Goal: Task Accomplishment & Management: Complete application form

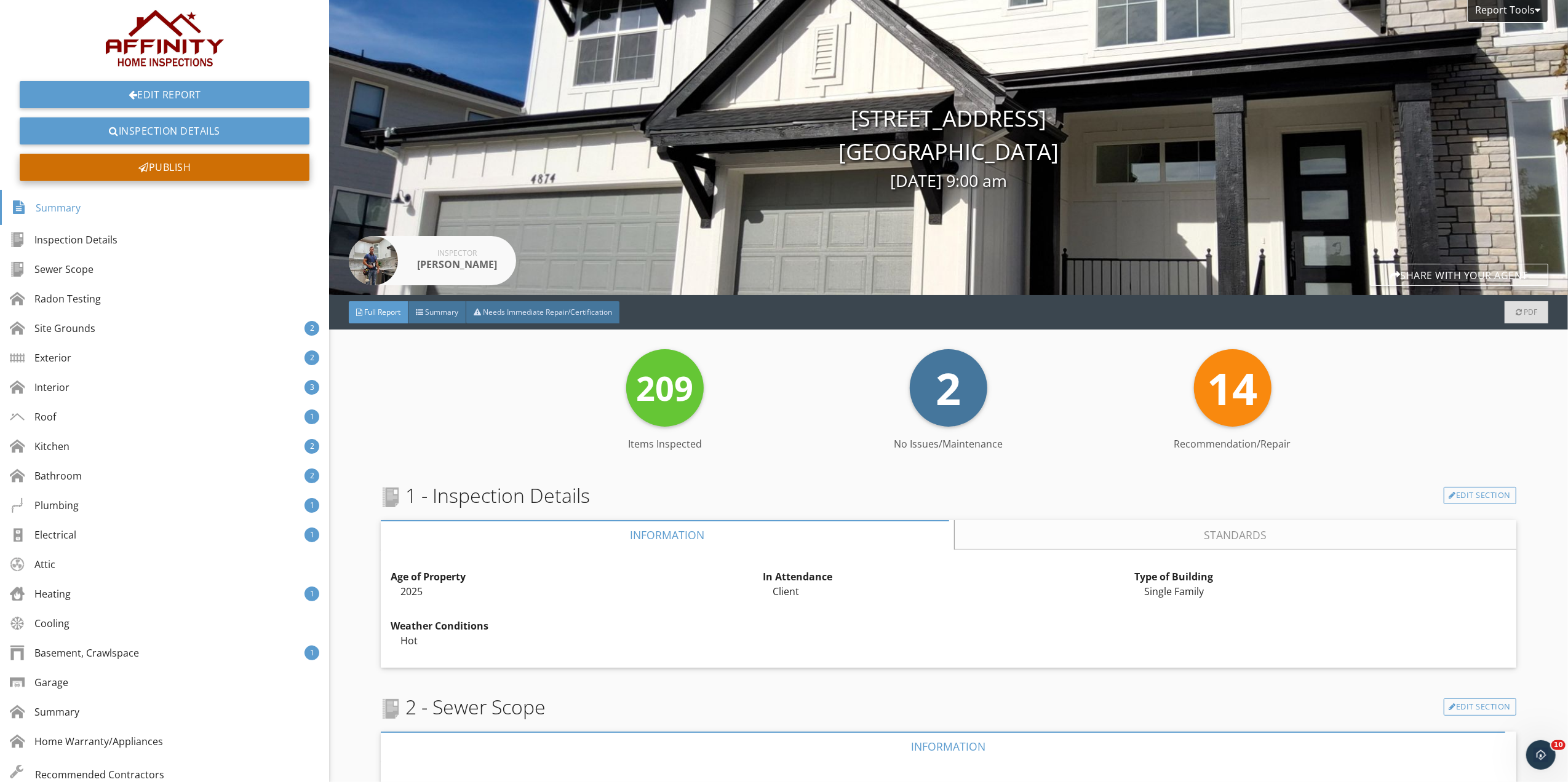
click at [176, 171] on div "Publish" at bounding box center [165, 167] width 290 height 27
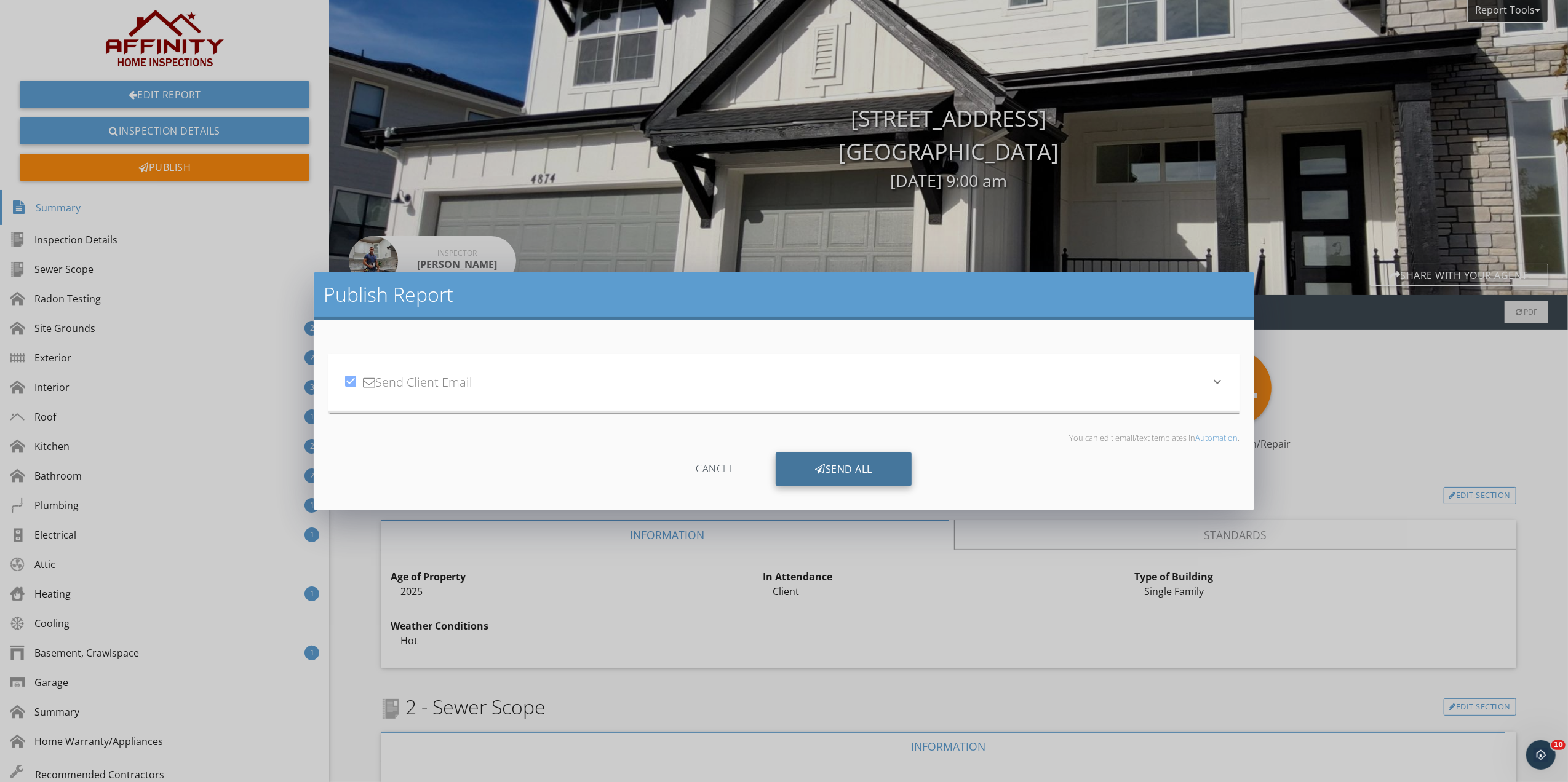
click at [844, 466] on div "Send All" at bounding box center [844, 469] width 136 height 33
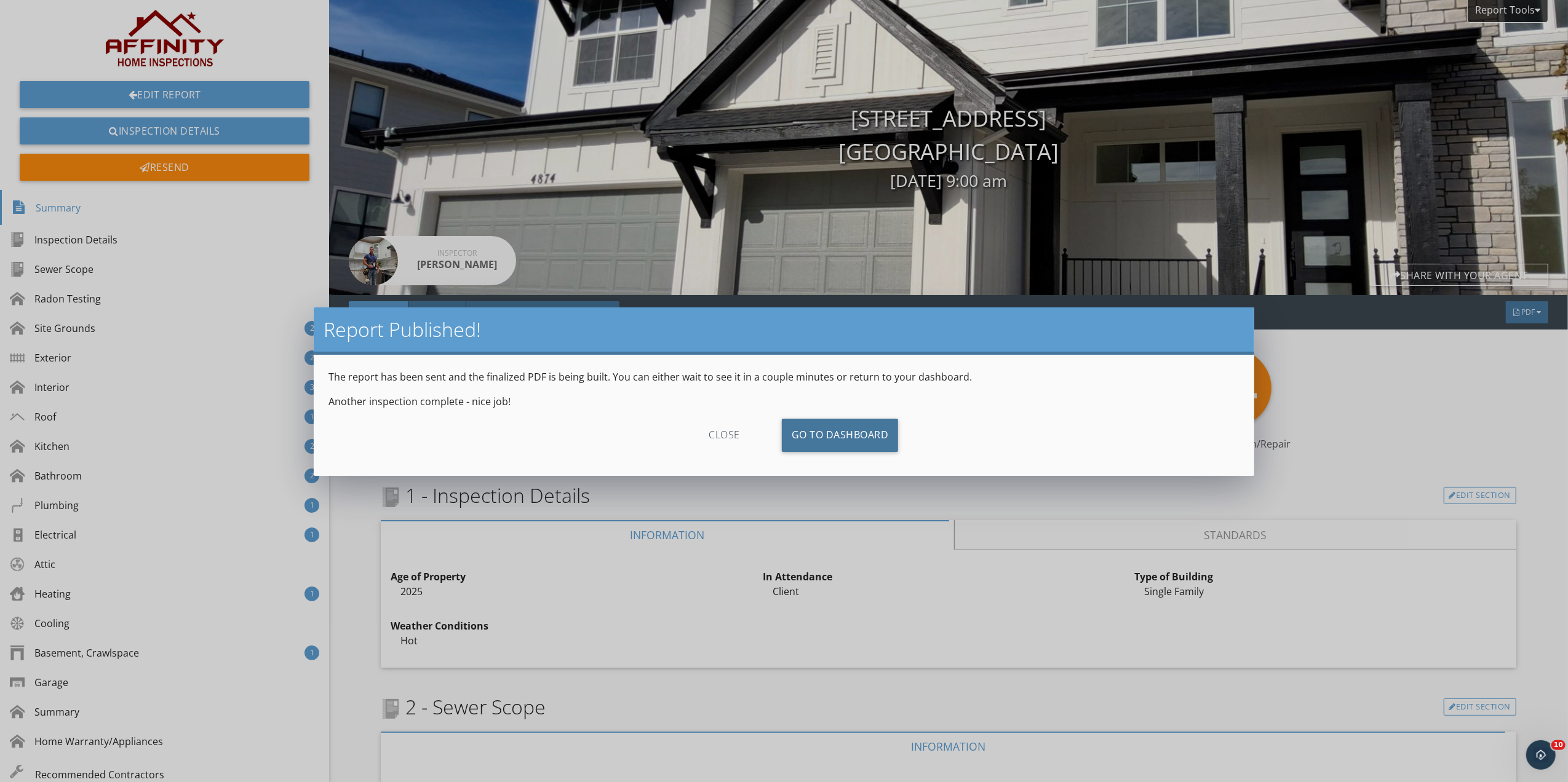
drag, startPoint x: 827, startPoint y: 434, endPoint x: 424, endPoint y: 432, distance: 403.0
click at [827, 434] on link "Go To Dashboard" at bounding box center [840, 435] width 117 height 33
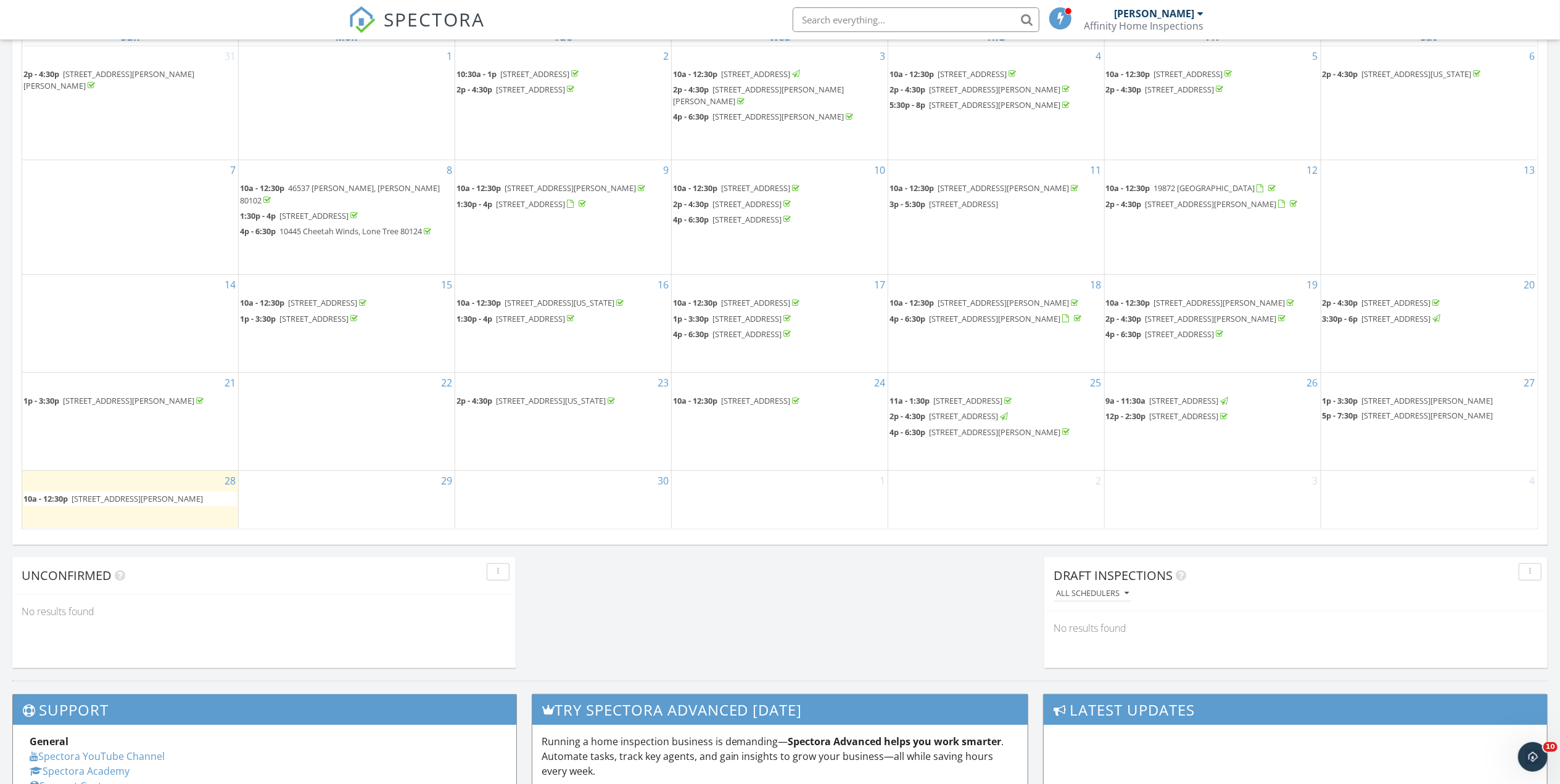
scroll to position [603, 0]
click at [1219, 395] on span "4874 Coal Bank Dr, Castle Rock 80104" at bounding box center [1184, 400] width 69 height 11
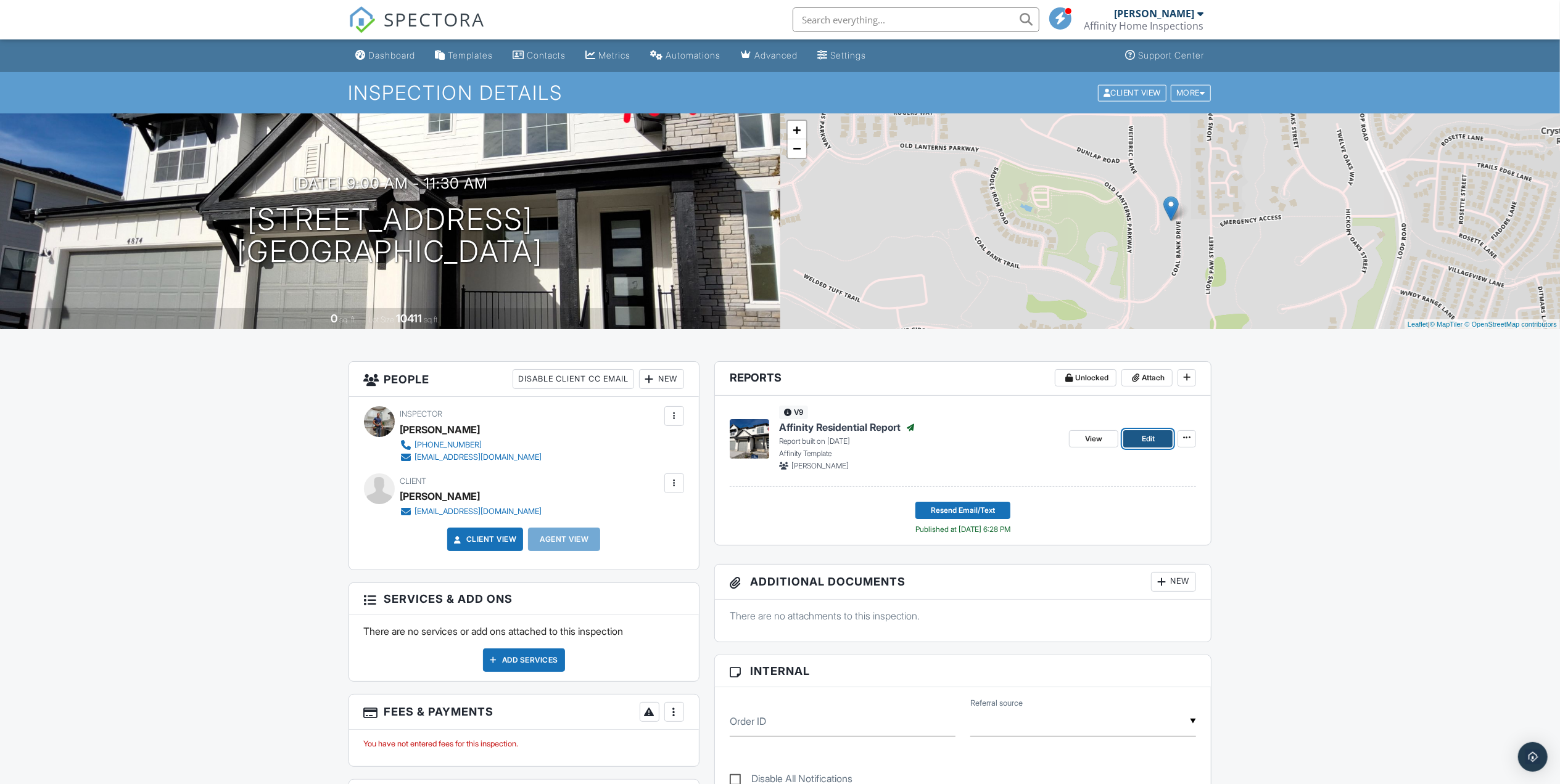
click at [1157, 438] on link "Edit" at bounding box center [1147, 439] width 49 height 18
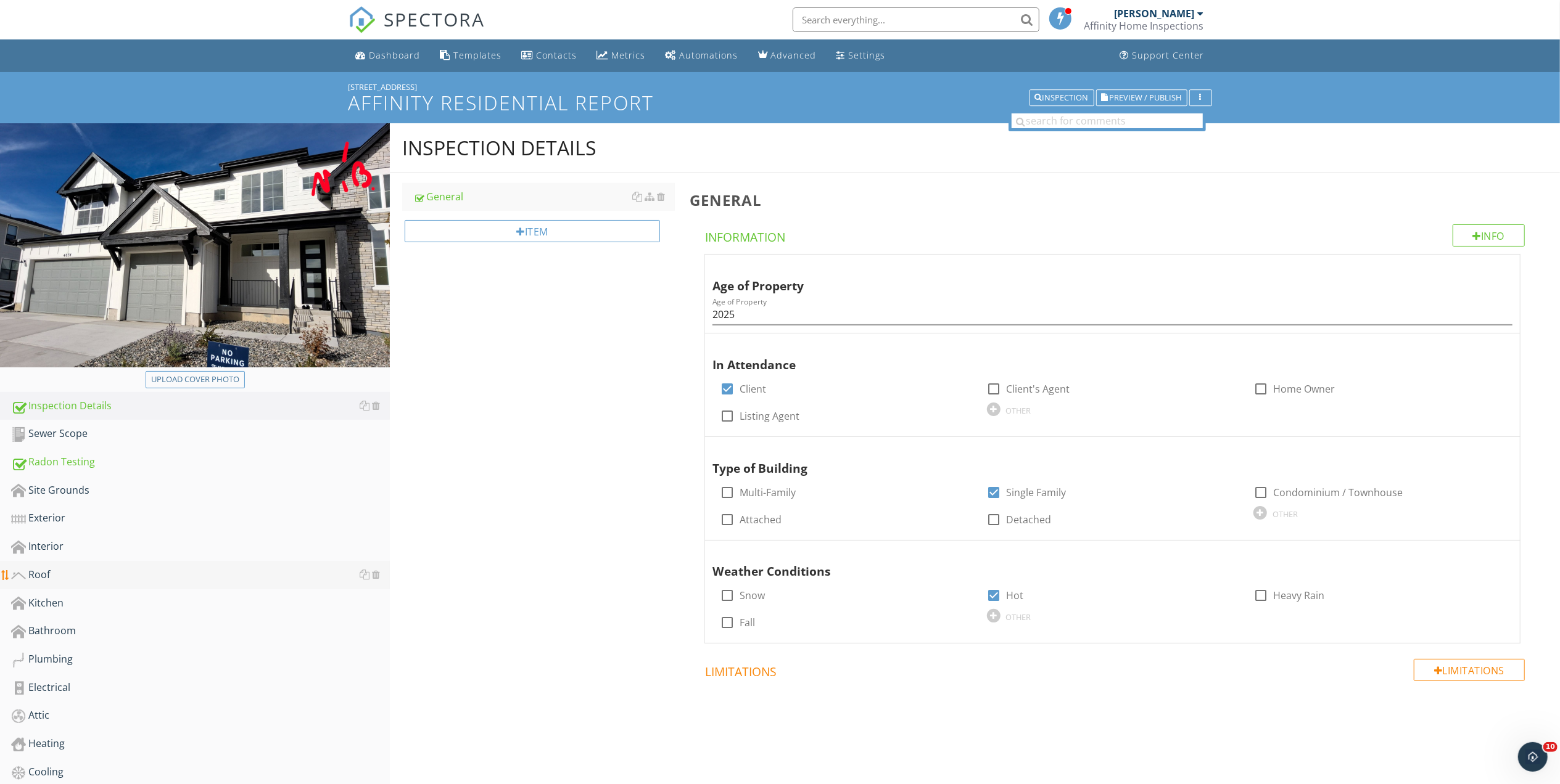
click at [44, 575] on div "Roof" at bounding box center [200, 575] width 379 height 16
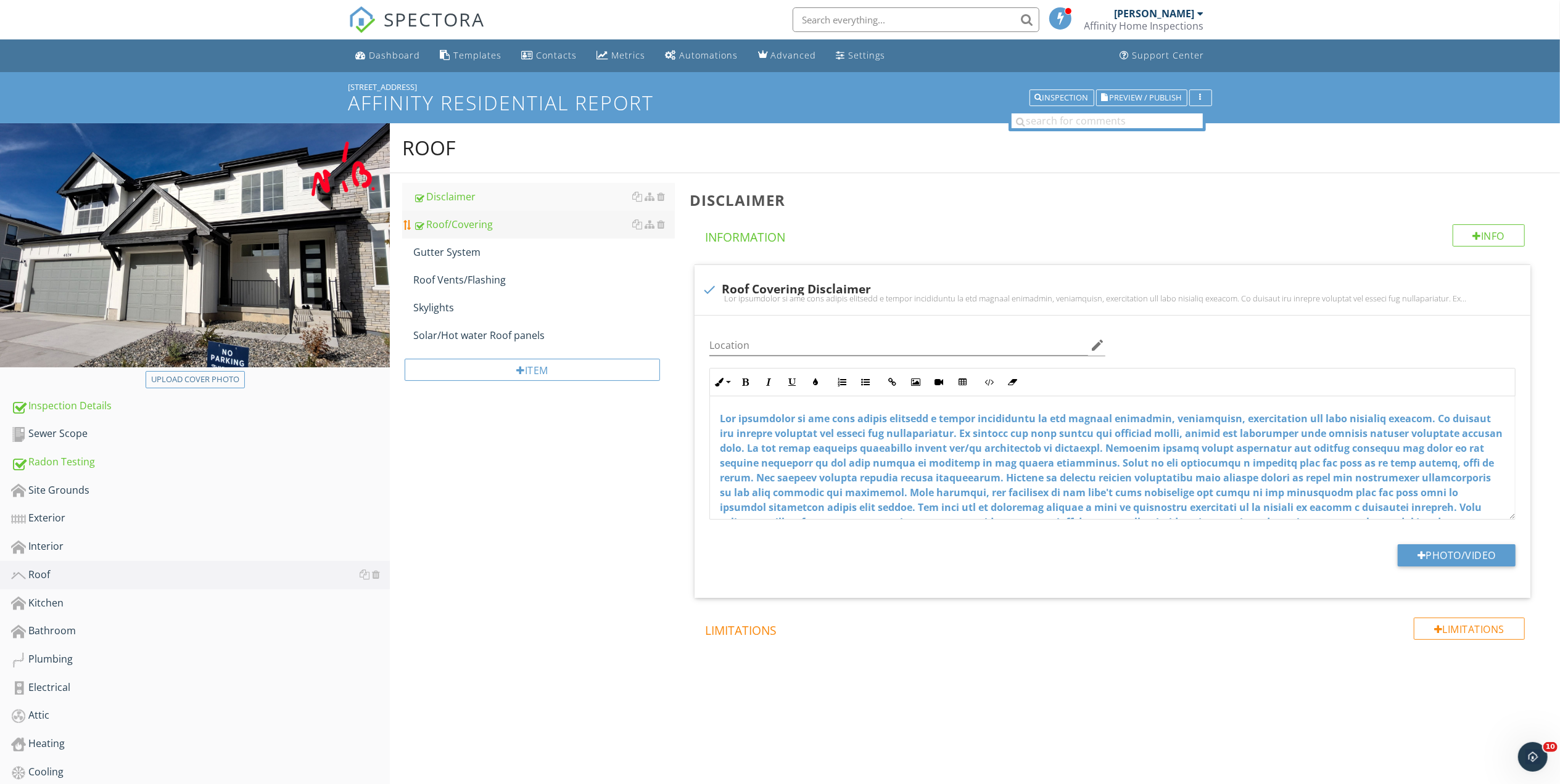
click at [457, 225] on div "Roof/Covering" at bounding box center [544, 225] width 262 height 15
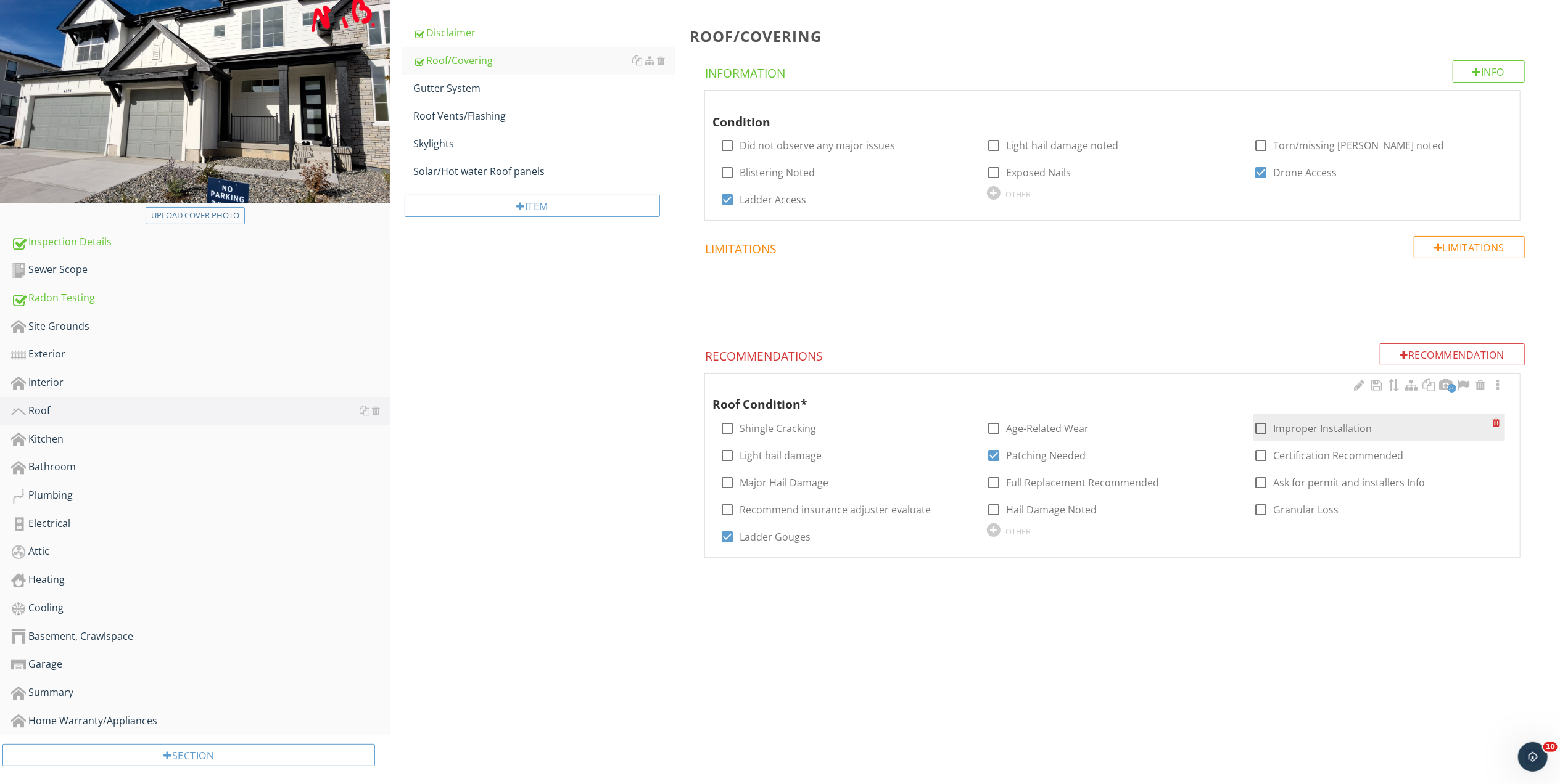
scroll to position [170, 0]
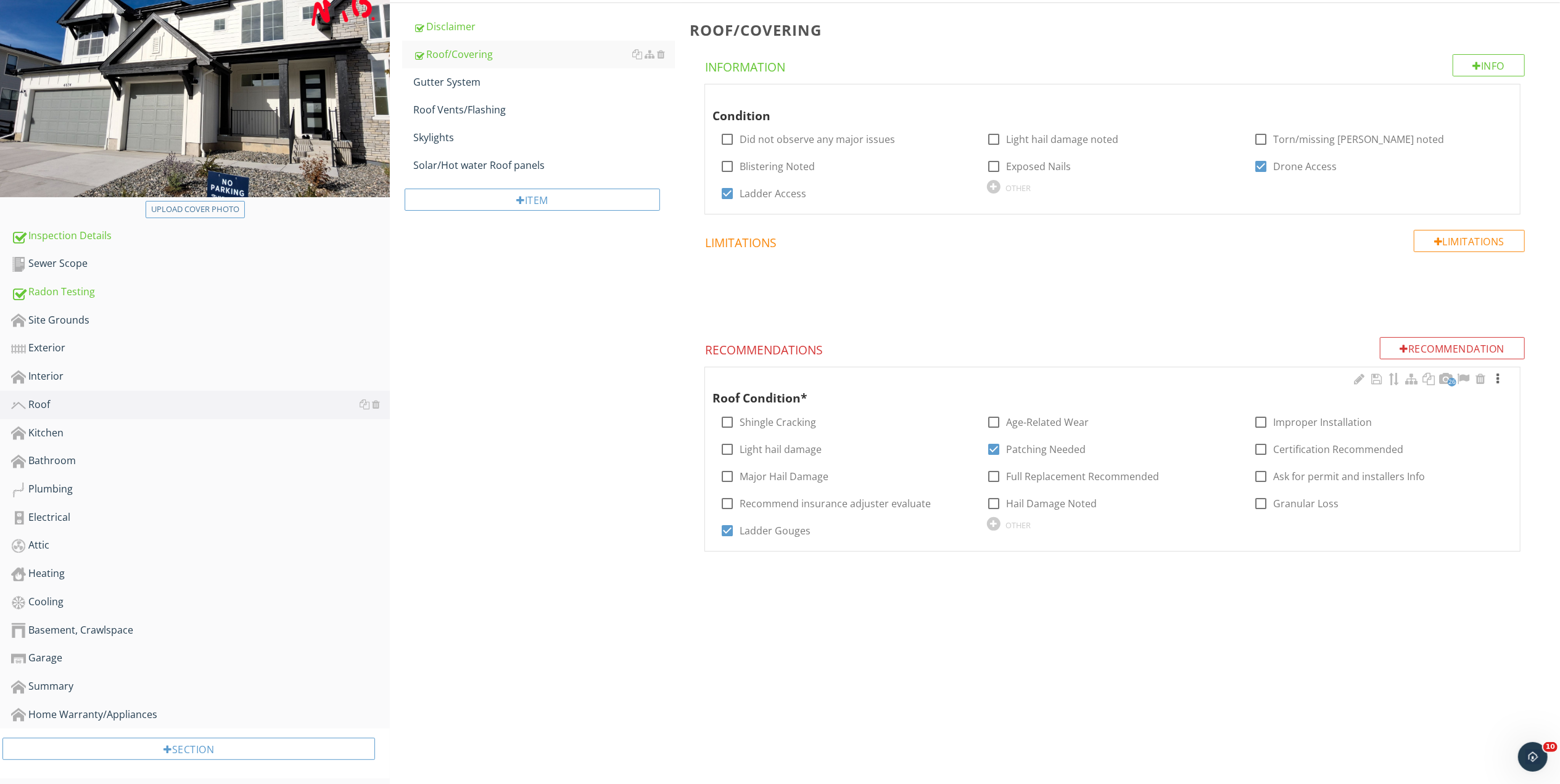
click at [1498, 381] on div at bounding box center [1497, 379] width 15 height 13
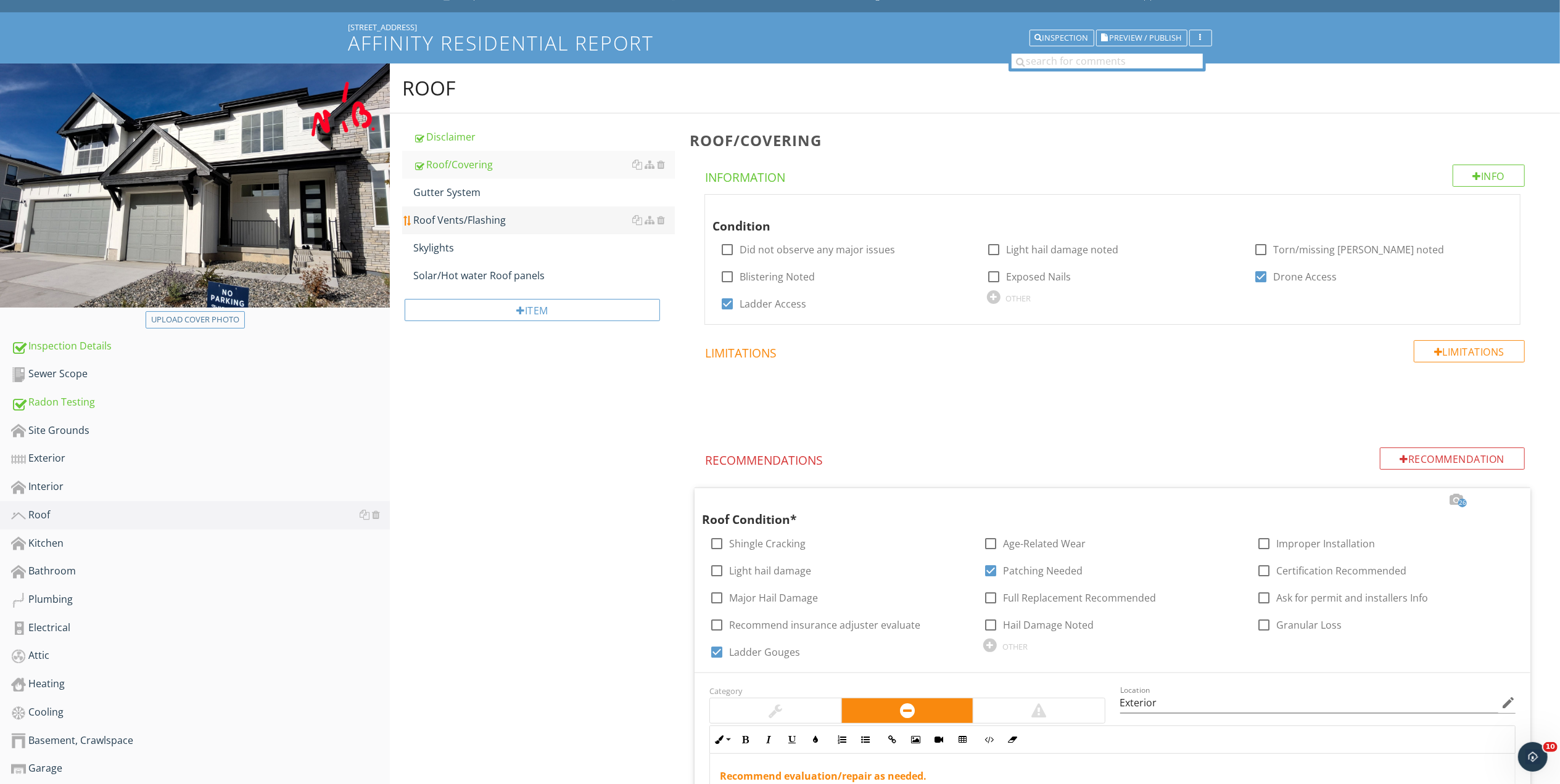
scroll to position [0, 0]
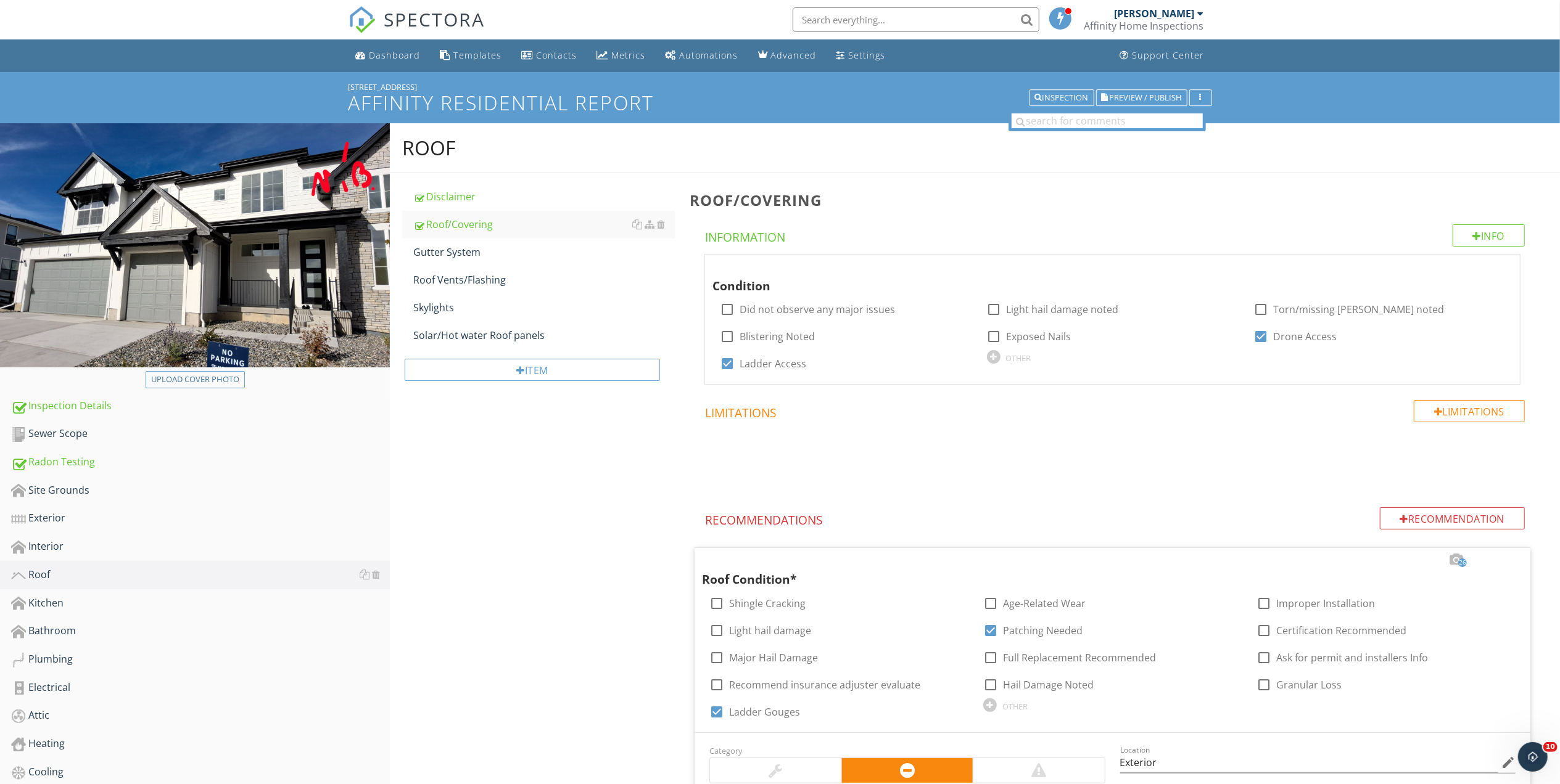
click at [412, 13] on span "SPECTORA" at bounding box center [435, 19] width 101 height 26
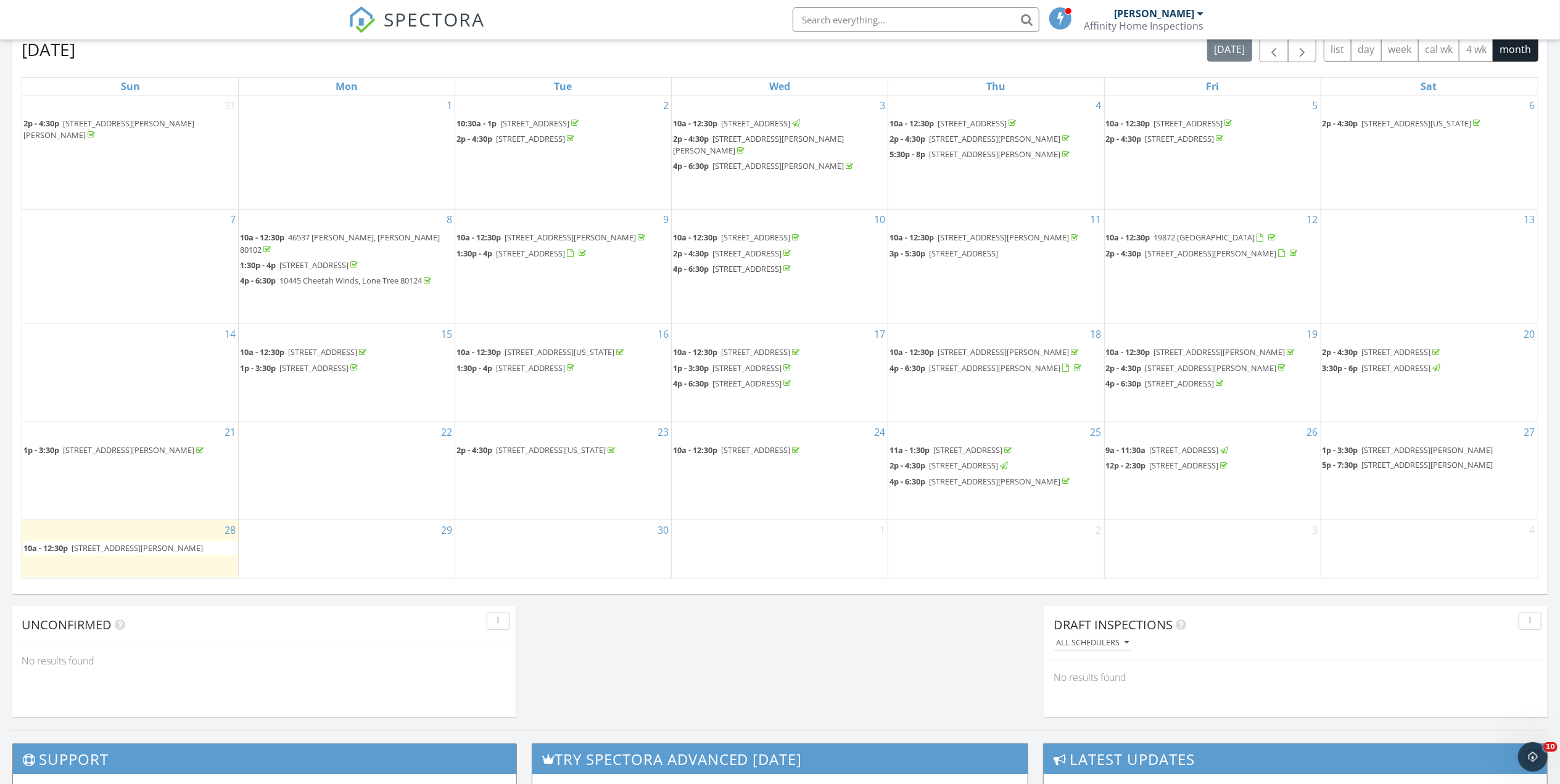
scroll to position [548, 0]
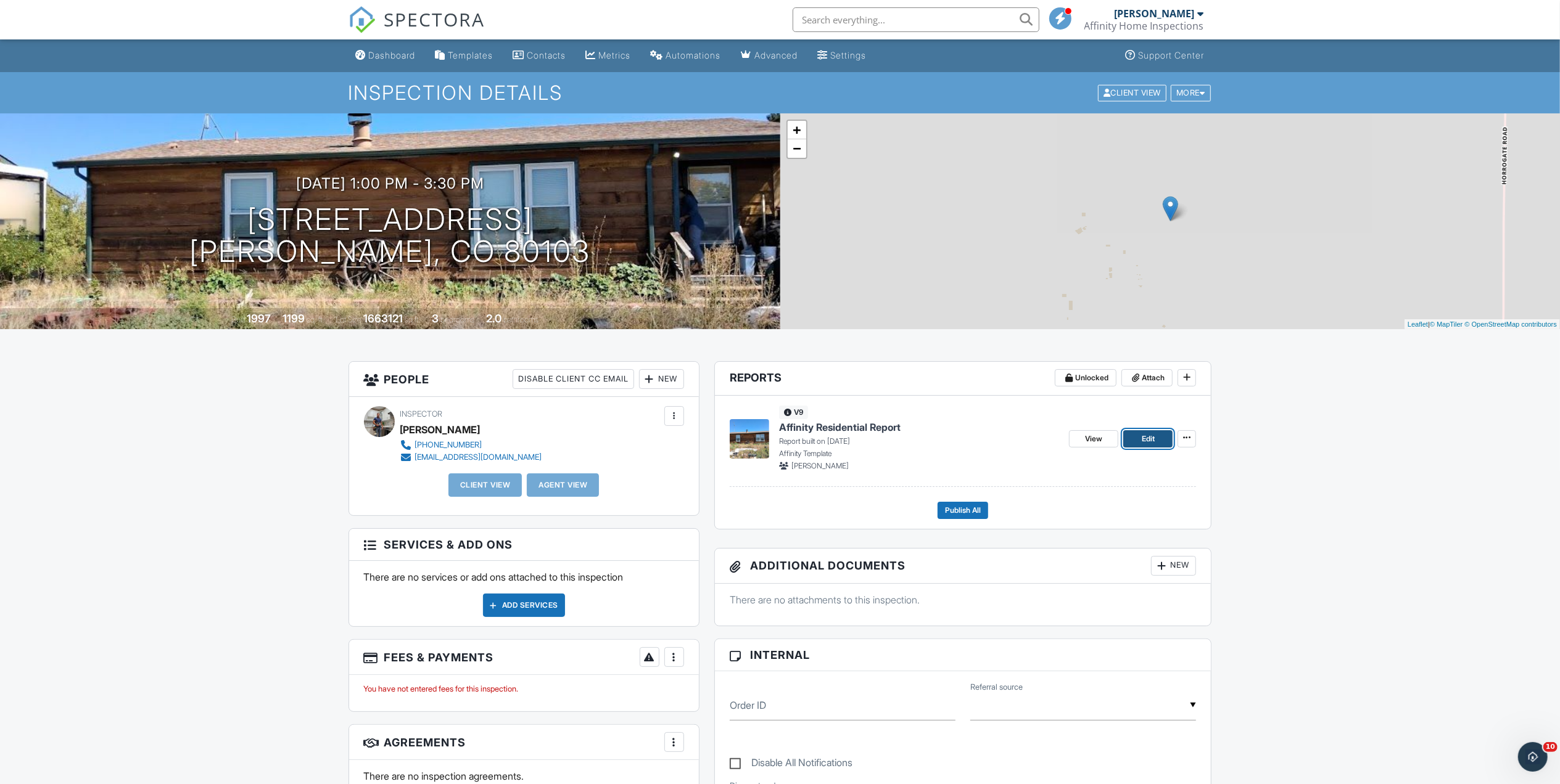
click at [1152, 439] on span "Edit" at bounding box center [1148, 439] width 13 height 13
click at [650, 381] on div at bounding box center [650, 379] width 13 height 13
click at [687, 415] on li "Client" at bounding box center [706, 416] width 121 height 31
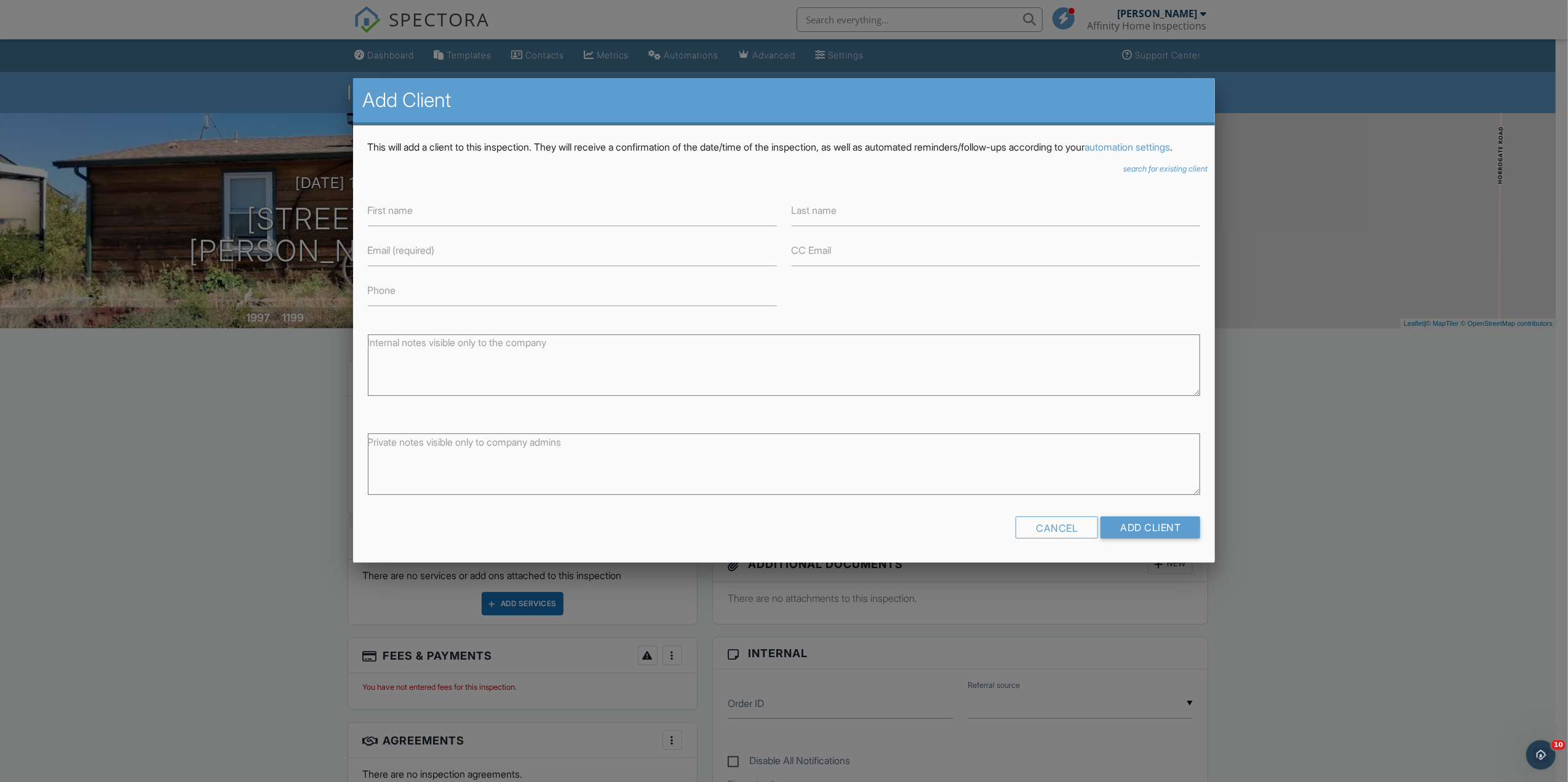
click at [402, 217] on label "First name" at bounding box center [390, 210] width 46 height 14
click at [402, 225] on input "First name" at bounding box center [572, 211] width 409 height 30
paste input "[PERSON_NAME]"
drag, startPoint x: 500, startPoint y: 222, endPoint x: 397, endPoint y: 227, distance: 103.1
click at [397, 227] on input "[PERSON_NAME]" at bounding box center [572, 211] width 409 height 30
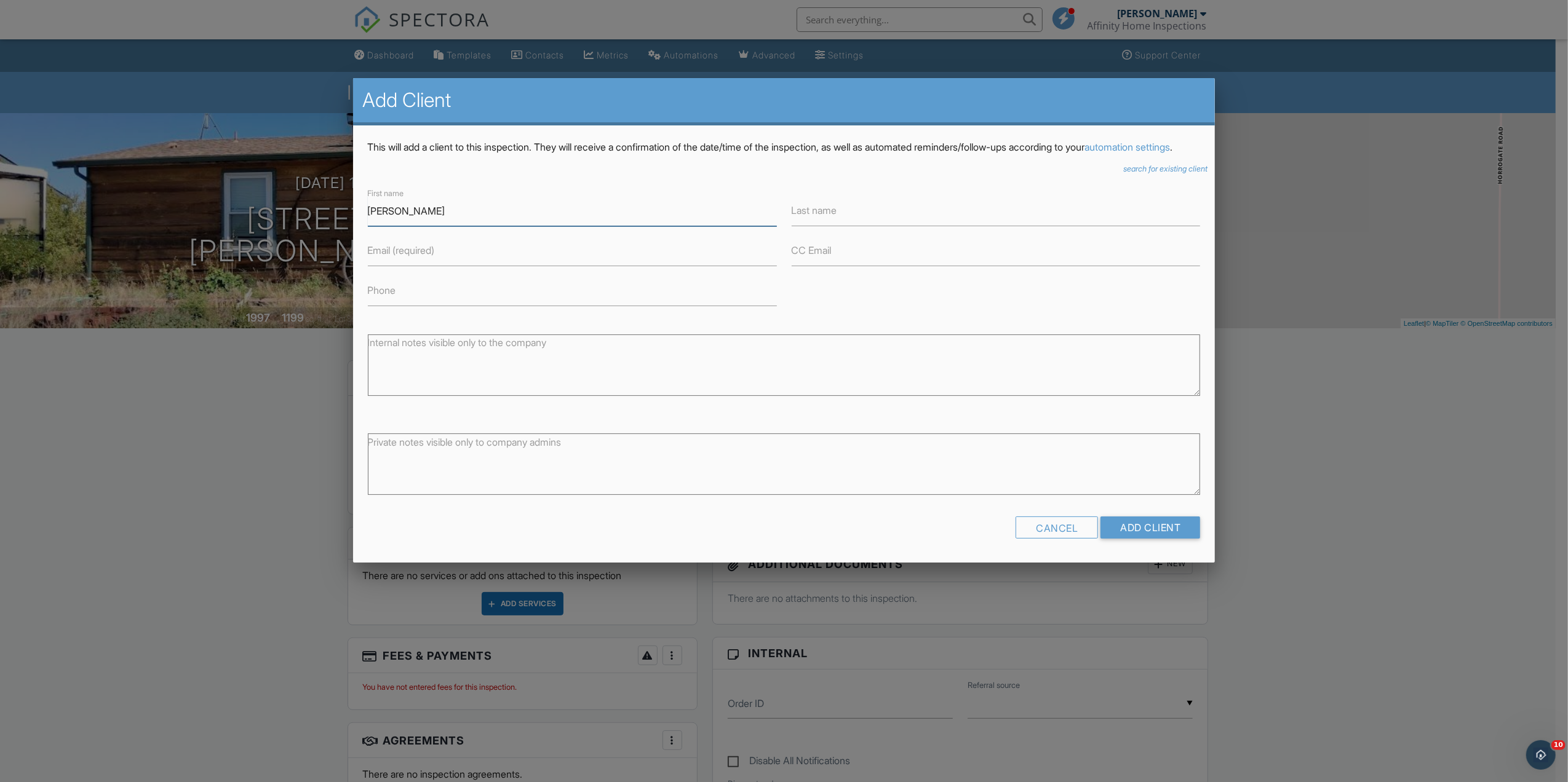
type input "[PERSON_NAME]"
type input "Zapata Alvarez"
click at [398, 257] on label "Email (required)" at bounding box center [401, 250] width 67 height 14
click at [398, 264] on input "Email (required)" at bounding box center [572, 251] width 409 height 30
paste input "pz407583@gmail.com"
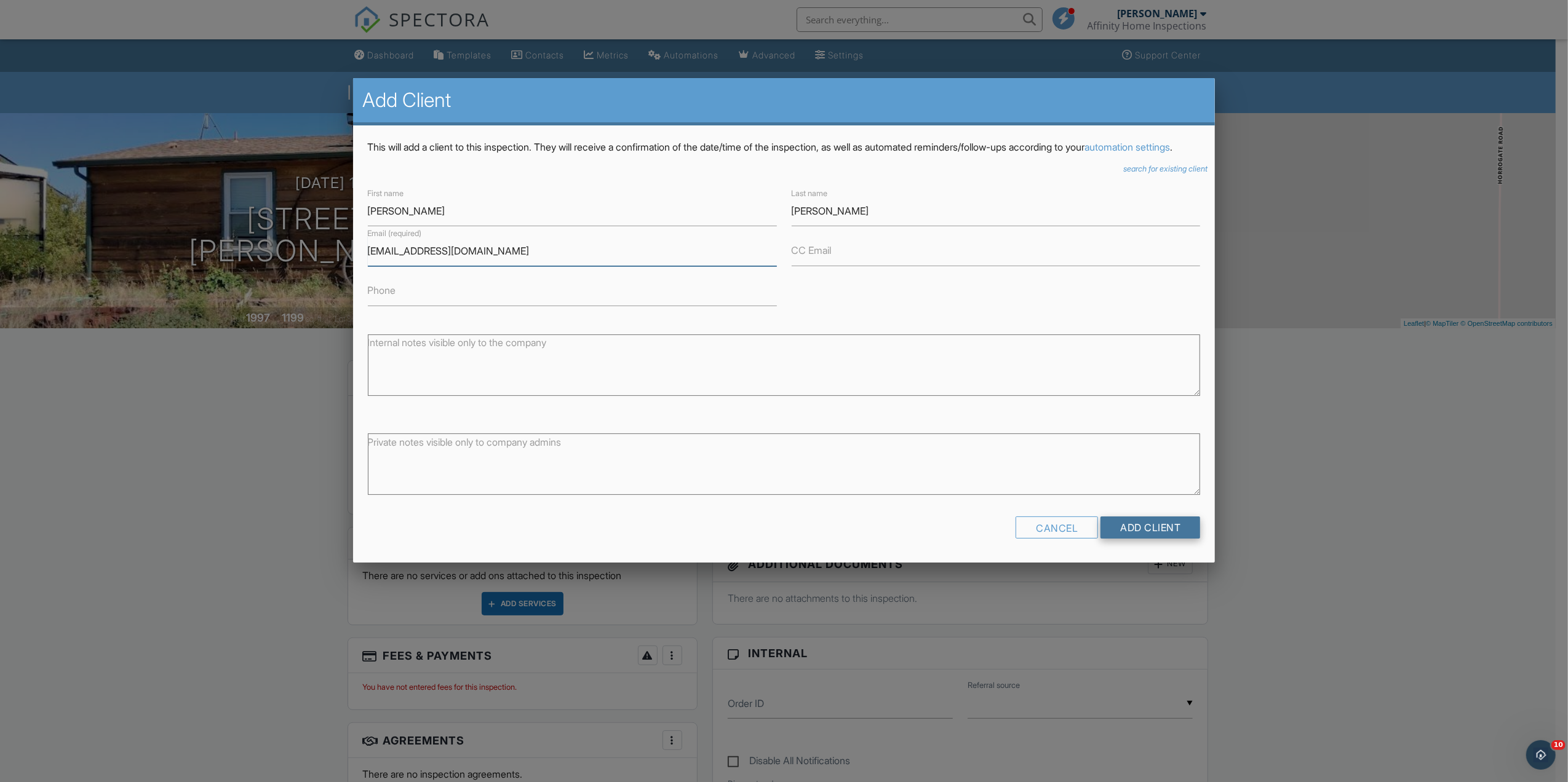
type input "pz407583@gmail.com"
click at [1155, 539] on input "Add Client" at bounding box center [1151, 527] width 100 height 22
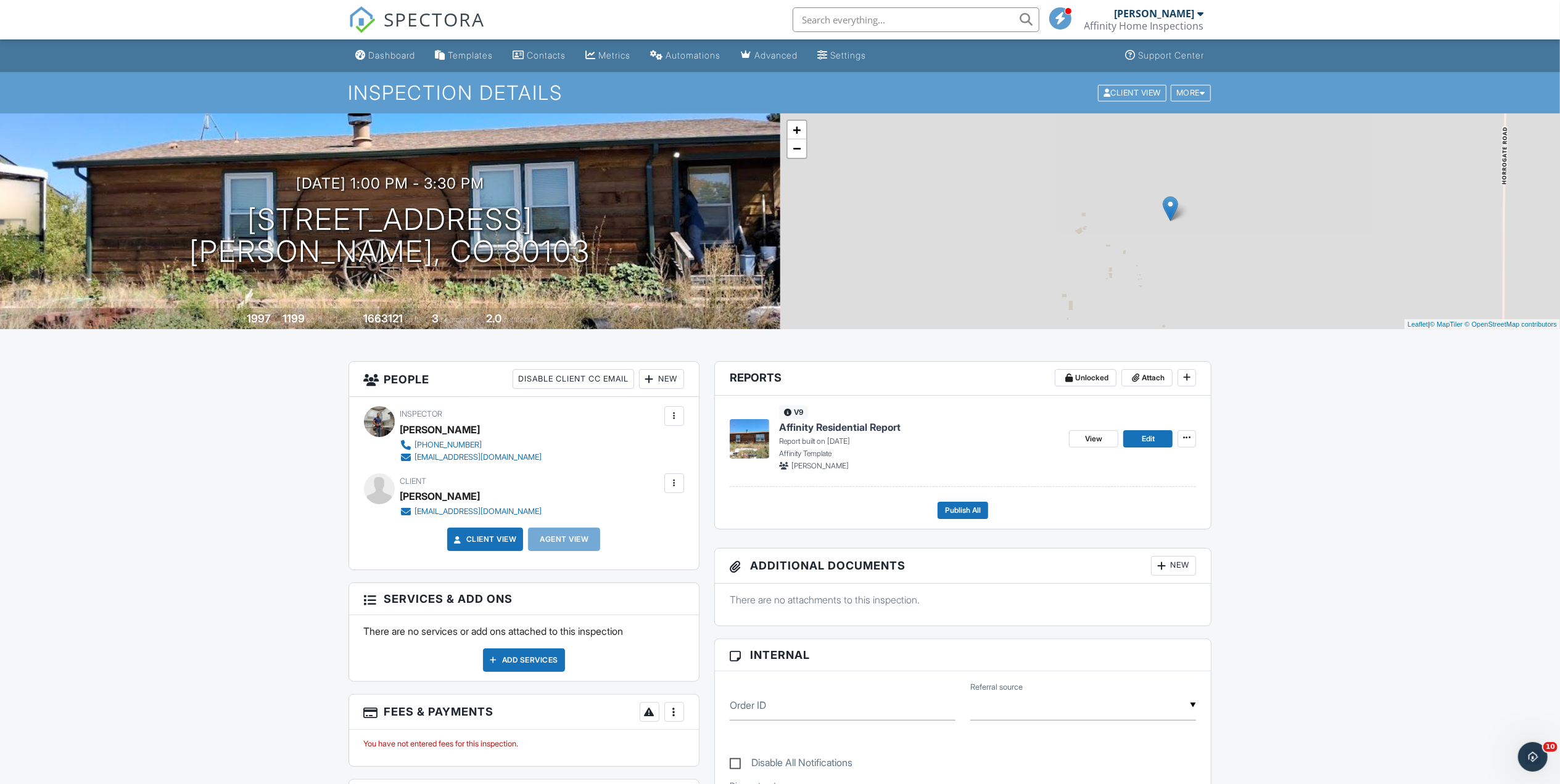
click at [657, 378] on div "New" at bounding box center [662, 379] width 45 height 20
click at [693, 449] on li "Client's Agent" at bounding box center [706, 447] width 121 height 31
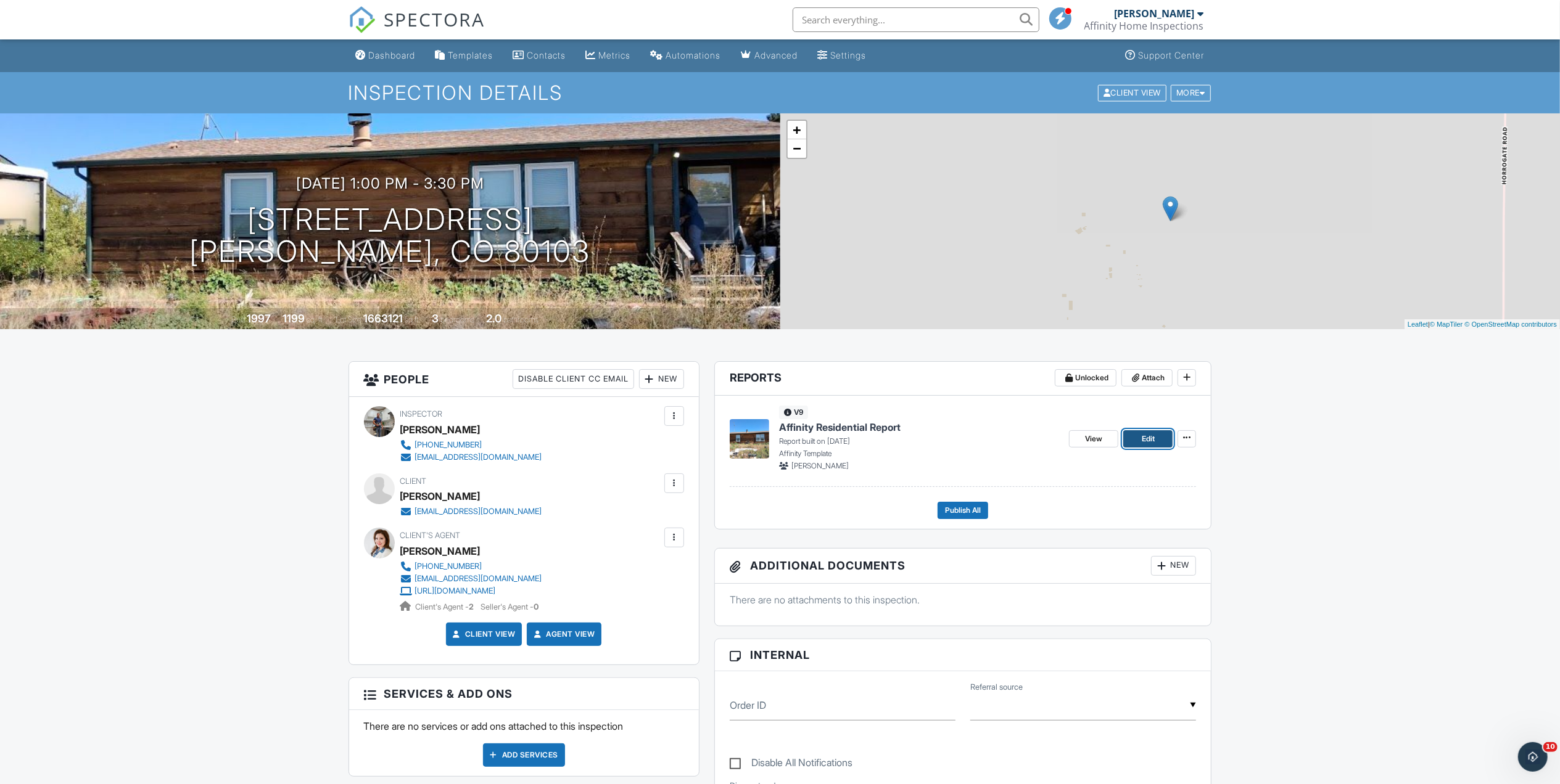
click at [1144, 439] on span "Edit" at bounding box center [1148, 439] width 13 height 13
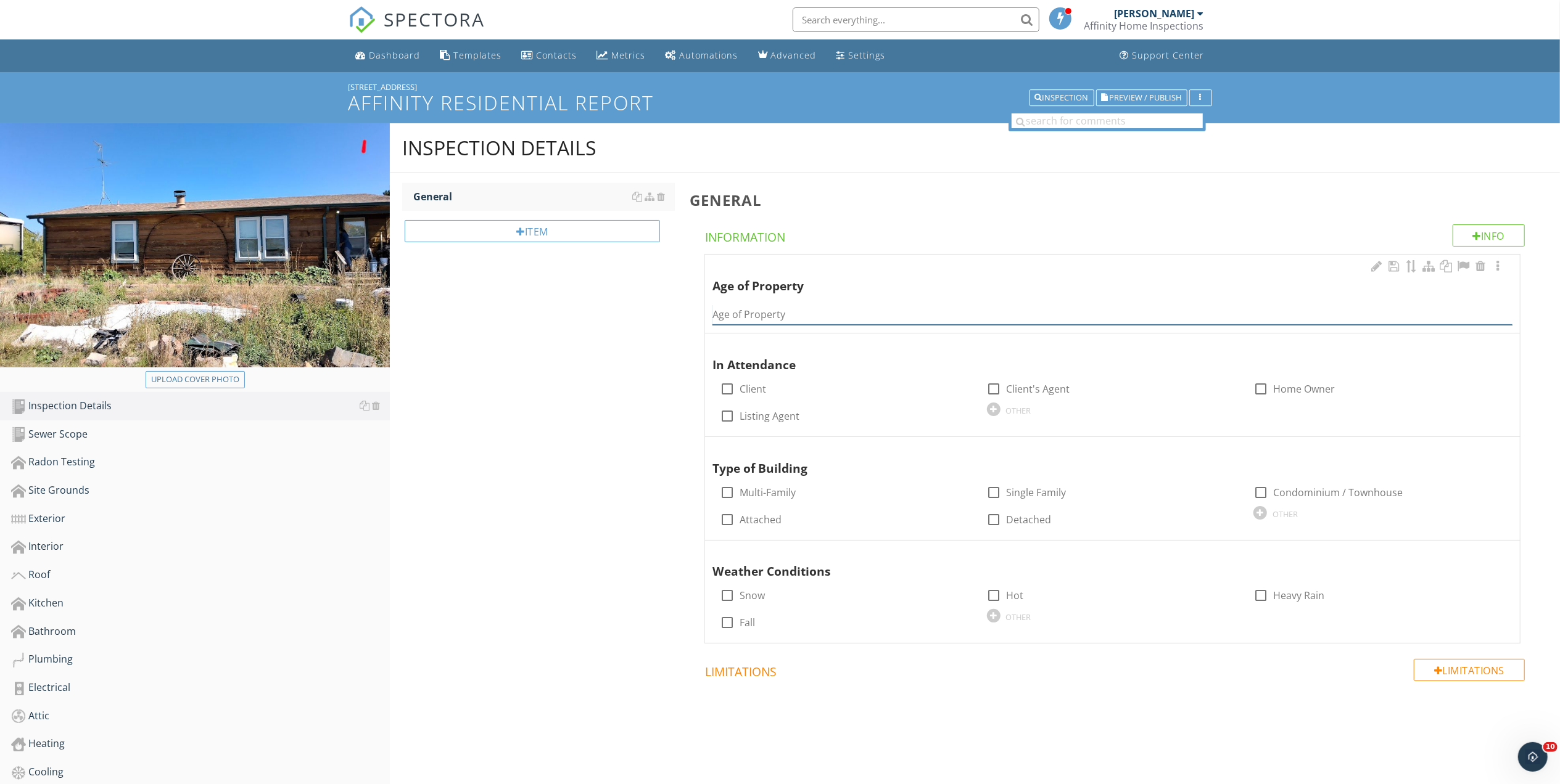
click at [759, 307] on input "Age of Property" at bounding box center [1112, 315] width 800 height 21
type input "1997"
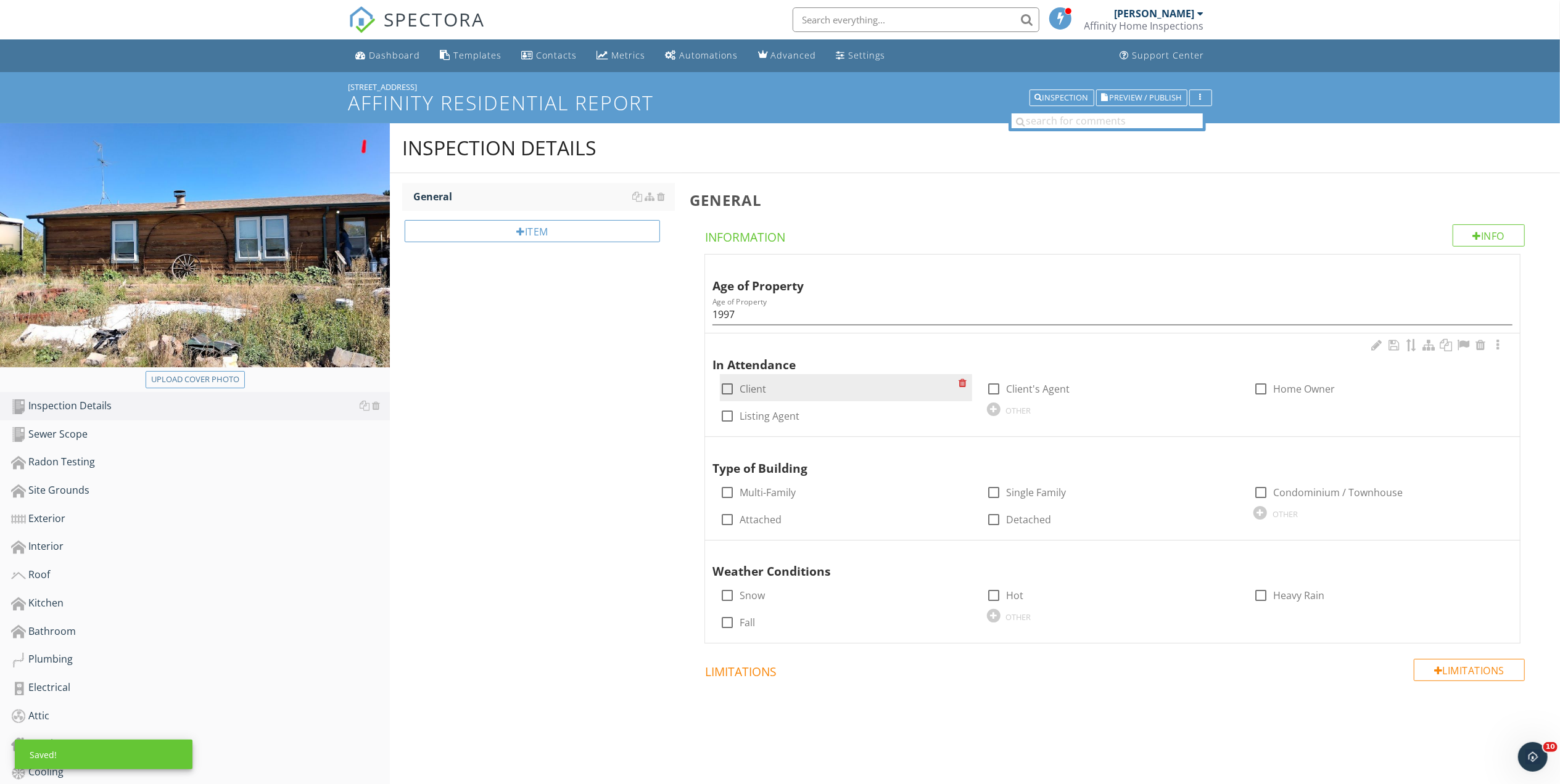
click at [731, 386] on div at bounding box center [727, 389] width 21 height 21
checkbox input "true"
click at [995, 384] on div at bounding box center [993, 389] width 21 height 21
checkbox input "true"
click at [1286, 513] on div "OTHER" at bounding box center [1285, 514] width 25 height 10
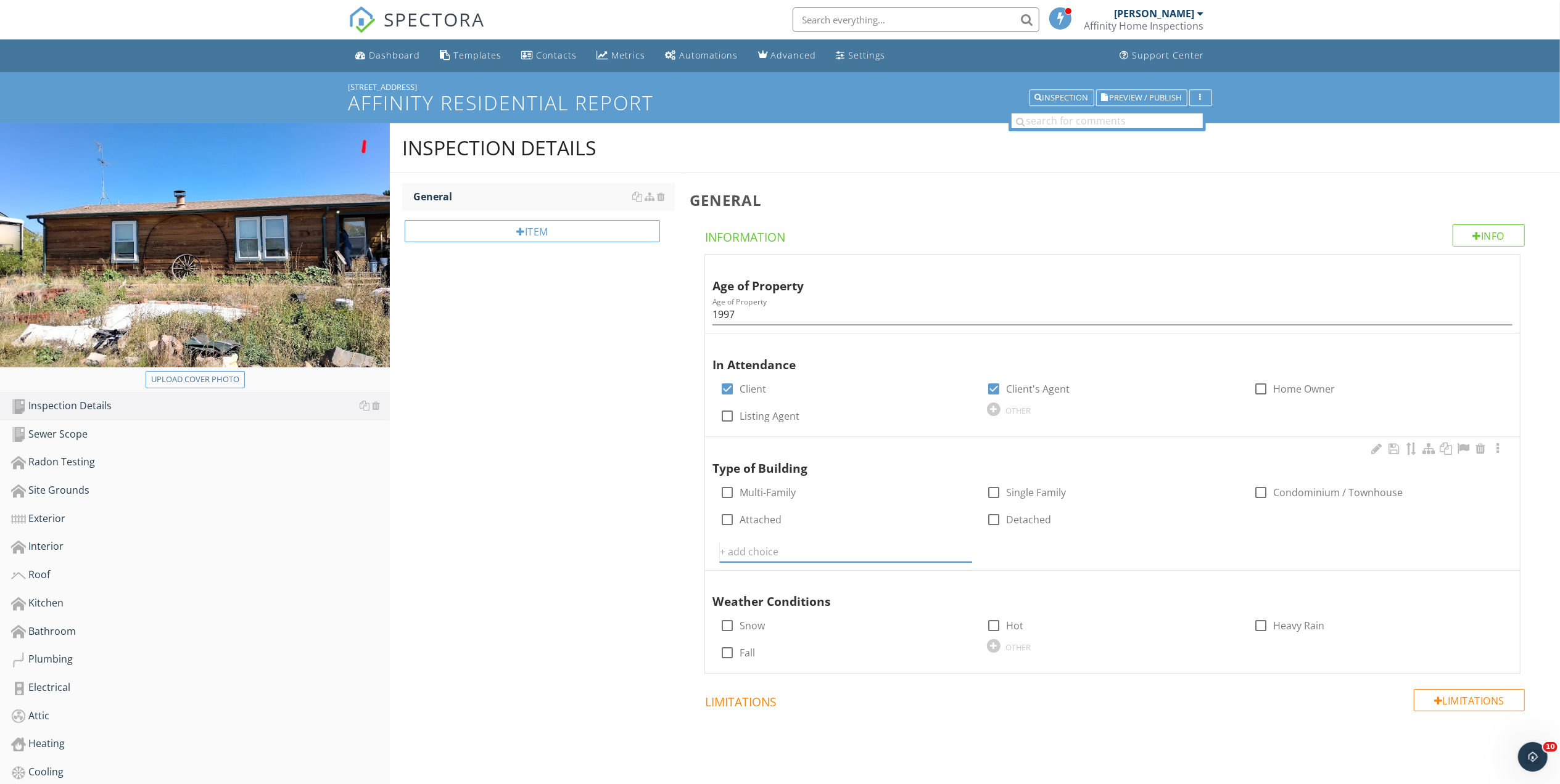
drag, startPoint x: 765, startPoint y: 553, endPoint x: 759, endPoint y: 550, distance: 6.7
click at [760, 550] on input "text" at bounding box center [846, 552] width 252 height 21
type input "Mobile Home"
click at [963, 549] on icon at bounding box center [965, 552] width 9 height 10
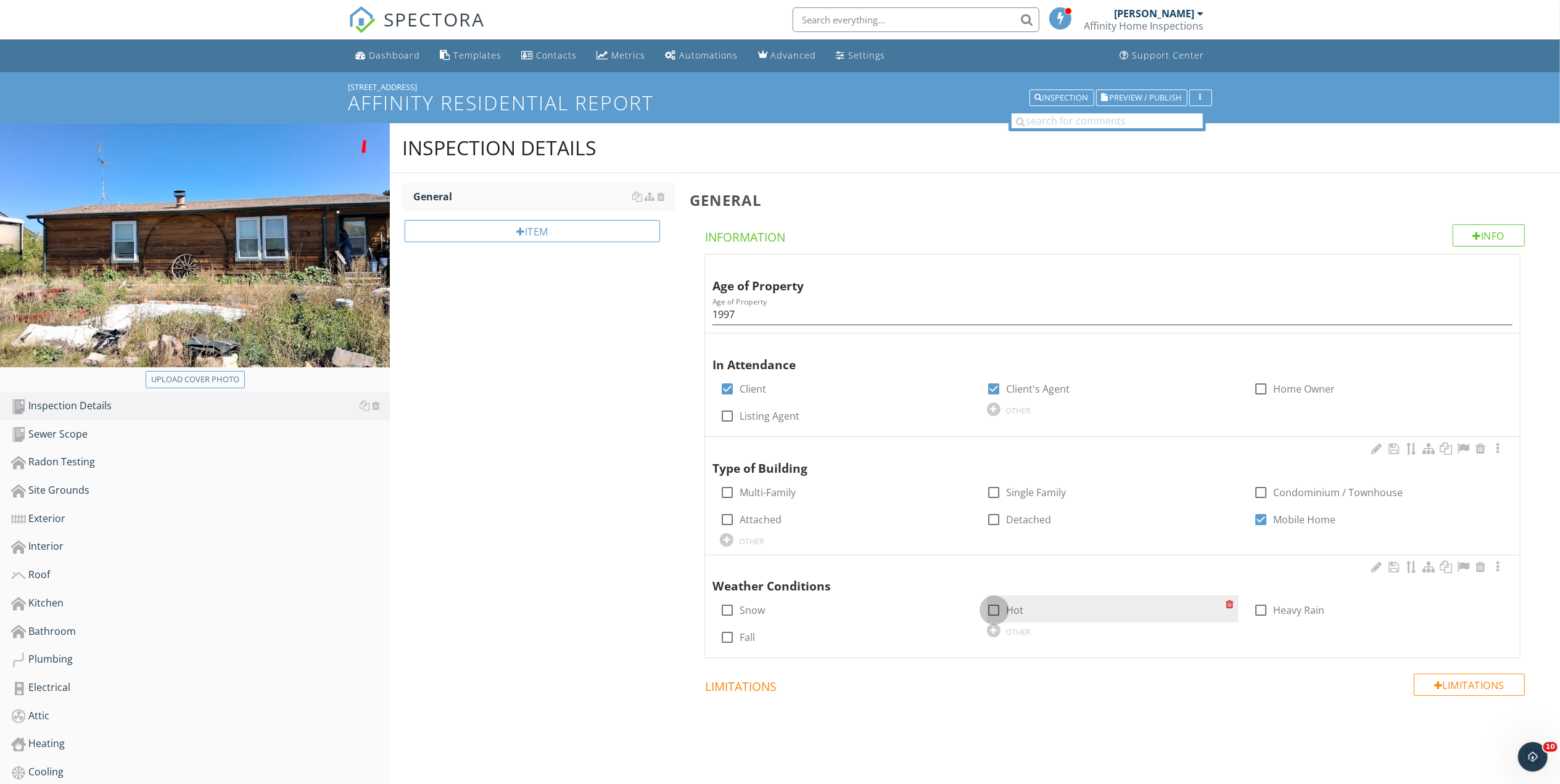
click at [997, 611] on div at bounding box center [993, 610] width 21 height 21
checkbox input "true"
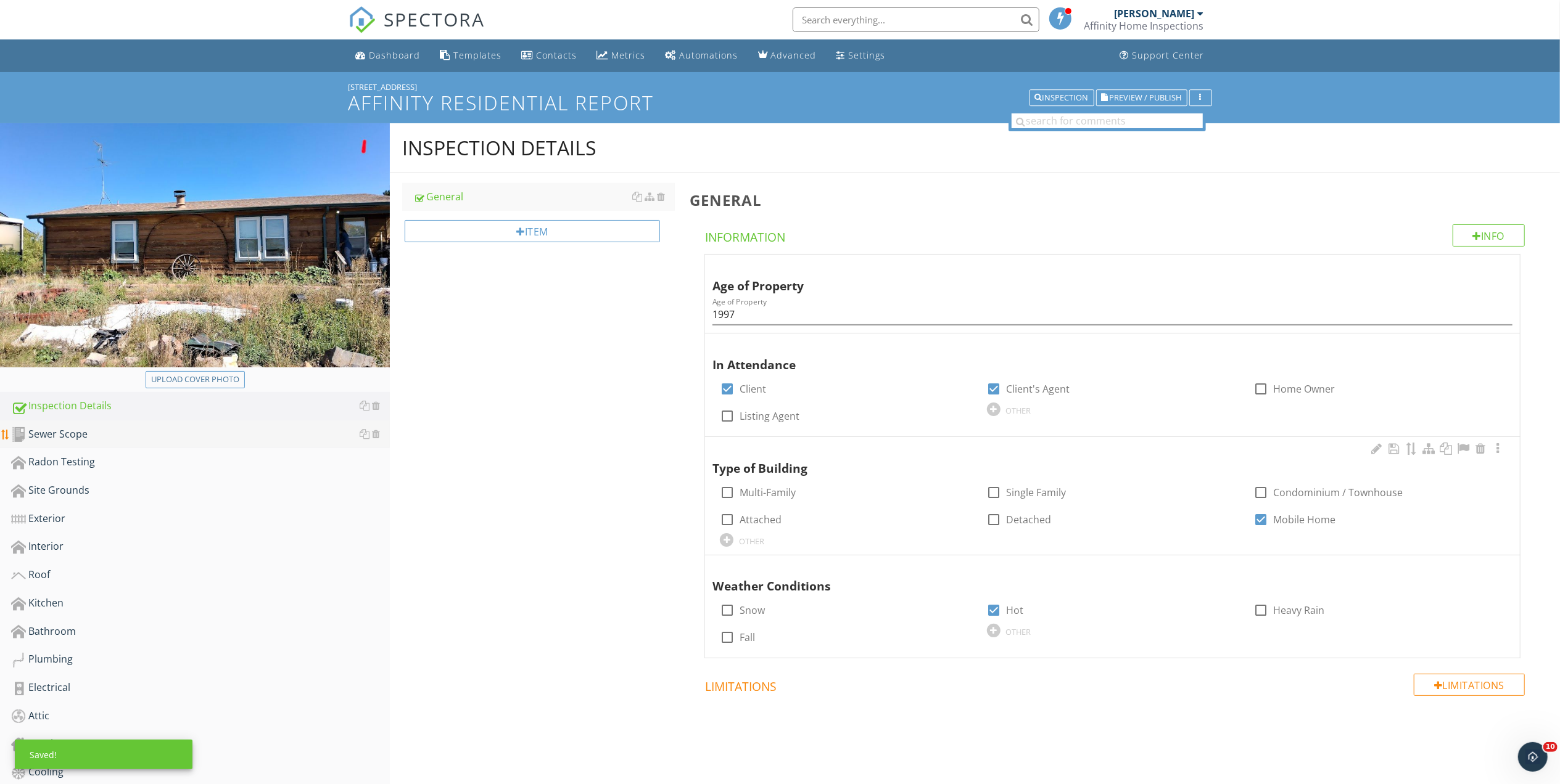
click at [64, 432] on div "Sewer Scope" at bounding box center [200, 435] width 379 height 16
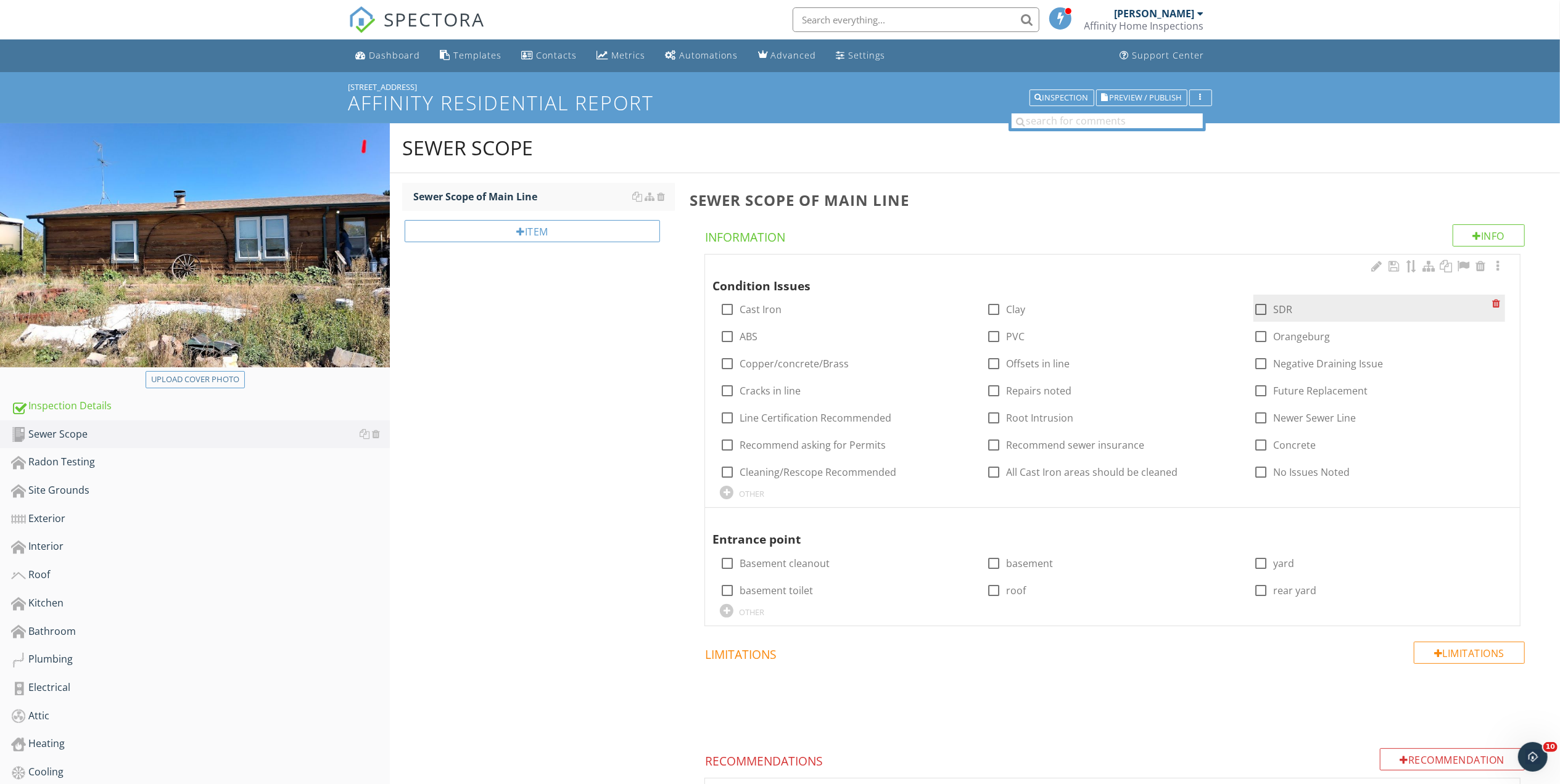
click at [1261, 314] on div at bounding box center [1260, 309] width 21 height 21
checkbox input "true"
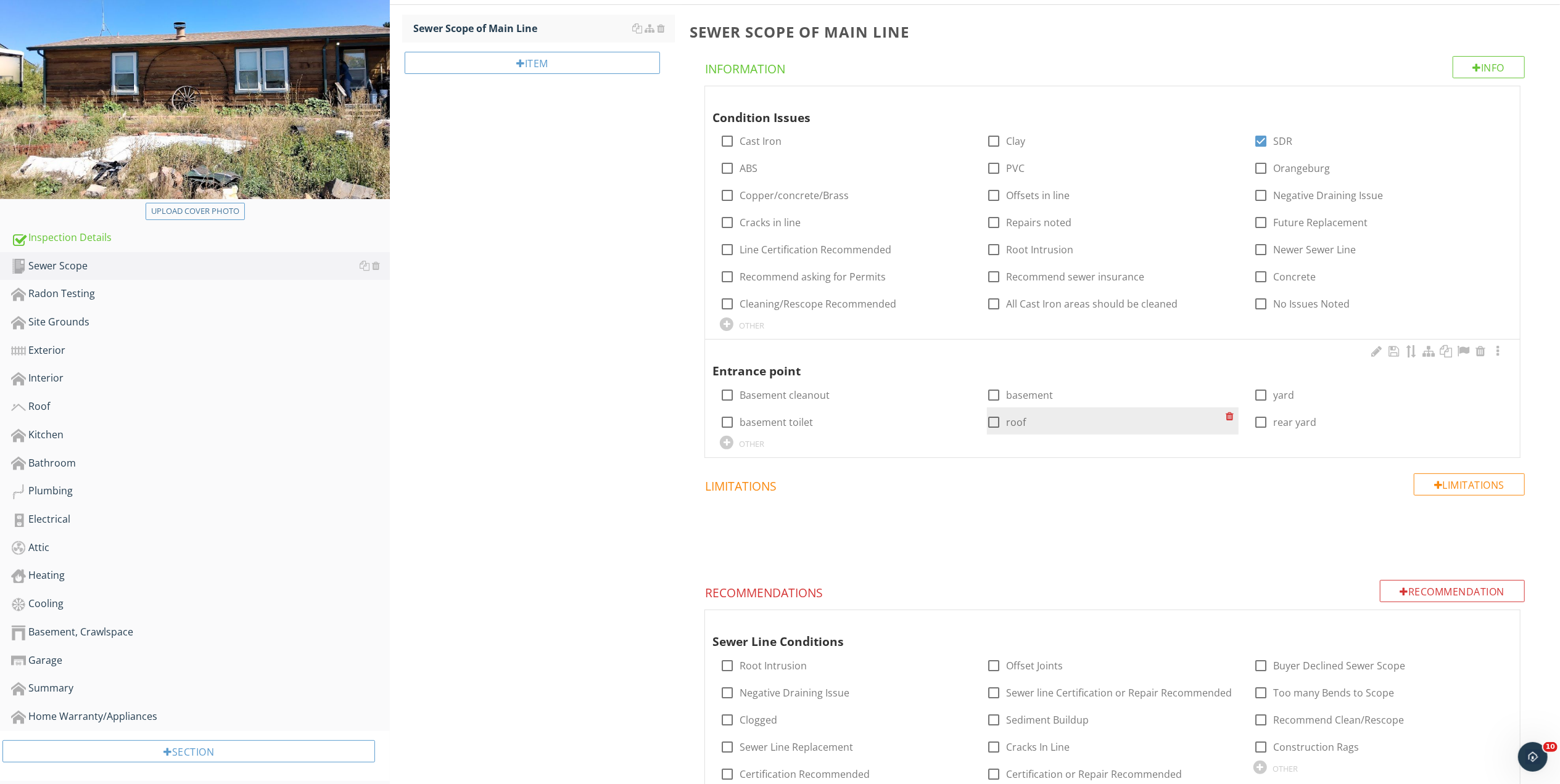
scroll to position [212, 0]
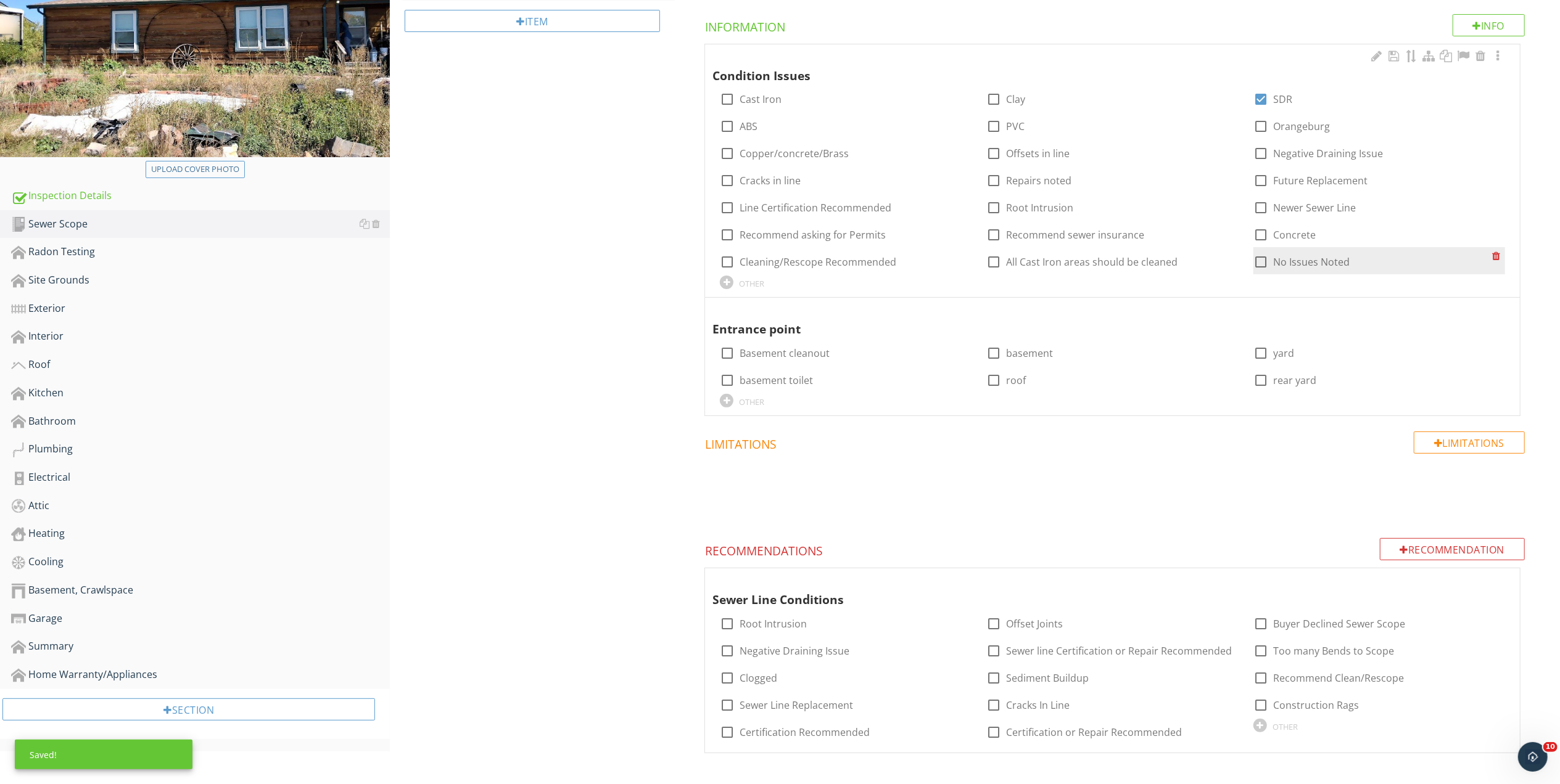
click at [1262, 259] on div at bounding box center [1260, 262] width 21 height 21
checkbox input "true"
click at [992, 235] on div at bounding box center [993, 235] width 21 height 21
checkbox input "true"
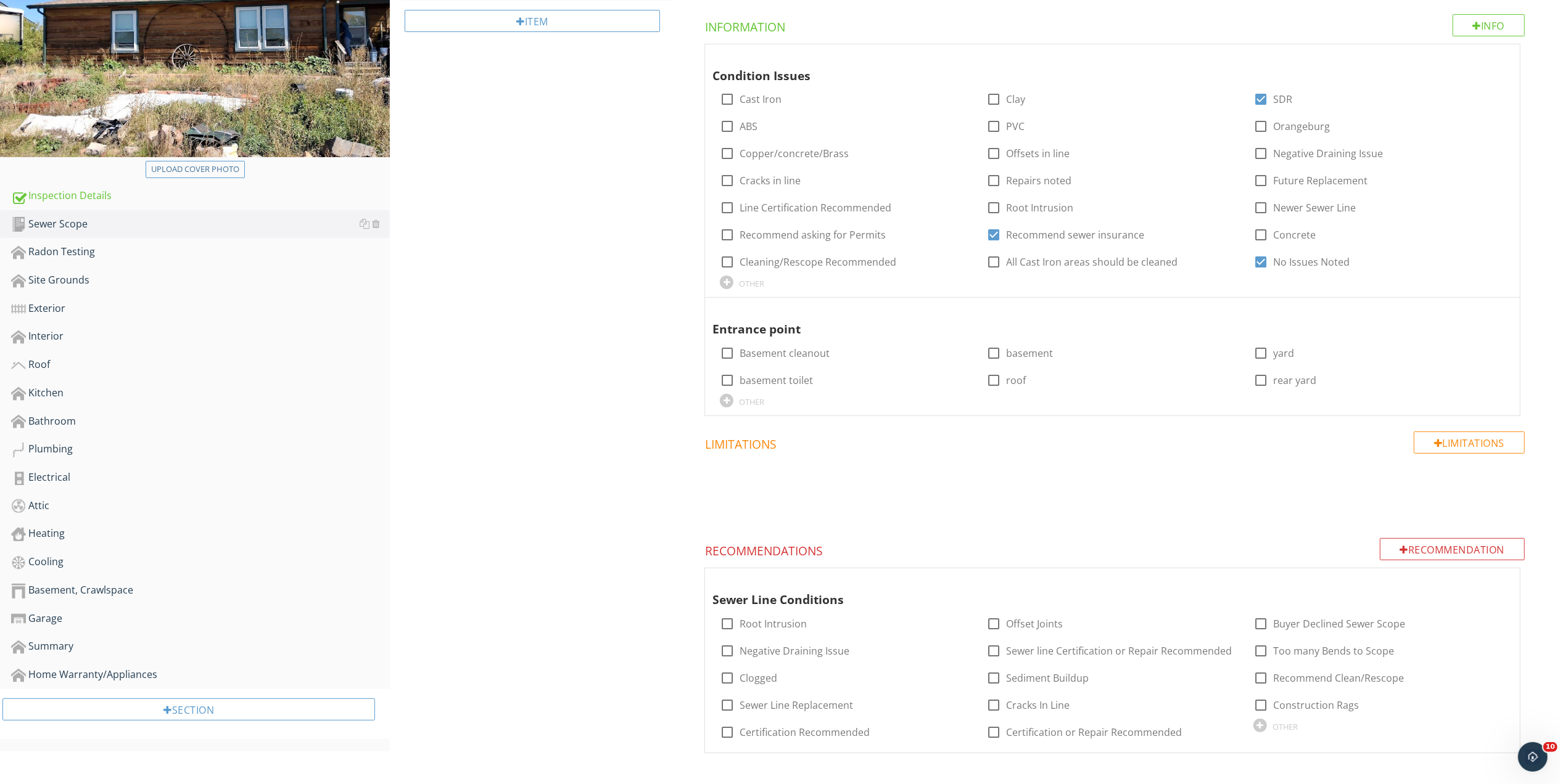
click at [575, 576] on div "Sewer Scope Sewer Scope of Main Line Item Sewer Scope of Main Line Info Informa…" at bounding box center [975, 349] width 1170 height 871
click at [727, 624] on div at bounding box center [727, 623] width 21 height 21
checkbox input "true"
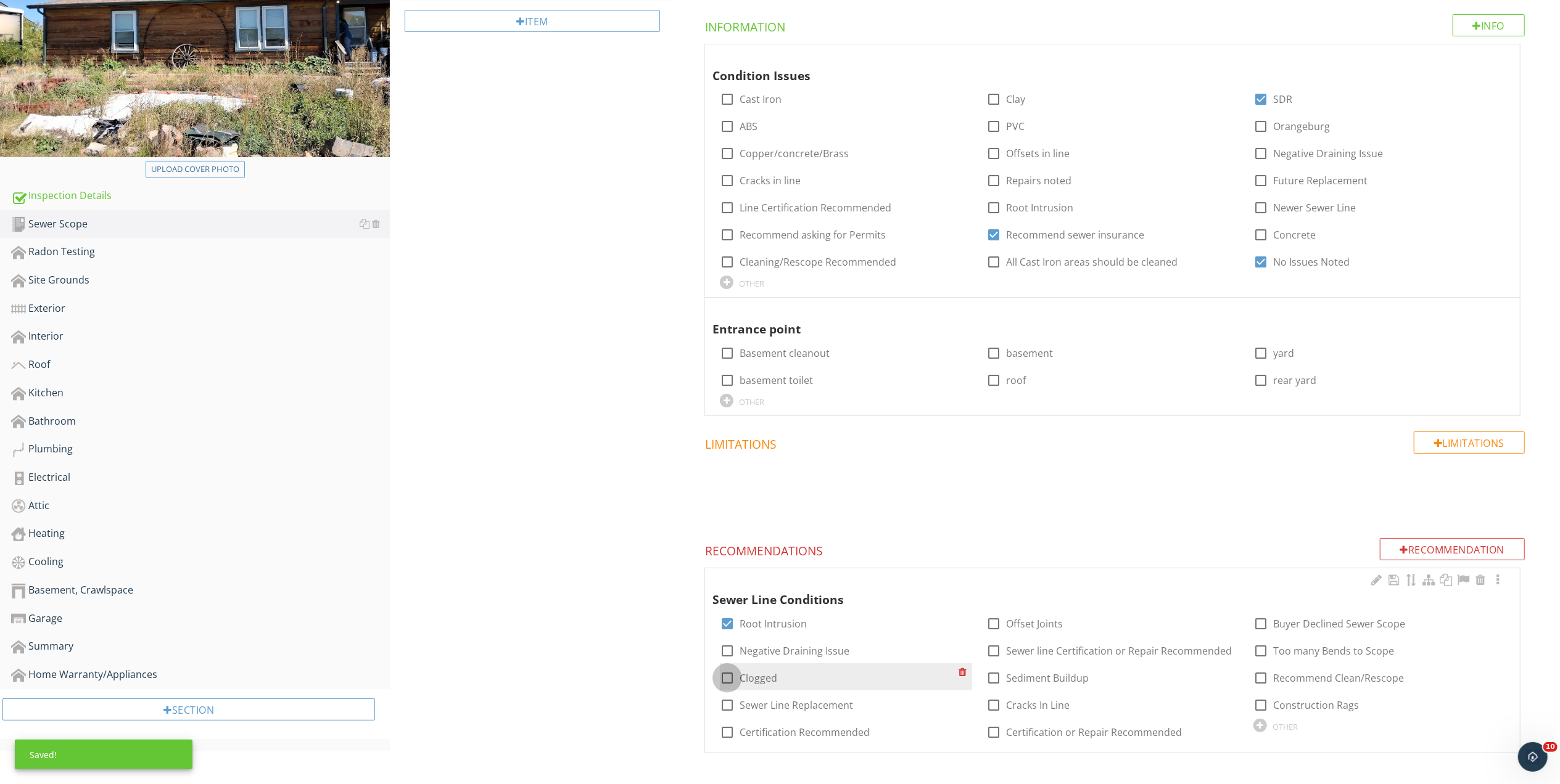
click at [728, 678] on div at bounding box center [727, 678] width 21 height 21
checkbox input "true"
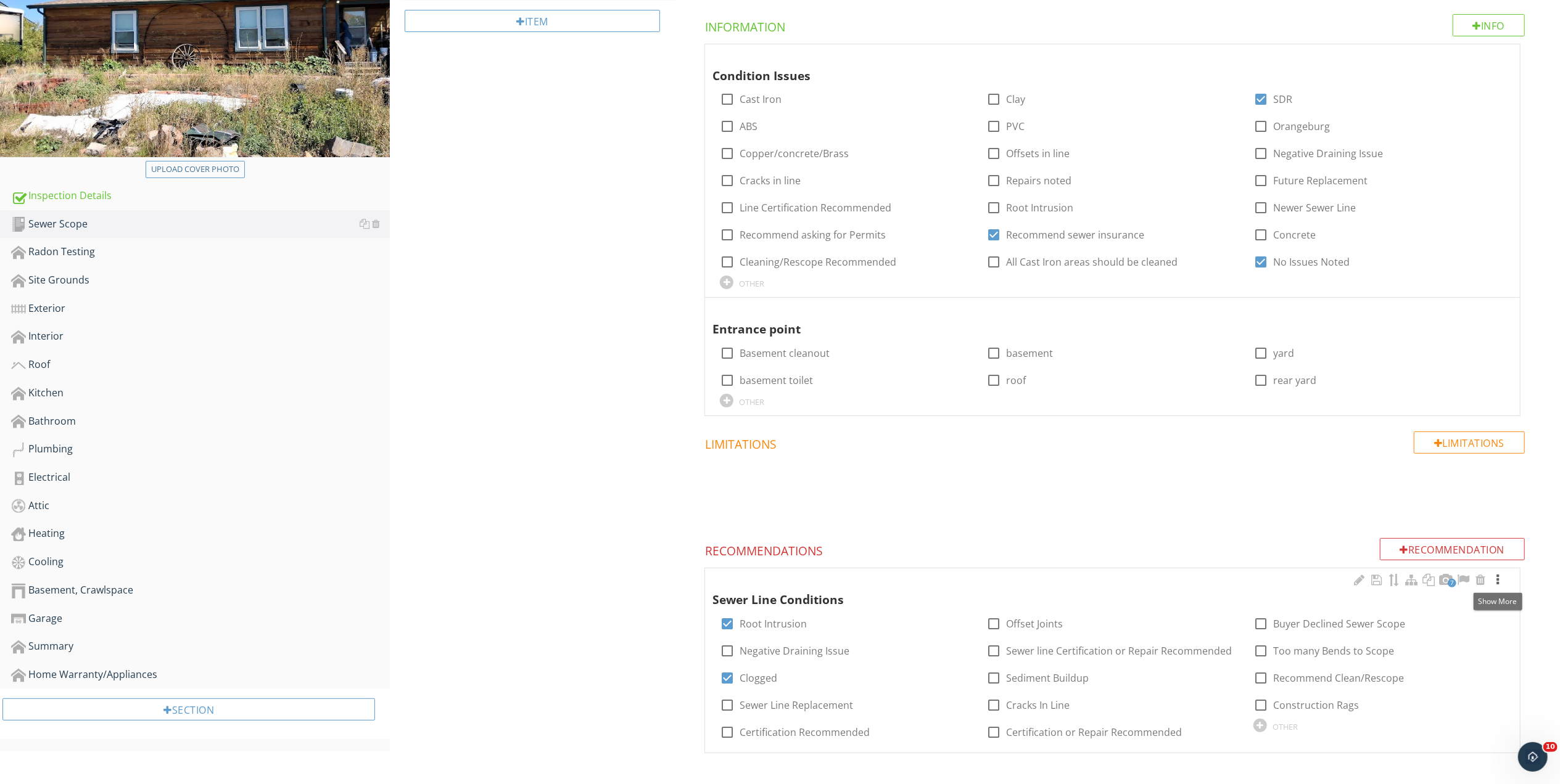
click at [1498, 577] on div at bounding box center [1497, 580] width 15 height 13
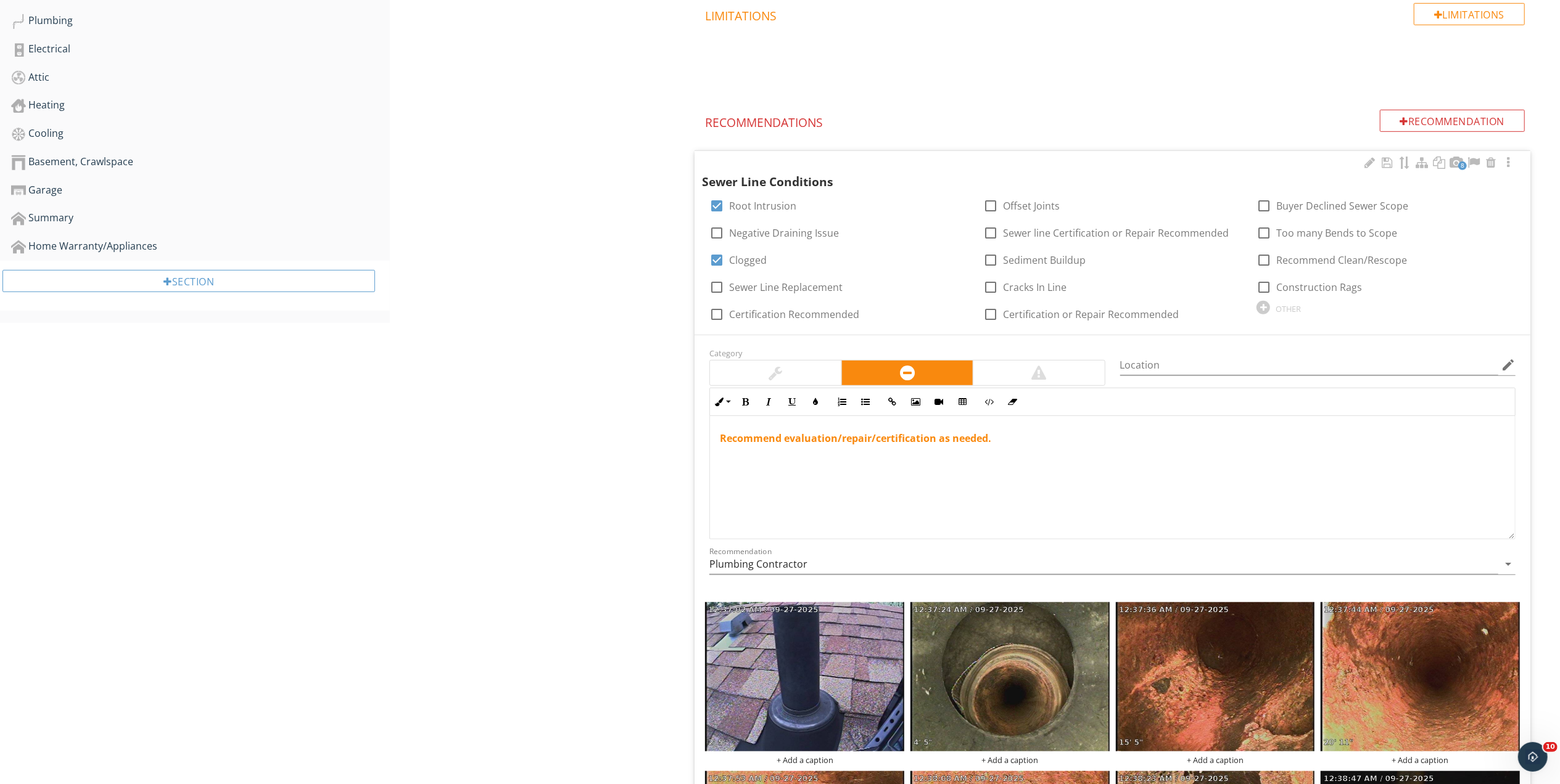
scroll to position [649, 0]
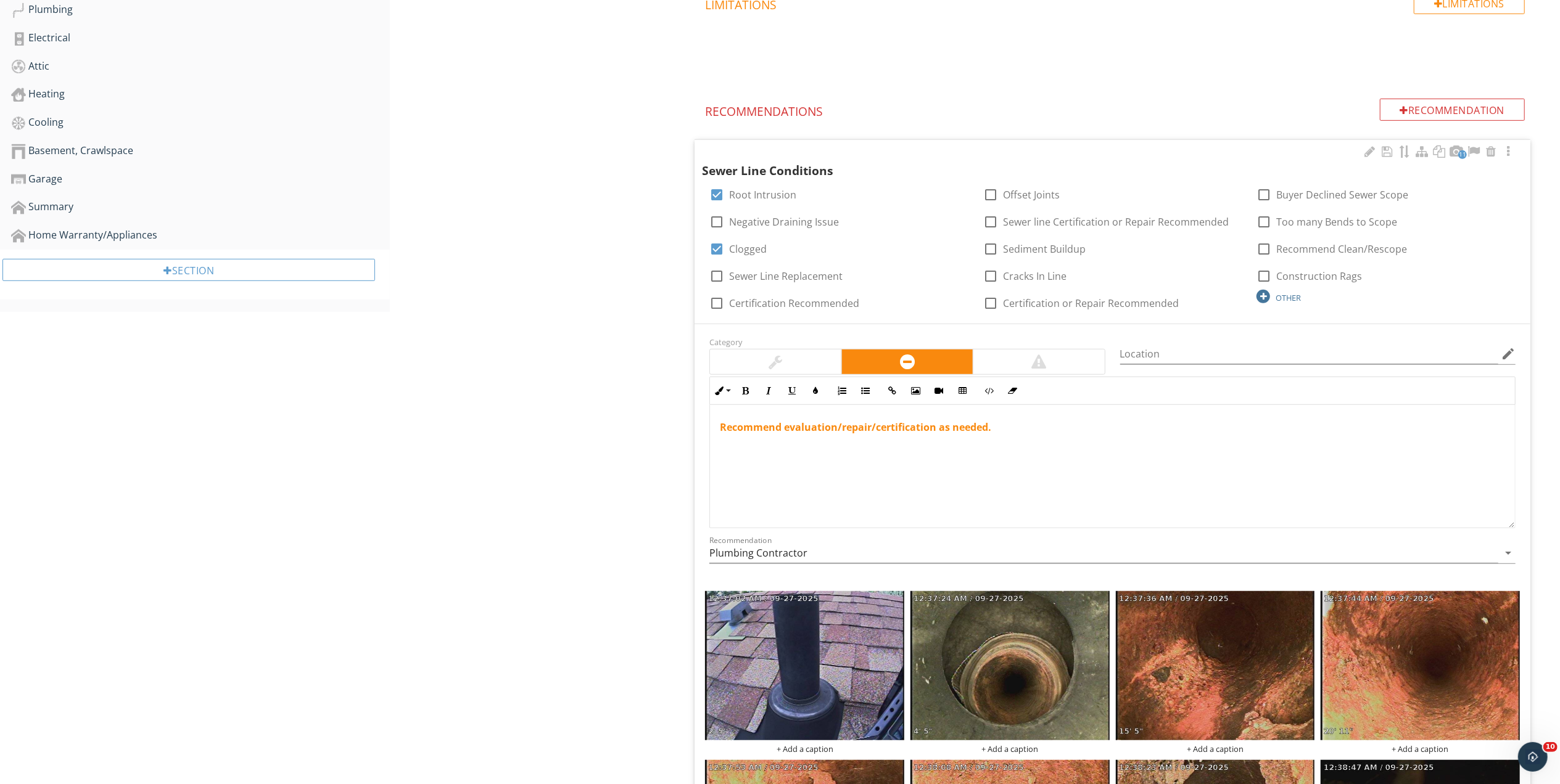
click at [1289, 297] on div "OTHER" at bounding box center [1288, 298] width 25 height 10
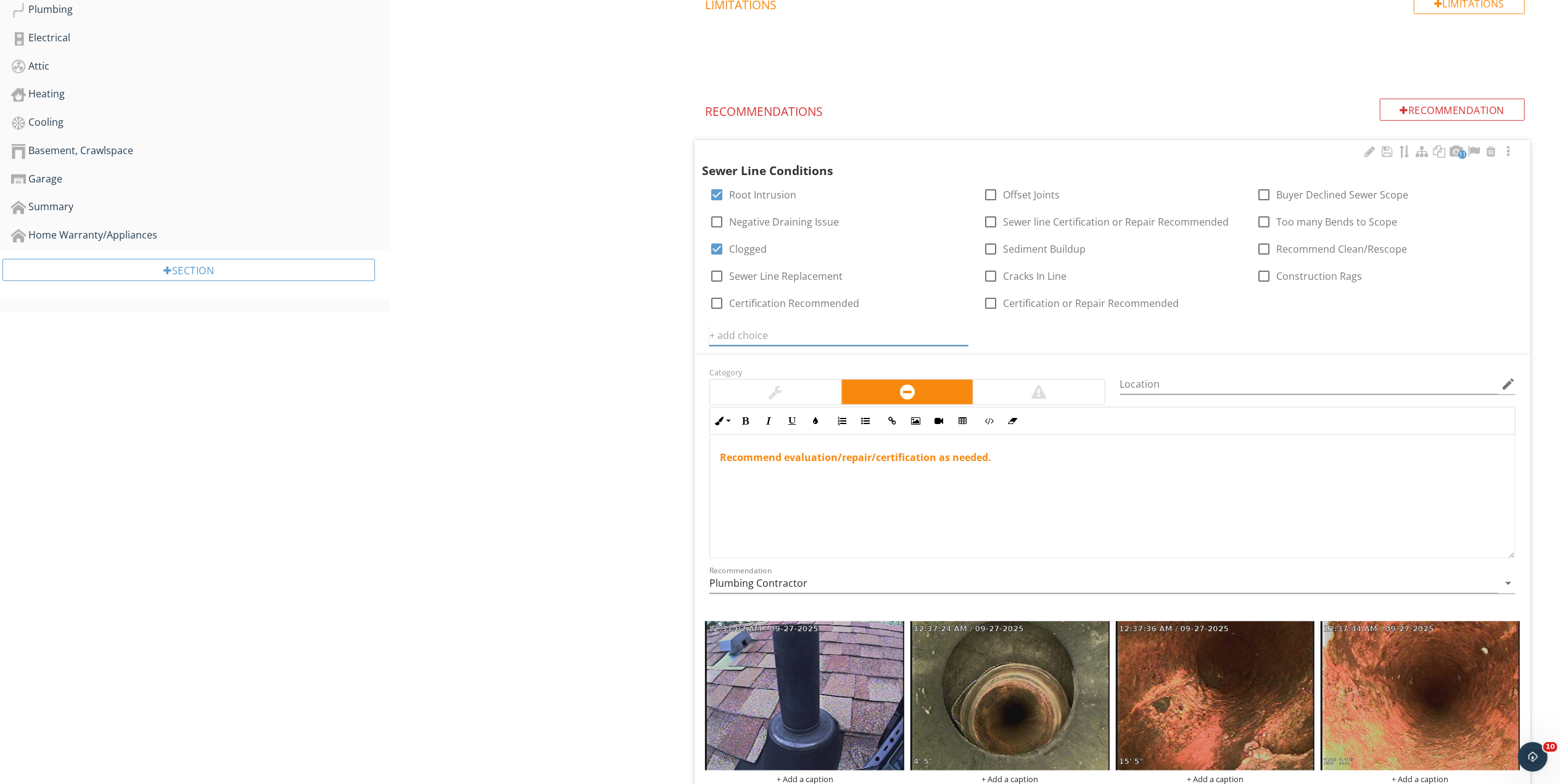
click at [840, 331] on input "text" at bounding box center [839, 335] width 259 height 21
type input "Vent Disconnected in attic"
click at [960, 334] on icon at bounding box center [961, 335] width 9 height 10
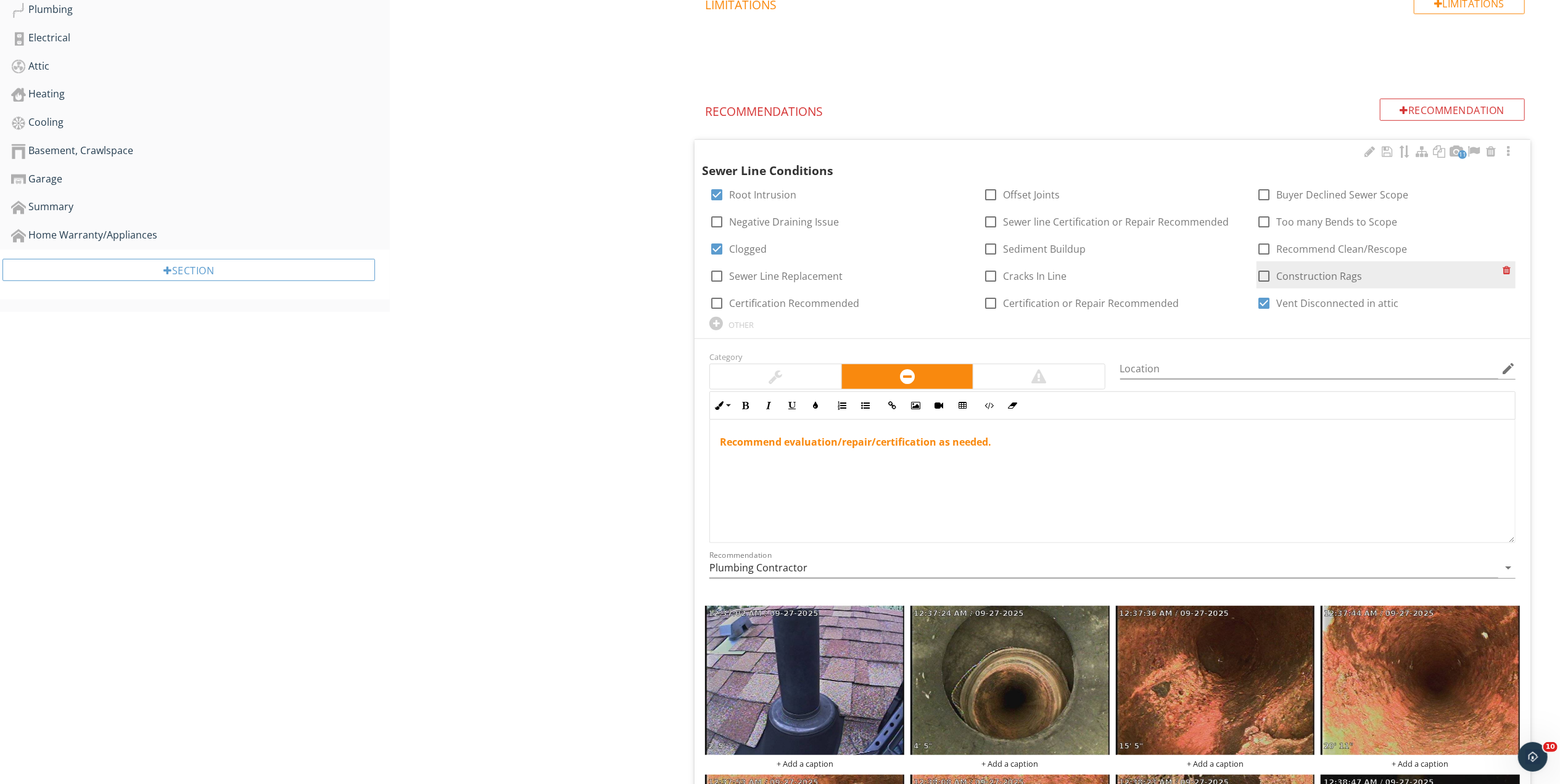
click at [1264, 277] on div at bounding box center [1263, 276] width 21 height 21
checkbox input "true"
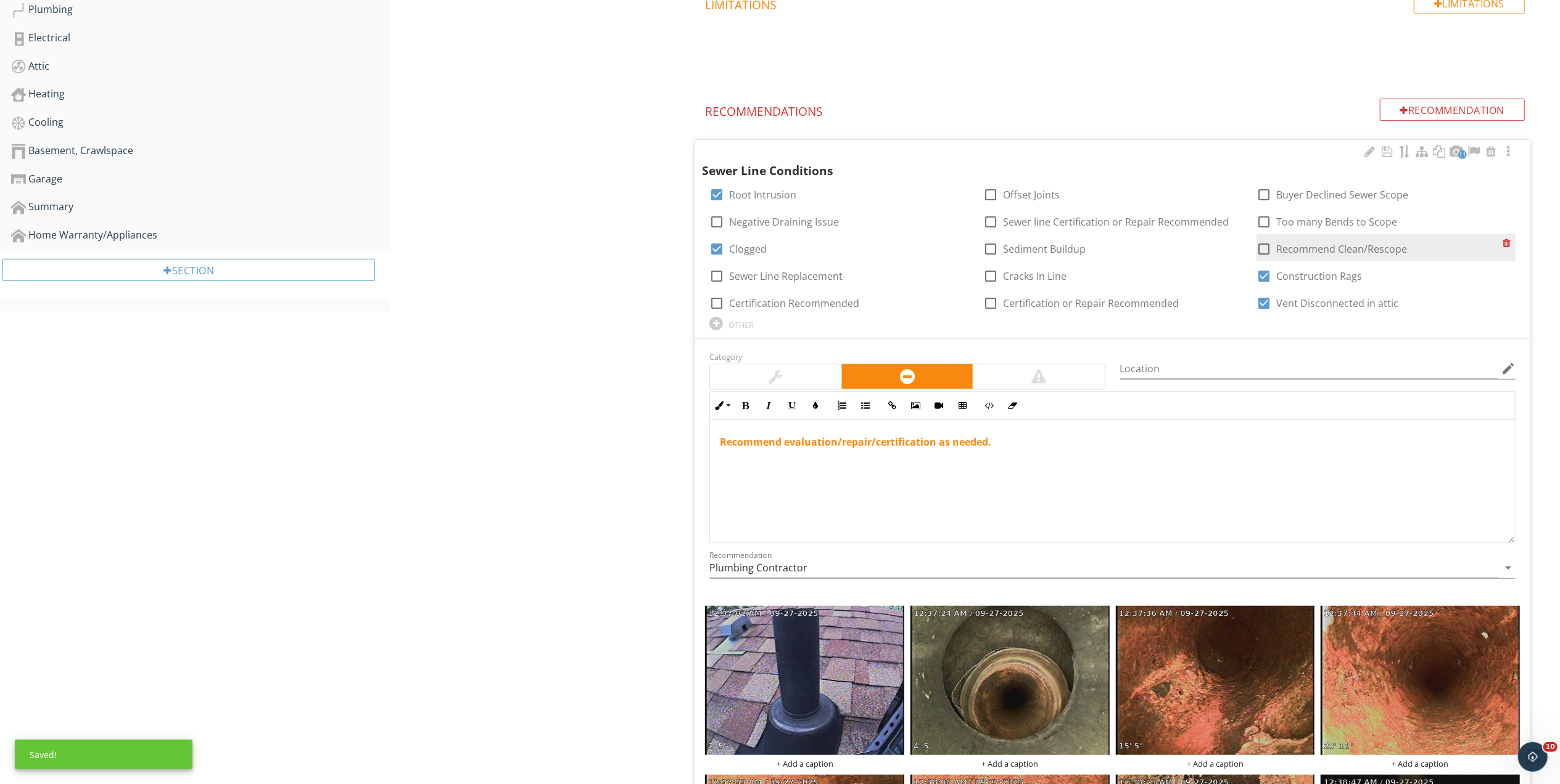
click at [1266, 252] on div at bounding box center [1263, 248] width 21 height 21
checkbox input "true"
click at [992, 221] on div at bounding box center [990, 221] width 21 height 21
checkbox input "true"
click at [736, 326] on div "OTHER" at bounding box center [741, 325] width 25 height 10
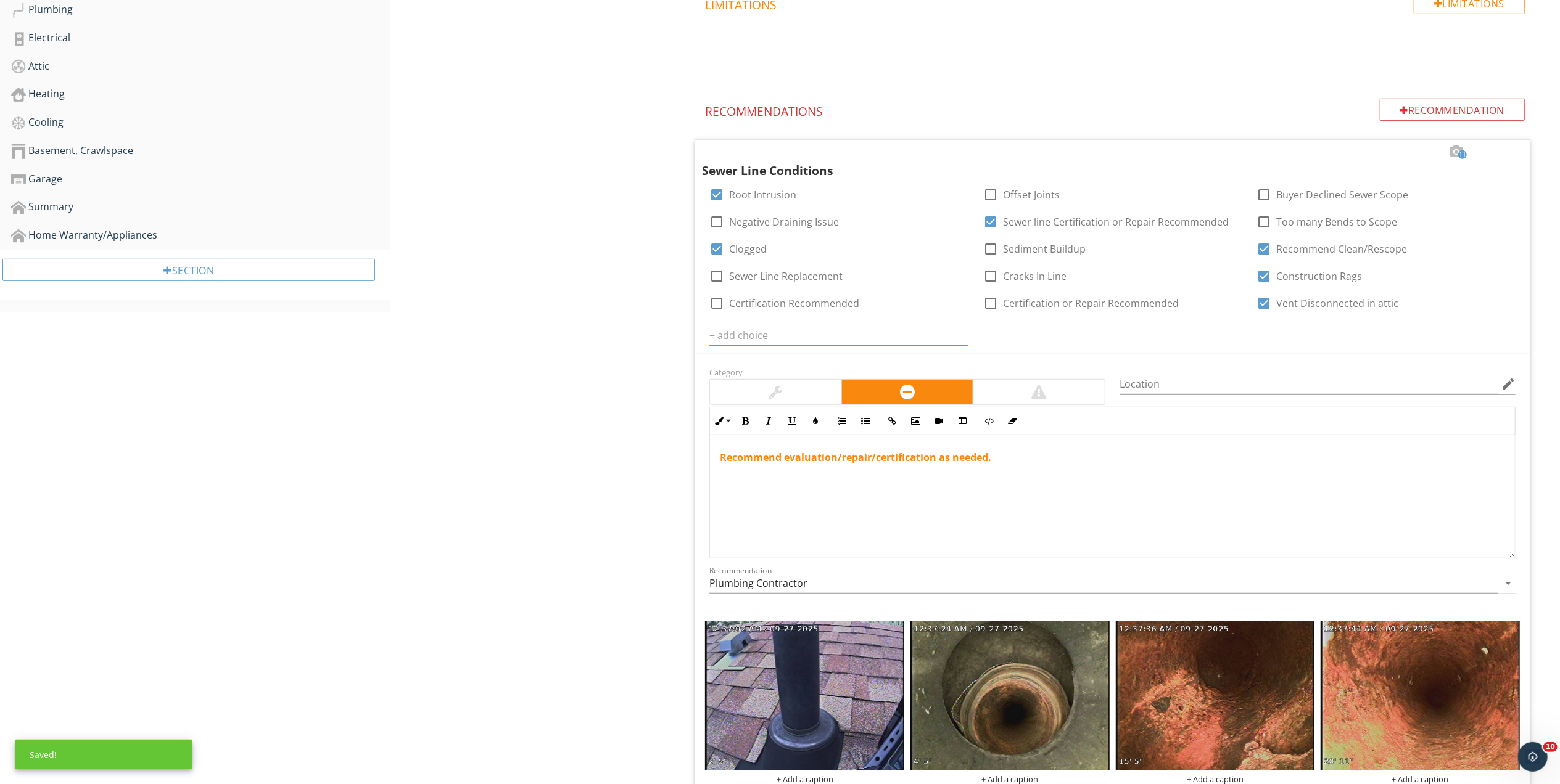
click at [738, 339] on input "text" at bounding box center [839, 335] width 259 height 21
type input "Could not scope to city tap"
click at [961, 337] on icon at bounding box center [961, 335] width 9 height 10
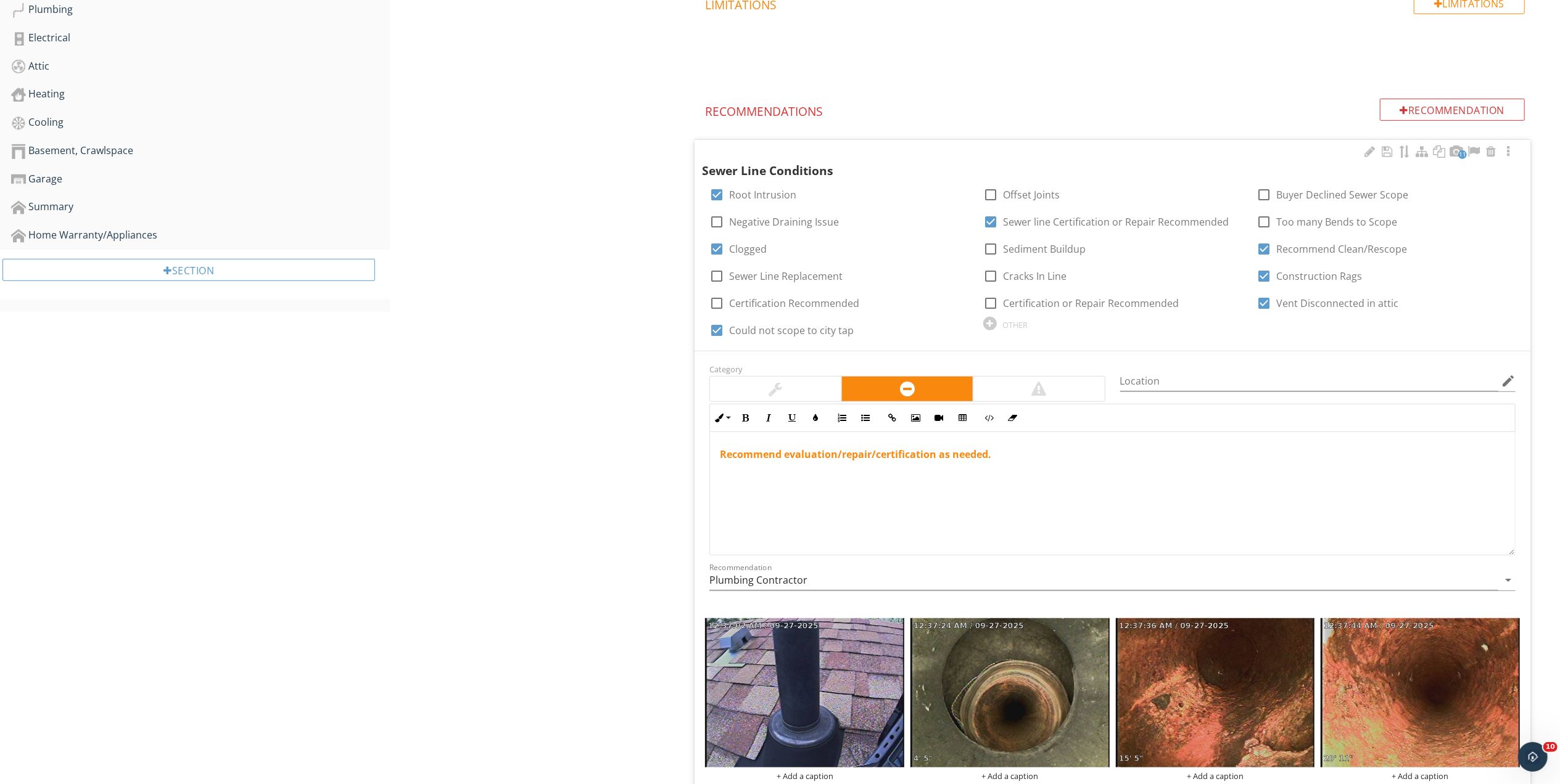
click at [1005, 452] on p "Recommend evaluation/repair/certification as needed." at bounding box center [1112, 454] width 785 height 15
click at [718, 455] on div "Recommend evaluation/repair/certification as needed." at bounding box center [1112, 494] width 805 height 123
click at [731, 457] on p at bounding box center [1112, 454] width 785 height 15
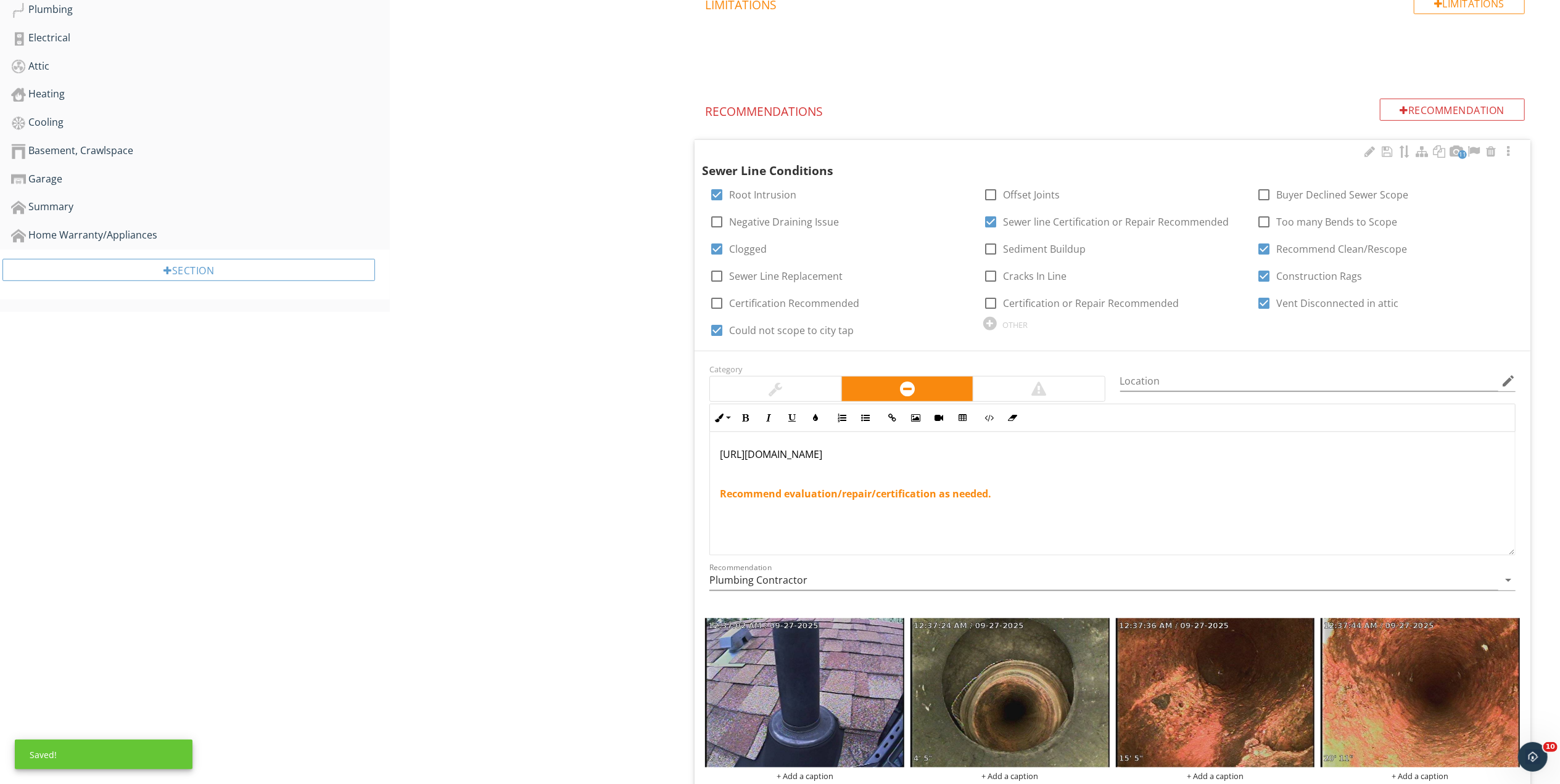
click at [776, 455] on p "https://youtu.be/y2Y7k44ASB4?si=zvauFjrzUkdERxFM" at bounding box center [1112, 454] width 785 height 15
click at [746, 417] on icon "button" at bounding box center [745, 418] width 9 height 9
click at [623, 517] on div "Sewer Scope Sewer Scope of Main Line Item Sewer Scope of Main Line Info Informa…" at bounding box center [975, 356] width 1170 height 1765
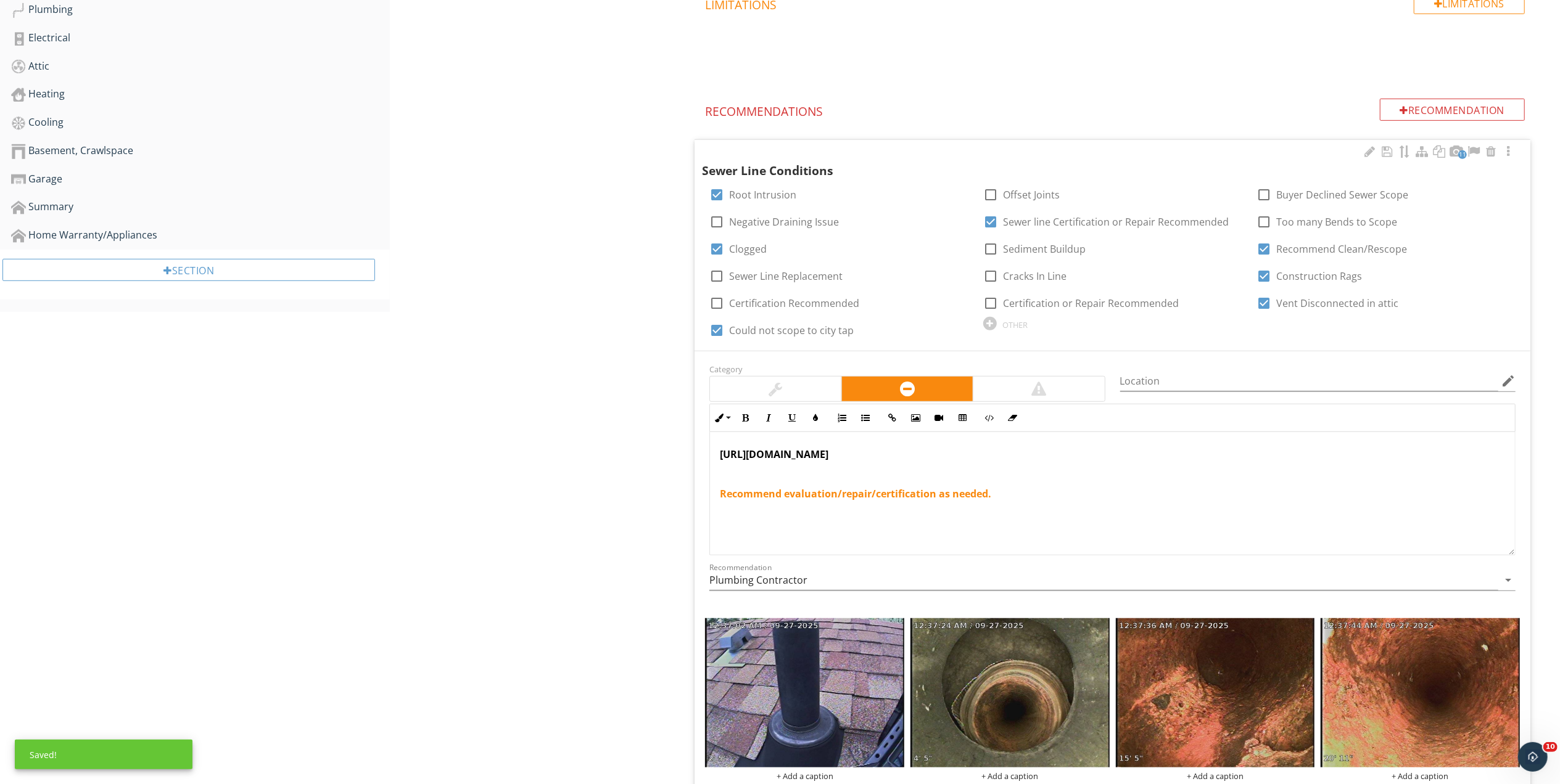
click at [743, 451] on strong "https://youtu.be/y2Y7k44ASB4?si=zvauFjrzUkdERxFM" at bounding box center [774, 454] width 108 height 14
click at [788, 413] on button "Underline" at bounding box center [791, 417] width 23 height 23
click at [590, 504] on div "Sewer Scope Sewer Scope of Main Line Item Sewer Scope of Main Line Info Informa…" at bounding box center [975, 356] width 1170 height 1765
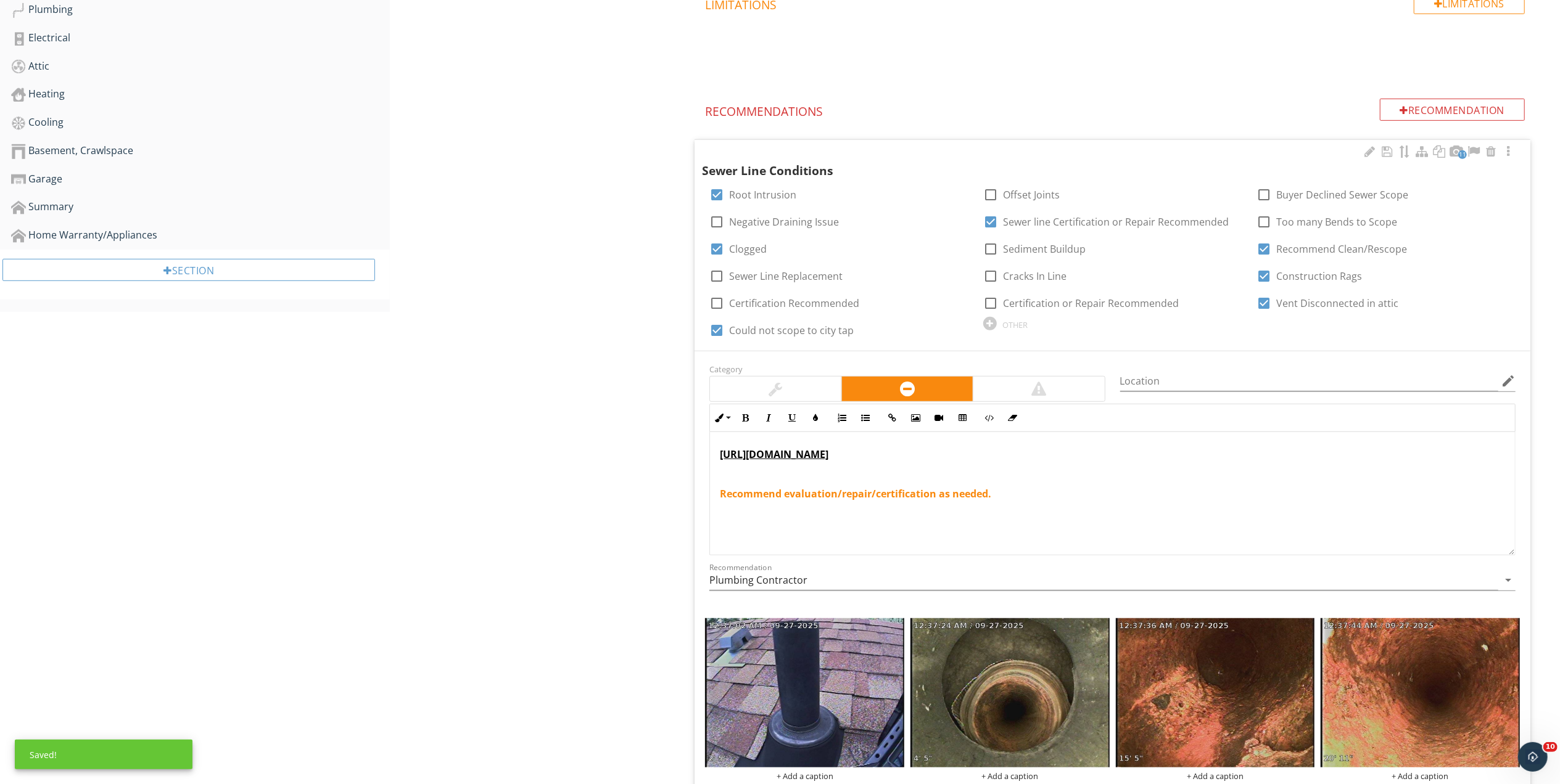
click at [719, 496] on div "https://youtu.be/y2Y7k44ASB4?si=zvauFjrzUkdERxFM Recommend evaluation/repair/ce…" at bounding box center [1112, 494] width 805 height 123
click at [440, 441] on div "Sewer Scope Sewer Scope of Main Line Item Sewer Scope of Main Line Info Informa…" at bounding box center [975, 356] width 1170 height 1765
click at [722, 496] on strong "Recommend evaluation/repair/certification as needed." at bounding box center [855, 494] width 271 height 14
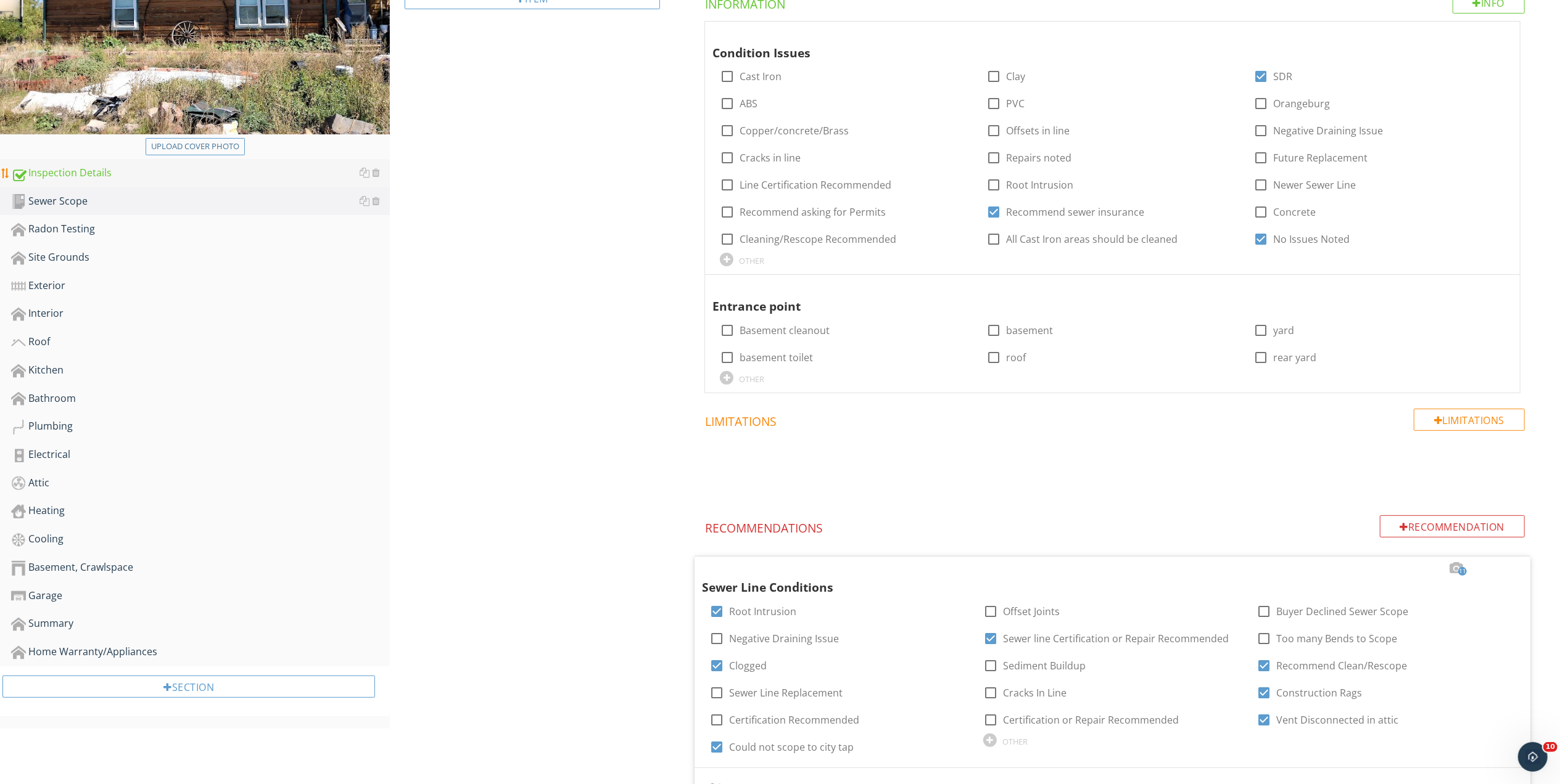
scroll to position [103, 0]
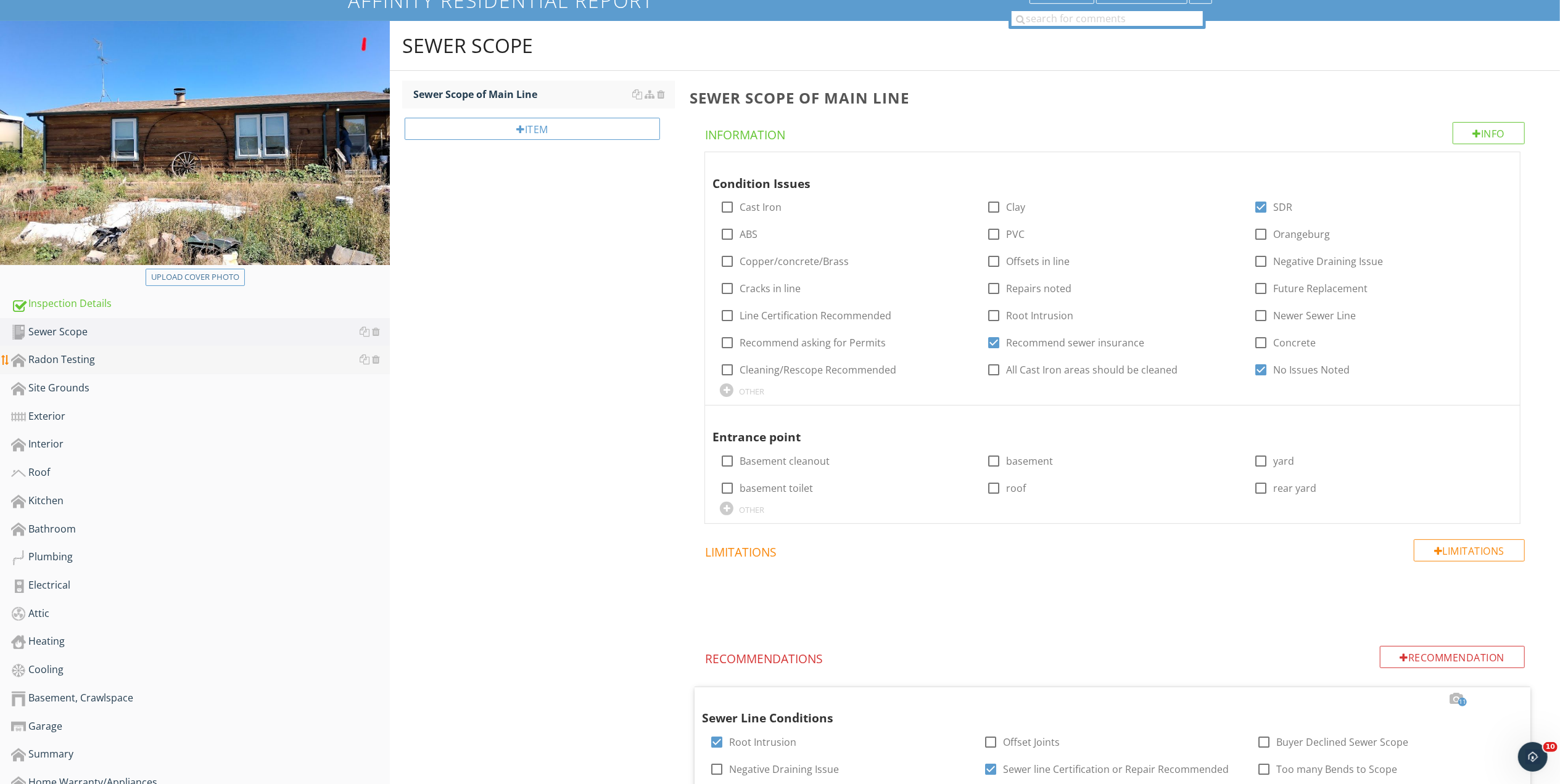
click at [65, 358] on div "Radon Testing" at bounding box center [200, 360] width 379 height 16
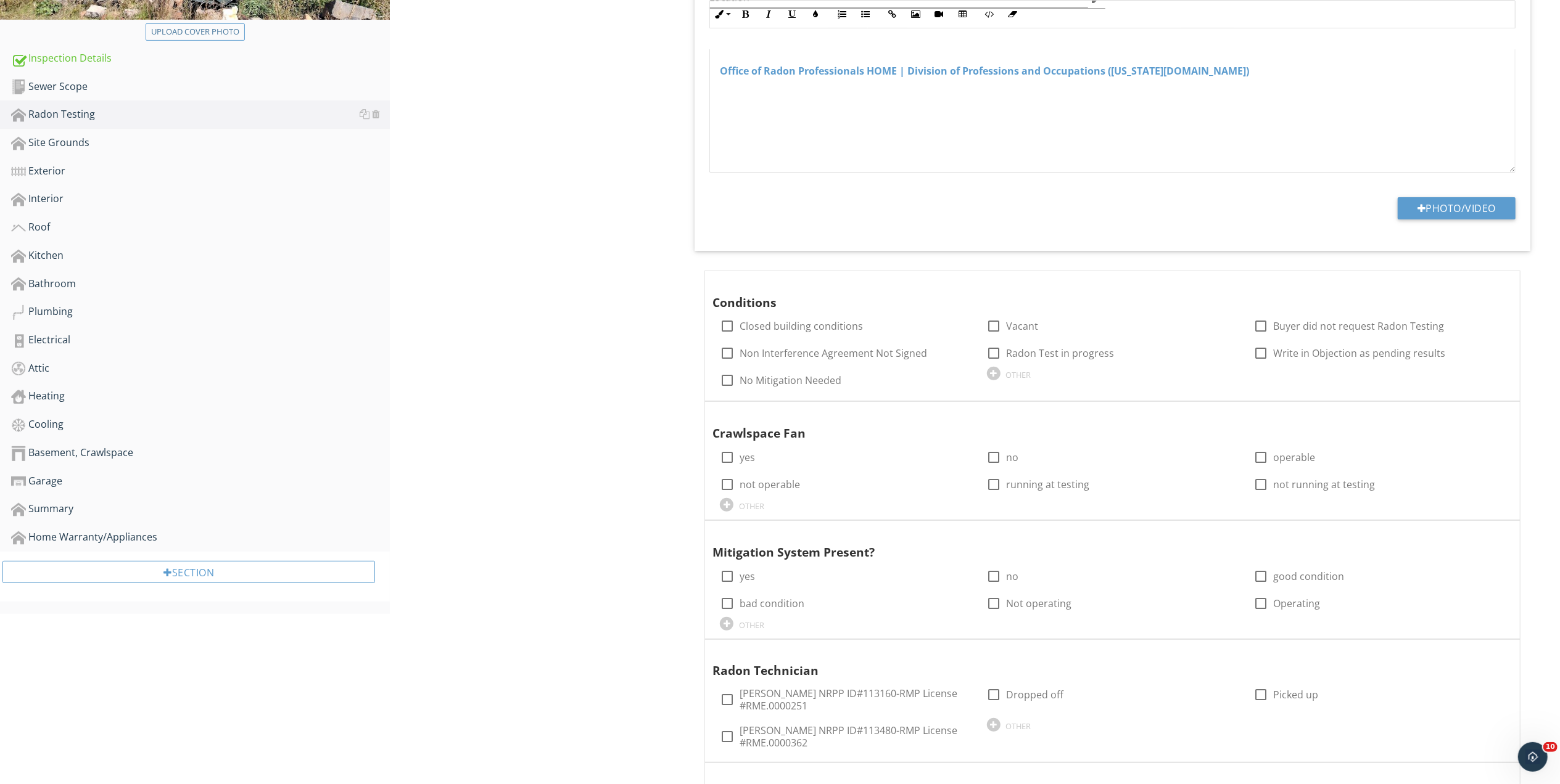
scroll to position [323, 0]
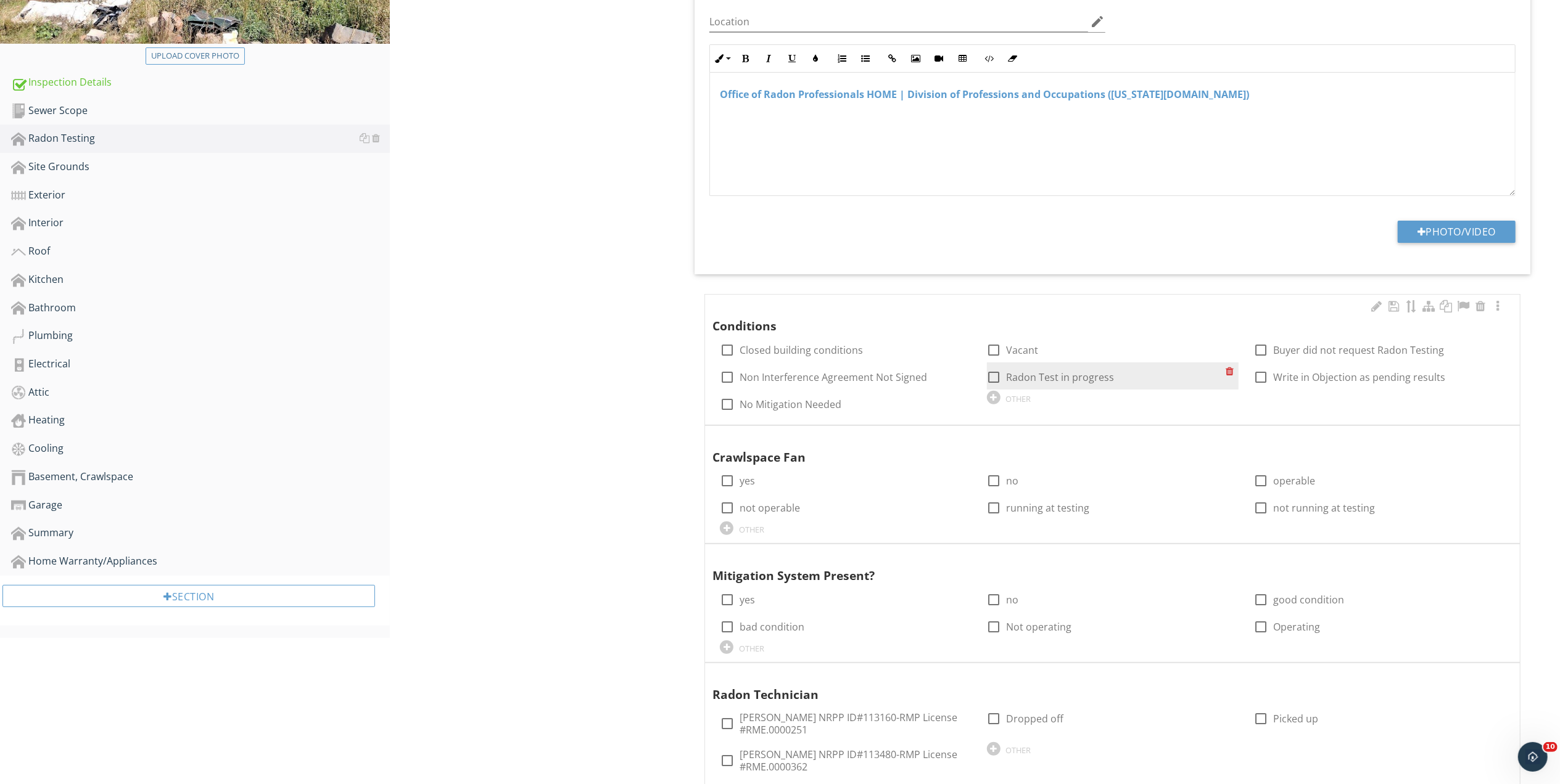
click at [997, 376] on div at bounding box center [993, 377] width 21 height 21
checkbox input "true"
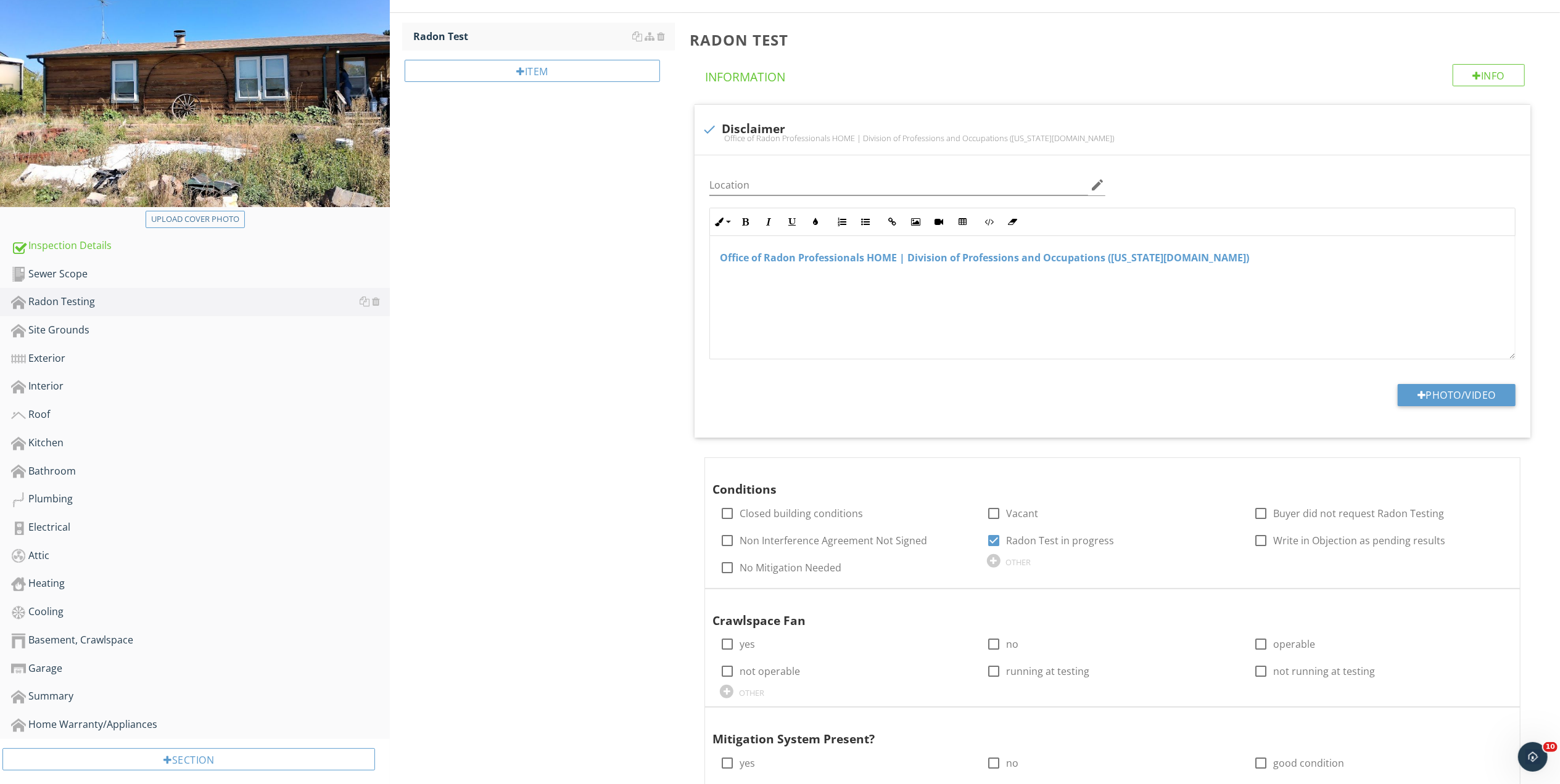
scroll to position [0, 0]
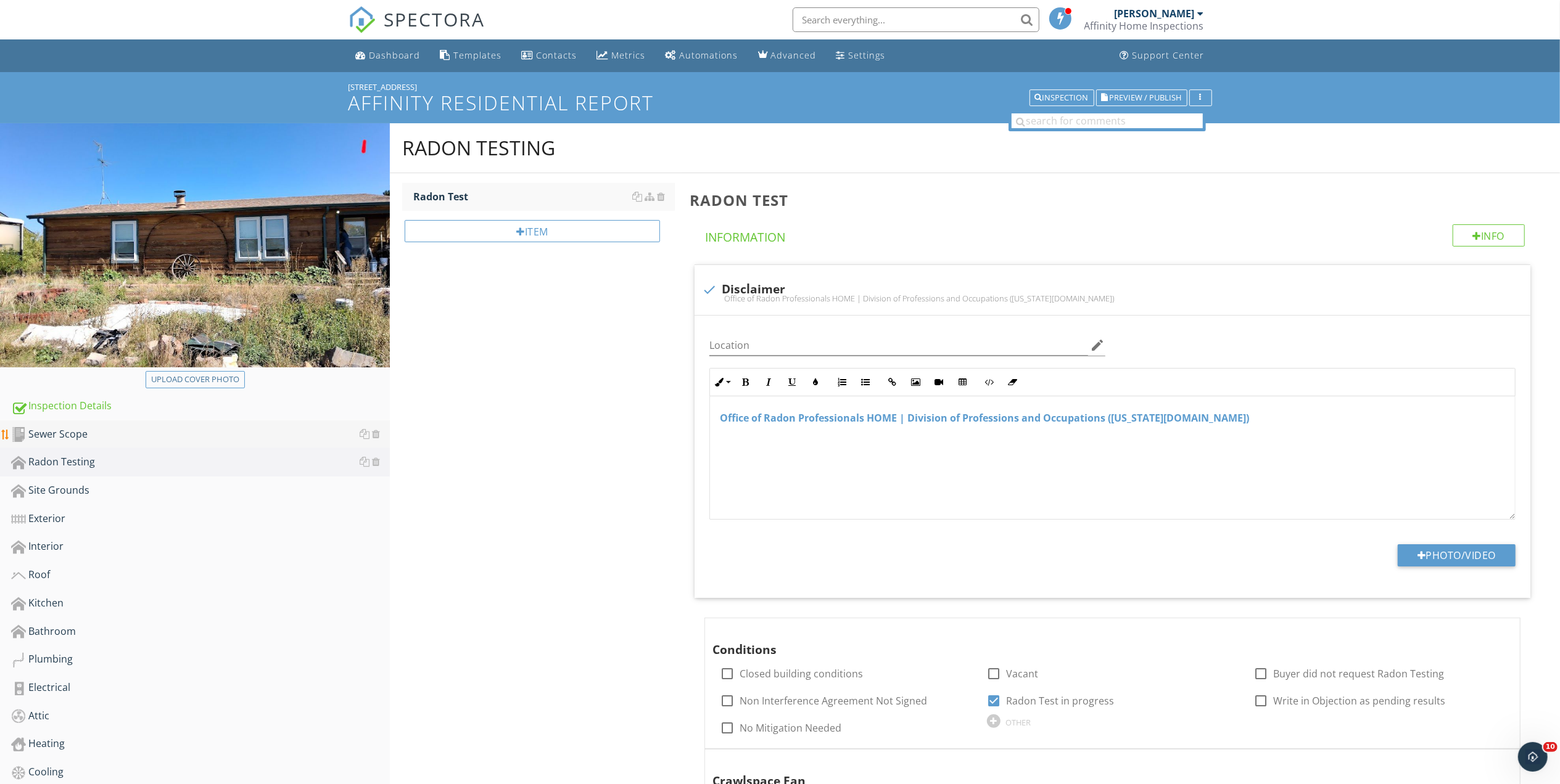
drag, startPoint x: 57, startPoint y: 430, endPoint x: 289, endPoint y: 430, distance: 232.0
click at [57, 430] on div "Sewer Scope" at bounding box center [200, 435] width 379 height 16
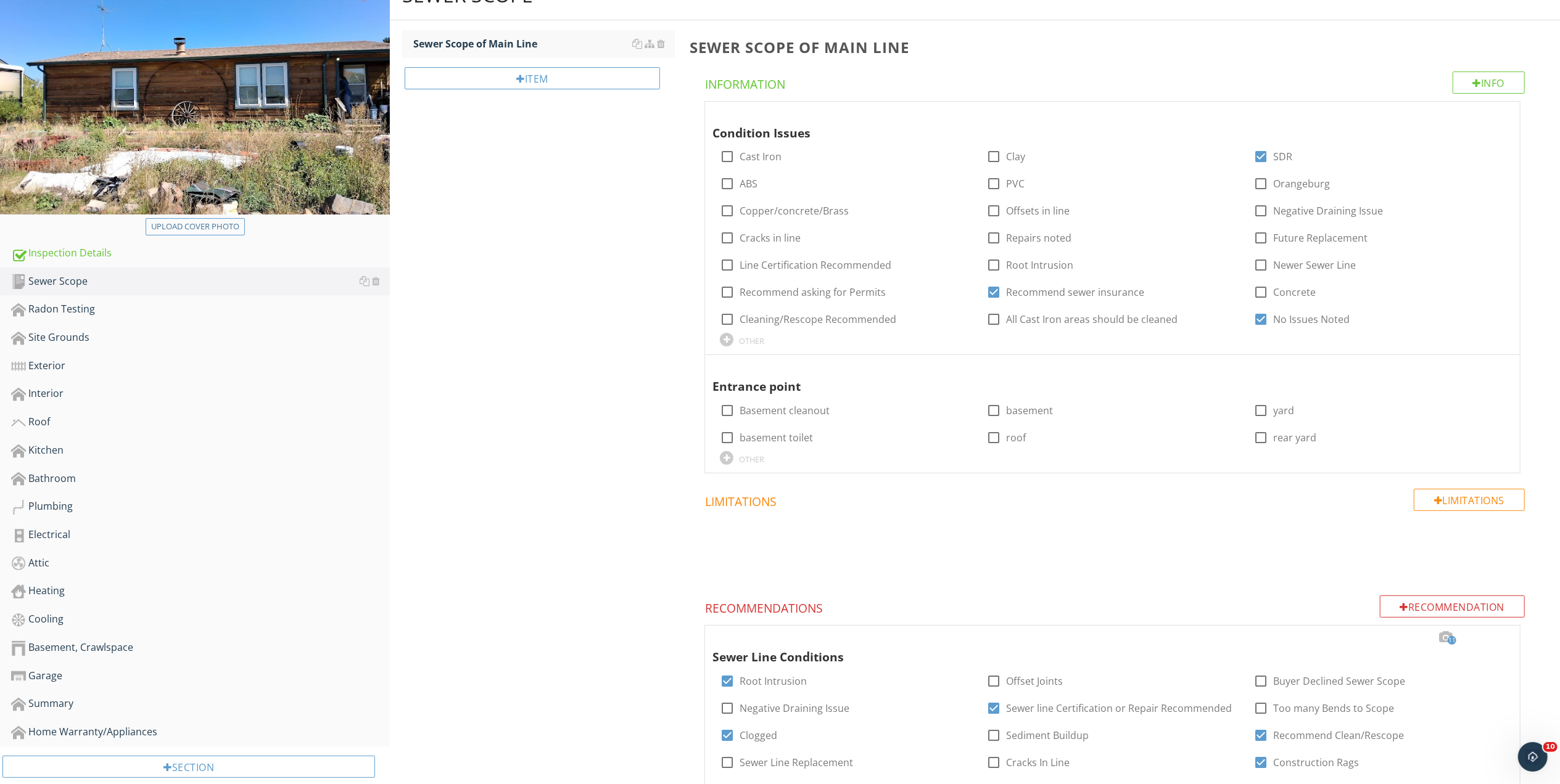
scroll to position [239, 0]
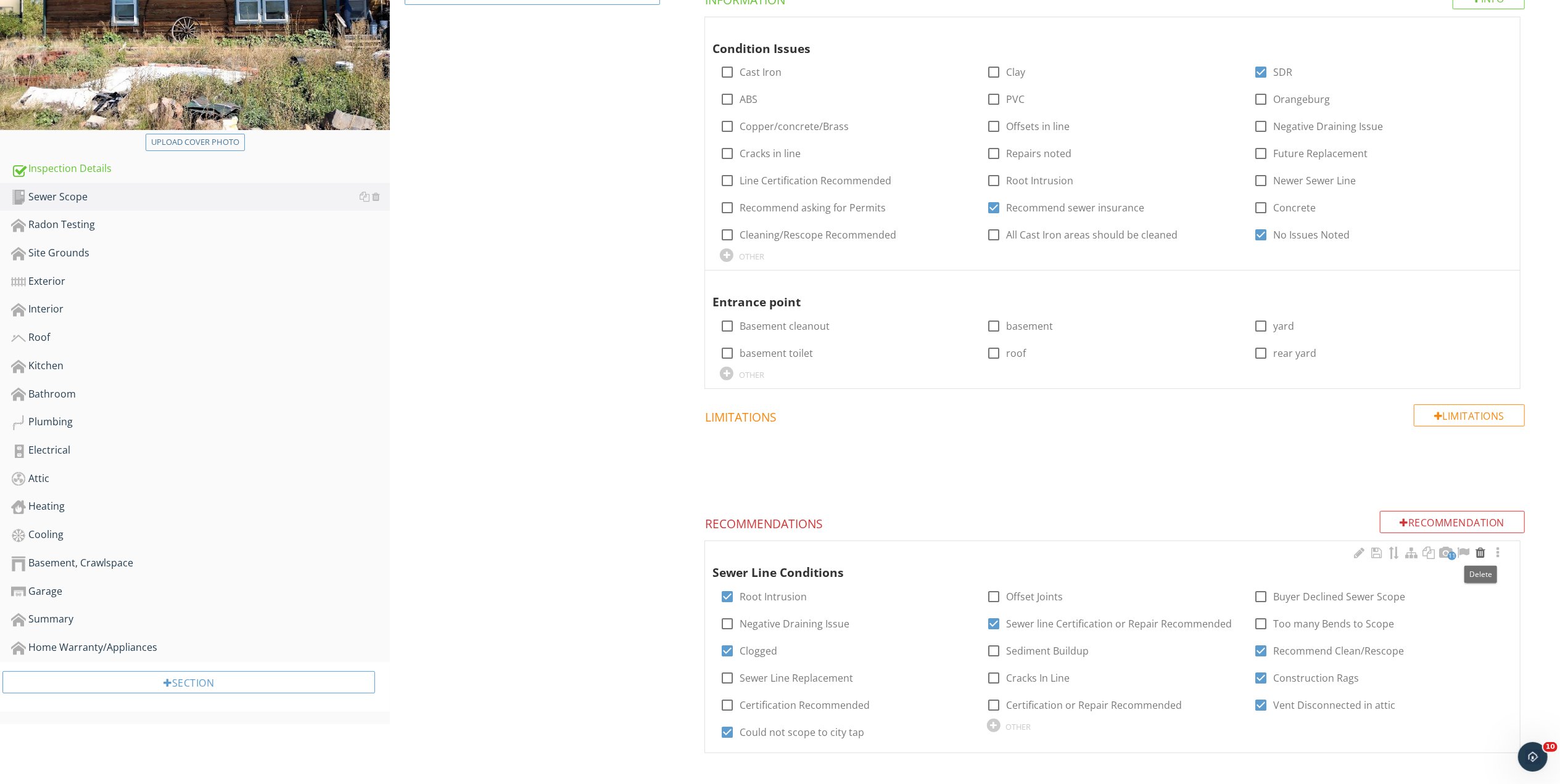
click at [1480, 554] on div at bounding box center [1480, 553] width 15 height 13
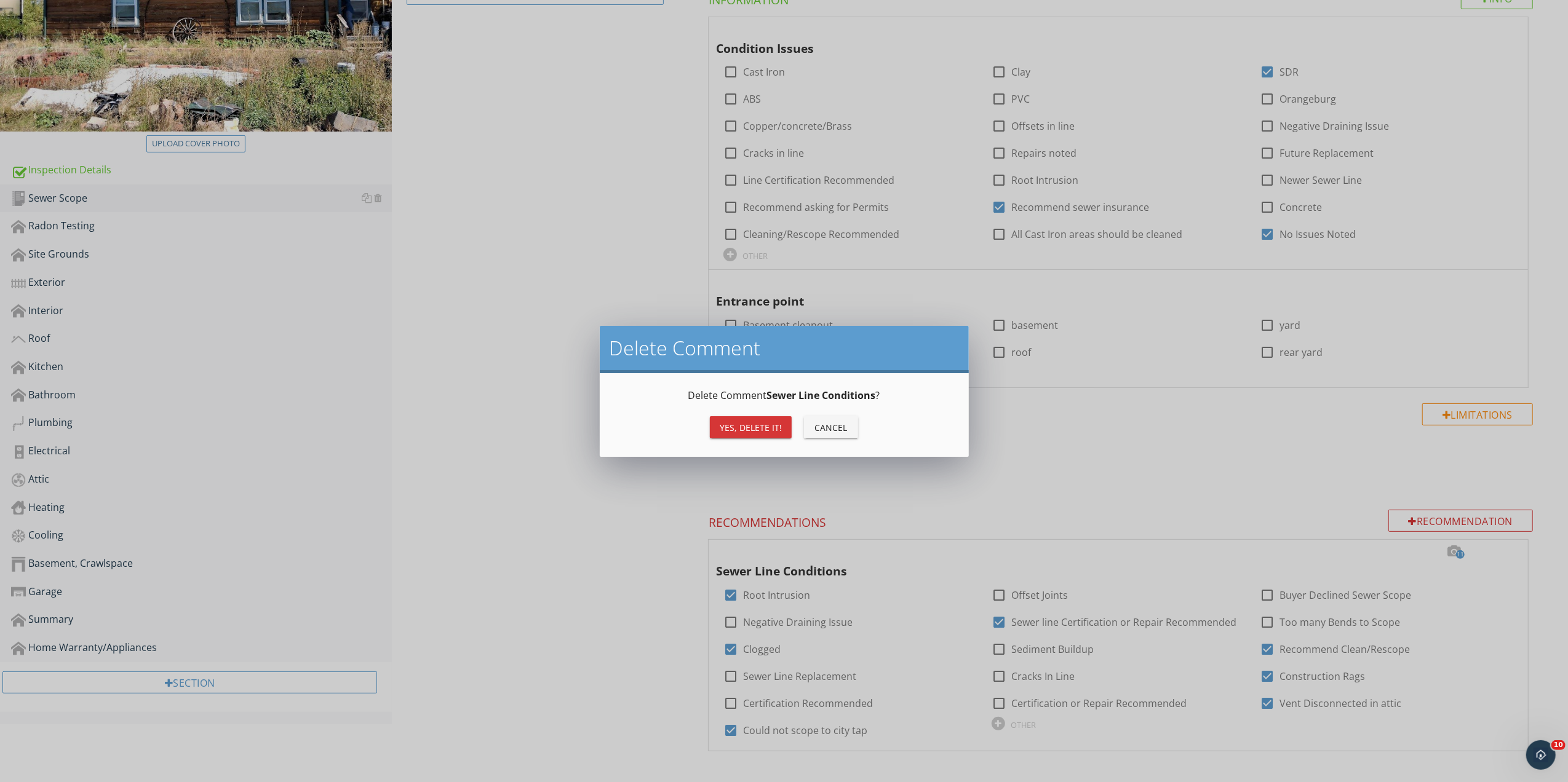
click at [1334, 479] on div "Delete Comment Delete Comment Sewer Line Conditions ? Yes, Delete it! Cancel" at bounding box center [784, 391] width 1568 height 782
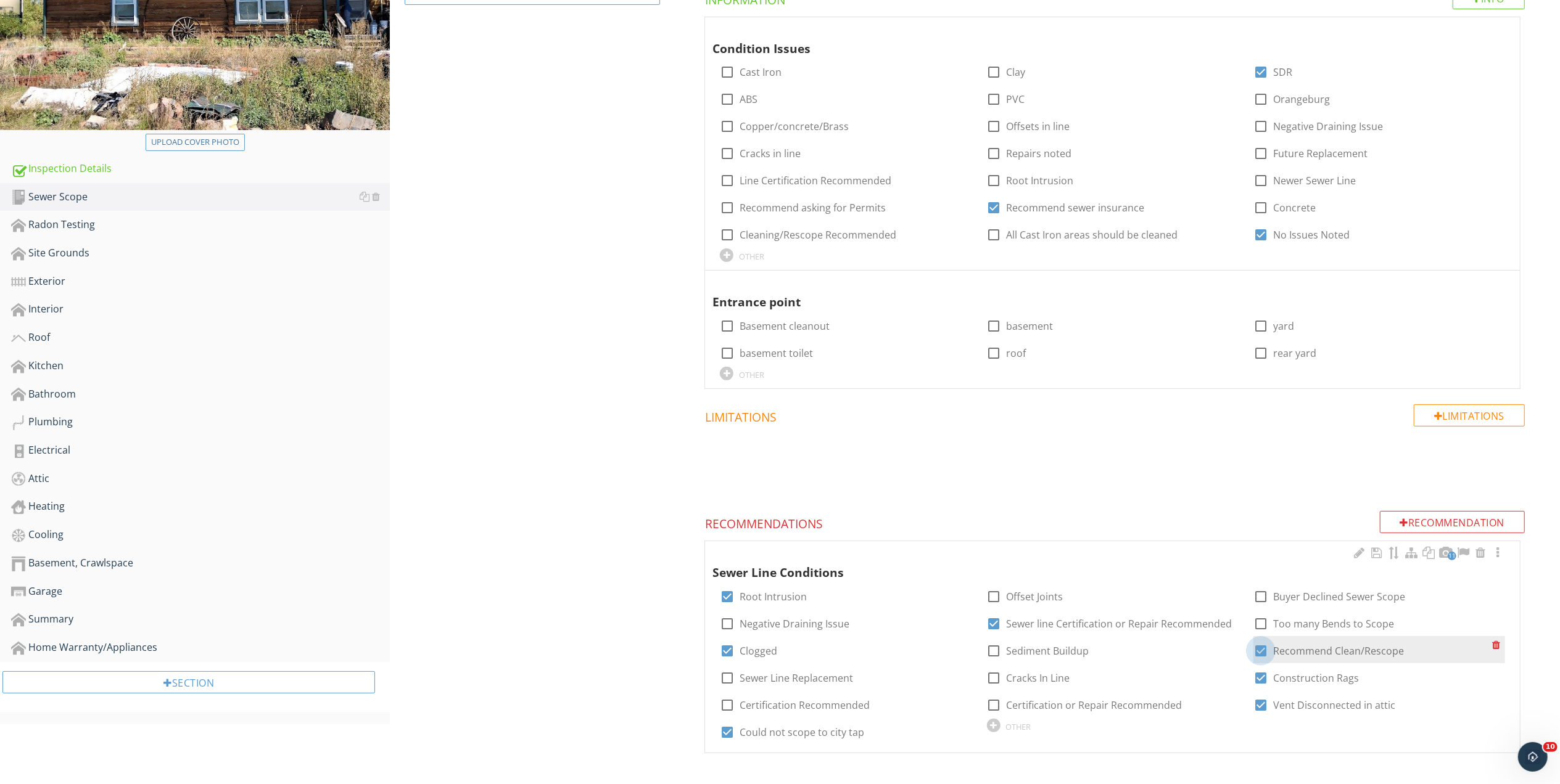
drag, startPoint x: 1259, startPoint y: 646, endPoint x: 1259, endPoint y: 674, distance: 28.0
click at [1259, 648] on div at bounding box center [1260, 651] width 21 height 21
checkbox input "false"
drag, startPoint x: 1259, startPoint y: 674, endPoint x: 1260, endPoint y: 719, distance: 45.0
click at [1259, 675] on div at bounding box center [1260, 678] width 21 height 21
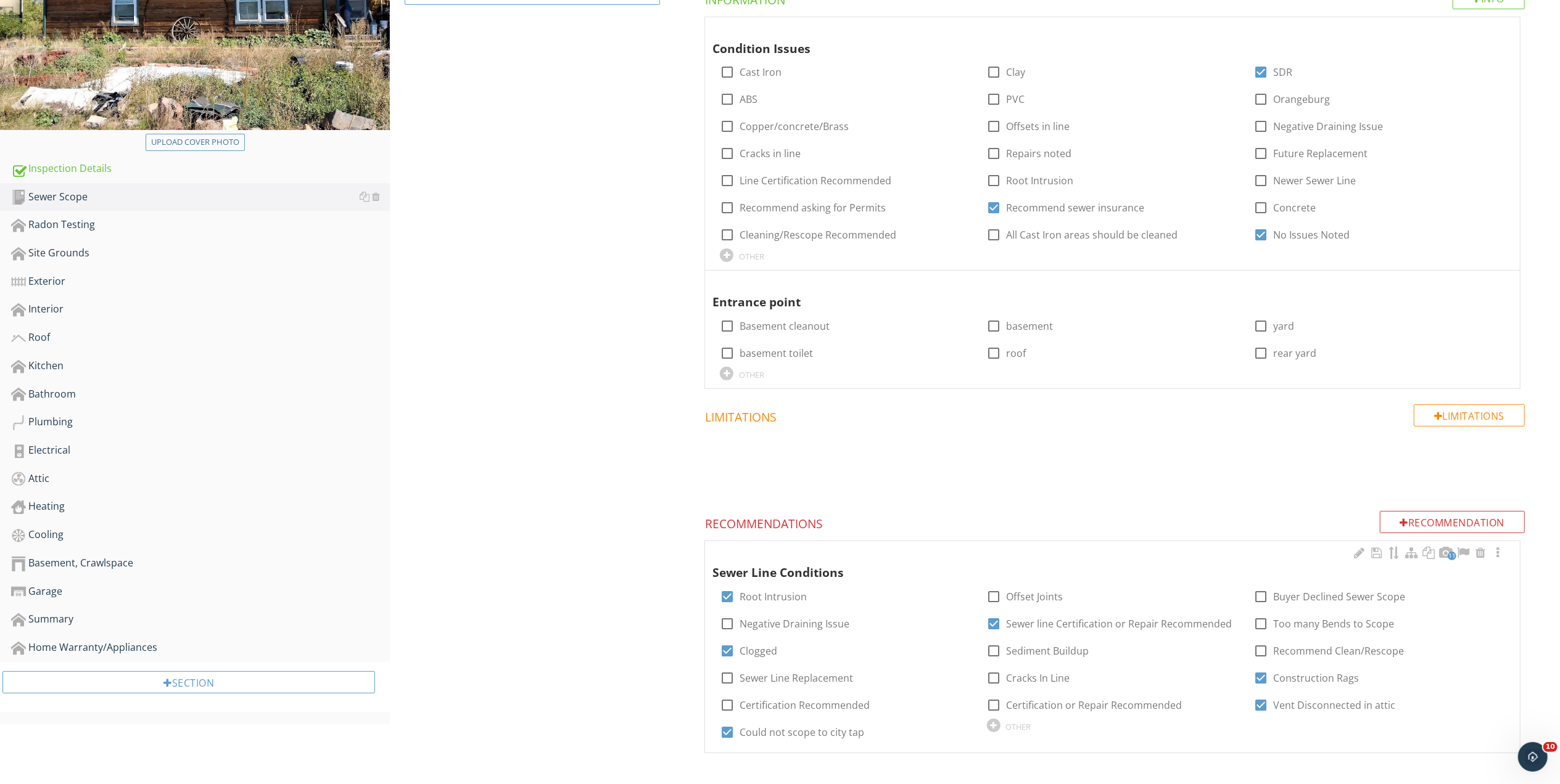
checkbox input "false"
click at [1258, 700] on div at bounding box center [1260, 705] width 21 height 21
checkbox input "false"
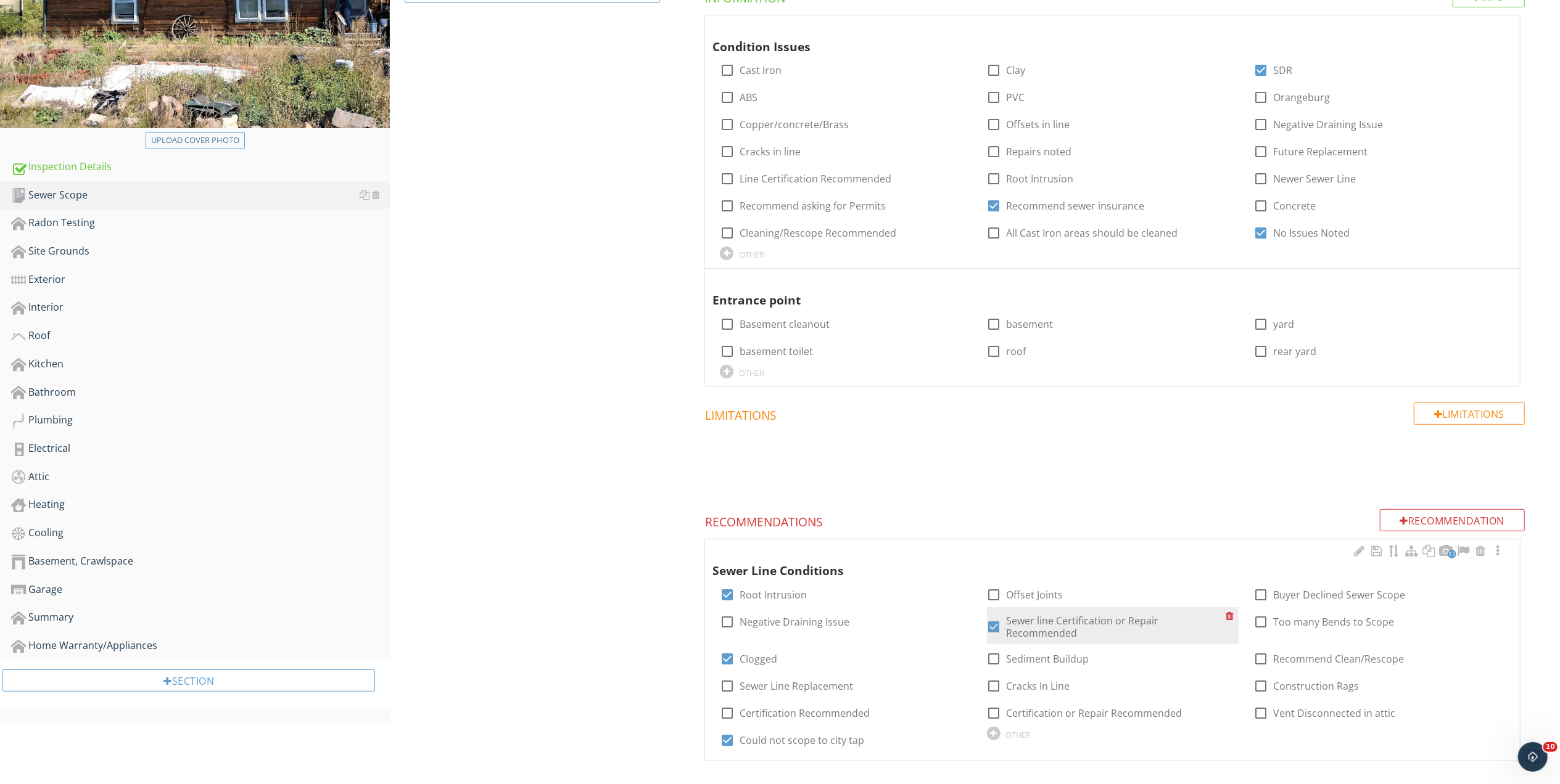
click at [992, 627] on div at bounding box center [993, 626] width 21 height 21
checkbox input "false"
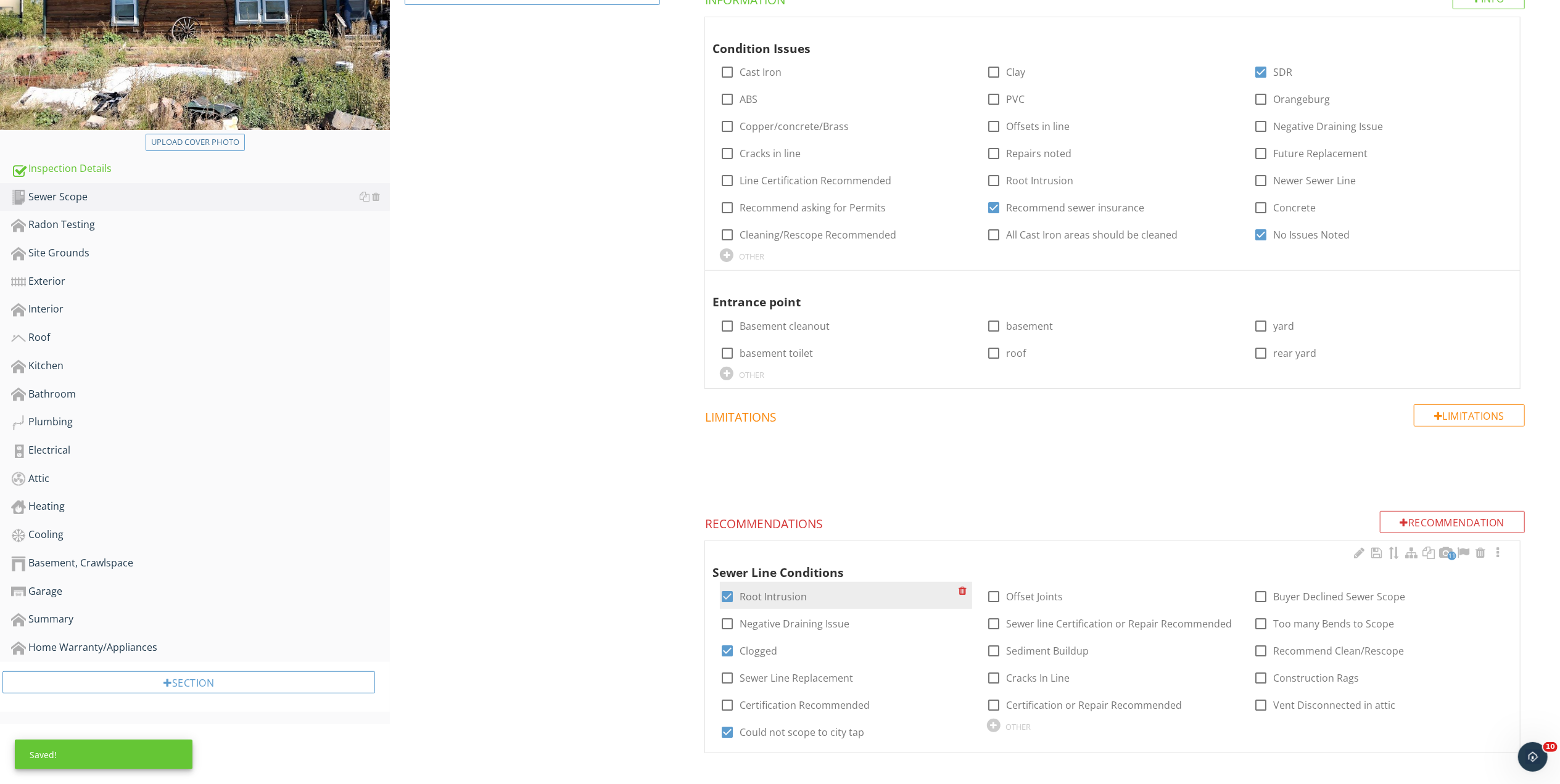
click at [728, 599] on div at bounding box center [727, 596] width 21 height 21
checkbox input "false"
drag, startPoint x: 726, startPoint y: 649, endPoint x: 727, endPoint y: 671, distance: 22.0
click at [726, 649] on div at bounding box center [727, 651] width 21 height 21
checkbox input "false"
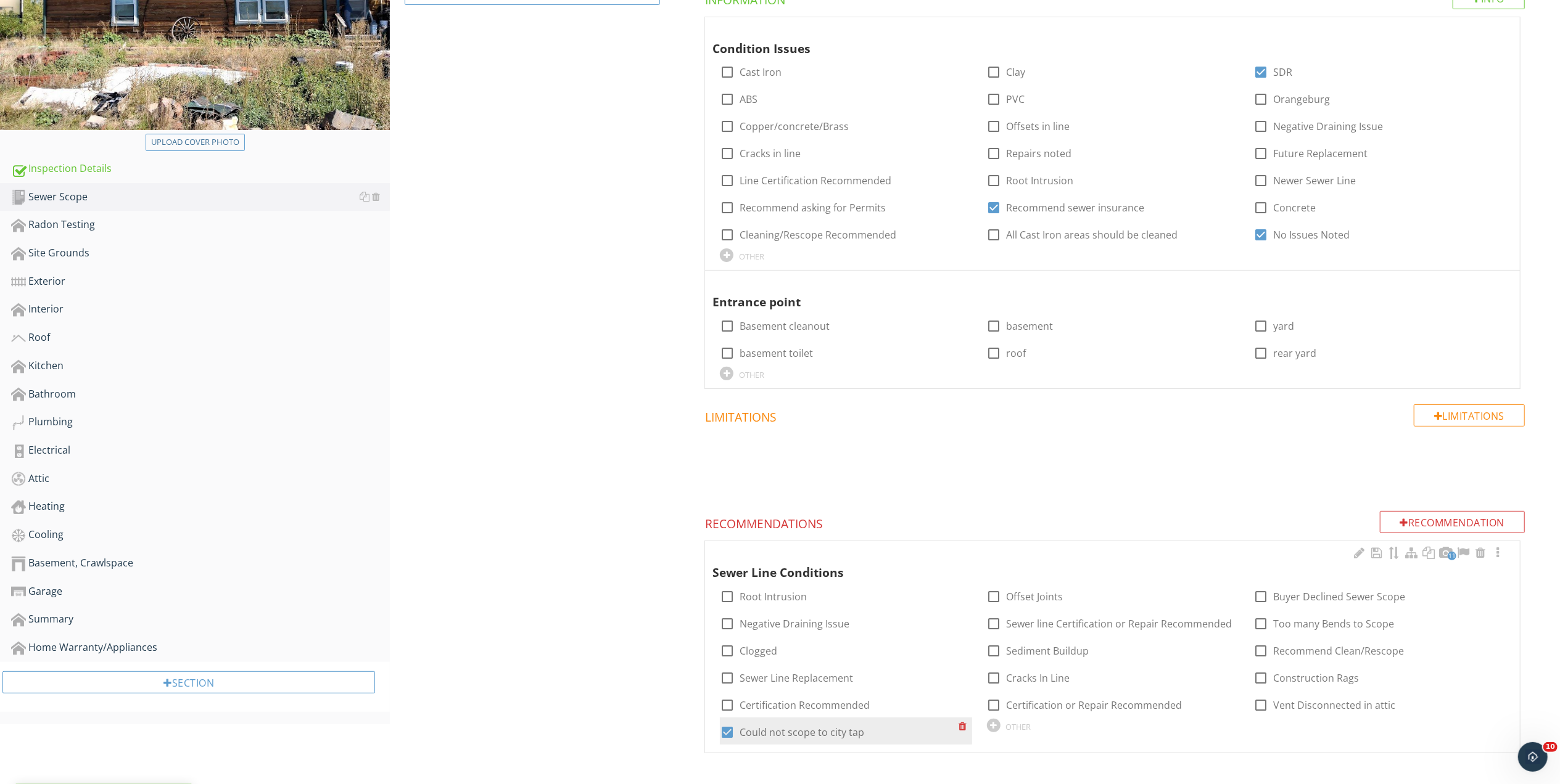
click at [724, 731] on div at bounding box center [727, 732] width 21 height 21
checkbox input "false"
click at [1497, 554] on div at bounding box center [1497, 553] width 15 height 13
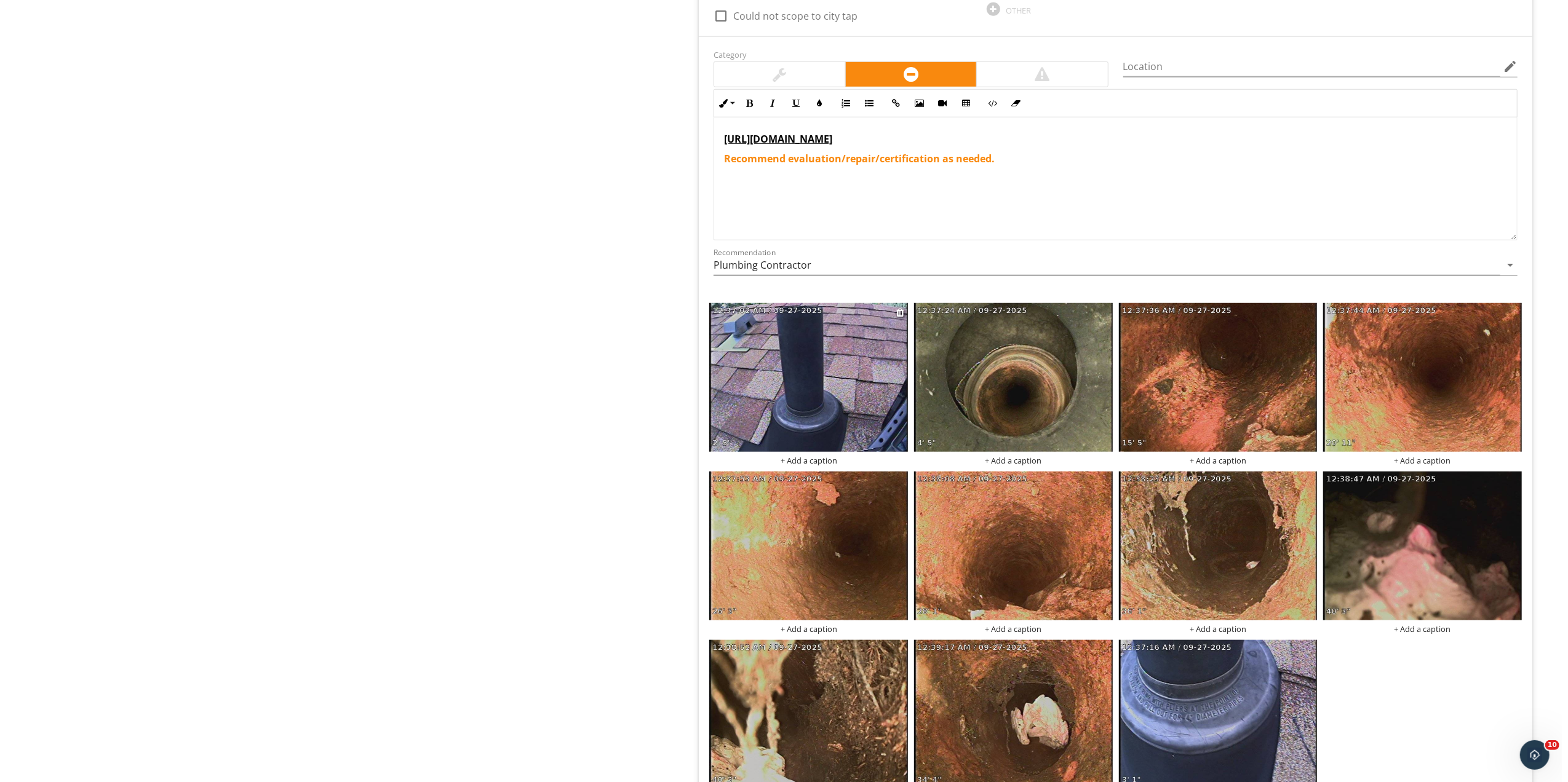
scroll to position [941, 0]
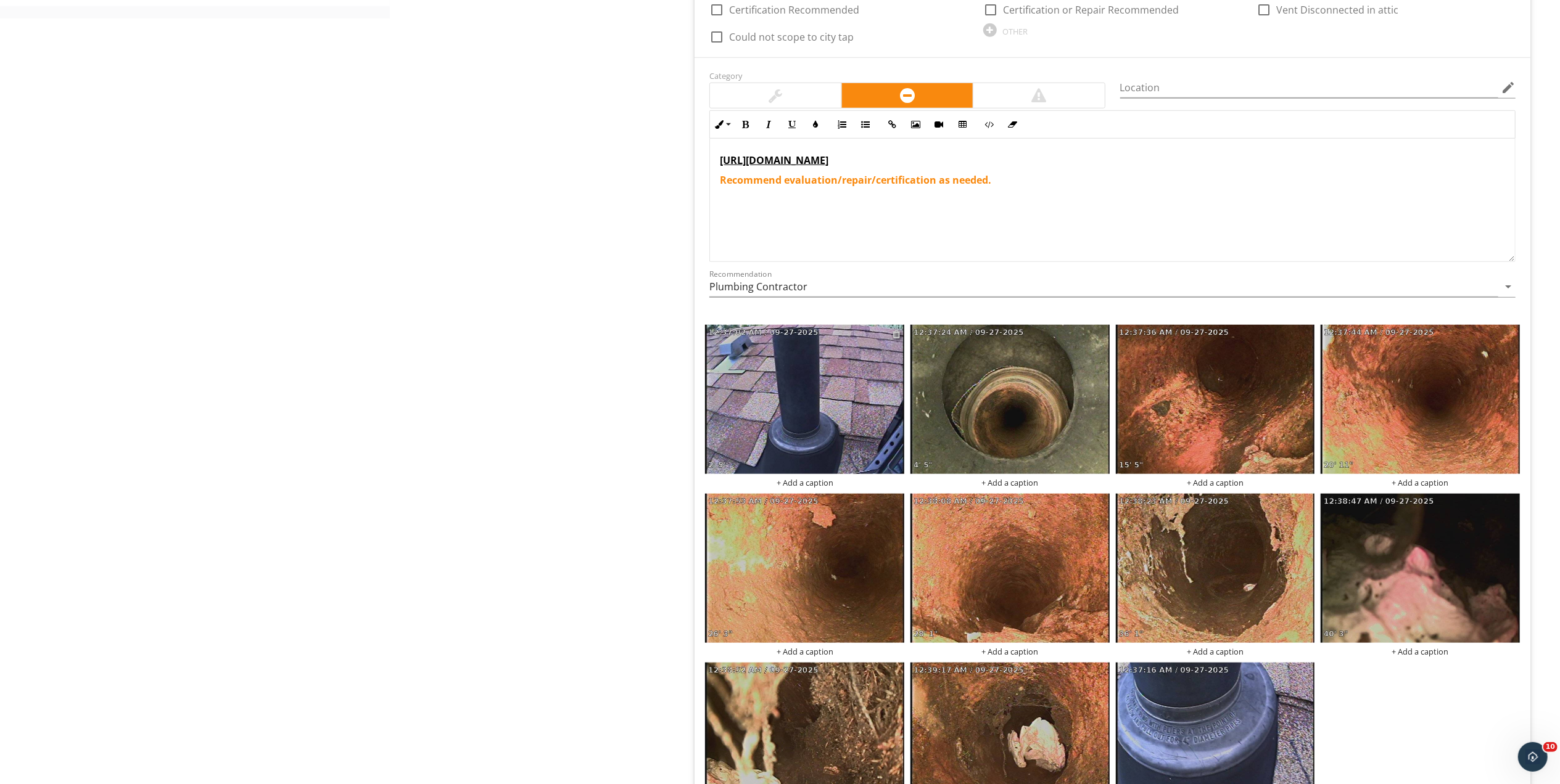
click at [898, 335] on div at bounding box center [896, 334] width 8 height 10
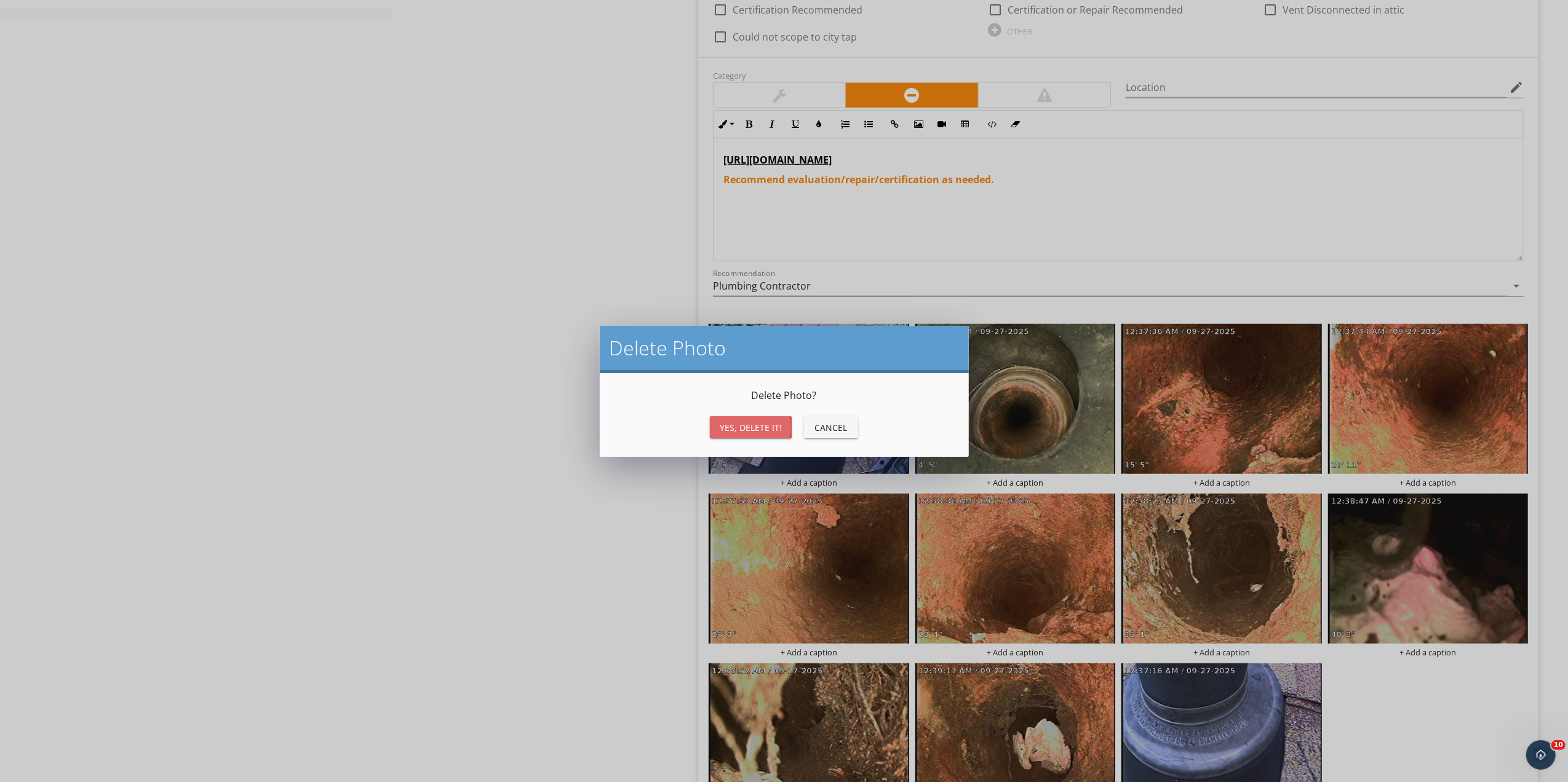
click at [734, 426] on div "Yes, Delete it!" at bounding box center [751, 428] width 62 height 13
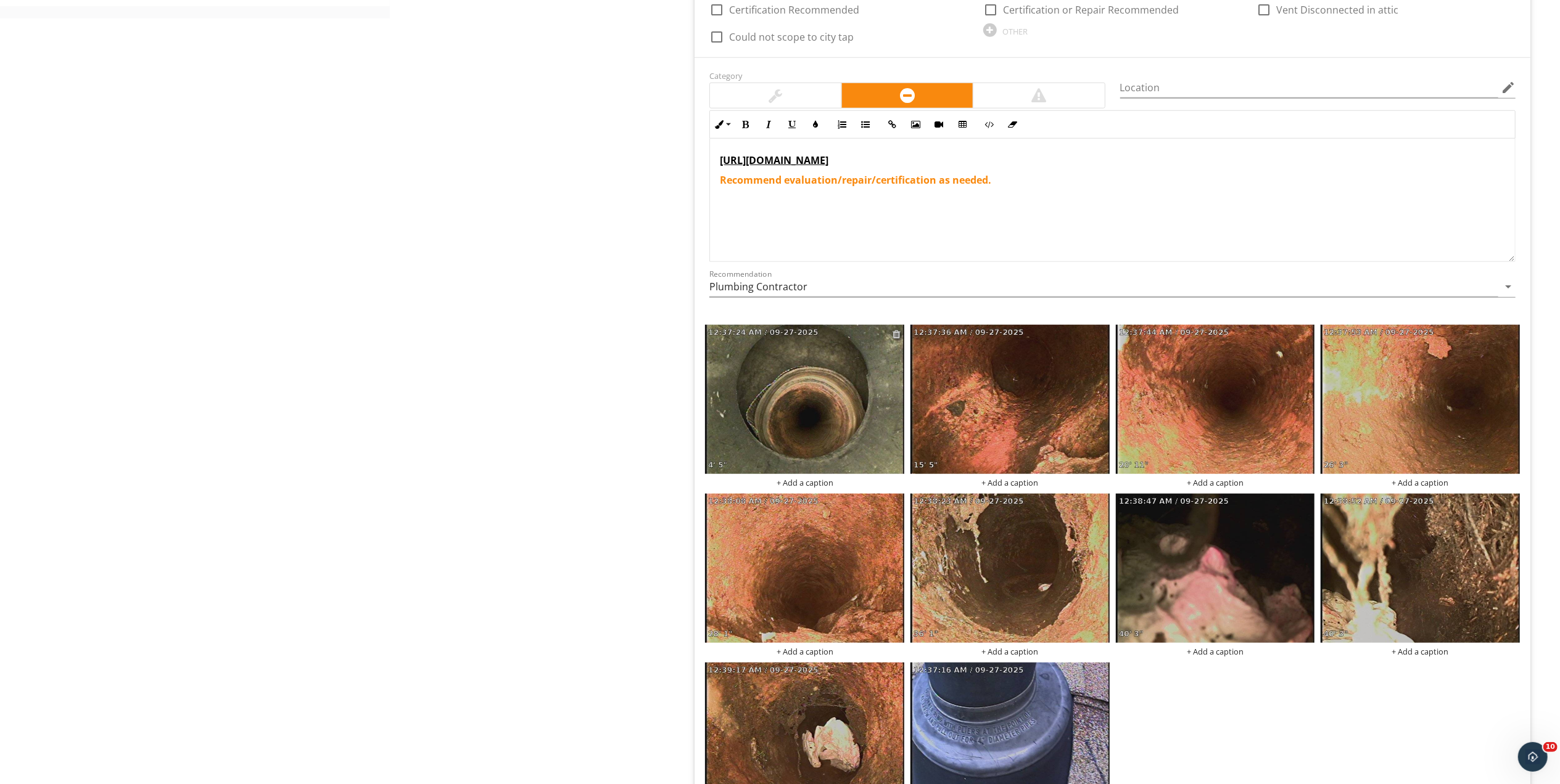
click at [897, 335] on div at bounding box center [896, 334] width 8 height 10
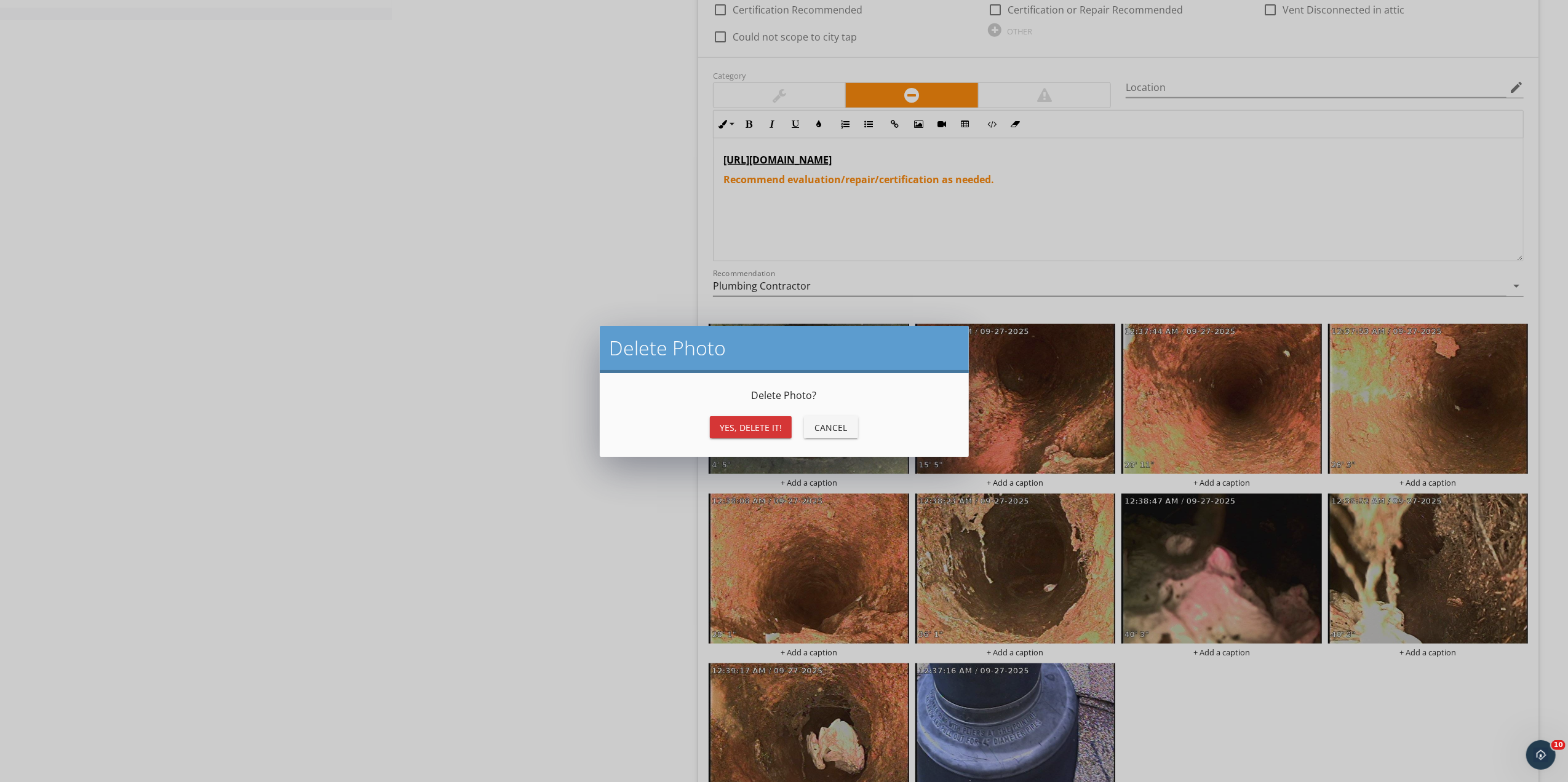
click at [762, 427] on div "Yes, Delete it!" at bounding box center [751, 428] width 62 height 13
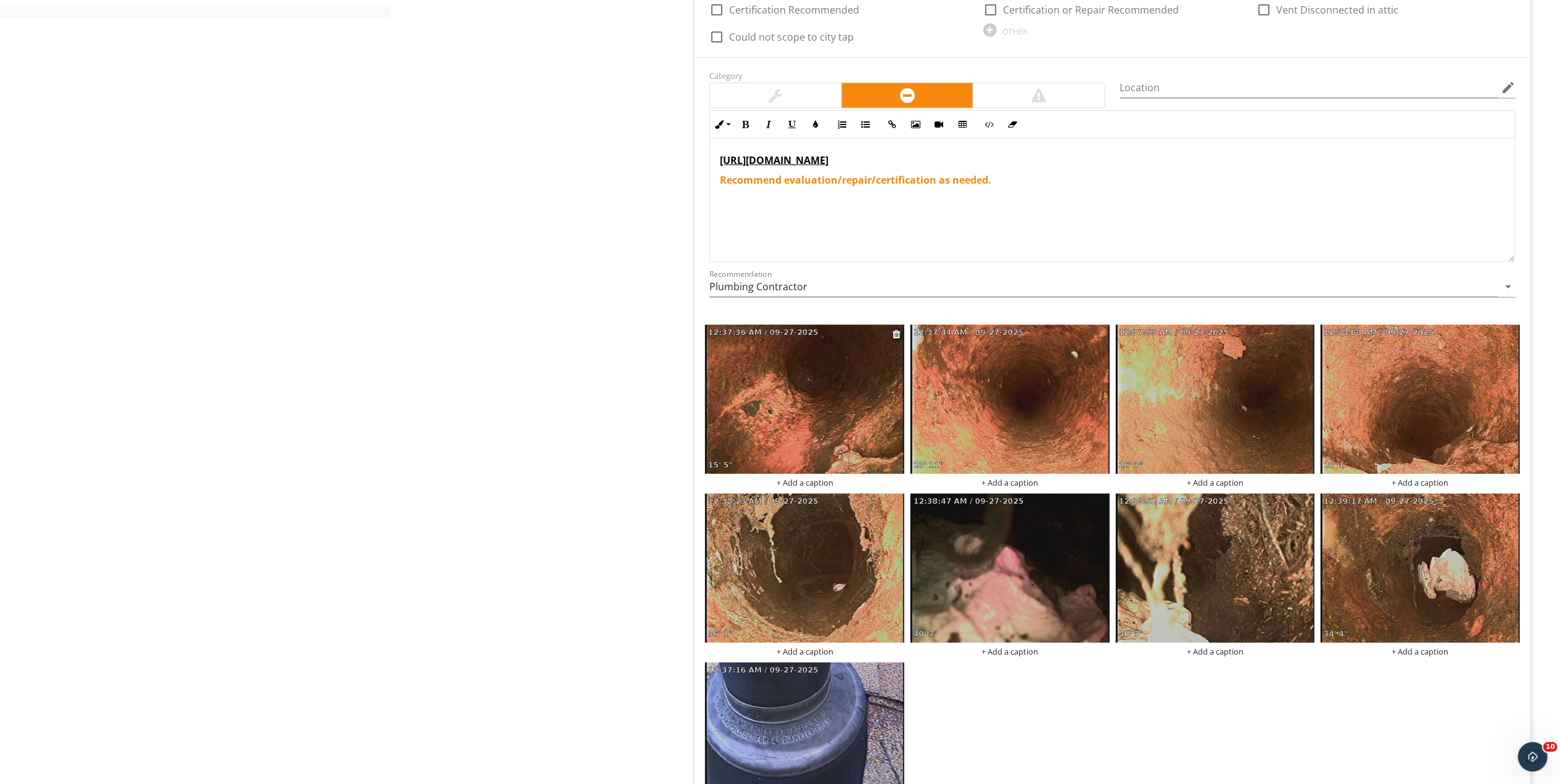
click at [898, 330] on div at bounding box center [898, 334] width 10 height 15
click at [898, 334] on div at bounding box center [896, 334] width 8 height 10
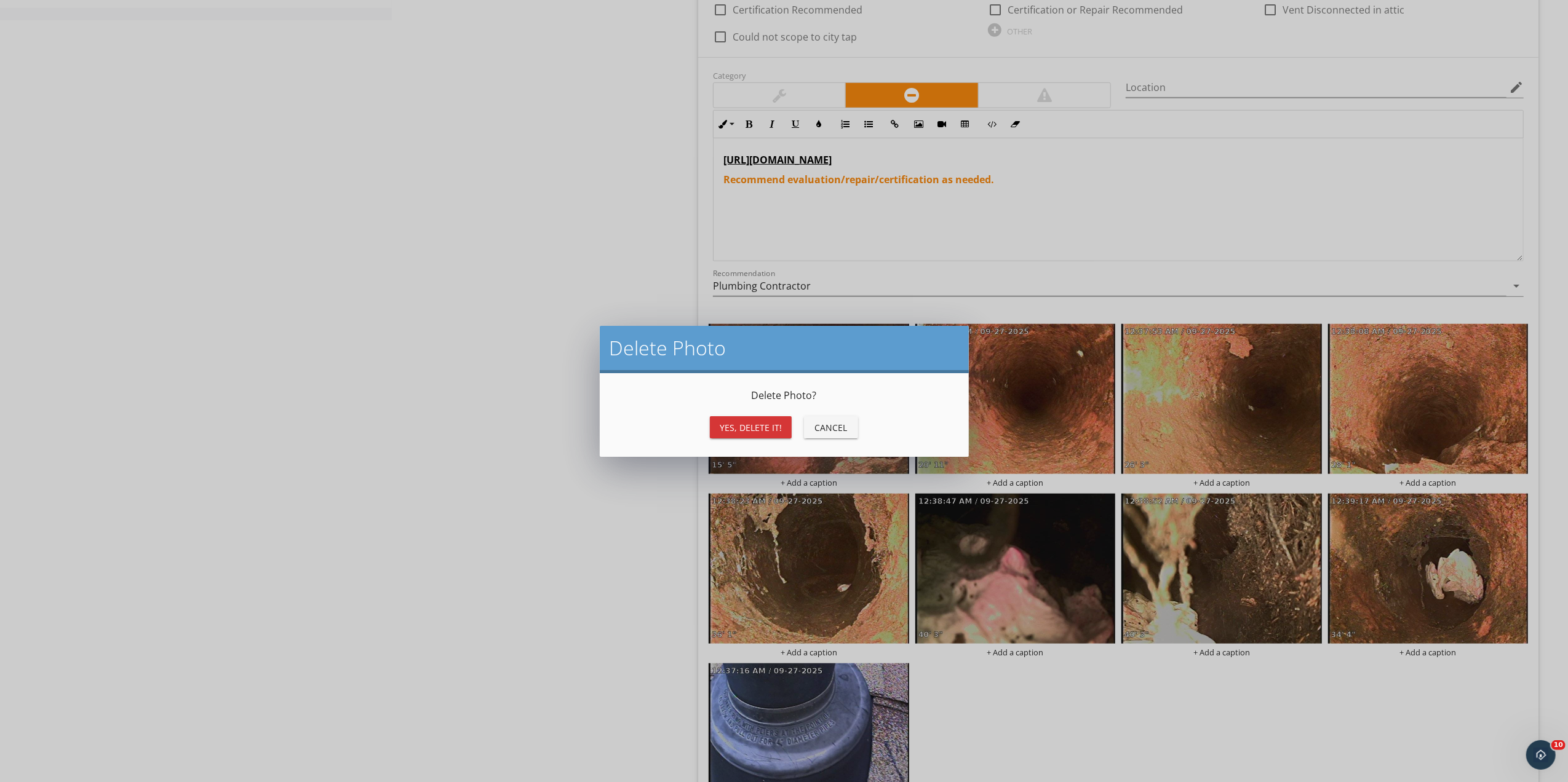
click at [739, 424] on div "Yes, Delete it!" at bounding box center [751, 428] width 62 height 13
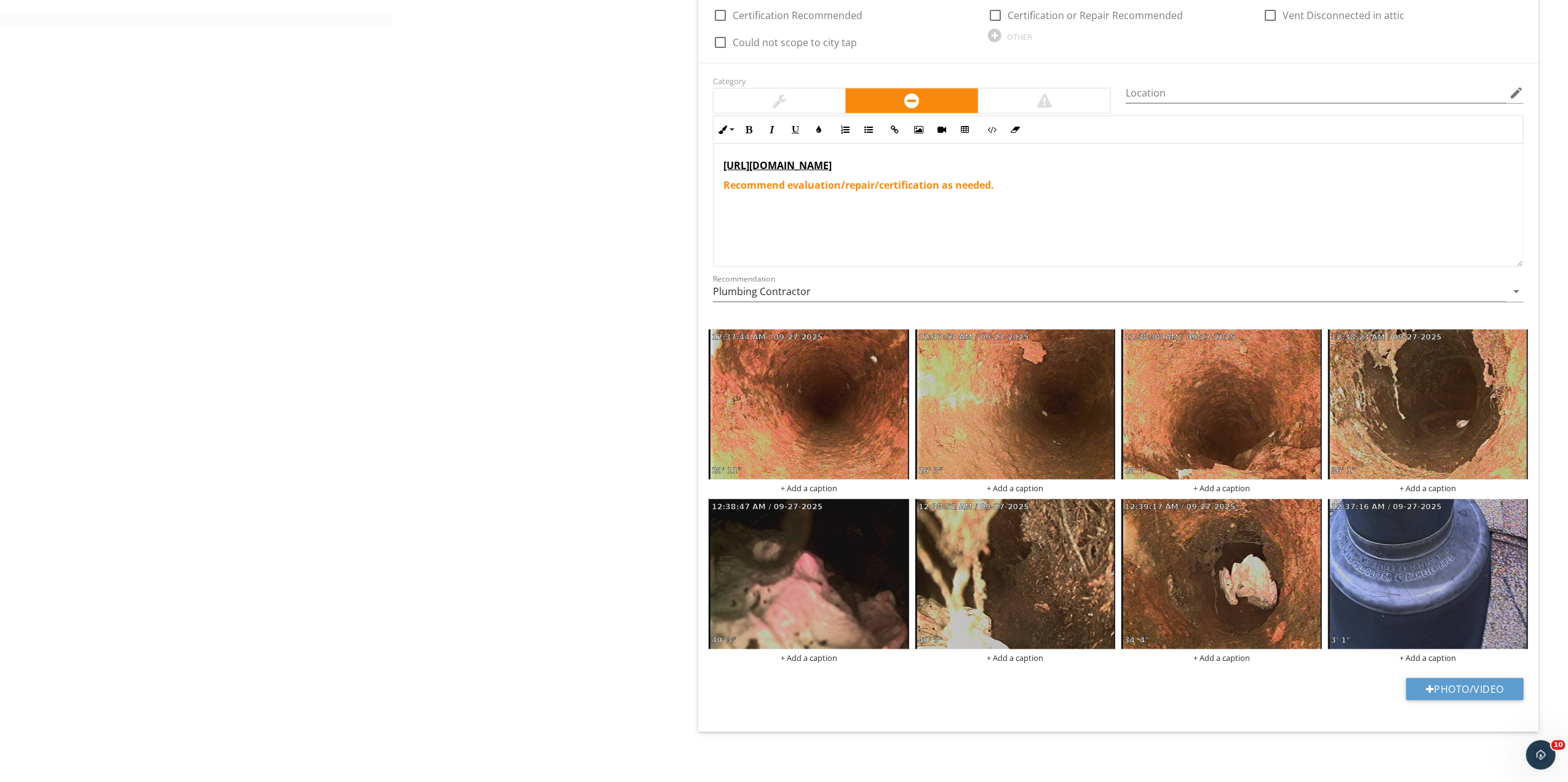
scroll to position [936, 0]
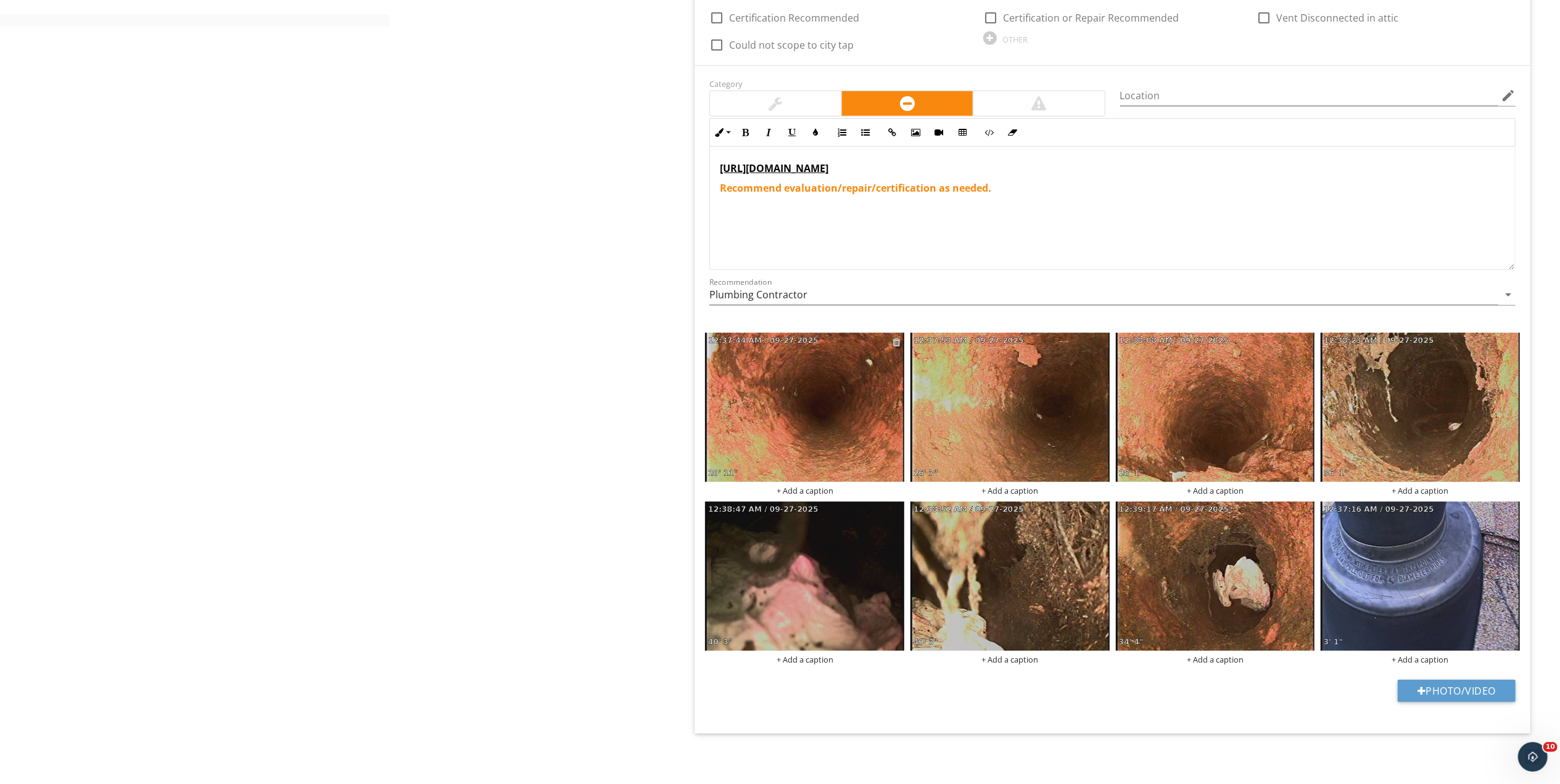
click at [895, 344] on div at bounding box center [896, 342] width 8 height 10
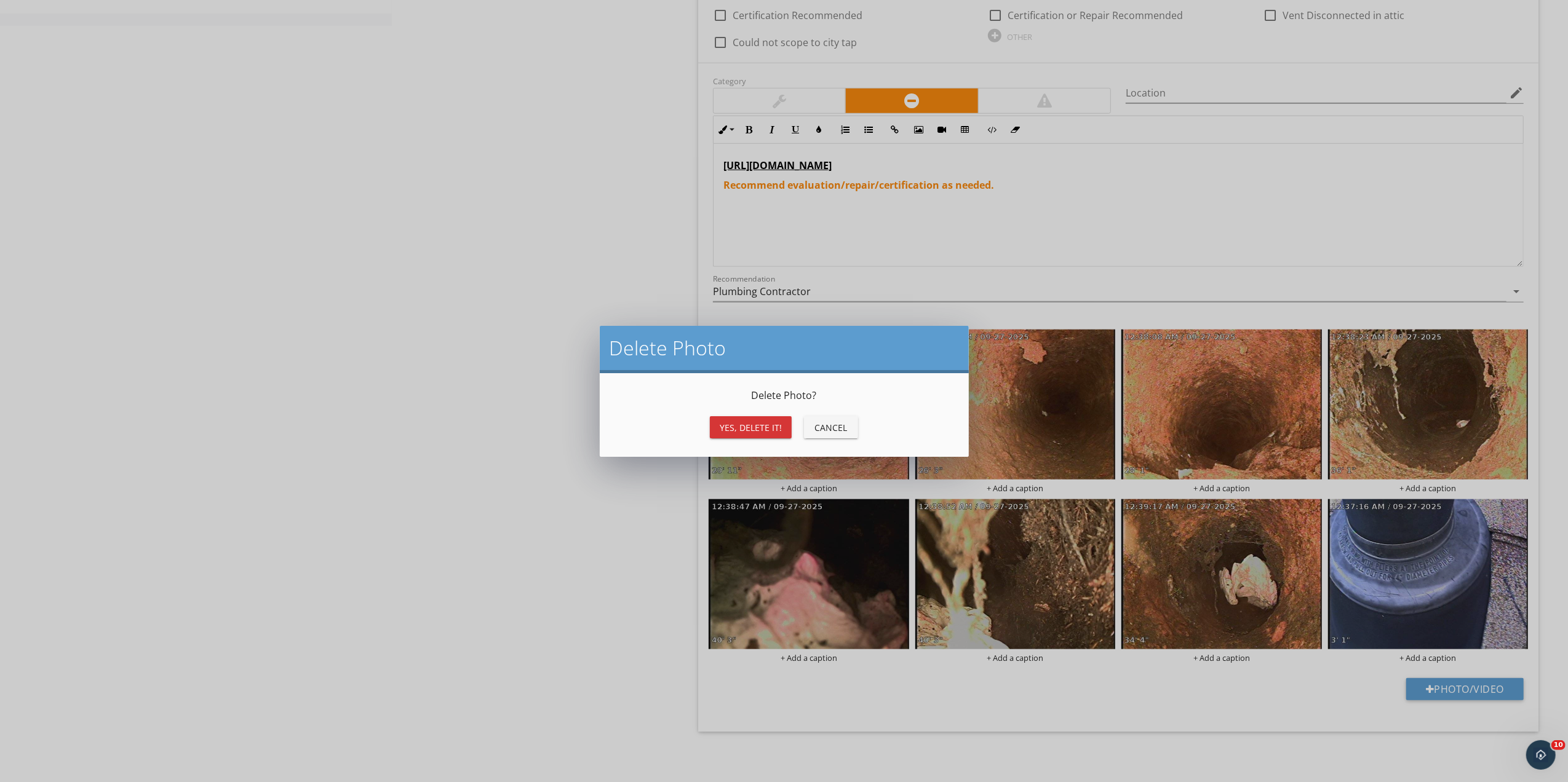
click at [738, 424] on div "Yes, Delete it!" at bounding box center [751, 428] width 62 height 13
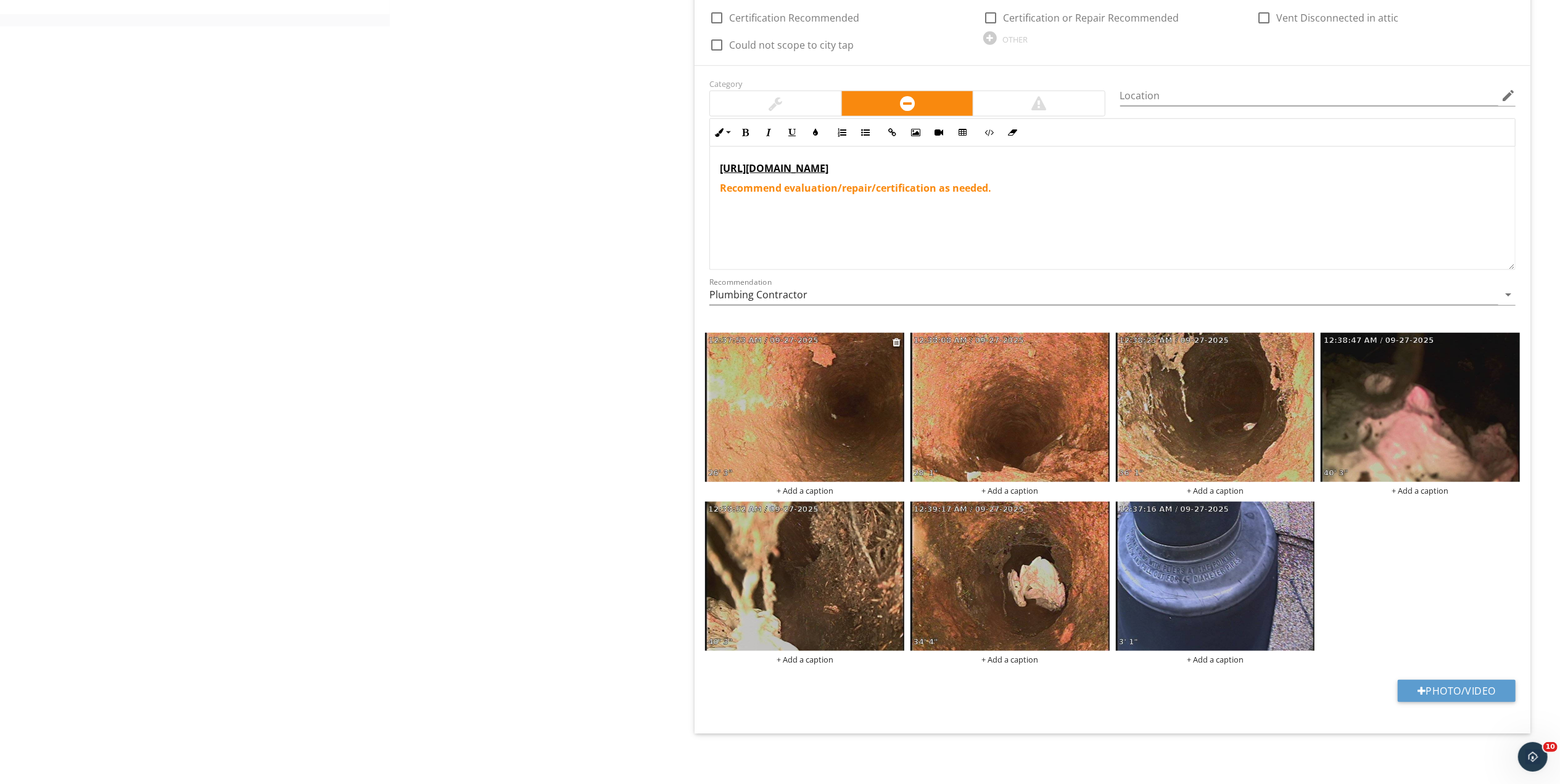
click at [891, 341] on img at bounding box center [804, 407] width 199 height 149
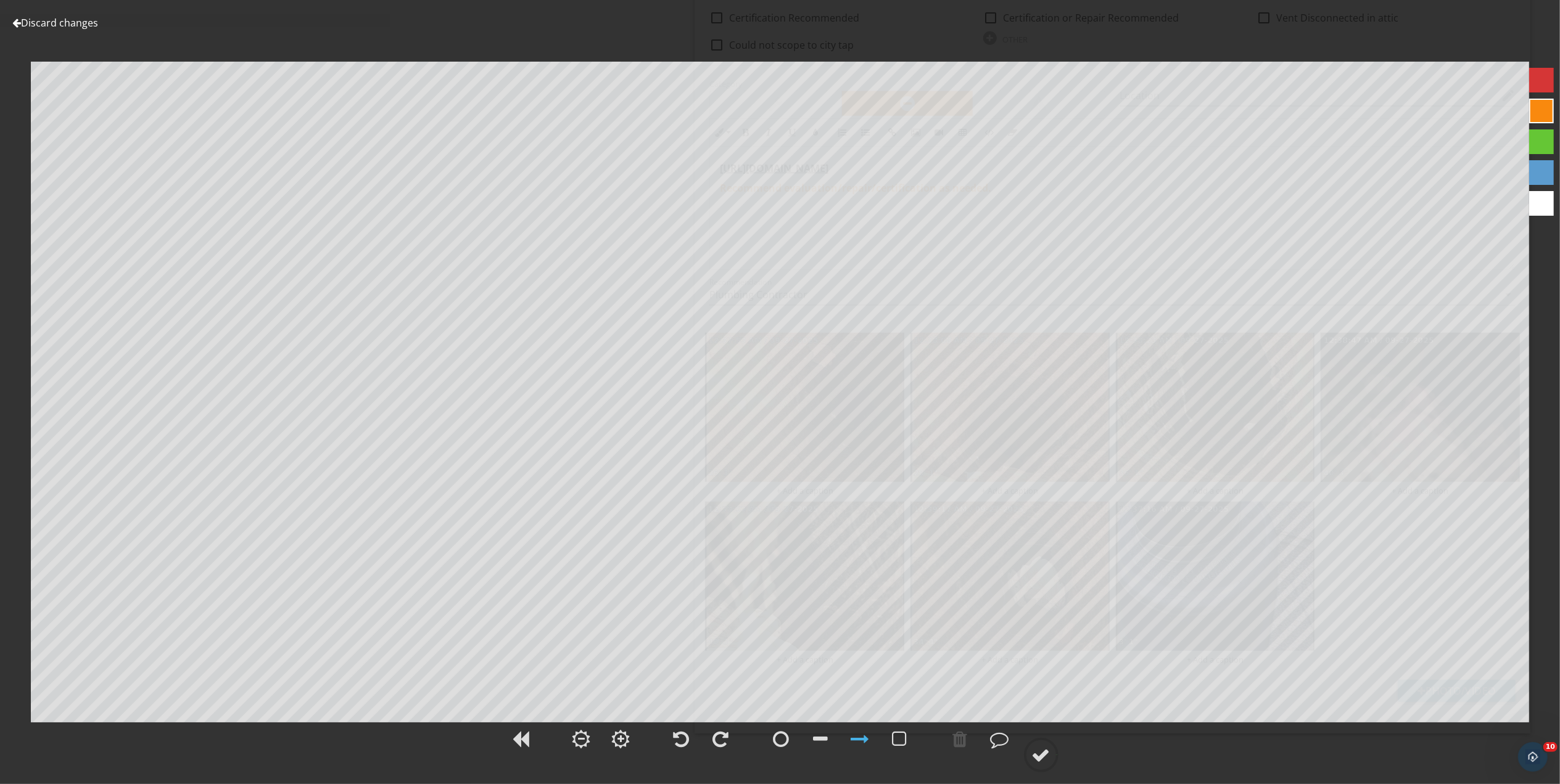
click at [51, 23] on link "Discard changes" at bounding box center [55, 23] width 86 height 14
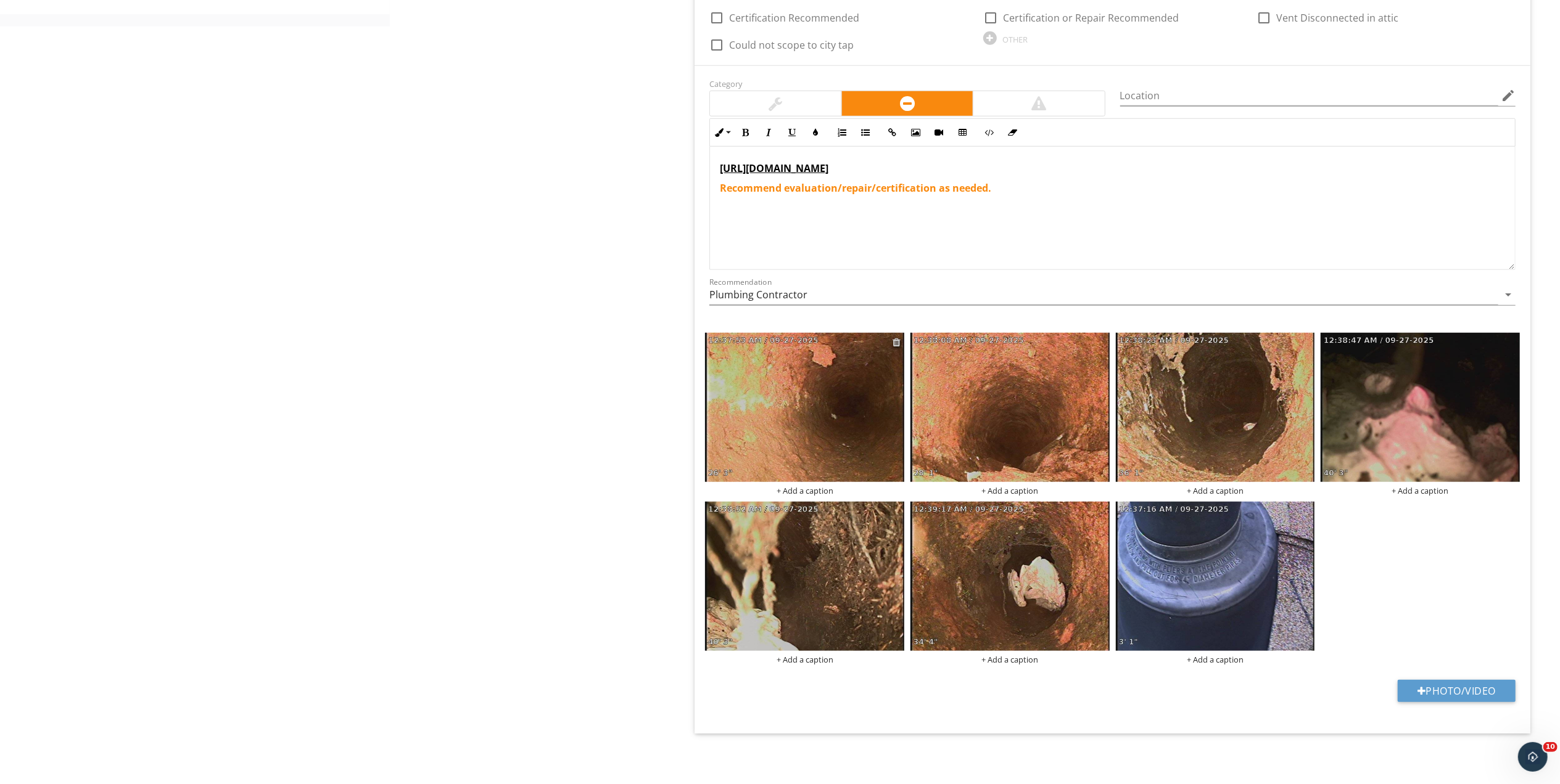
click at [895, 337] on div at bounding box center [896, 342] width 8 height 10
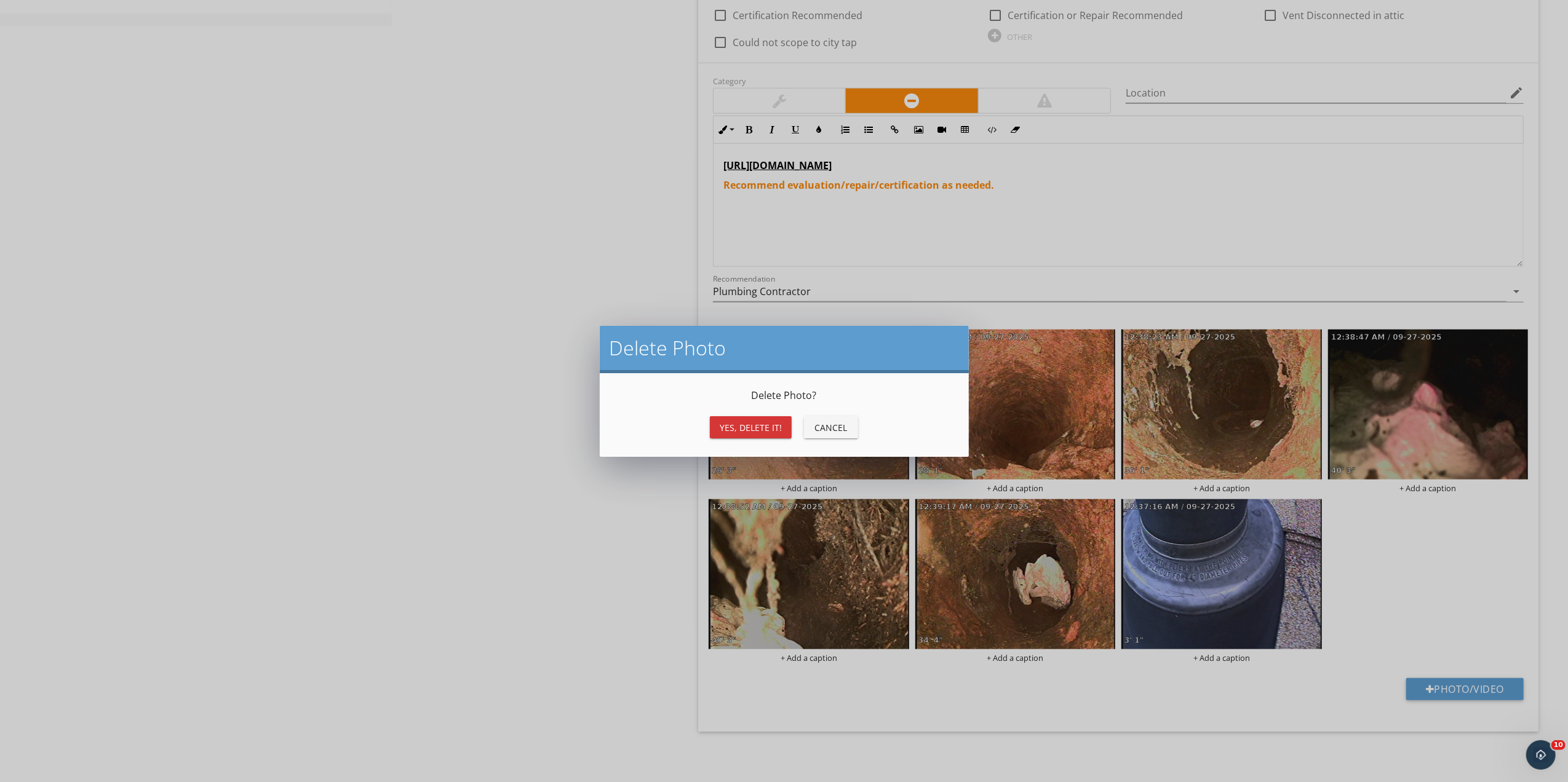
click at [747, 421] on div "Yes, Delete it!" at bounding box center [751, 428] width 62 height 13
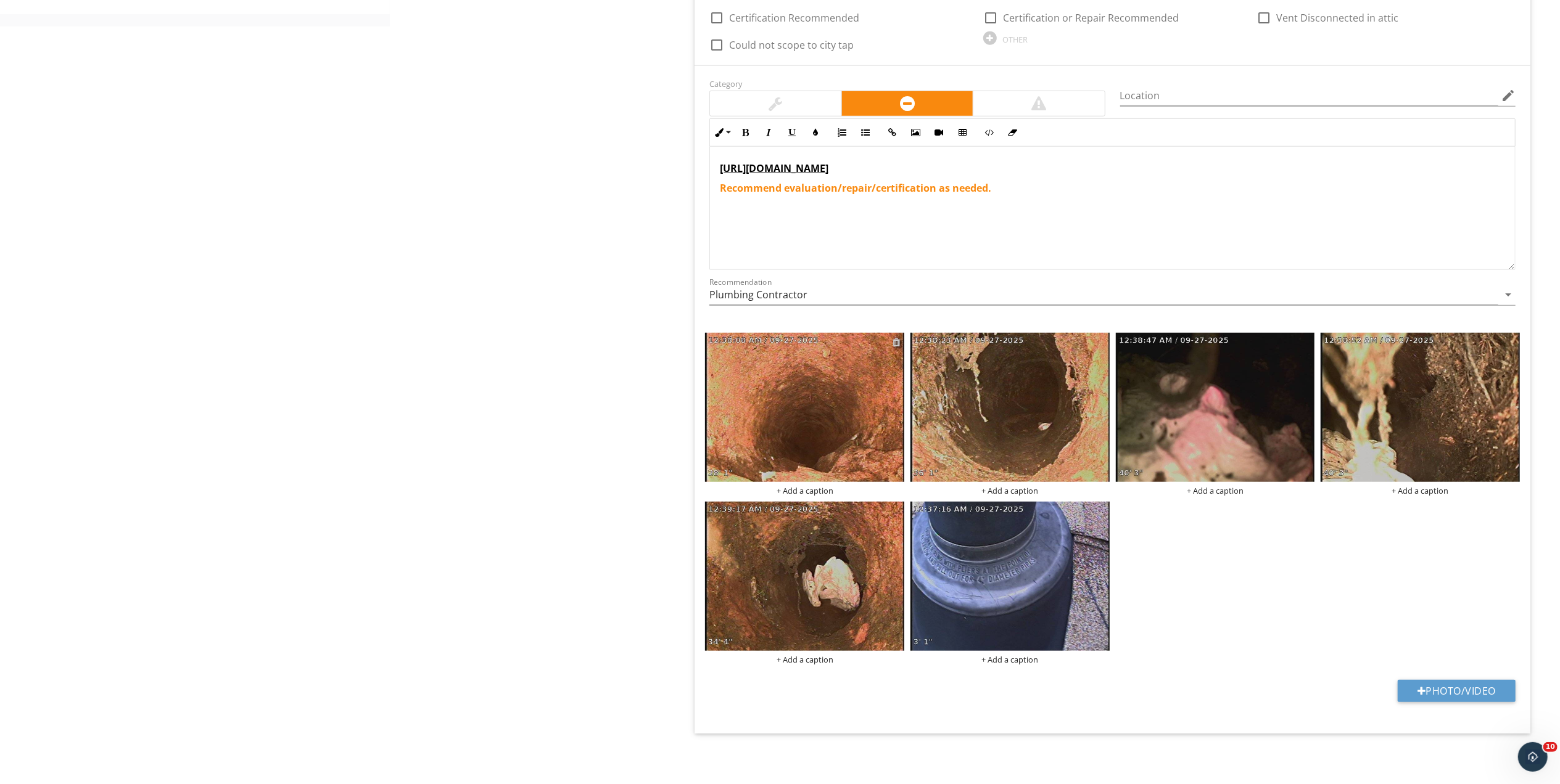
click at [898, 342] on div at bounding box center [896, 342] width 8 height 10
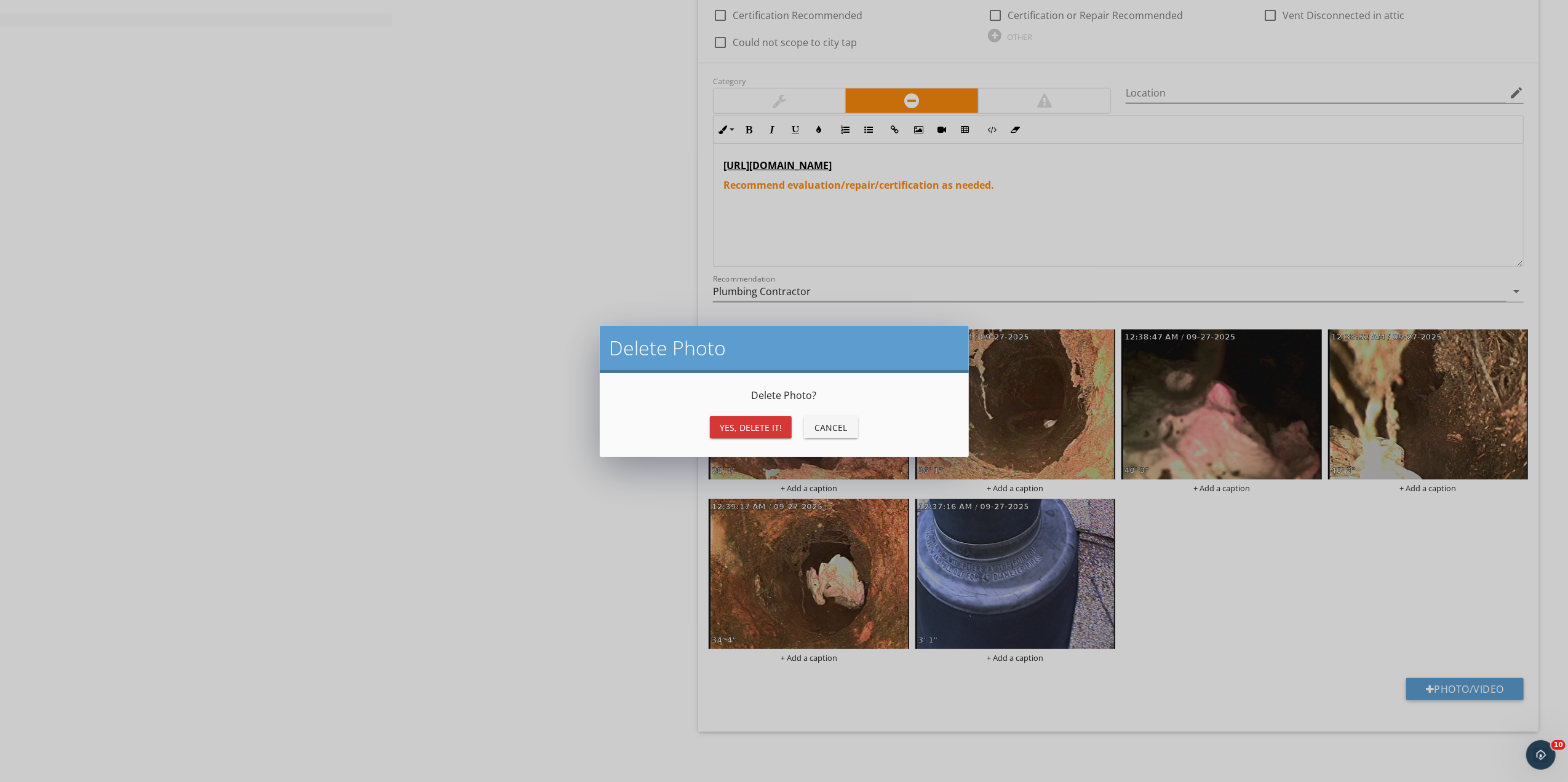
click at [746, 436] on button "Yes, Delete it!" at bounding box center [751, 427] width 82 height 22
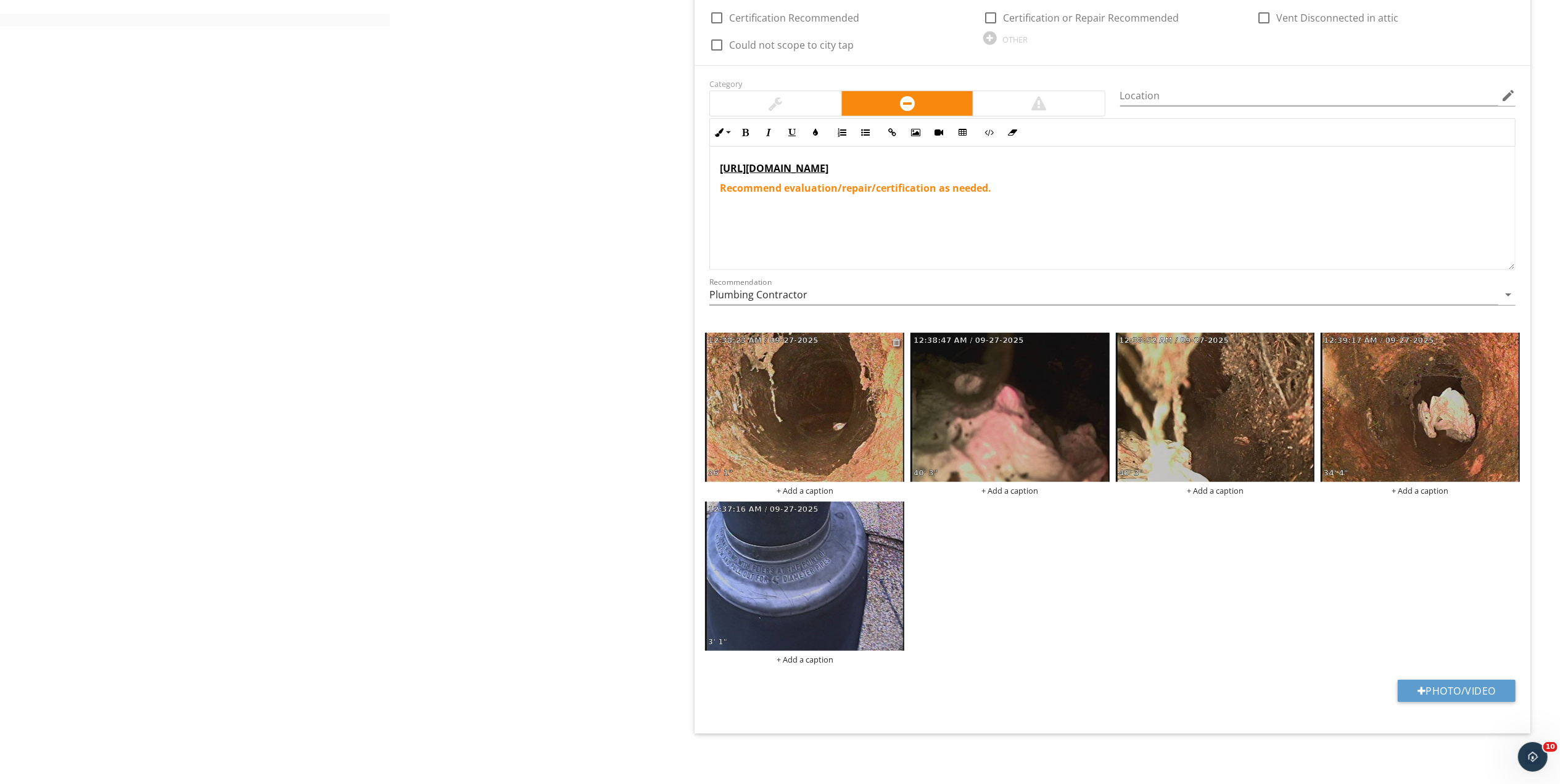
click at [895, 339] on div at bounding box center [896, 342] width 8 height 10
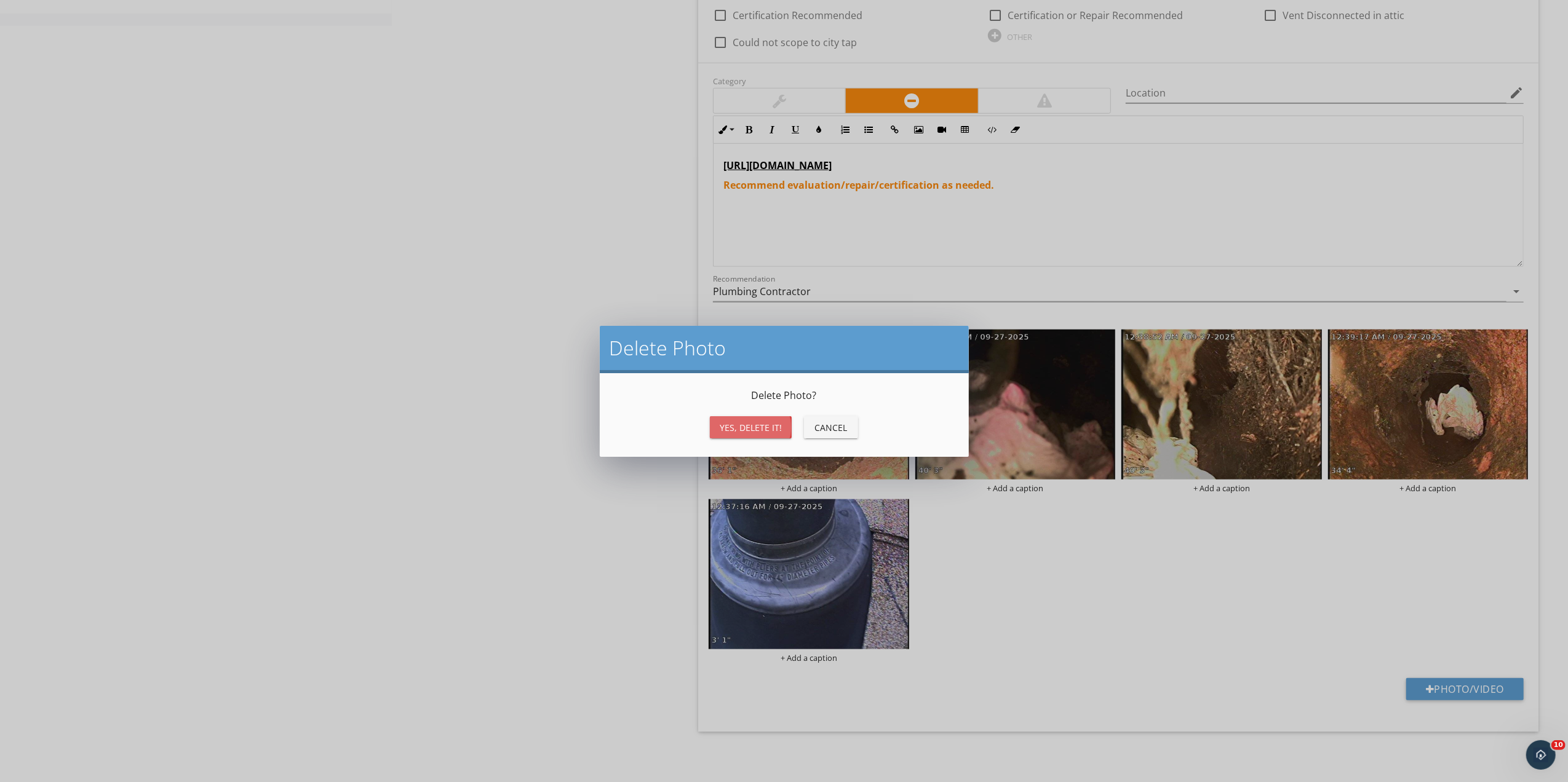
click at [756, 424] on div "Yes, Delete it!" at bounding box center [751, 428] width 62 height 13
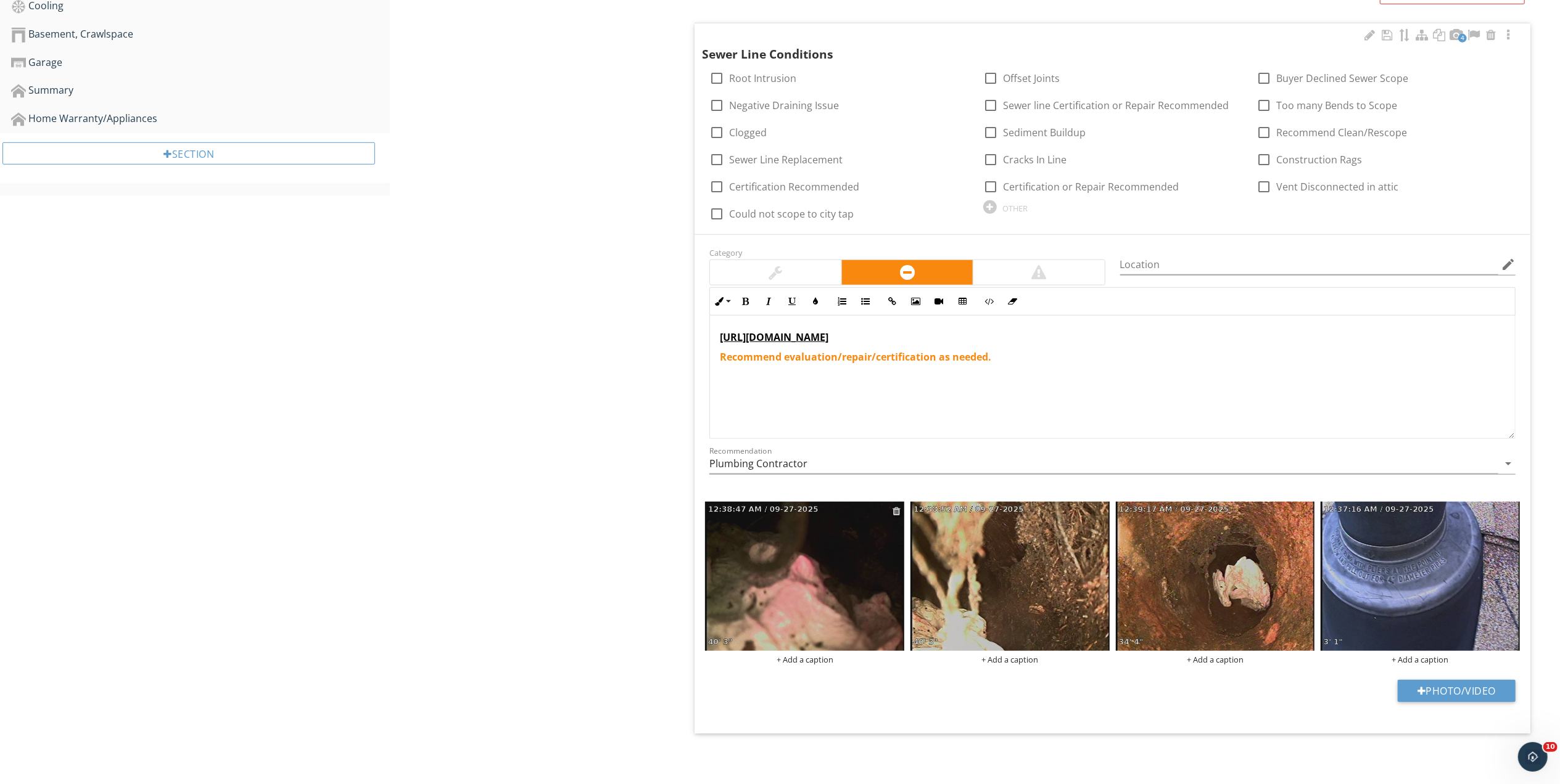
click at [897, 513] on div at bounding box center [896, 511] width 8 height 10
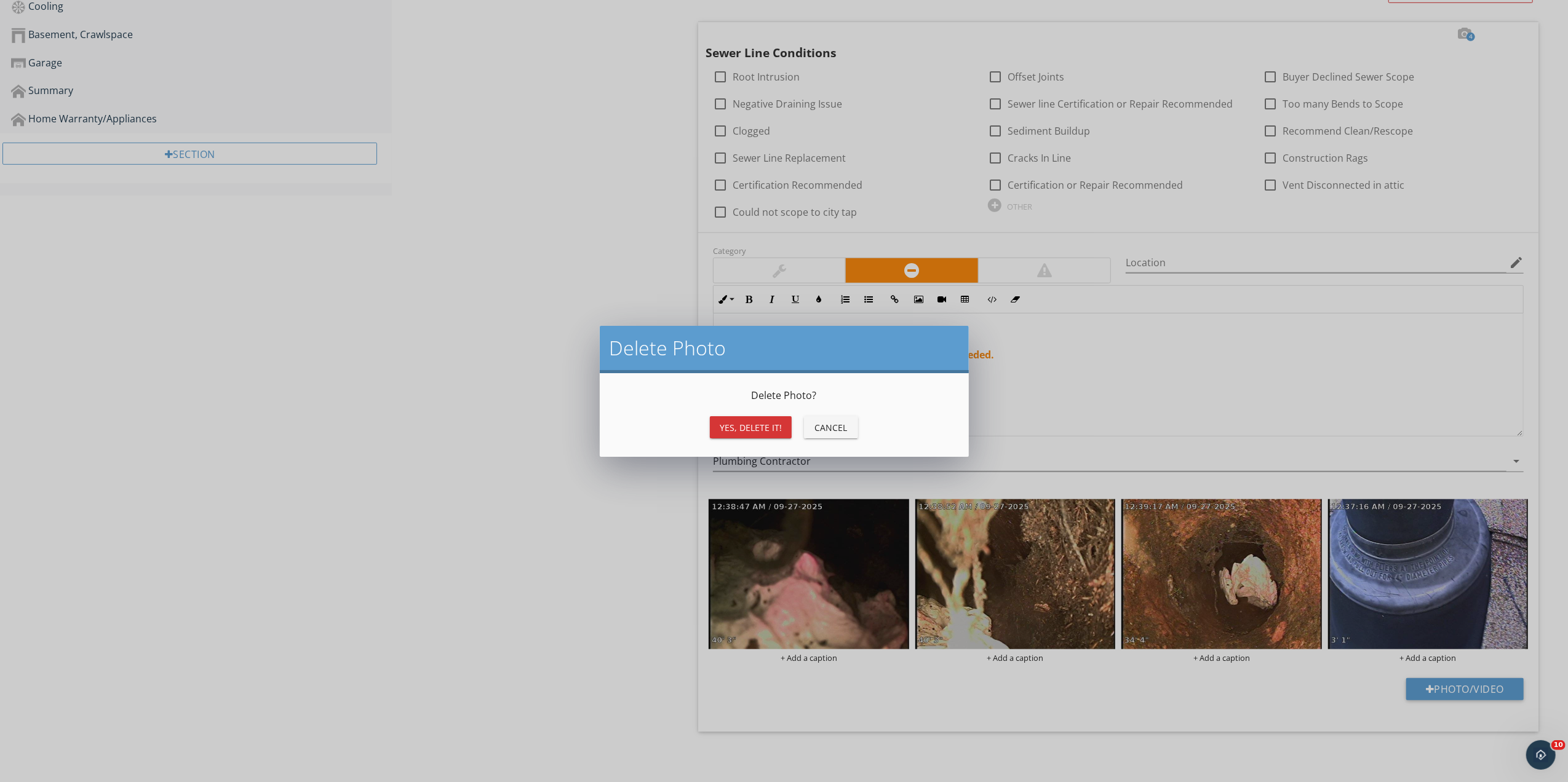
click at [739, 416] on button "Yes, Delete it!" at bounding box center [751, 427] width 82 height 22
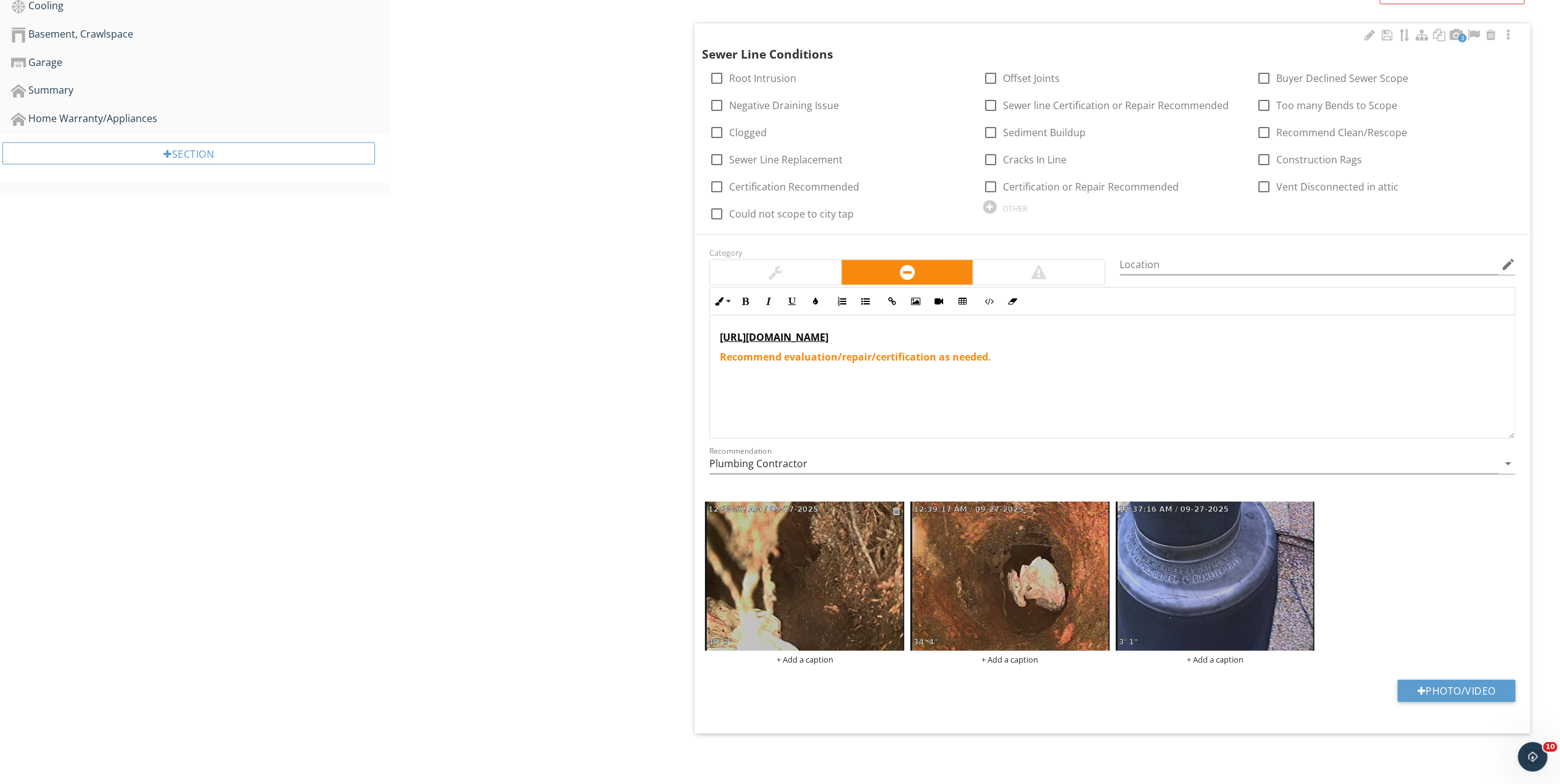
click at [894, 507] on div at bounding box center [896, 511] width 8 height 10
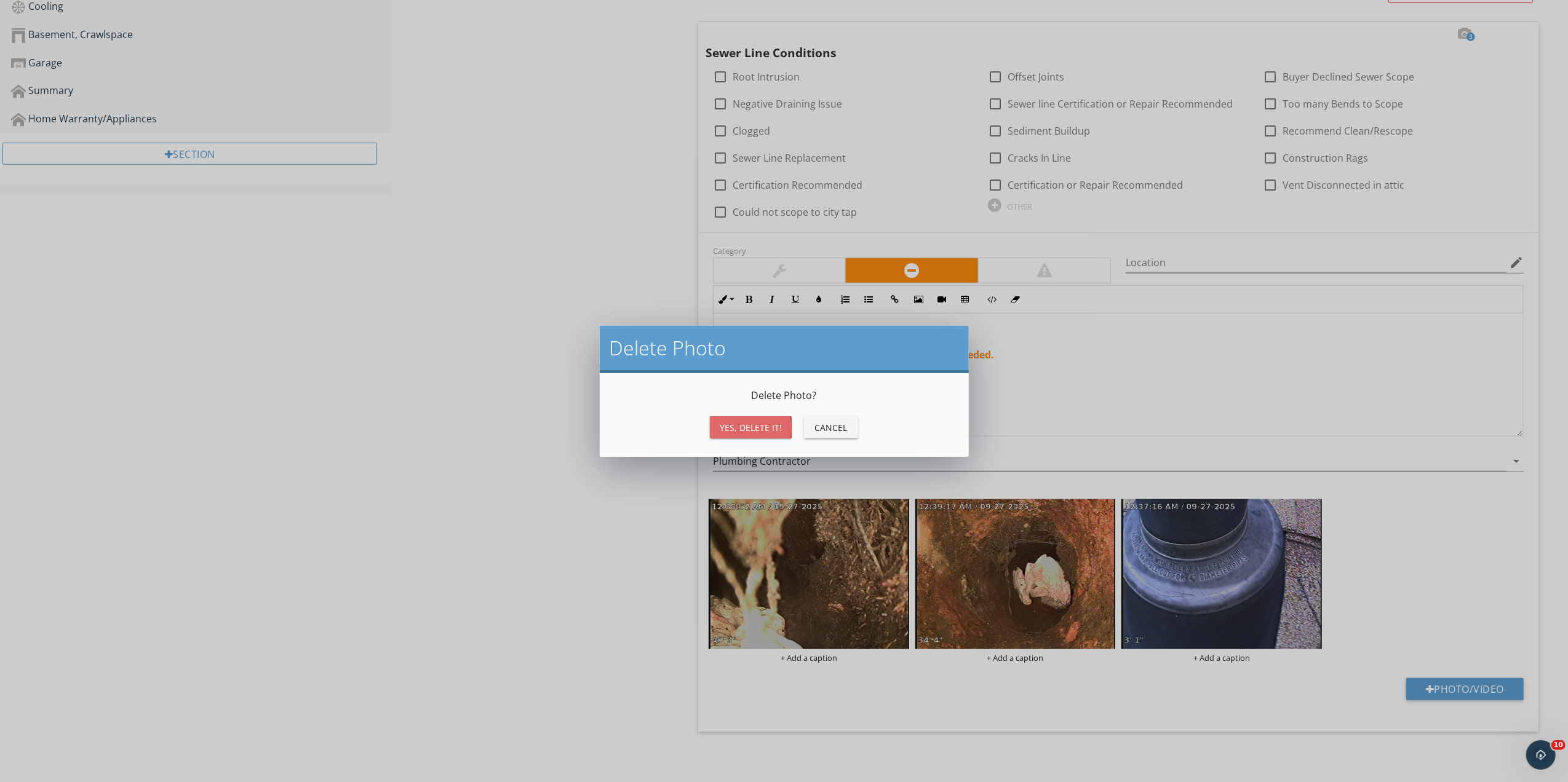
click at [754, 423] on div "Yes, Delete it!" at bounding box center [751, 428] width 62 height 13
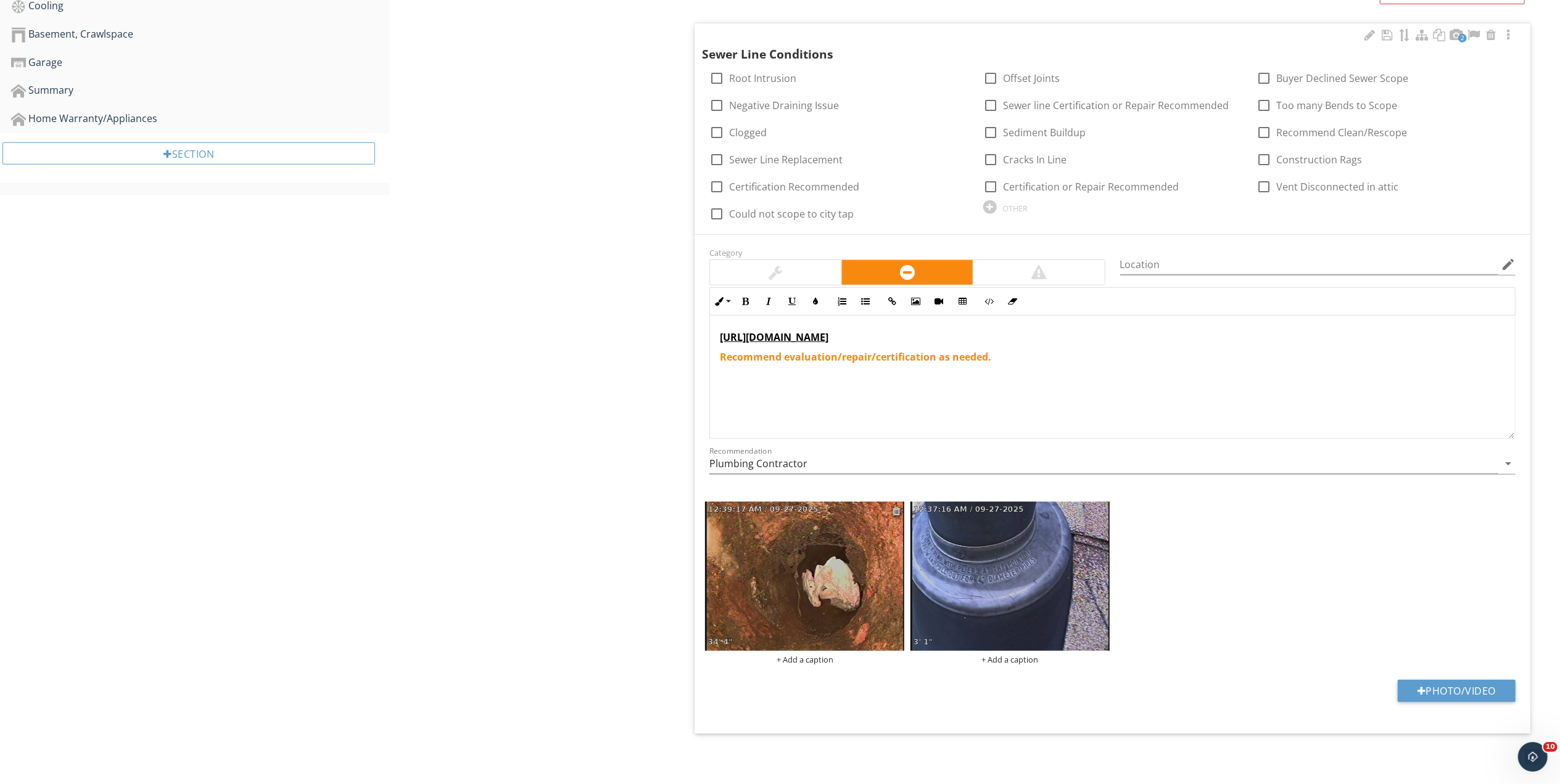
click at [896, 511] on div at bounding box center [896, 511] width 8 height 10
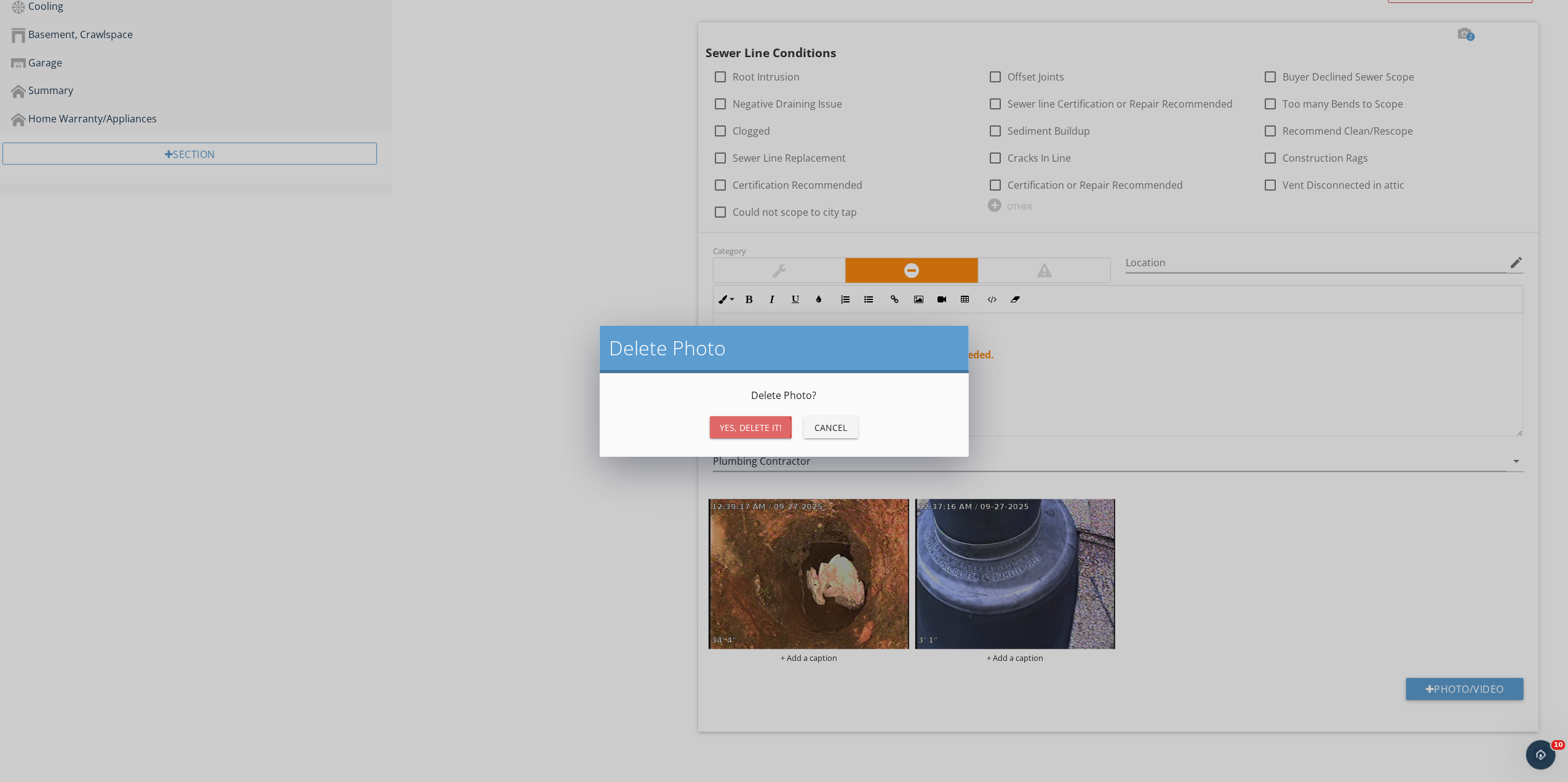
click at [749, 431] on div "Yes, Delete it!" at bounding box center [751, 428] width 62 height 13
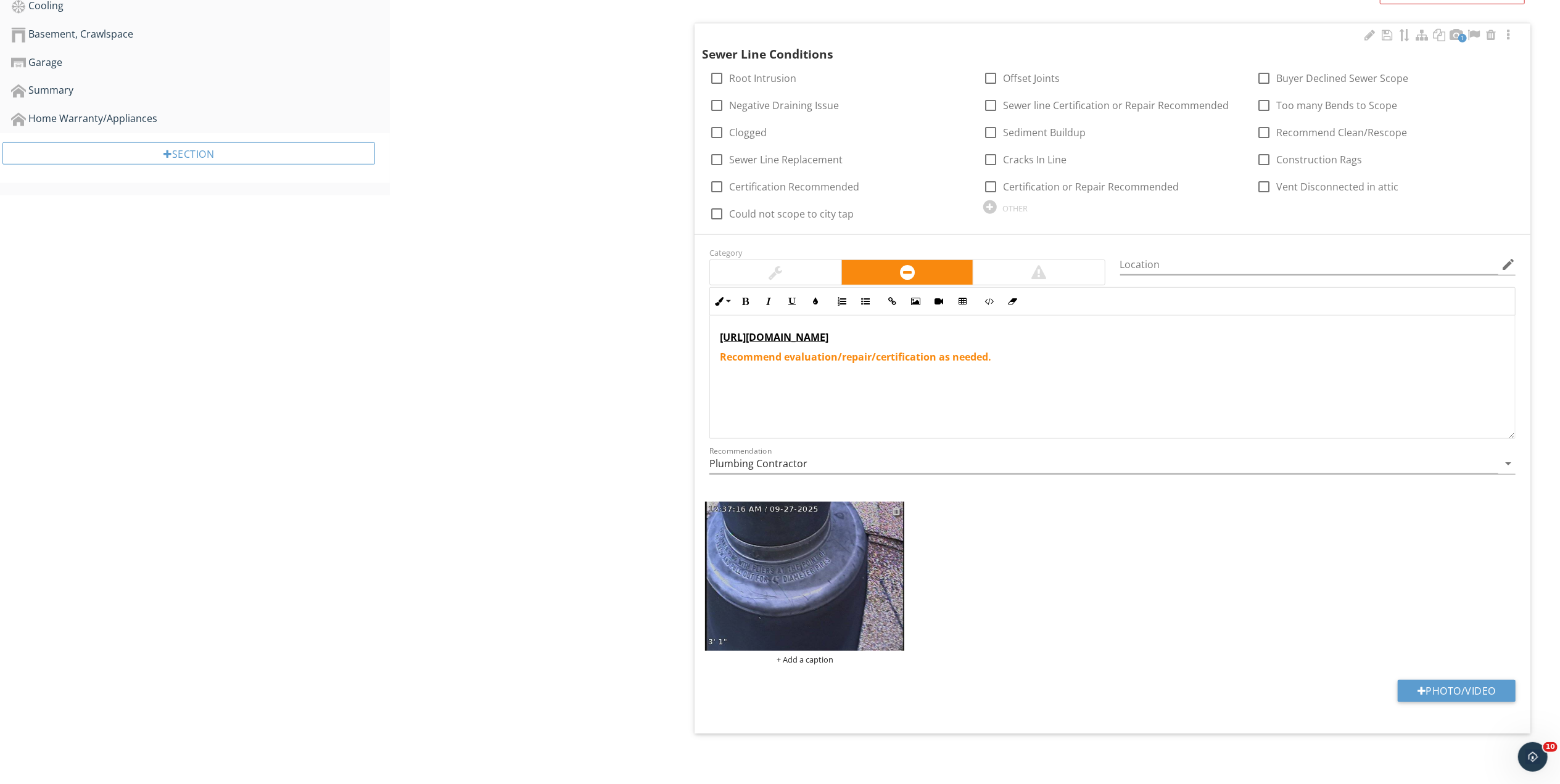
click at [896, 509] on div at bounding box center [896, 511] width 8 height 10
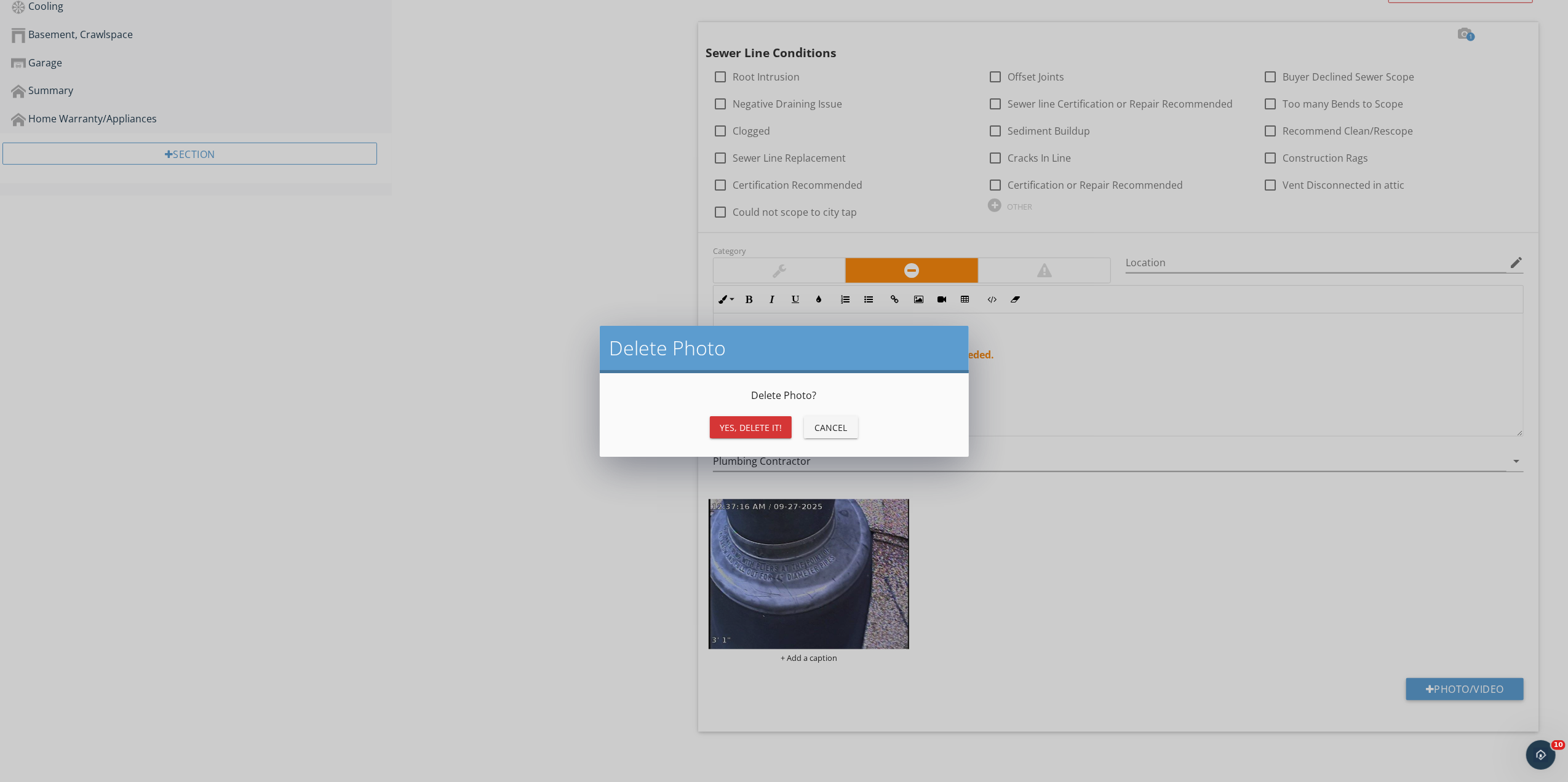
click at [761, 429] on div "Yes, Delete it!" at bounding box center [751, 428] width 62 height 13
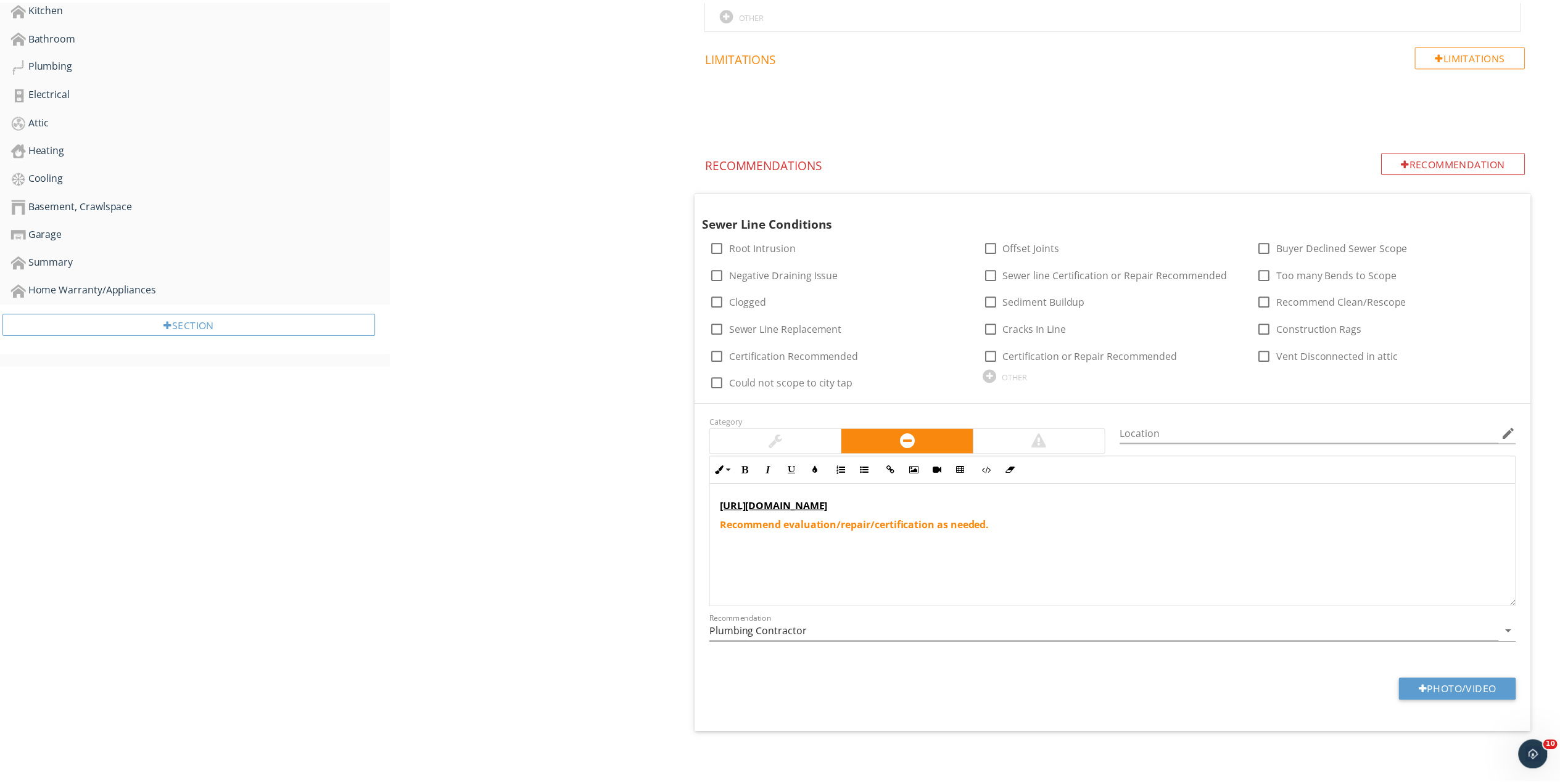
scroll to position [600, 0]
click at [999, 499] on p "https://youtu.be/y2Y7k44ASB4?si=zvauFjrzUkdERxFM" at bounding box center [1112, 506] width 785 height 15
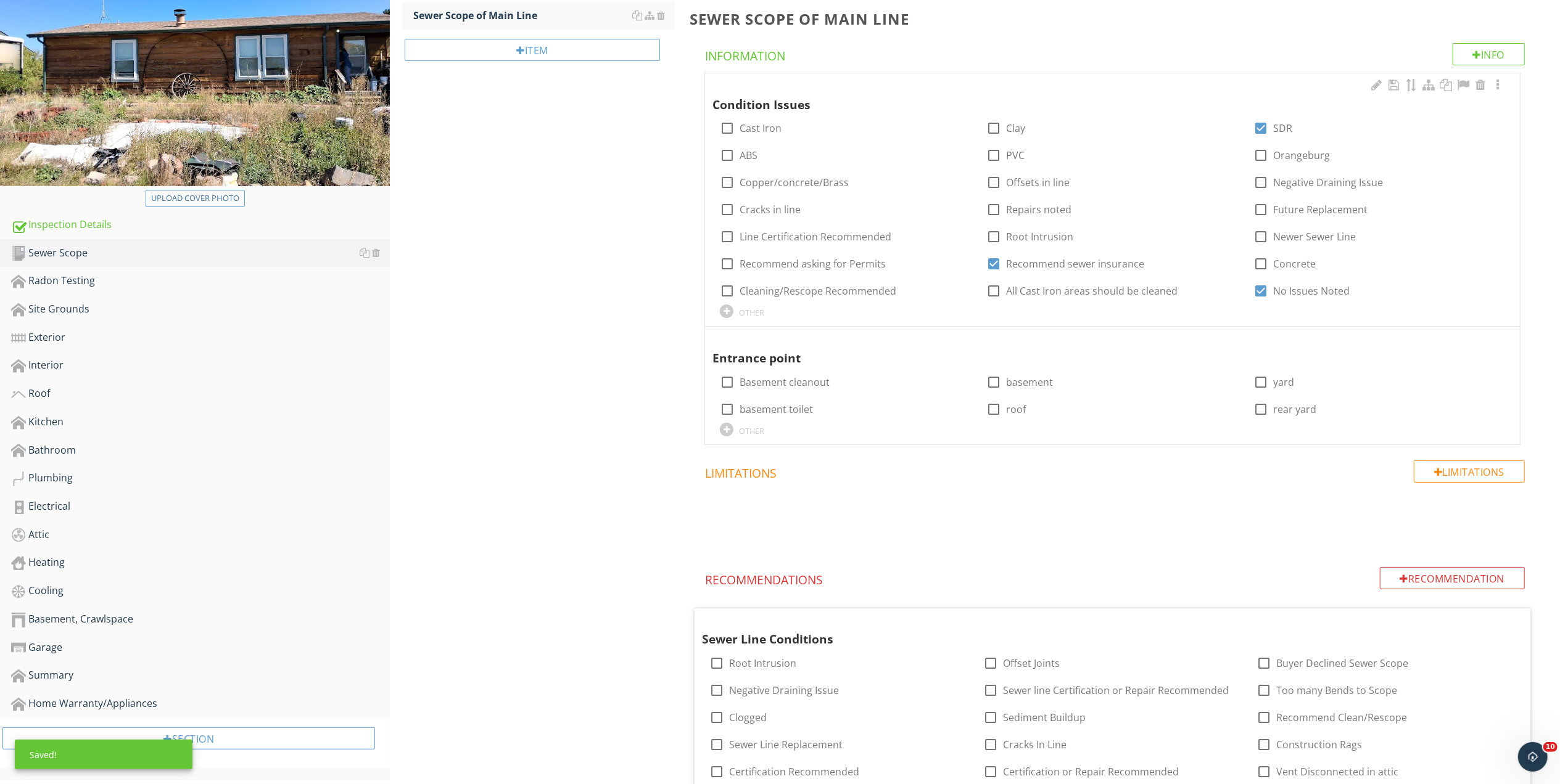
scroll to position [52, 0]
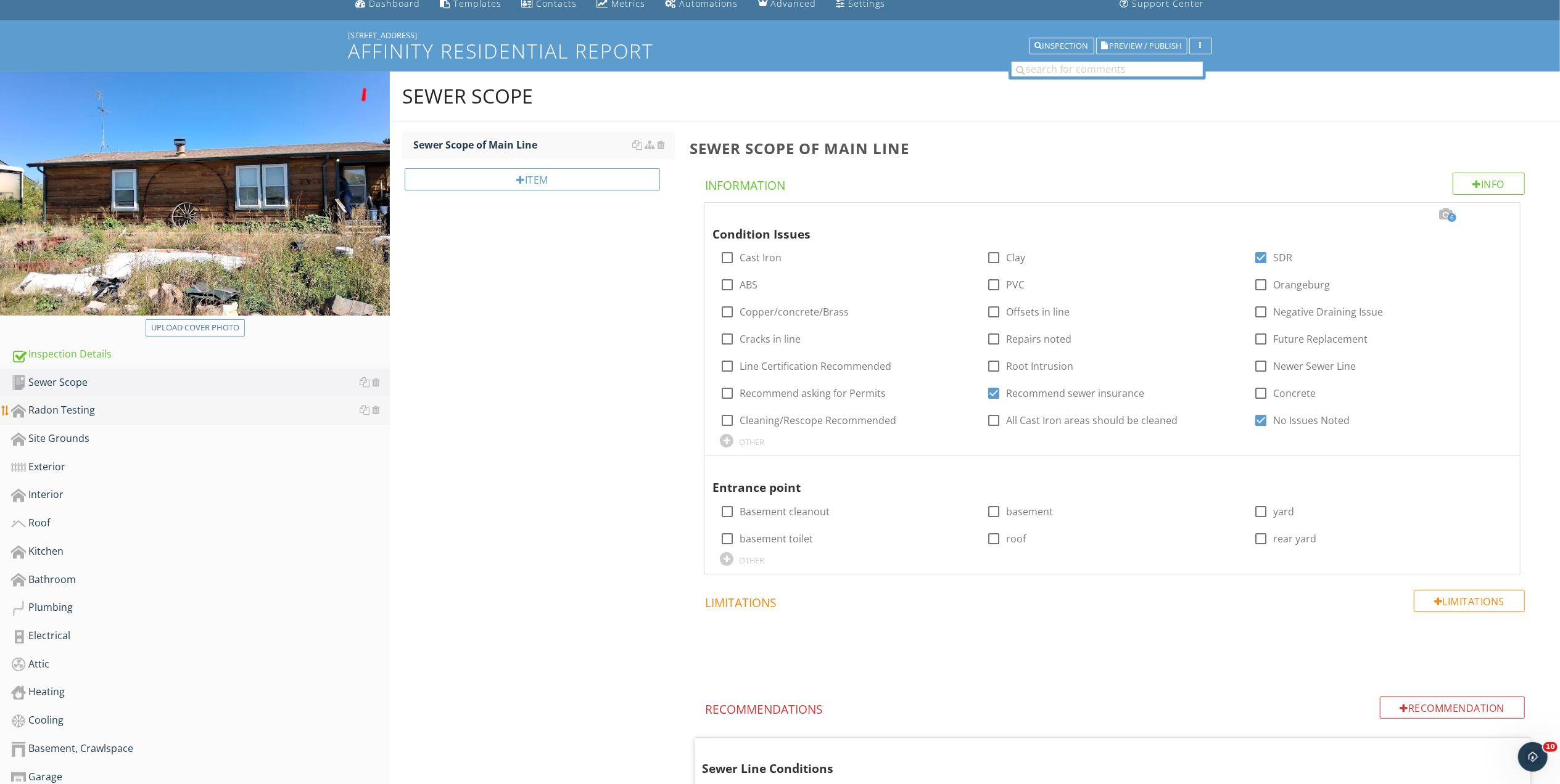
click at [74, 408] on div "Radon Testing" at bounding box center [200, 410] width 379 height 16
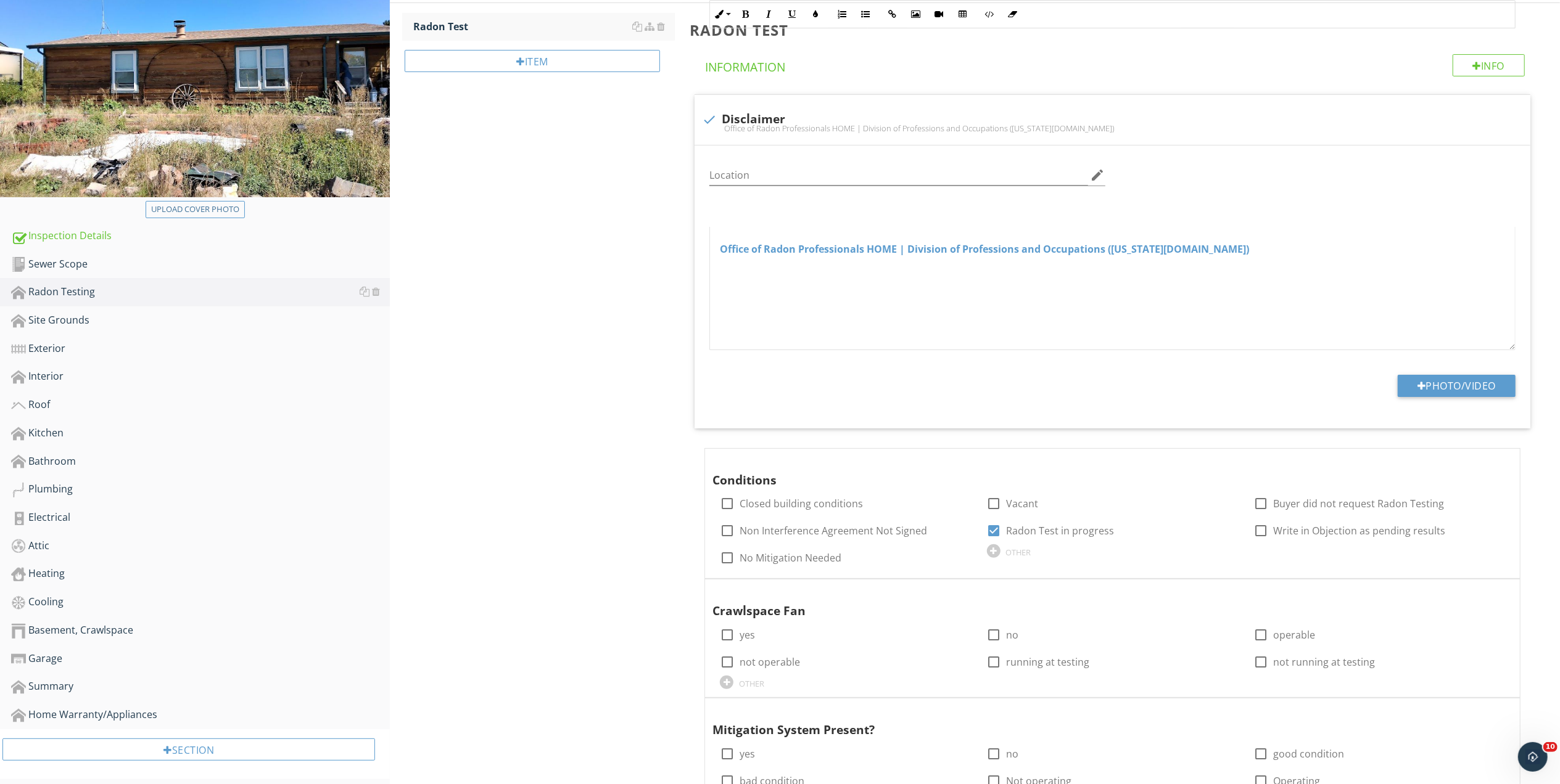
scroll to position [435, 0]
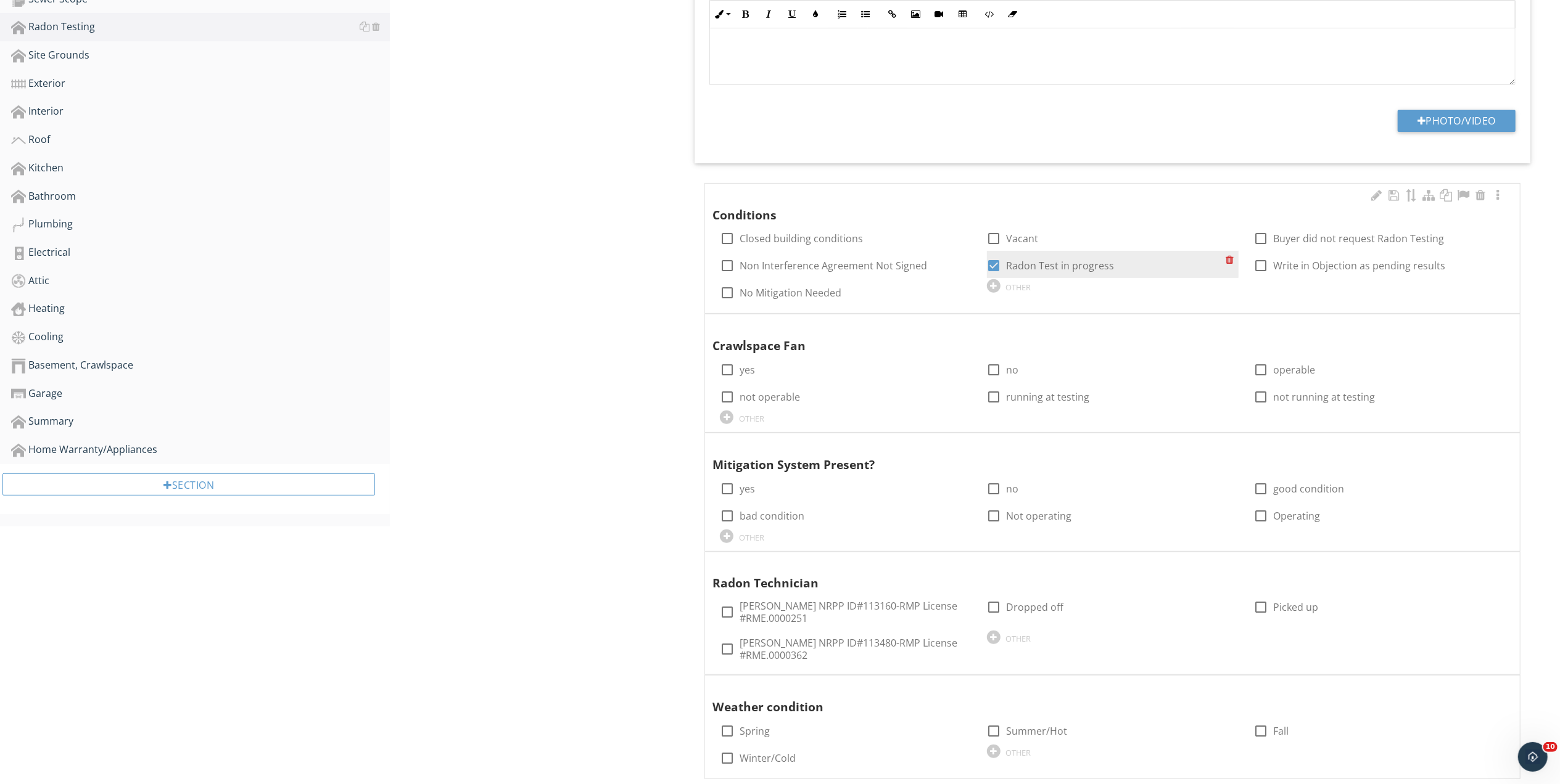
click at [995, 262] on div at bounding box center [993, 265] width 21 height 21
checkbox input "false"
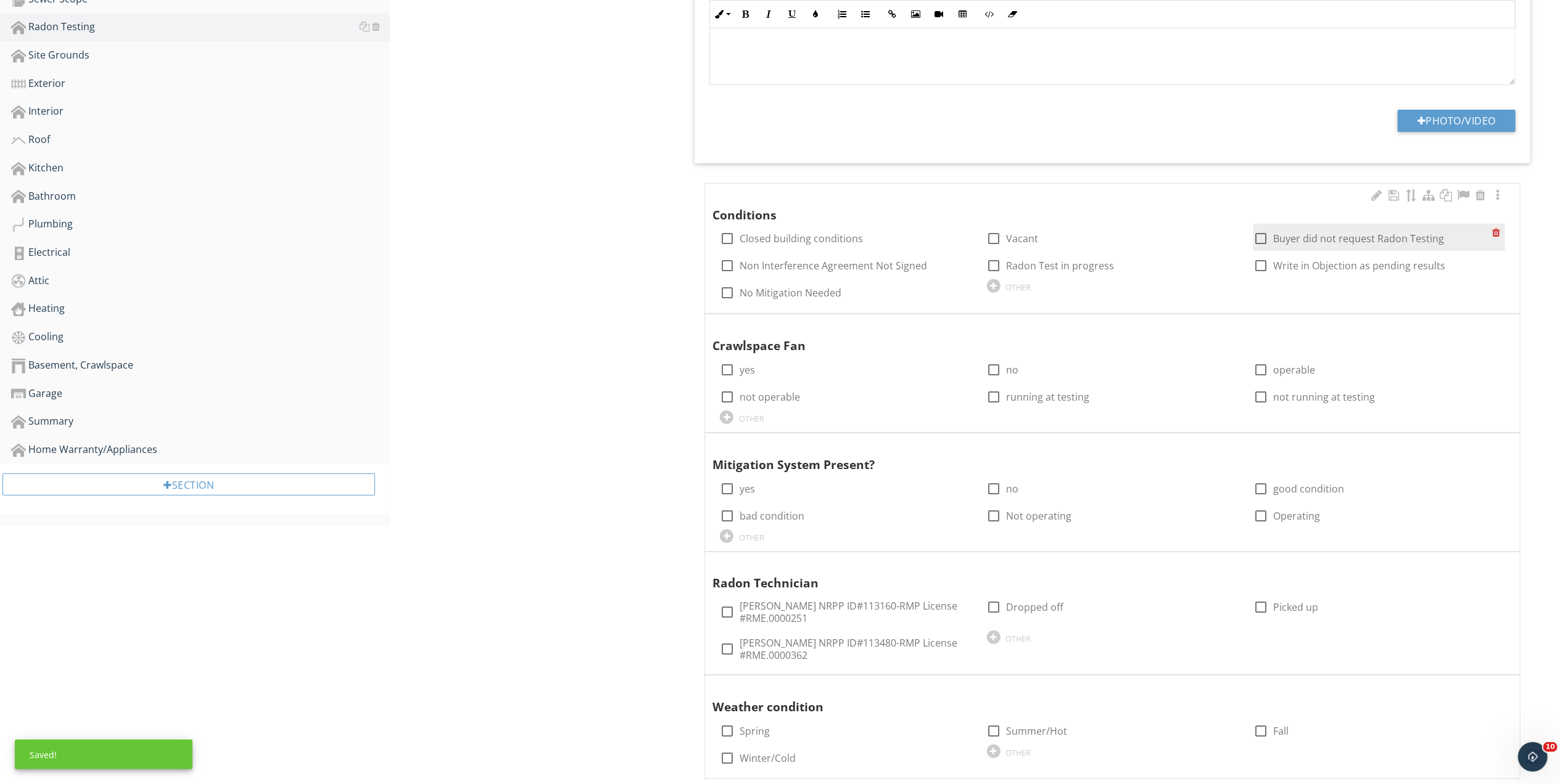
click at [1253, 235] on div at bounding box center [1260, 238] width 21 height 21
checkbox input "true"
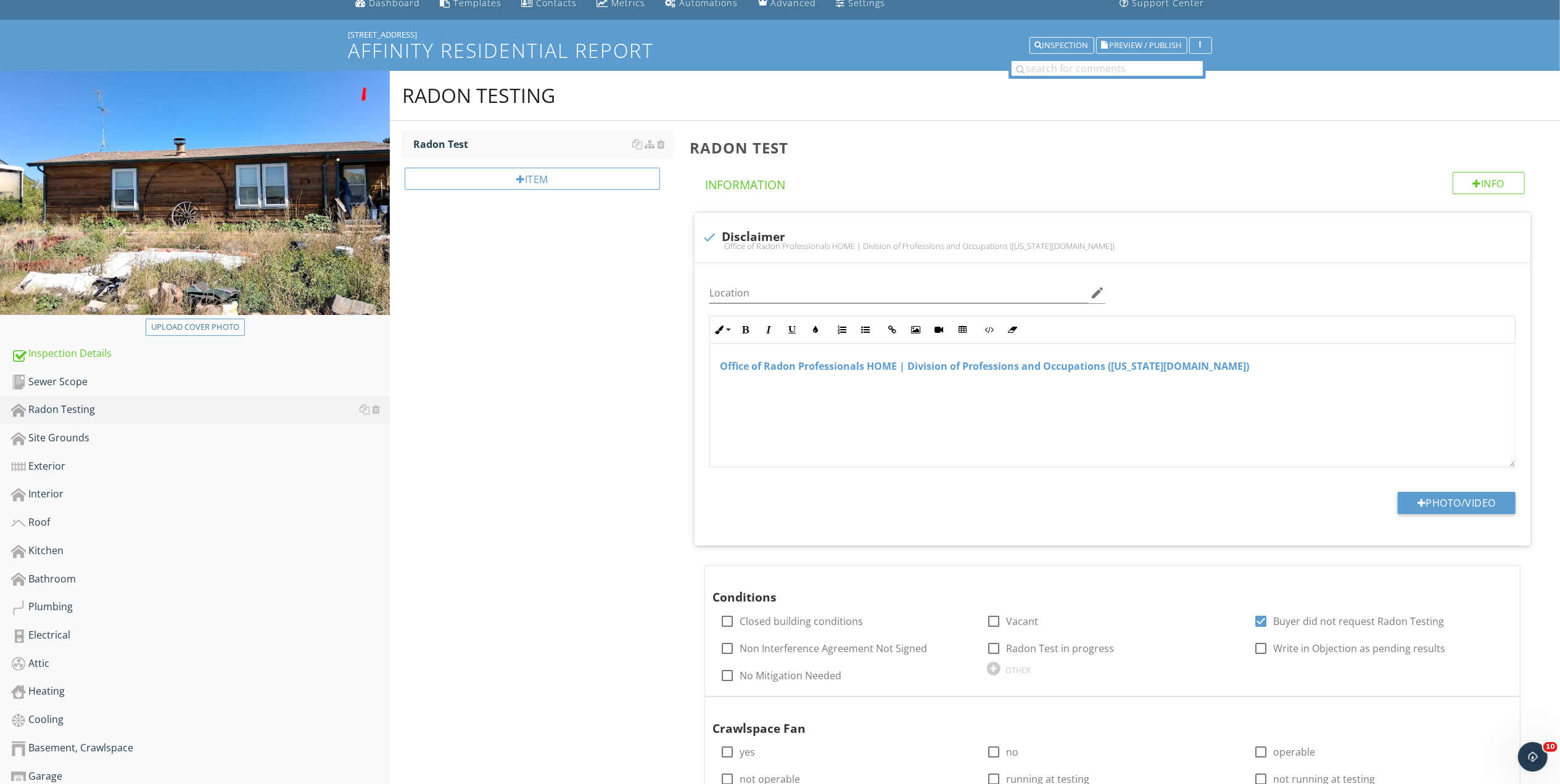
scroll to position [52, 0]
click at [73, 433] on div "Site Grounds" at bounding box center [200, 439] width 379 height 16
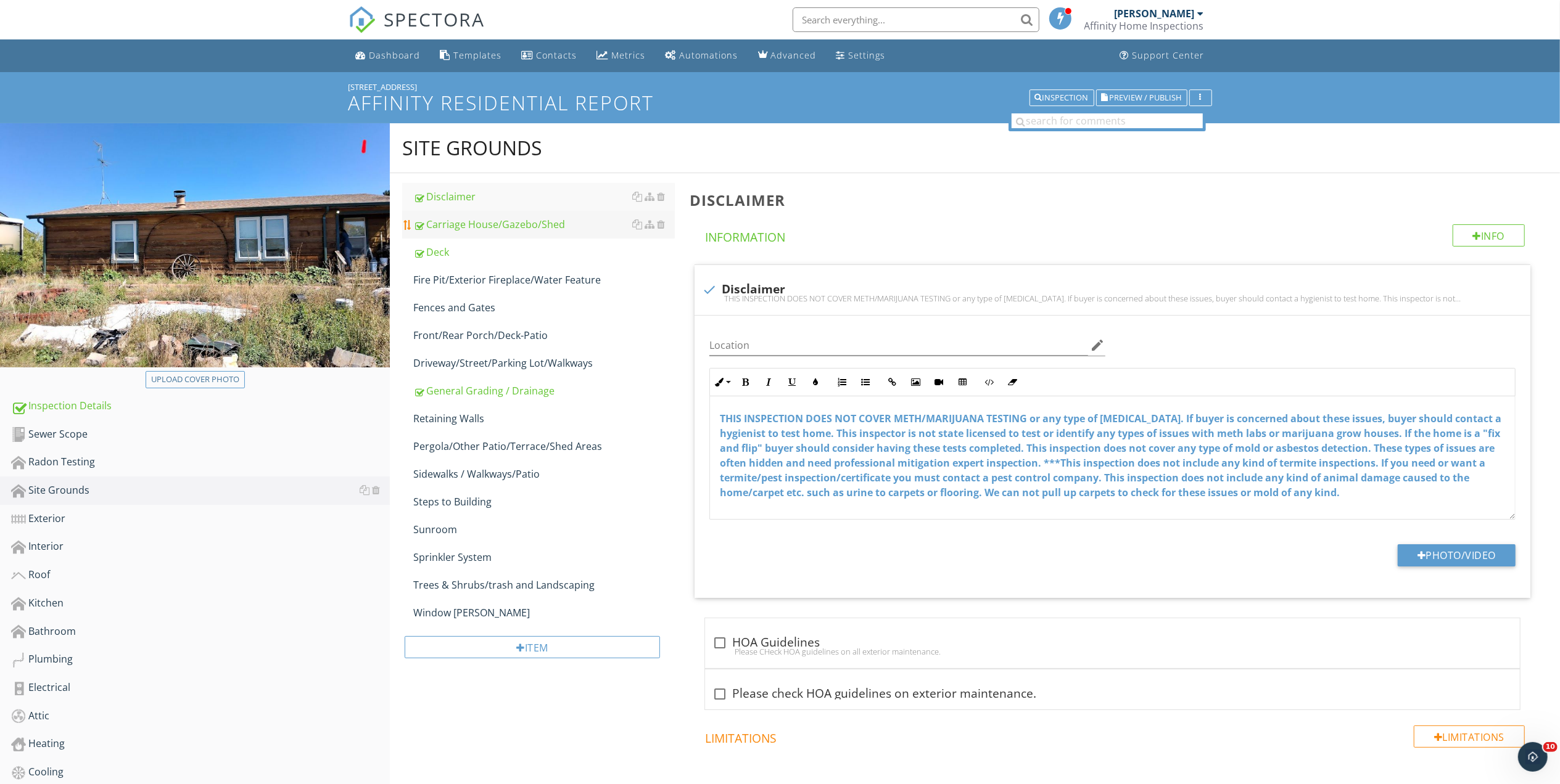
click at [496, 220] on div "Carriage House/Gazebo/Shed" at bounding box center [544, 225] width 262 height 15
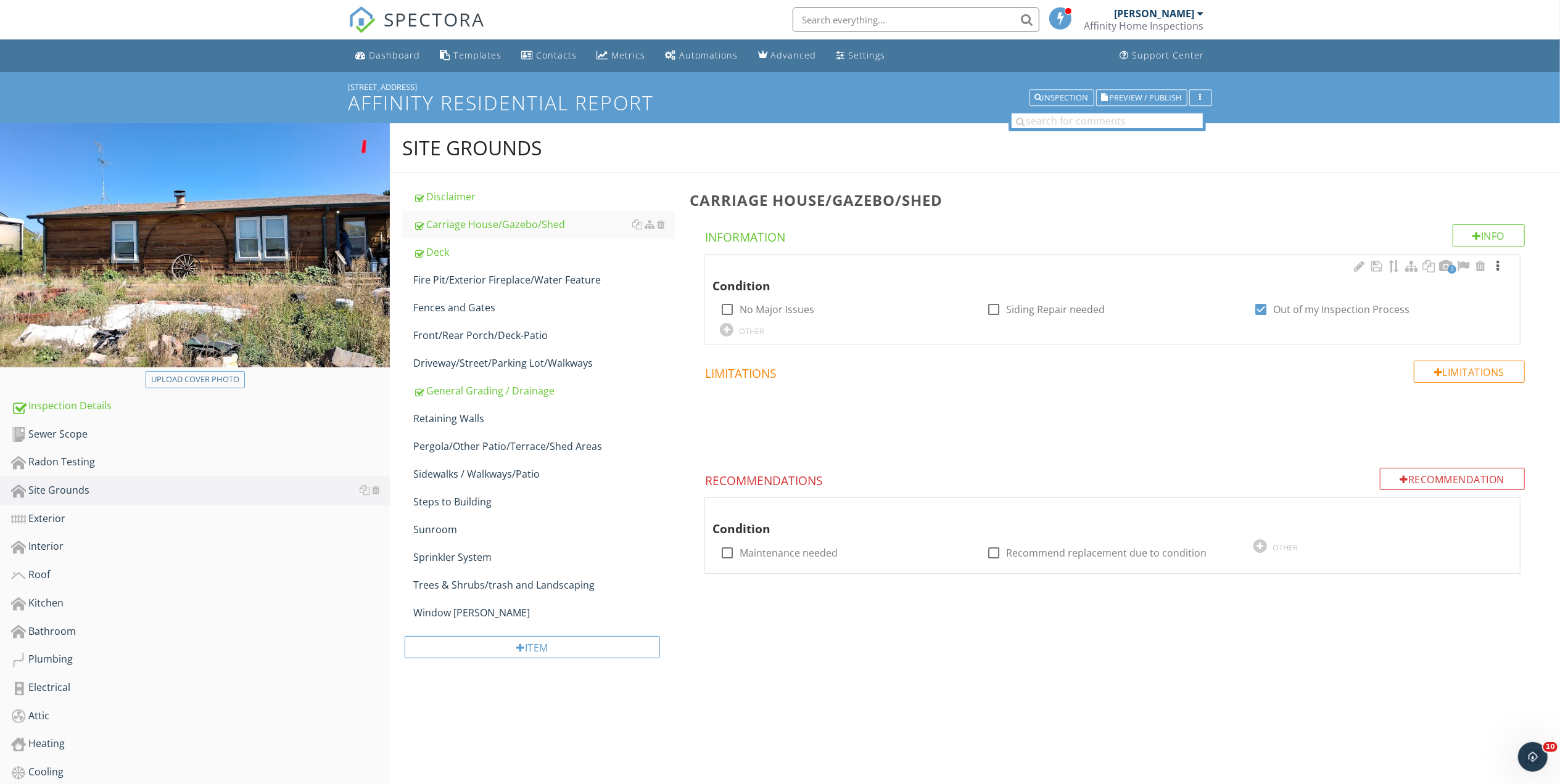
click at [1497, 263] on div at bounding box center [1497, 267] width 15 height 13
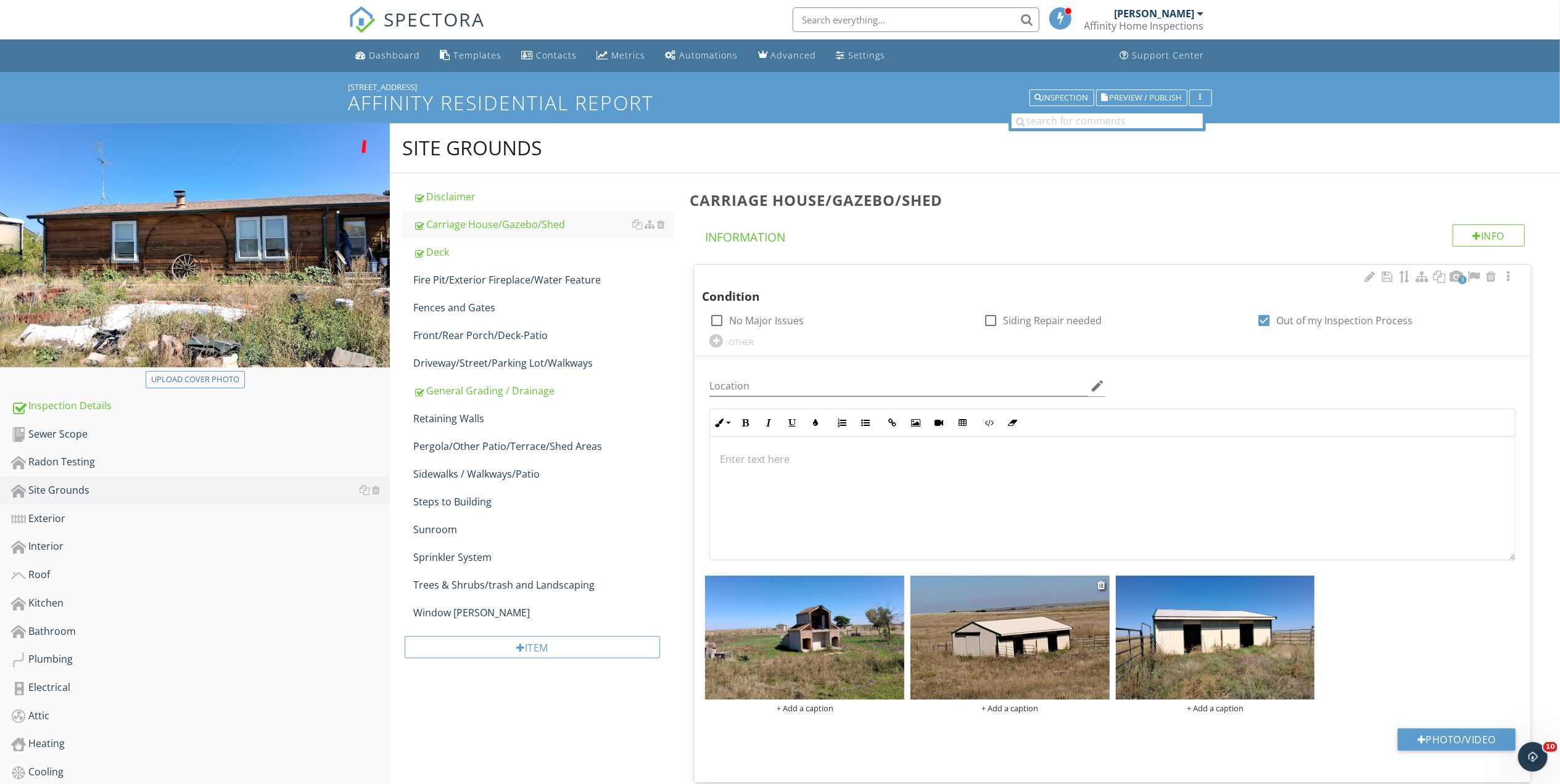
click at [1107, 586] on img at bounding box center [1010, 638] width 199 height 125
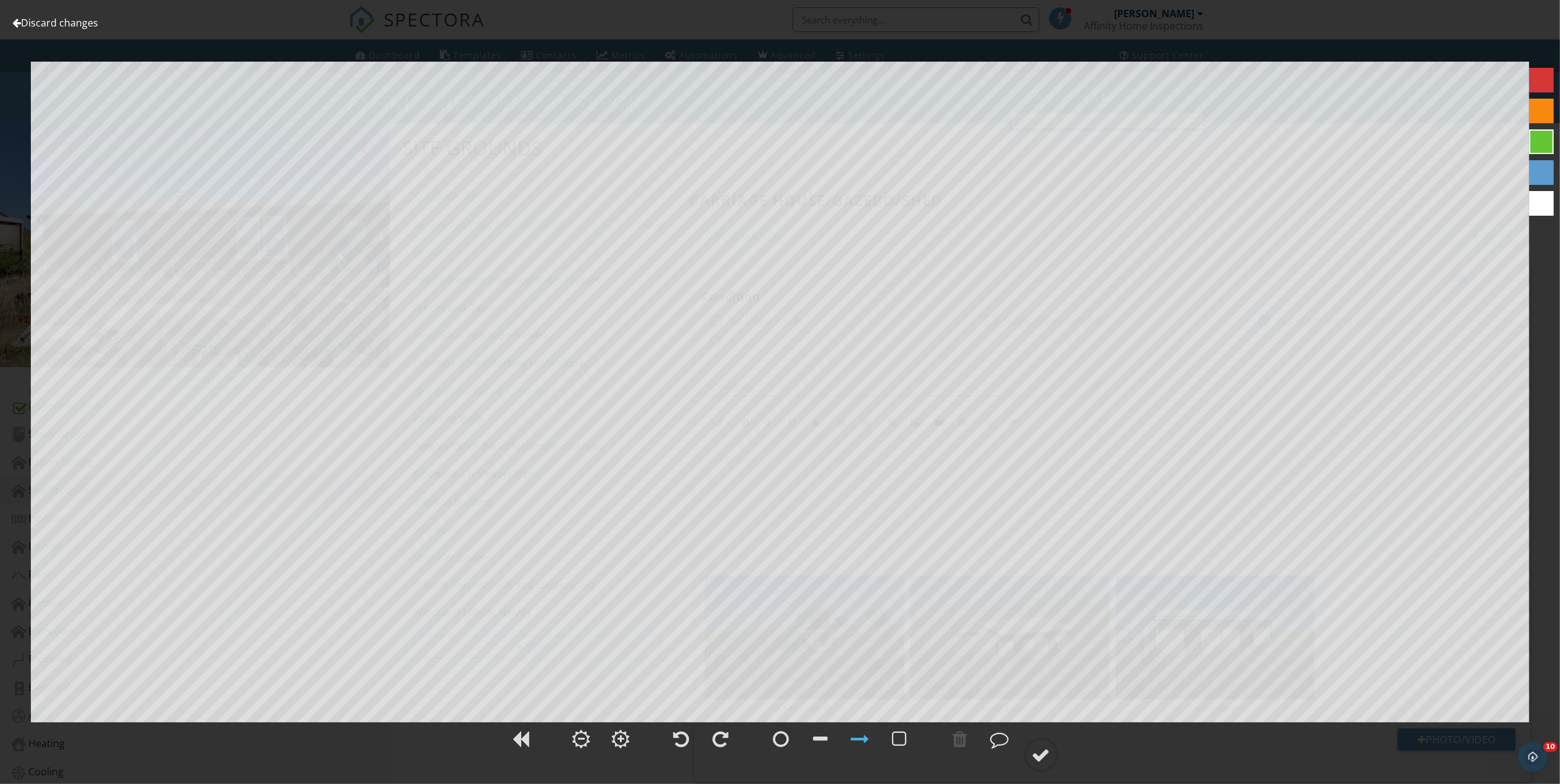
click at [38, 28] on link "Discard changes" at bounding box center [55, 23] width 86 height 14
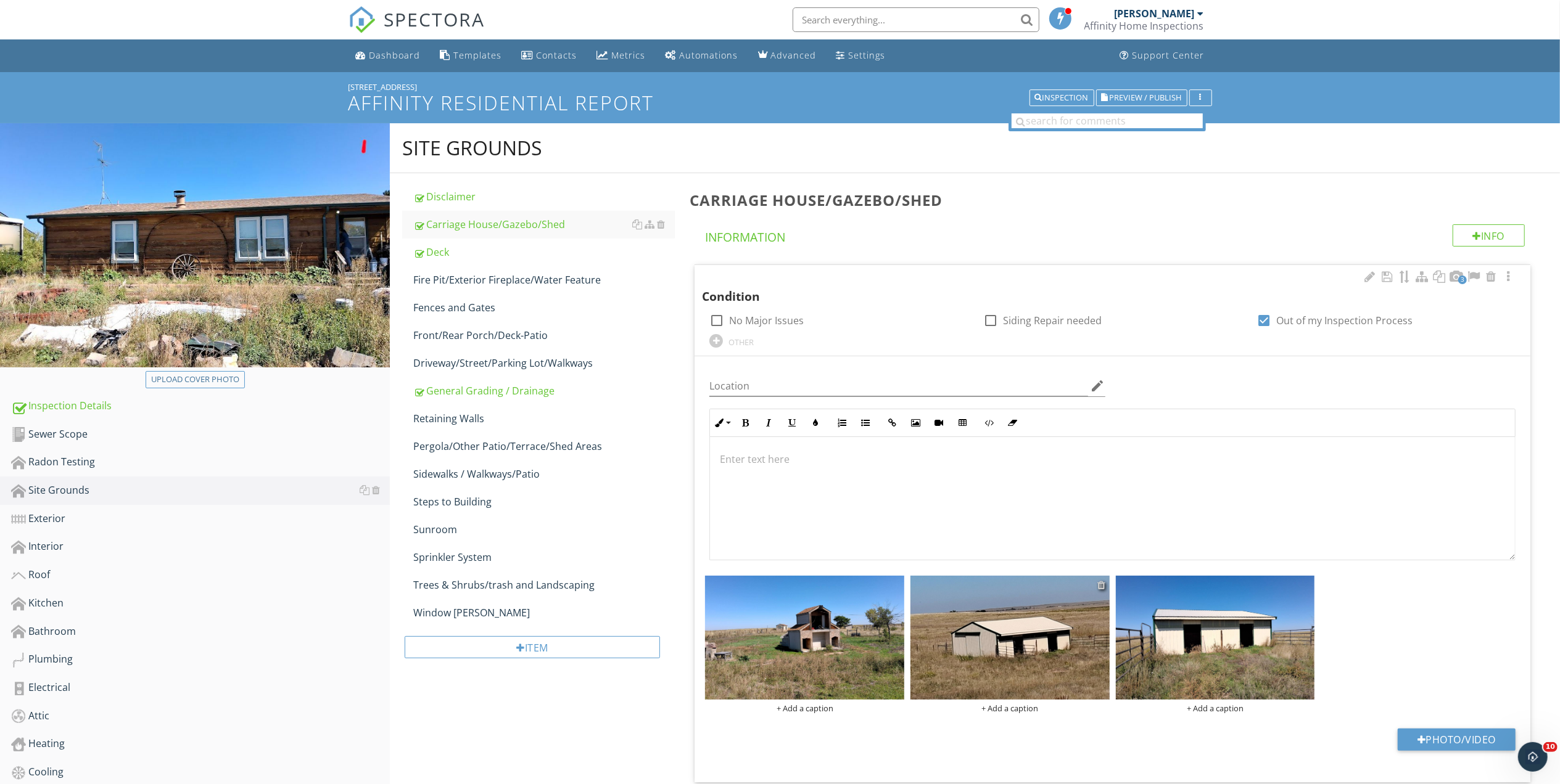
click at [1101, 587] on div at bounding box center [1102, 585] width 8 height 10
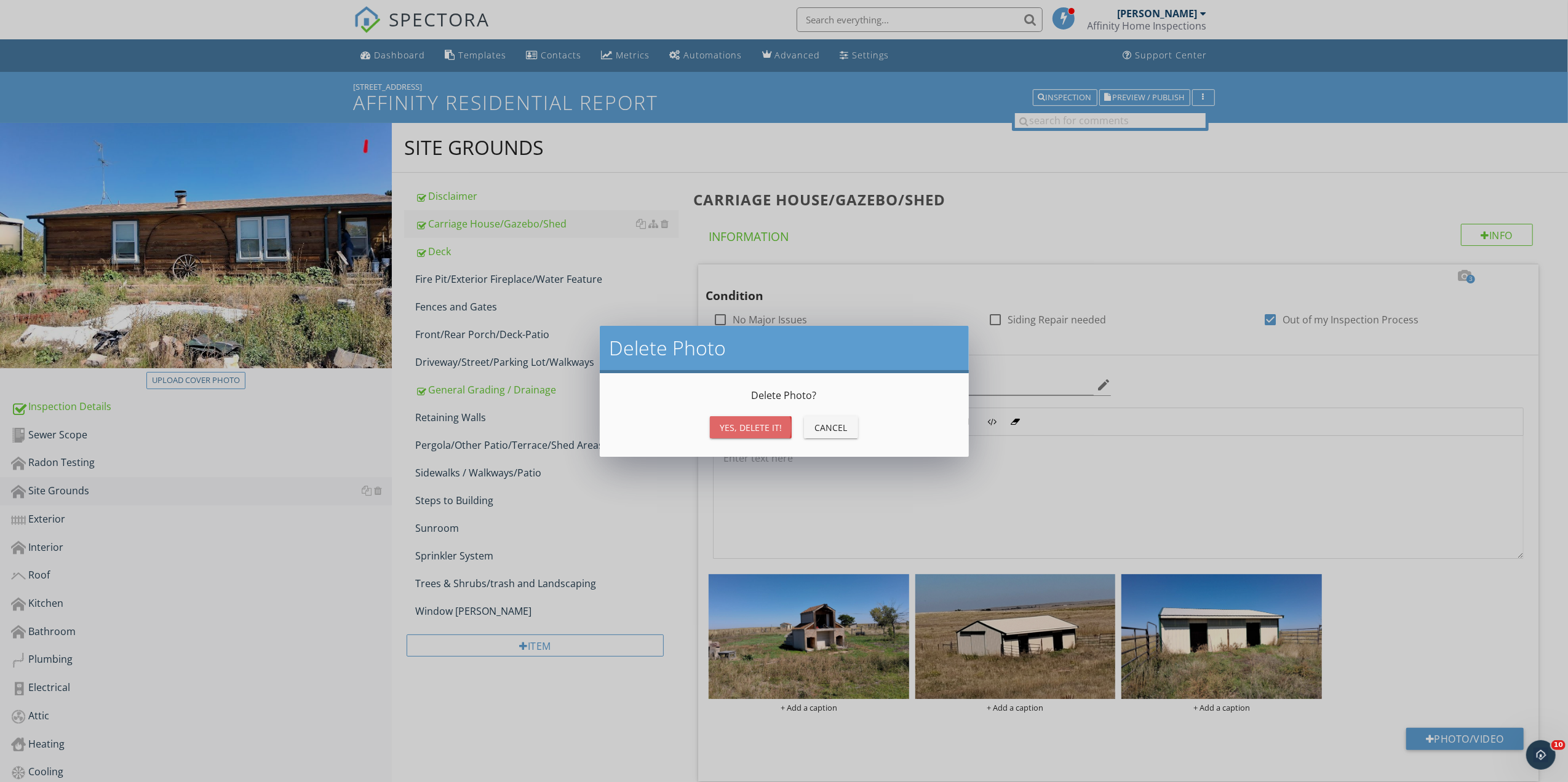
click at [761, 429] on div "Yes, Delete it!" at bounding box center [751, 428] width 62 height 13
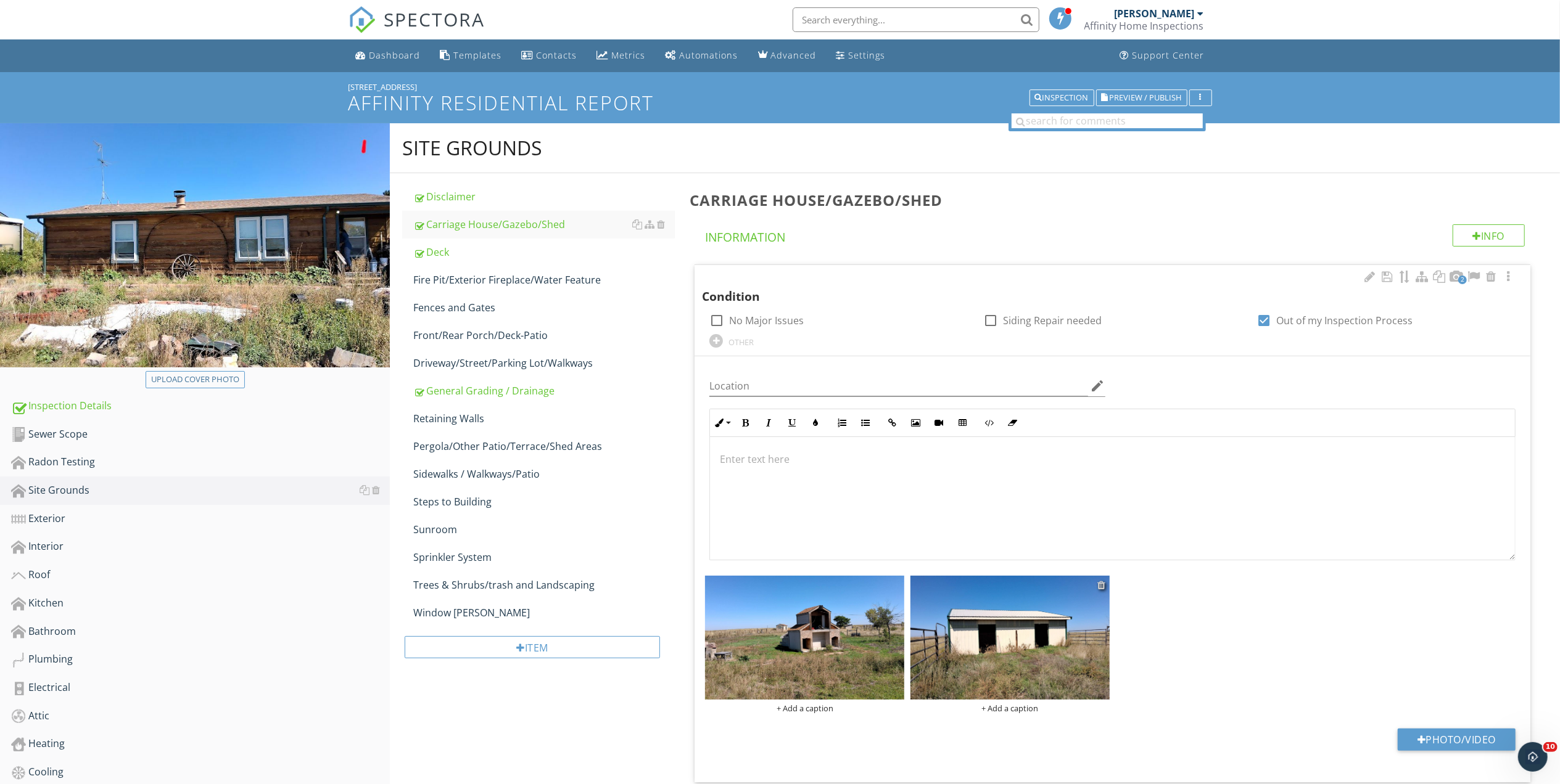
click at [1101, 587] on div at bounding box center [1102, 585] width 8 height 10
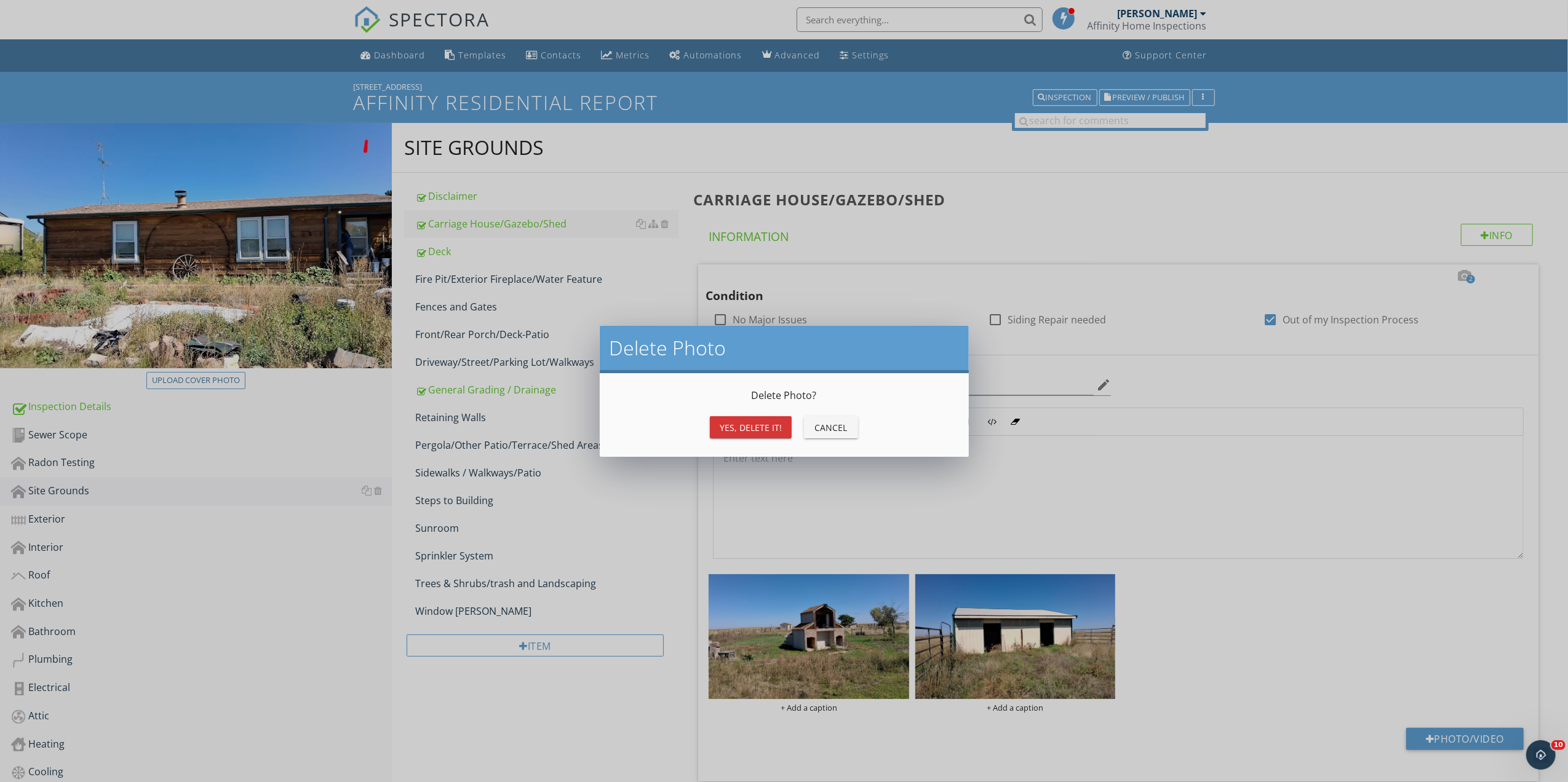
click at [752, 423] on div "Yes, Delete it!" at bounding box center [751, 428] width 62 height 13
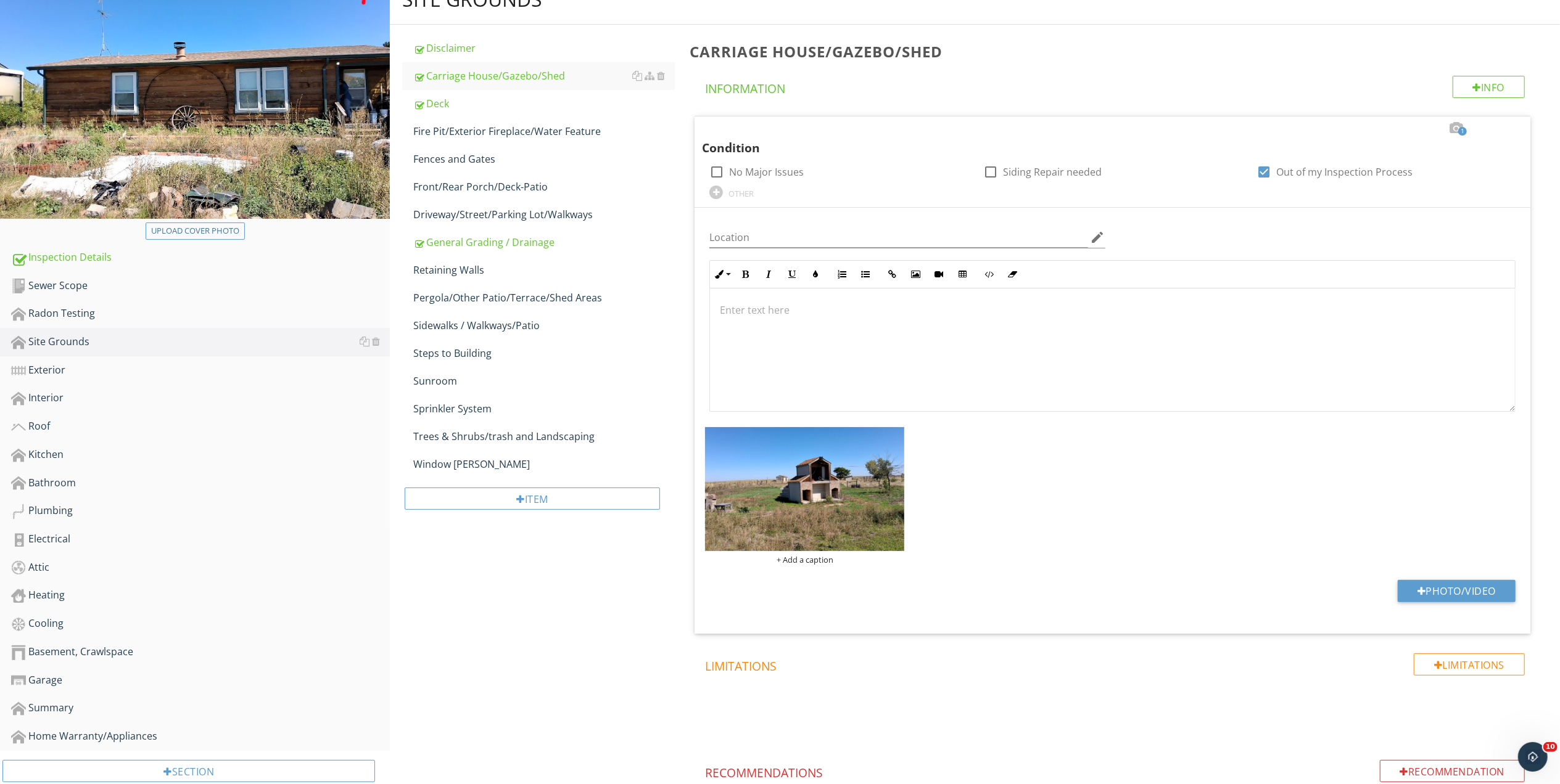
scroll to position [265, 0]
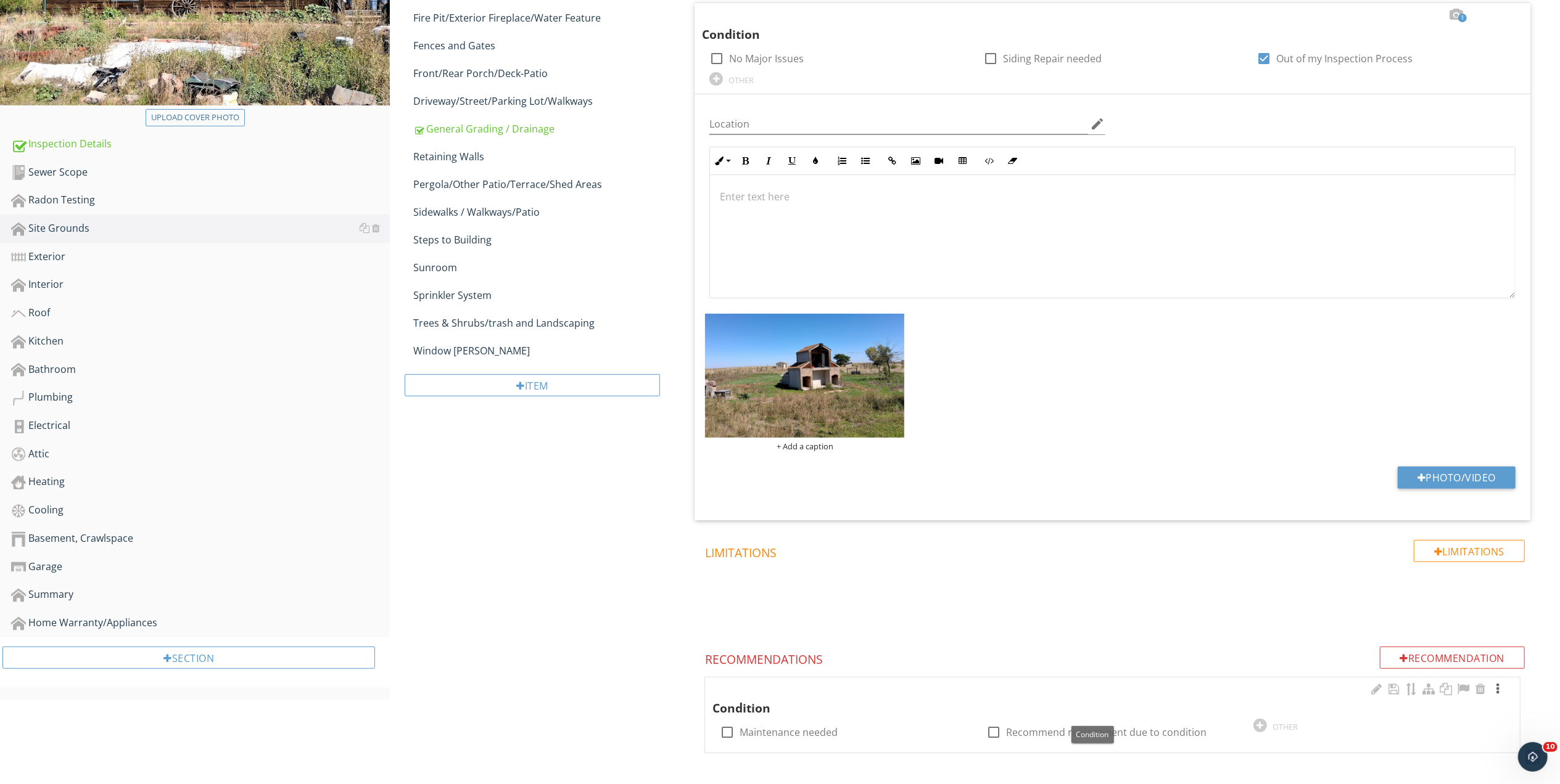
click at [1501, 688] on div at bounding box center [1497, 690] width 15 height 13
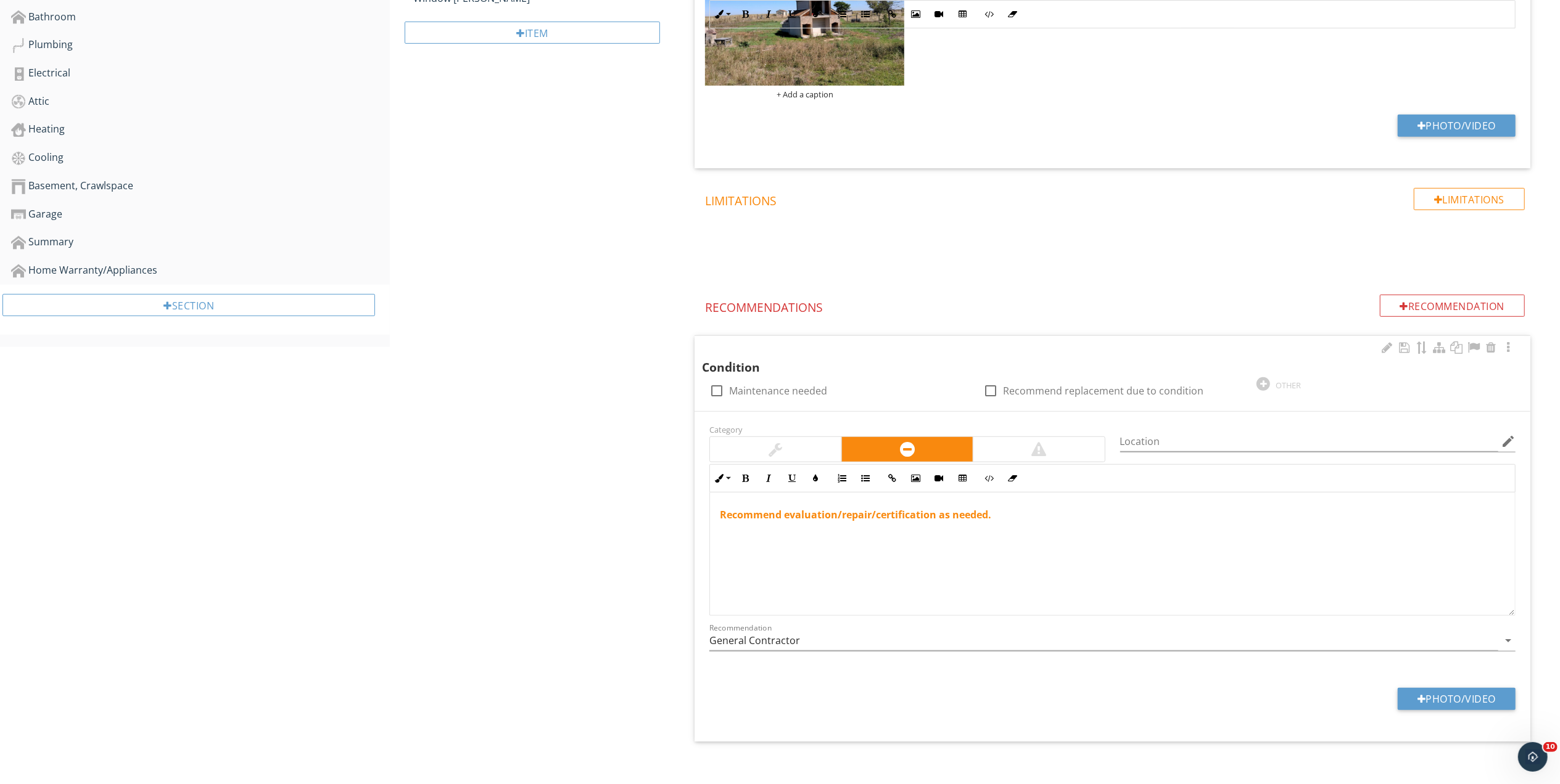
scroll to position [625, 0]
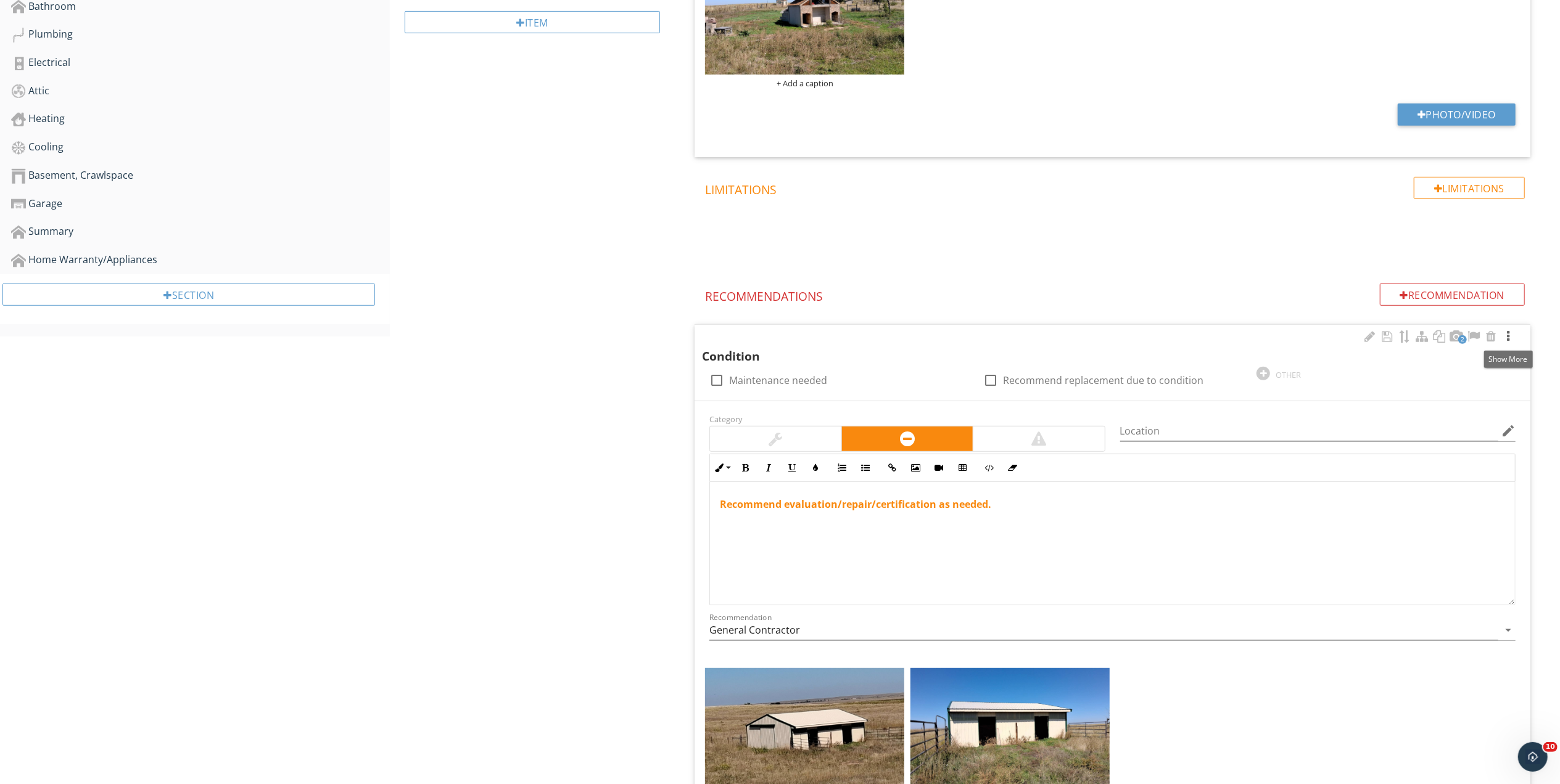
click at [1511, 337] on div at bounding box center [1508, 337] width 15 height 13
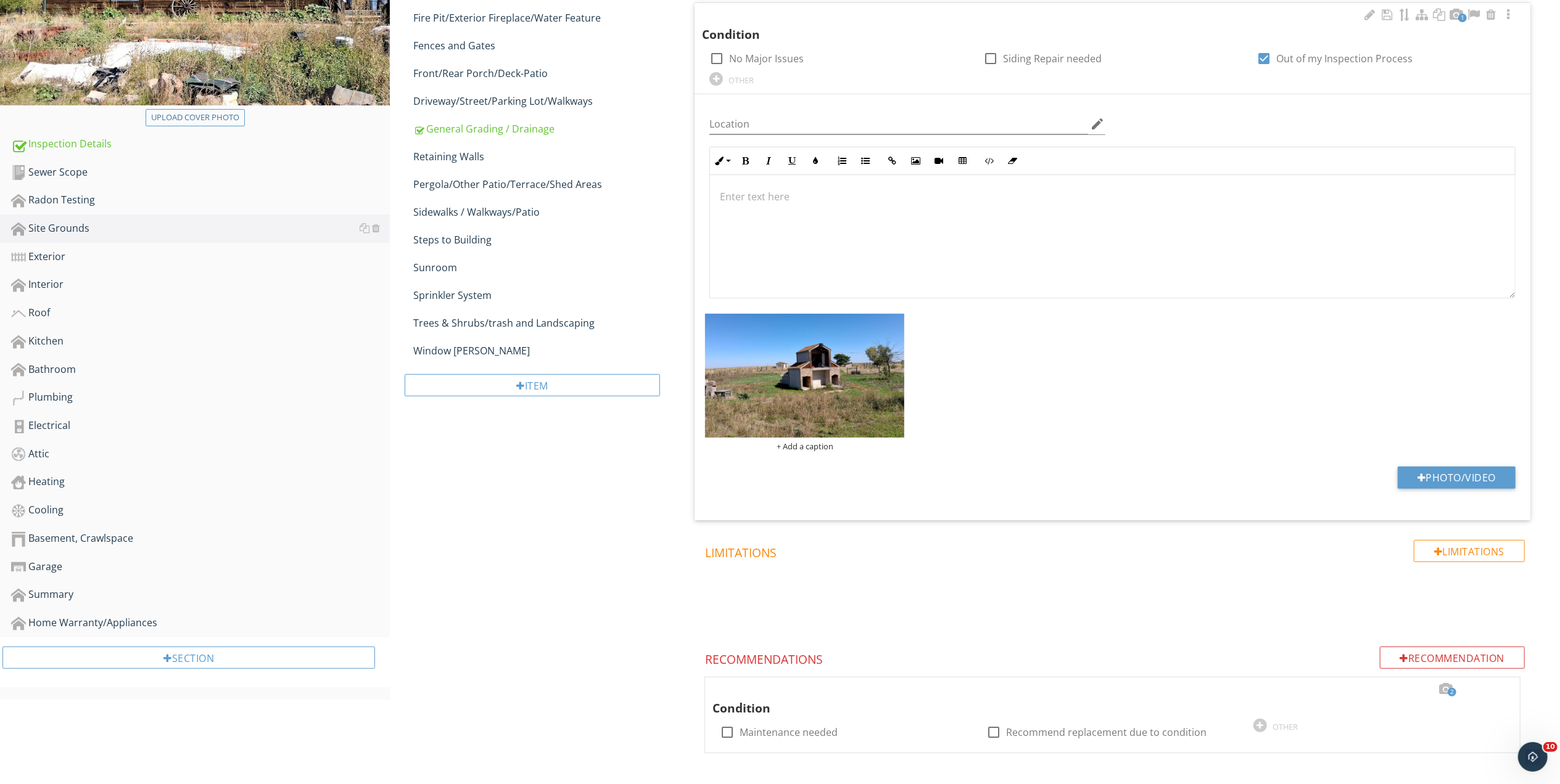
scroll to position [265, 0]
click at [1501, 687] on div at bounding box center [1497, 690] width 15 height 13
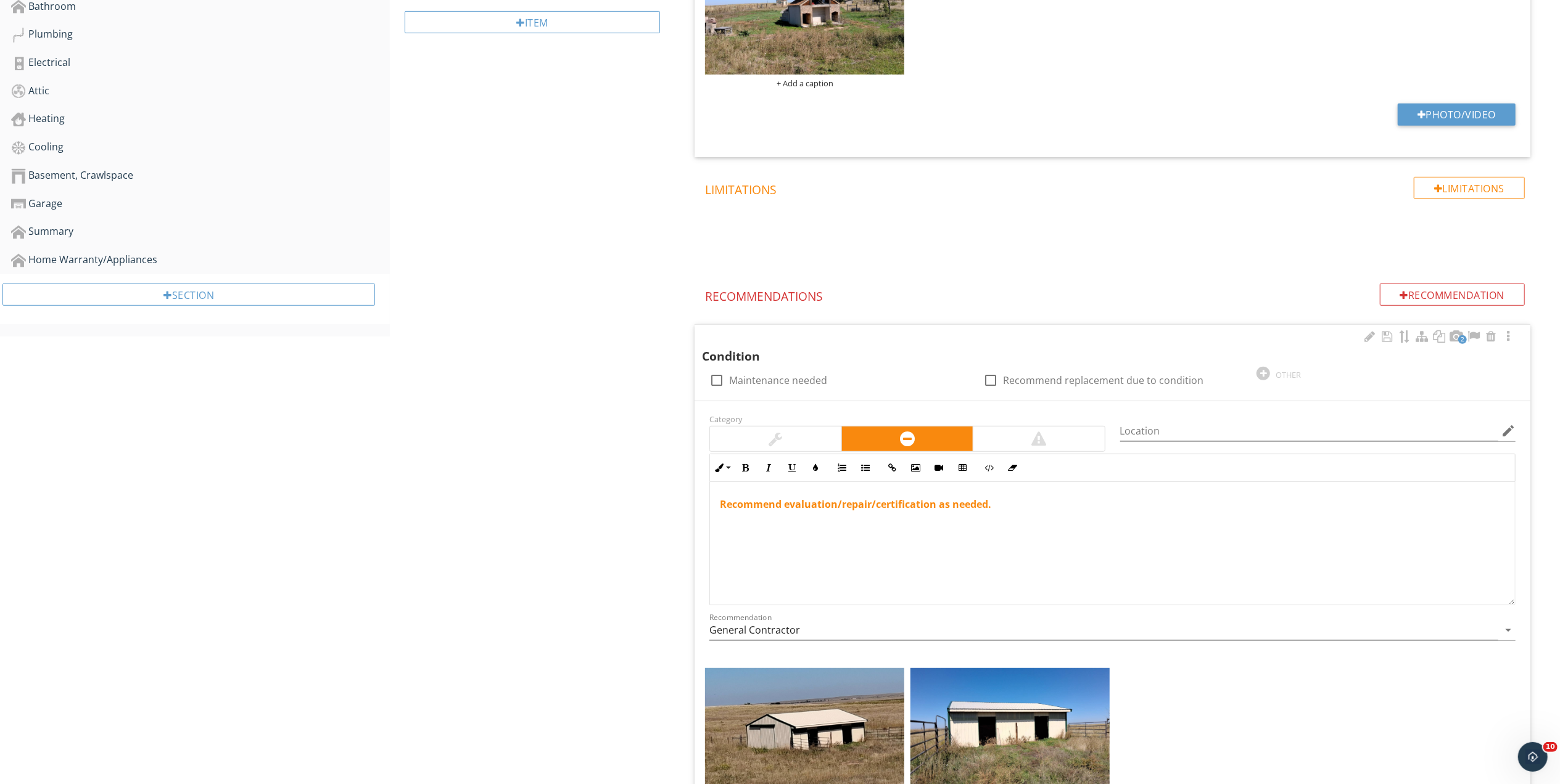
scroll to position [1, 0]
click at [1284, 378] on div "OTHER" at bounding box center [1288, 375] width 25 height 10
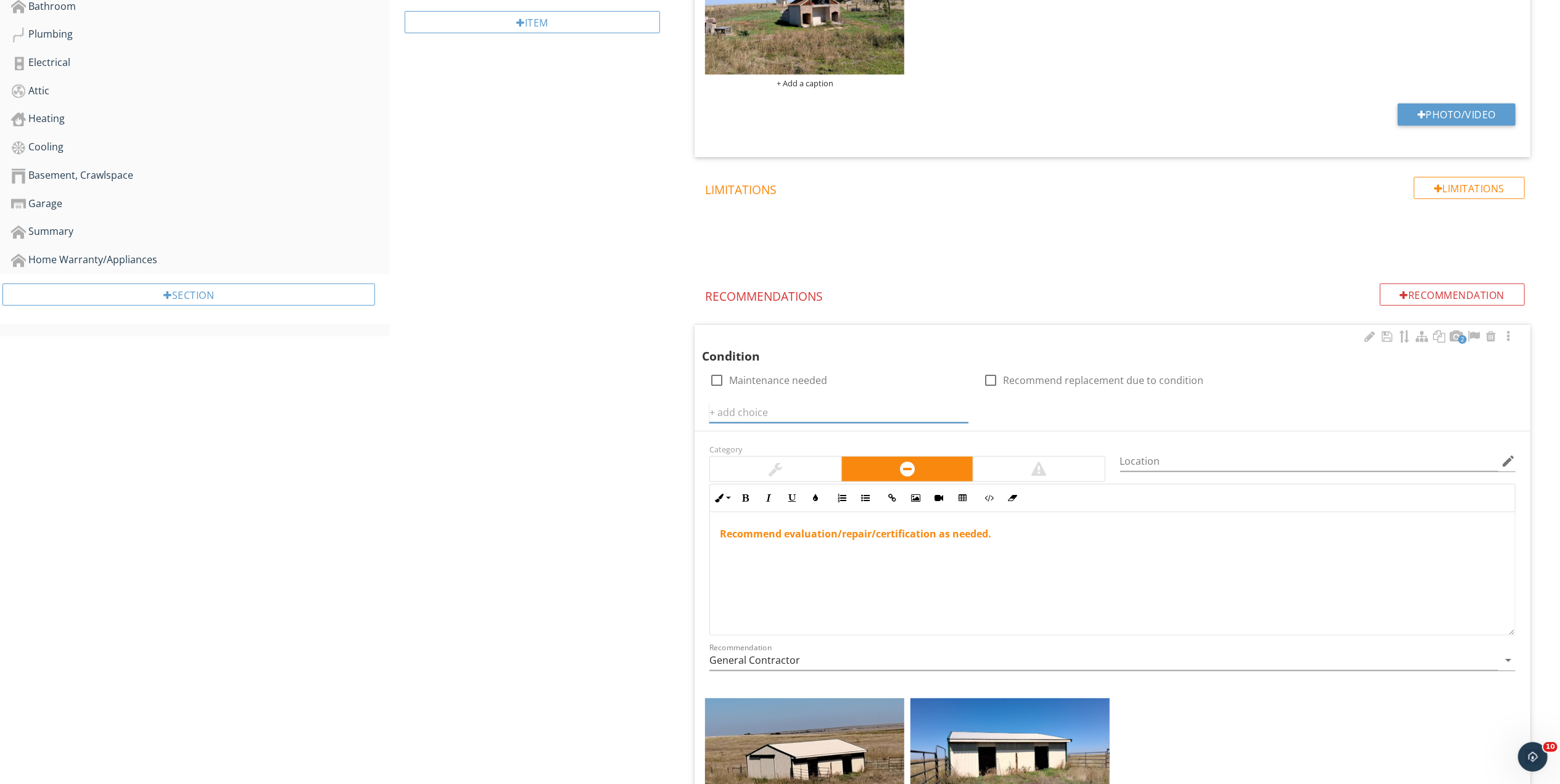
click at [770, 415] on input "text" at bounding box center [839, 412] width 259 height 21
click at [753, 410] on input "text" at bounding box center [839, 412] width 259 height 21
type input "Hail Damage noted to roof"
click at [960, 412] on icon at bounding box center [961, 412] width 9 height 10
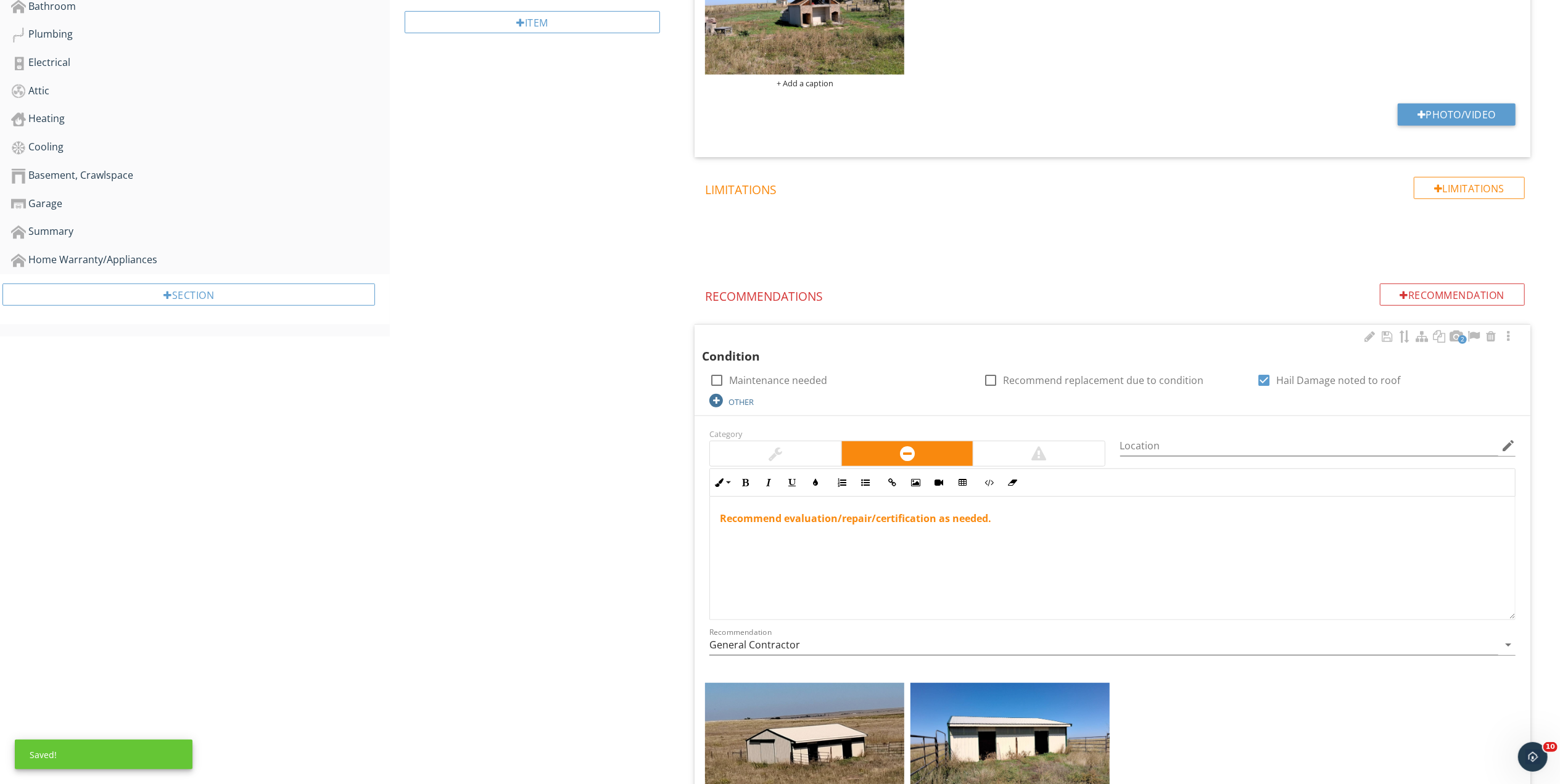
click at [745, 402] on div "OTHER" at bounding box center [741, 402] width 25 height 10
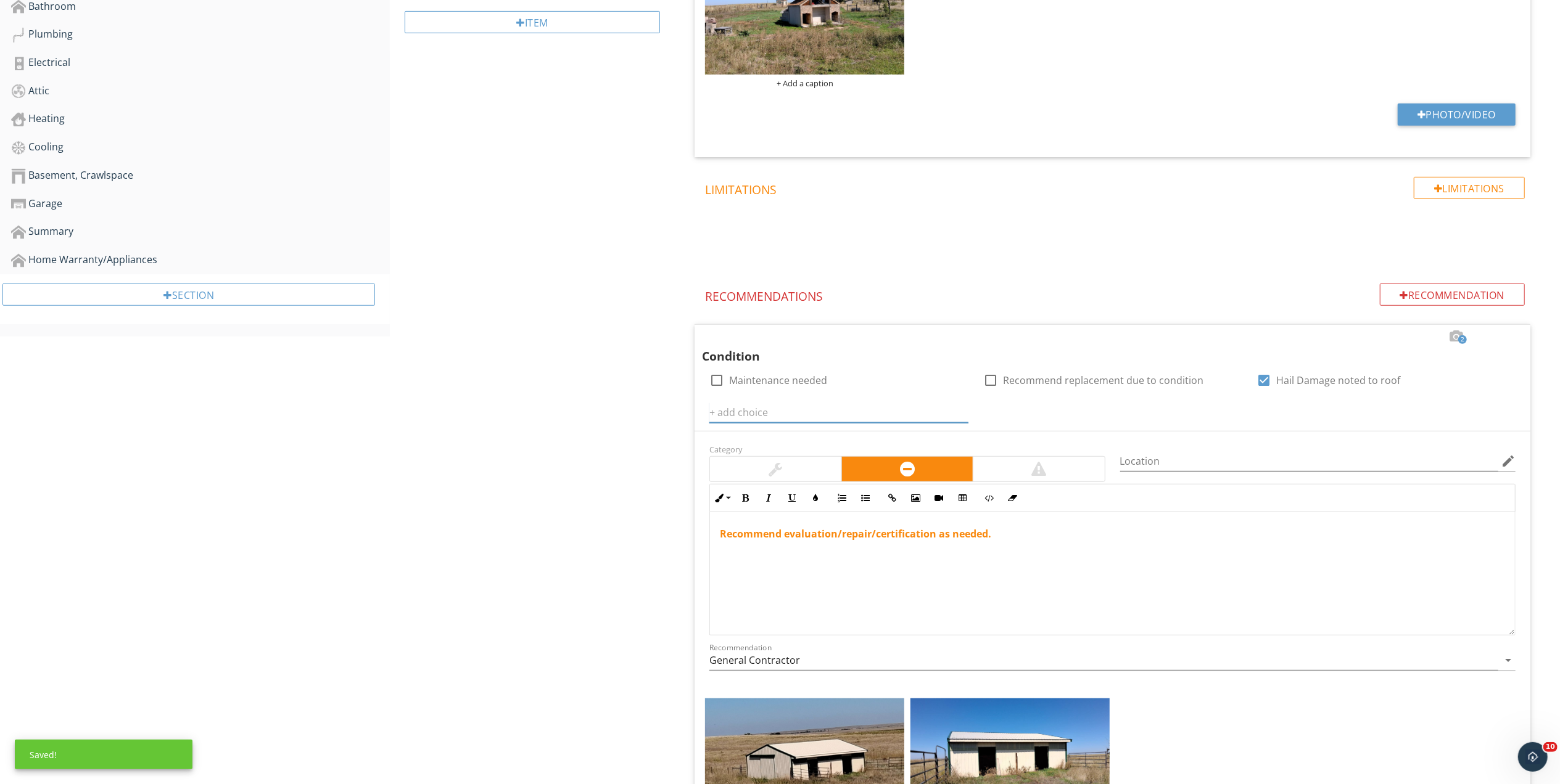
click at [749, 414] on input "text" at bounding box center [839, 412] width 259 height 21
type input "Could not operate the electrical"
click at [961, 410] on icon at bounding box center [961, 412] width 9 height 10
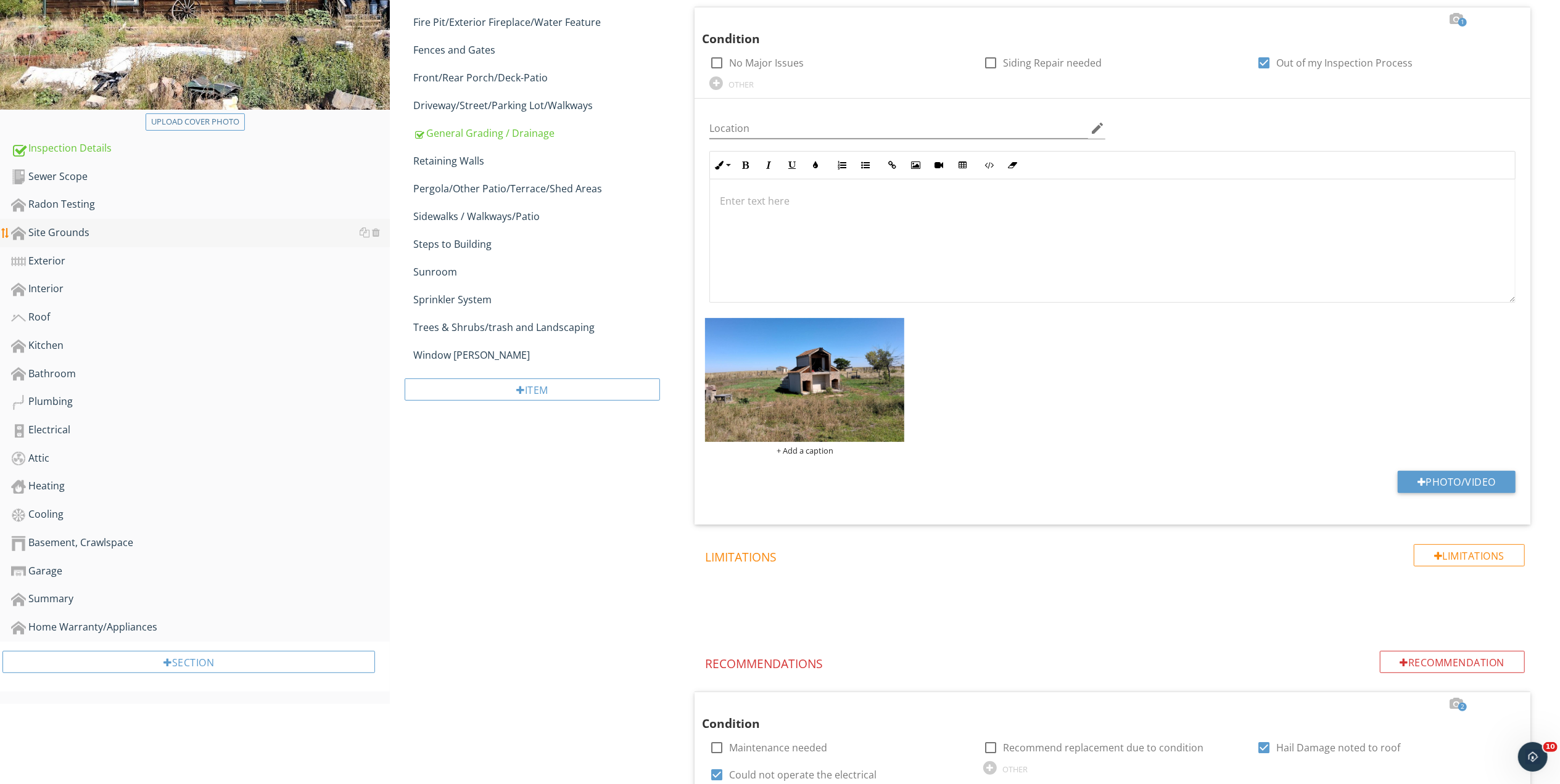
scroll to position [77, 0]
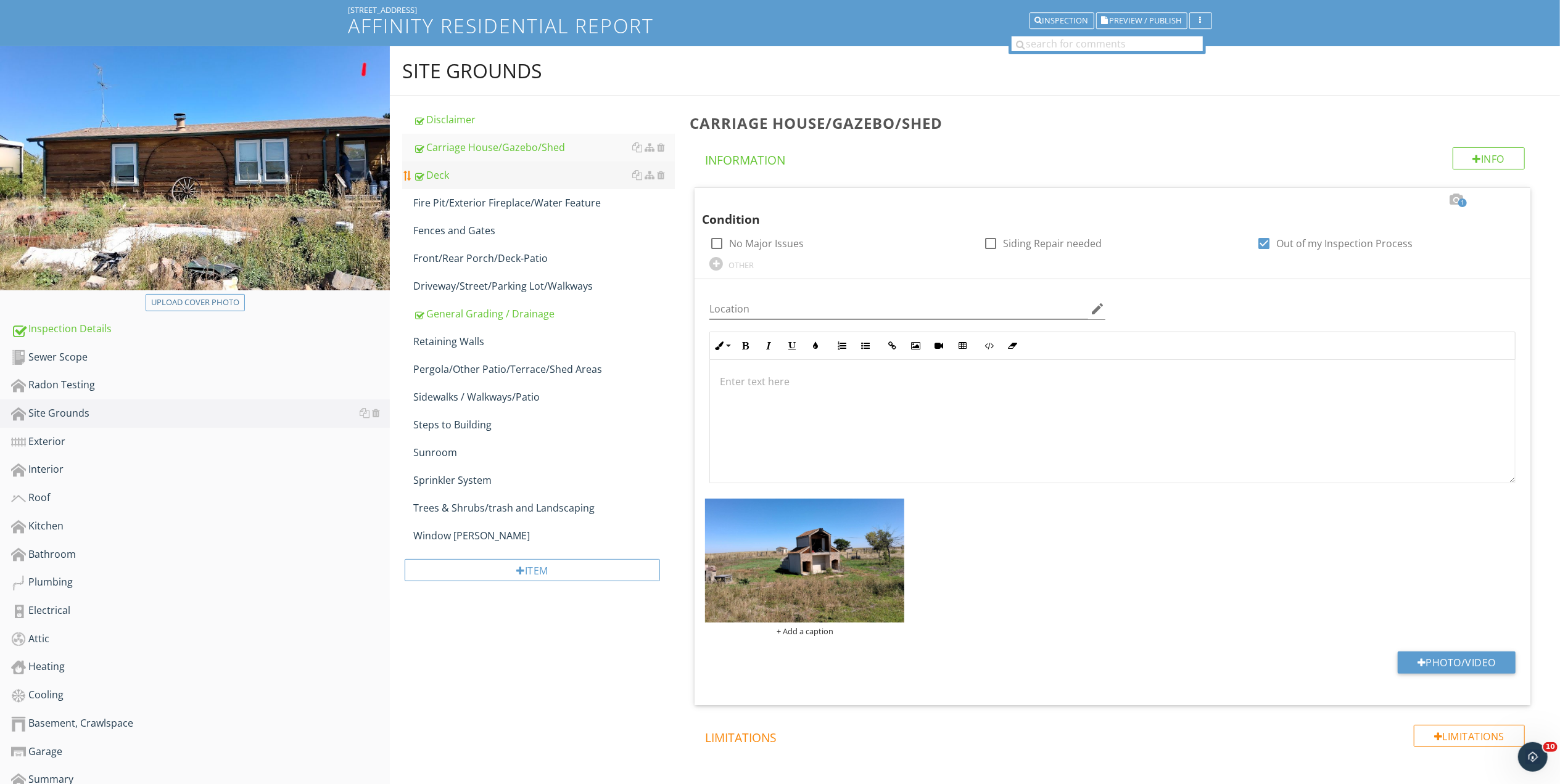
click at [444, 170] on div "Deck" at bounding box center [544, 175] width 262 height 15
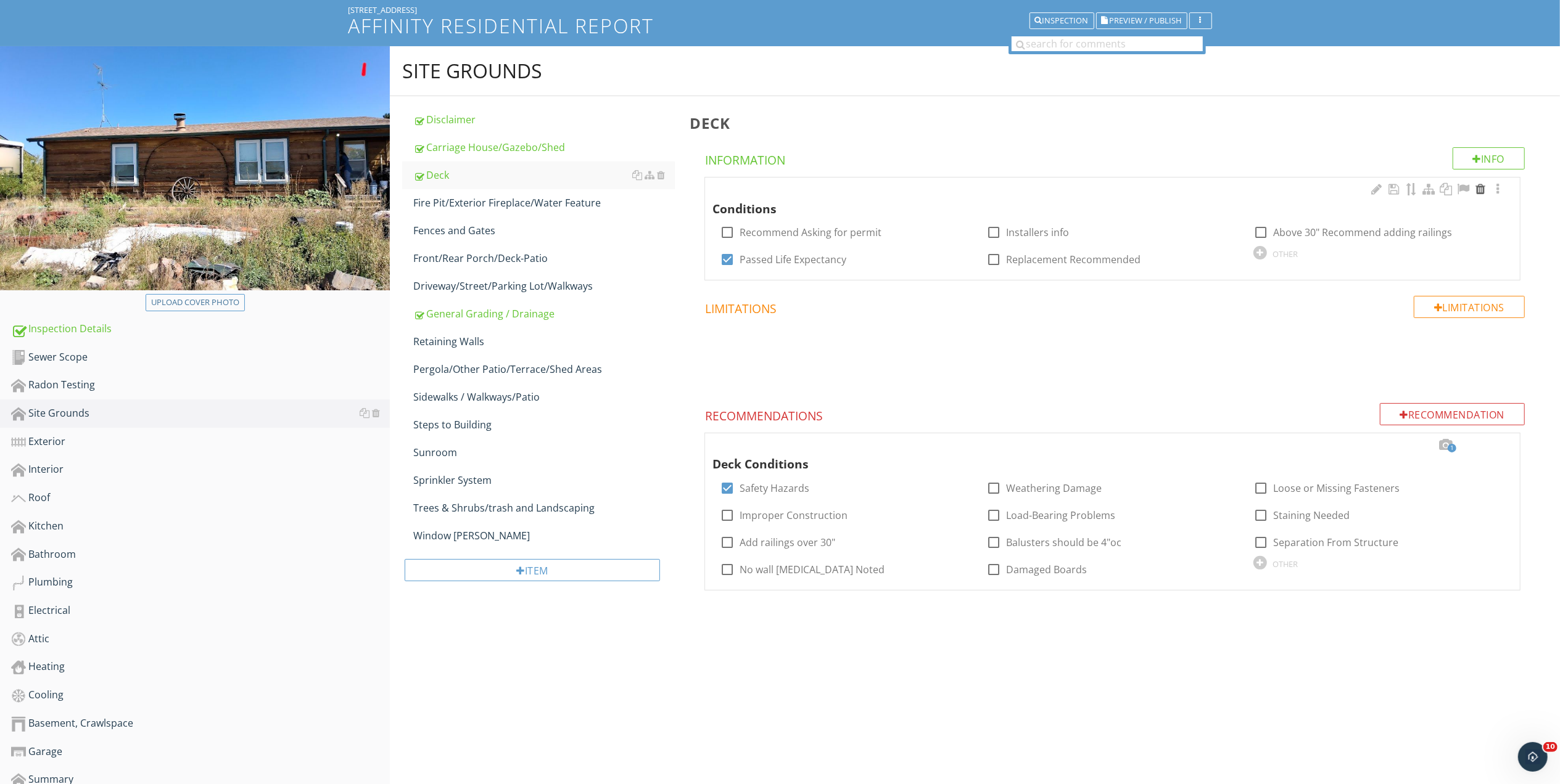
click at [1480, 186] on div at bounding box center [1480, 190] width 15 height 13
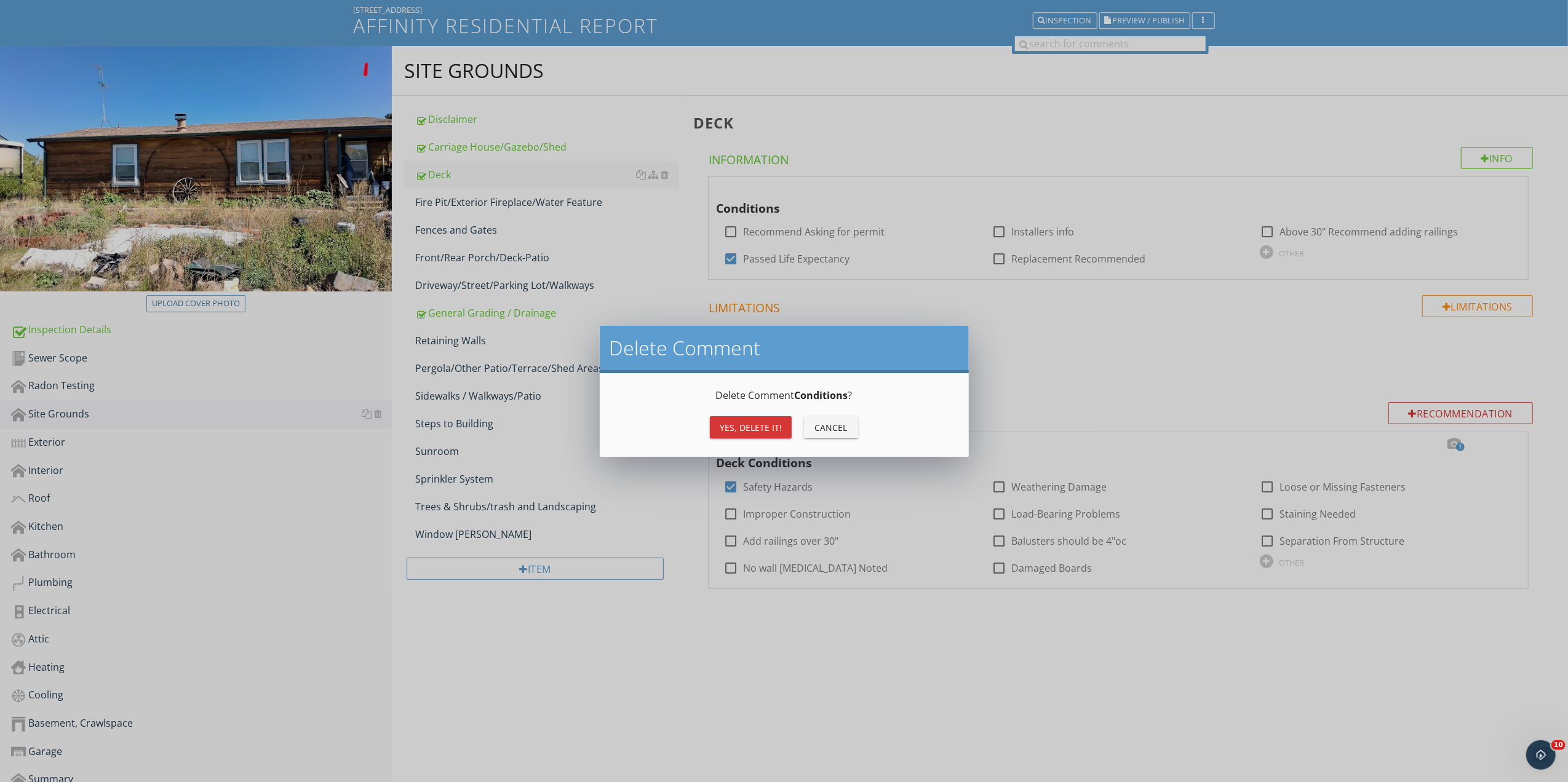
click at [743, 426] on div "Yes, Delete it!" at bounding box center [751, 428] width 62 height 13
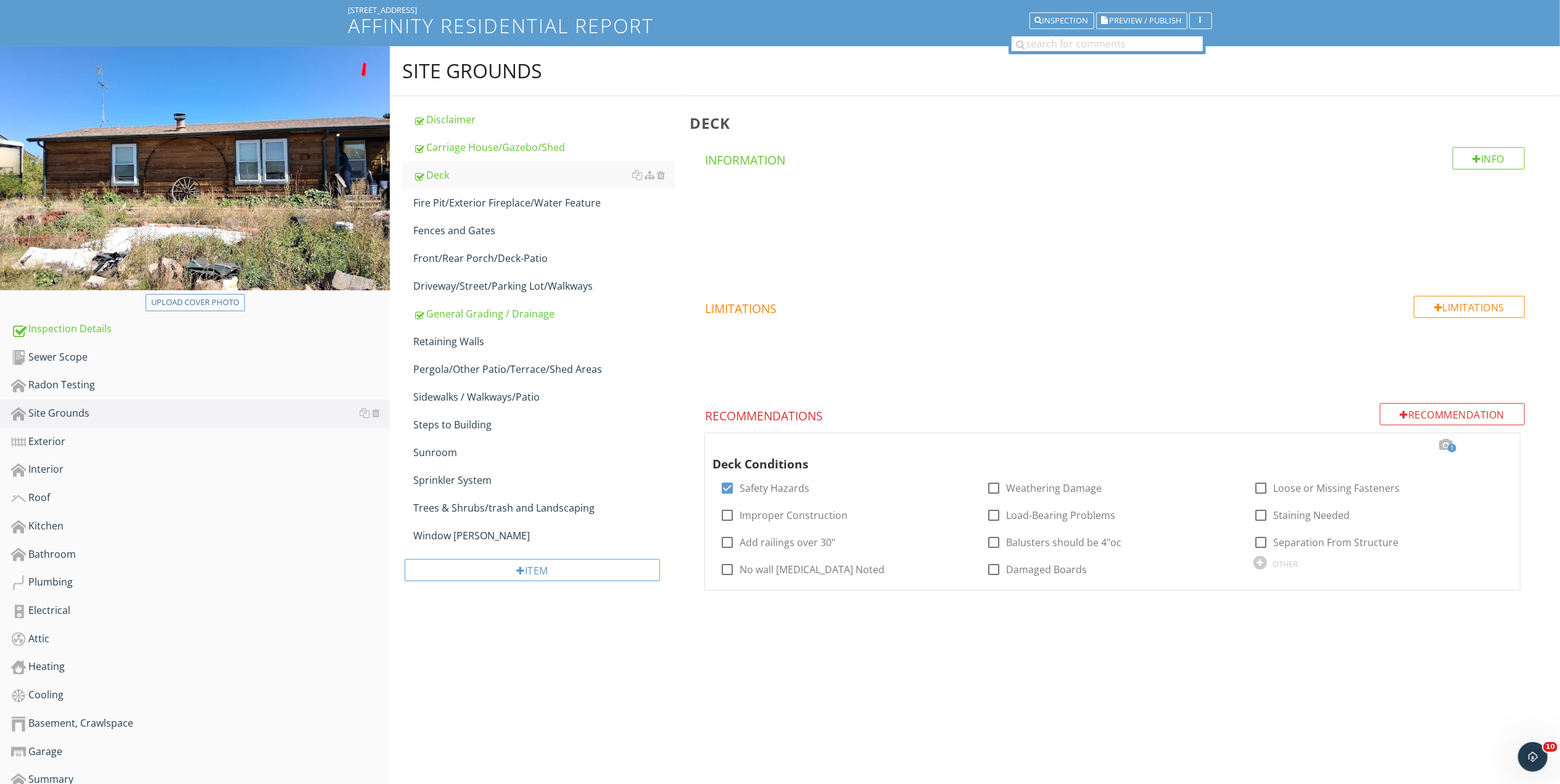
scroll to position [170, 0]
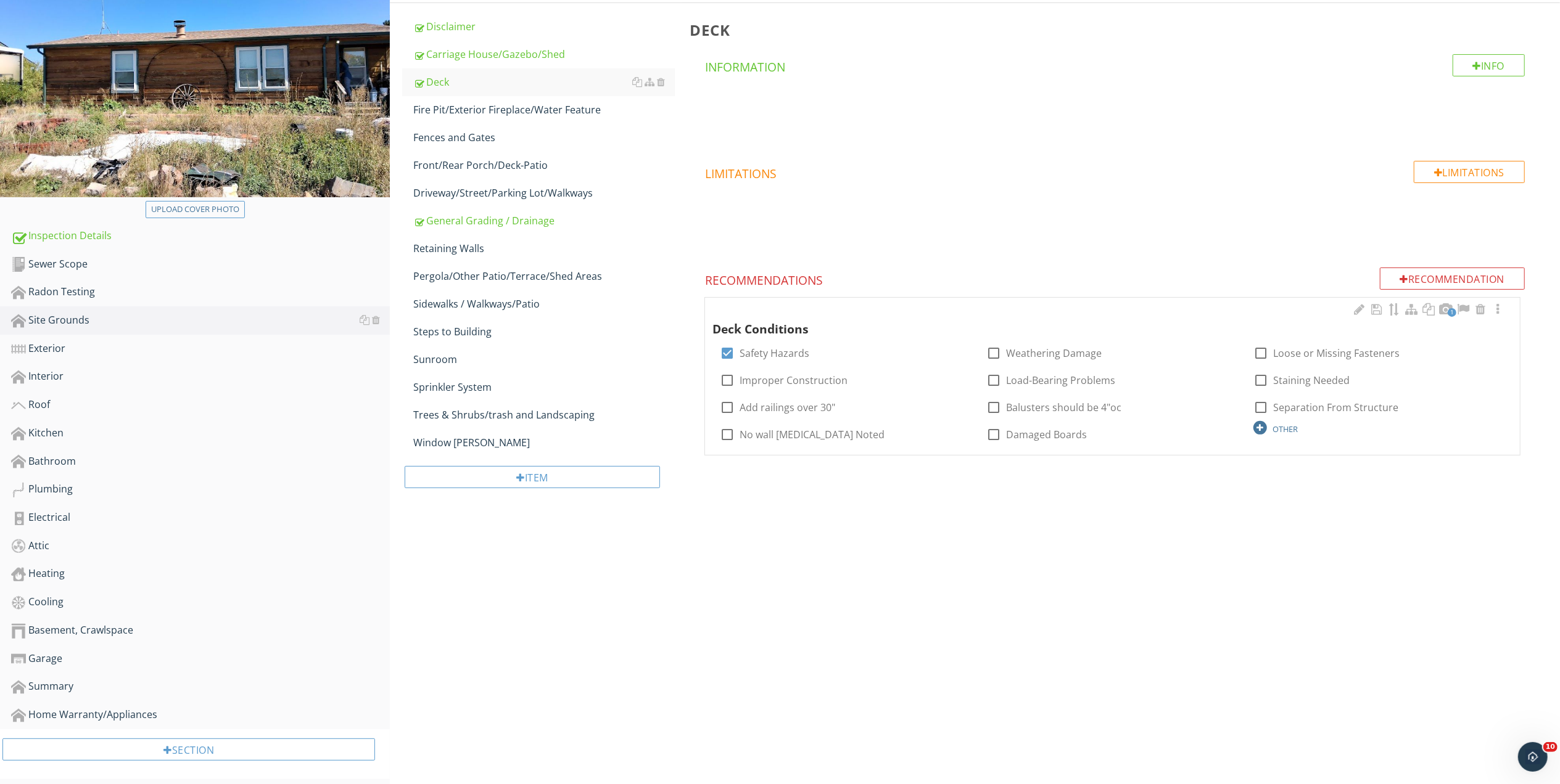
click at [1281, 427] on div "OTHER" at bounding box center [1285, 429] width 25 height 10
click at [786, 466] on input "text" at bounding box center [846, 467] width 252 height 21
type input "Replacement Recommended"
click at [966, 467] on icon at bounding box center [965, 467] width 9 height 10
click at [1496, 307] on div at bounding box center [1497, 310] width 15 height 13
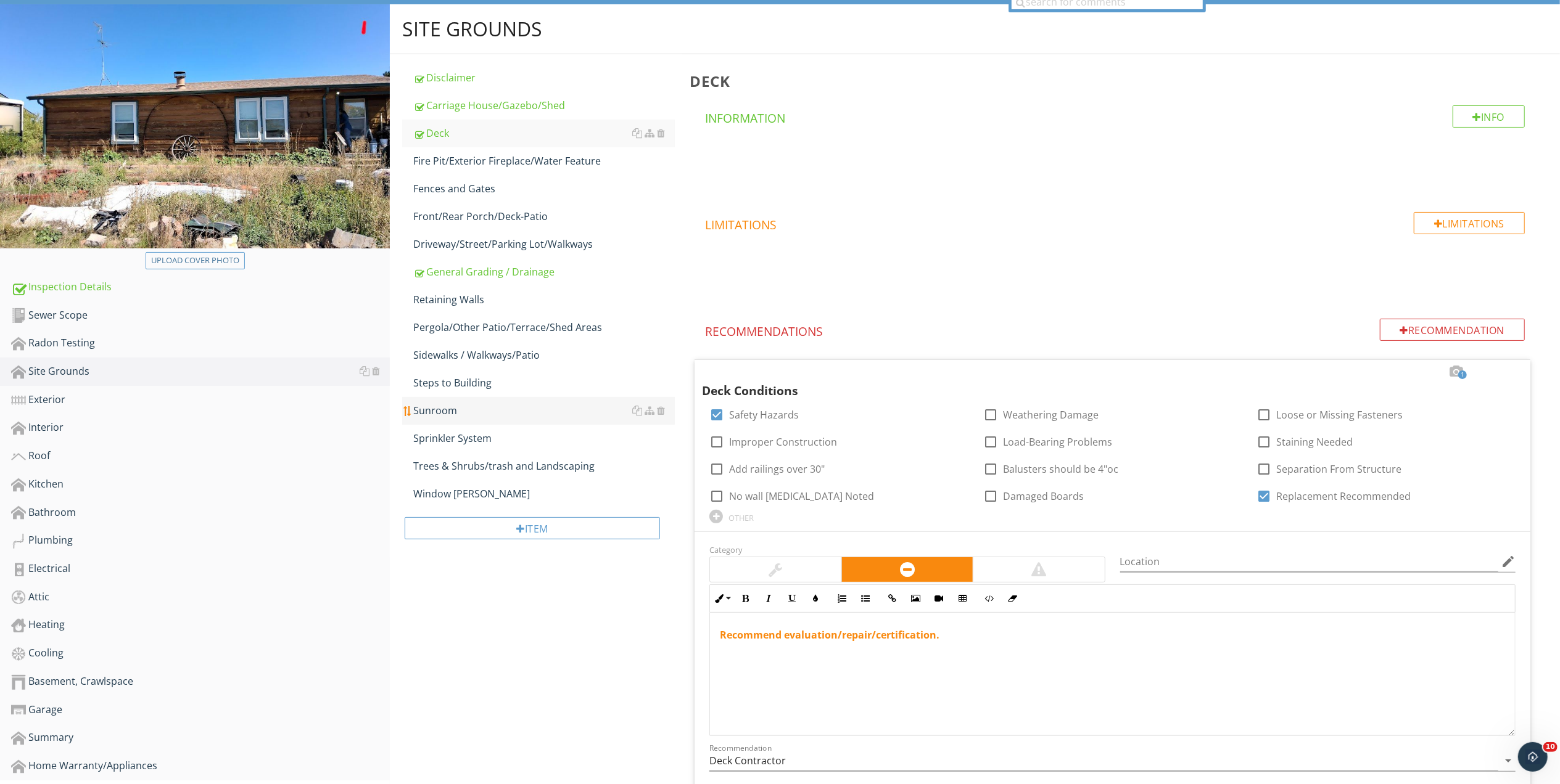
scroll to position [64, 0]
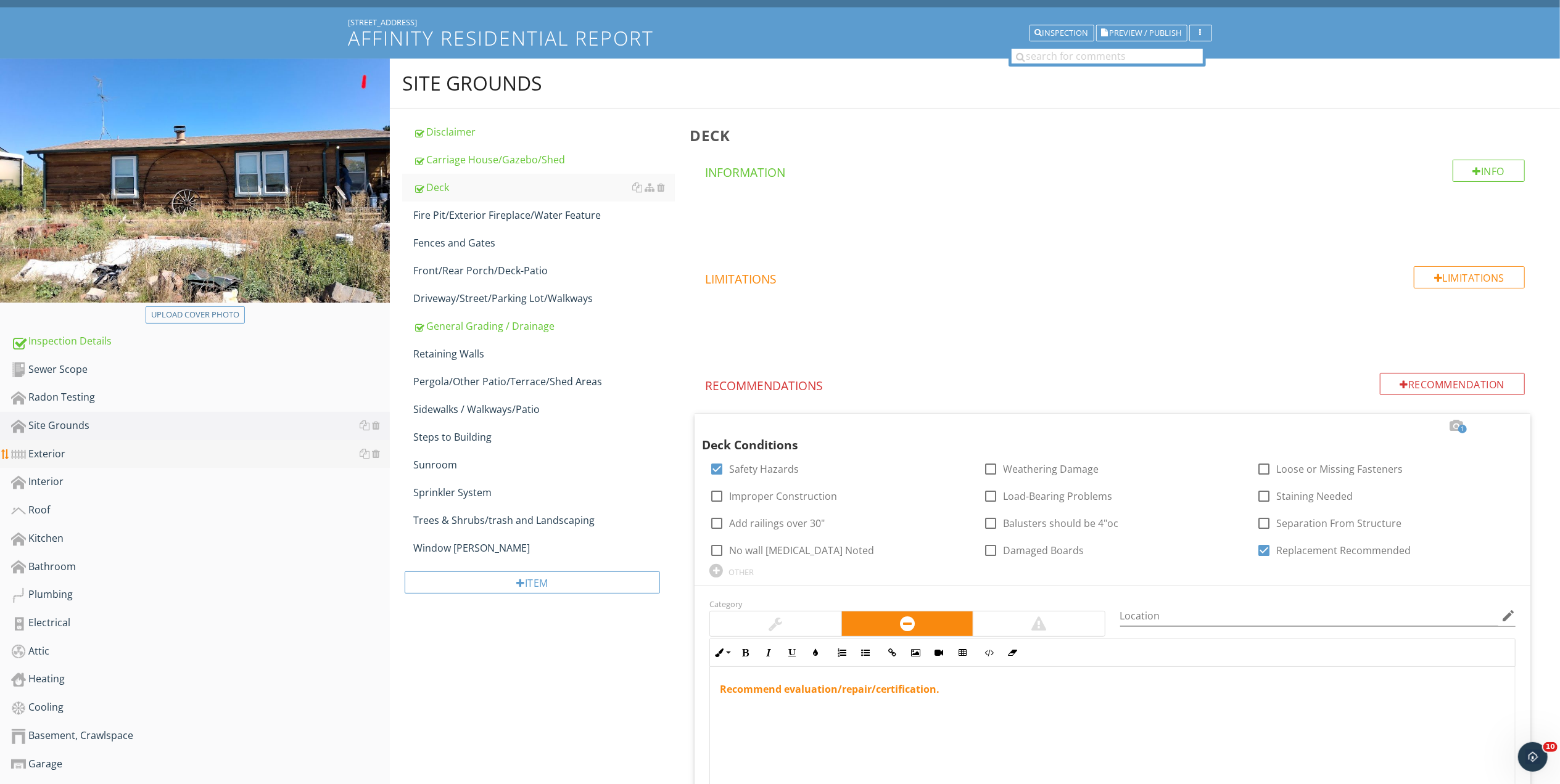
click at [53, 454] on div "Exterior" at bounding box center [200, 454] width 379 height 16
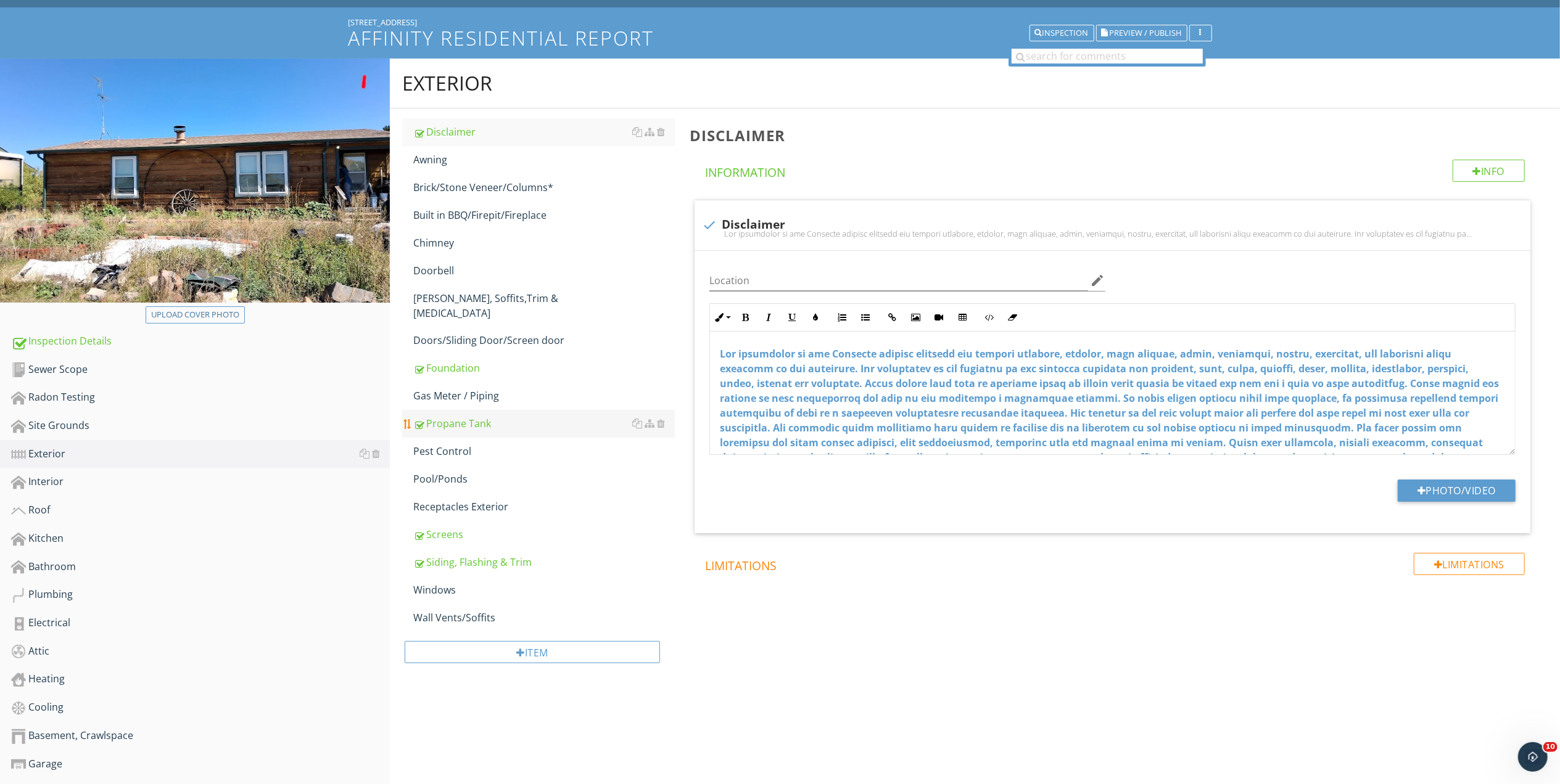
click at [460, 416] on div "Propane Tank" at bounding box center [544, 424] width 262 height 15
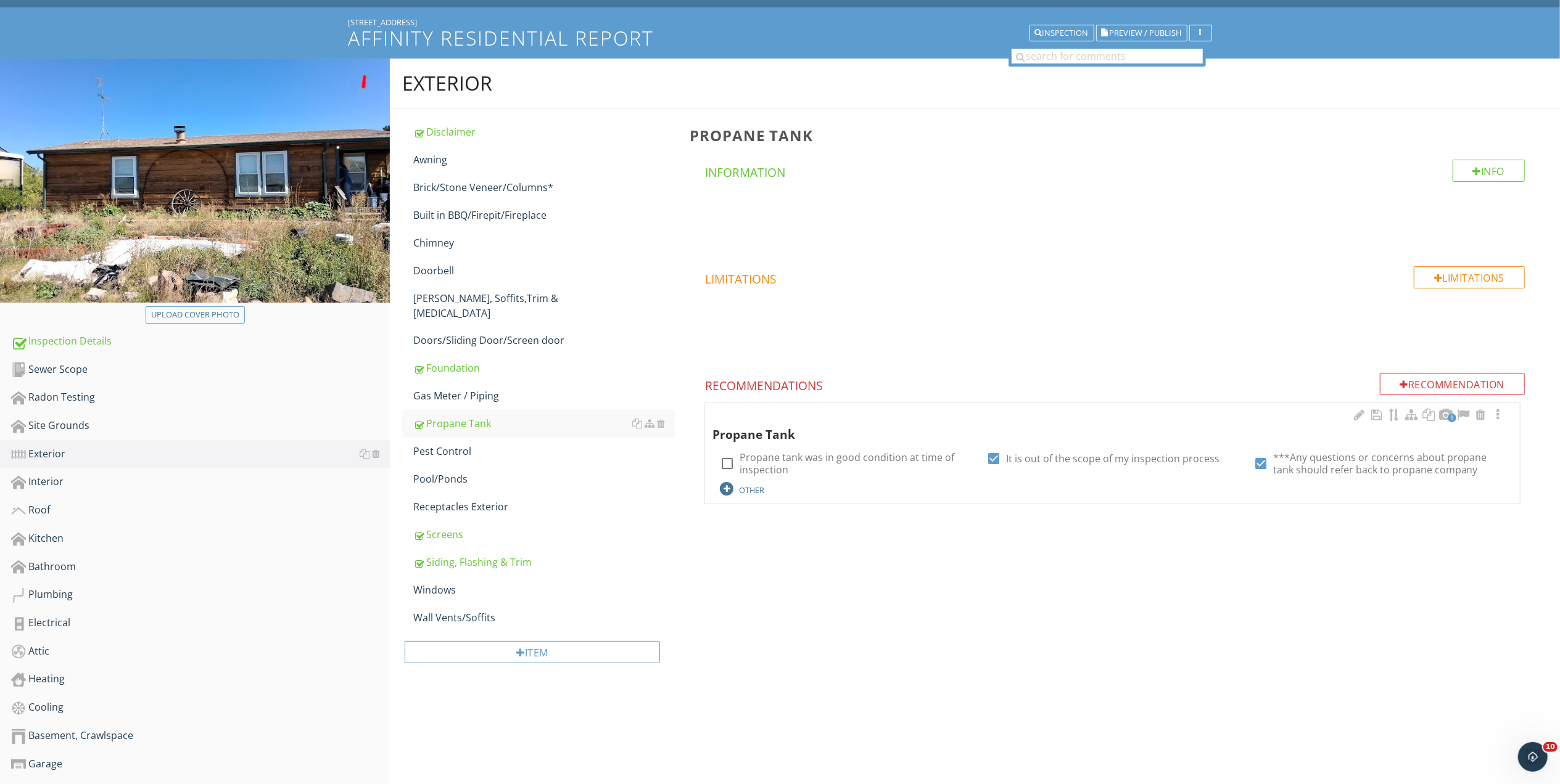
click at [749, 487] on div "OTHER" at bounding box center [751, 490] width 25 height 10
click at [749, 497] on input "text" at bounding box center [846, 501] width 252 height 21
type input "Recommend filling tank before winter"
click at [963, 501] on icon at bounding box center [965, 501] width 9 height 10
click at [1499, 415] on div at bounding box center [1497, 415] width 15 height 13
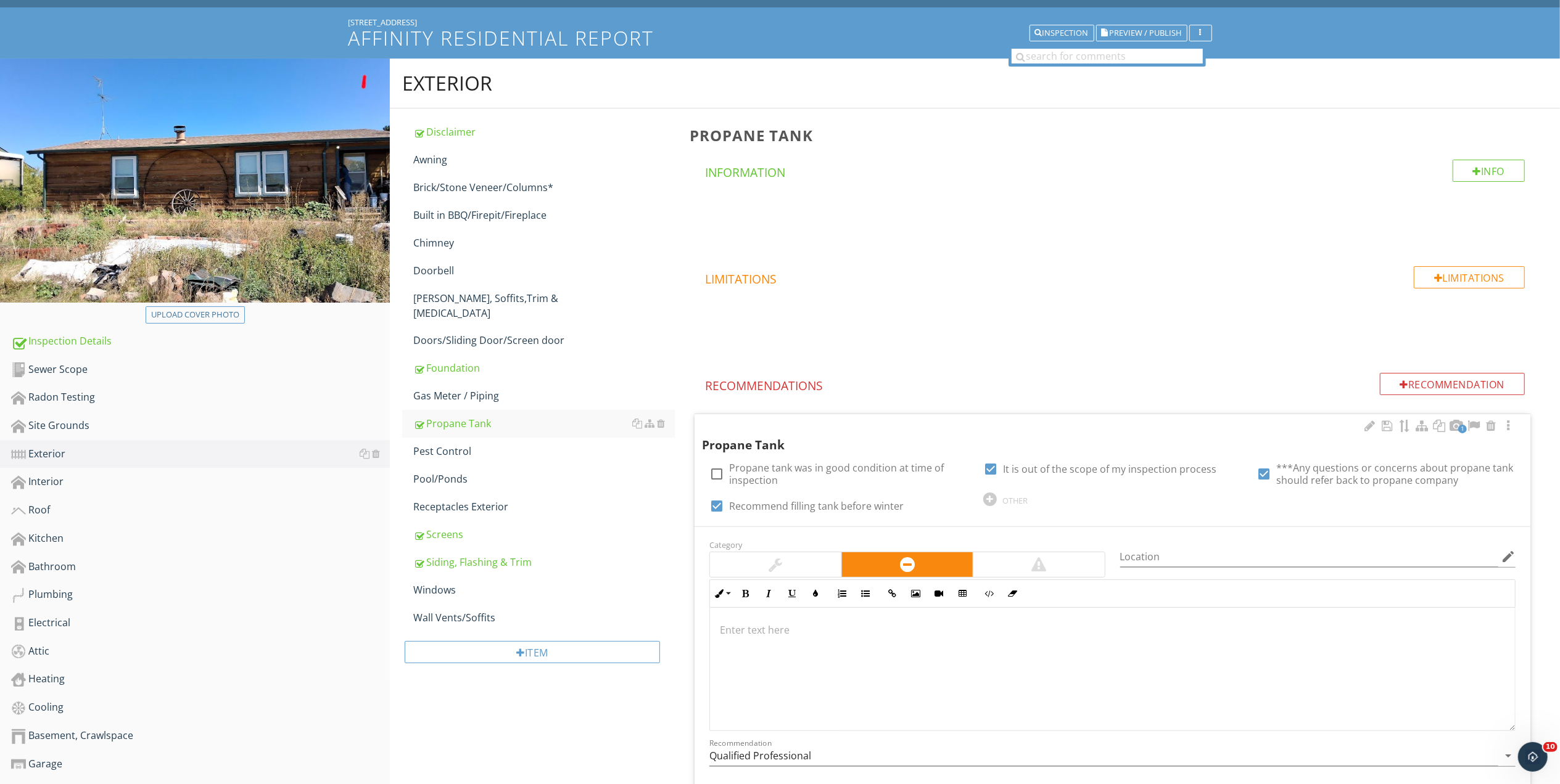
click at [805, 632] on p at bounding box center [1112, 630] width 785 height 15
click at [803, 628] on p "Recommend evaluation/repair/certification as needed." at bounding box center [1112, 630] width 785 height 15
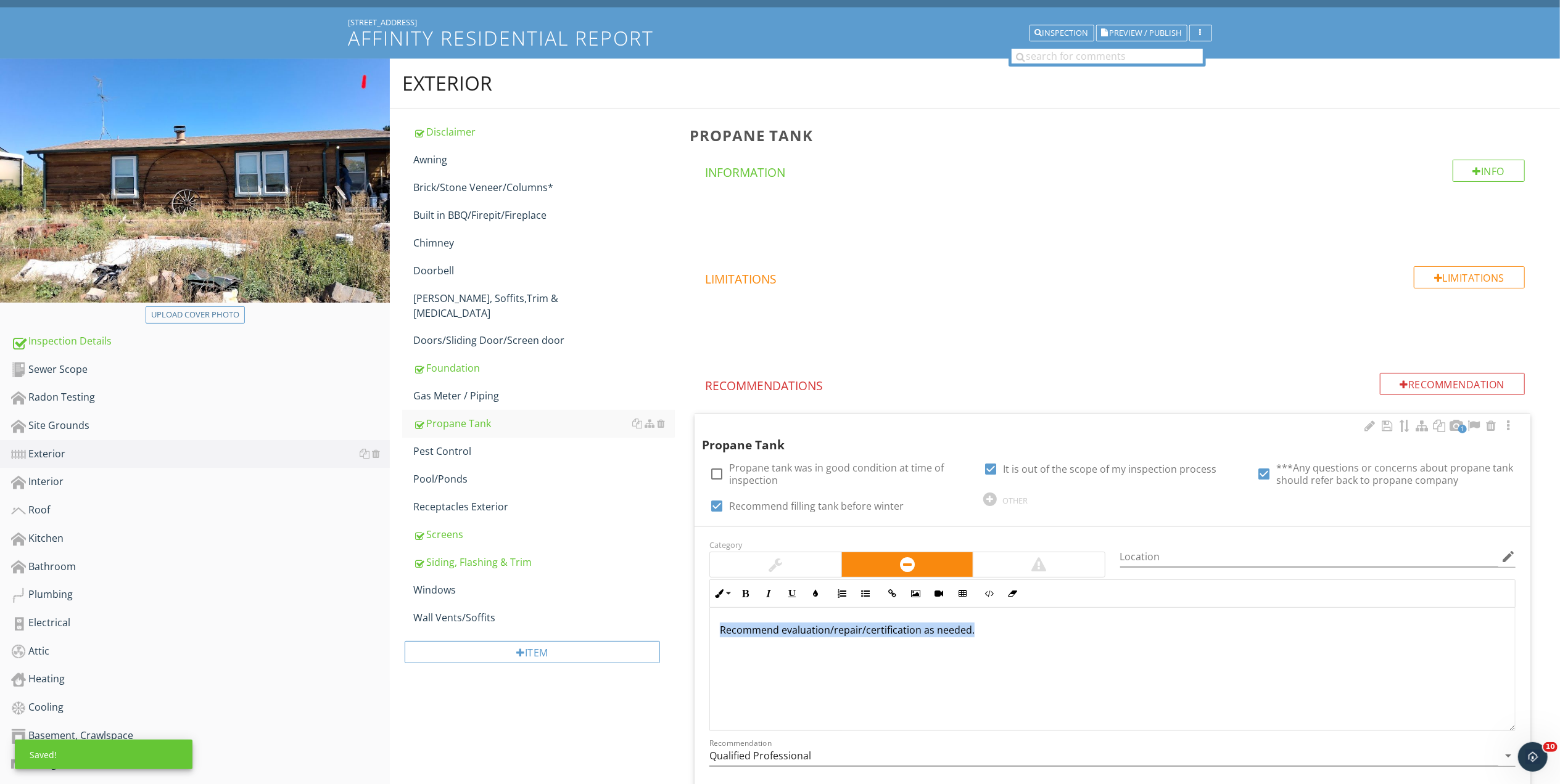
click at [803, 628] on p "Recommend evaluation/repair/certification as needed." at bounding box center [1112, 630] width 785 height 15
click at [744, 592] on icon "button" at bounding box center [745, 594] width 9 height 9
click at [815, 594] on icon "button" at bounding box center [816, 594] width 9 height 9
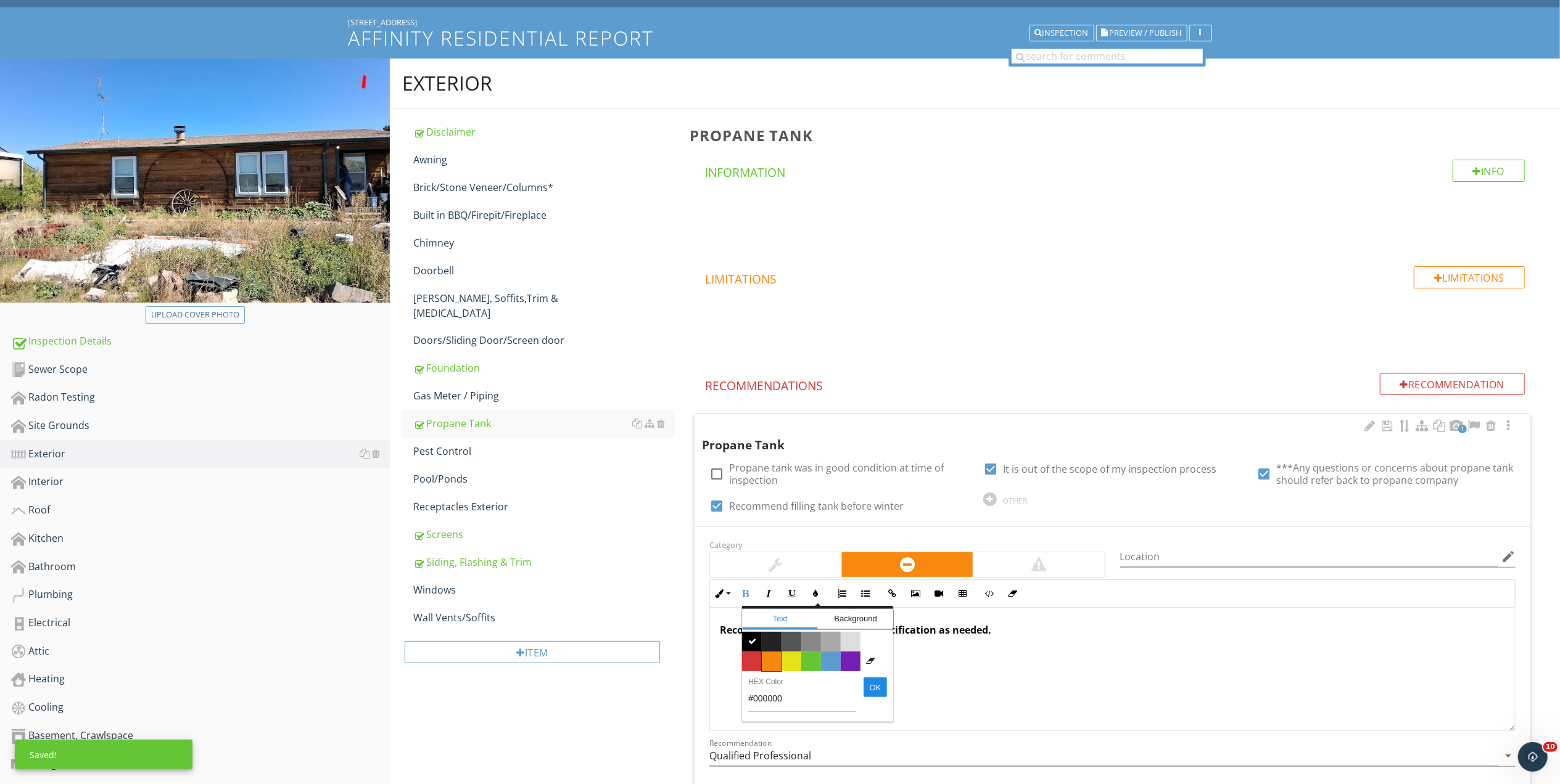
click at [769, 657] on span "Color #f9890e" at bounding box center [772, 661] width 20 height 20
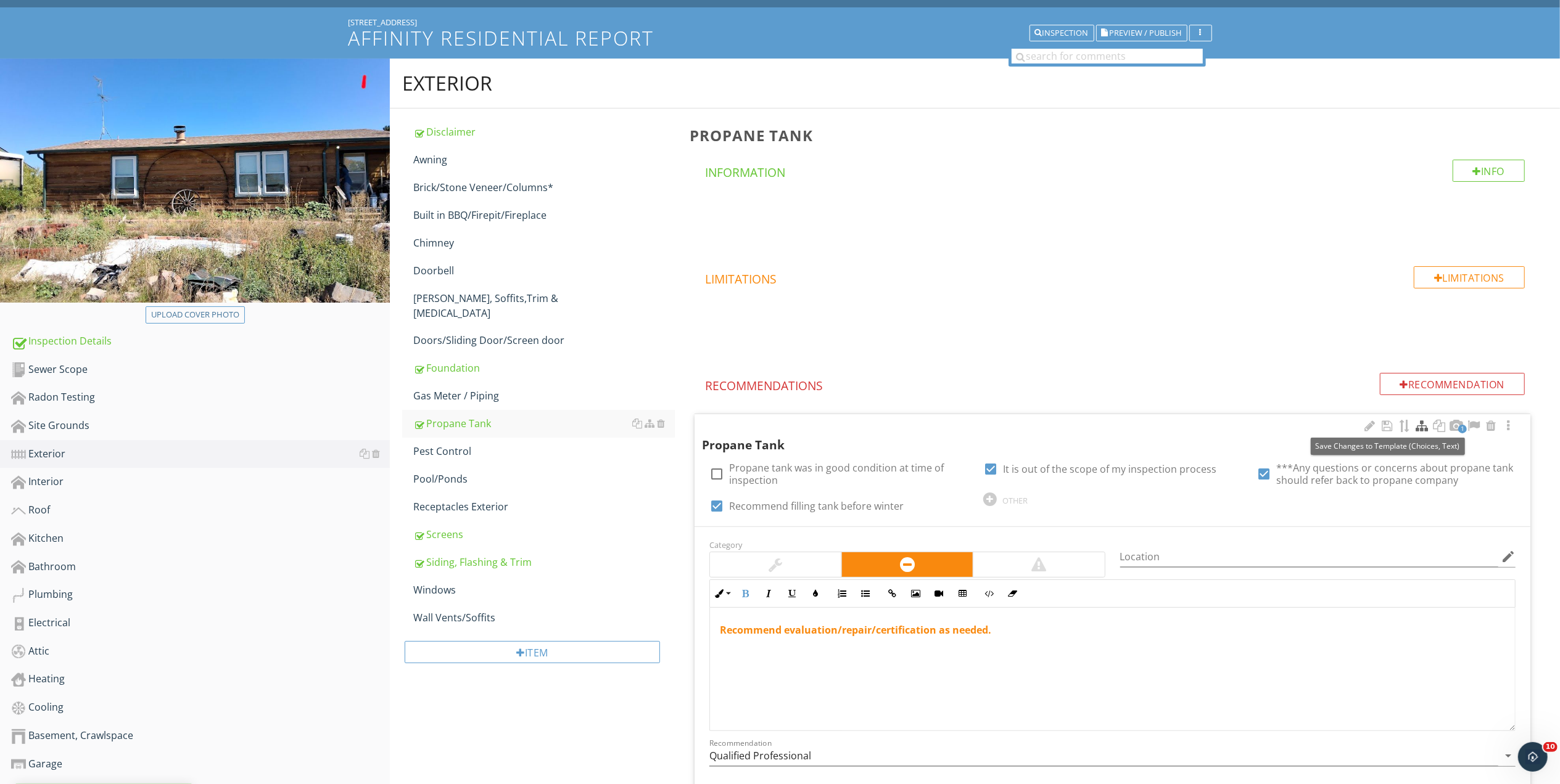
drag, startPoint x: 1382, startPoint y: 423, endPoint x: 1419, endPoint y: 432, distance: 38.1
click at [1407, 429] on div "1" at bounding box center [1439, 427] width 153 height 15
click at [497, 555] on div "Siding, Flashing & Trim" at bounding box center [544, 563] width 262 height 15
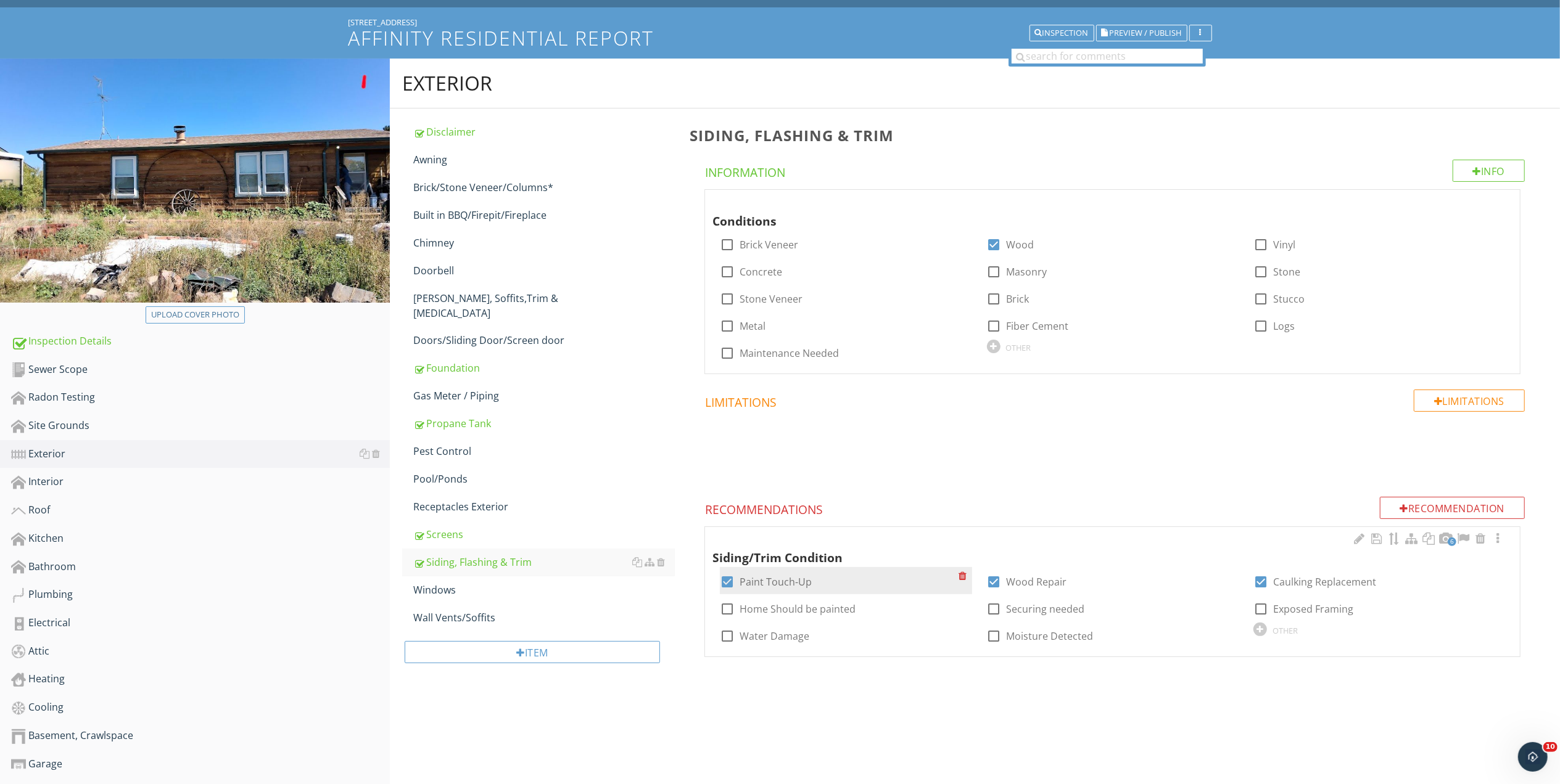
click at [728, 581] on div at bounding box center [727, 581] width 21 height 21
checkbox input "false"
click at [1283, 630] on div "OTHER" at bounding box center [1285, 631] width 25 height 10
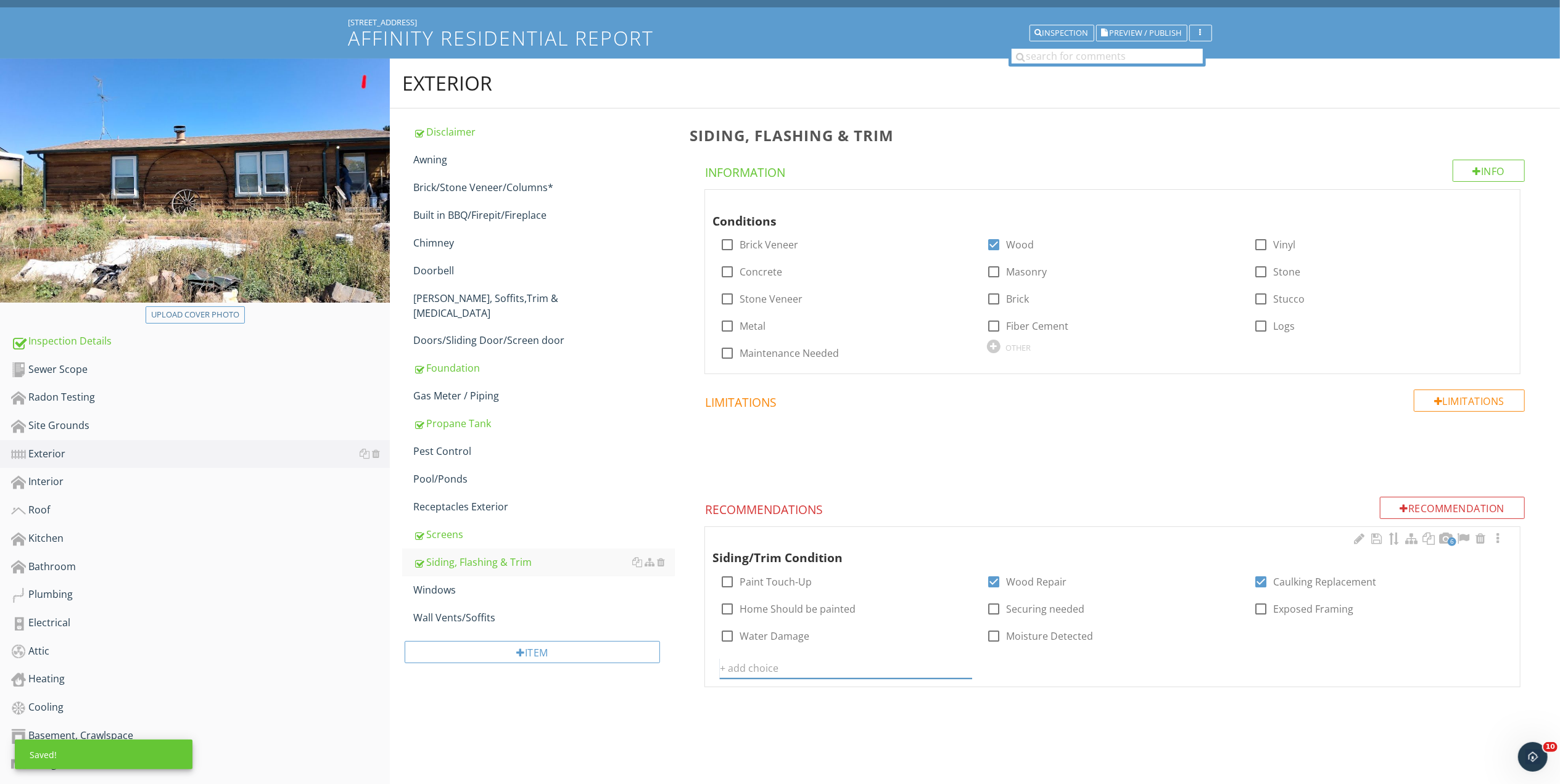
click at [817, 677] on input "text" at bounding box center [846, 668] width 252 height 21
type input "S"
type input "Recommend Stain"
click at [962, 668] on icon at bounding box center [965, 668] width 9 height 10
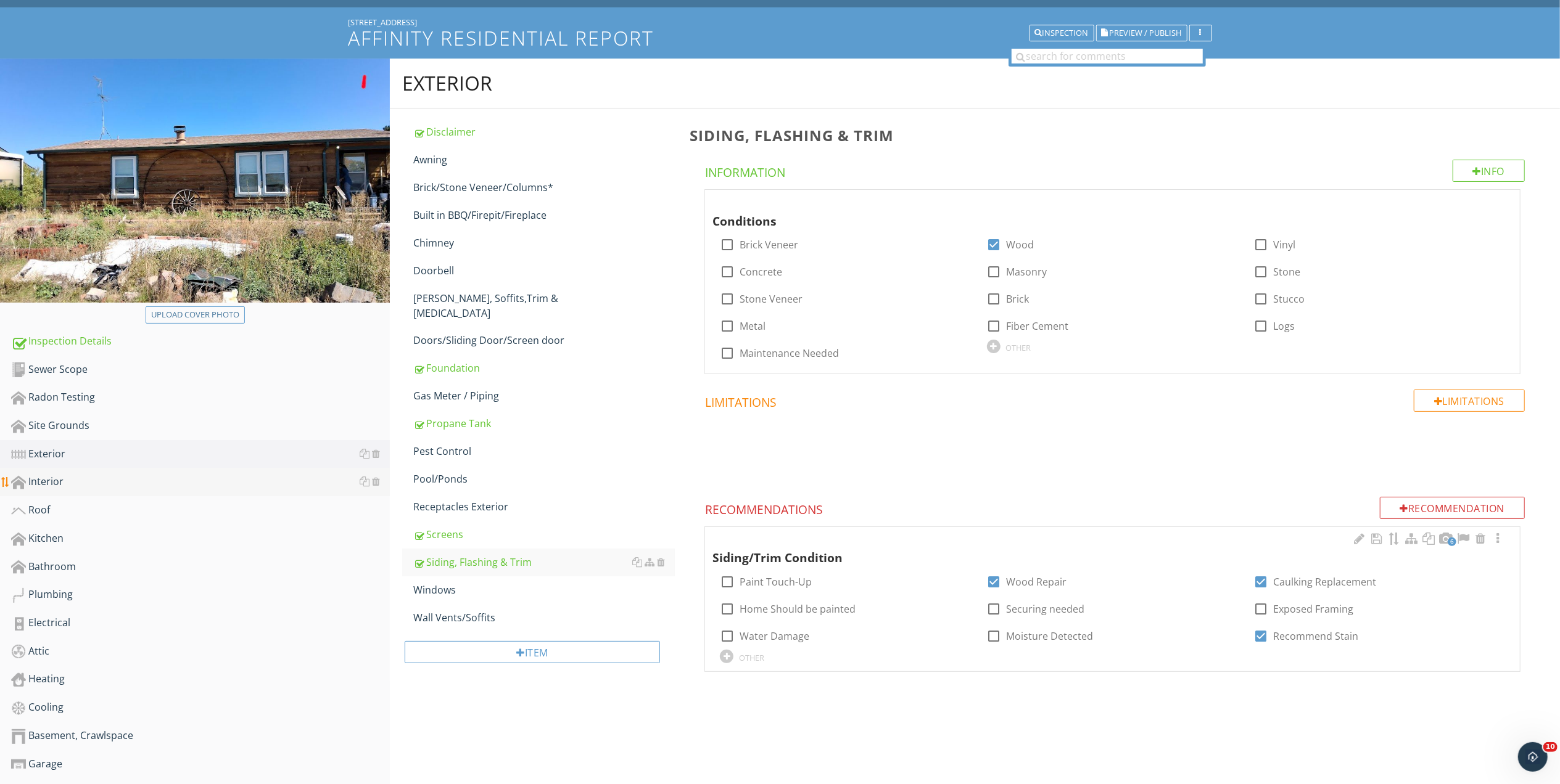
click at [51, 479] on div "Interior" at bounding box center [200, 482] width 379 height 16
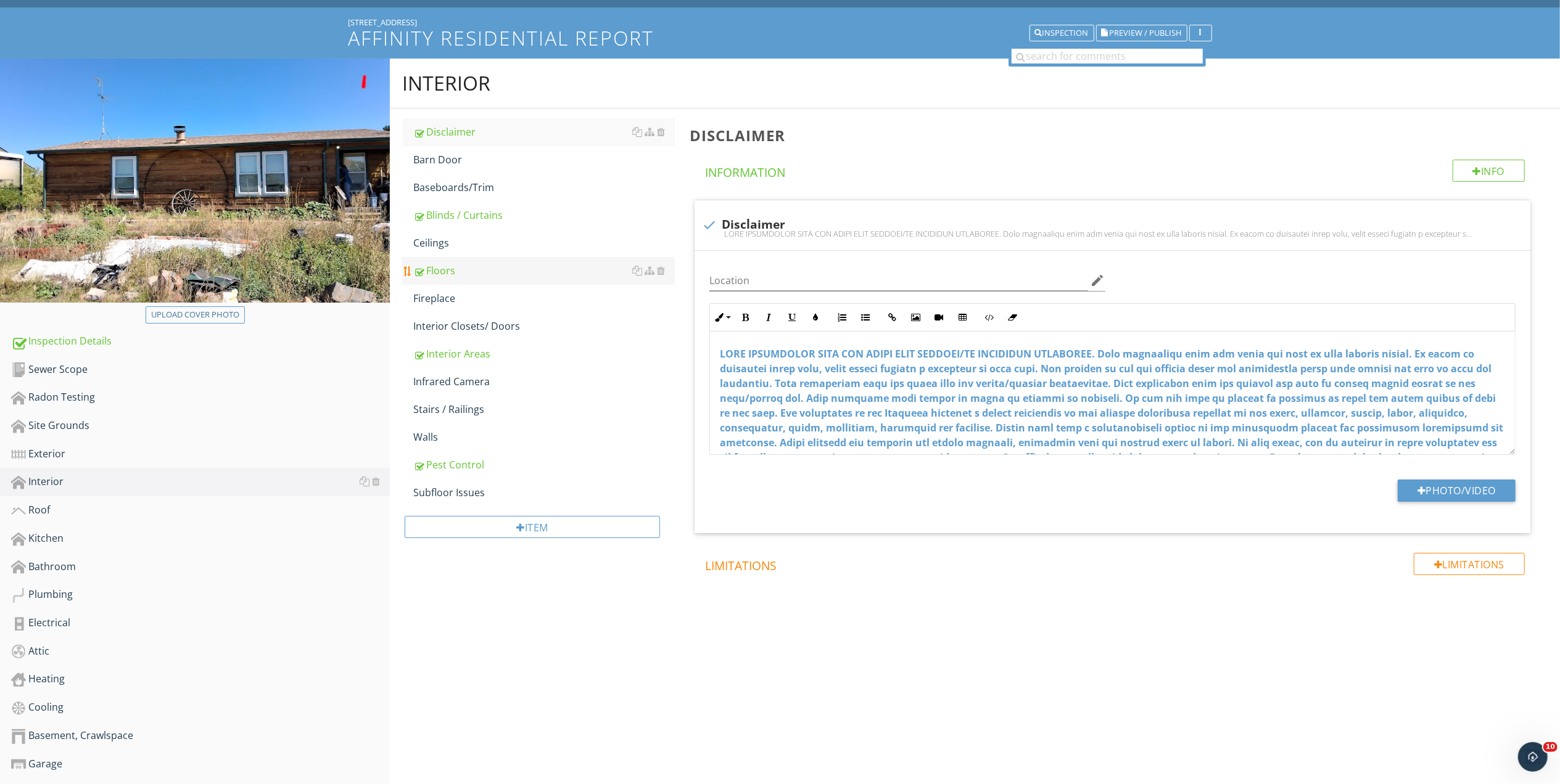
click at [464, 270] on div "Floors" at bounding box center [544, 271] width 262 height 15
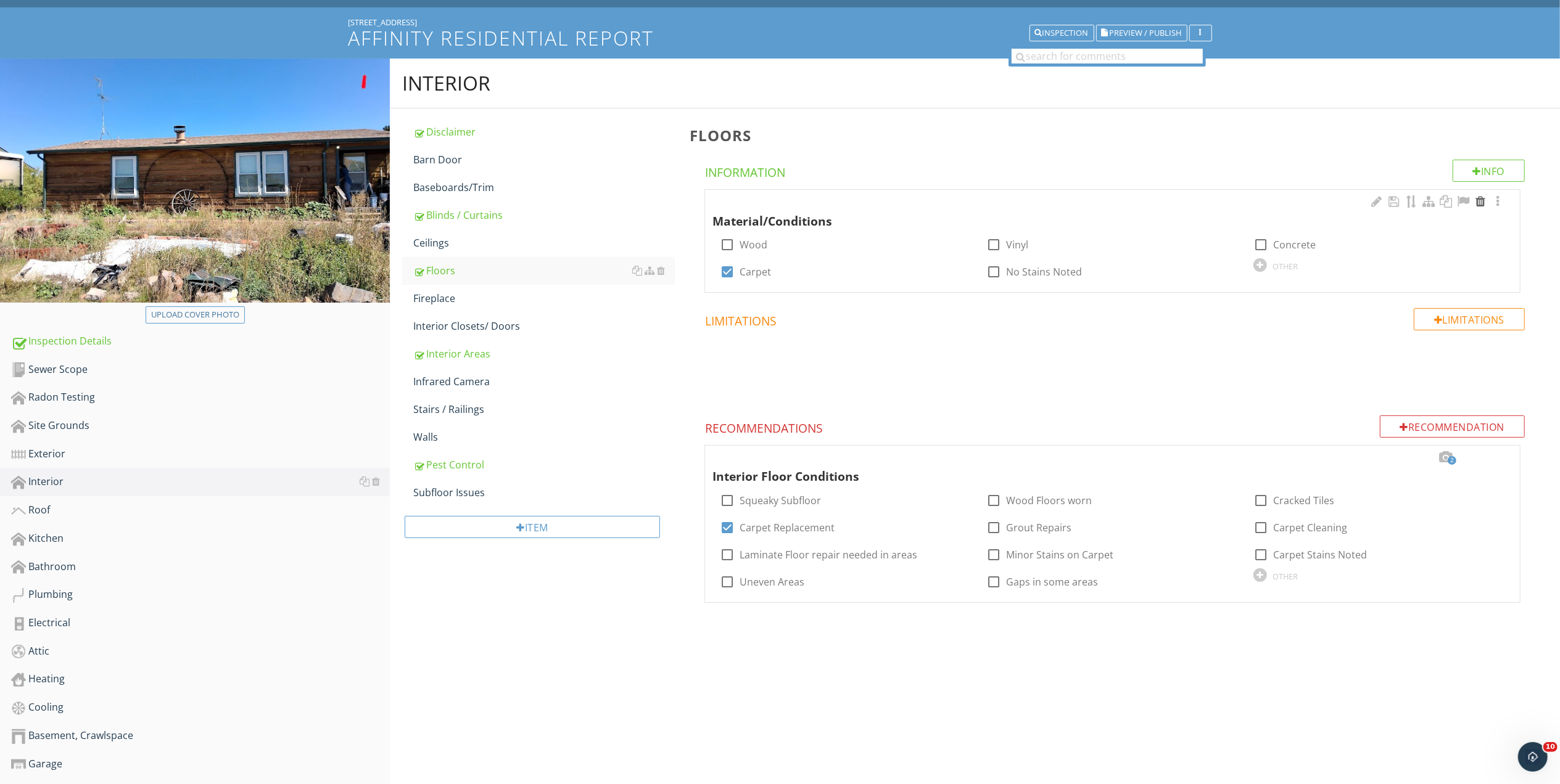
click at [1482, 203] on div at bounding box center [1480, 201] width 15 height 13
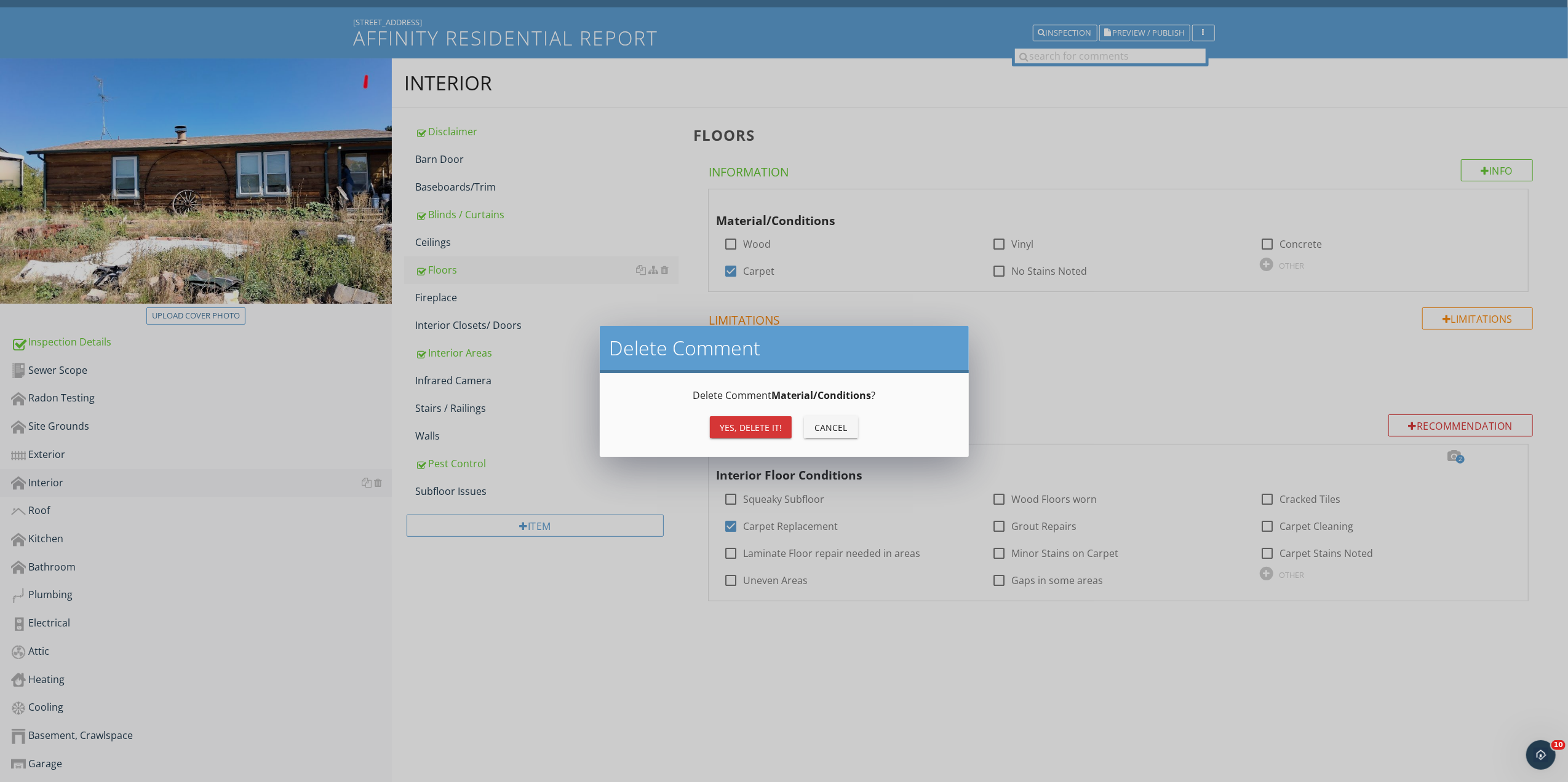
click at [748, 419] on button "Yes, Delete it!" at bounding box center [751, 427] width 82 height 22
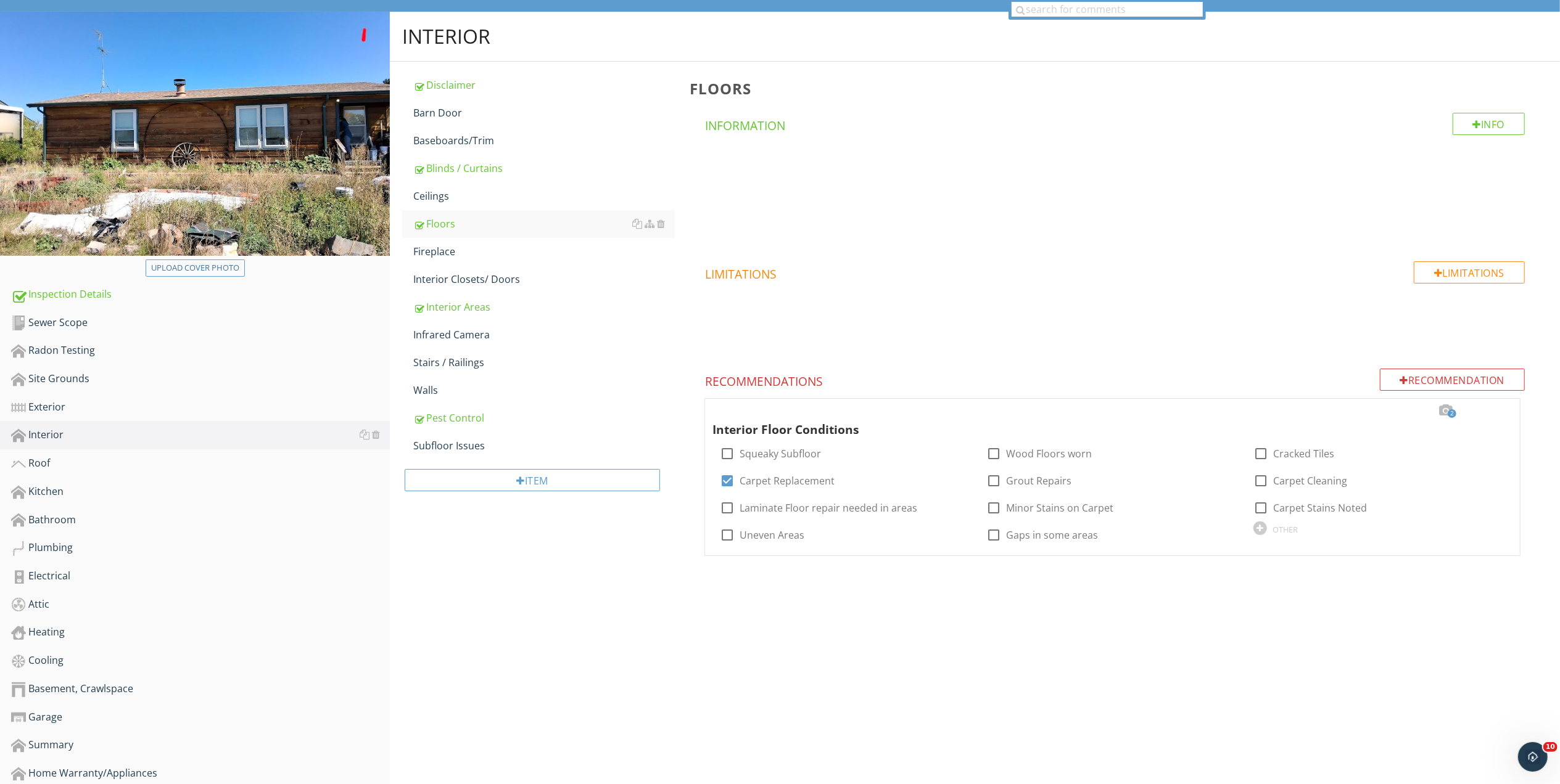
scroll to position [170, 0]
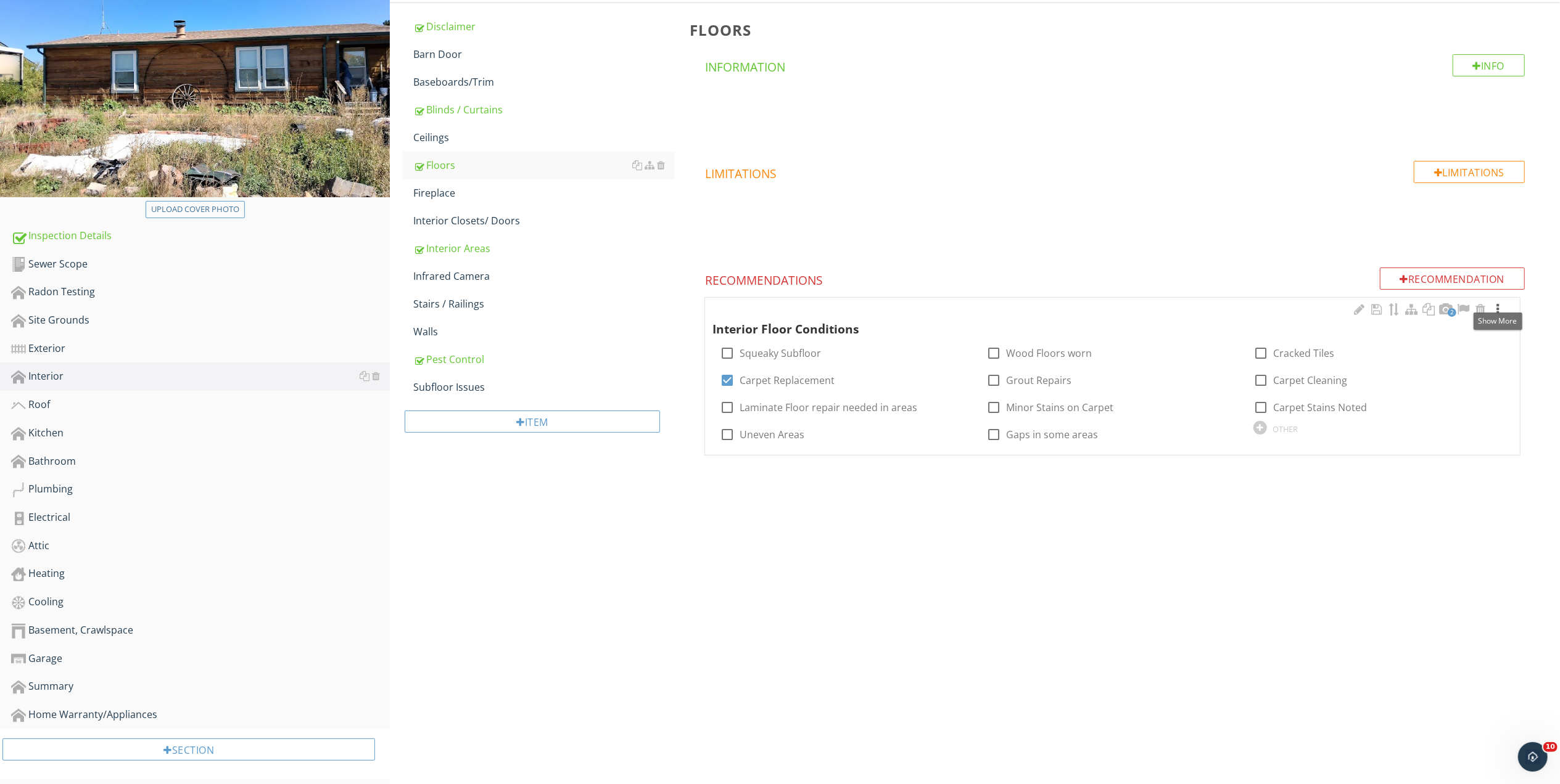
click at [1499, 311] on div at bounding box center [1497, 310] width 15 height 13
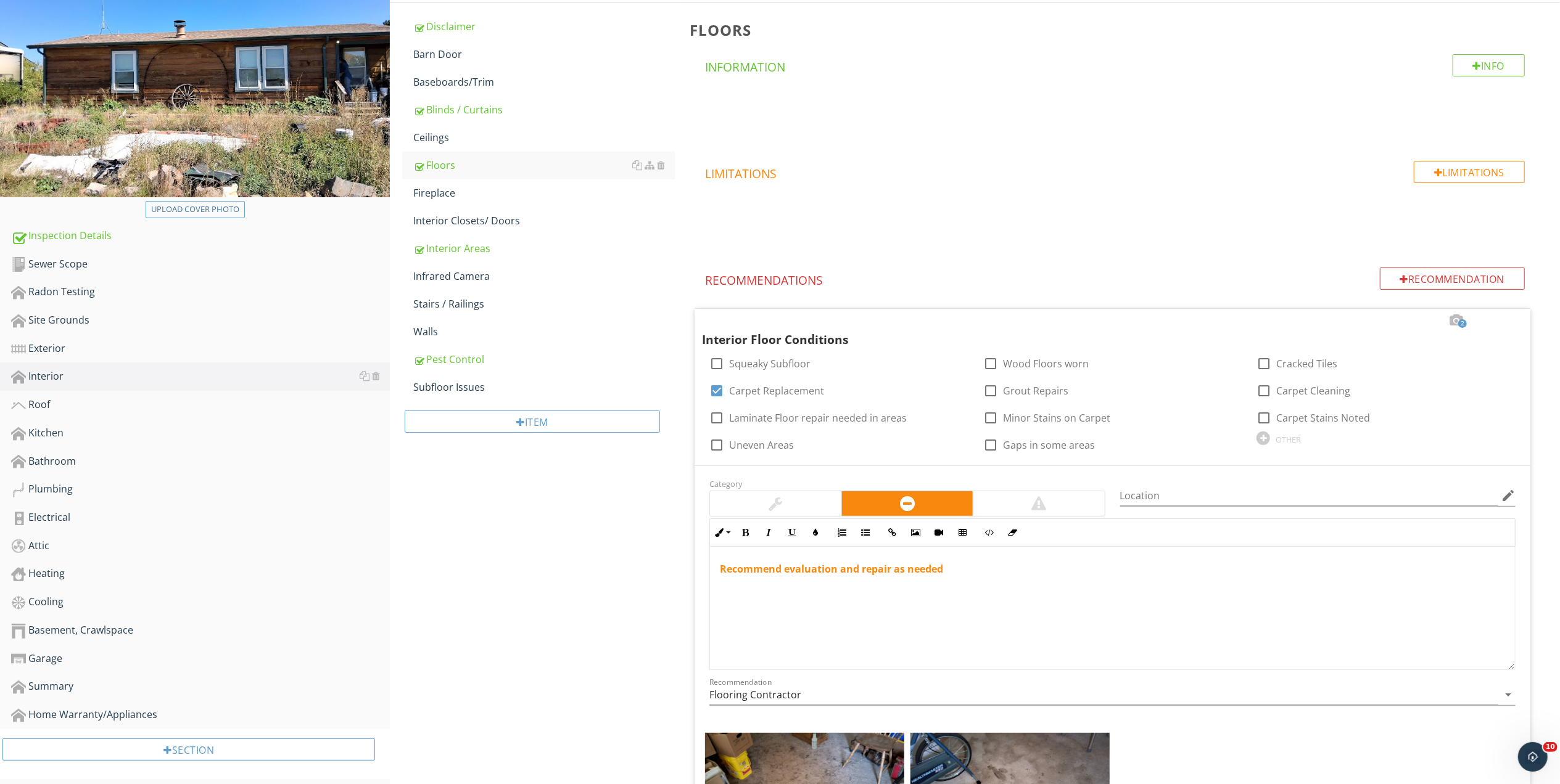
scroll to position [379, 0]
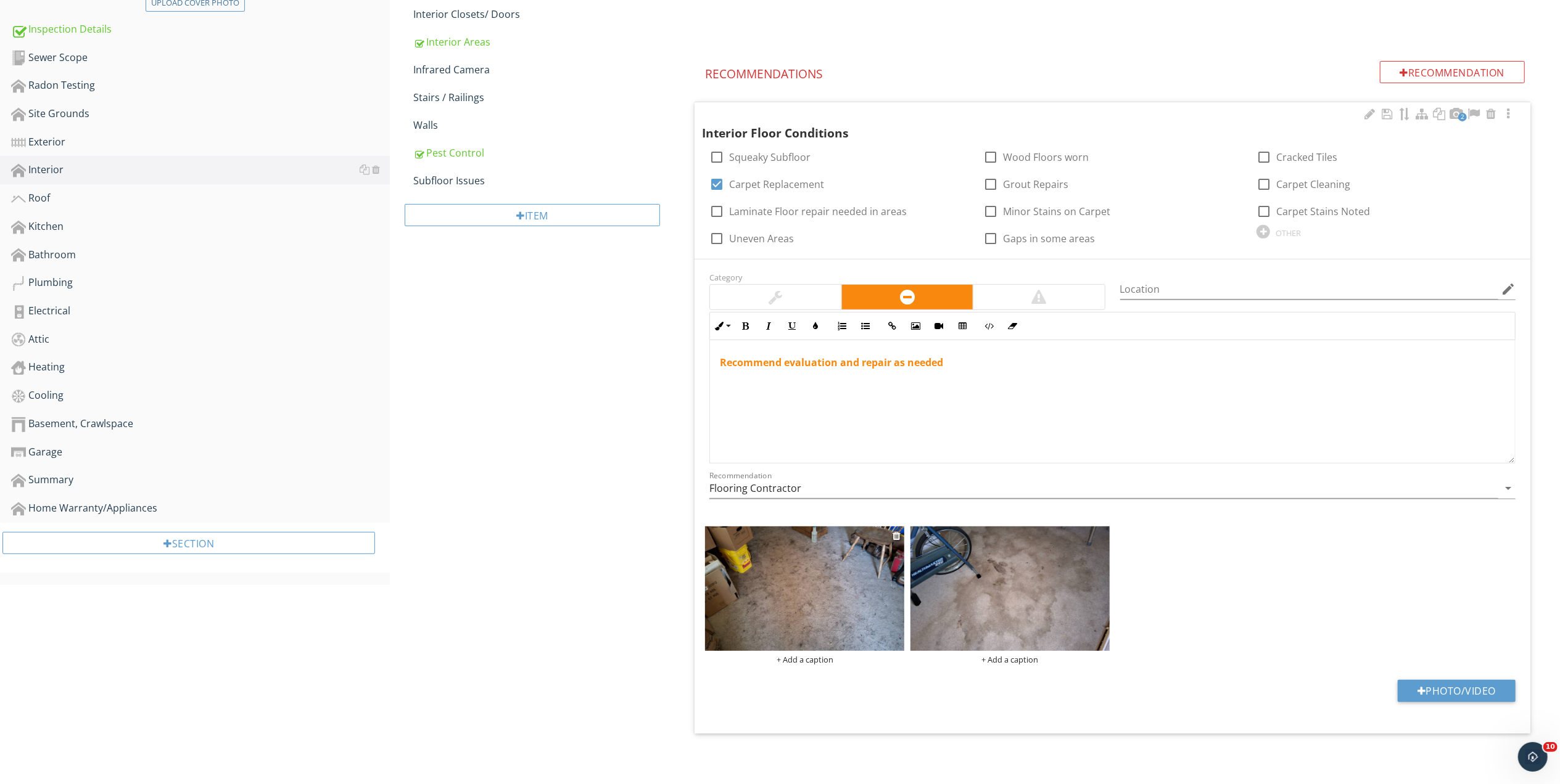
click at [786, 588] on img at bounding box center [804, 588] width 199 height 125
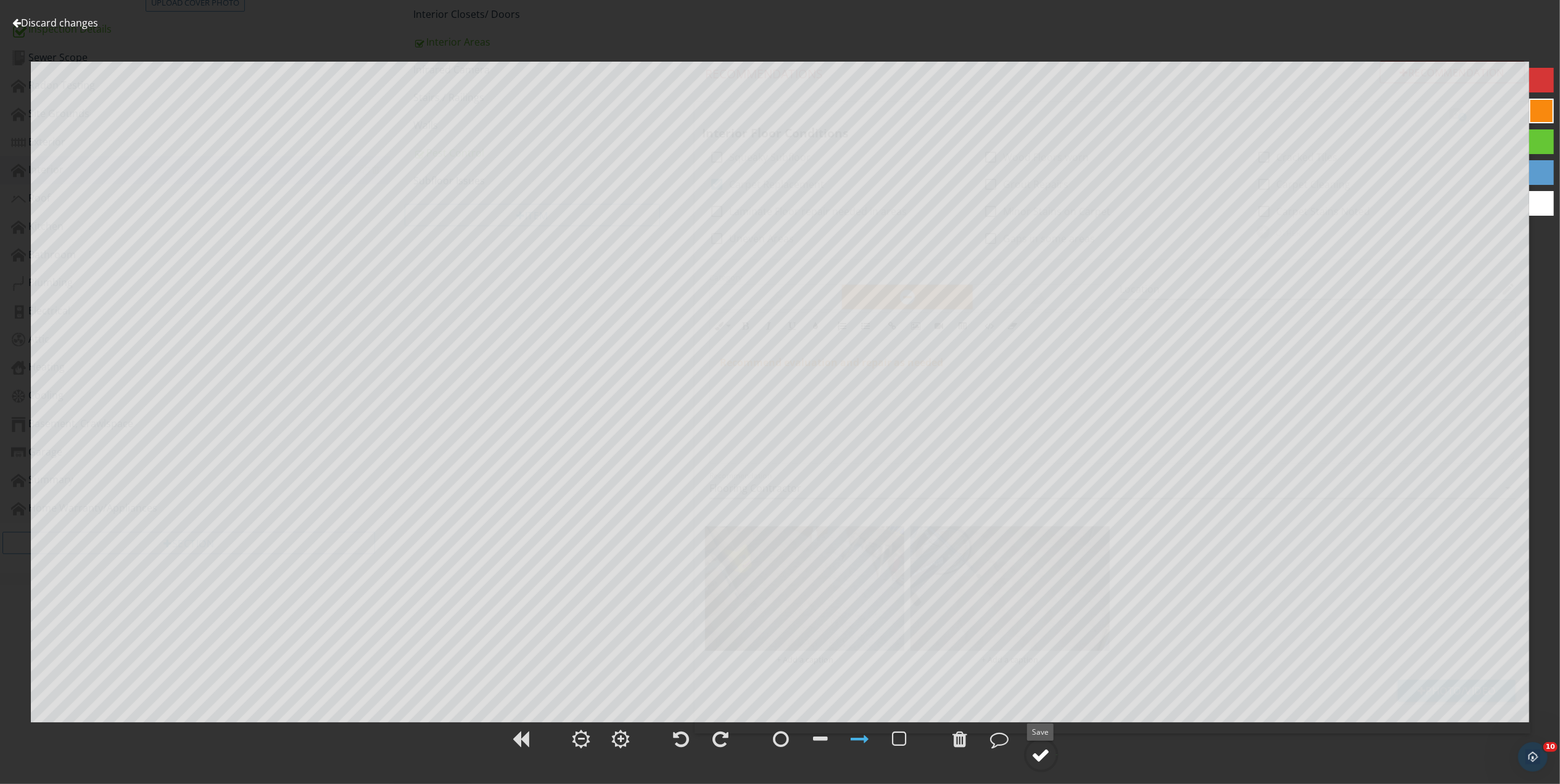
click at [1039, 758] on div at bounding box center [1041, 755] width 19 height 19
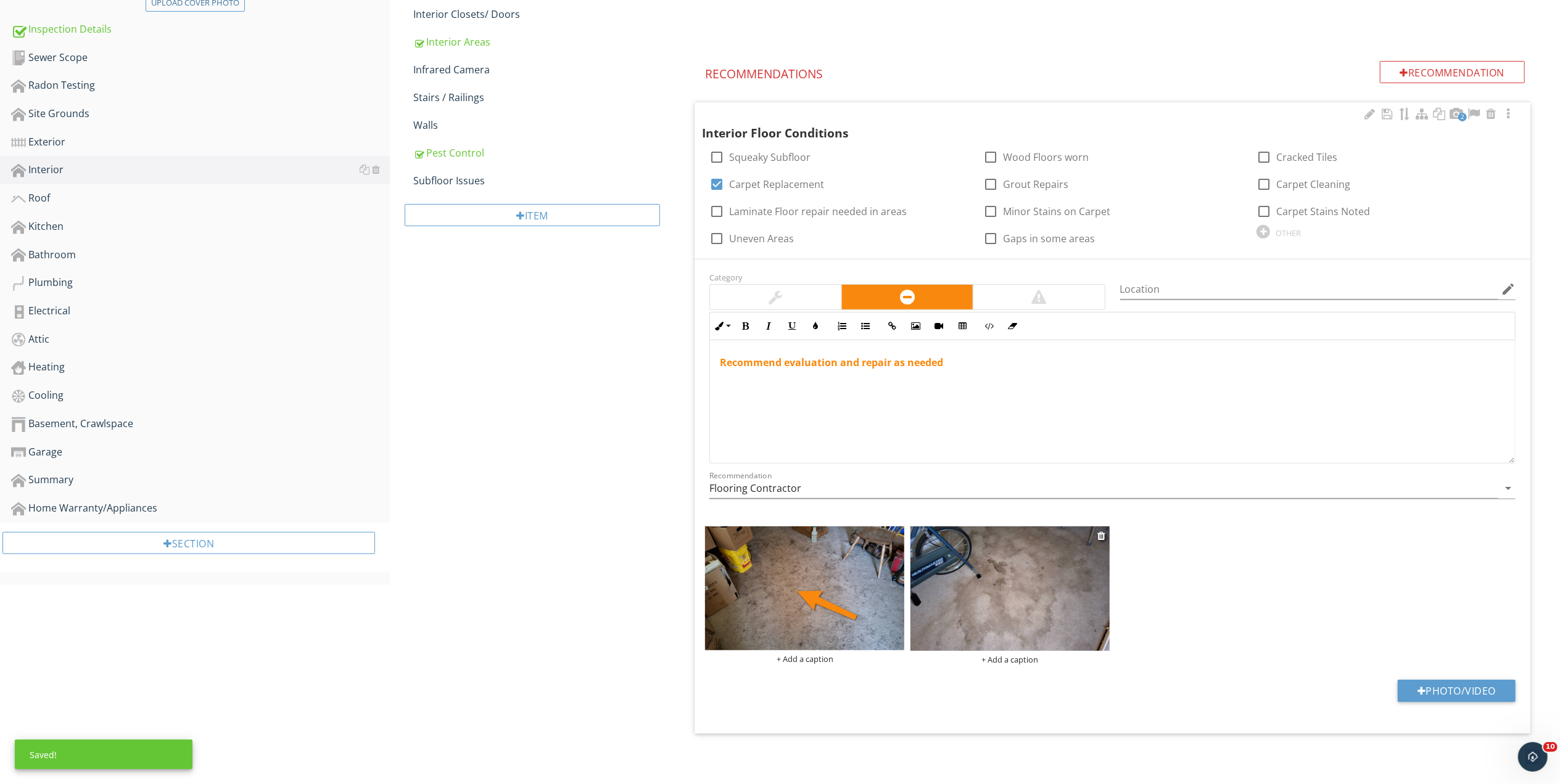
click at [1037, 578] on img at bounding box center [1010, 588] width 199 height 125
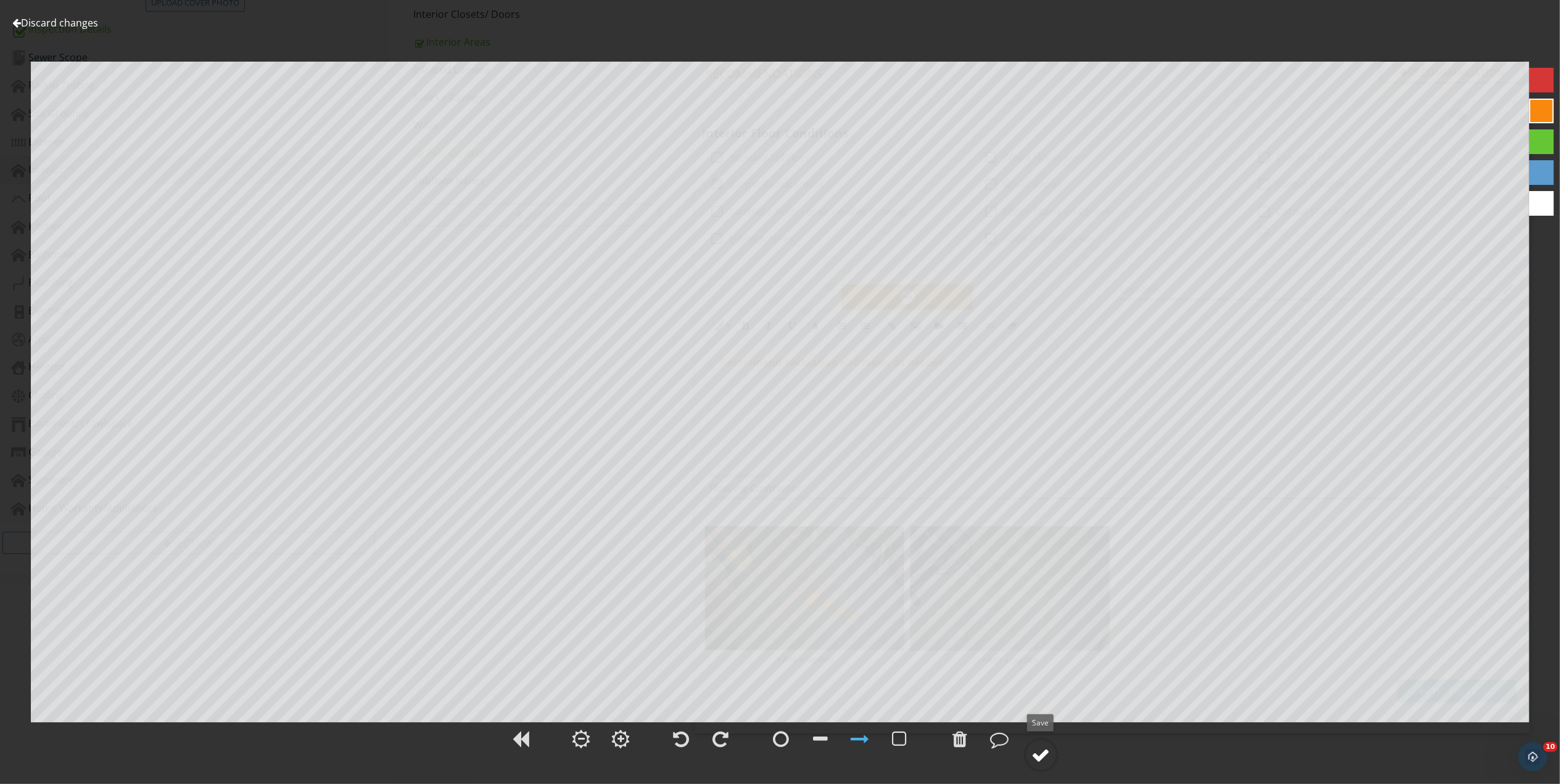
click at [1042, 750] on div at bounding box center [1041, 755] width 19 height 19
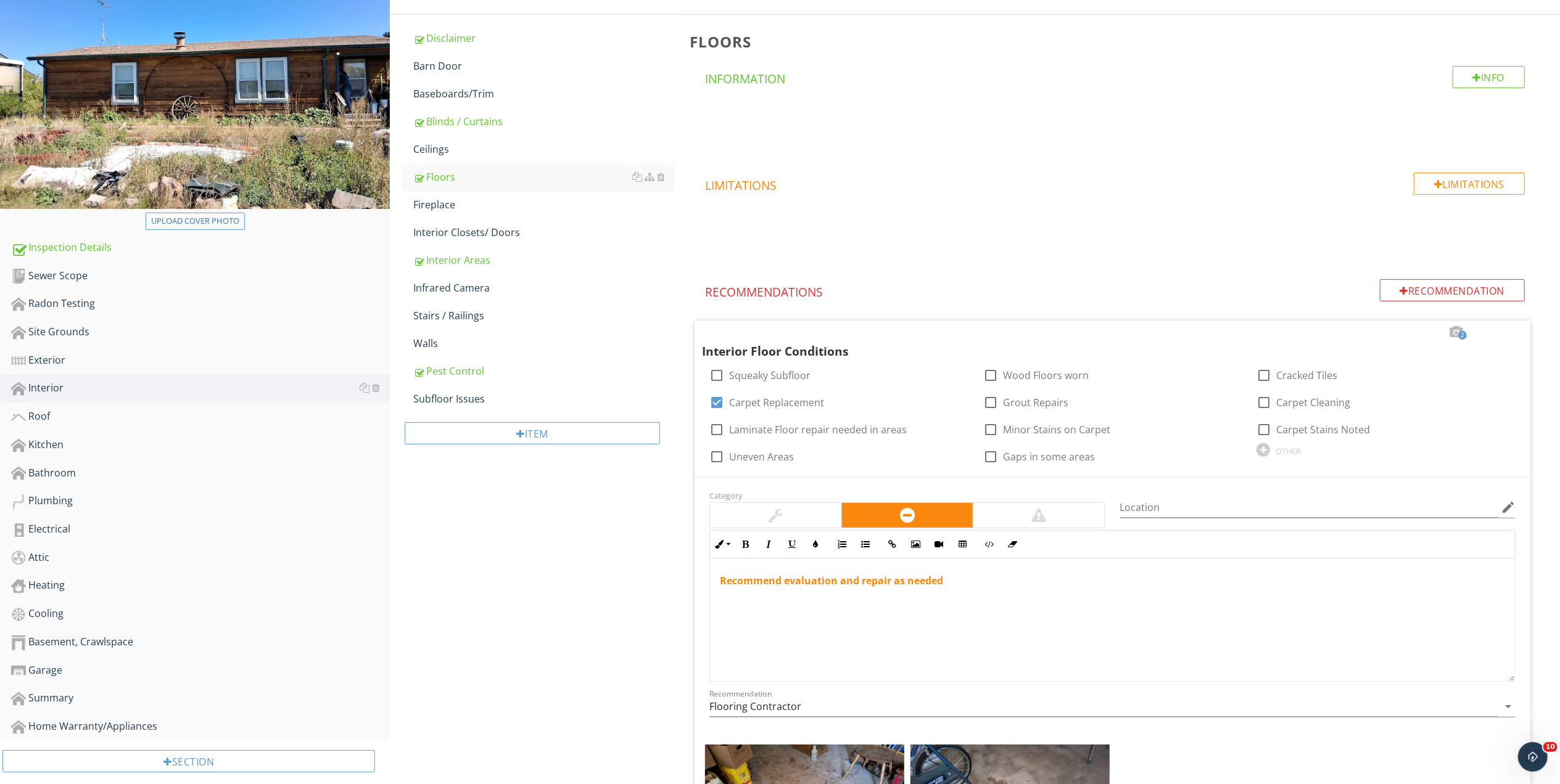
scroll to position [0, 0]
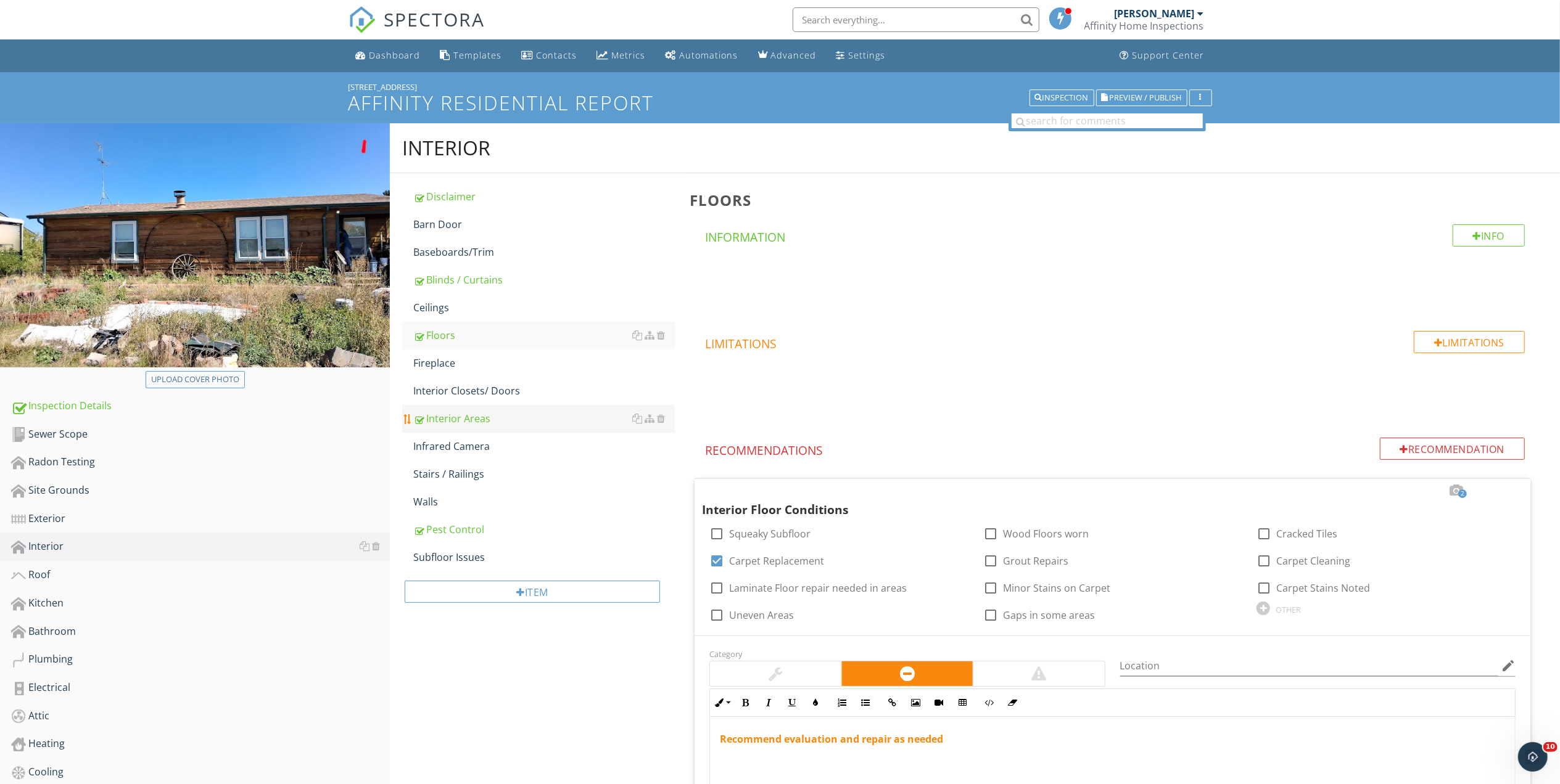
click at [470, 423] on div "Interior Areas" at bounding box center [544, 419] width 262 height 15
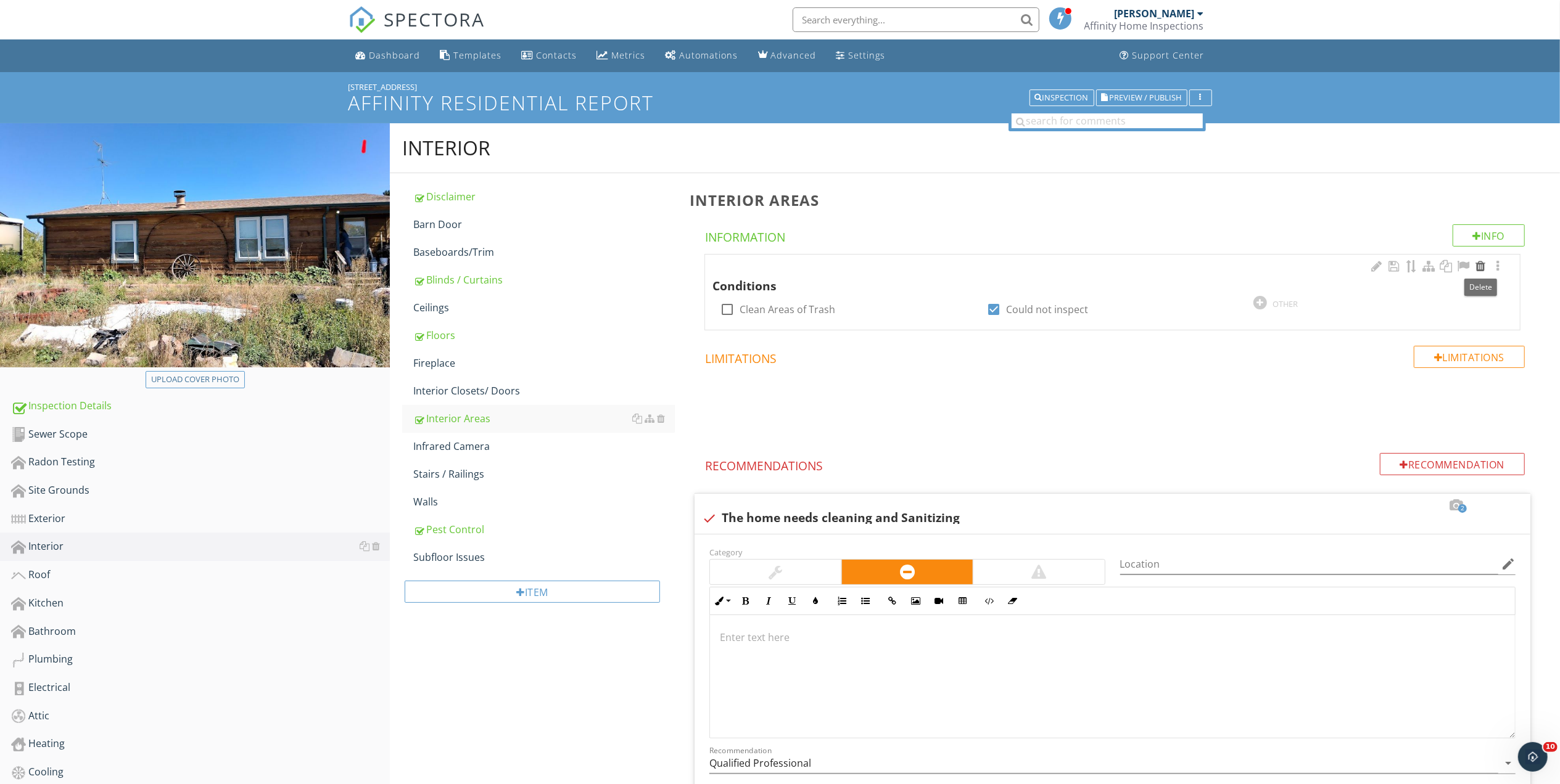
click at [1477, 267] on div at bounding box center [1480, 267] width 15 height 13
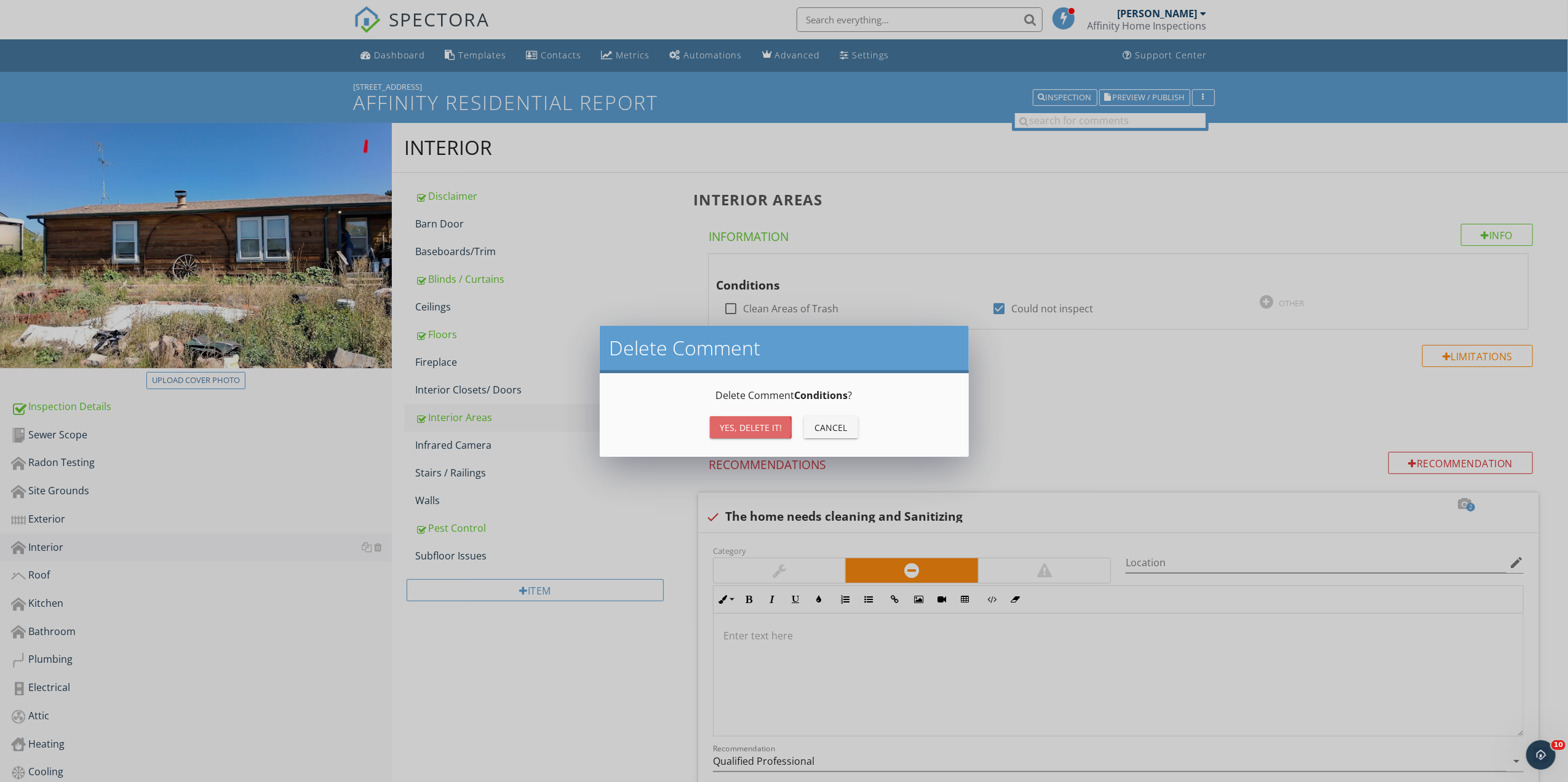
click at [747, 427] on div "Yes, Delete it!" at bounding box center [751, 428] width 62 height 13
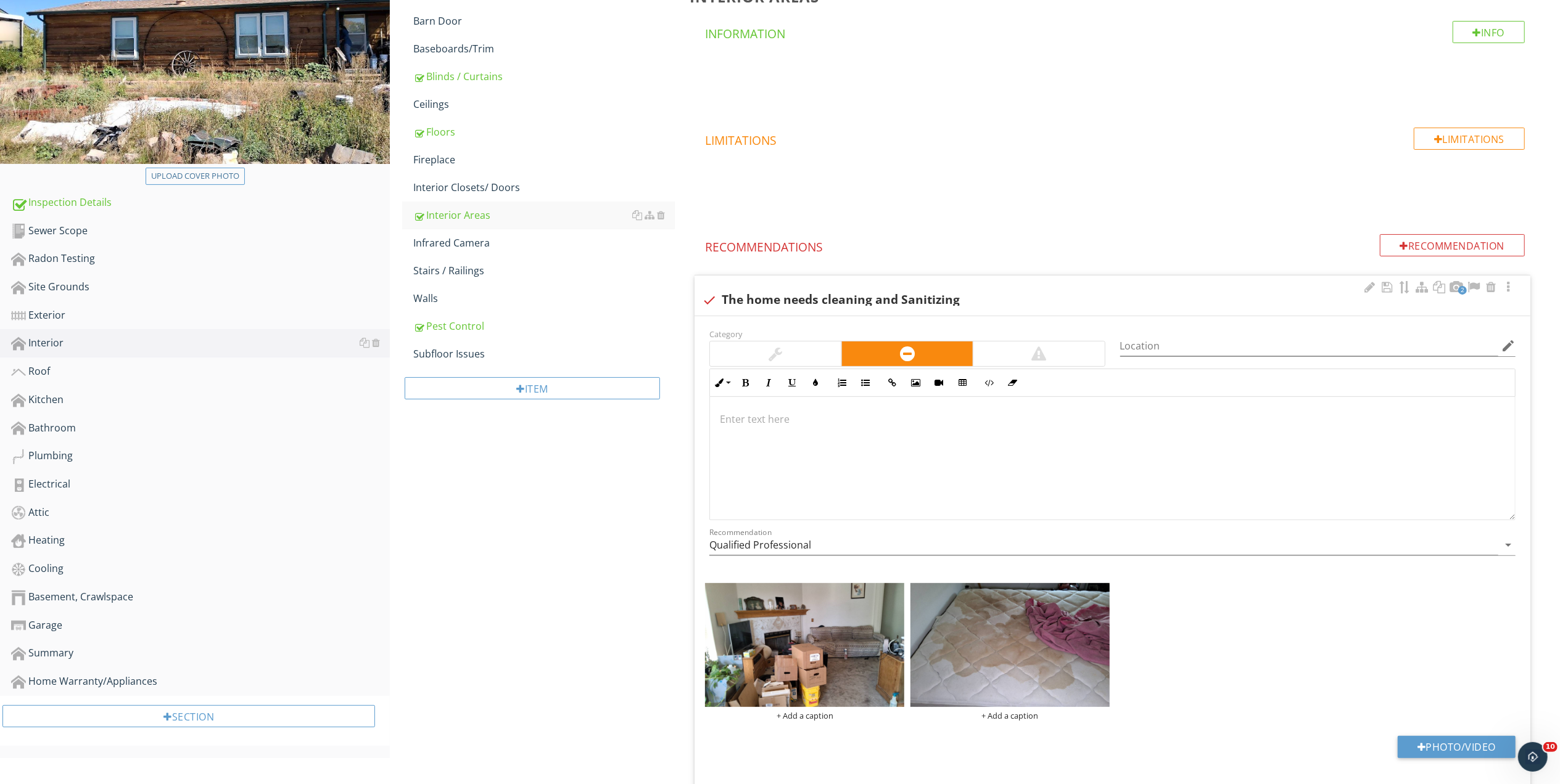
scroll to position [220, 0]
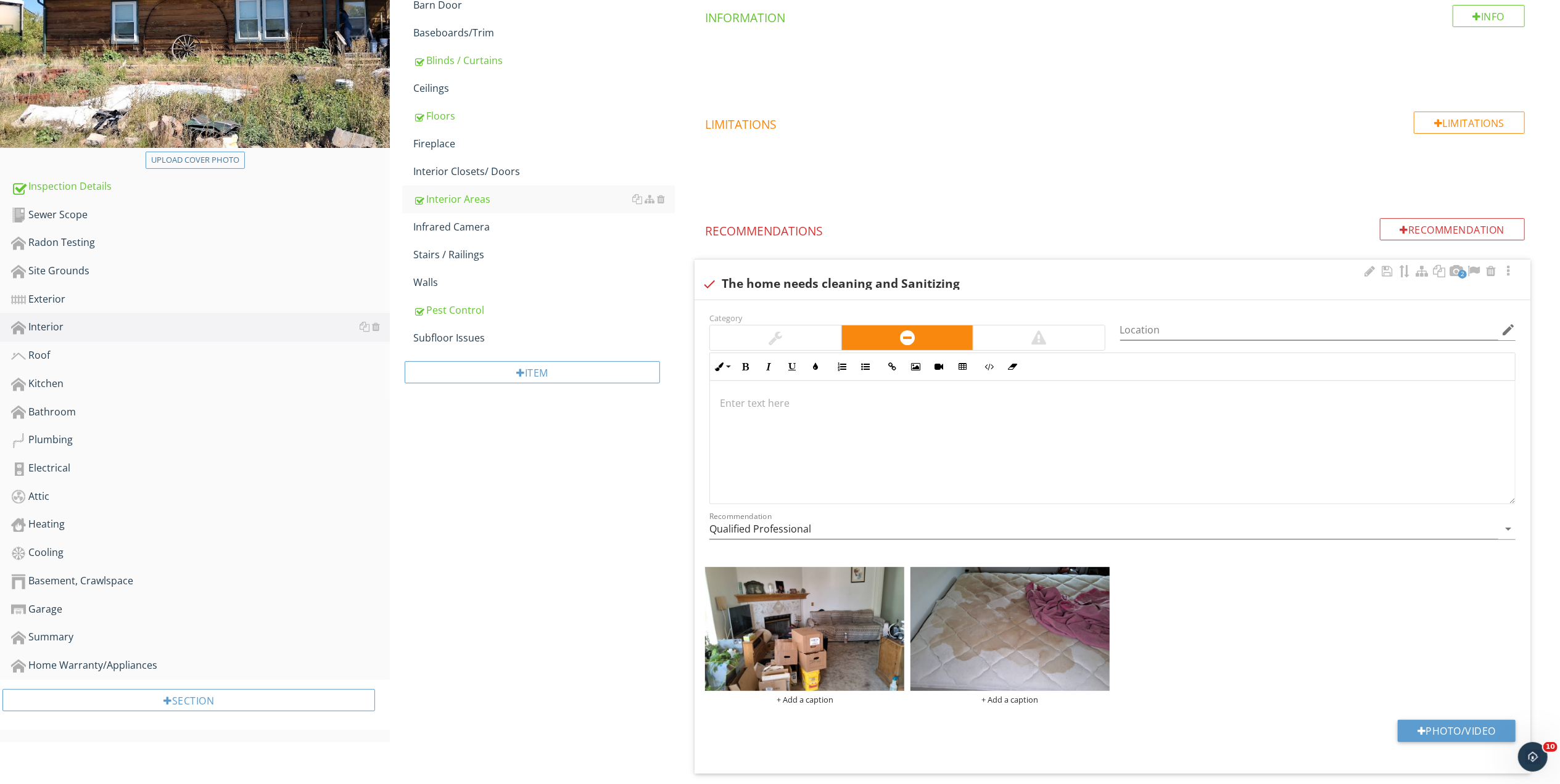
click at [867, 396] on p at bounding box center [1112, 404] width 785 height 15
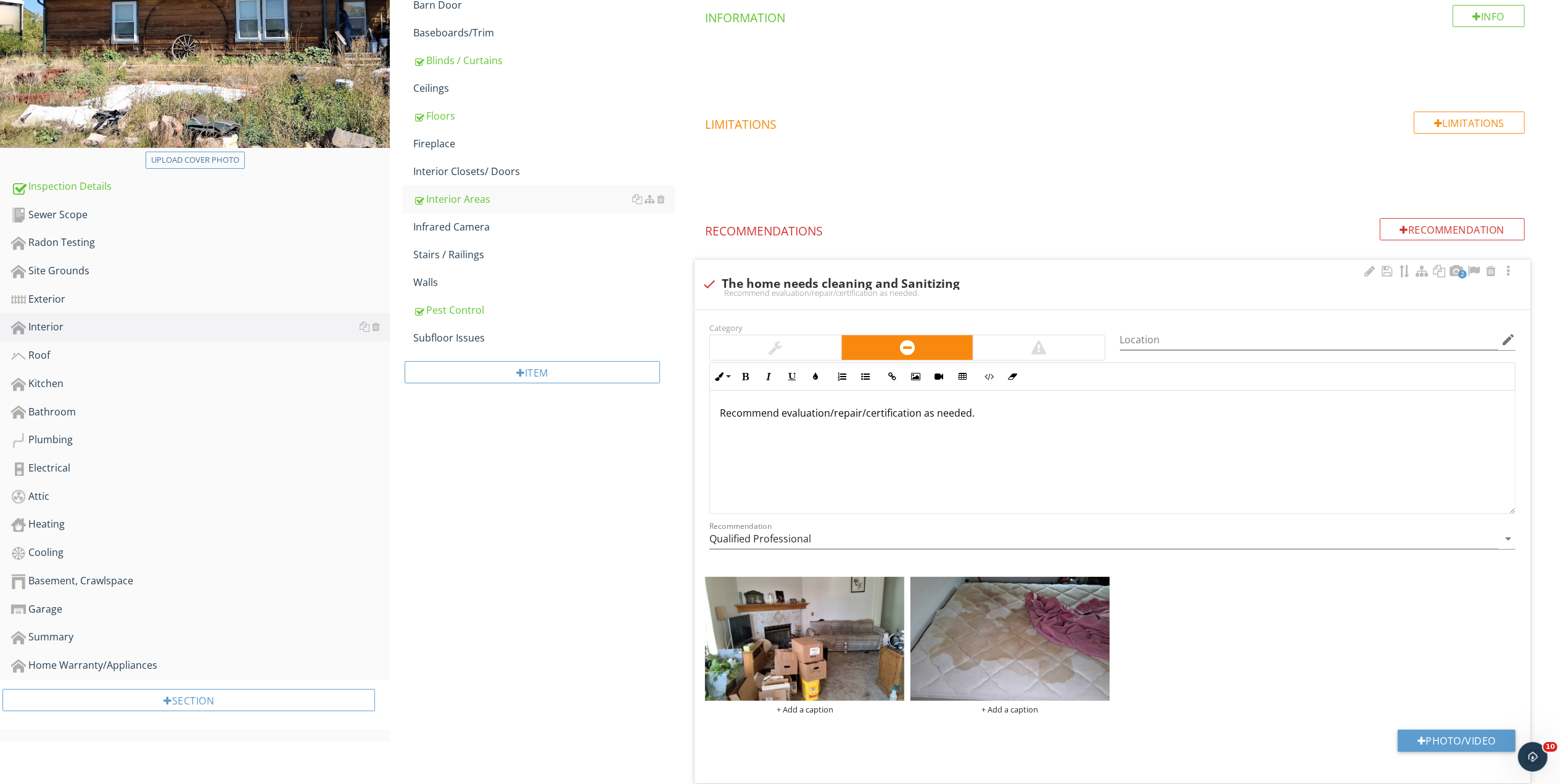
scroll to position [230, 0]
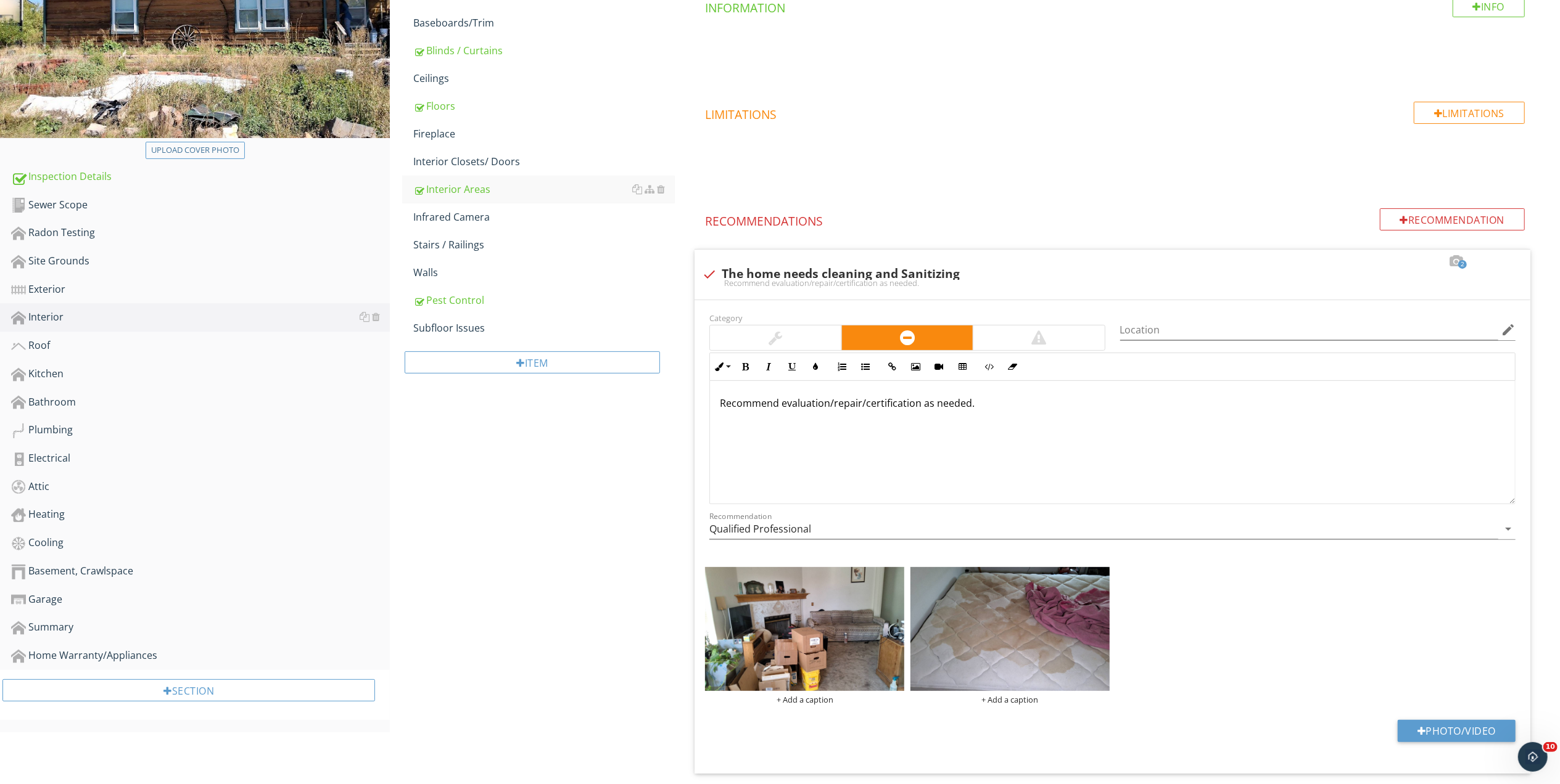
click at [843, 414] on div "Recommend evaluation/repair/certification as needed." at bounding box center [1112, 442] width 805 height 123
drag, startPoint x: 843, startPoint y: 414, endPoint x: 766, endPoint y: 374, distance: 86.8
click at [829, 410] on div "Recommend evaluation/repair/certification as needed." at bounding box center [1112, 442] width 805 height 123
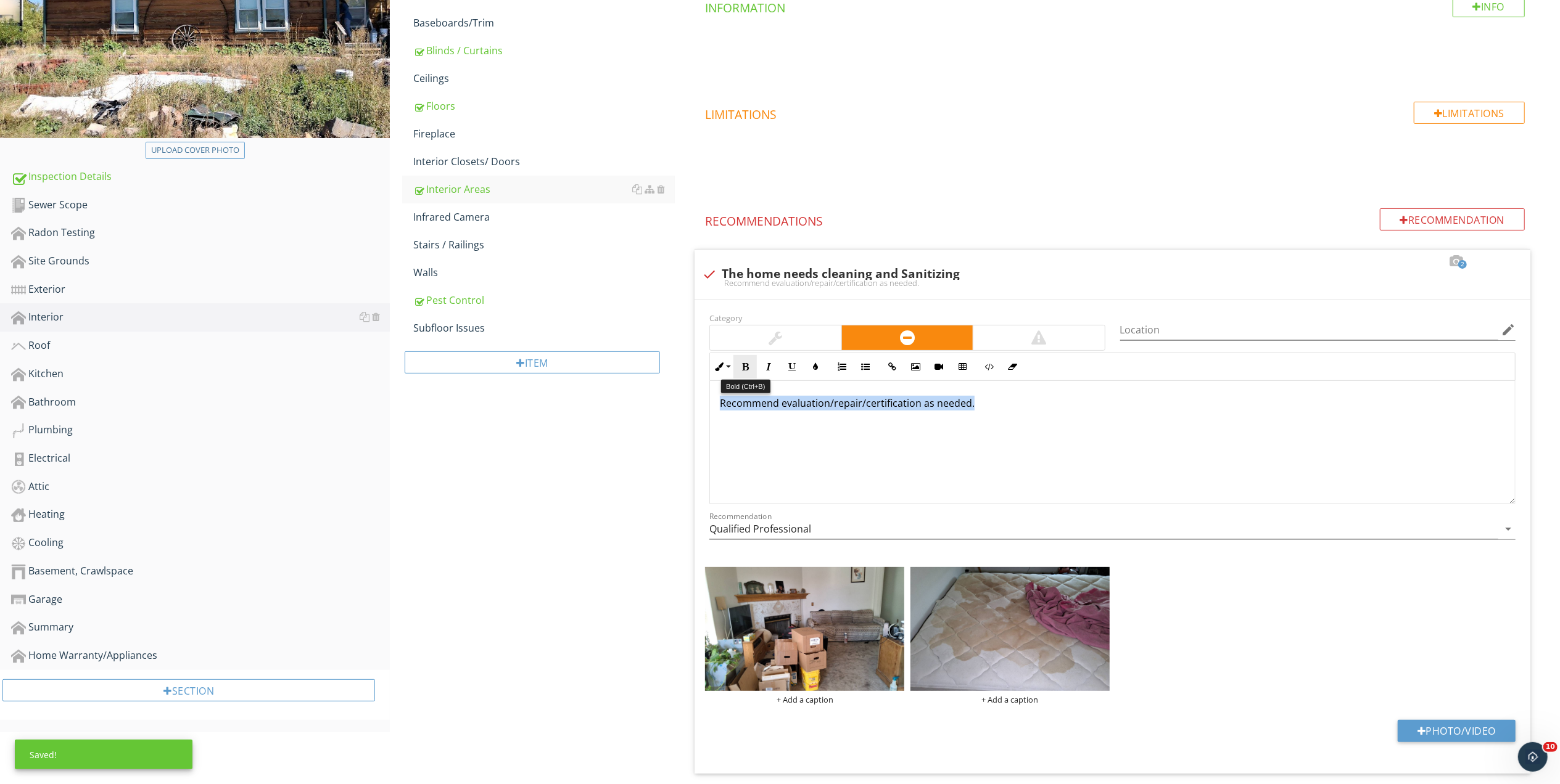
click at [742, 365] on icon "button" at bounding box center [745, 367] width 9 height 9
click at [816, 365] on icon "button" at bounding box center [816, 367] width 9 height 9
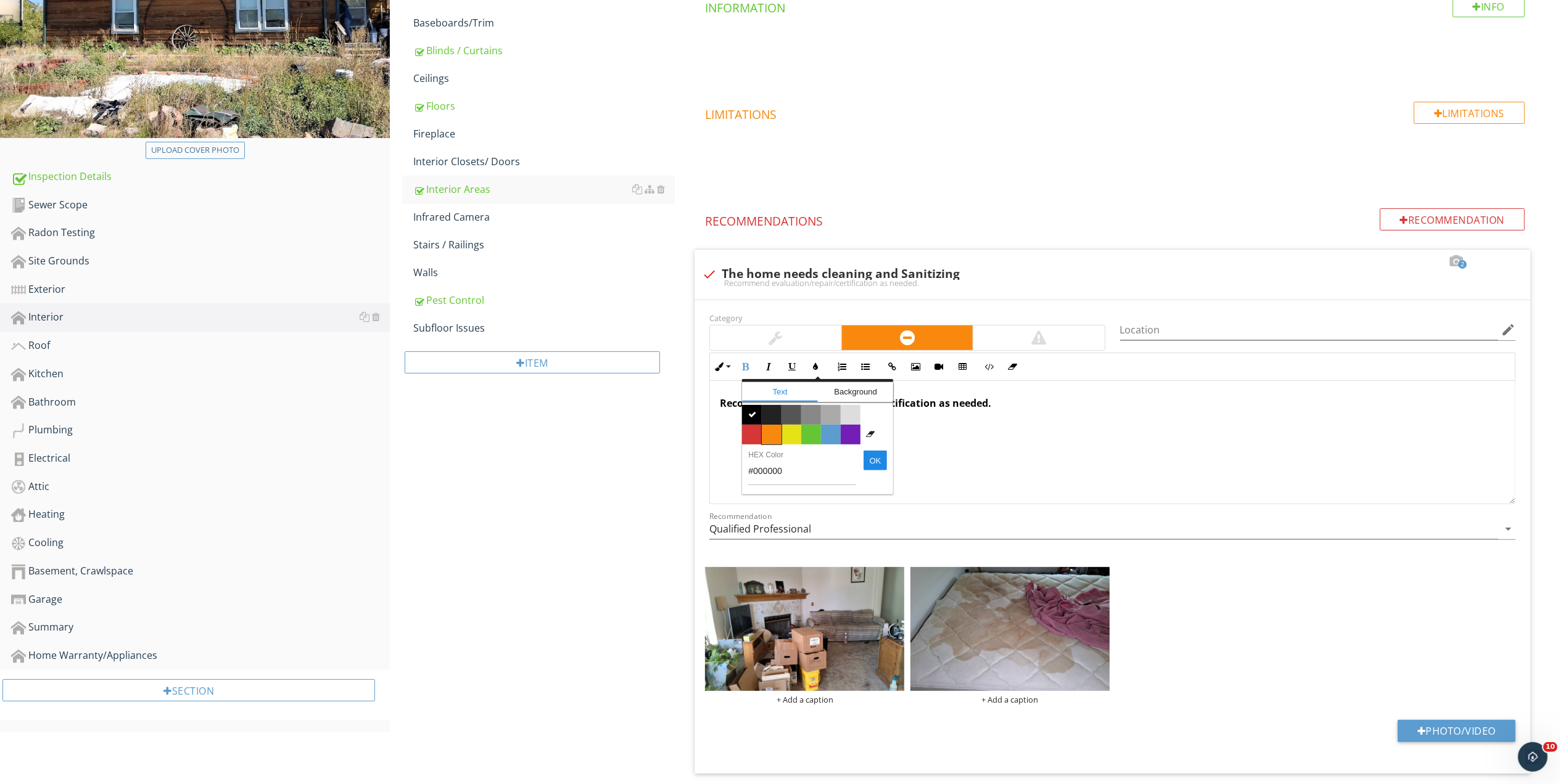
click at [772, 430] on span "Color #f9890e" at bounding box center [772, 435] width 20 height 20
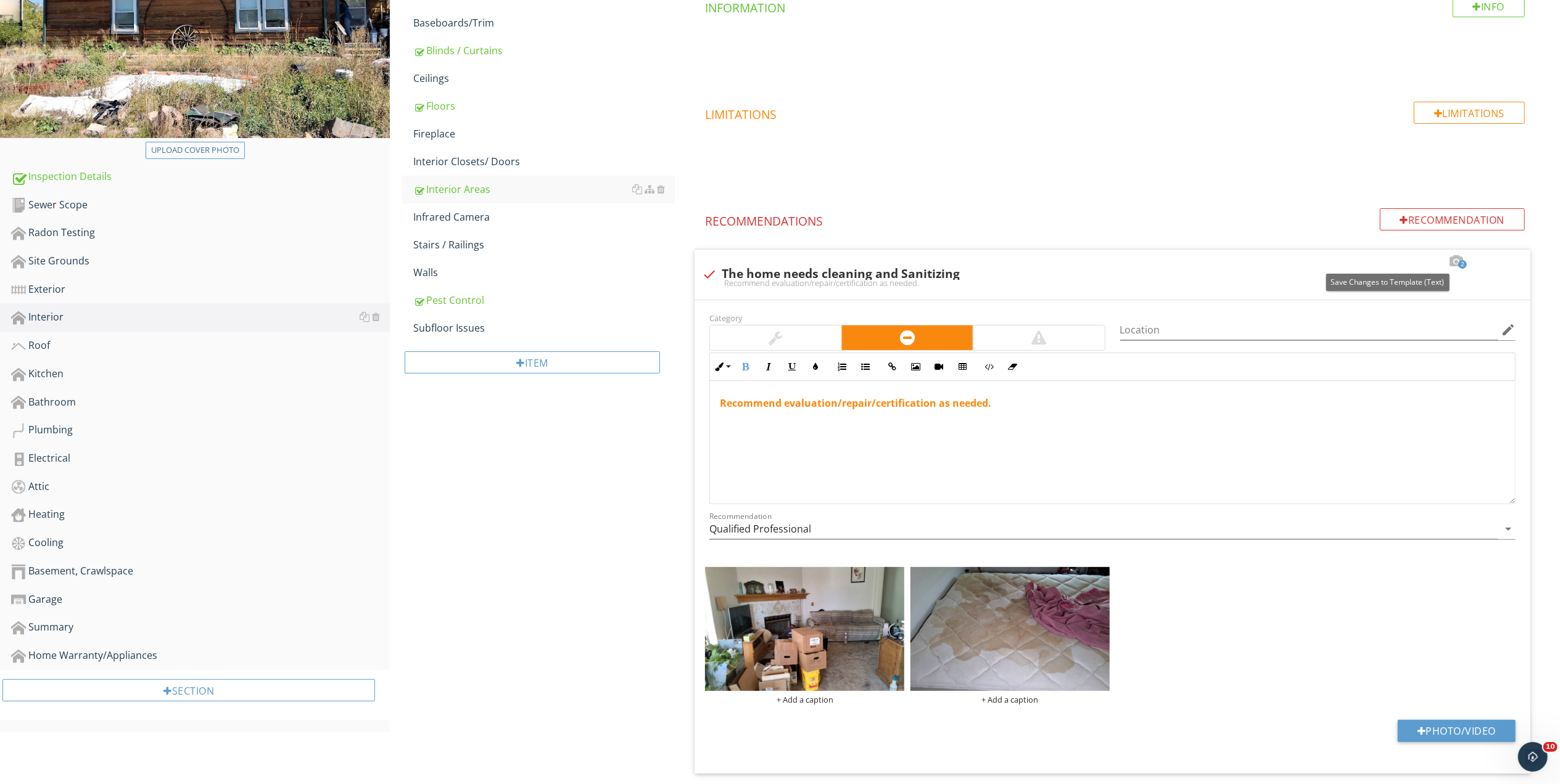
click at [1385, 260] on div at bounding box center [1387, 262] width 15 height 13
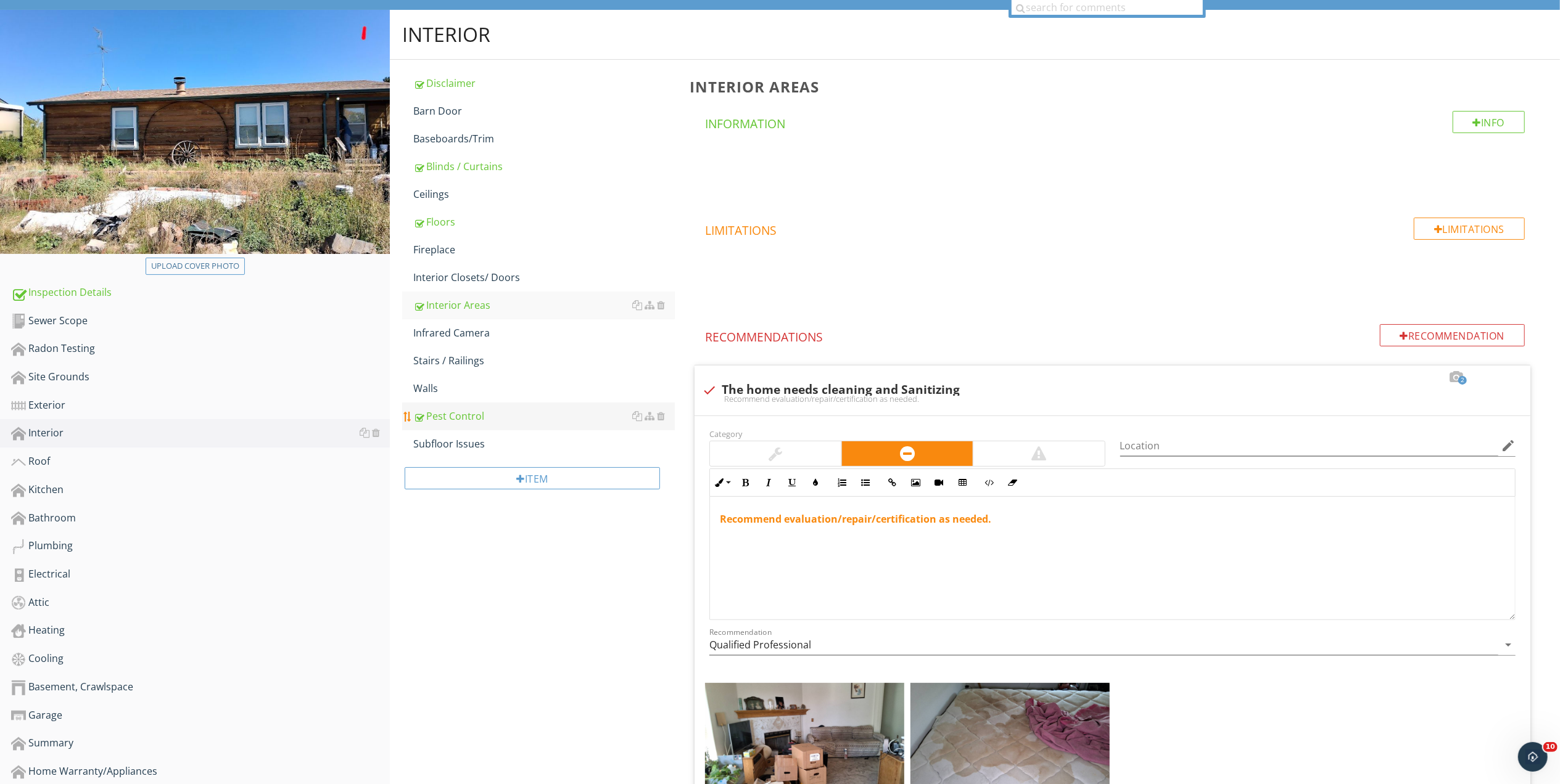
scroll to position [64, 0]
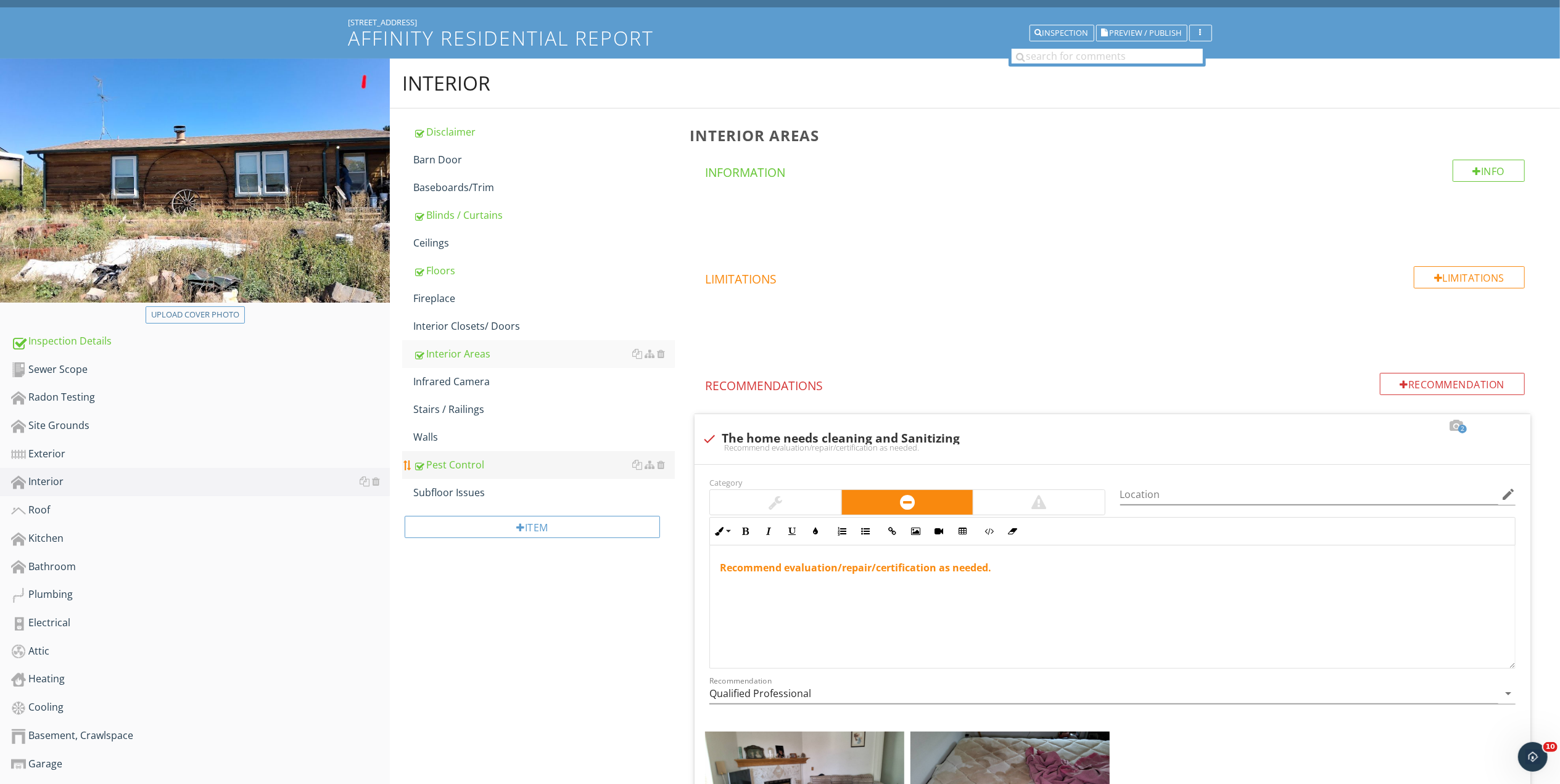
click at [458, 462] on div "Pest Control" at bounding box center [544, 465] width 262 height 15
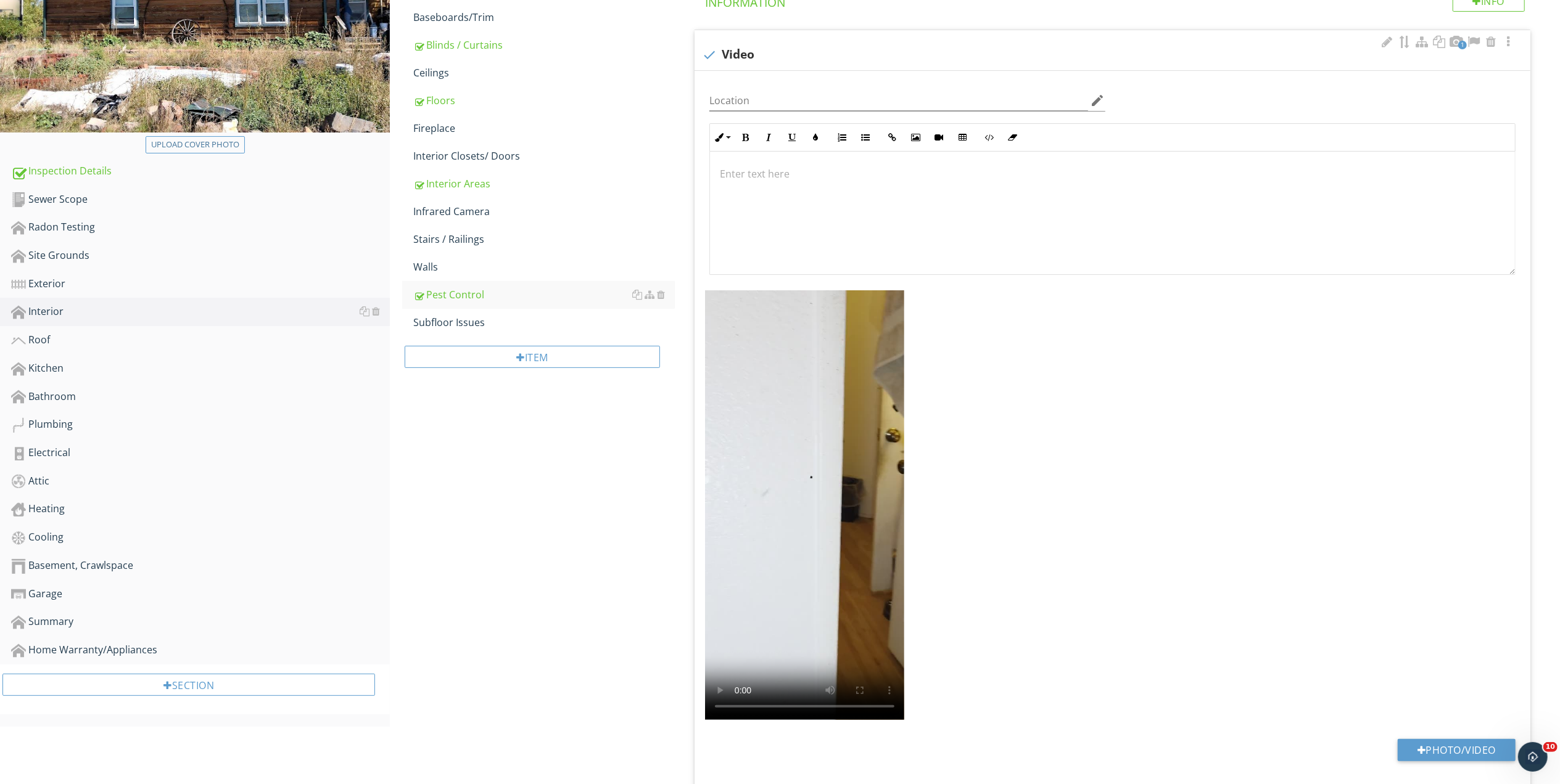
scroll to position [16, 0]
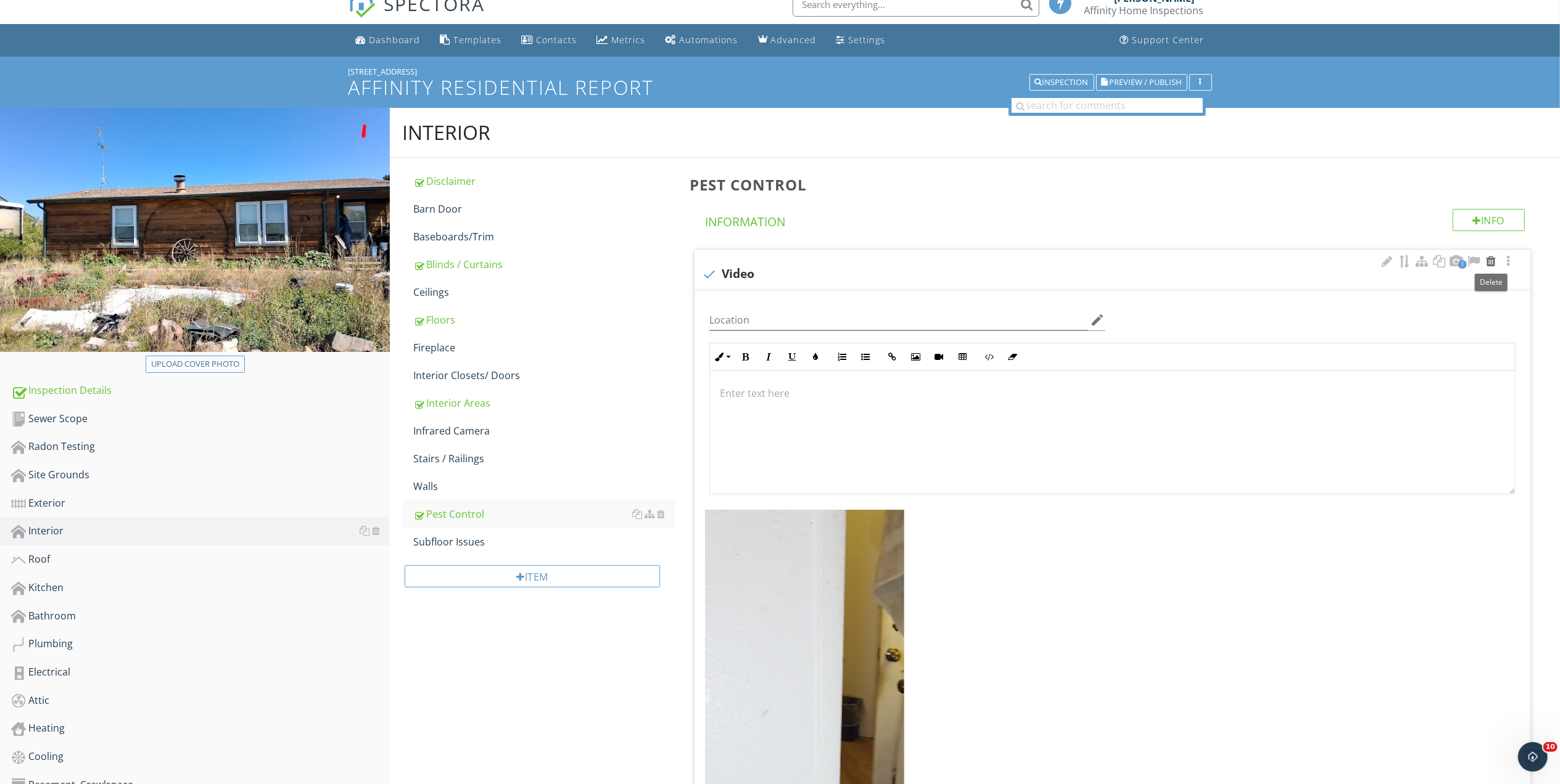
click at [1491, 262] on div at bounding box center [1491, 262] width 15 height 13
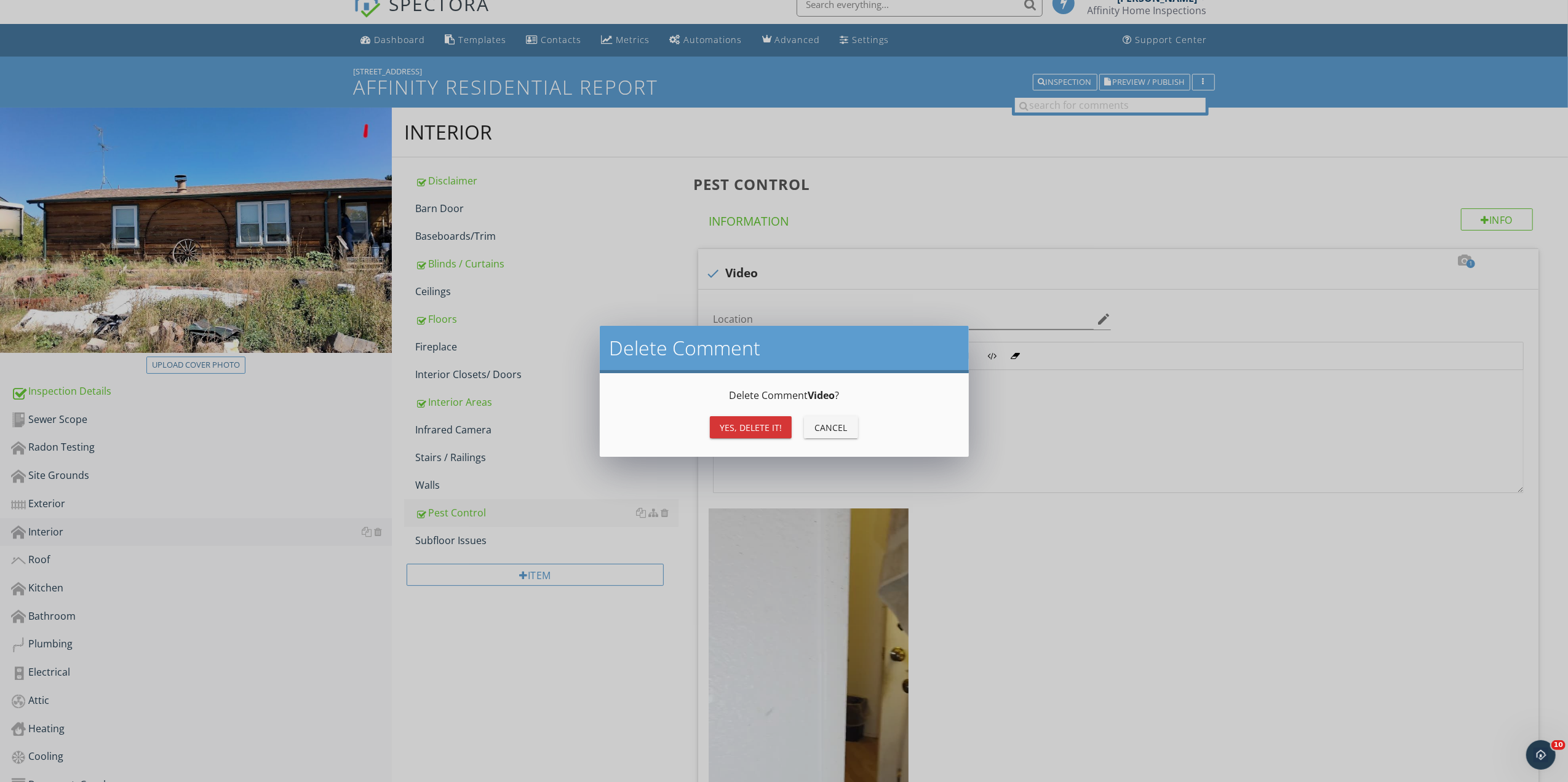
click at [744, 427] on div "Yes, Delete it!" at bounding box center [751, 428] width 62 height 13
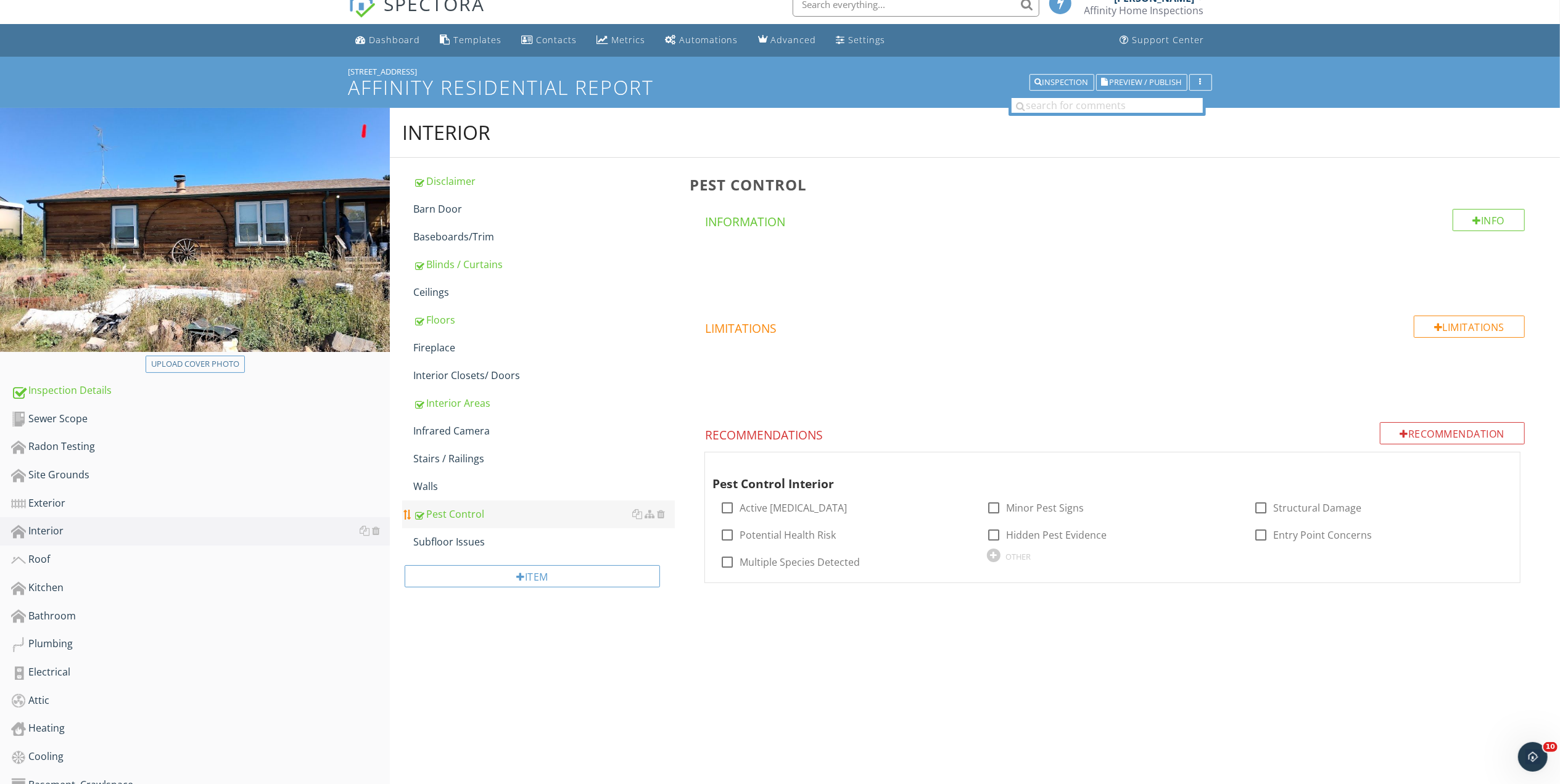
click at [462, 516] on div "Pest Control" at bounding box center [544, 514] width 262 height 15
drag, startPoint x: 724, startPoint y: 512, endPoint x: 806, endPoint y: 535, distance: 85.2
click at [726, 512] on div at bounding box center [727, 507] width 21 height 21
checkbox input "true"
click at [1015, 558] on div "OTHER" at bounding box center [1019, 557] width 25 height 10
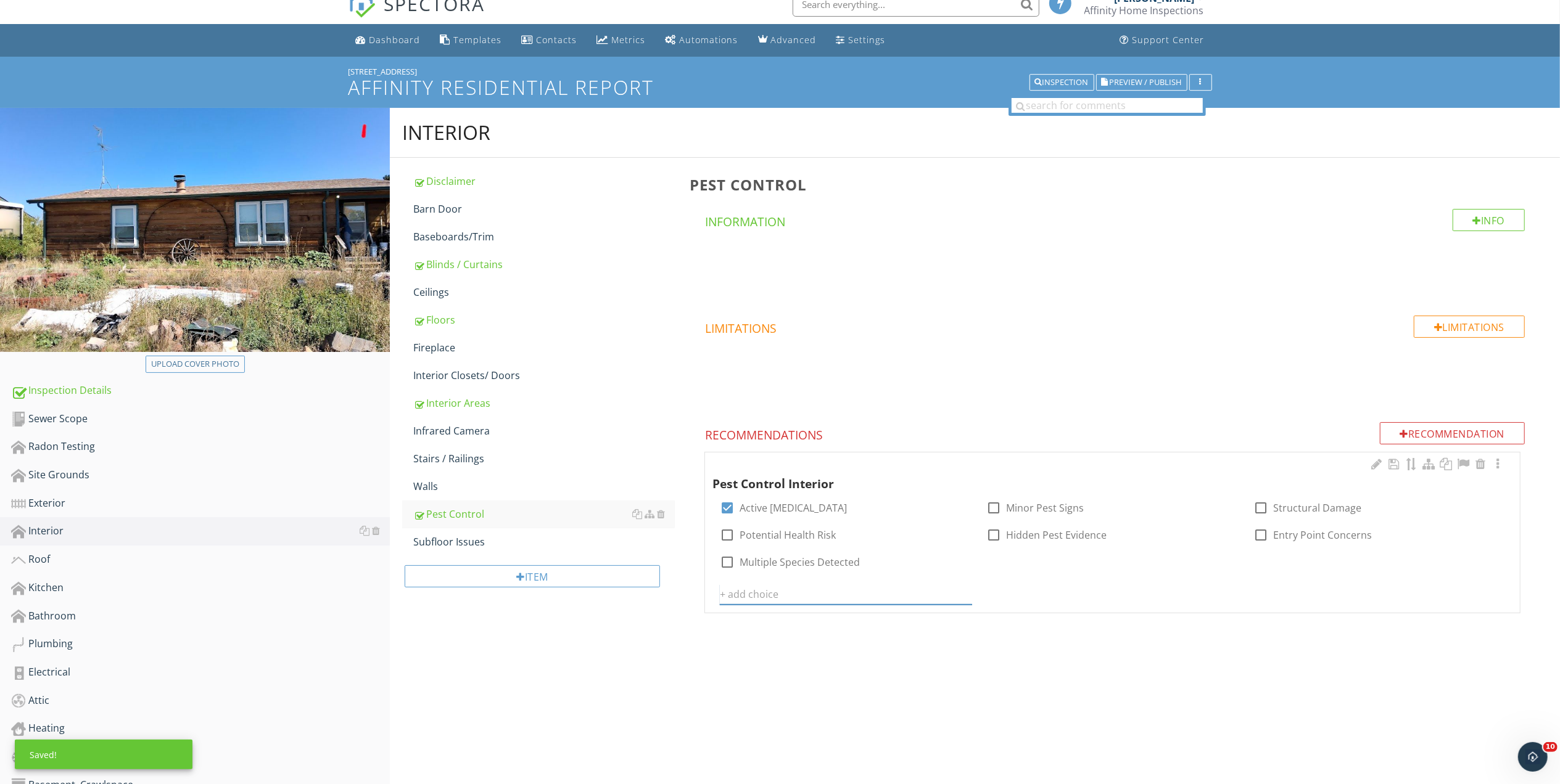
click at [864, 598] on input "text" at bounding box center [846, 594] width 252 height 21
type input "Flies Noted in Home"
click at [966, 593] on icon at bounding box center [965, 594] width 9 height 10
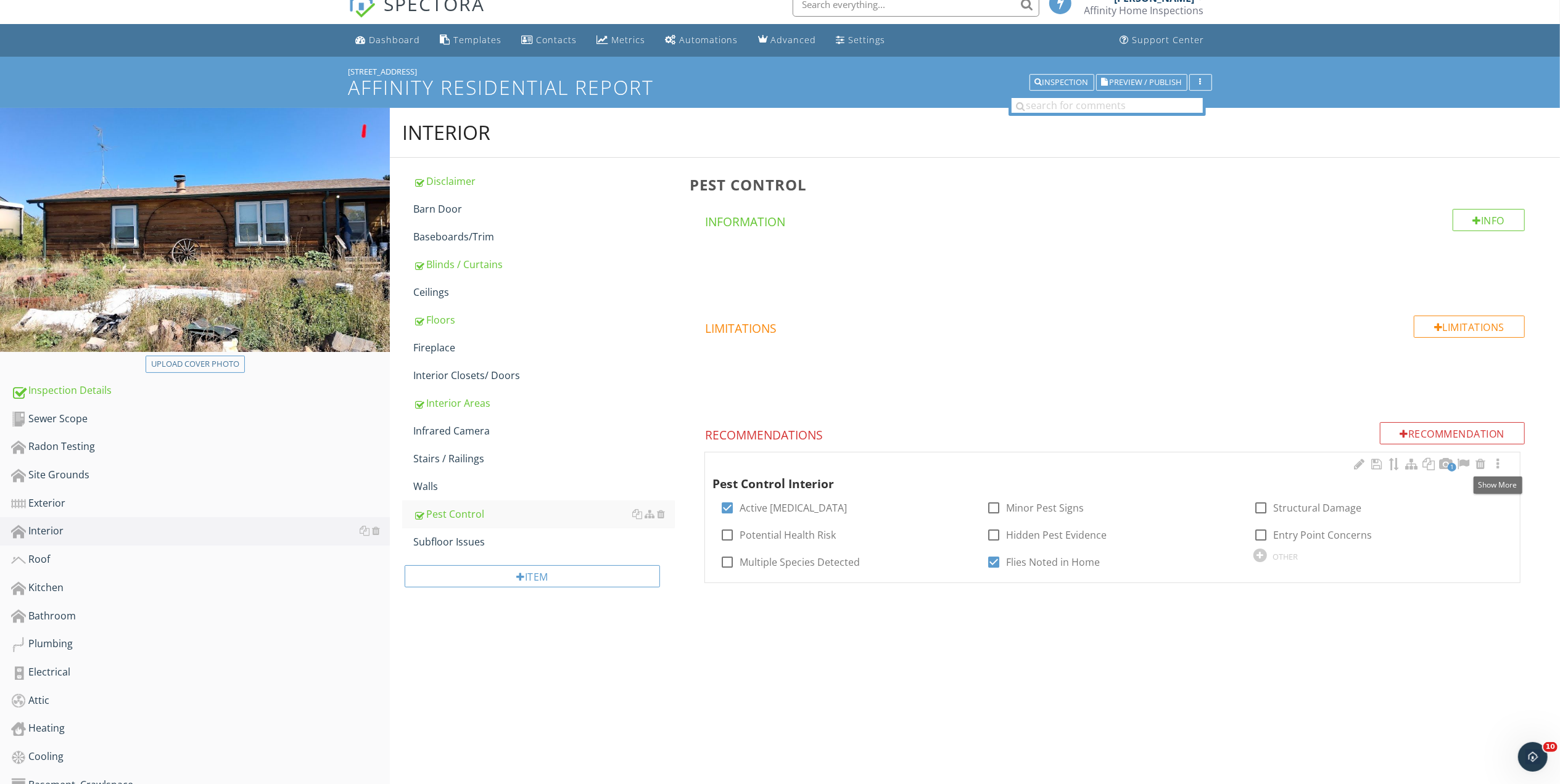
click at [1493, 462] on div at bounding box center [1497, 464] width 15 height 13
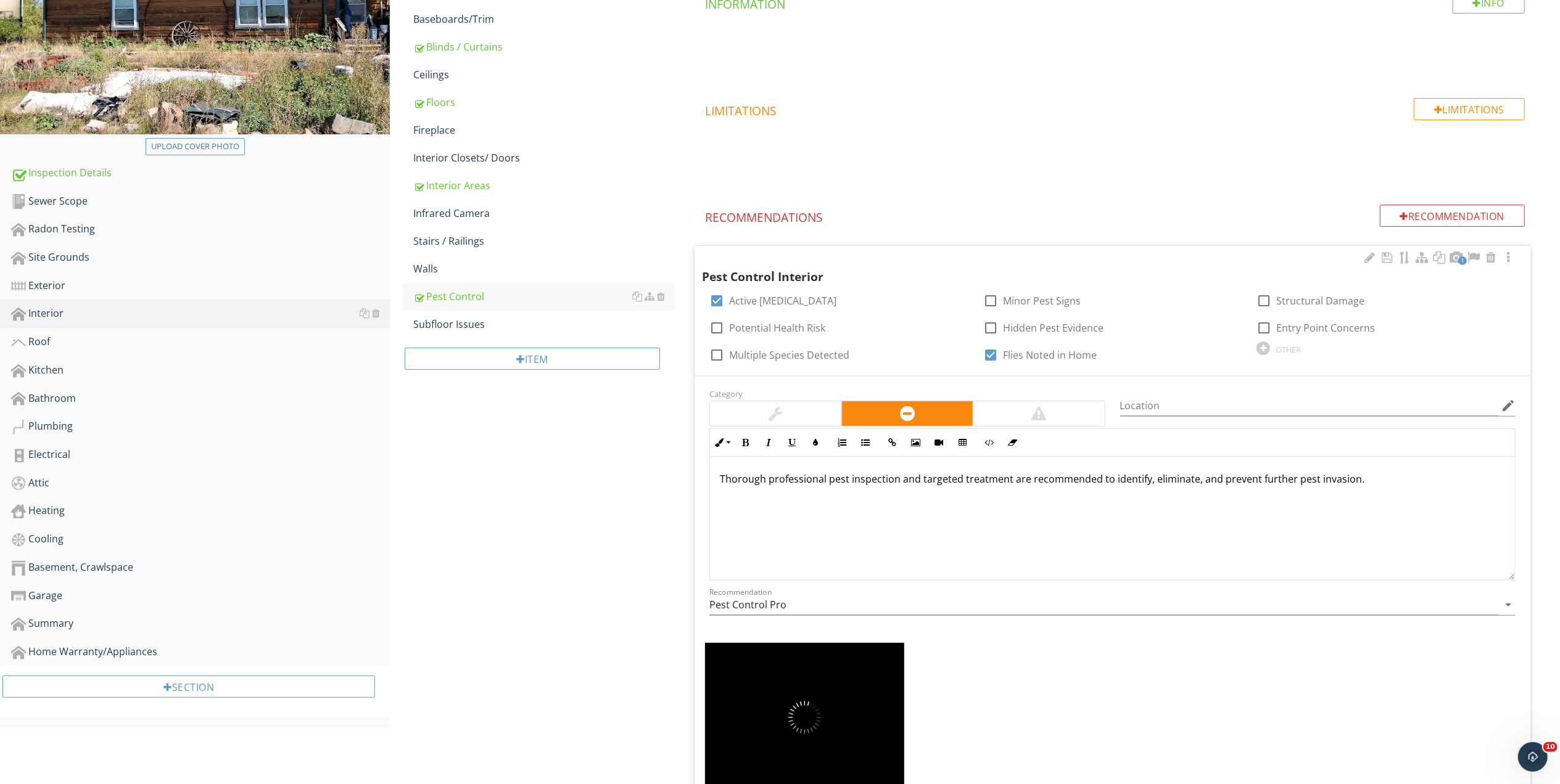
scroll to position [235, 0]
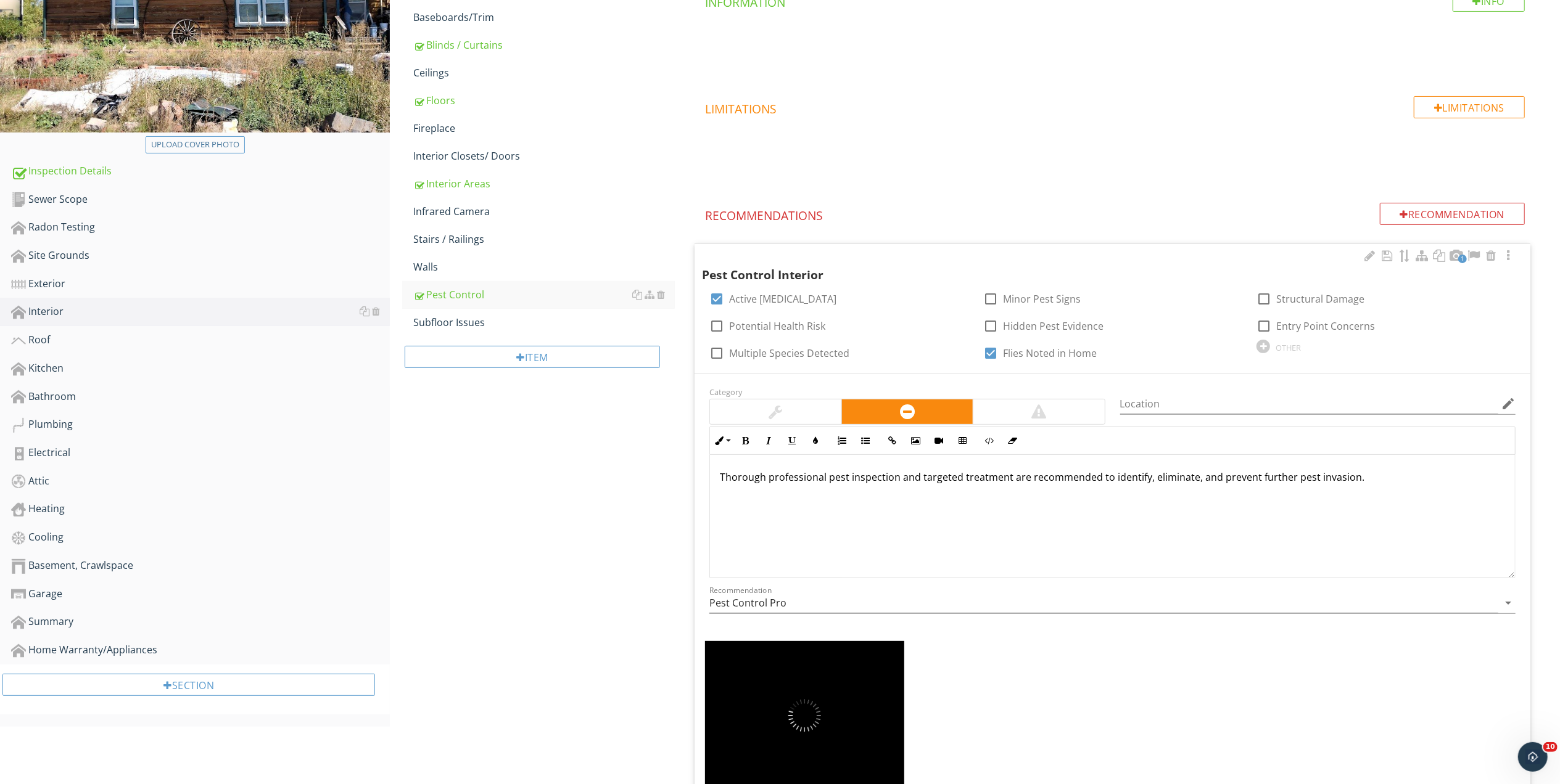
click at [997, 494] on div "Thorough professional pest inspection and targeted treatment are recommended to…" at bounding box center [1112, 516] width 805 height 123
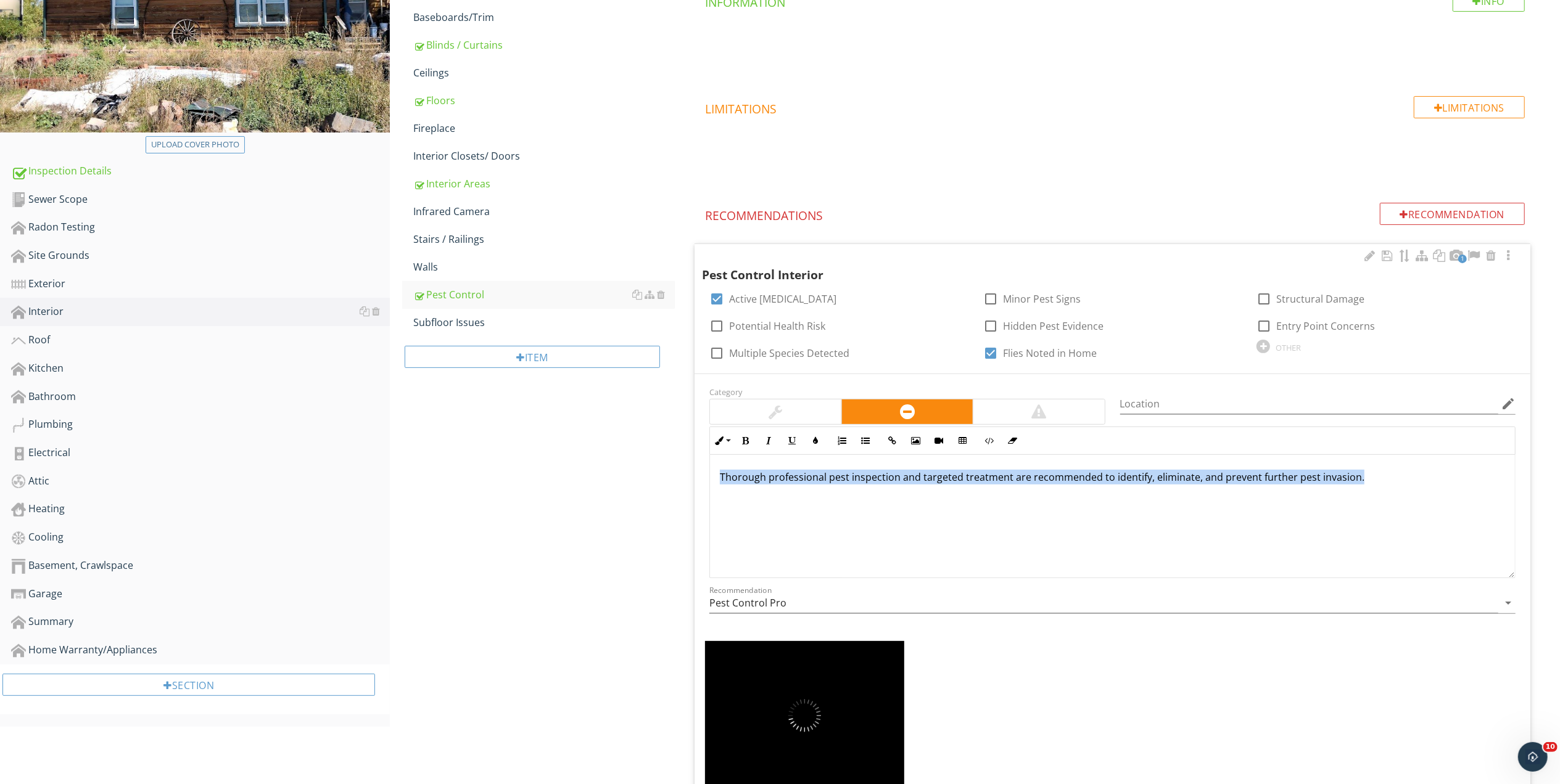
click at [997, 494] on div "Thorough professional pest inspection and targeted treatment are recommended to…" at bounding box center [1112, 516] width 805 height 123
click at [746, 440] on icon "button" at bounding box center [745, 441] width 9 height 9
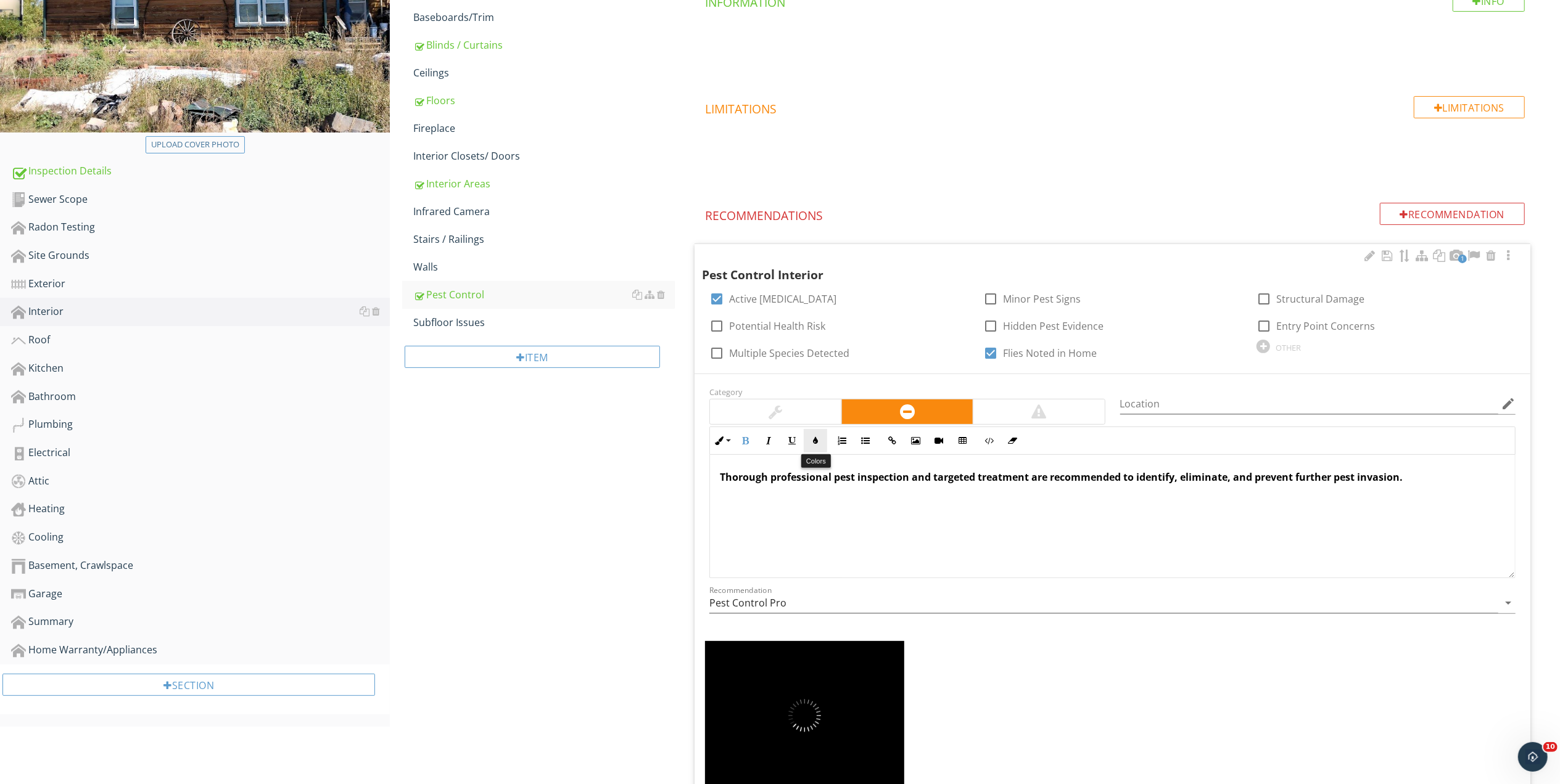
click at [814, 439] on icon "button" at bounding box center [816, 441] width 9 height 9
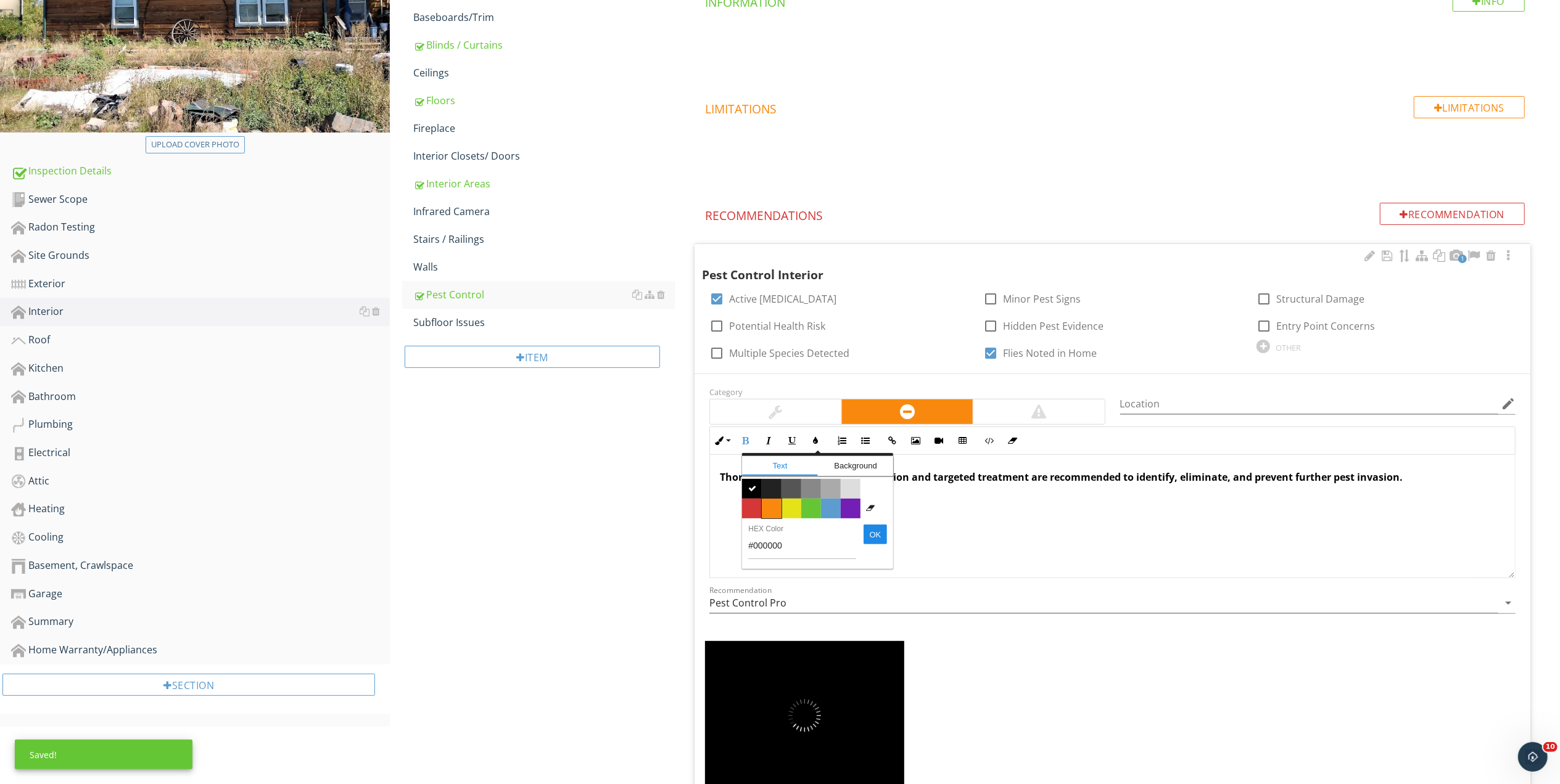
click at [772, 509] on span "Color #f9890e" at bounding box center [772, 509] width 20 height 20
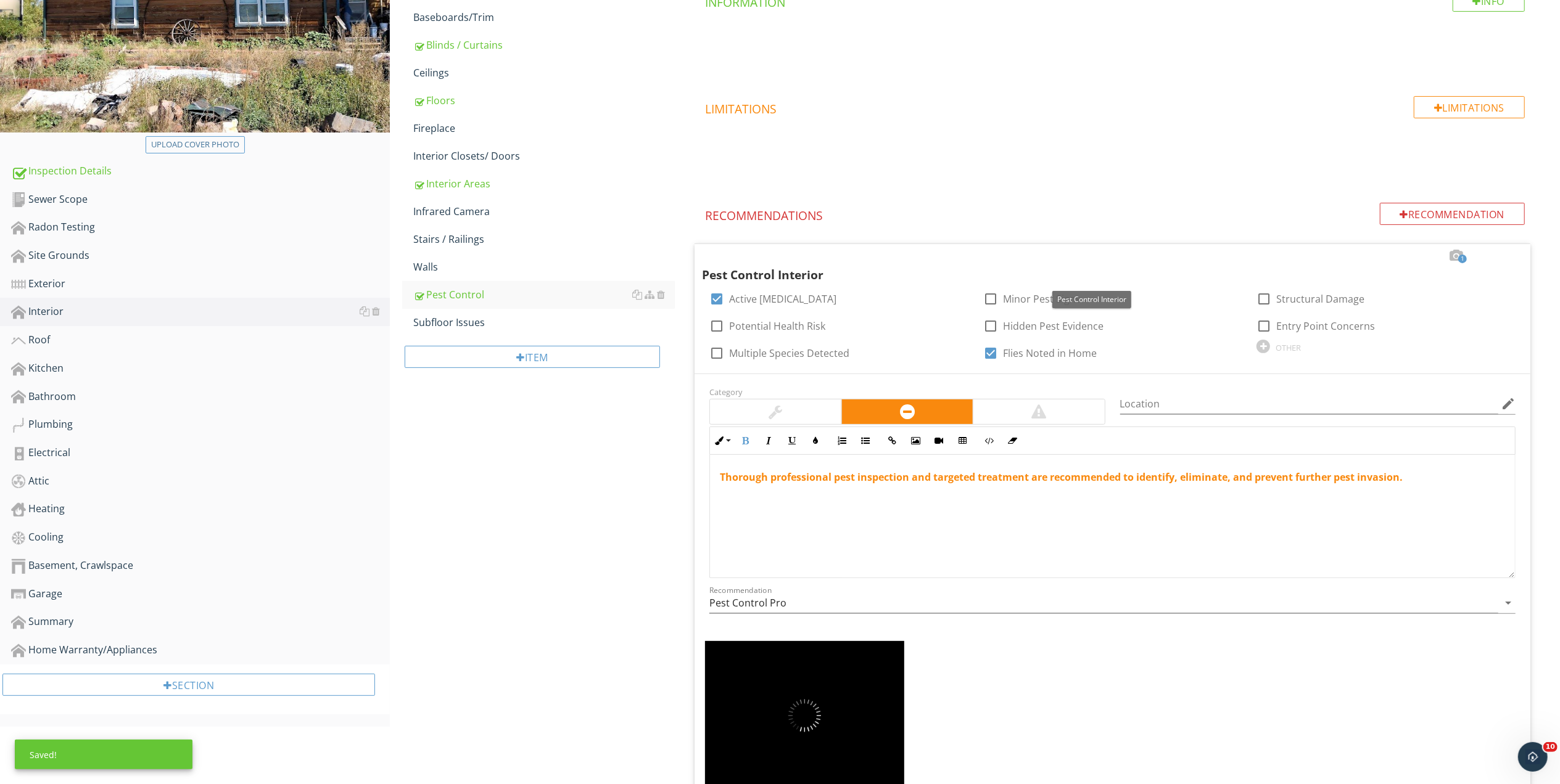
click at [1387, 257] on div at bounding box center [1387, 256] width 15 height 13
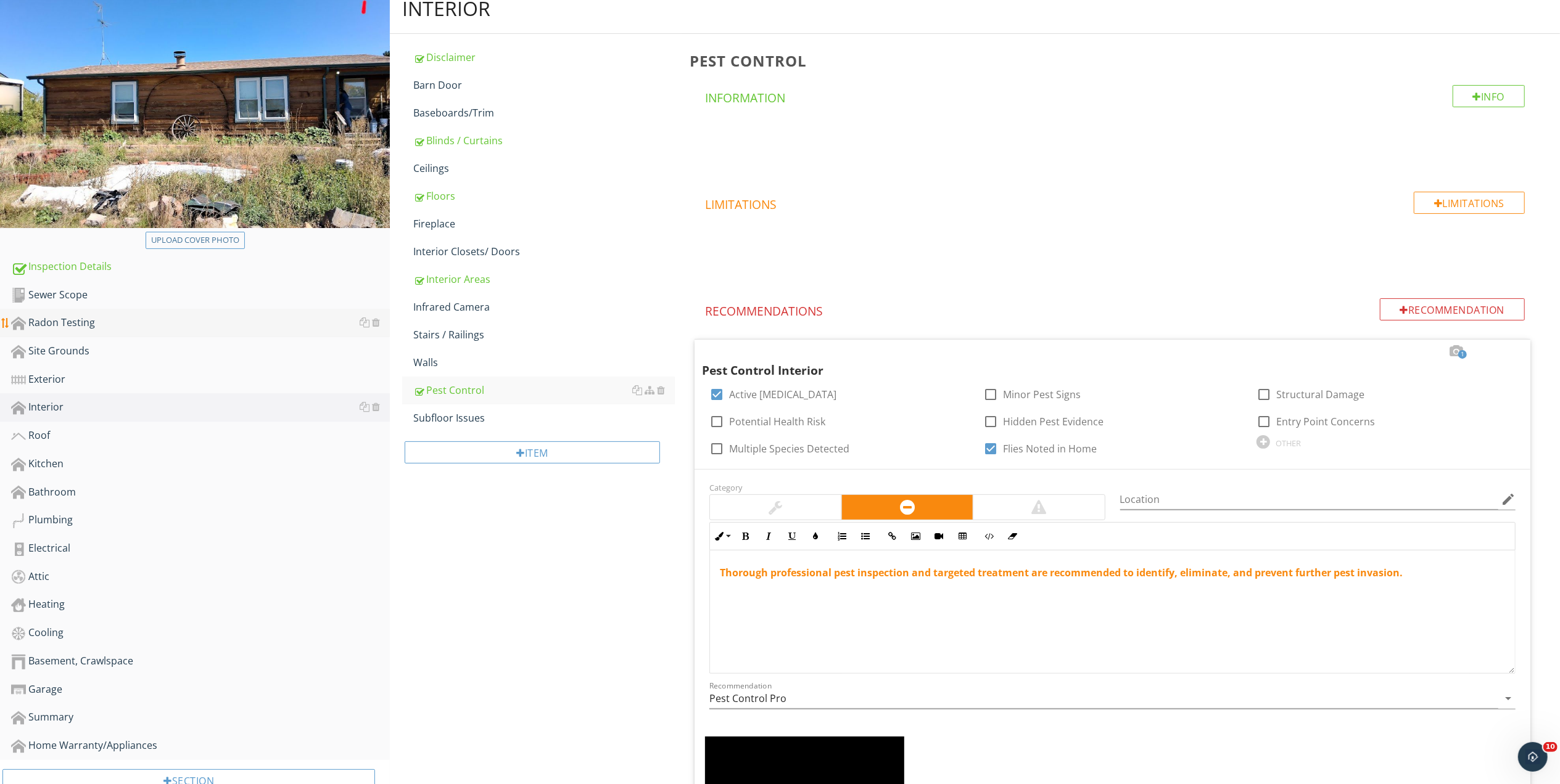
scroll to position [126, 0]
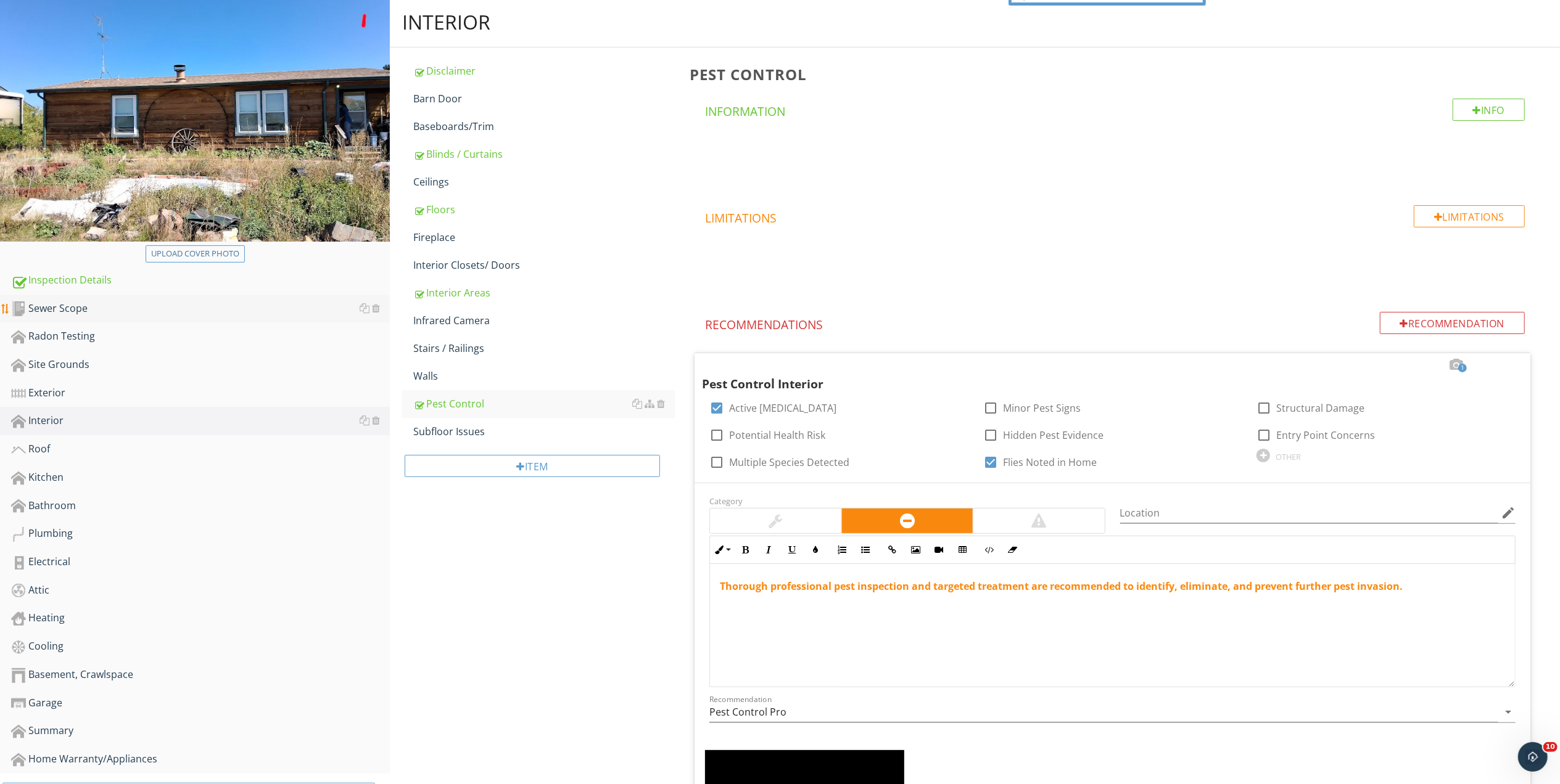
click at [71, 305] on div "Sewer Scope" at bounding box center [200, 309] width 379 height 16
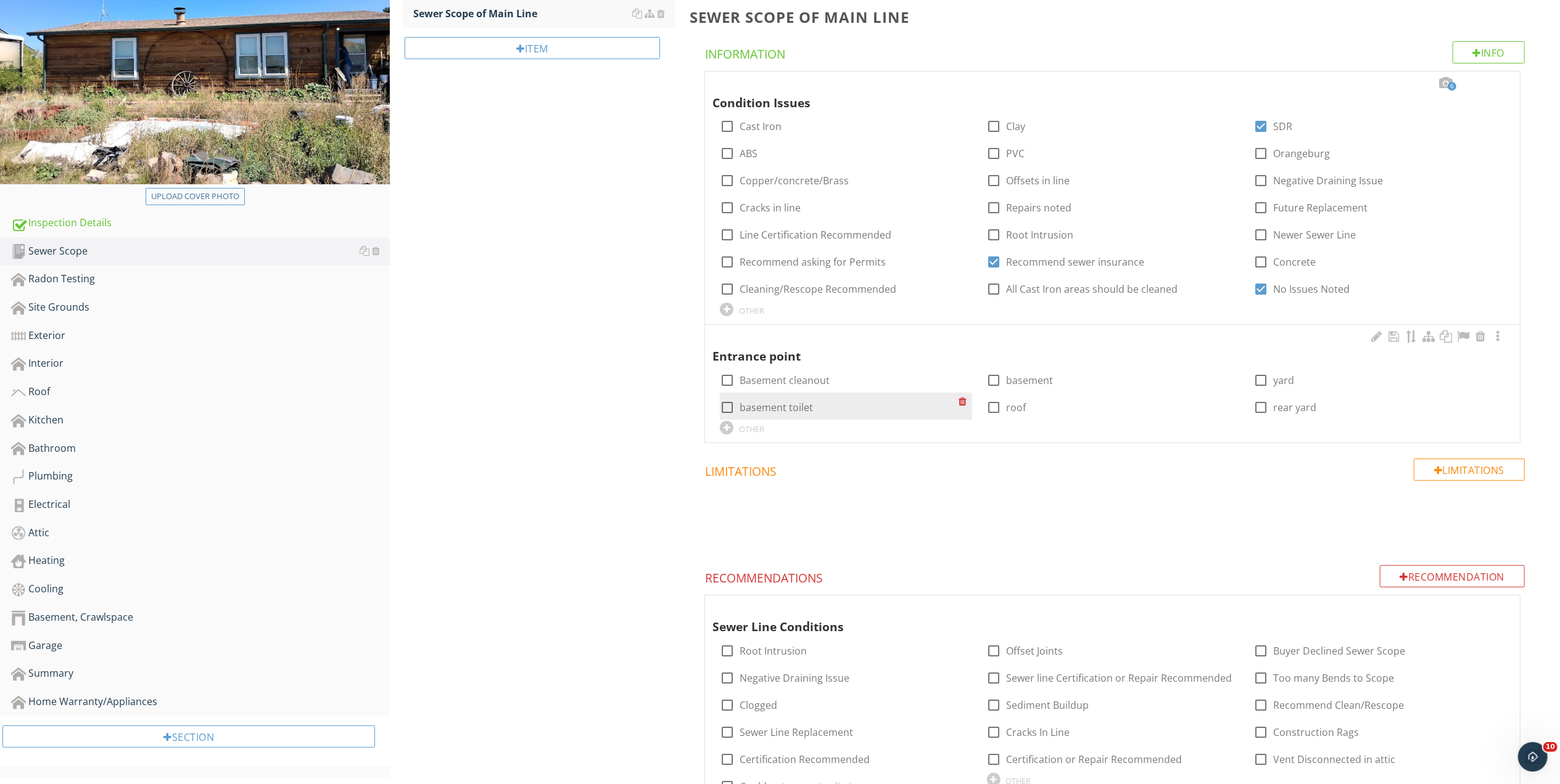
scroll to position [239, 0]
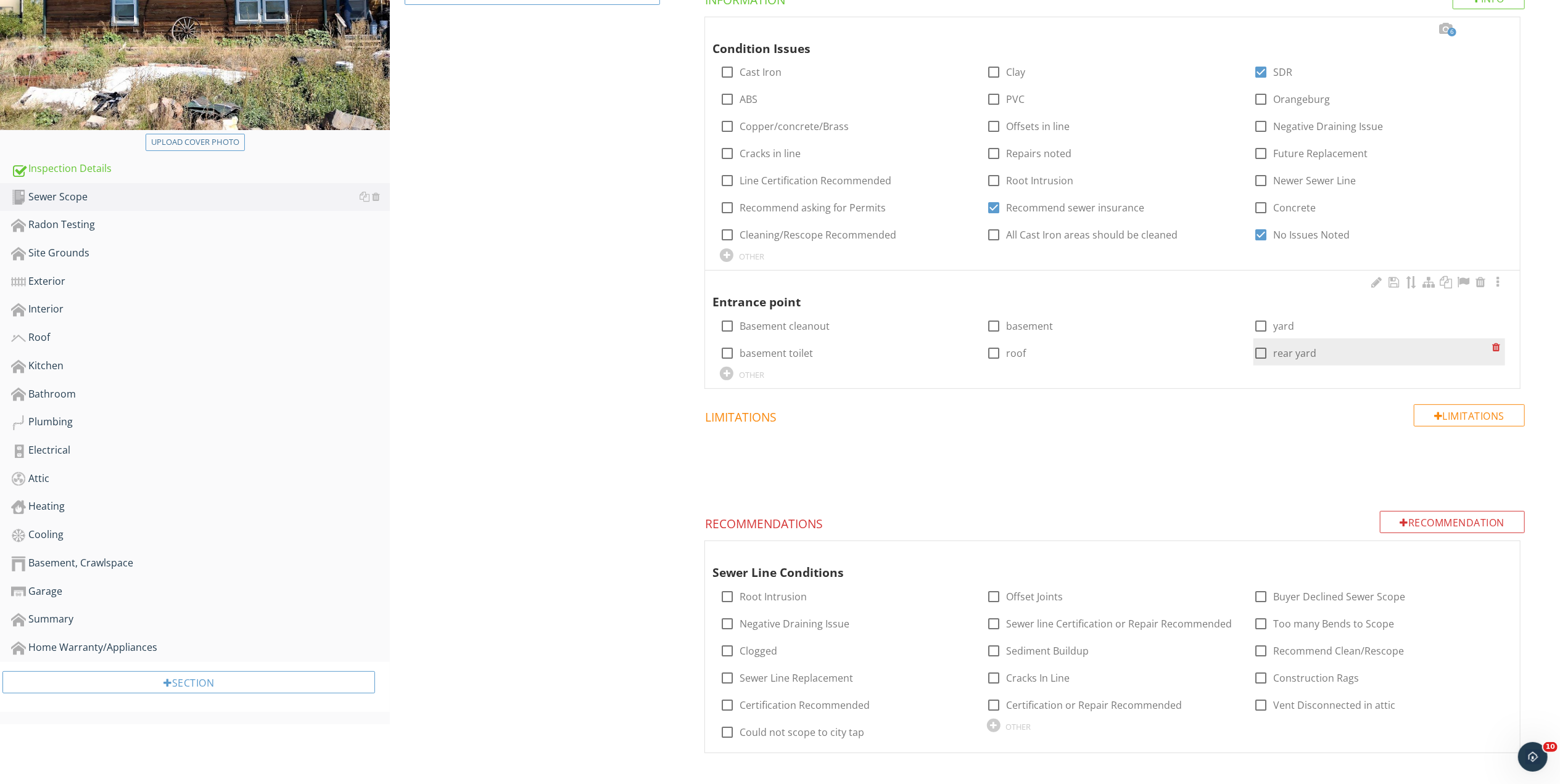
click at [1260, 351] on div at bounding box center [1260, 353] width 21 height 21
checkbox input "true"
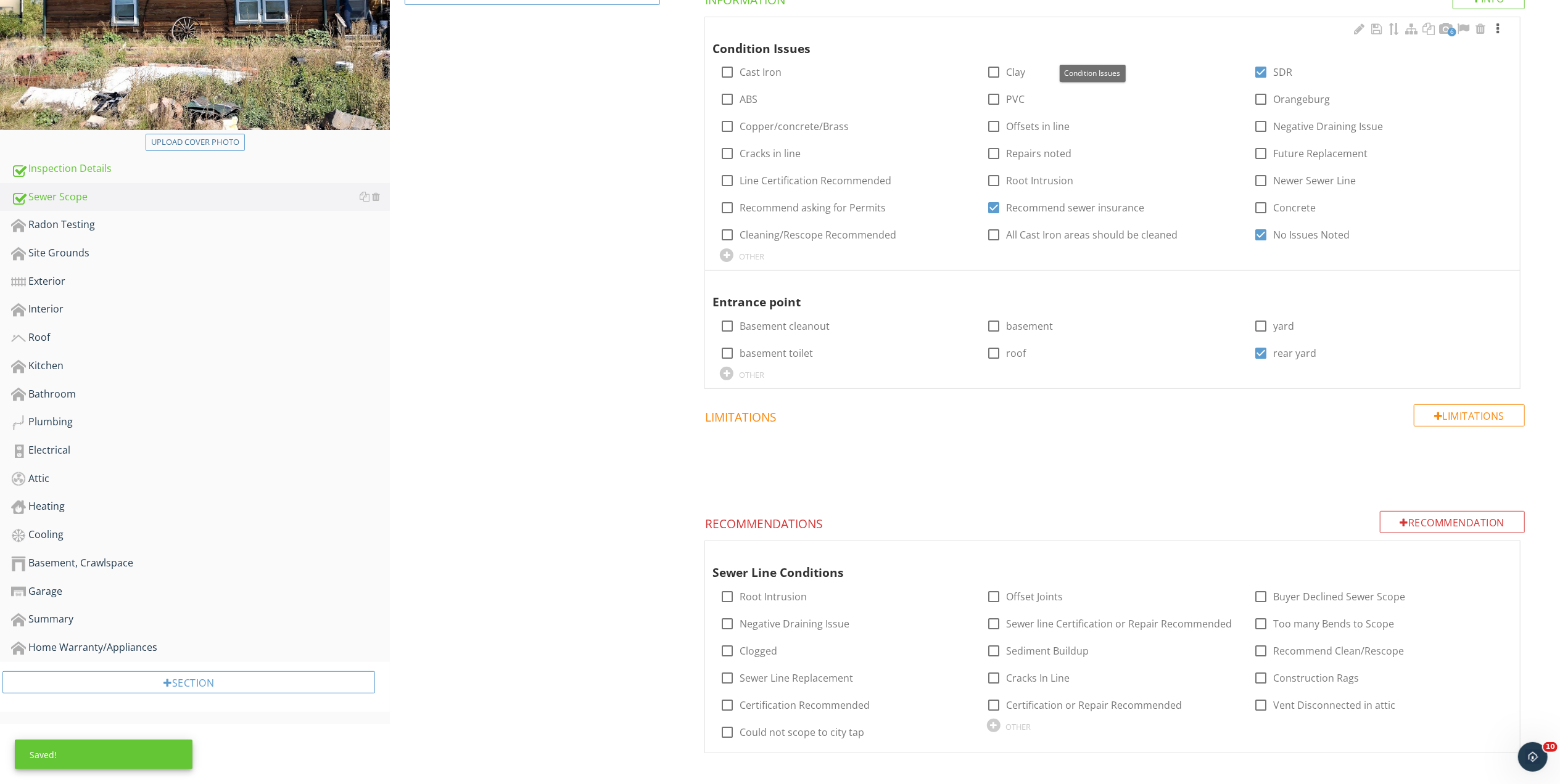
click at [1496, 28] on div at bounding box center [1497, 29] width 15 height 13
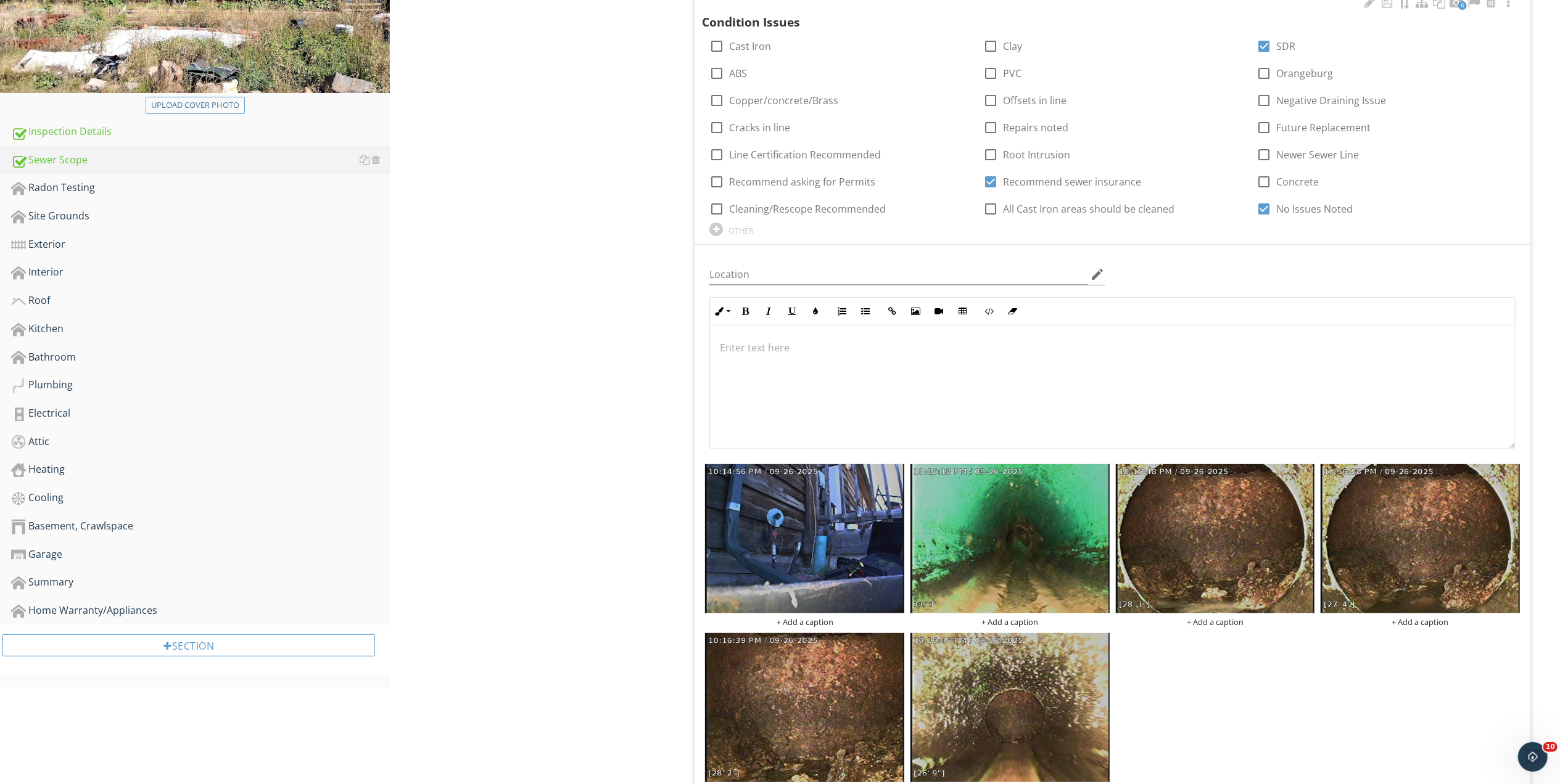
scroll to position [294, 0]
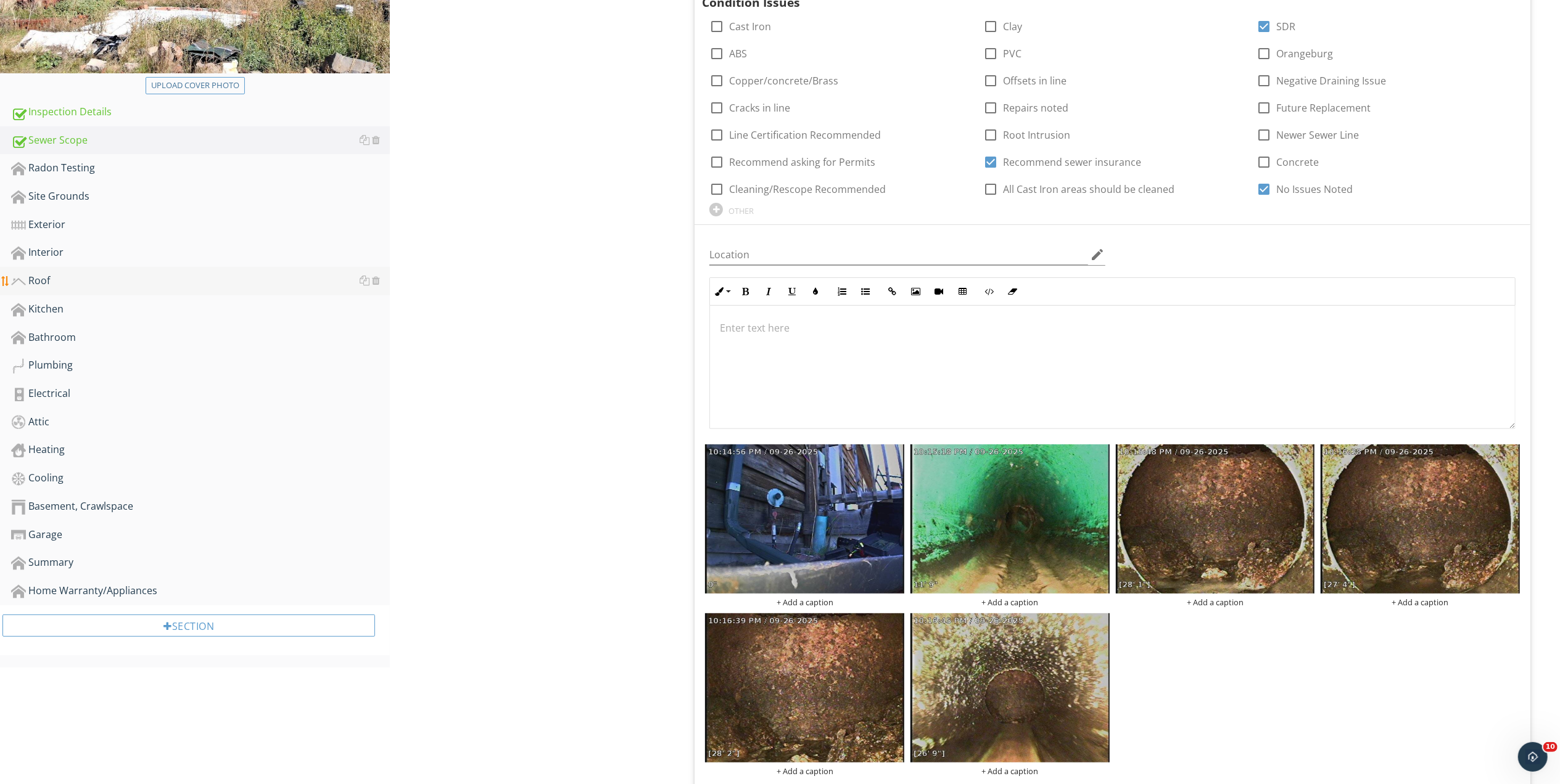
click at [38, 277] on div "Roof" at bounding box center [200, 281] width 379 height 16
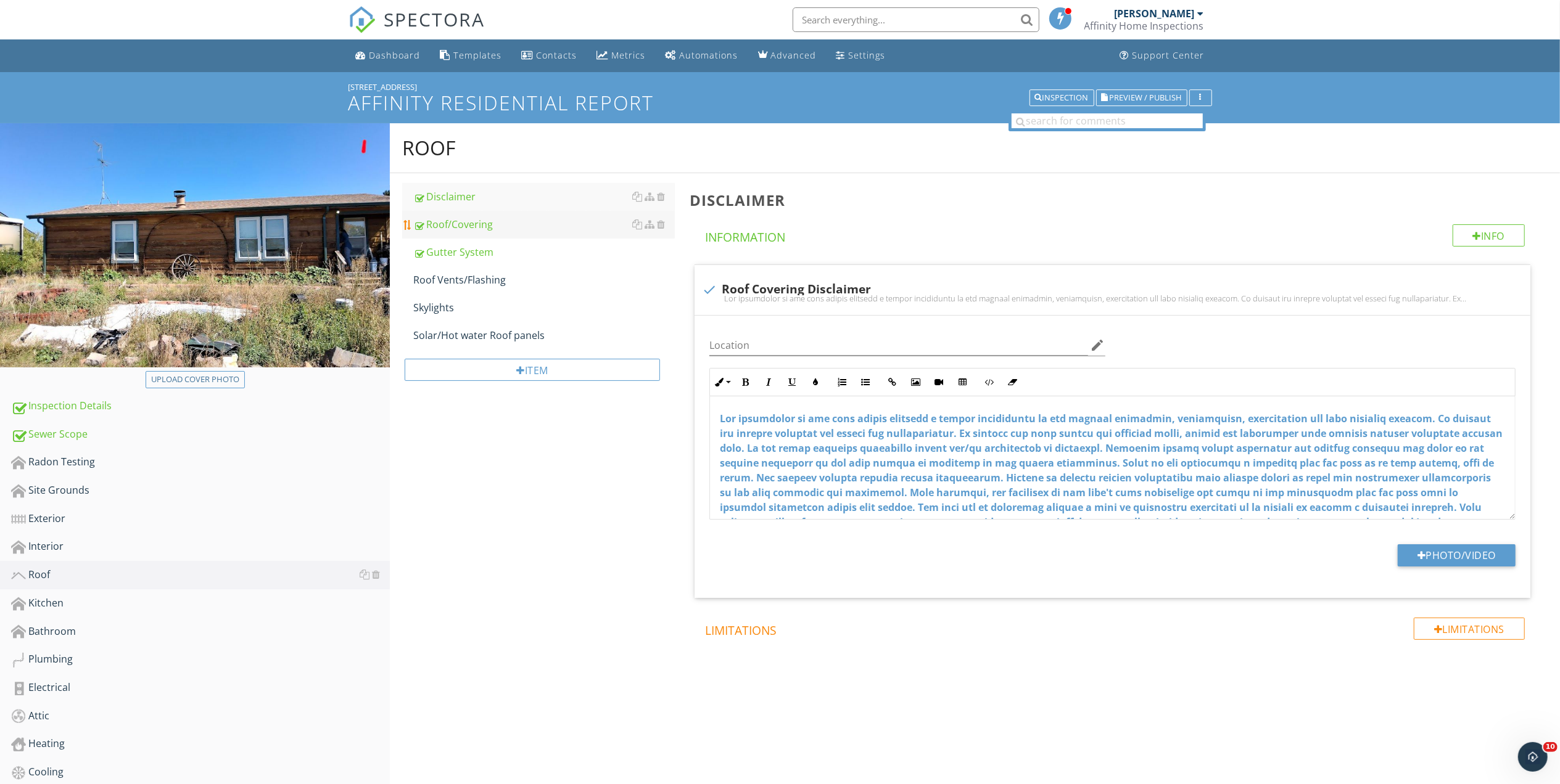
click at [474, 228] on div "Roof/Covering" at bounding box center [544, 225] width 262 height 15
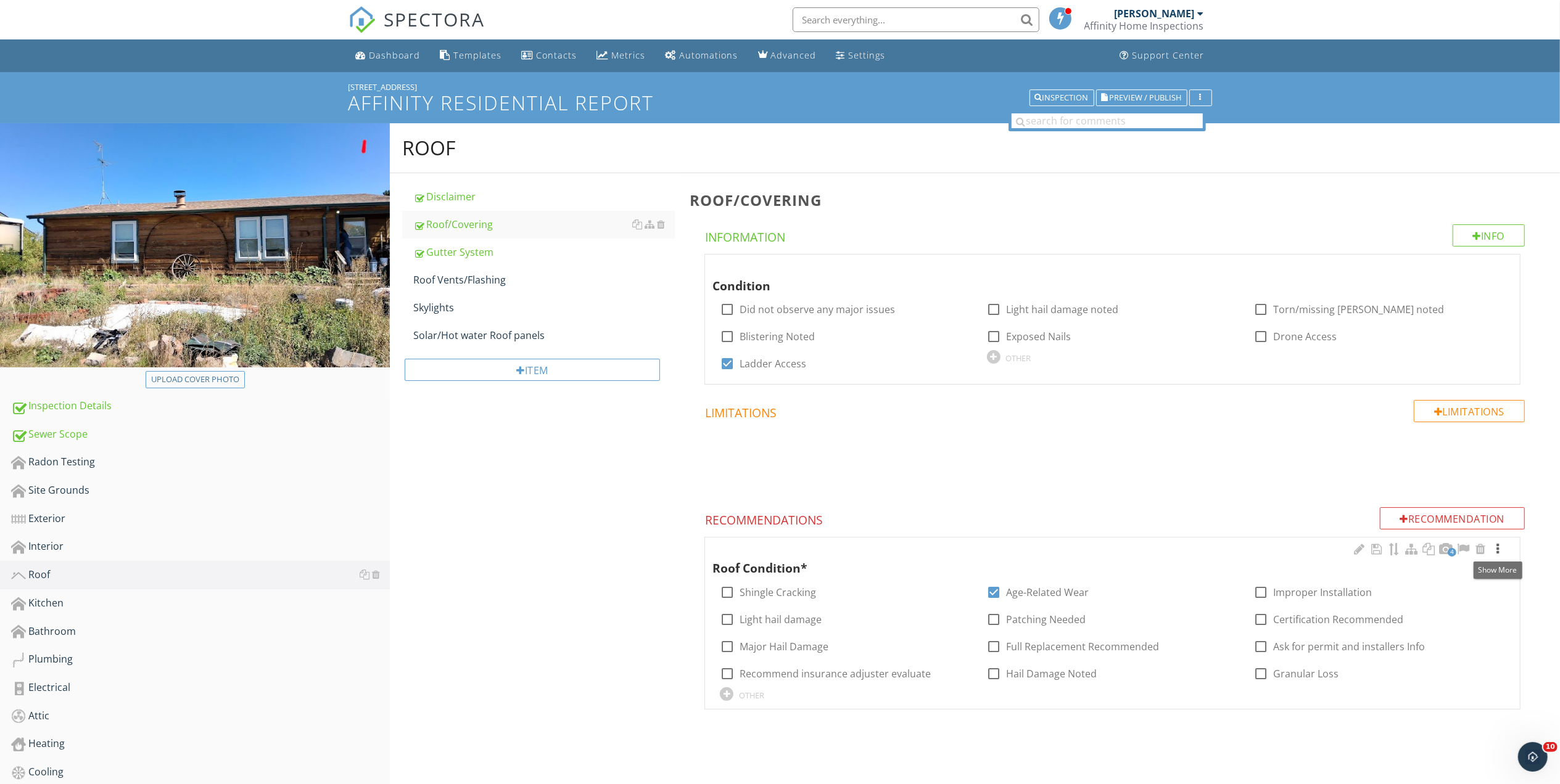
click at [1499, 549] on div at bounding box center [1497, 549] width 15 height 13
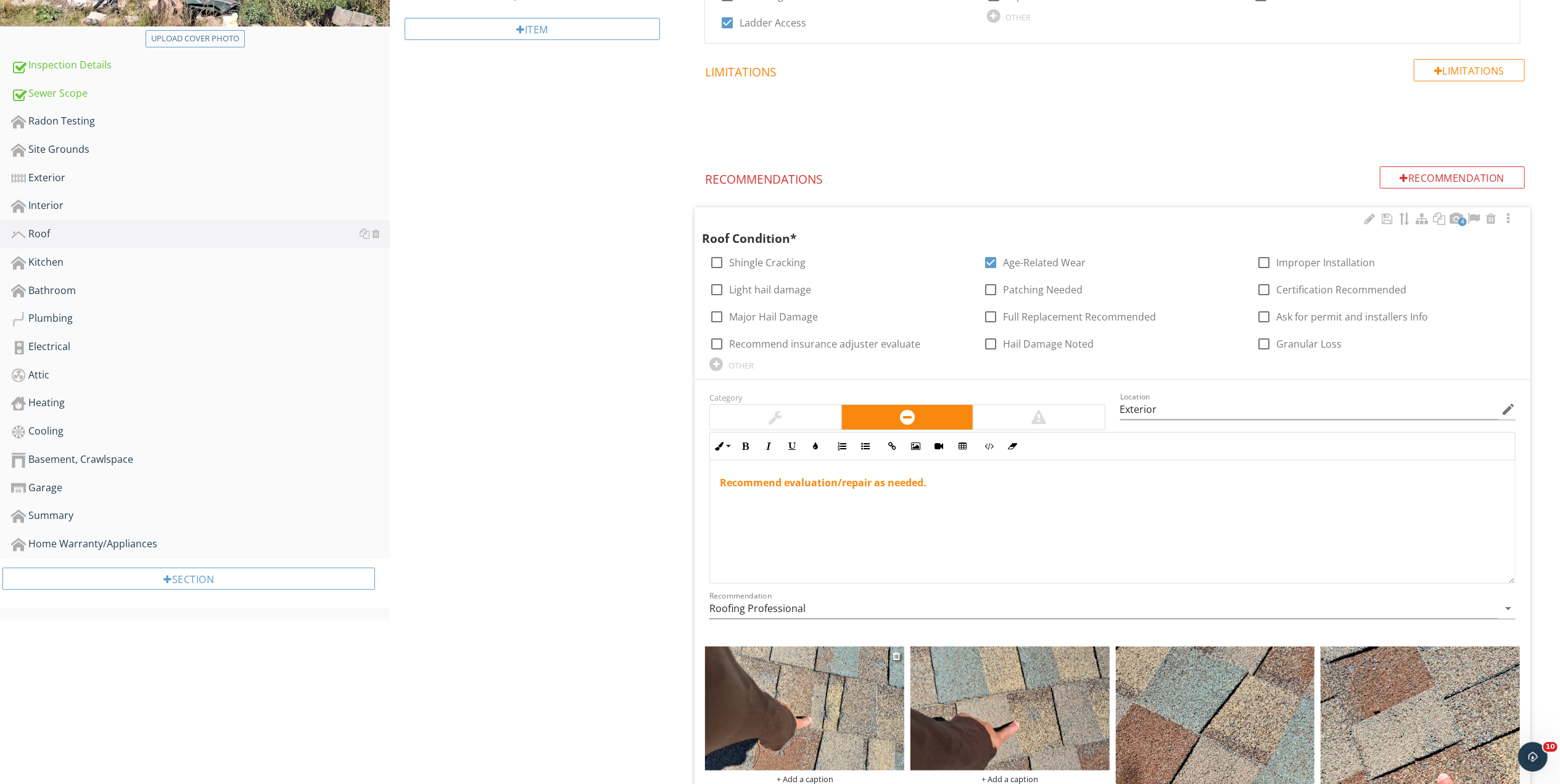
scroll to position [328, 0]
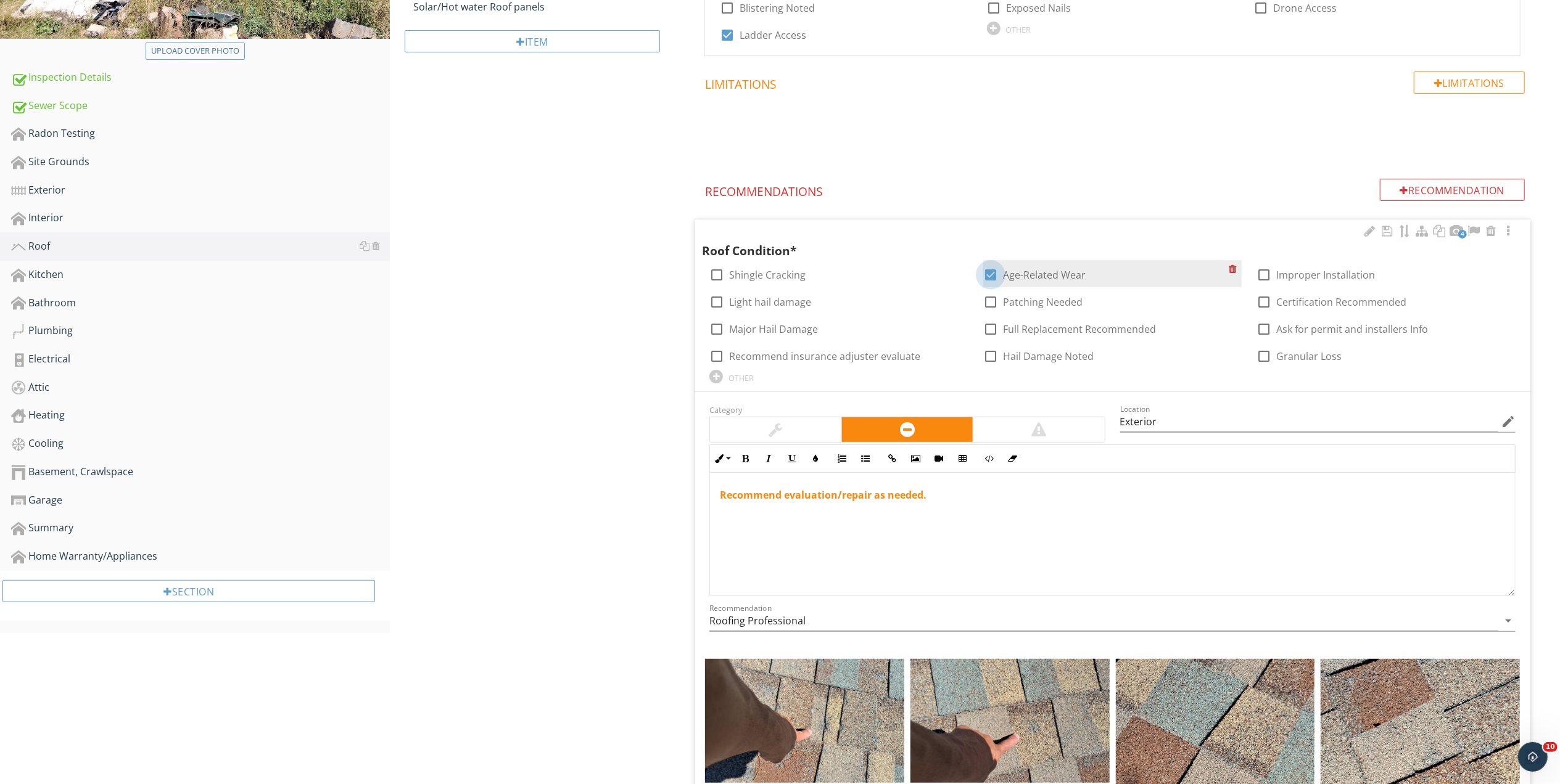
click at [993, 276] on div at bounding box center [990, 275] width 21 height 21
checkbox input "false"
click at [714, 327] on div at bounding box center [716, 328] width 21 height 21
checkbox input "true"
click at [717, 355] on div at bounding box center [716, 356] width 21 height 21
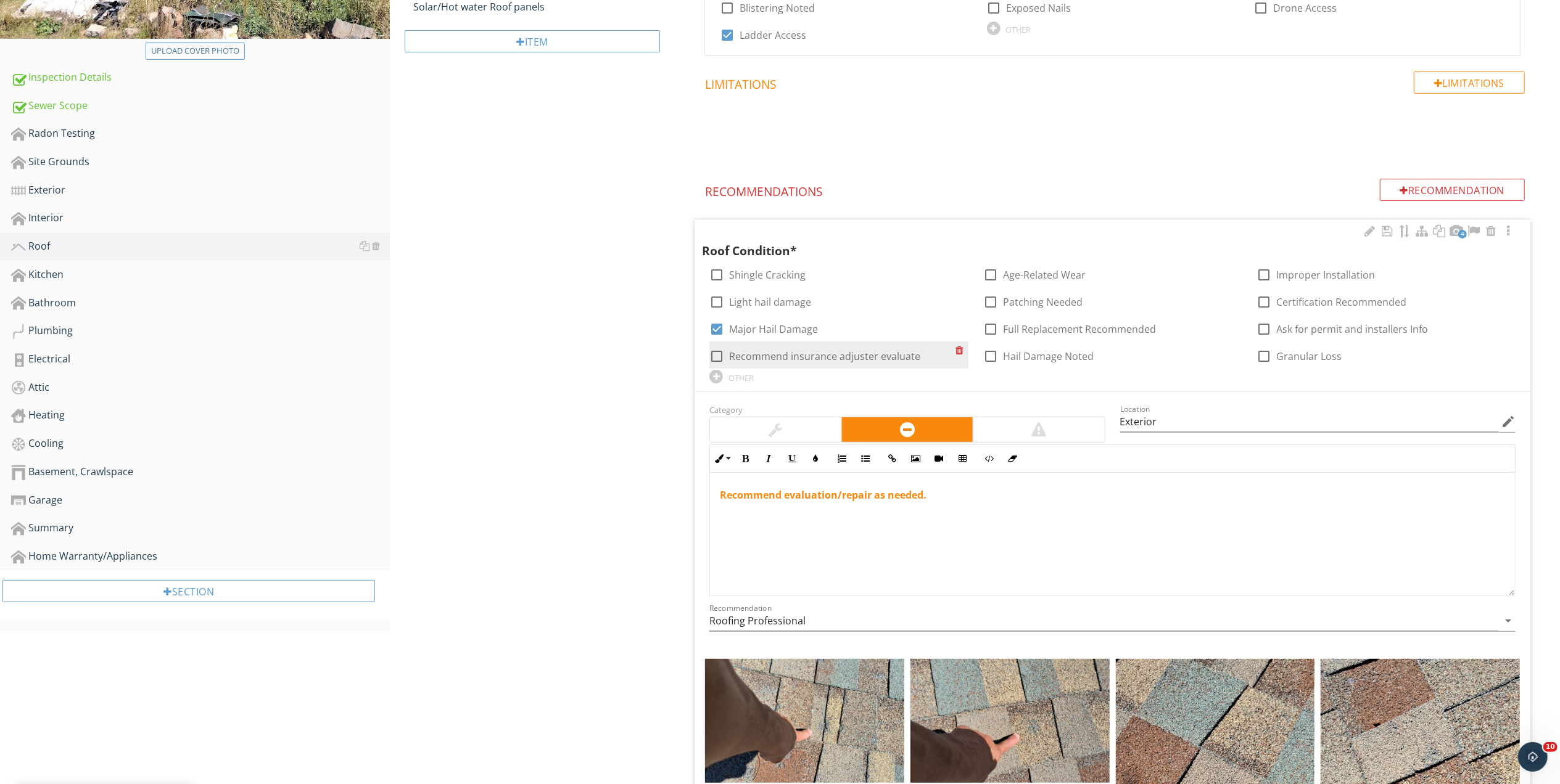
checkbox input "true"
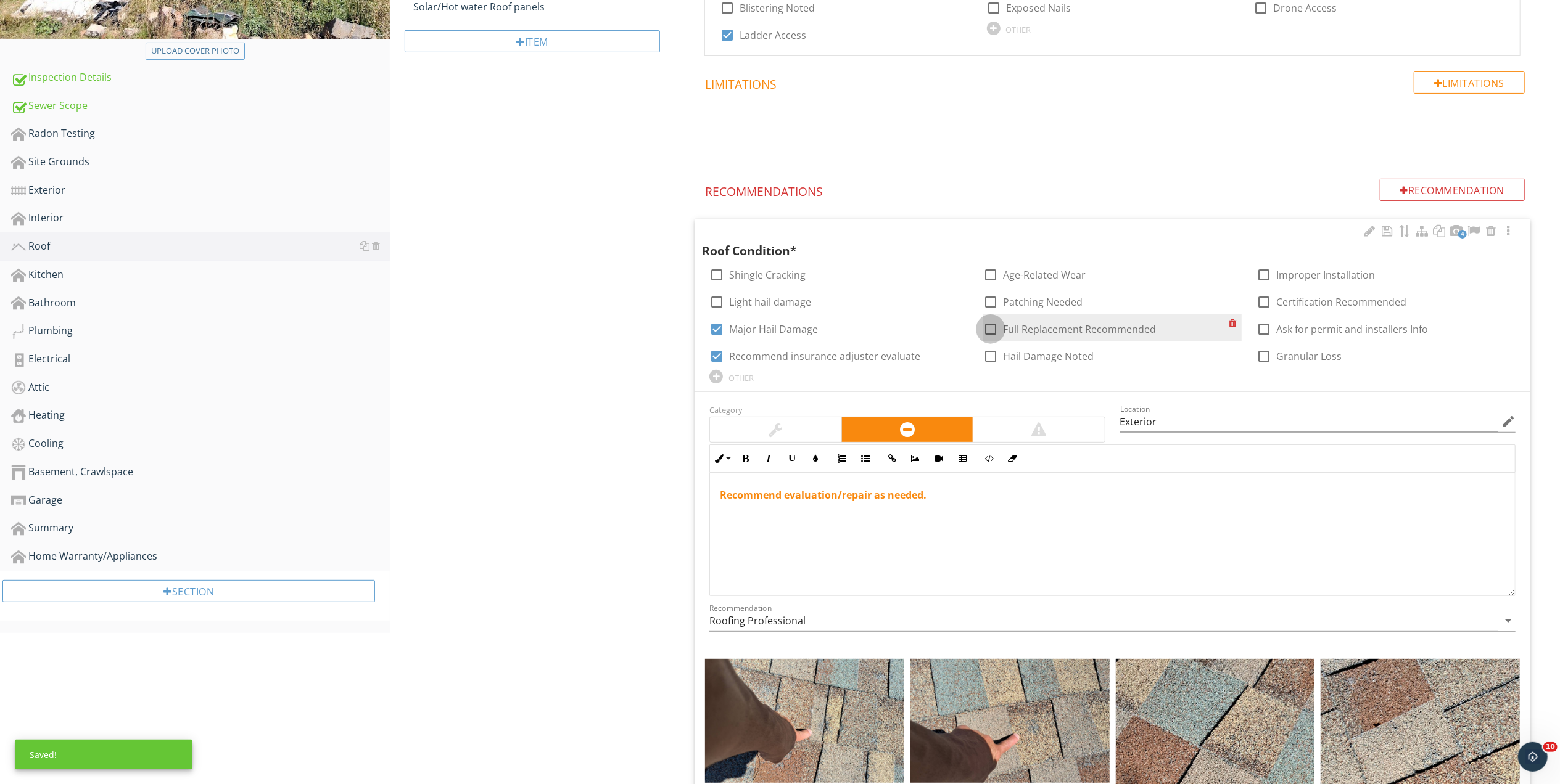
click at [992, 328] on div at bounding box center [990, 328] width 21 height 21
checkbox input "true"
click at [1264, 330] on div at bounding box center [1263, 328] width 21 height 21
checkbox input "true"
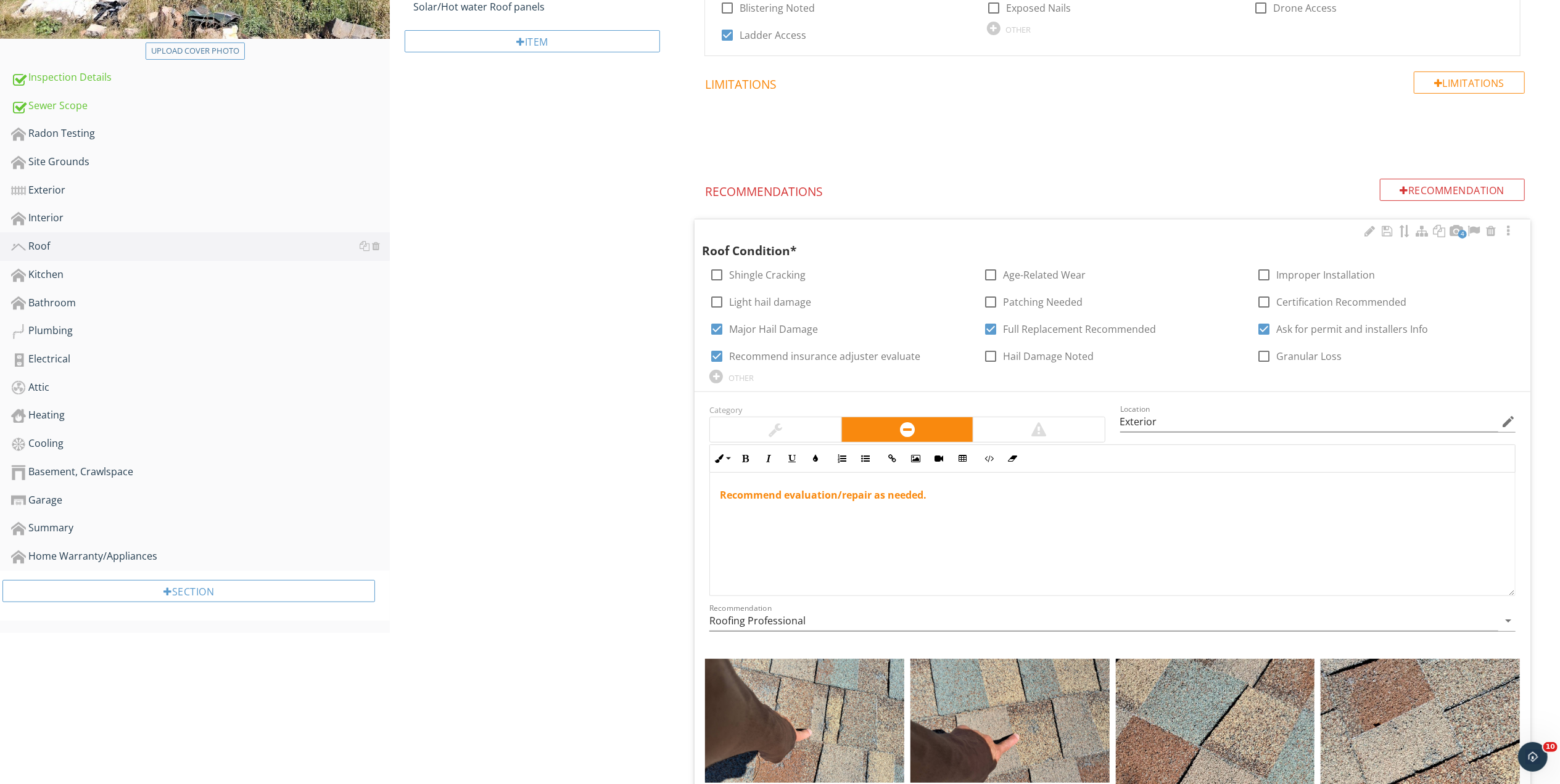
click at [875, 512] on div "Recommend evaluation/repair as needed." at bounding box center [1112, 534] width 805 height 123
click at [816, 457] on icon "button" at bounding box center [816, 459] width 9 height 9
click at [755, 531] on span "Color #d53636" at bounding box center [752, 527] width 20 height 20
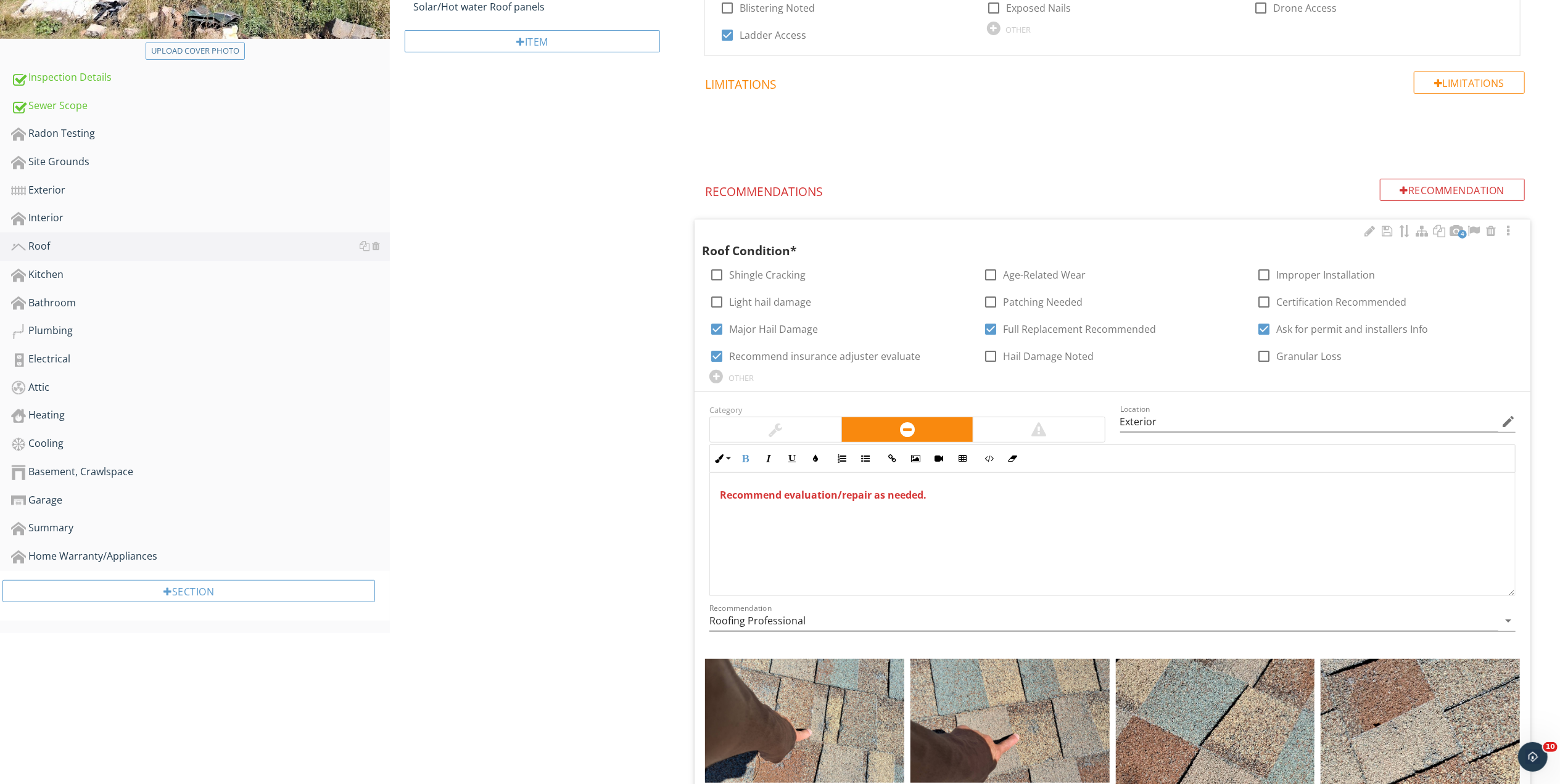
click at [1031, 424] on div at bounding box center [1039, 430] width 15 height 15
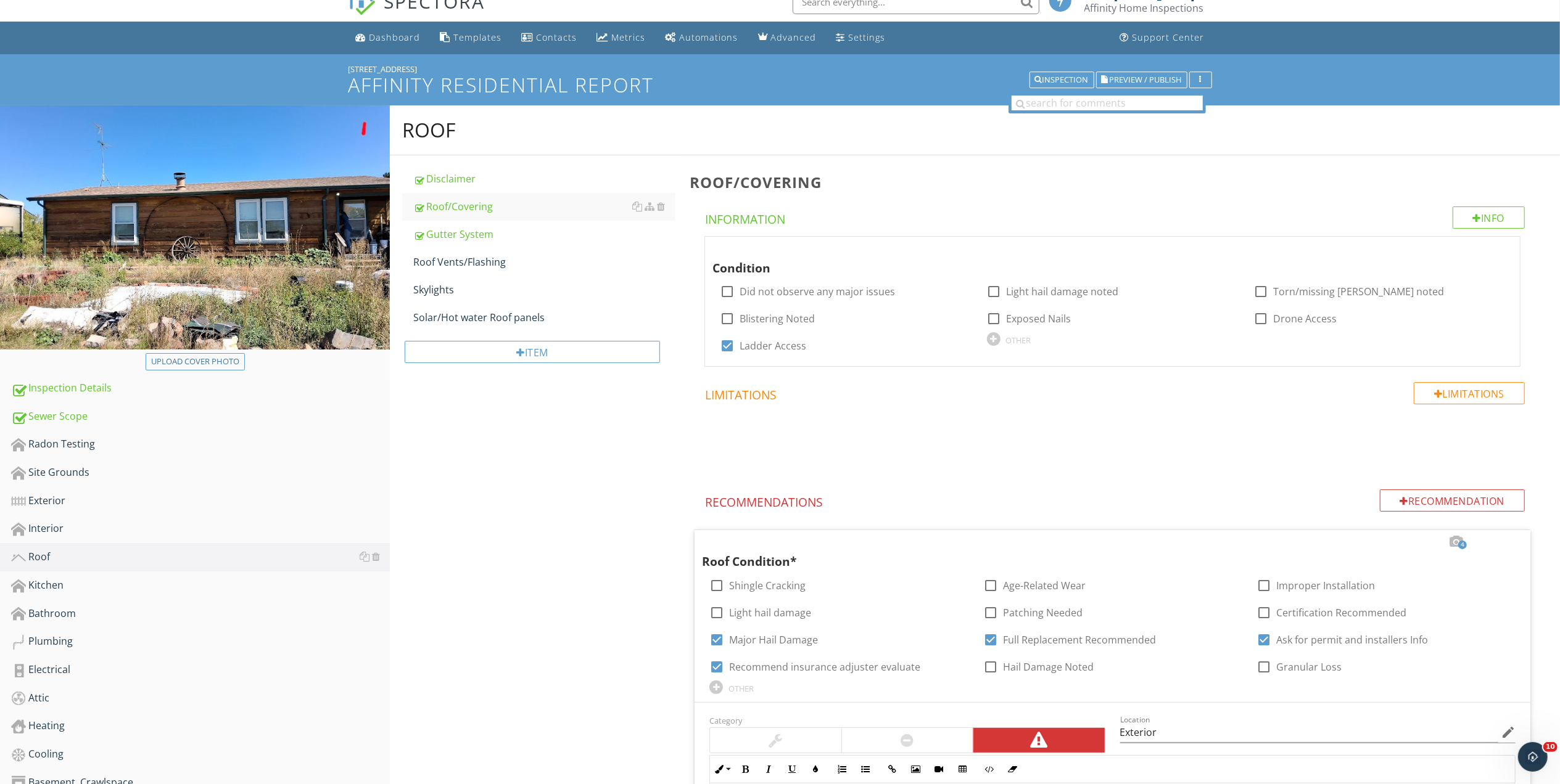
scroll to position [0, 0]
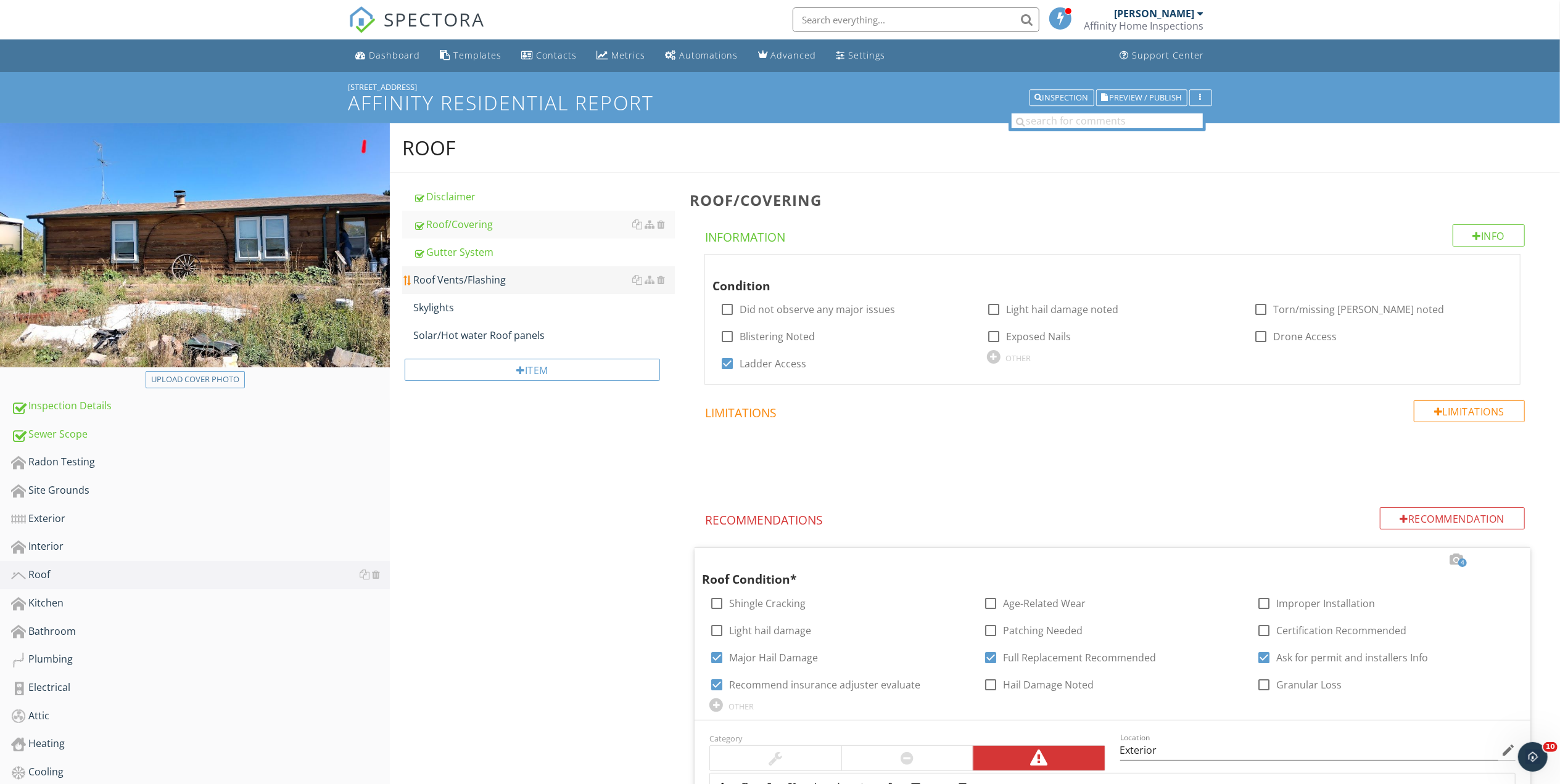
click at [460, 277] on div "Roof Vents/Flashing" at bounding box center [544, 280] width 262 height 15
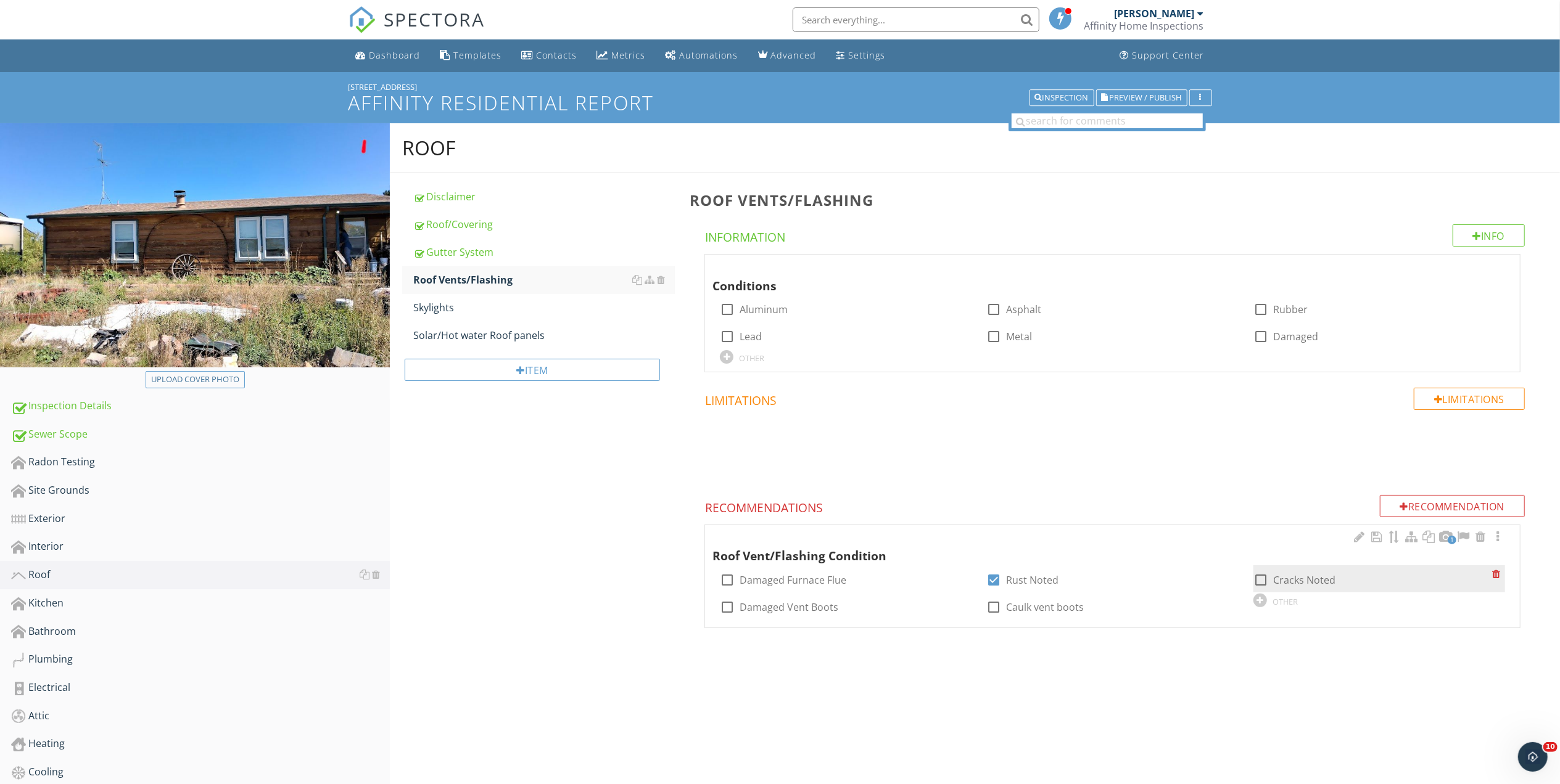
click at [1259, 578] on div at bounding box center [1260, 579] width 21 height 21
checkbox input "true"
click at [1501, 535] on div at bounding box center [1497, 537] width 15 height 13
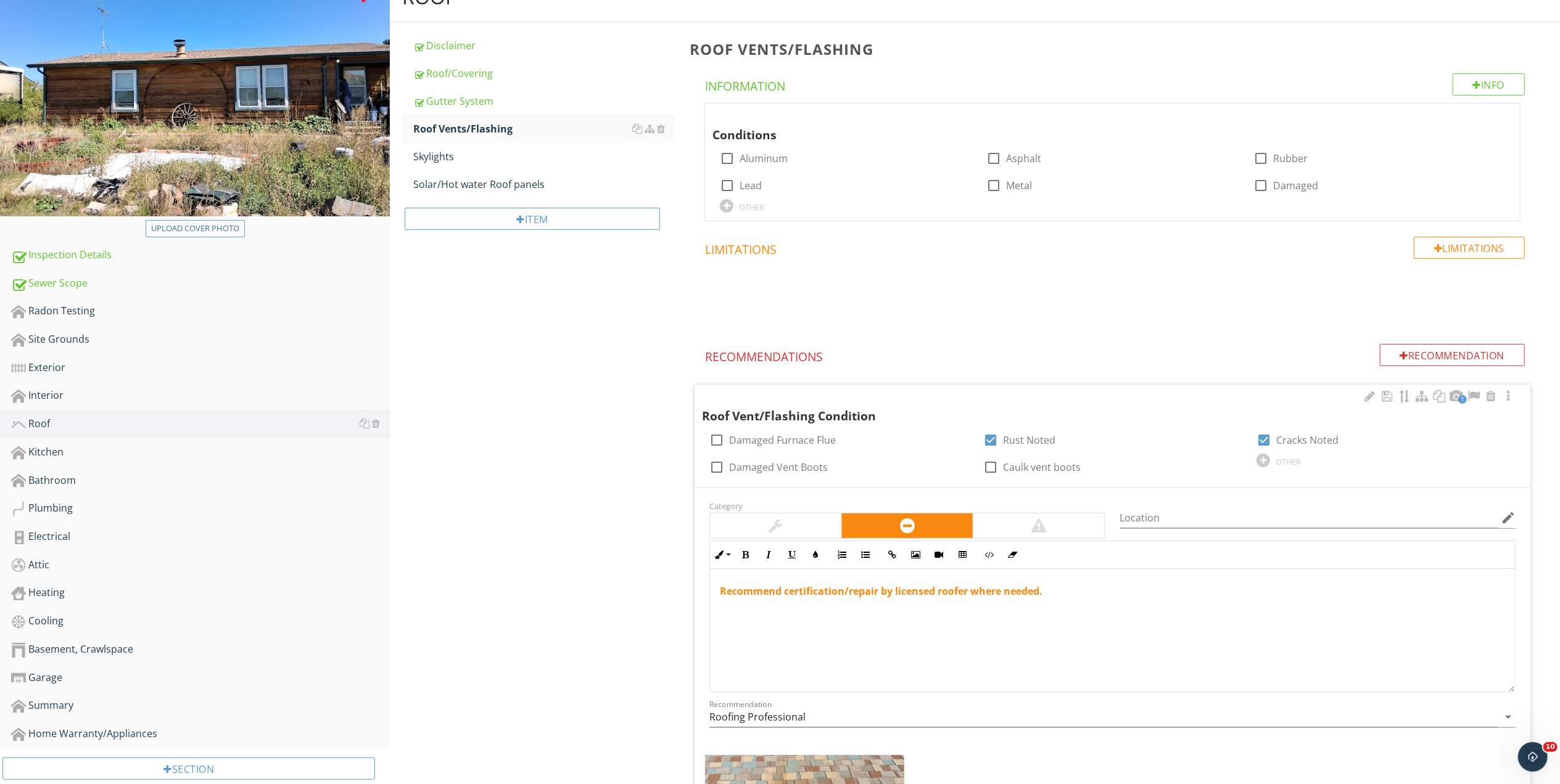
scroll to position [382, 0]
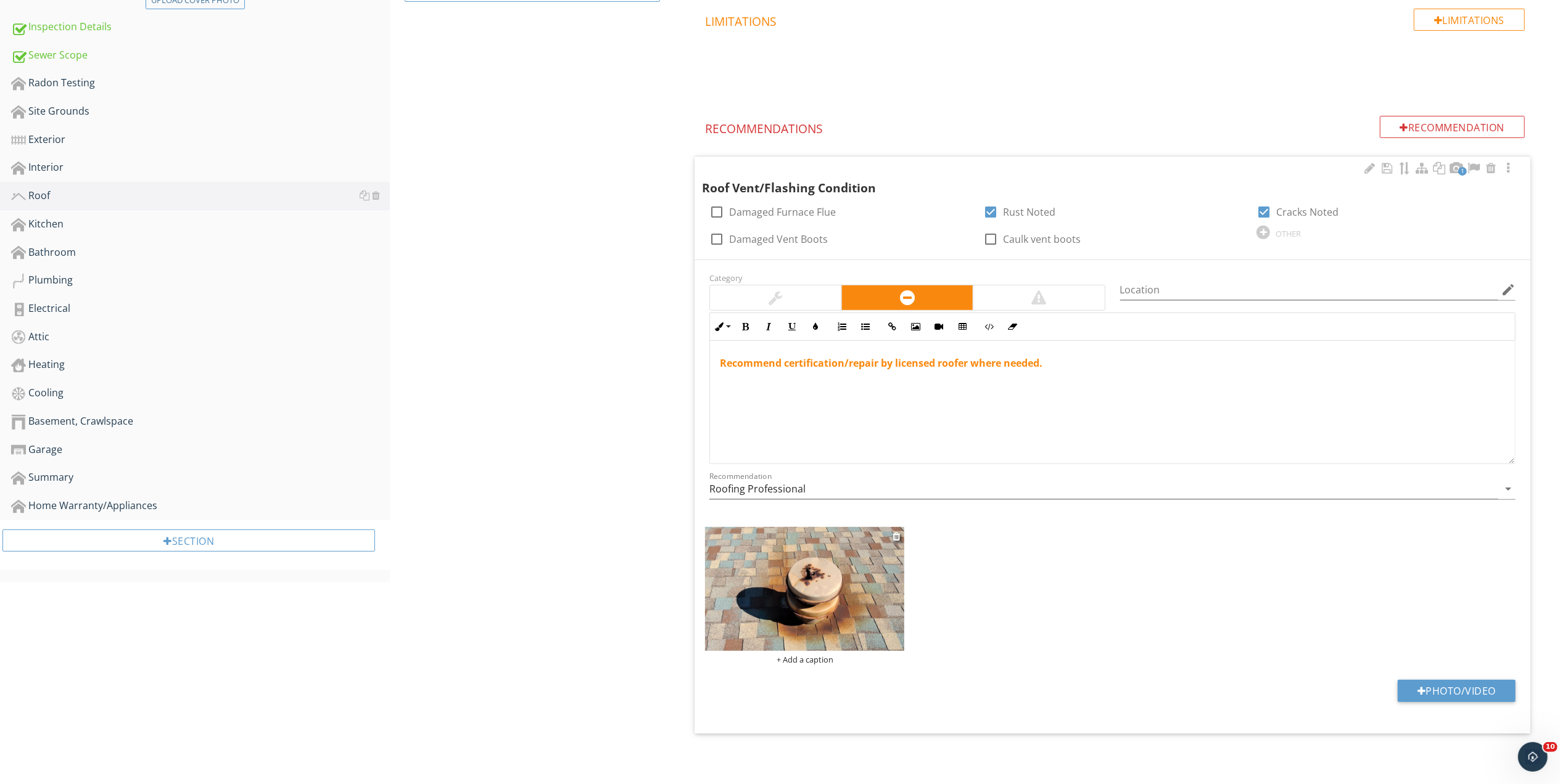
click at [811, 573] on img at bounding box center [804, 589] width 199 height 125
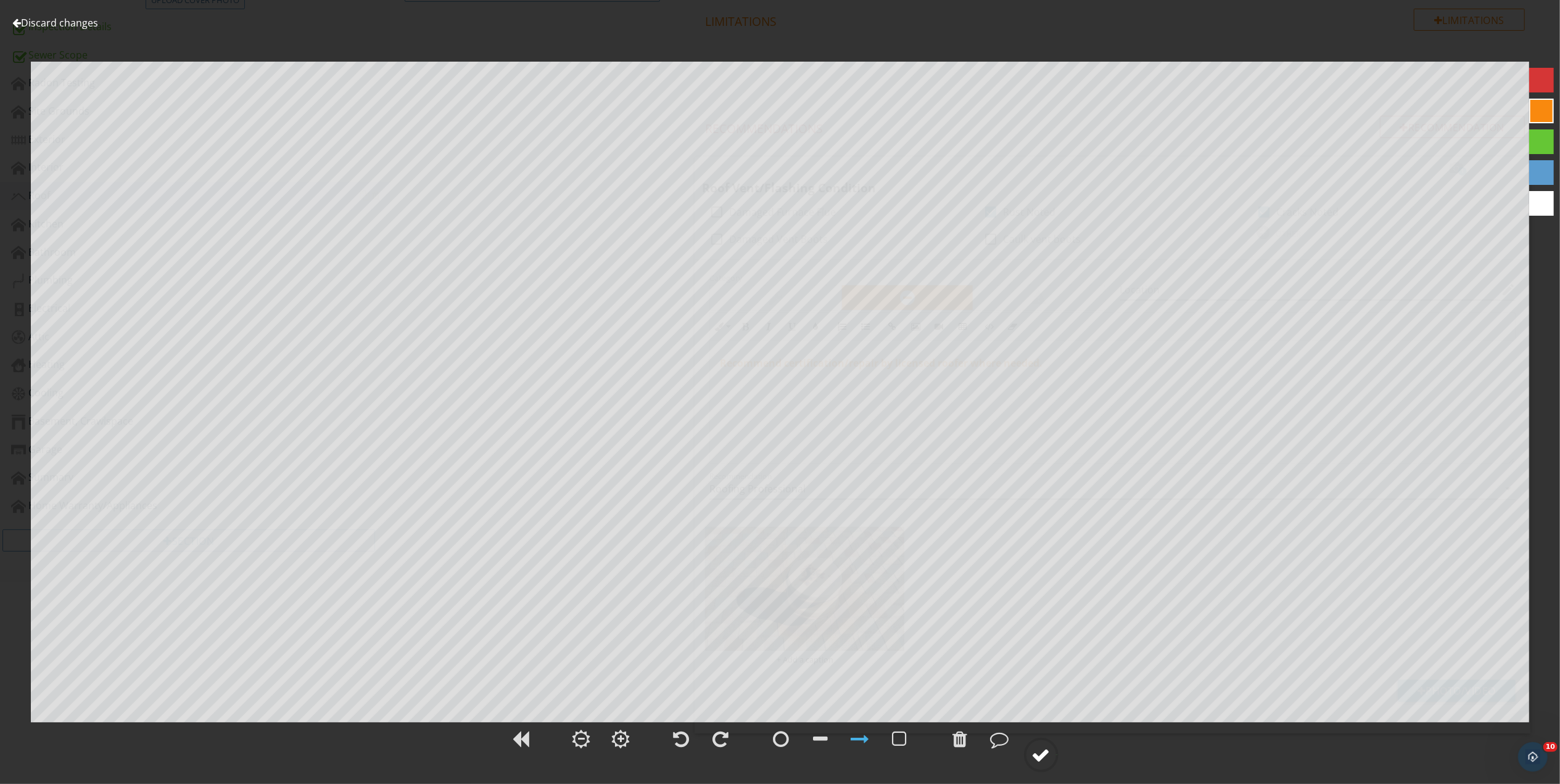
click at [1047, 753] on div at bounding box center [1041, 755] width 19 height 19
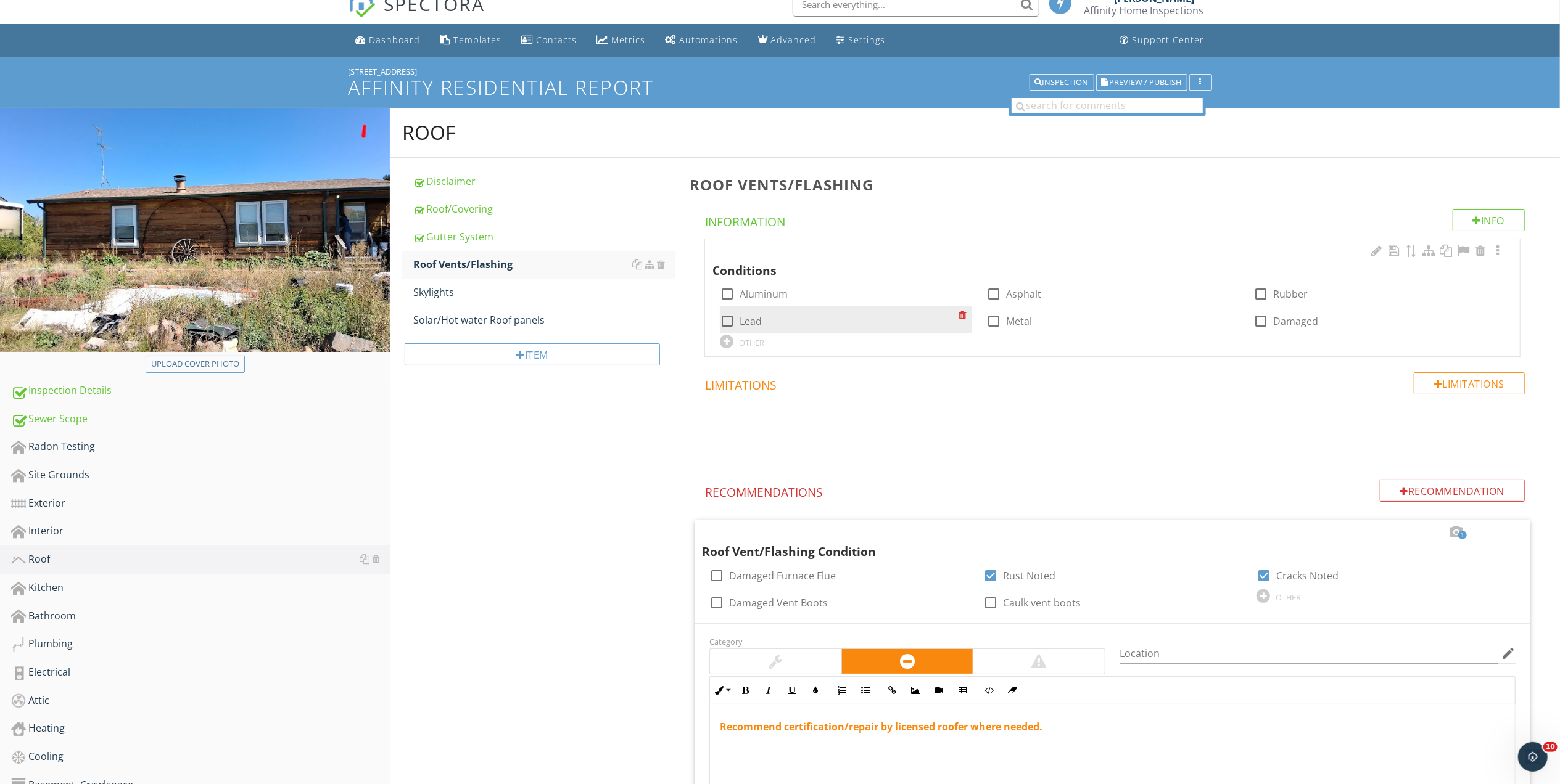
scroll to position [0, 0]
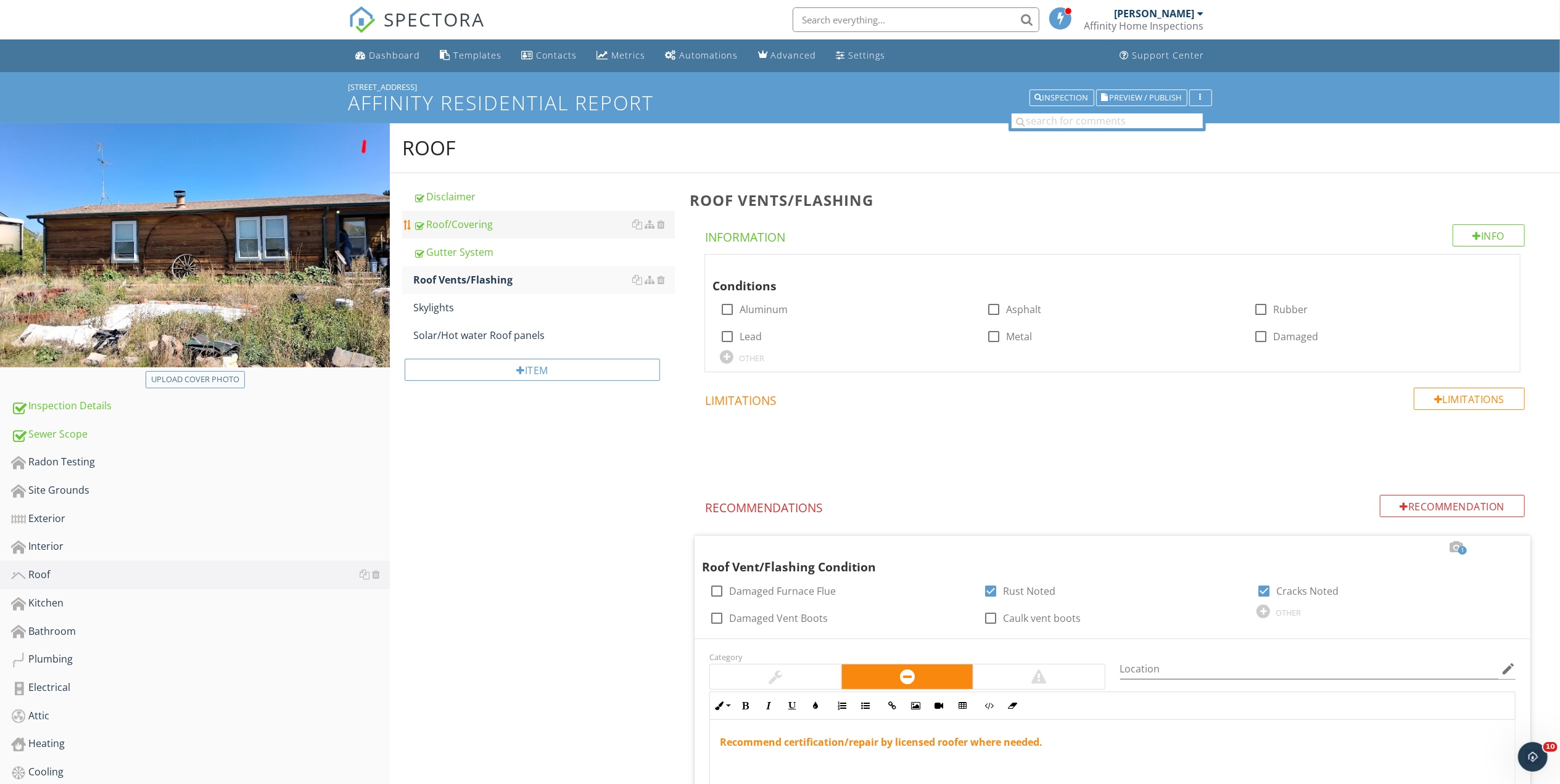
click at [461, 225] on div "Roof/Covering" at bounding box center [544, 225] width 262 height 15
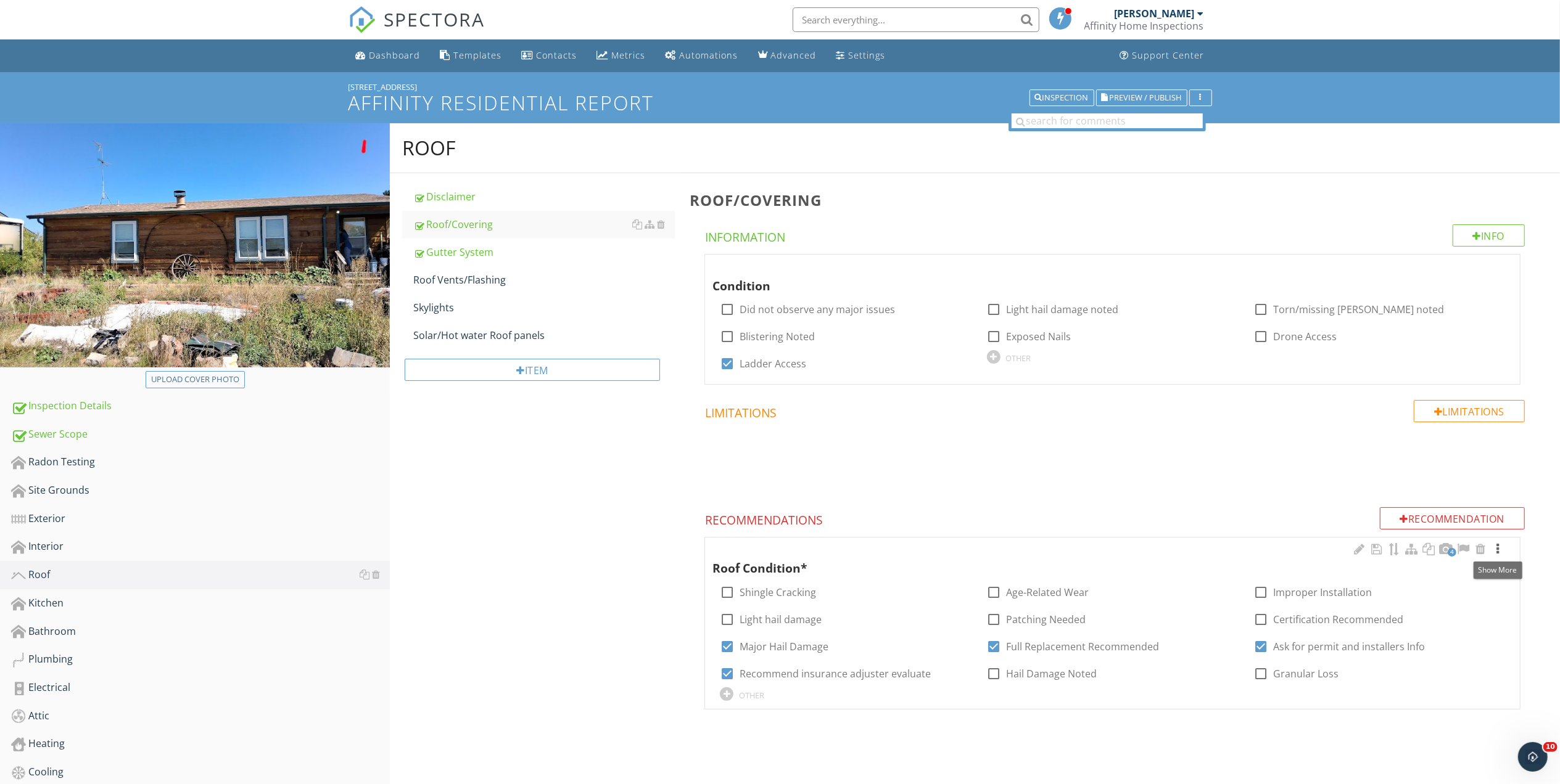
click at [1496, 547] on div at bounding box center [1497, 549] width 15 height 13
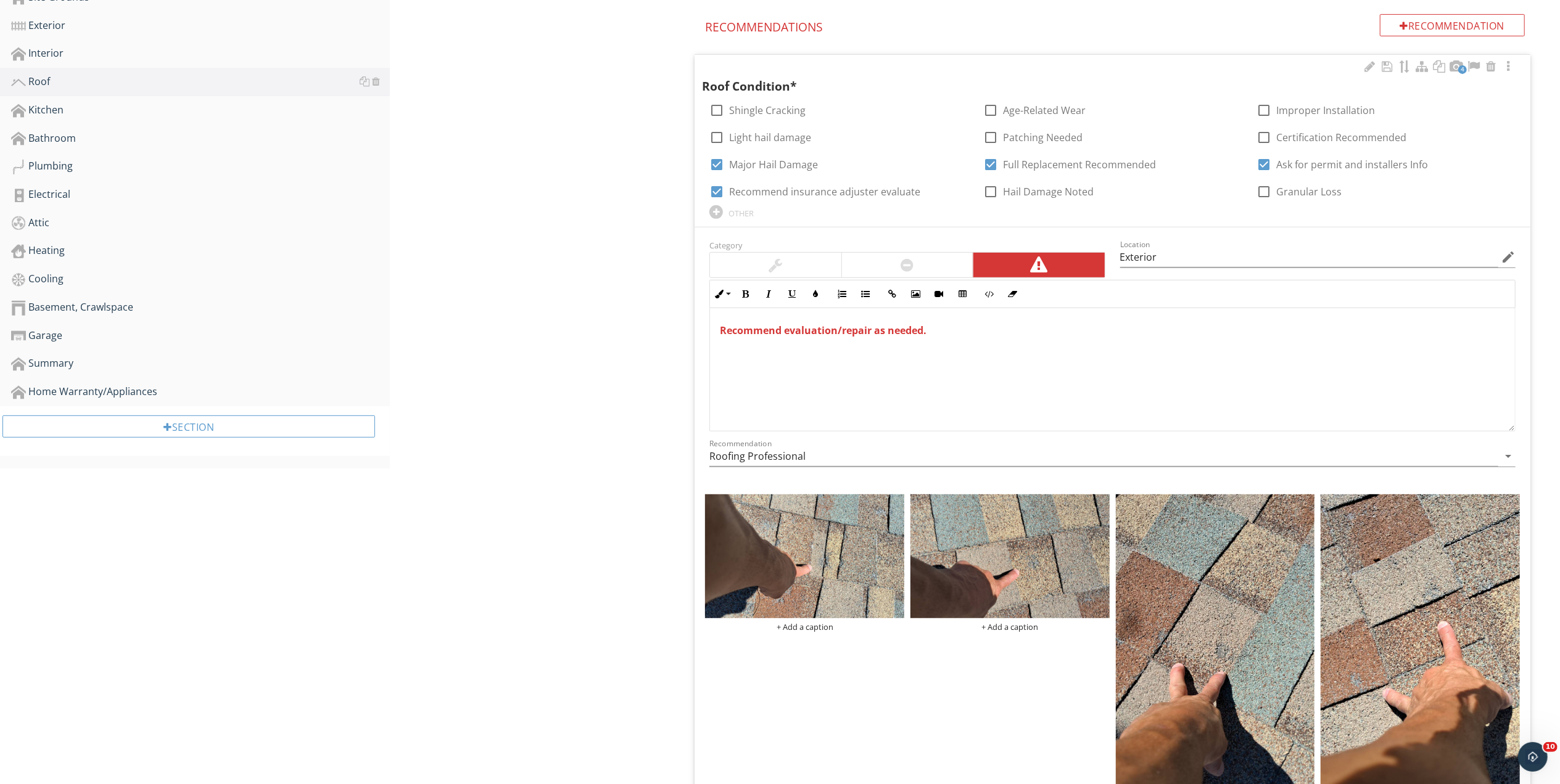
scroll to position [1, 0]
click at [870, 573] on img at bounding box center [804, 556] width 199 height 125
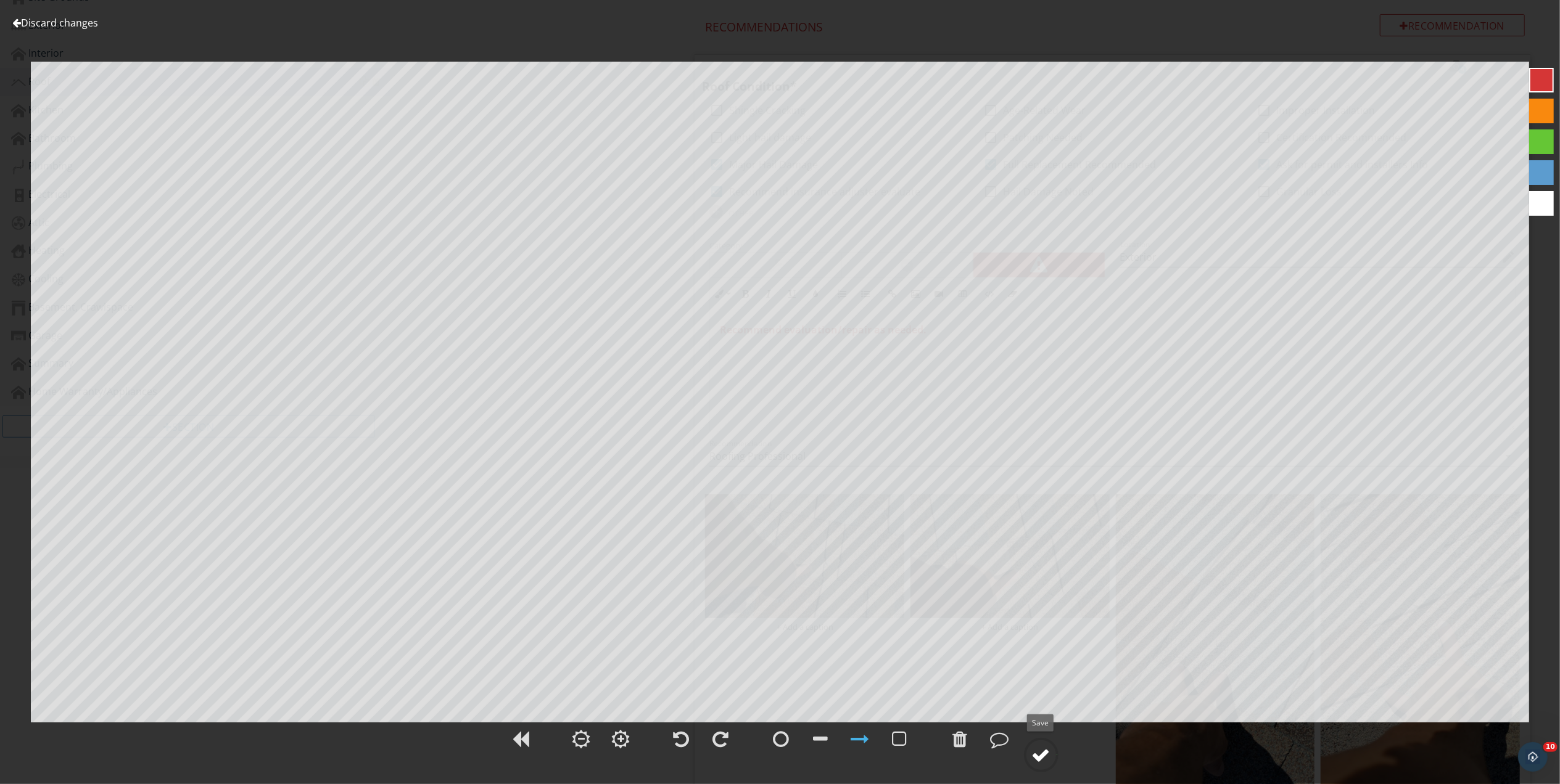
click at [1041, 757] on div at bounding box center [1041, 755] width 19 height 19
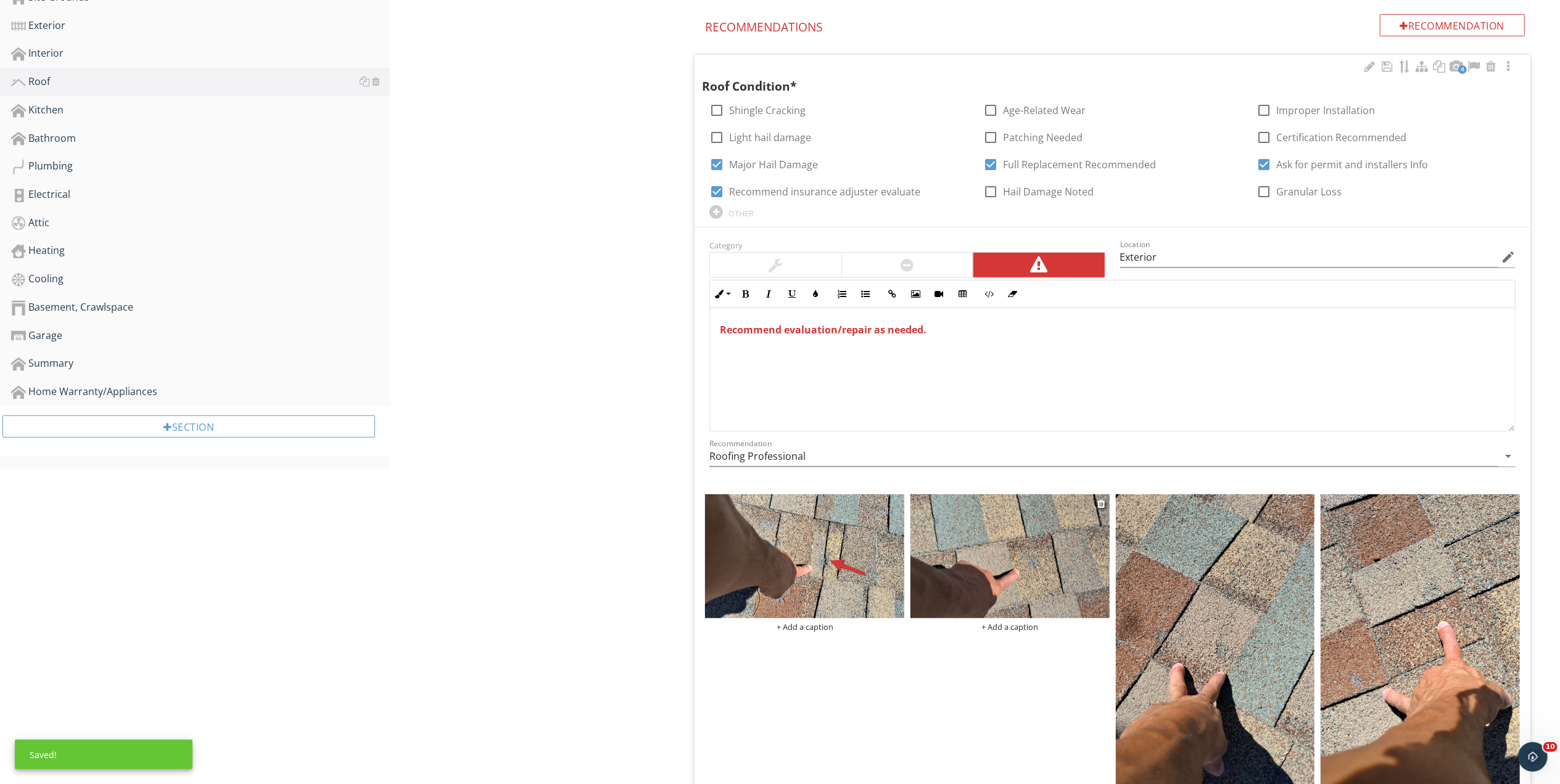
click at [1066, 573] on img at bounding box center [1010, 556] width 199 height 125
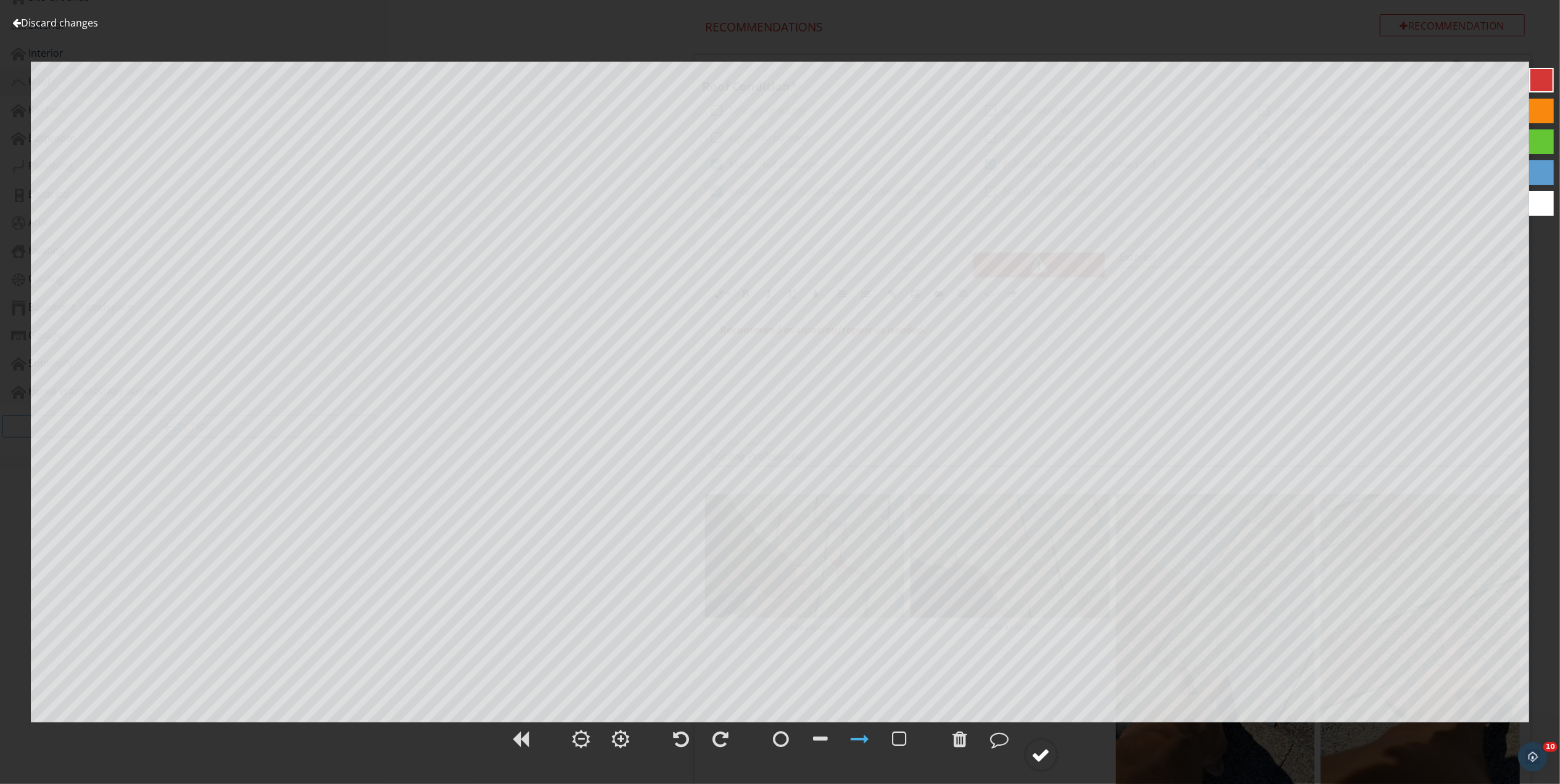
click at [1047, 752] on div at bounding box center [1041, 755] width 19 height 19
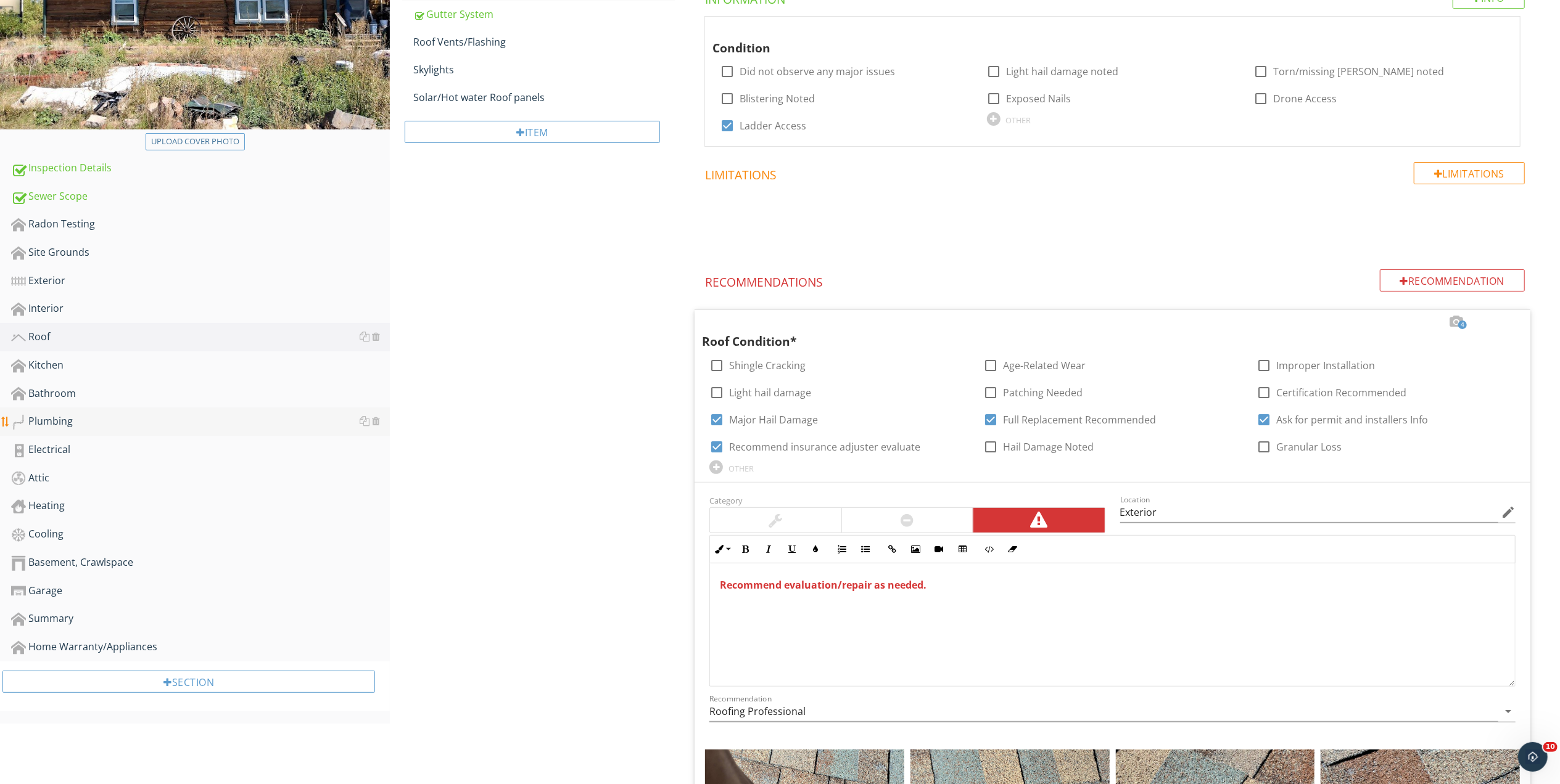
scroll to position [220, 0]
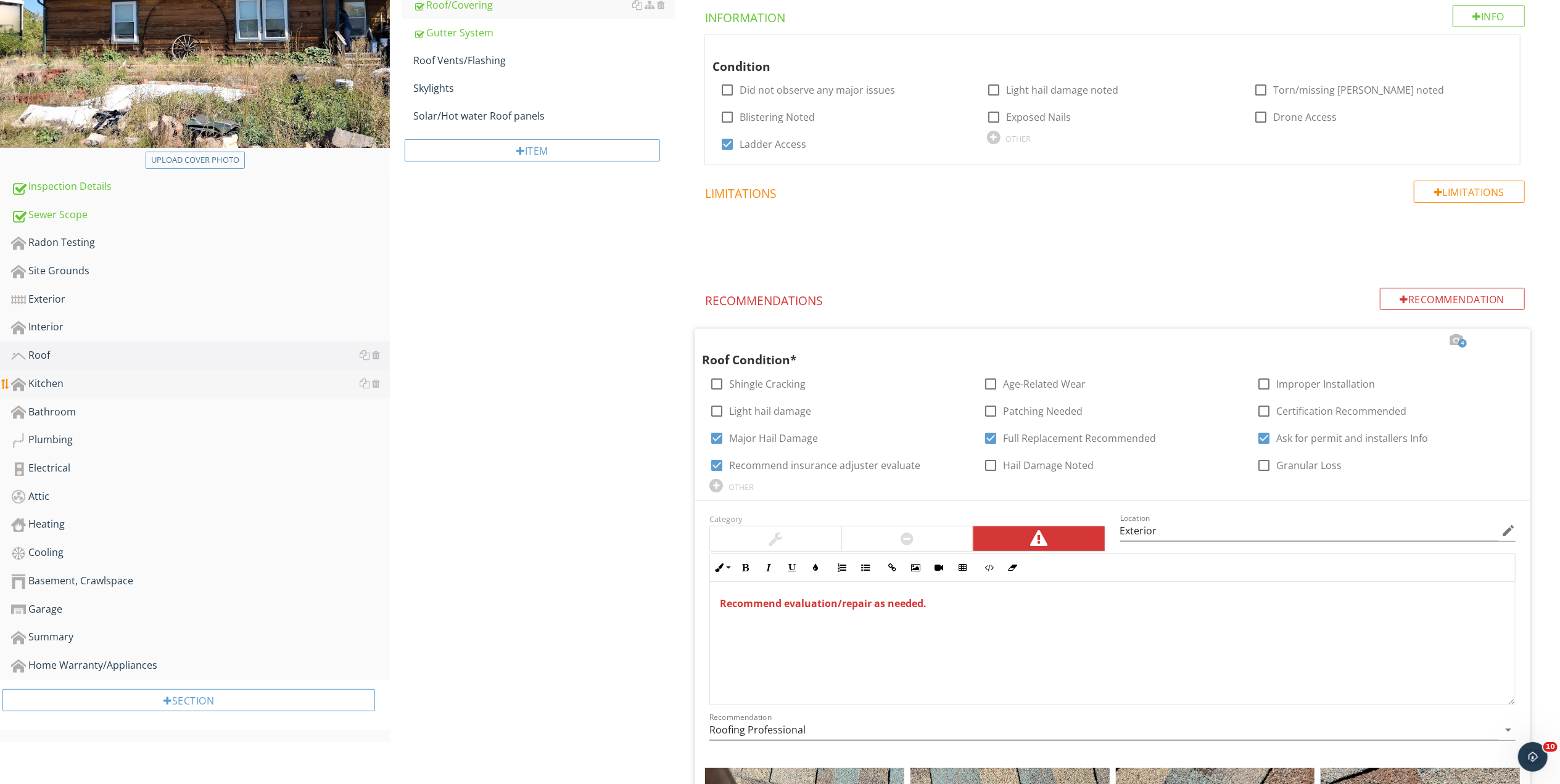
click at [38, 376] on div "Kitchen" at bounding box center [200, 384] width 379 height 16
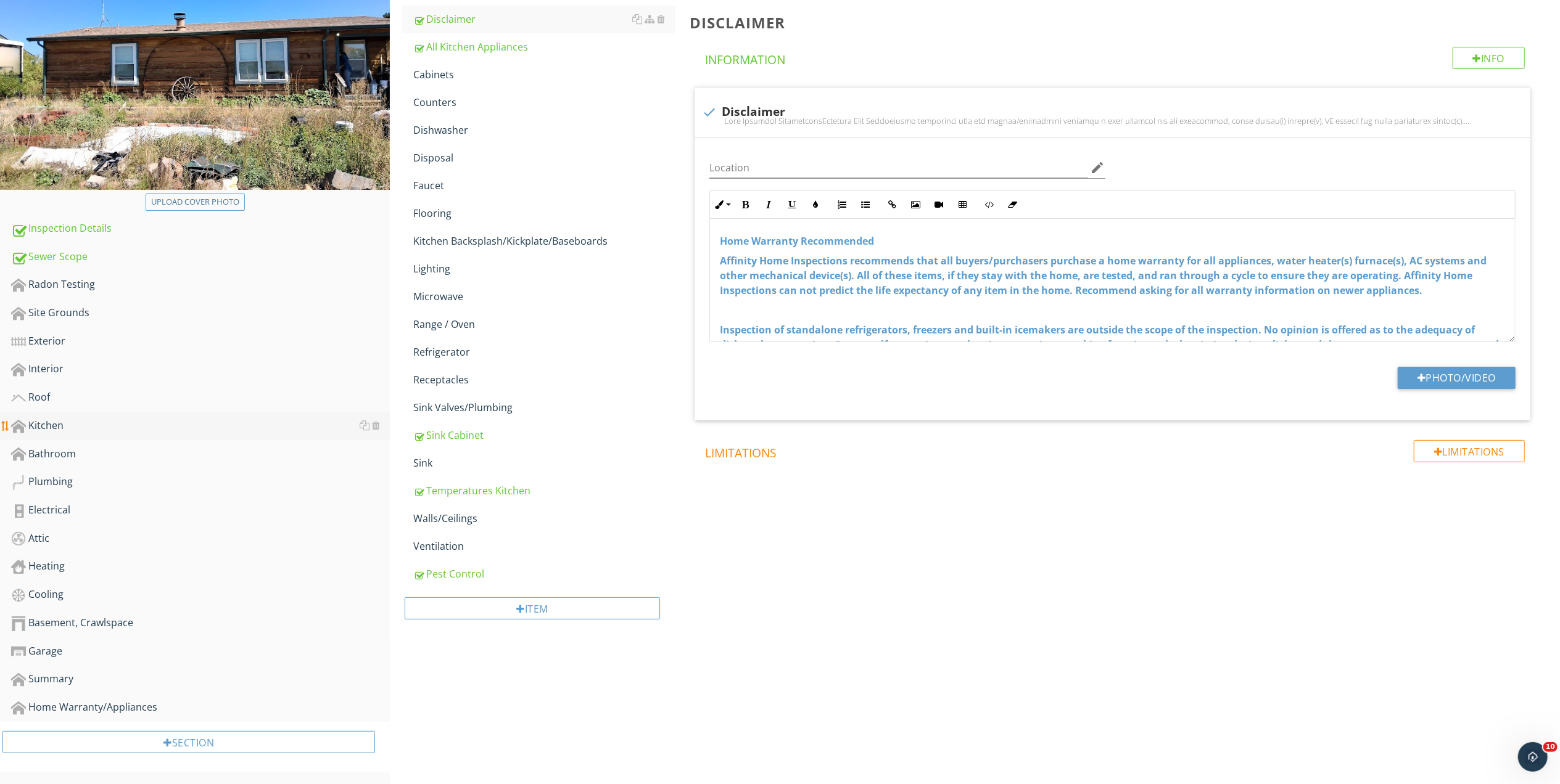
scroll to position [170, 0]
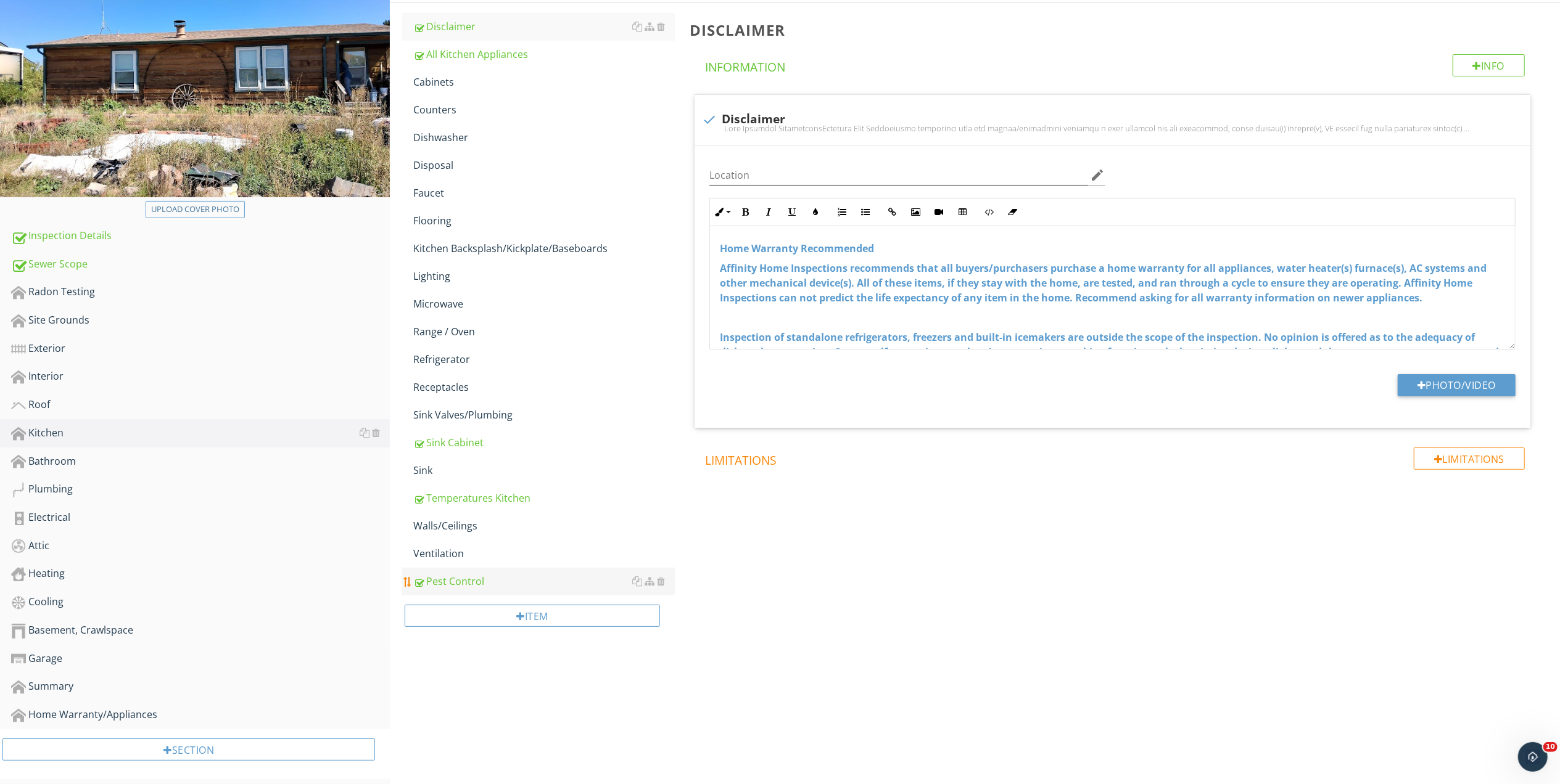
click at [459, 577] on div "Pest Control" at bounding box center [544, 581] width 262 height 15
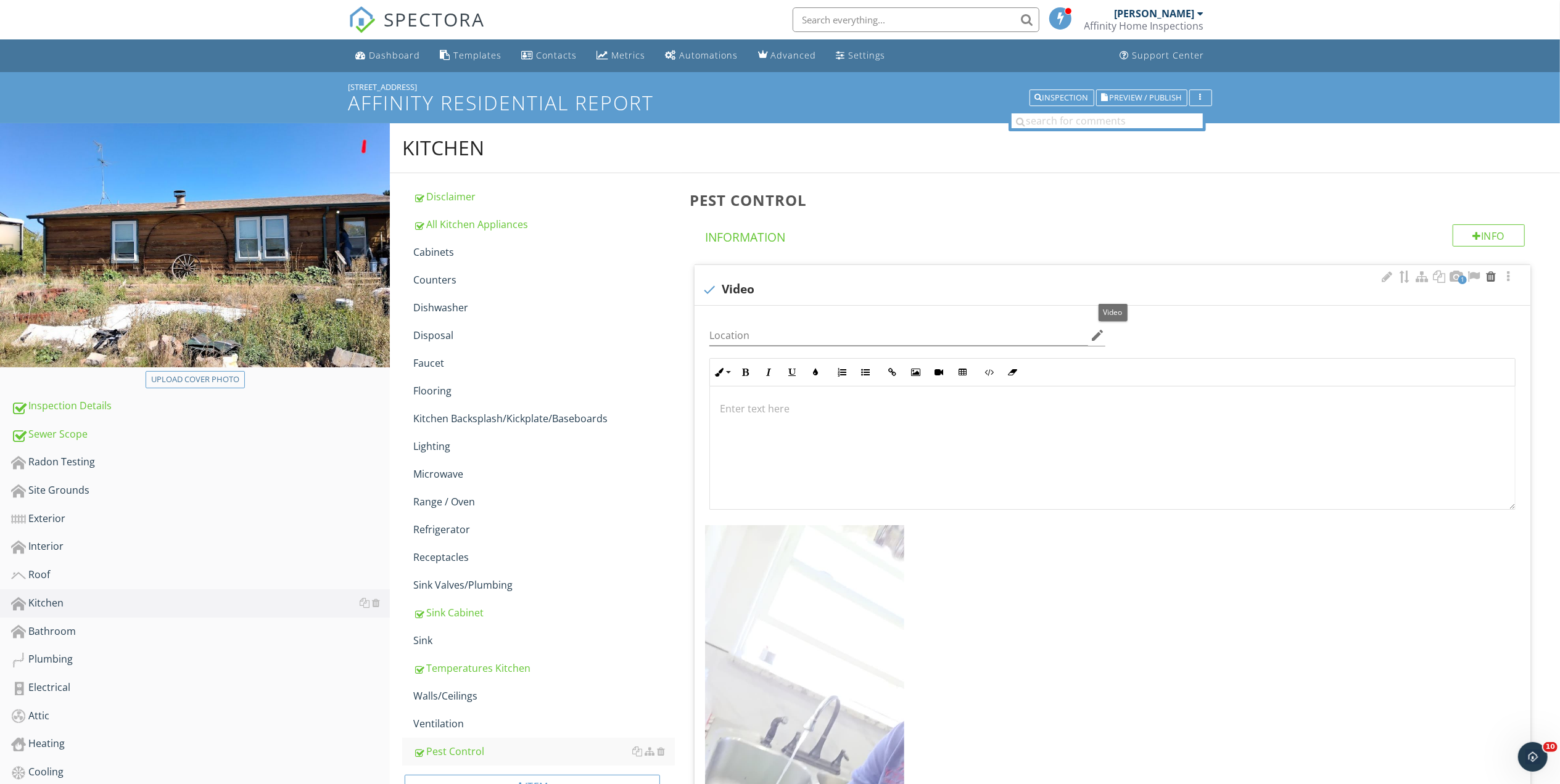
click at [1492, 281] on div at bounding box center [1491, 277] width 15 height 13
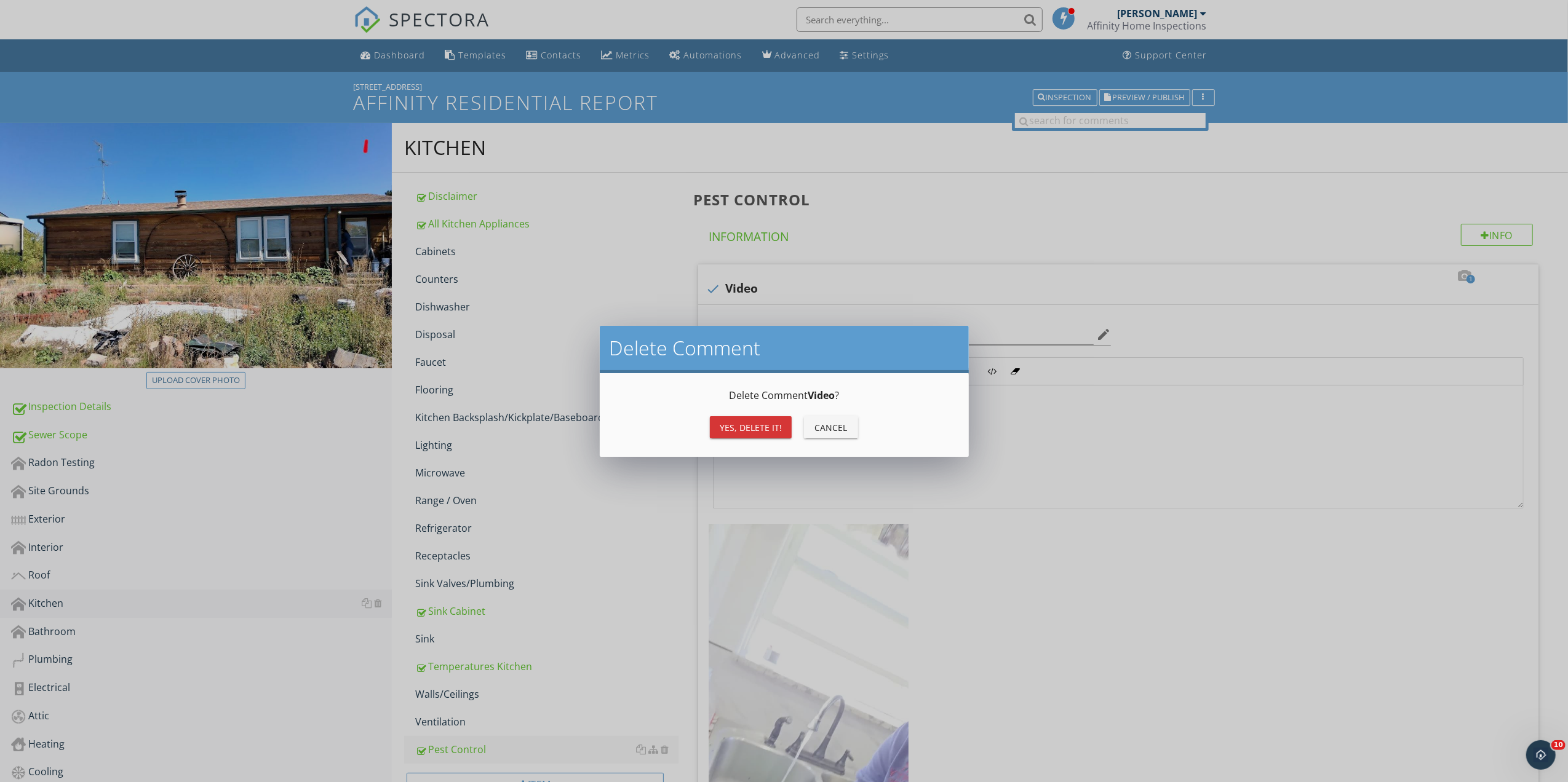
click at [752, 426] on div "Yes, Delete it!" at bounding box center [751, 428] width 62 height 13
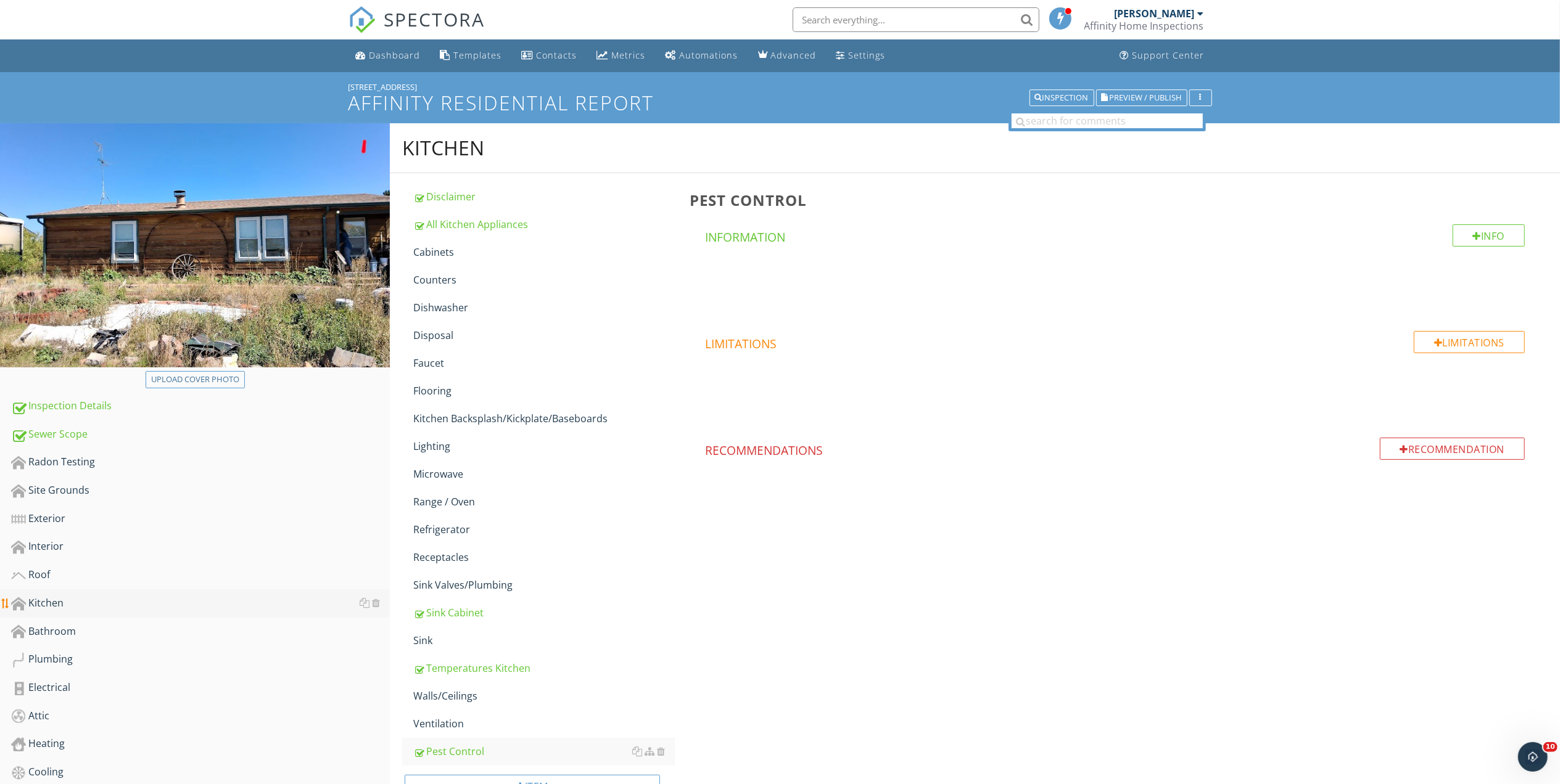
click at [42, 602] on div "Kitchen" at bounding box center [200, 604] width 379 height 16
click at [486, 225] on div "All Kitchen Appliances" at bounding box center [544, 225] width 262 height 15
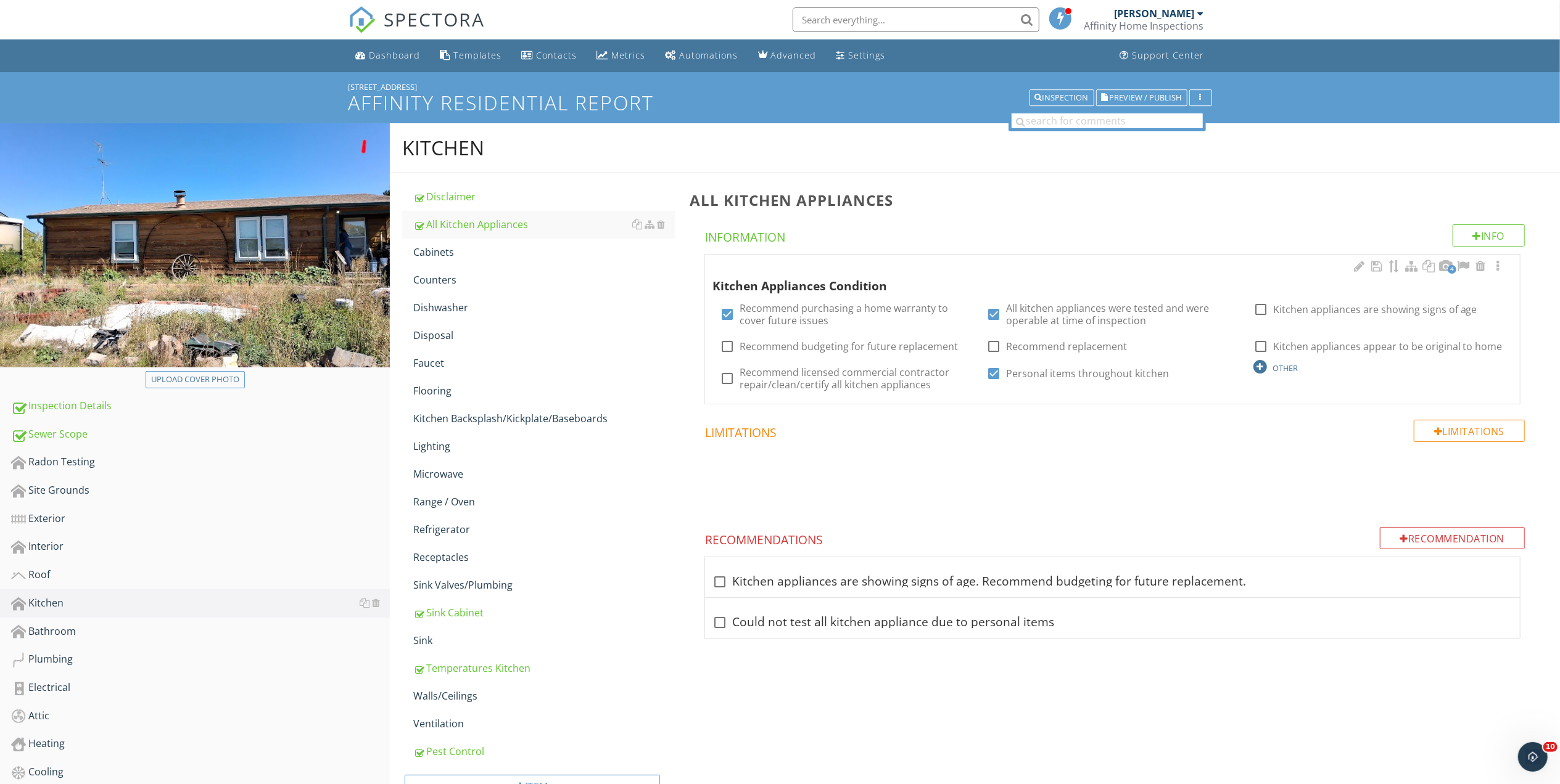
click at [1283, 369] on div "OTHER" at bounding box center [1285, 368] width 25 height 10
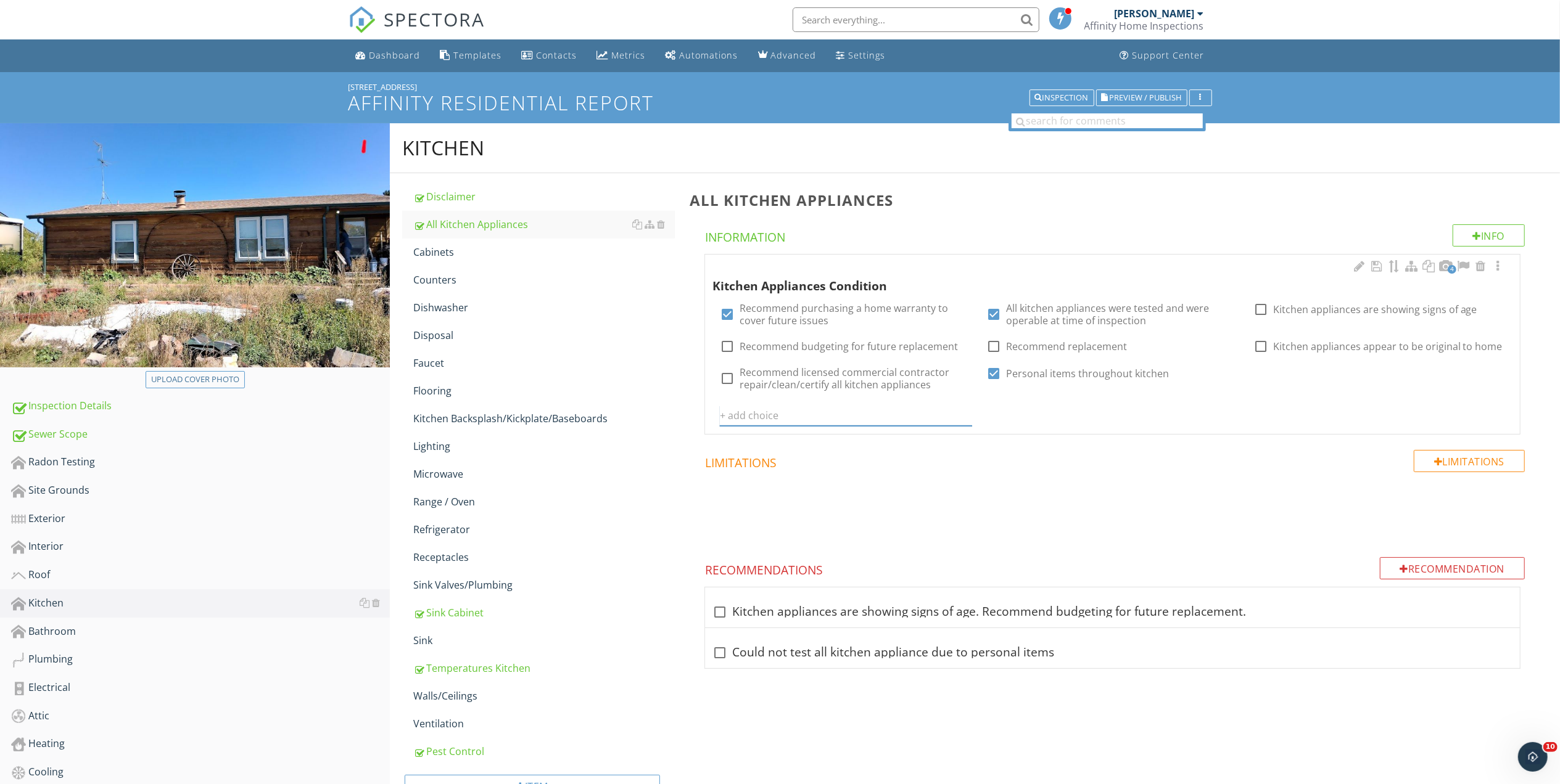
click at [792, 410] on input "text" at bounding box center [846, 415] width 252 height 21
click at [963, 412] on icon at bounding box center [965, 415] width 9 height 10
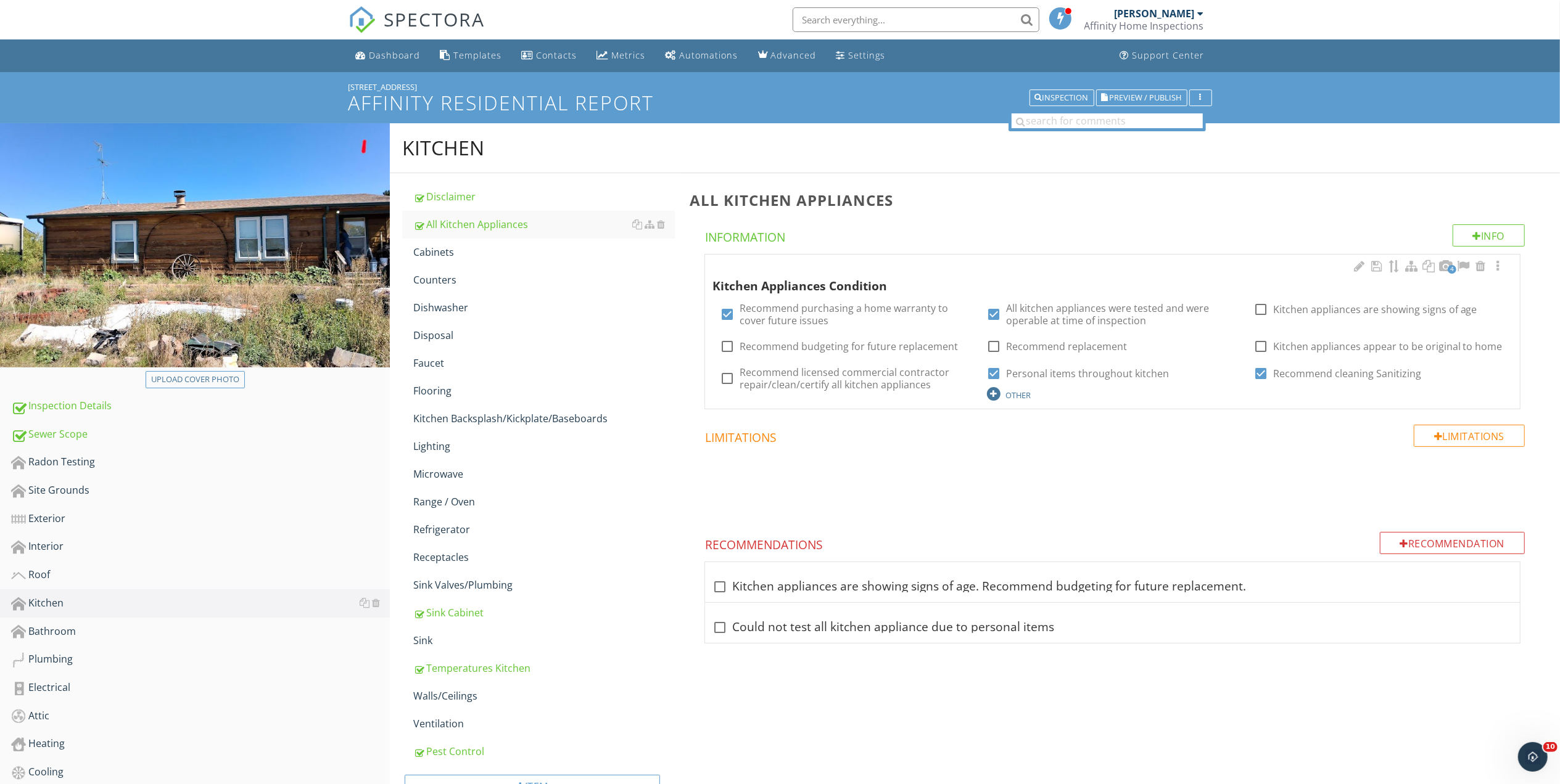
click at [1018, 394] on div "OTHER" at bounding box center [1019, 395] width 25 height 10
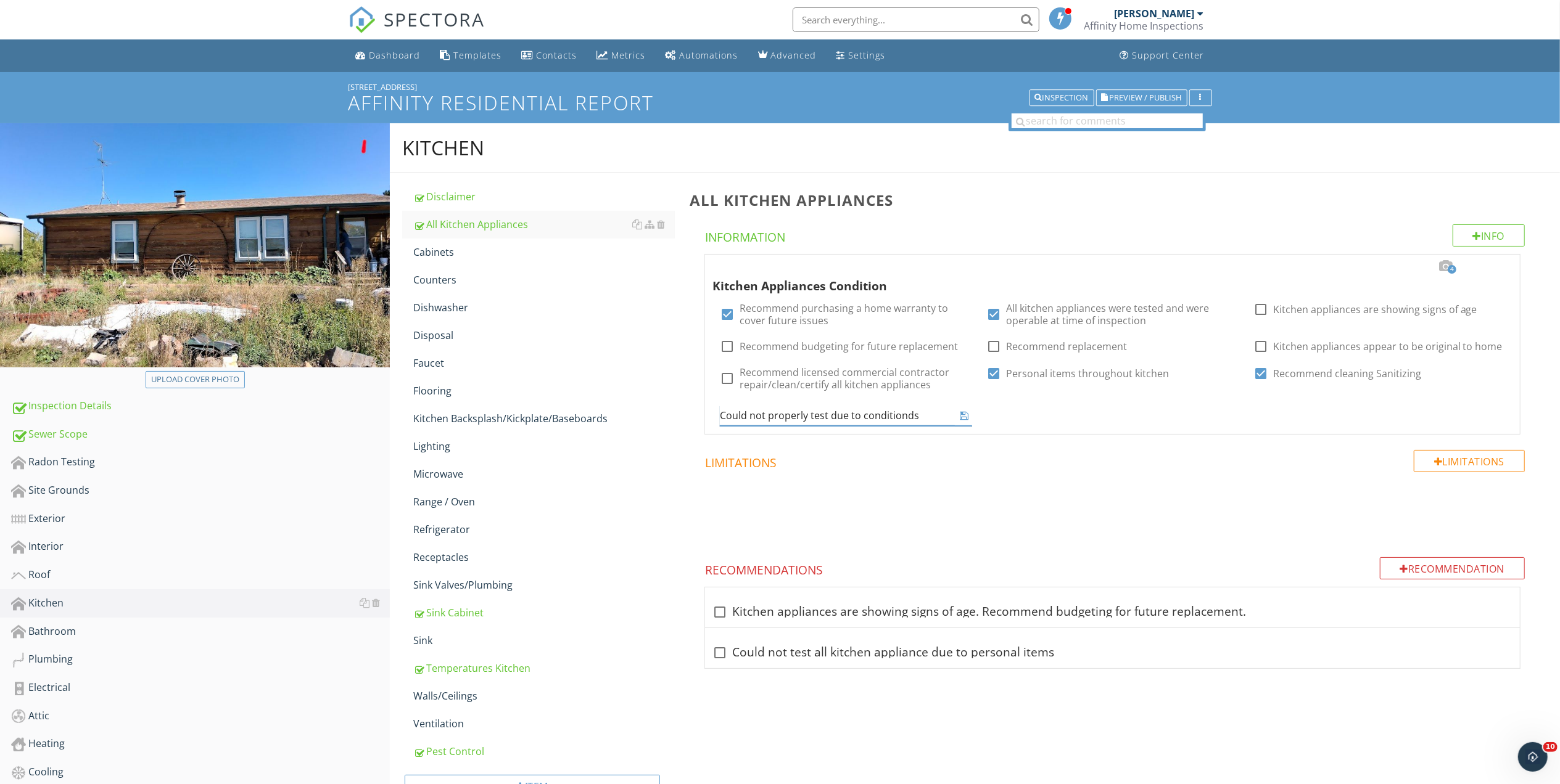
type input "Could not properly test due to conditions"
click at [963, 415] on icon at bounding box center [965, 415] width 9 height 10
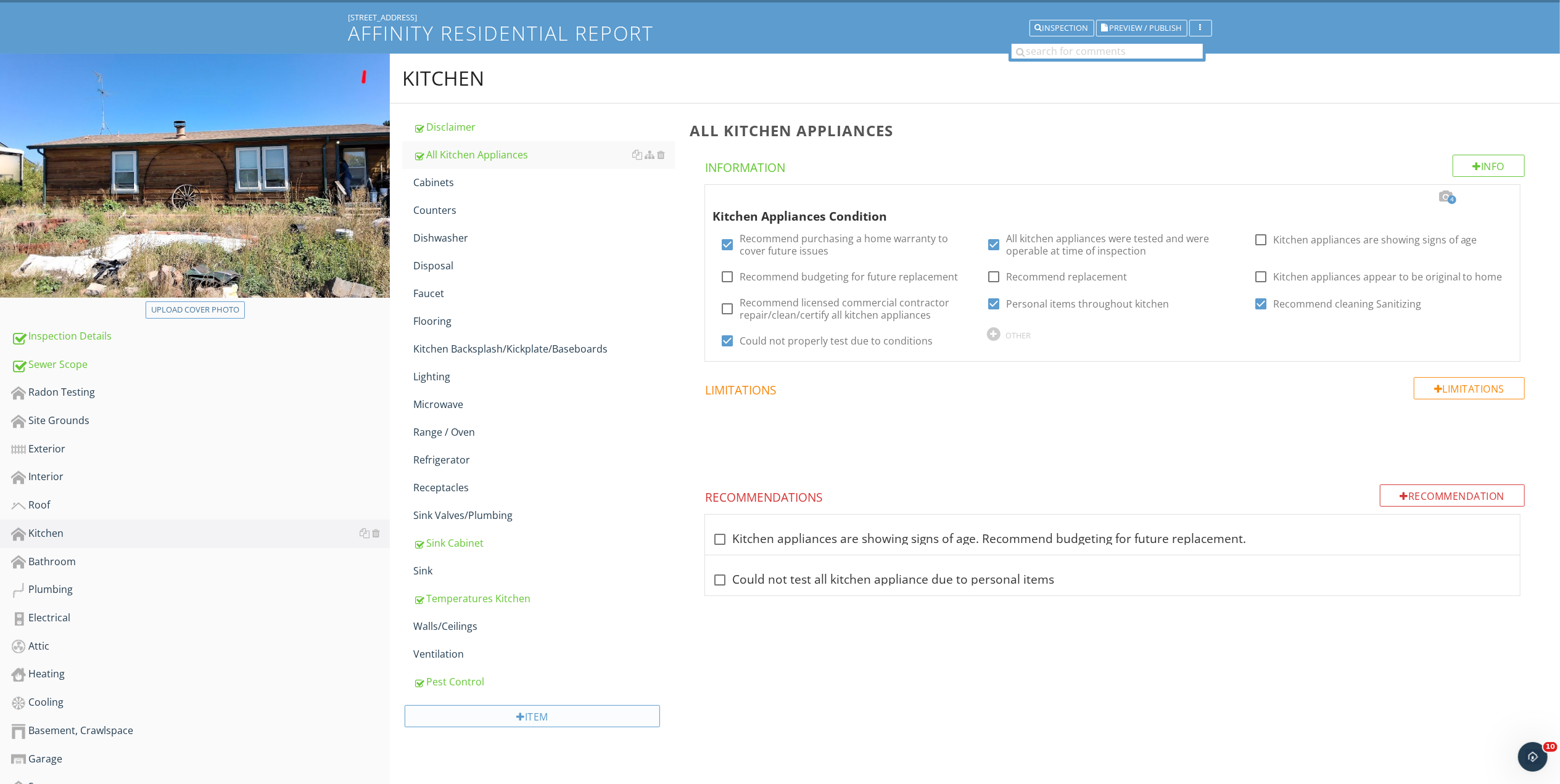
scroll to position [170, 0]
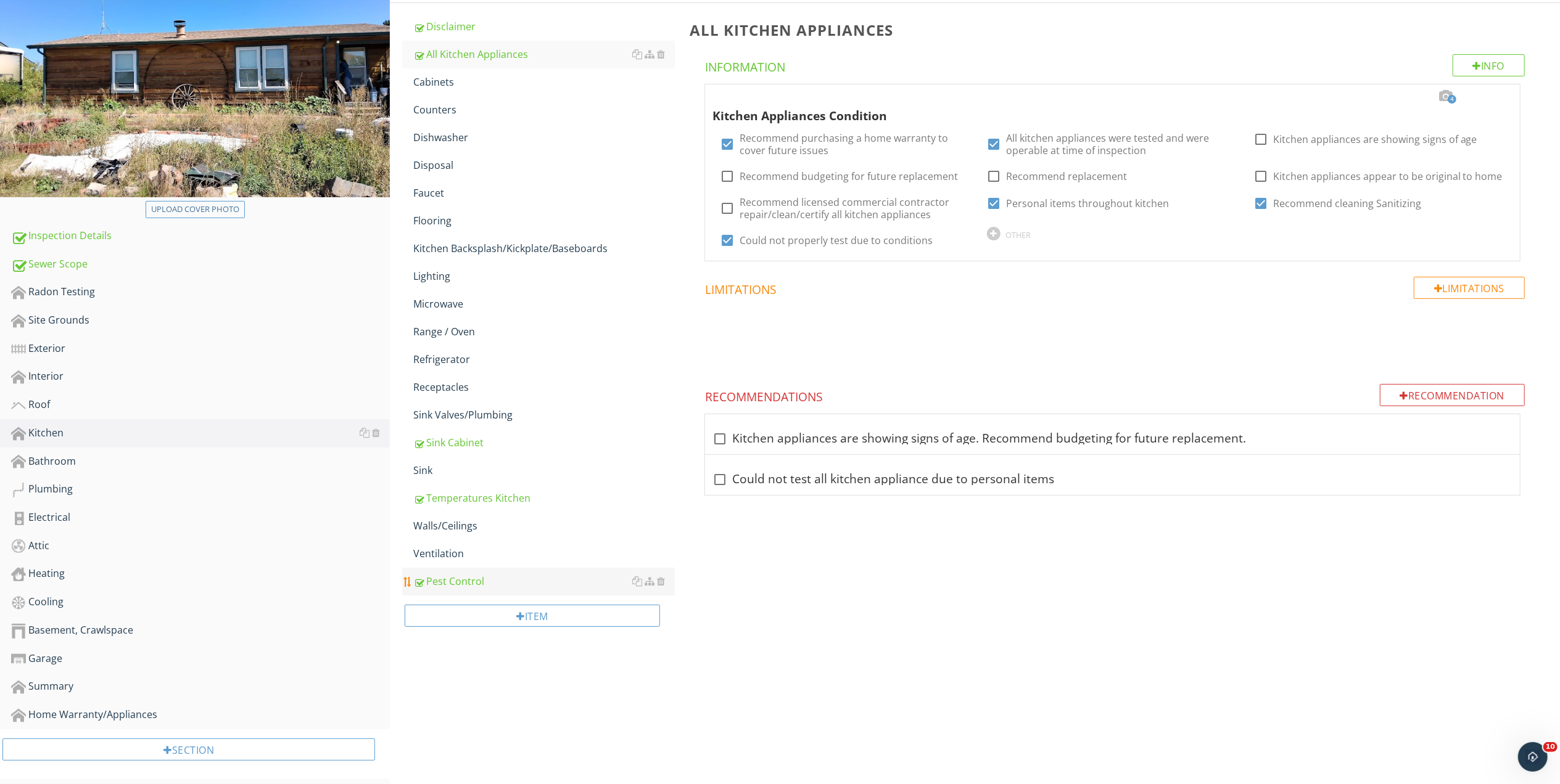
click at [454, 577] on div "Pest Control" at bounding box center [544, 581] width 262 height 15
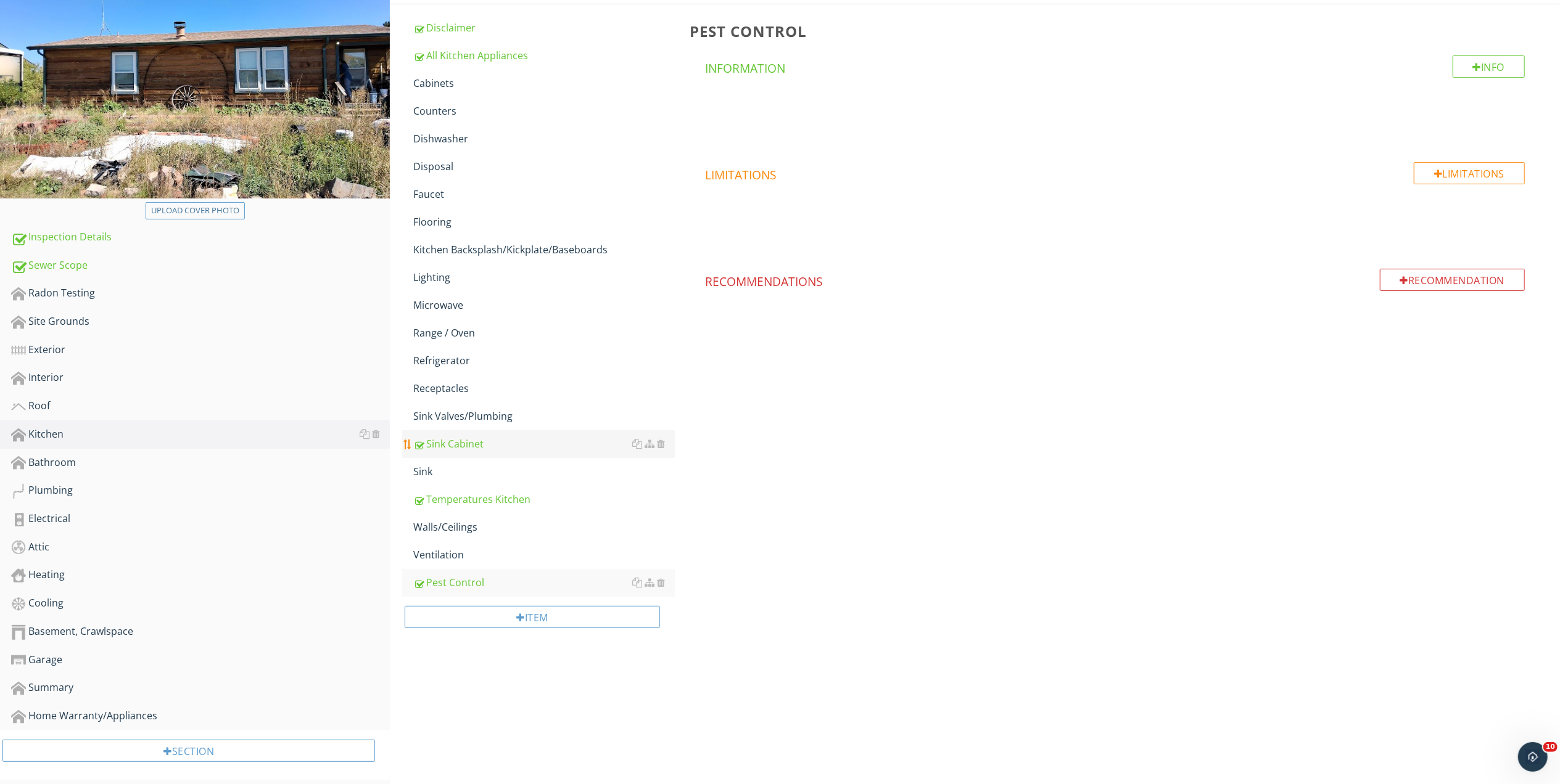
scroll to position [170, 0]
click at [57, 466] on div "Bathroom" at bounding box center [200, 462] width 379 height 16
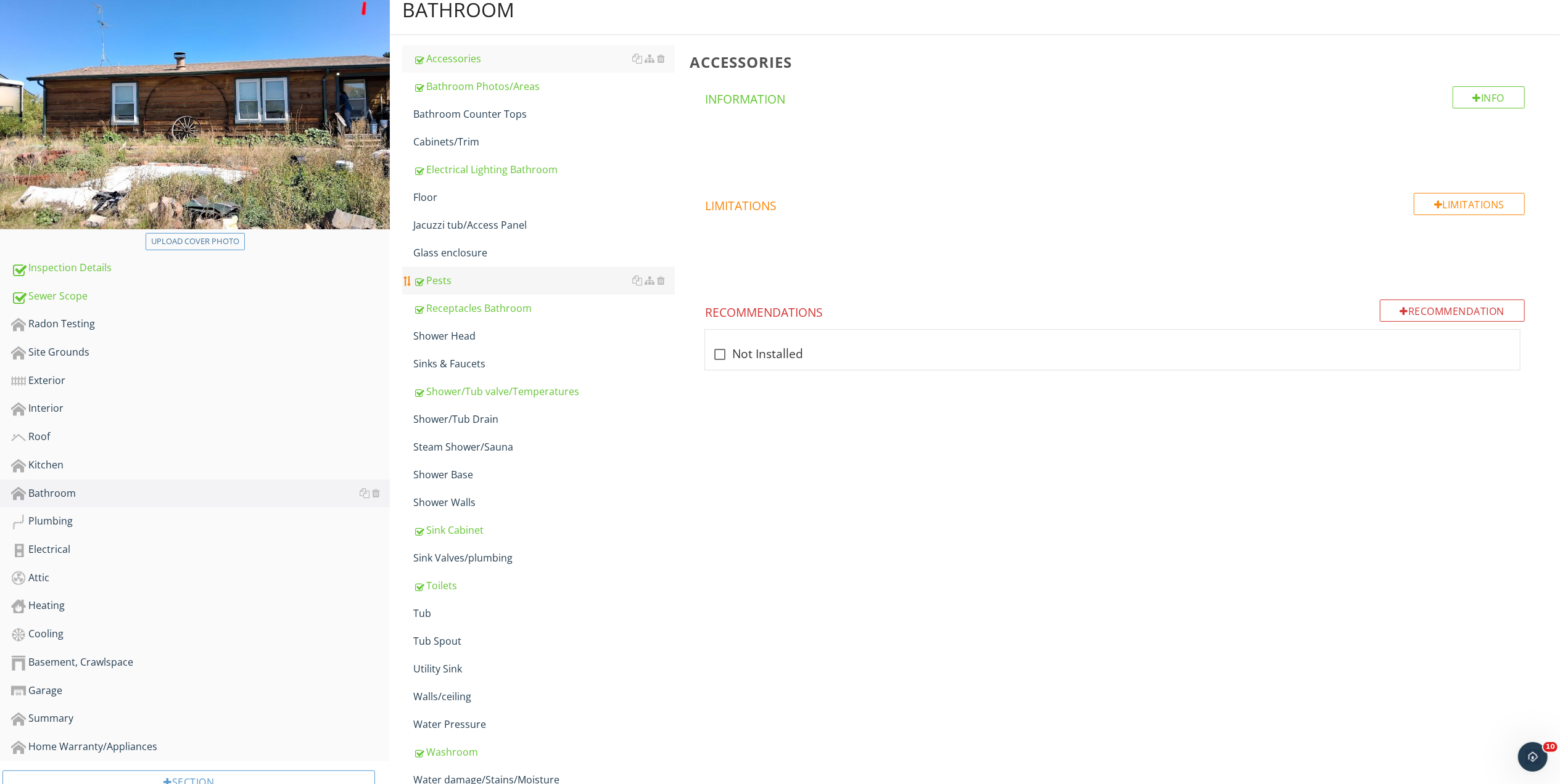
scroll to position [11, 0]
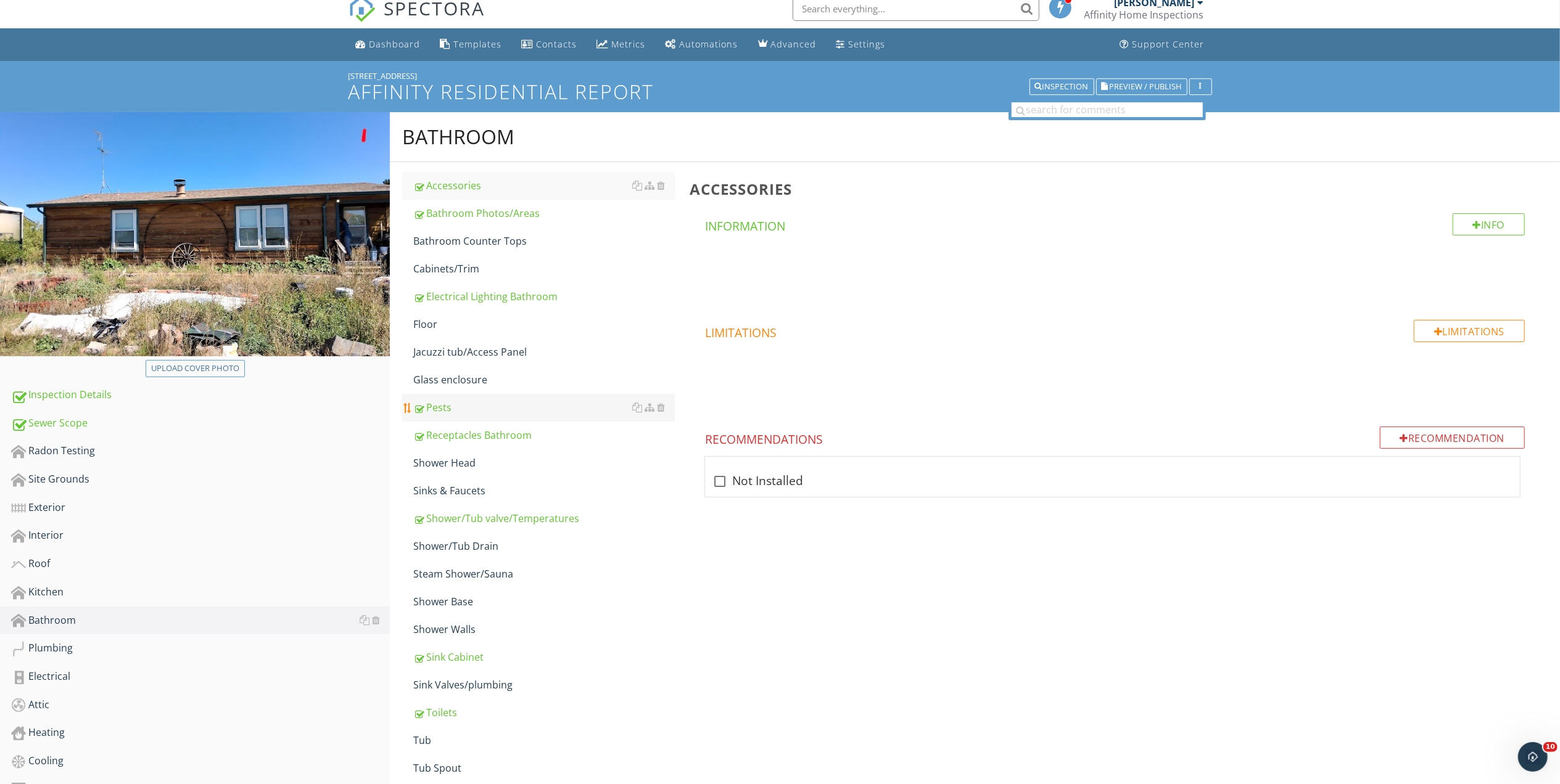
click at [439, 413] on div "Pests" at bounding box center [544, 407] width 262 height 15
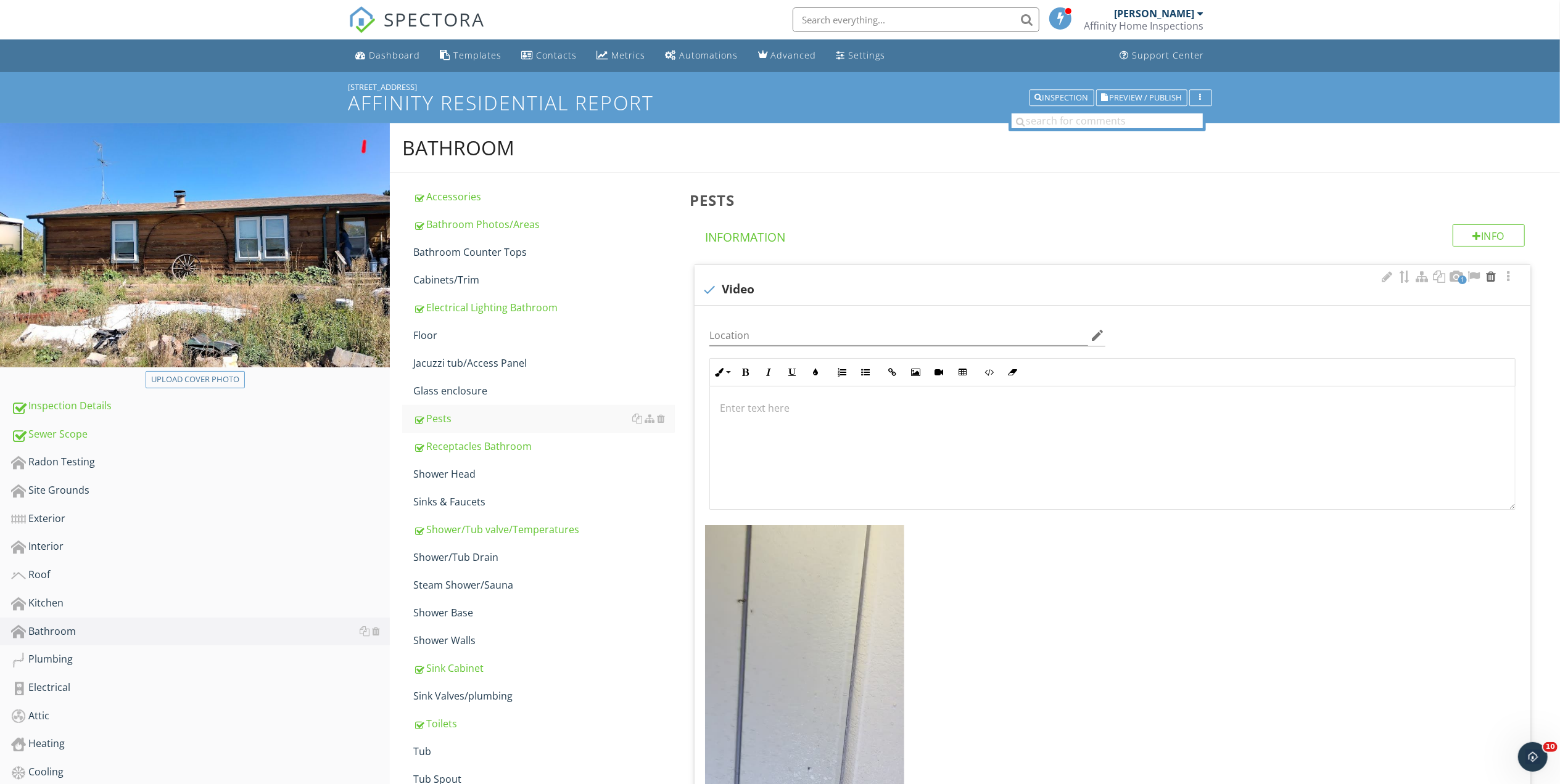
click at [1493, 280] on div at bounding box center [1491, 277] width 15 height 13
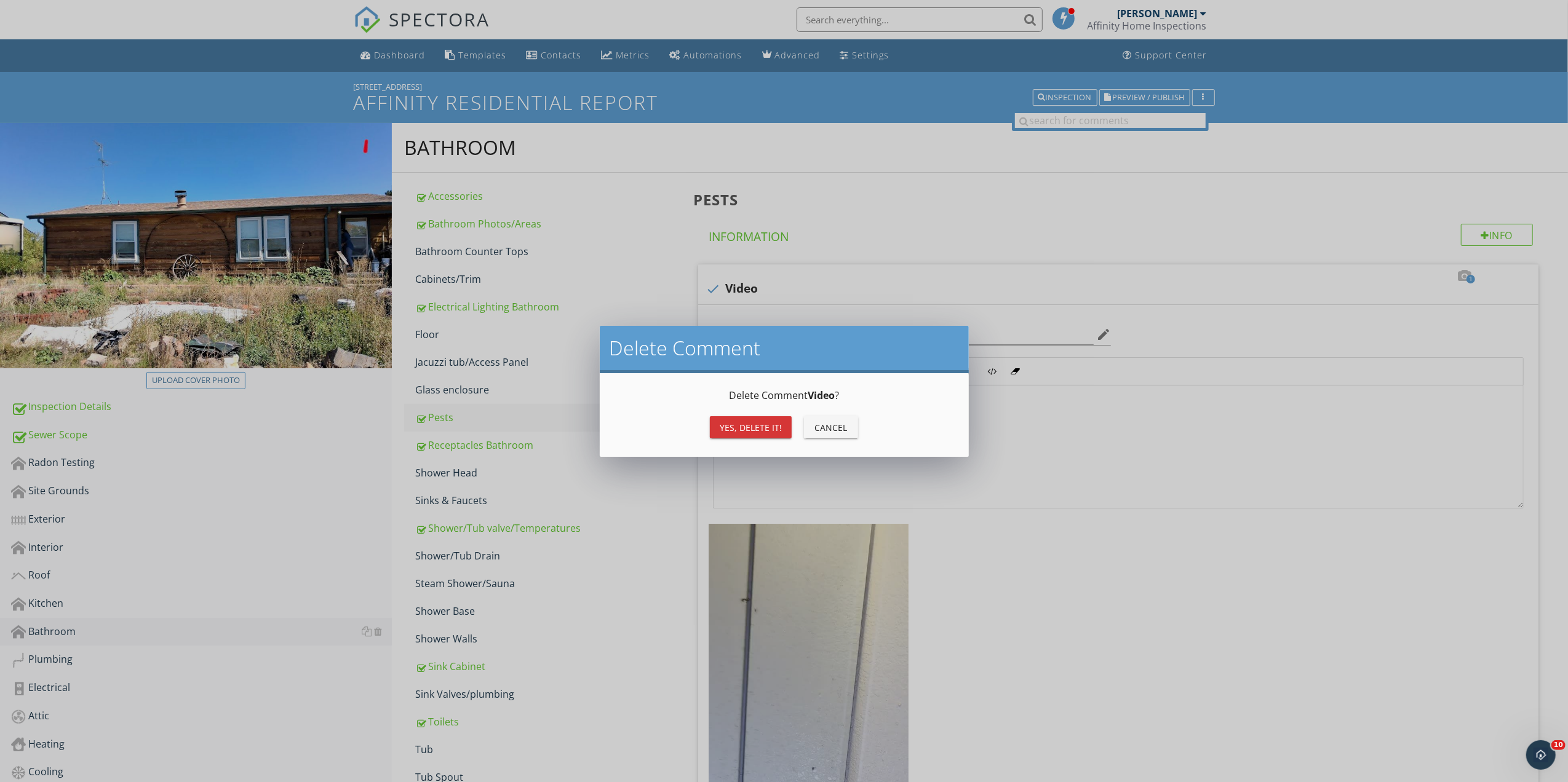
click at [727, 424] on div "Yes, Delete it!" at bounding box center [751, 428] width 62 height 13
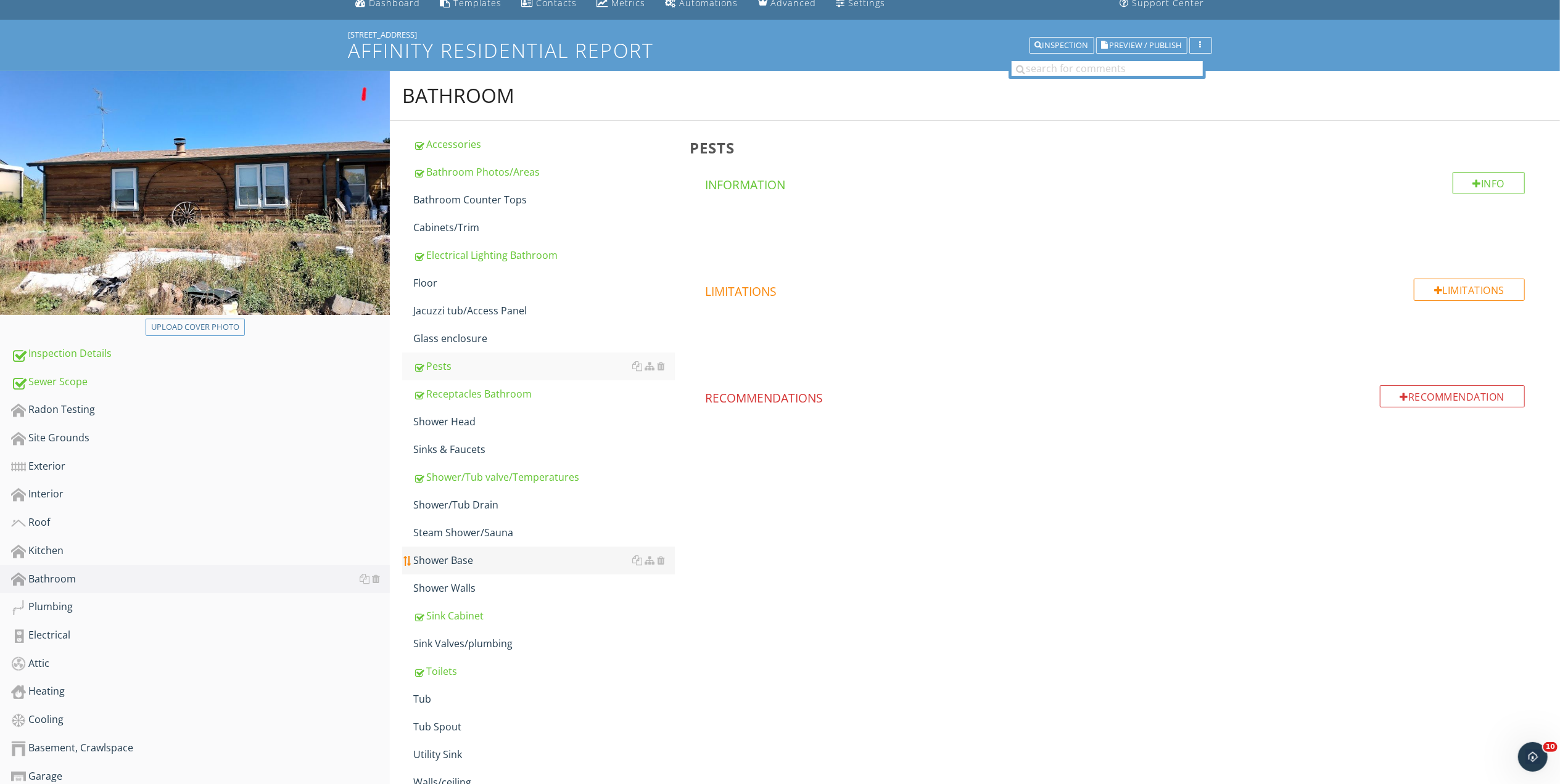
scroll to position [285, 0]
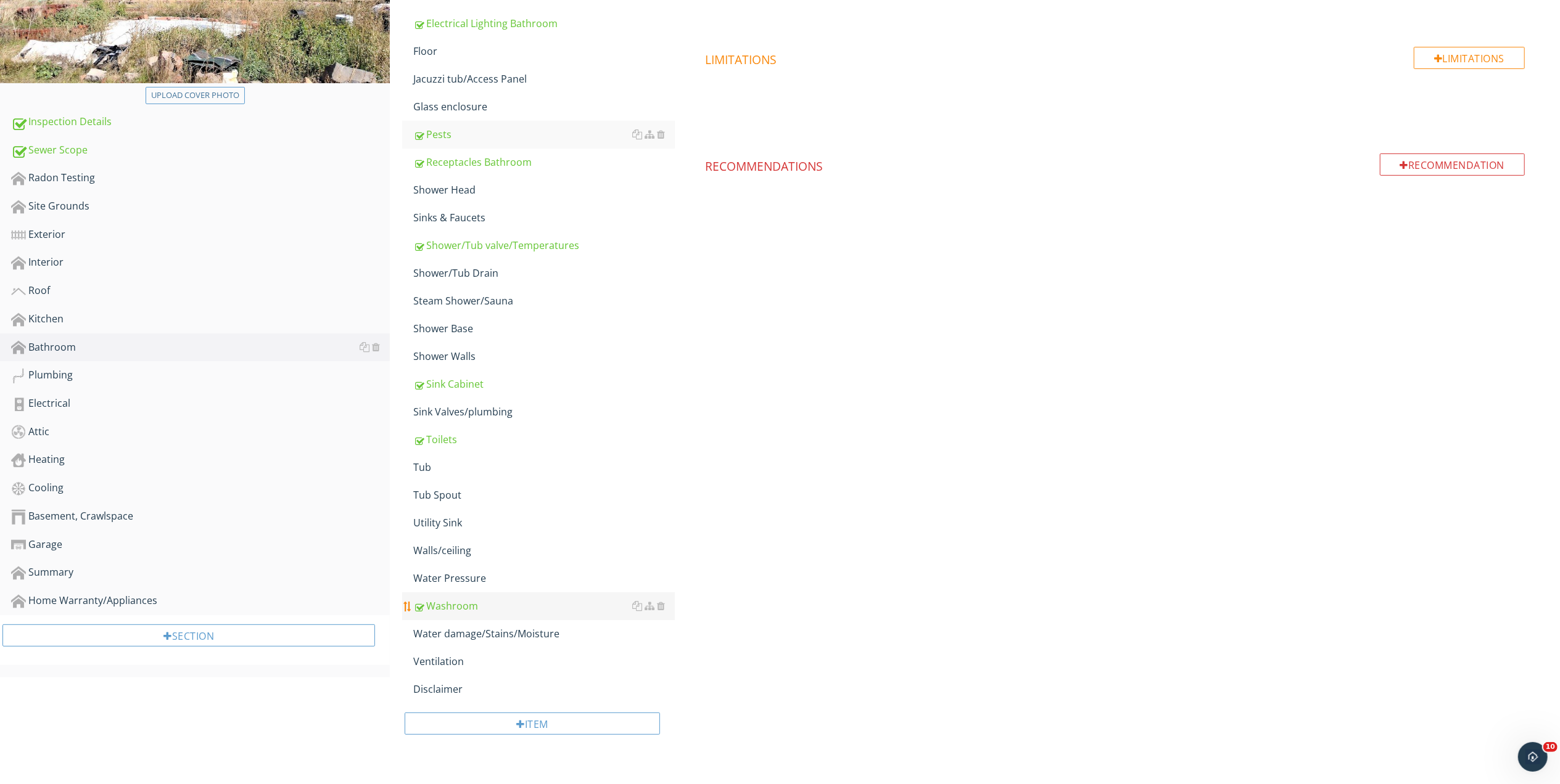
click at [453, 601] on div "Washroom" at bounding box center [544, 606] width 262 height 15
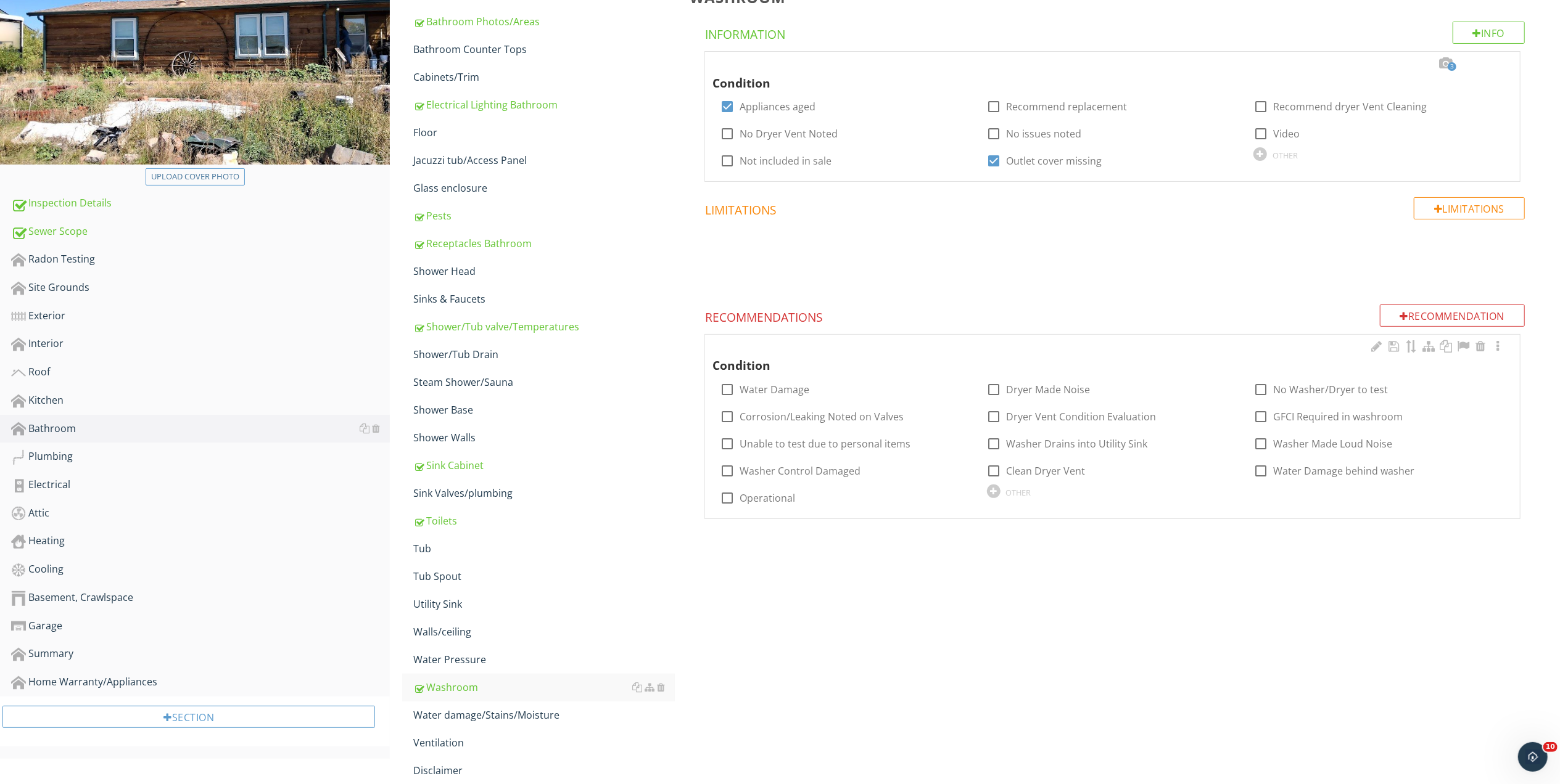
scroll to position [65, 0]
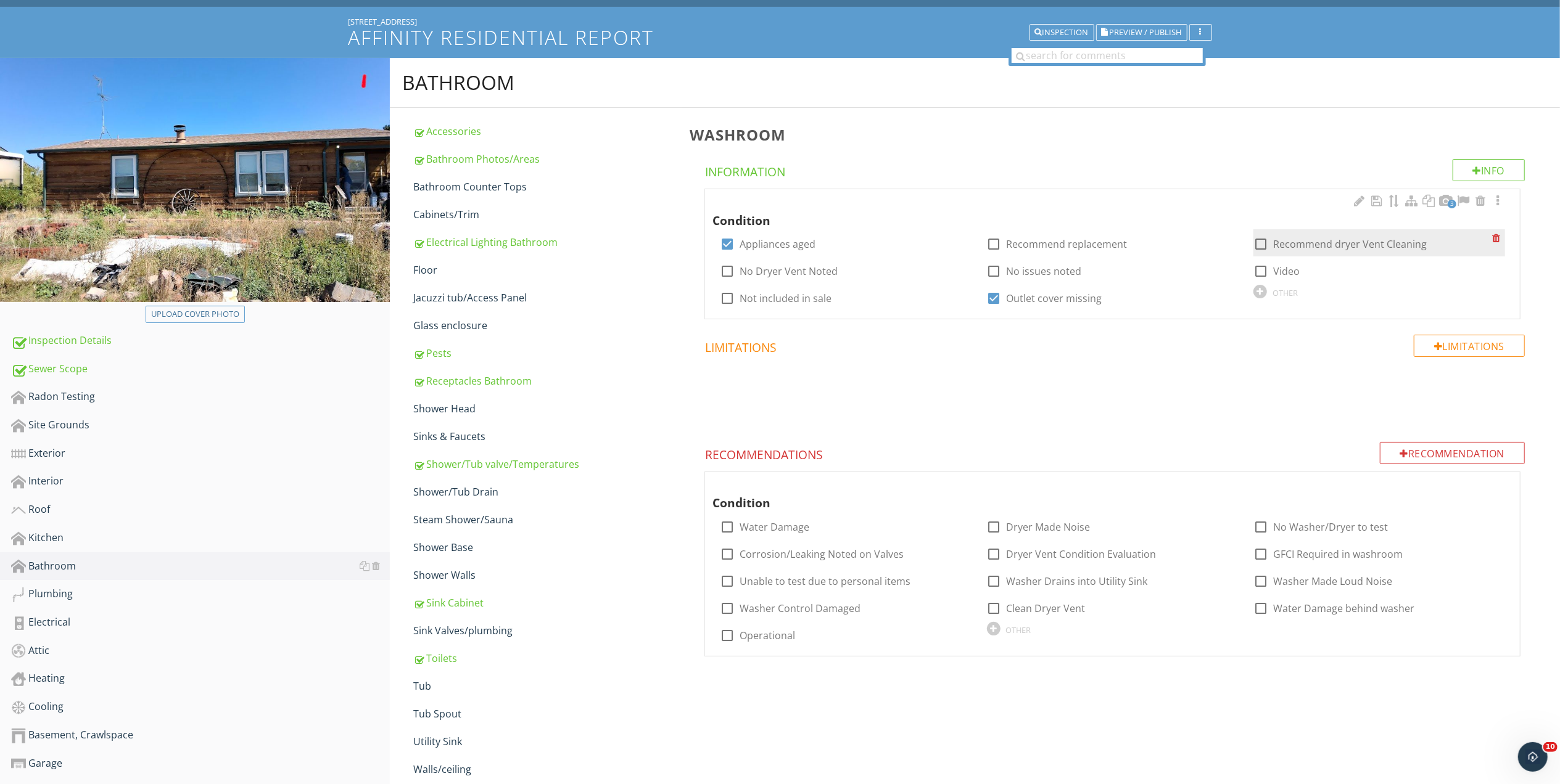
click at [1262, 245] on div at bounding box center [1260, 243] width 21 height 21
checkbox input "true"
click at [1499, 200] on div at bounding box center [1497, 201] width 15 height 13
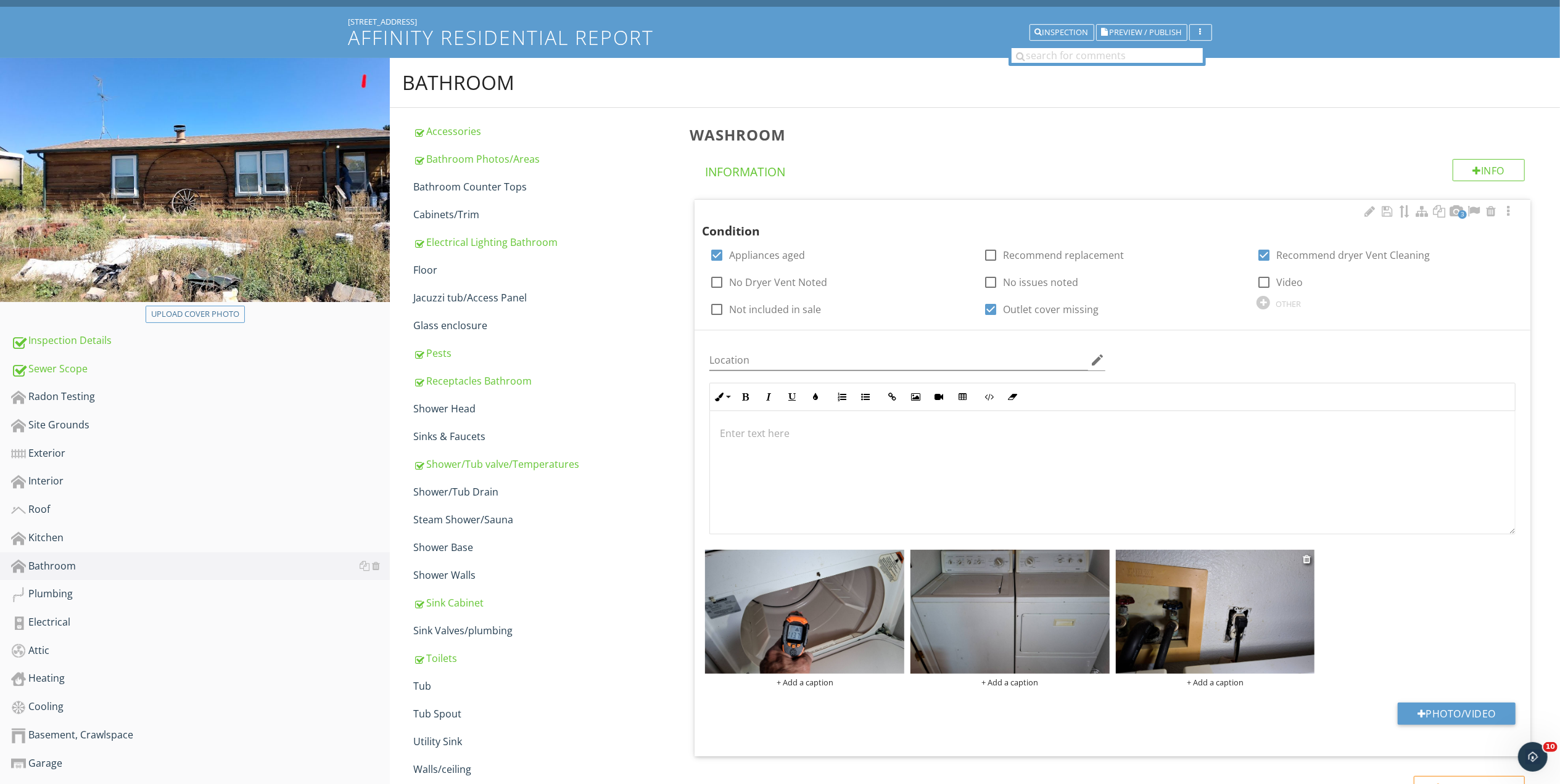
click at [1261, 614] on img at bounding box center [1215, 612] width 199 height 125
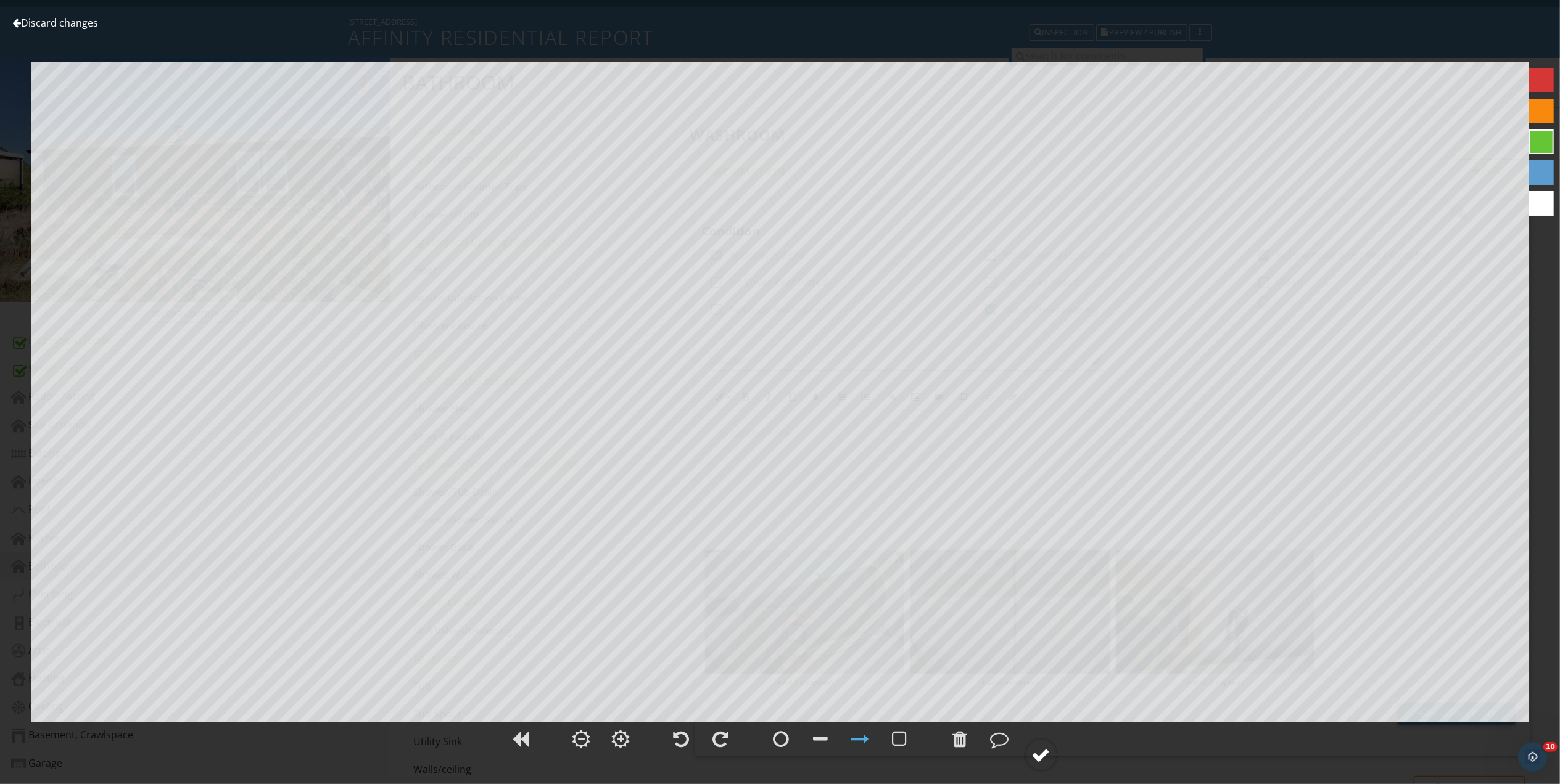
click at [1041, 758] on div at bounding box center [1041, 755] width 19 height 19
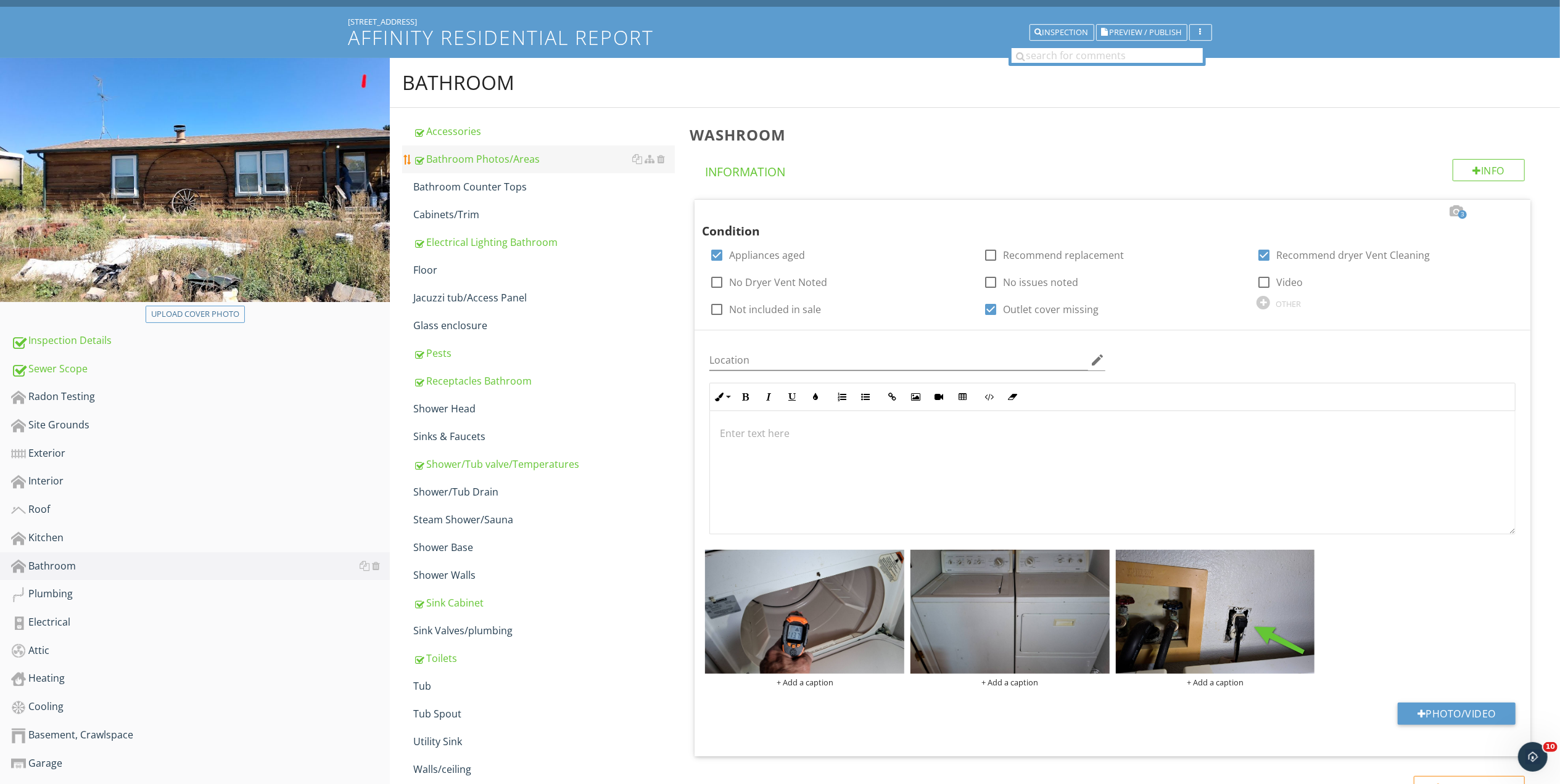
click at [481, 164] on div "Bathroom Photos/Areas" at bounding box center [544, 159] width 262 height 15
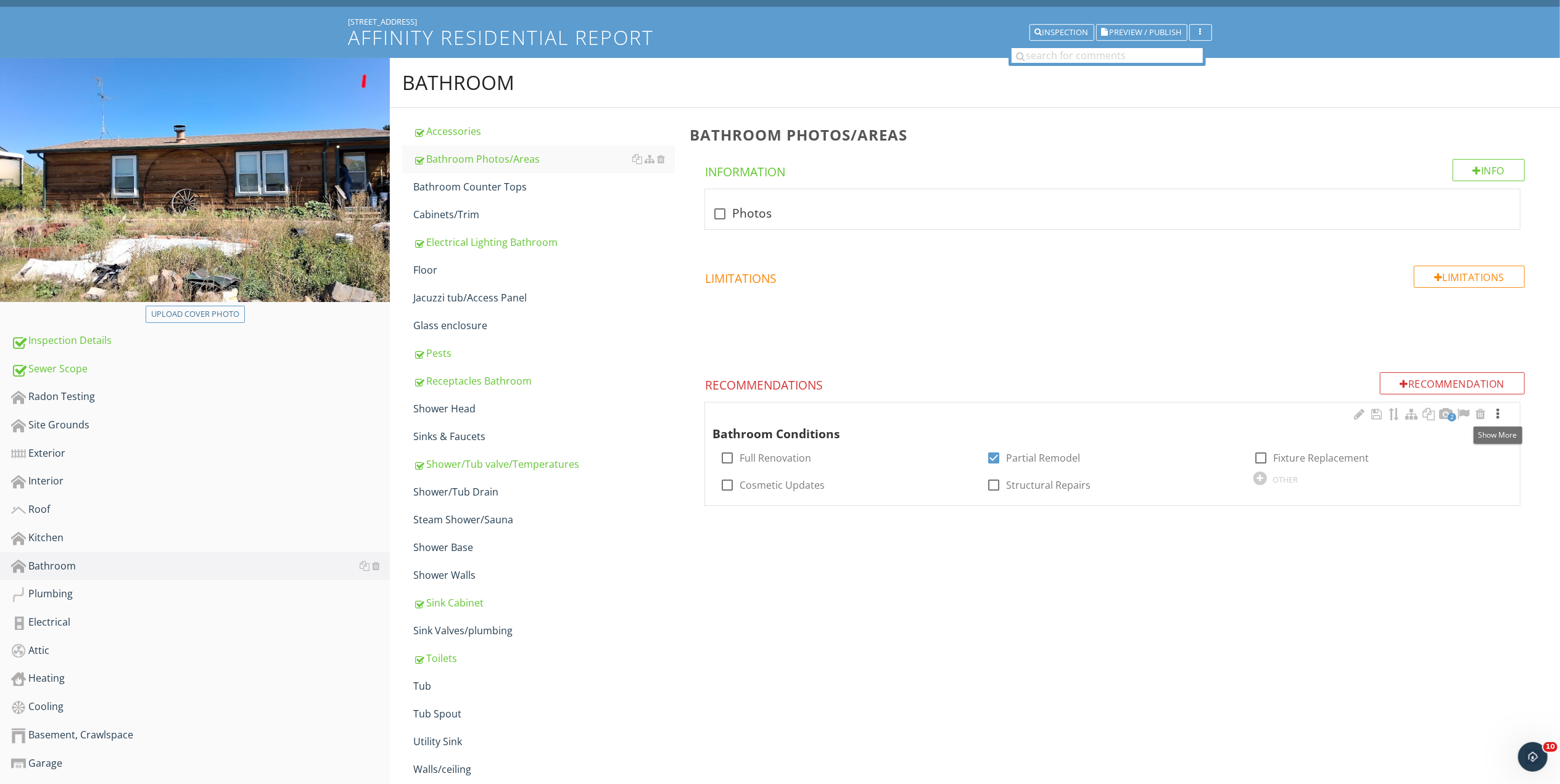
click at [1496, 415] on div at bounding box center [1497, 414] width 15 height 13
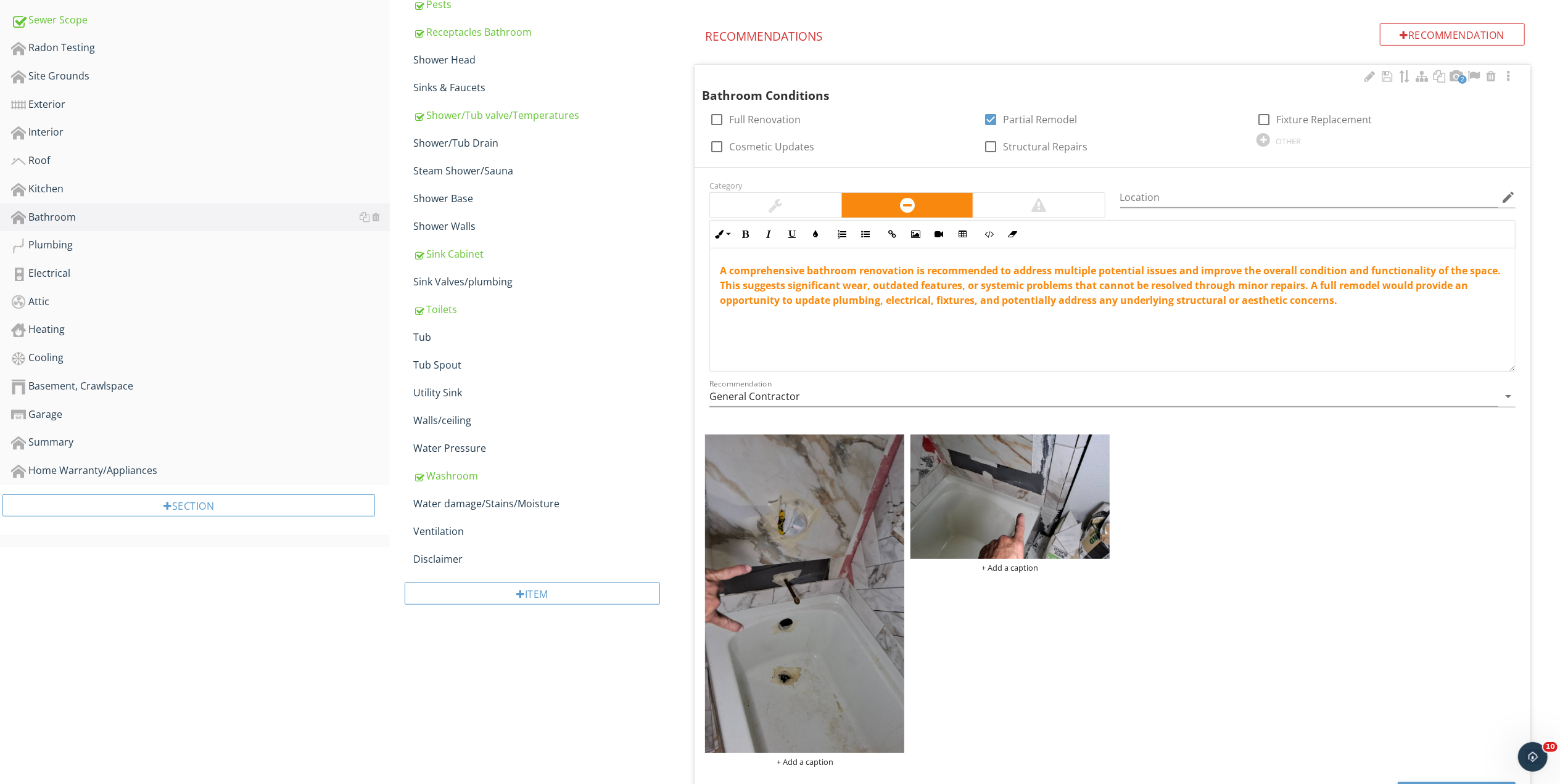
scroll to position [395, 0]
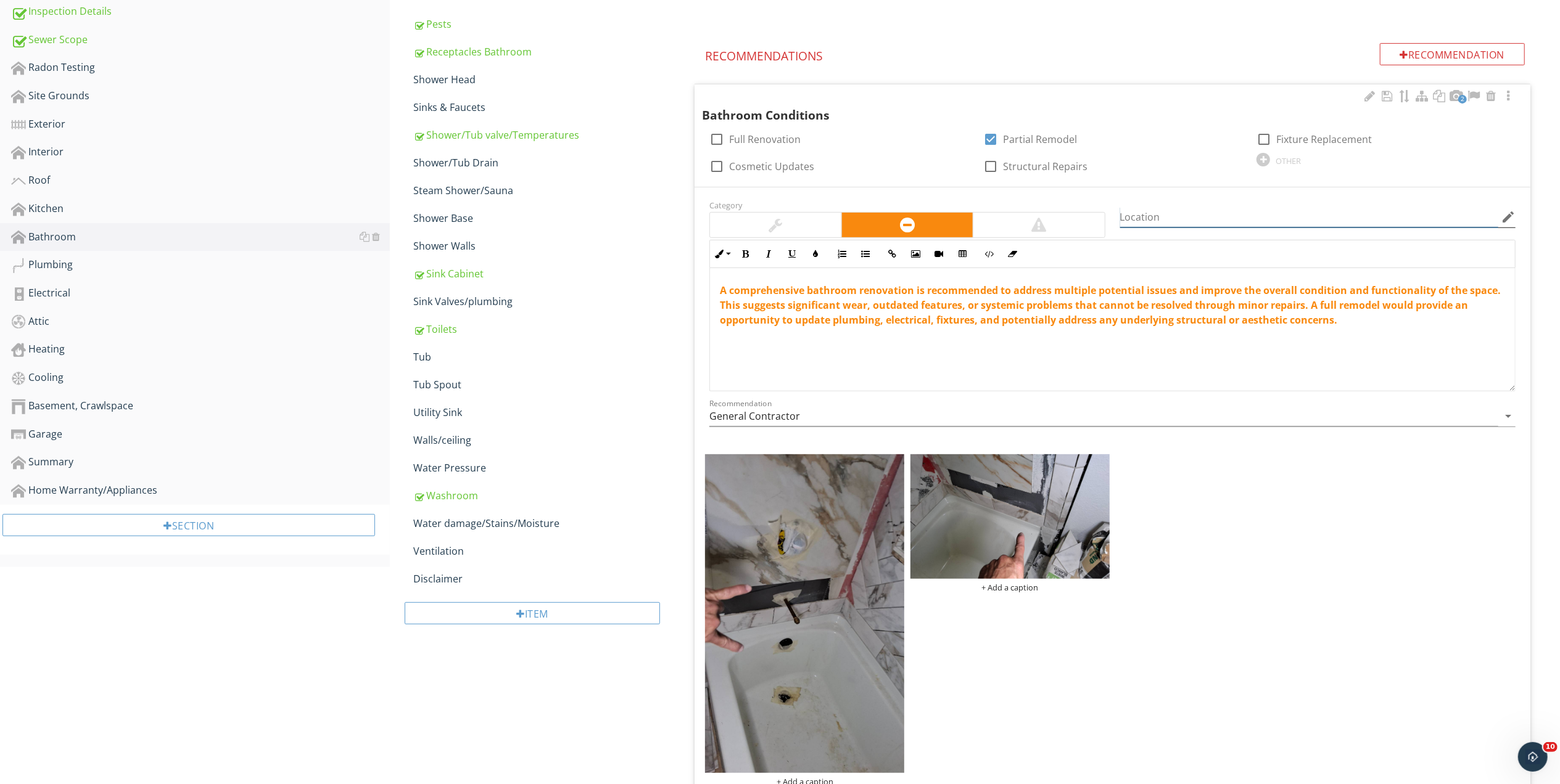
click at [1187, 217] on input "Location" at bounding box center [1309, 217] width 378 height 21
type input "Master Bath"
click at [1393, 320] on p "A comprehensive bathroom renovation is recommended to address multiple potentia…" at bounding box center [1112, 305] width 785 height 44
click at [819, 350] on div "A comprehensive bathroom renovation is recommended to address multiple potentia…" at bounding box center [1112, 330] width 805 height 123
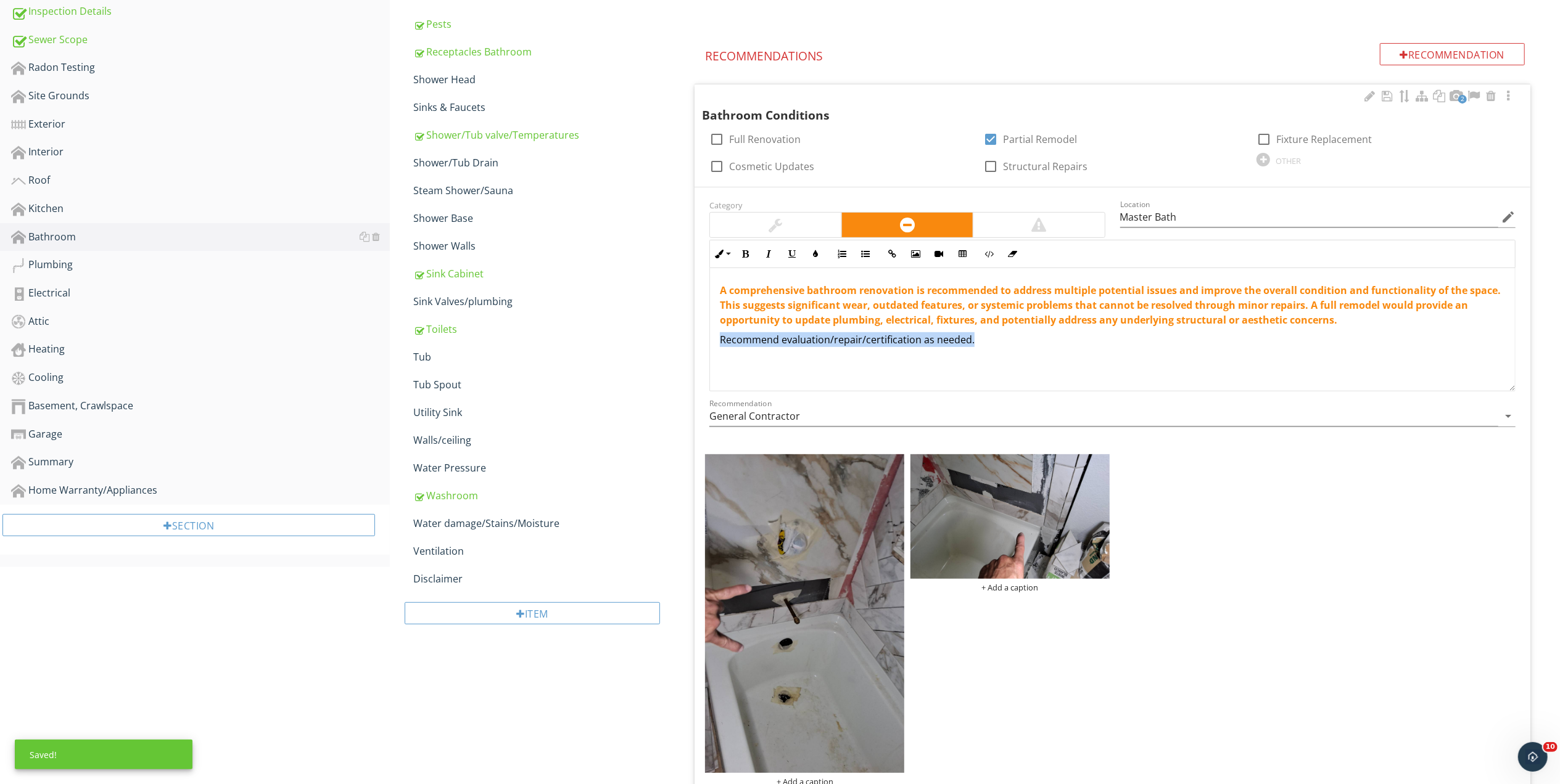
drag, startPoint x: 819, startPoint y: 350, endPoint x: 802, endPoint y: 301, distance: 51.9
click at [817, 349] on div "A comprehensive bathroom renovation is recommended to address multiple potentia…" at bounding box center [1112, 330] width 805 height 123
click at [744, 252] on icon "button" at bounding box center [745, 254] width 9 height 9
click at [814, 252] on icon "button" at bounding box center [816, 254] width 9 height 9
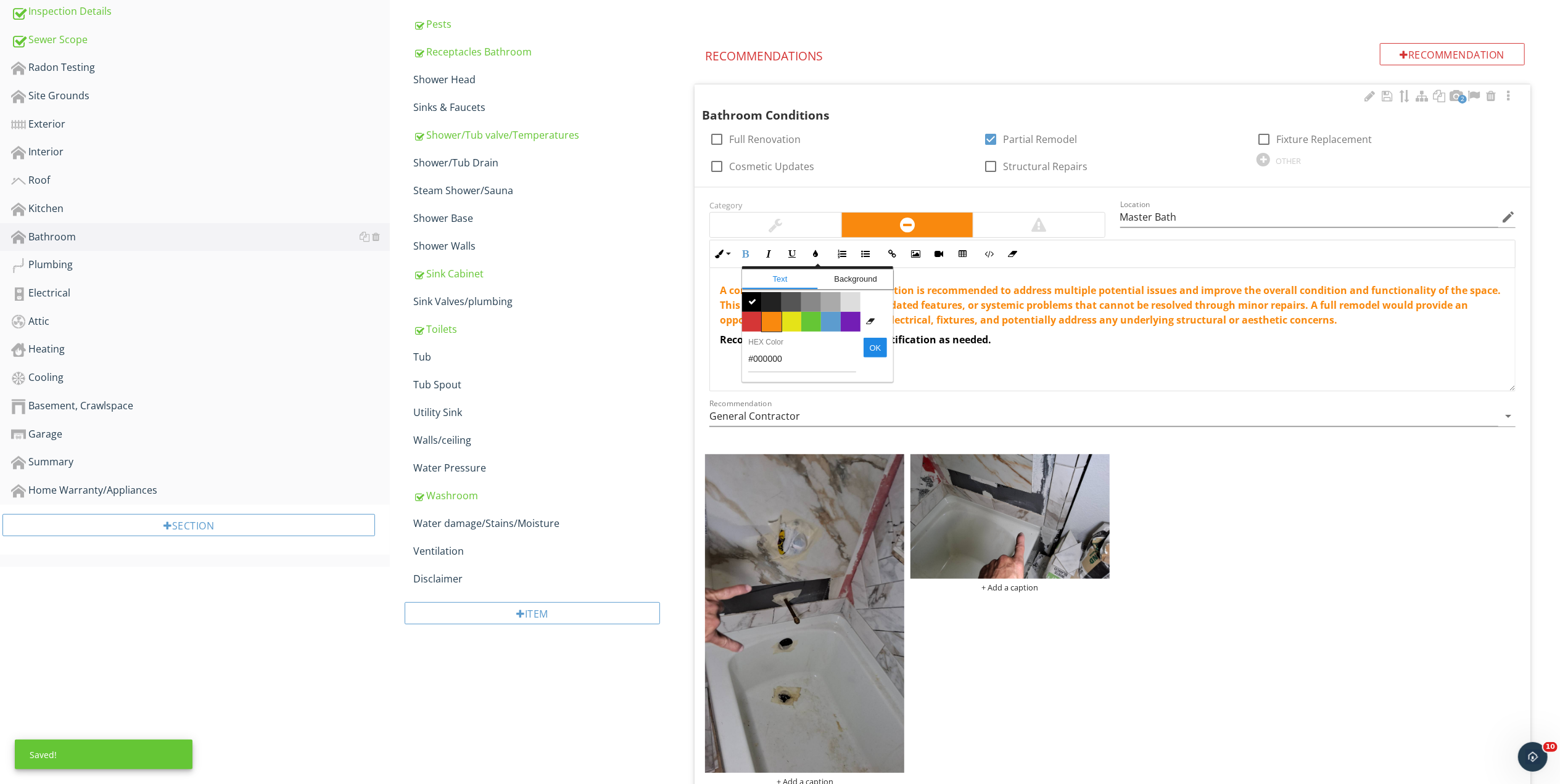
click at [772, 324] on span "Color #f9890e" at bounding box center [772, 322] width 20 height 20
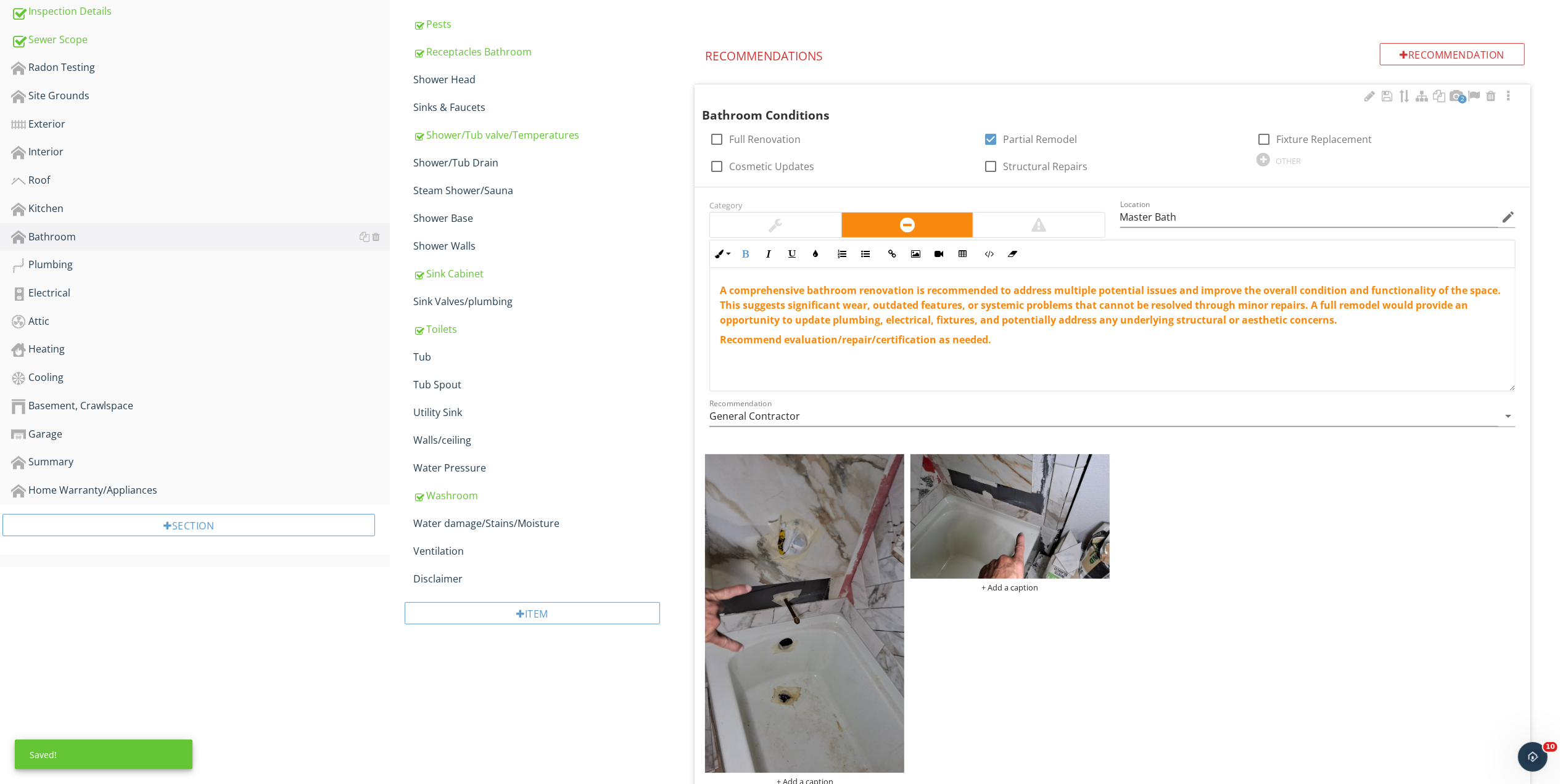
click at [1024, 395] on div "Category Location Master Bath edit Inline Style XLarge Large Normal Small Light…" at bounding box center [1112, 318] width 821 height 242
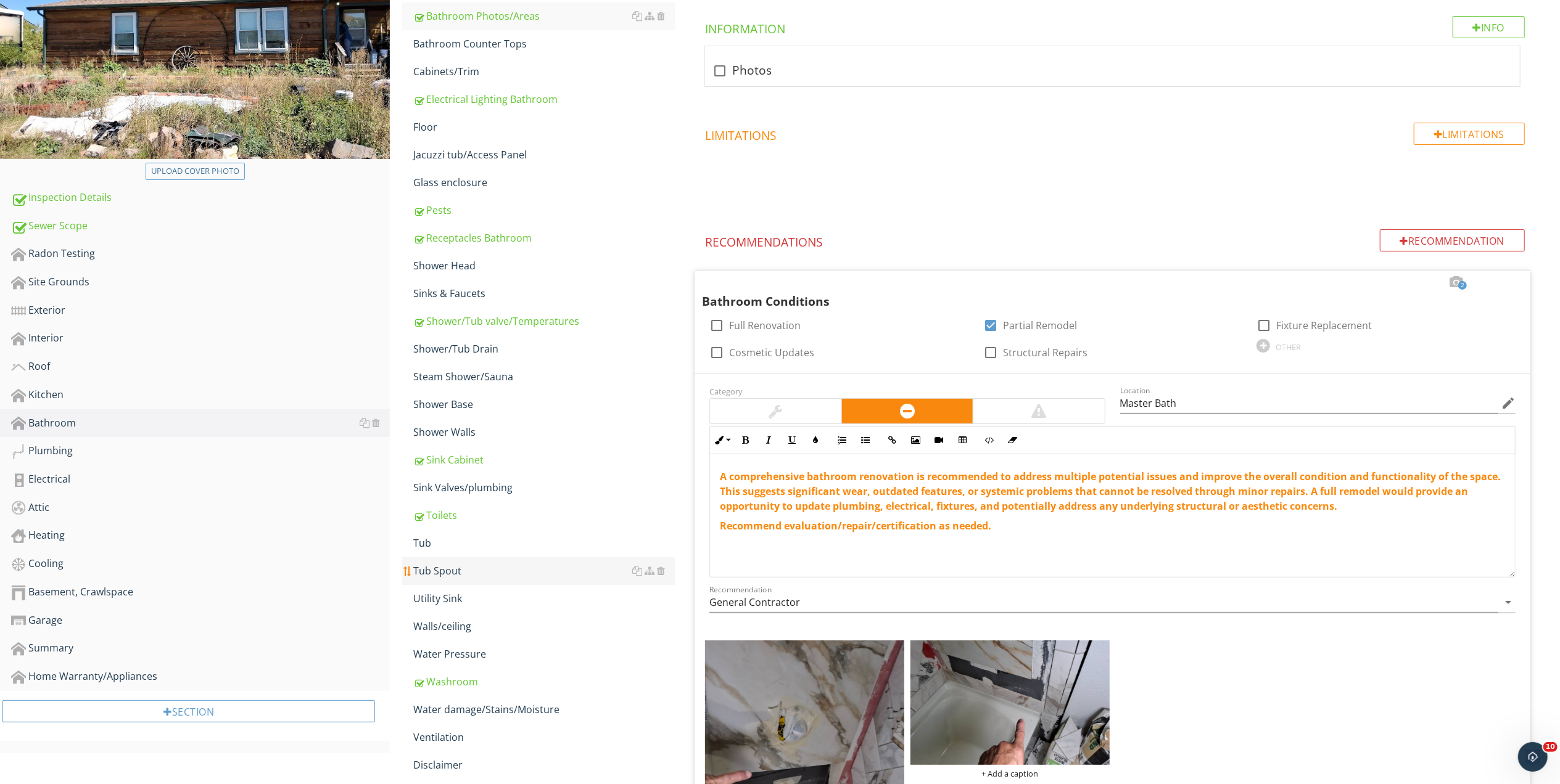
scroll to position [176, 0]
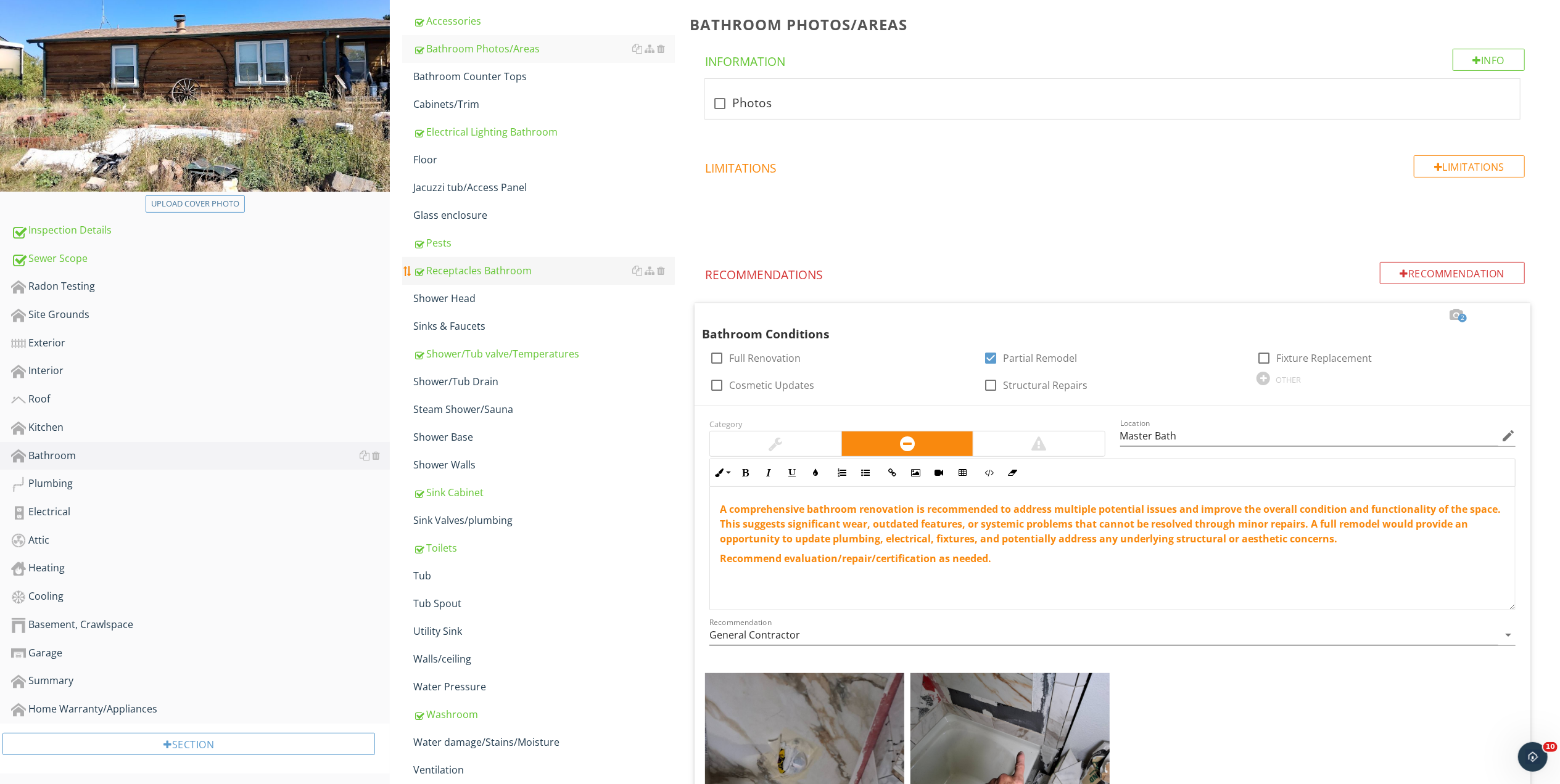
click at [484, 271] on div "Receptacles Bathroom" at bounding box center [544, 271] width 262 height 15
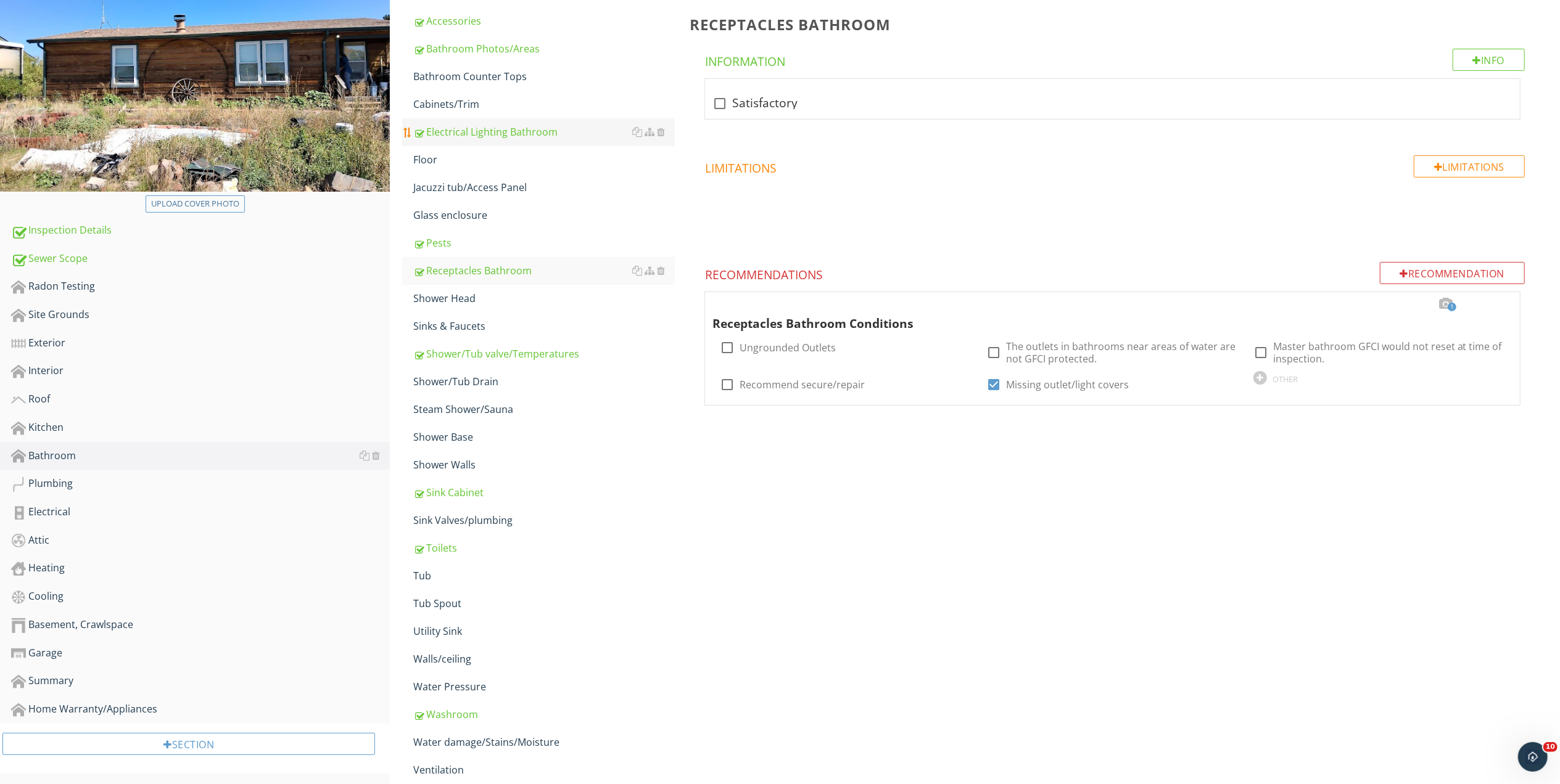
click at [497, 133] on div "Electrical Lighting Bathroom" at bounding box center [544, 132] width 262 height 15
click at [1261, 344] on div at bounding box center [1260, 347] width 21 height 21
checkbox input "false"
click at [1496, 302] on div at bounding box center [1497, 304] width 15 height 13
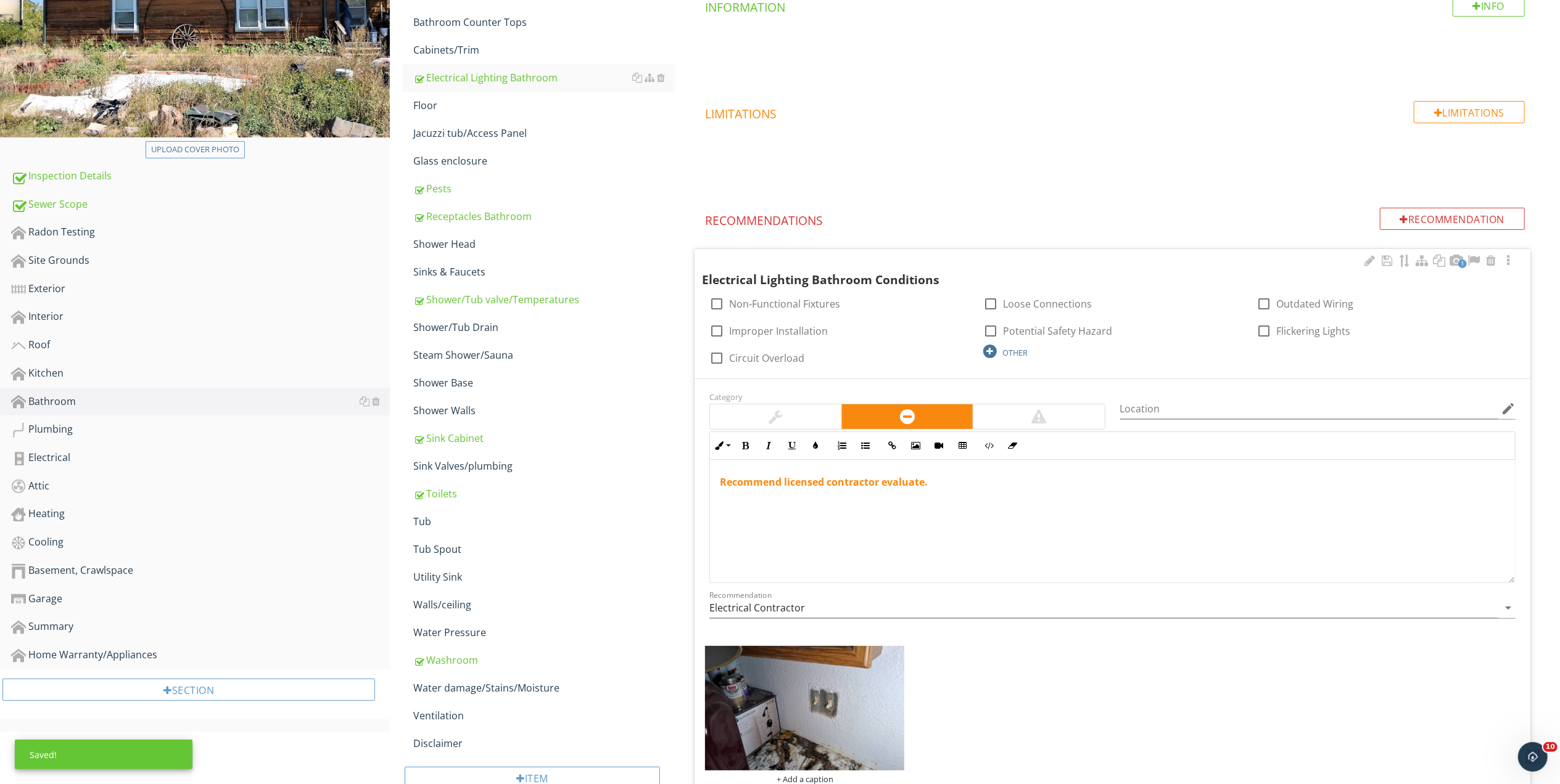
scroll to position [188, 0]
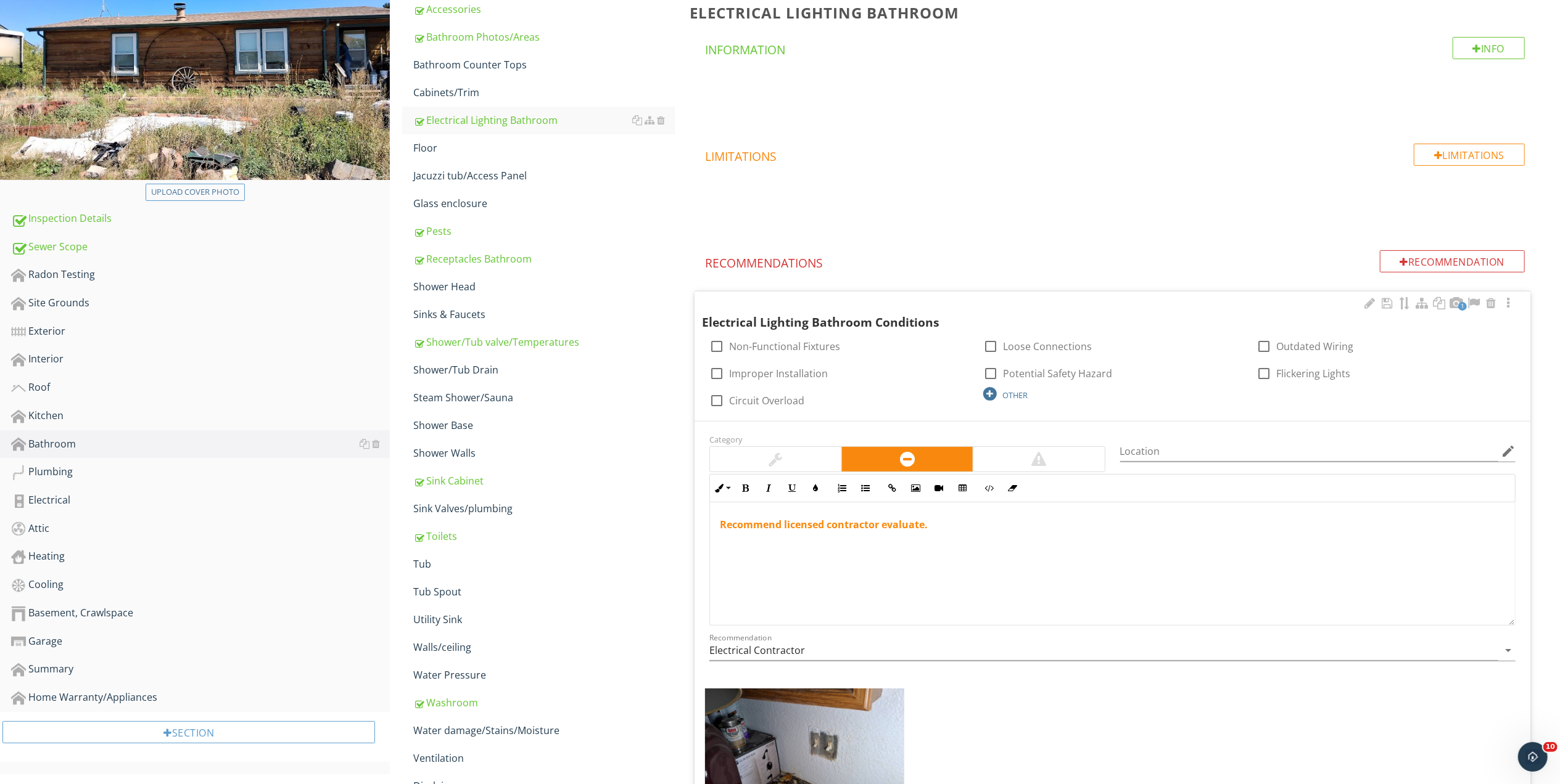
click at [1018, 396] on div "OTHER" at bounding box center [1015, 395] width 25 height 10
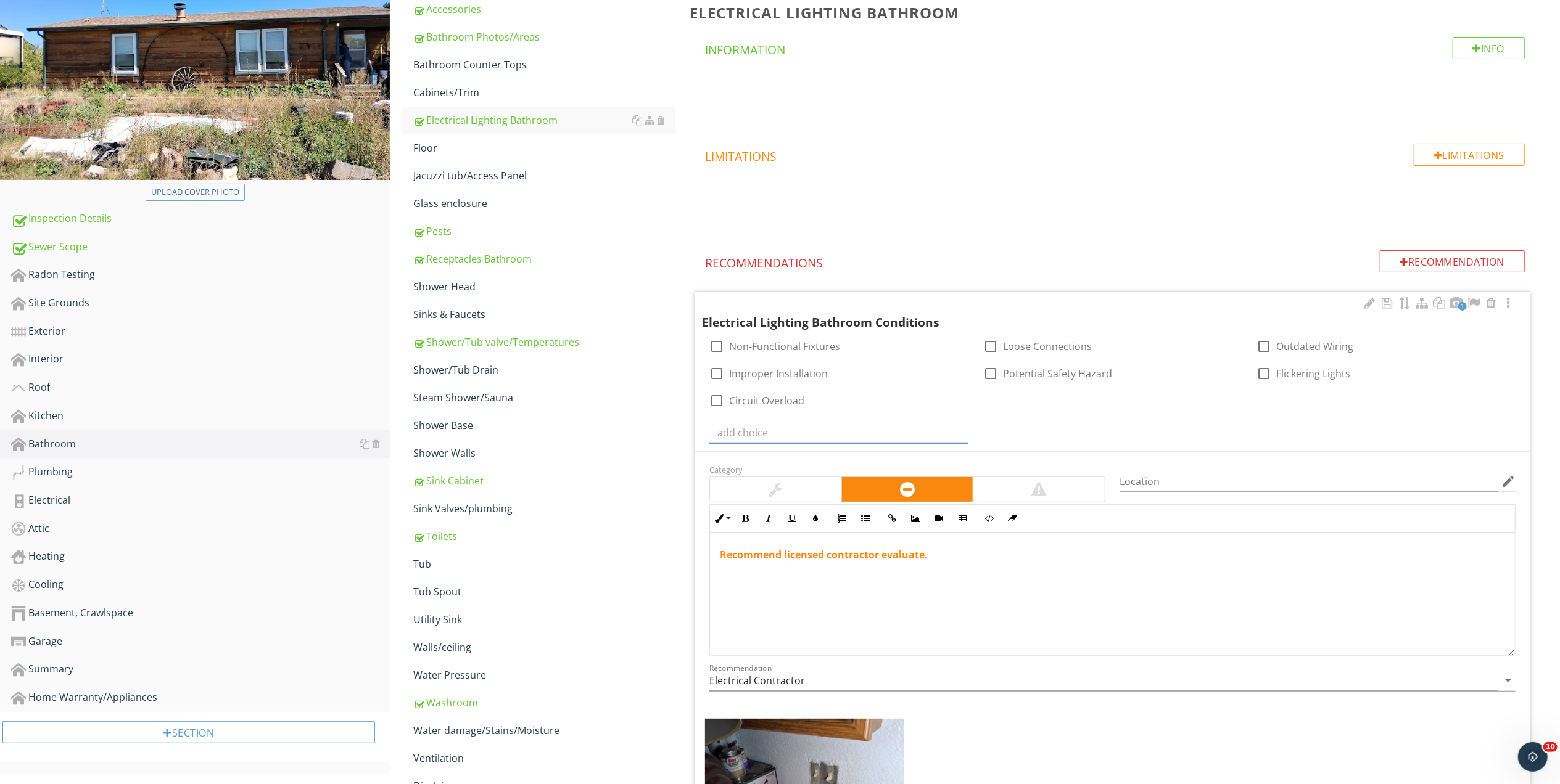
click at [756, 432] on input "text" at bounding box center [839, 433] width 259 height 21
type input "Outlet Covers missing"
click at [961, 430] on icon at bounding box center [961, 433] width 9 height 10
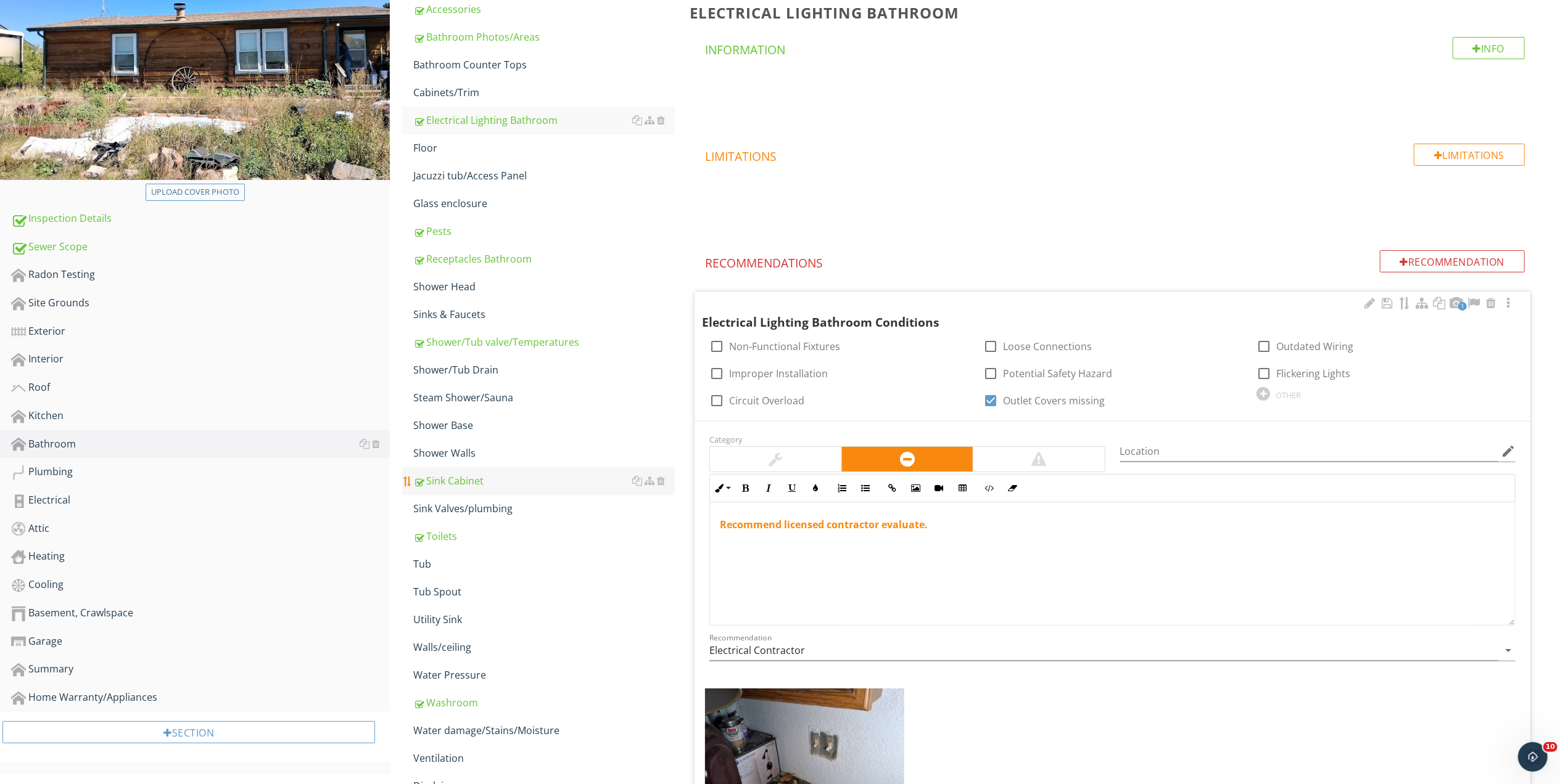
click at [459, 481] on div "Sink Cabinet" at bounding box center [544, 481] width 262 height 15
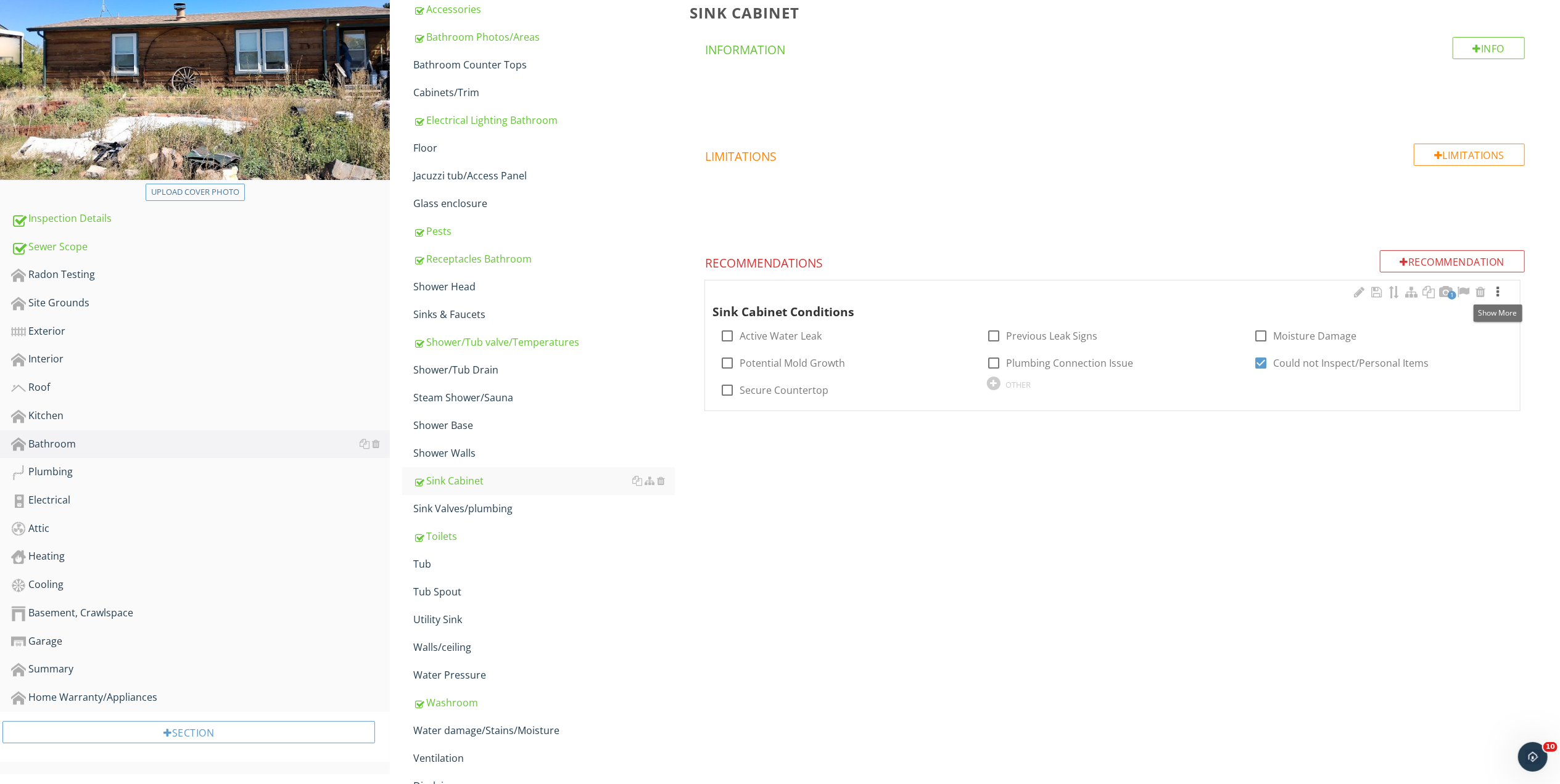
click at [1496, 292] on div at bounding box center [1497, 292] width 15 height 13
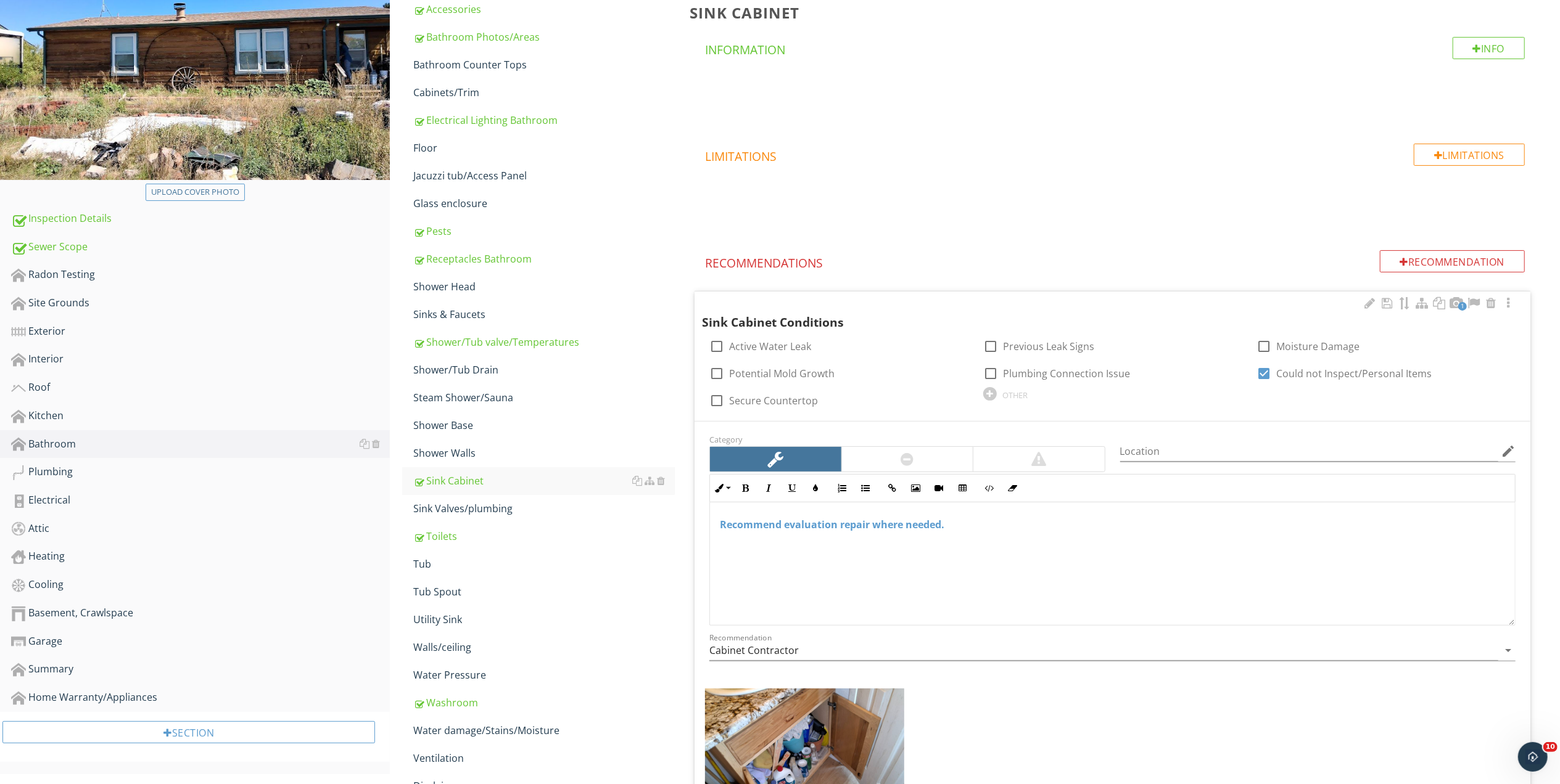
click at [853, 558] on div "Recommend evaluation repair where needed." at bounding box center [1112, 564] width 805 height 123
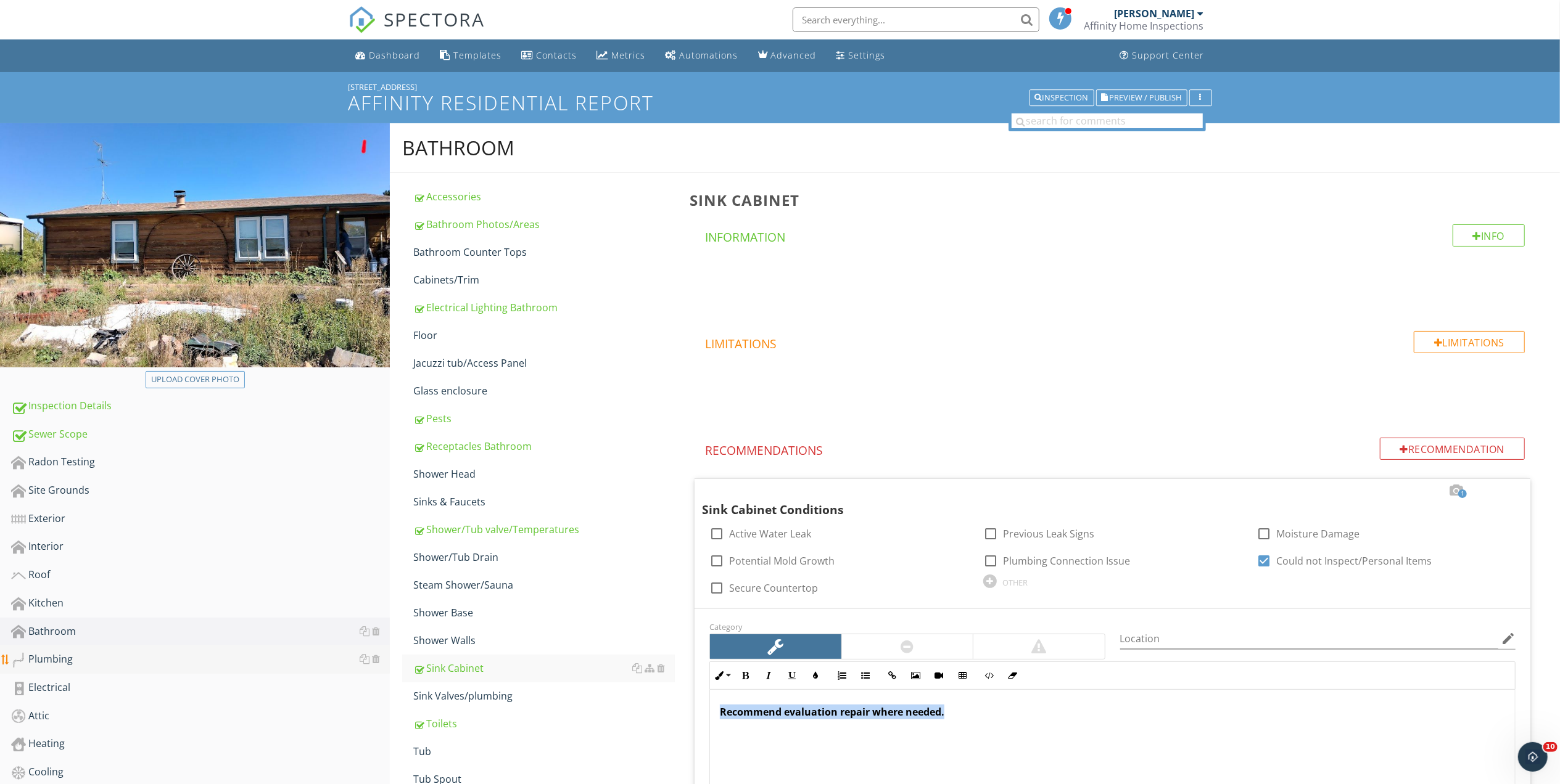
drag, startPoint x: 55, startPoint y: 659, endPoint x: 41, endPoint y: 652, distance: 15.7
click at [55, 659] on div "Plumbing" at bounding box center [200, 659] width 379 height 16
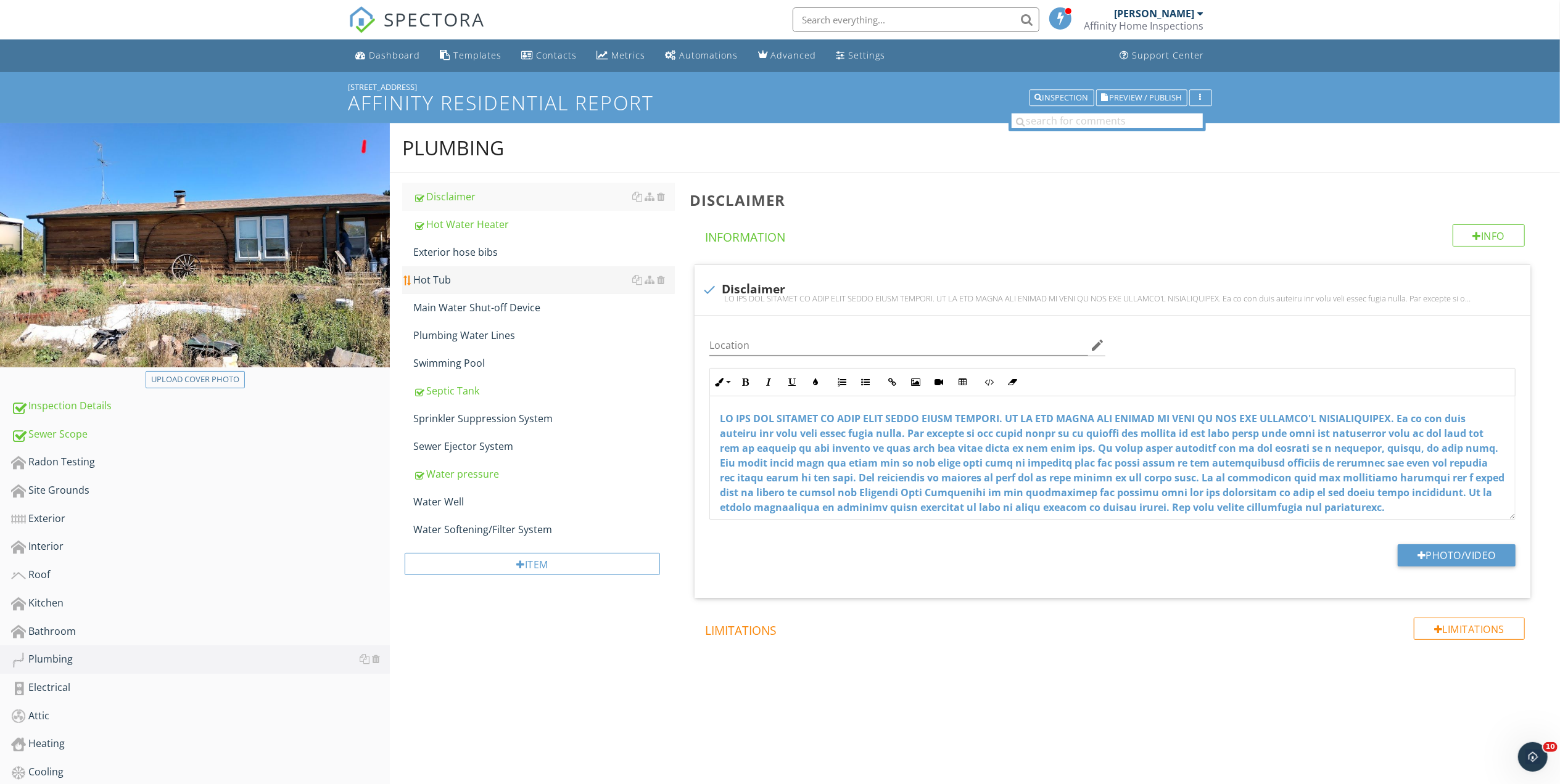
click at [433, 278] on div "Hot Tub" at bounding box center [544, 280] width 262 height 15
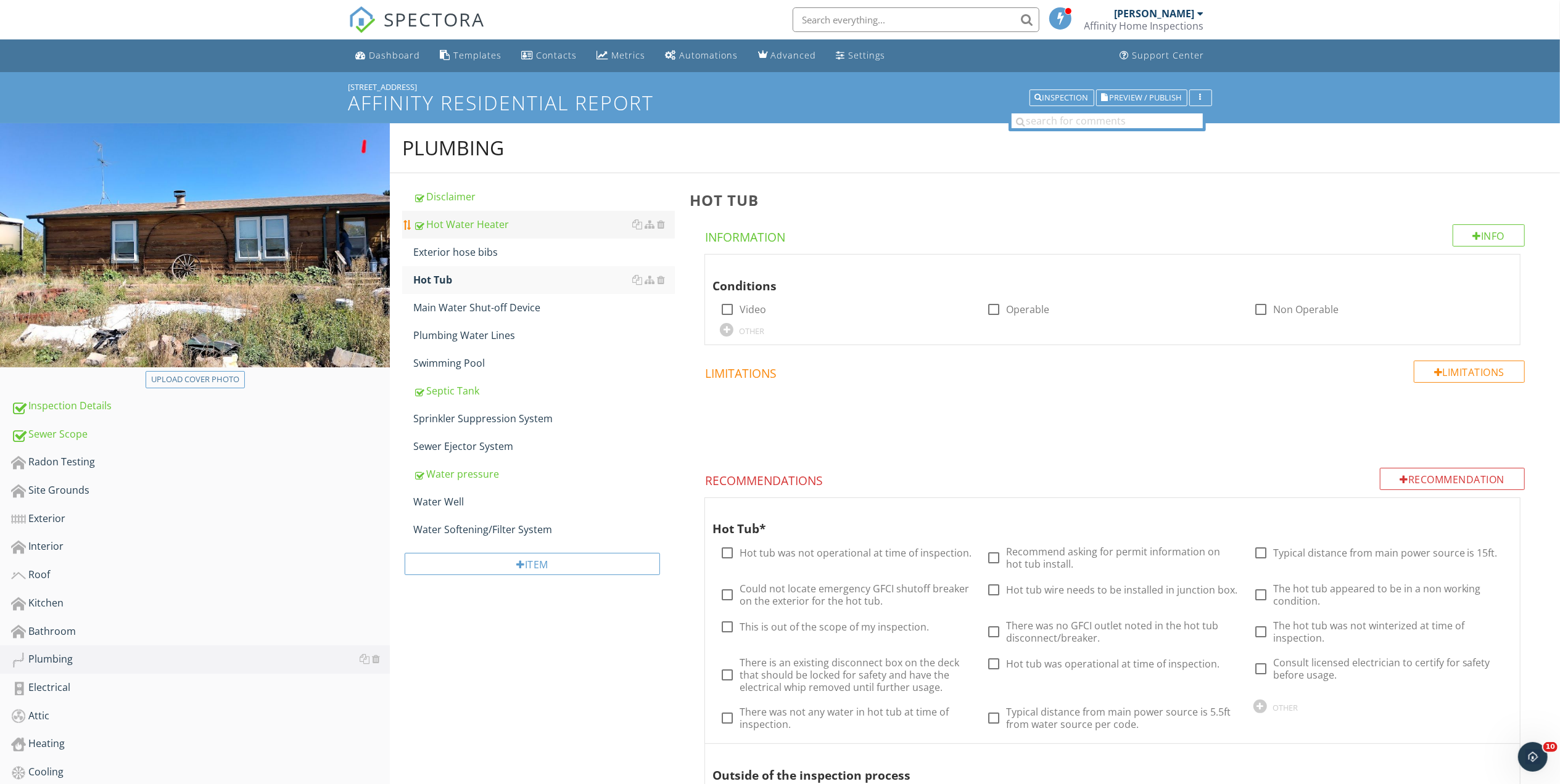
click at [466, 223] on div "Hot Water Heater" at bounding box center [544, 225] width 262 height 15
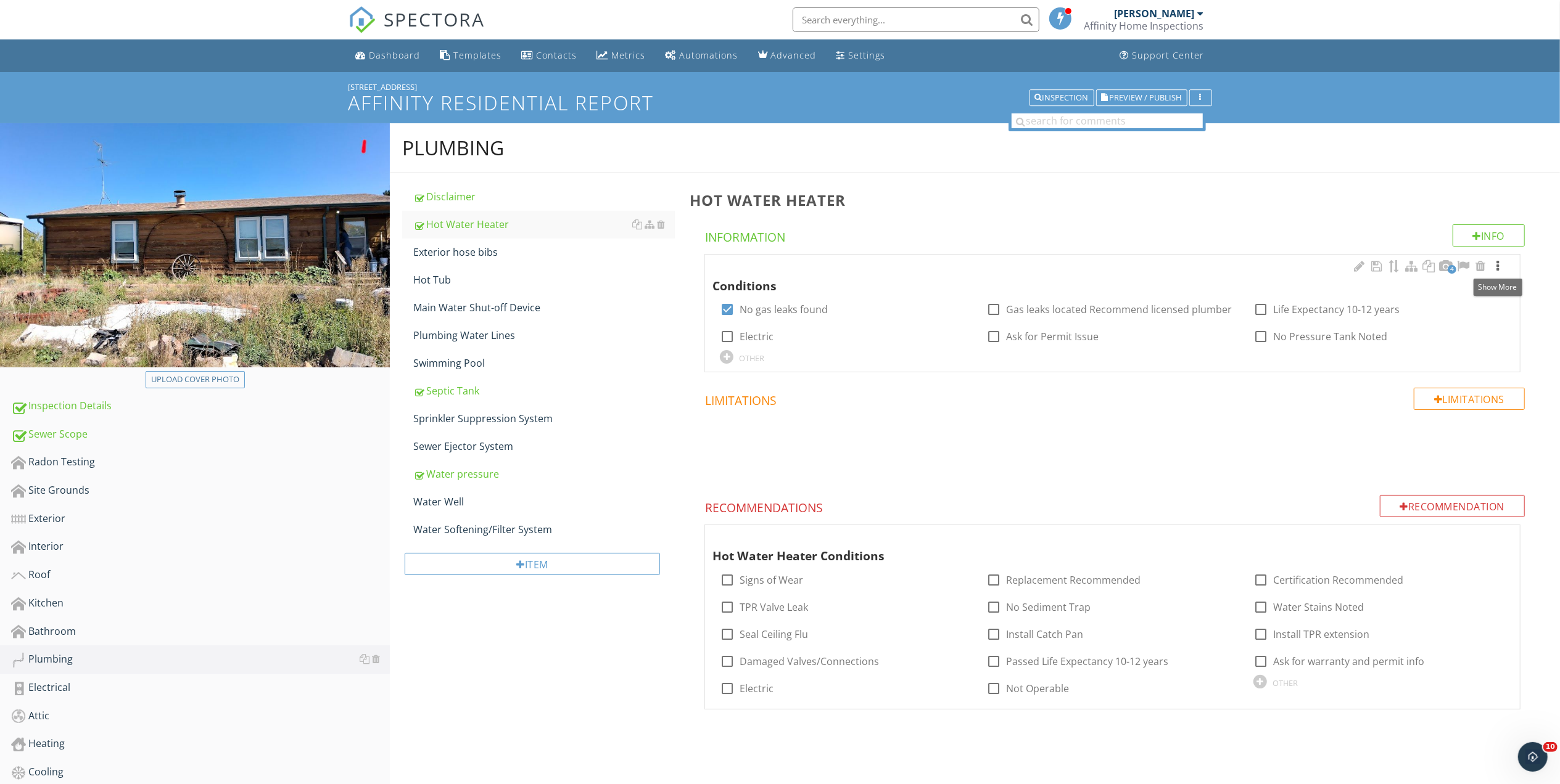
click at [1498, 264] on div at bounding box center [1497, 267] width 15 height 13
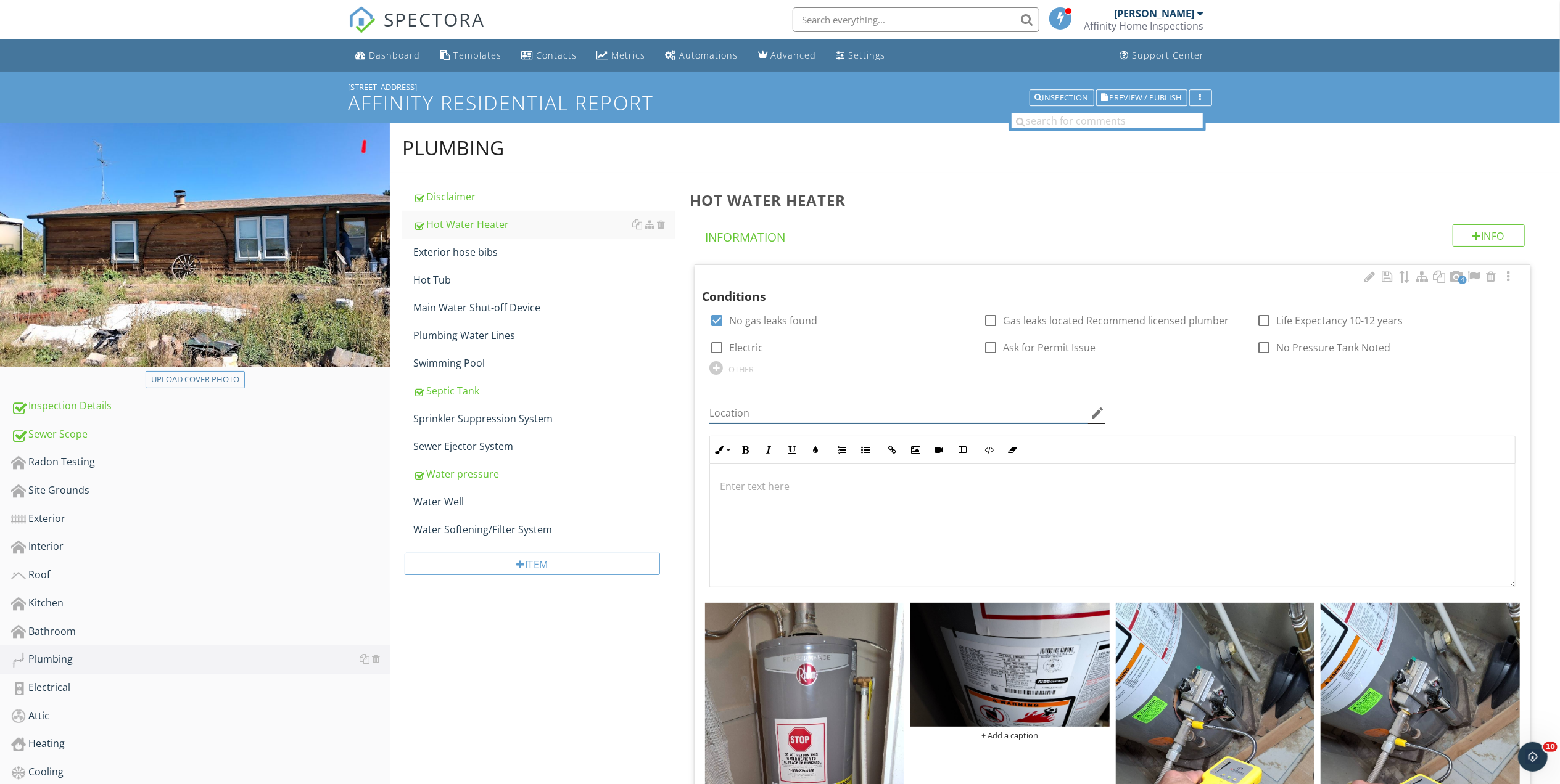
click at [783, 410] on input "Location" at bounding box center [898, 413] width 378 height 21
type input "2017 model"
click at [449, 391] on div "Septic Tank" at bounding box center [544, 391] width 262 height 15
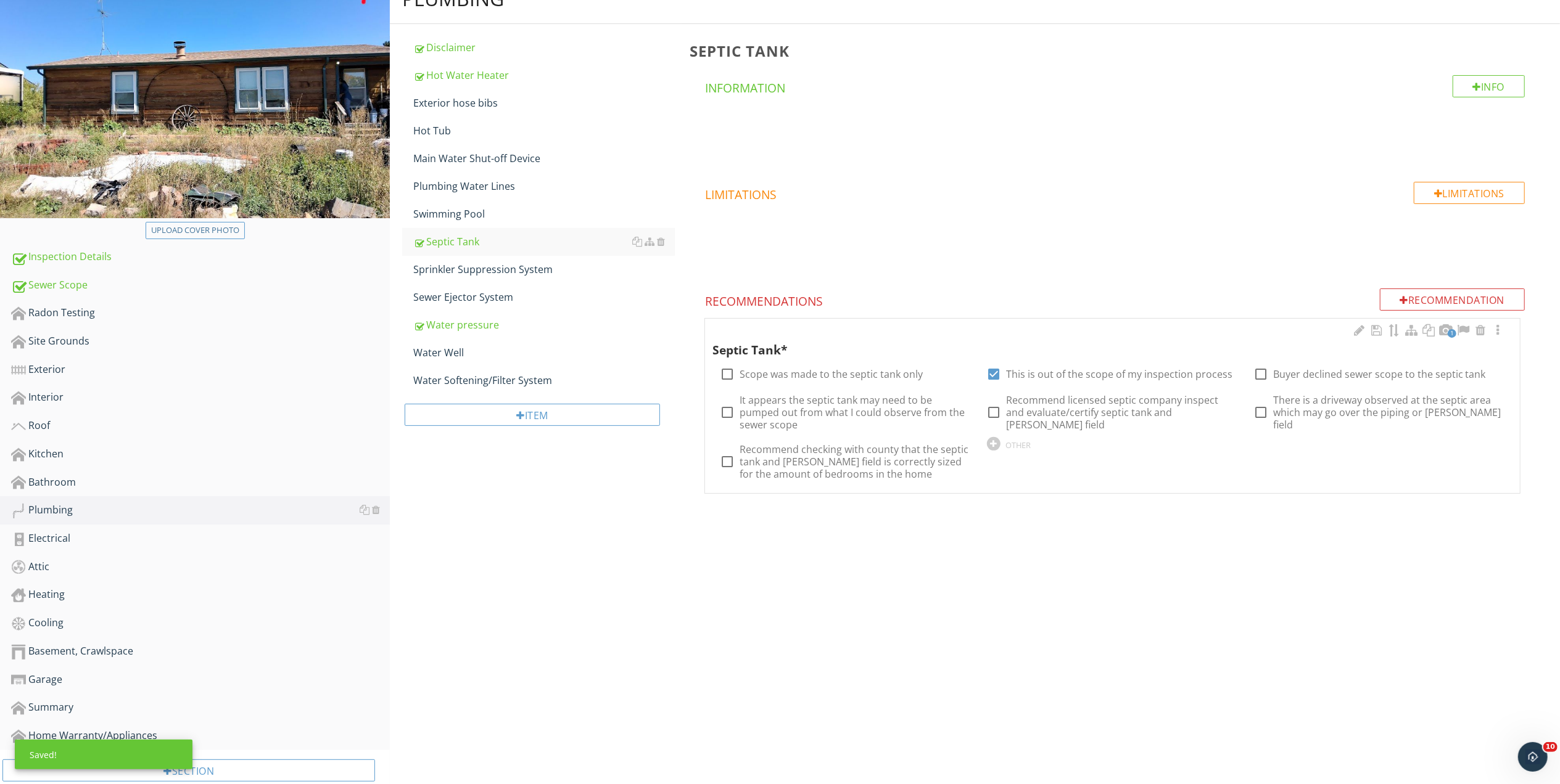
scroll to position [170, 0]
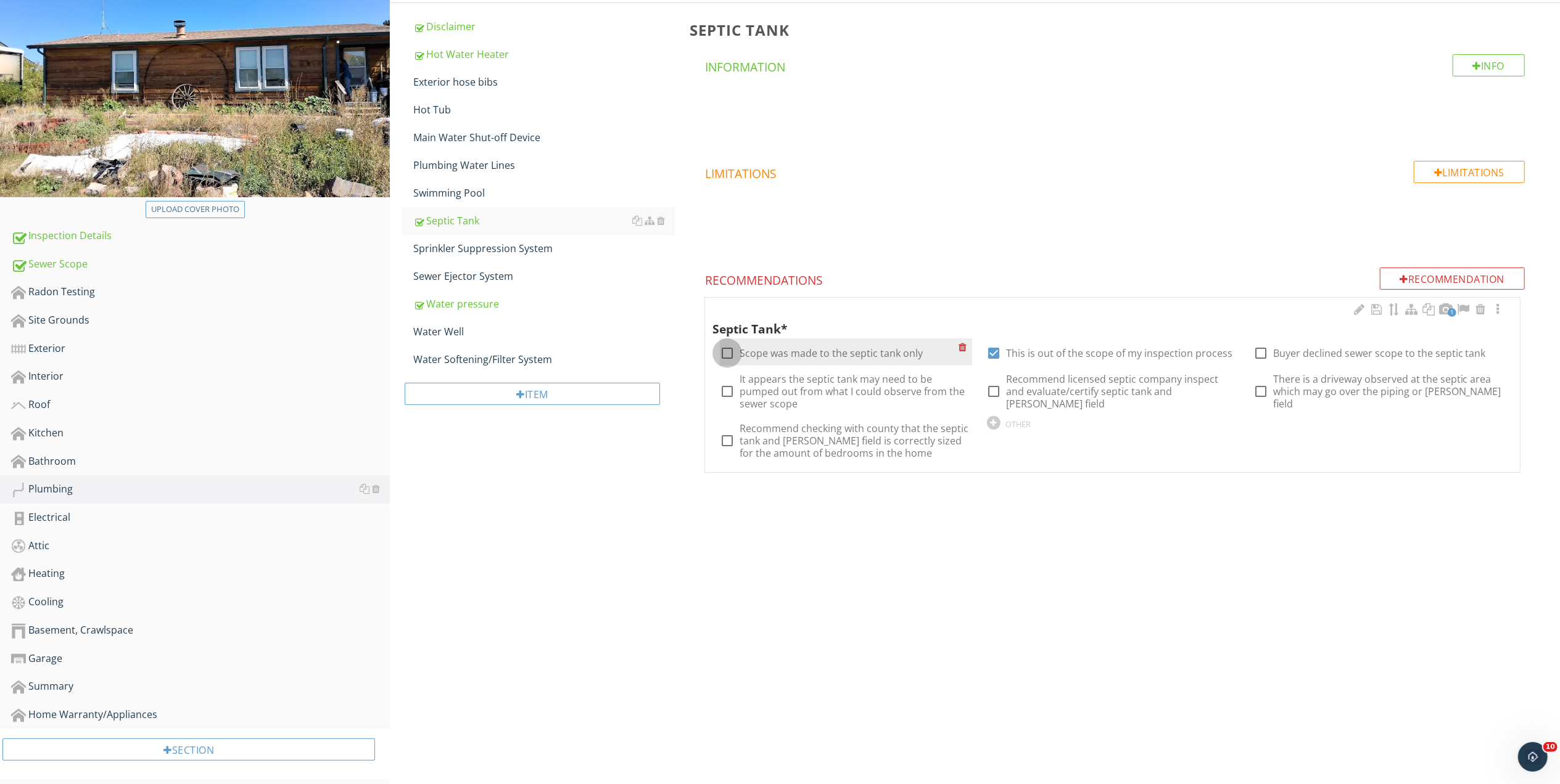
click at [729, 353] on div at bounding box center [727, 353] width 21 height 21
checkbox input "true"
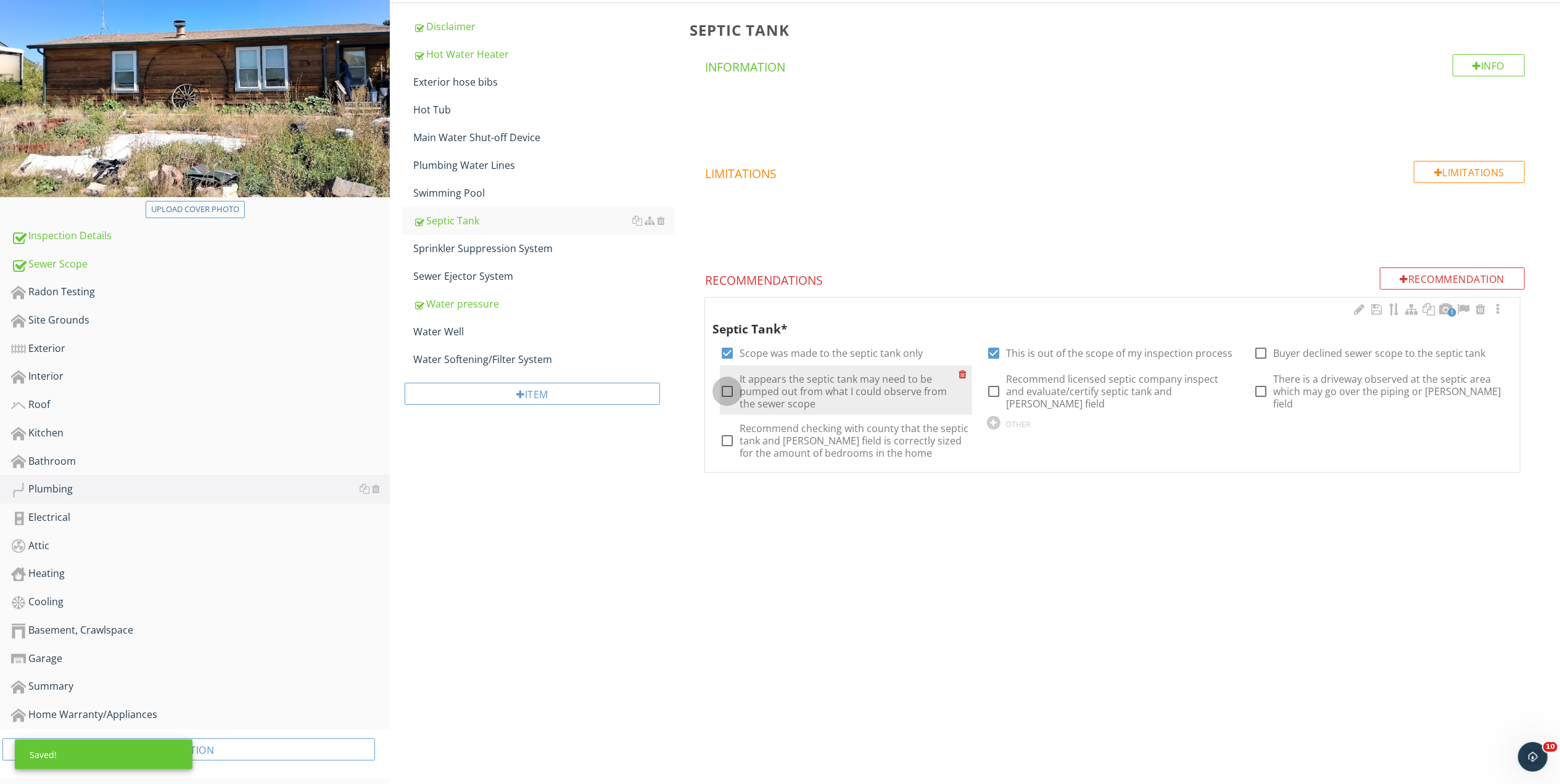
click at [728, 390] on div at bounding box center [727, 391] width 21 height 21
checkbox input "true"
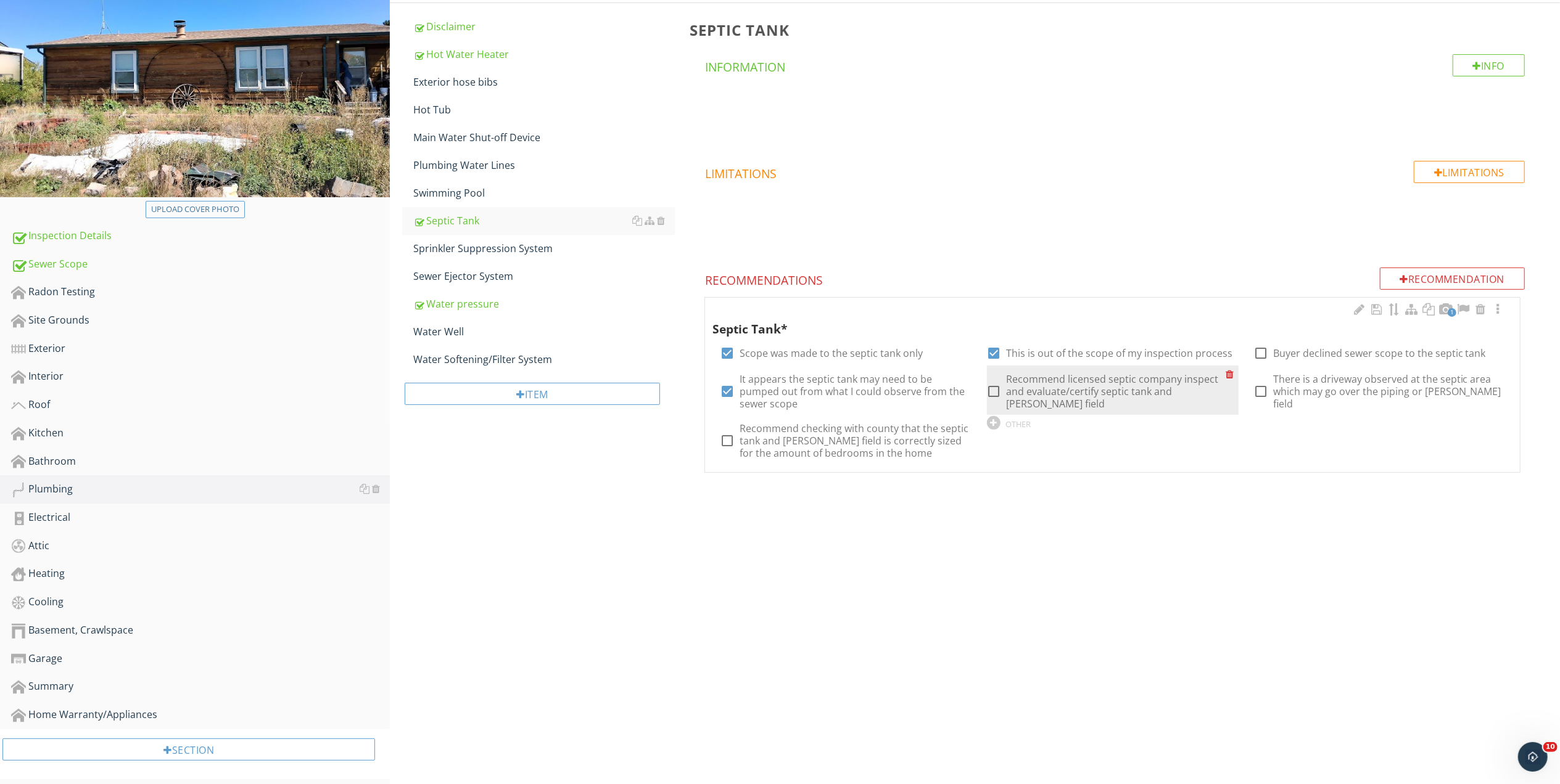
click at [993, 383] on div at bounding box center [993, 391] width 21 height 21
checkbox input "true"
click at [435, 332] on div "Water Well" at bounding box center [544, 332] width 262 height 15
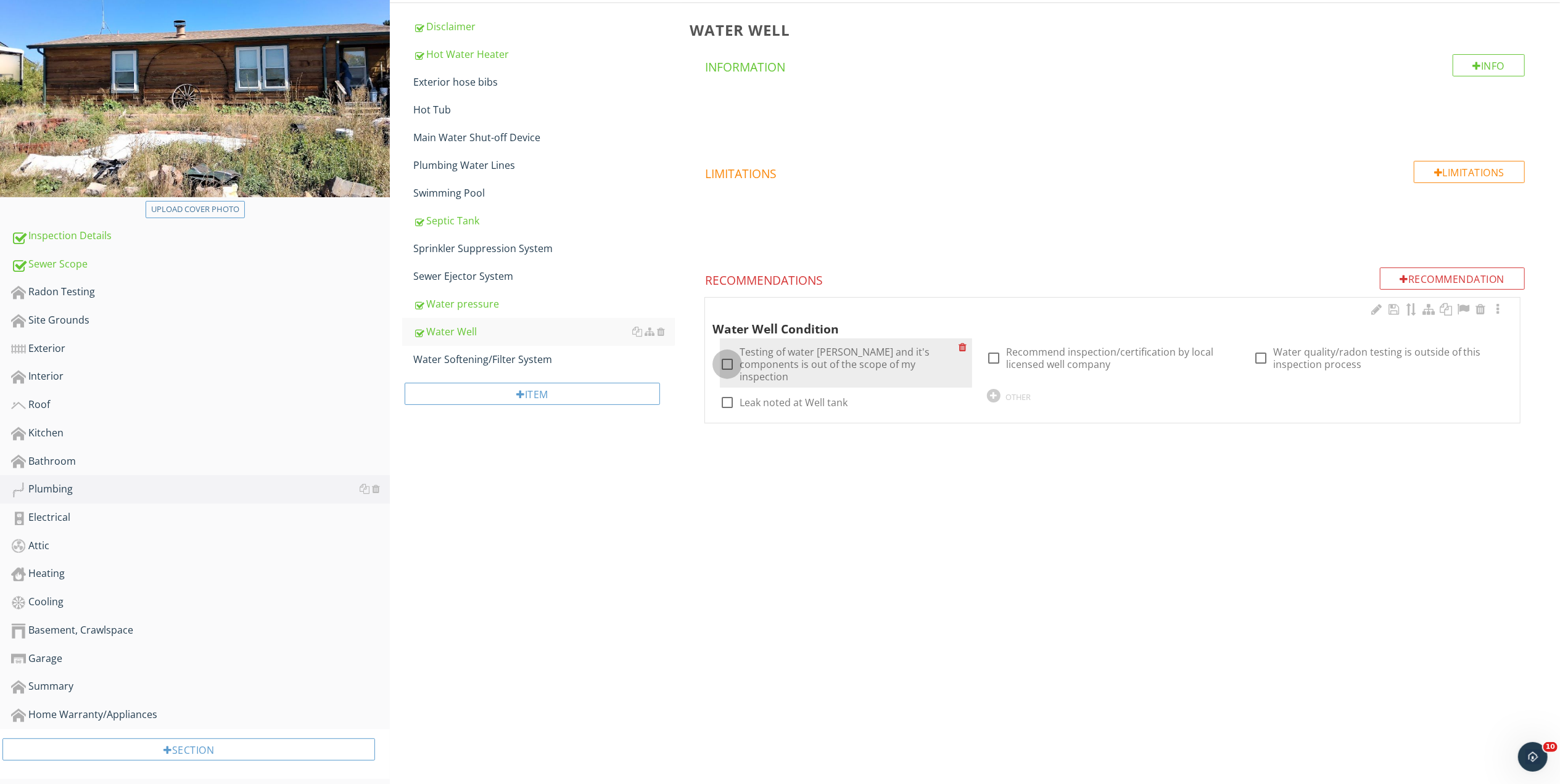
click at [729, 355] on div at bounding box center [727, 364] width 21 height 21
checkbox input "true"
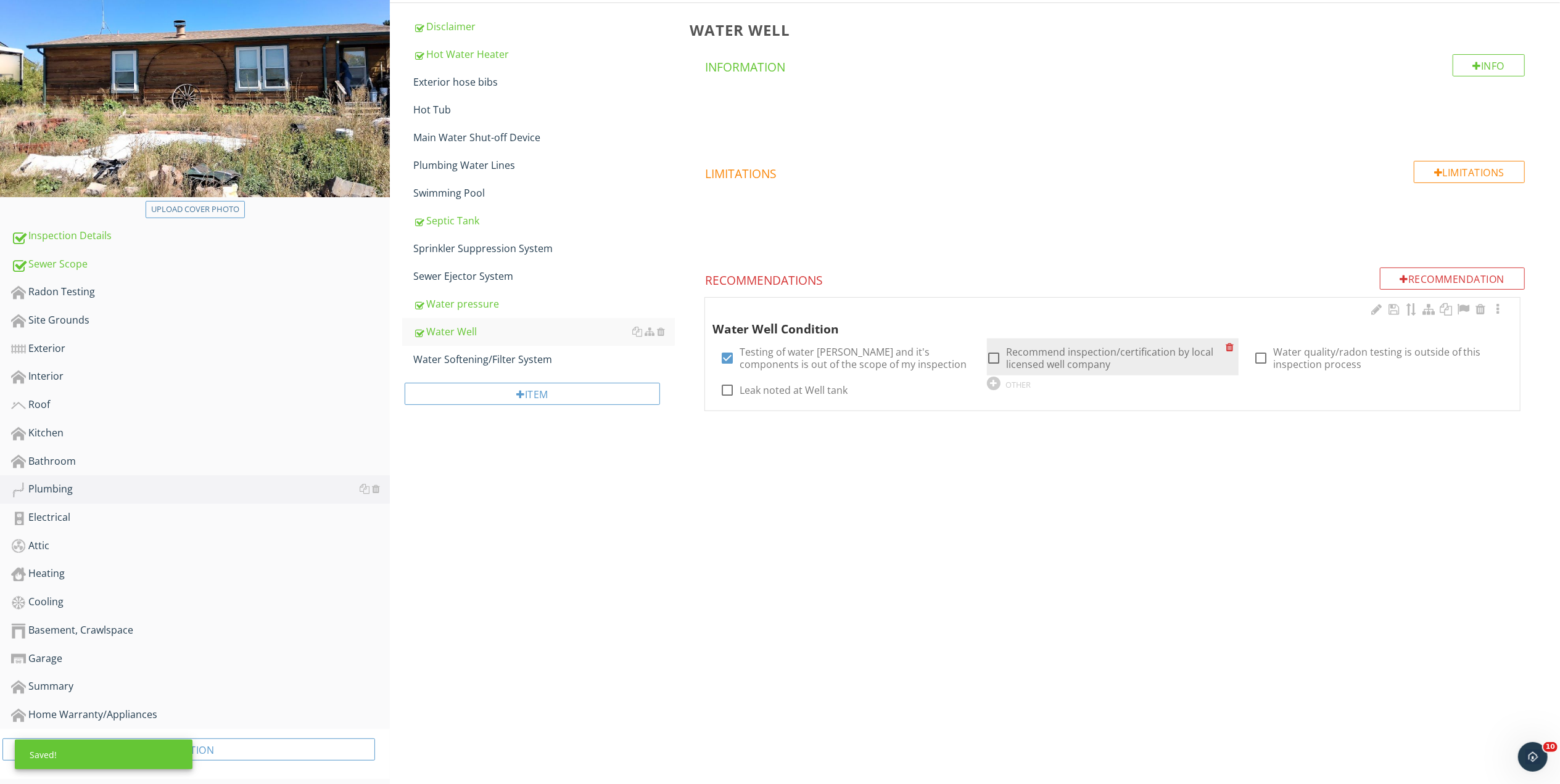
click at [997, 356] on div at bounding box center [993, 358] width 21 height 21
checkbox input "true"
click at [1264, 357] on div at bounding box center [1260, 358] width 21 height 21
checkbox input "true"
click at [1496, 312] on div at bounding box center [1497, 310] width 15 height 13
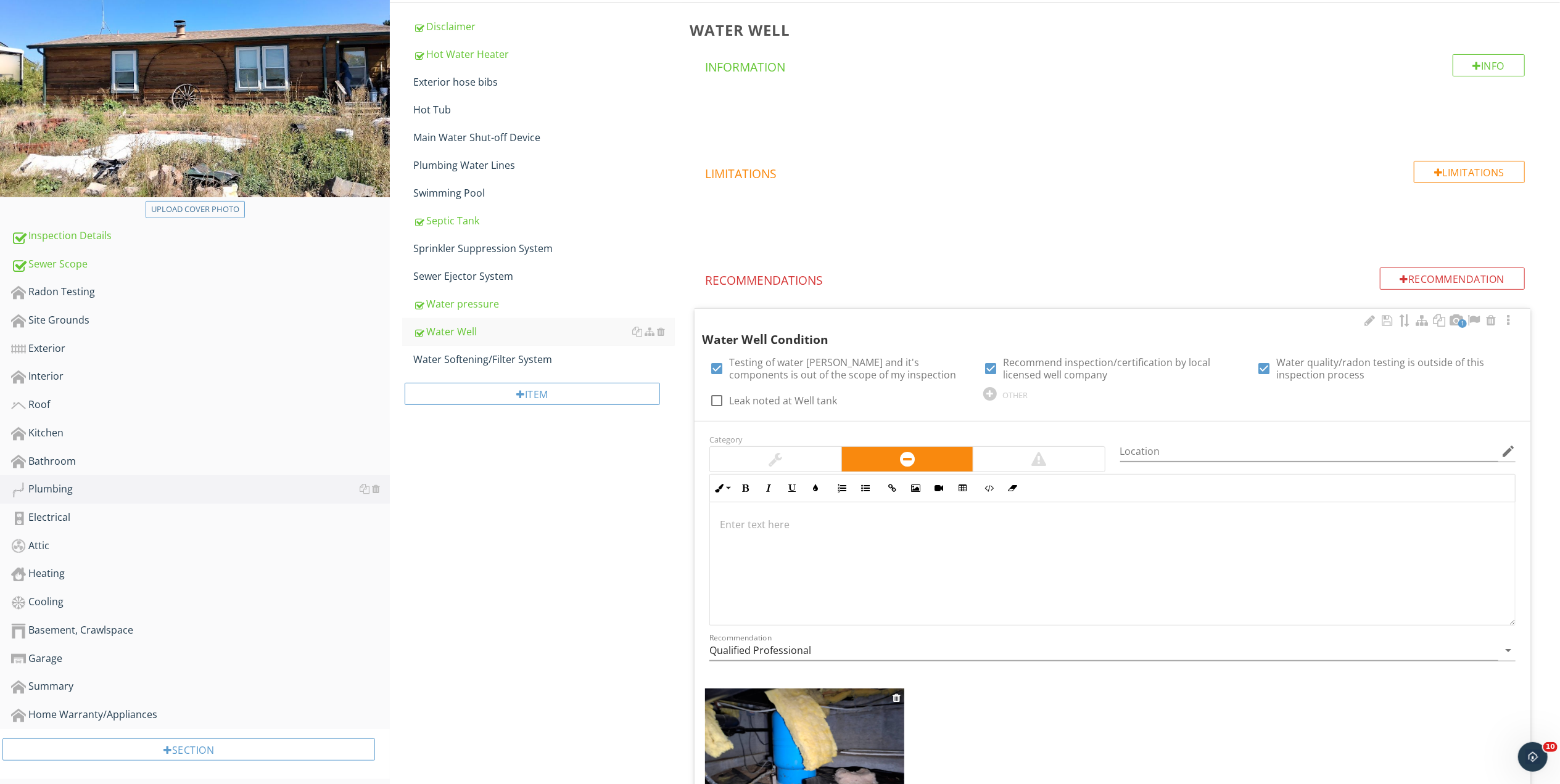
click at [812, 743] on img at bounding box center [804, 750] width 199 height 125
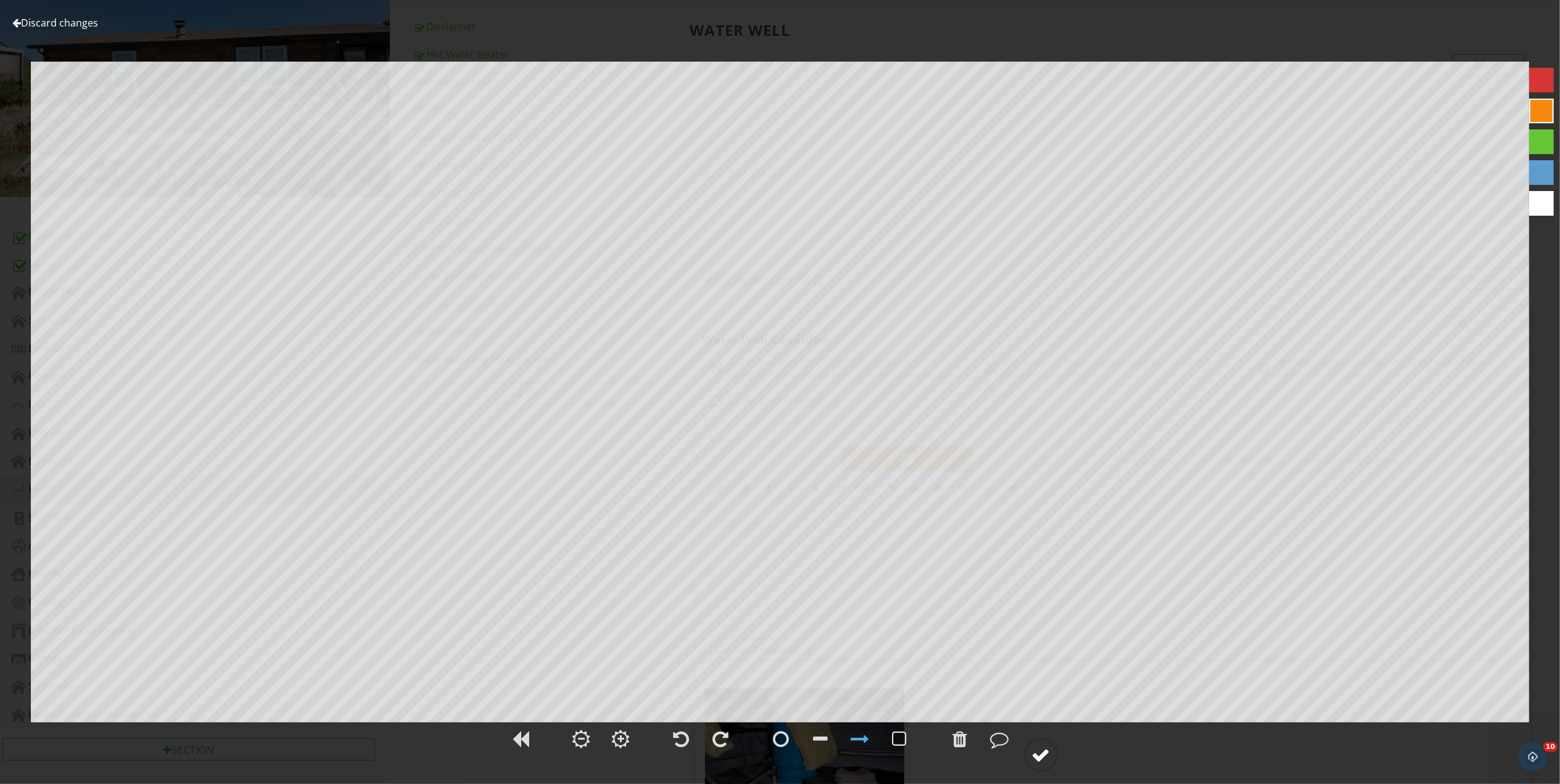
click at [1045, 756] on div at bounding box center [1041, 755] width 19 height 19
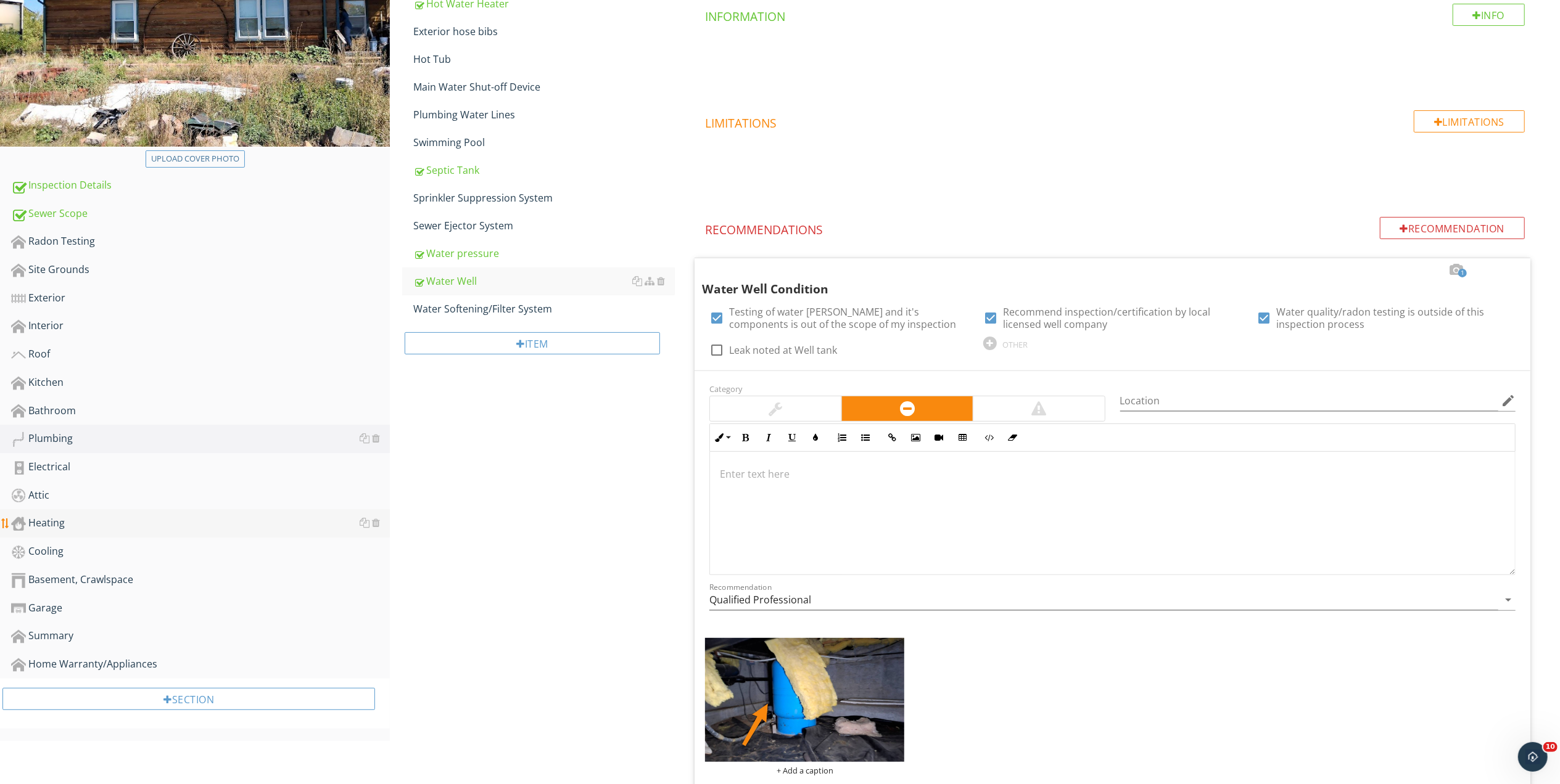
scroll to position [333, 0]
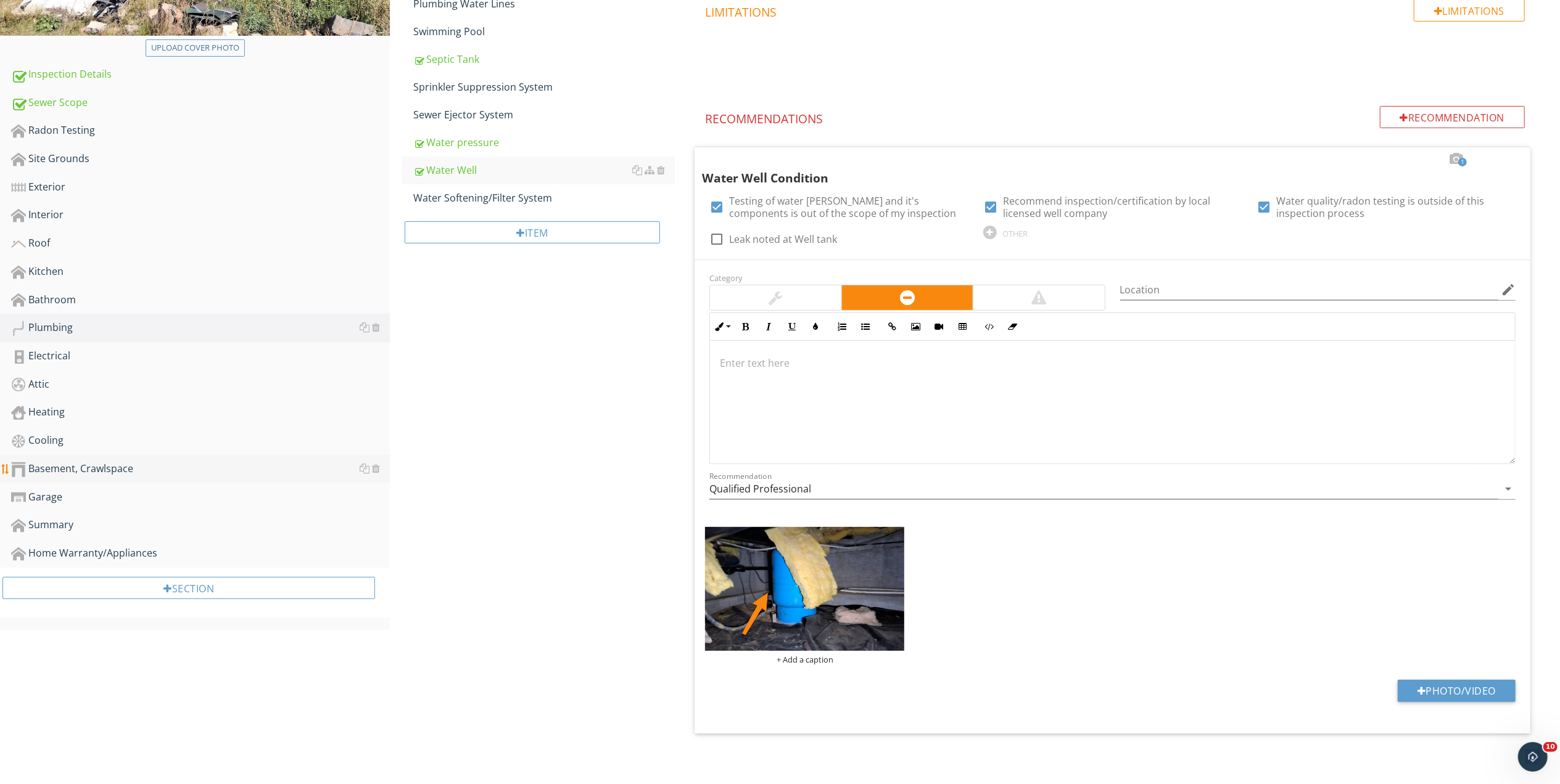
click at [82, 461] on div "Basement, Crawlspace" at bounding box center [200, 469] width 379 height 16
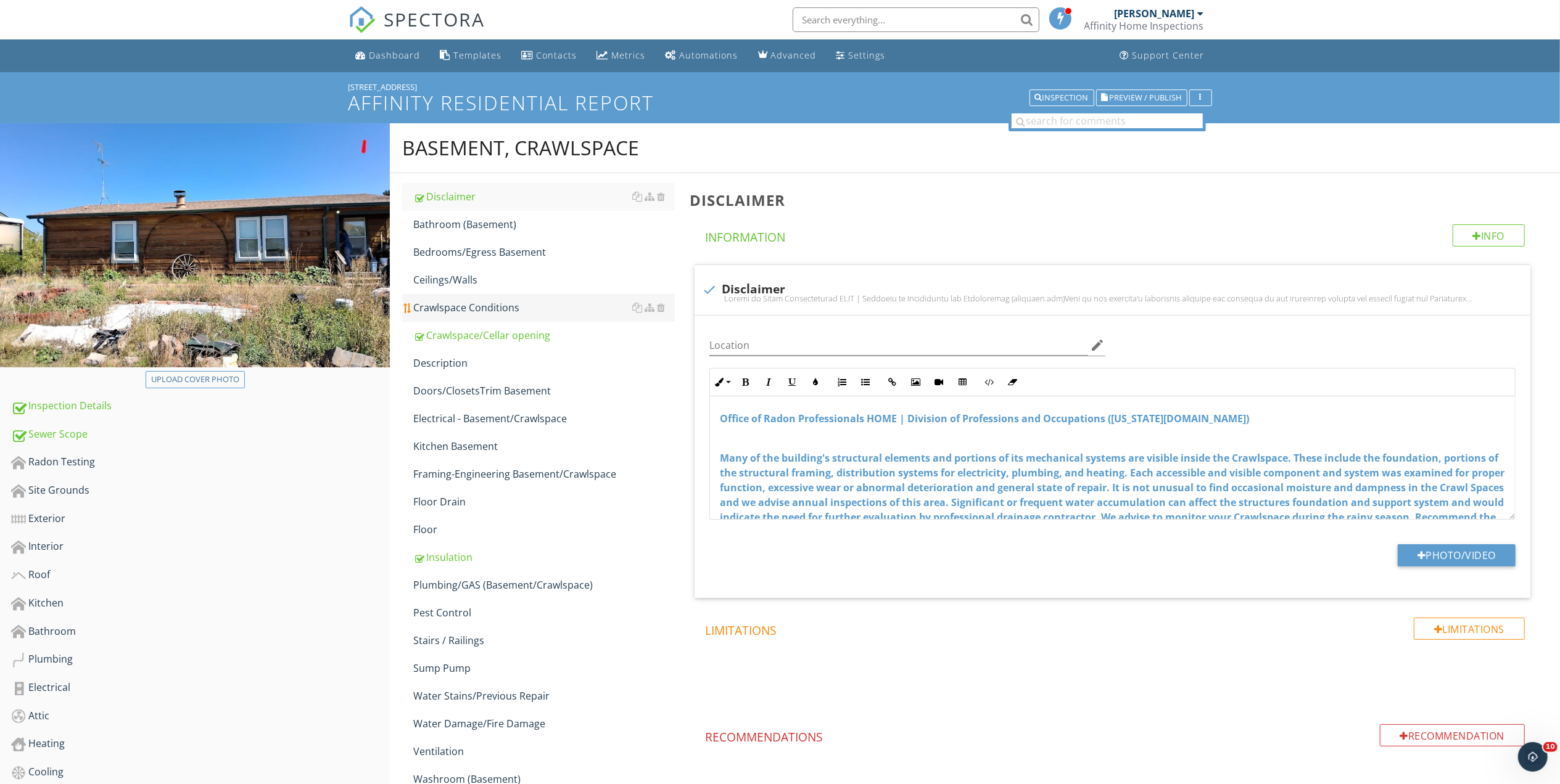
click at [494, 312] on div "Crawlspace Conditions" at bounding box center [544, 308] width 262 height 15
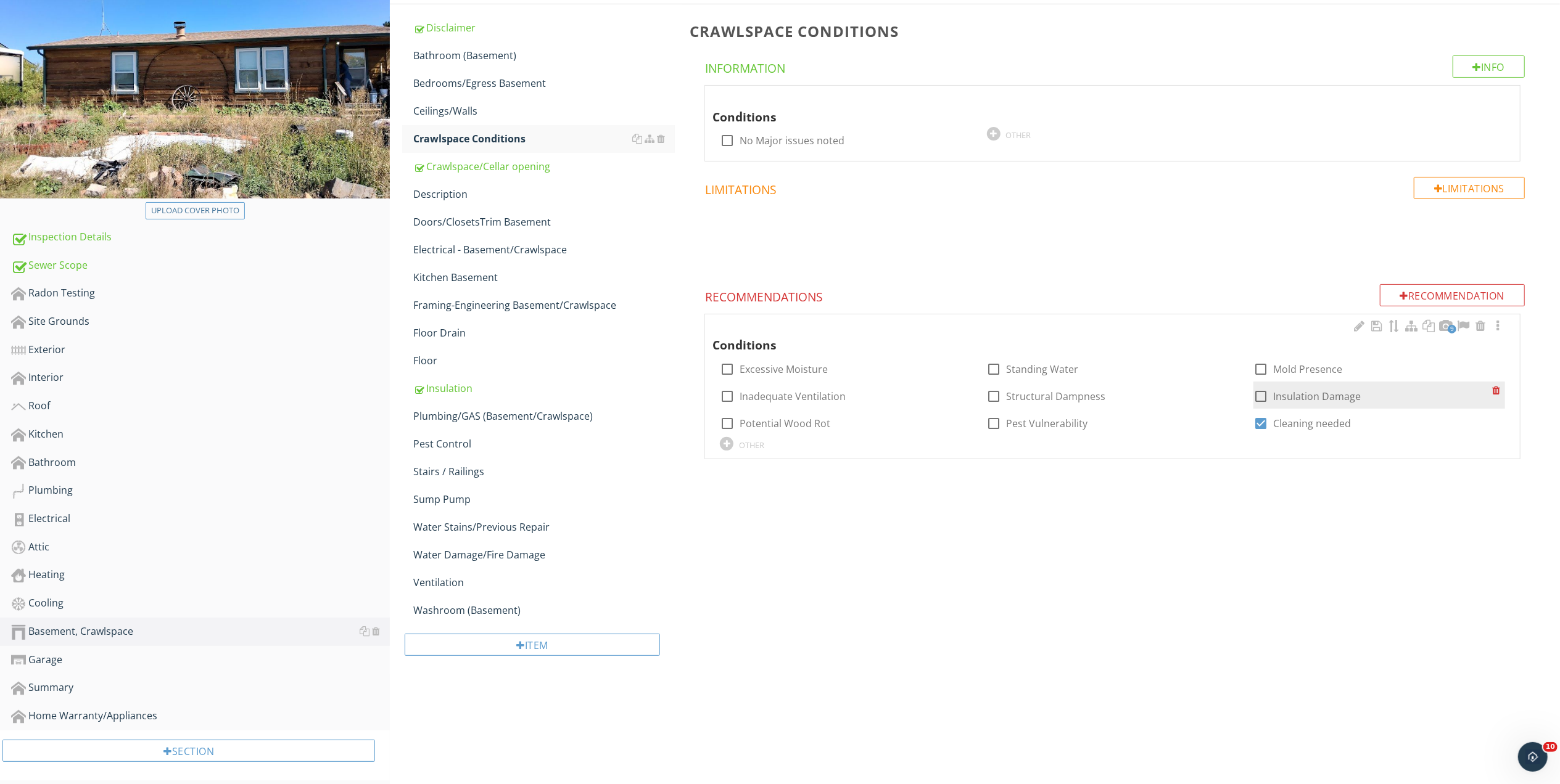
scroll to position [170, 0]
click at [1482, 322] on div at bounding box center [1480, 325] width 15 height 13
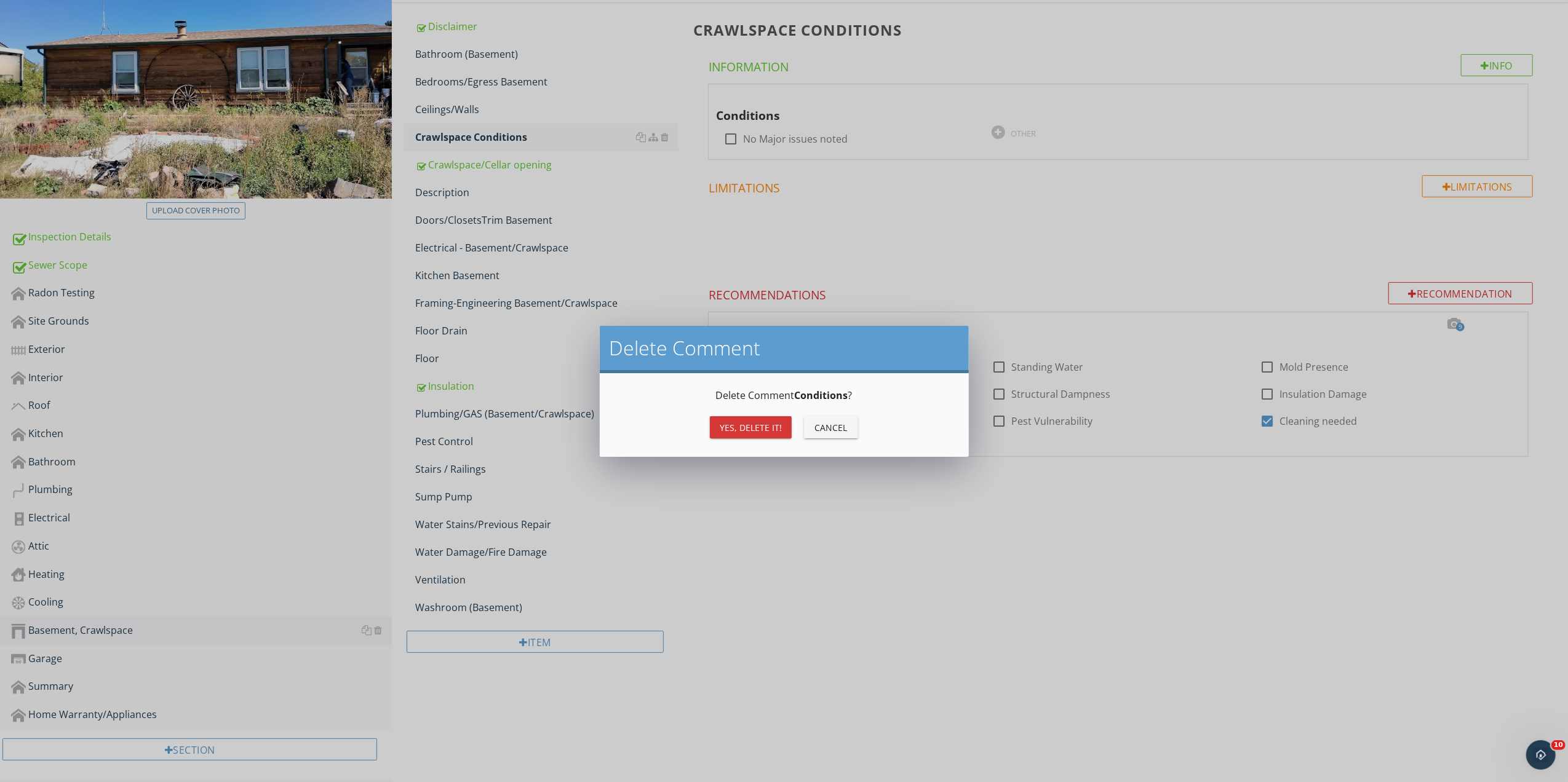
click at [763, 429] on div "Yes, Delete it!" at bounding box center [751, 428] width 62 height 13
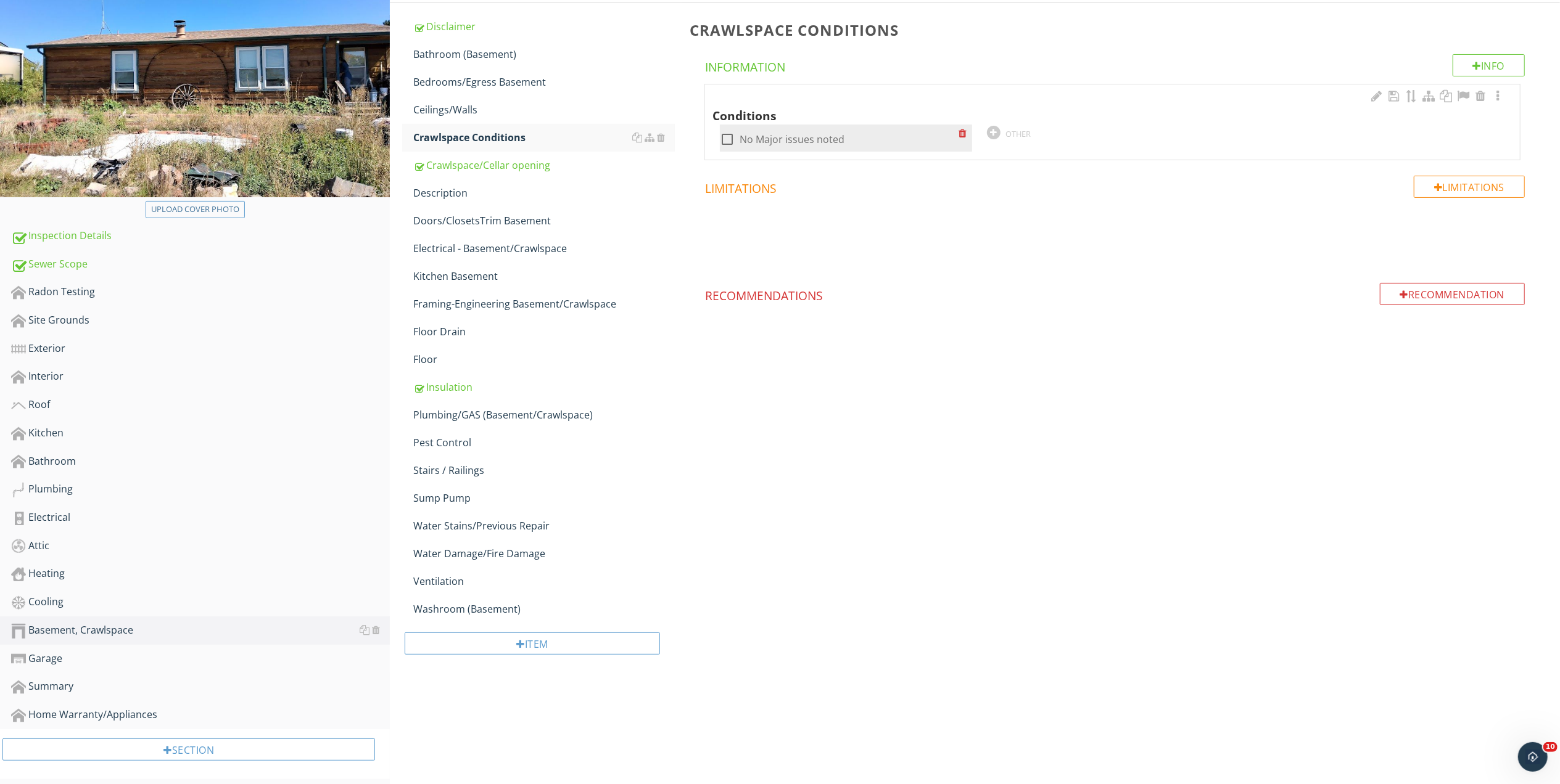
click at [729, 137] on div at bounding box center [727, 139] width 21 height 21
checkbox input "true"
click at [1251, 126] on div "Conditions check_box No Major issues noted OTHER" at bounding box center [1112, 120] width 800 height 64
click at [1496, 100] on div at bounding box center [1497, 96] width 15 height 13
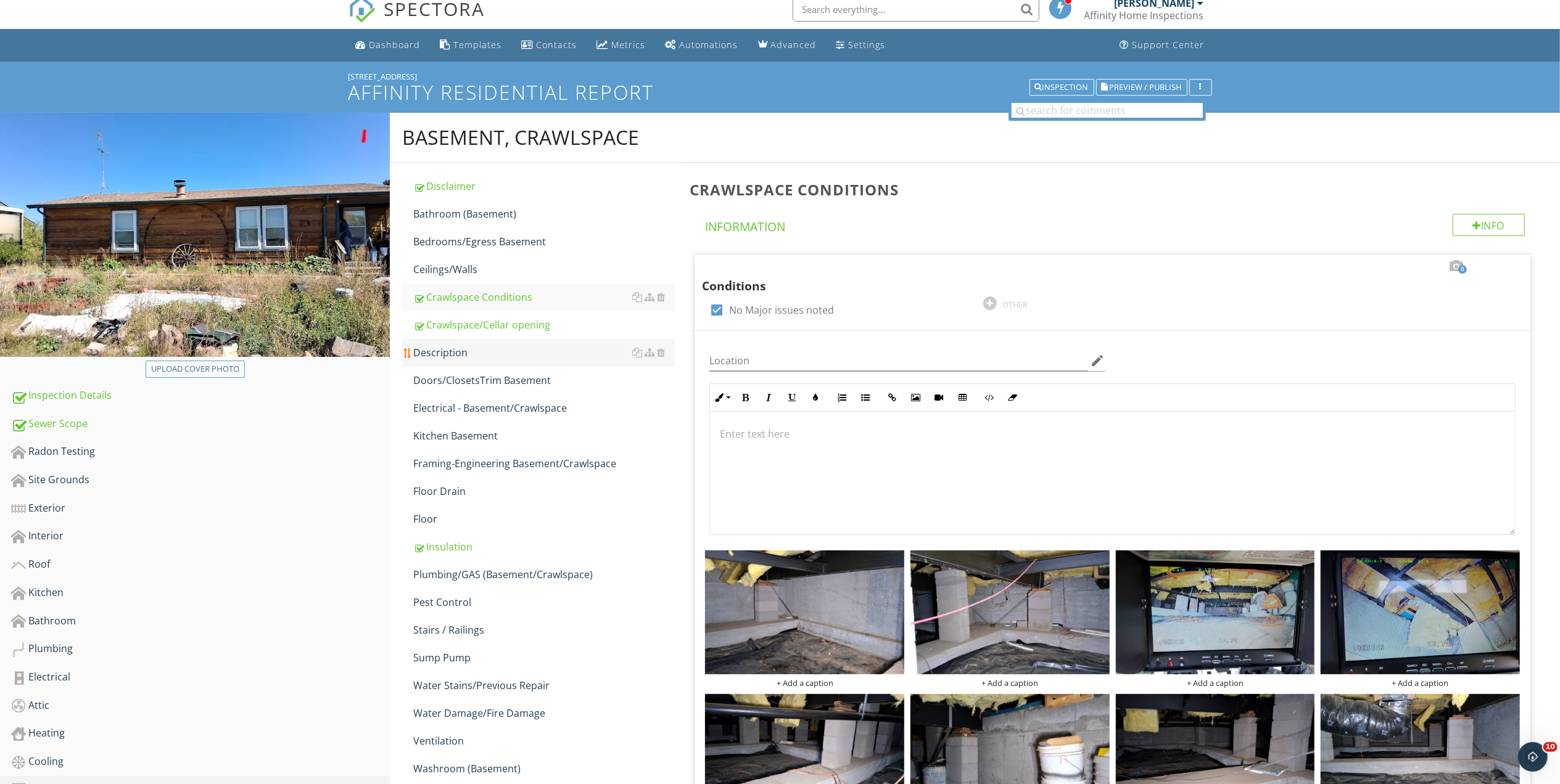
scroll to position [0, 0]
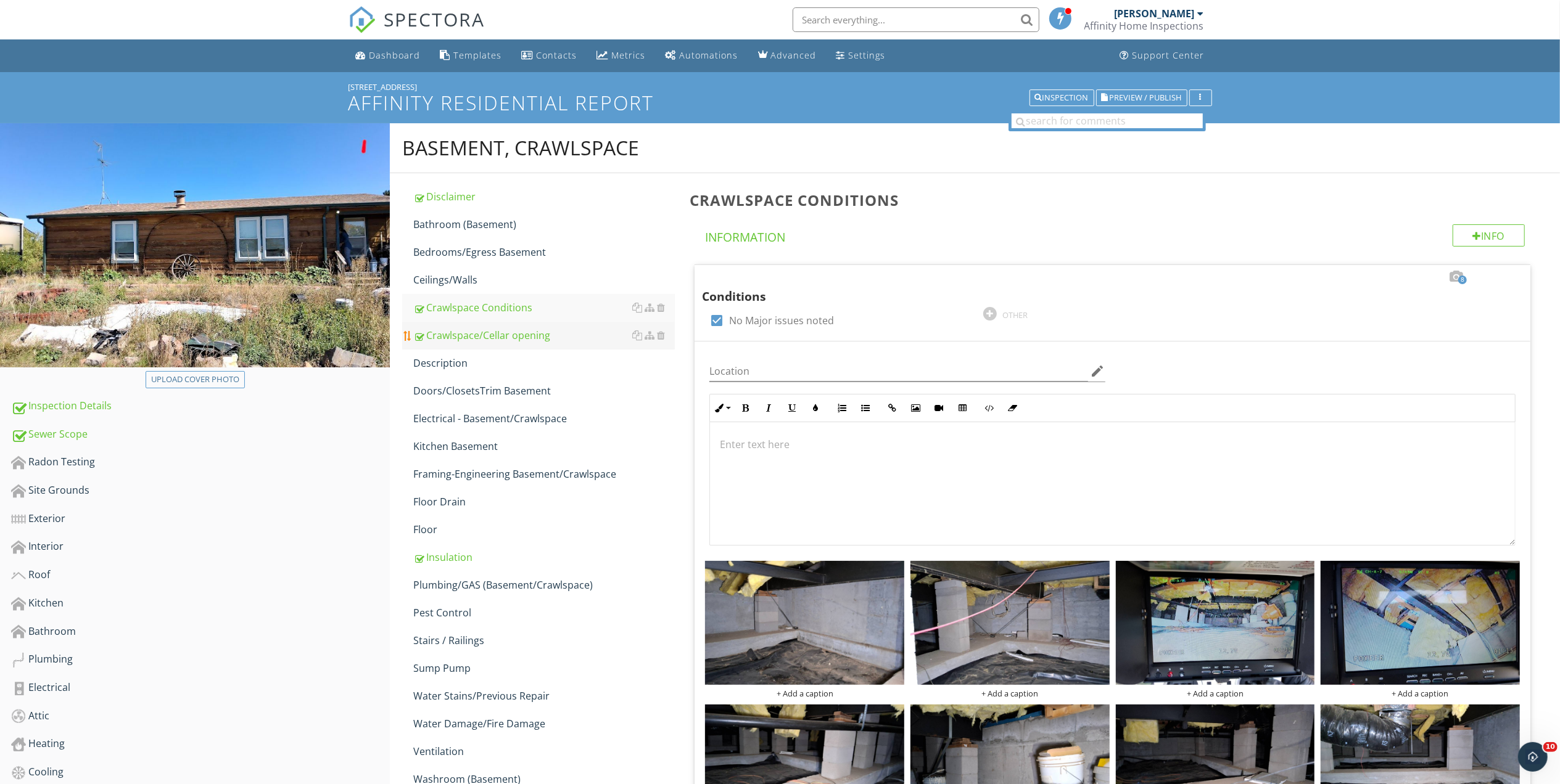
click at [485, 334] on div "Crawlspace/Cellar opening" at bounding box center [544, 335] width 262 height 15
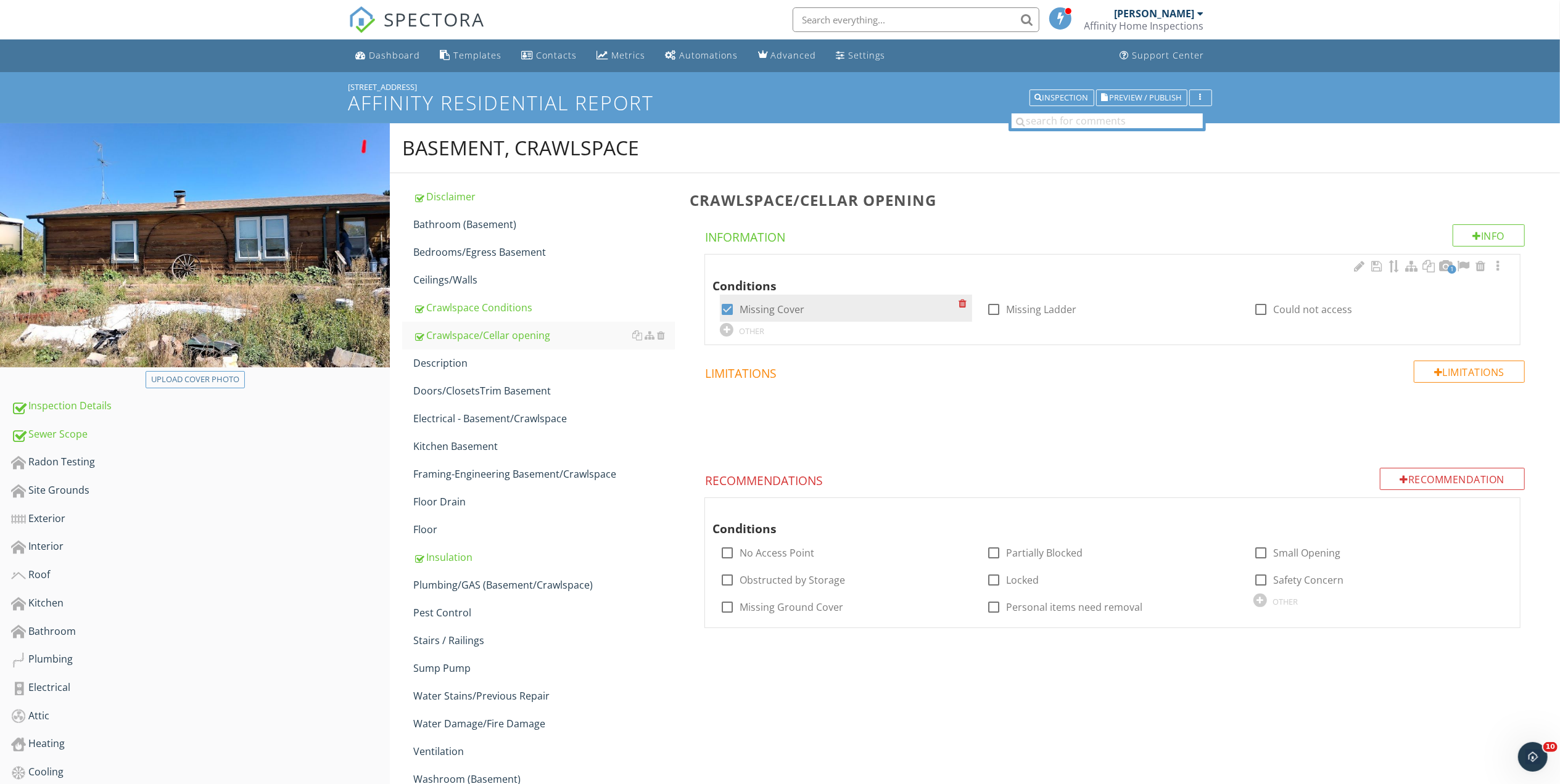
click at [727, 308] on div at bounding box center [727, 309] width 21 height 21
checkbox input "false"
click at [731, 330] on div at bounding box center [727, 330] width 14 height 14
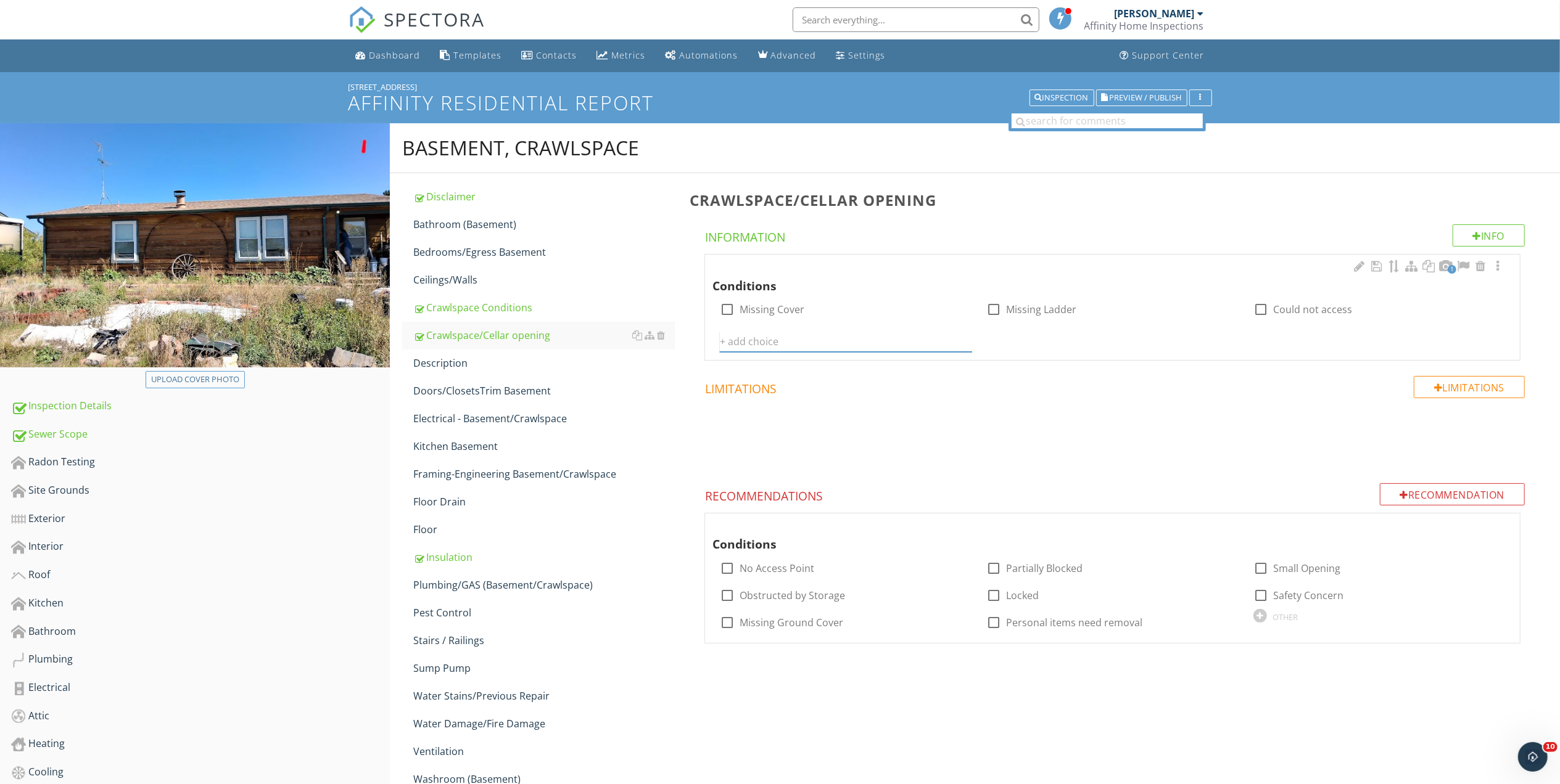
click at [752, 344] on input "text" at bounding box center [846, 342] width 252 height 21
type input "Damaged Cover"
click at [963, 341] on icon at bounding box center [965, 342] width 9 height 10
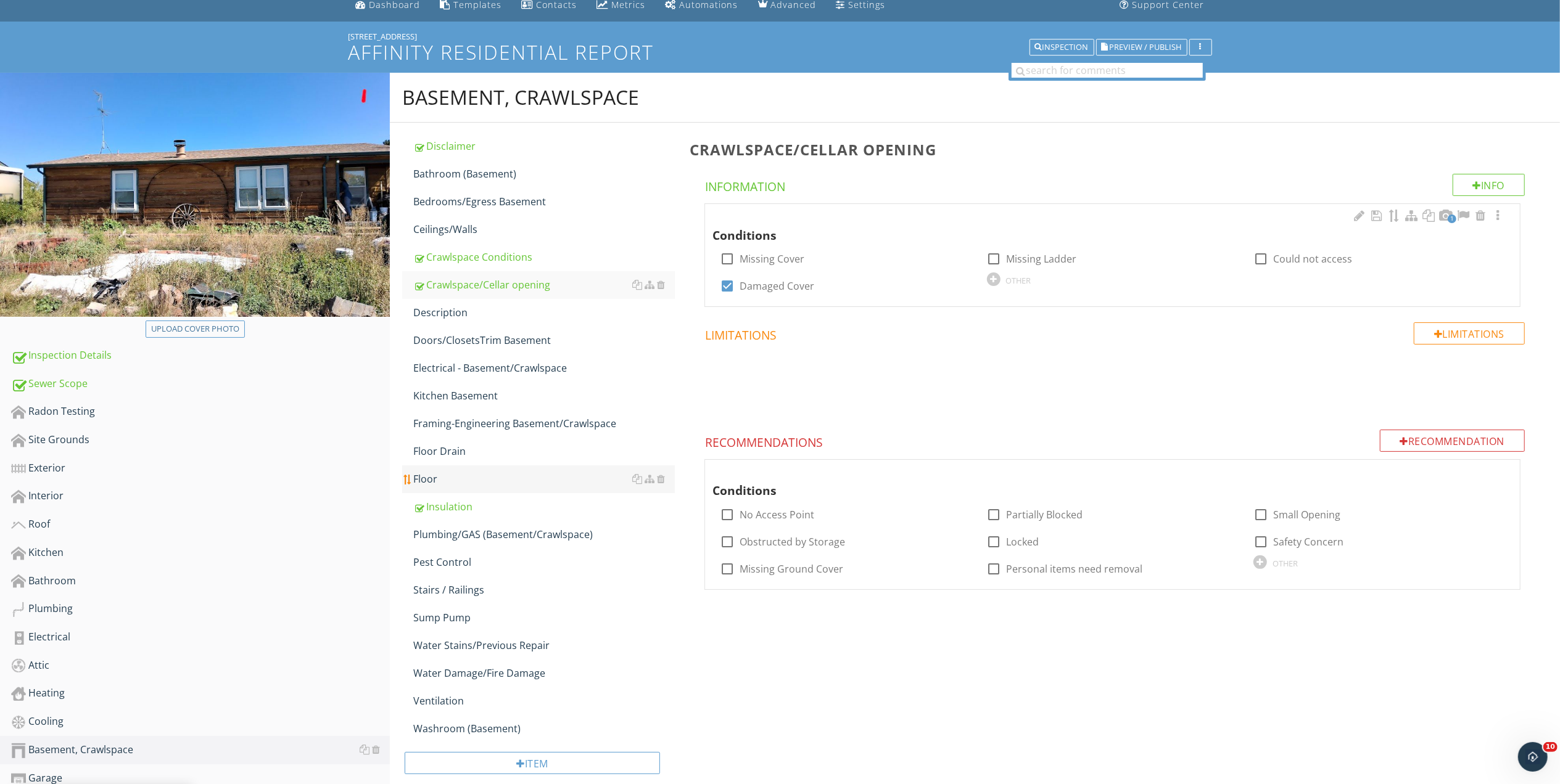
scroll to position [164, 0]
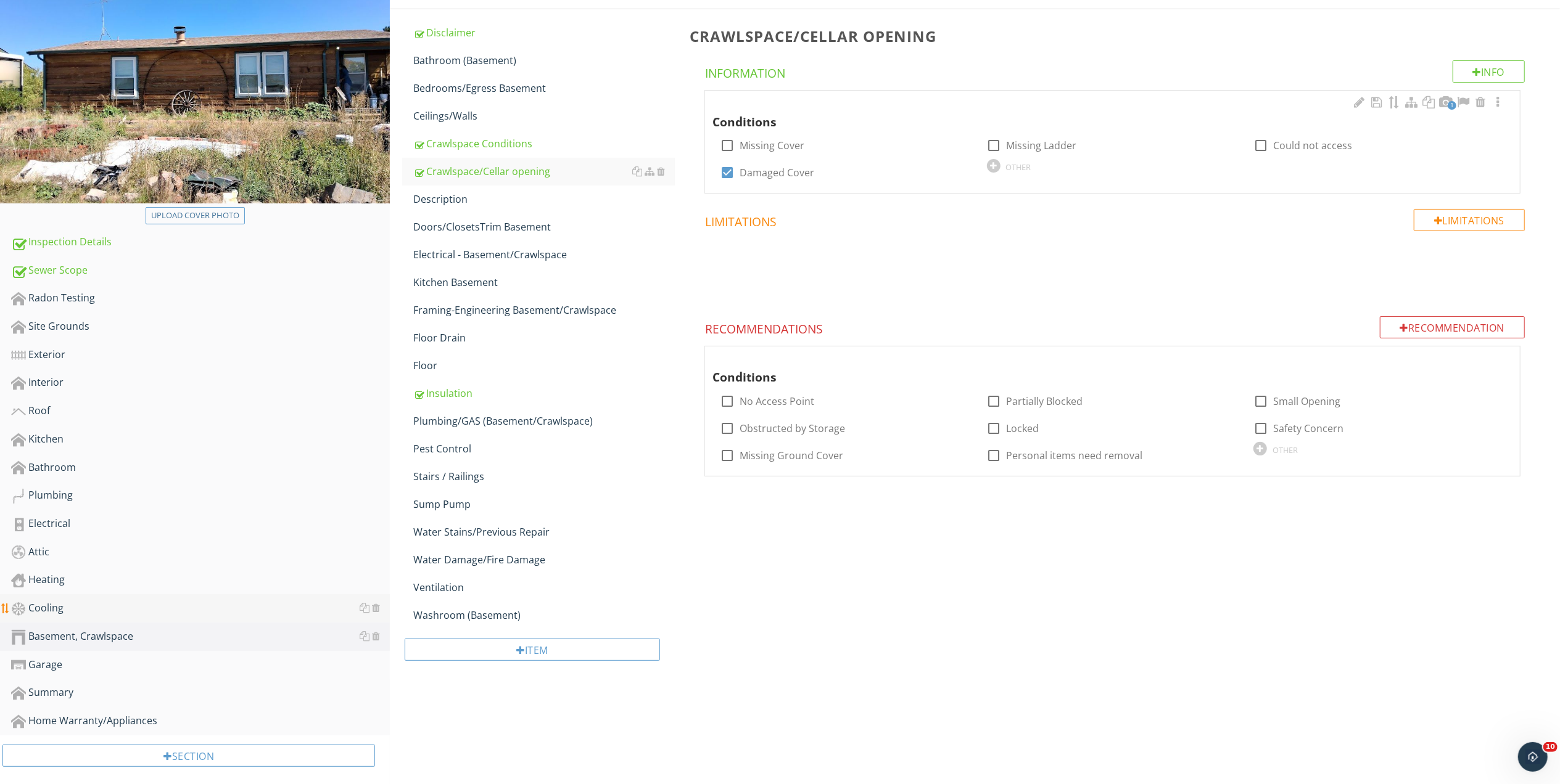
click at [29, 601] on div "Cooling" at bounding box center [200, 609] width 379 height 16
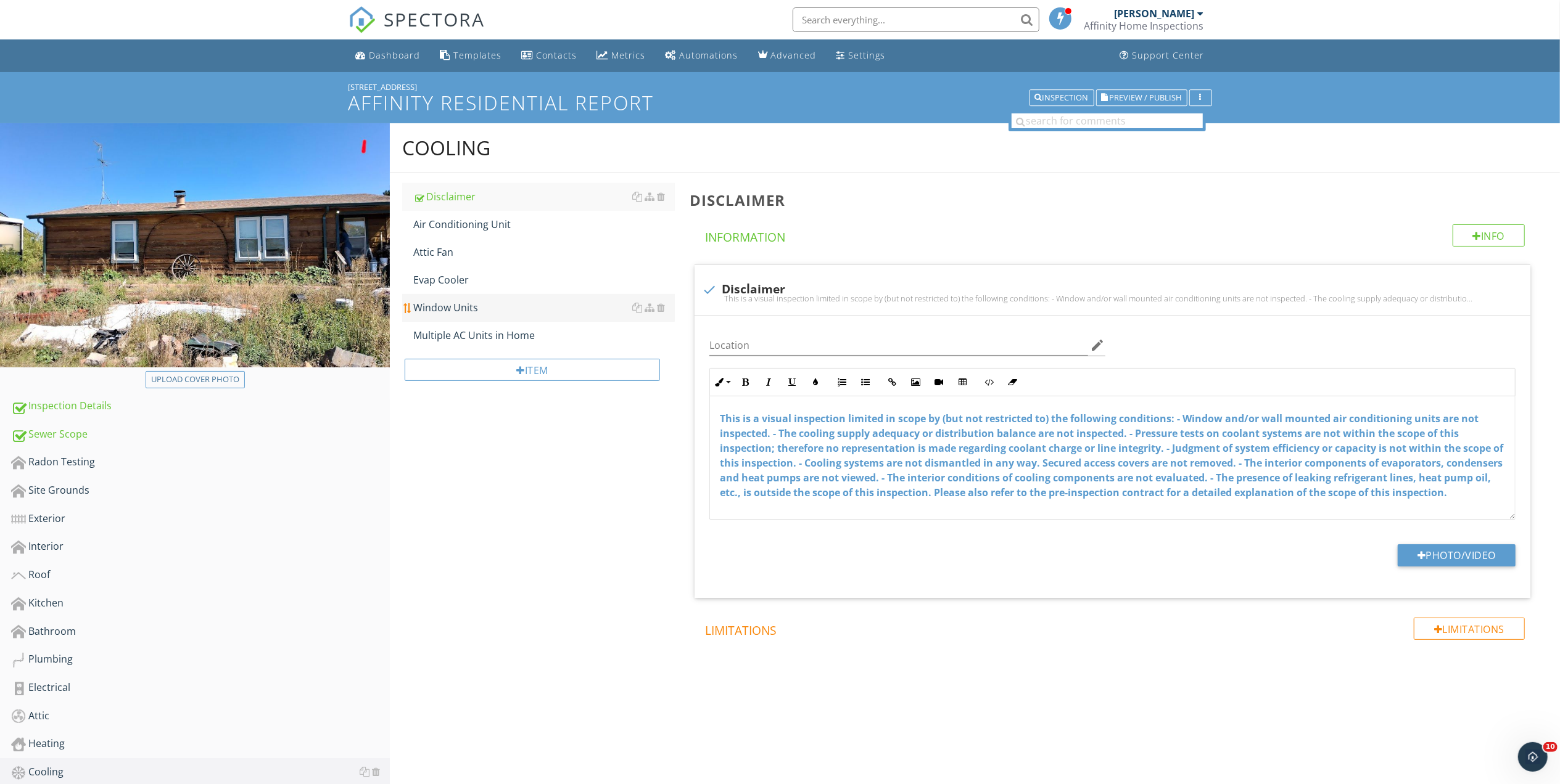
click at [444, 307] on div "Window Units" at bounding box center [544, 308] width 262 height 15
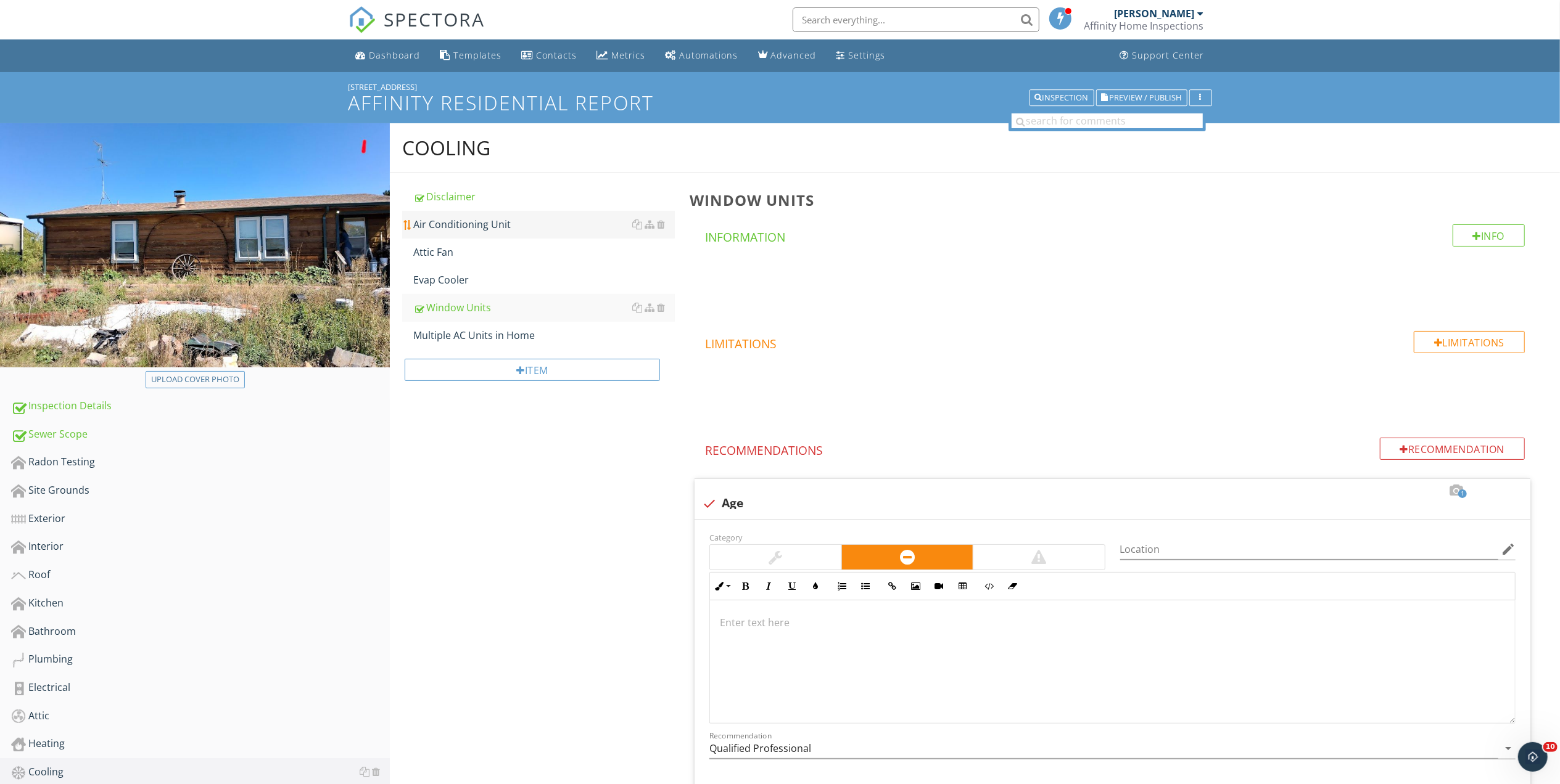
click at [489, 225] on div "Air Conditioning Unit" at bounding box center [544, 225] width 262 height 15
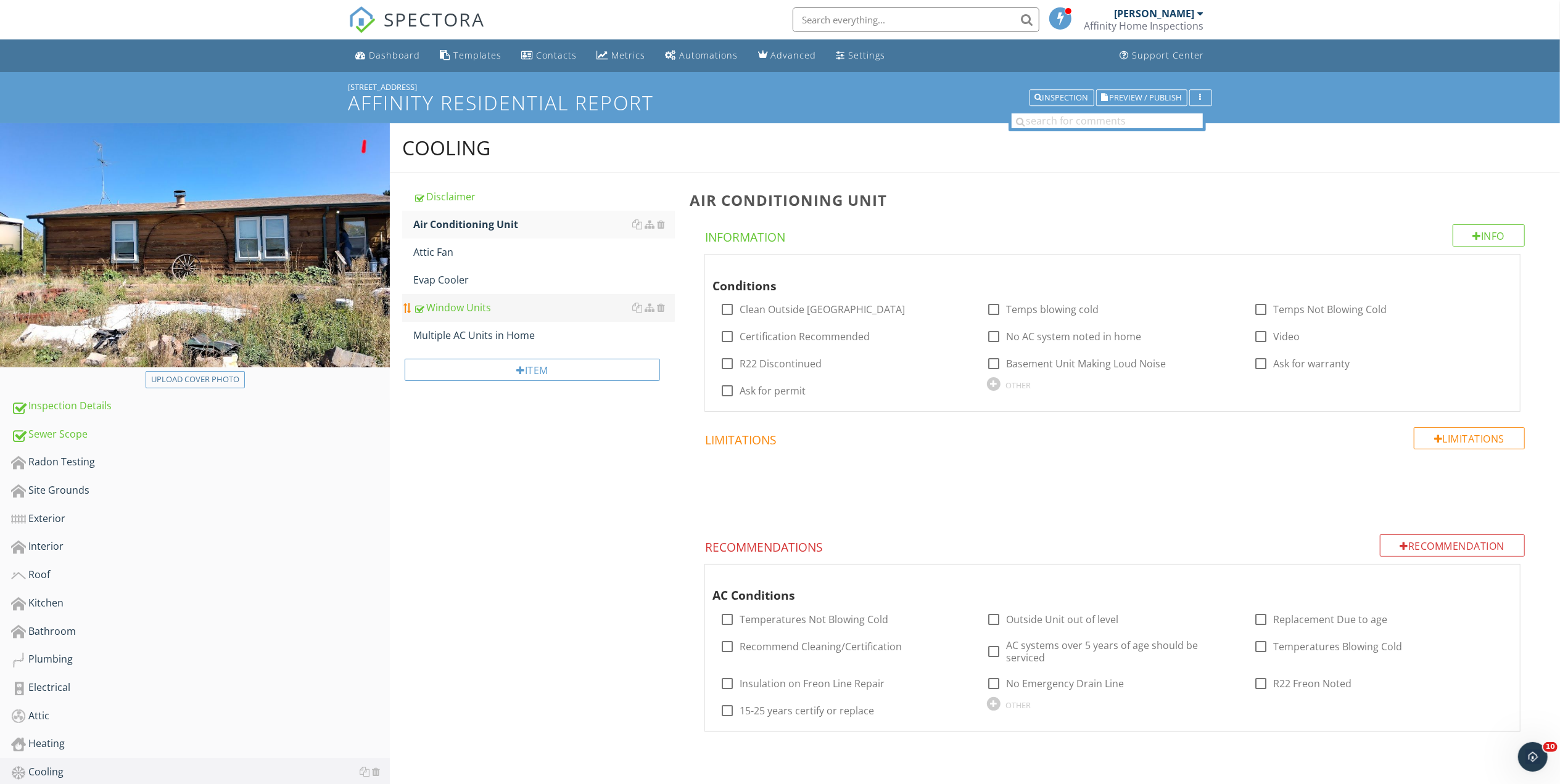
click at [423, 307] on div "Window Units" at bounding box center [544, 308] width 262 height 15
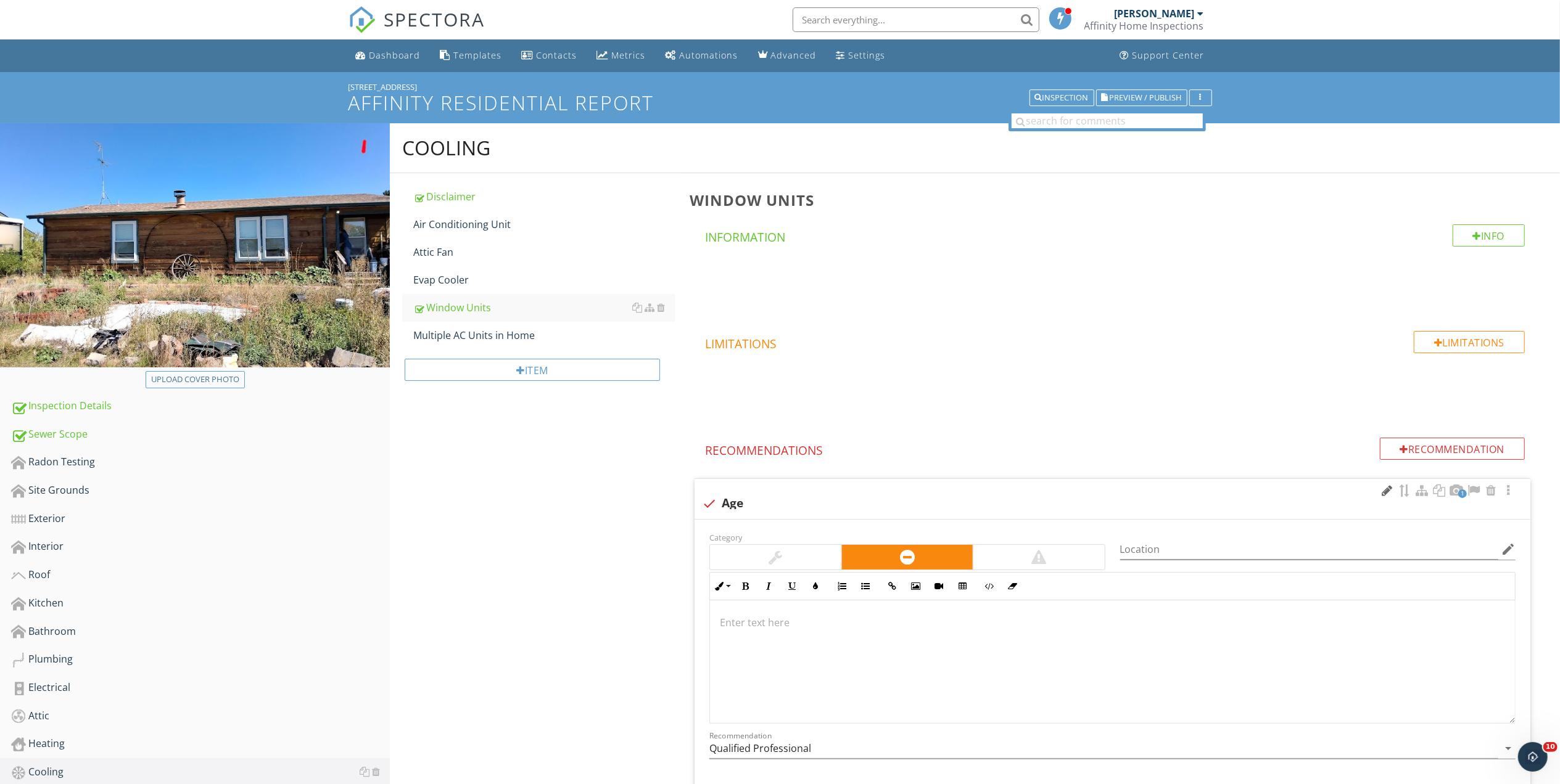
click at [1385, 491] on div at bounding box center [1387, 491] width 15 height 13
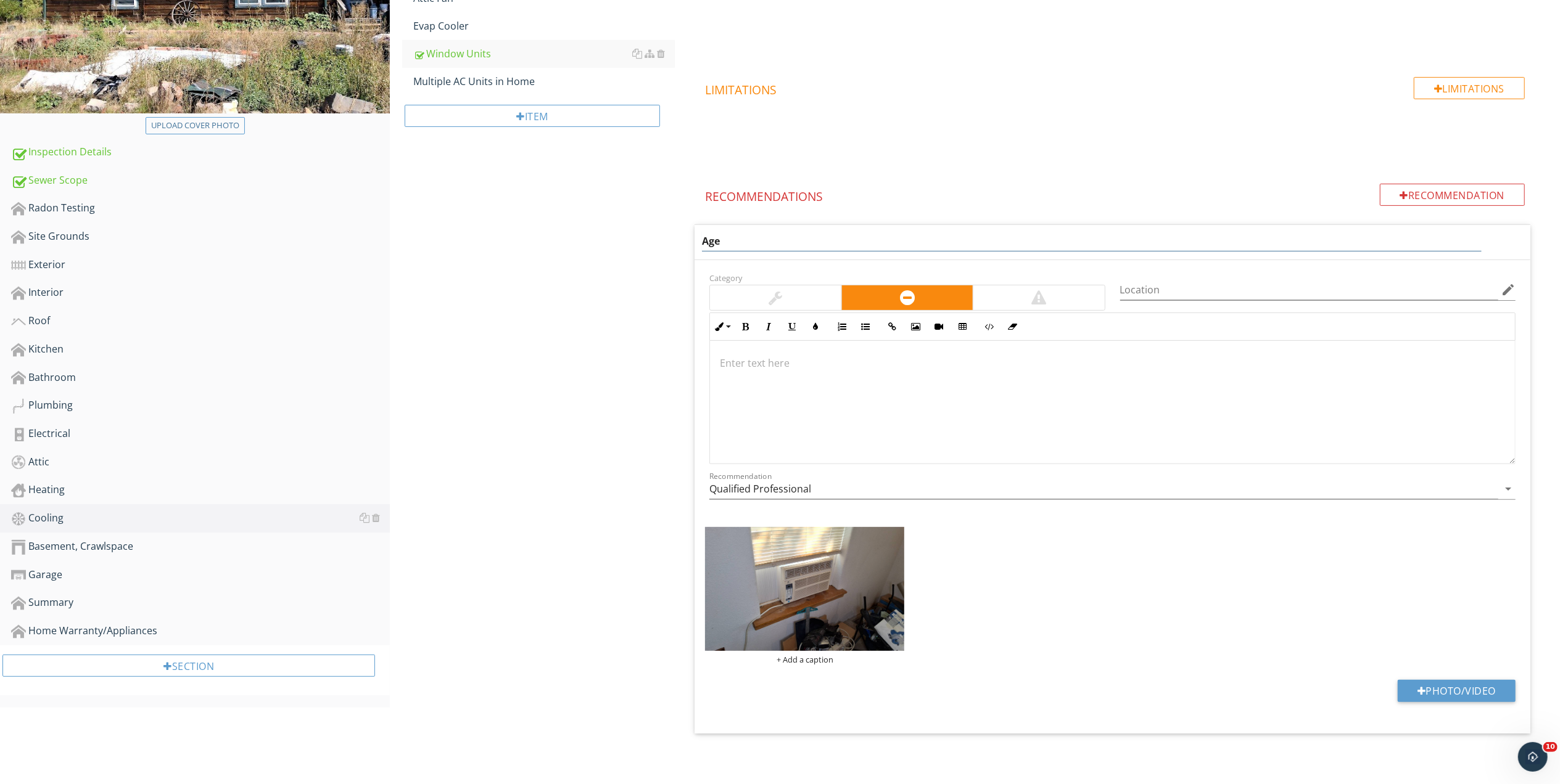
scroll to position [257, 0]
click at [731, 235] on input "Age" at bounding box center [1091, 241] width 779 height 21
type input "A"
type input "Conditions"
click at [793, 361] on p at bounding box center [1112, 363] width 785 height 15
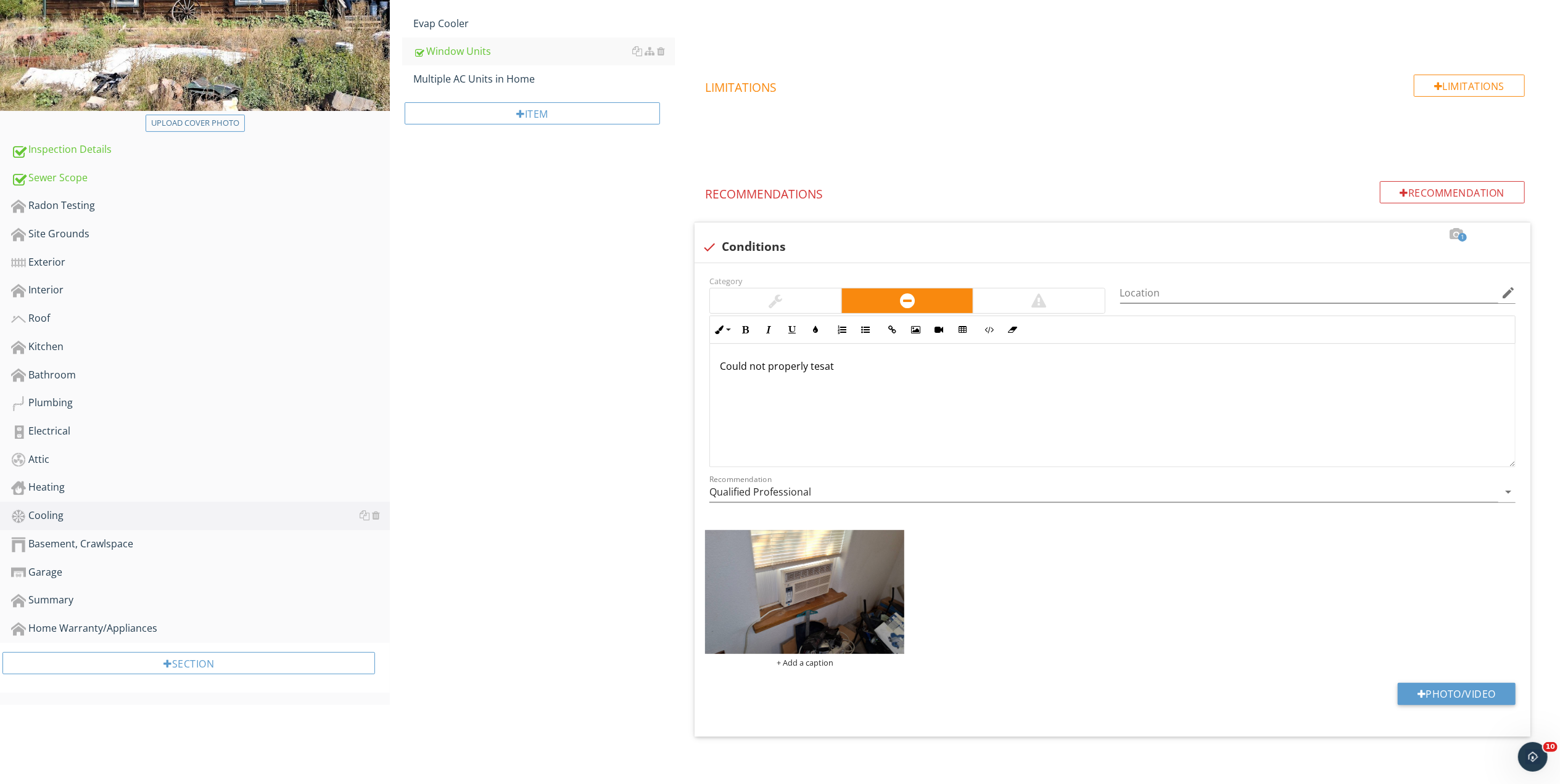
scroll to position [267, 0]
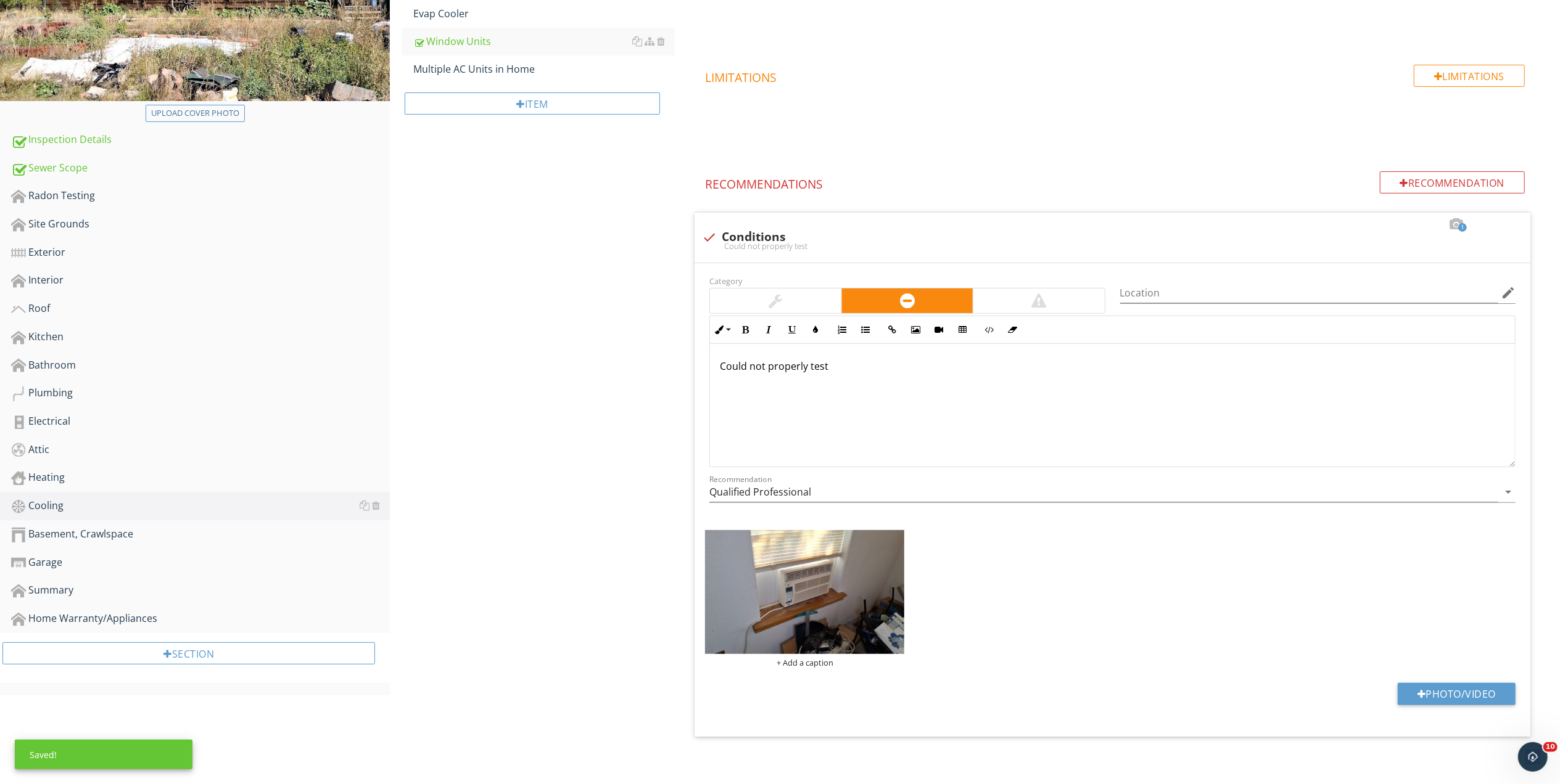
click at [805, 386] on div "Could not properly test" at bounding box center [1112, 405] width 805 height 123
click at [803, 385] on div "Could not properly test" at bounding box center [1112, 405] width 805 height 123
click at [755, 369] on p "Could not properly test" at bounding box center [1112, 366] width 785 height 15
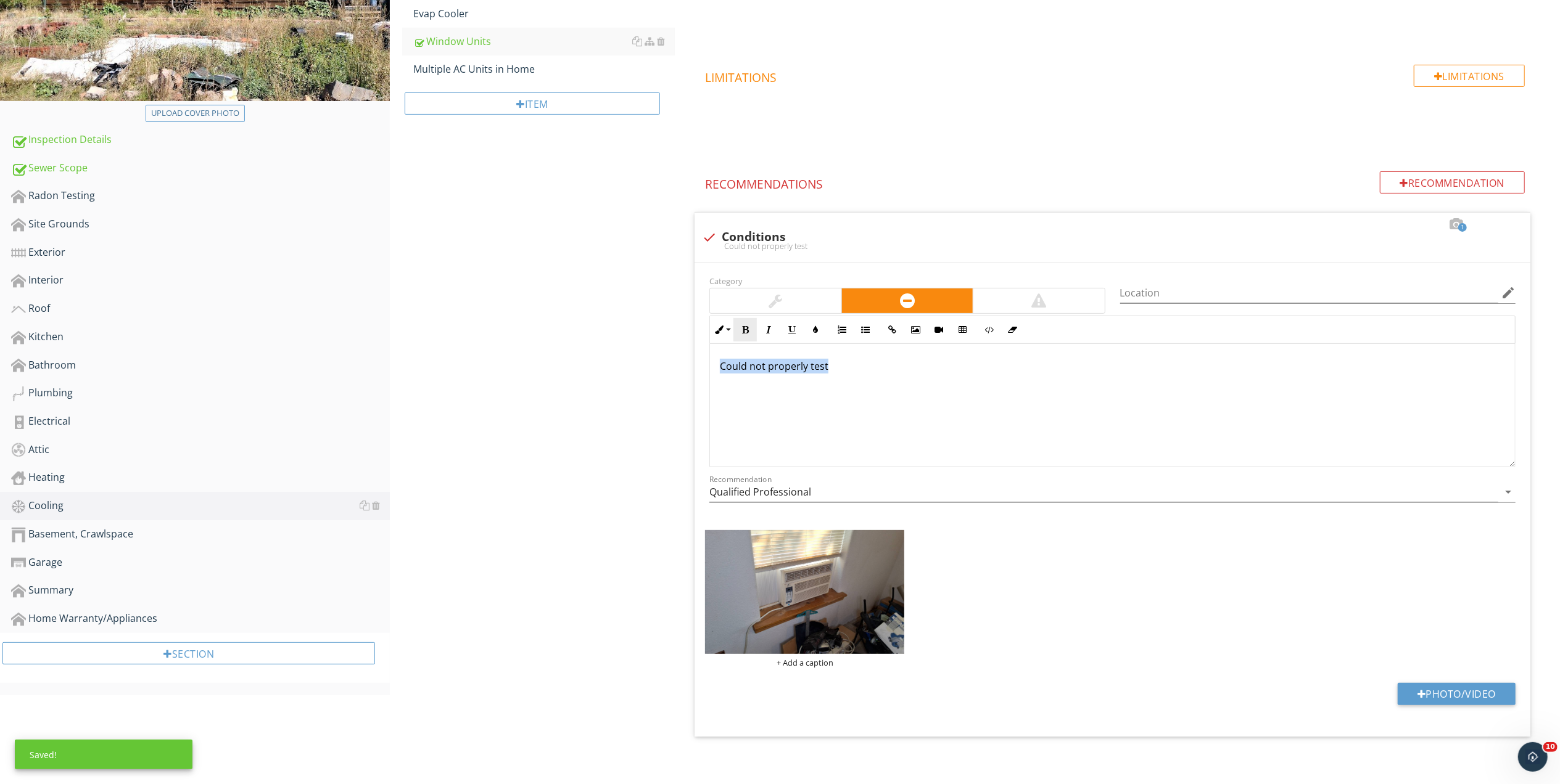
drag, startPoint x: 755, startPoint y: 369, endPoint x: 747, endPoint y: 329, distance: 40.8
click at [755, 366] on p "Could not properly test" at bounding box center [1112, 366] width 785 height 15
click at [747, 329] on icon "button" at bounding box center [745, 330] width 9 height 9
click at [813, 329] on icon "button" at bounding box center [816, 330] width 9 height 9
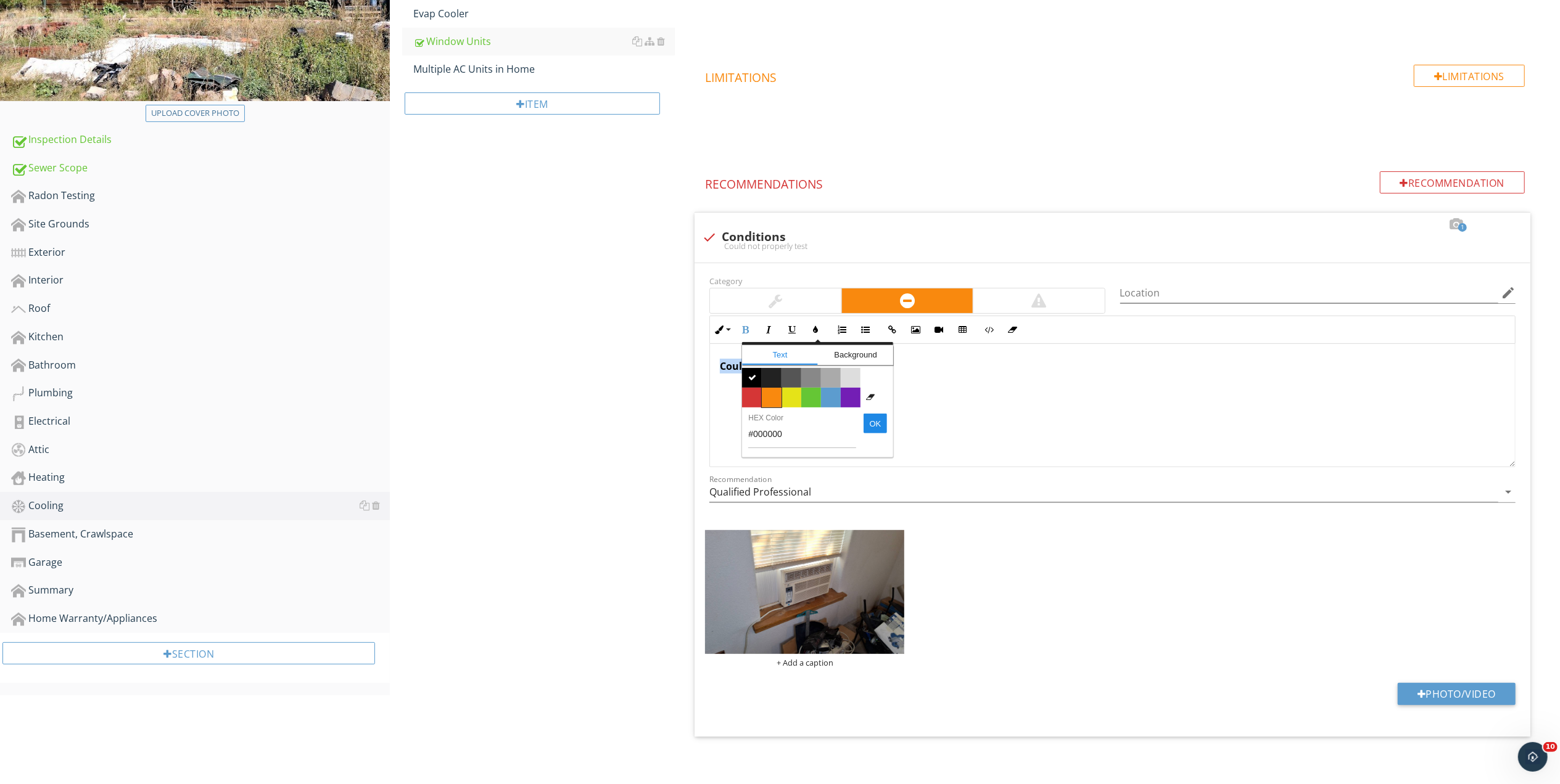
click at [769, 393] on span "Color #f9890e" at bounding box center [772, 398] width 20 height 20
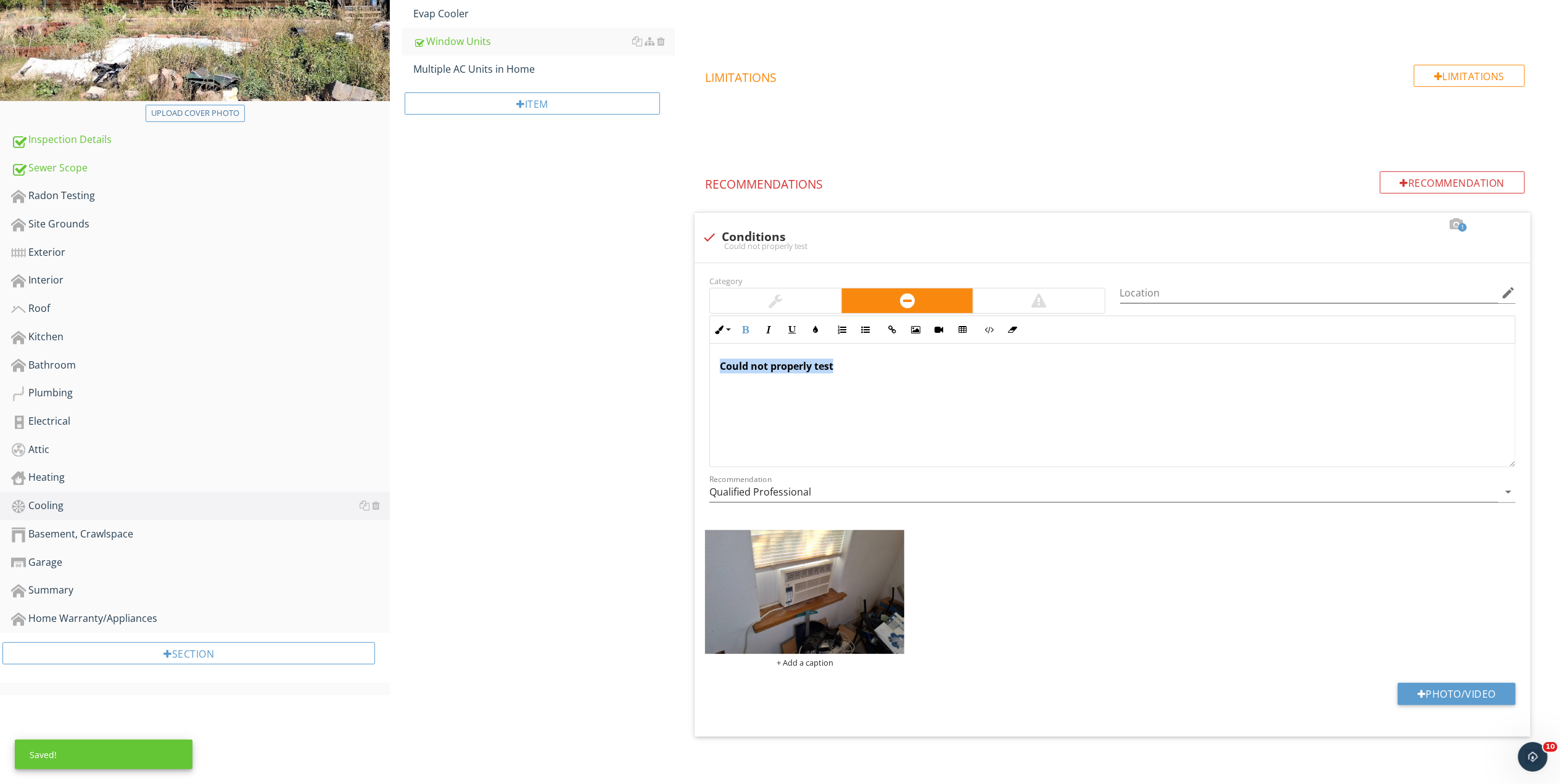
click at [1115, 454] on div "Could not properly test" at bounding box center [1112, 405] width 805 height 123
click at [38, 471] on div "Heating" at bounding box center [200, 478] width 379 height 16
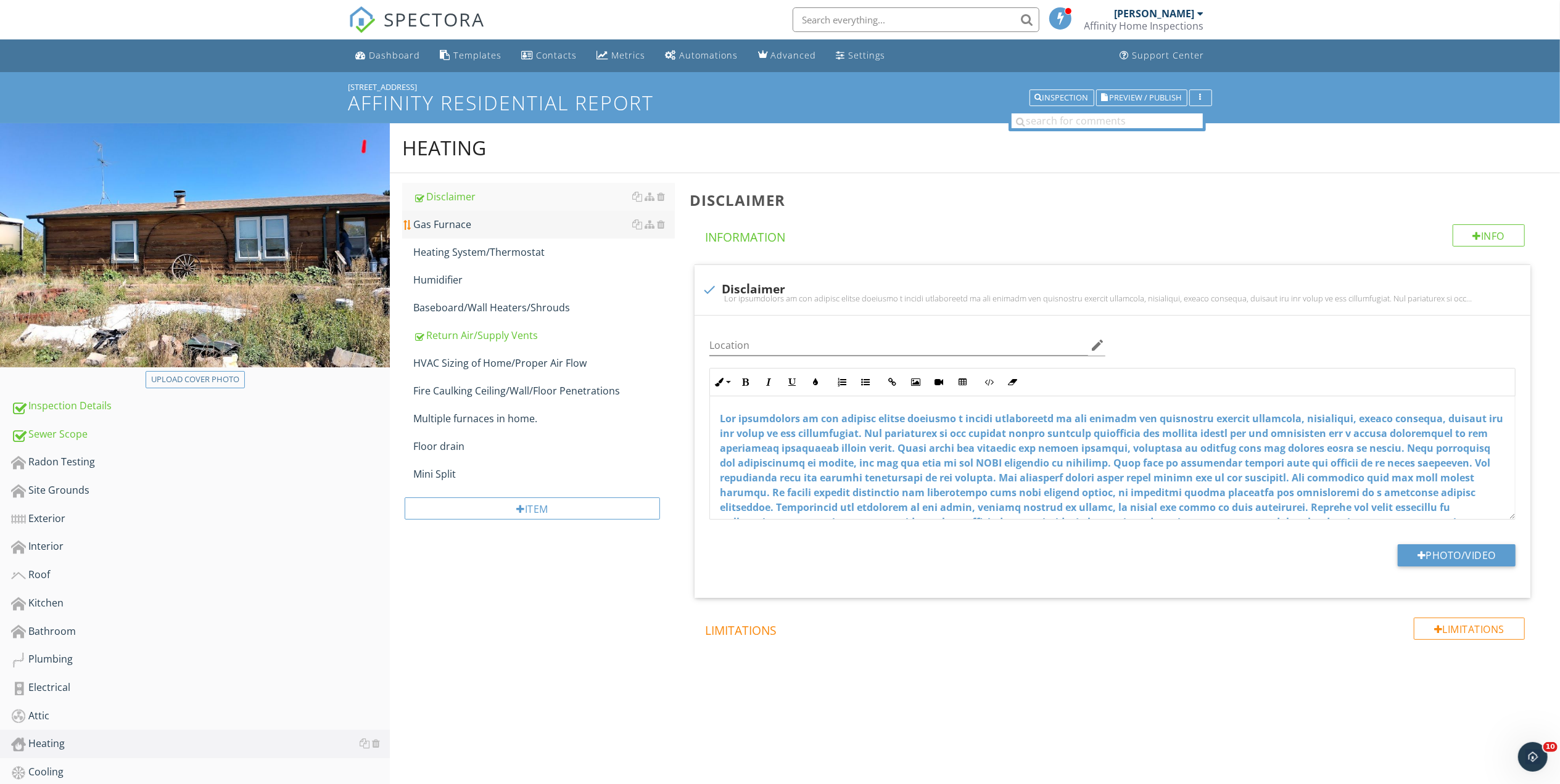
click at [449, 223] on div "Gas Furnace" at bounding box center [544, 225] width 262 height 15
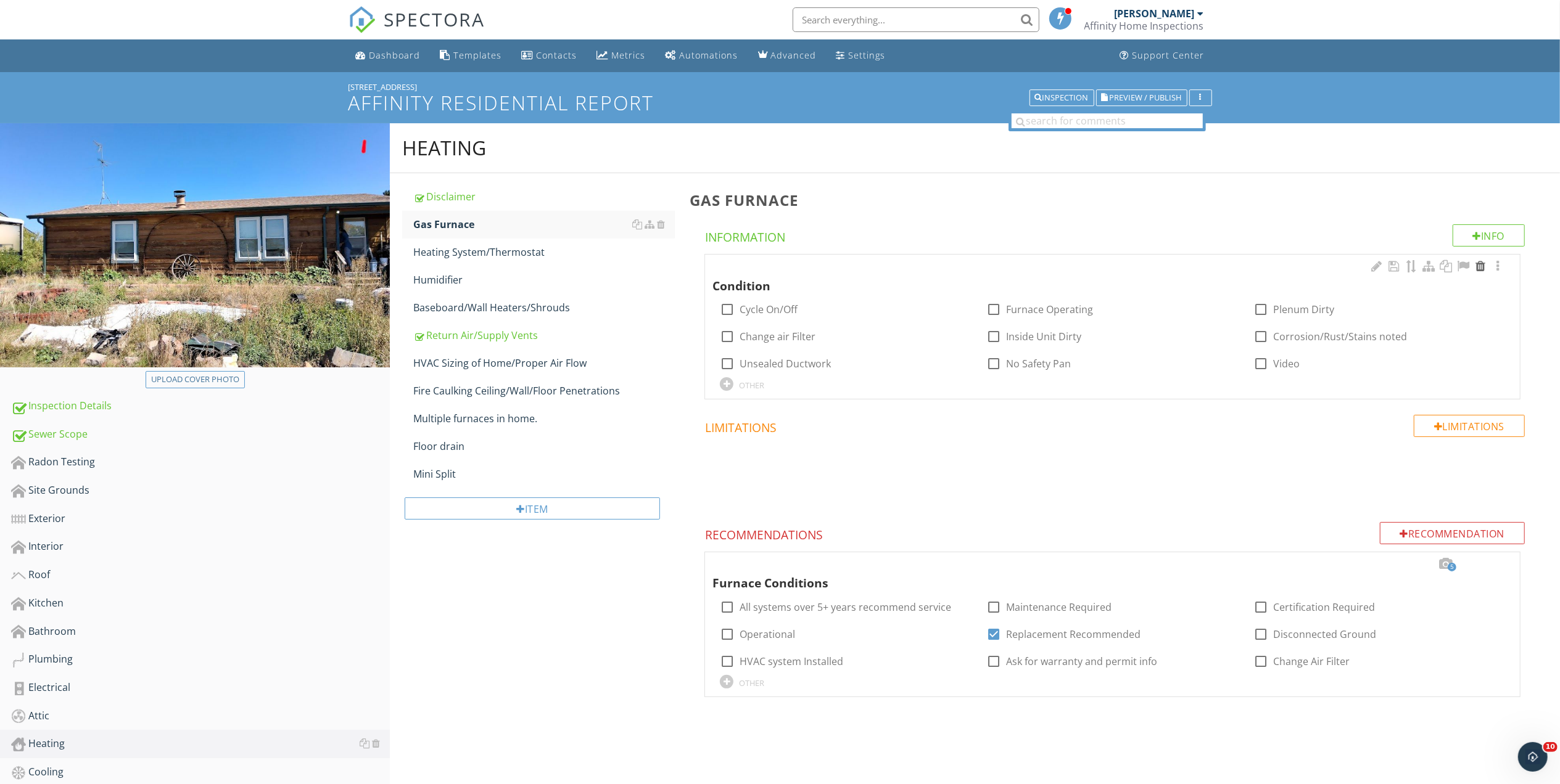
click at [1481, 265] on div at bounding box center [1480, 267] width 15 height 13
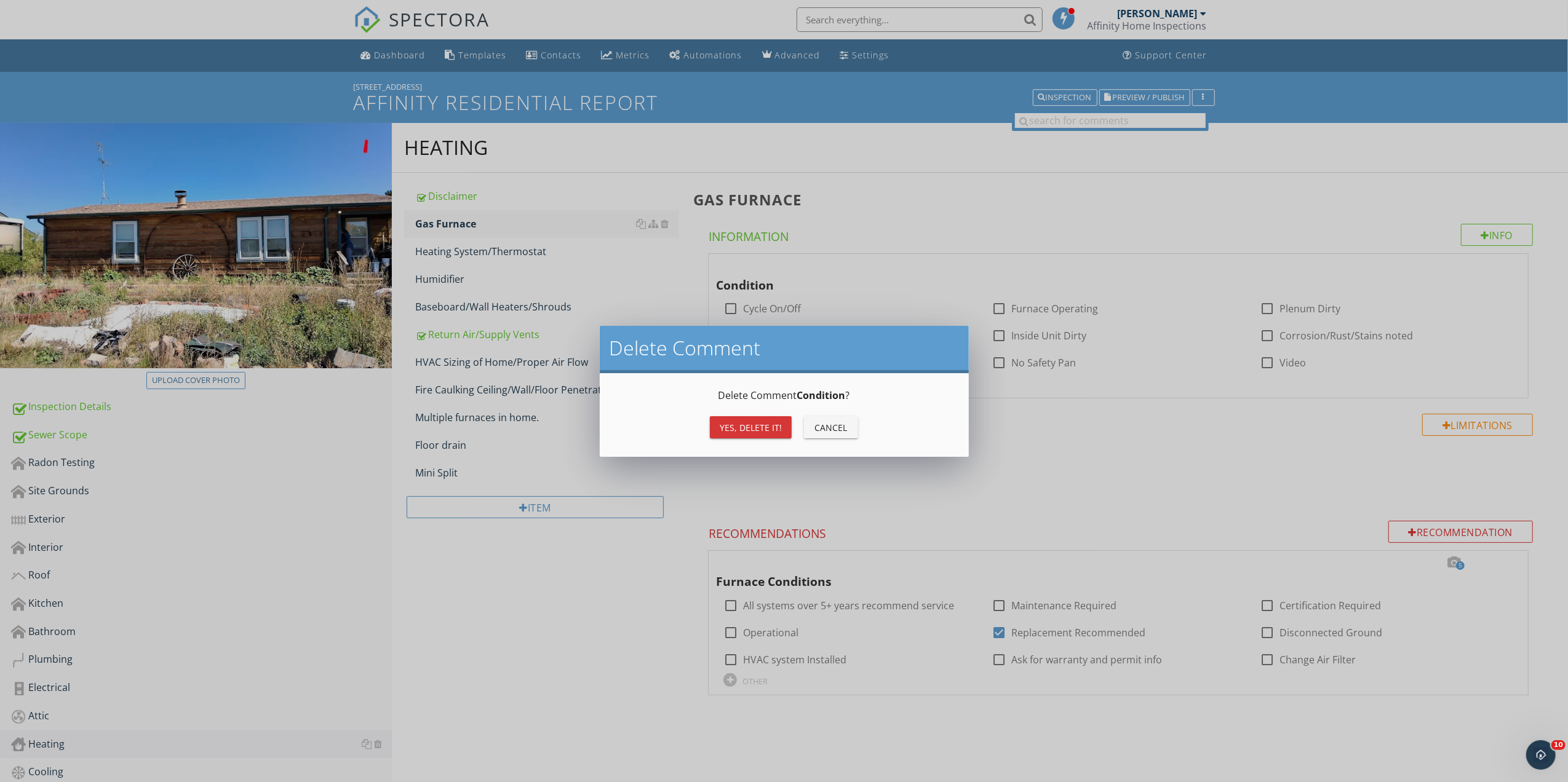
click at [764, 414] on div "Yes, Delete it! Cancel" at bounding box center [784, 427] width 340 height 29
click at [742, 424] on div "Yes, Delete it!" at bounding box center [751, 428] width 62 height 13
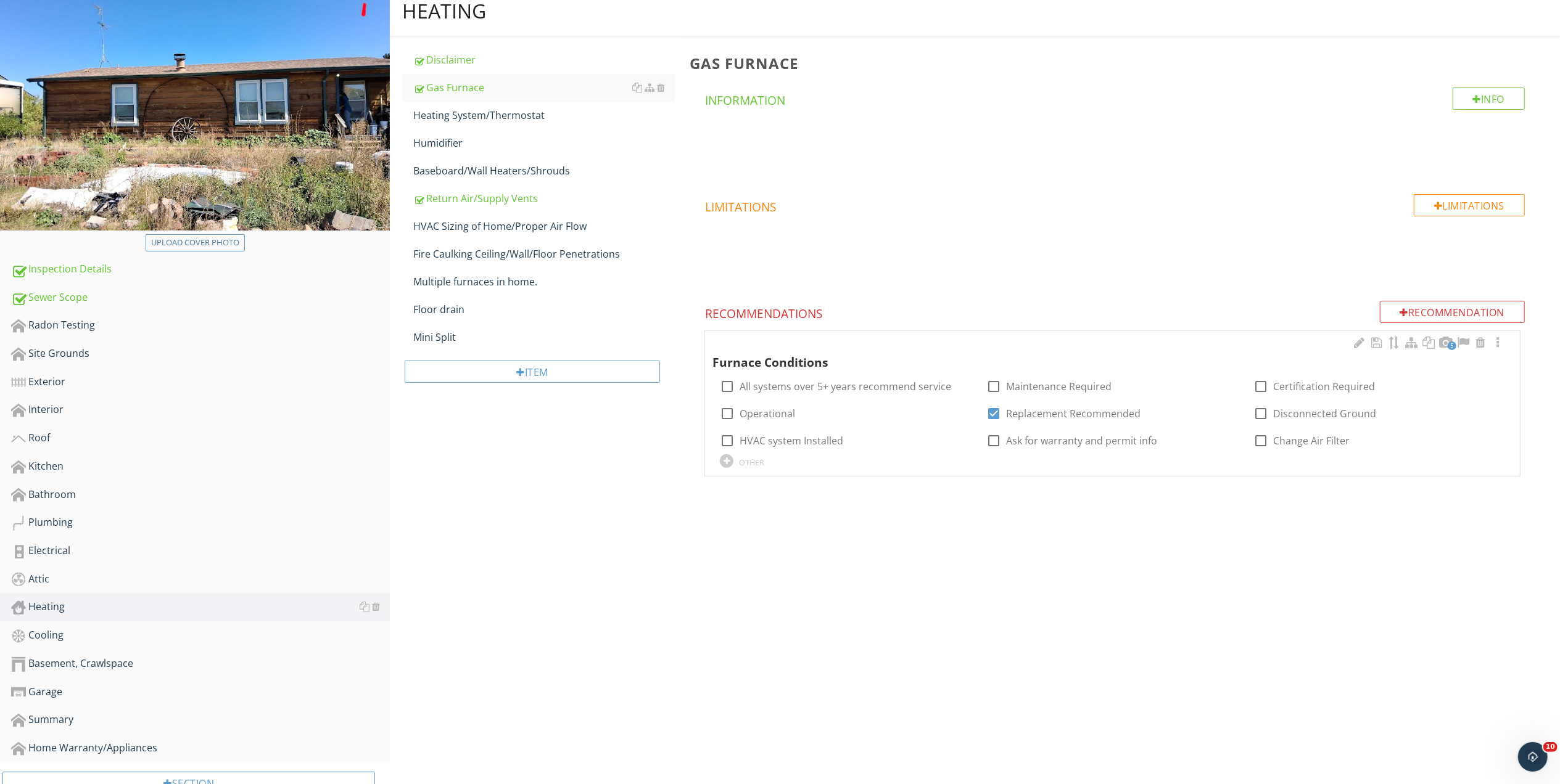
scroll to position [164, 0]
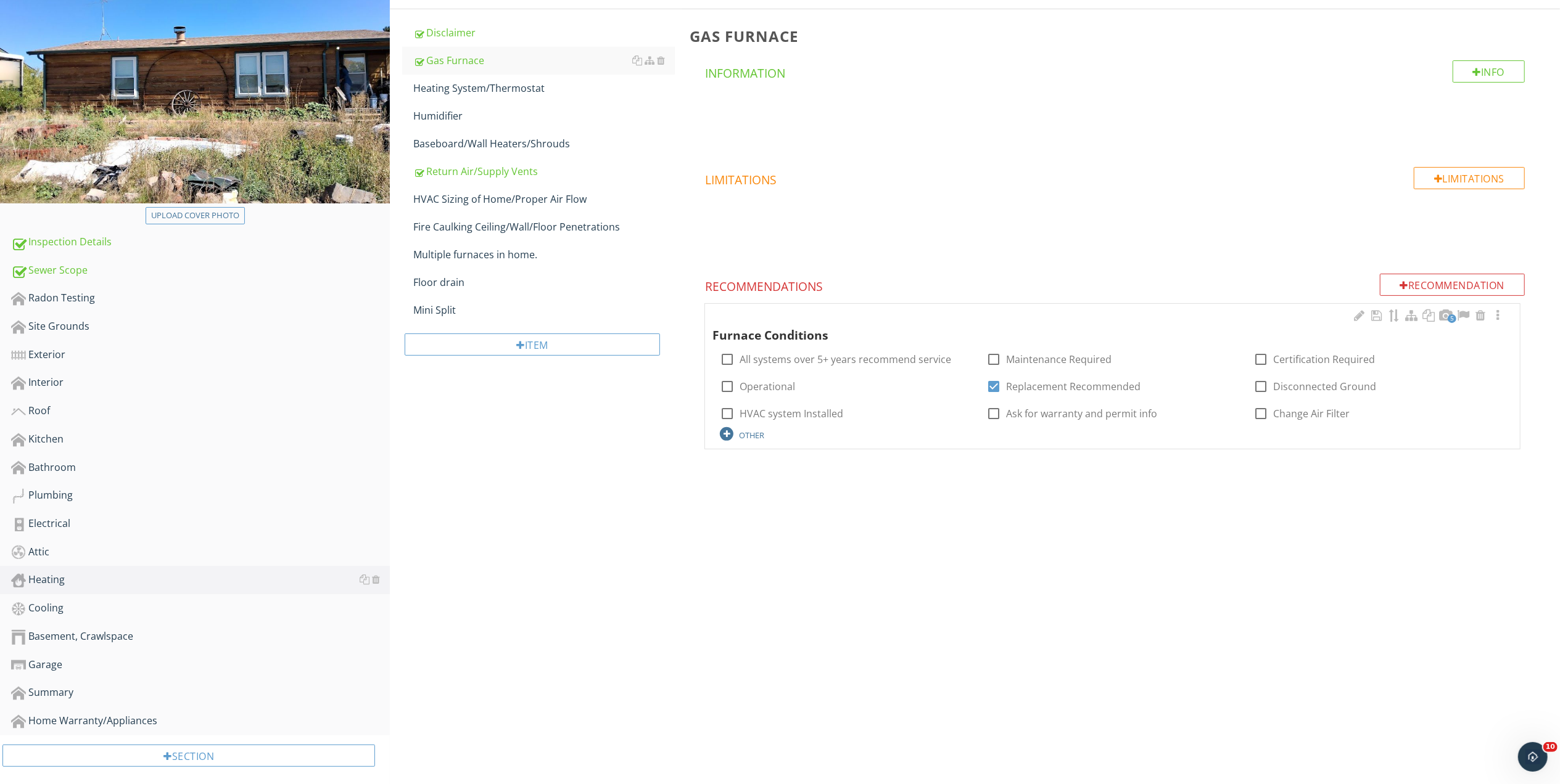
click at [750, 437] on div "OTHER" at bounding box center [751, 435] width 25 height 10
click at [746, 447] on input "text" at bounding box center [846, 446] width 252 height 21
type input "15-25 years of age certify or replace"
click at [961, 445] on icon at bounding box center [965, 445] width 9 height 10
click at [724, 440] on div at bounding box center [727, 440] width 21 height 21
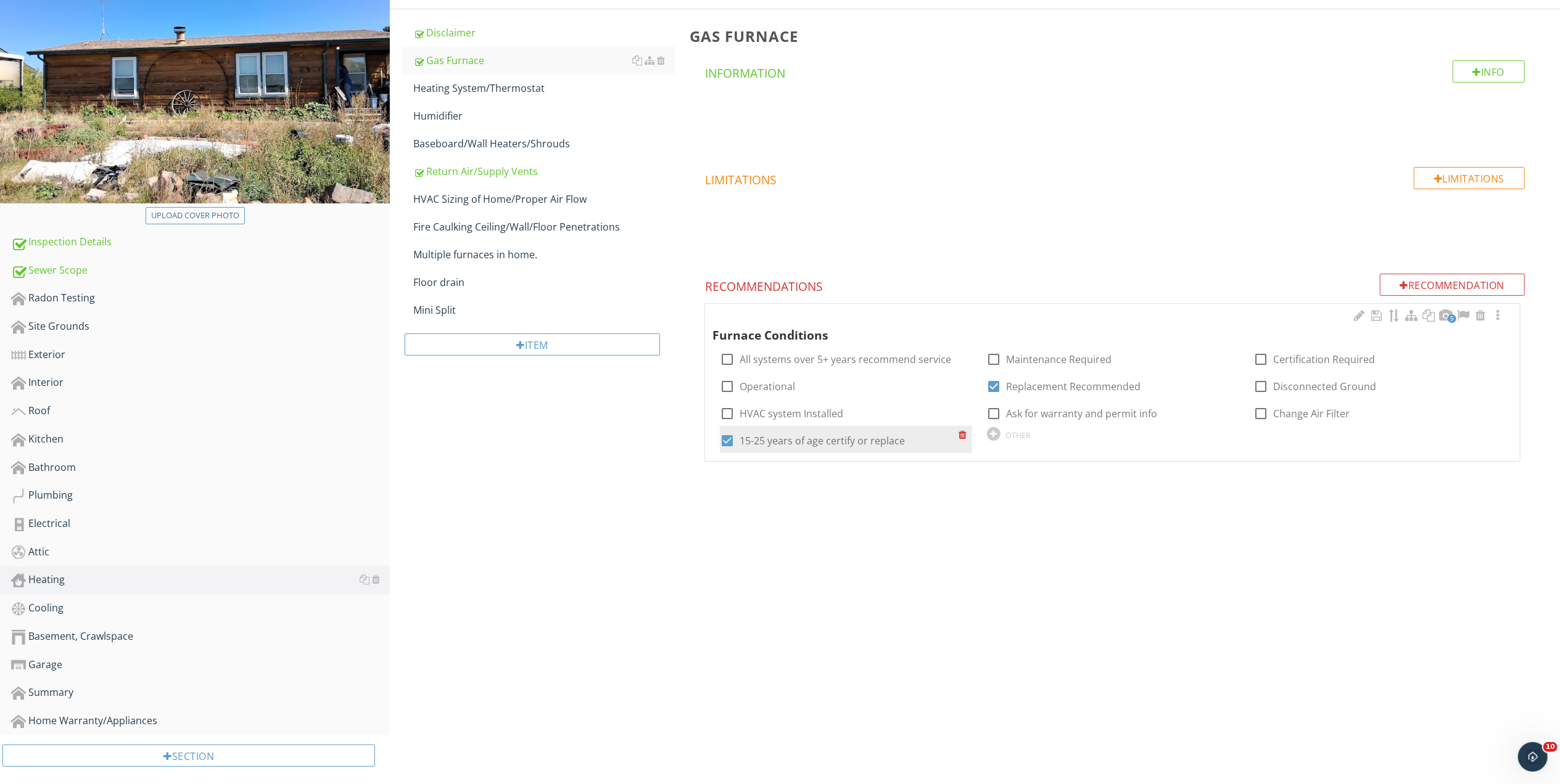
checkbox input "false"
click at [1020, 434] on div "OTHER" at bounding box center [1019, 435] width 25 height 10
click at [793, 477] on input "text" at bounding box center [846, 473] width 252 height 21
type input "Passed Life expectancy"
click at [965, 471] on icon at bounding box center [965, 473] width 9 height 10
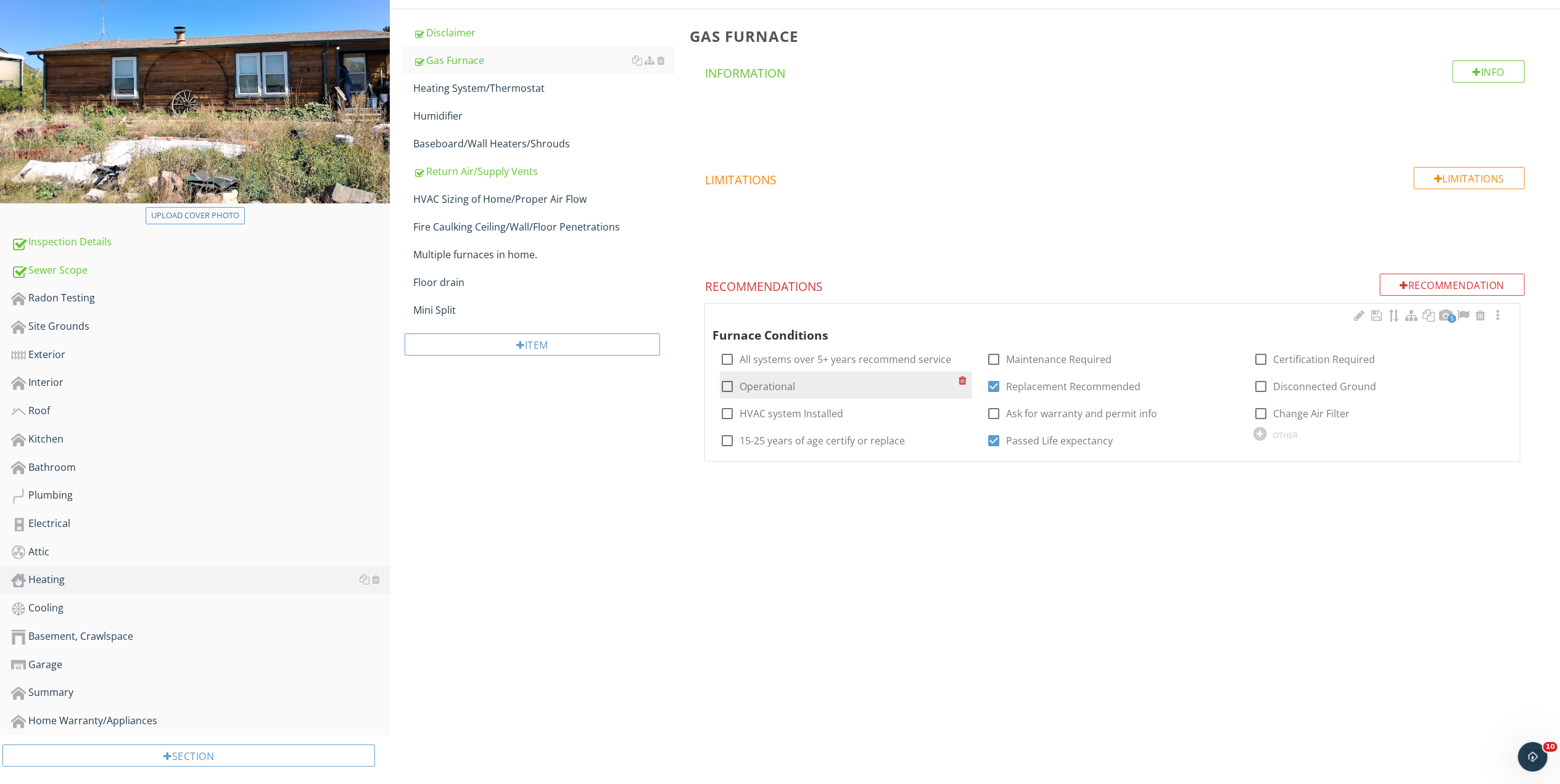
click at [726, 384] on div at bounding box center [727, 386] width 21 height 21
checkbox input "true"
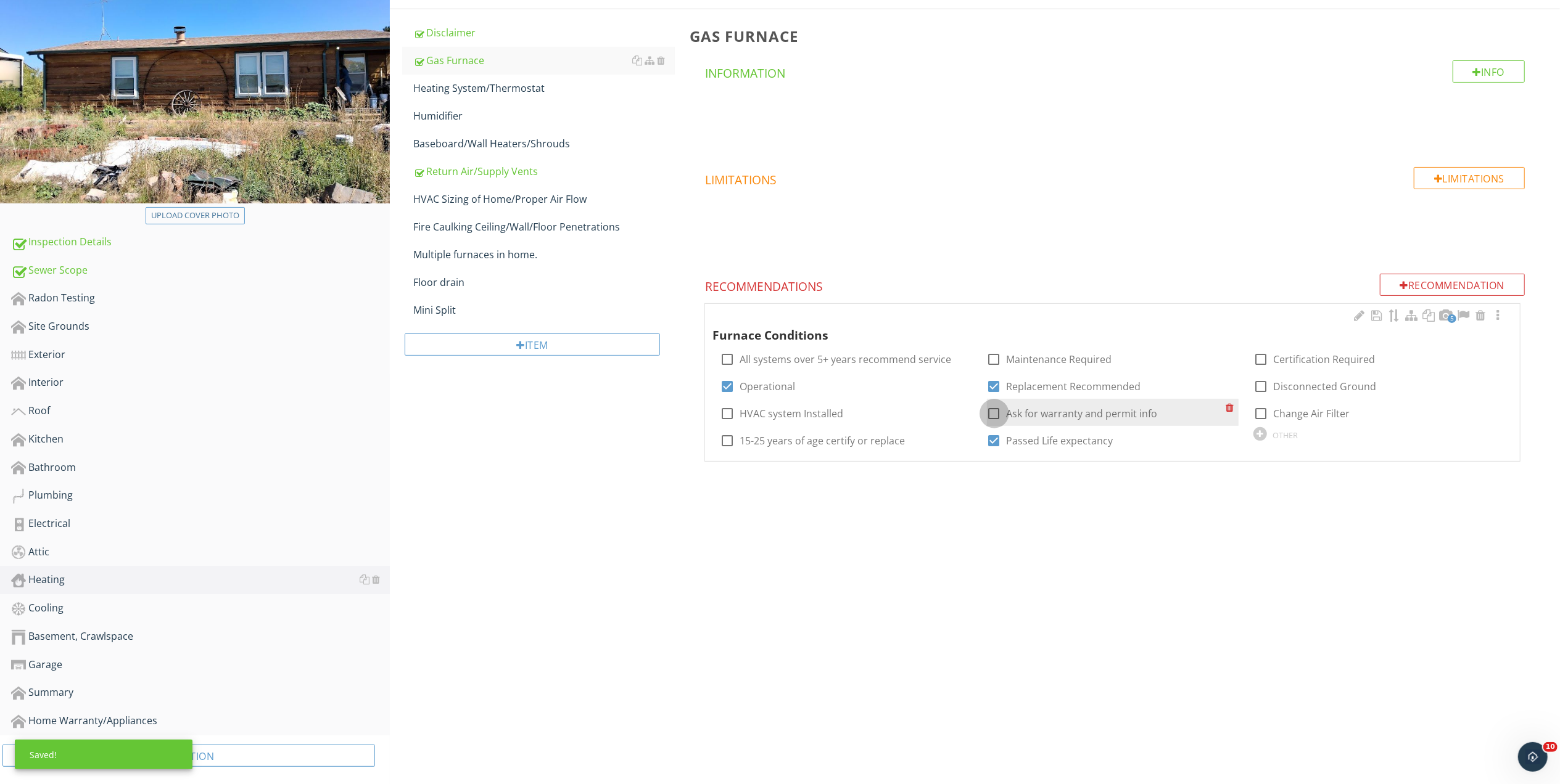
click at [992, 415] on div at bounding box center [993, 413] width 21 height 21
checkbox input "true"
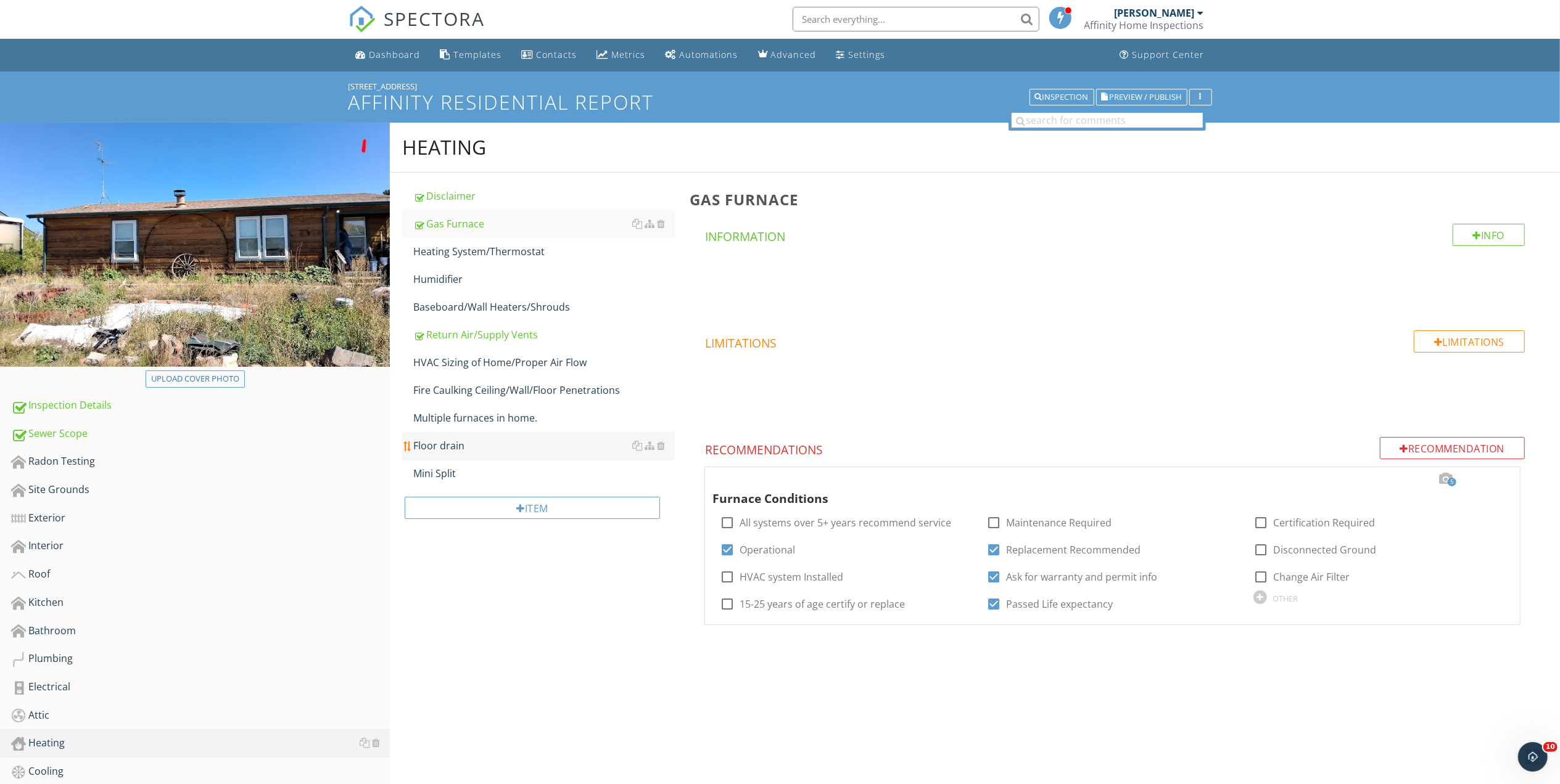
scroll to position [0, 0]
click at [449, 336] on div "Return Air/Supply Vents" at bounding box center [544, 335] width 262 height 15
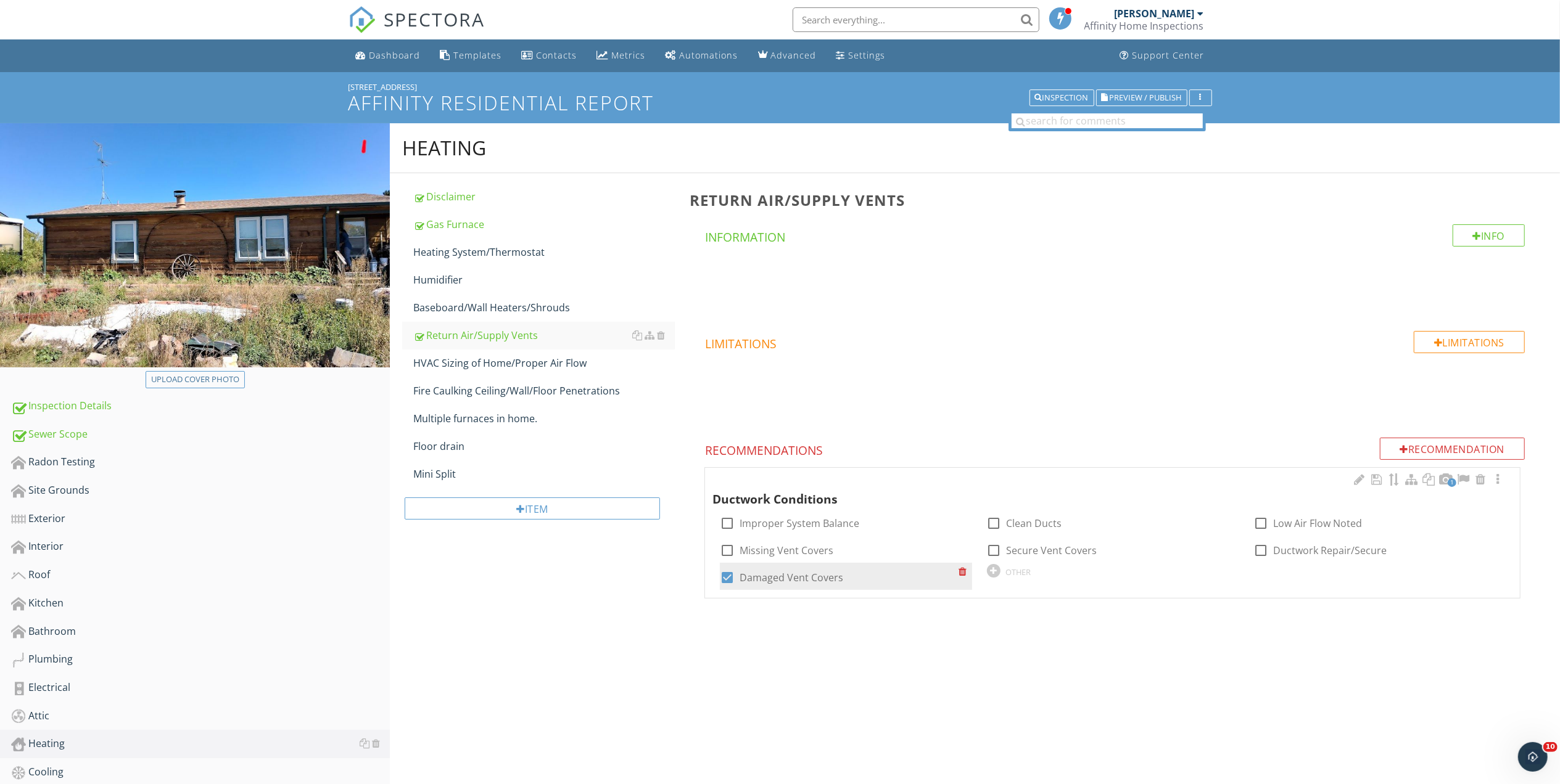
click at [728, 569] on div at bounding box center [727, 577] width 21 height 21
checkbox input "false"
click at [992, 523] on div at bounding box center [993, 523] width 21 height 21
checkbox input "true"
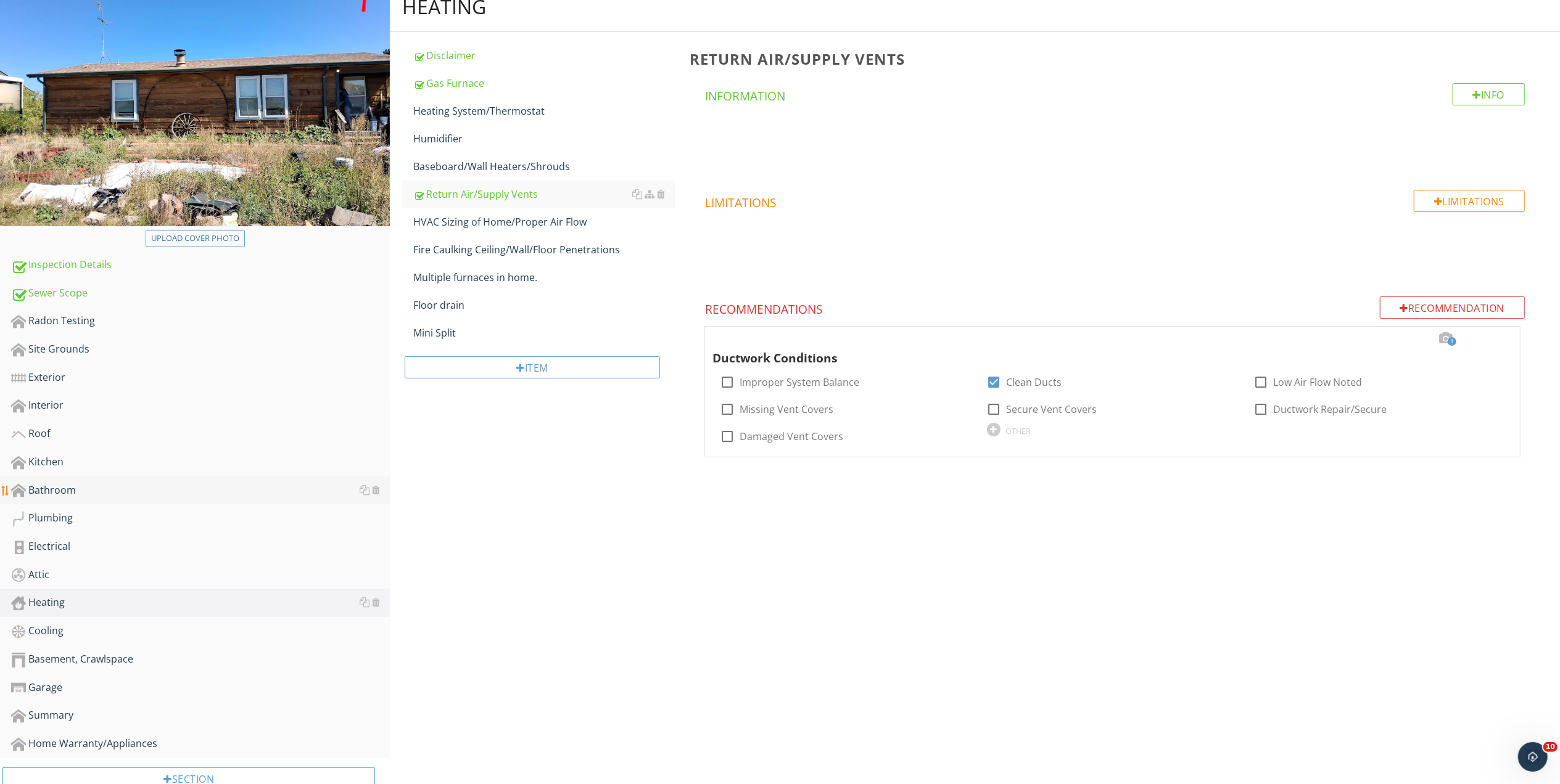
scroll to position [170, 0]
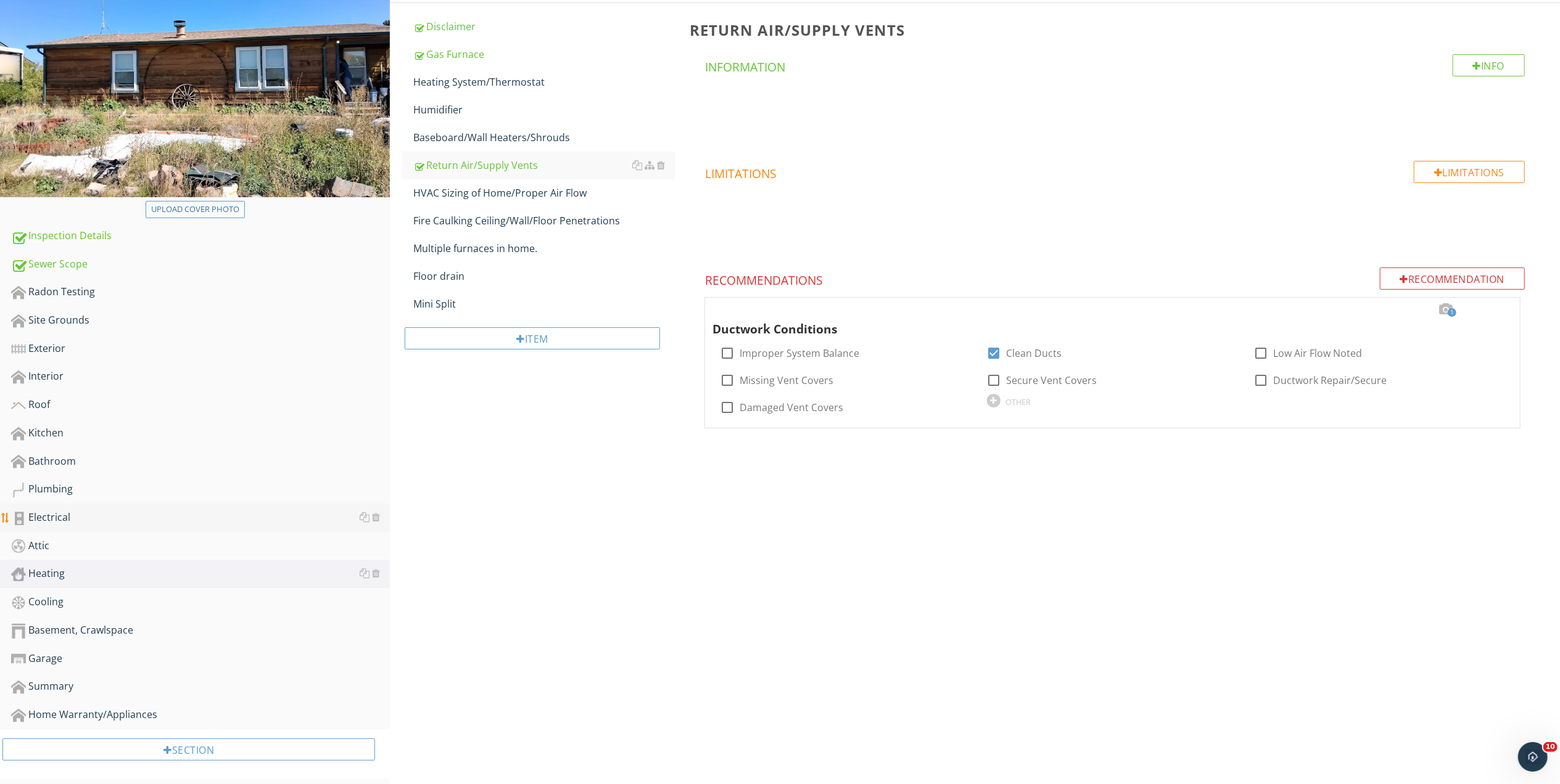
click at [62, 511] on div "Electrical" at bounding box center [200, 518] width 379 height 16
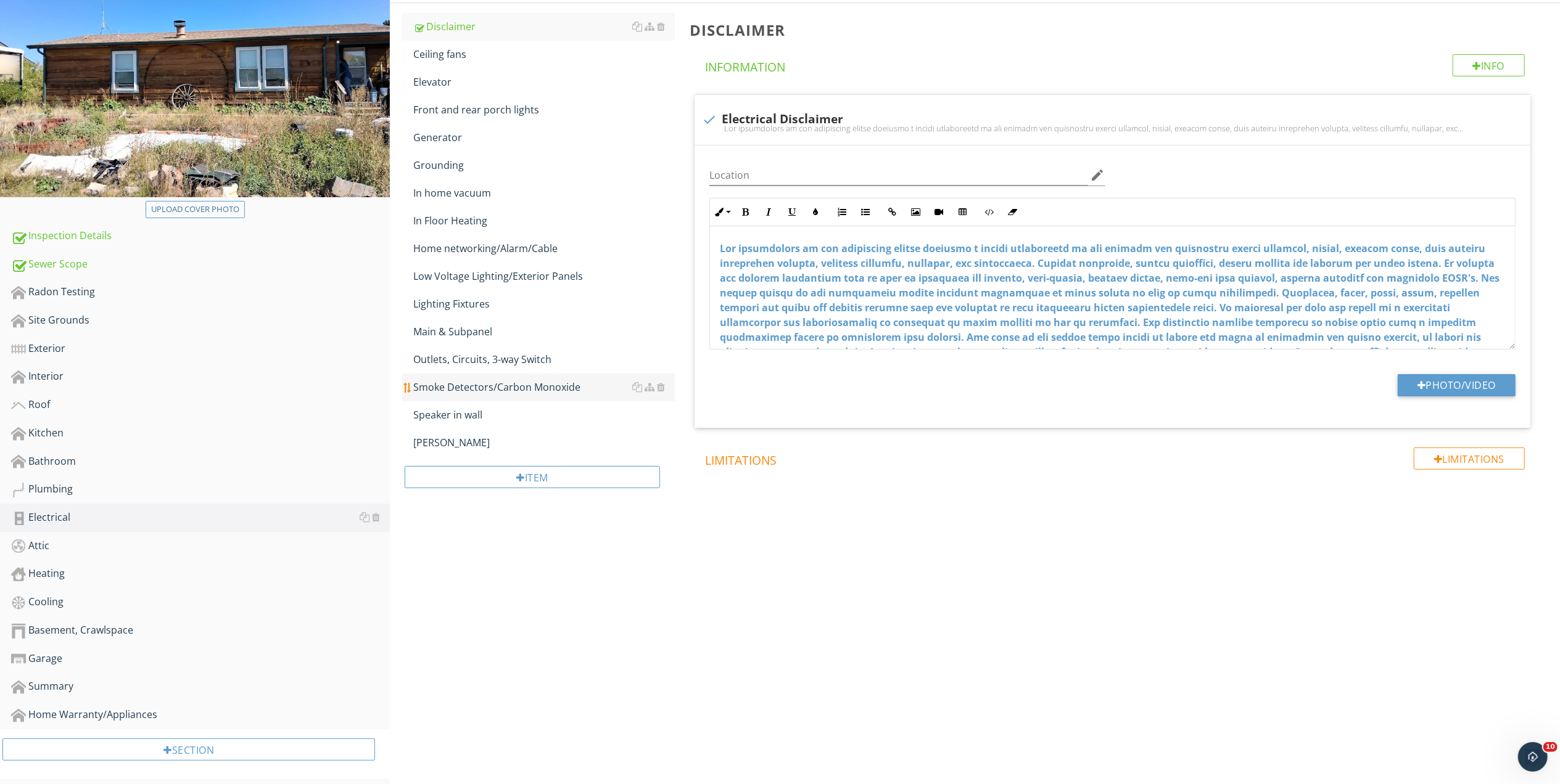
click at [509, 385] on div "Smoke Detectors/Carbon Monoxide" at bounding box center [544, 387] width 262 height 15
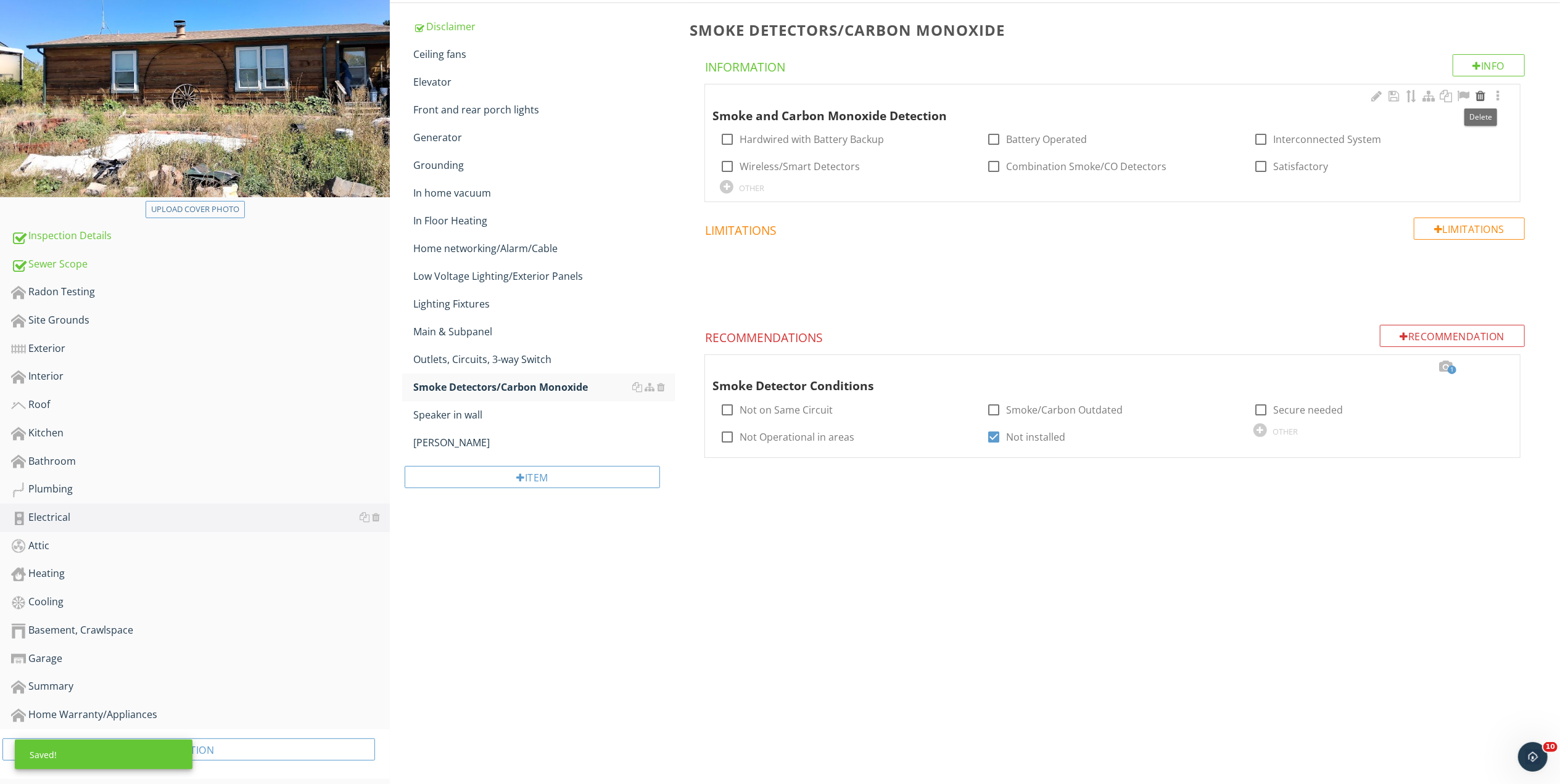
click at [1480, 94] on div at bounding box center [1480, 96] width 15 height 13
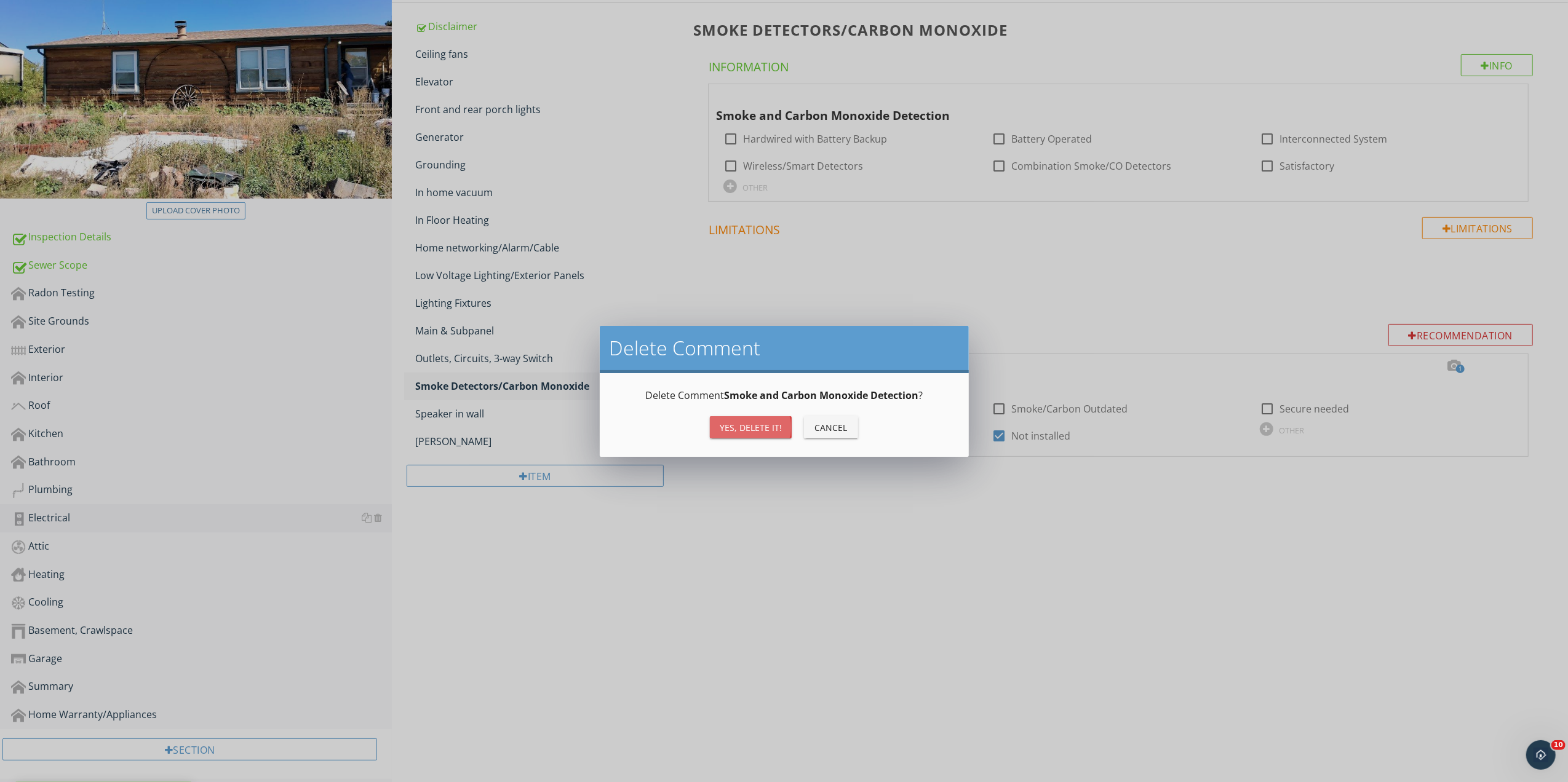
click at [739, 422] on div "Yes, Delete it!" at bounding box center [751, 428] width 62 height 13
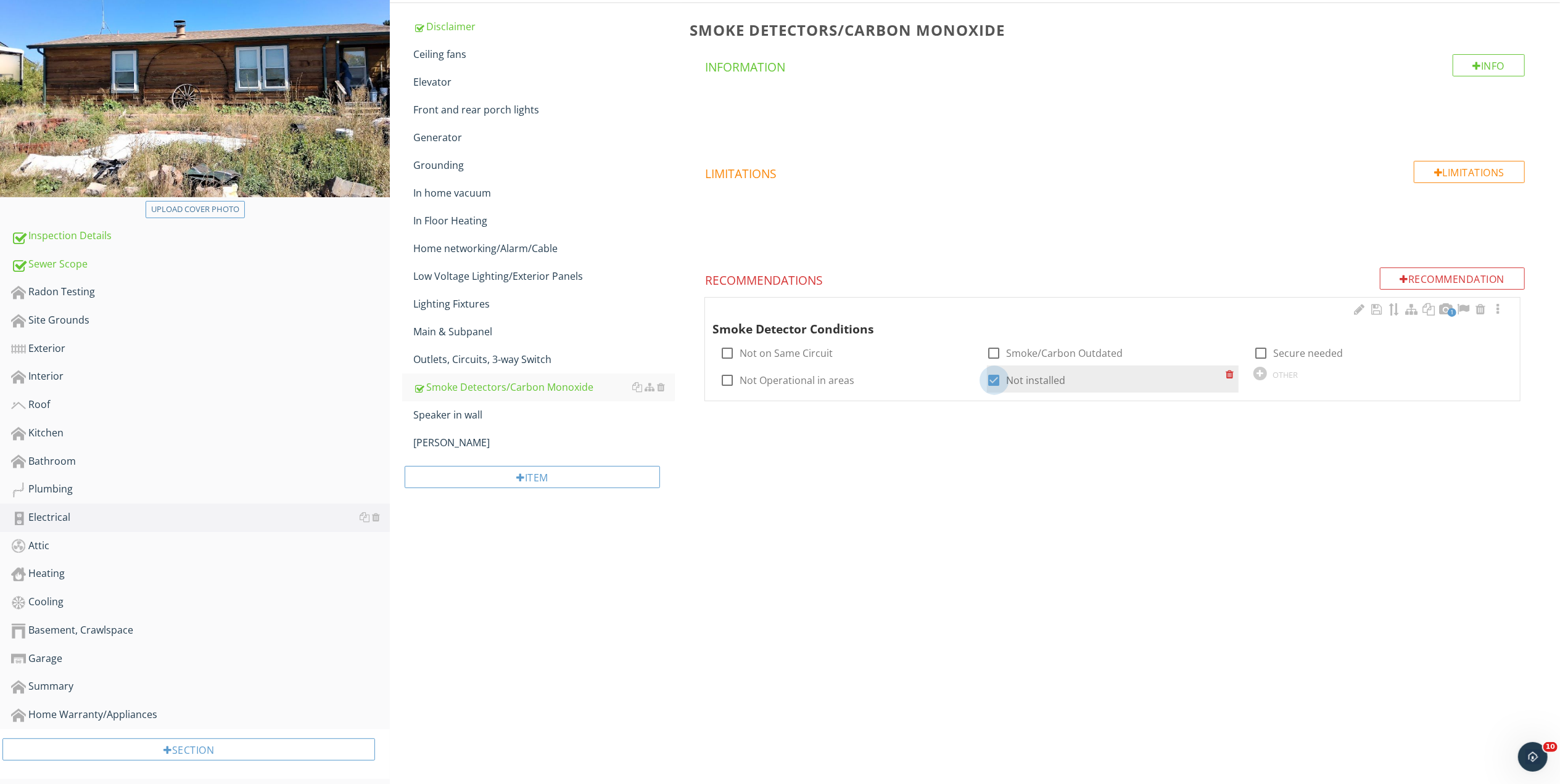
click at [994, 380] on div at bounding box center [993, 380] width 21 height 21
checkbox input "false"
click at [1286, 375] on div "OTHER" at bounding box center [1285, 375] width 25 height 10
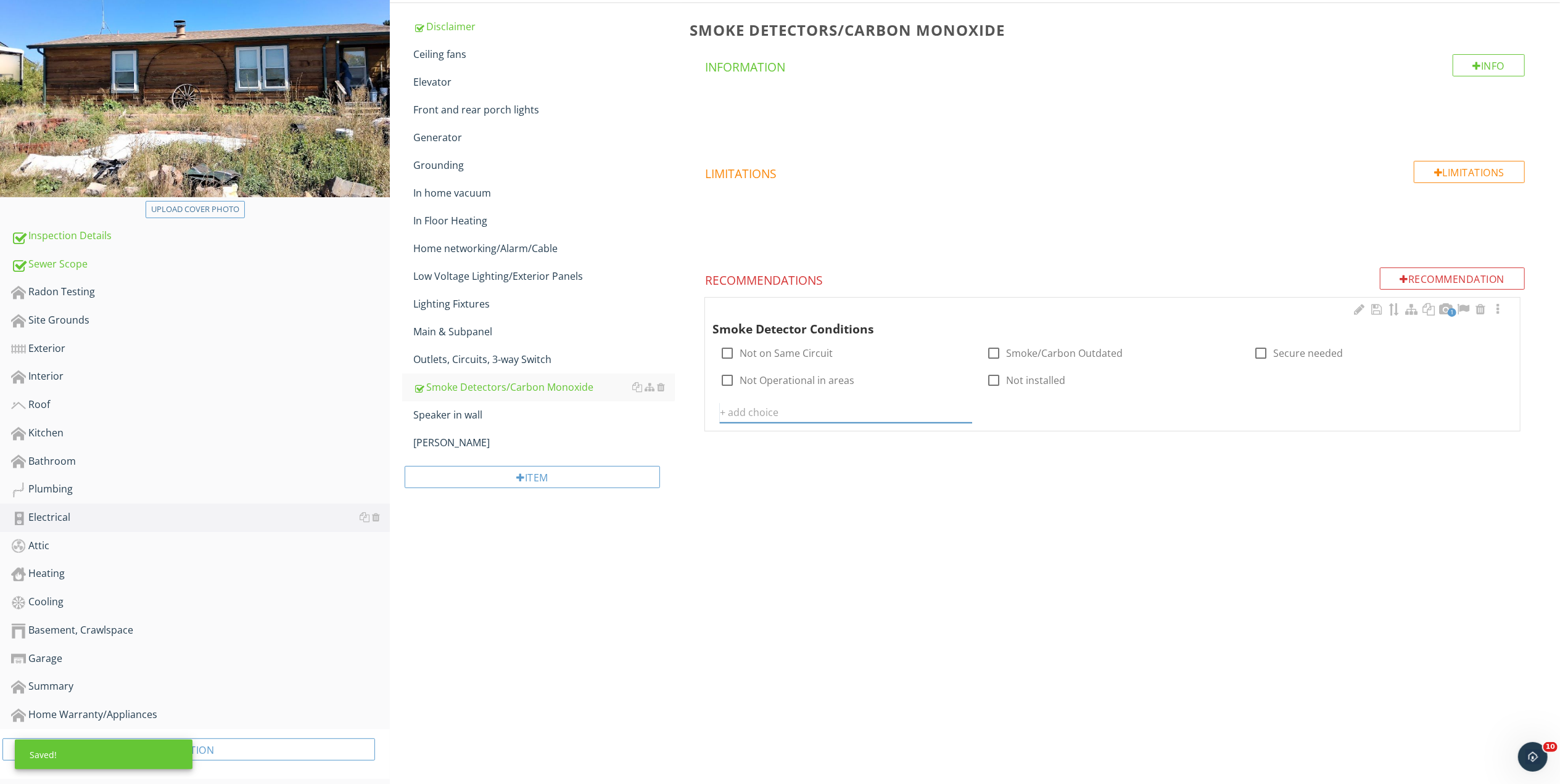
click at [764, 414] on input "text" at bounding box center [846, 412] width 252 height 21
type input "Replace all smoke/carbon as per code"
click at [963, 410] on icon at bounding box center [965, 412] width 9 height 10
click at [1499, 311] on div at bounding box center [1497, 310] width 15 height 13
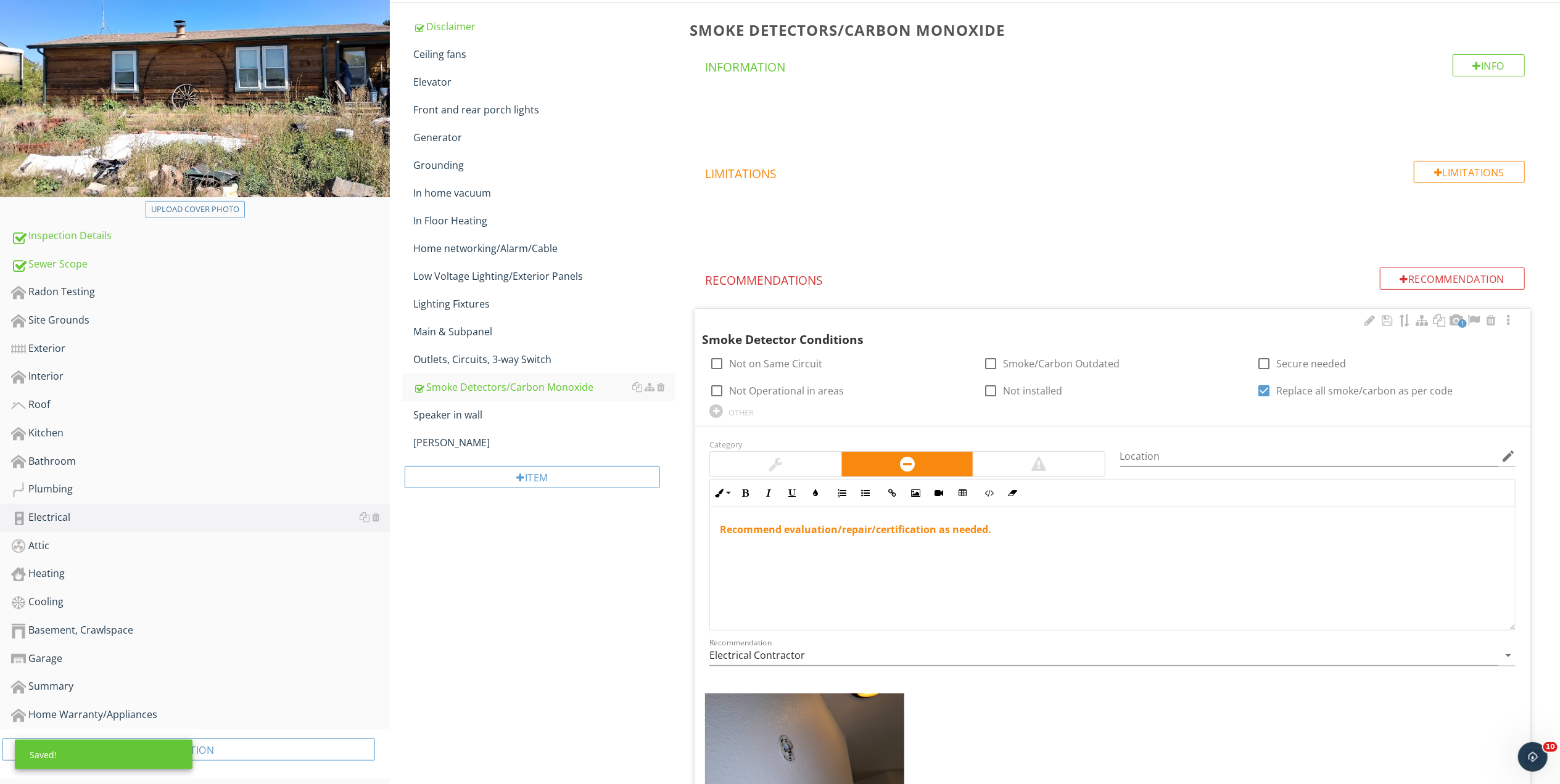
scroll to position [339, 0]
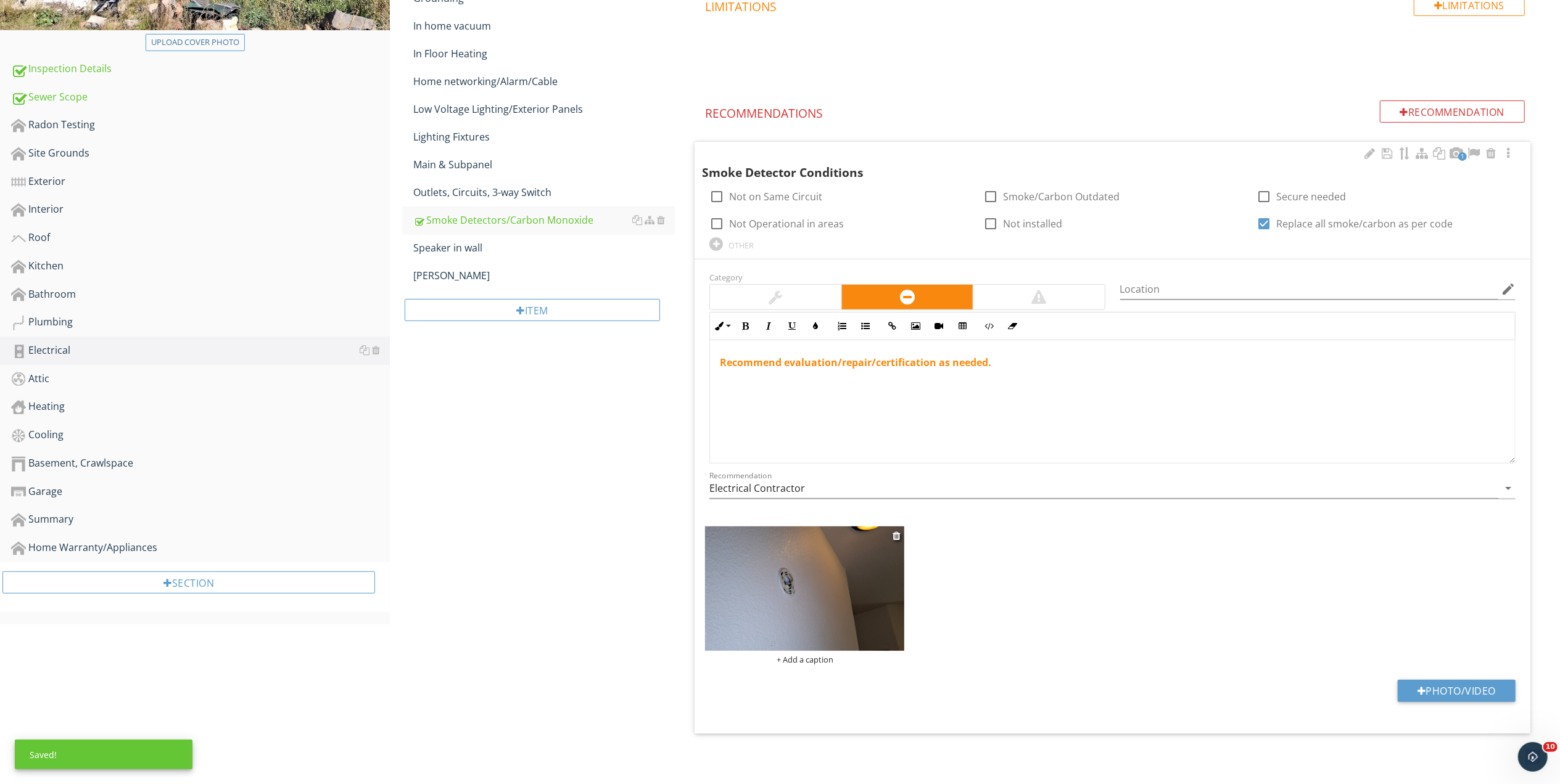
click at [811, 598] on img at bounding box center [804, 588] width 199 height 125
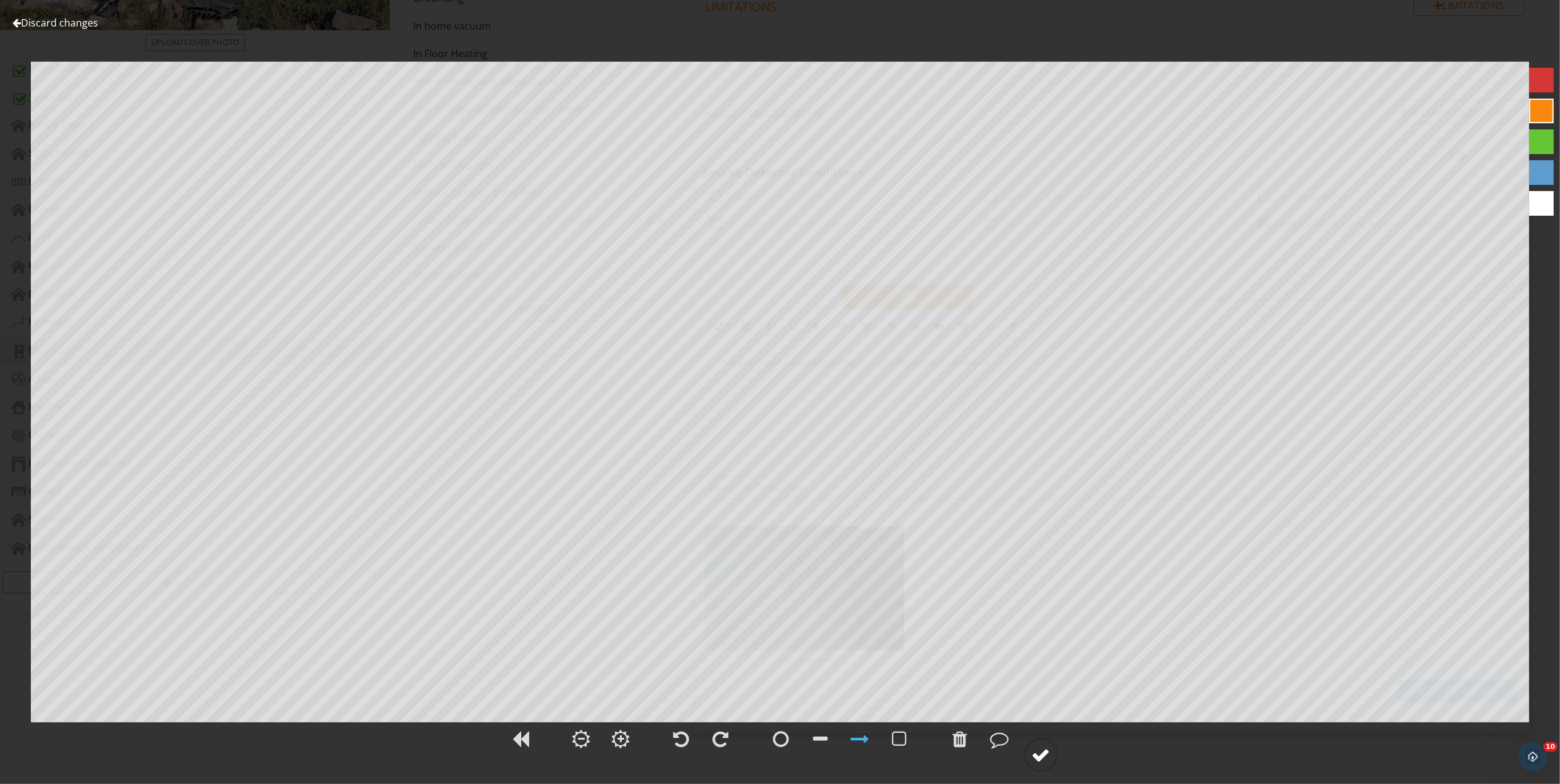
click at [1044, 755] on div at bounding box center [1041, 755] width 19 height 19
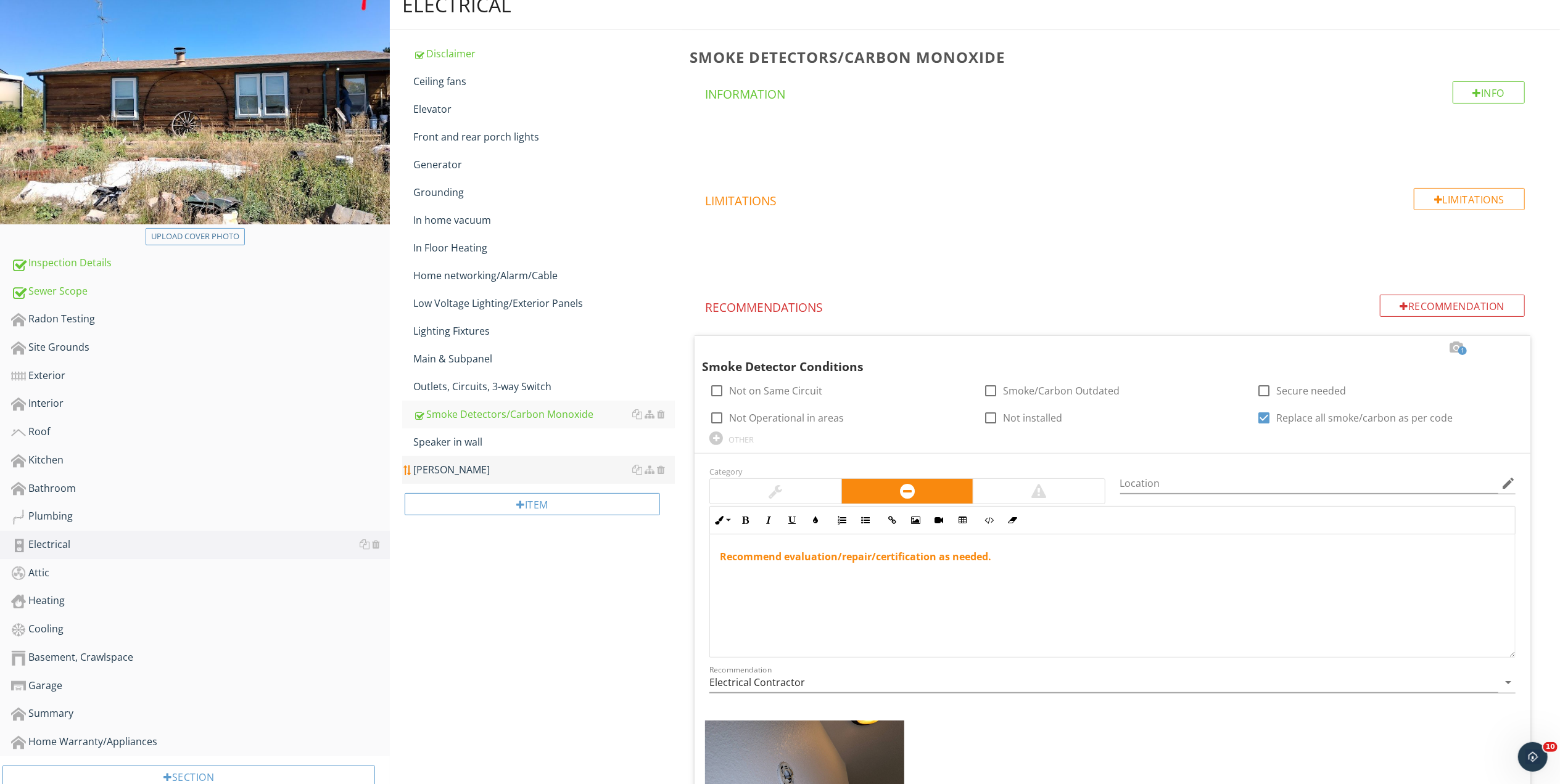
scroll to position [119, 0]
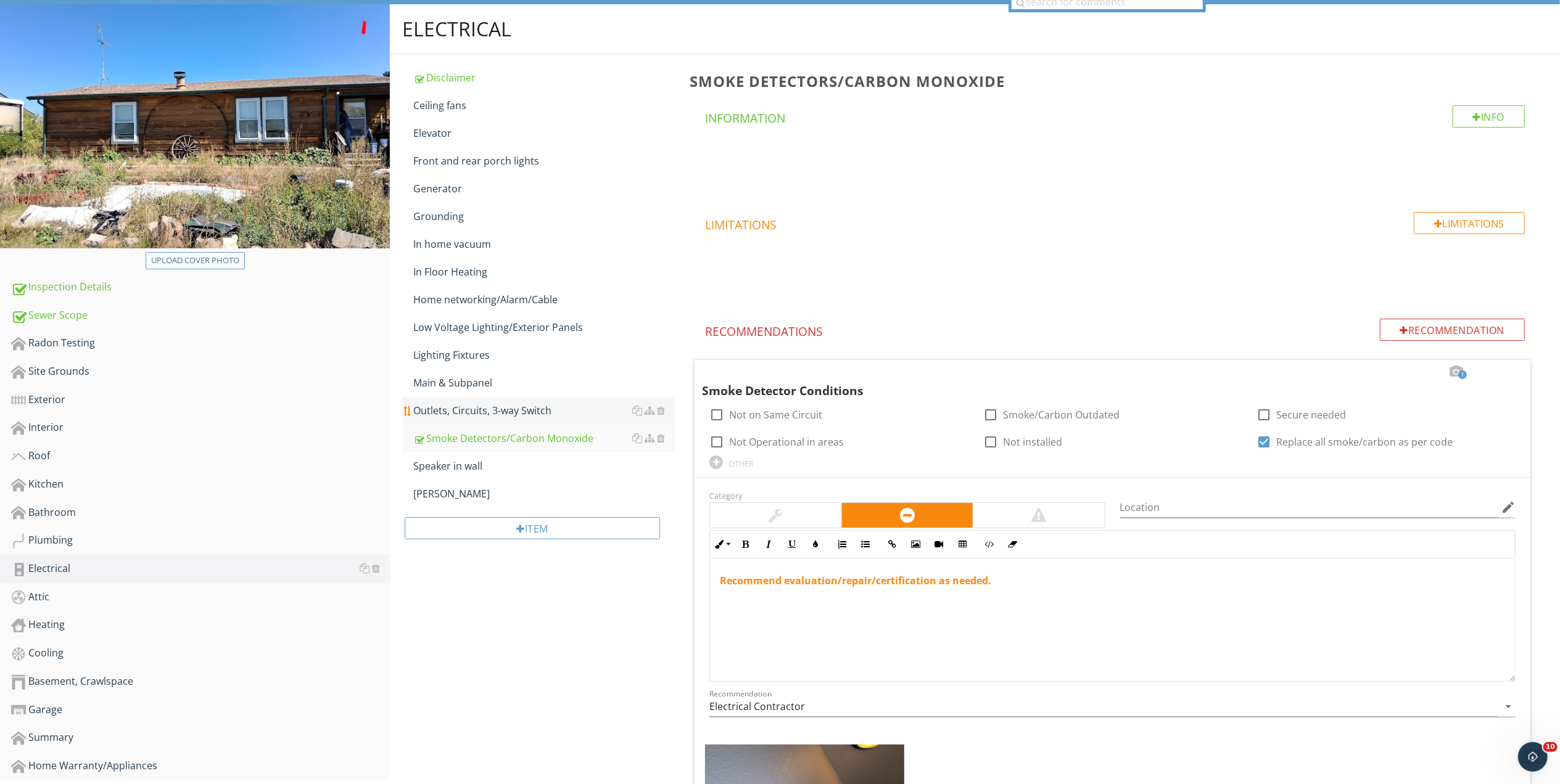
click at [486, 412] on div "Outlets, Circuits, 3-way Switch" at bounding box center [544, 410] width 262 height 15
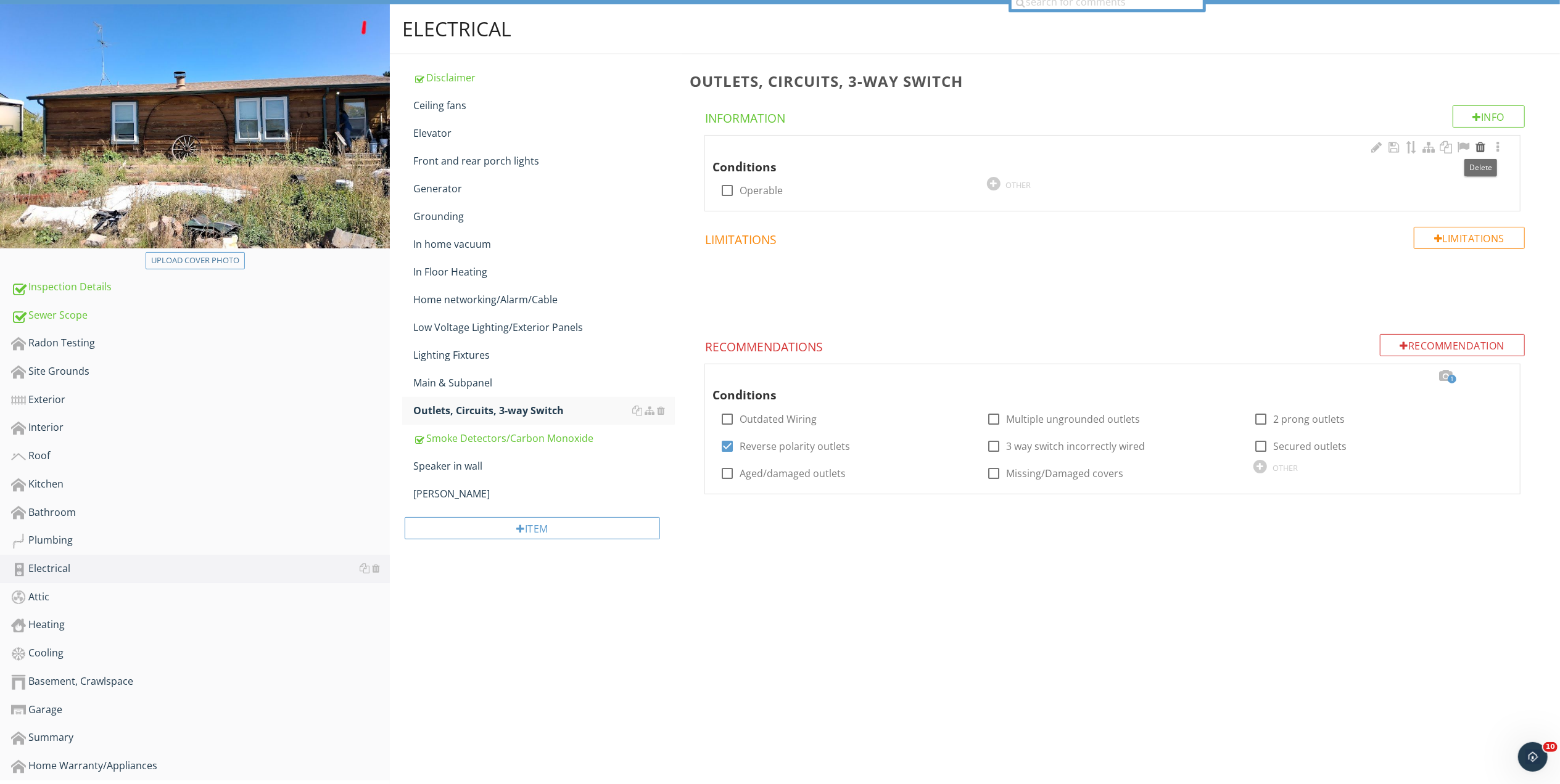
click at [1480, 146] on div at bounding box center [1480, 148] width 15 height 13
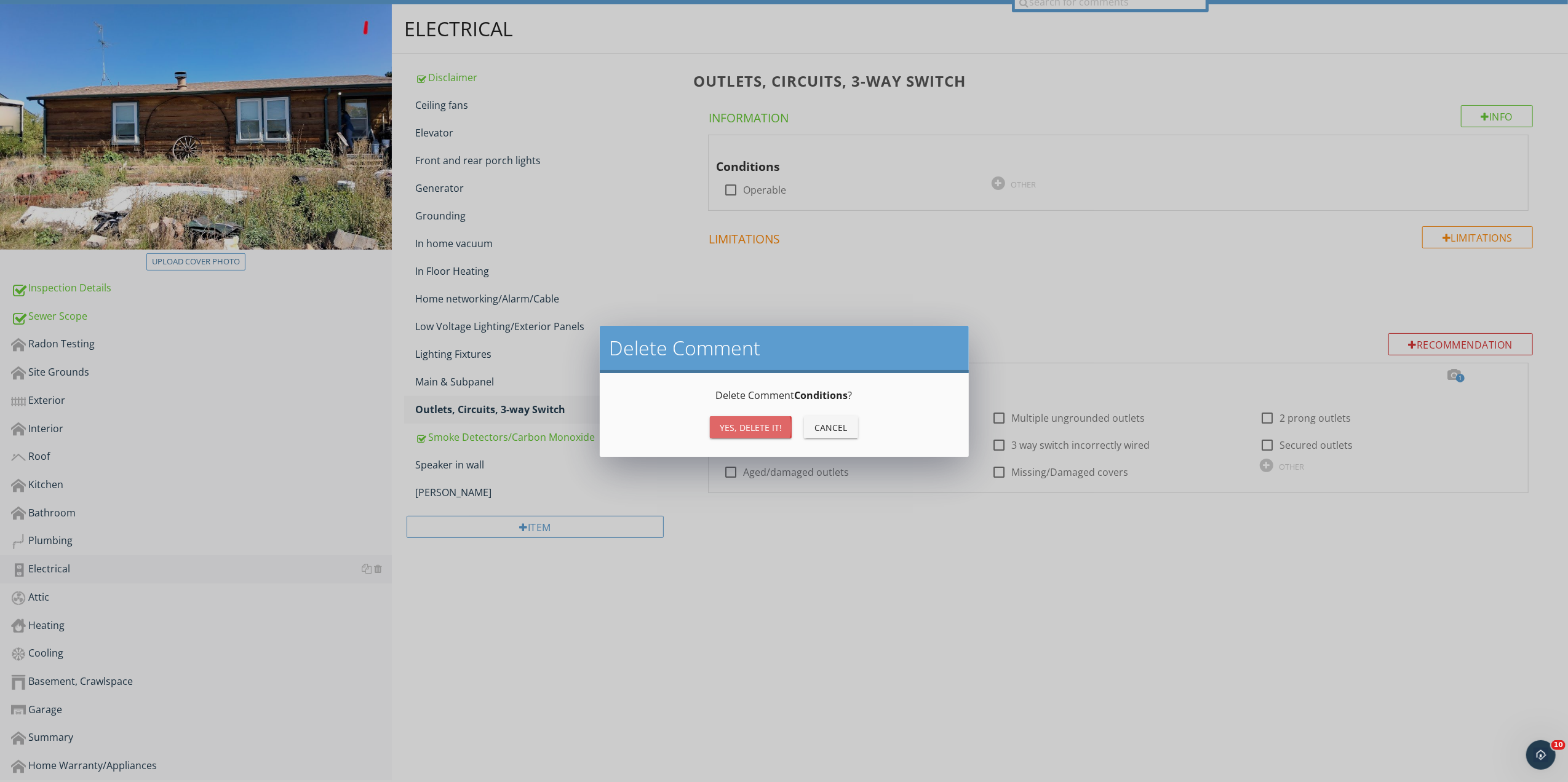
click at [738, 426] on div "Yes, Delete it!" at bounding box center [751, 428] width 62 height 13
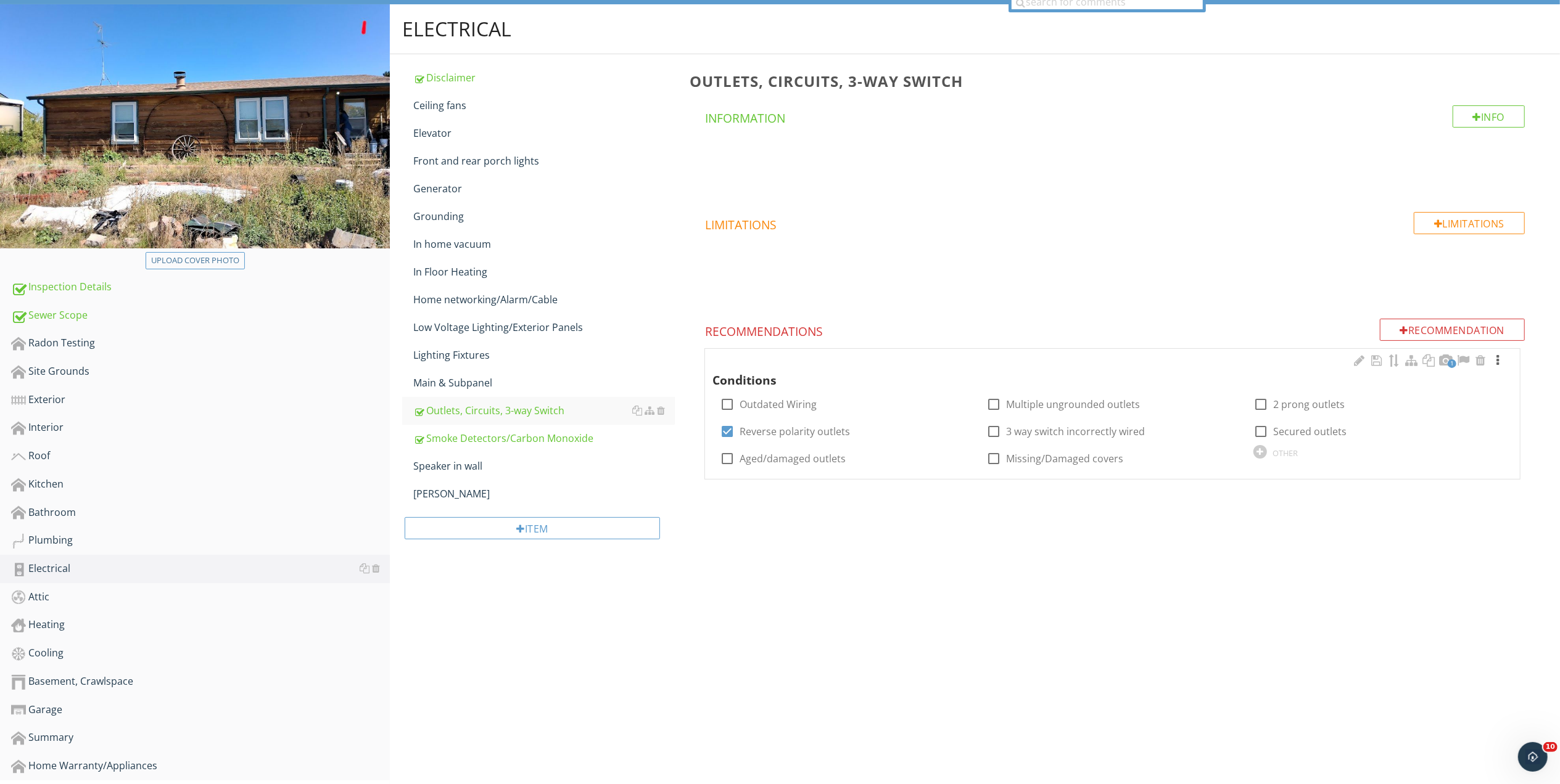
click at [1499, 359] on div at bounding box center [1497, 361] width 15 height 13
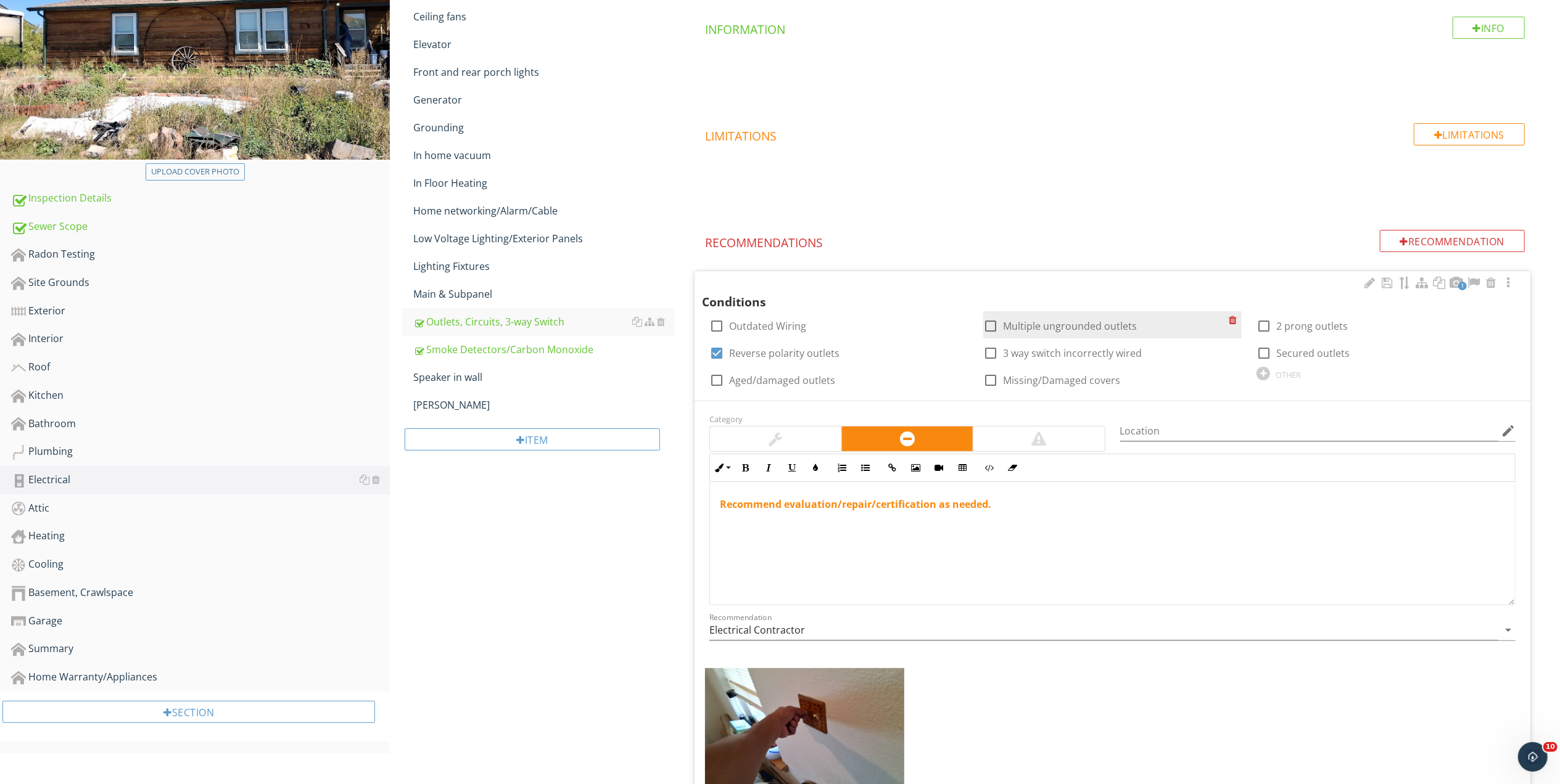
scroll to position [352, 0]
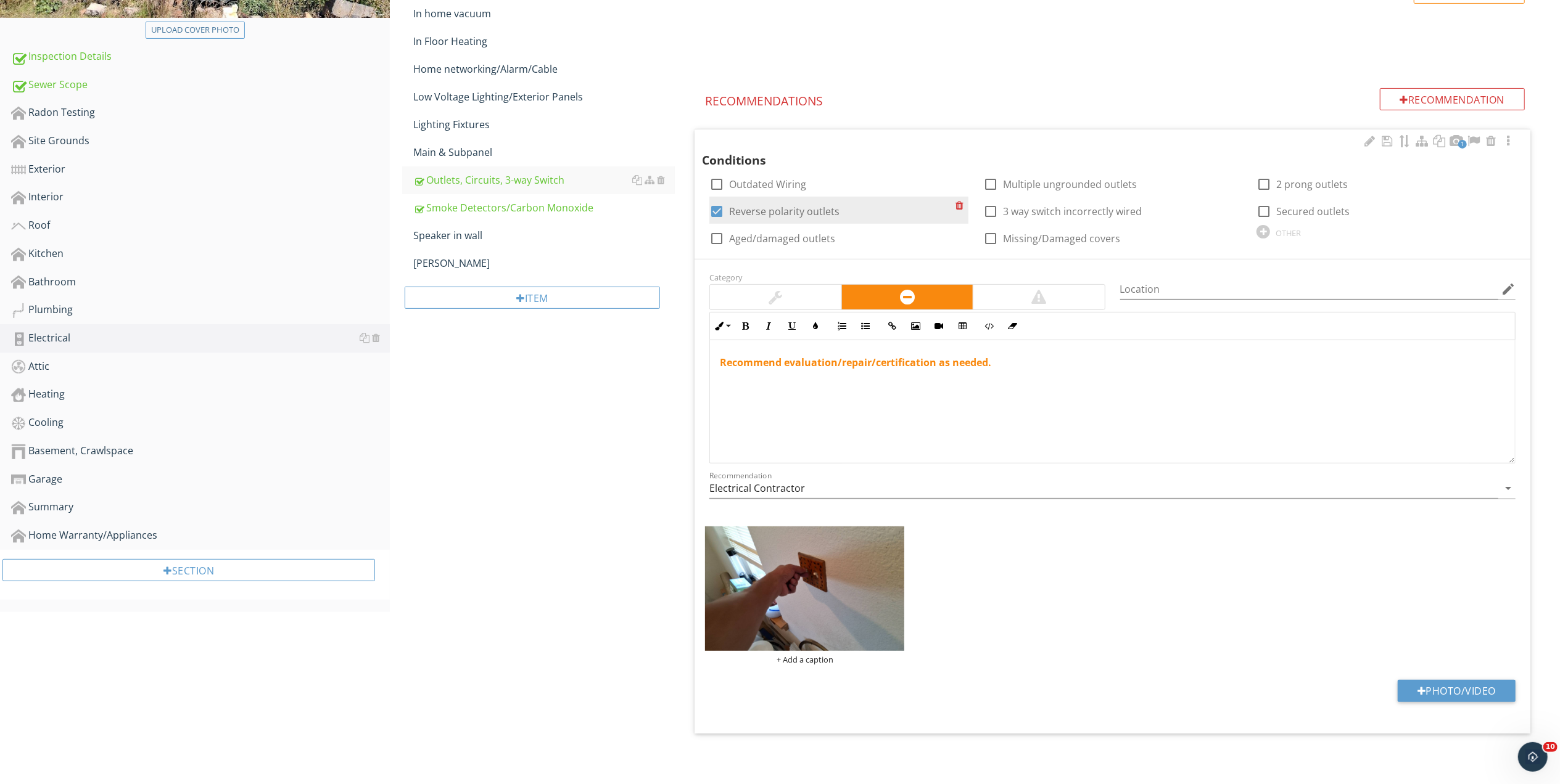
click at [714, 210] on div at bounding box center [716, 211] width 21 height 21
checkbox input "false"
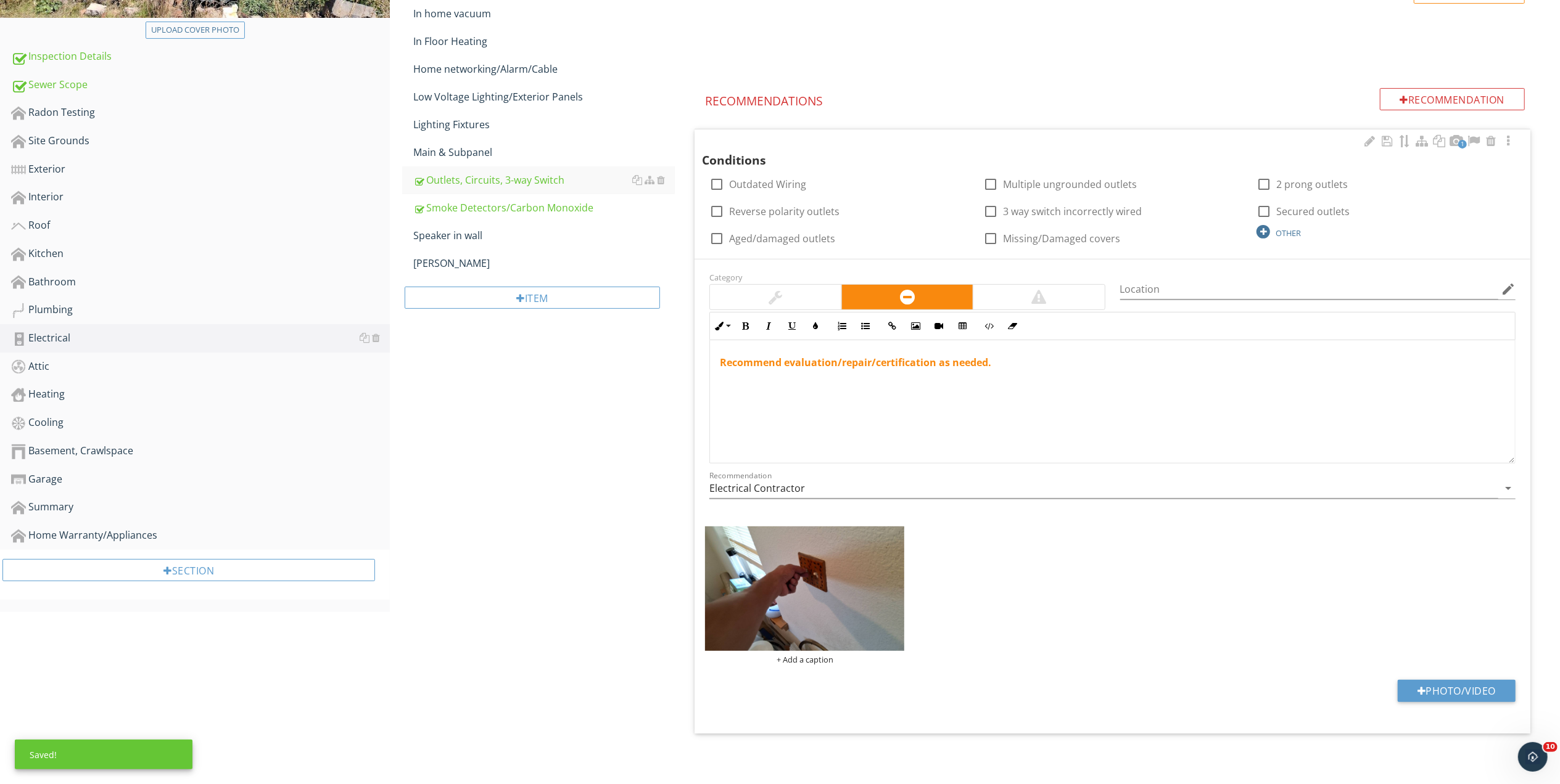
click at [1286, 230] on div "OTHER" at bounding box center [1288, 233] width 25 height 10
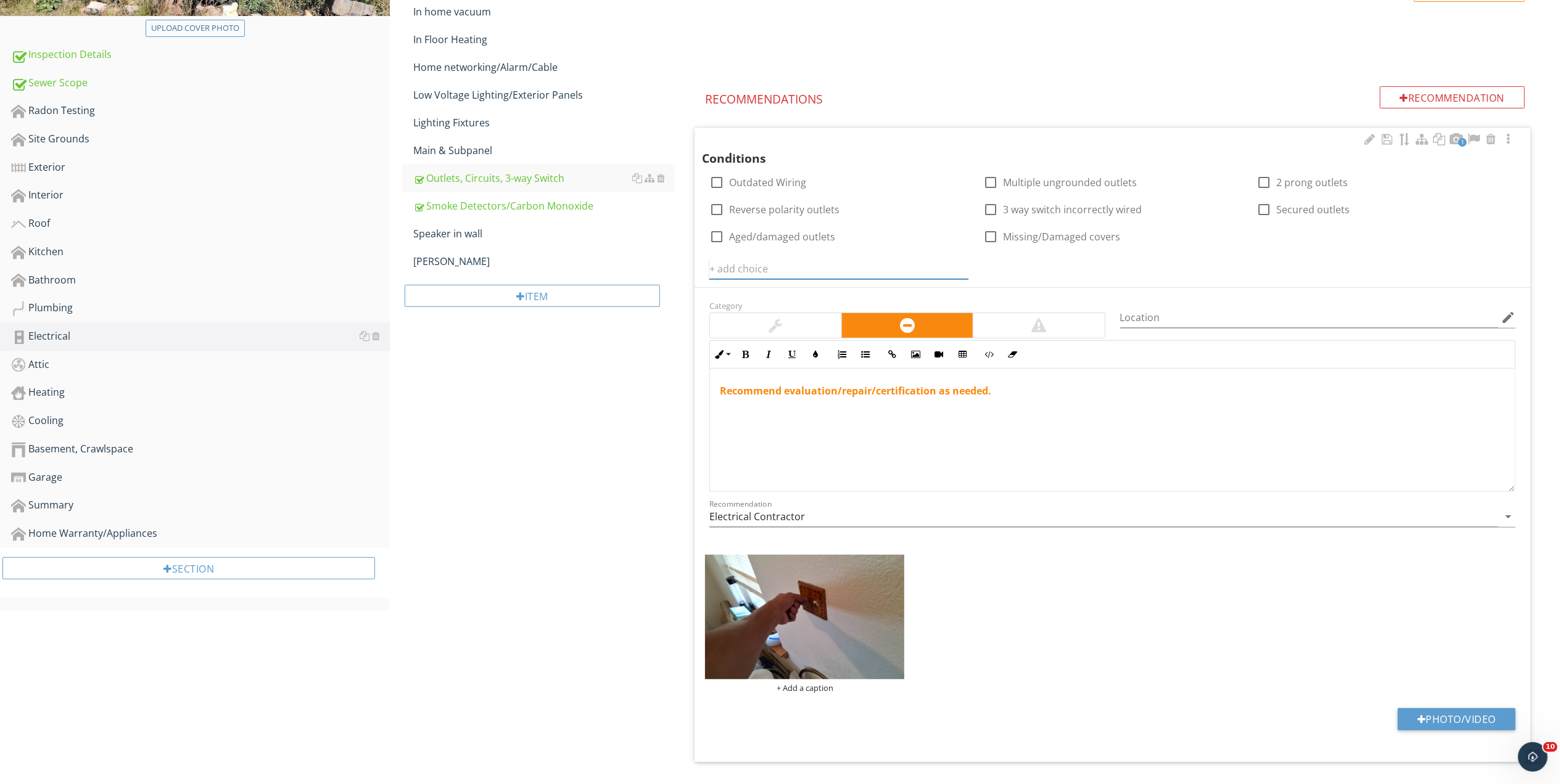
click at [789, 267] on input "text" at bounding box center [839, 269] width 259 height 21
type input "Aged switches"
click at [958, 269] on icon at bounding box center [961, 269] width 9 height 10
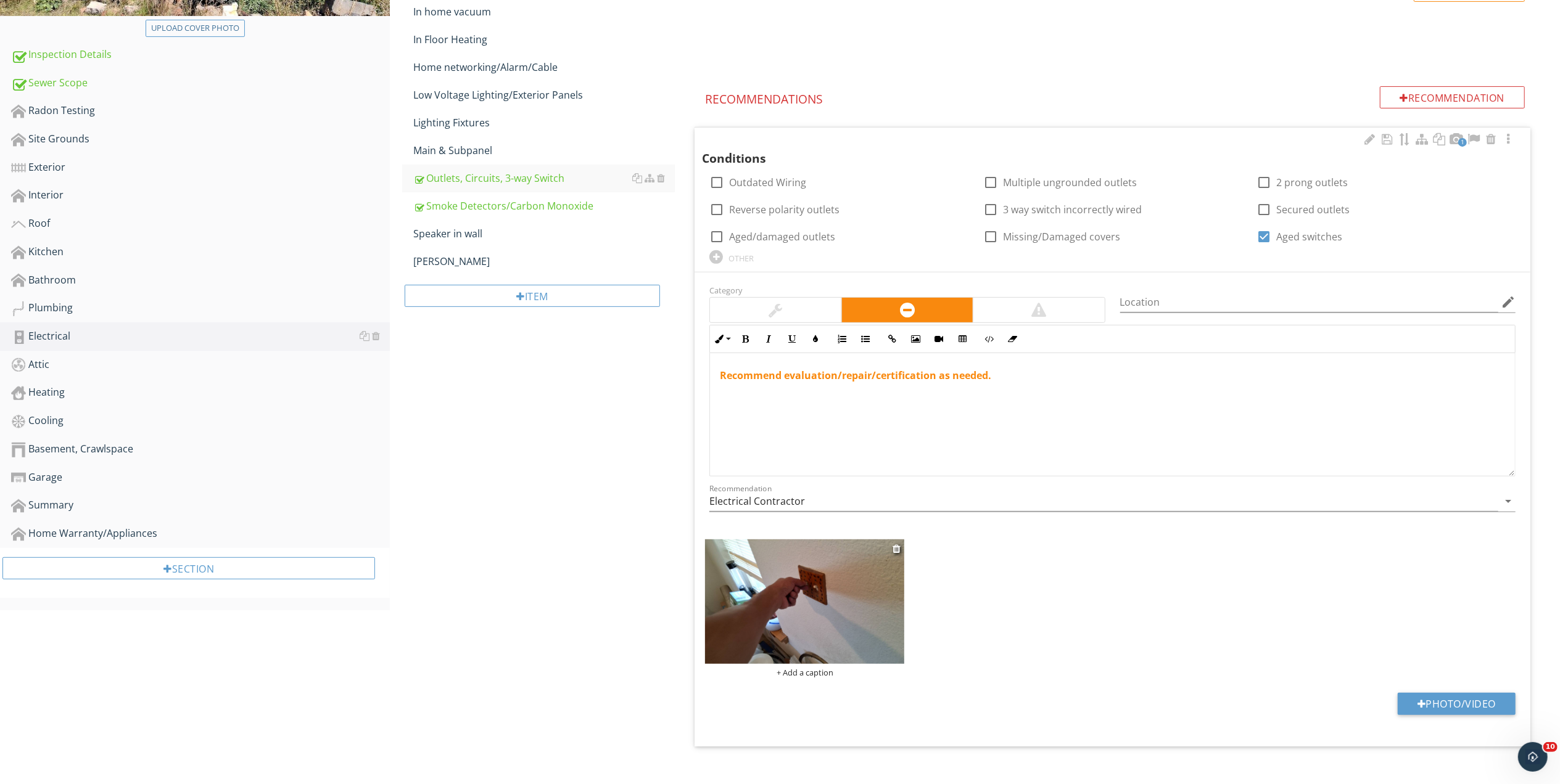
click at [871, 631] on img at bounding box center [804, 601] width 199 height 125
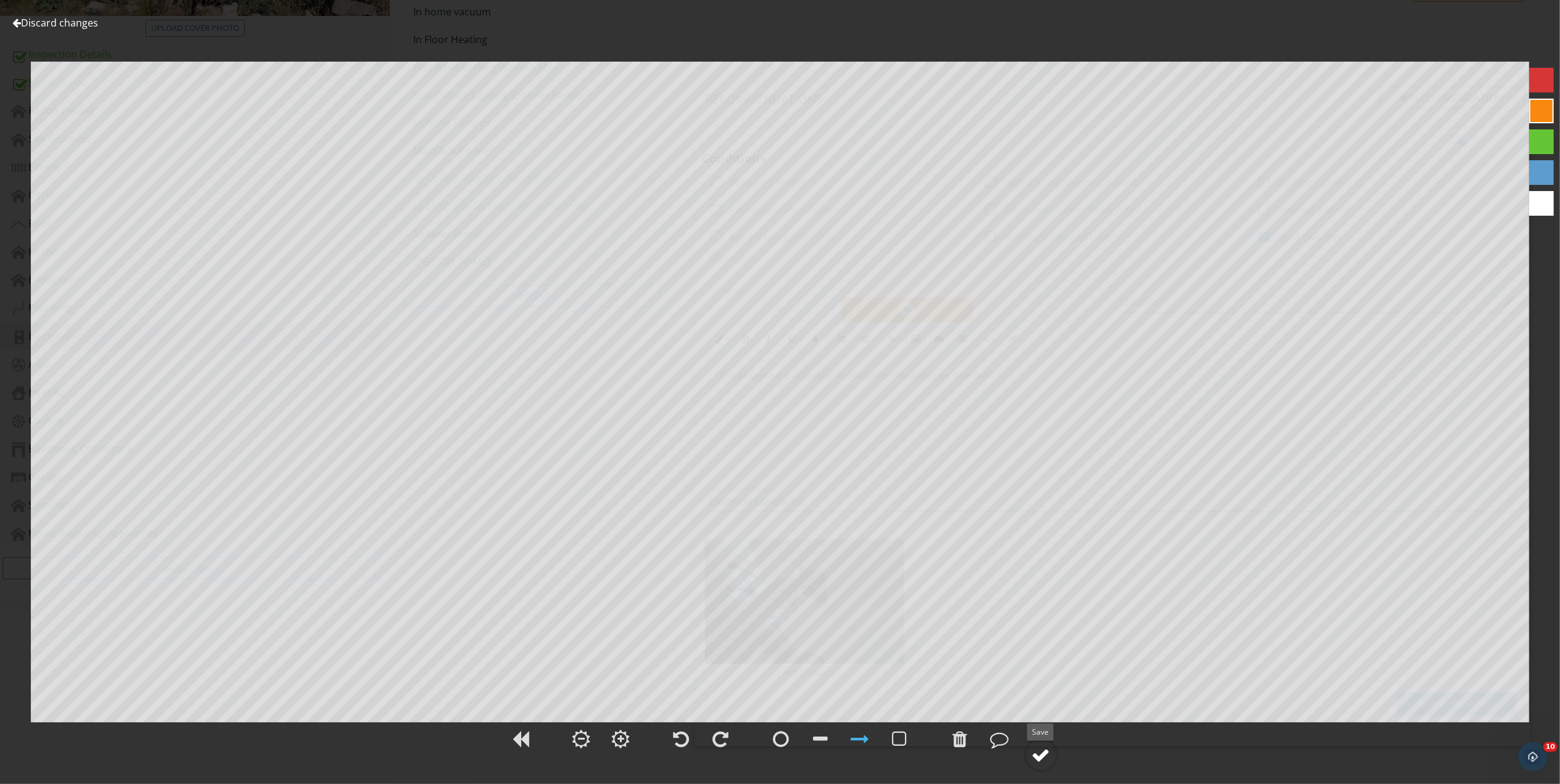
click at [1046, 763] on div at bounding box center [1041, 755] width 19 height 19
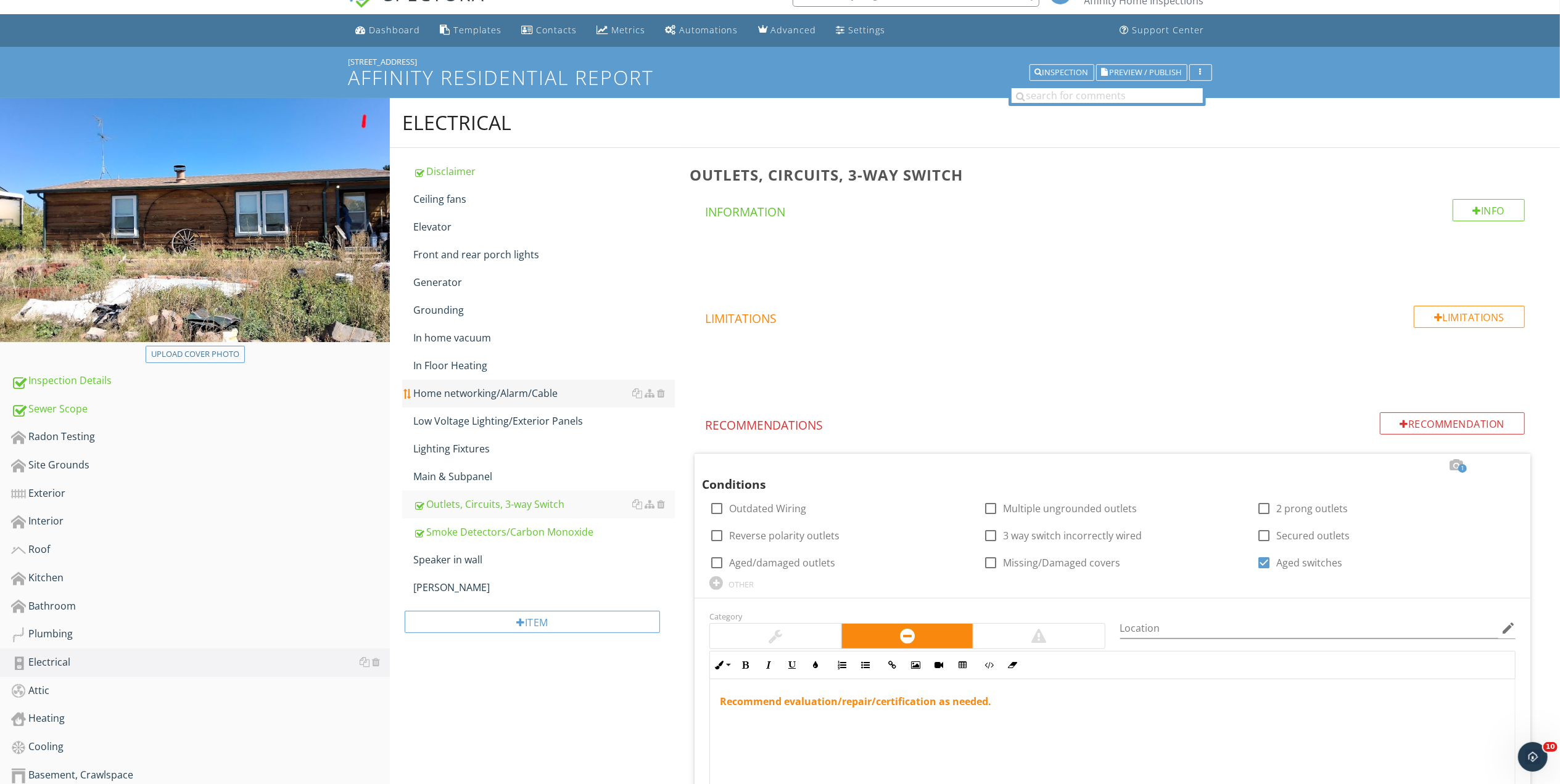
scroll to position [0, 0]
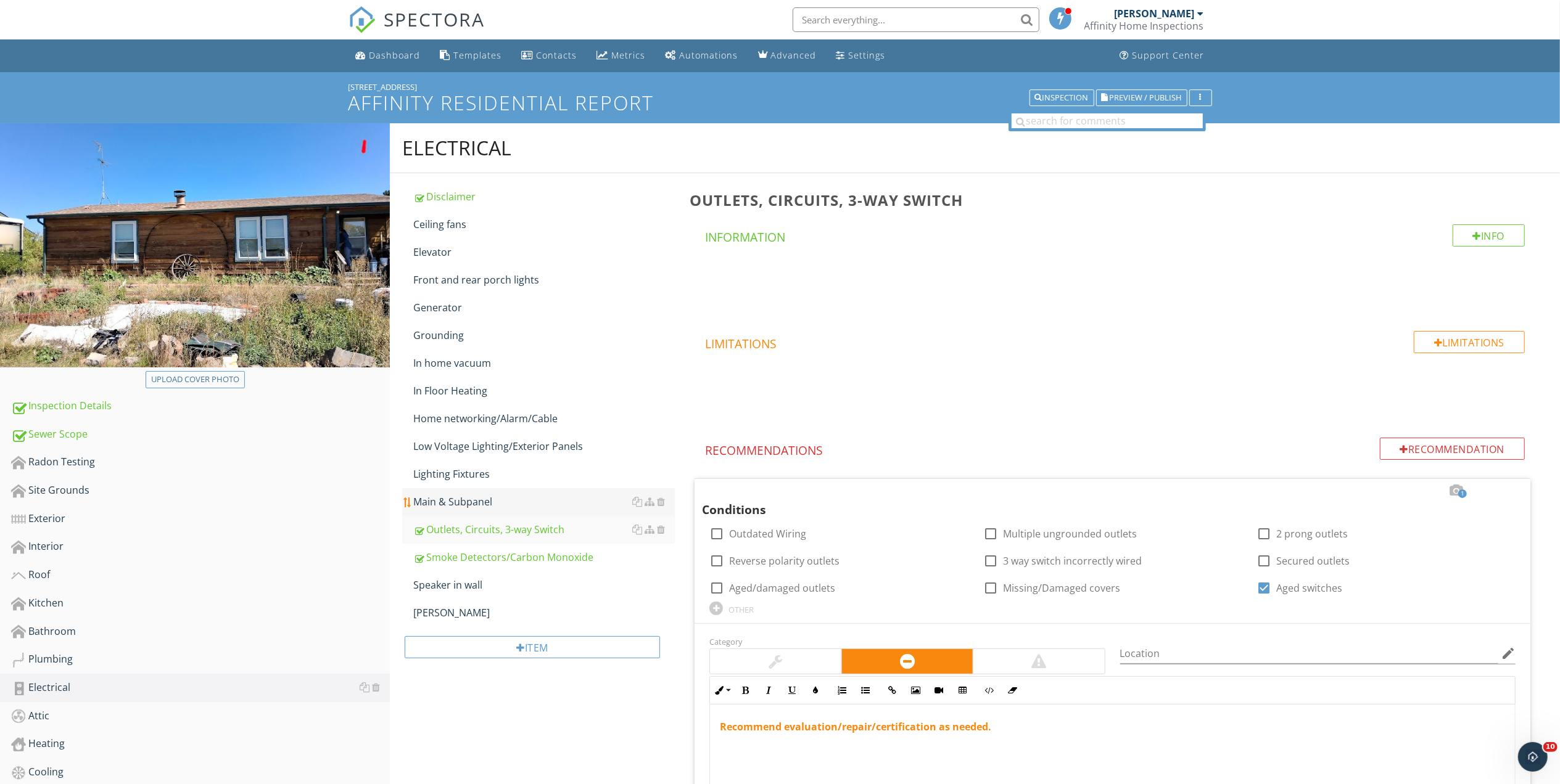
click at [471, 499] on div "Main & Subpanel" at bounding box center [544, 502] width 262 height 15
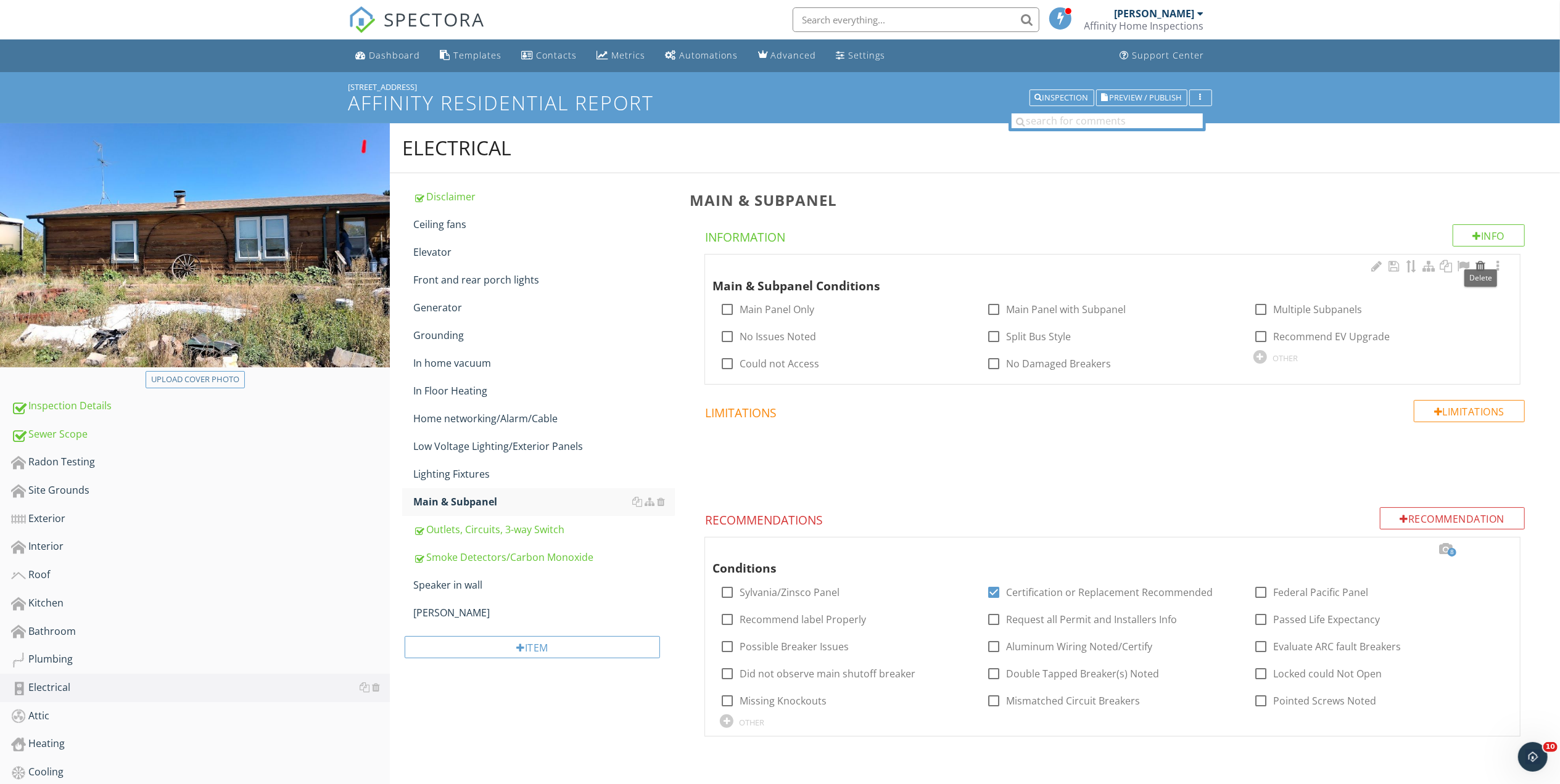
click at [1479, 267] on div at bounding box center [1480, 267] width 15 height 13
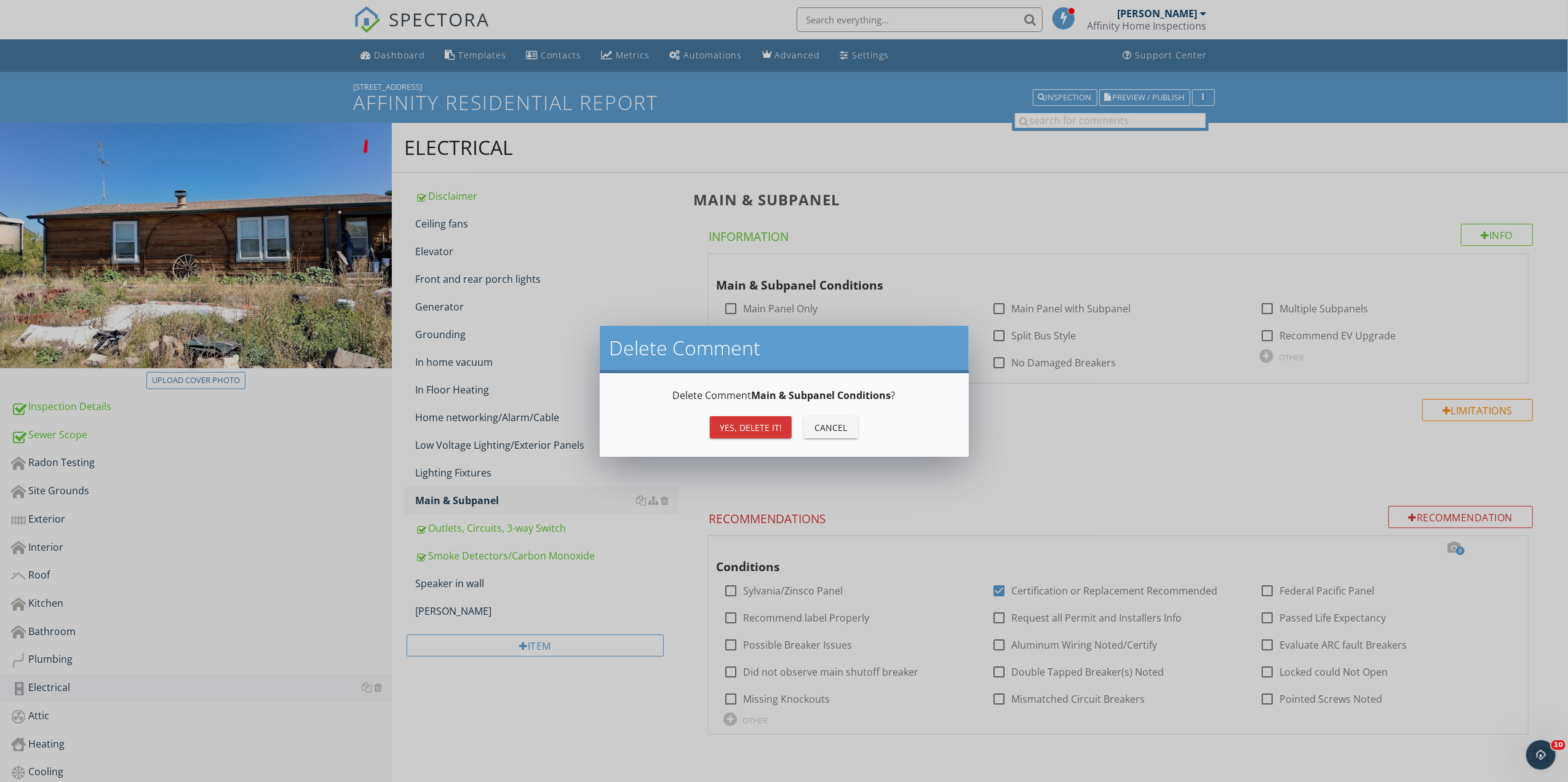
click at [734, 426] on div "Yes, Delete it!" at bounding box center [751, 428] width 62 height 13
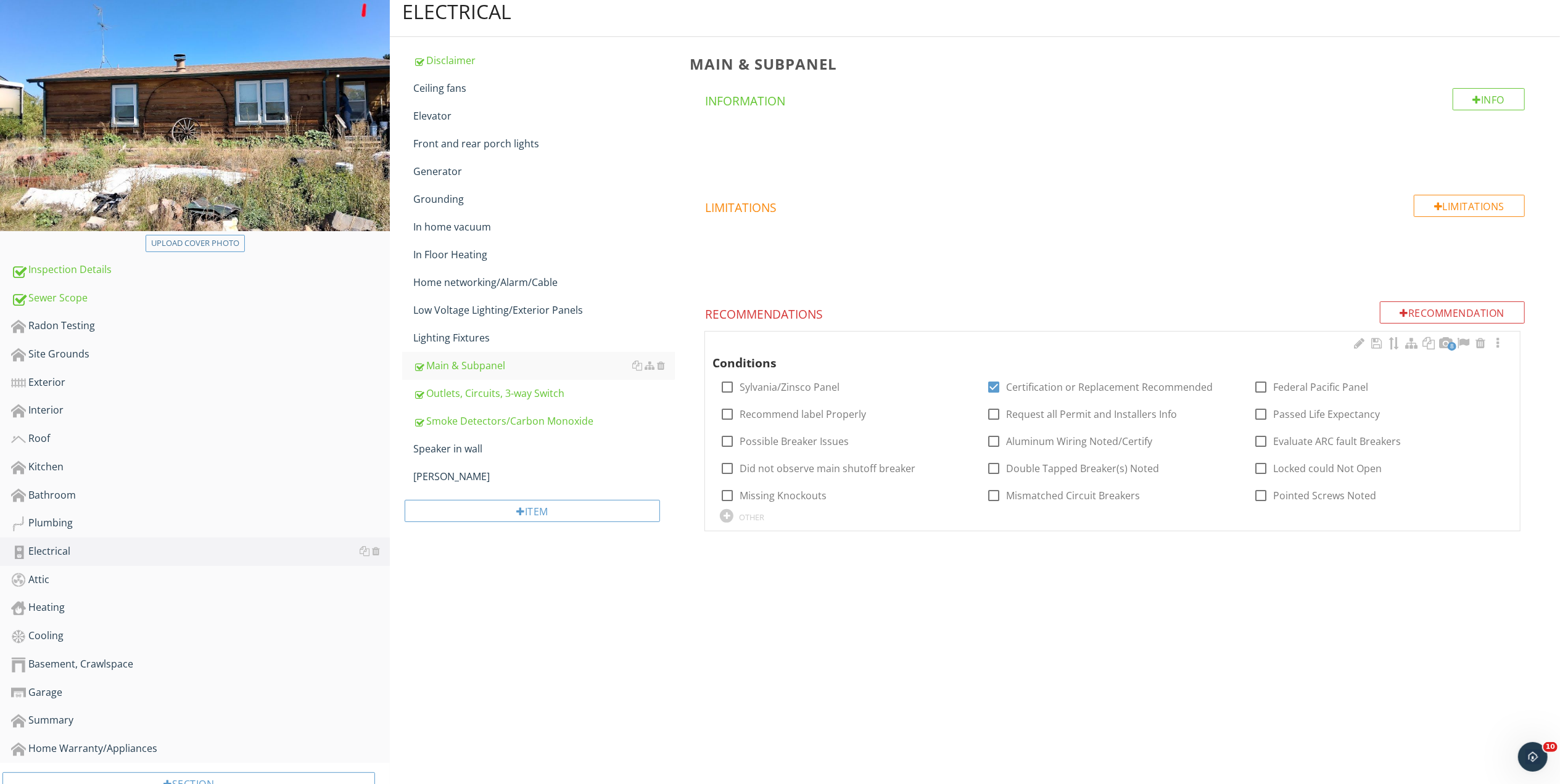
scroll to position [170, 0]
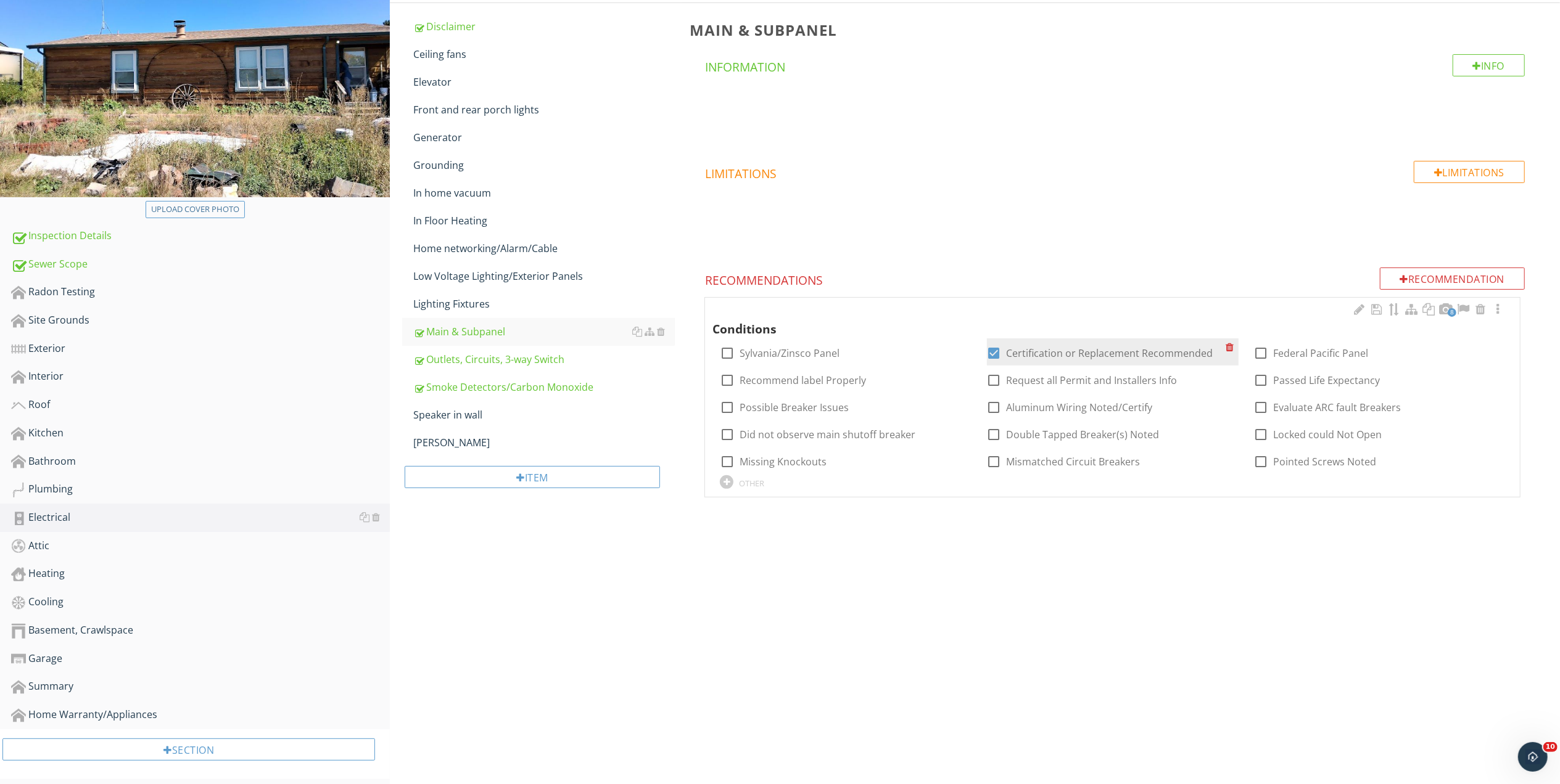
click at [990, 350] on div at bounding box center [993, 353] width 21 height 21
checkbox input "false"
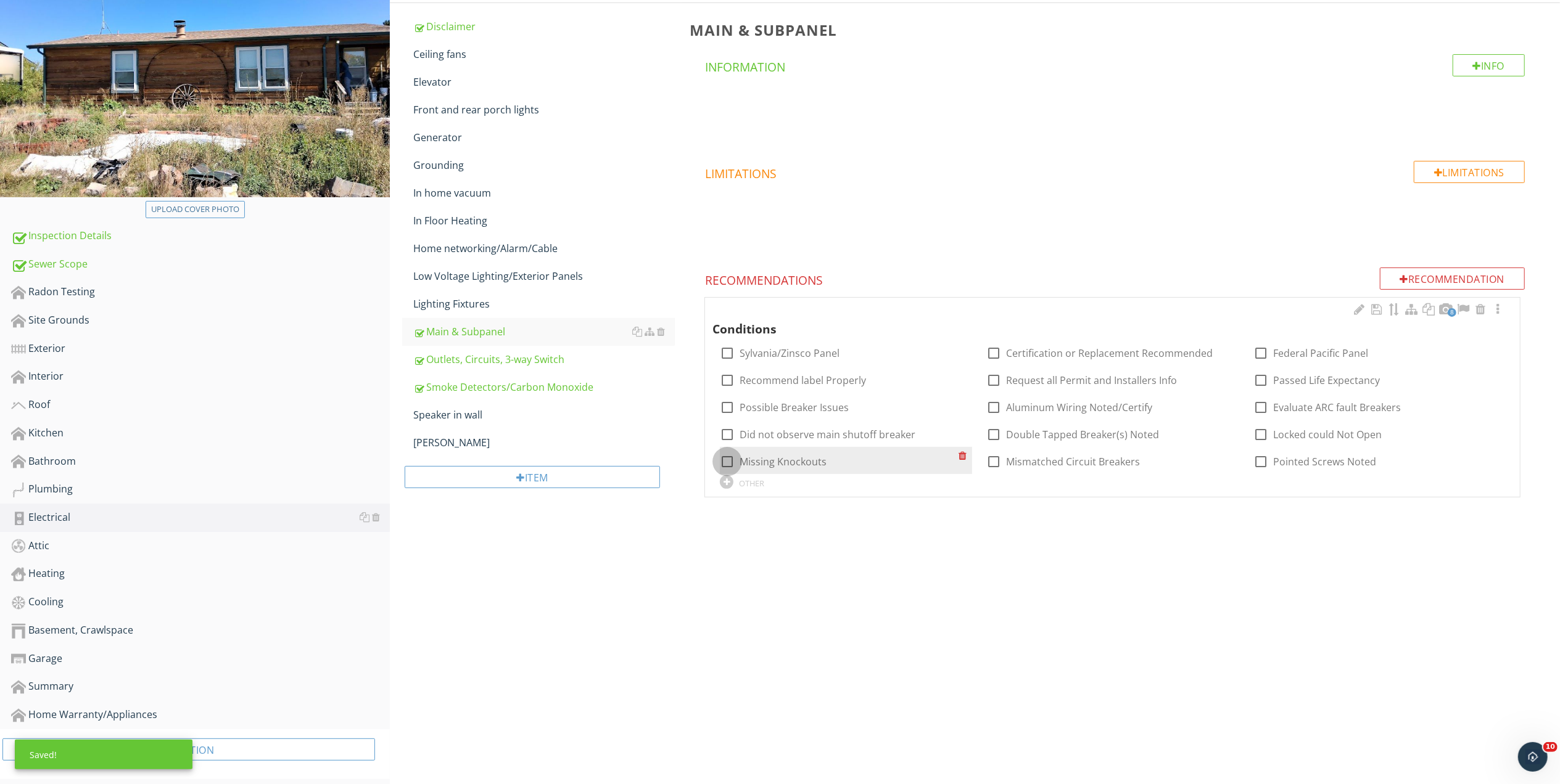
click at [728, 464] on div at bounding box center [727, 461] width 21 height 21
checkbox input "true"
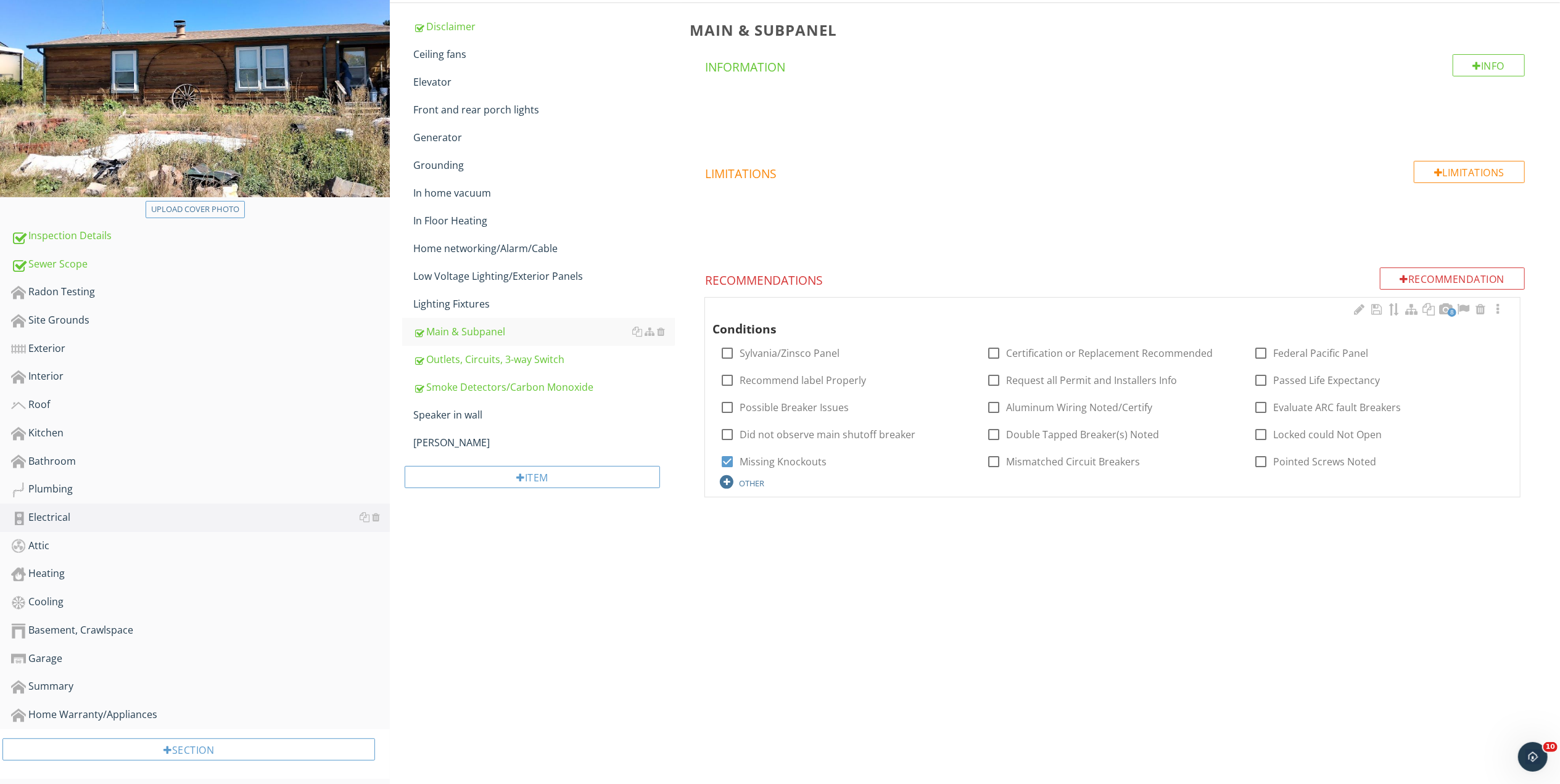
click at [758, 481] on div "OTHER" at bounding box center [751, 484] width 25 height 10
click at [762, 496] on input "text" at bounding box center [846, 494] width 252 height 21
type input "Exposed wires that should be in conduit"
click at [965, 491] on icon at bounding box center [965, 494] width 9 height 10
click at [1494, 308] on div at bounding box center [1497, 310] width 15 height 13
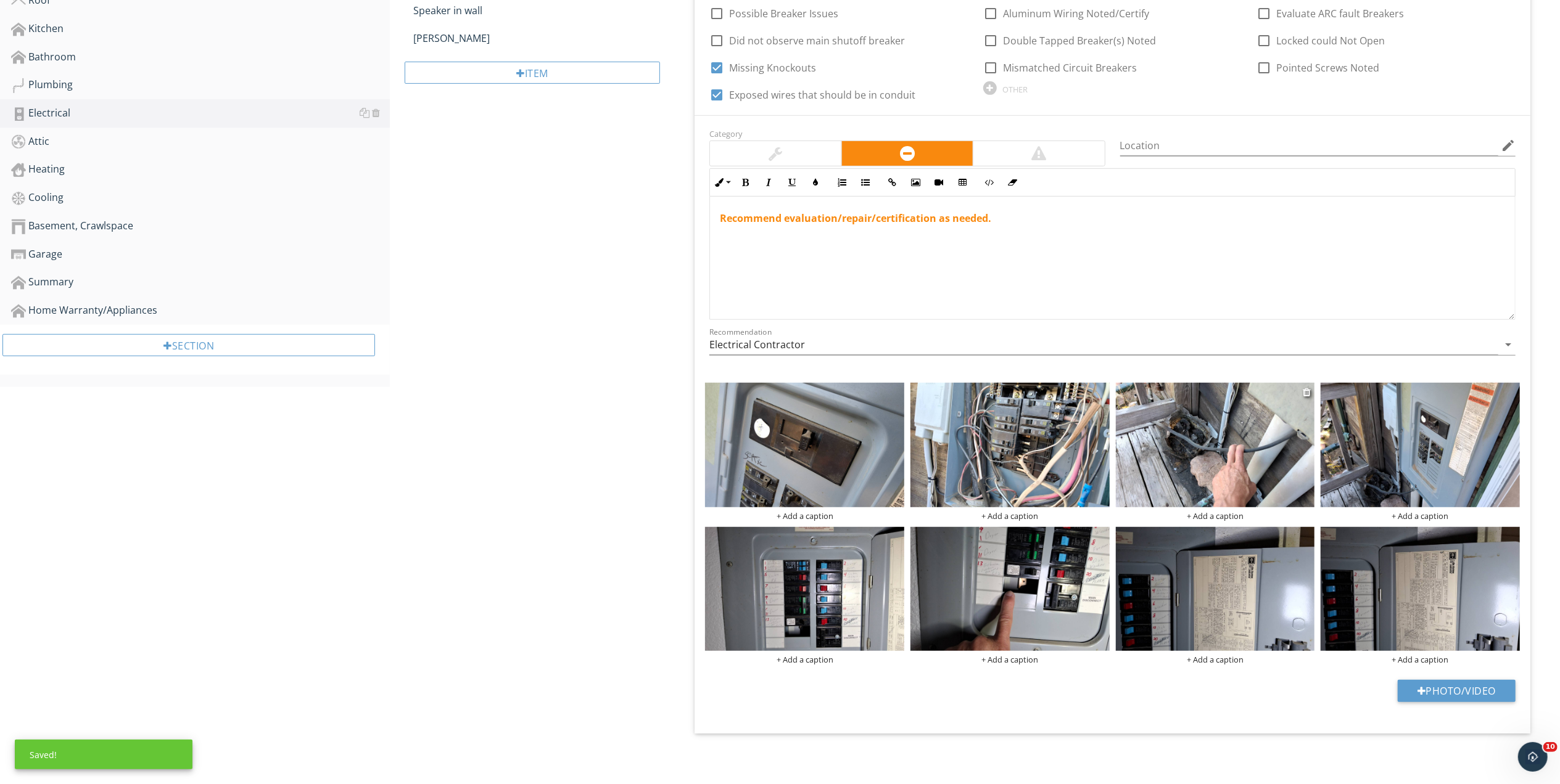
scroll to position [577, 0]
click at [1231, 449] on img at bounding box center [1215, 445] width 199 height 125
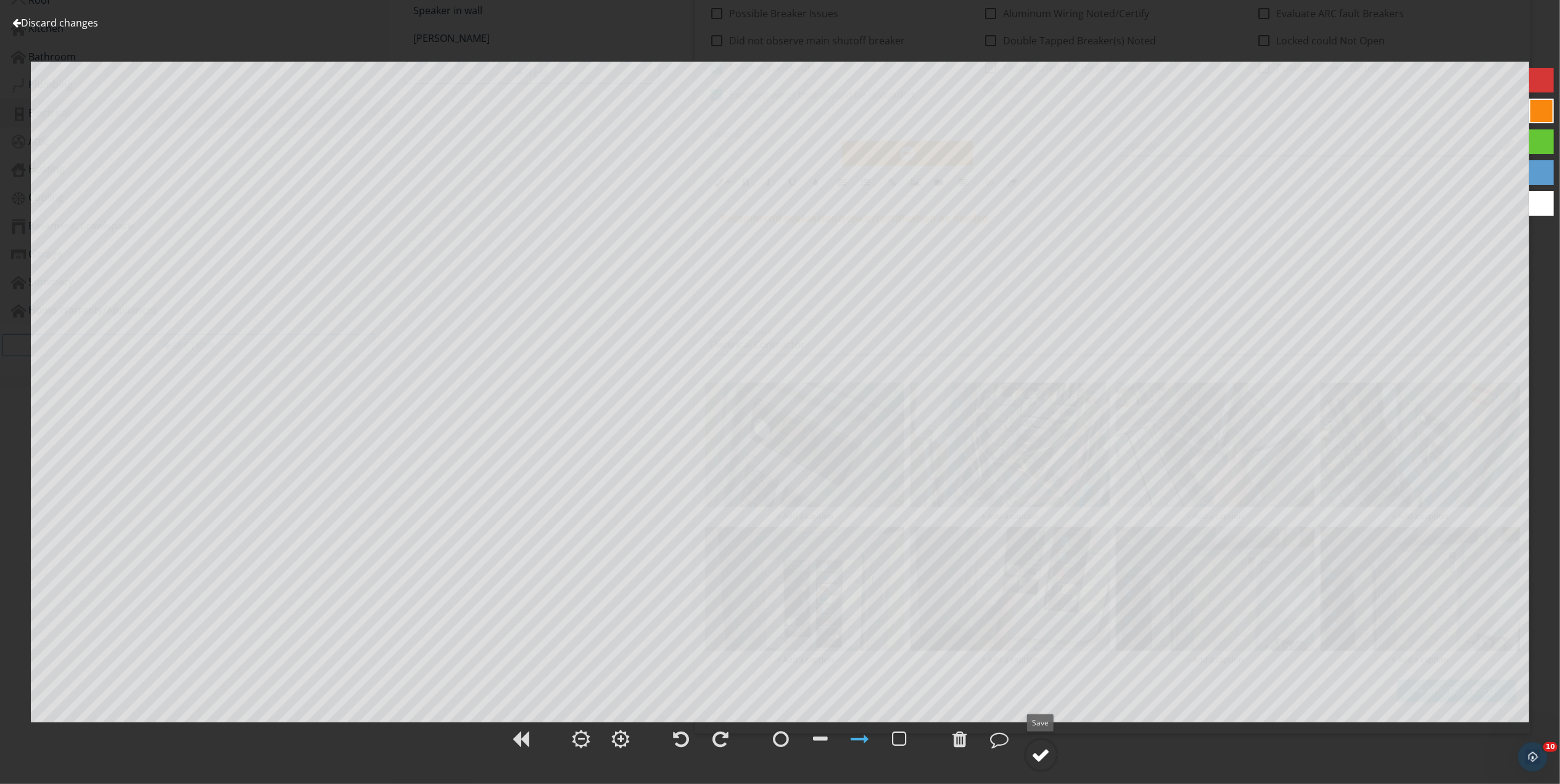
click at [1037, 753] on div at bounding box center [1041, 755] width 19 height 19
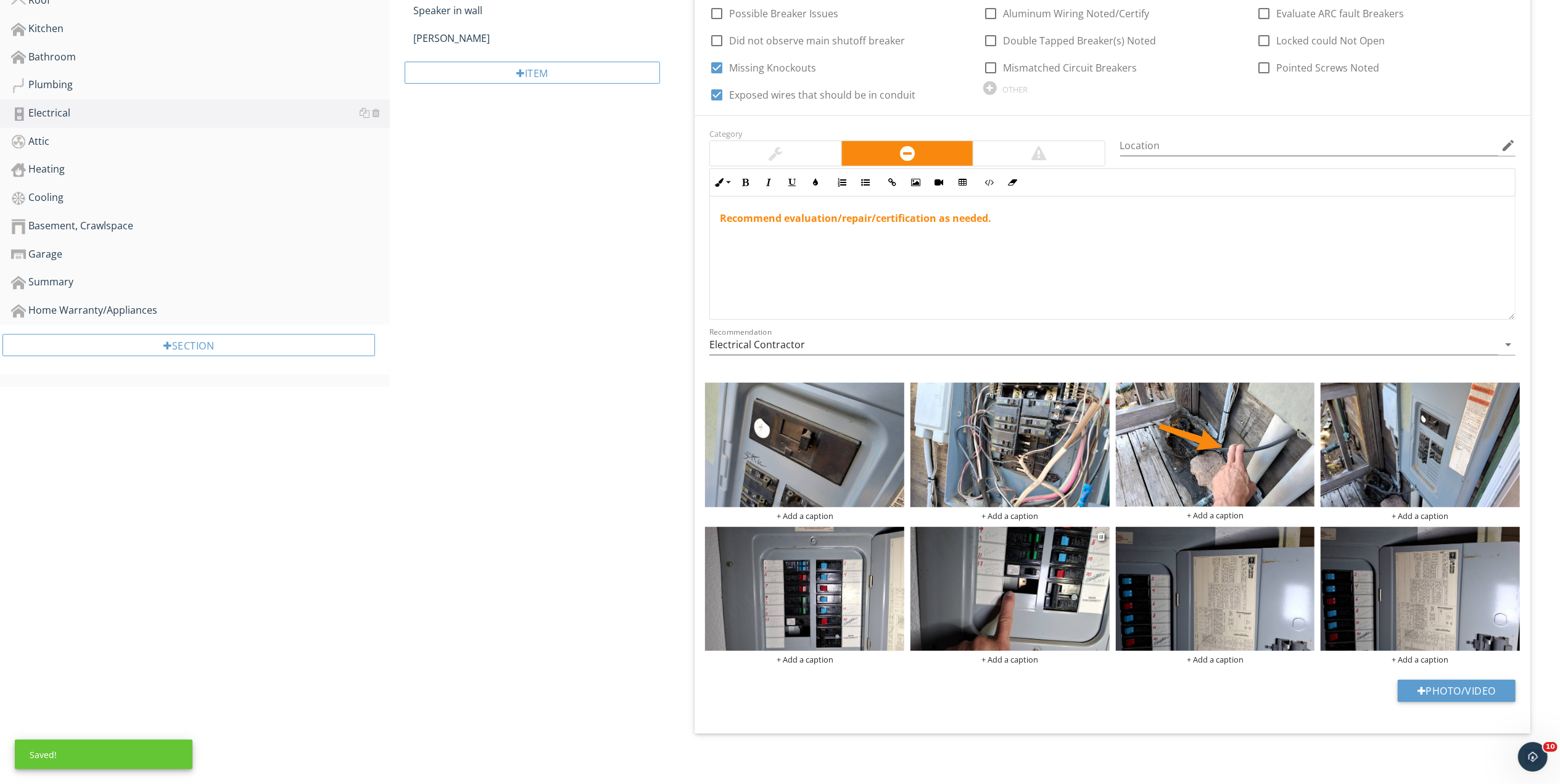
click at [1037, 619] on img at bounding box center [1010, 589] width 199 height 125
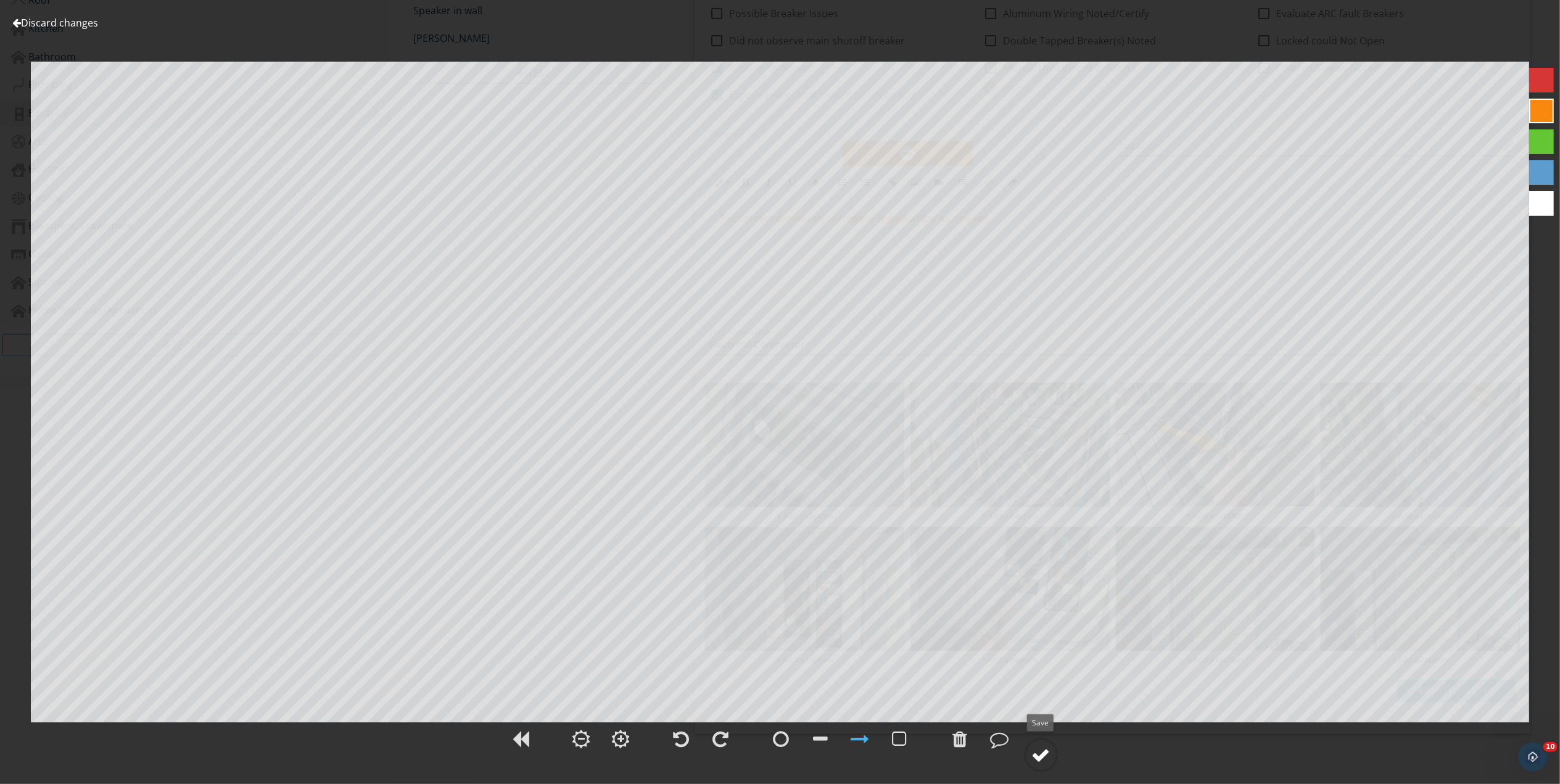
click at [1044, 751] on div at bounding box center [1041, 755] width 19 height 19
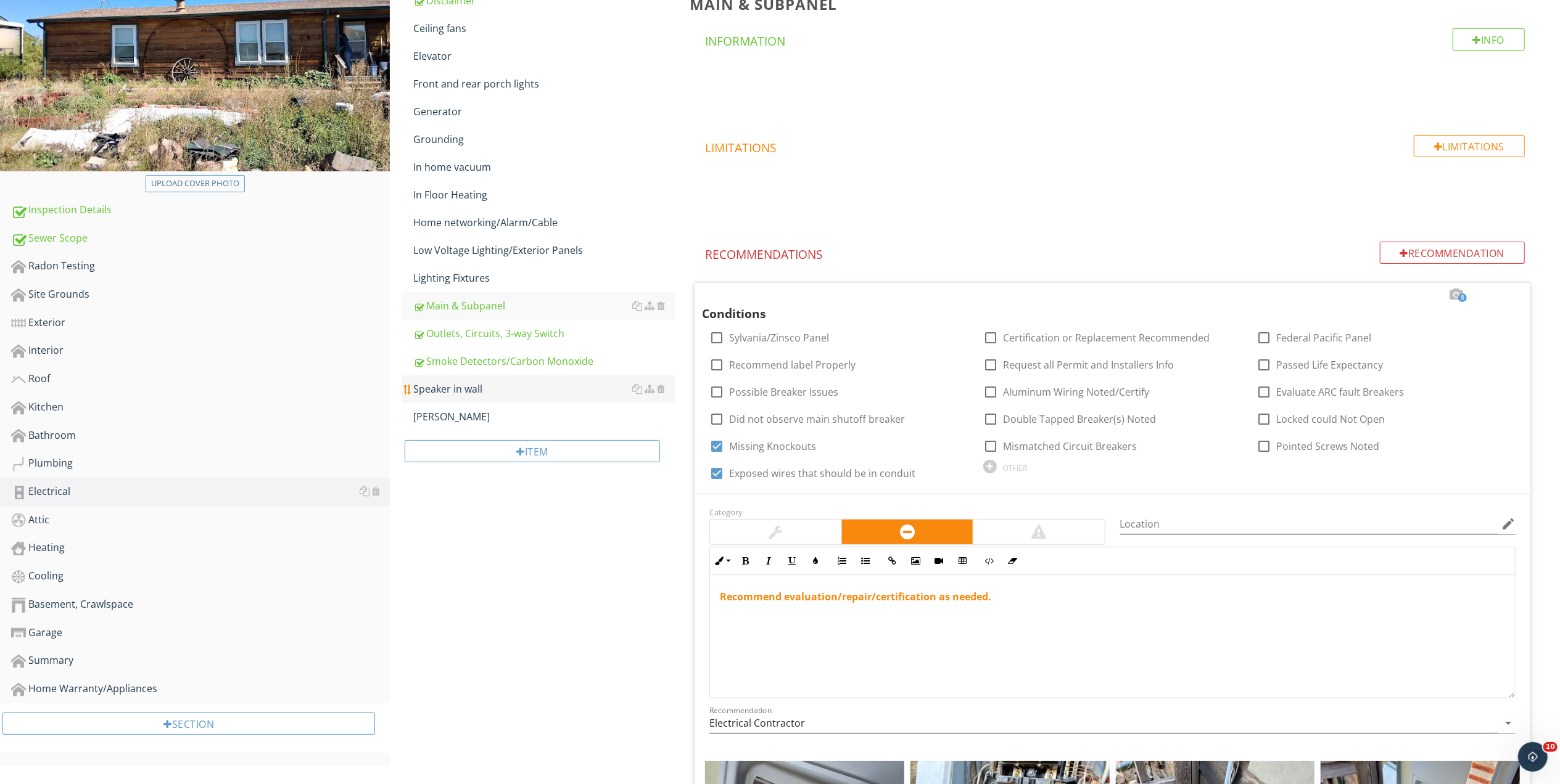
scroll to position [139, 0]
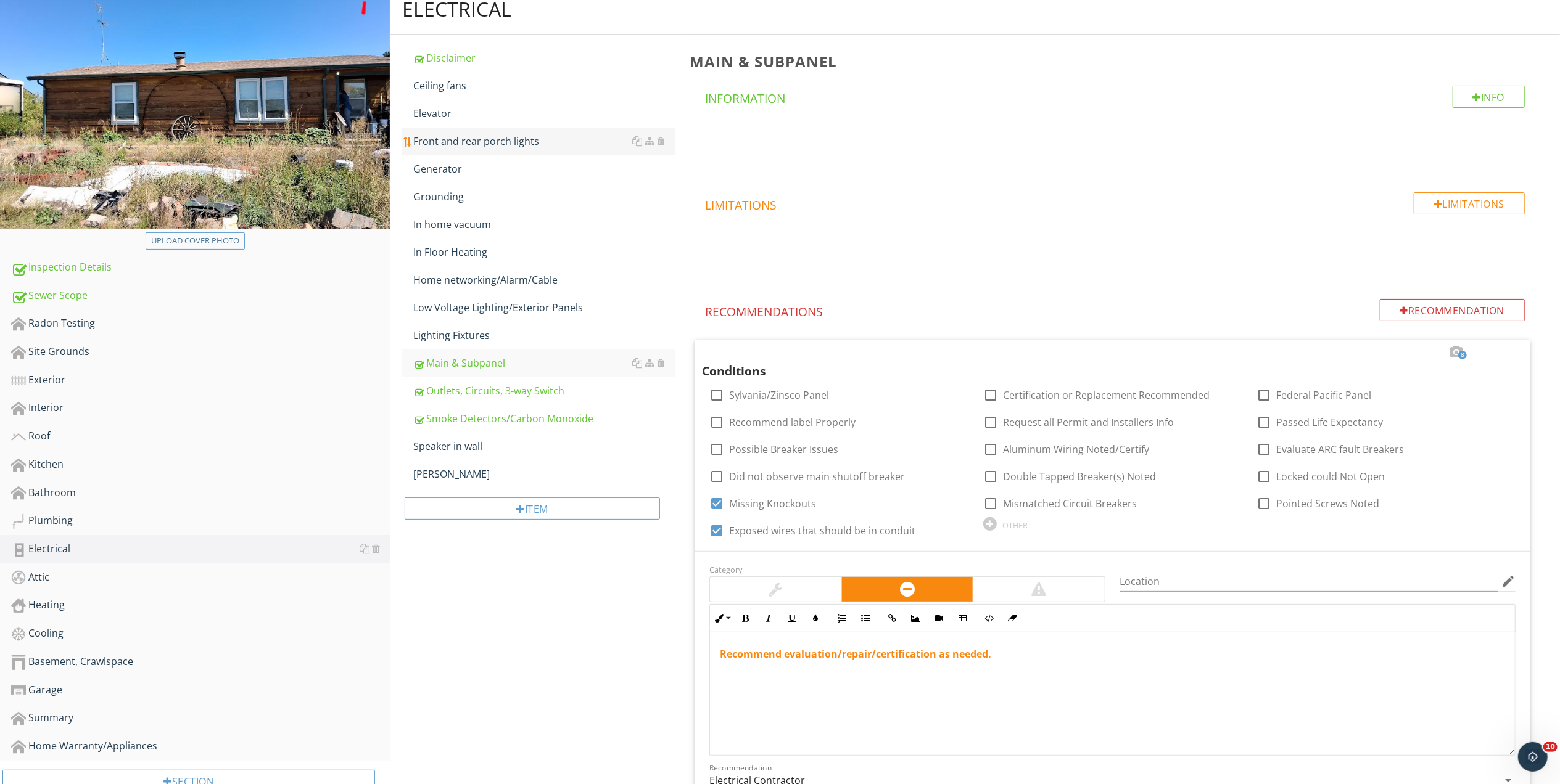
click at [480, 137] on div "Front and rear porch lights" at bounding box center [544, 141] width 262 height 15
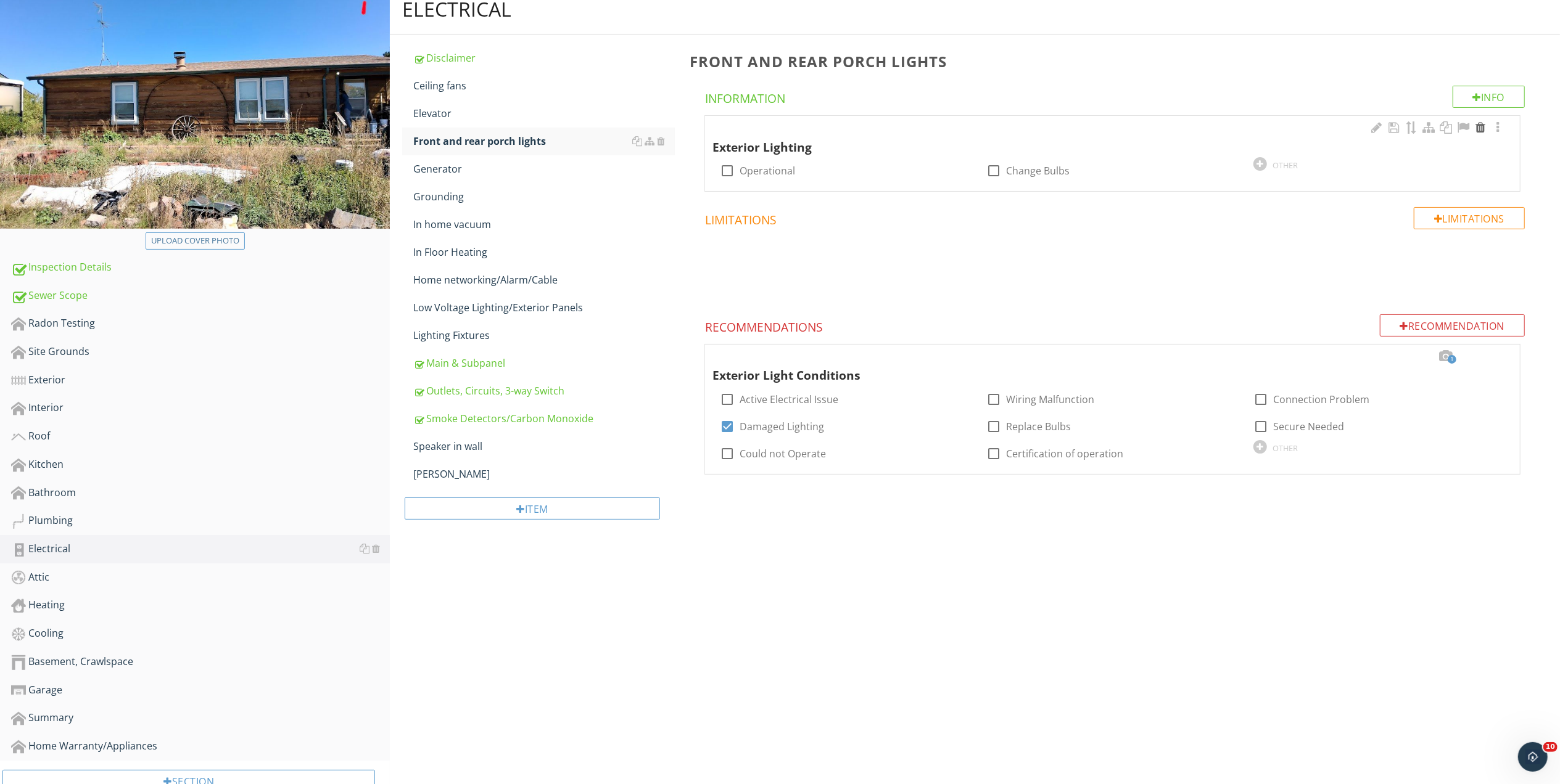
click at [1482, 126] on div at bounding box center [1480, 128] width 15 height 13
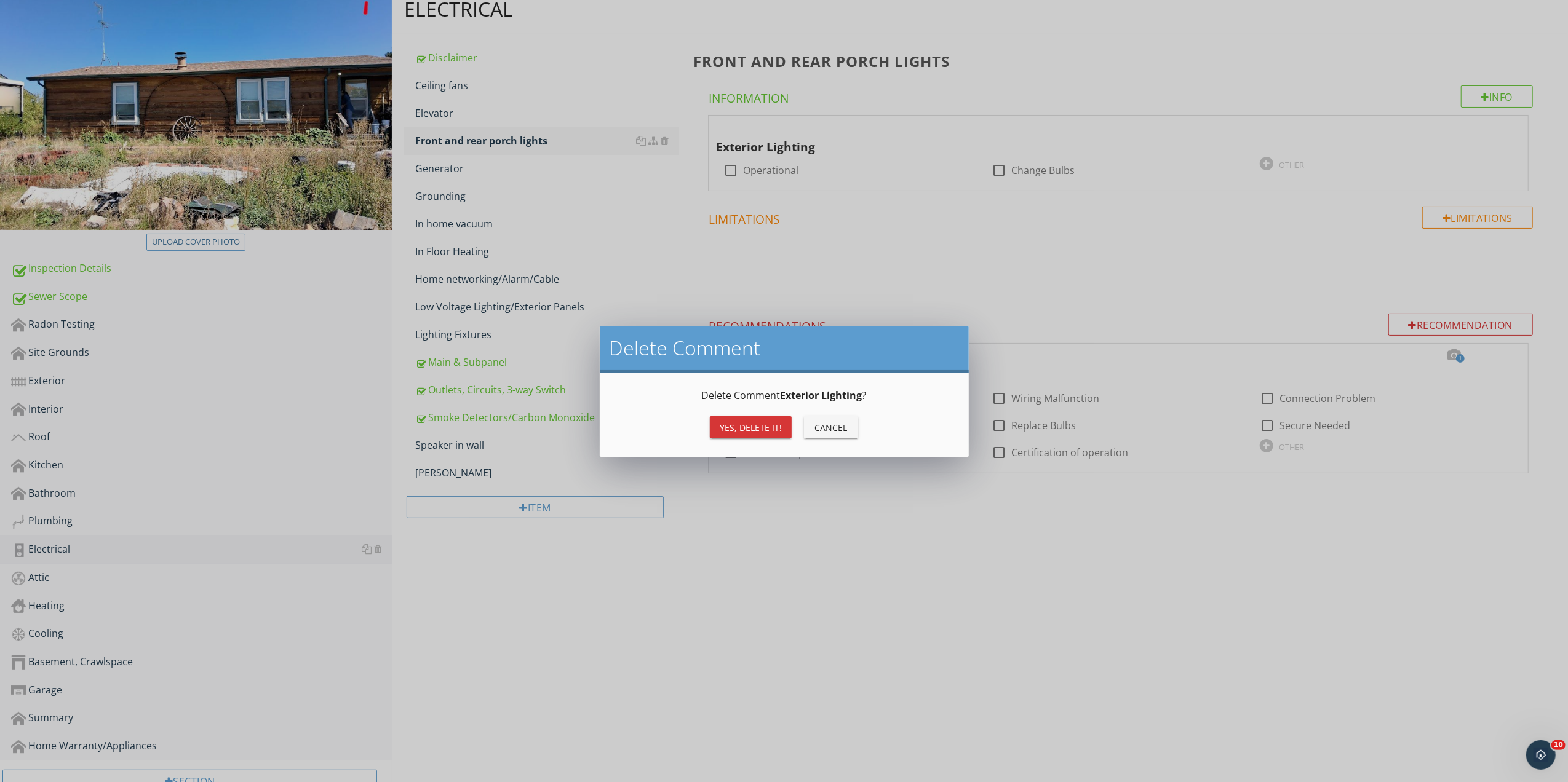
click at [738, 427] on div "Yes, Delete it!" at bounding box center [751, 428] width 62 height 13
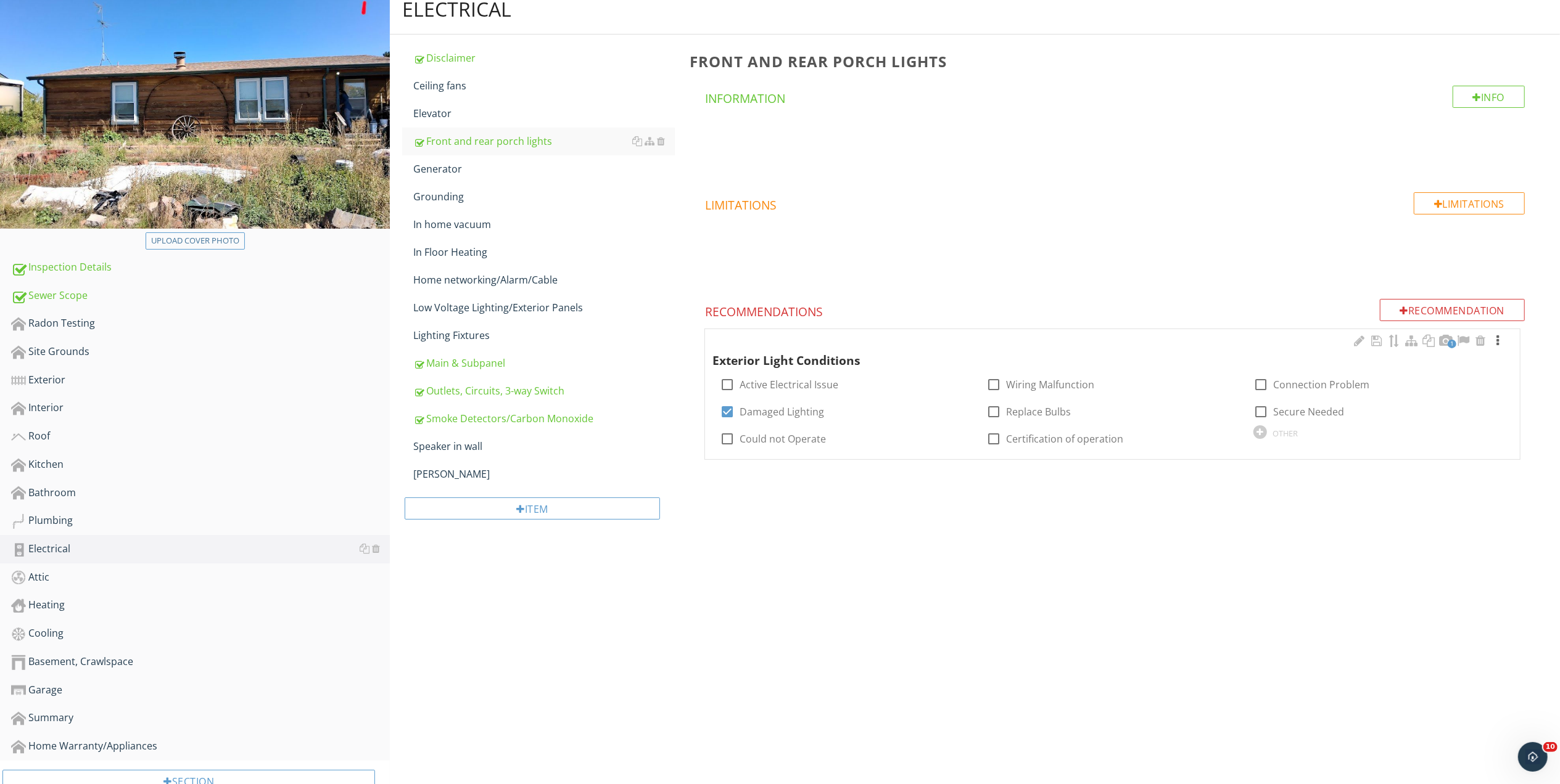
click at [1500, 337] on div at bounding box center [1497, 341] width 15 height 13
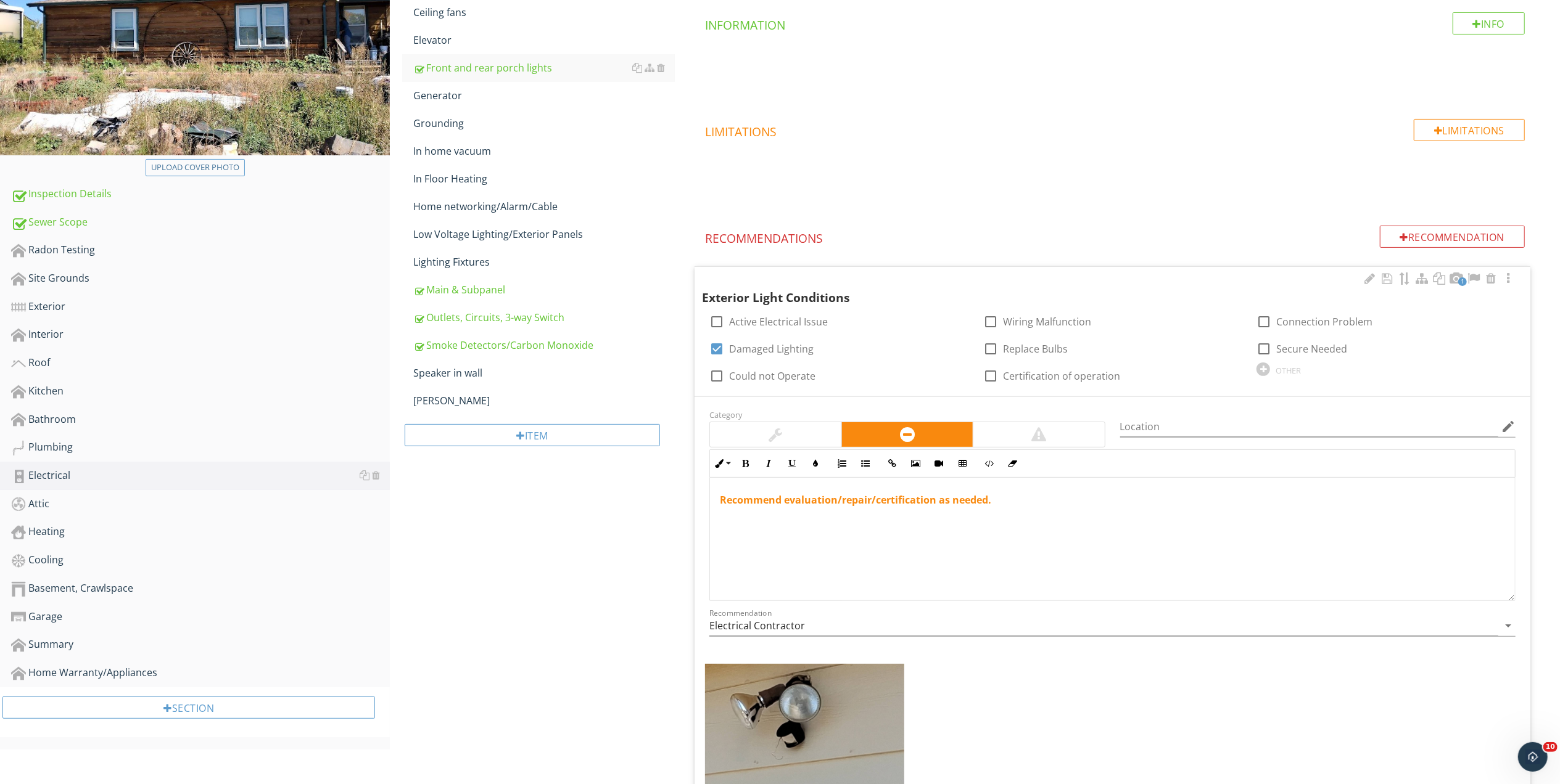
scroll to position [352, 0]
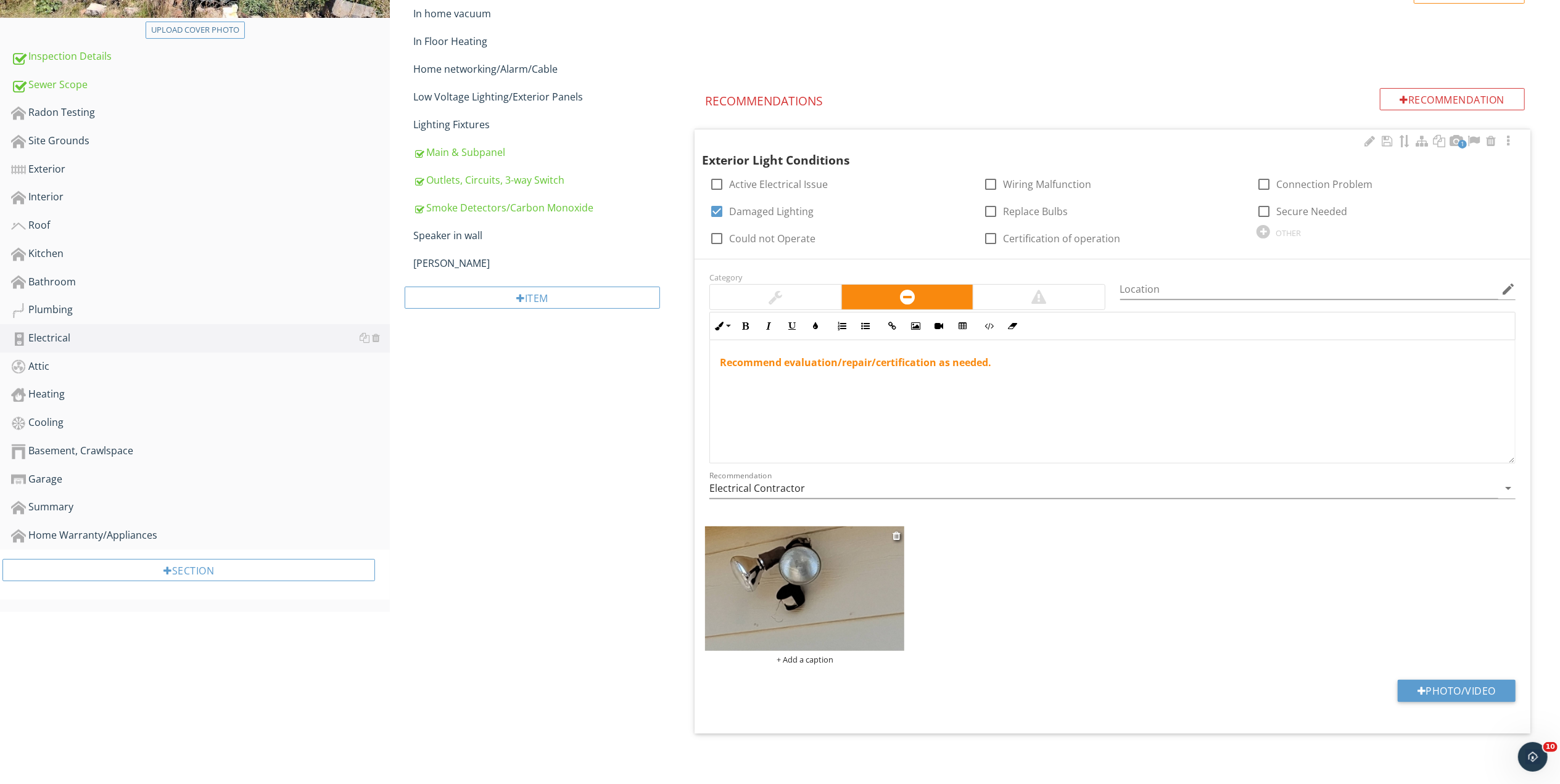
click at [784, 617] on img at bounding box center [804, 588] width 199 height 125
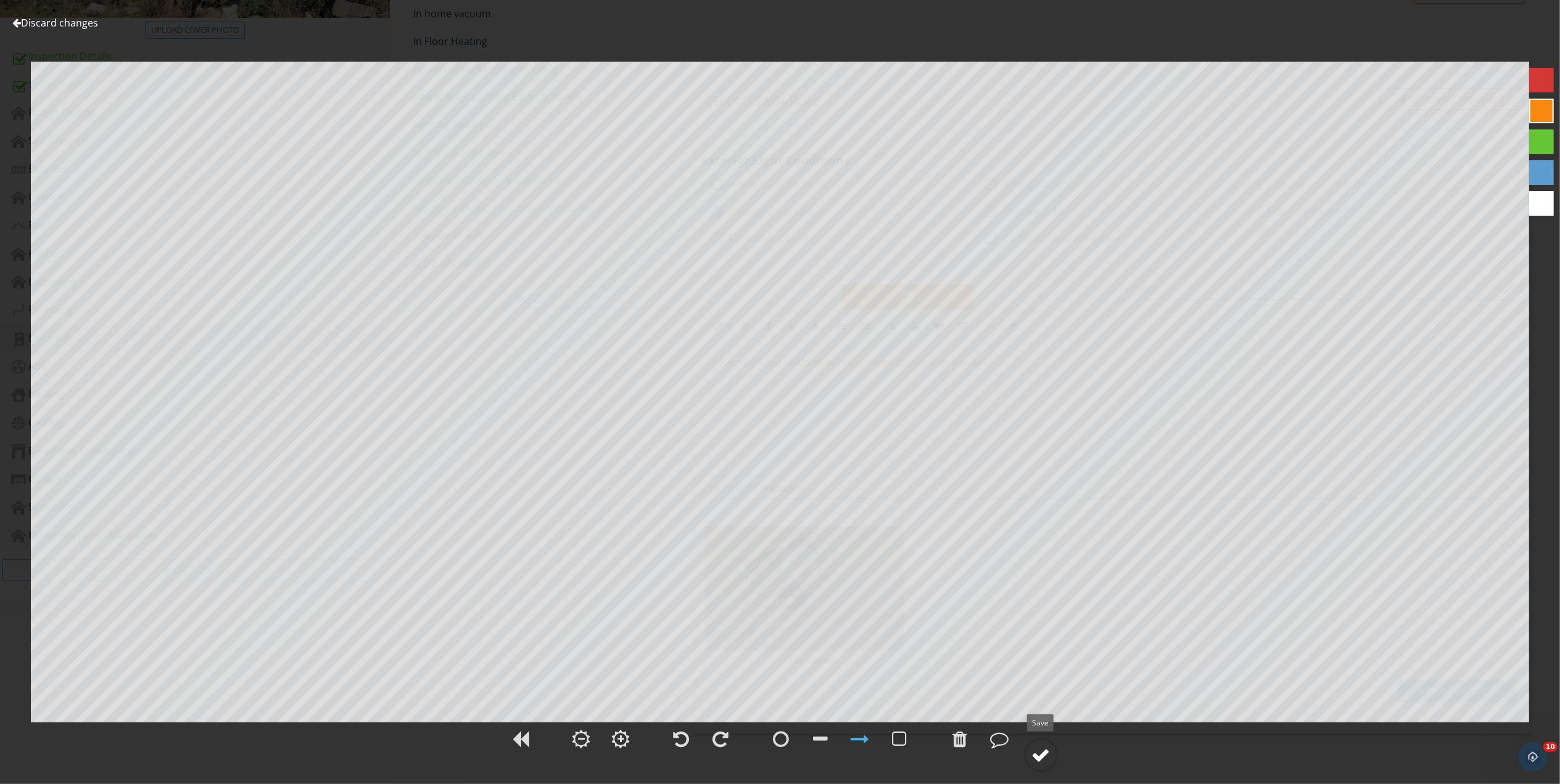
click at [1039, 751] on div at bounding box center [1041, 755] width 19 height 19
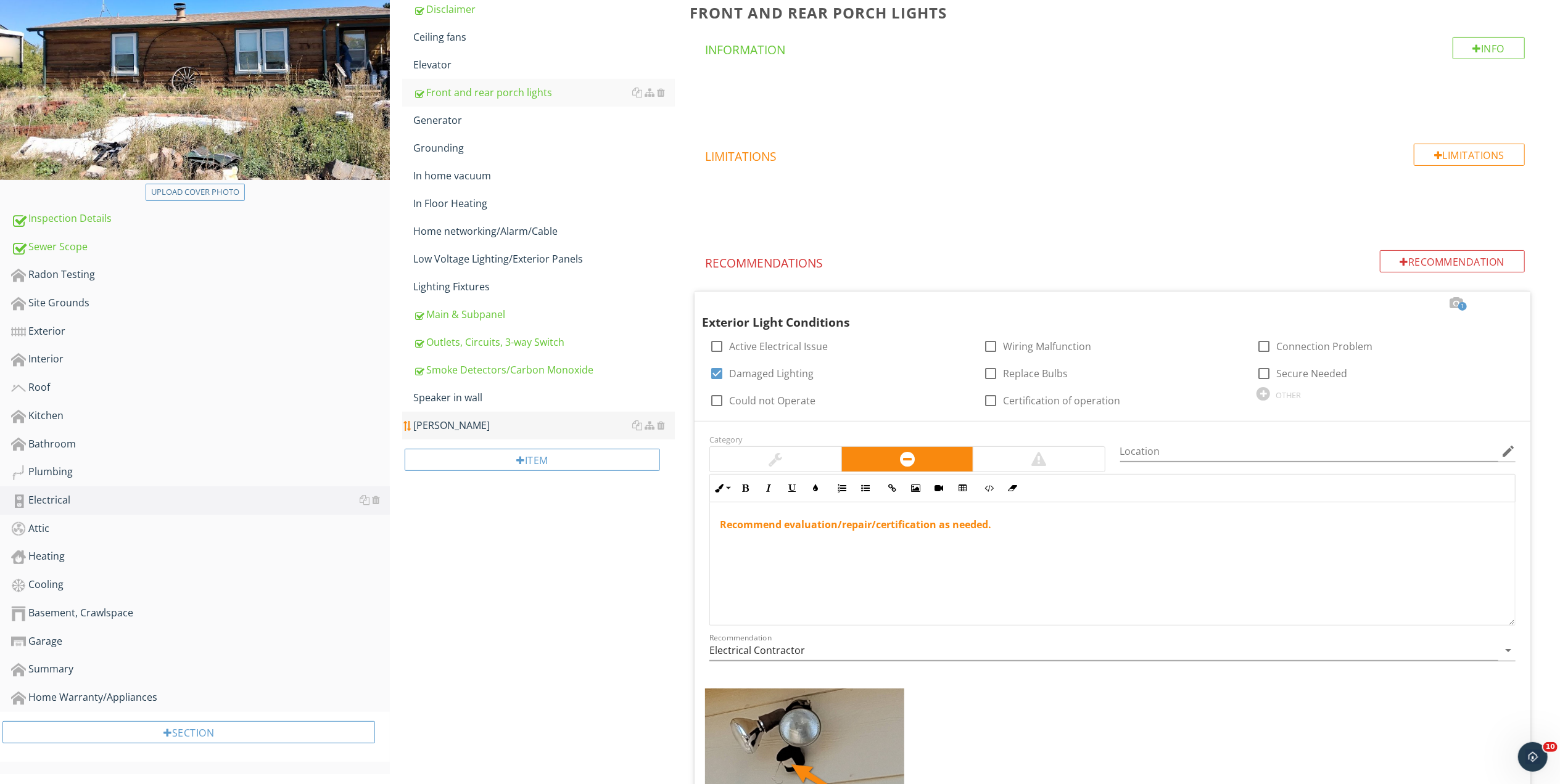
scroll to position [186, 0]
click at [45, 469] on div "Plumbing" at bounding box center [200, 474] width 379 height 16
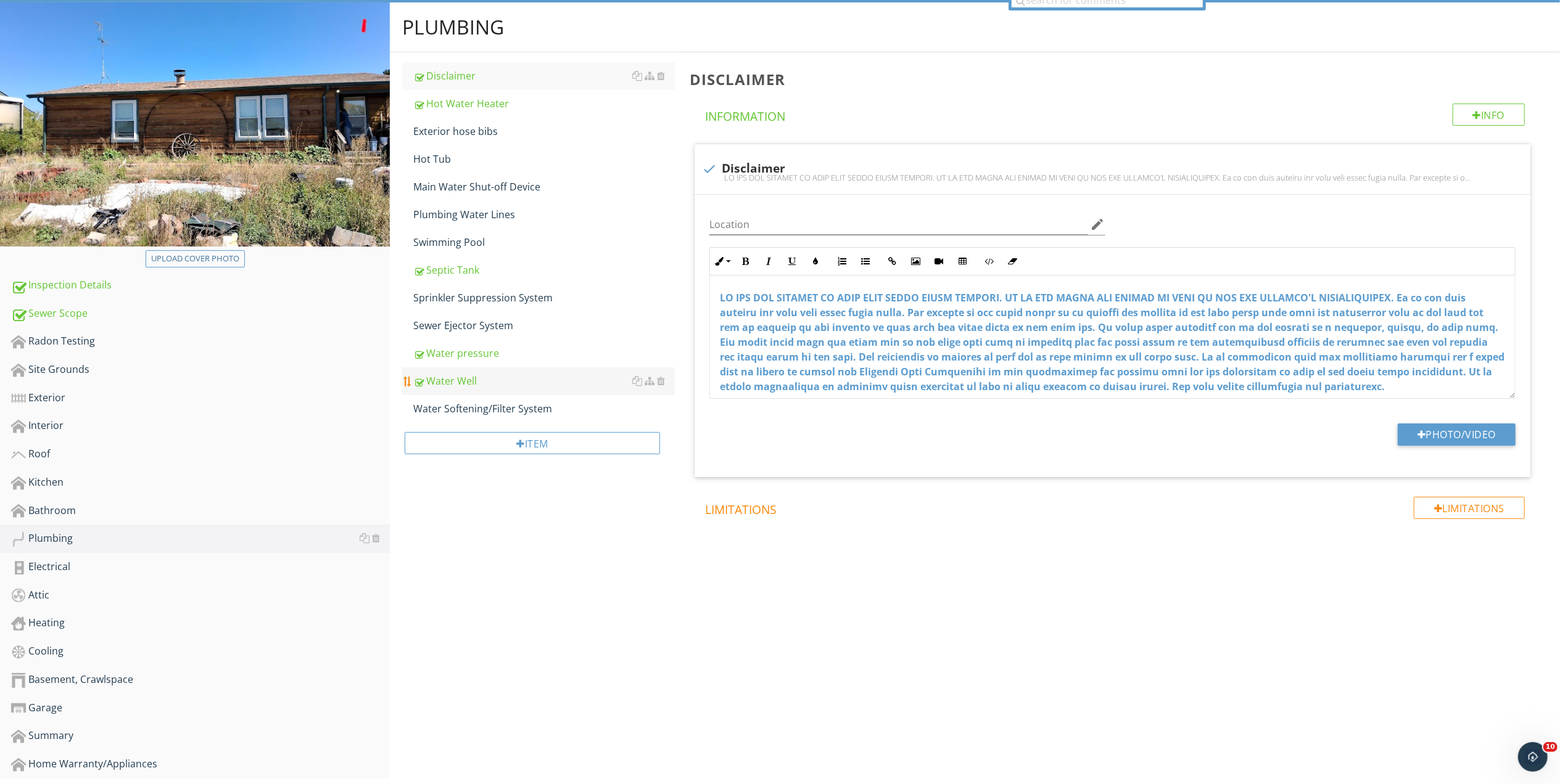
scroll to position [61, 0]
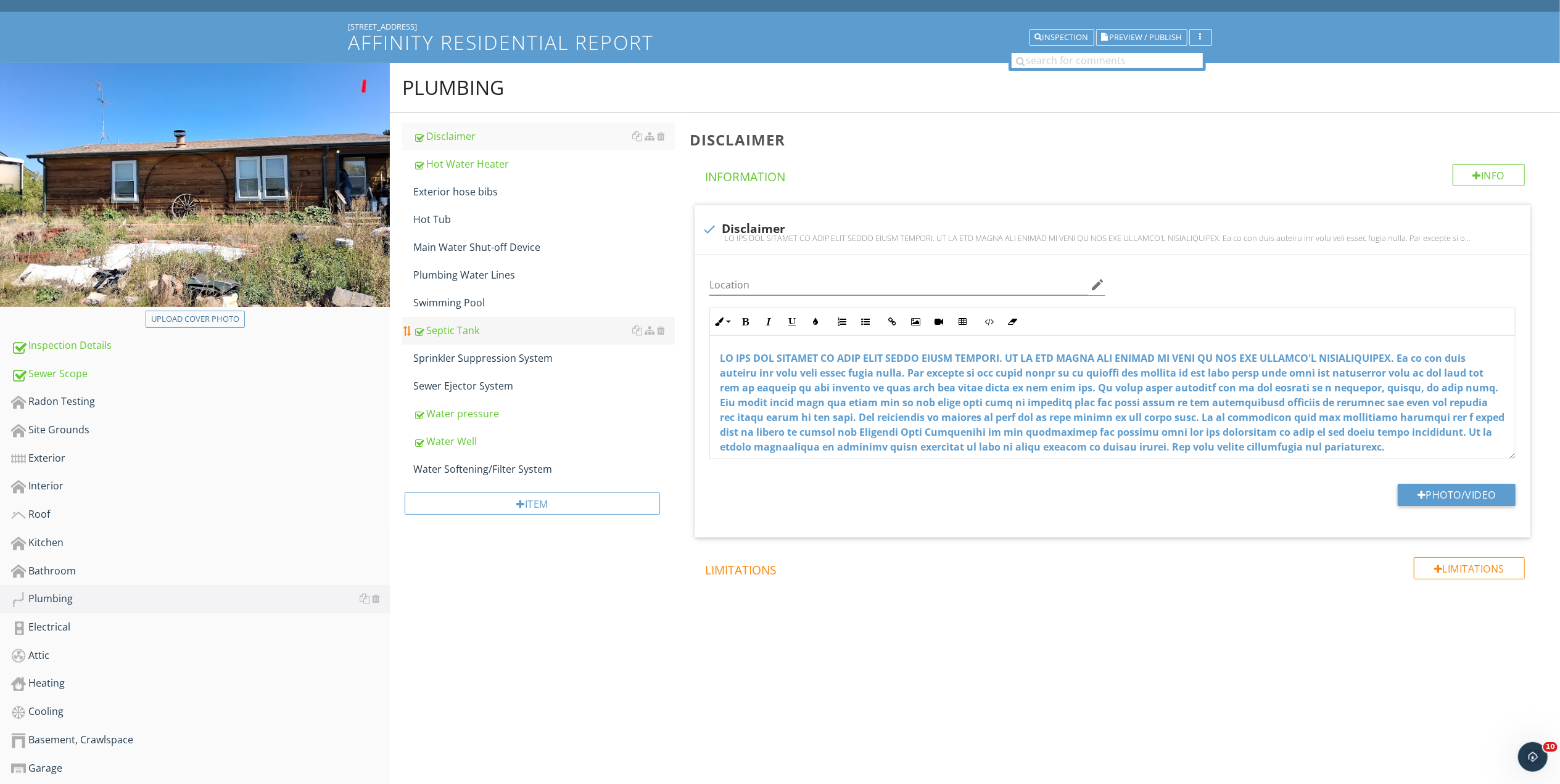
click at [448, 328] on div "Septic Tank" at bounding box center [544, 330] width 262 height 15
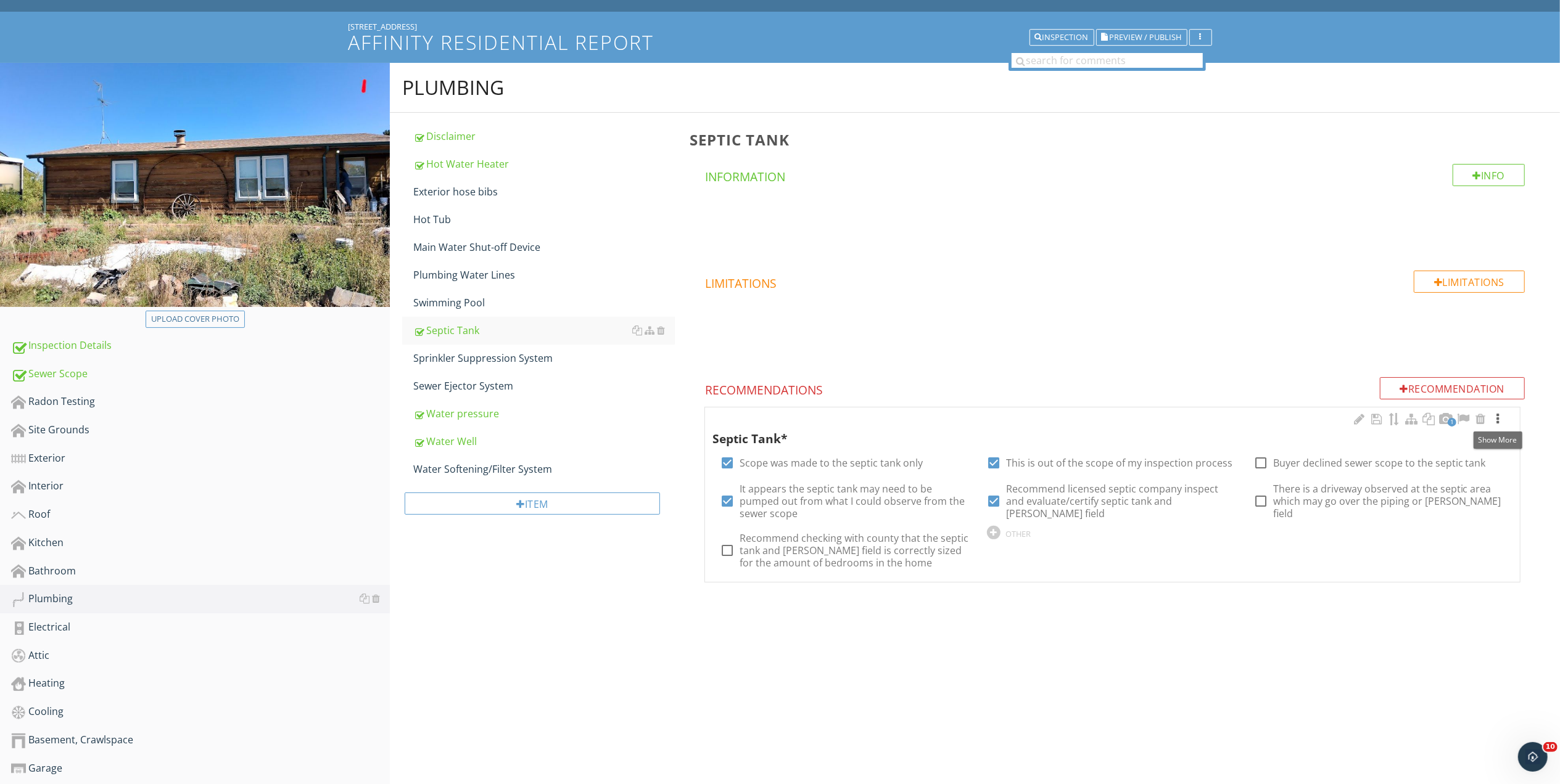
click at [1496, 415] on div at bounding box center [1497, 419] width 15 height 13
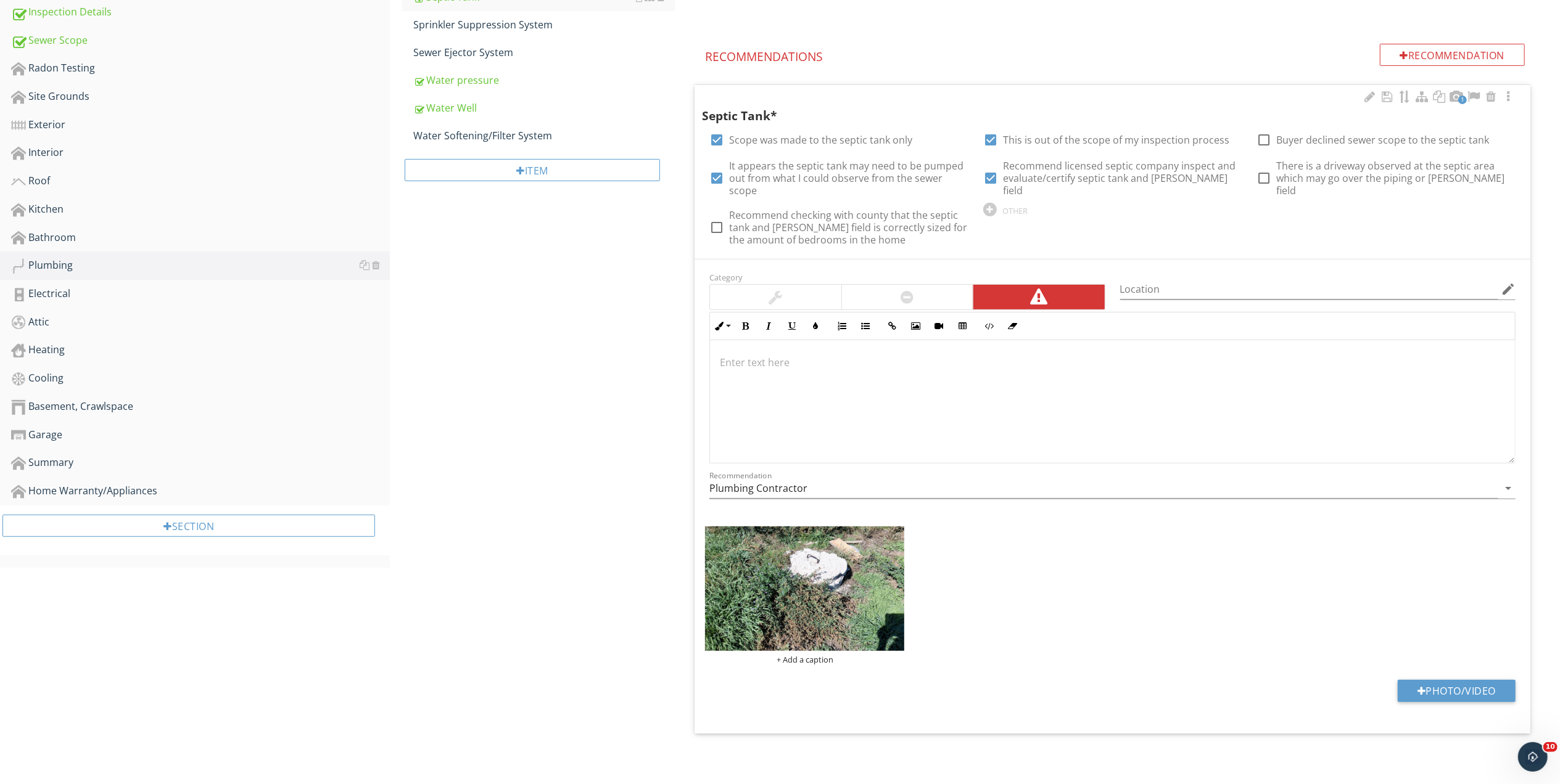
scroll to position [396, 0]
click at [857, 609] on img at bounding box center [804, 588] width 199 height 125
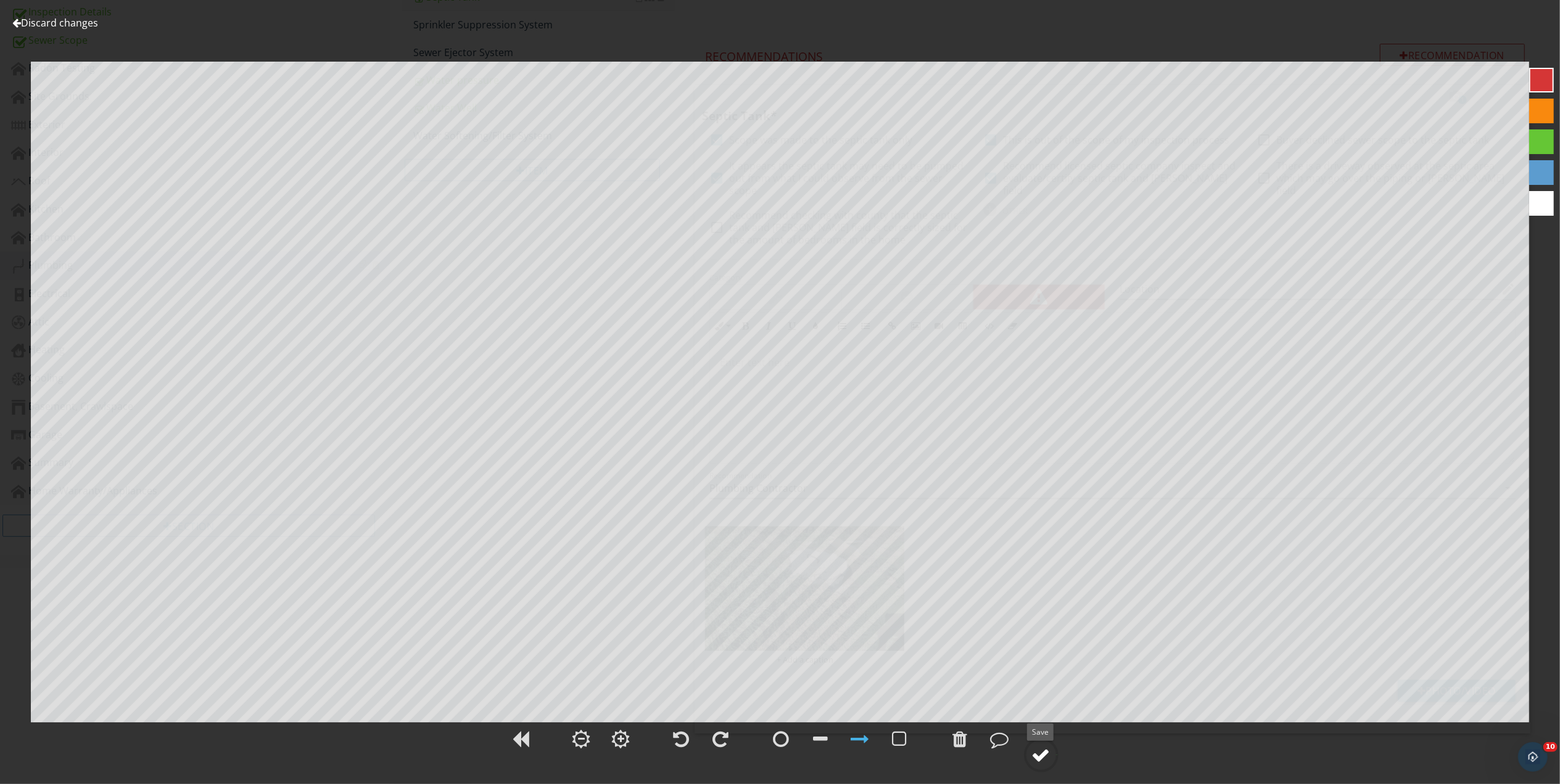
click at [1037, 755] on div at bounding box center [1041, 755] width 19 height 19
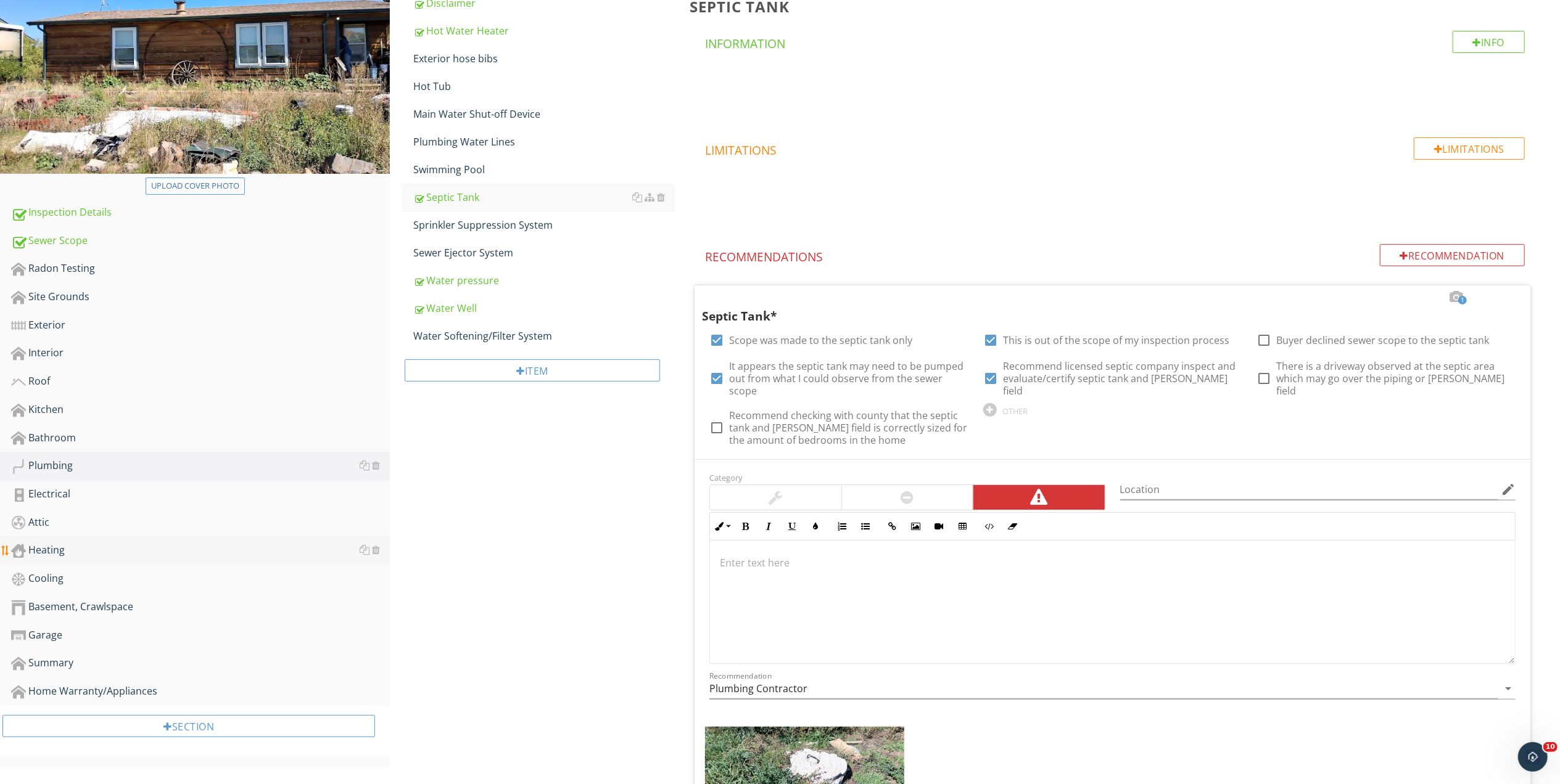
scroll to position [176, 0]
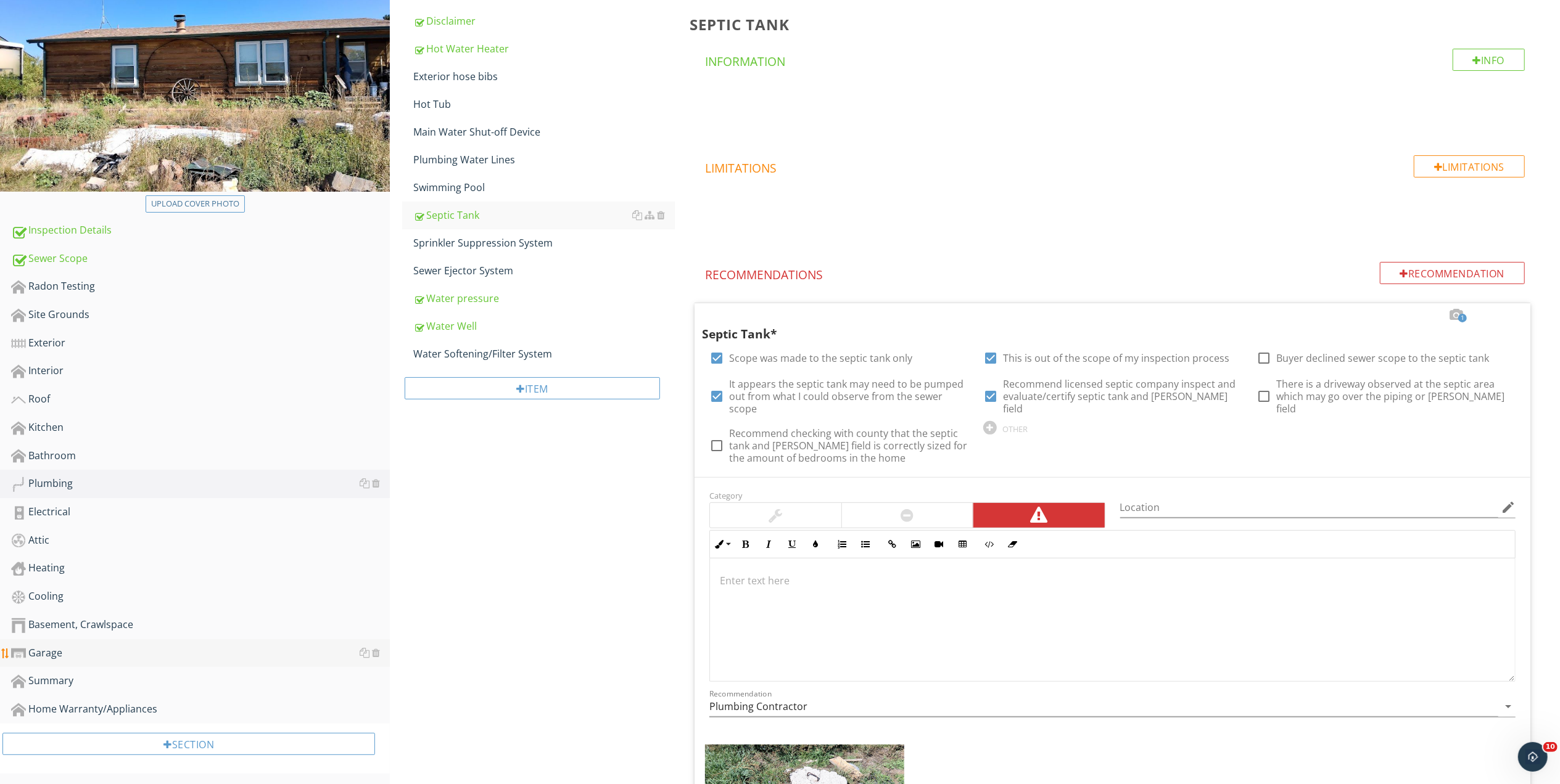
click at [47, 647] on div "Garage" at bounding box center [200, 654] width 379 height 16
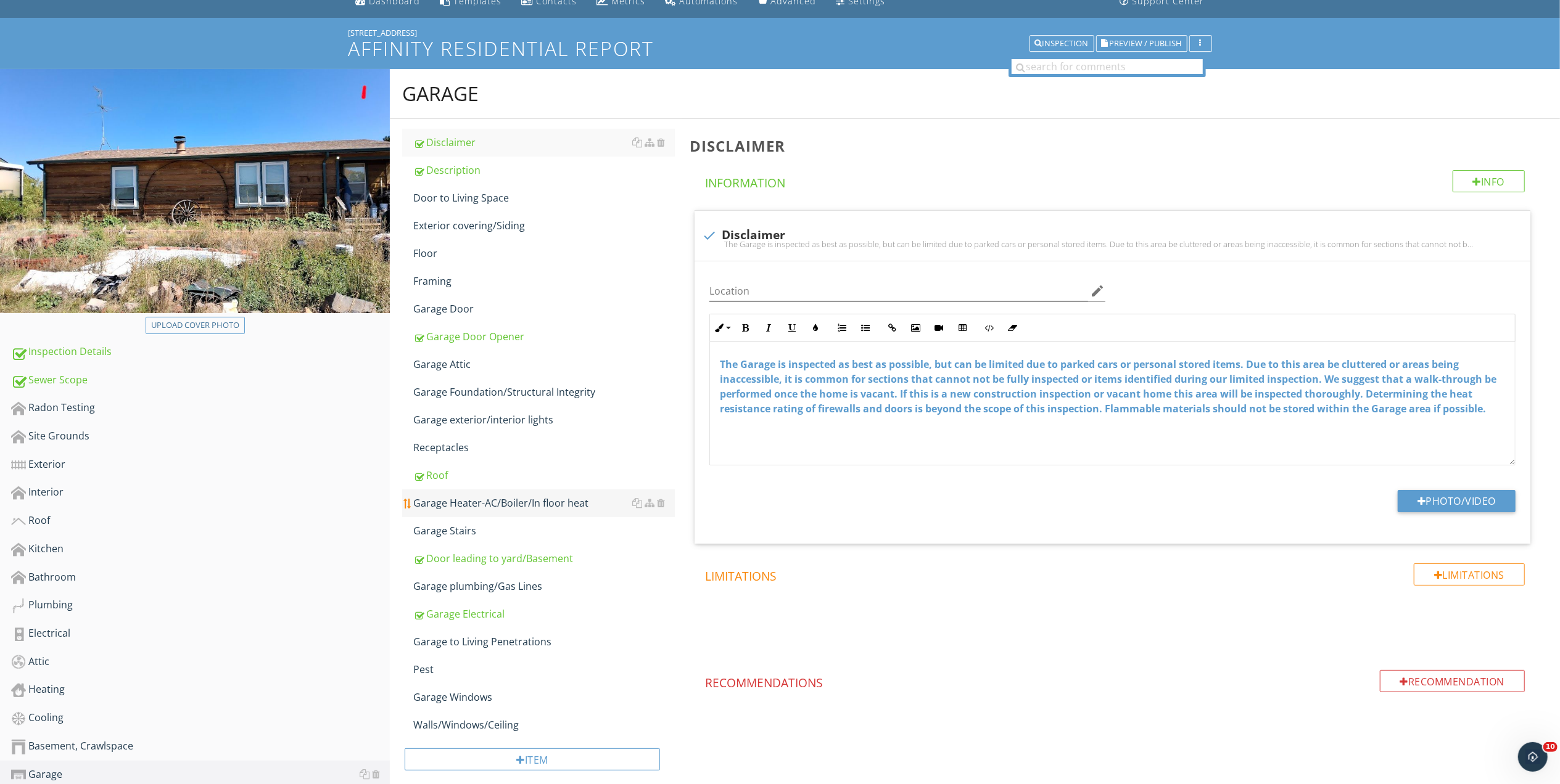
scroll to position [6, 0]
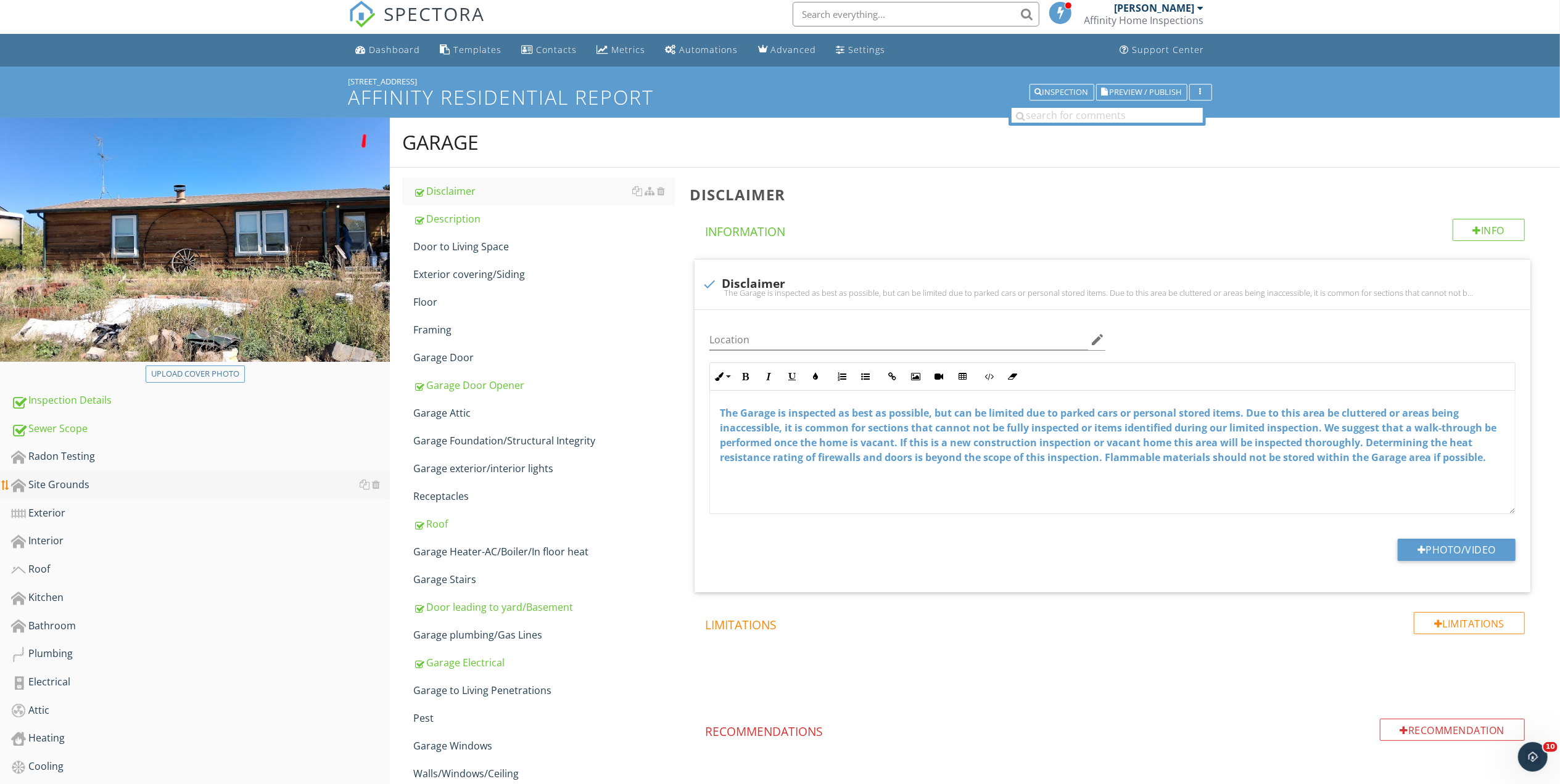
click at [48, 493] on link "Site Grounds" at bounding box center [200, 485] width 379 height 28
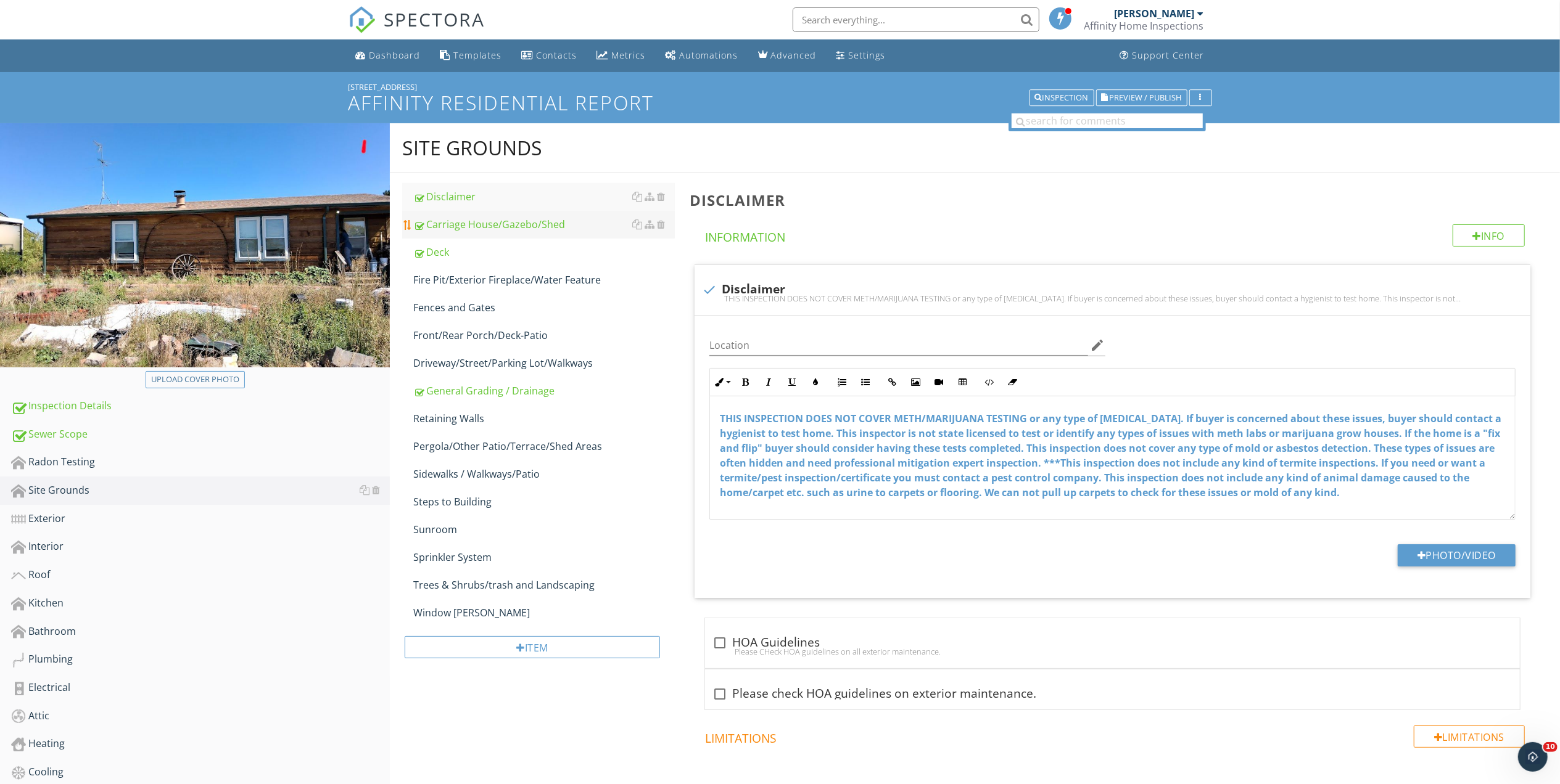
click at [498, 220] on div "Carriage House/Gazebo/Shed" at bounding box center [544, 225] width 262 height 15
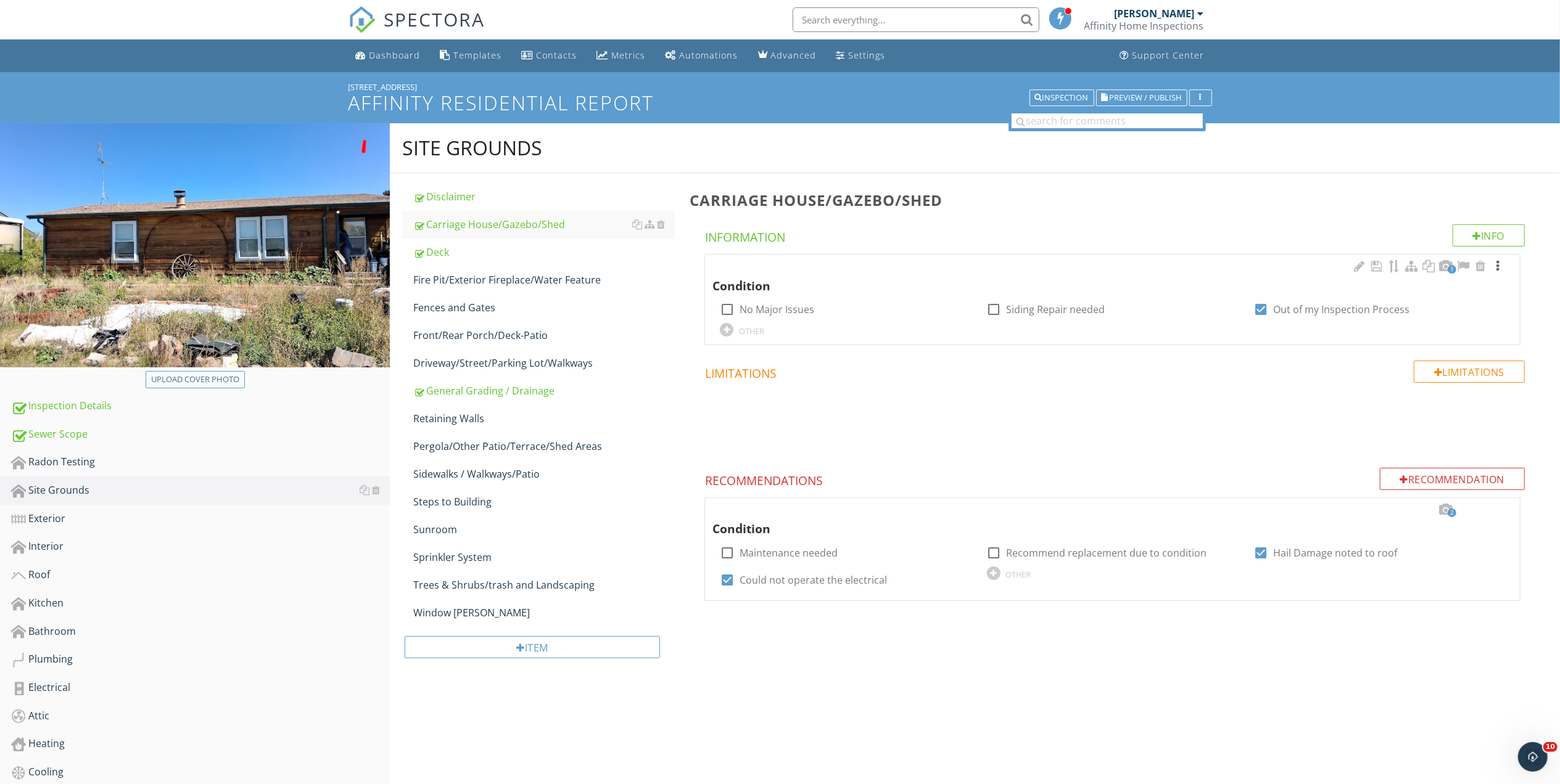
click at [1501, 264] on div at bounding box center [1497, 267] width 15 height 13
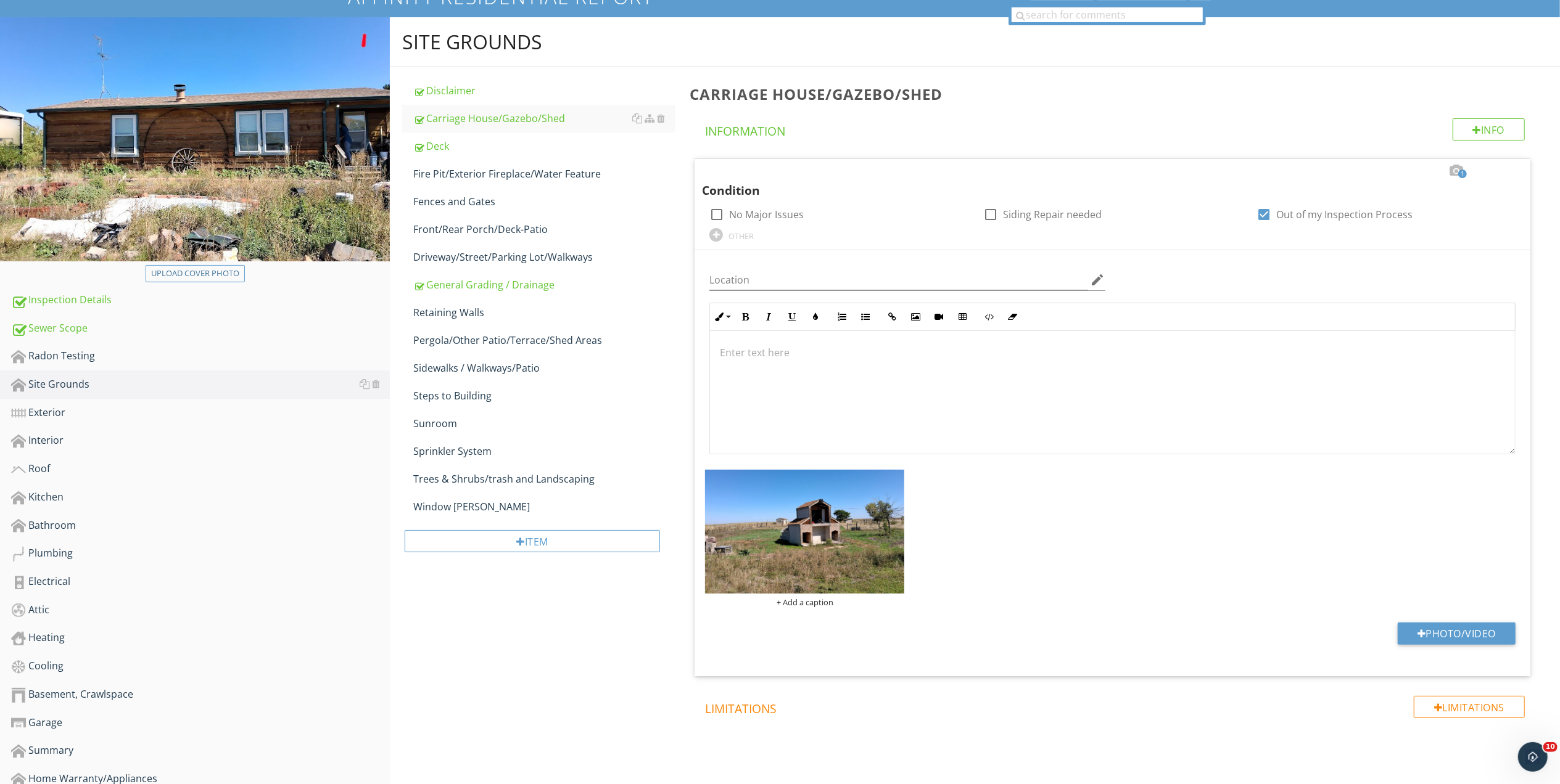
scroll to position [292, 0]
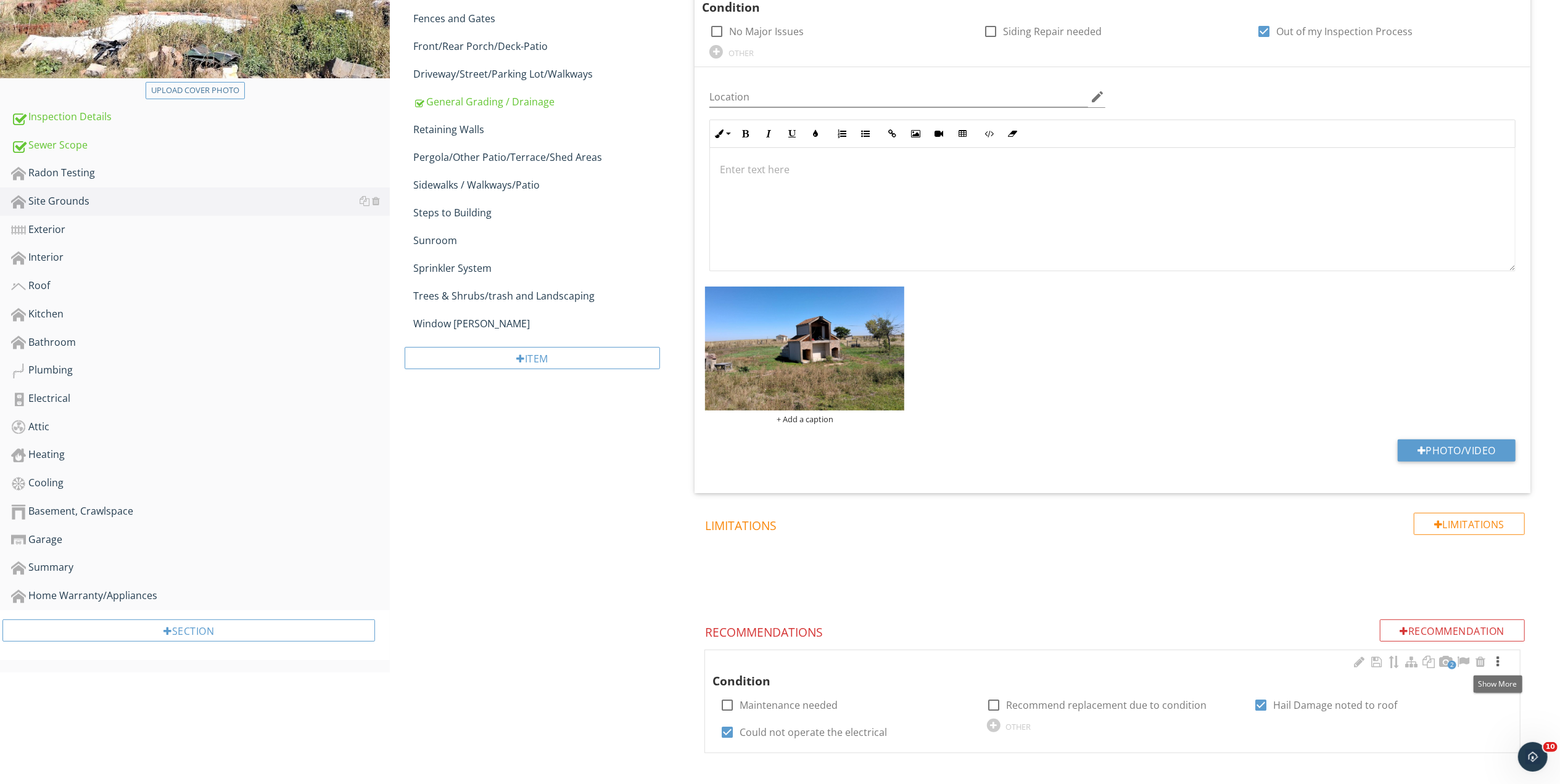
click at [1497, 659] on div at bounding box center [1497, 662] width 15 height 13
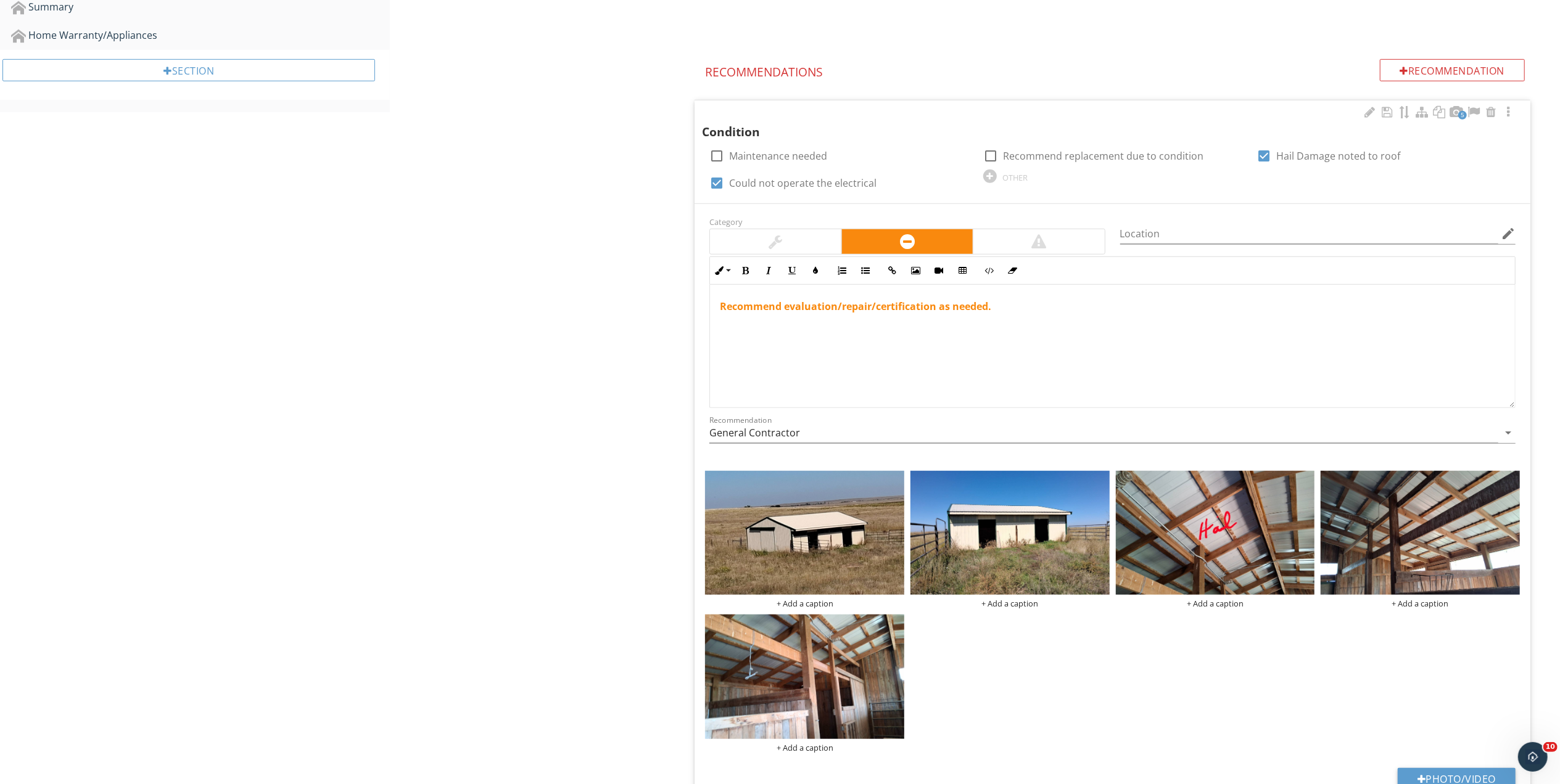
scroll to position [940, 0]
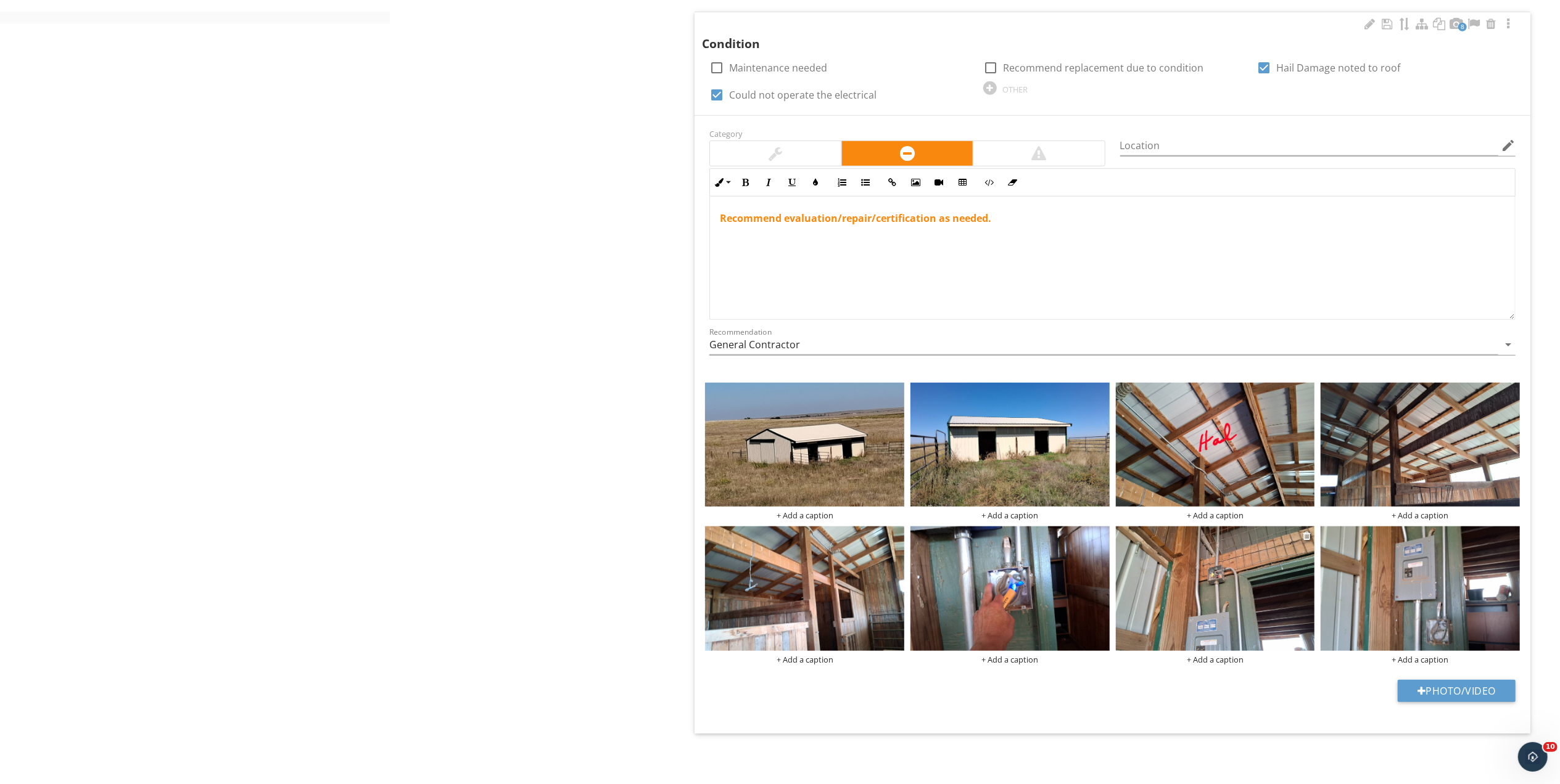
click at [1242, 567] on img at bounding box center [1215, 588] width 199 height 125
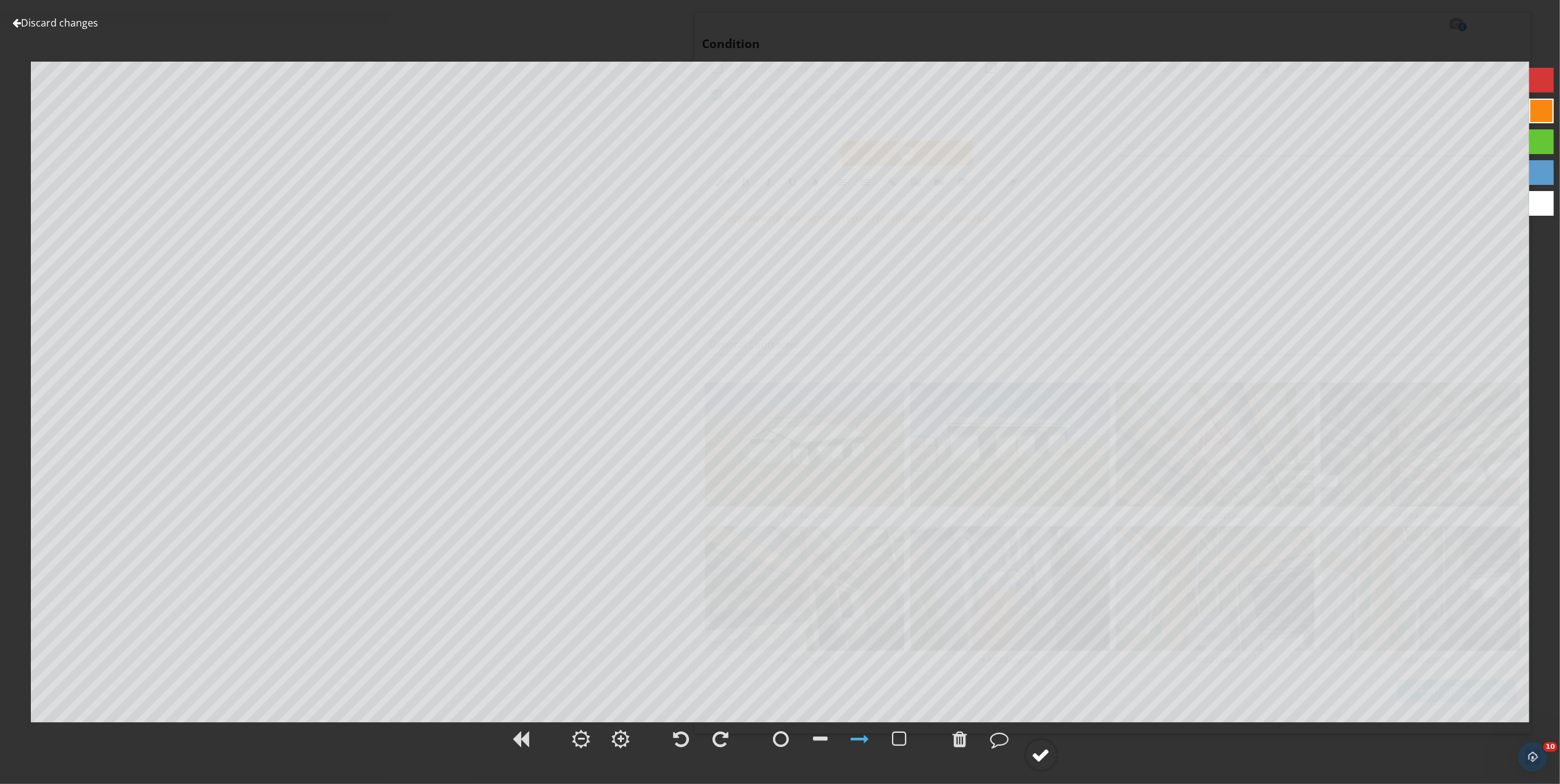
click at [1036, 758] on div at bounding box center [1041, 755] width 19 height 19
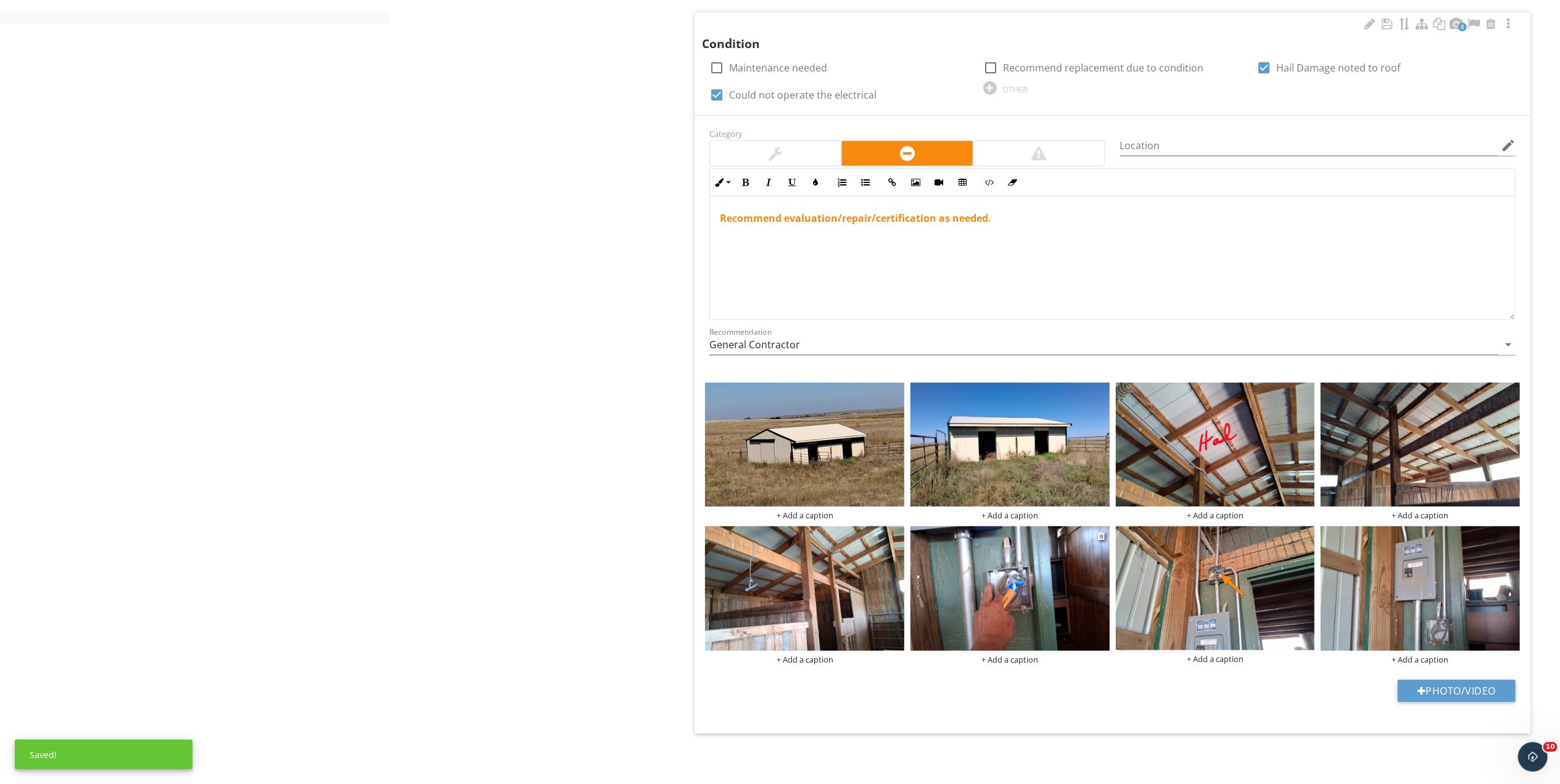
click at [1061, 589] on img at bounding box center [1010, 588] width 199 height 125
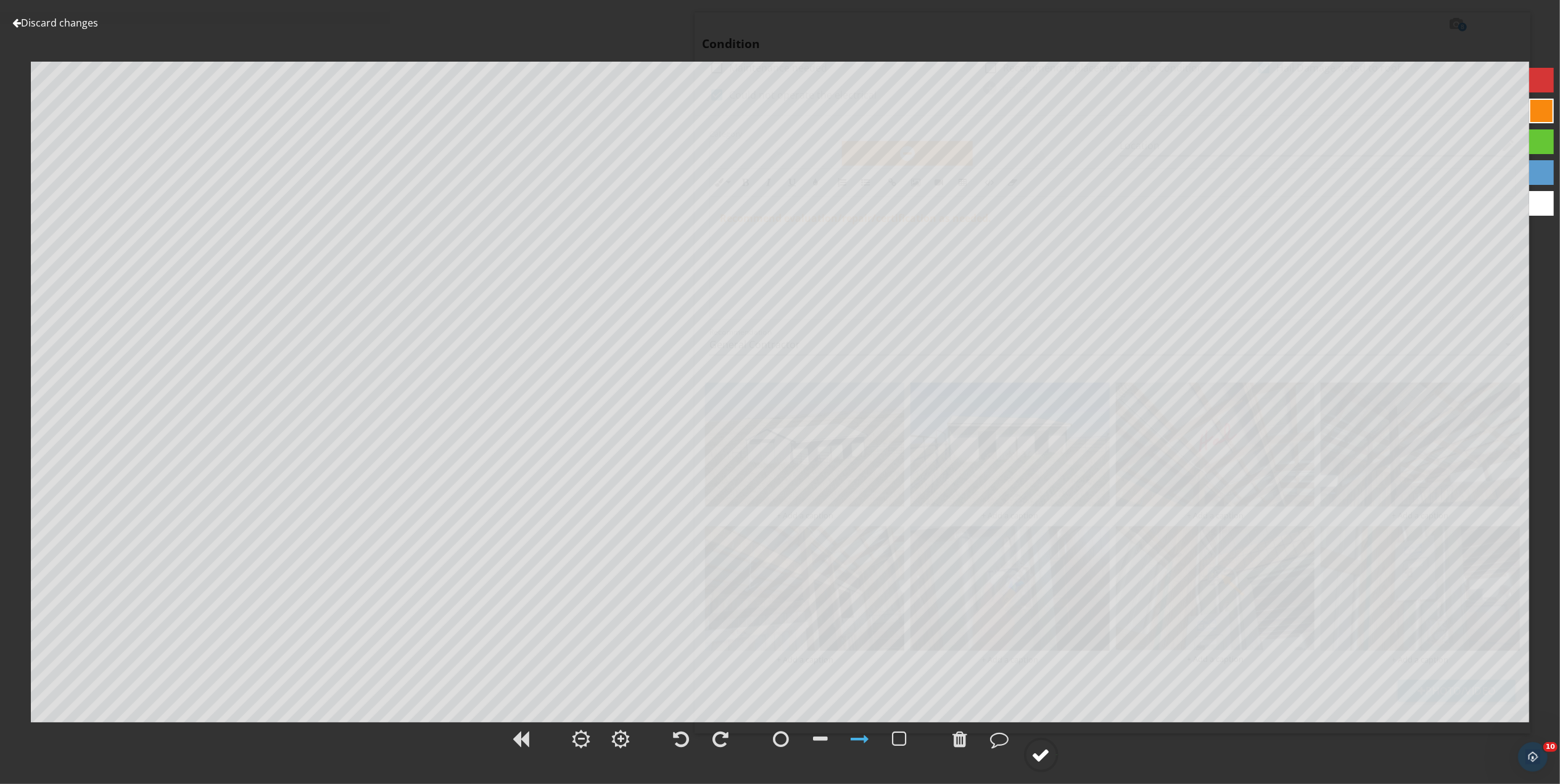
click at [1047, 753] on div at bounding box center [1041, 755] width 19 height 19
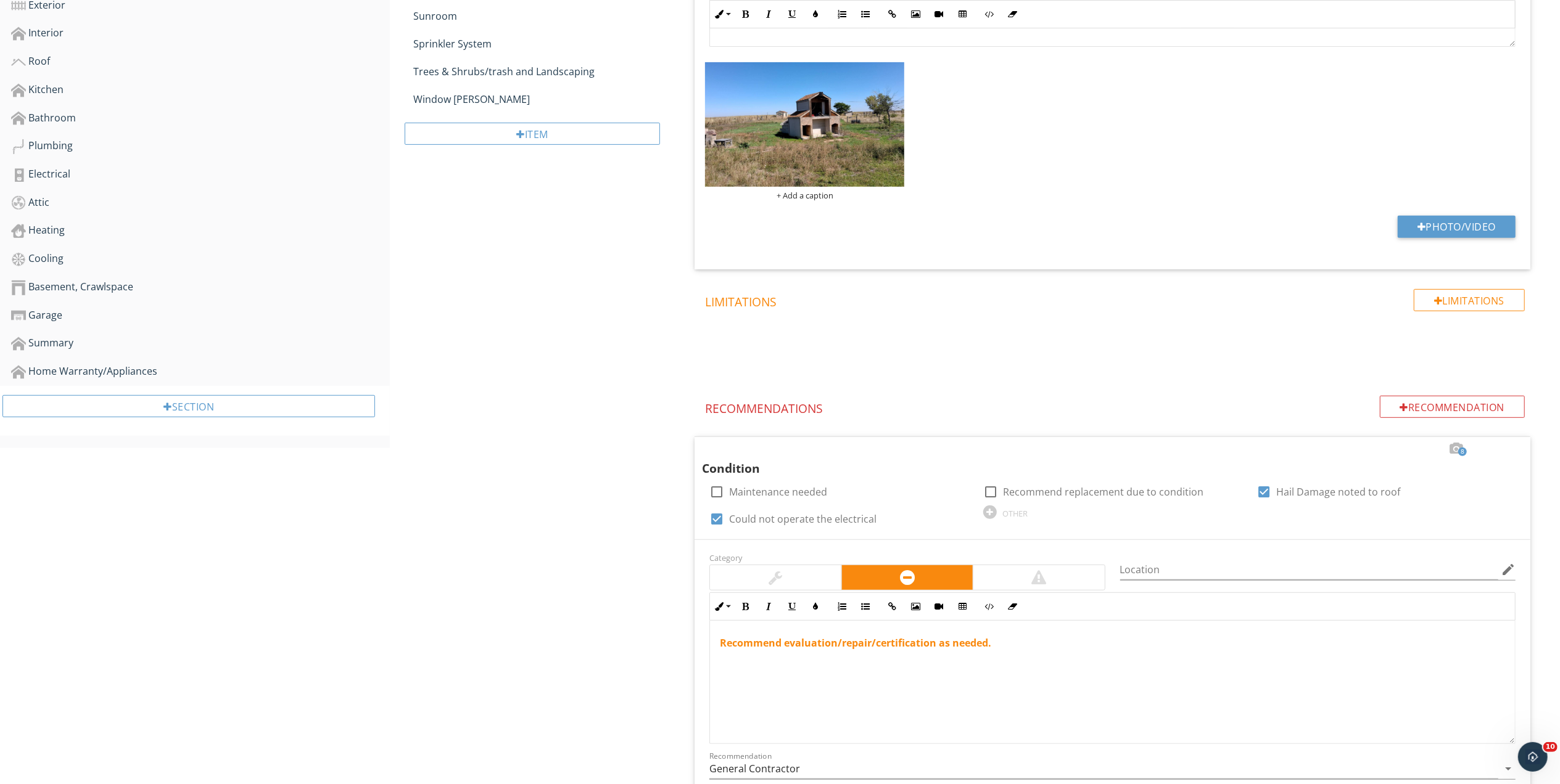
scroll to position [503, 0]
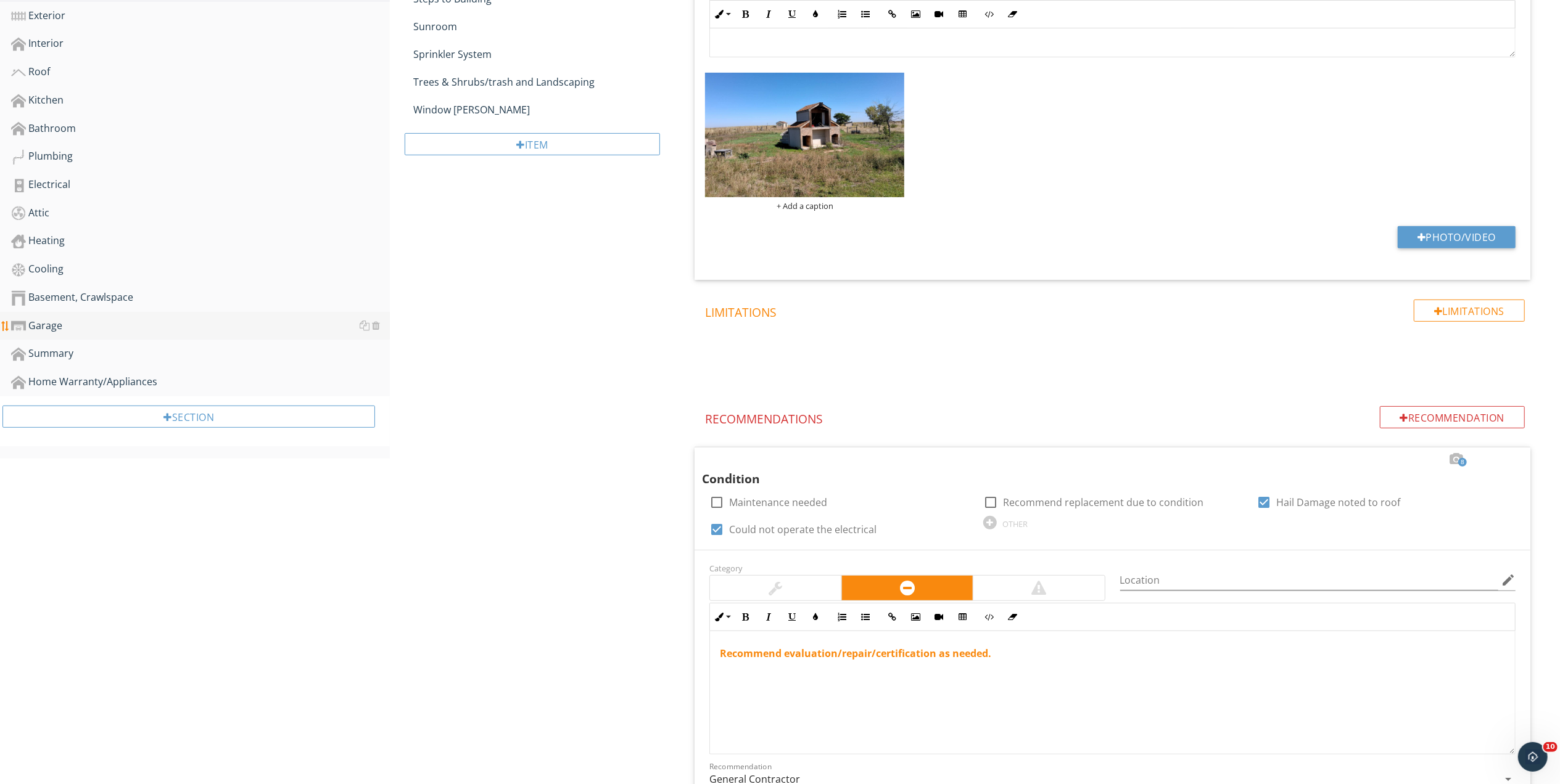
click at [44, 321] on div "Garage" at bounding box center [200, 326] width 379 height 16
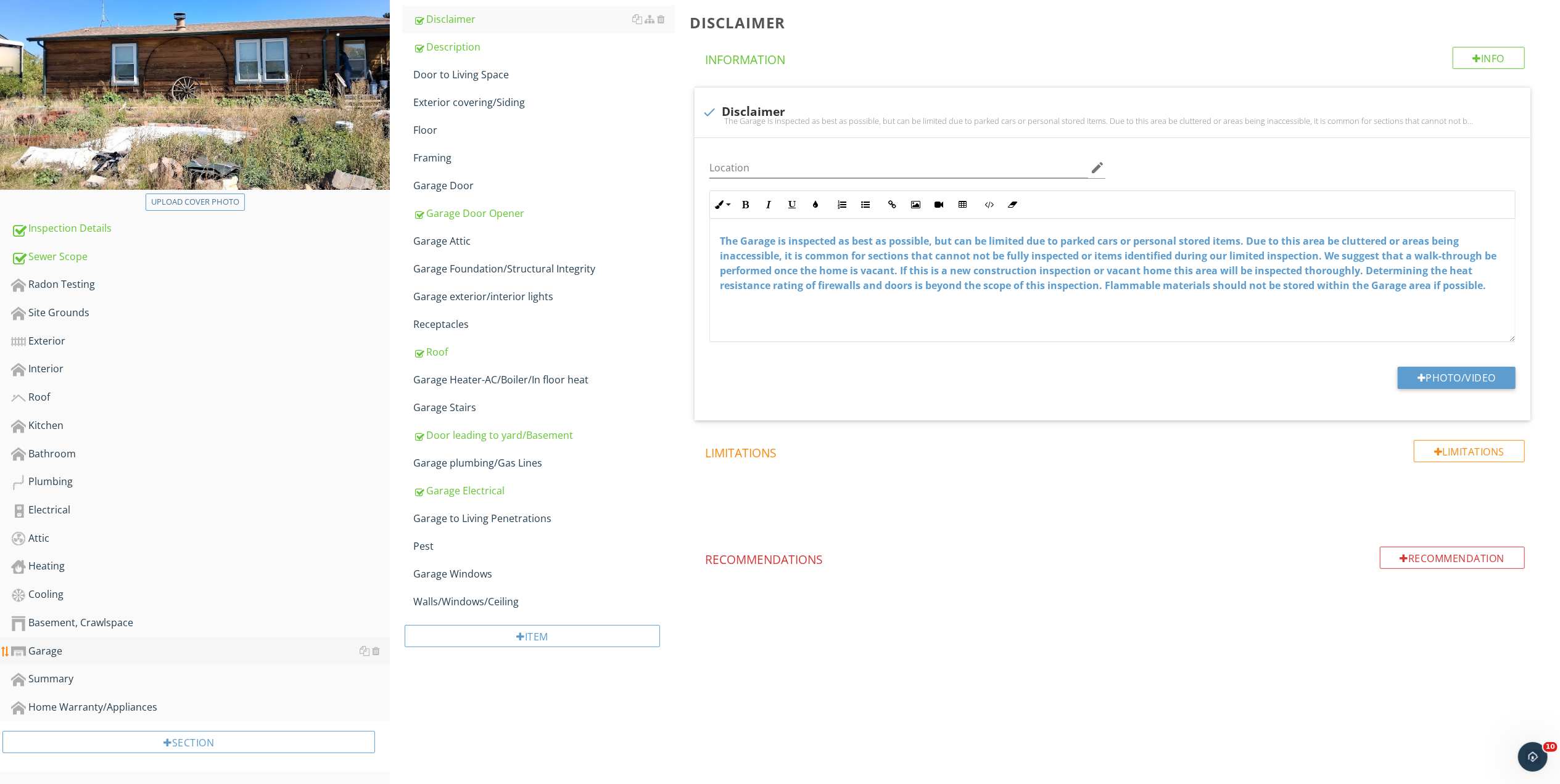
scroll to position [170, 0]
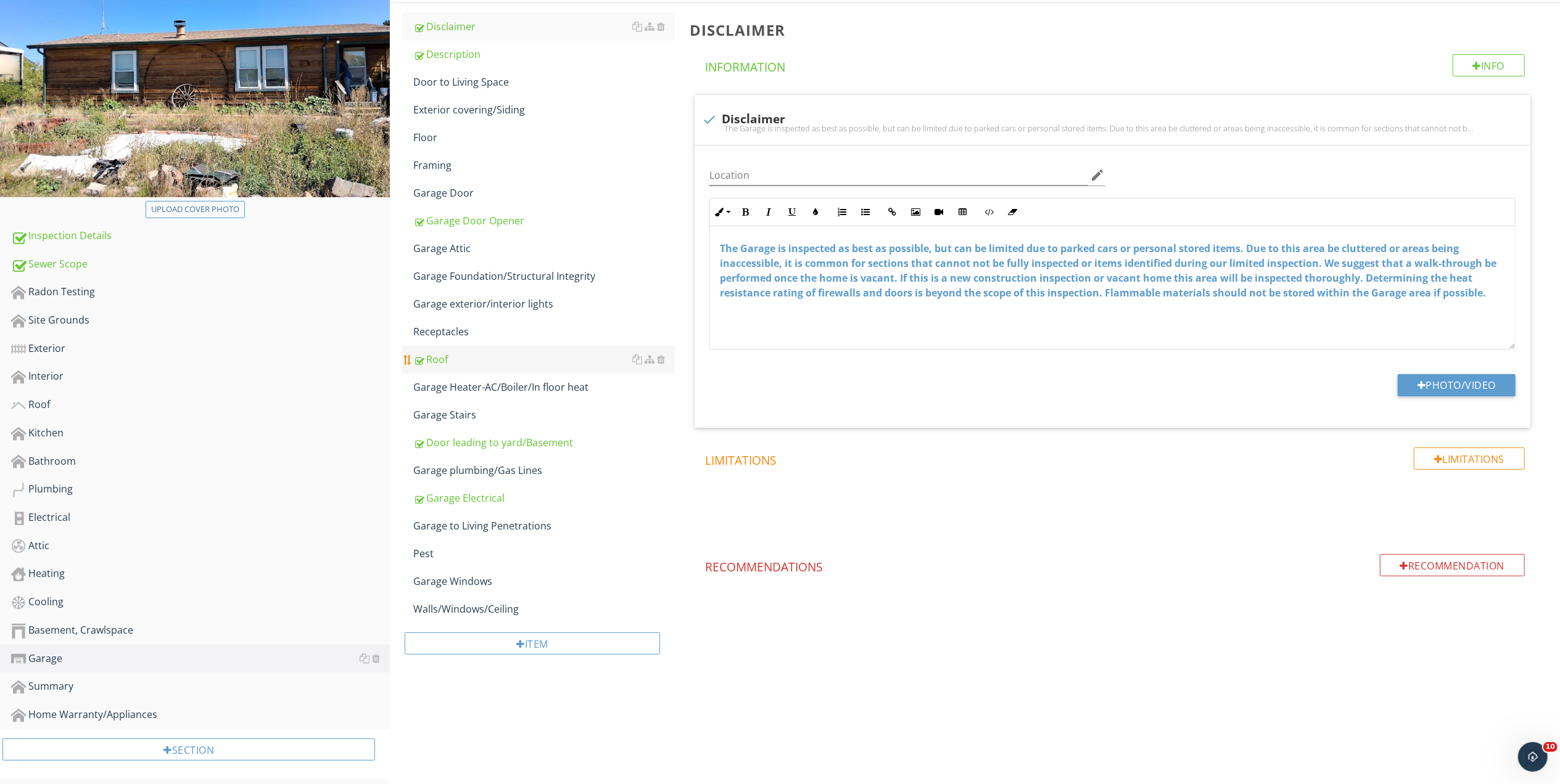
click at [442, 364] on div "Roof" at bounding box center [544, 360] width 262 height 15
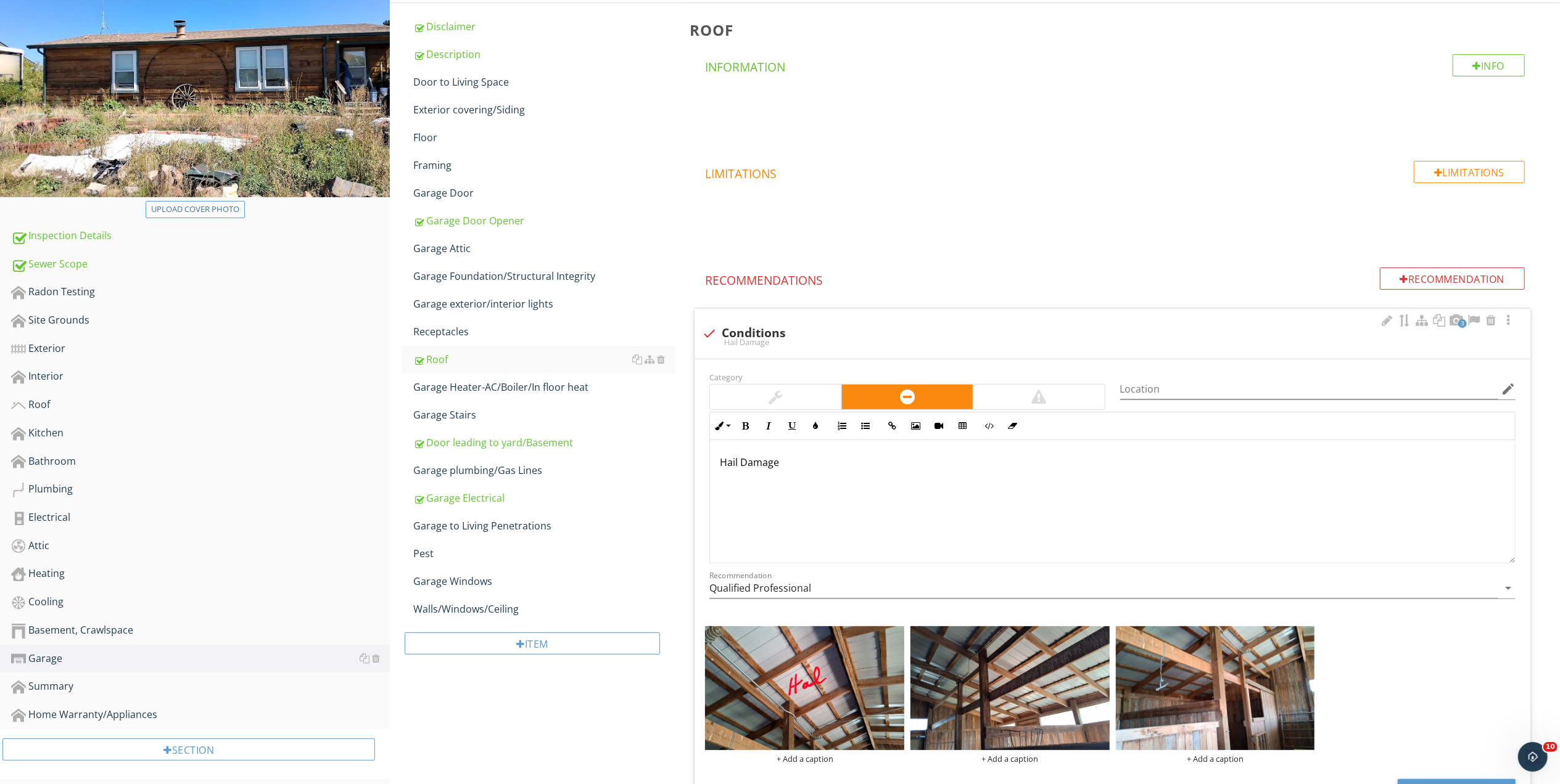
scroll to position [271, 0]
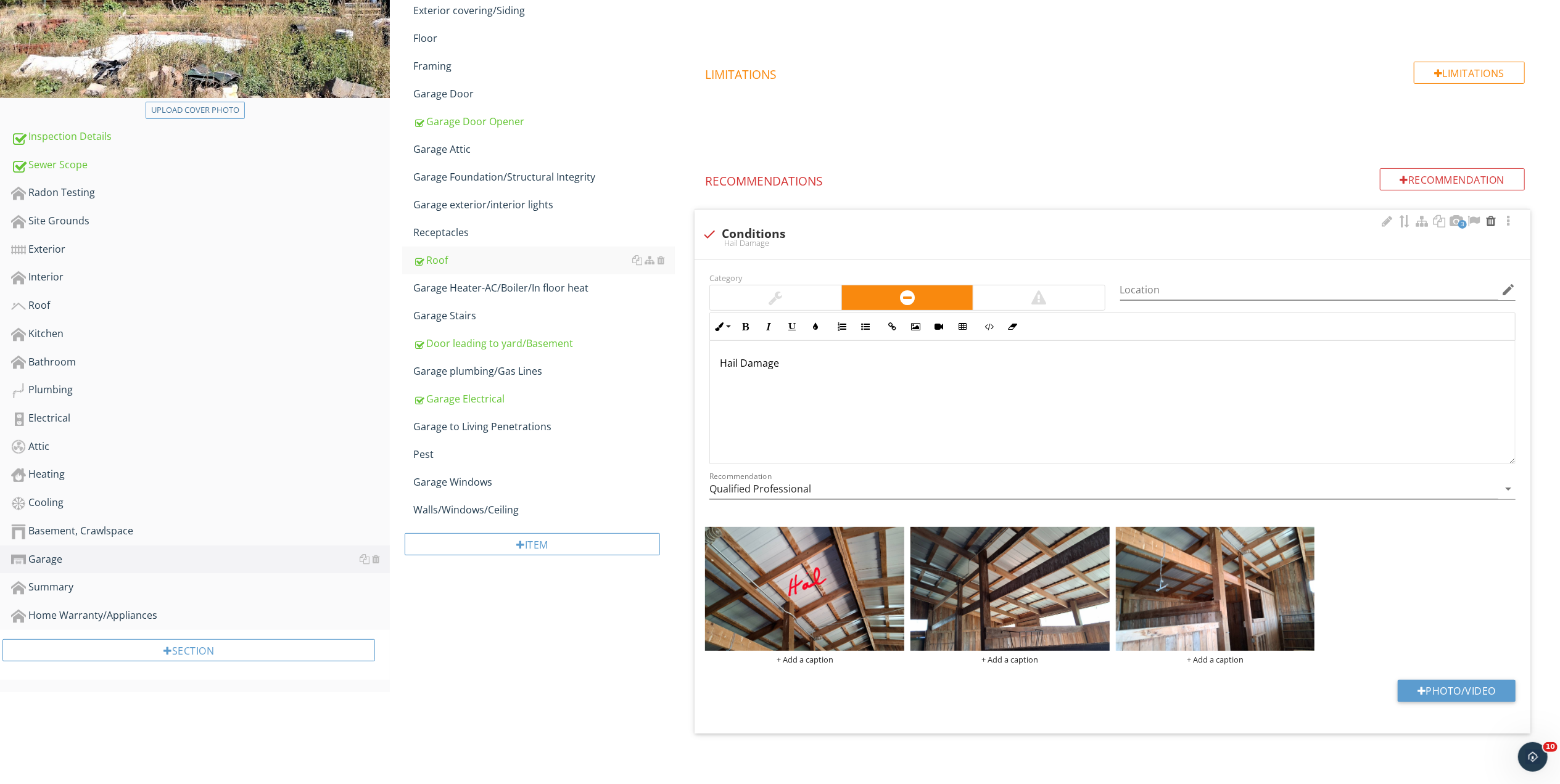
click at [1491, 218] on div at bounding box center [1491, 221] width 15 height 13
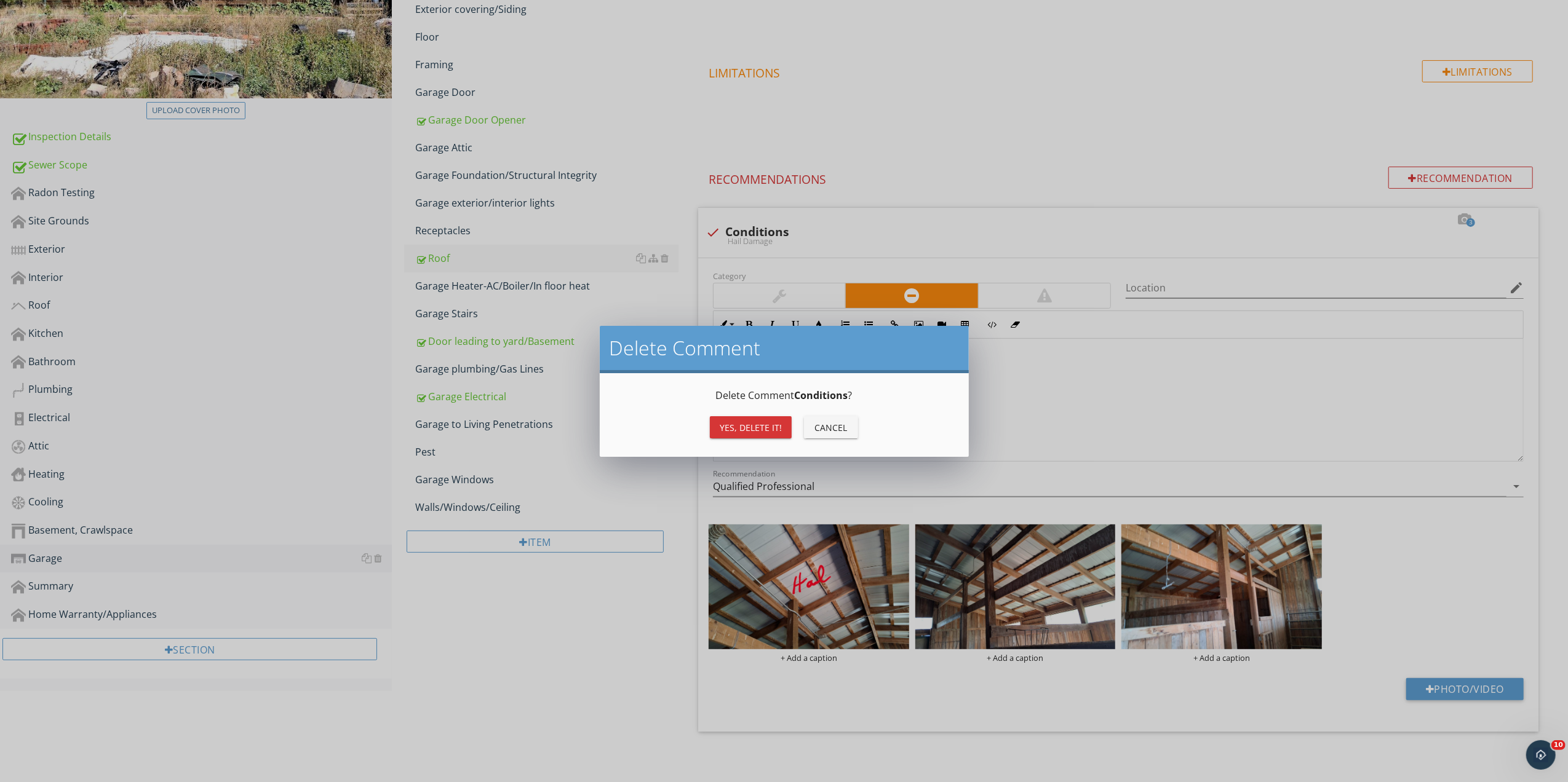
click at [759, 422] on div "Yes, Delete it!" at bounding box center [751, 428] width 62 height 13
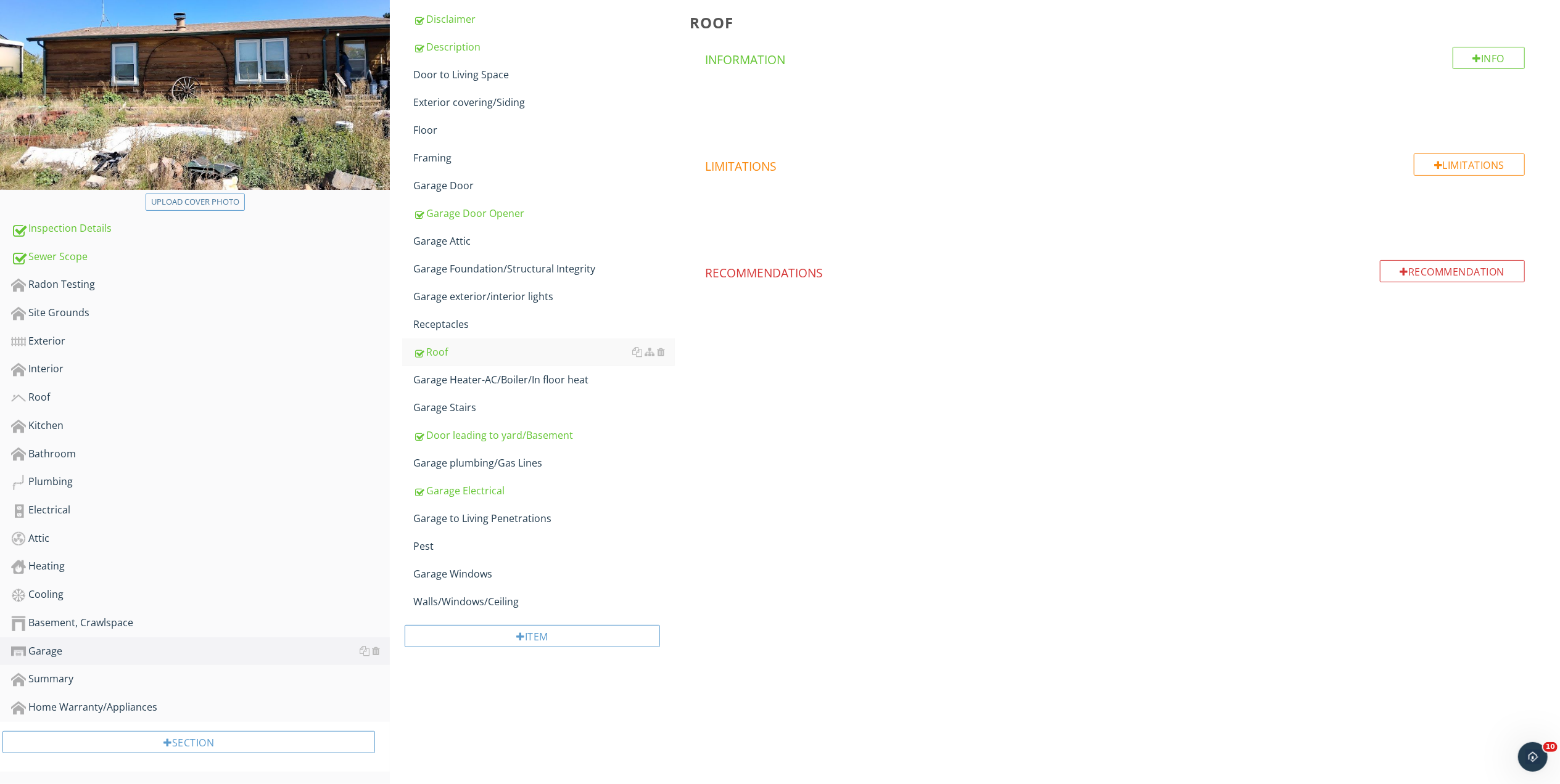
scroll to position [170, 0]
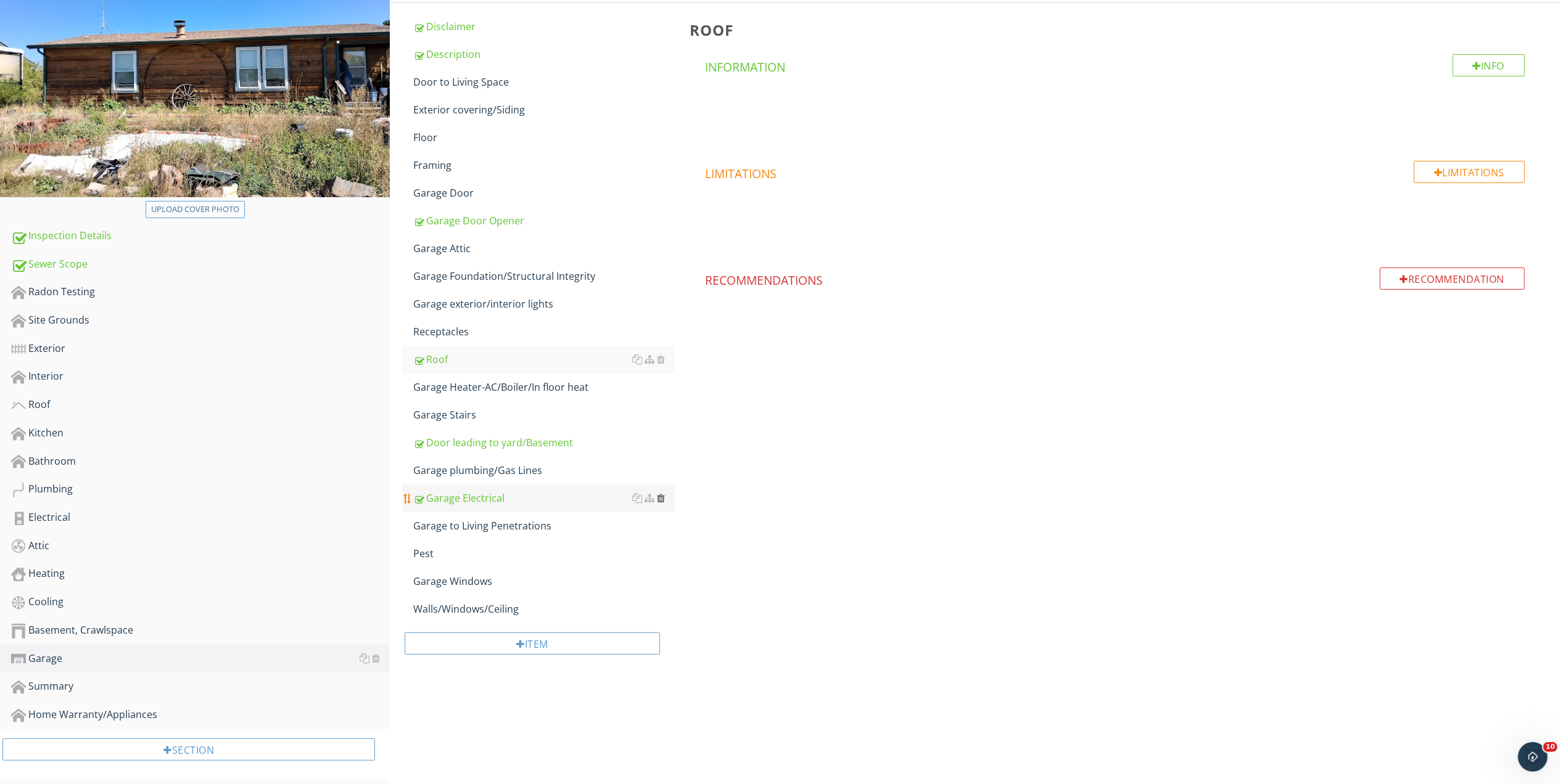
click at [664, 497] on div at bounding box center [660, 498] width 8 height 10
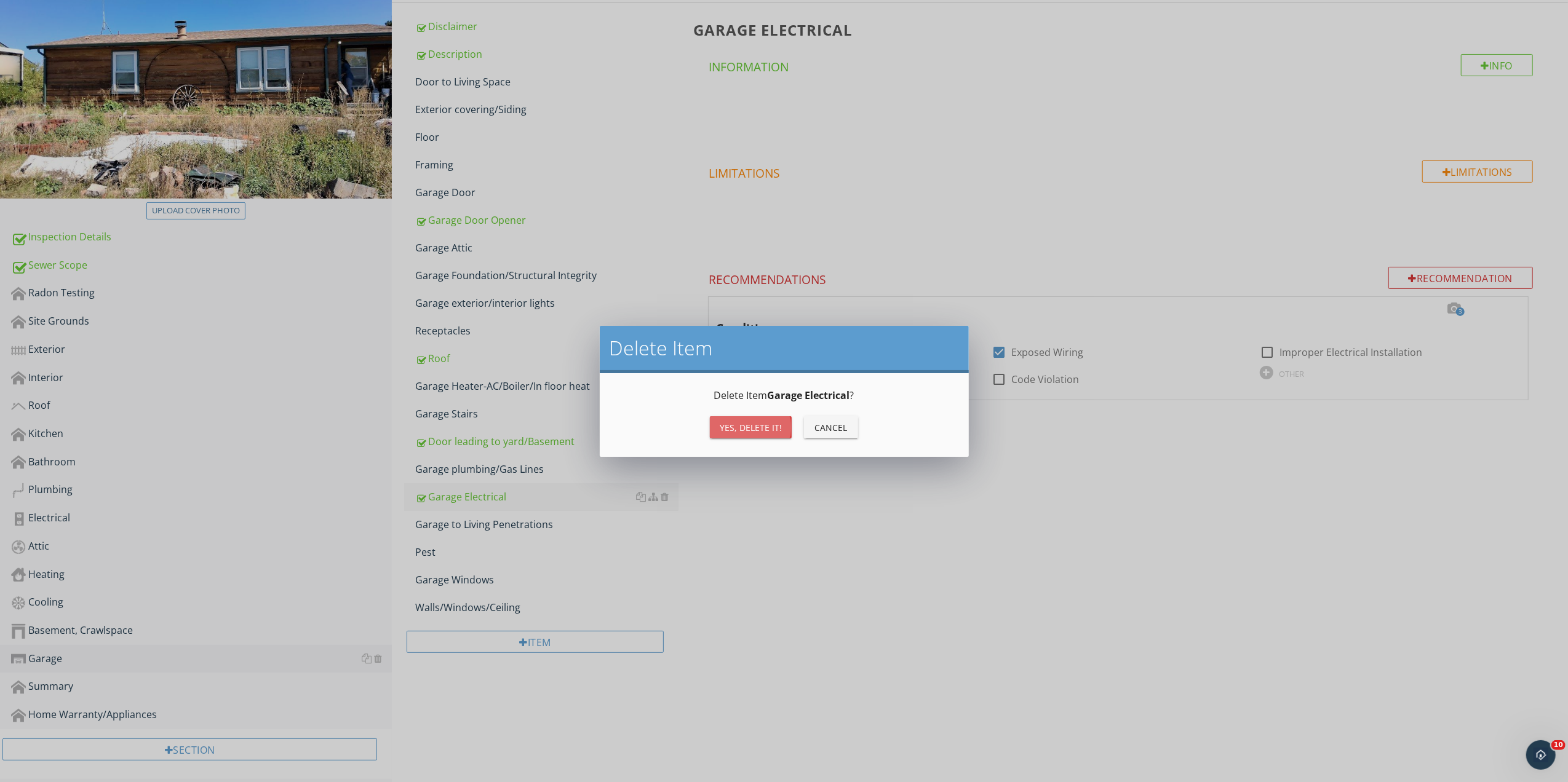
click at [752, 418] on button "Yes, Delete it!" at bounding box center [751, 427] width 82 height 22
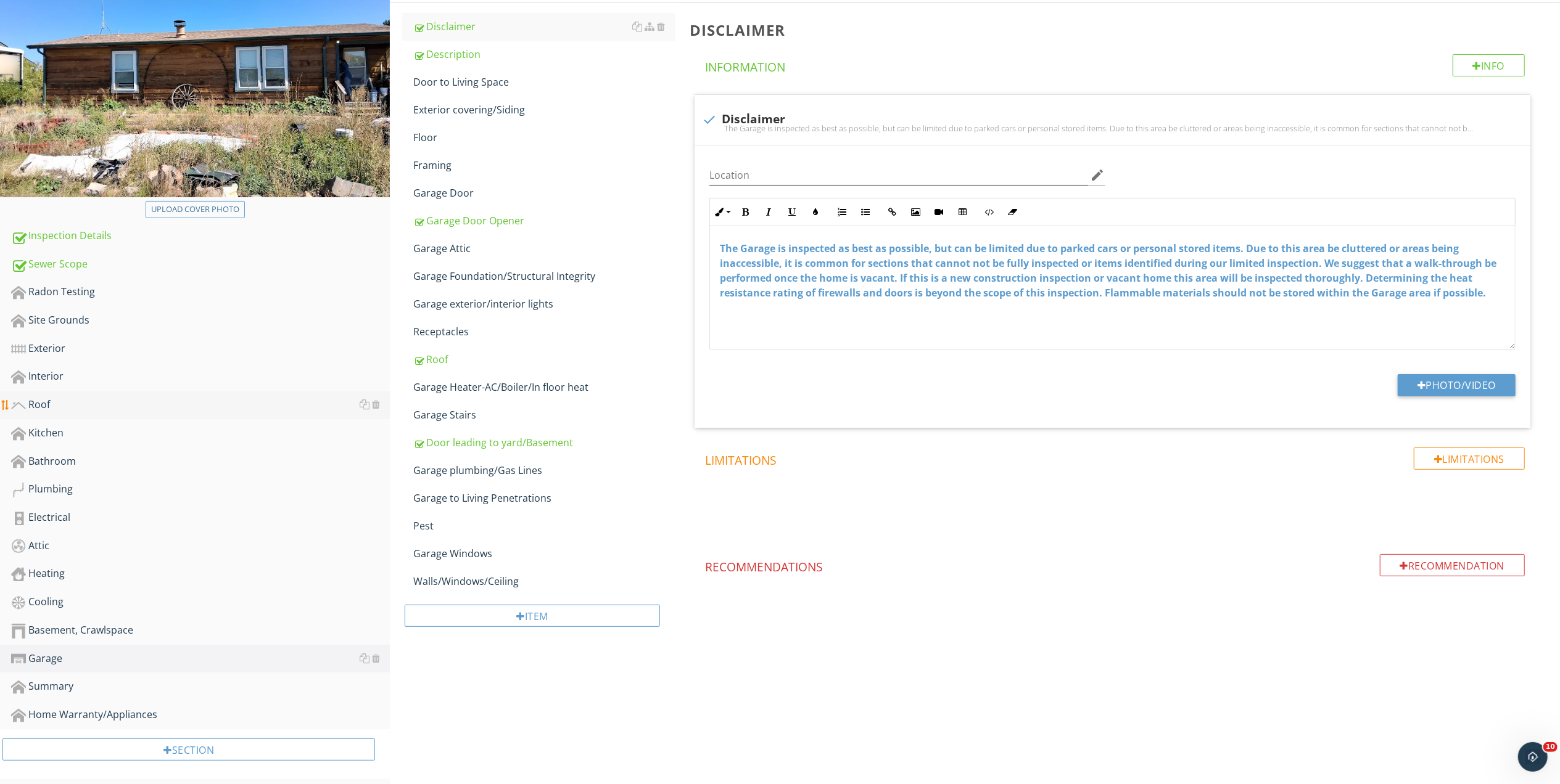
click at [44, 402] on div "Roof" at bounding box center [200, 405] width 379 height 16
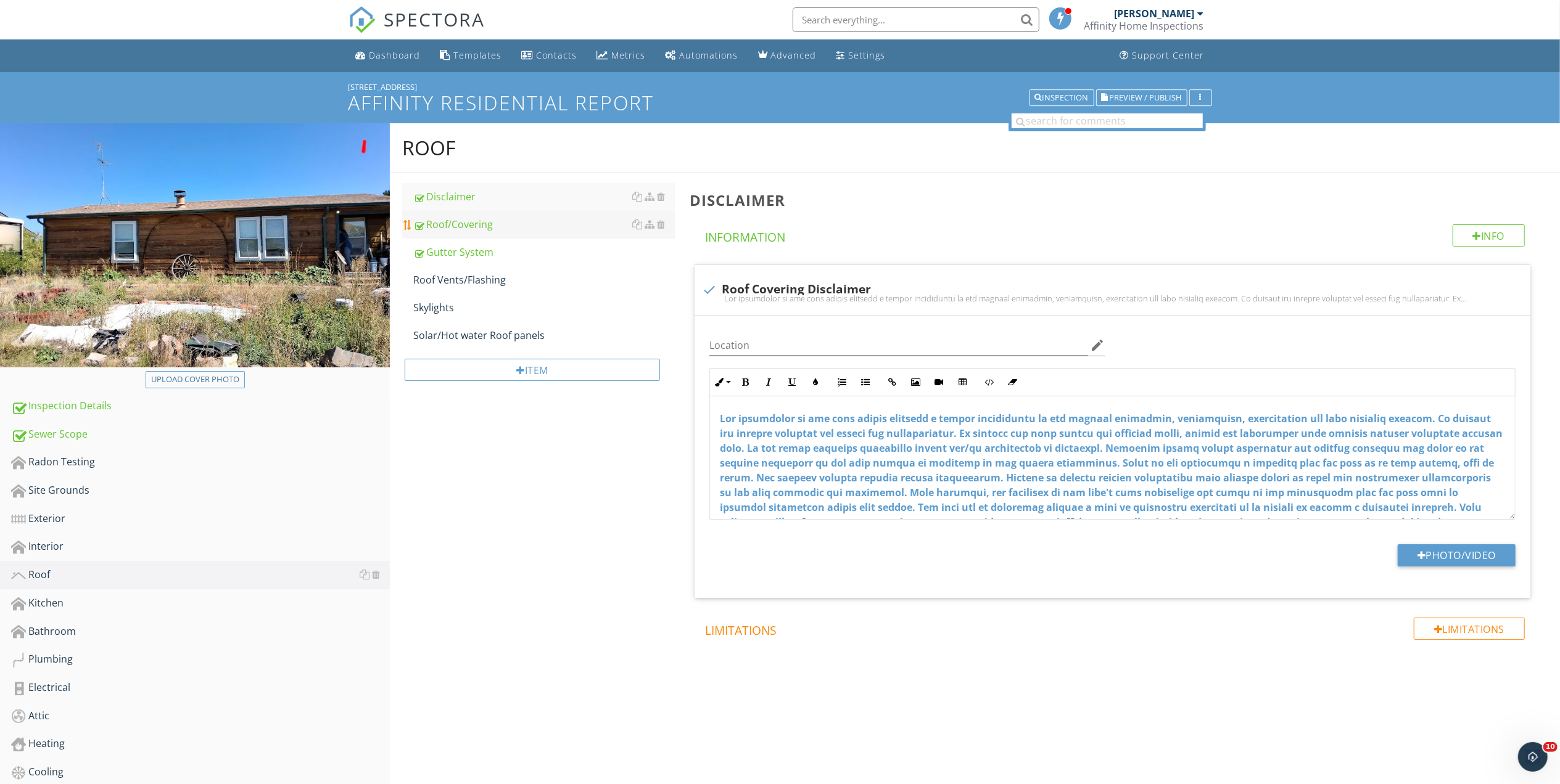
click at [461, 228] on div "Roof/Covering" at bounding box center [544, 225] width 262 height 15
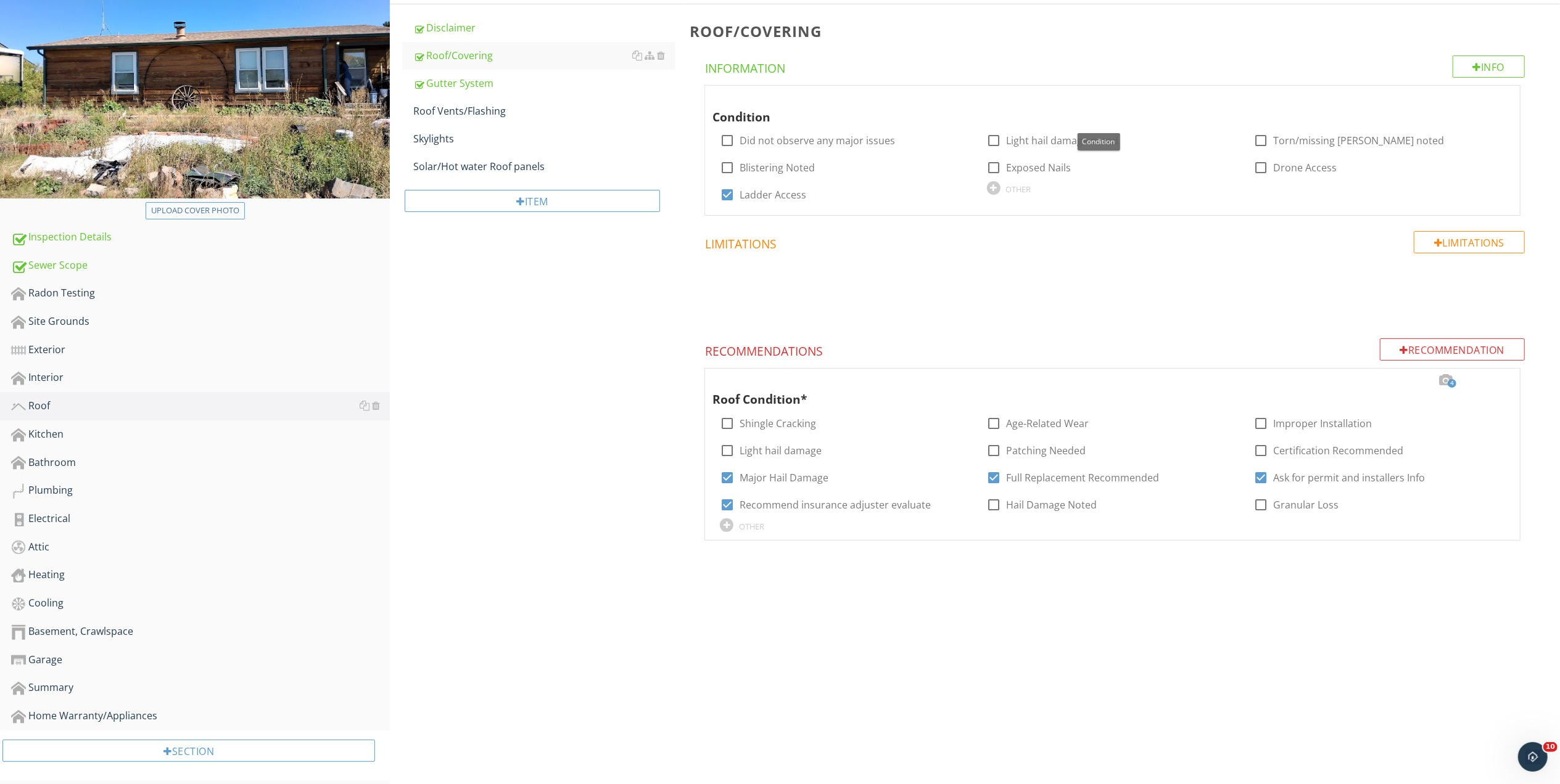
scroll to position [170, 0]
click at [1495, 376] on div at bounding box center [1497, 379] width 15 height 13
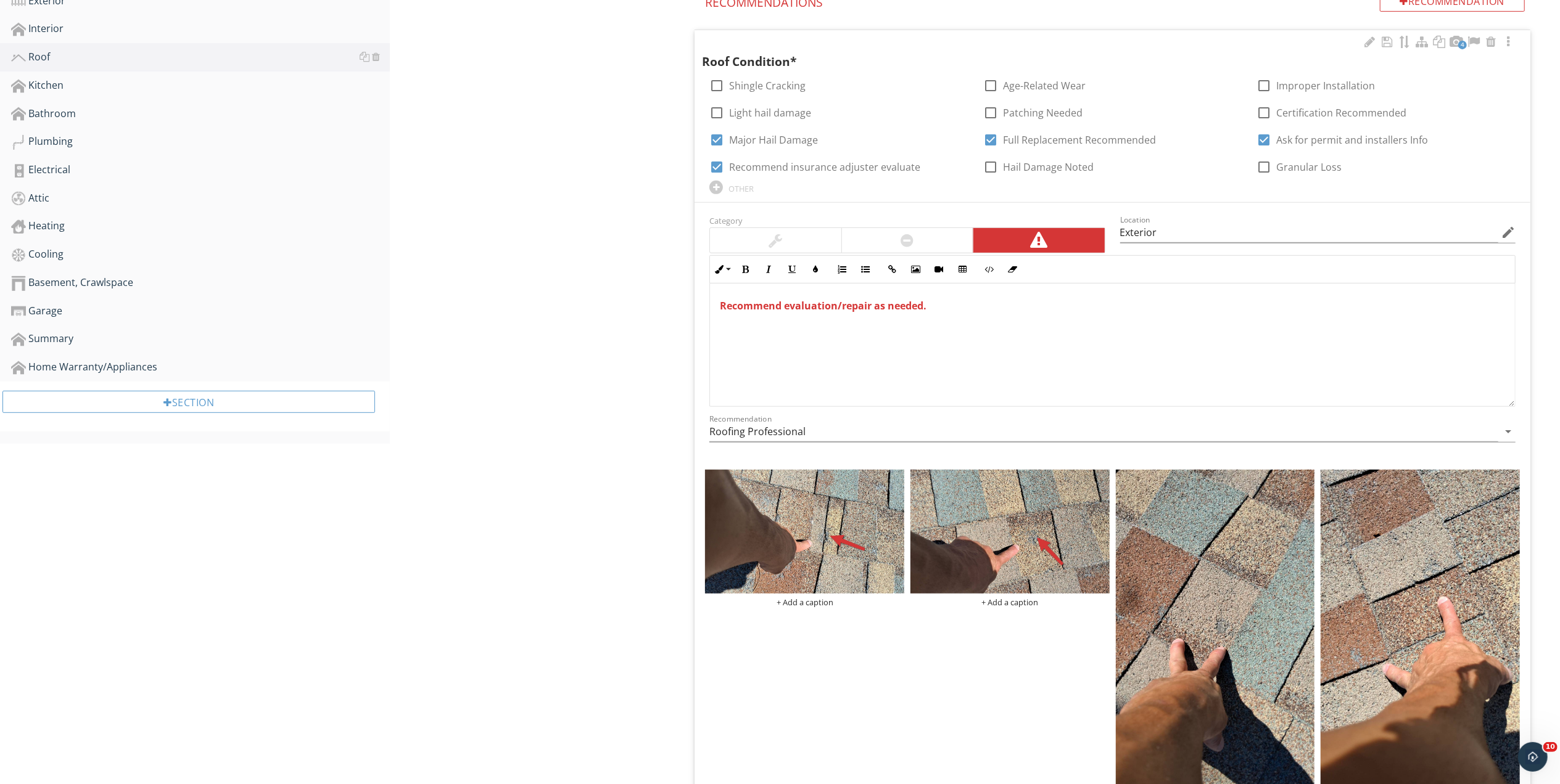
scroll to position [499, 0]
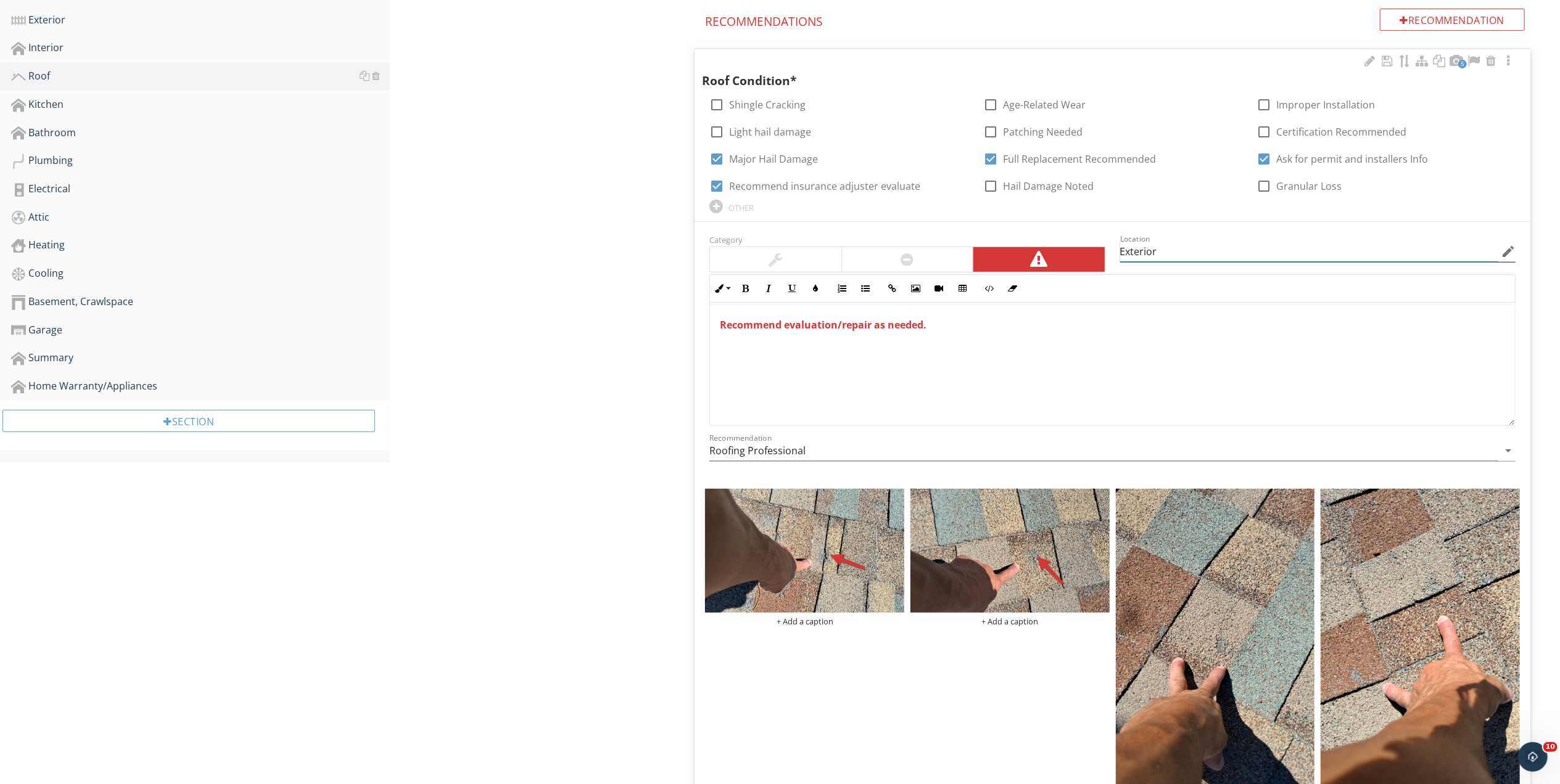
click at [1170, 250] on input "Exterior" at bounding box center [1309, 252] width 378 height 21
type input "E"
type input "Home/Garage/Barn"
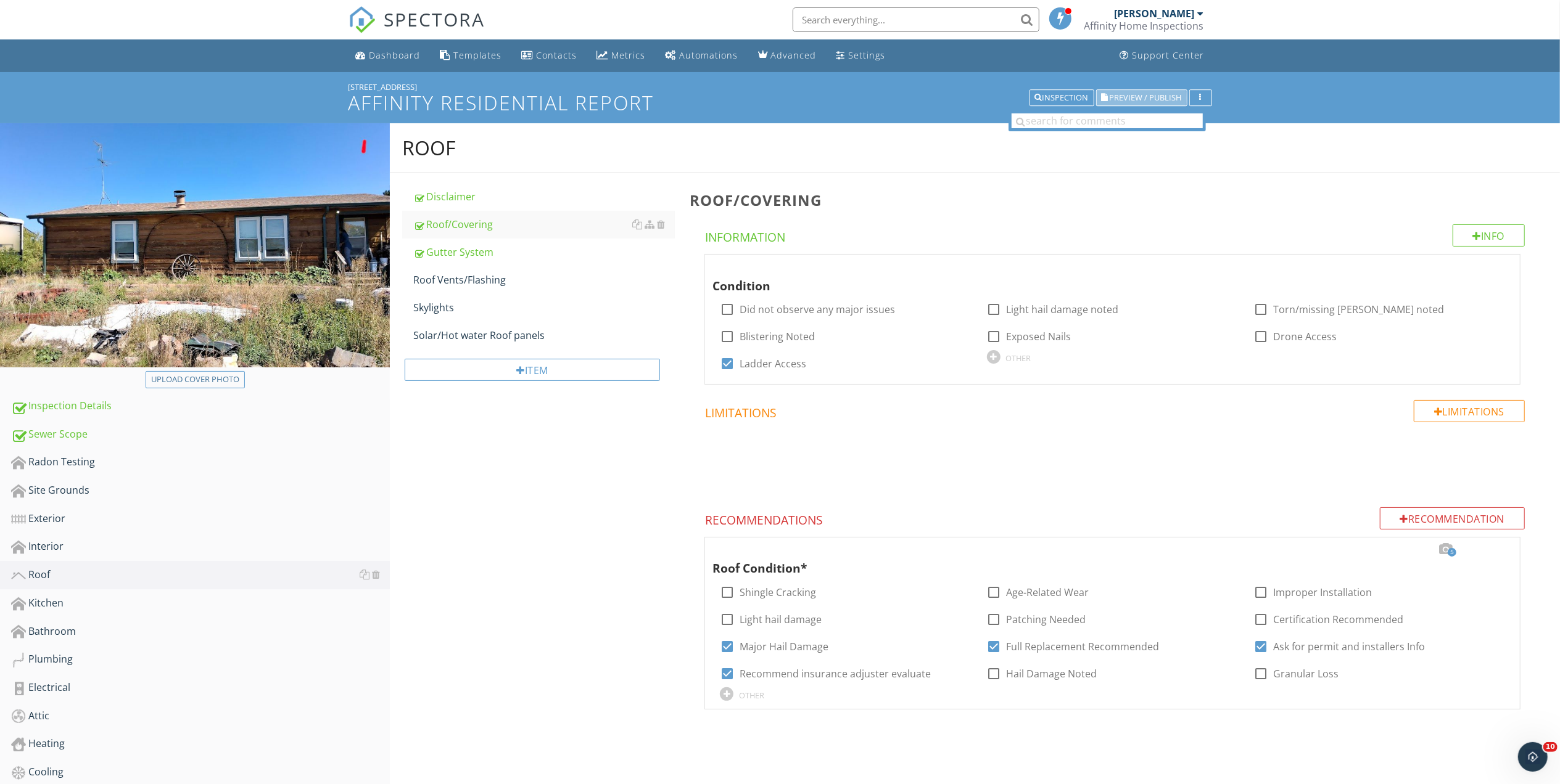
click at [1137, 94] on span "Preview / Publish" at bounding box center [1145, 98] width 72 height 8
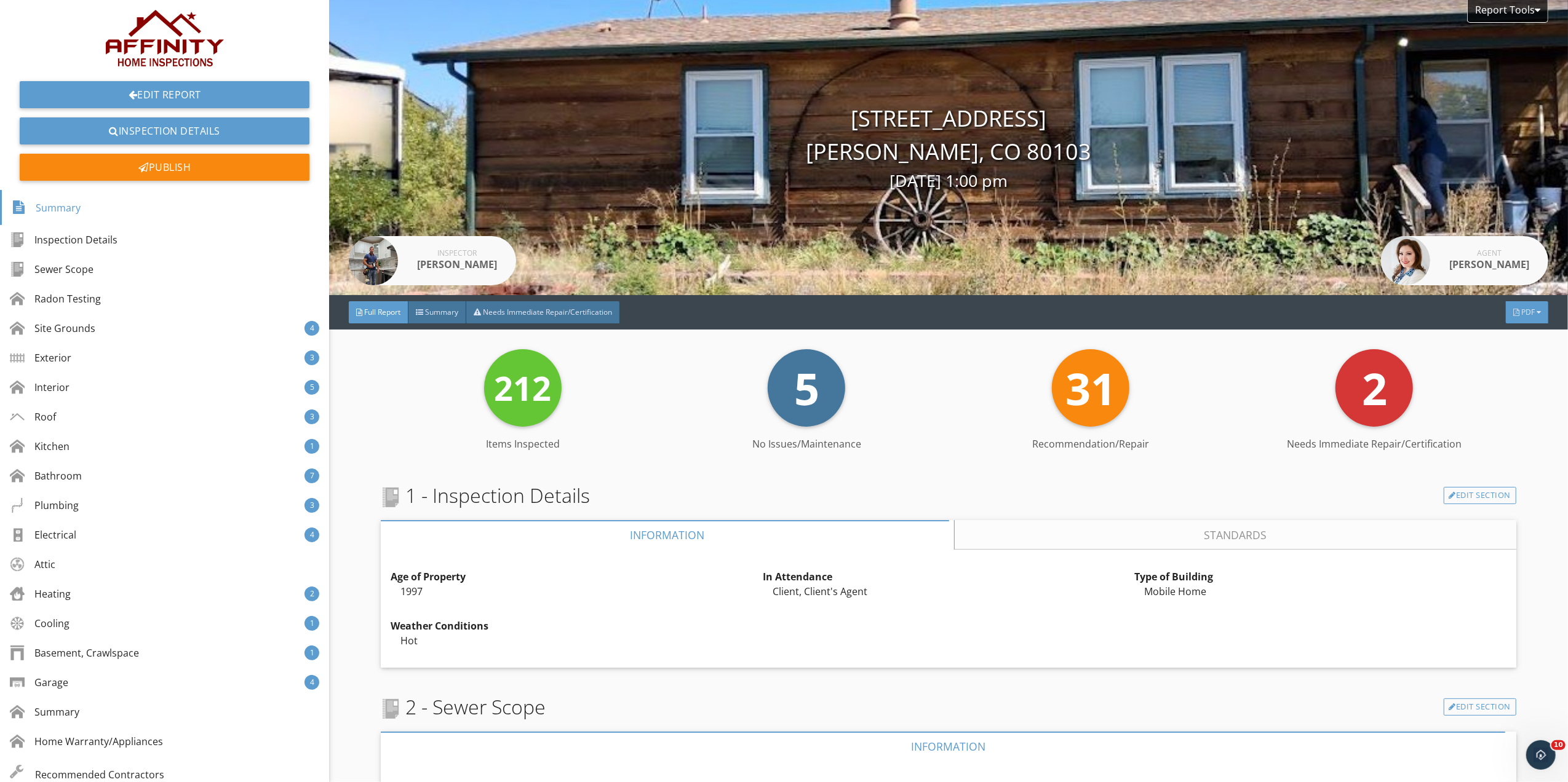
click at [1521, 316] on span "PDF" at bounding box center [1528, 312] width 14 height 11
click at [1507, 392] on div "Refresh PDFs" at bounding box center [1512, 395] width 79 height 15
click at [1521, 311] on span "PDF" at bounding box center [1528, 312] width 14 height 11
click at [1507, 362] on div "Full Report" at bounding box center [1512, 361] width 79 height 15
click at [72, 623] on div "Cooling 1" at bounding box center [164, 623] width 329 height 29
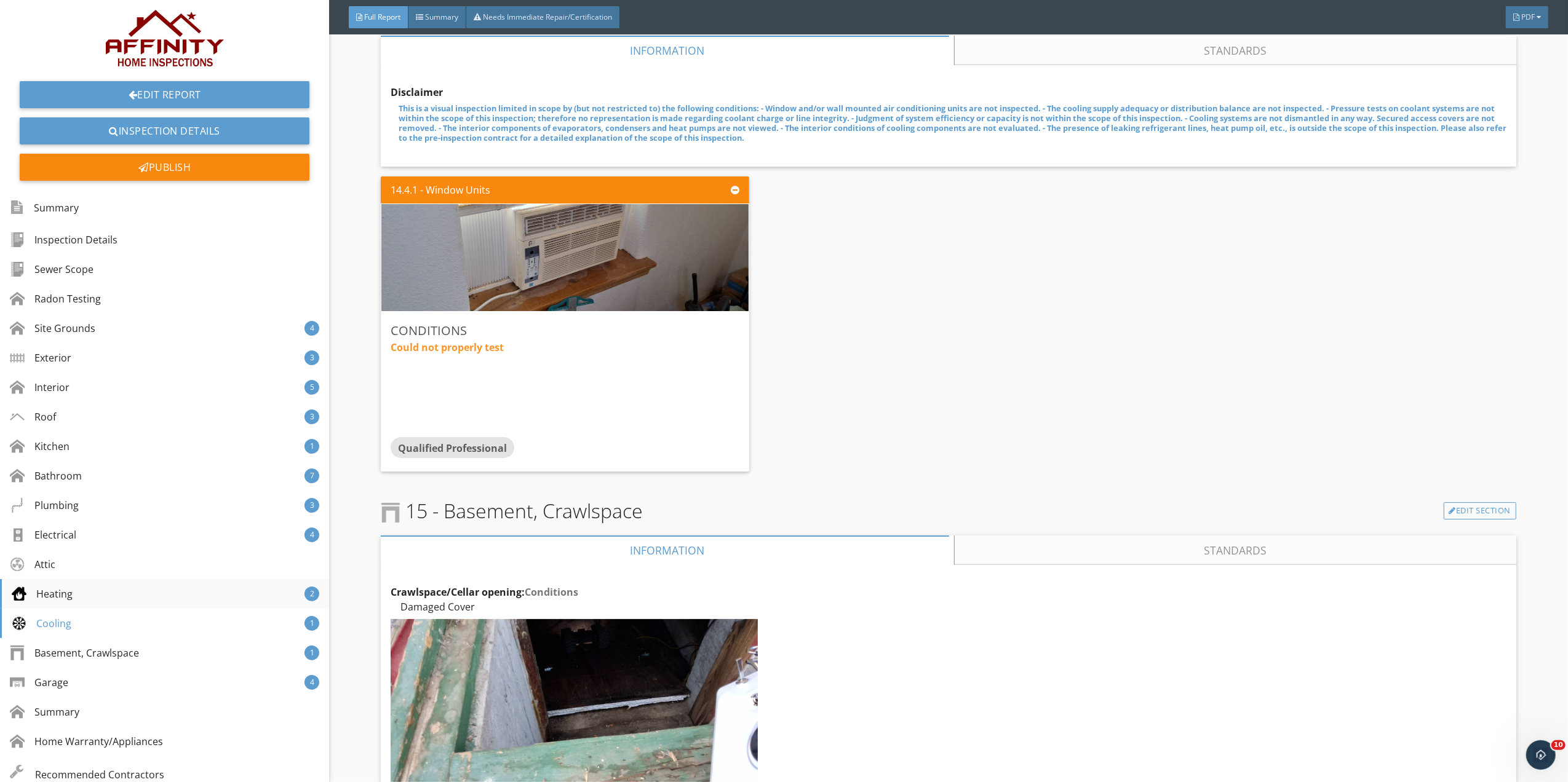
click at [60, 590] on div "Heating" at bounding box center [42, 594] width 61 height 15
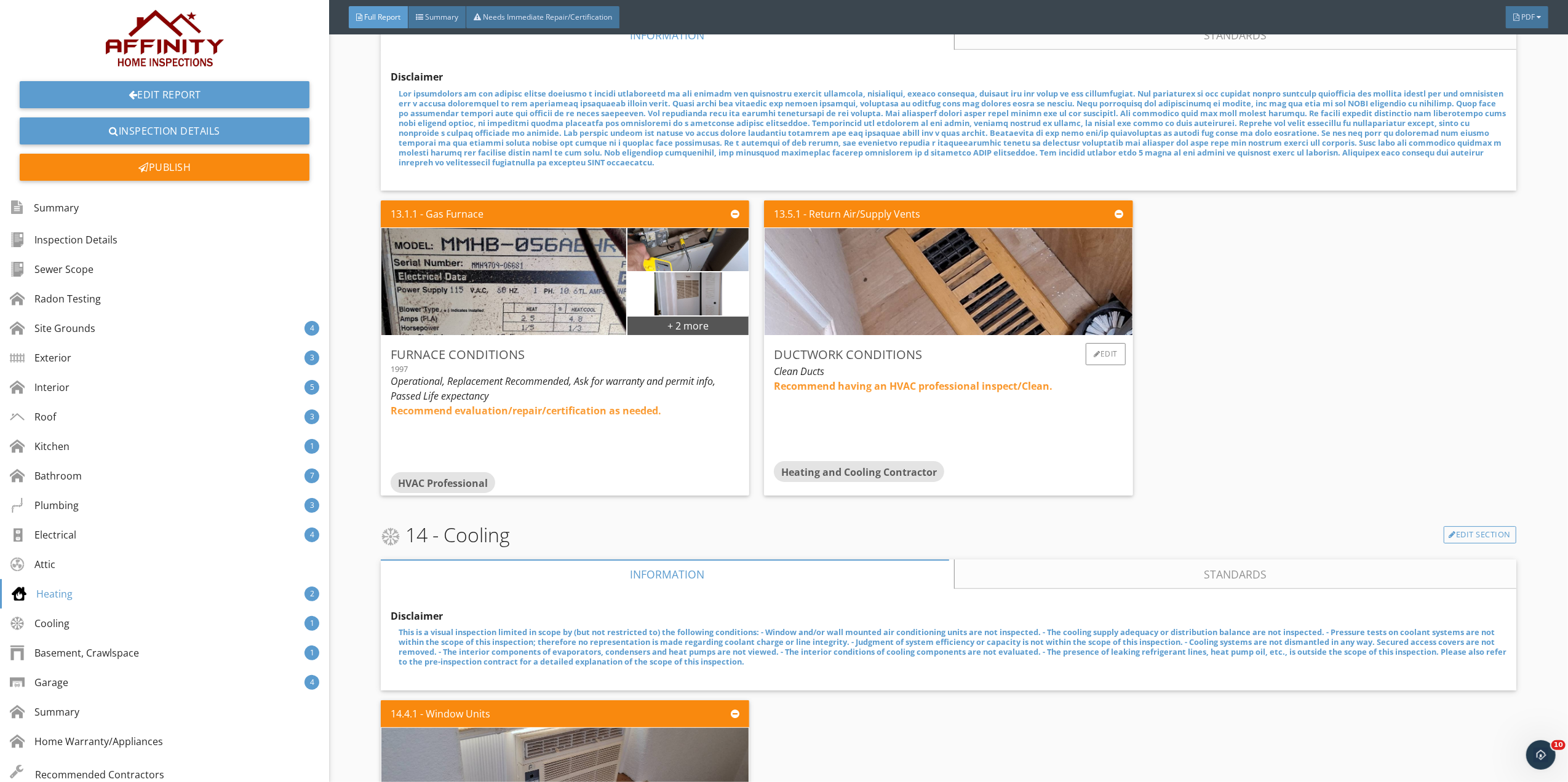
scroll to position [10198, 0]
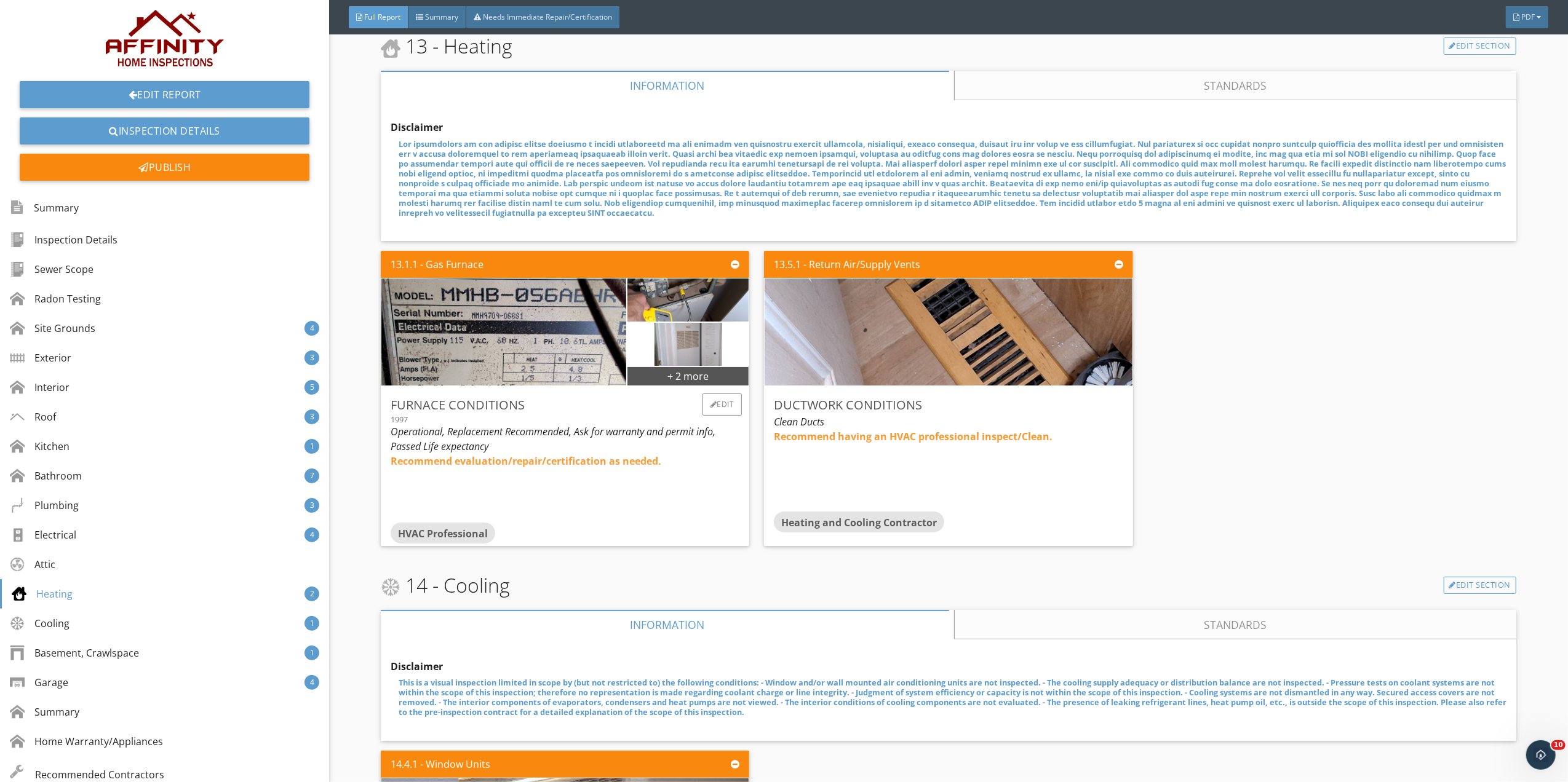
click at [670, 325] on img at bounding box center [688, 344] width 67 height 107
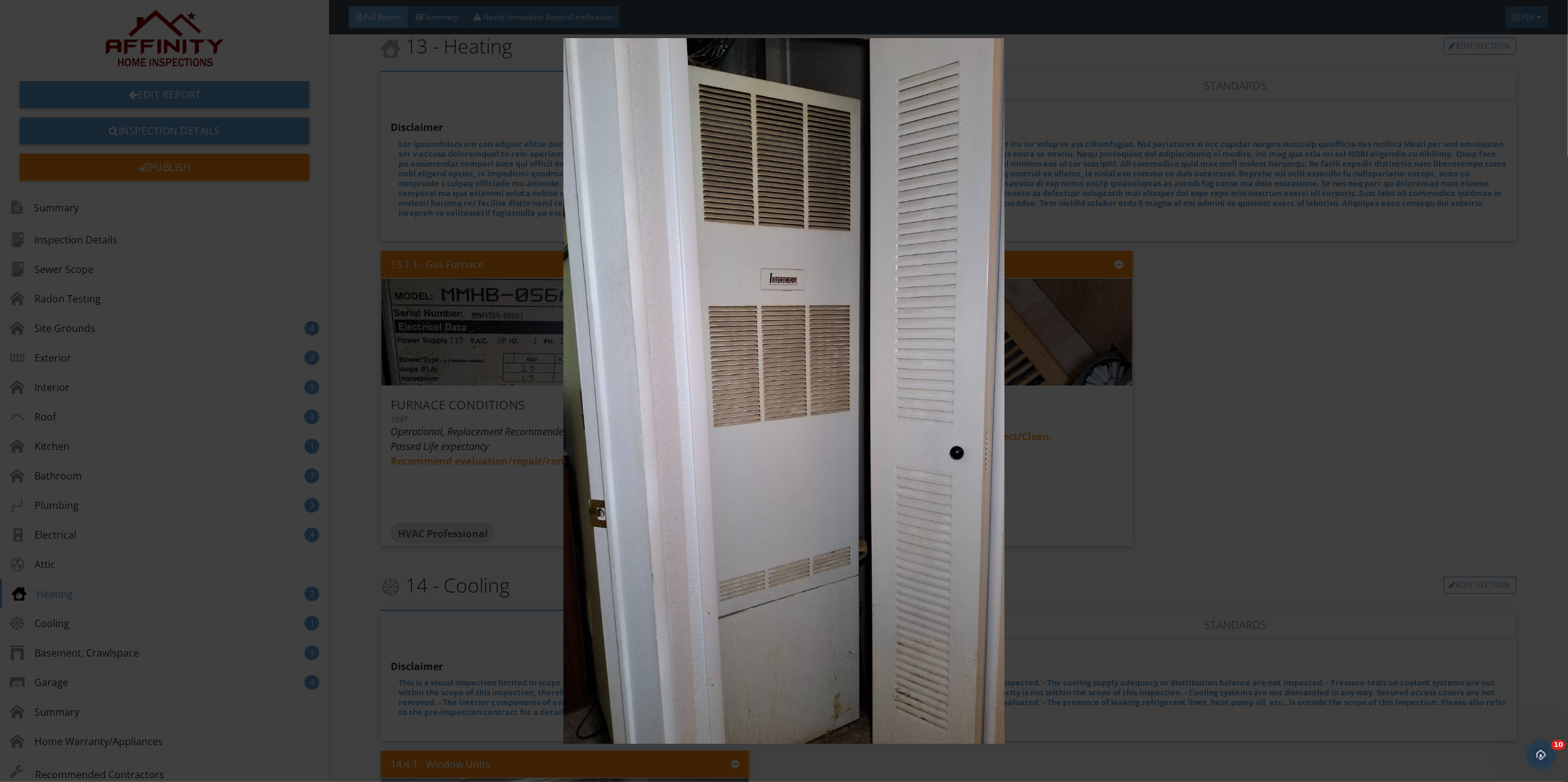
click at [454, 246] on img at bounding box center [784, 391] width 1452 height 706
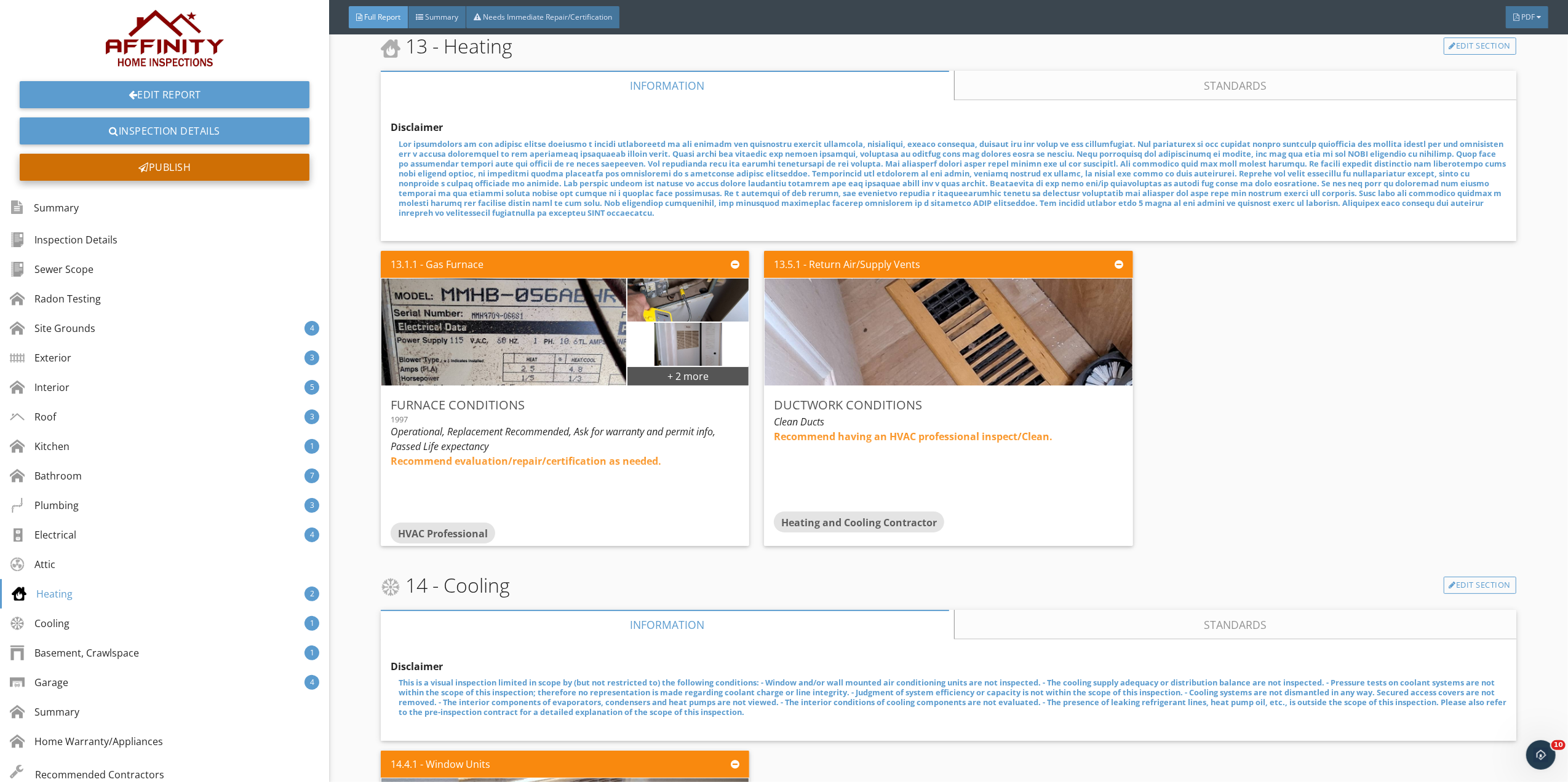
click at [153, 157] on div "Publish" at bounding box center [165, 167] width 290 height 27
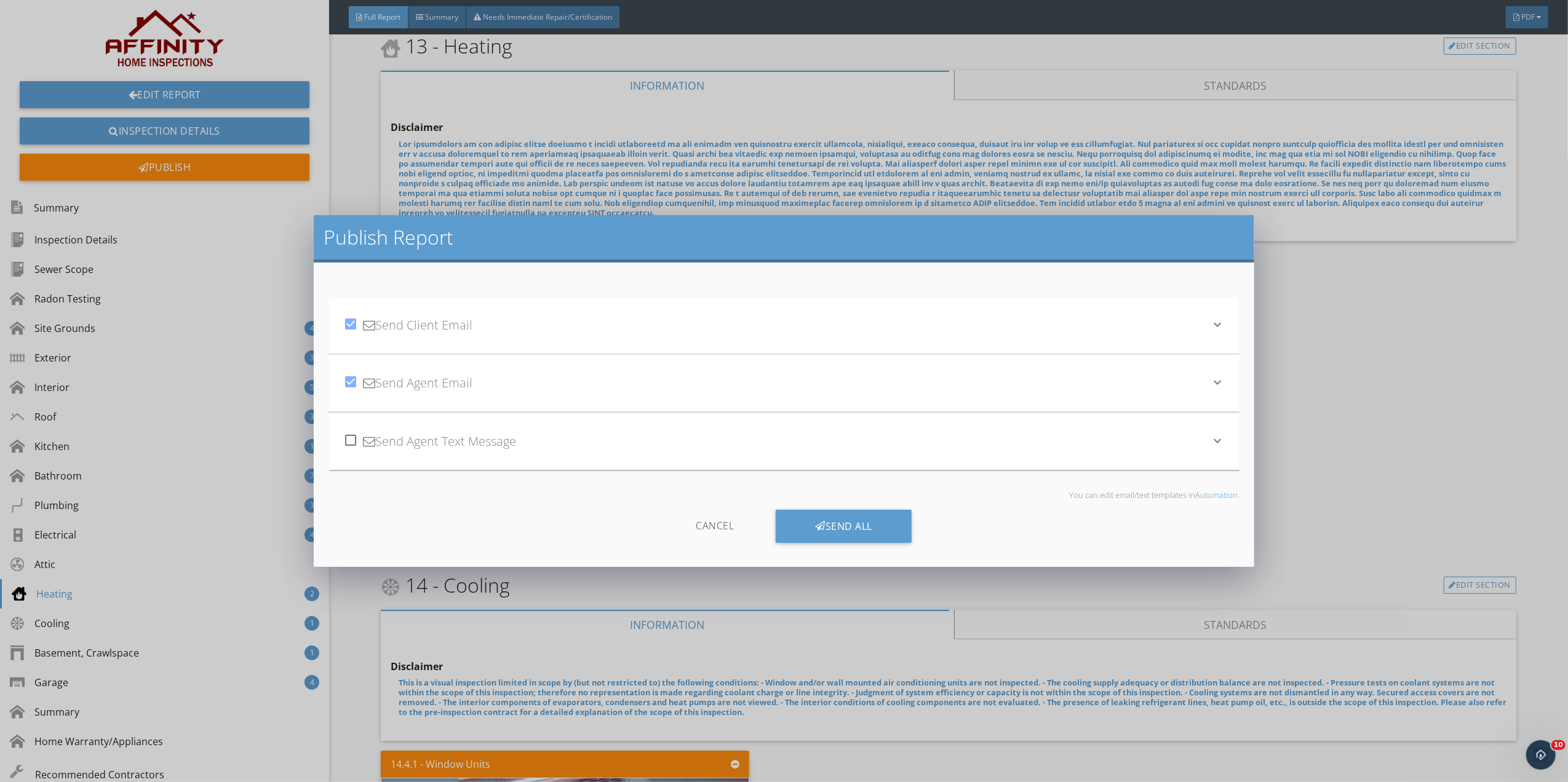
click at [355, 436] on div at bounding box center [350, 440] width 21 height 21
checkbox input "true"
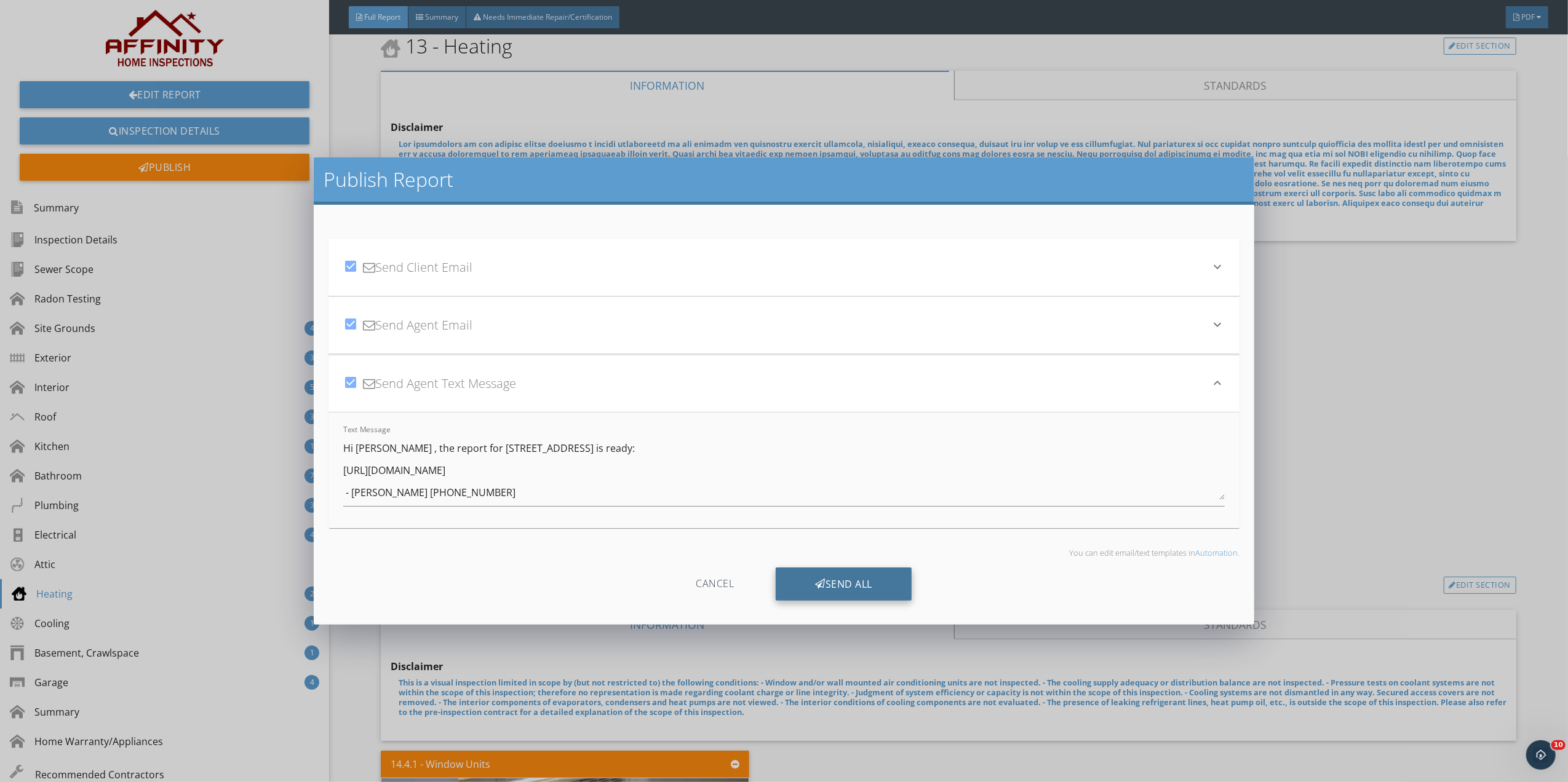
click at [857, 577] on div "Send All" at bounding box center [844, 584] width 136 height 33
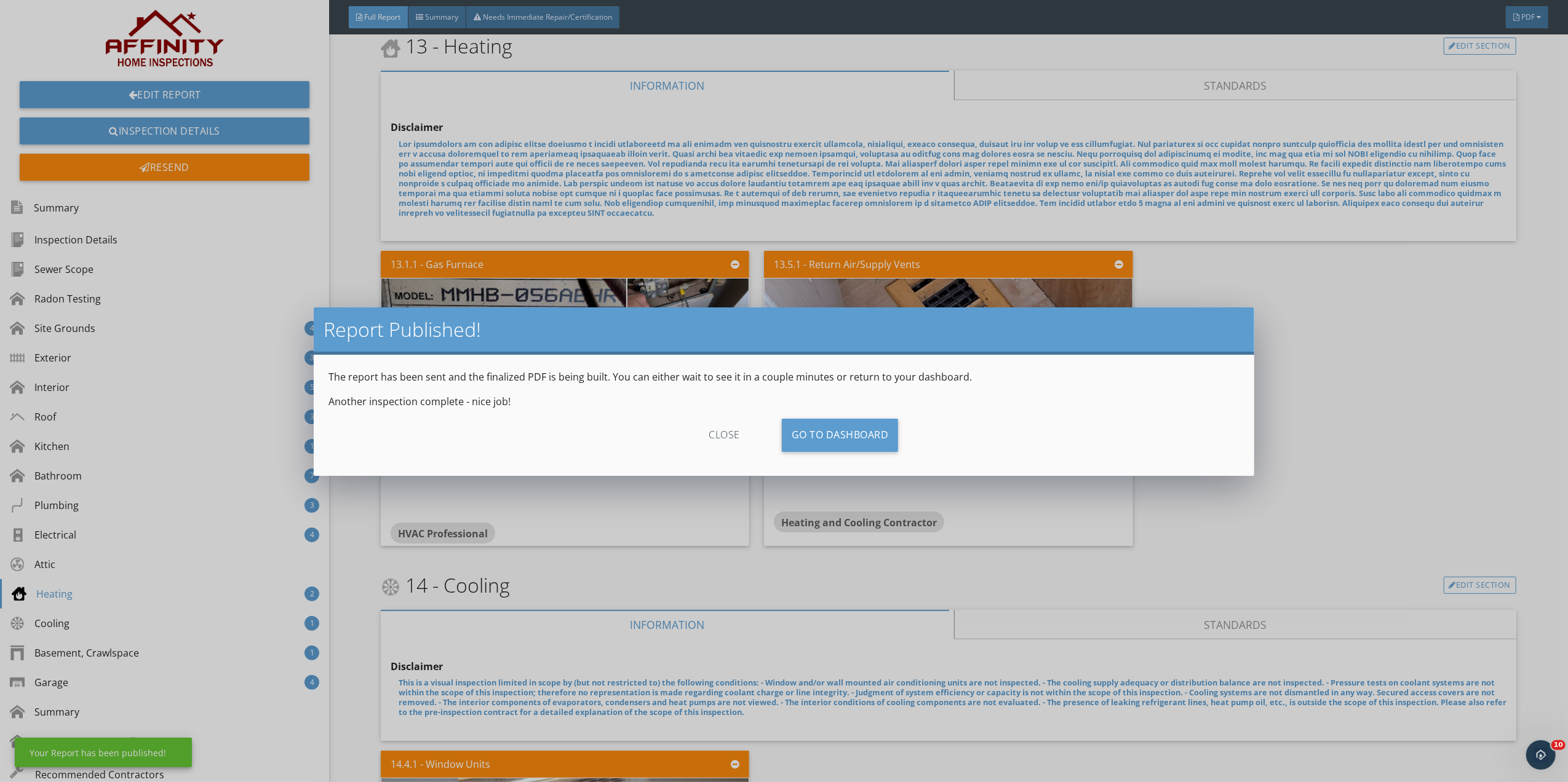
click at [719, 437] on div "close" at bounding box center [724, 435] width 110 height 33
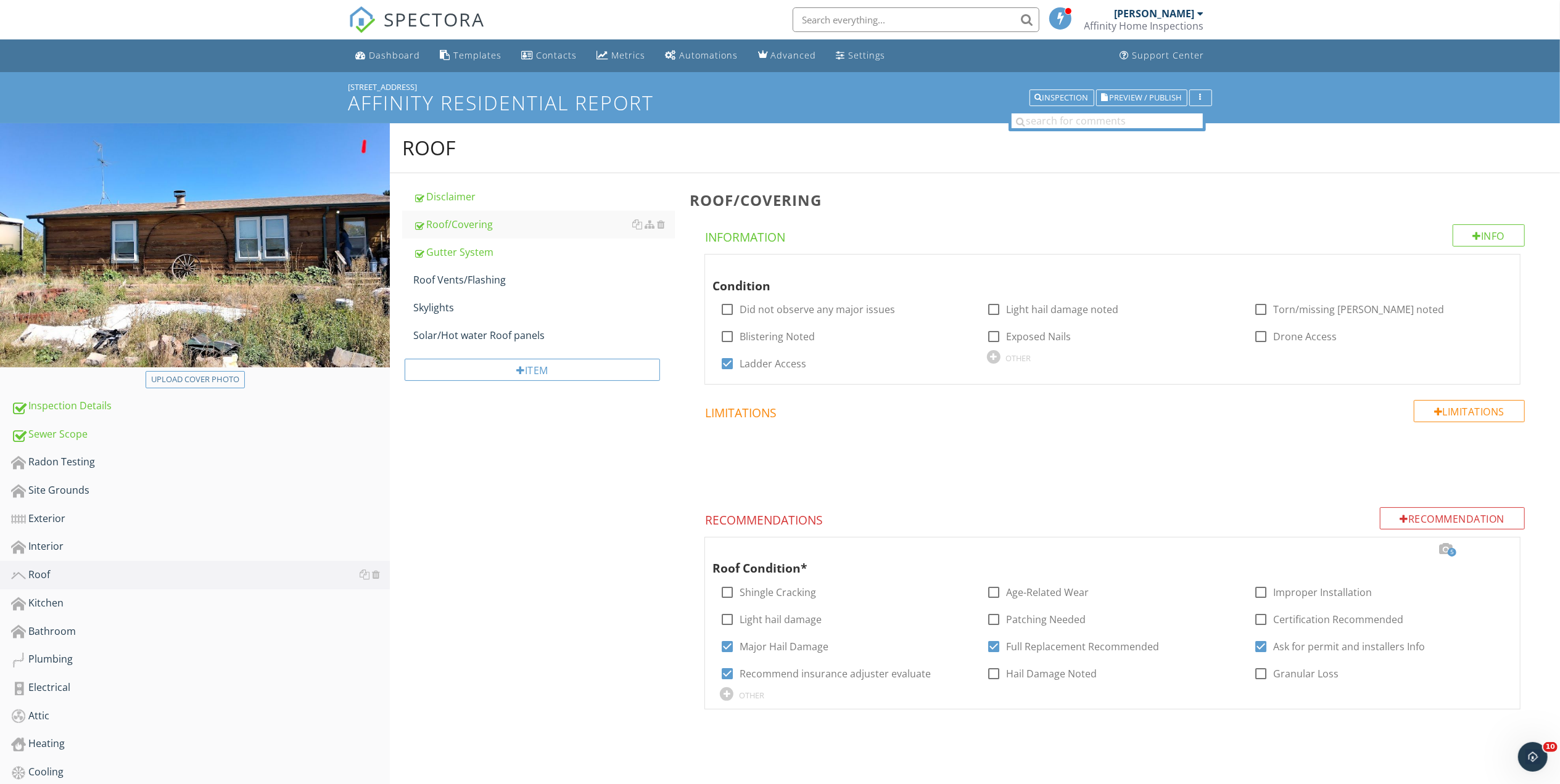
click at [398, 16] on span "SPECTORA" at bounding box center [435, 19] width 101 height 26
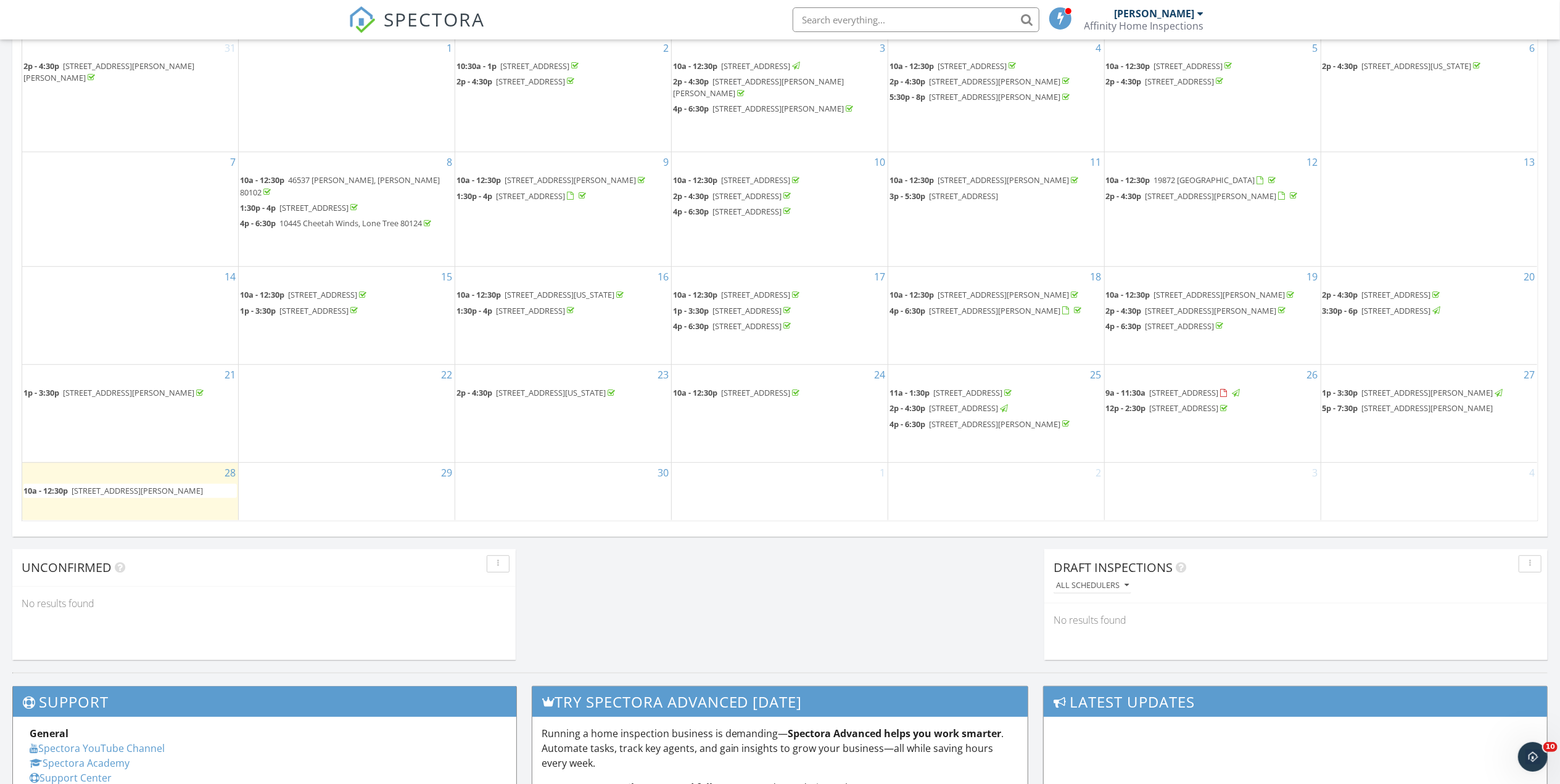
scroll to position [657, 0]
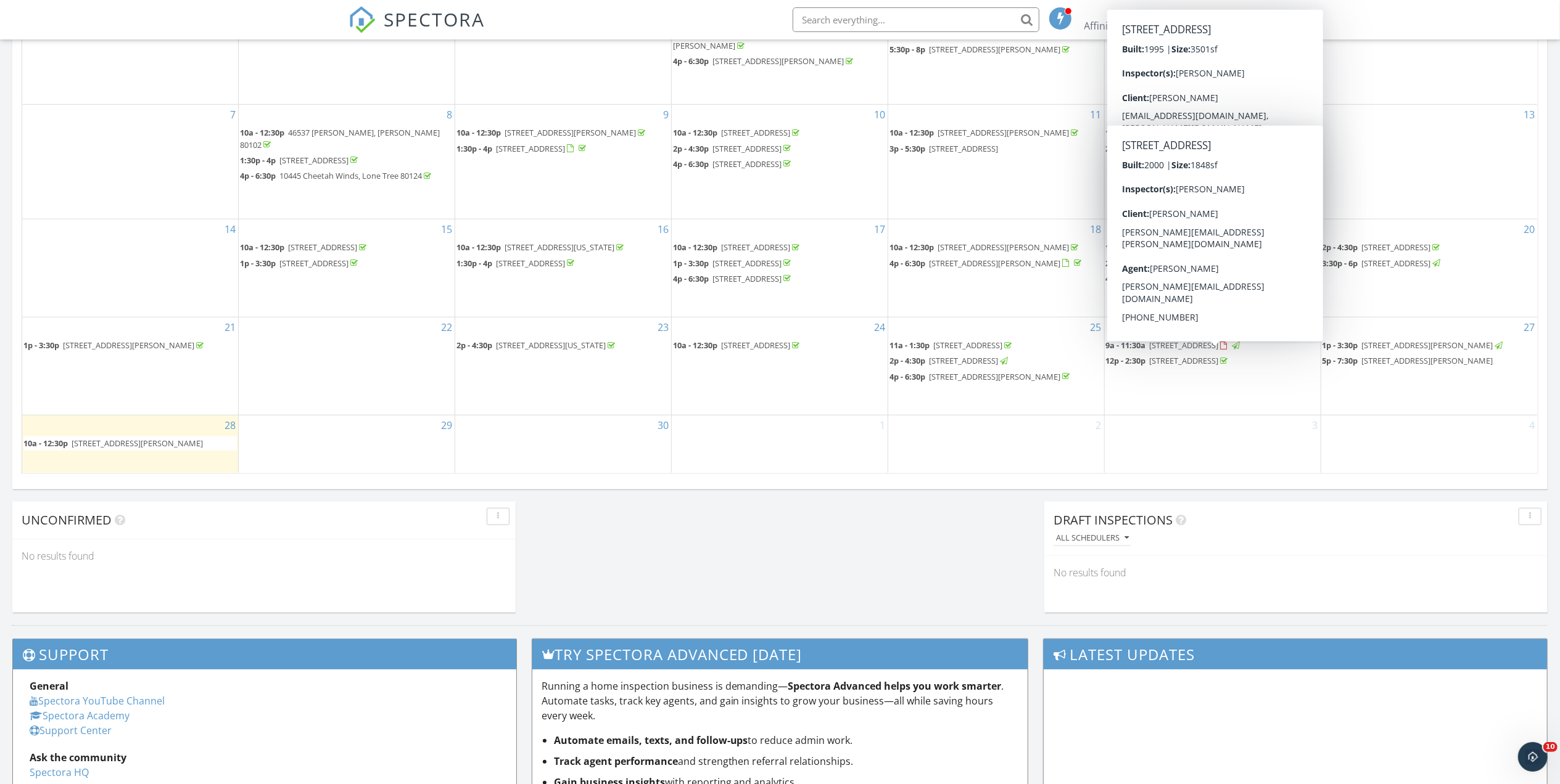
click at [1335, 428] on div "4" at bounding box center [1429, 444] width 216 height 58
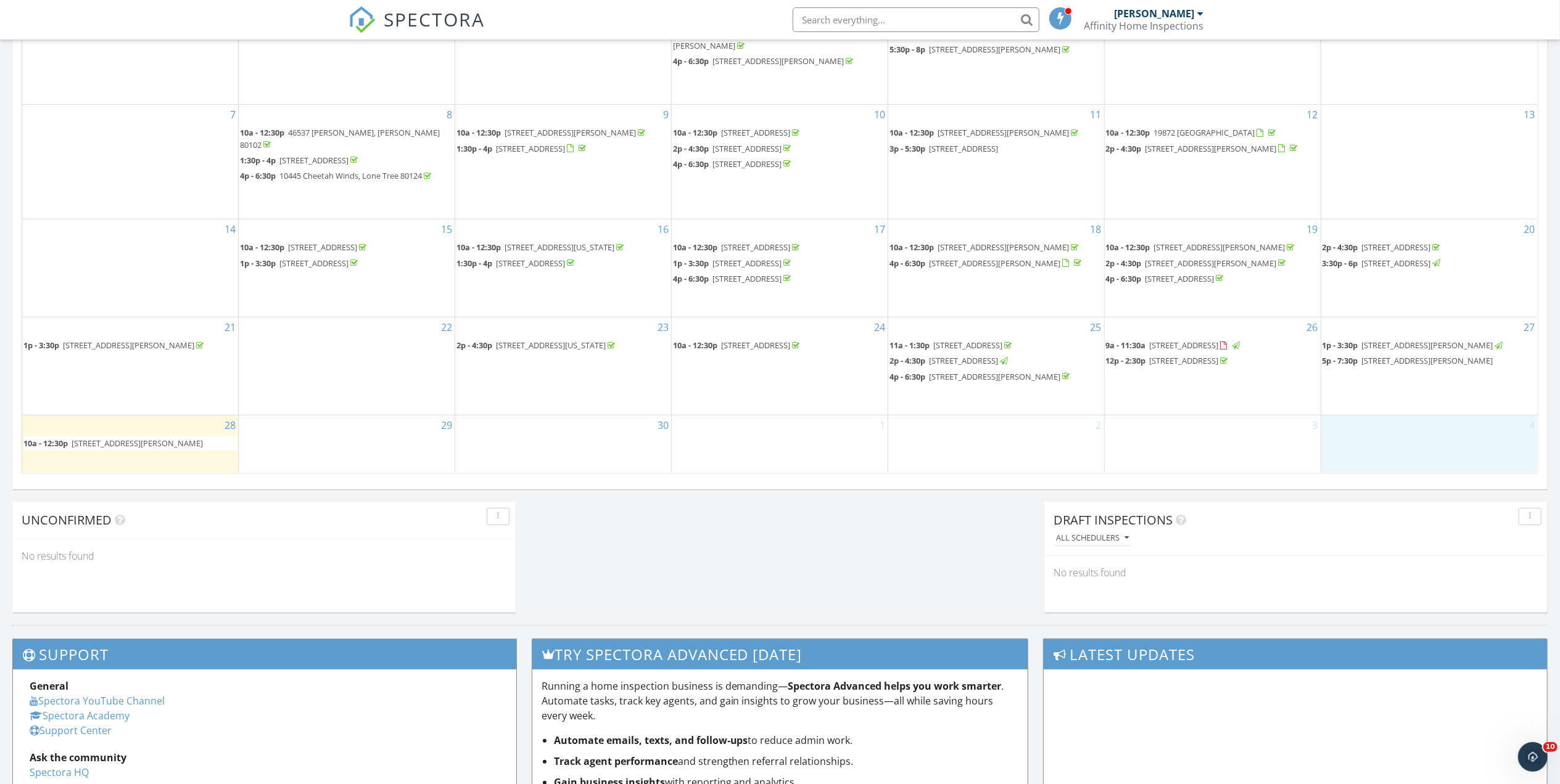
click at [1404, 355] on span "[STREET_ADDRESS][PERSON_NAME]" at bounding box center [1427, 360] width 131 height 11
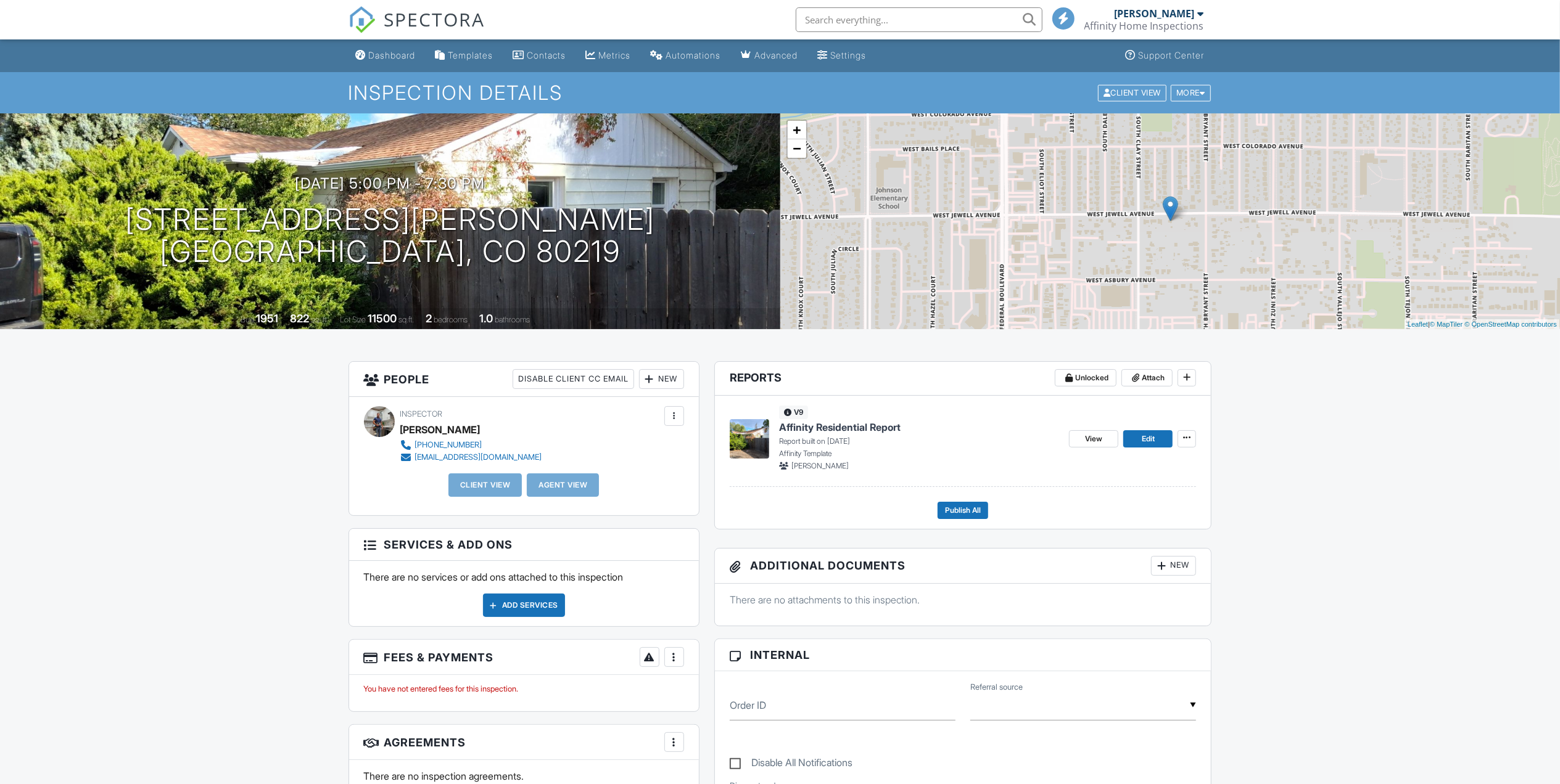
click at [654, 382] on div "New" at bounding box center [662, 379] width 45 height 20
click at [686, 420] on li "Client" at bounding box center [706, 416] width 121 height 31
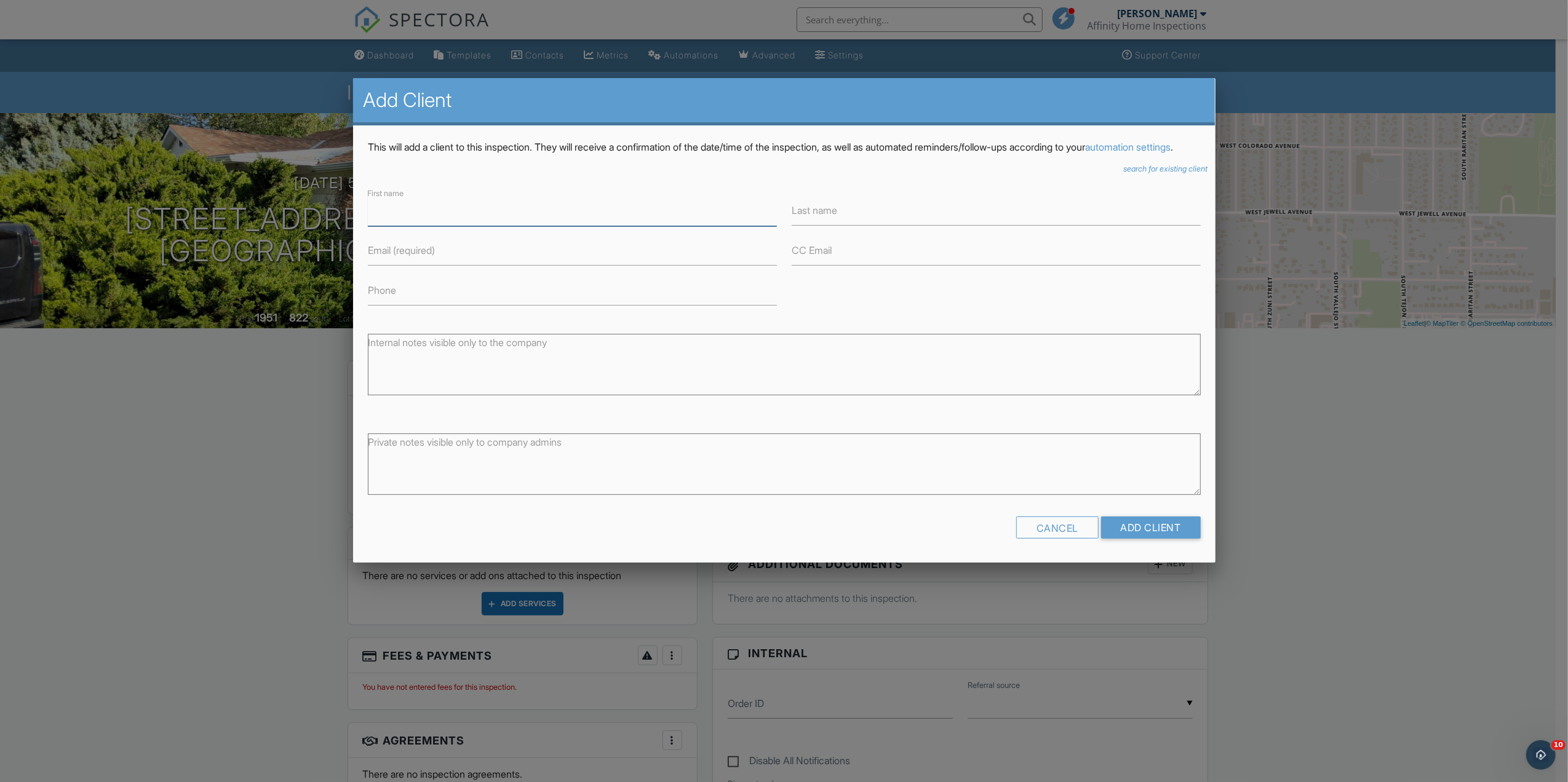
click at [400, 227] on input "First name" at bounding box center [572, 211] width 409 height 30
paste input "[PERSON_NAME]"
drag, startPoint x: 463, startPoint y: 227, endPoint x: 409, endPoint y: 225, distance: 54.0
click at [409, 225] on input "[PERSON_NAME]" at bounding box center [572, 211] width 409 height 30
type input "Anabelle"
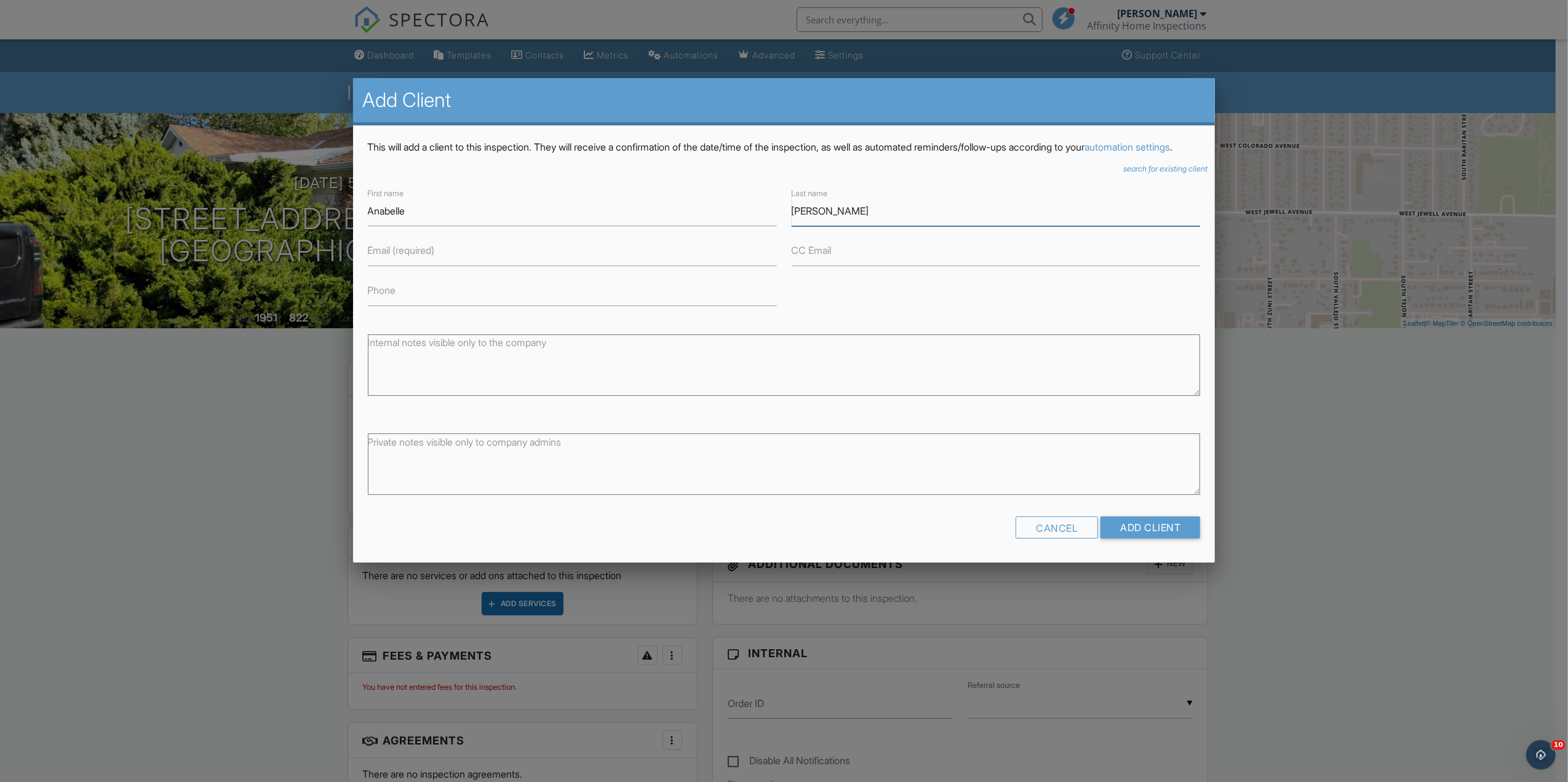
type input "Paredes"
click at [380, 257] on label "Email (required)" at bounding box center [401, 250] width 67 height 14
click at [380, 266] on input "Email (required)" at bounding box center [572, 251] width 409 height 30
paste input "anabelprds5@gmail.com"
type input "anabelprds5@gmail.com"
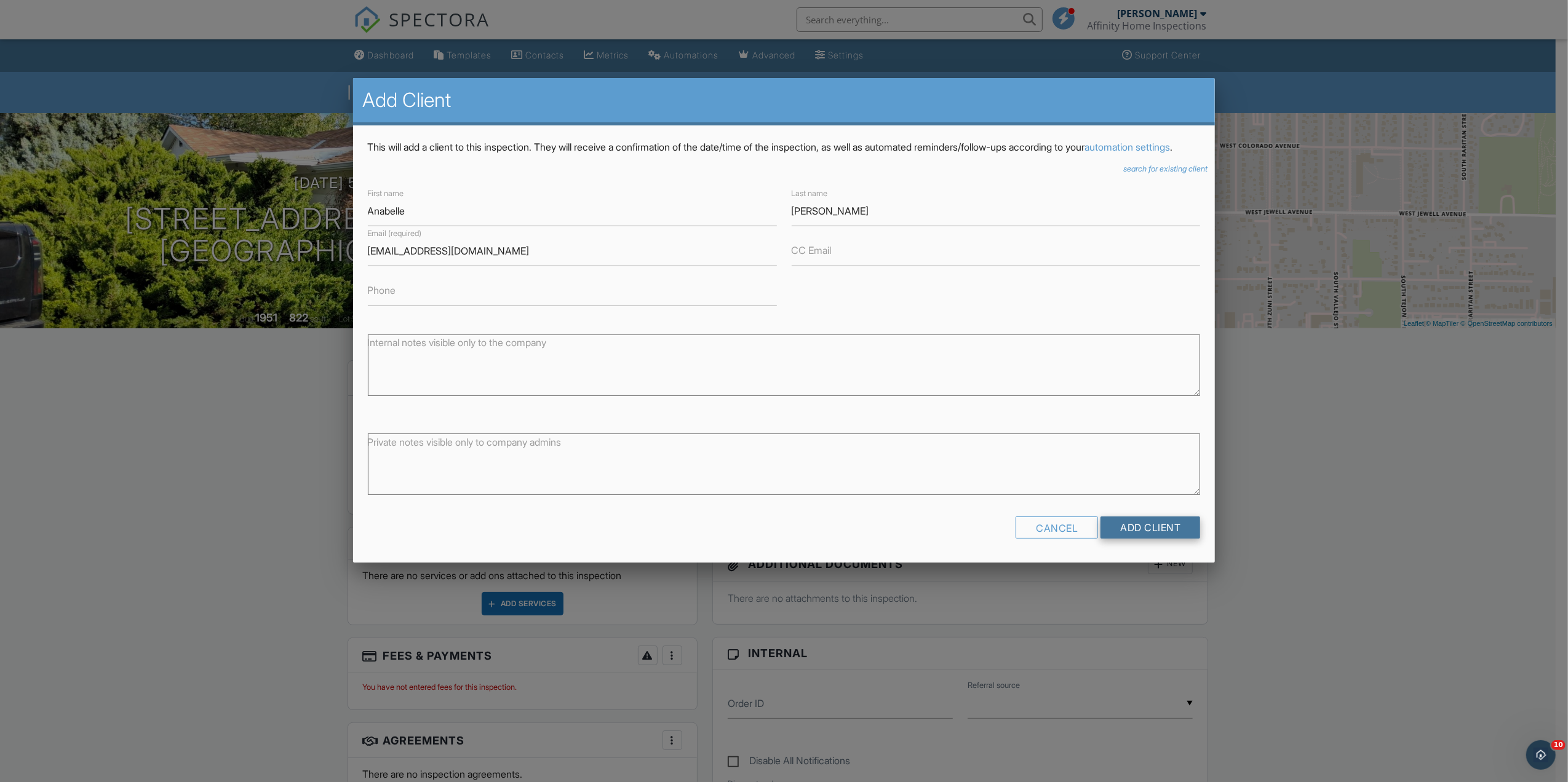
click at [1155, 539] on input "Add Client" at bounding box center [1151, 527] width 100 height 22
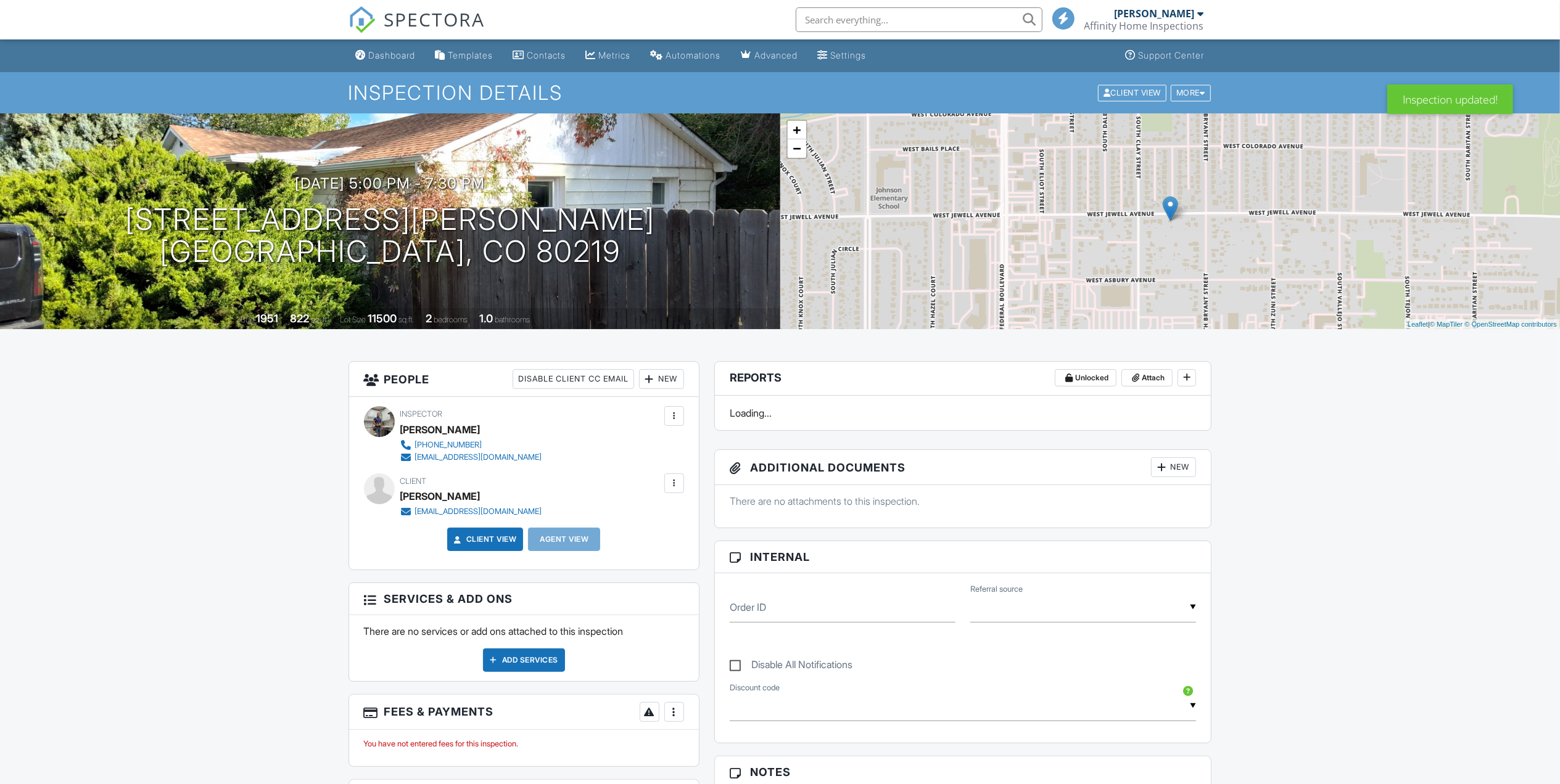
click at [654, 380] on div at bounding box center [650, 379] width 13 height 13
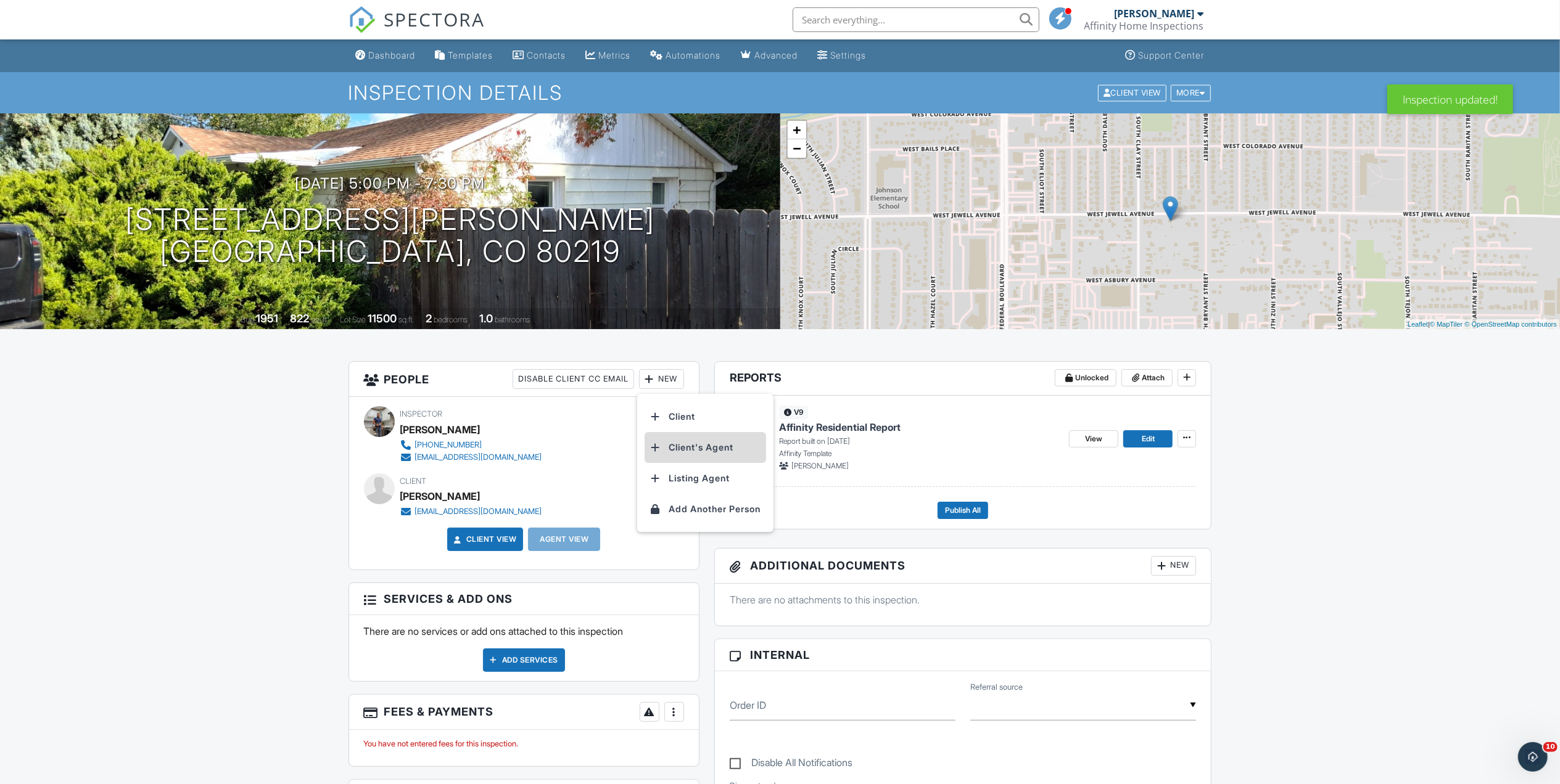
click at [694, 447] on li "Client's Agent" at bounding box center [706, 447] width 121 height 31
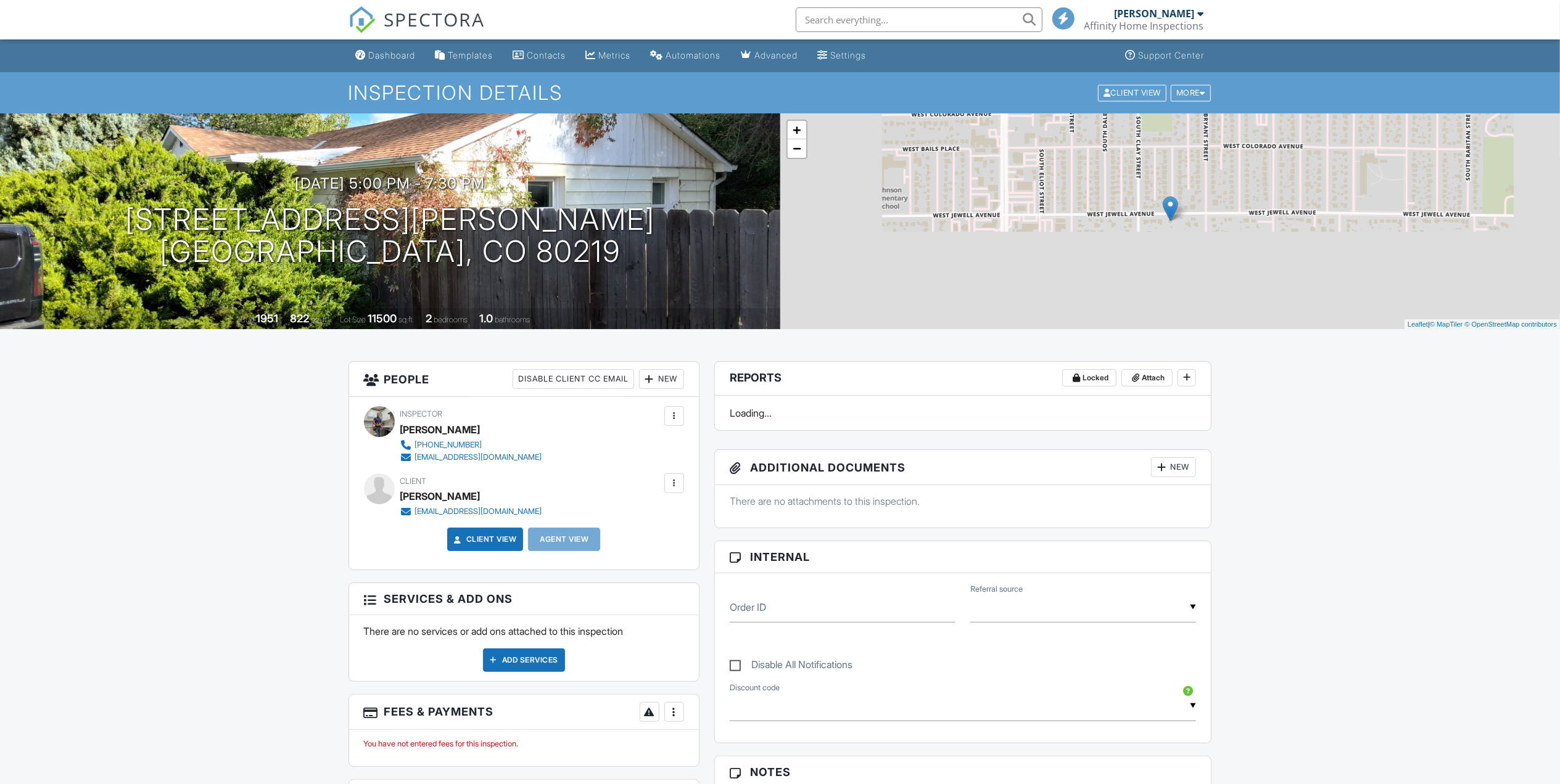
click at [655, 380] on div "New" at bounding box center [662, 379] width 45 height 20
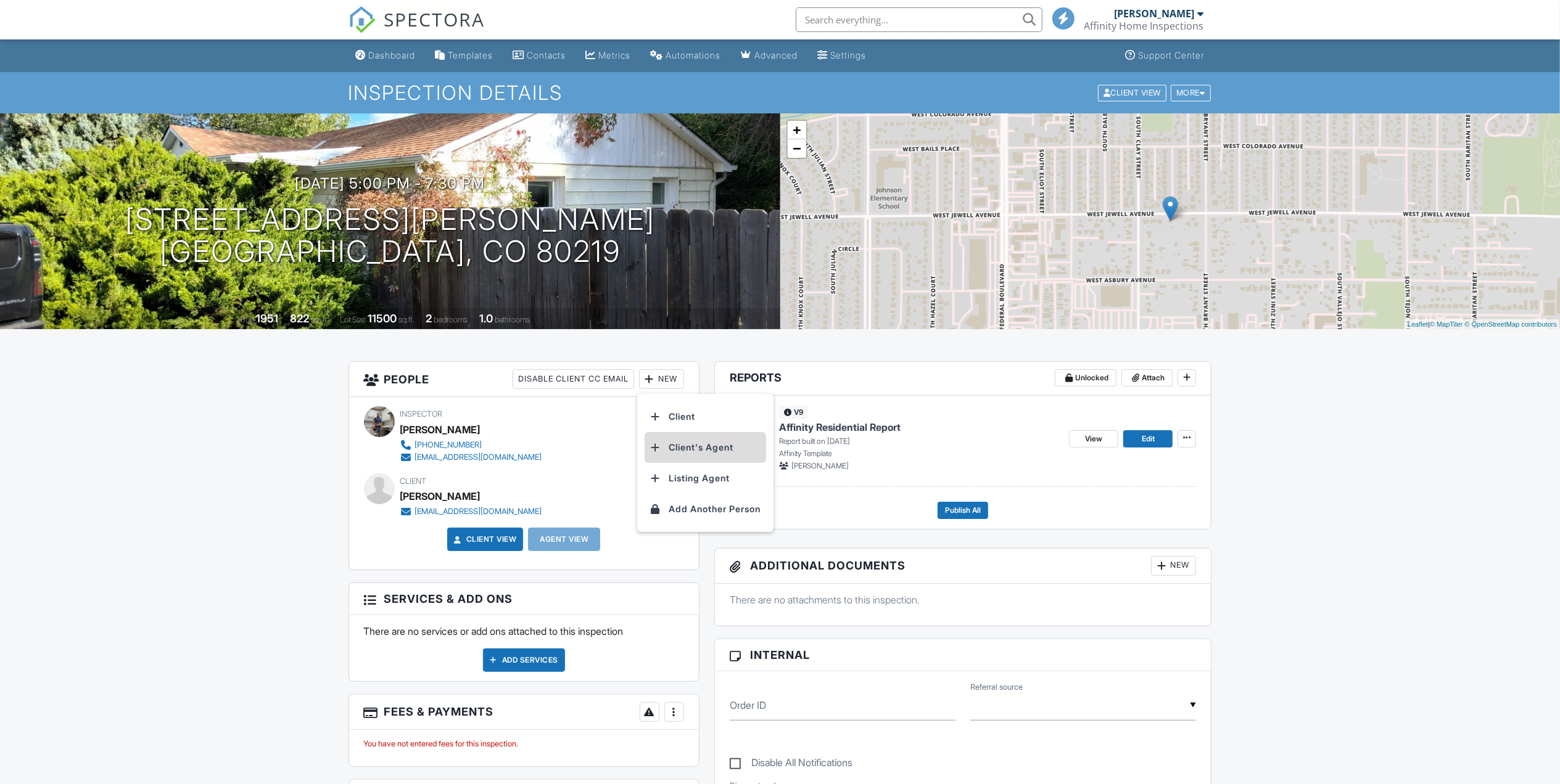
click at [695, 440] on li "Client's Agent" at bounding box center [706, 447] width 121 height 31
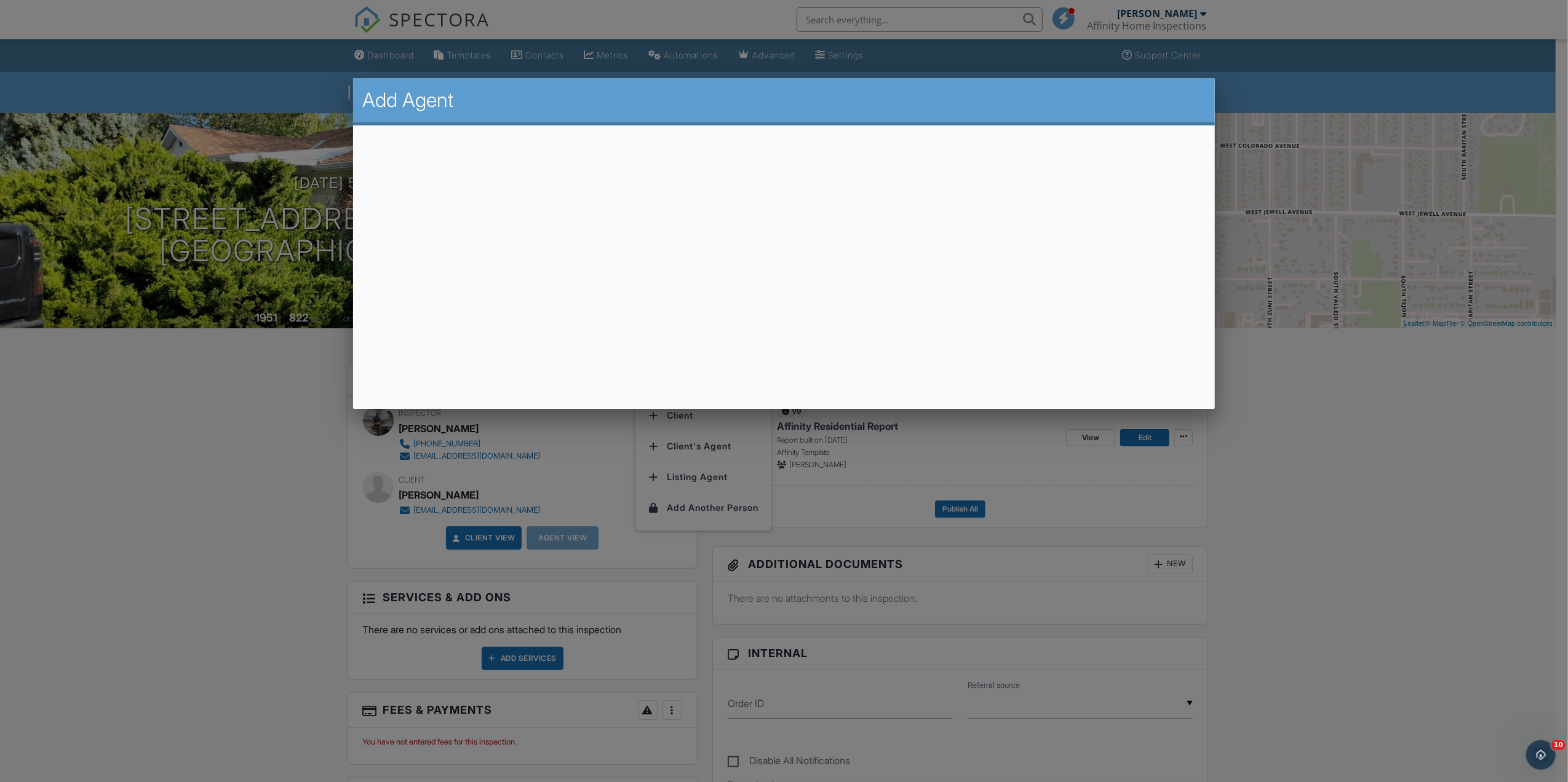
click at [1321, 450] on div at bounding box center [784, 427] width 1568 height 978
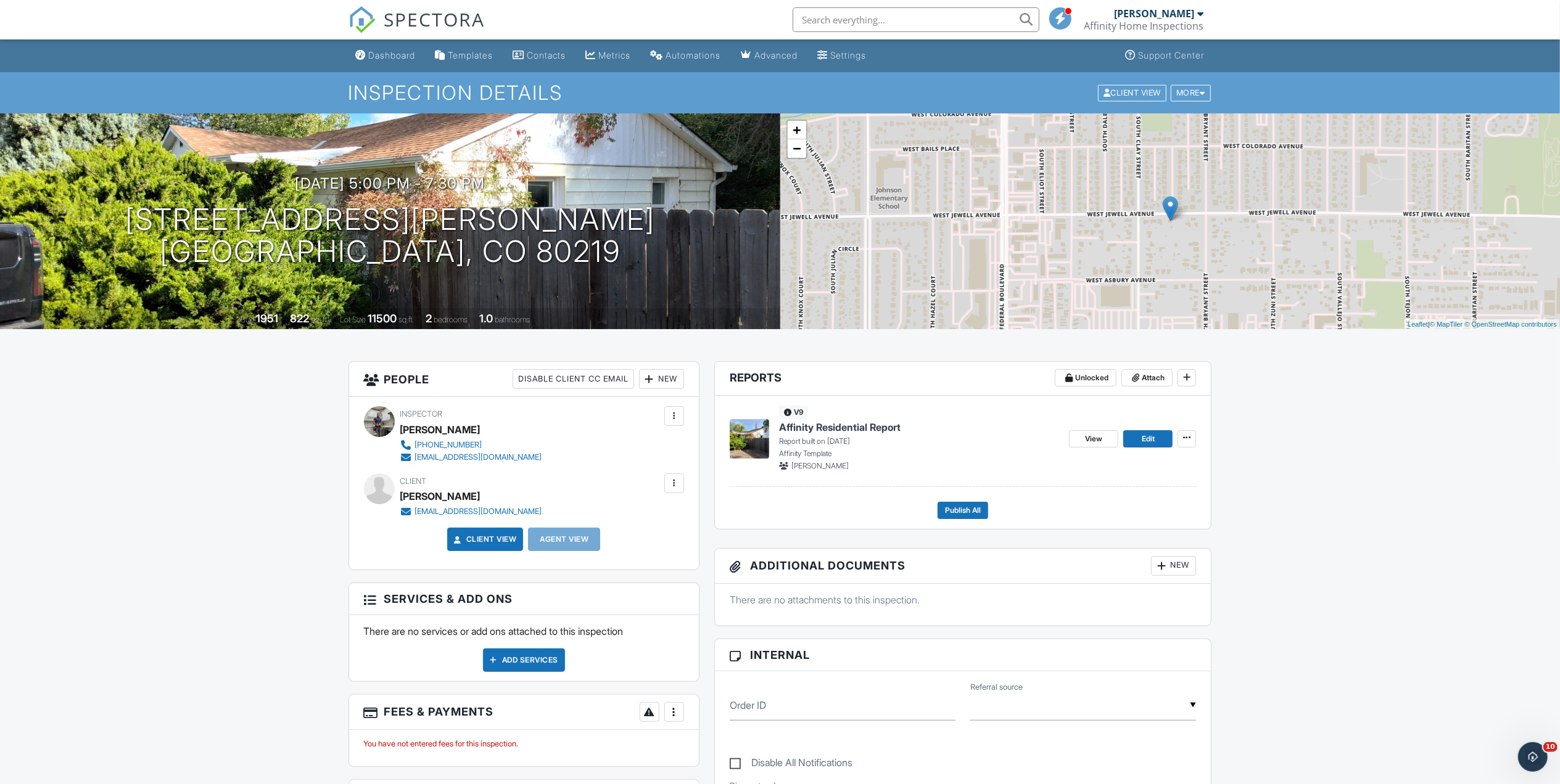
click at [647, 379] on div at bounding box center [650, 379] width 13 height 13
click at [677, 449] on li "Client's Agent" at bounding box center [706, 447] width 121 height 31
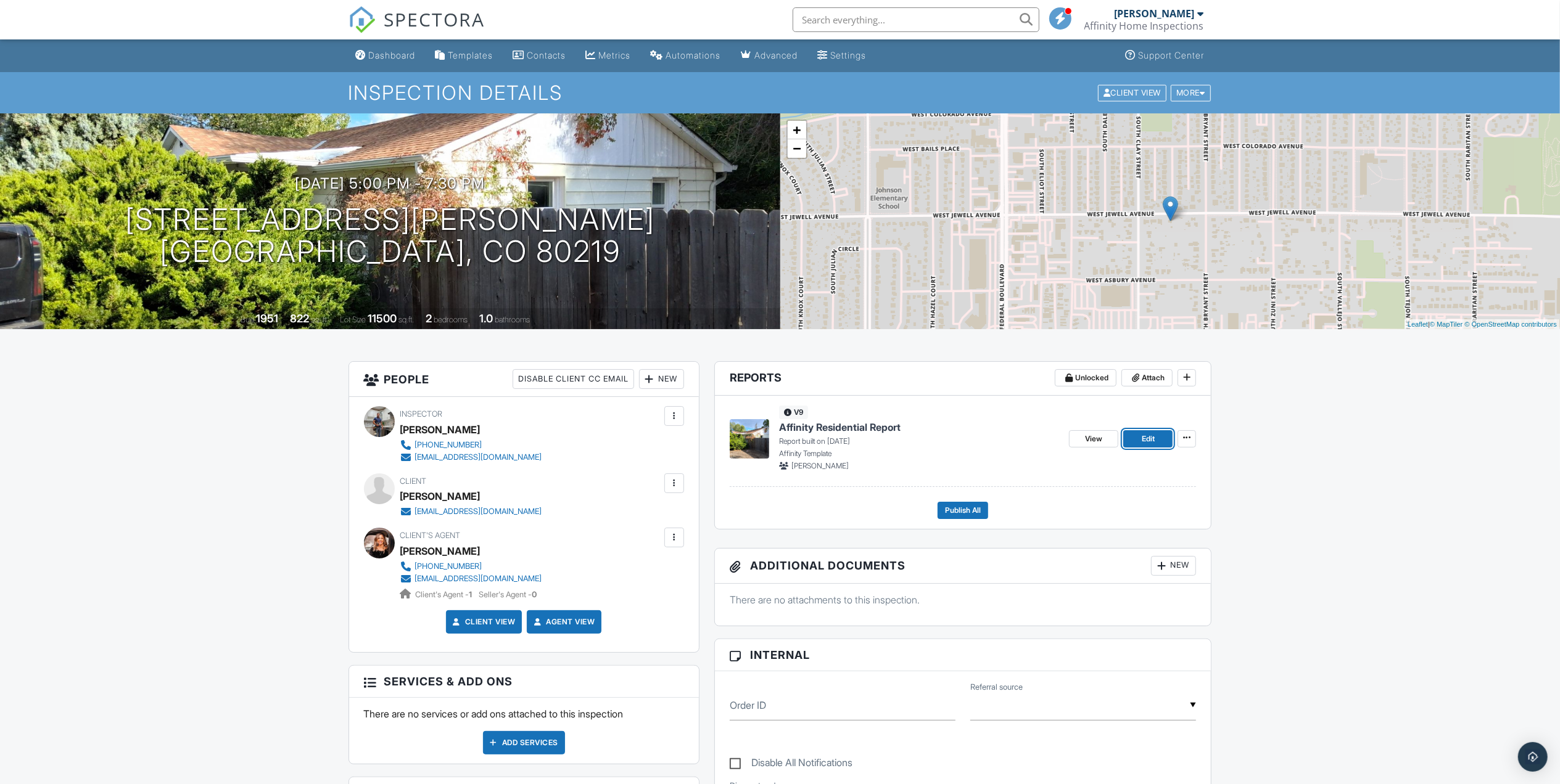
click at [1147, 439] on span "Edit" at bounding box center [1148, 439] width 13 height 13
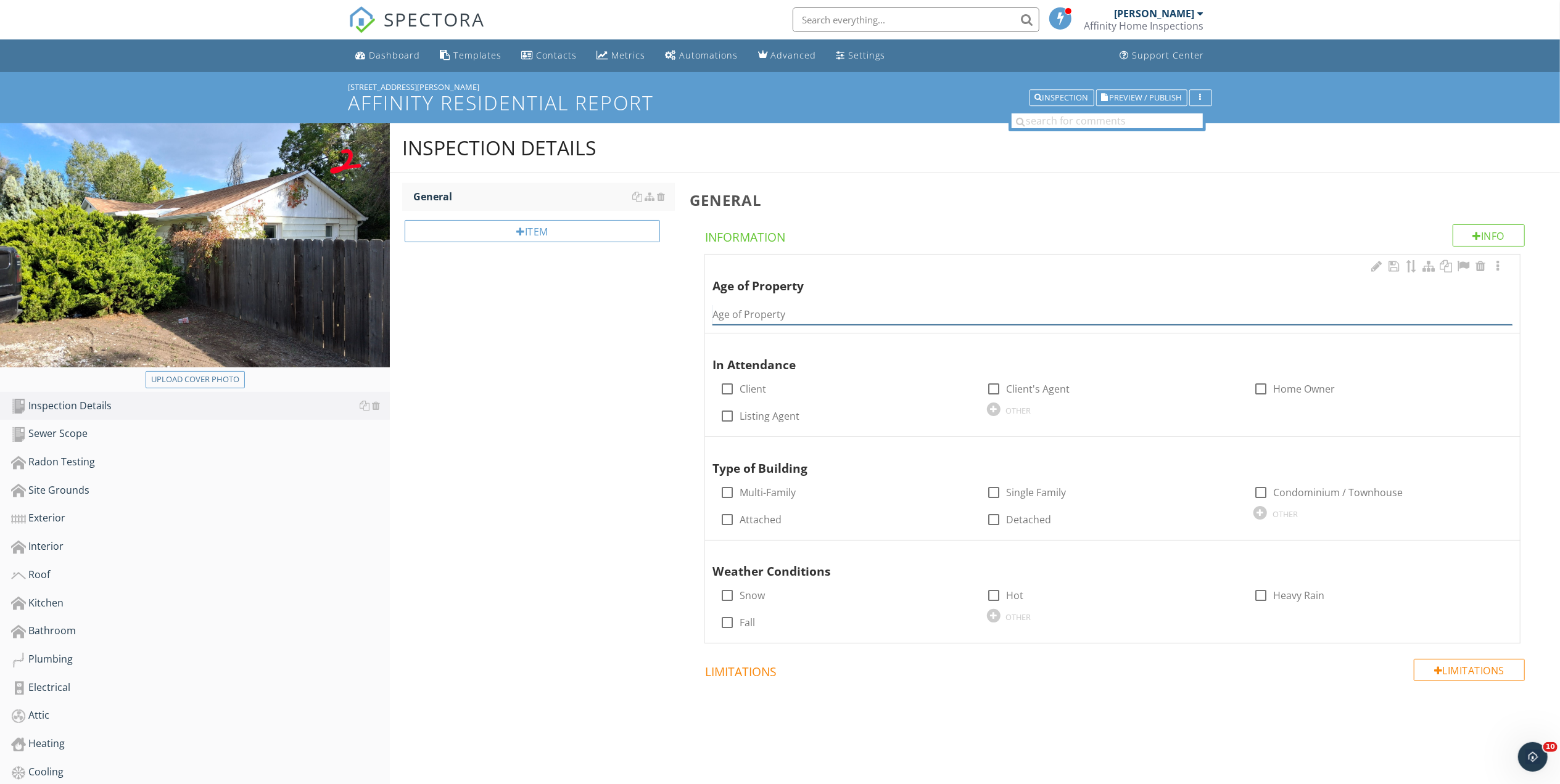
click at [747, 312] on input "Age of Property" at bounding box center [1112, 315] width 800 height 21
type input "1951"
click at [1481, 346] on div at bounding box center [1480, 345] width 15 height 13
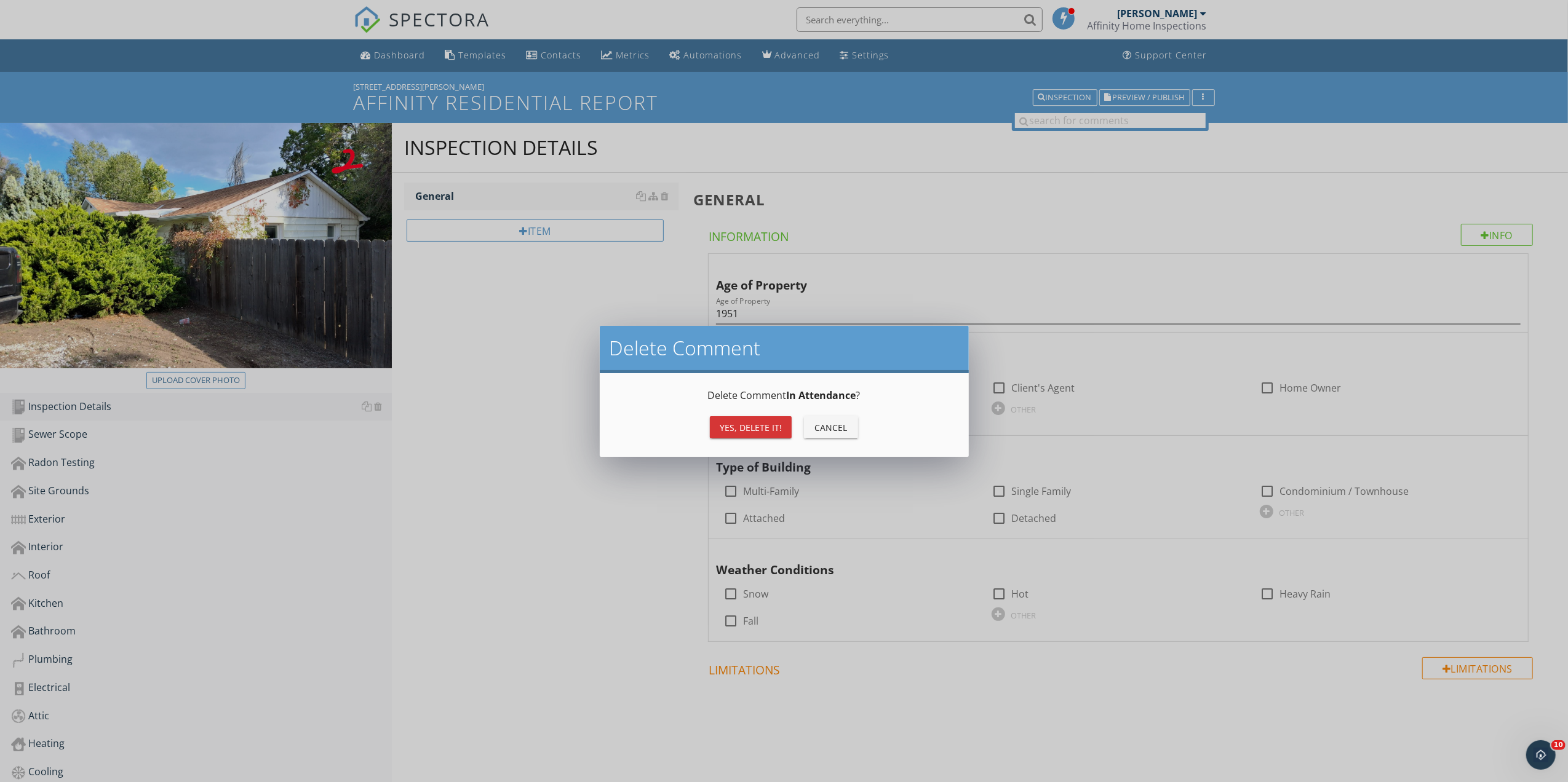
drag, startPoint x: 1480, startPoint y: 393, endPoint x: 1394, endPoint y: 397, distance: 86.1
click at [1471, 393] on div "Delete Comment Delete Comment In Attendance ? Yes, Delete it! Cancel" at bounding box center [784, 391] width 1568 height 782
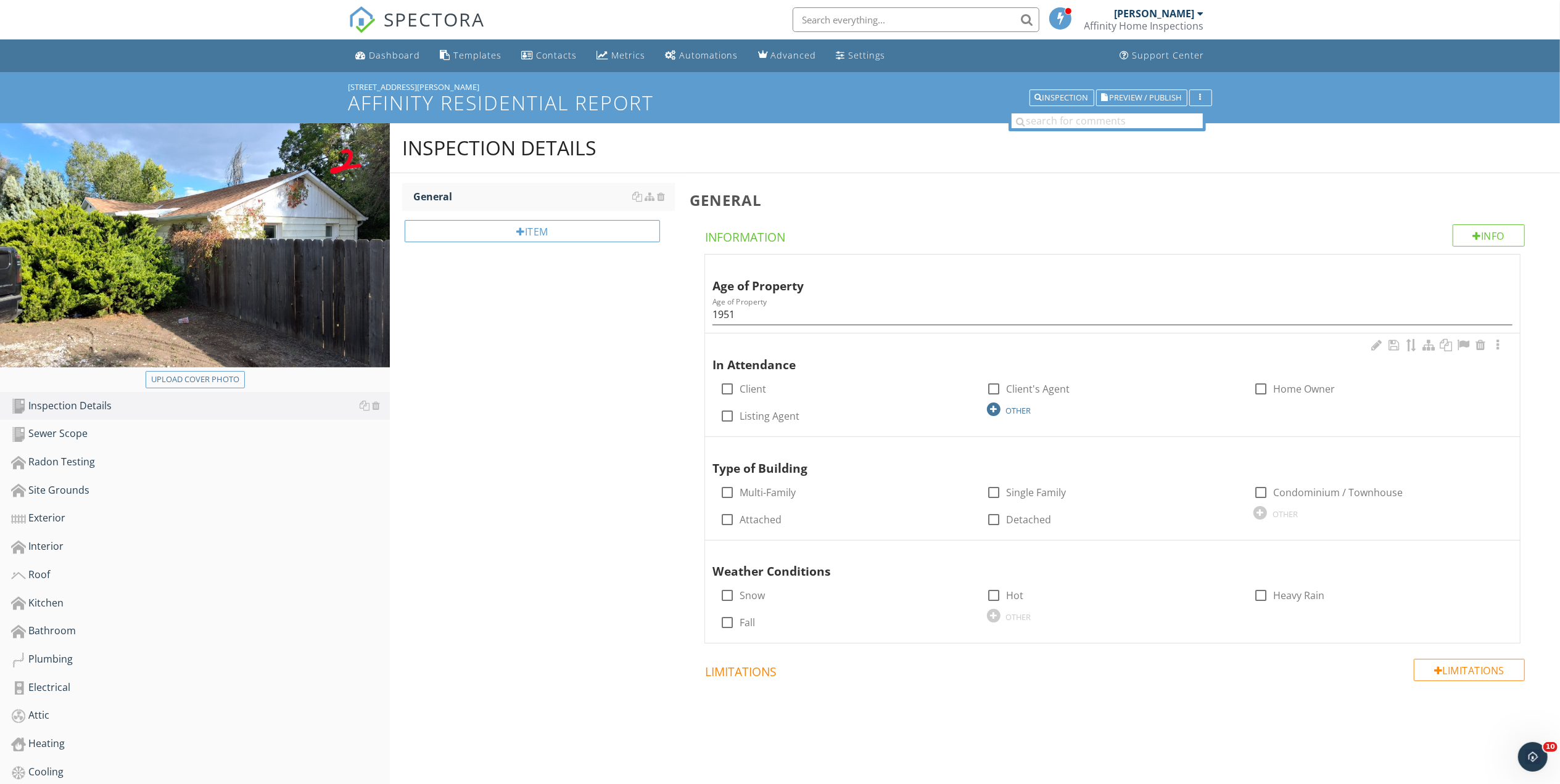
click at [1013, 412] on div "OTHER" at bounding box center [1019, 410] width 25 height 10
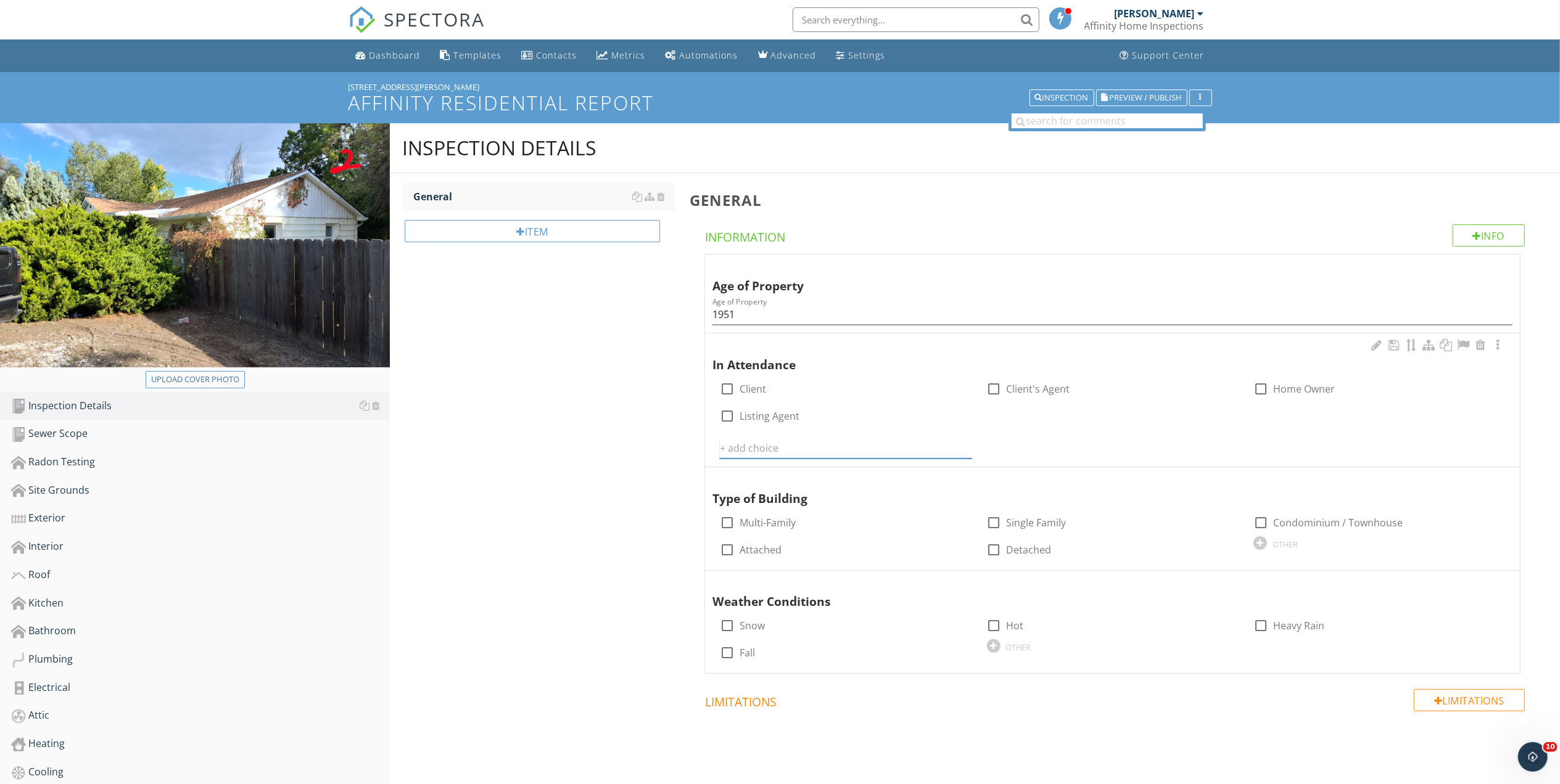
click at [804, 445] on input "text" at bounding box center [846, 448] width 252 height 21
type input "Home Inspector only"
click at [963, 444] on icon at bounding box center [965, 448] width 9 height 10
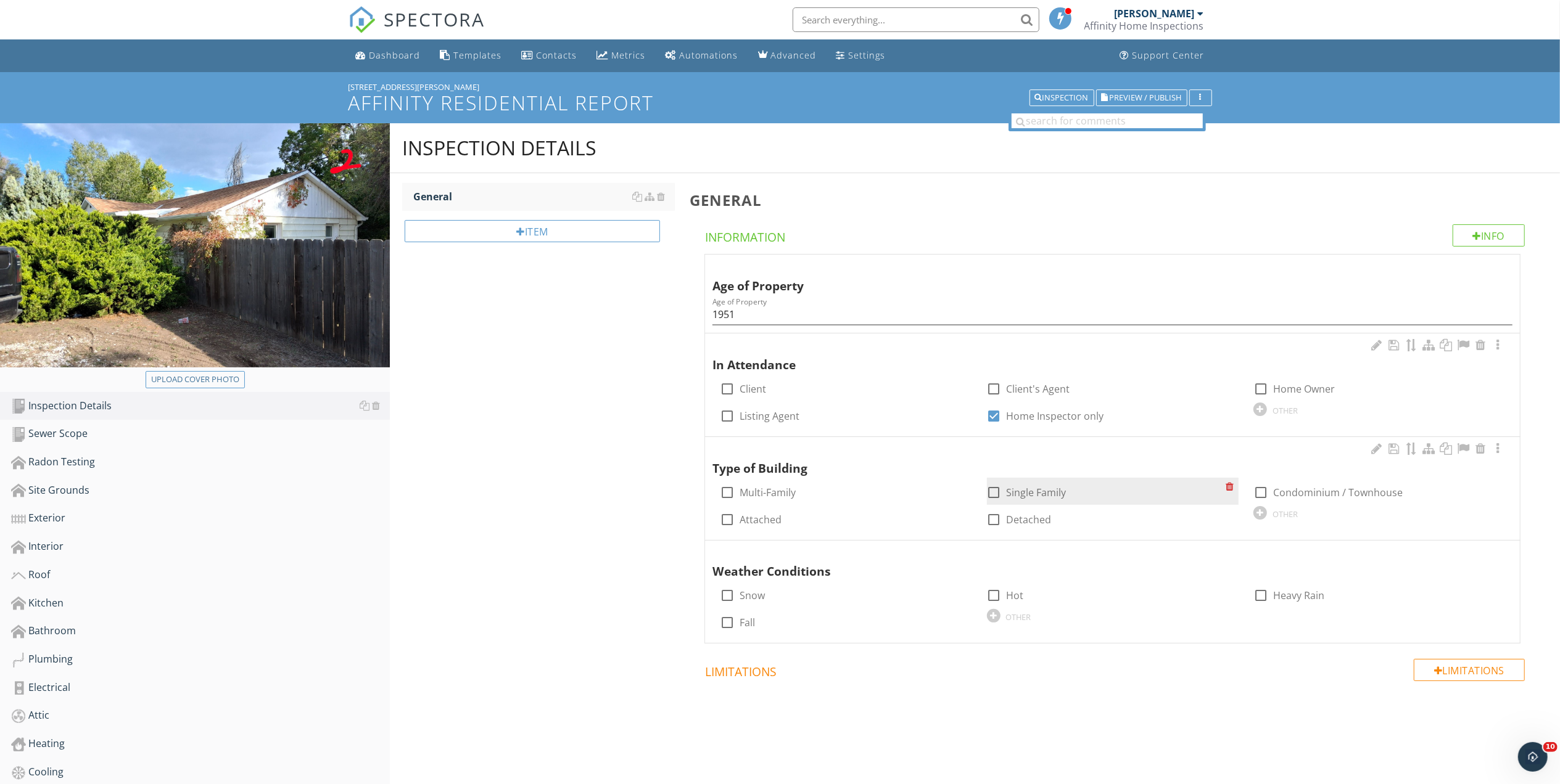
click at [992, 493] on div at bounding box center [993, 492] width 21 height 21
checkbox input "true"
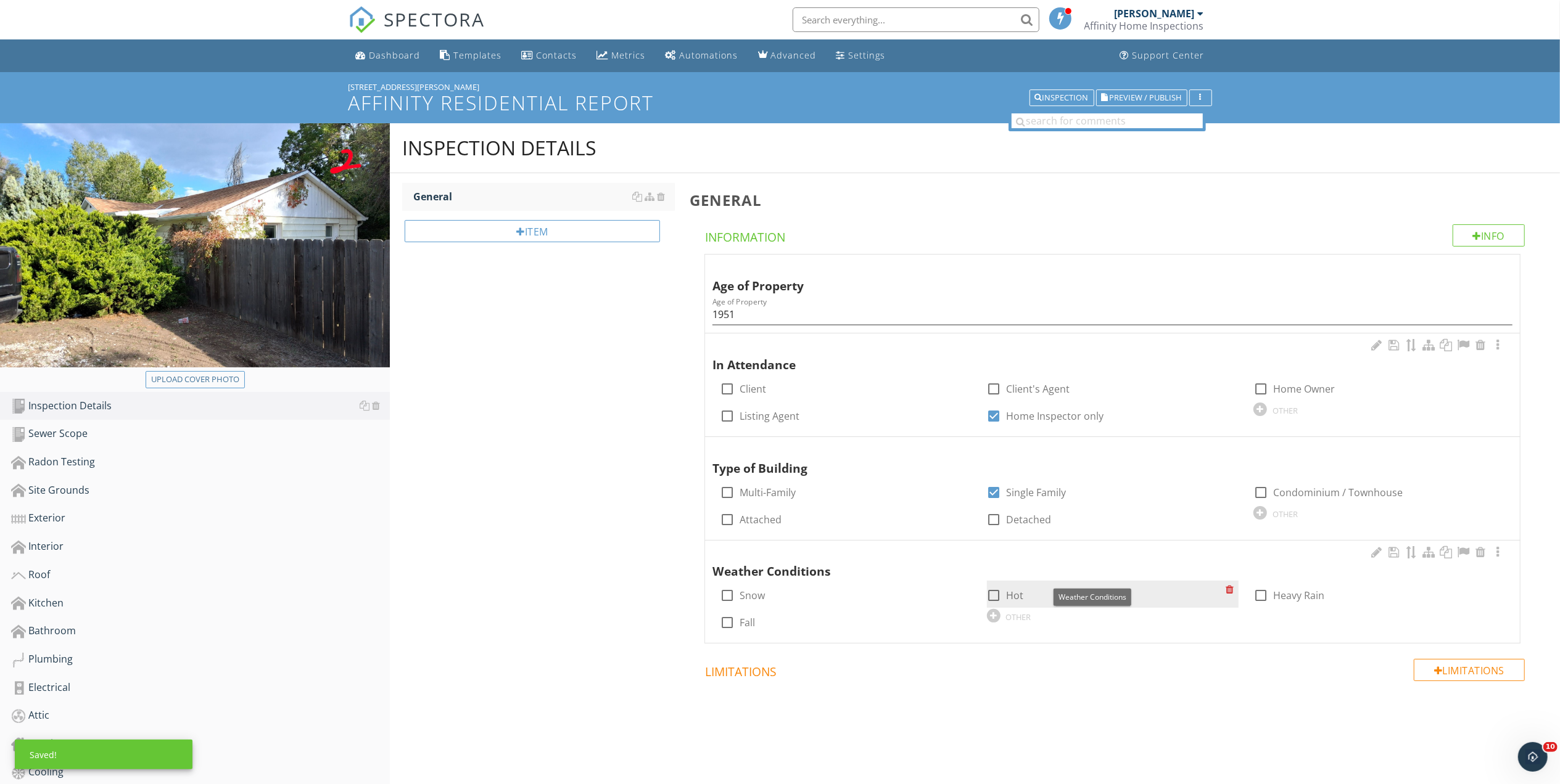
click at [990, 603] on div at bounding box center [993, 595] width 21 height 21
checkbox input "true"
click at [88, 432] on div "Sewer Scope" at bounding box center [200, 434] width 379 height 16
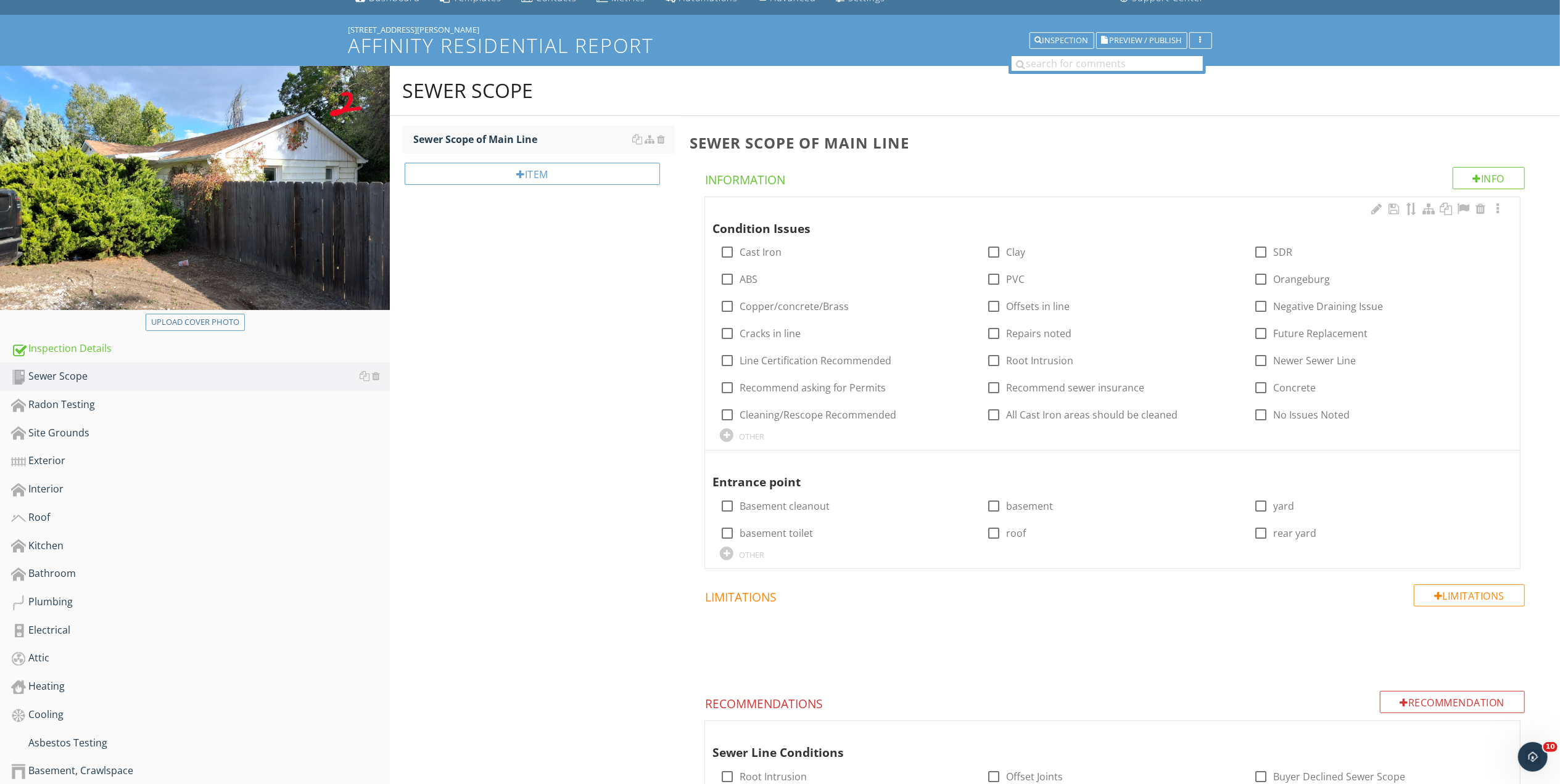
scroll to position [48, 0]
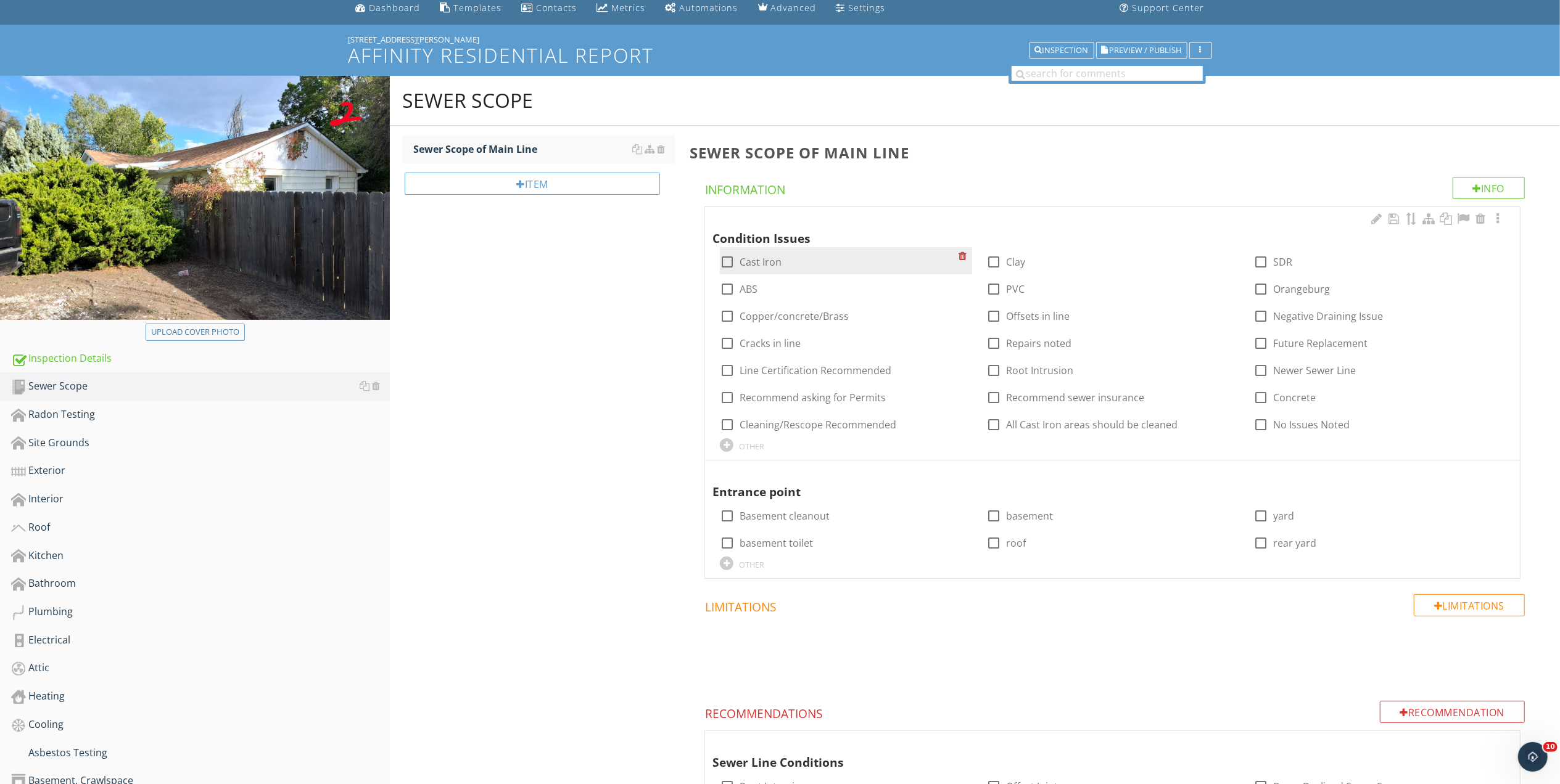
click at [727, 260] on div at bounding box center [727, 262] width 21 height 21
checkbox input "true"
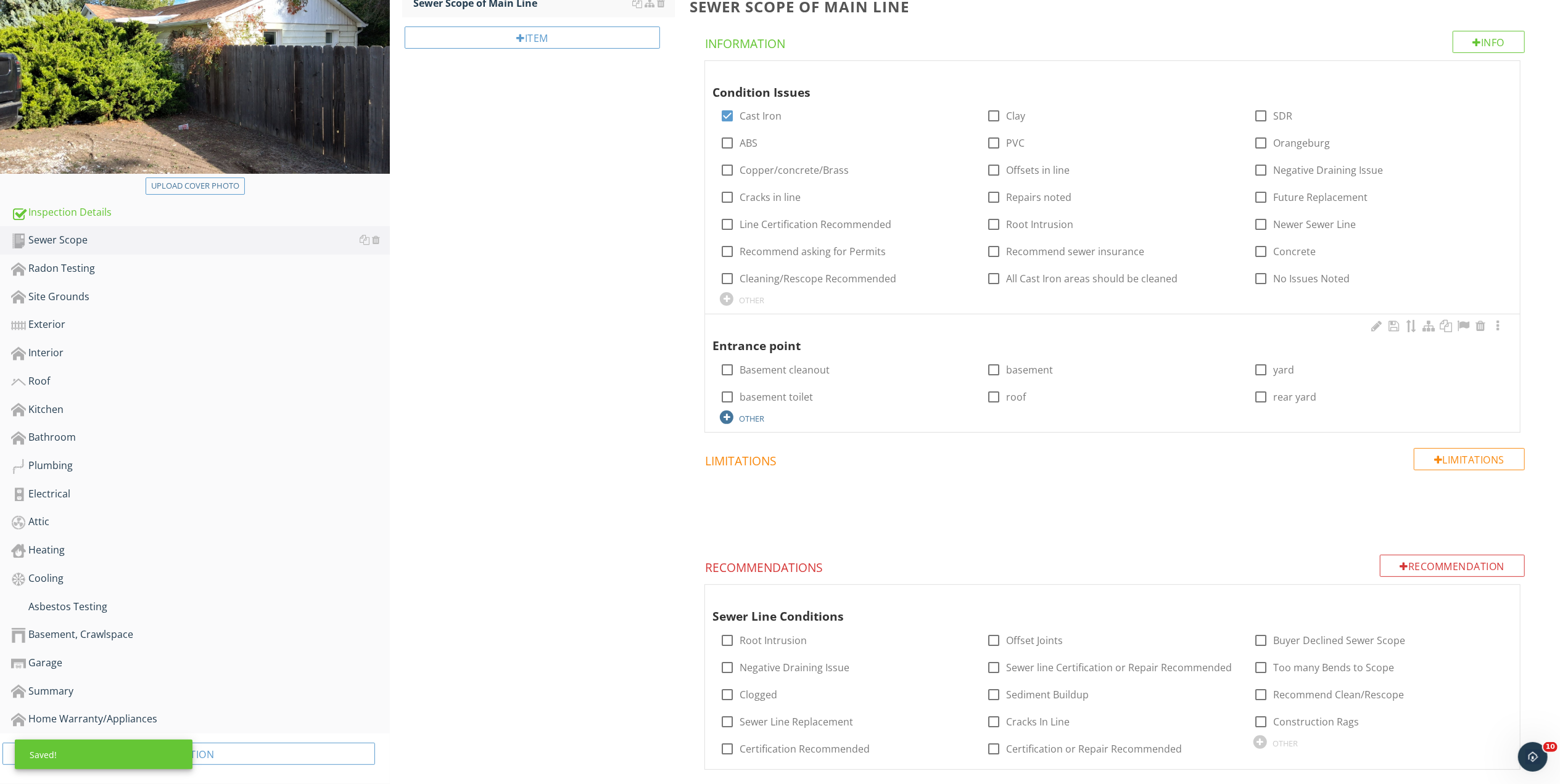
scroll to position [212, 0]
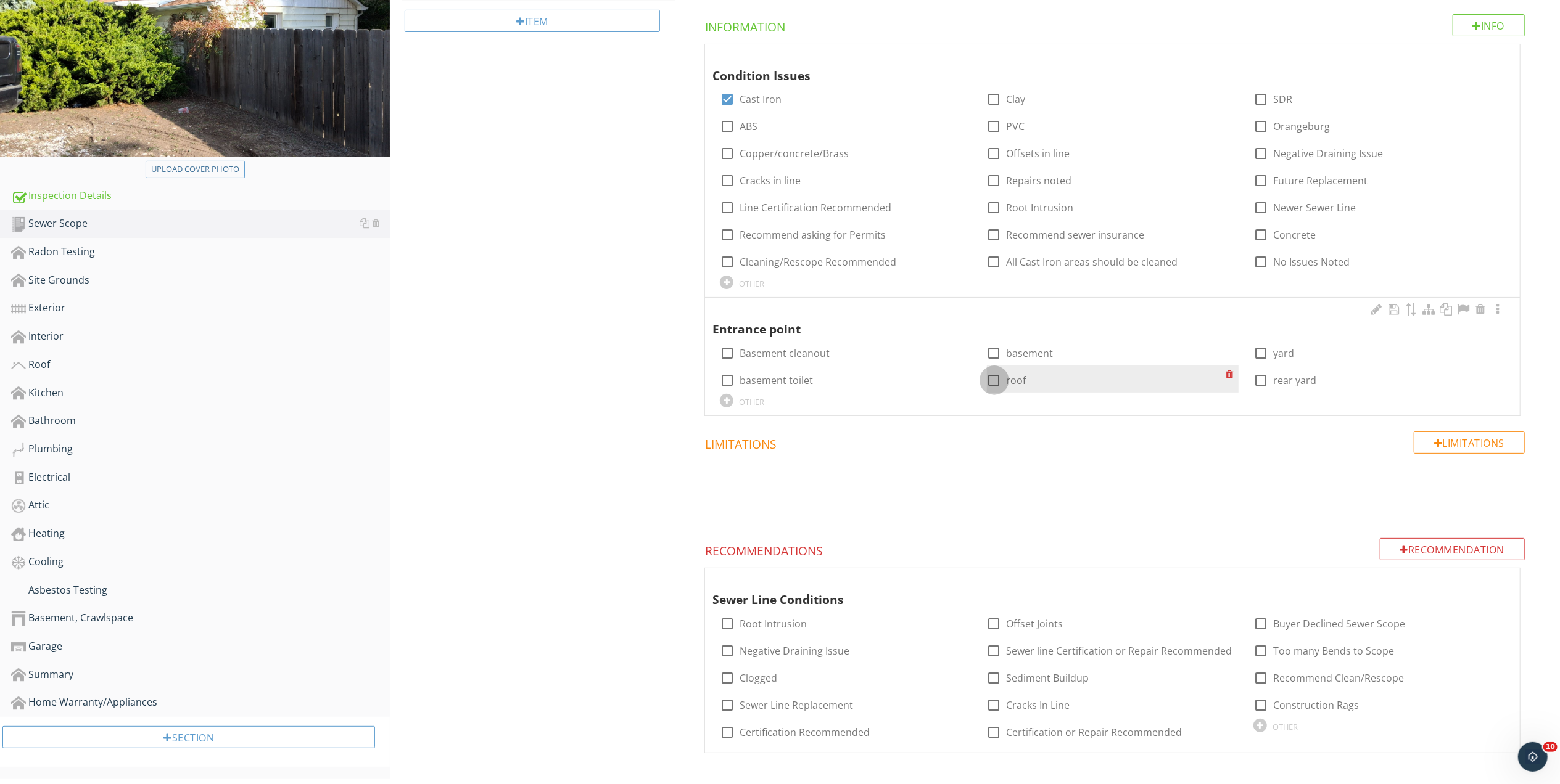
drag, startPoint x: 993, startPoint y: 378, endPoint x: 763, endPoint y: 384, distance: 230.1
click at [992, 379] on div at bounding box center [993, 380] width 21 height 21
checkbox input "true"
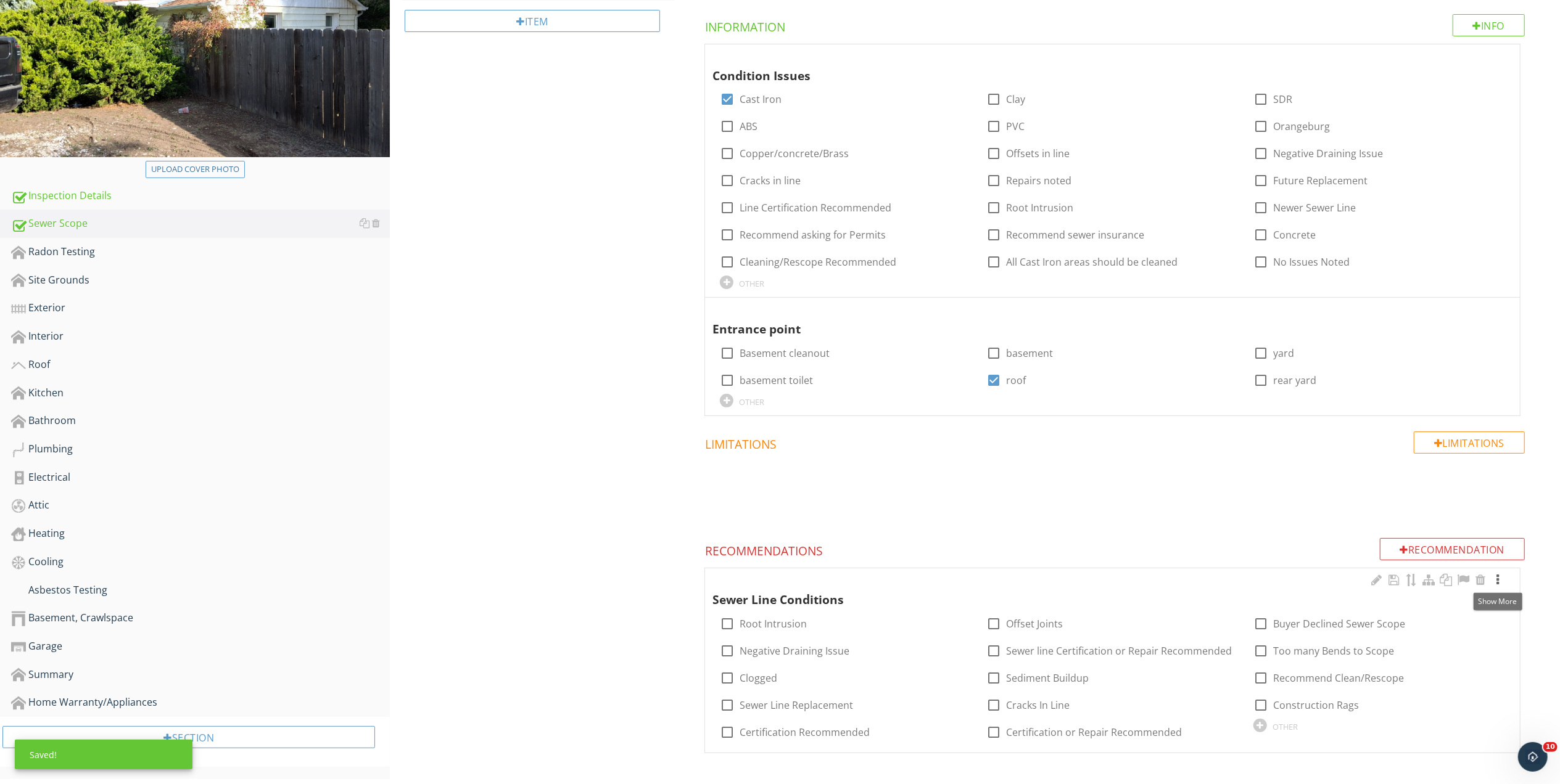
click at [1499, 578] on div at bounding box center [1497, 580] width 15 height 13
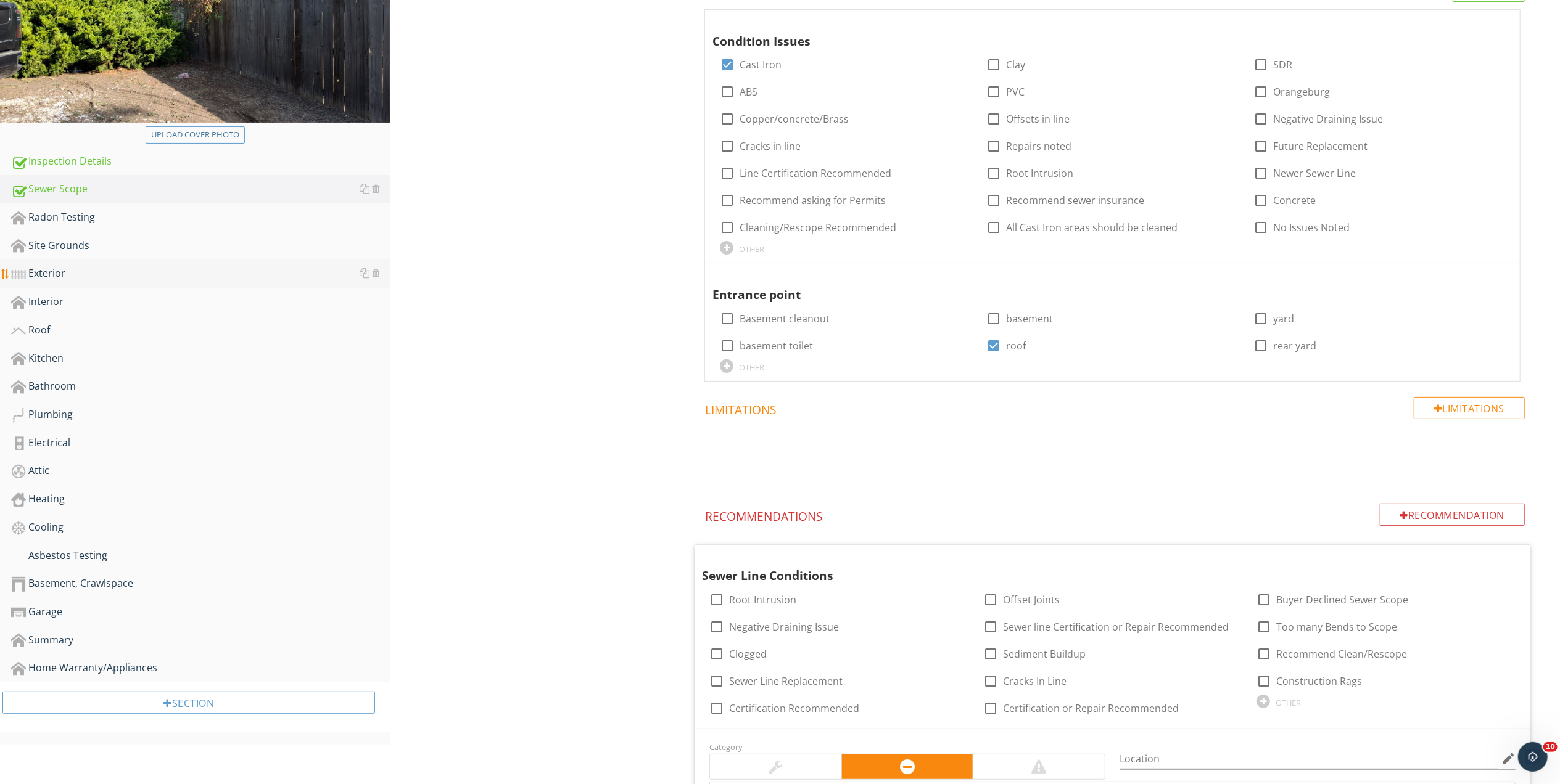
scroll to position [244, 0]
click at [55, 188] on div "Sewer Scope" at bounding box center [200, 190] width 379 height 16
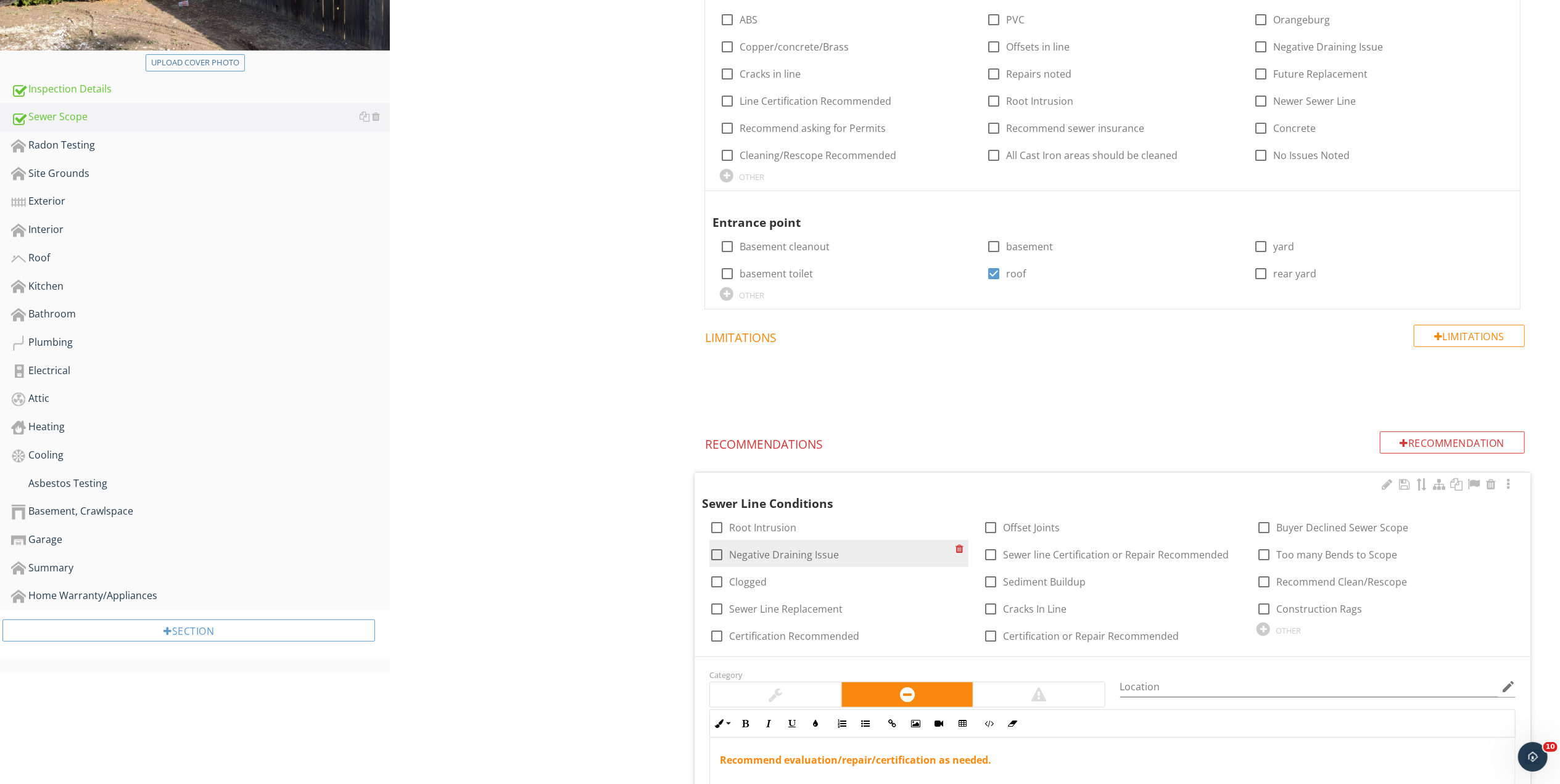
scroll to position [518, 0]
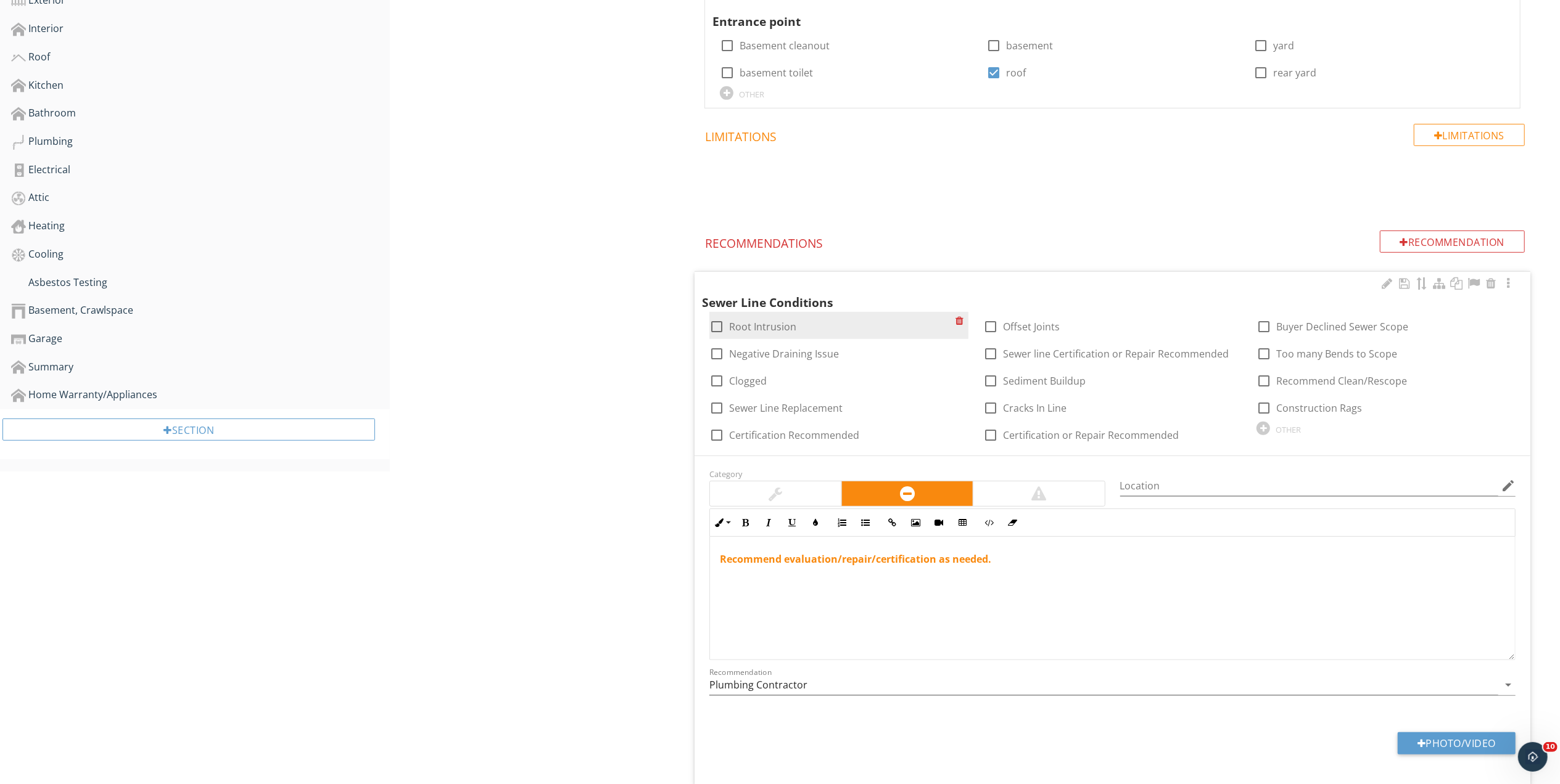
click at [714, 328] on div at bounding box center [716, 326] width 21 height 21
checkbox input "true"
click at [716, 383] on div at bounding box center [716, 380] width 21 height 21
checkbox input "true"
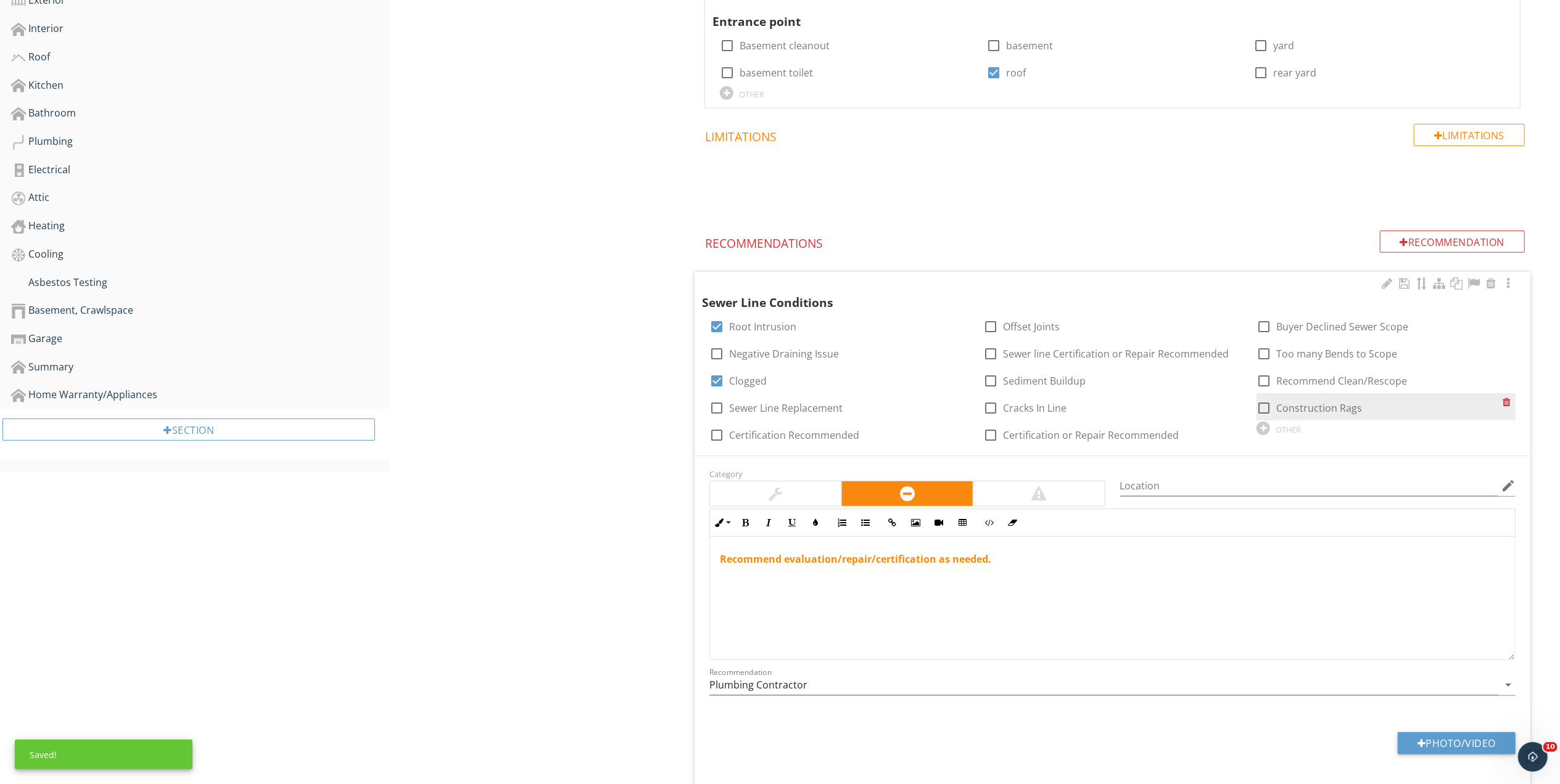
click at [1265, 408] on div at bounding box center [1263, 407] width 21 height 21
checkbox input "true"
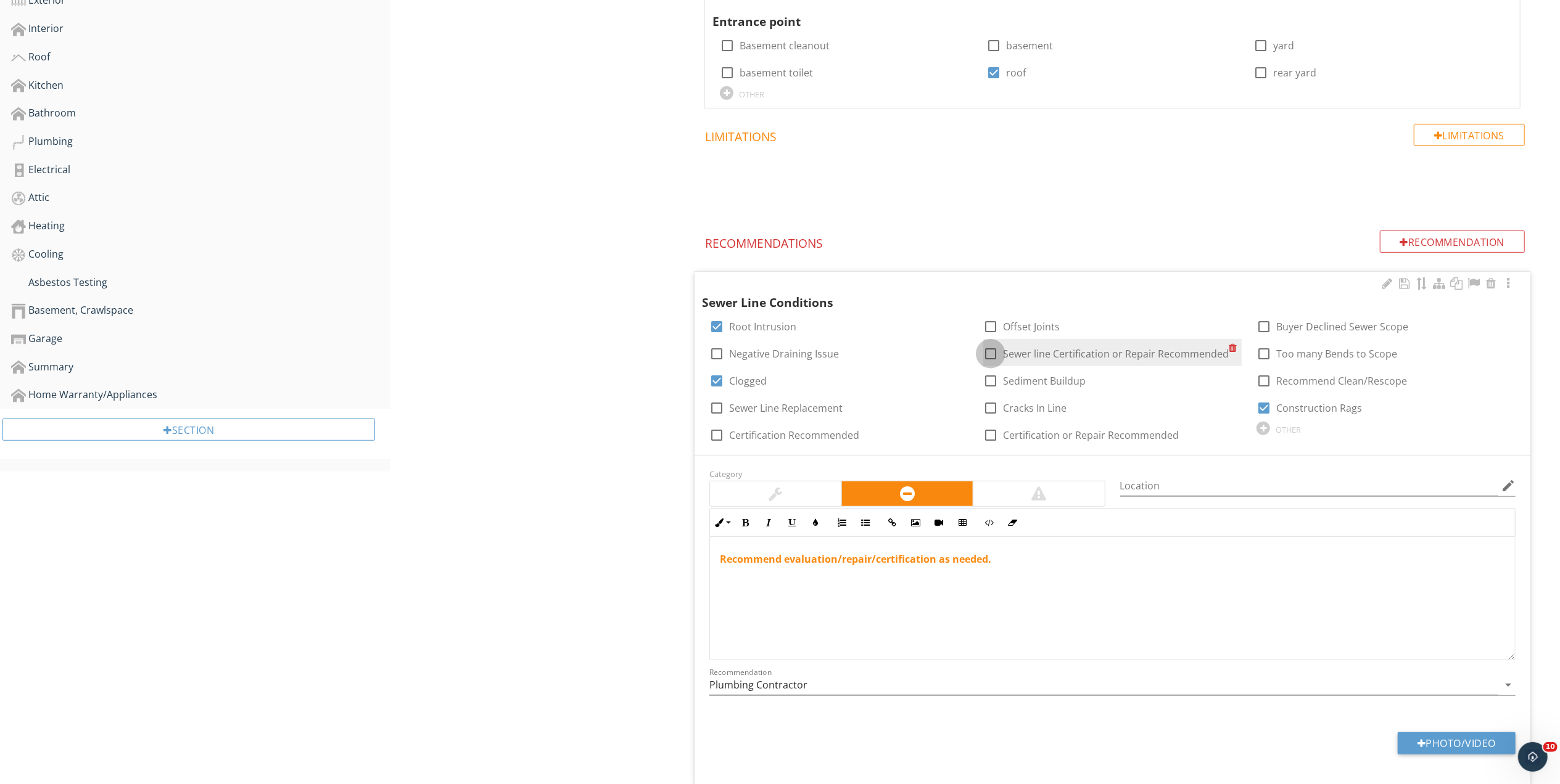
click at [989, 353] on div at bounding box center [990, 354] width 21 height 21
checkbox input "true"
click at [1291, 434] on div "OTHER" at bounding box center [1288, 430] width 25 height 10
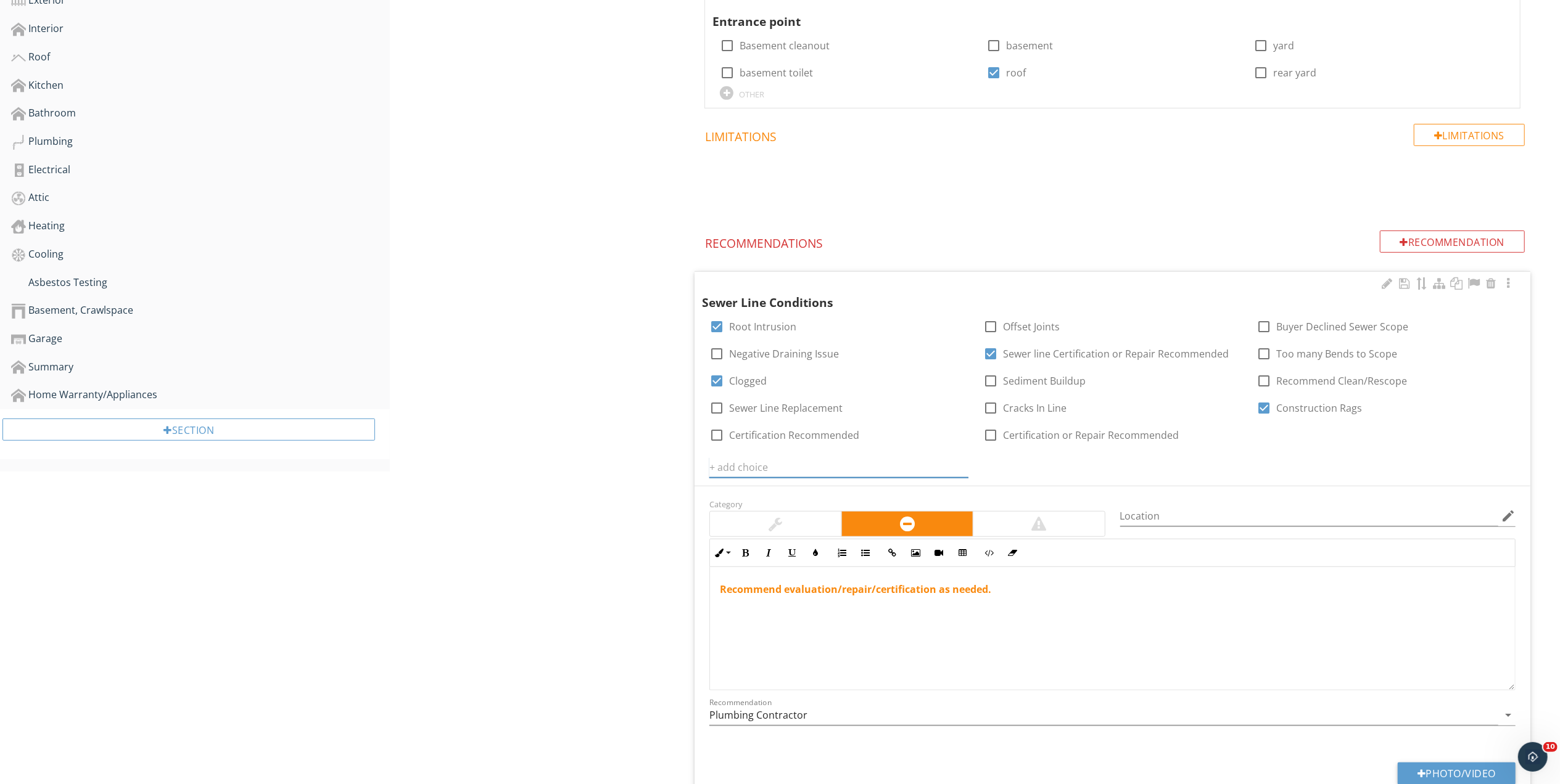
click at [825, 467] on input "text" at bounding box center [839, 467] width 259 height 21
click at [960, 465] on icon at bounding box center [961, 467] width 9 height 10
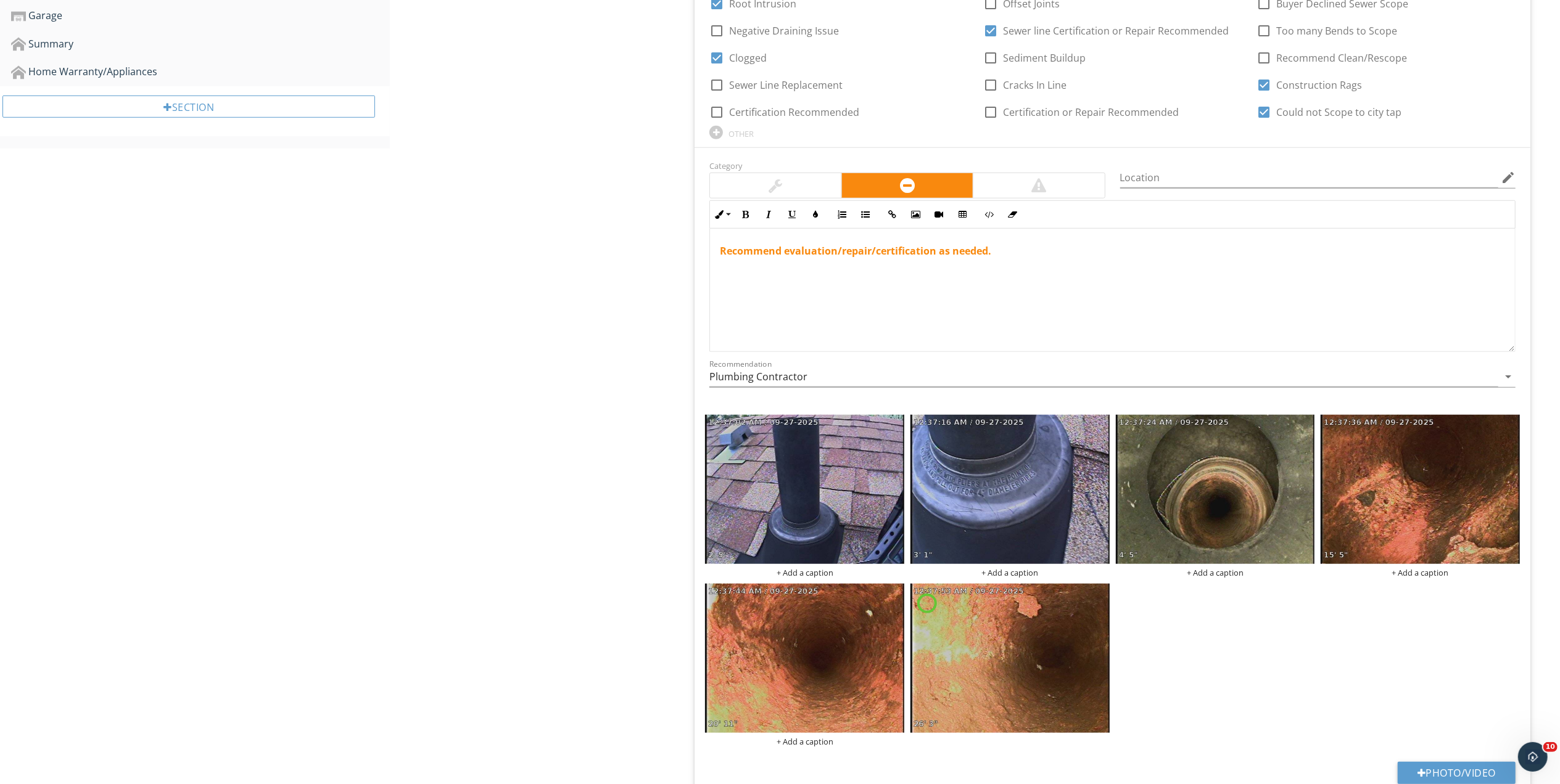
scroll to position [916, 0]
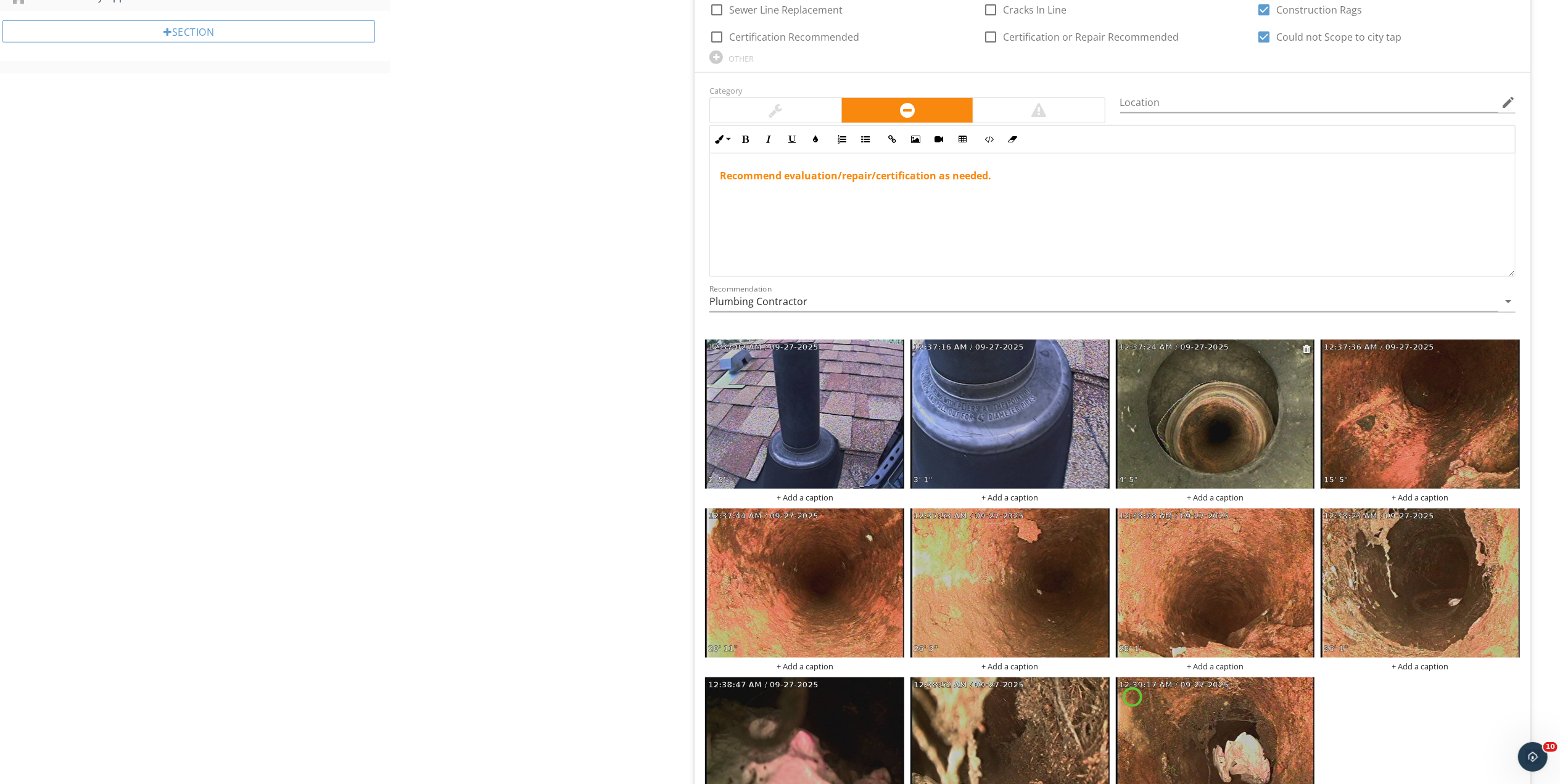
click at [1214, 428] on img at bounding box center [1215, 414] width 199 height 149
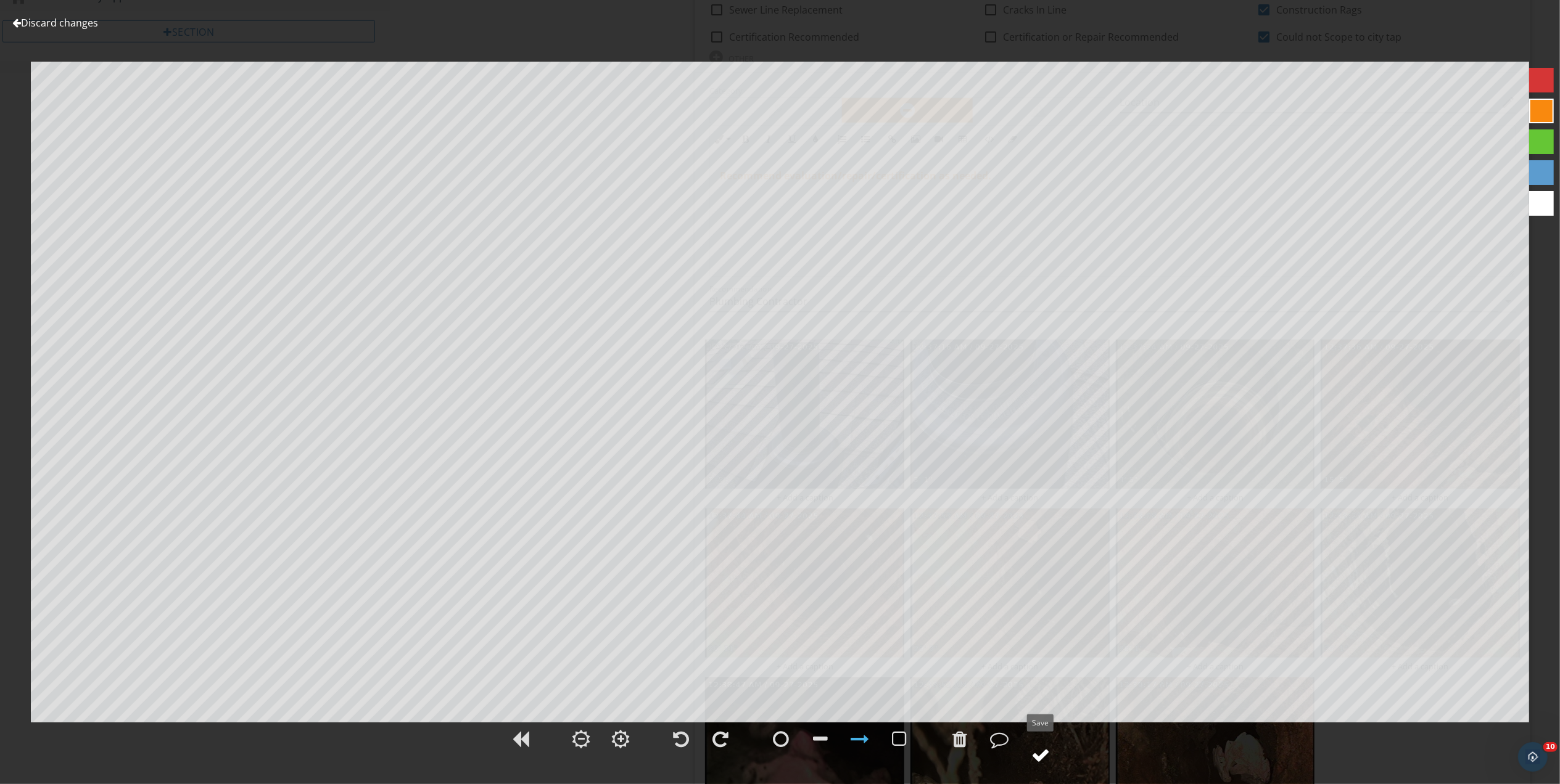
click at [1042, 753] on div at bounding box center [1041, 755] width 19 height 19
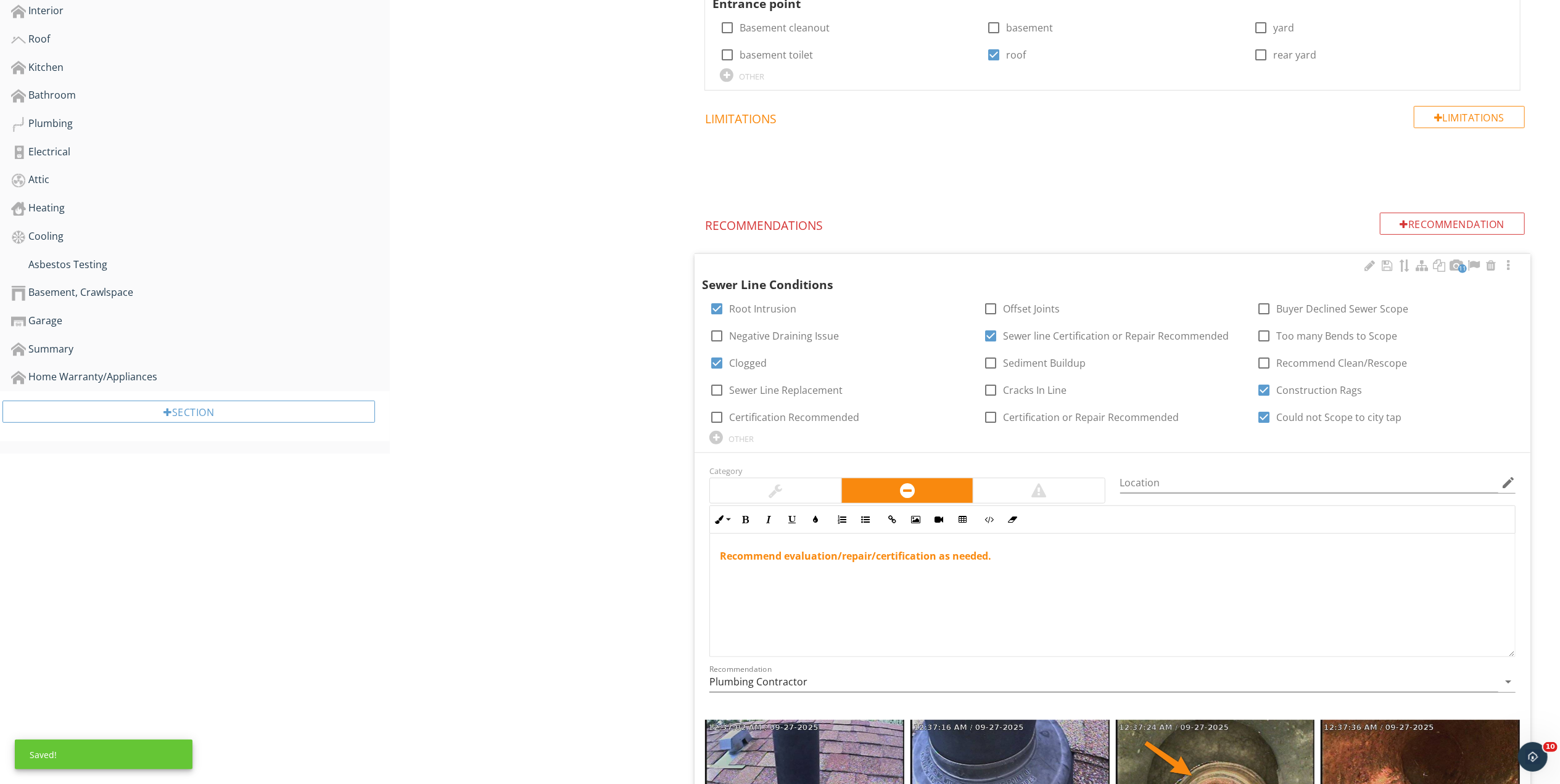
scroll to position [532, 0]
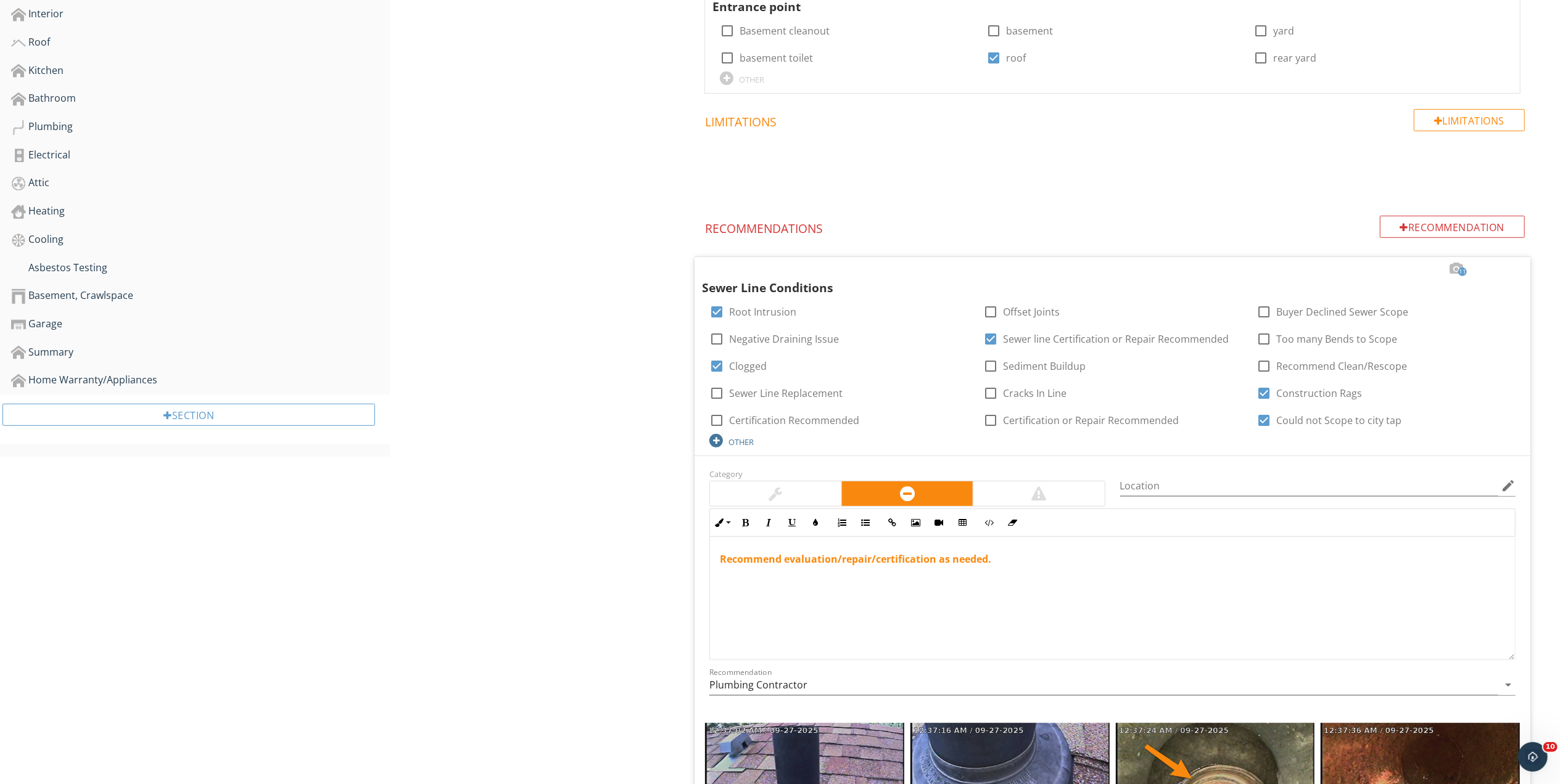
click at [740, 444] on div "OTHER" at bounding box center [741, 442] width 25 height 10
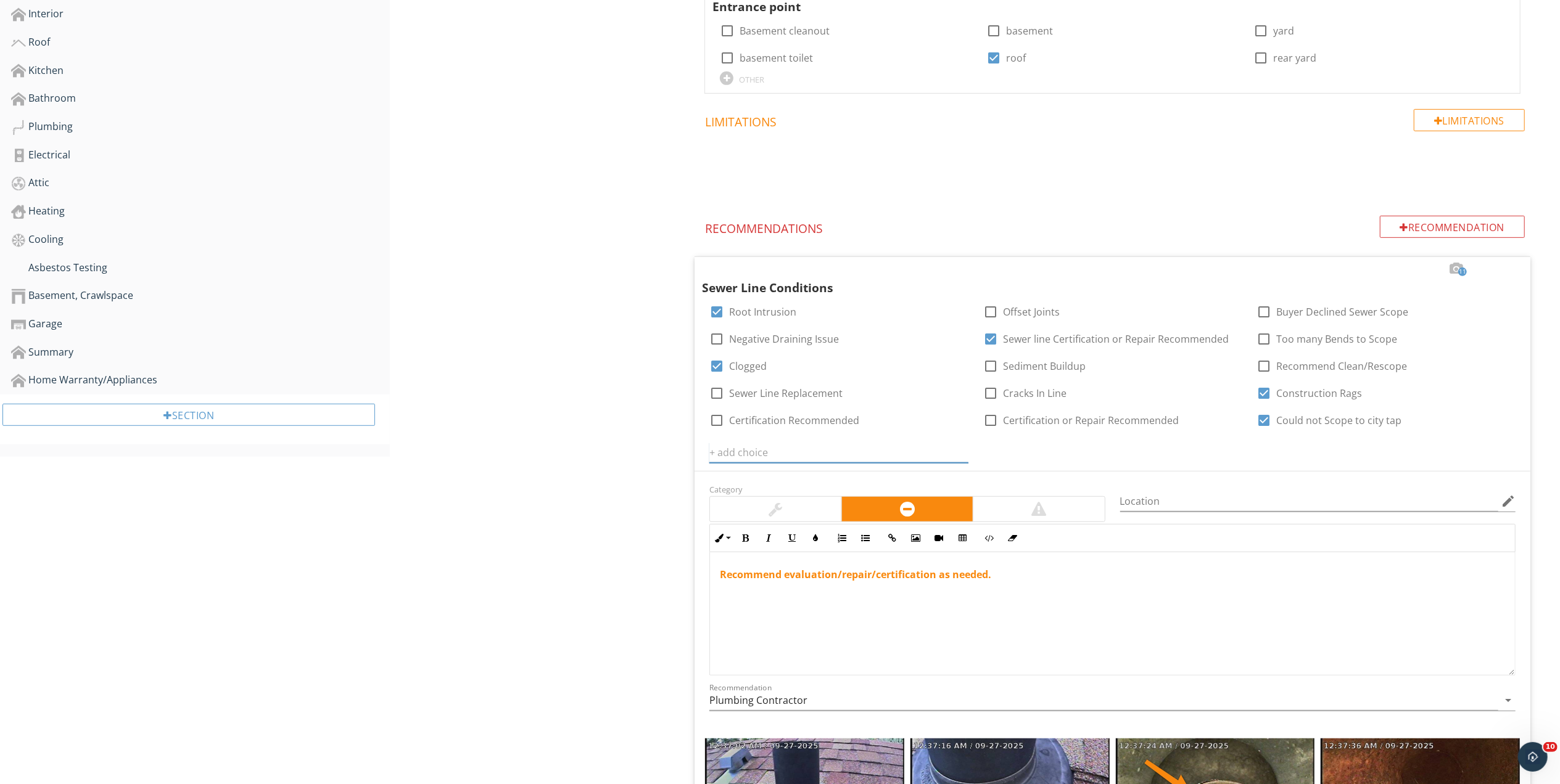
click at [743, 454] on input "text" at bounding box center [839, 452] width 259 height 21
type input "Sewer Vent in attic disconnected"
click at [960, 452] on icon at bounding box center [961, 452] width 9 height 10
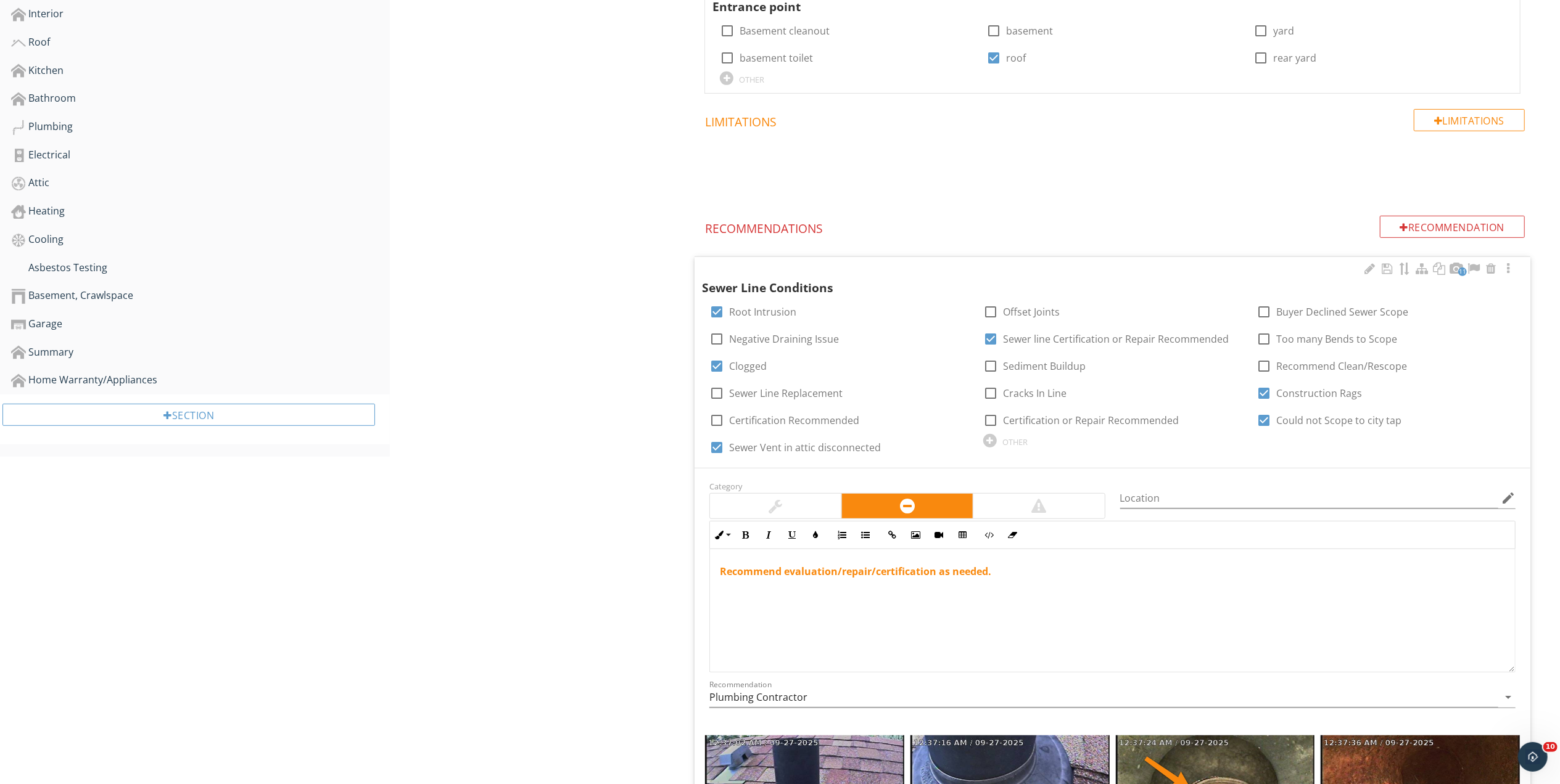
click at [718, 571] on div "Recommend evaluation/repair/certification as needed." at bounding box center [1112, 611] width 805 height 123
click at [732, 571] on p at bounding box center [1112, 571] width 785 height 15
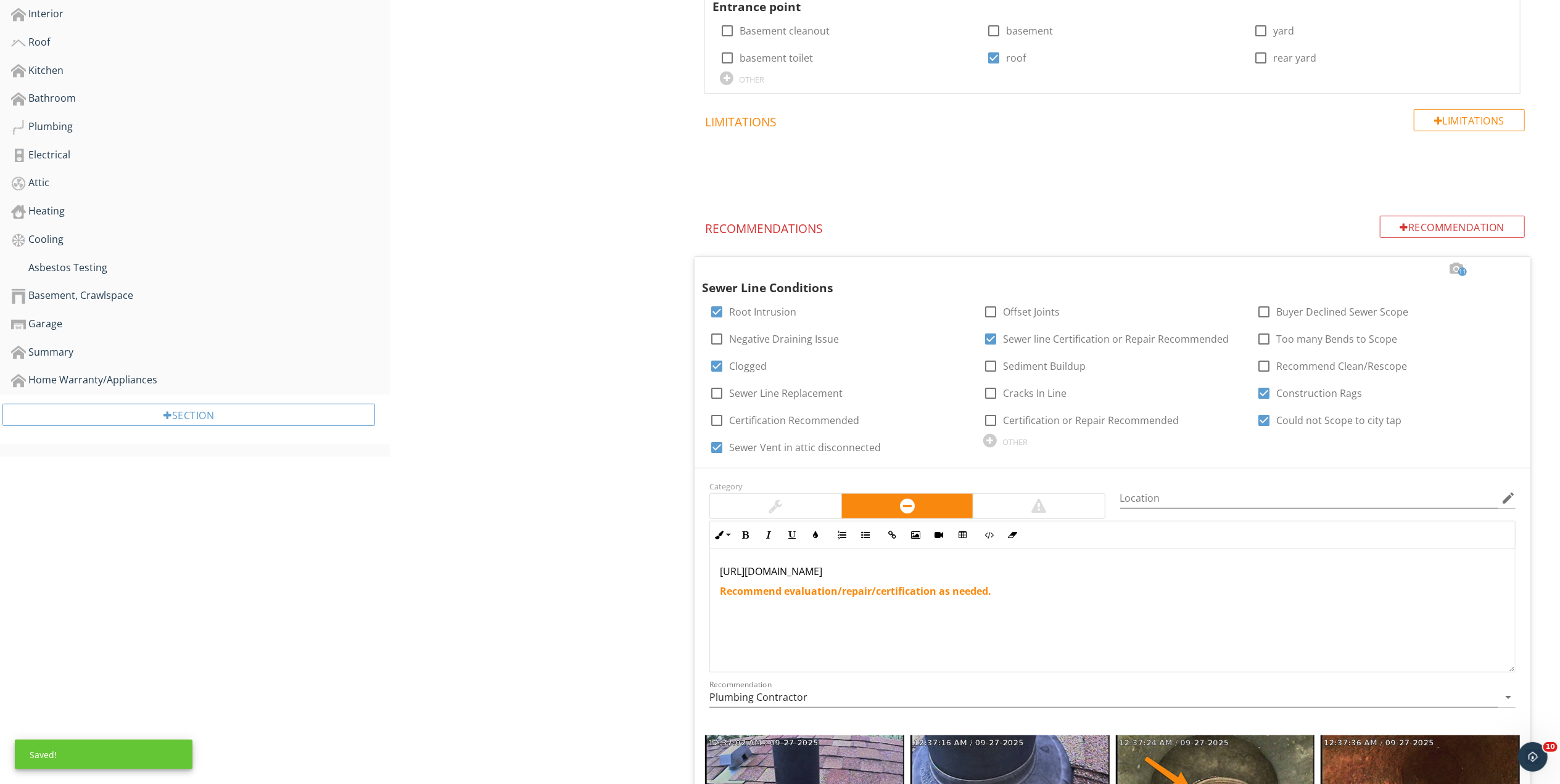
drag, startPoint x: 978, startPoint y: 568, endPoint x: 664, endPoint y: 563, distance: 314.0
click at [659, 568] on div "Sewer Scope Sewer Scope of Main Line Item Sewer Scope of Main Line Info Informa…" at bounding box center [975, 473] width 1170 height 1765
click at [749, 532] on button "Bold" at bounding box center [744, 534] width 23 height 23
click at [792, 535] on icon "button" at bounding box center [792, 535] width 9 height 9
click at [692, 556] on span "11 Sewer Line Conditions check_box Root Intrusion check_box_outline_blank Offse…" at bounding box center [1114, 781] width 851 height 1049
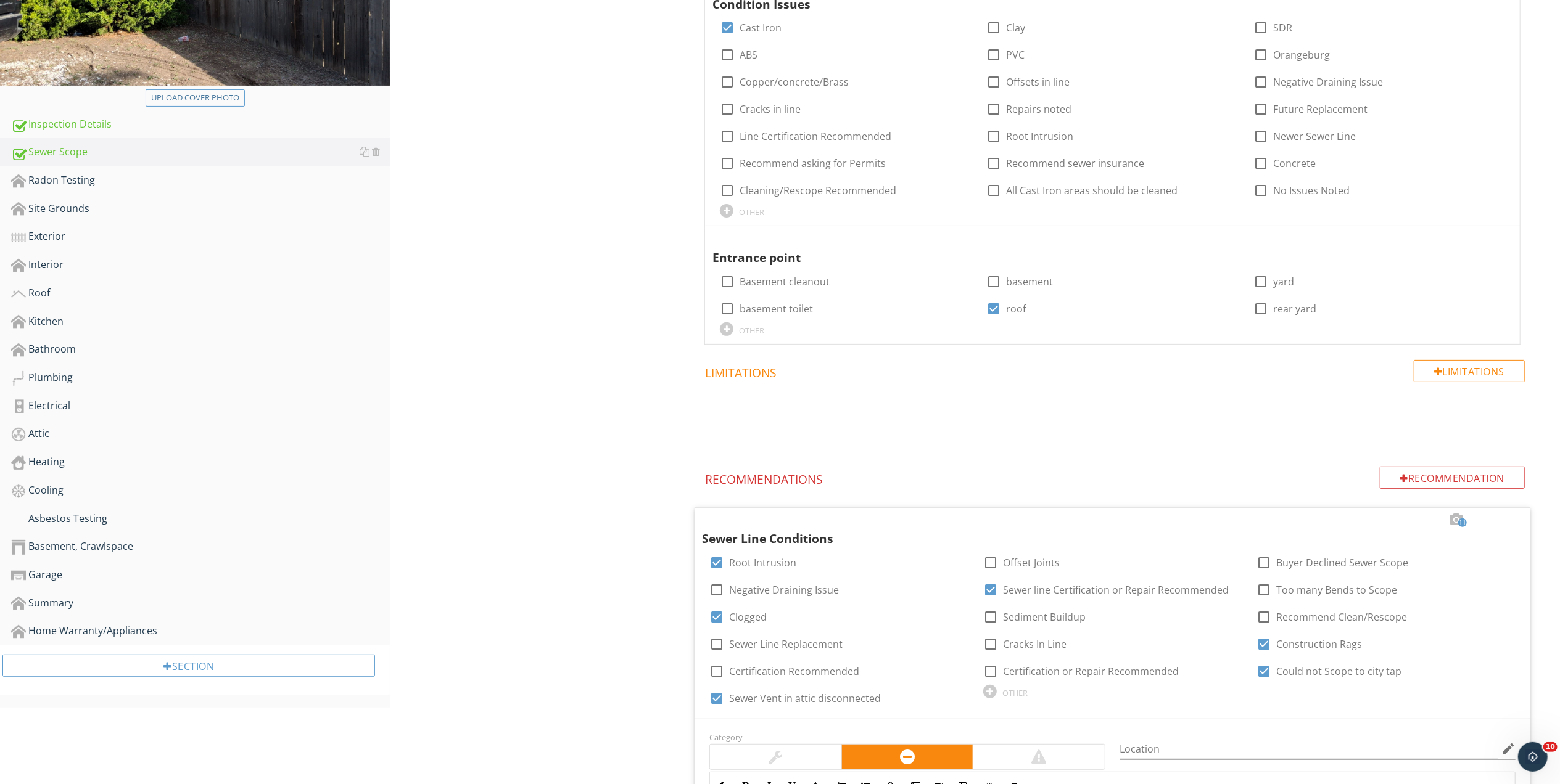
scroll to position [121, 0]
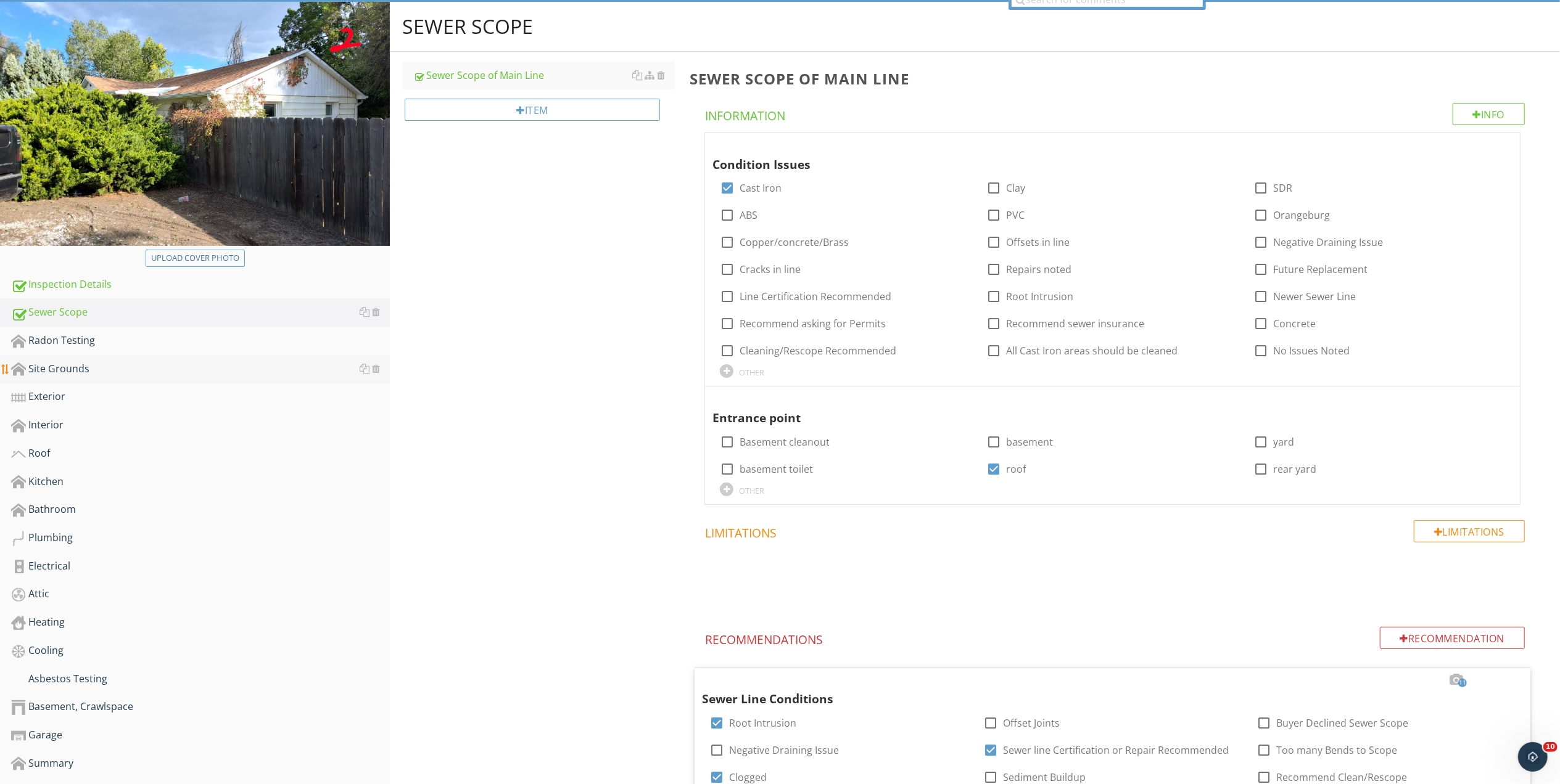
click at [63, 365] on div "Site Grounds" at bounding box center [200, 369] width 379 height 16
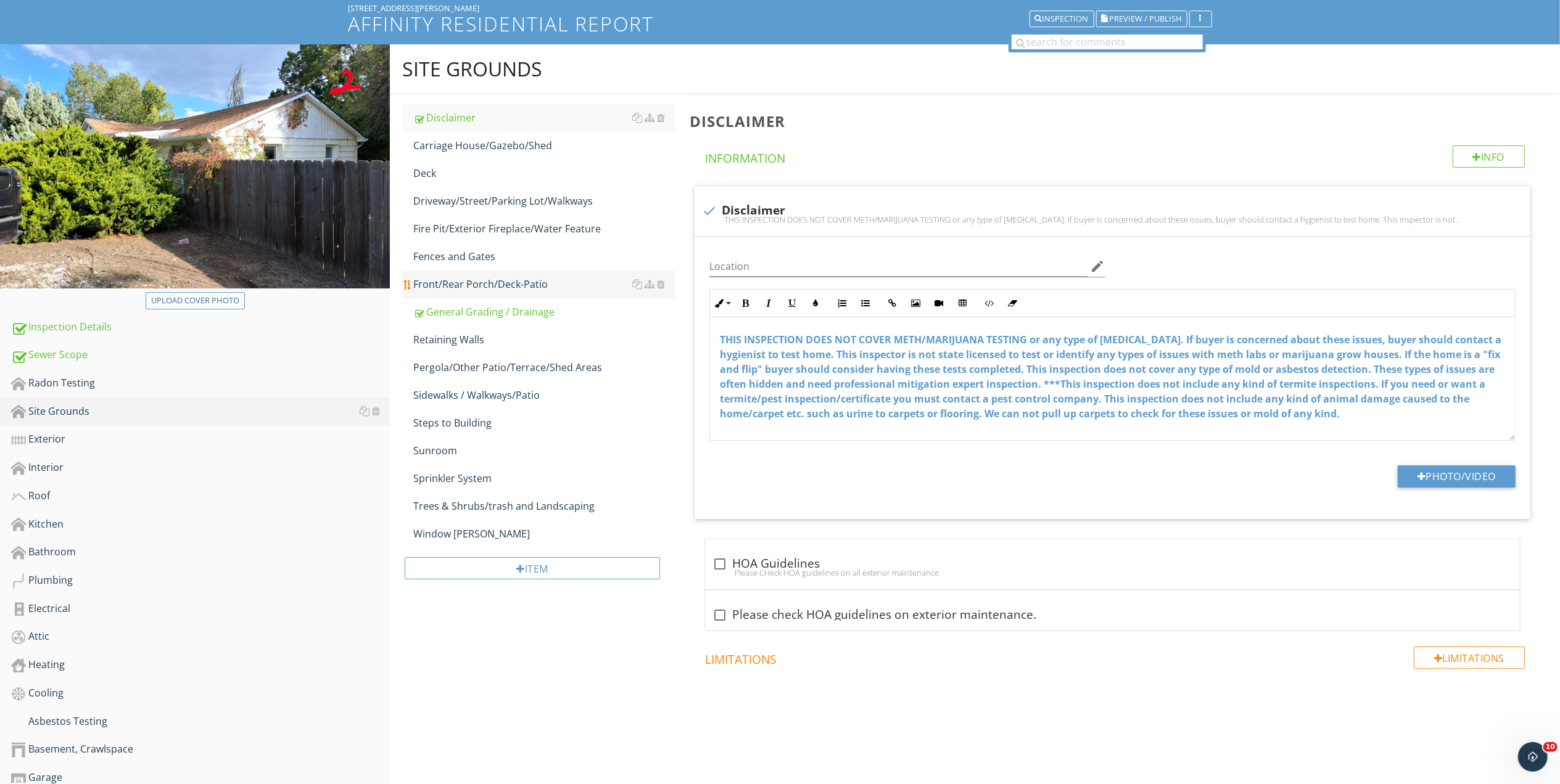
scroll to position [13, 0]
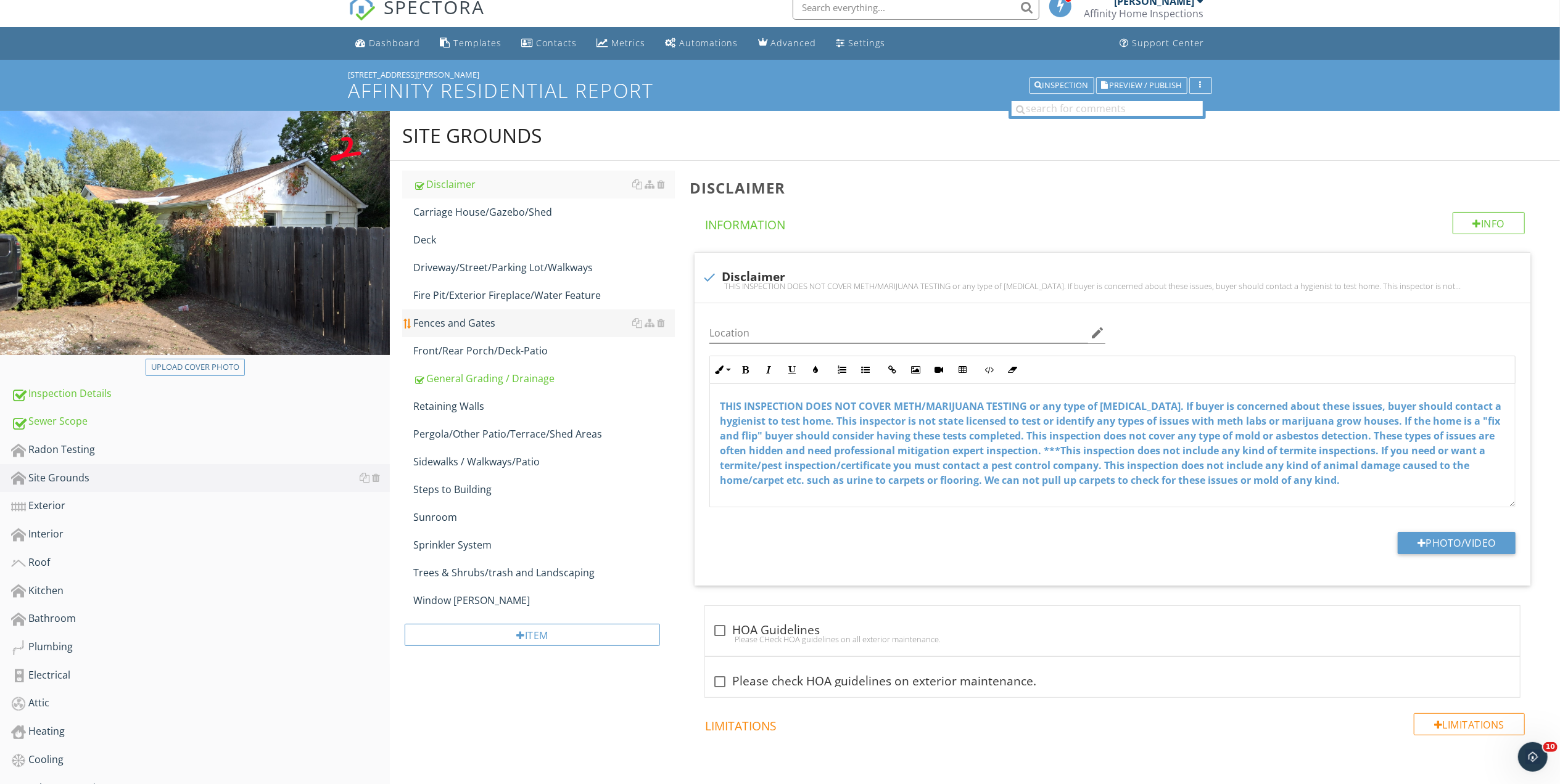
click at [469, 327] on div "Fences and Gates" at bounding box center [544, 323] width 262 height 15
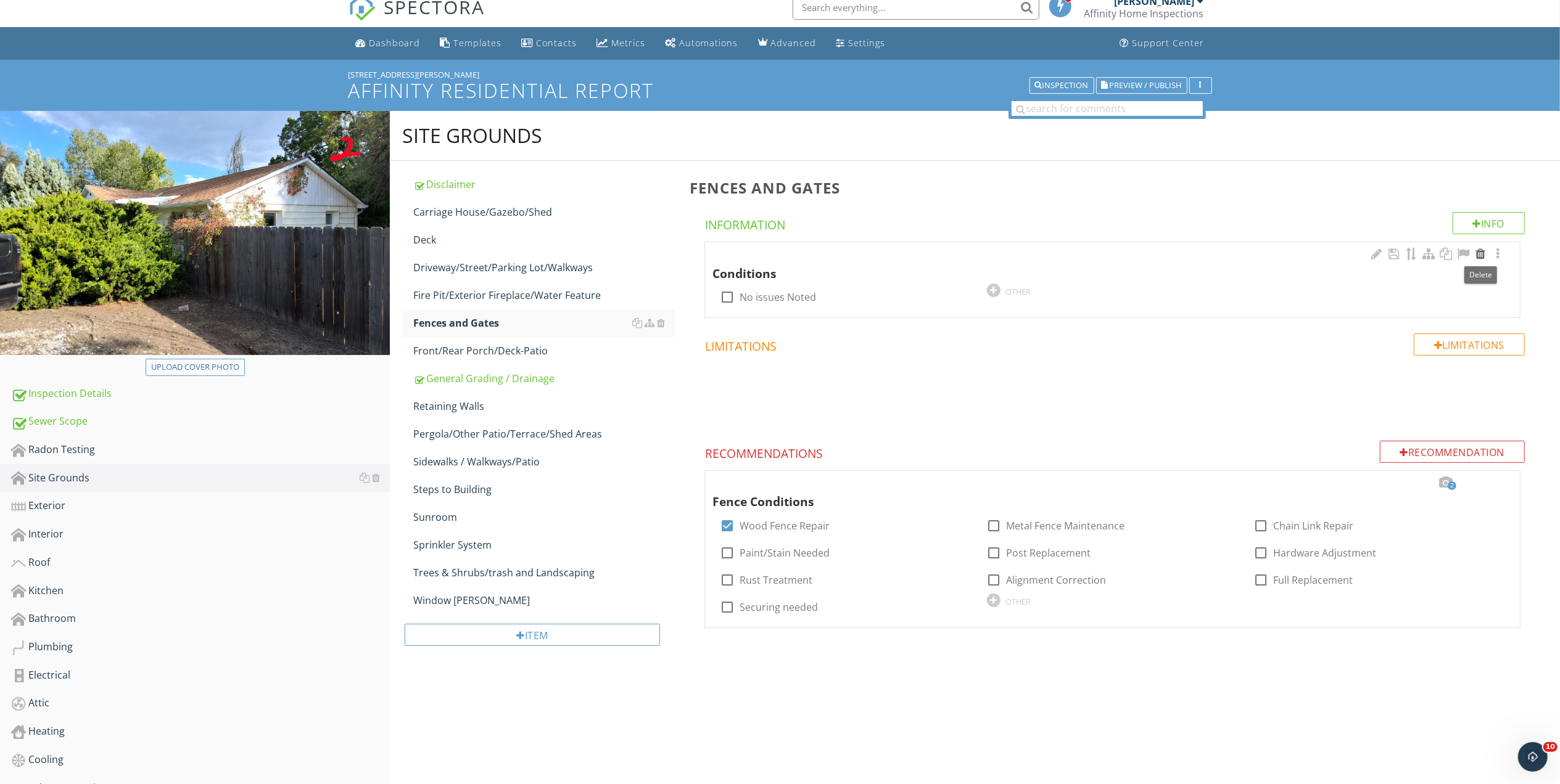
click at [1479, 252] on div at bounding box center [1480, 254] width 15 height 13
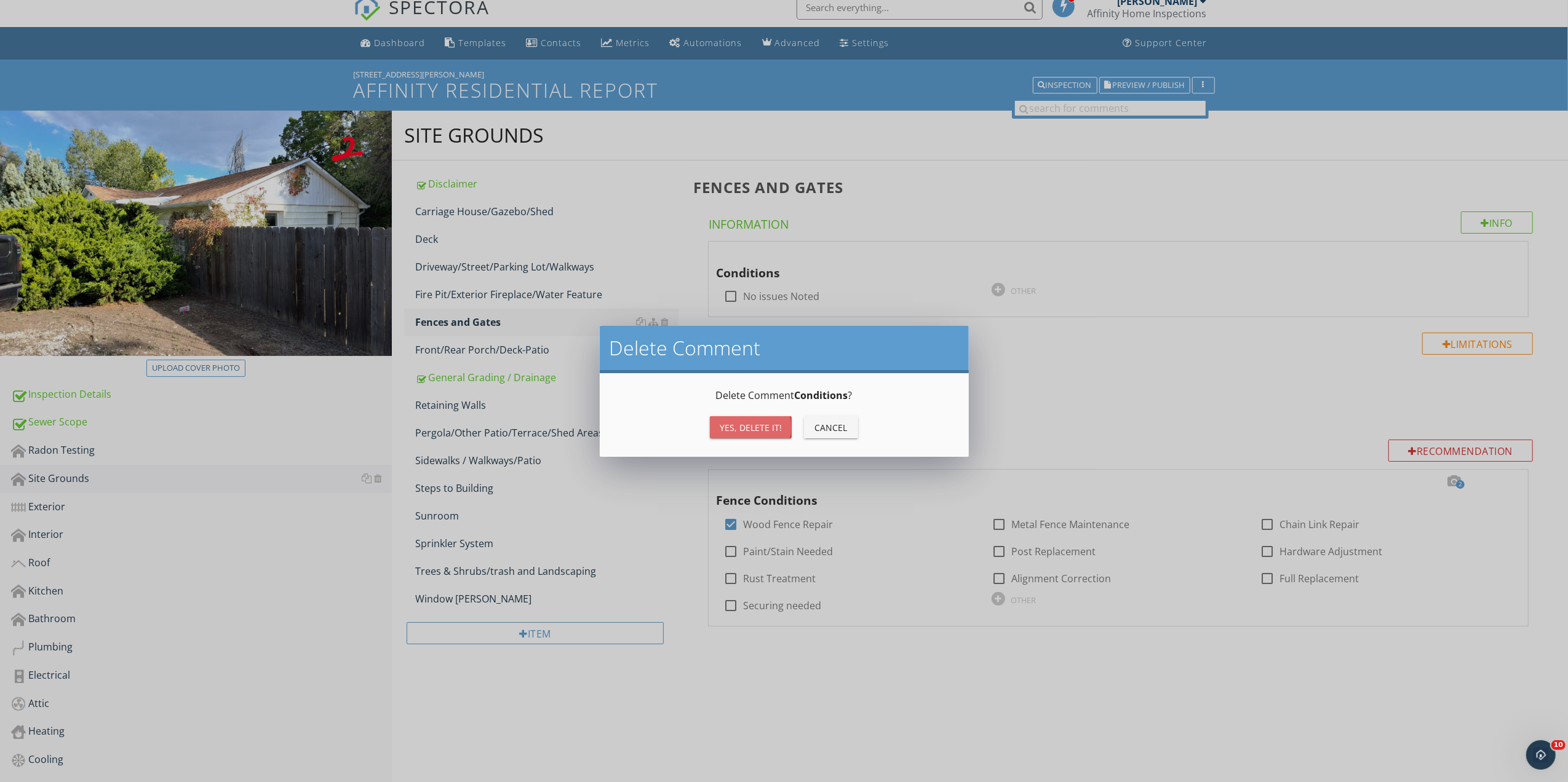
click at [752, 419] on button "Yes, Delete it!" at bounding box center [751, 427] width 82 height 22
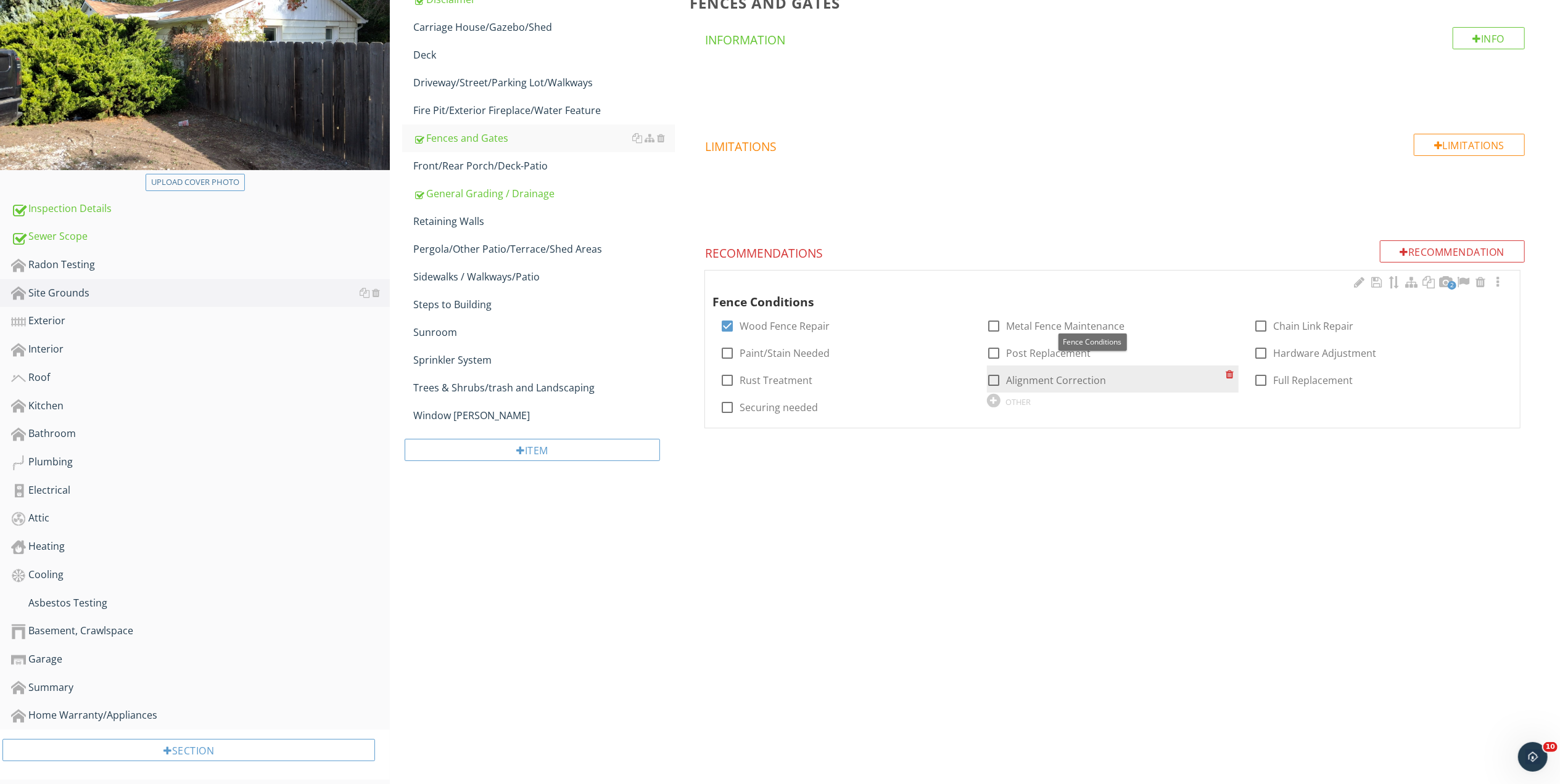
scroll to position [198, 0]
click at [989, 325] on div at bounding box center [993, 325] width 21 height 21
checkbox input "true"
click at [463, 386] on div "Trees & Shrubs/trash and Landscaping" at bounding box center [544, 387] width 262 height 15
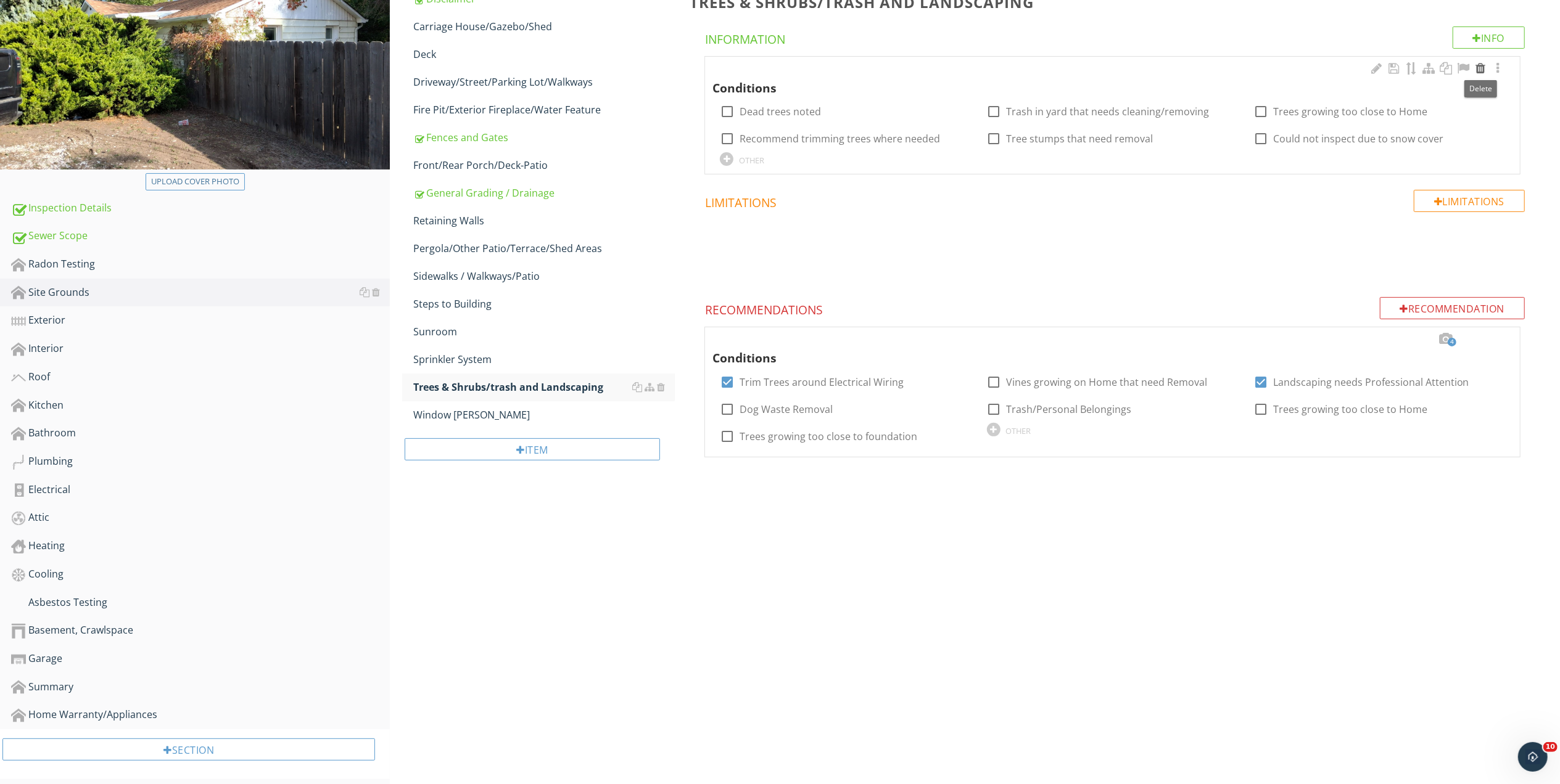
click at [1478, 69] on div at bounding box center [1480, 69] width 15 height 13
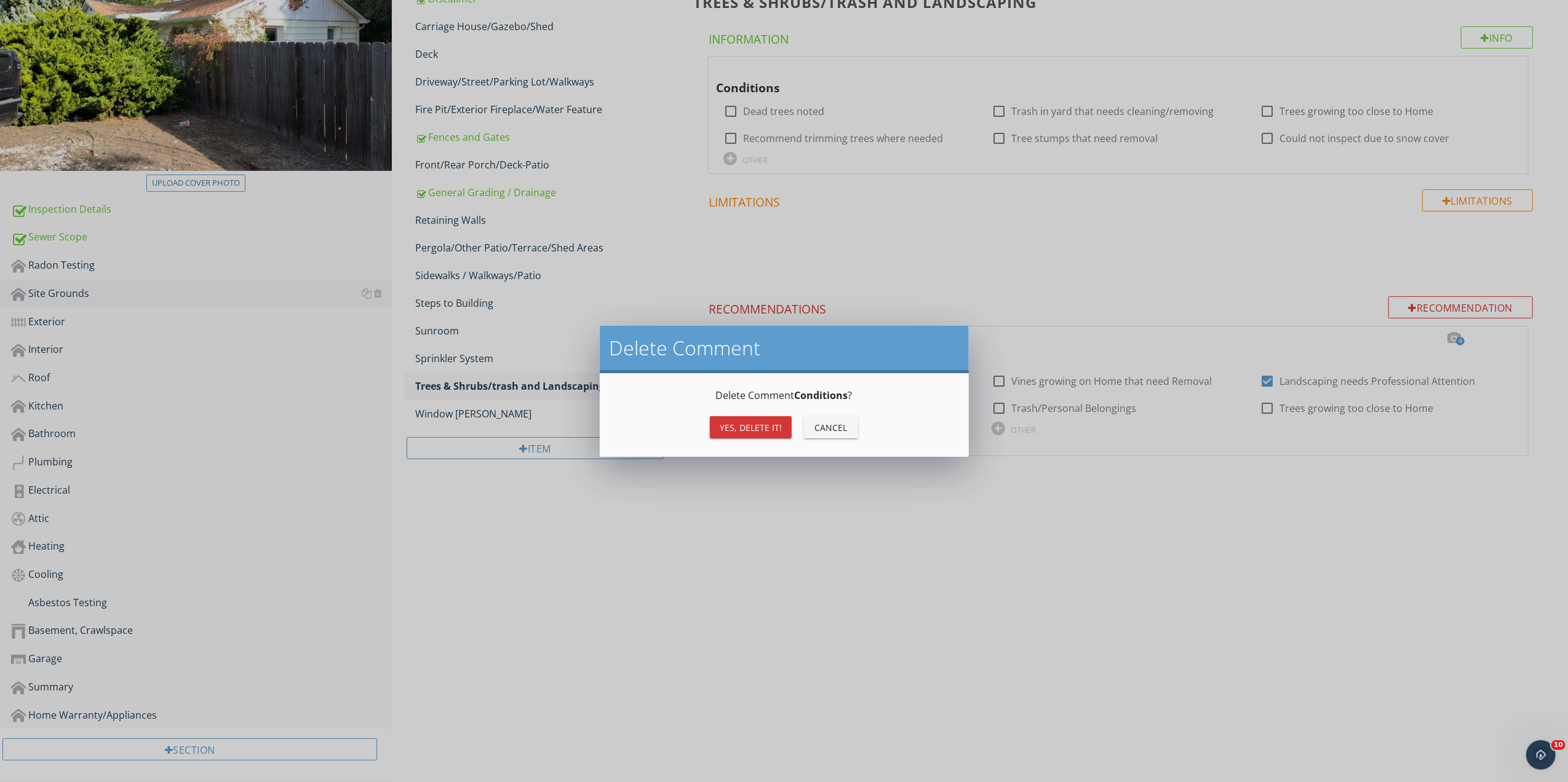
click at [746, 428] on div "Yes, Delete it!" at bounding box center [751, 428] width 62 height 13
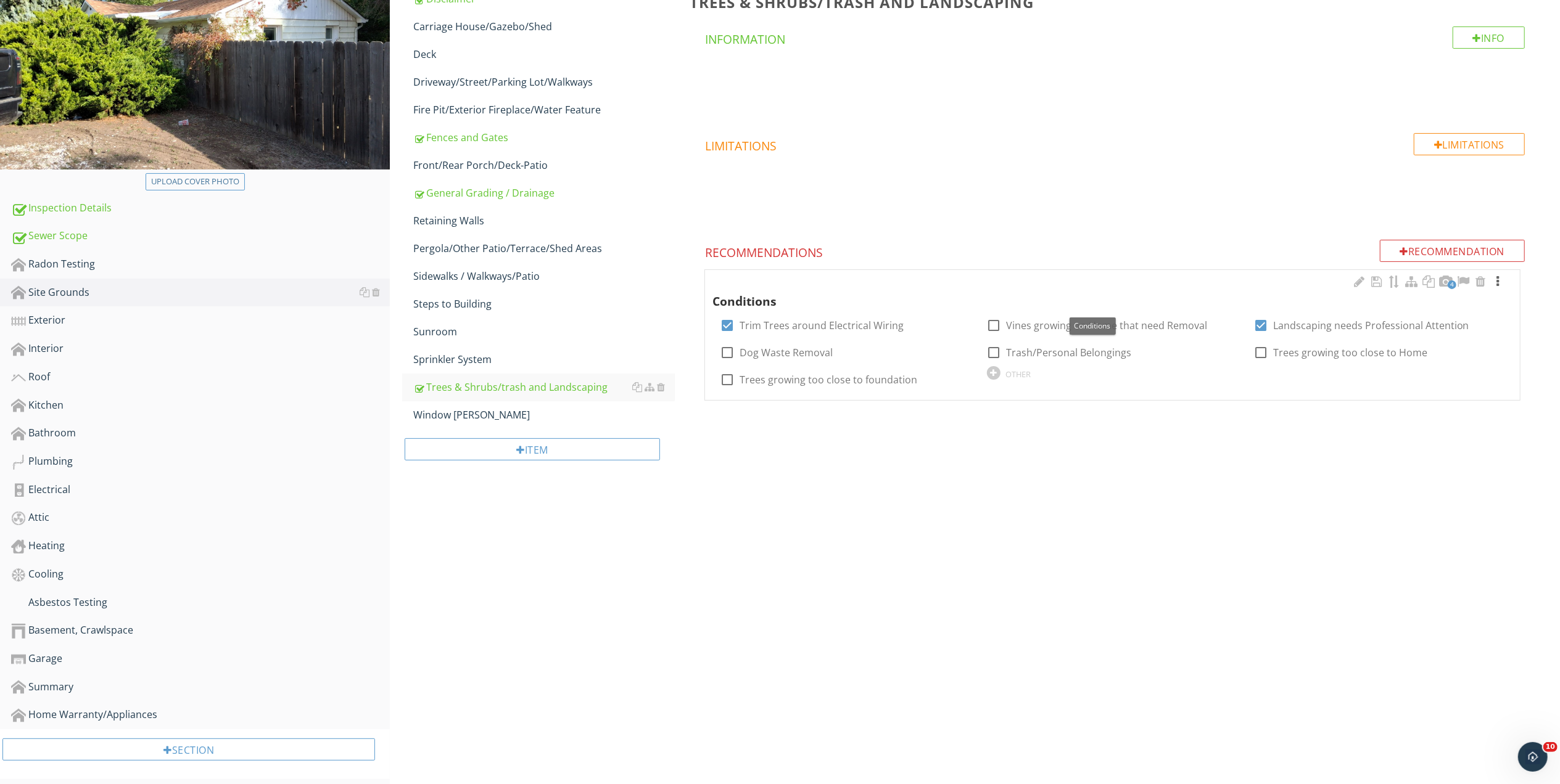
click at [1498, 283] on div at bounding box center [1497, 282] width 15 height 13
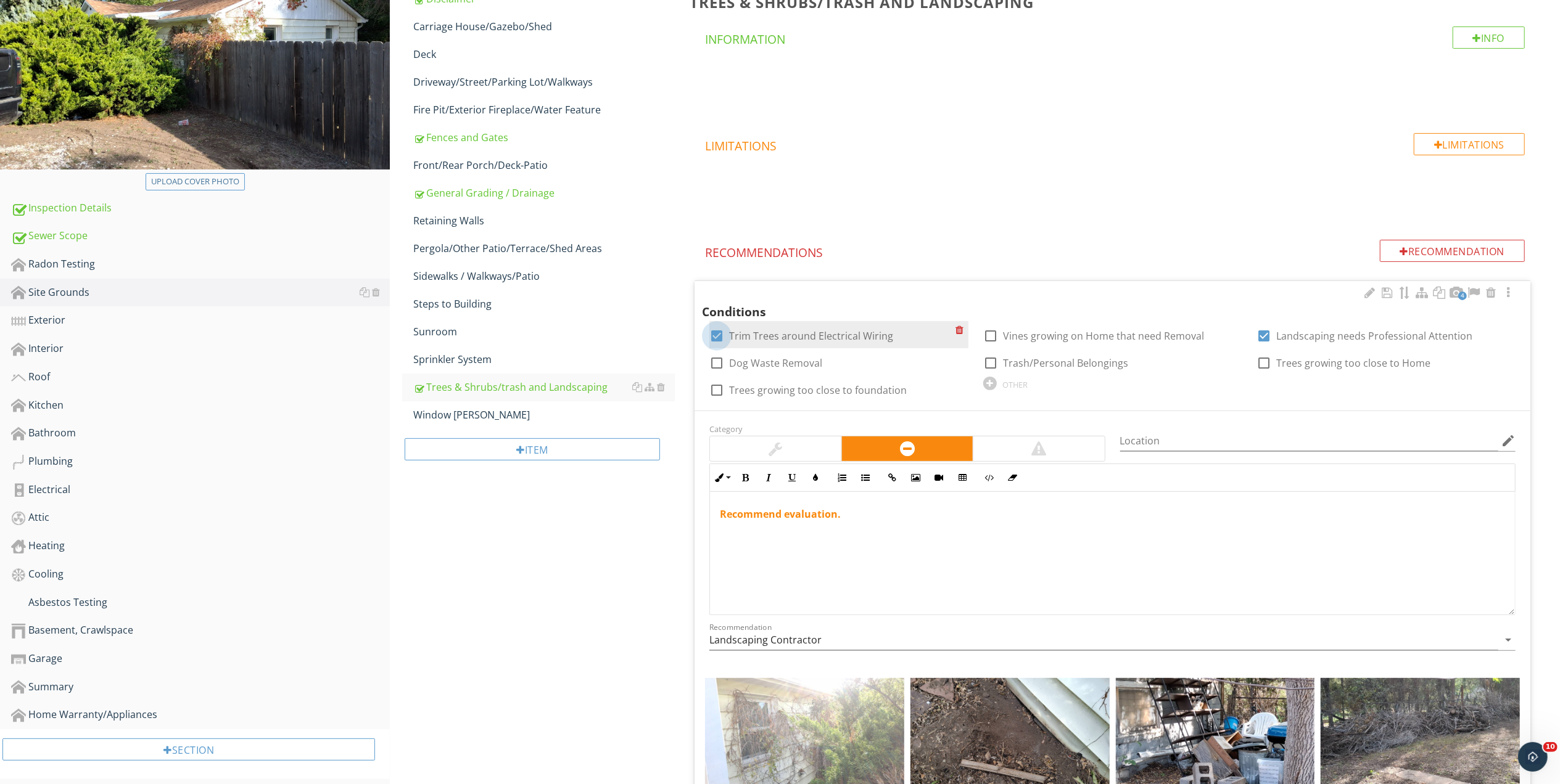
click at [717, 337] on div at bounding box center [716, 335] width 21 height 21
checkbox input "false"
drag, startPoint x: 716, startPoint y: 392, endPoint x: 837, endPoint y: 395, distance: 121.0
click at [716, 392] on div at bounding box center [716, 390] width 21 height 21
checkbox input "true"
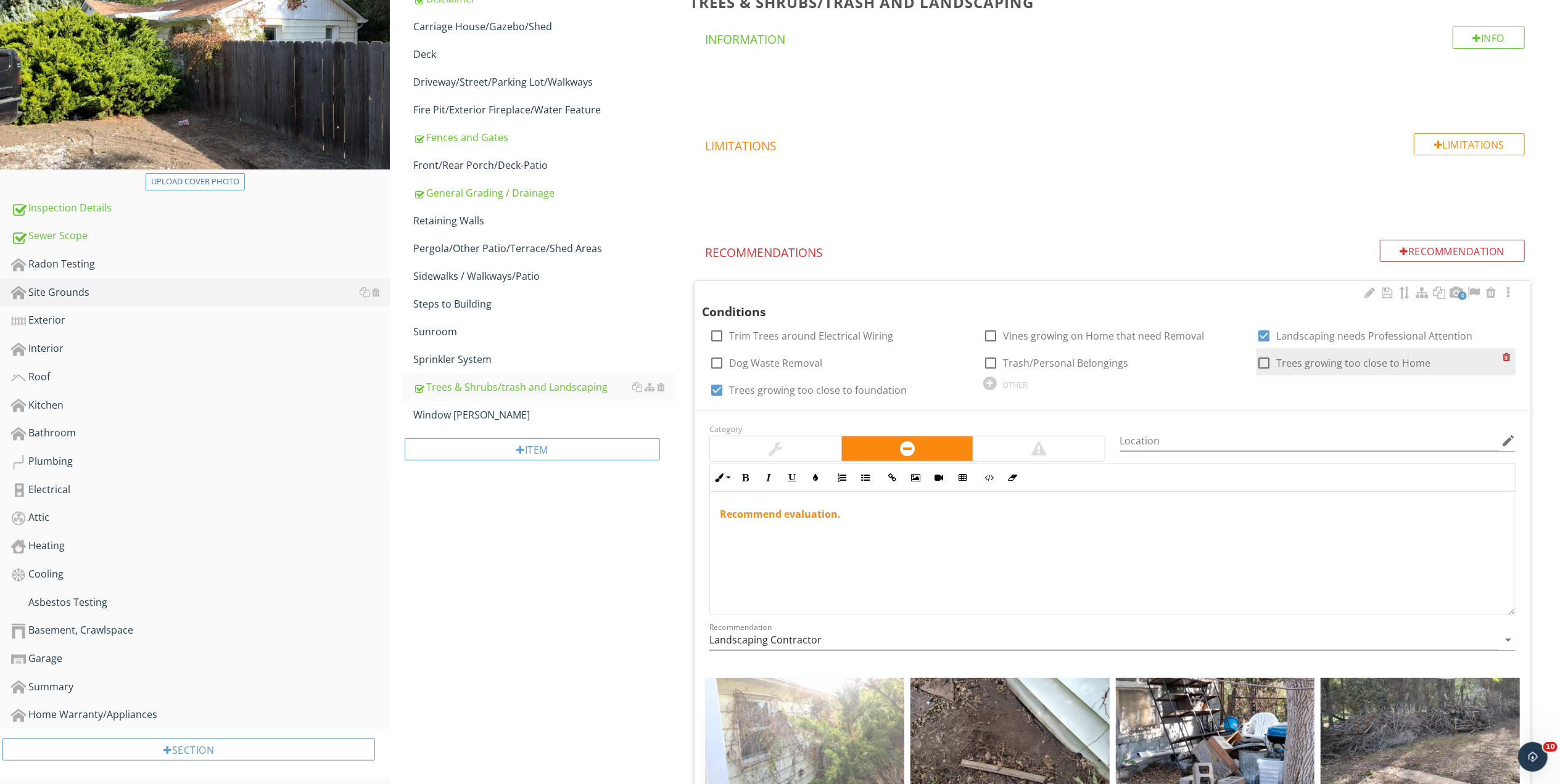
click at [1275, 361] on div "check_box_outline_blank Trees growing too close to Home" at bounding box center [1343, 363] width 174 height 15
click at [1265, 365] on div at bounding box center [1263, 363] width 21 height 21
checkbox input "true"
click at [62, 314] on div "Exterior" at bounding box center [200, 321] width 379 height 16
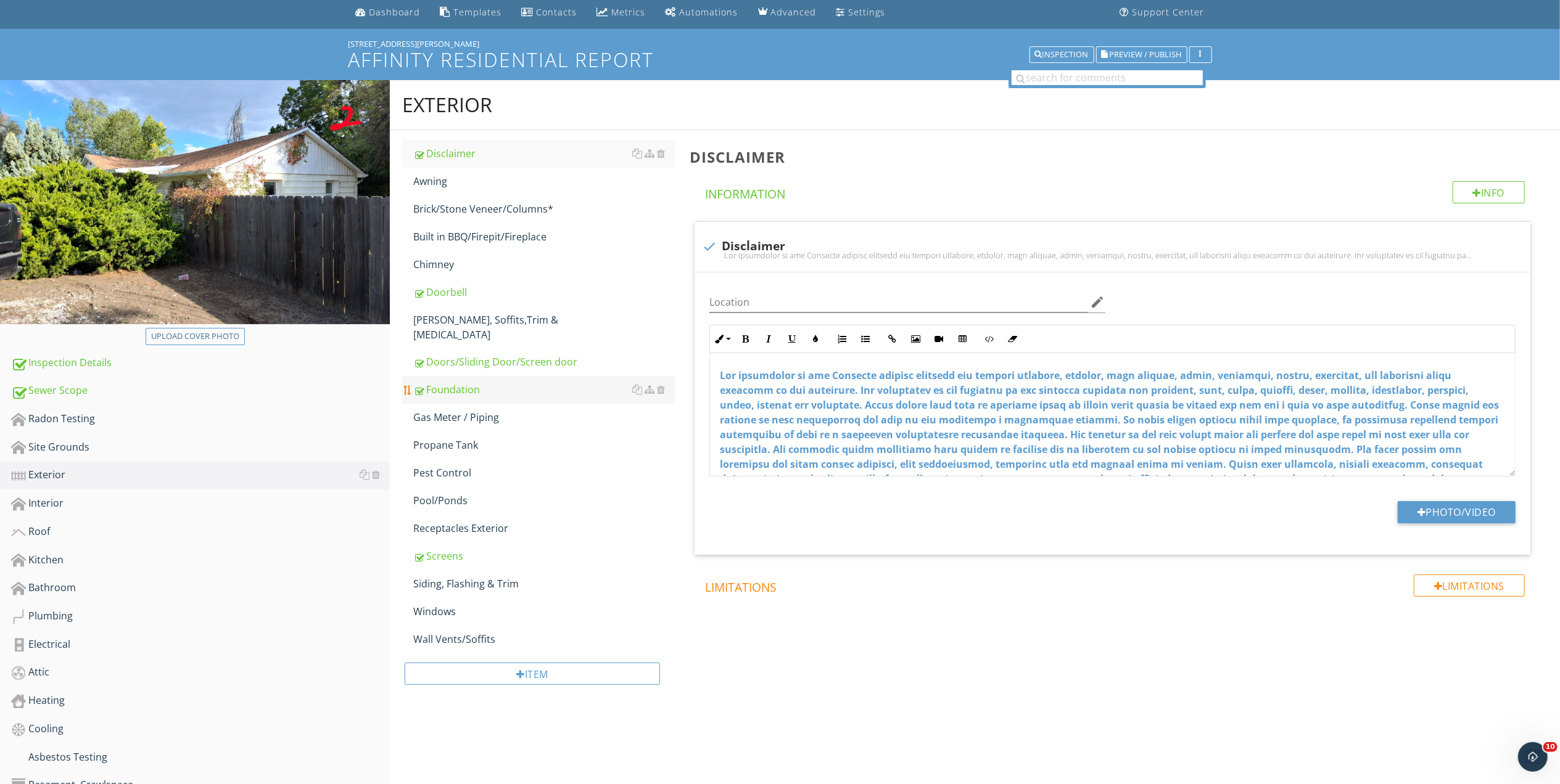
scroll to position [33, 0]
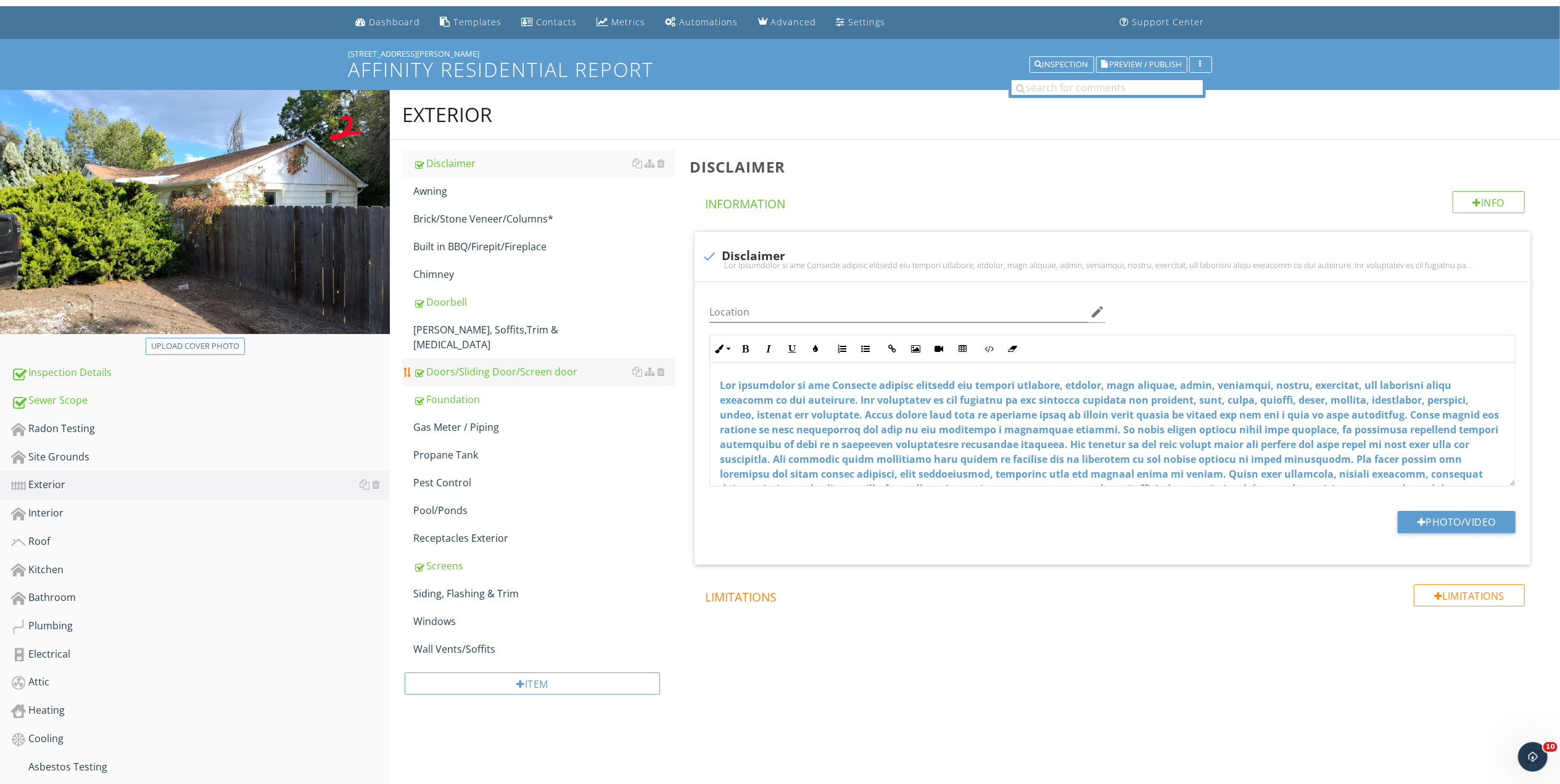
click at [492, 364] on div "Doors/Sliding Door/Screen door" at bounding box center [544, 372] width 262 height 15
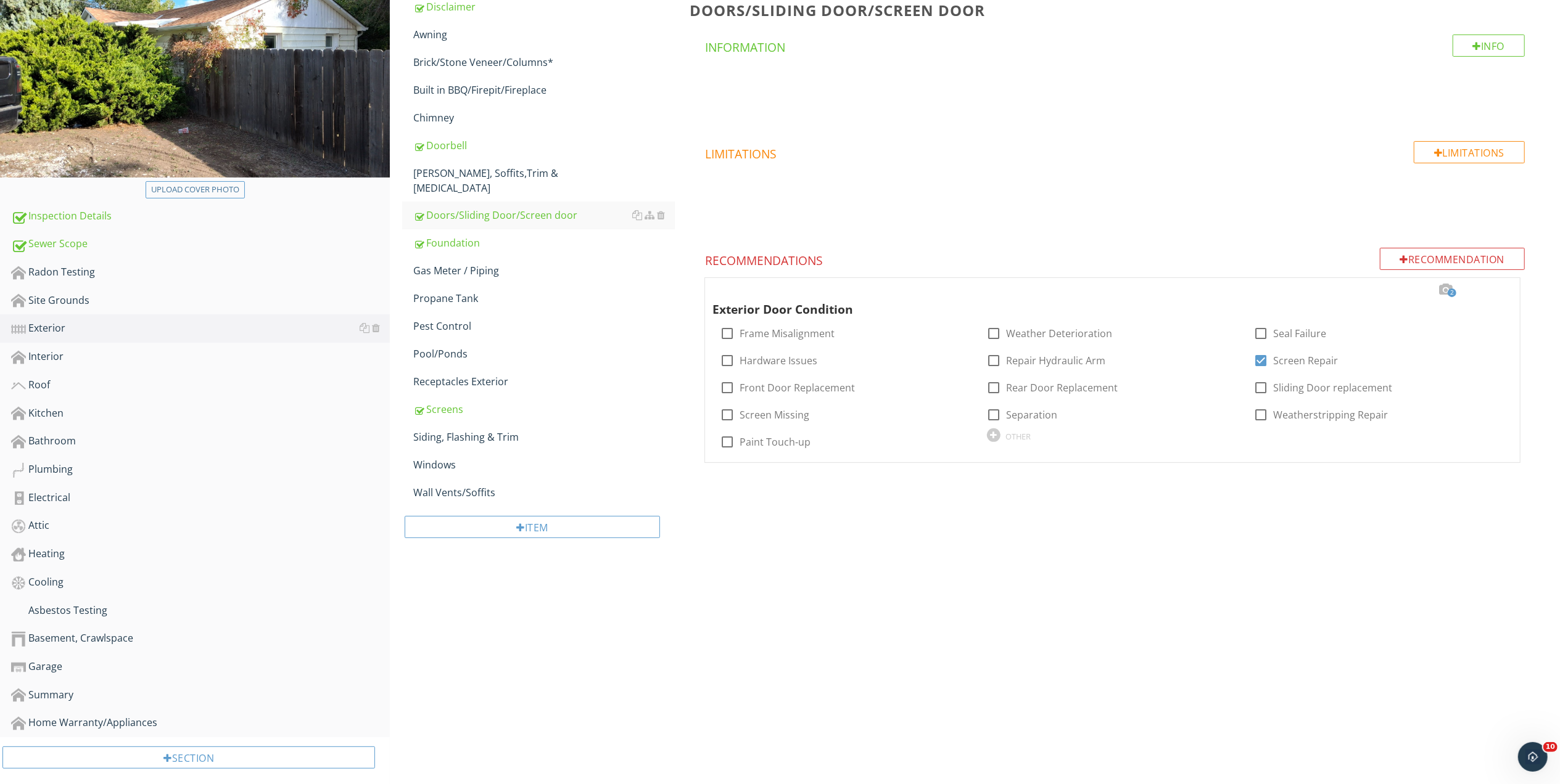
scroll to position [198, 0]
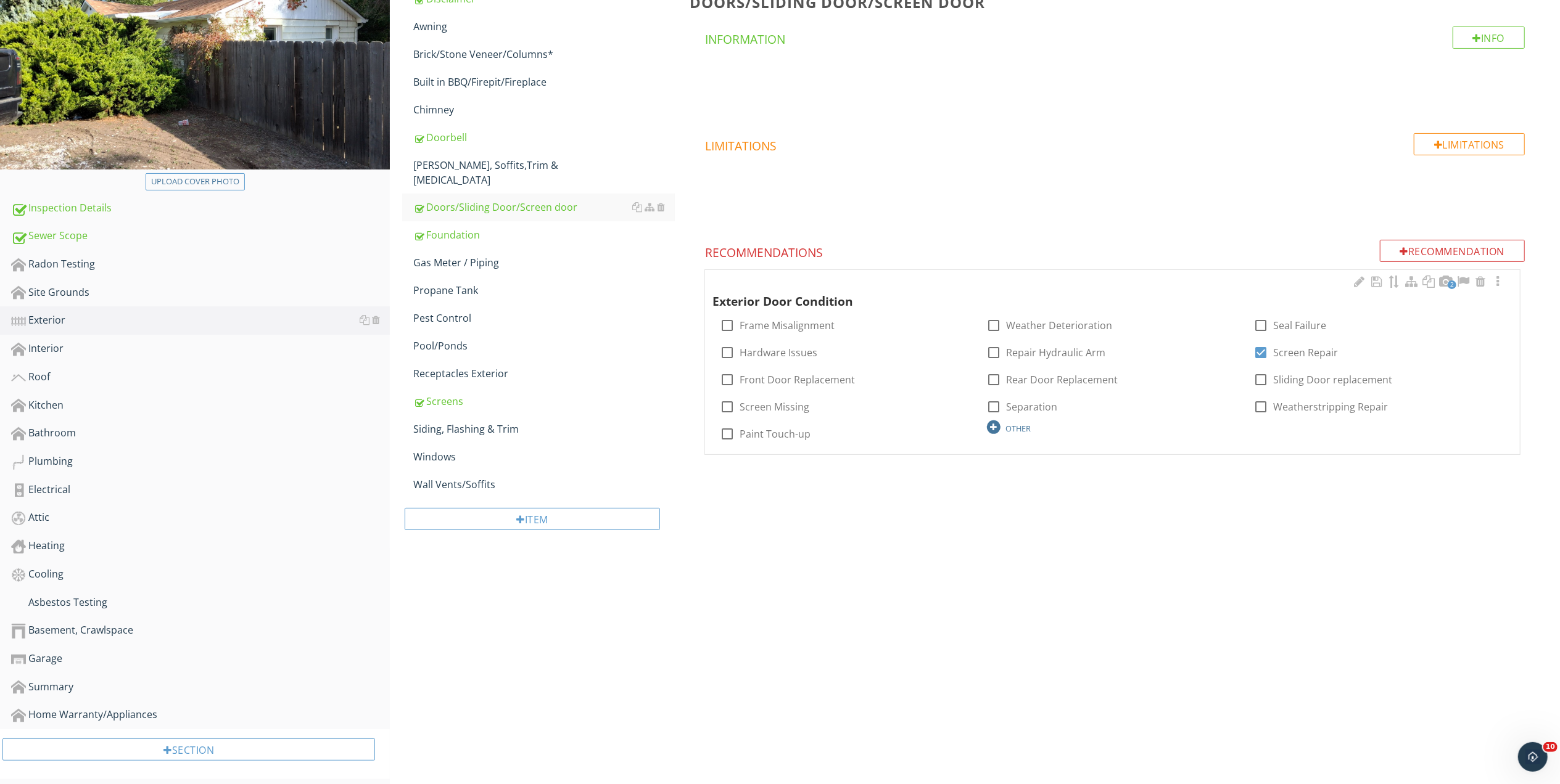
click at [1024, 427] on div "OTHER" at bounding box center [1019, 429] width 25 height 10
type input "Screen Door replacement"
click at [963, 467] on icon at bounding box center [965, 466] width 9 height 10
click at [459, 228] on div "Foundation" at bounding box center [544, 235] width 262 height 15
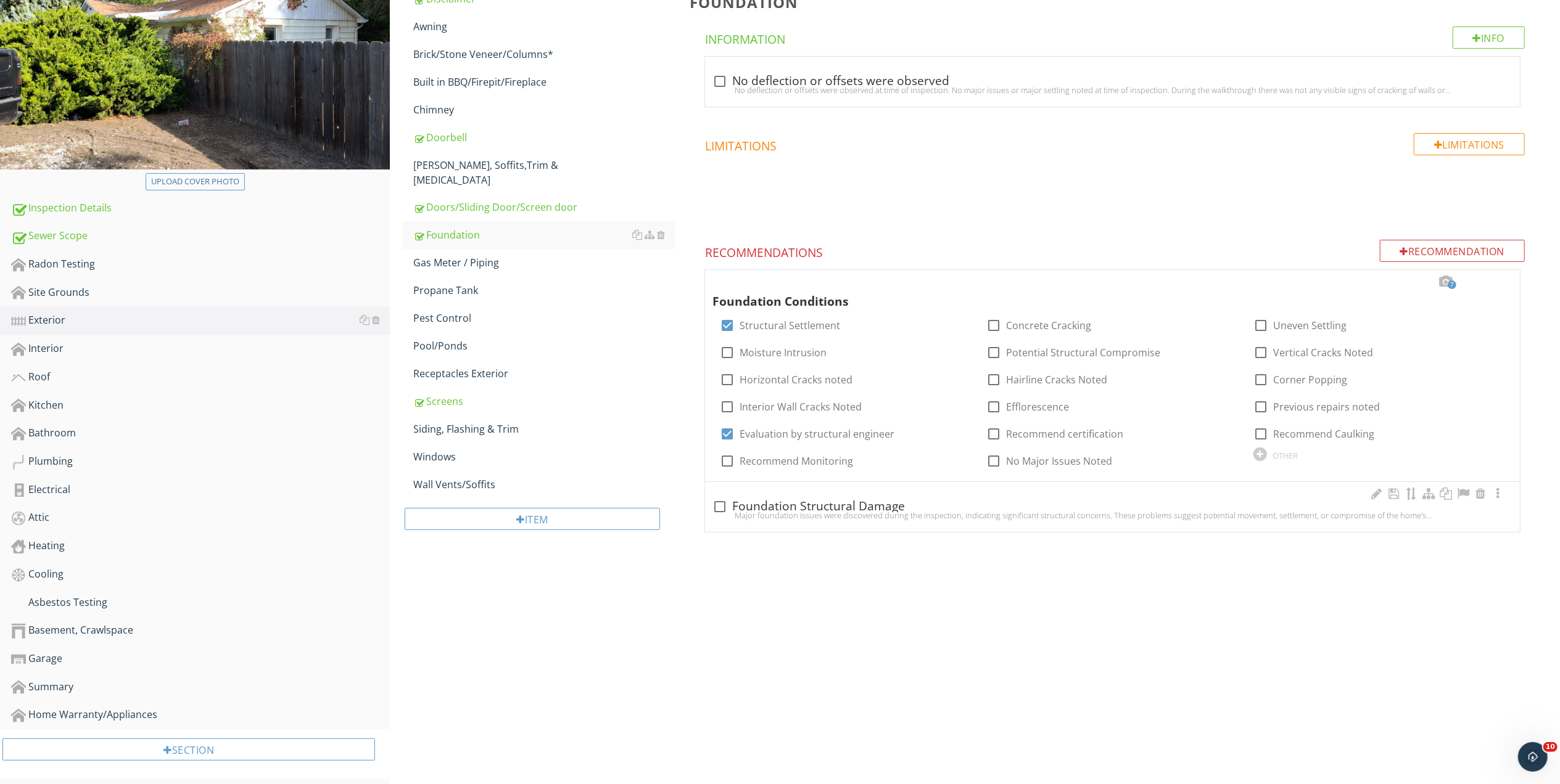
click at [950, 514] on div "Major foundation issues were discovered during the inspection, indicating signi…" at bounding box center [1112, 516] width 800 height 10
checkbox input "true"
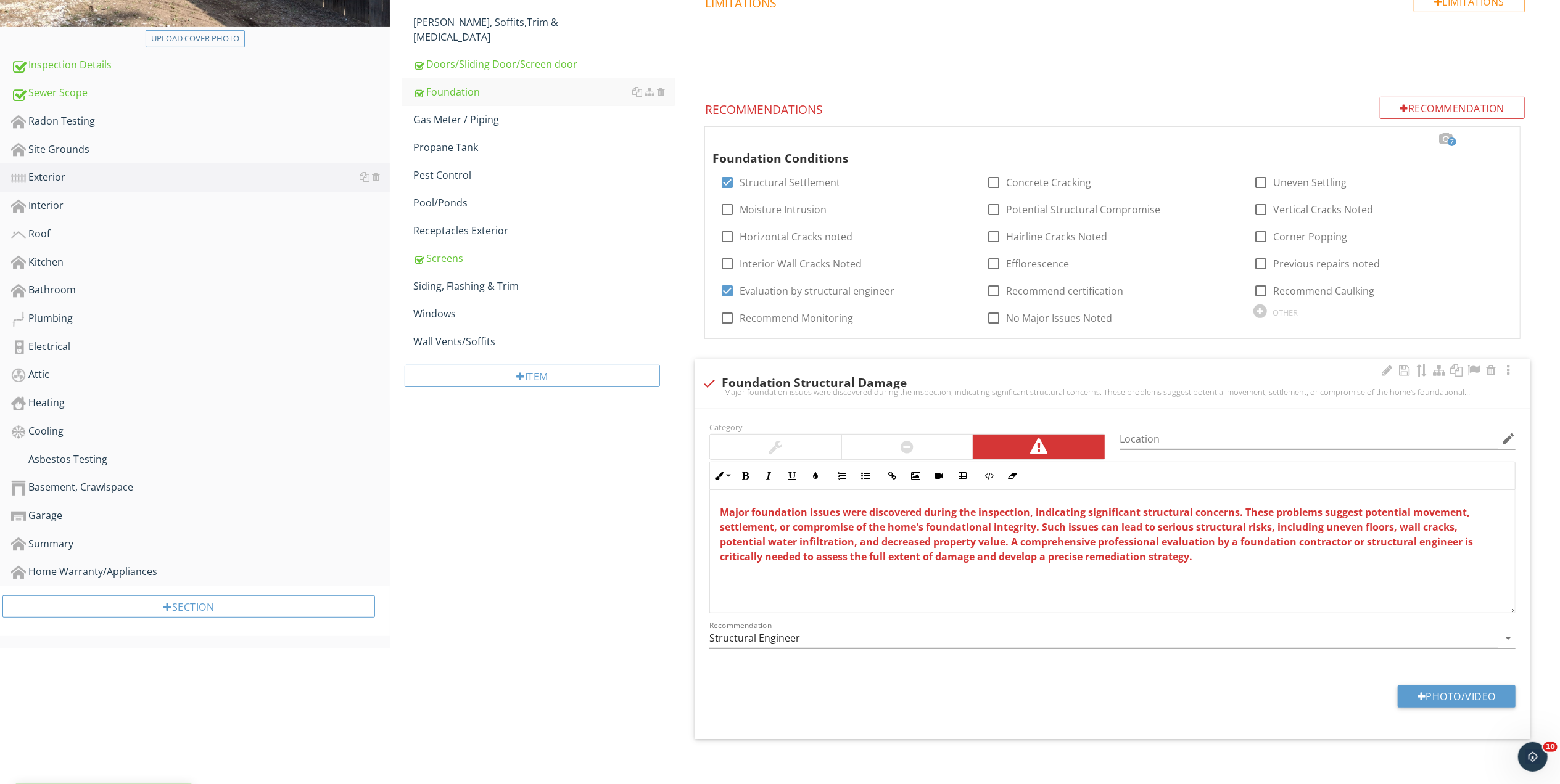
scroll to position [349, 0]
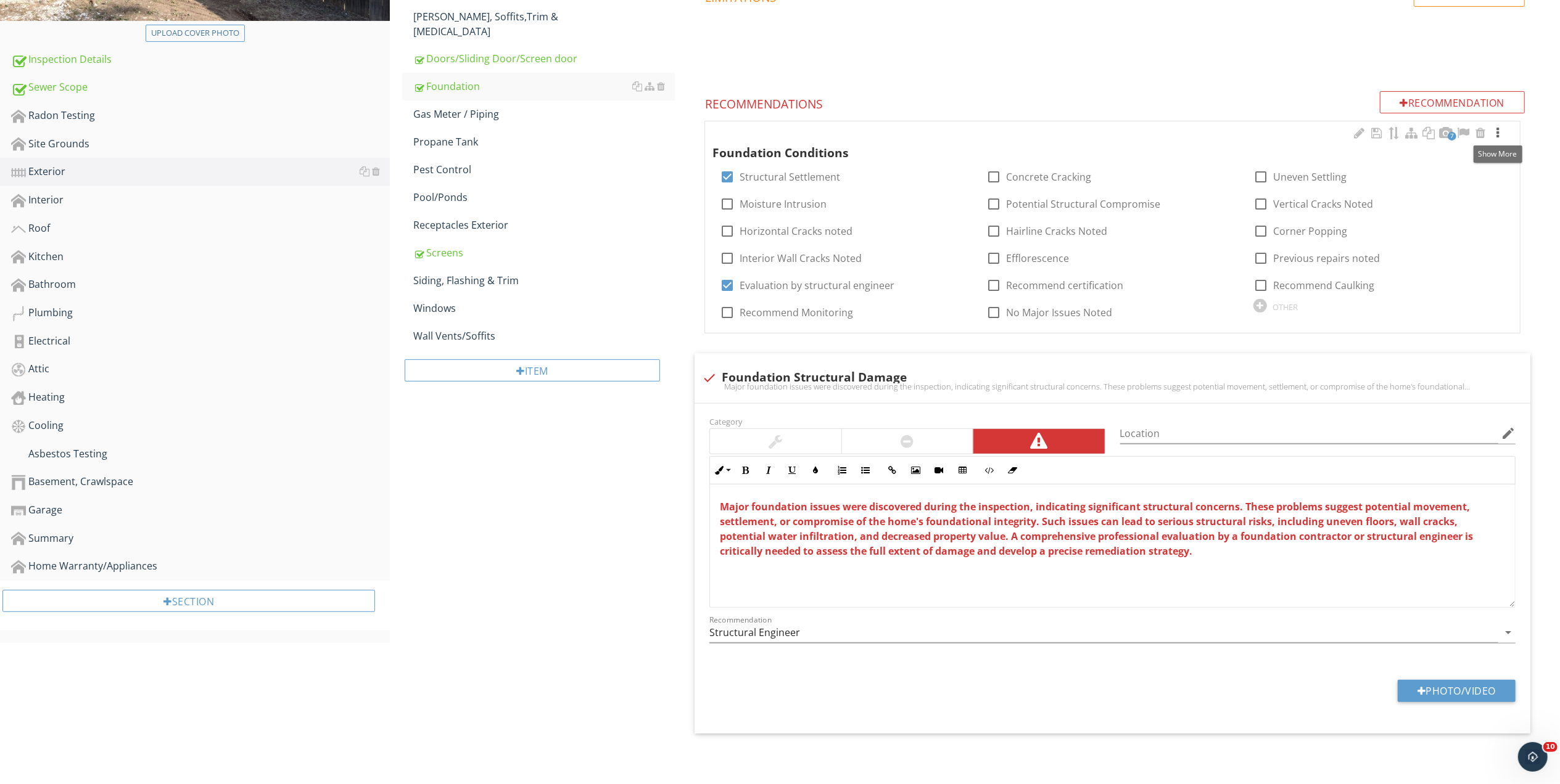
click at [1496, 134] on div at bounding box center [1497, 133] width 15 height 13
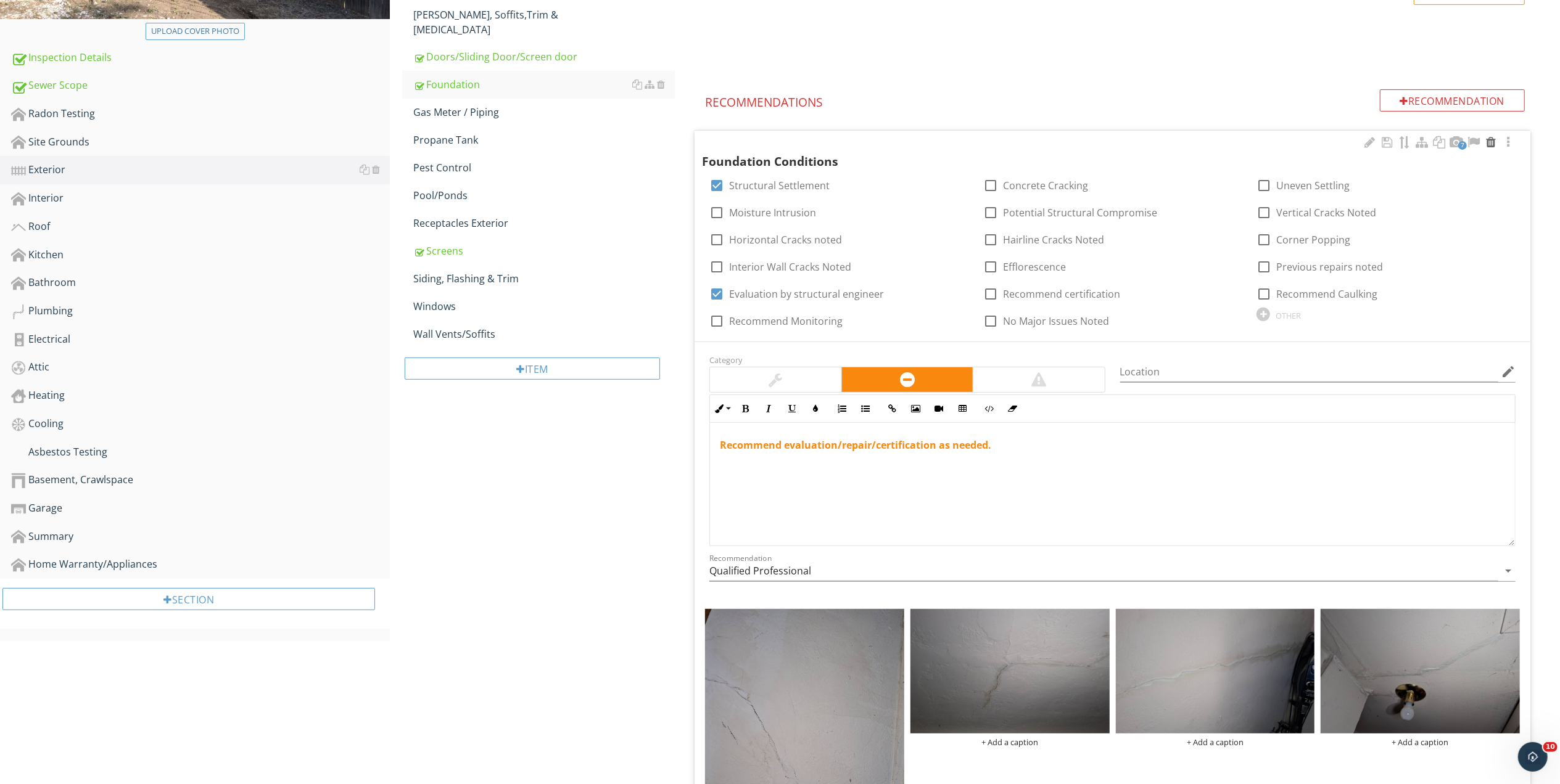
click at [1490, 136] on div at bounding box center [1491, 143] width 15 height 13
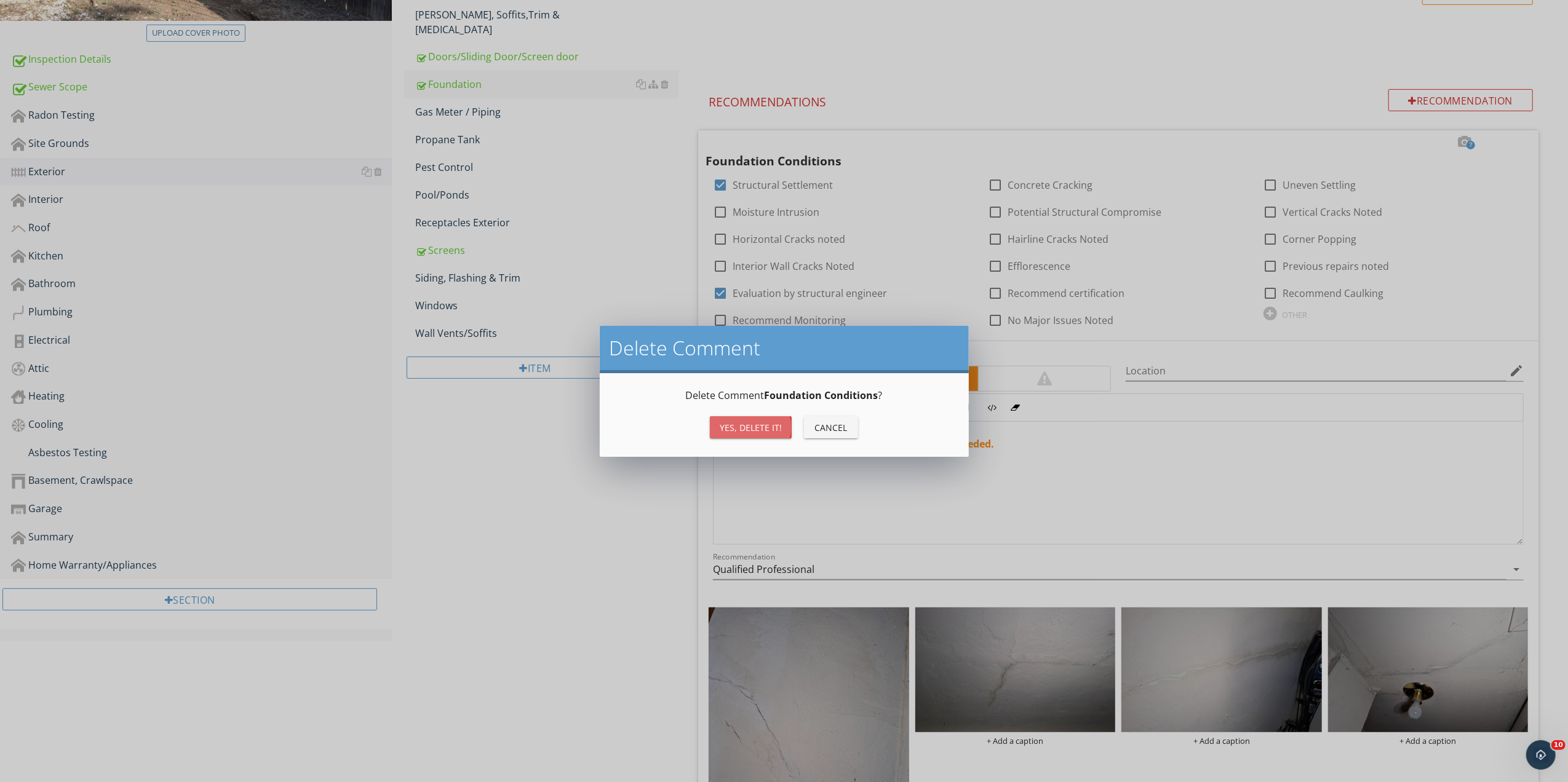
click at [761, 426] on div "Yes, Delete it!" at bounding box center [751, 428] width 62 height 13
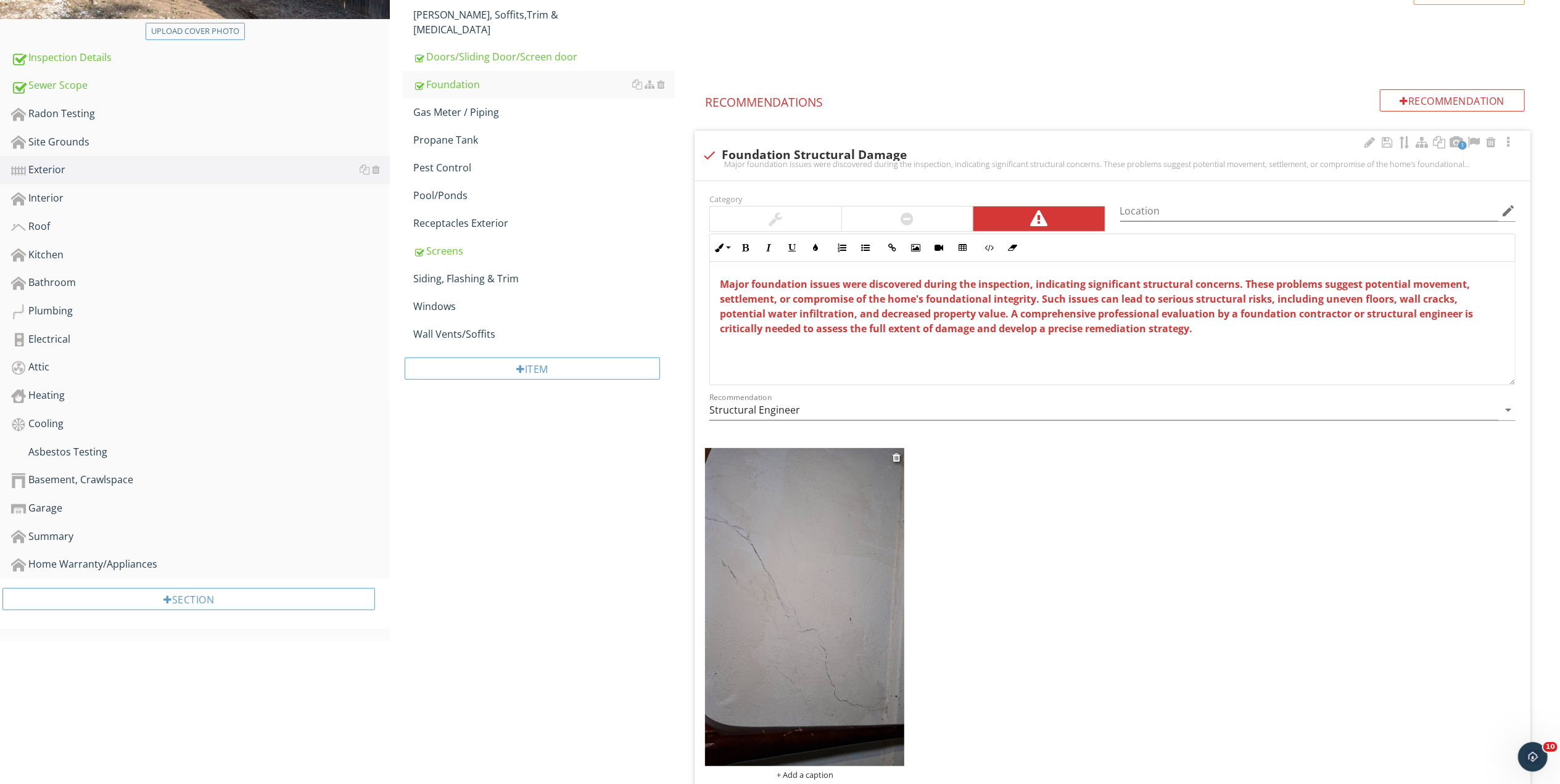
click at [854, 522] on img at bounding box center [804, 607] width 199 height 318
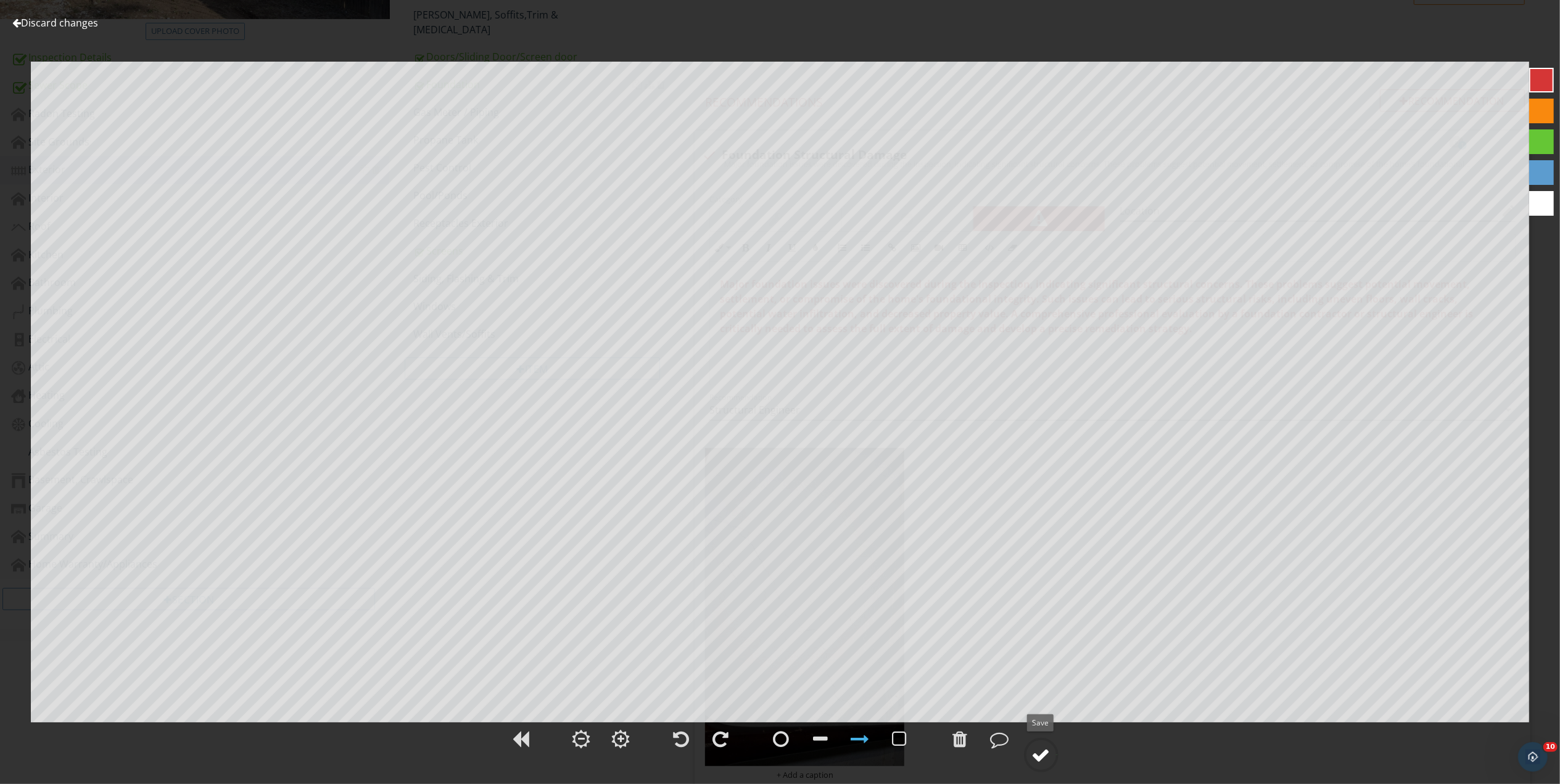
drag, startPoint x: 1042, startPoint y: 753, endPoint x: 1557, endPoint y: 663, distance: 522.8
click at [1042, 753] on div at bounding box center [1041, 755] width 19 height 19
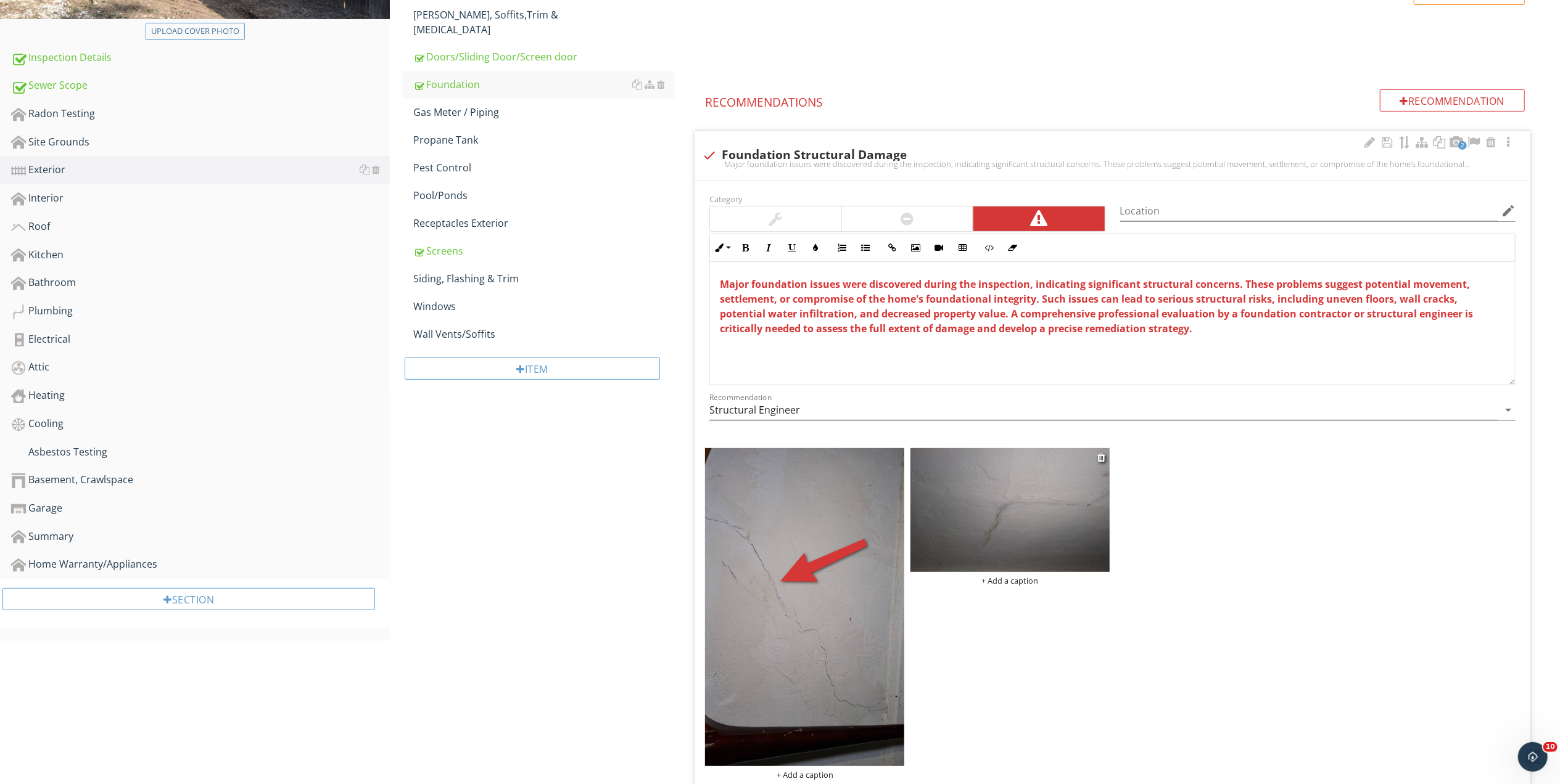
click at [1023, 529] on img at bounding box center [1010, 510] width 199 height 125
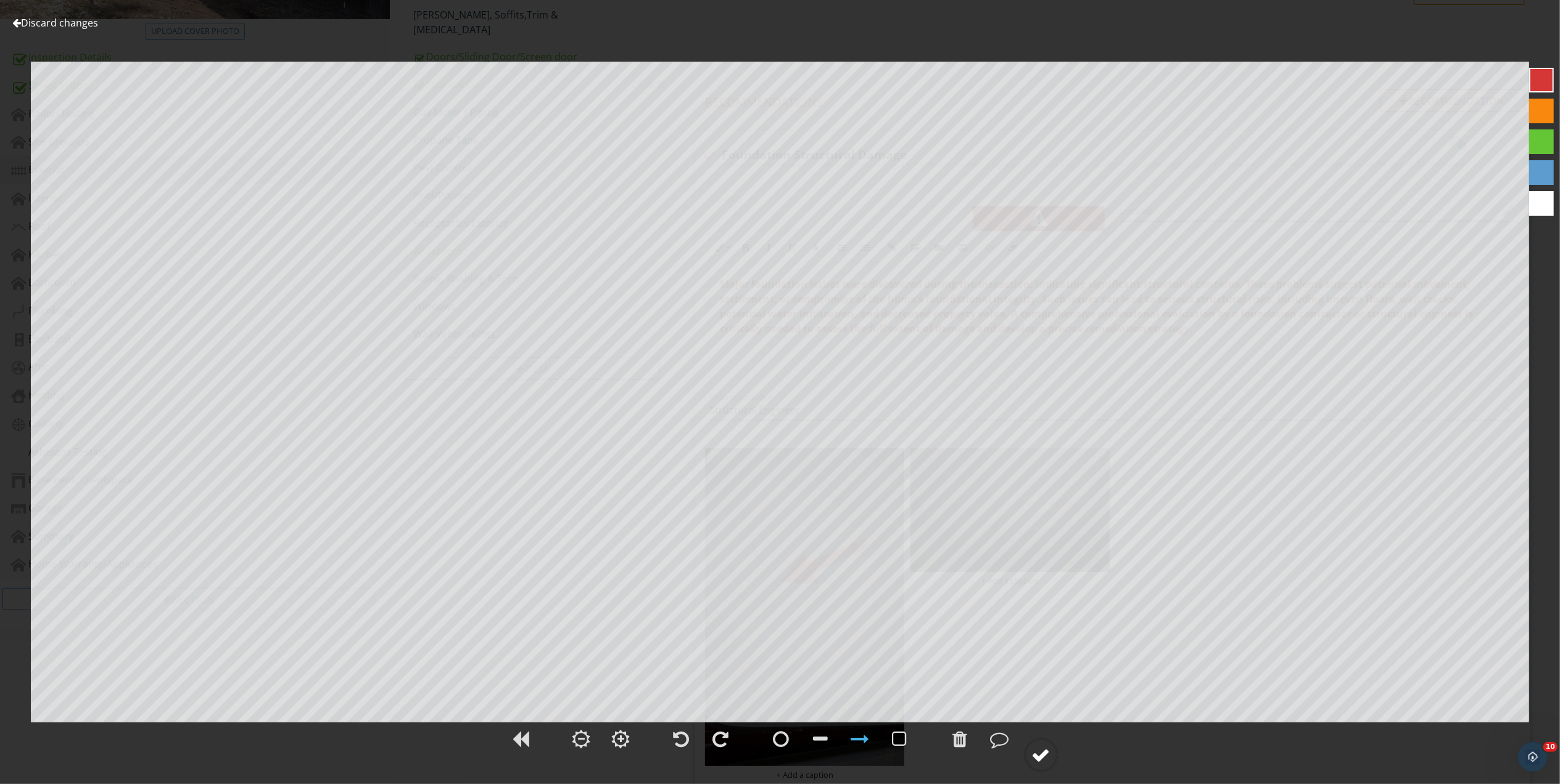
click at [1044, 750] on div at bounding box center [1041, 755] width 19 height 19
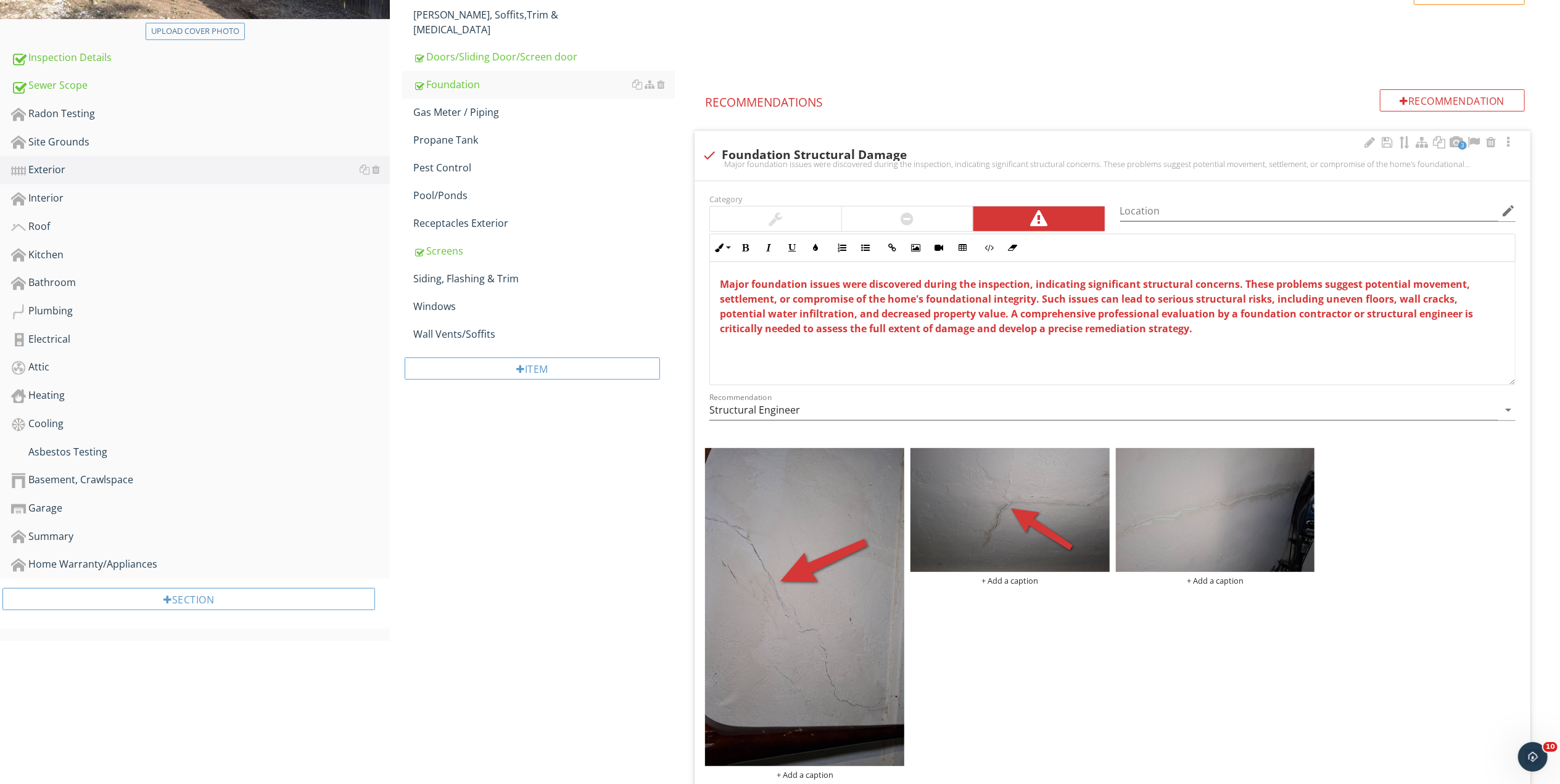
click at [1251, 534] on div "+ Add a caption + Add a caption + Add a caption" at bounding box center [1112, 614] width 821 height 338
click at [1251, 534] on img at bounding box center [1215, 510] width 199 height 125
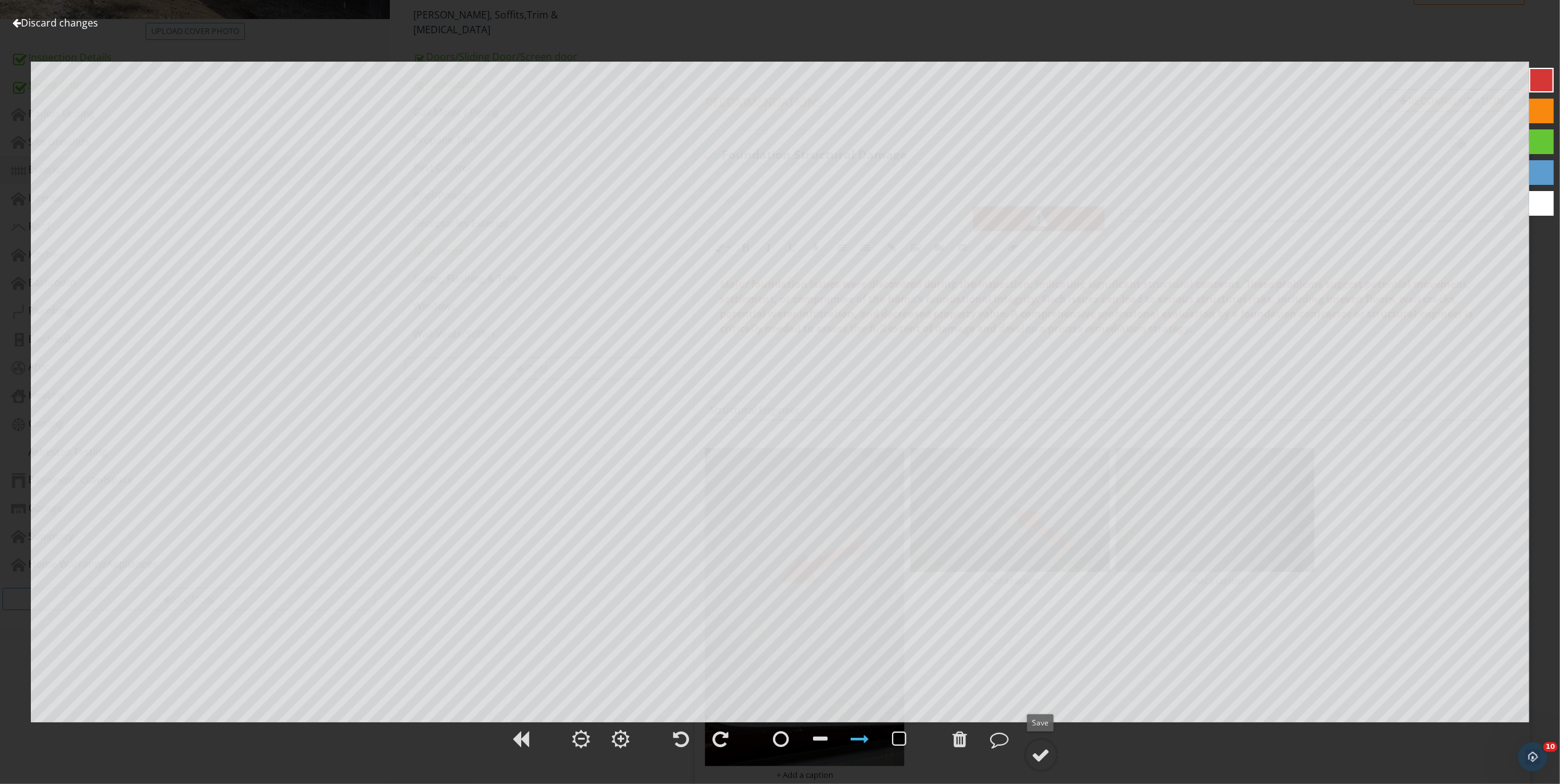
drag, startPoint x: 1042, startPoint y: 756, endPoint x: 1165, endPoint y: 745, distance: 123.5
click at [1054, 753] on div at bounding box center [1040, 755] width 34 height 34
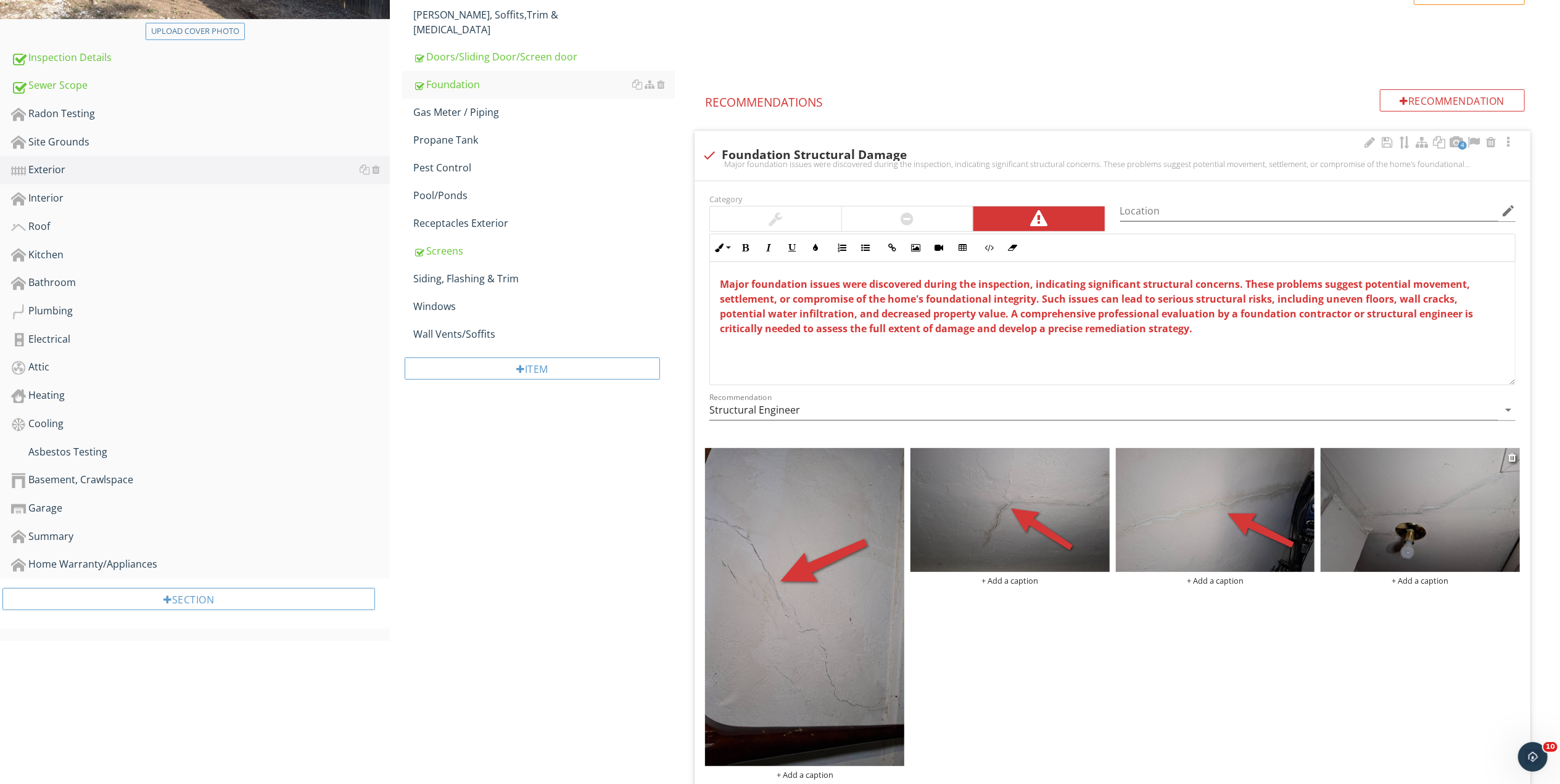
click at [1410, 503] on img at bounding box center [1420, 510] width 199 height 125
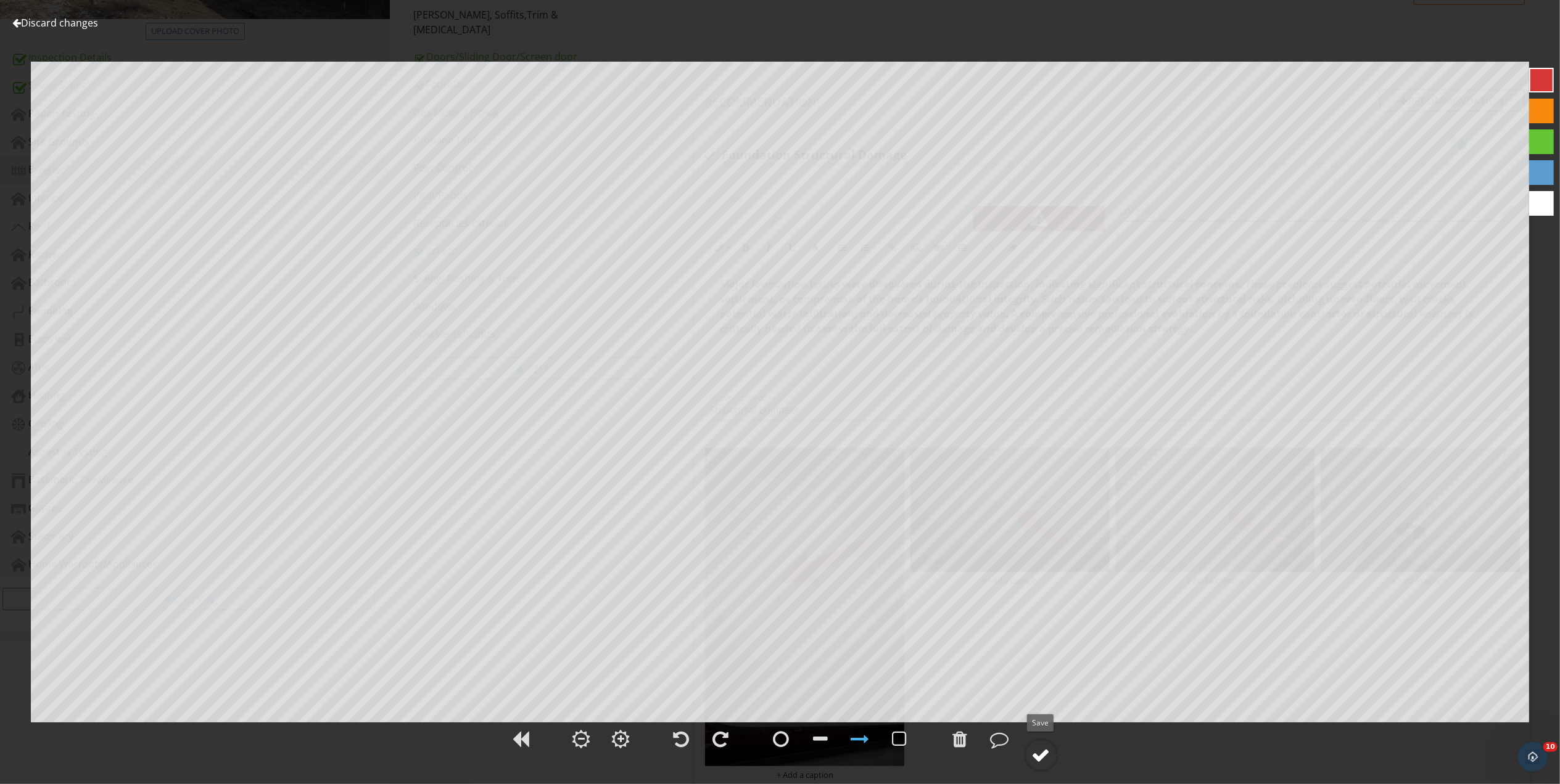
drag, startPoint x: 1047, startPoint y: 758, endPoint x: 1044, endPoint y: 747, distance: 11.4
click at [1047, 756] on div at bounding box center [1041, 755] width 19 height 19
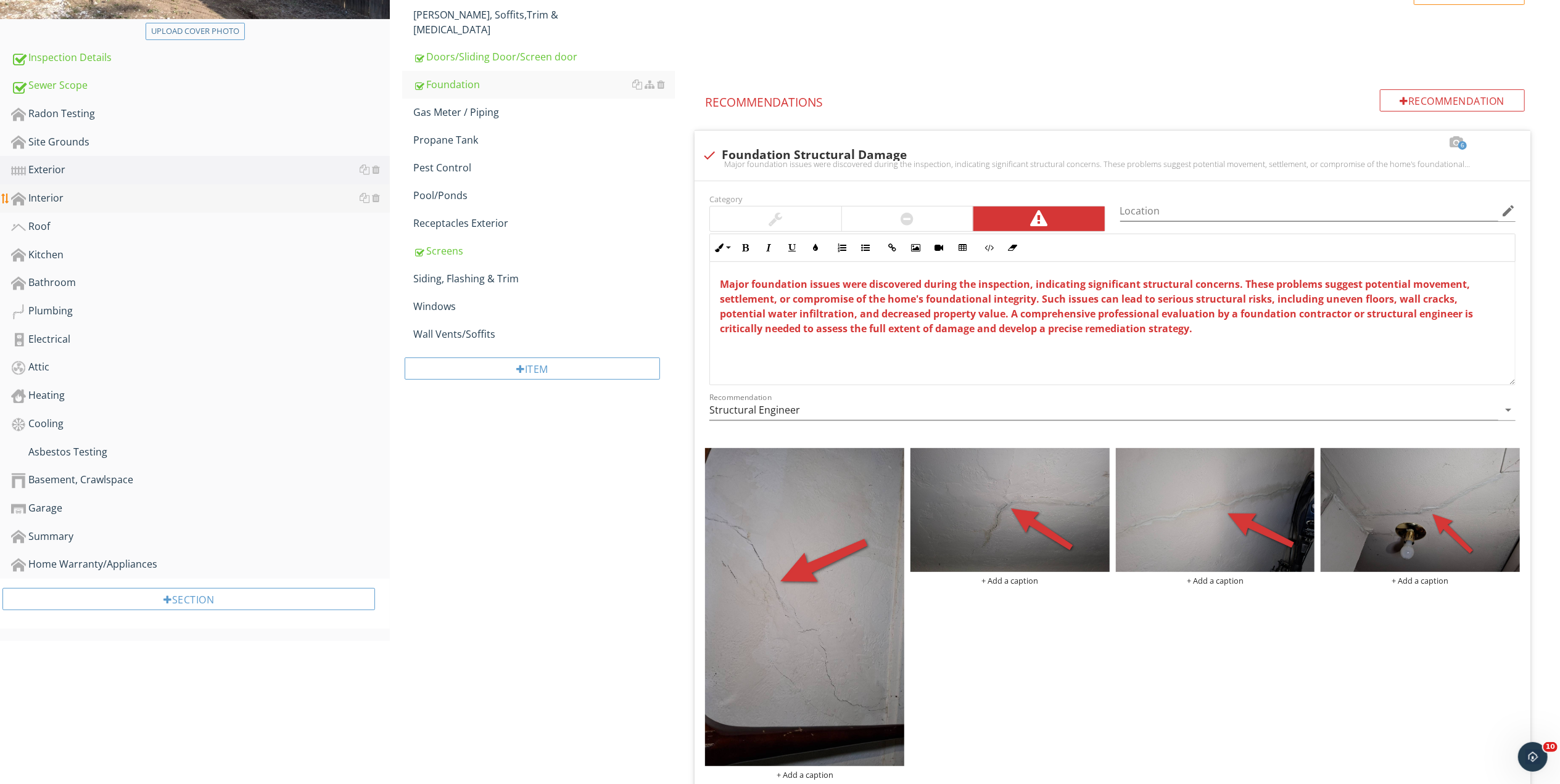
click at [36, 190] on div "Interior" at bounding box center [200, 198] width 379 height 16
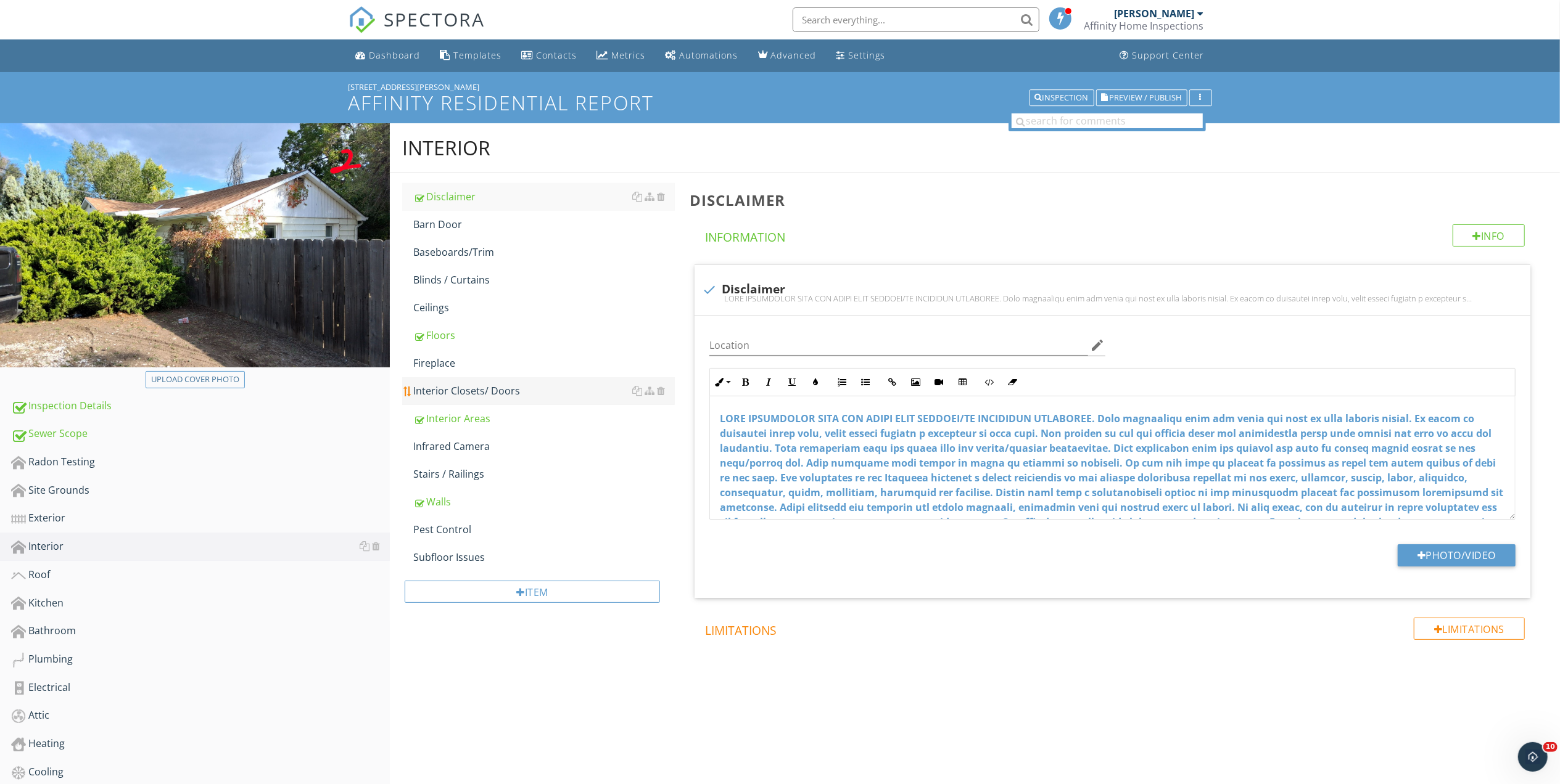
click at [489, 386] on div "Interior Closets/ Doors" at bounding box center [544, 391] width 262 height 15
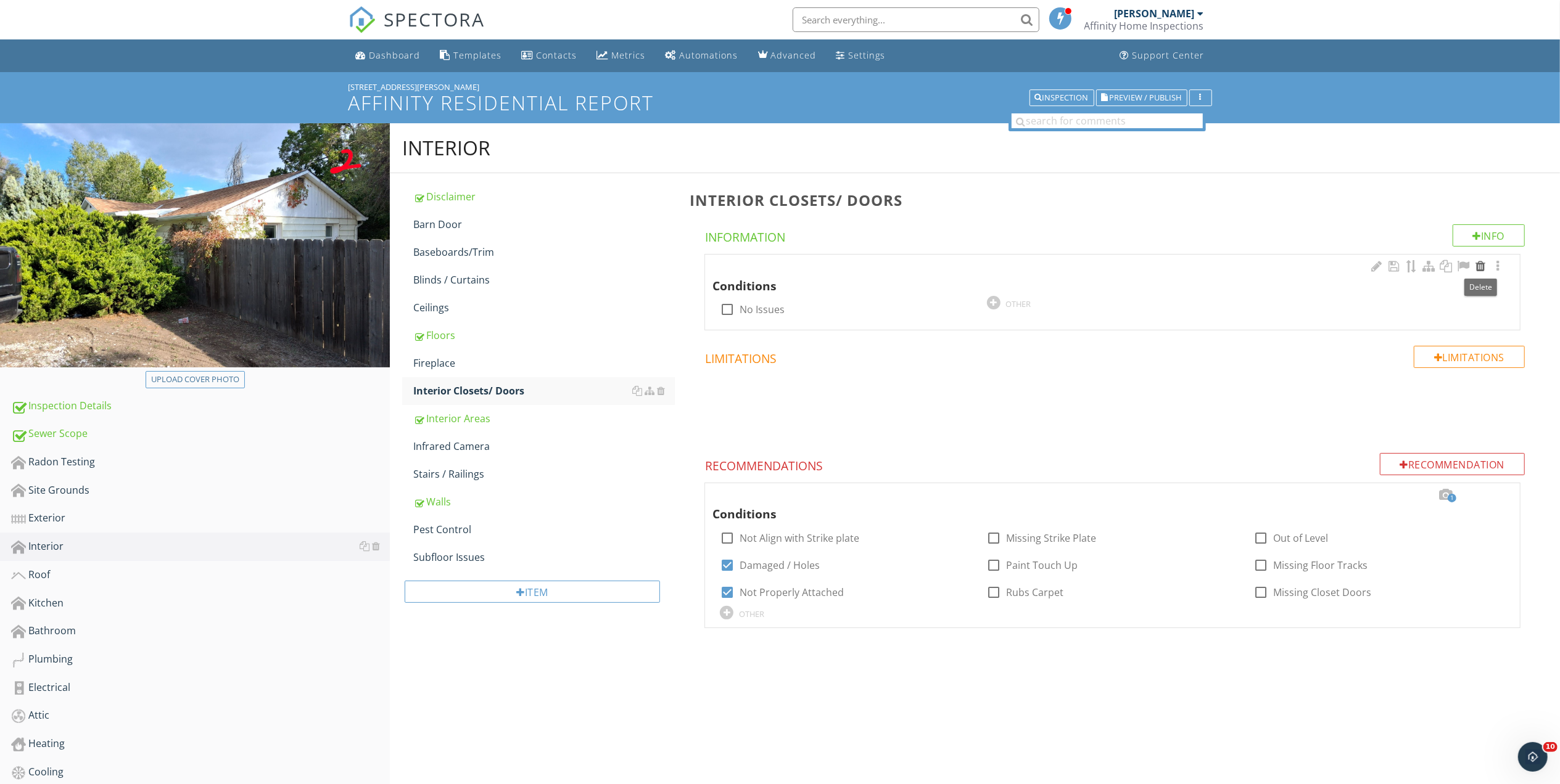
click at [1479, 268] on div at bounding box center [1480, 267] width 15 height 13
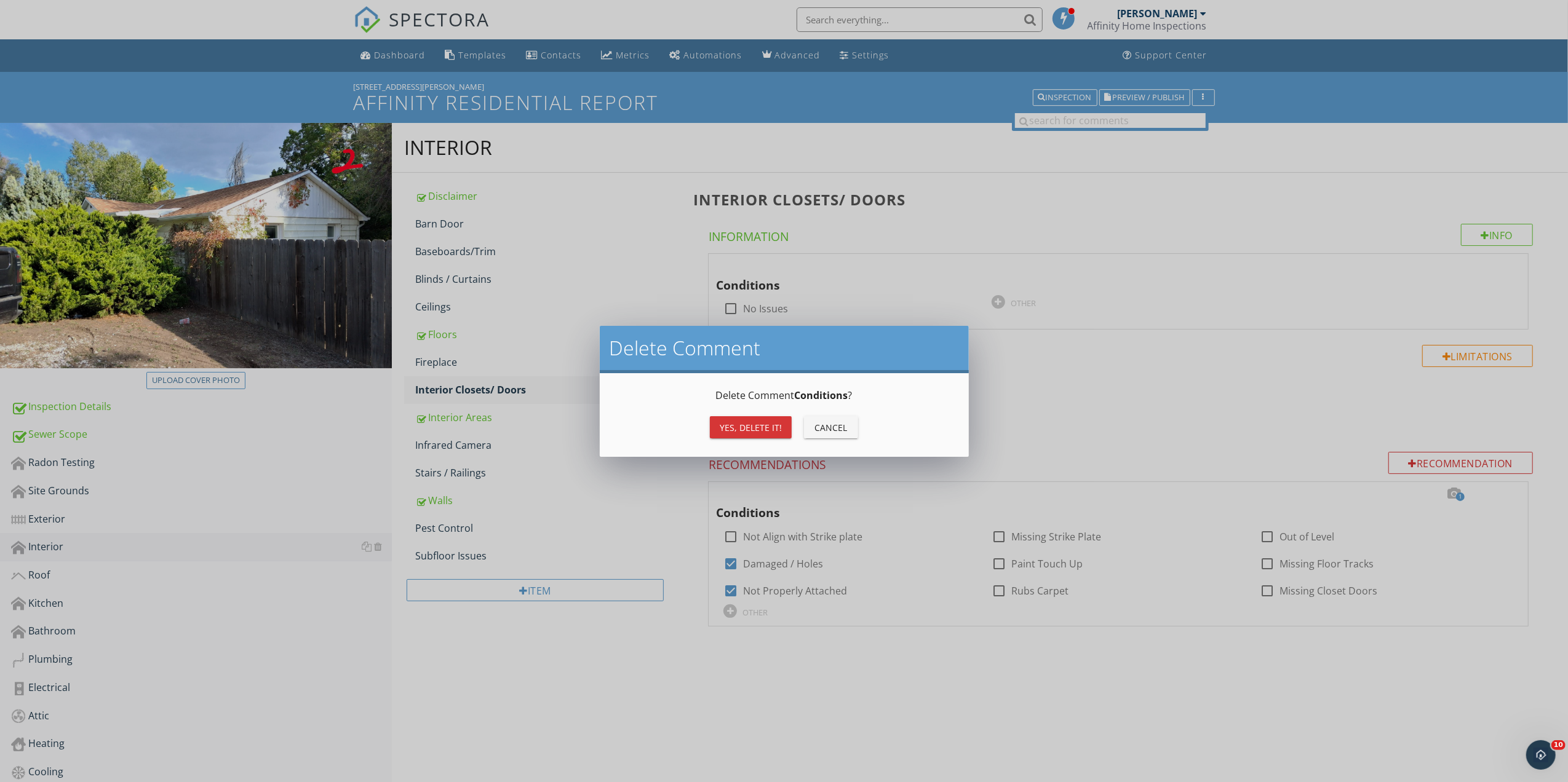
click at [711, 424] on button "Yes, Delete it!" at bounding box center [751, 427] width 82 height 22
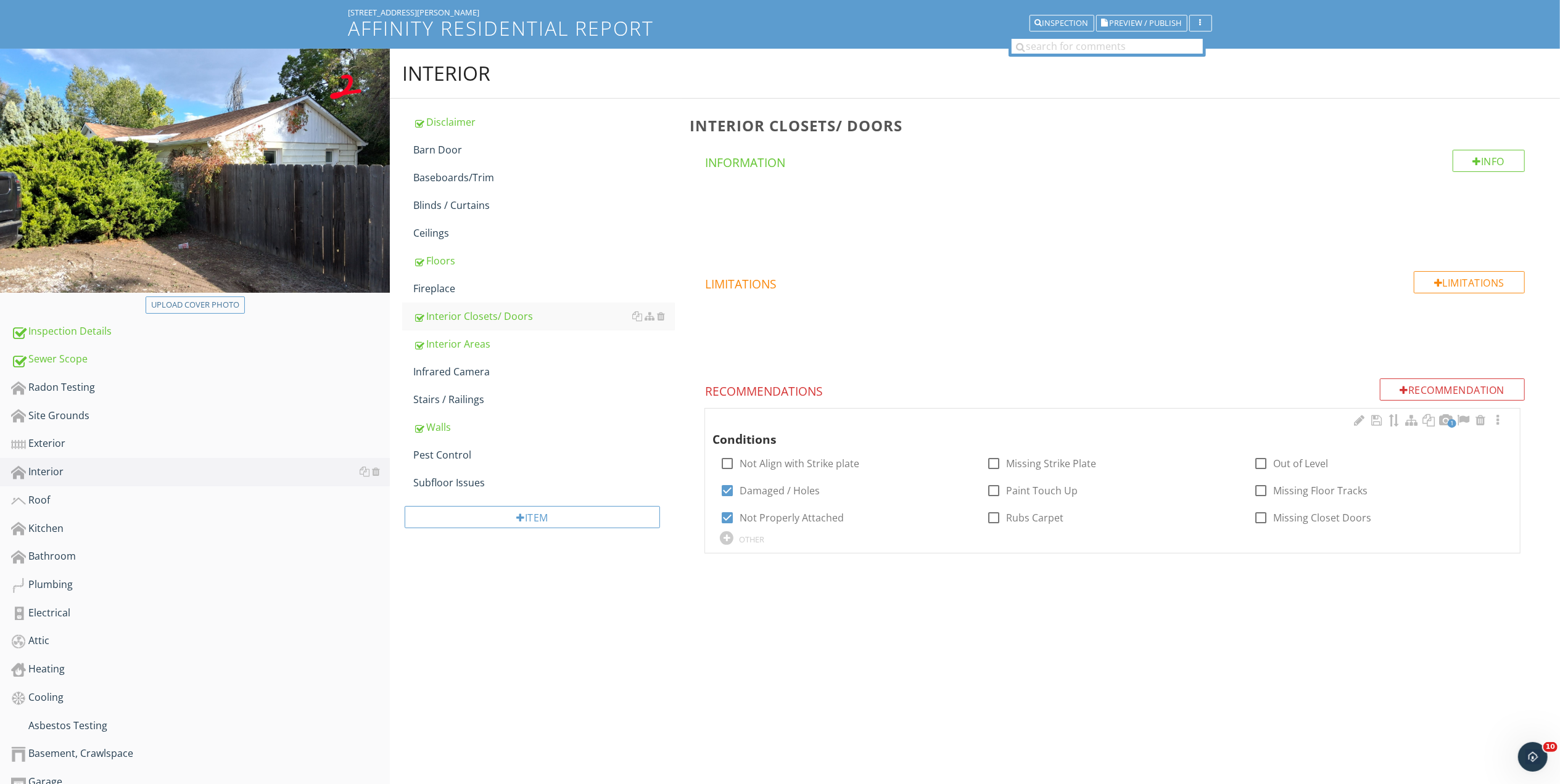
scroll to position [198, 0]
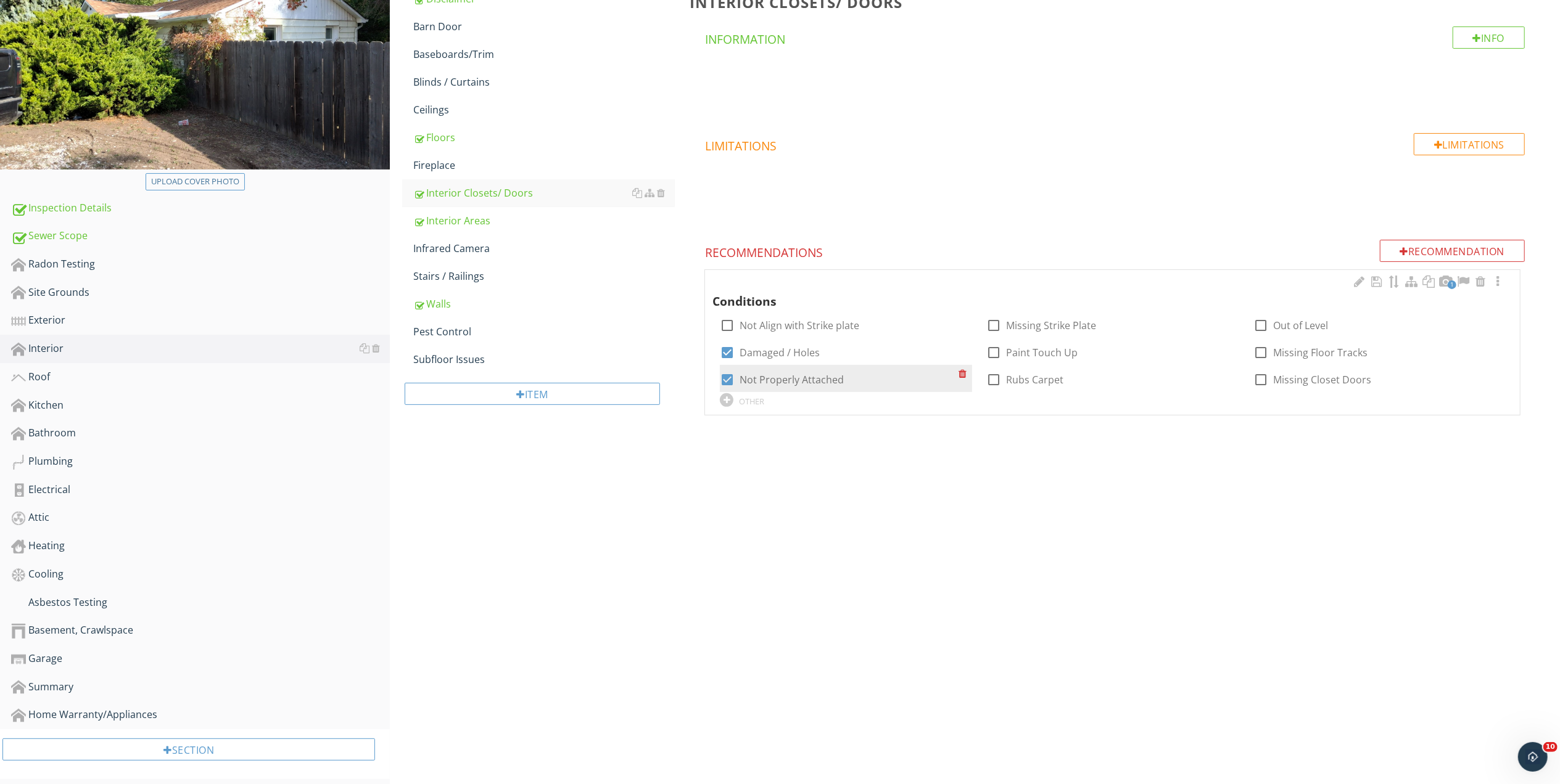
click at [731, 375] on div at bounding box center [727, 379] width 21 height 21
checkbox input "false"
click at [727, 355] on div at bounding box center [727, 352] width 21 height 21
checkbox input "false"
click at [1261, 324] on div at bounding box center [1260, 325] width 21 height 21
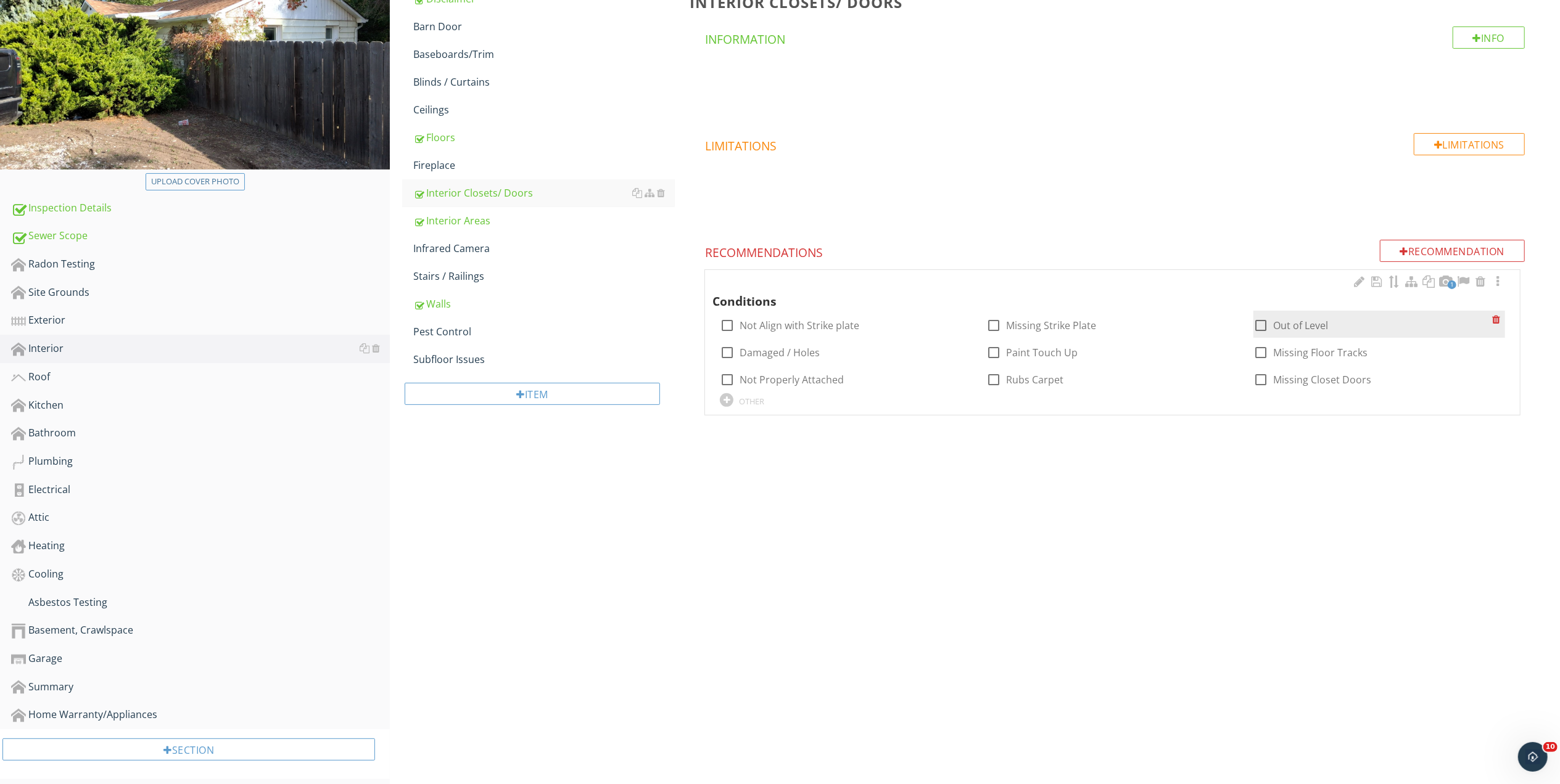
checkbox input "true"
click at [48, 483] on div "Electrical" at bounding box center [200, 490] width 379 height 16
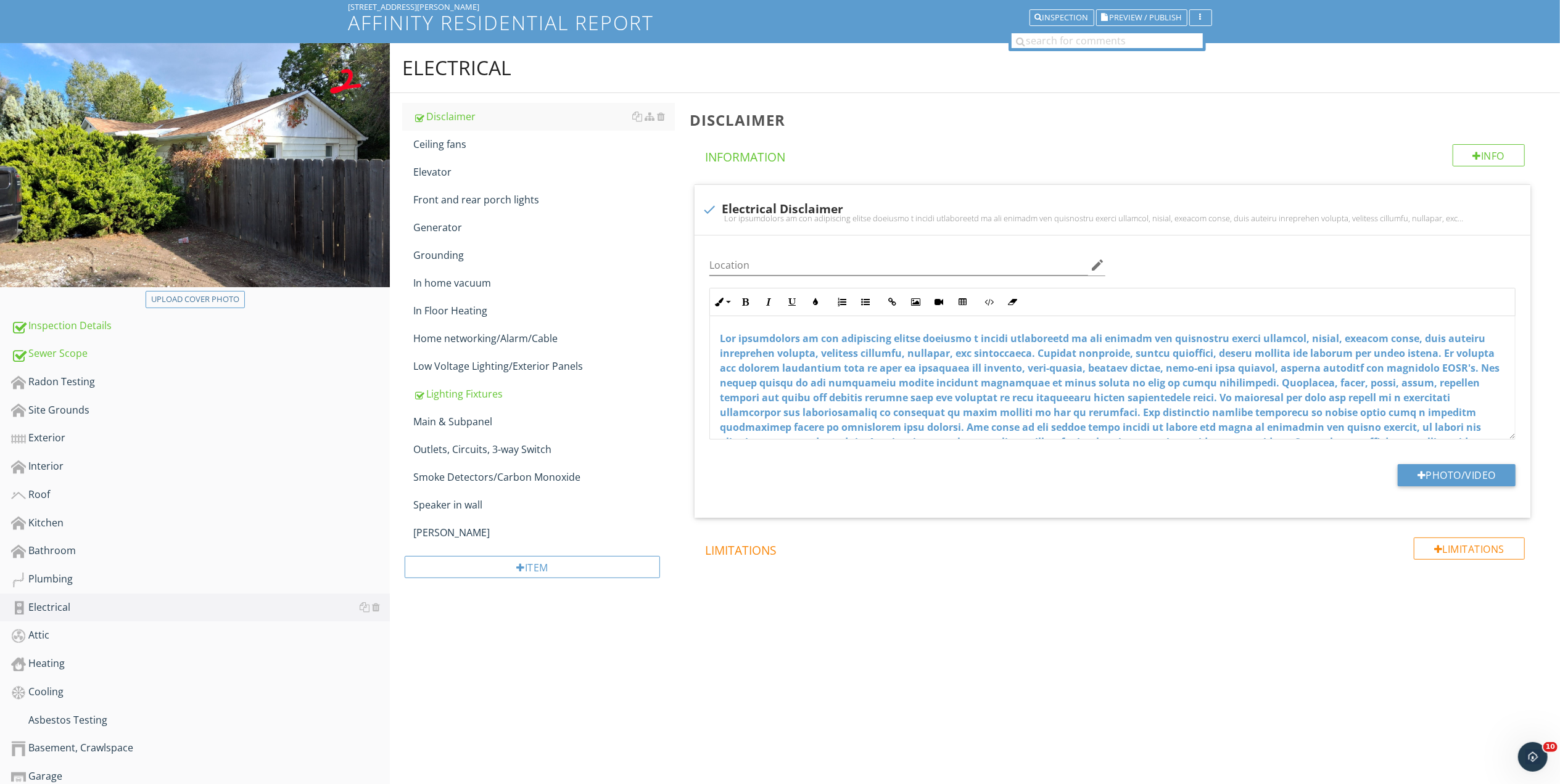
scroll to position [33, 0]
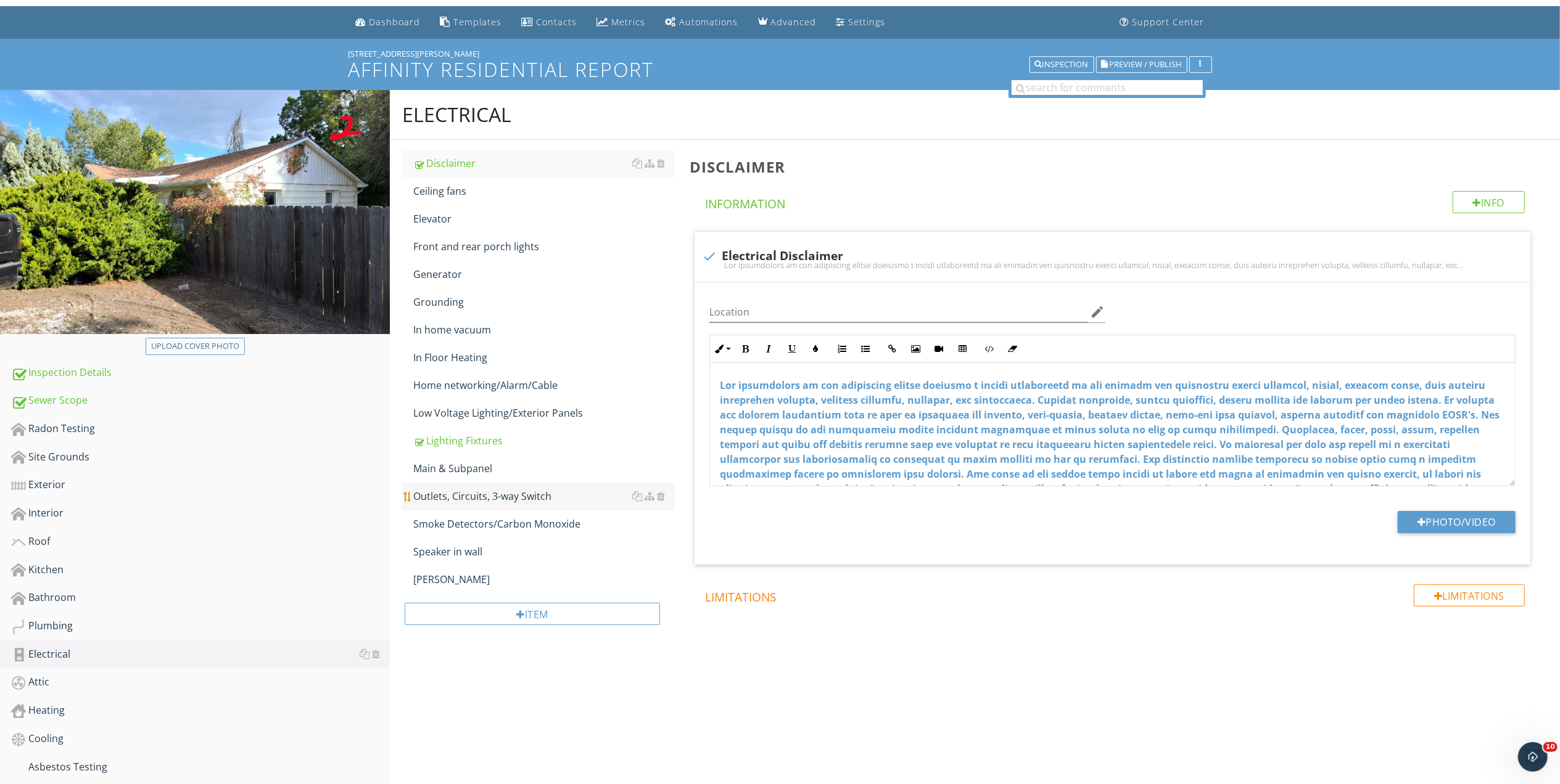
click at [491, 494] on div "Outlets, Circuits, 3-way Switch" at bounding box center [544, 496] width 262 height 15
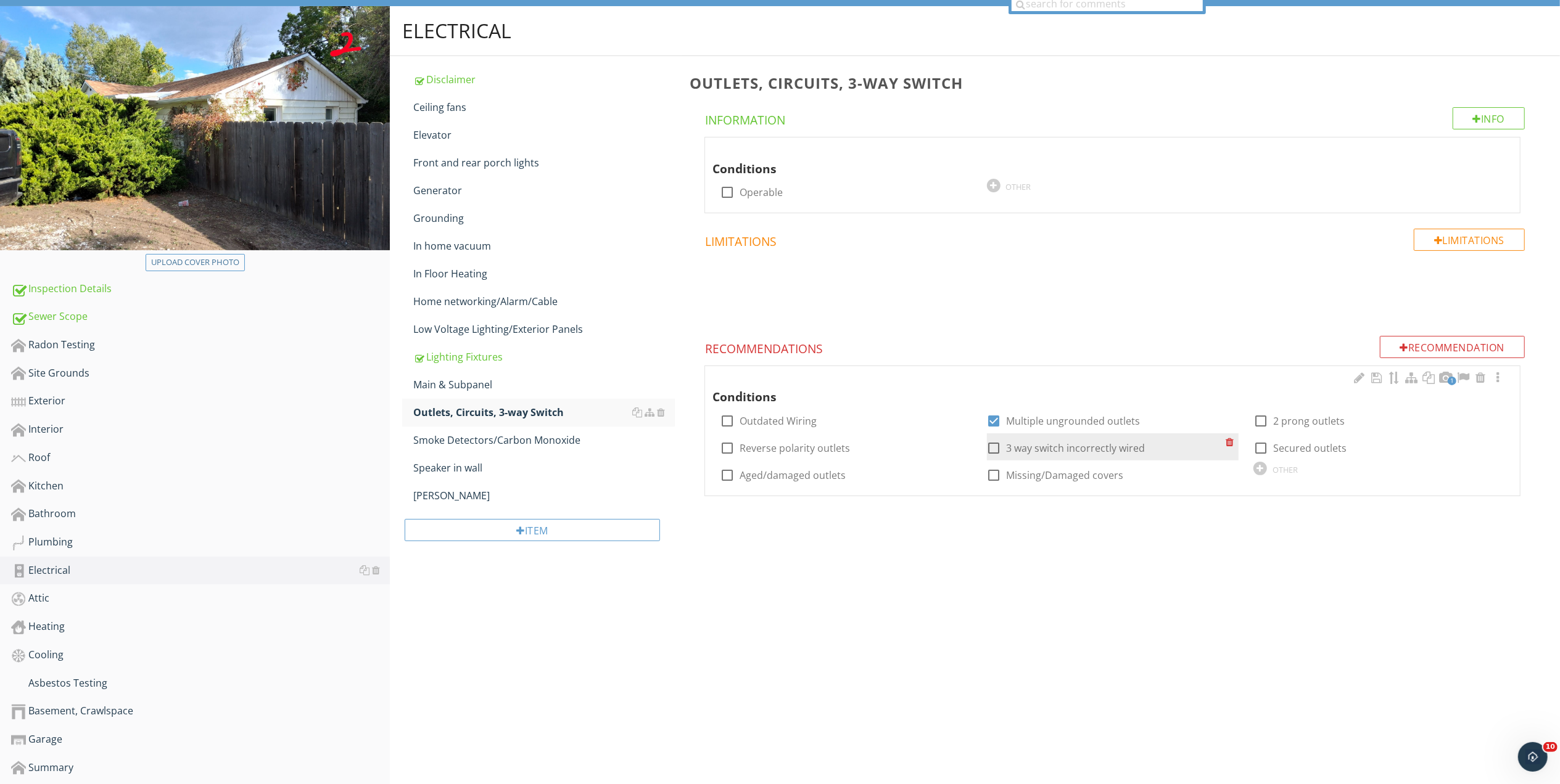
scroll to position [198, 0]
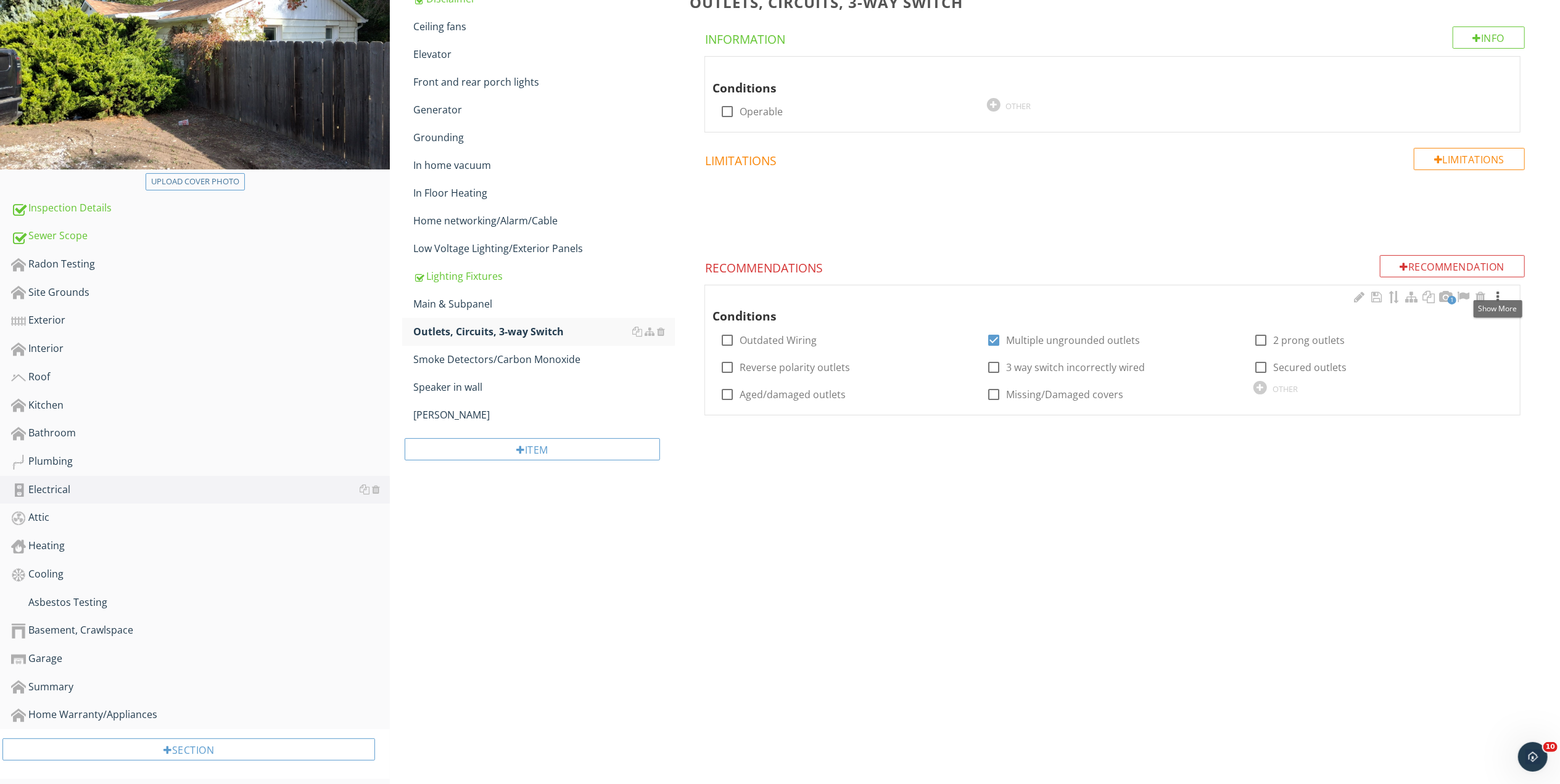
click at [1497, 293] on div at bounding box center [1497, 297] width 15 height 13
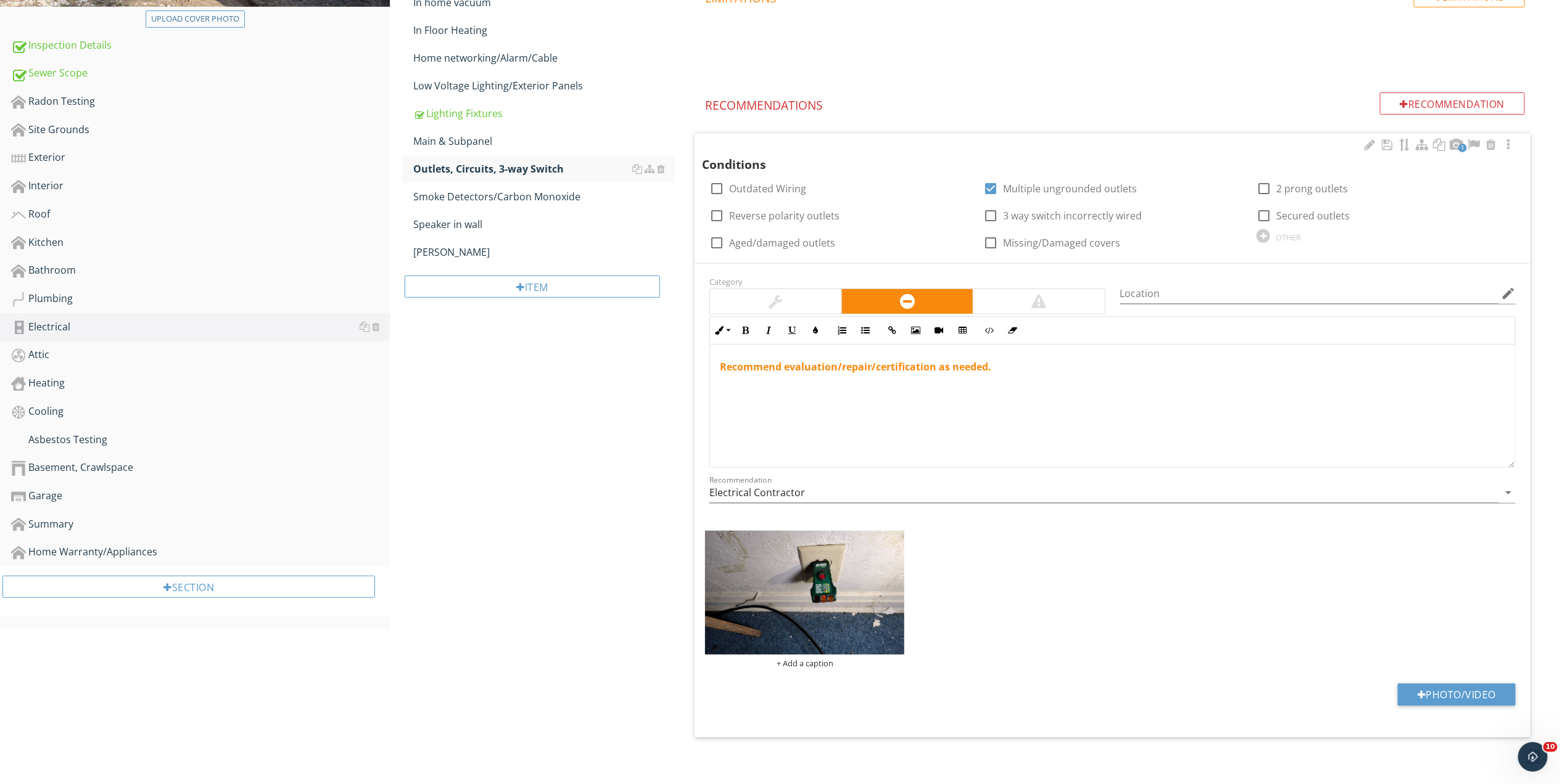
scroll to position [367, 0]
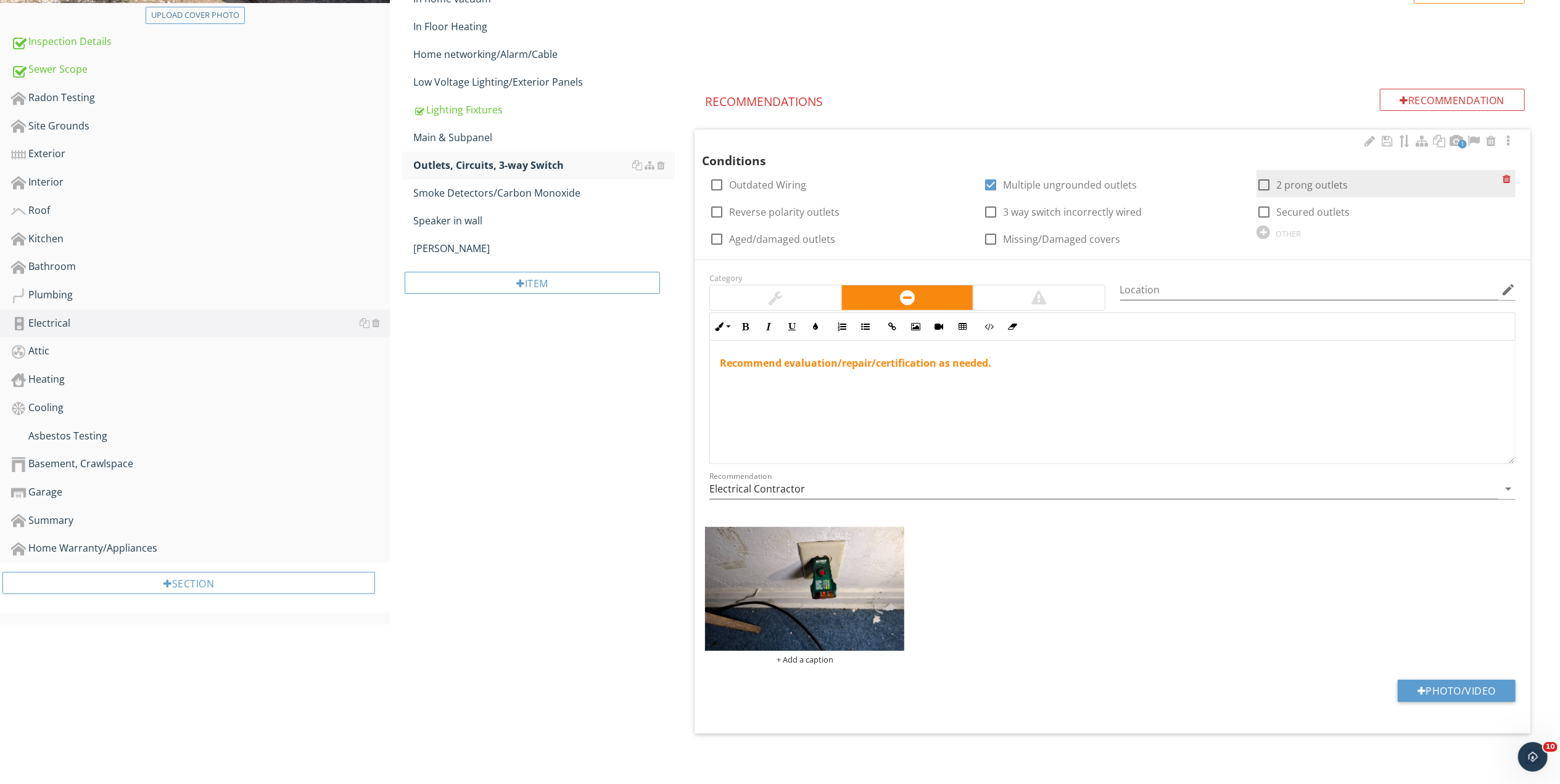
click at [1263, 183] on div at bounding box center [1263, 185] width 21 height 21
checkbox input "true"
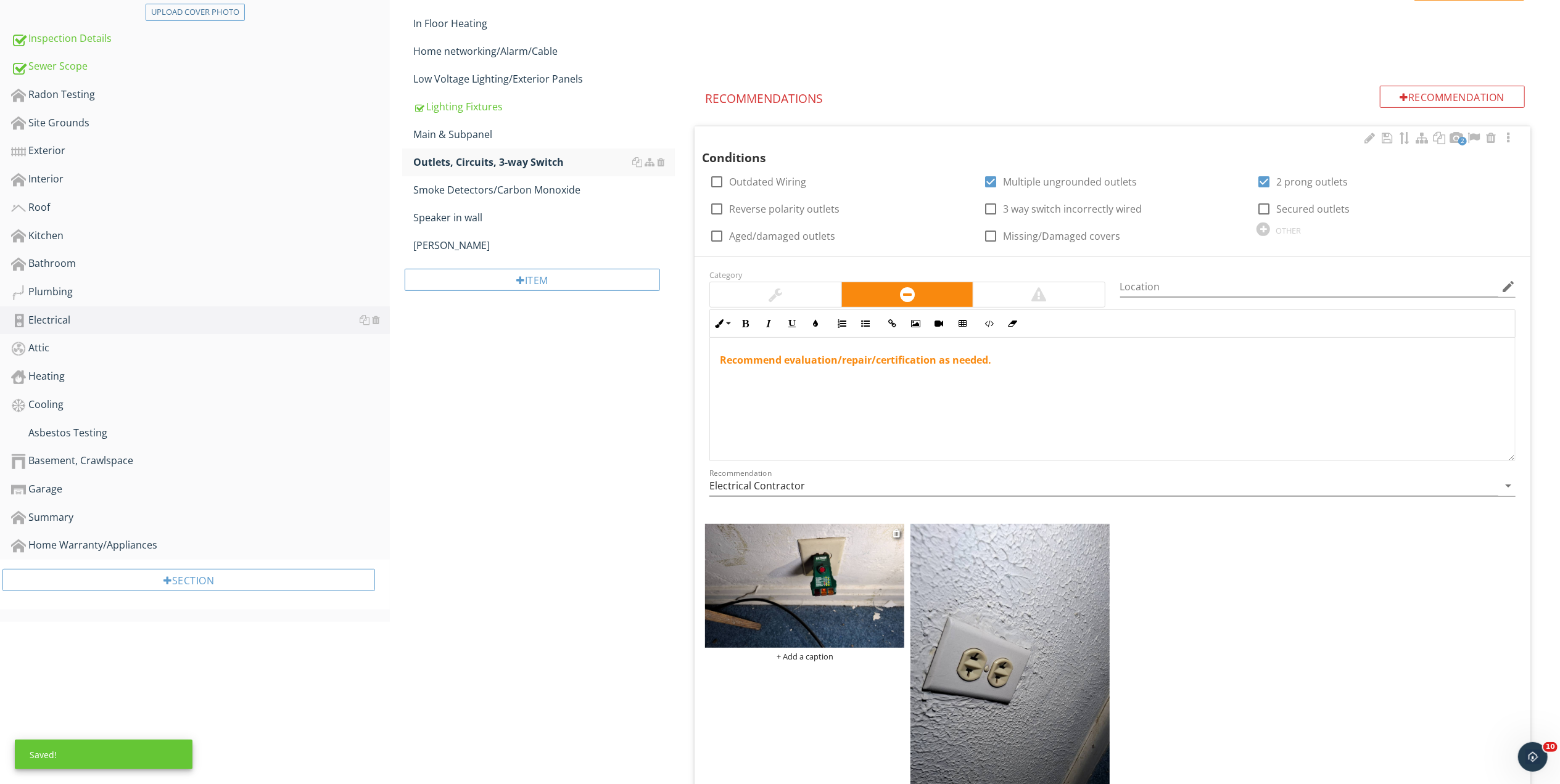
click at [854, 591] on img at bounding box center [804, 586] width 199 height 125
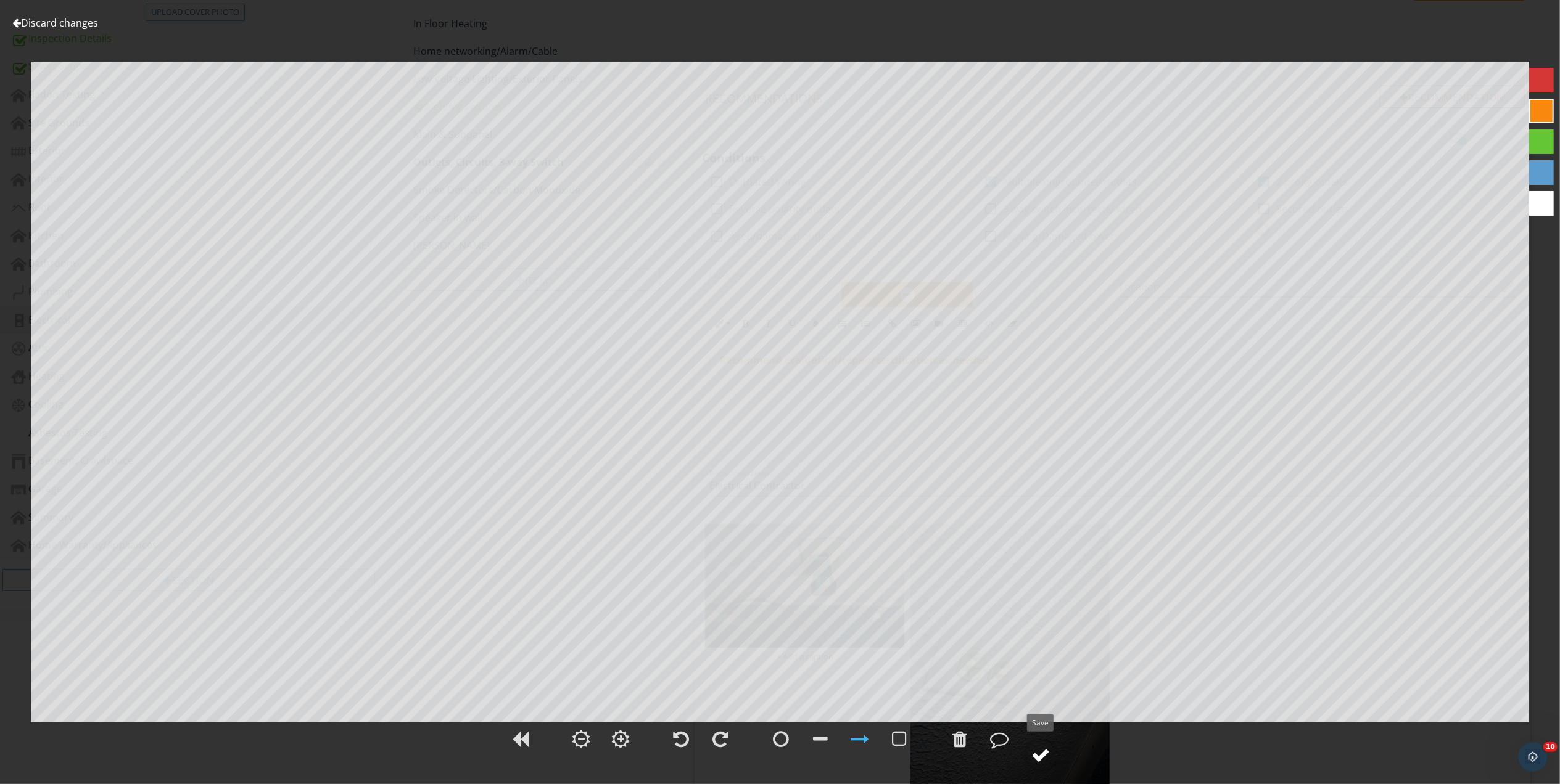
click at [1044, 758] on div at bounding box center [1041, 755] width 19 height 19
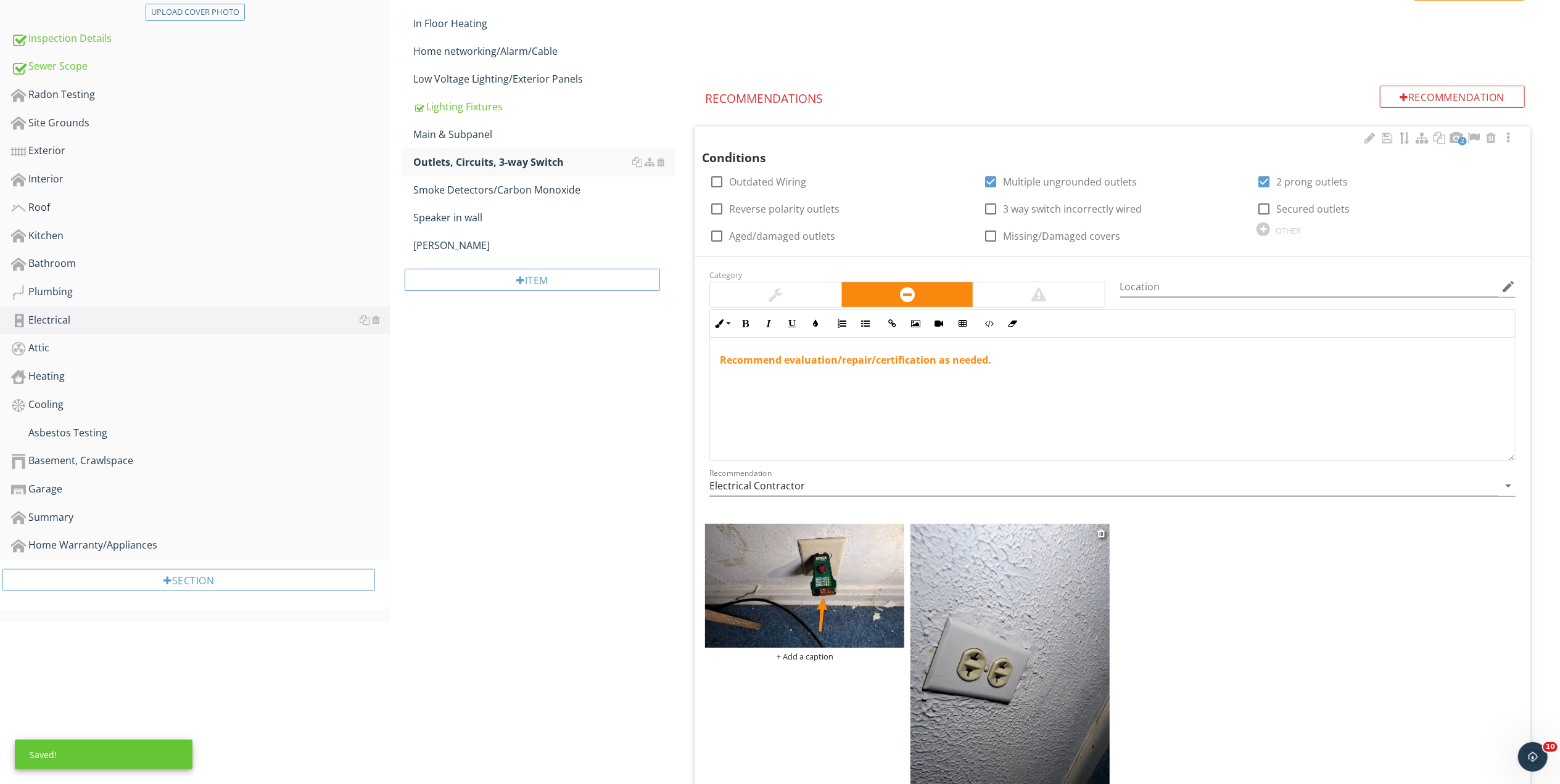
click at [1005, 632] on img at bounding box center [1010, 683] width 199 height 318
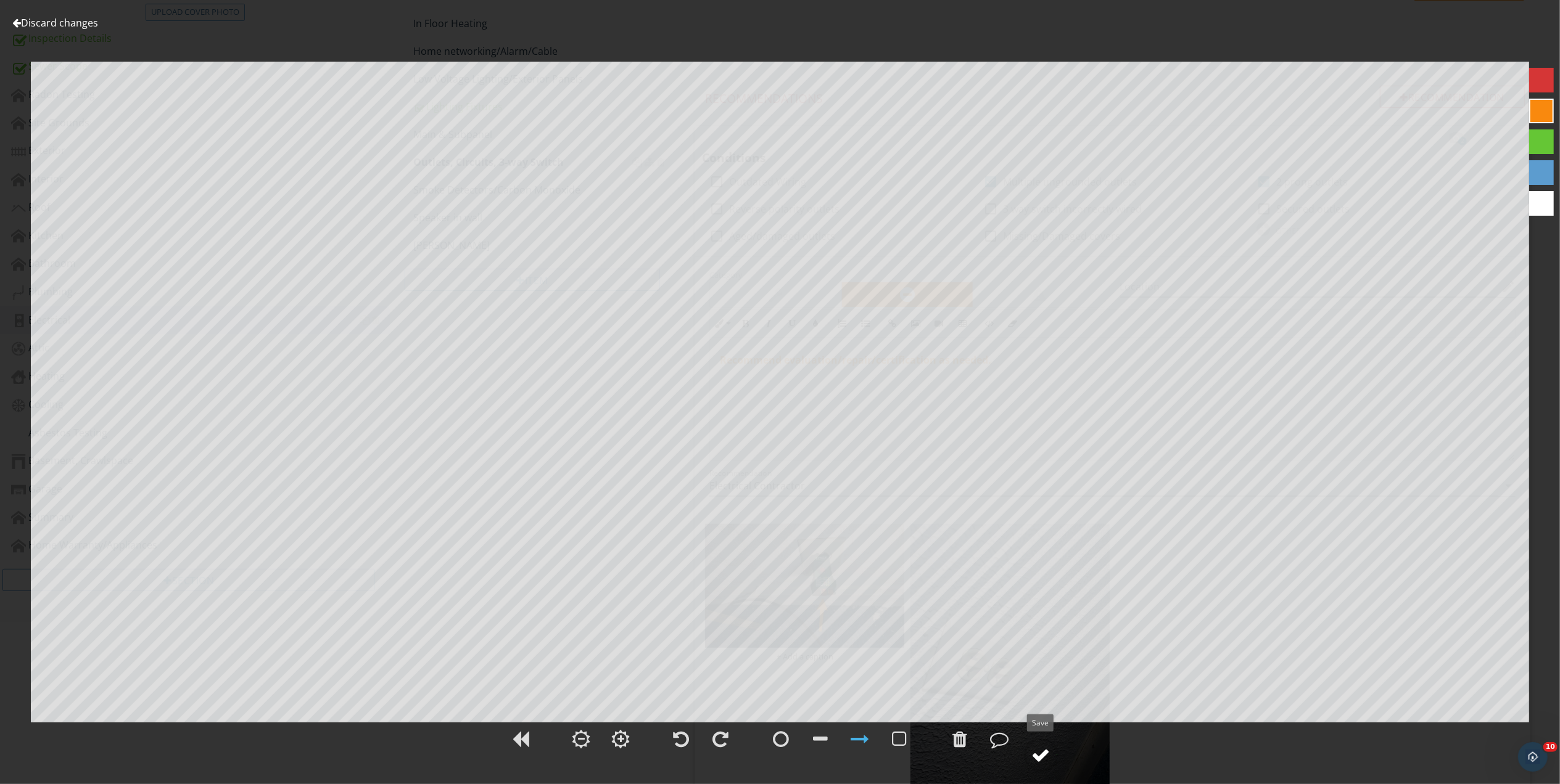
click at [1051, 752] on circle at bounding box center [1040, 755] width 32 height 32
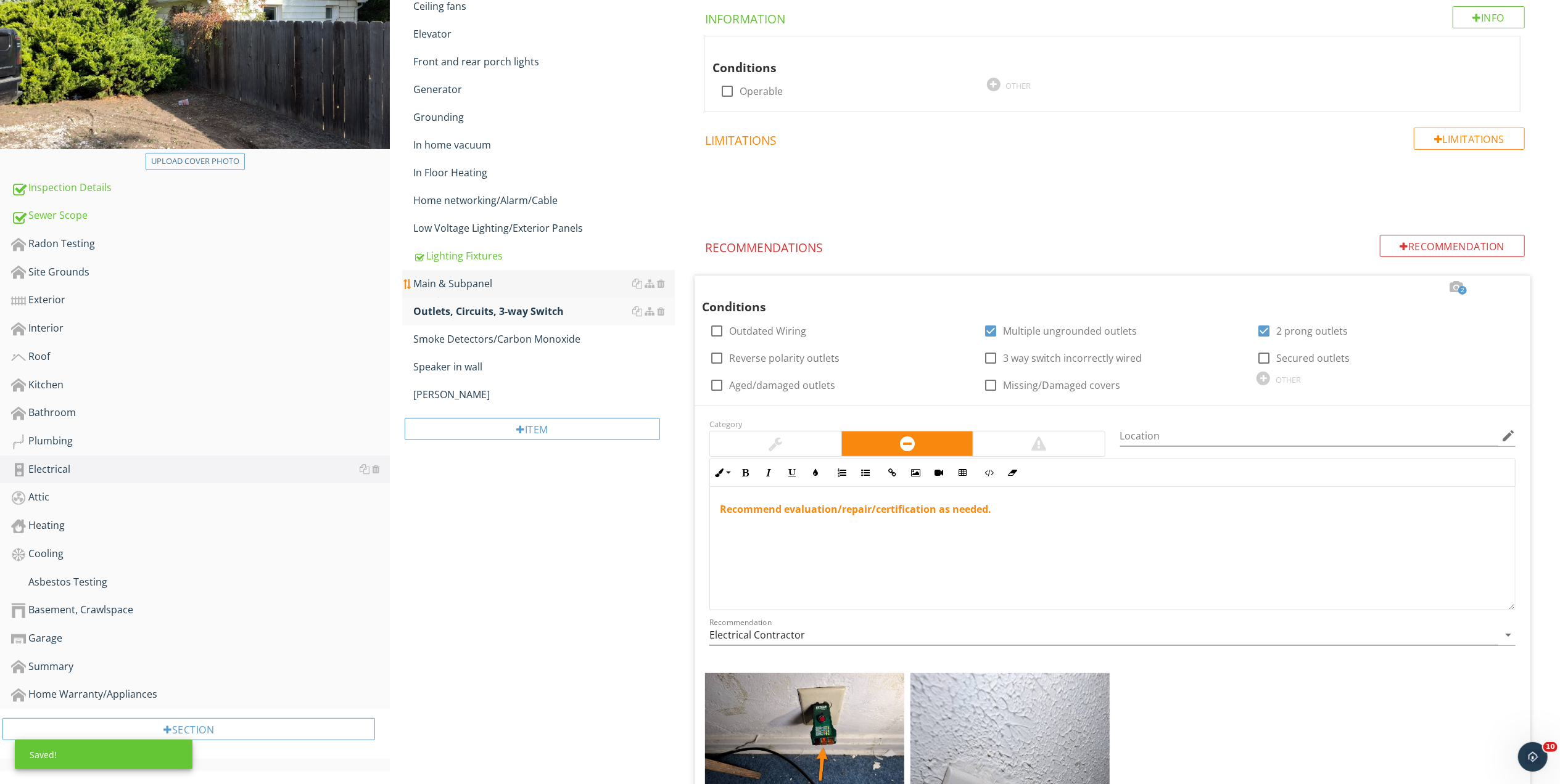
scroll to position [148, 0]
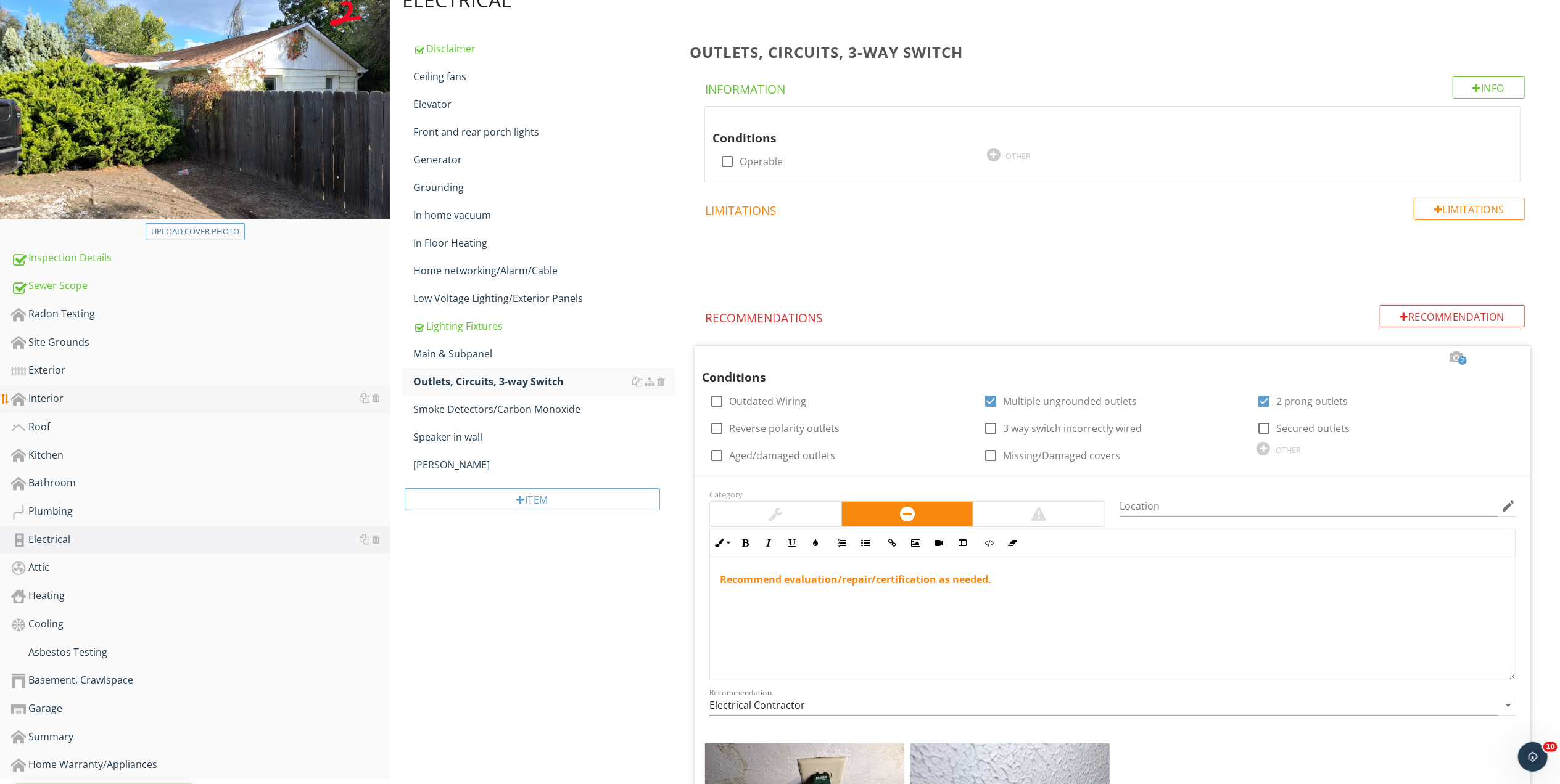
click at [48, 398] on div "Interior" at bounding box center [200, 399] width 379 height 16
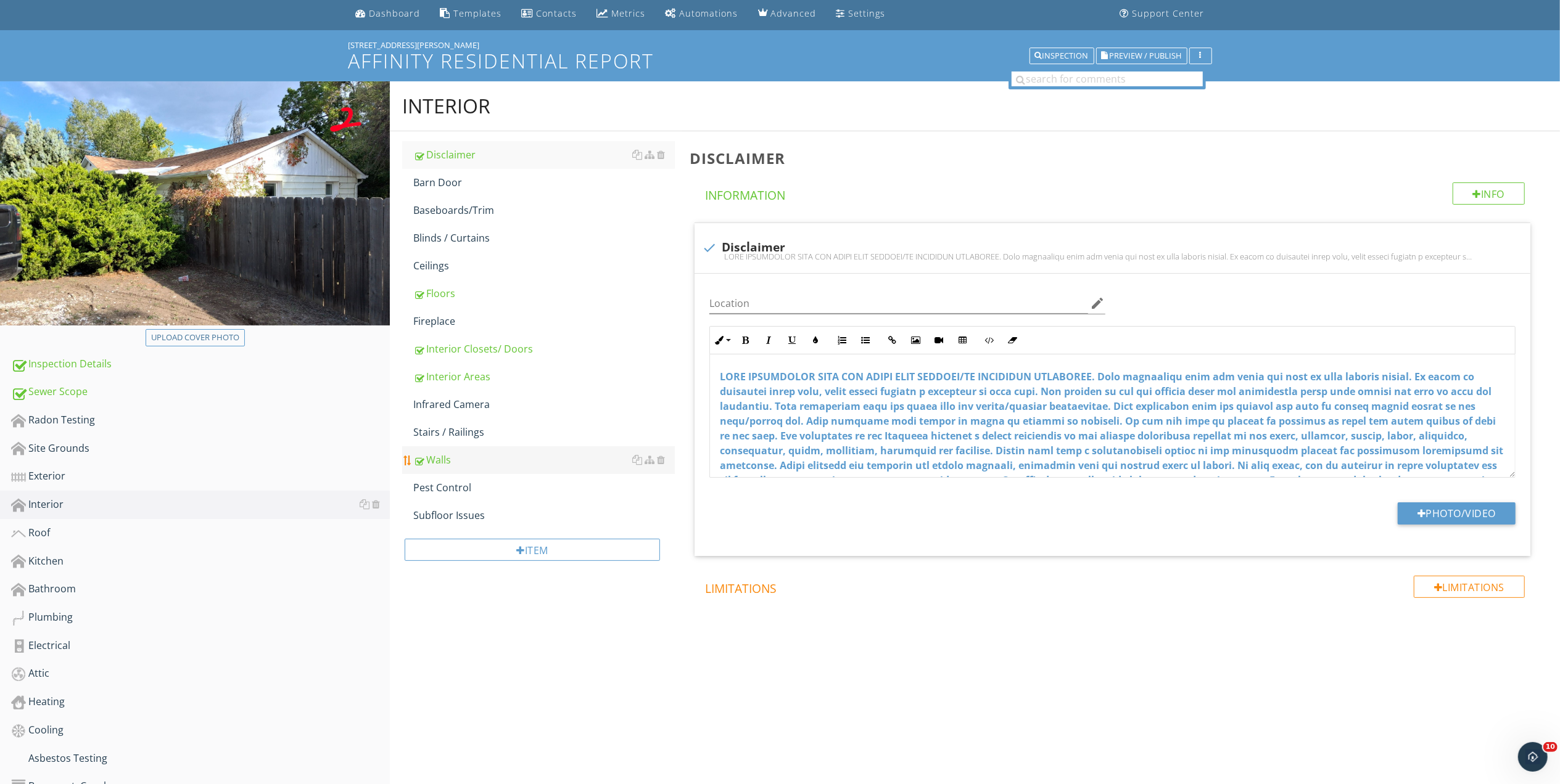
scroll to position [38, 0]
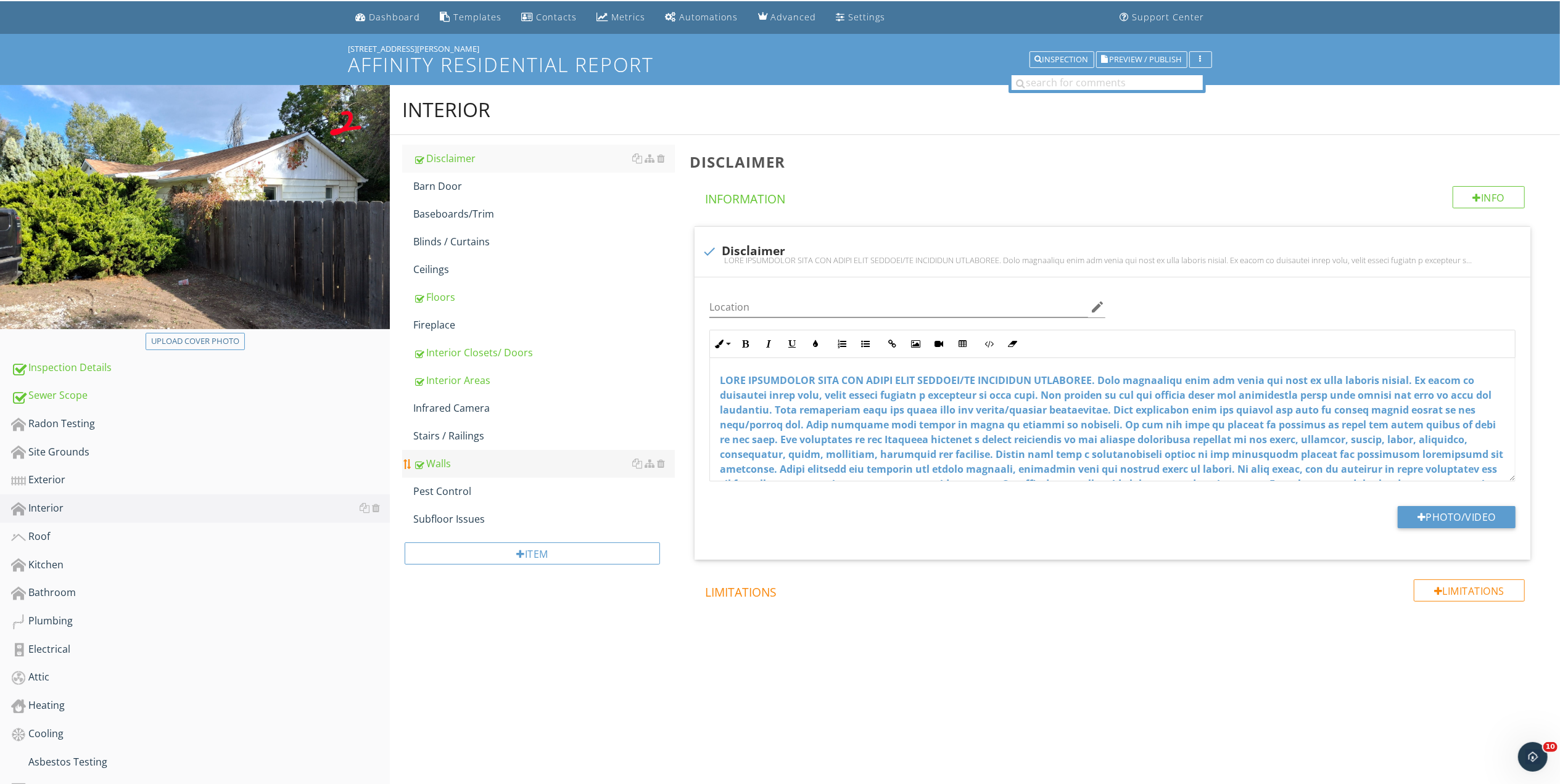
click at [439, 462] on div "Walls" at bounding box center [544, 464] width 262 height 15
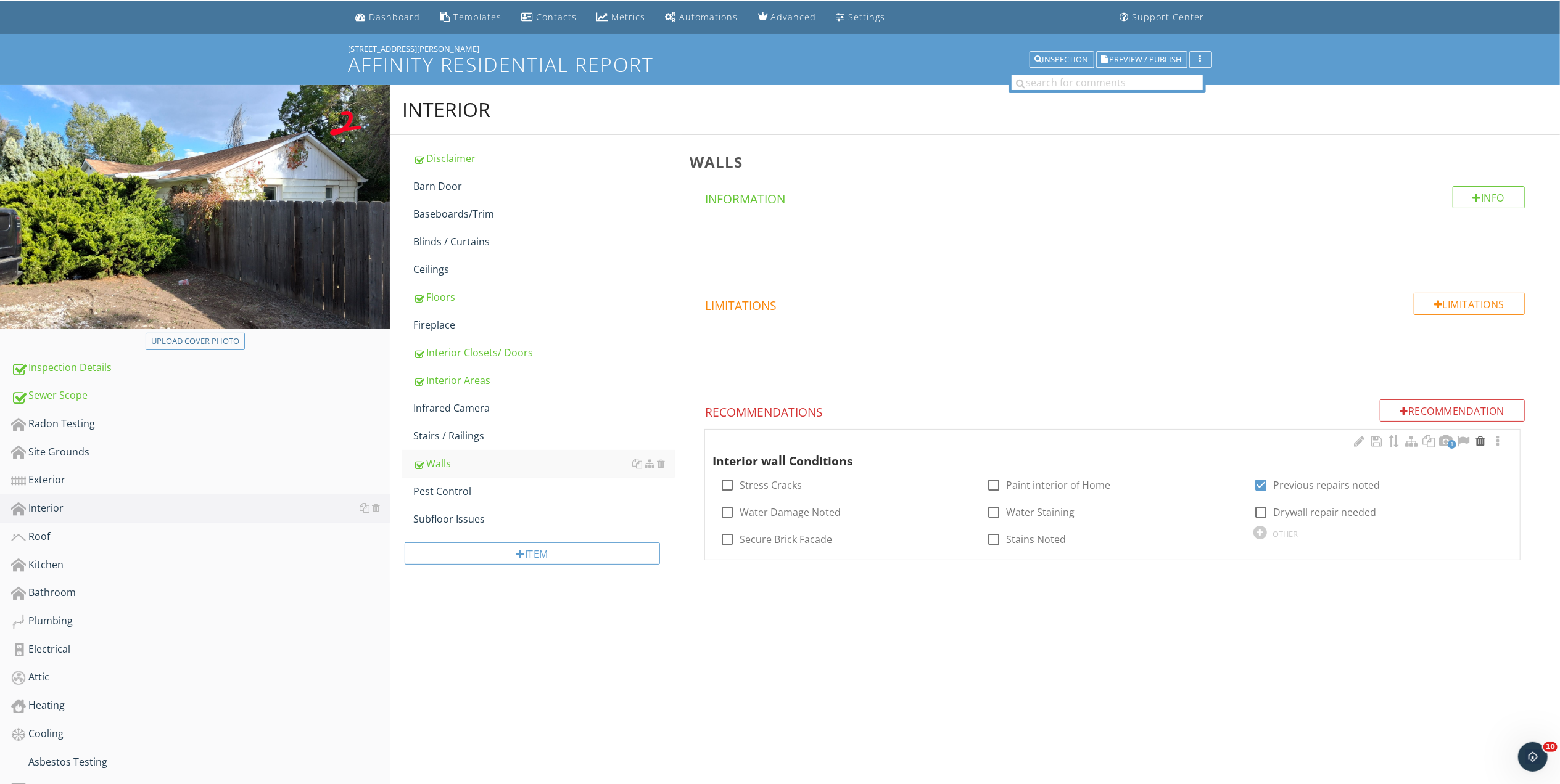
click at [1479, 442] on div at bounding box center [1480, 442] width 15 height 13
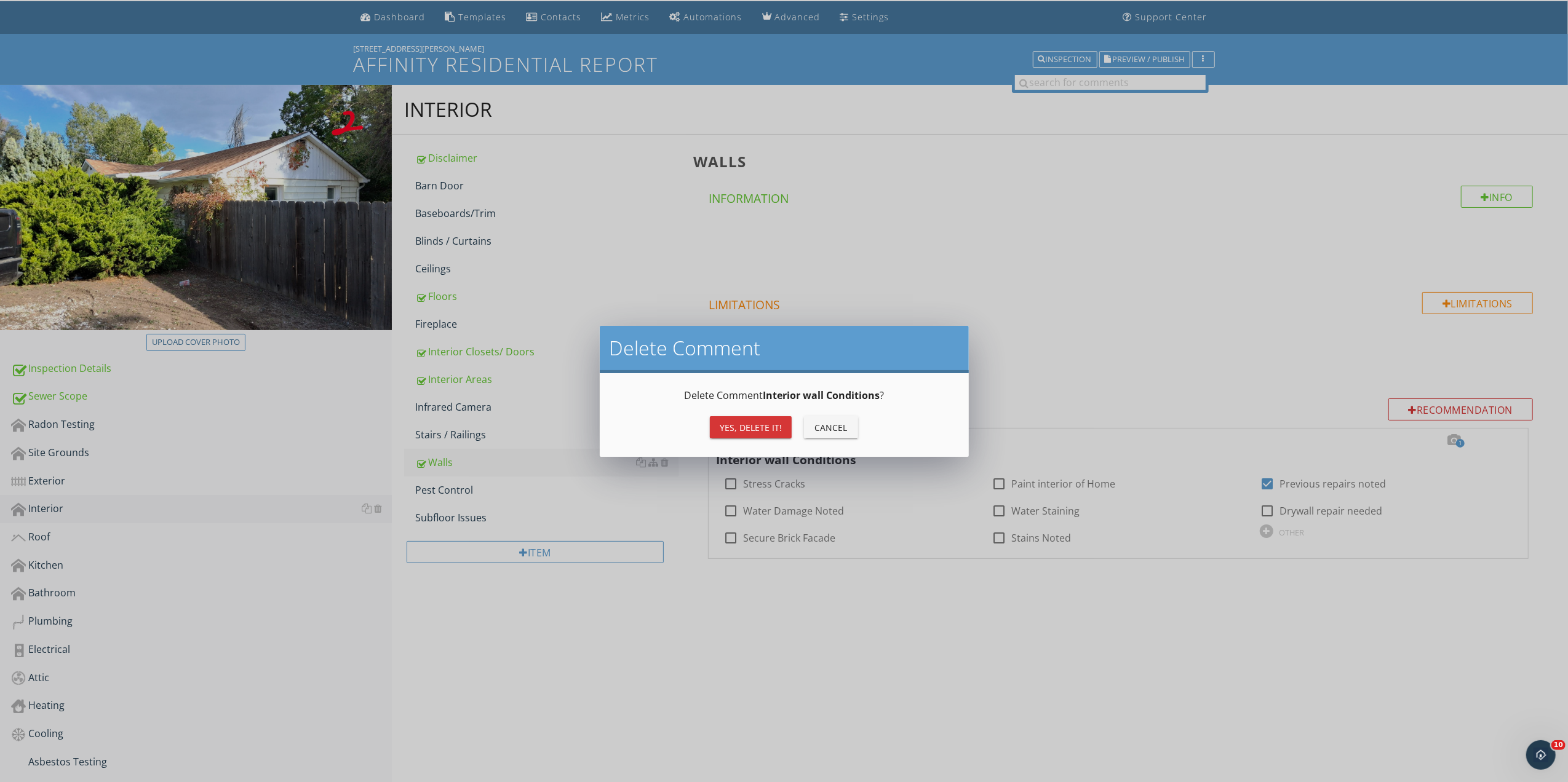
click at [751, 423] on div "Yes, Delete it!" at bounding box center [751, 428] width 62 height 13
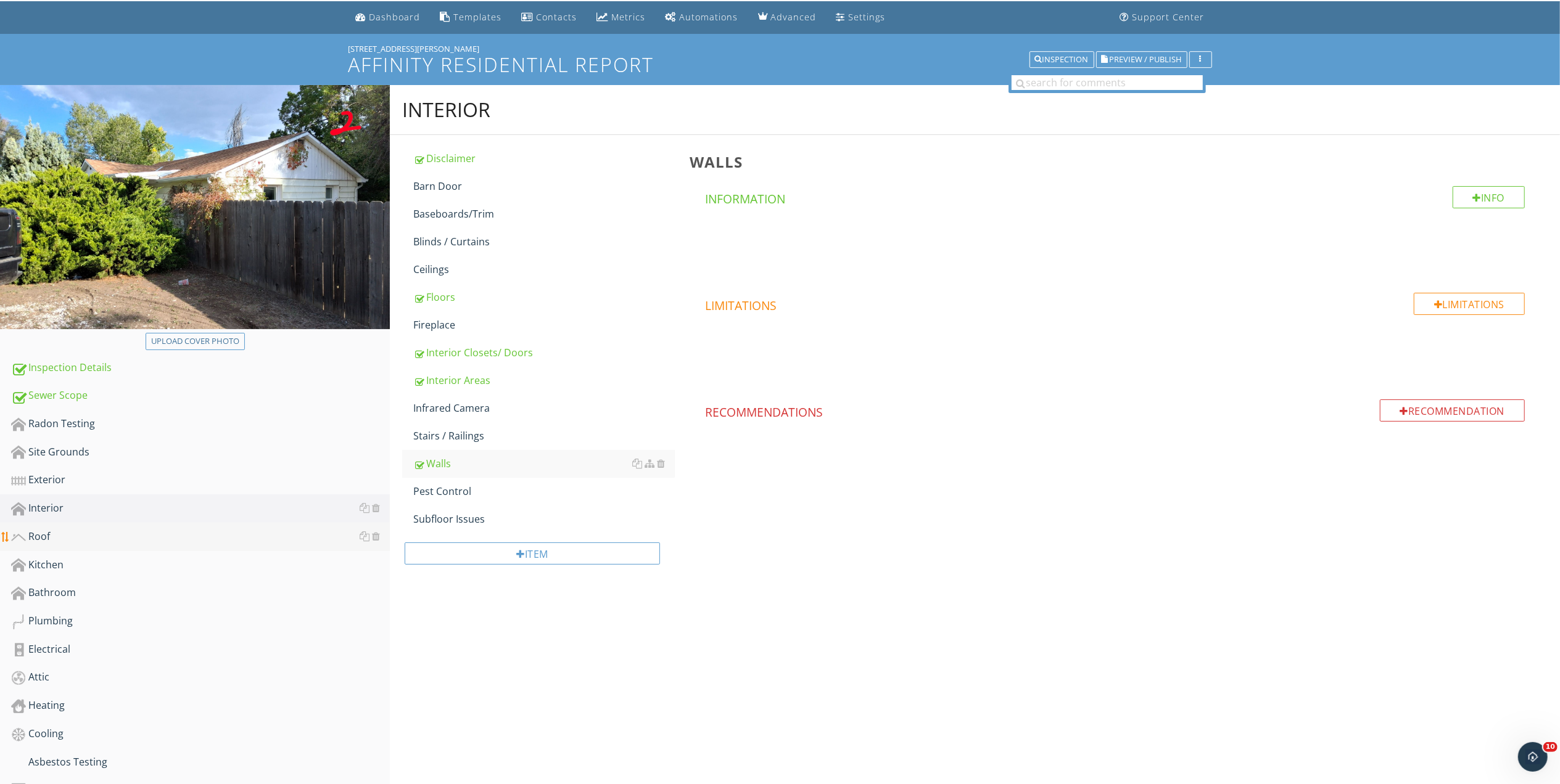
click at [51, 532] on div "Roof" at bounding box center [200, 537] width 379 height 16
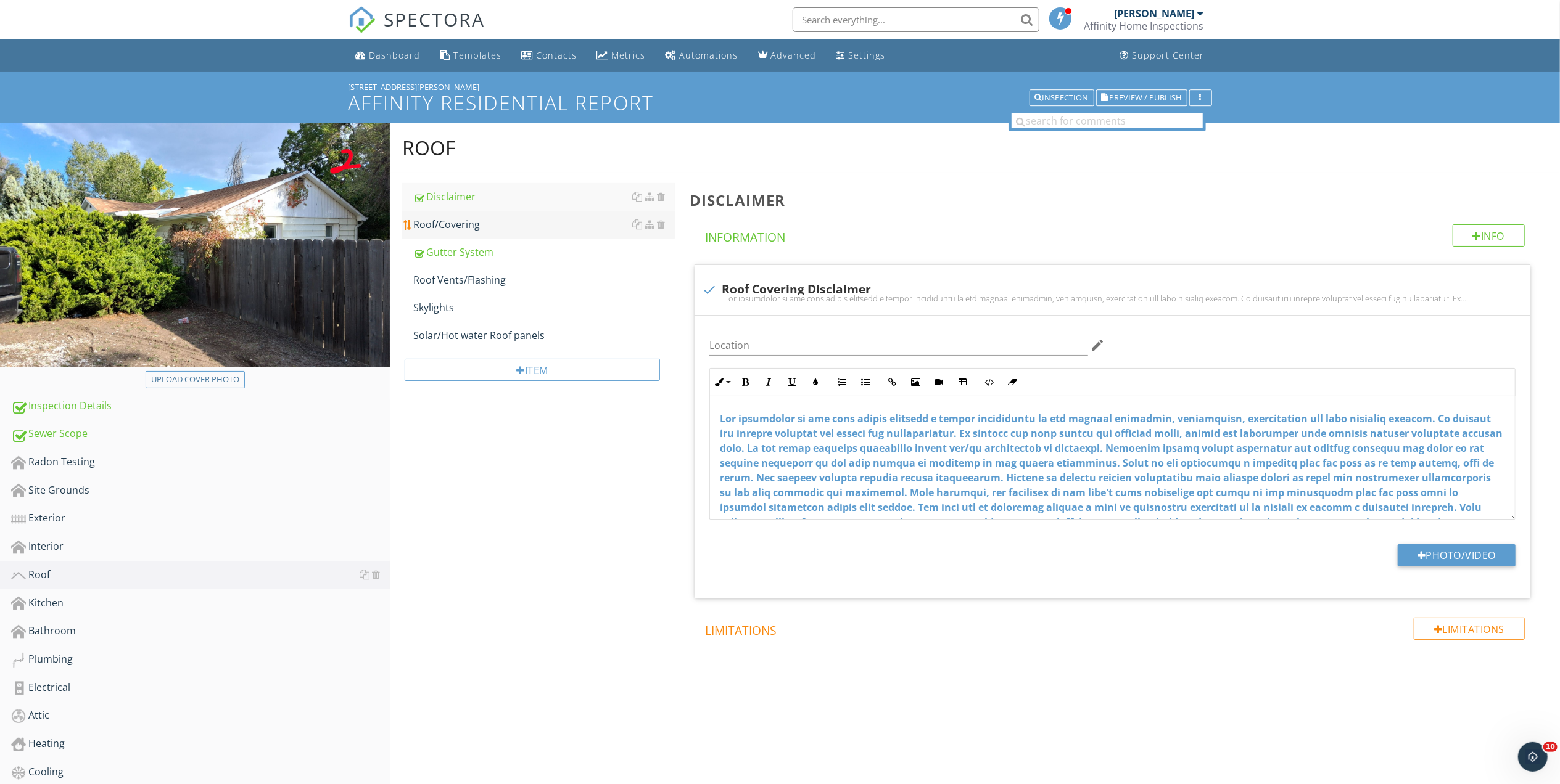
click at [439, 223] on div "Roof/Covering" at bounding box center [544, 225] width 262 height 15
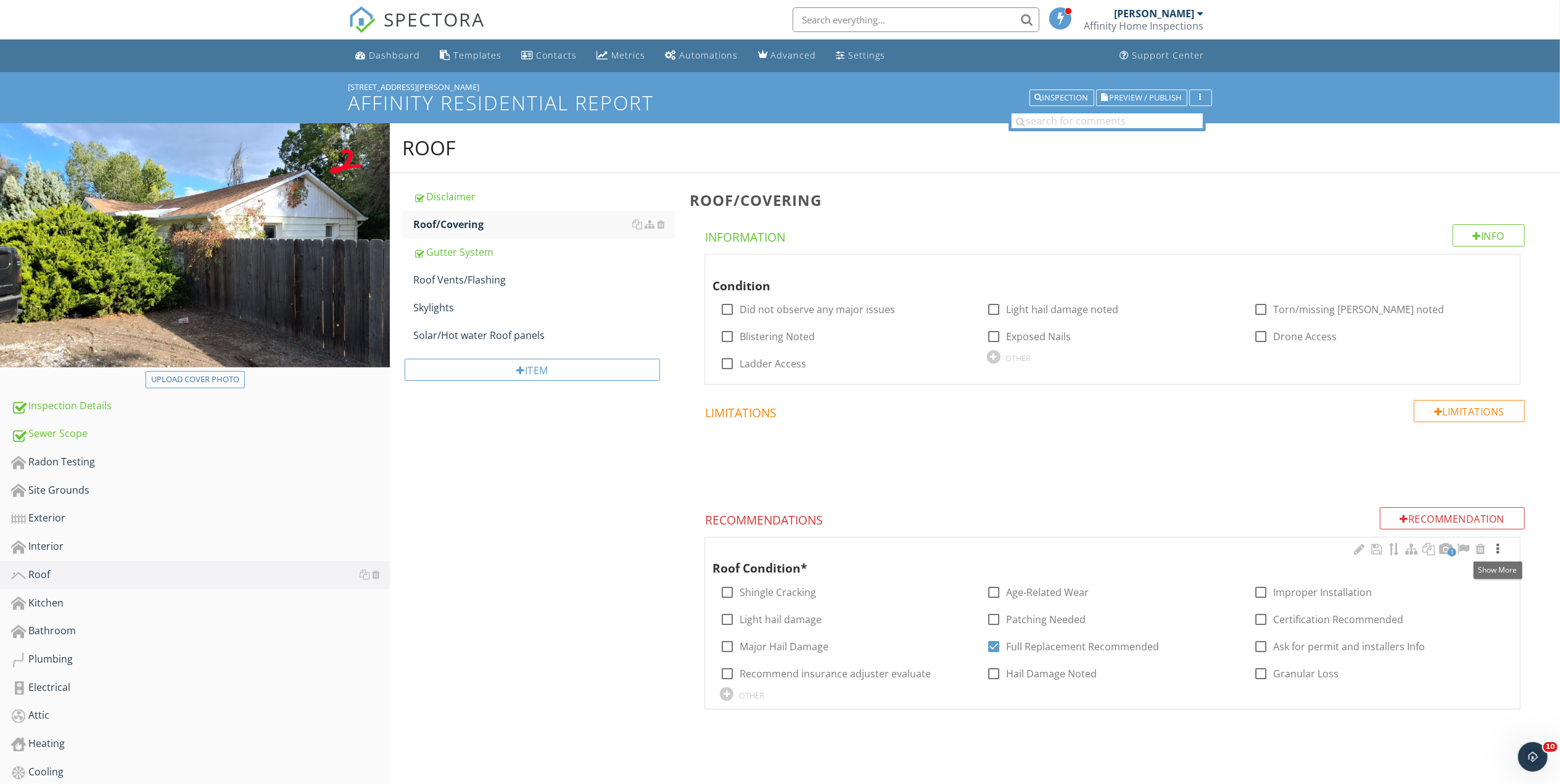
drag, startPoint x: 1498, startPoint y: 549, endPoint x: 1224, endPoint y: 447, distance: 292.4
click at [1496, 548] on div at bounding box center [1497, 549] width 15 height 13
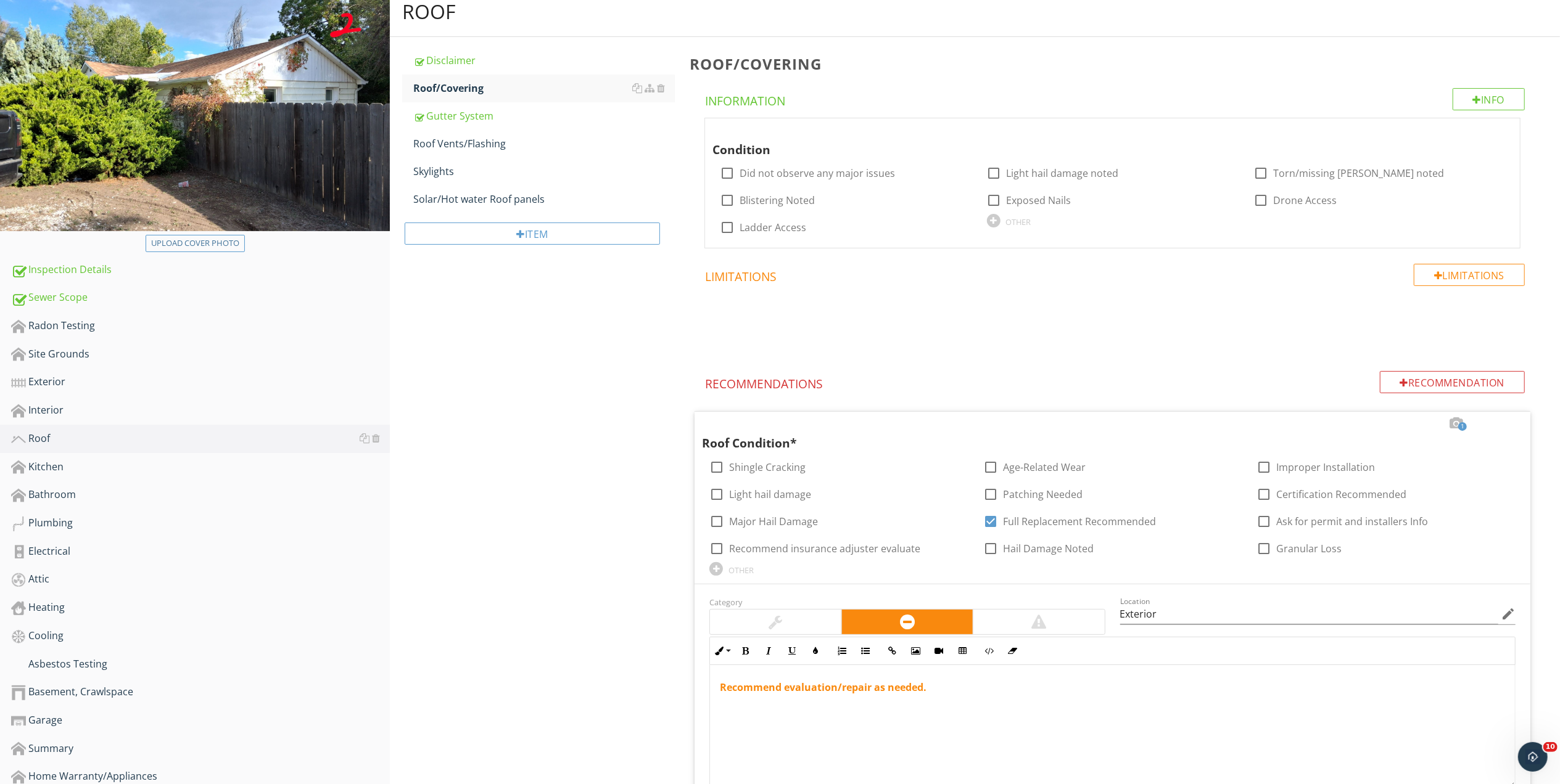
scroll to position [384, 0]
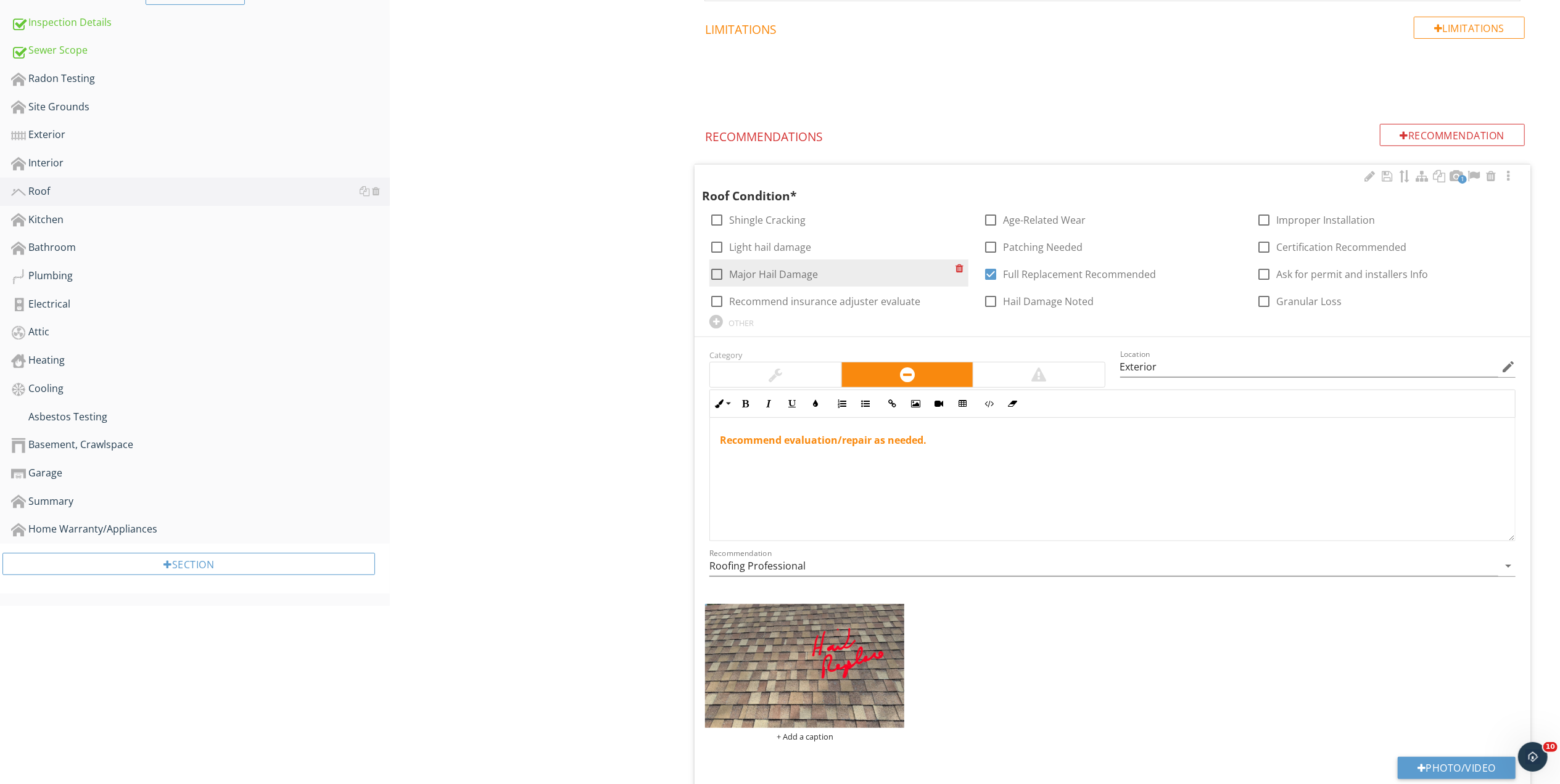
click at [716, 272] on div at bounding box center [716, 274] width 21 height 21
checkbox input "true"
click at [1265, 274] on div at bounding box center [1263, 274] width 21 height 21
checkbox input "true"
click at [716, 301] on div at bounding box center [716, 301] width 21 height 21
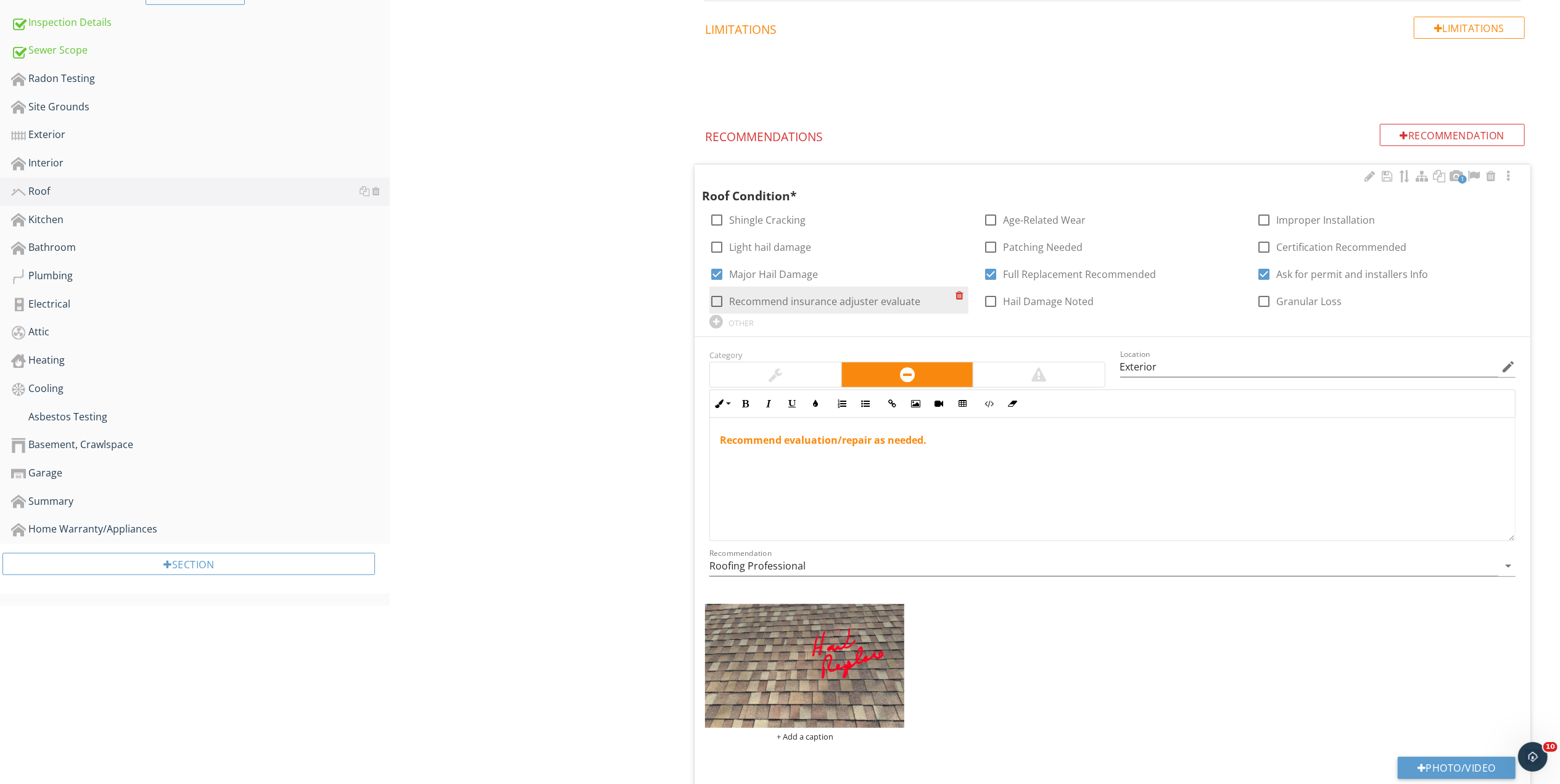
checkbox input "true"
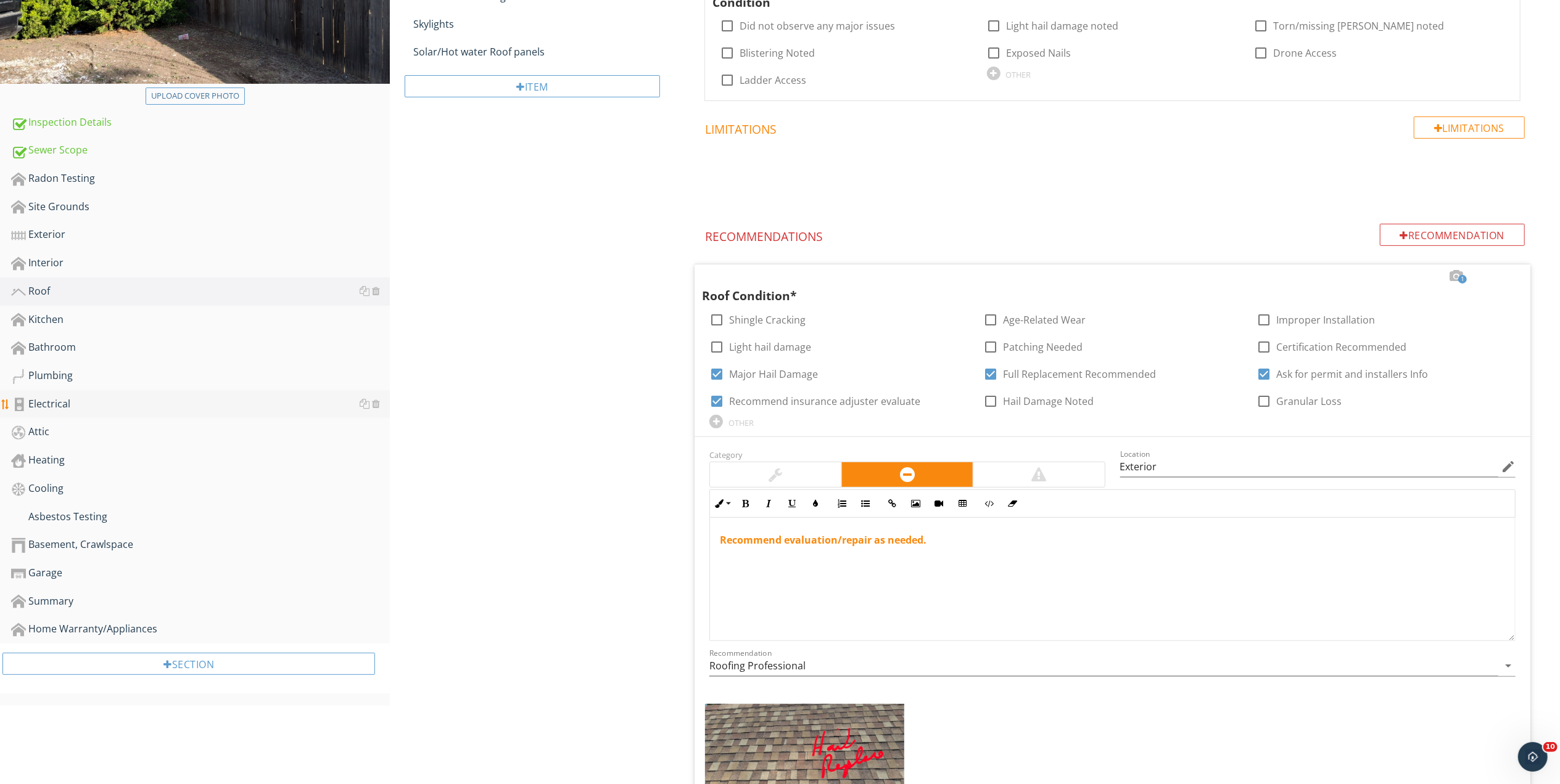
scroll to position [273, 0]
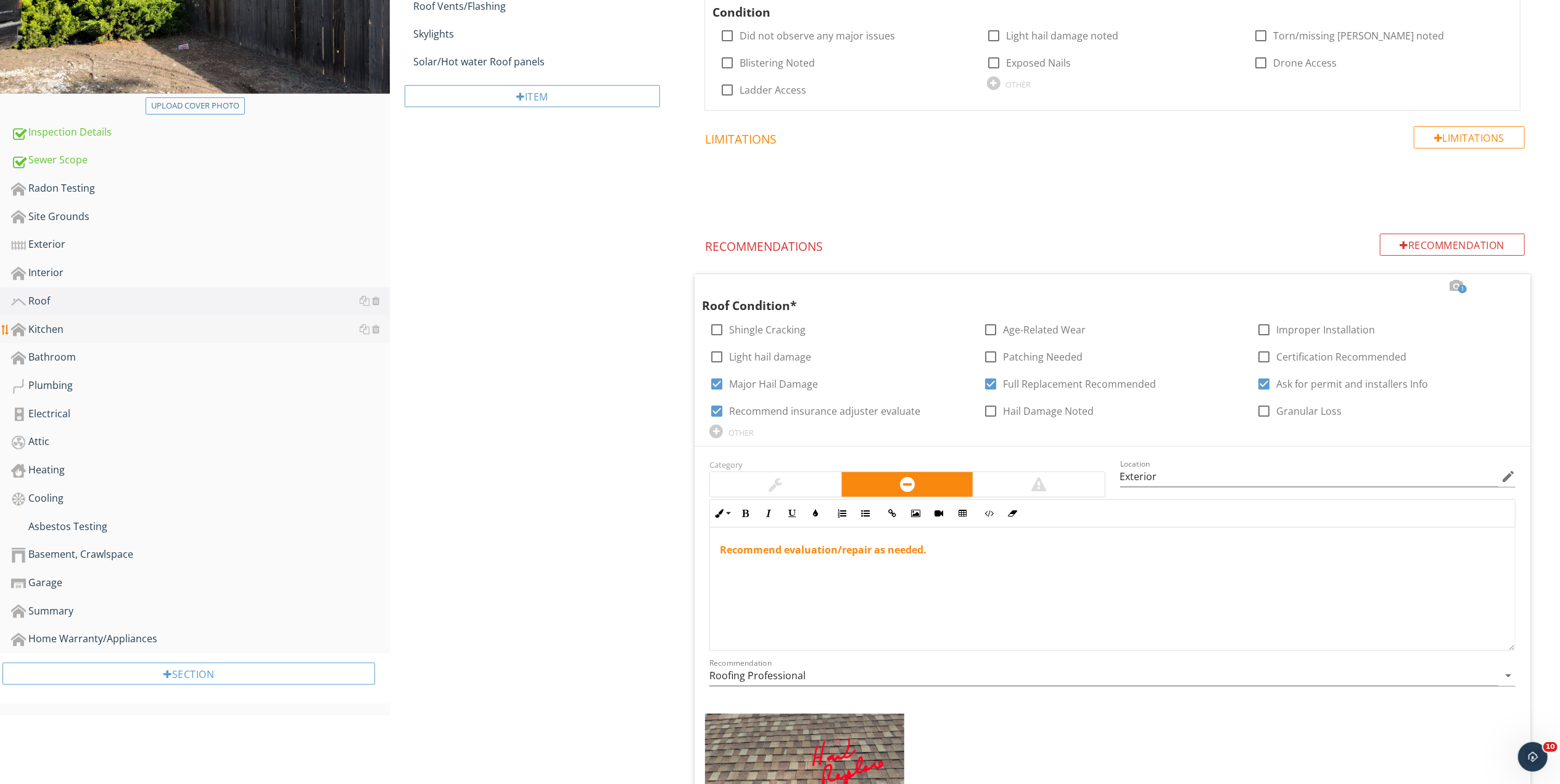
click at [38, 324] on div "Kitchen" at bounding box center [200, 330] width 379 height 16
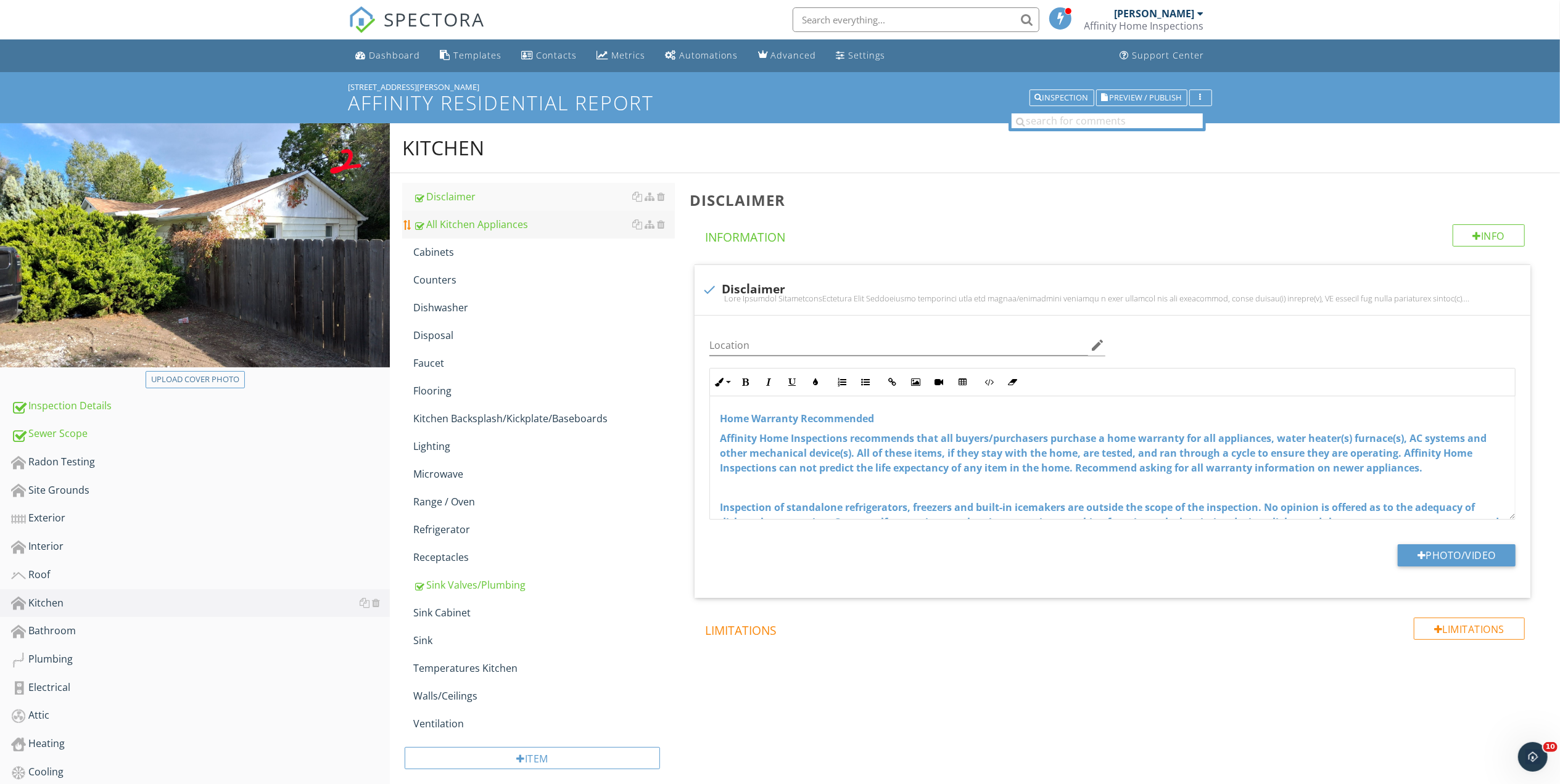
click at [450, 223] on div "All Kitchen Appliances" at bounding box center [544, 225] width 262 height 15
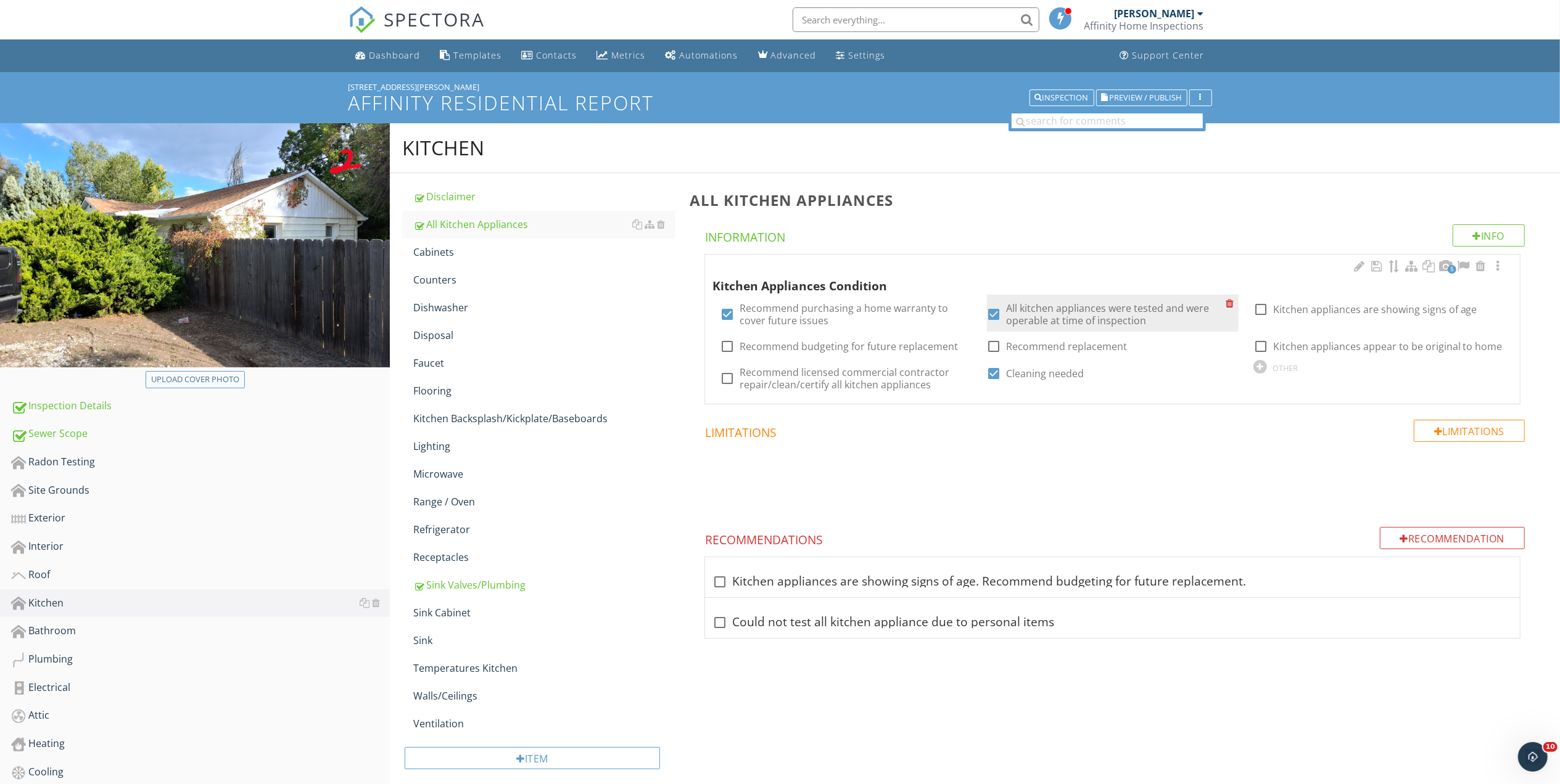
click at [995, 312] on div at bounding box center [993, 314] width 21 height 21
checkbox input "false"
click at [1261, 307] on div at bounding box center [1260, 309] width 21 height 21
checkbox input "true"
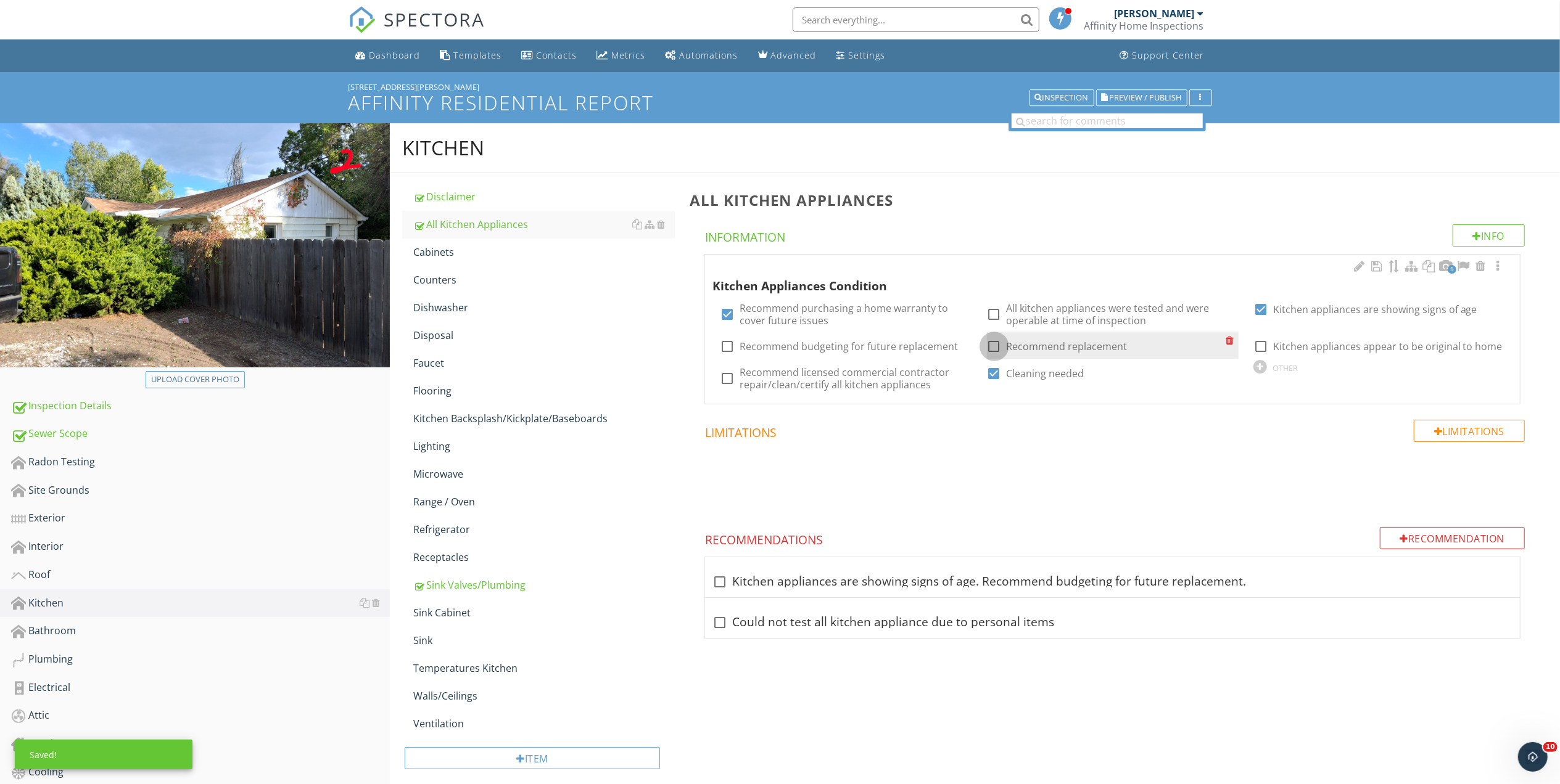
click at [995, 346] on div at bounding box center [993, 346] width 21 height 21
checkbox input "true"
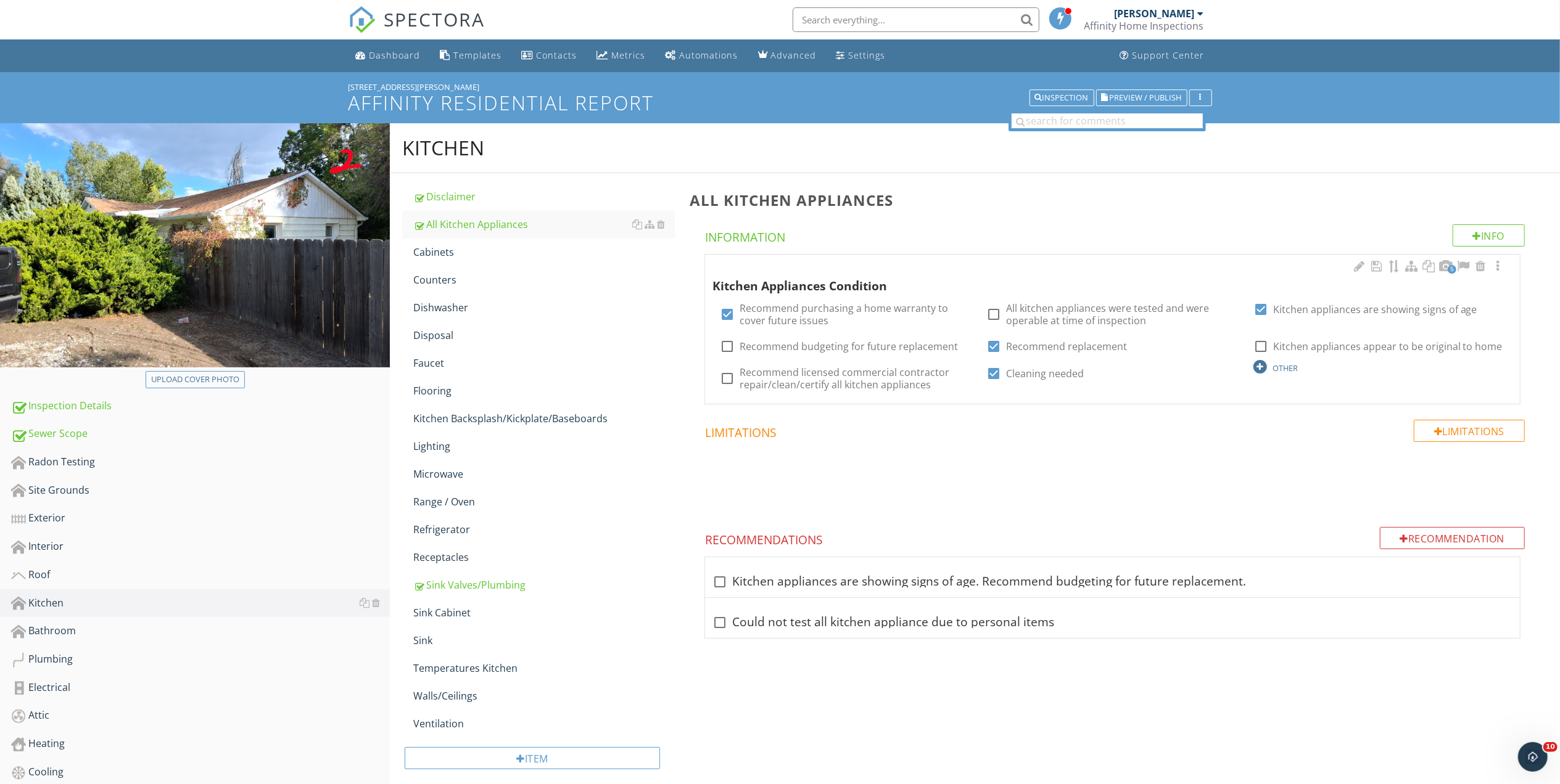
click at [1279, 363] on div "OTHER" at bounding box center [1285, 368] width 25 height 10
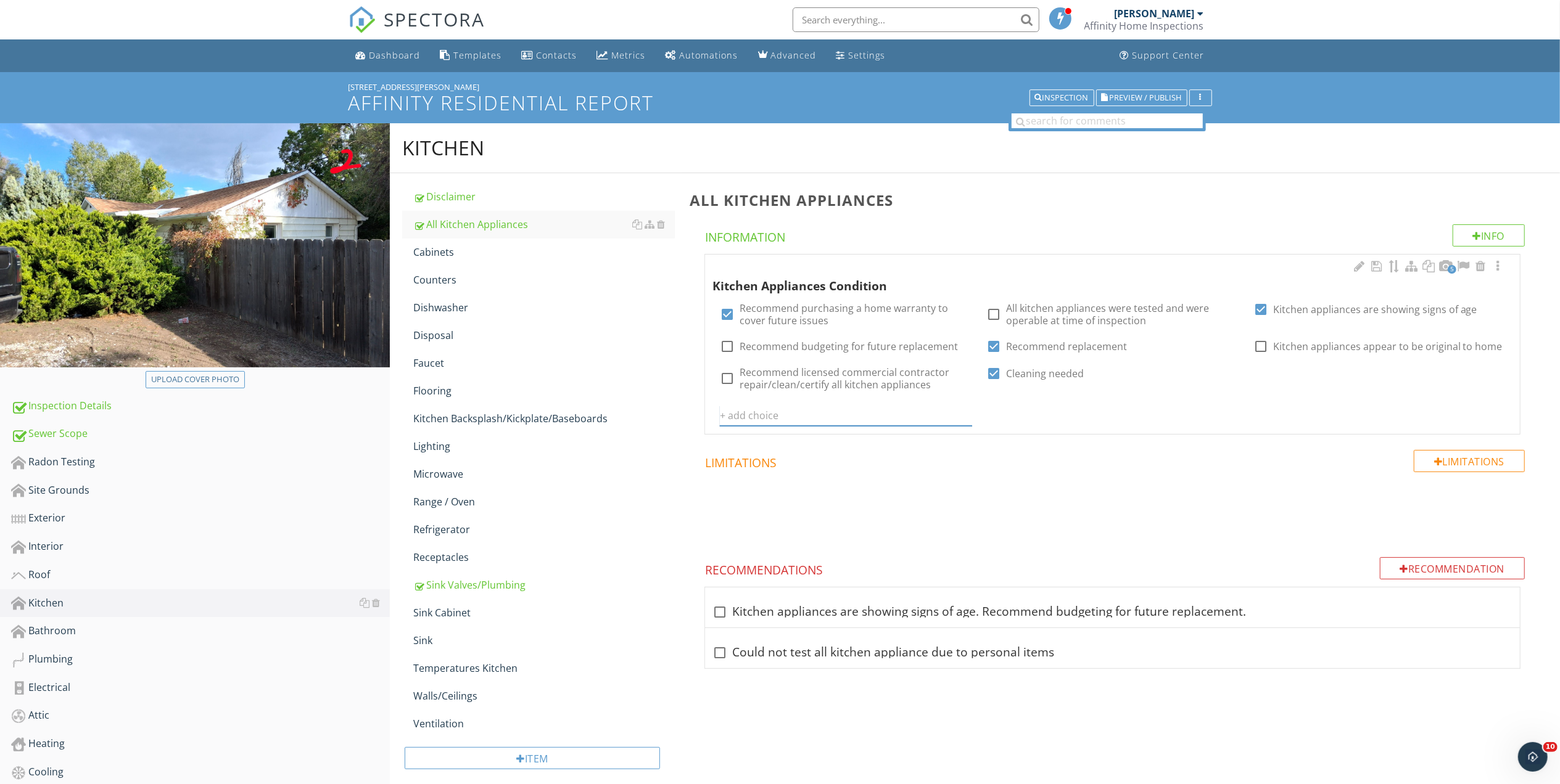
click at [834, 417] on input "text" at bounding box center [846, 415] width 252 height 21
type input "Could not test no water"
click at [962, 413] on icon at bounding box center [965, 415] width 9 height 10
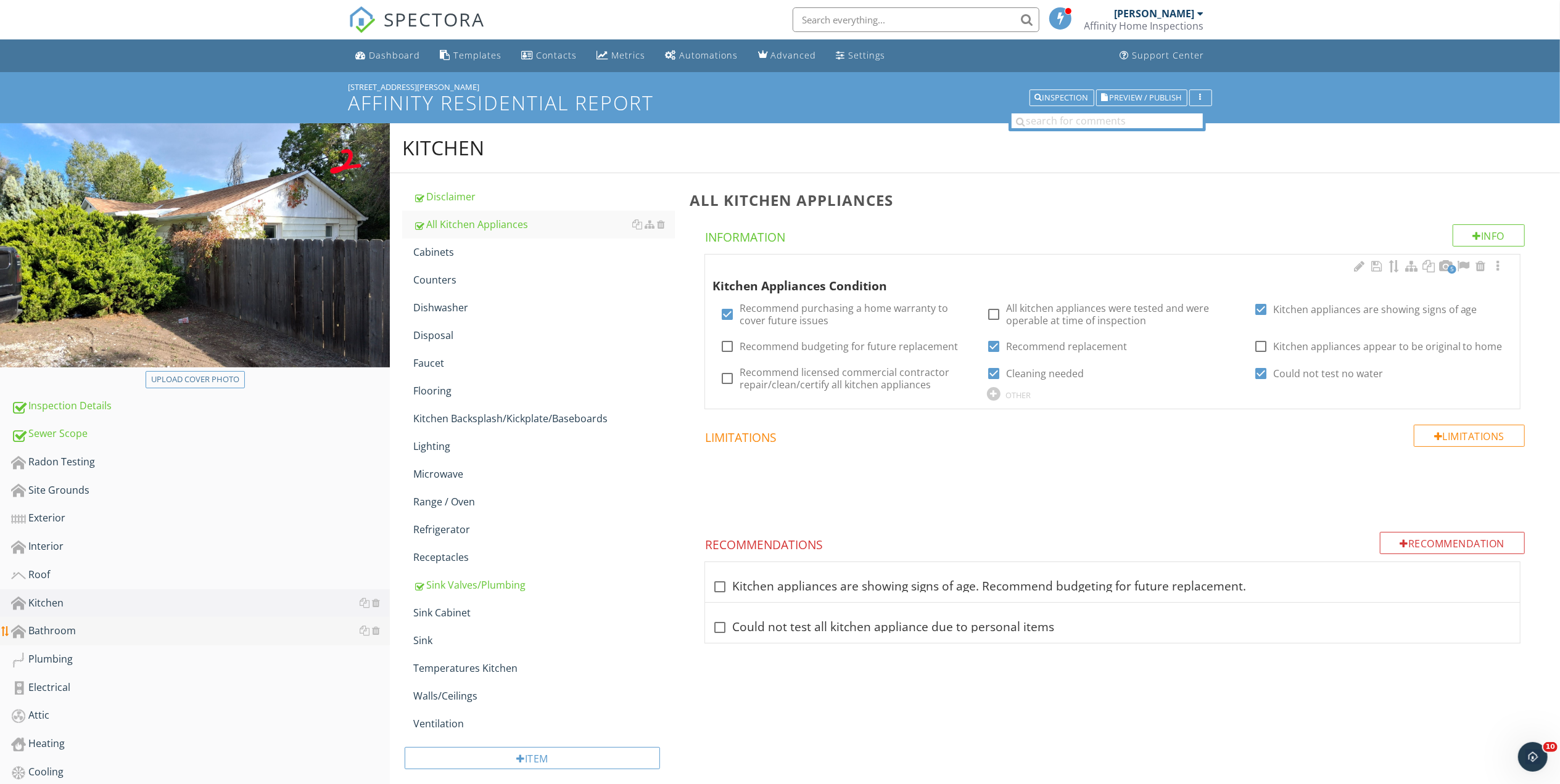
click at [54, 627] on div "Bathroom" at bounding box center [200, 631] width 379 height 16
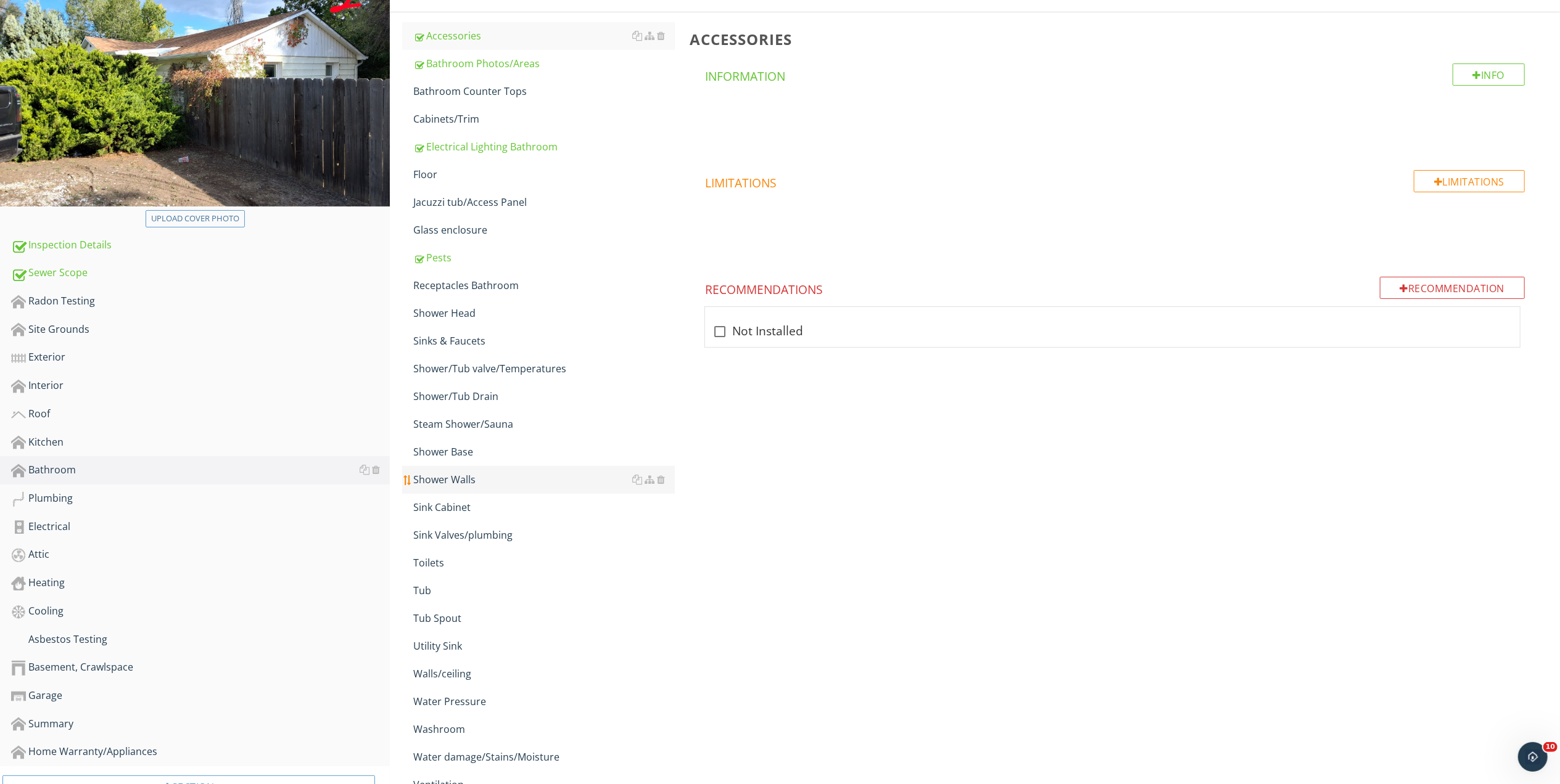
scroll to position [164, 0]
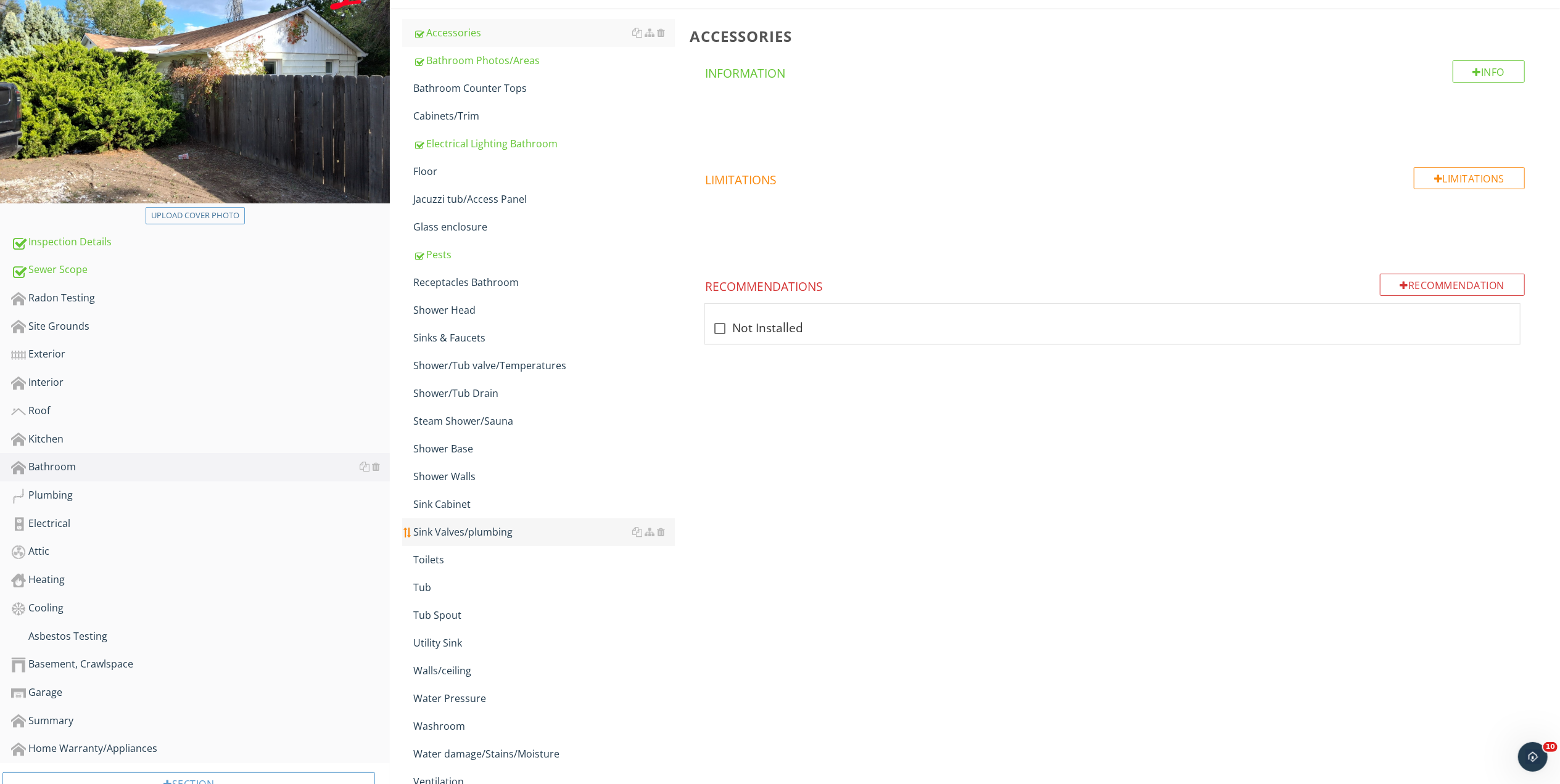
click at [495, 533] on div "Sink Valves/plumbing" at bounding box center [544, 532] width 262 height 15
click at [1499, 313] on div at bounding box center [1497, 316] width 15 height 13
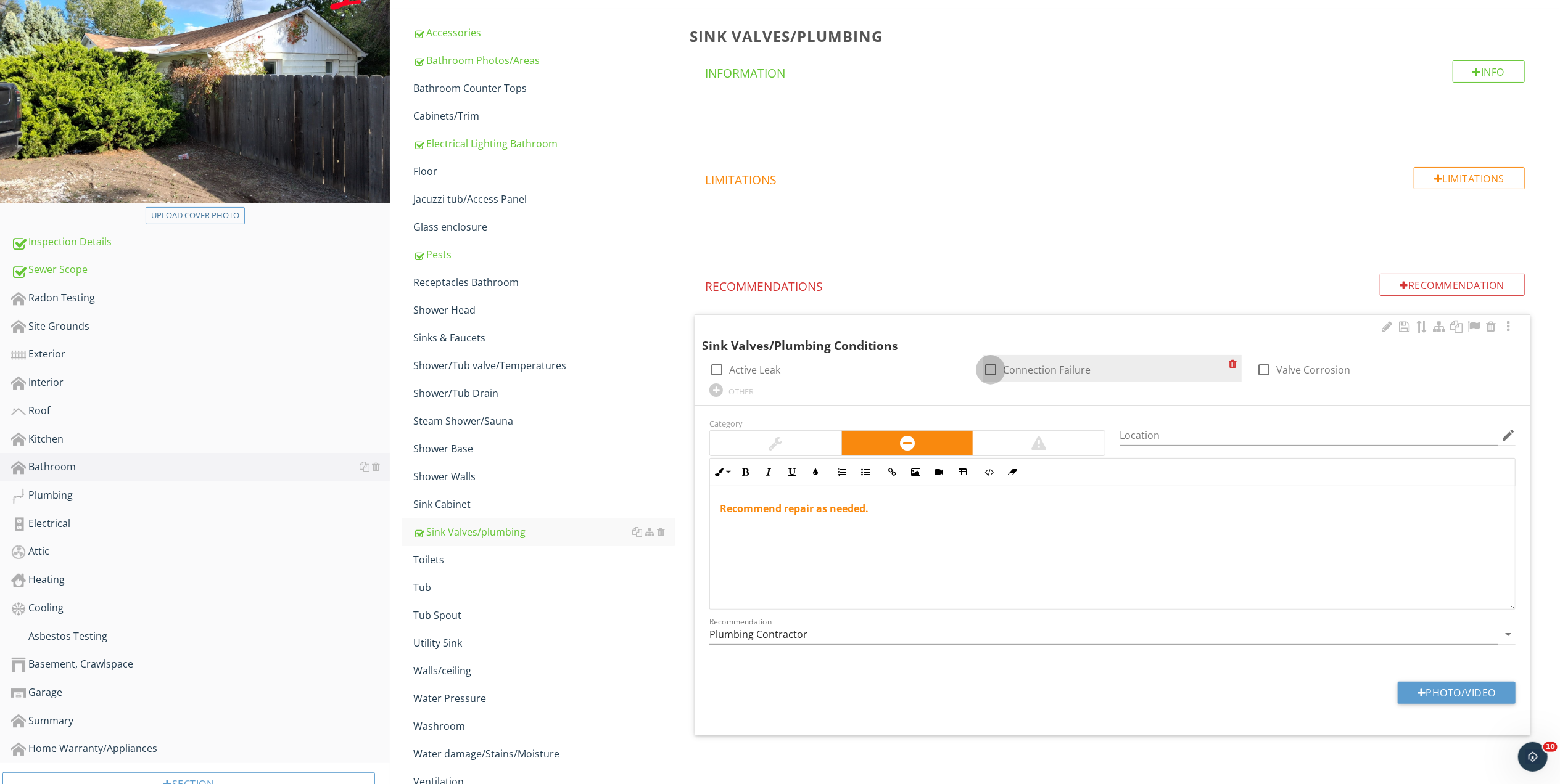
click at [989, 373] on div at bounding box center [990, 369] width 21 height 21
checkbox input "true"
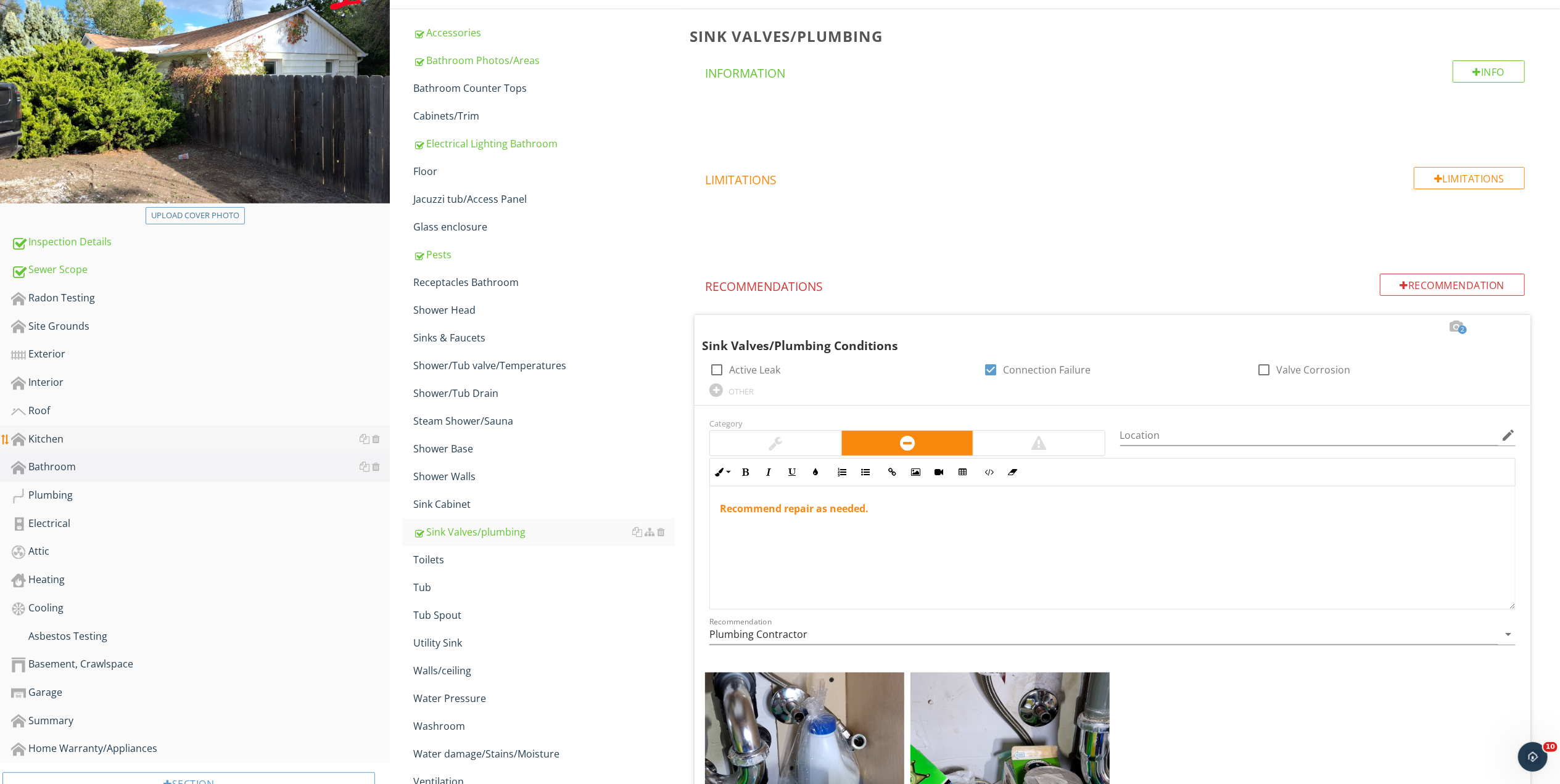
click at [57, 434] on div "Kitchen" at bounding box center [200, 440] width 379 height 16
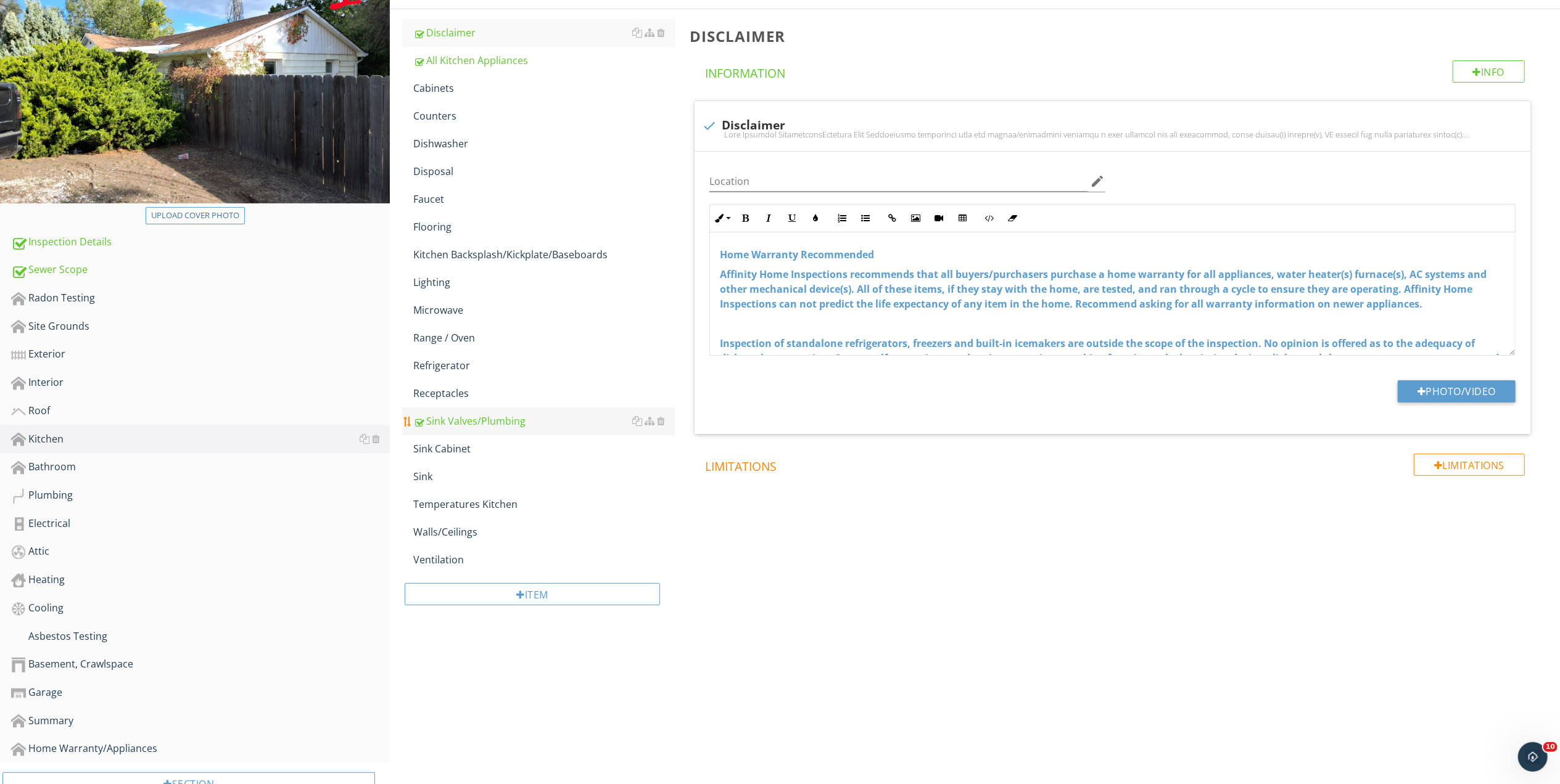
click at [494, 418] on div "Sink Valves/Plumbing" at bounding box center [544, 421] width 262 height 15
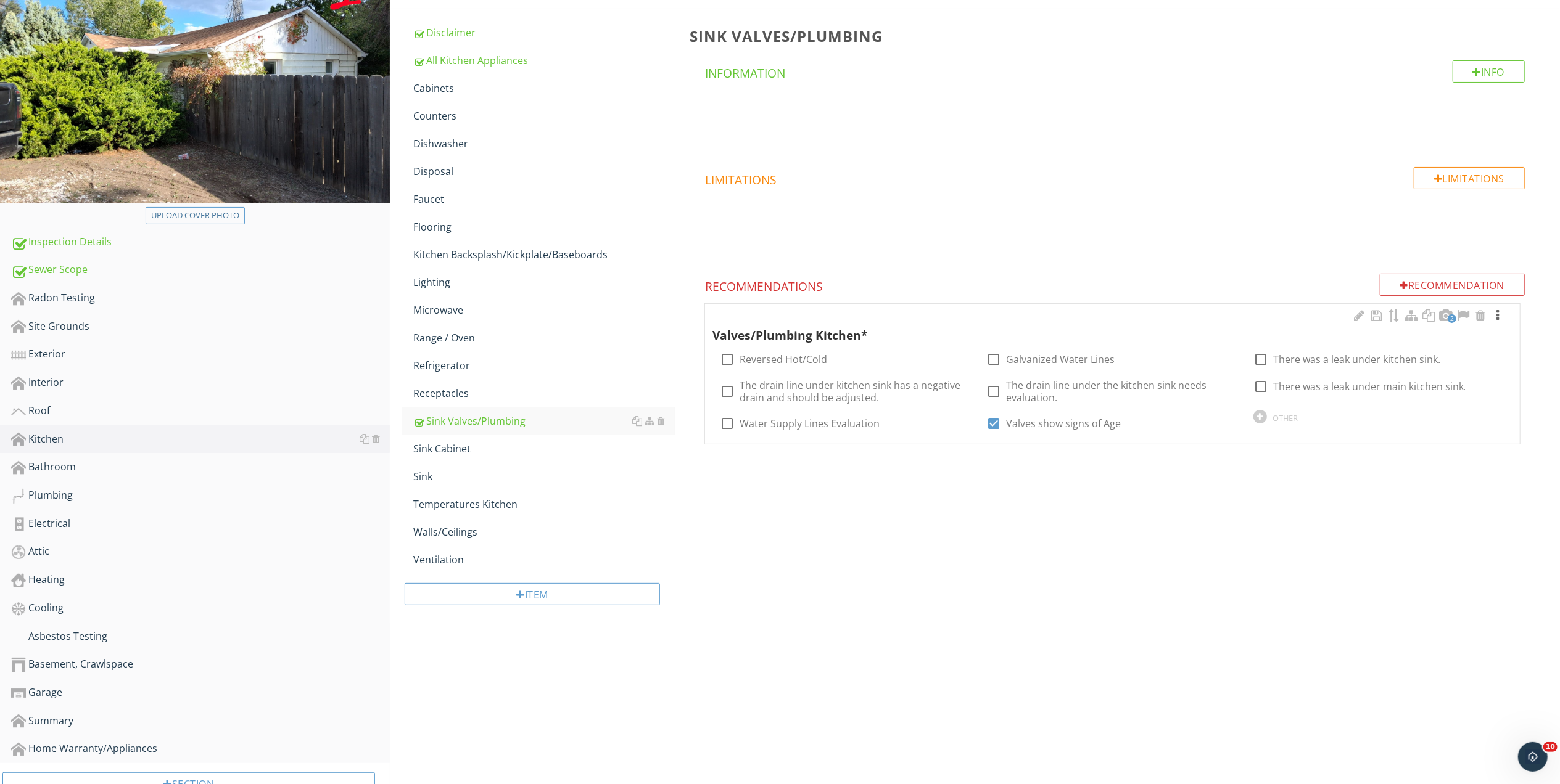
click at [1496, 313] on div at bounding box center [1497, 316] width 15 height 13
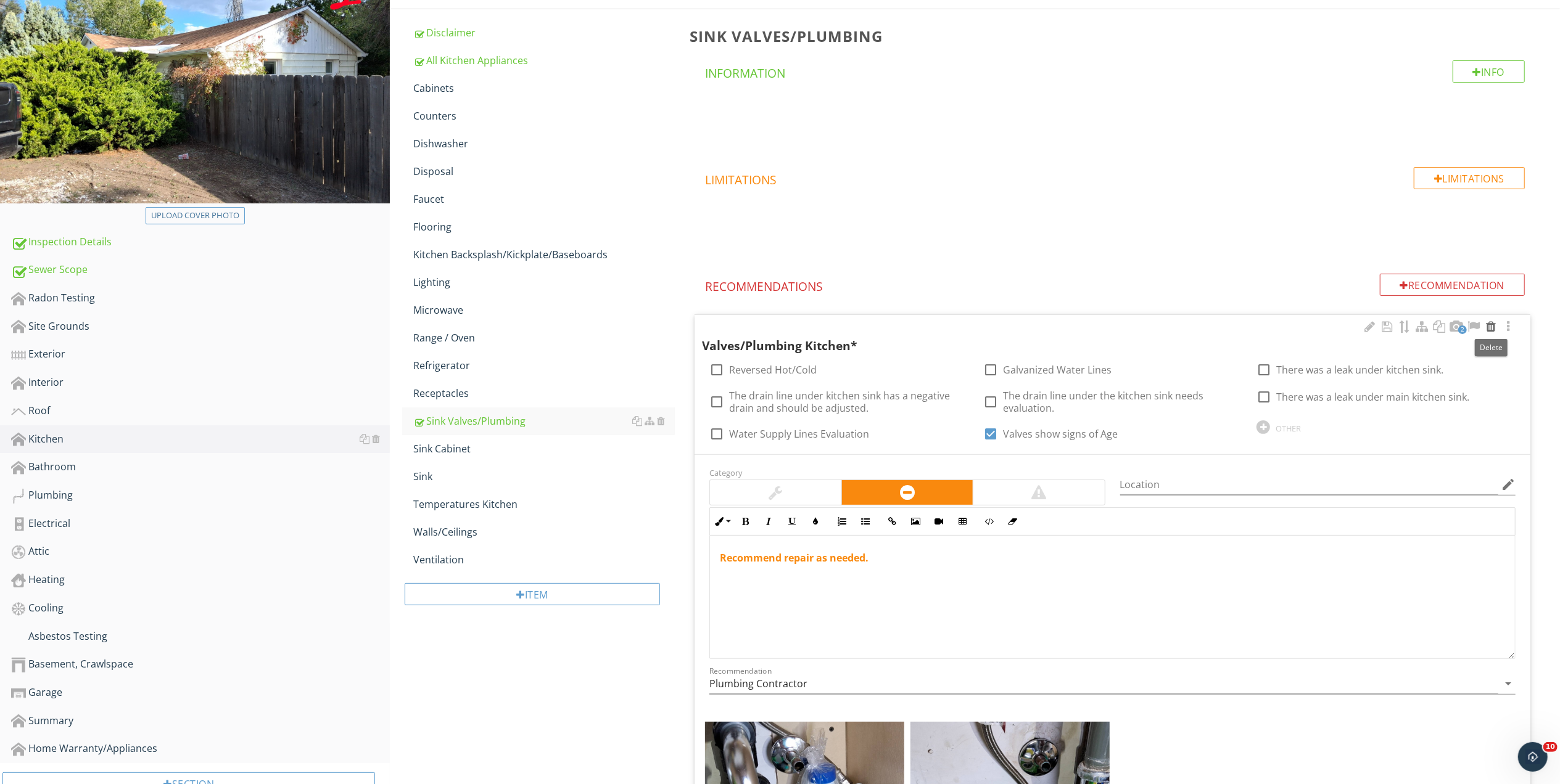
click at [1493, 325] on div at bounding box center [1491, 327] width 15 height 13
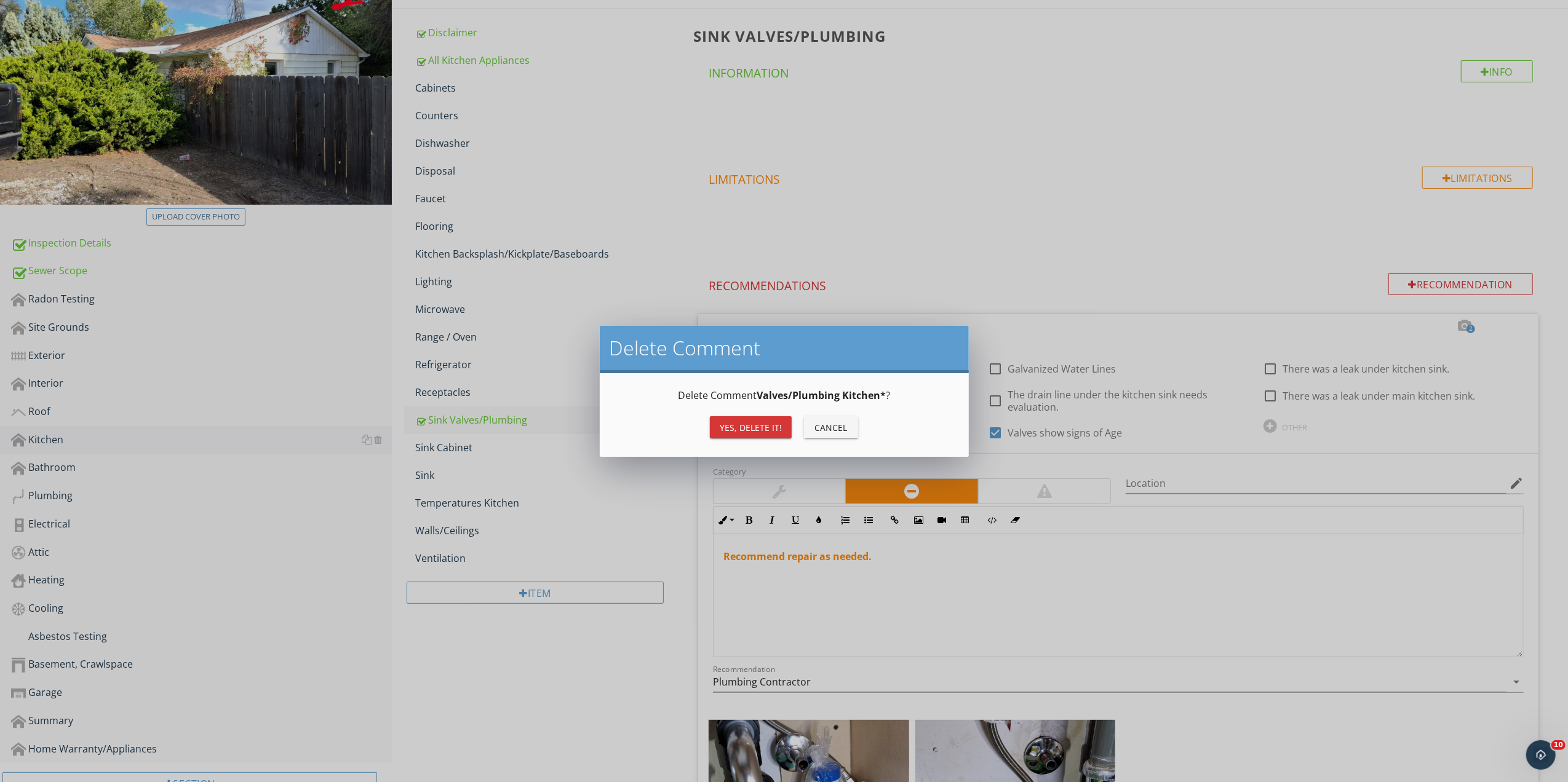
click at [727, 426] on div "Yes, Delete it!" at bounding box center [751, 428] width 62 height 13
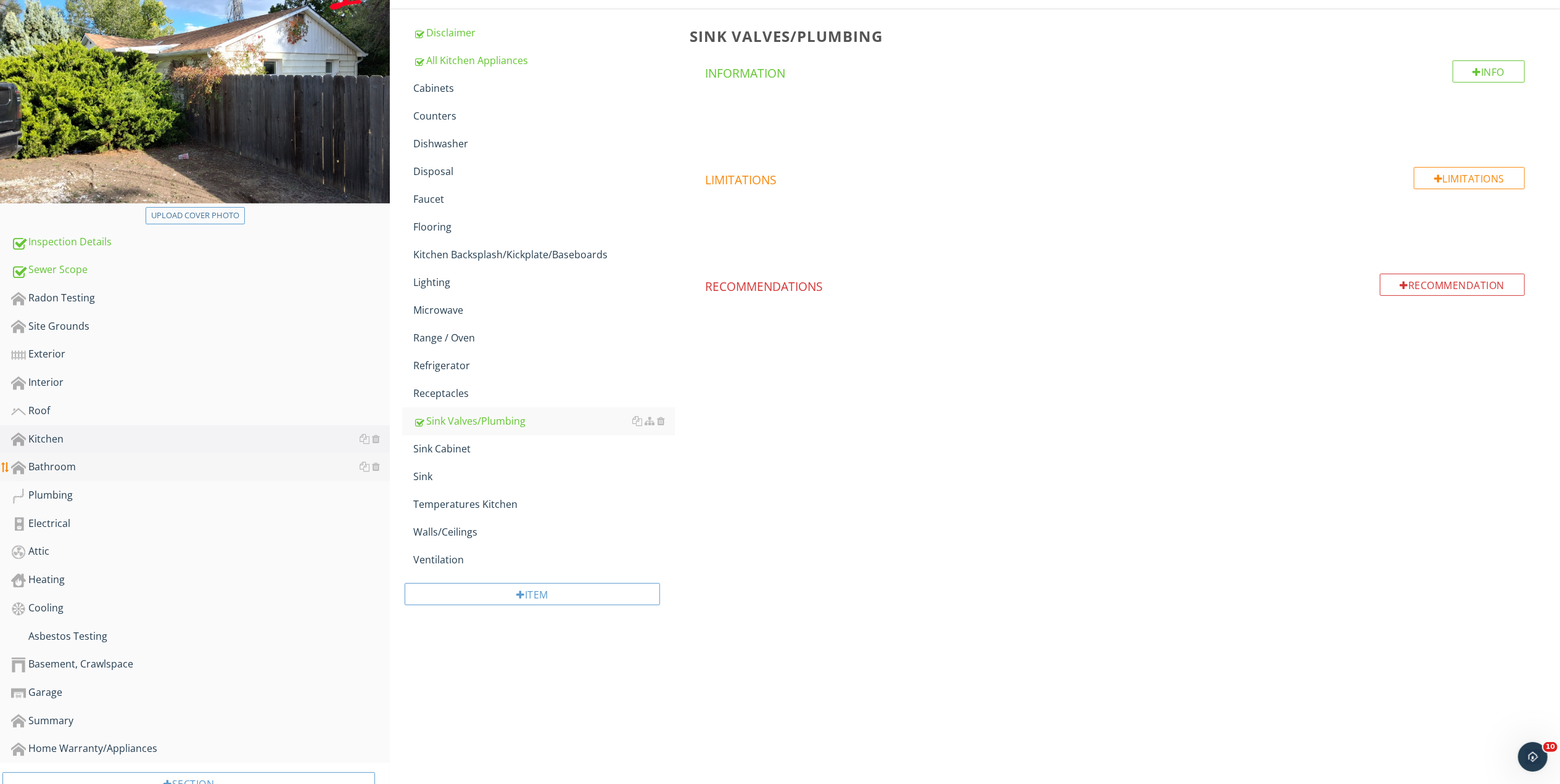
click at [37, 465] on div "Bathroom" at bounding box center [200, 467] width 379 height 16
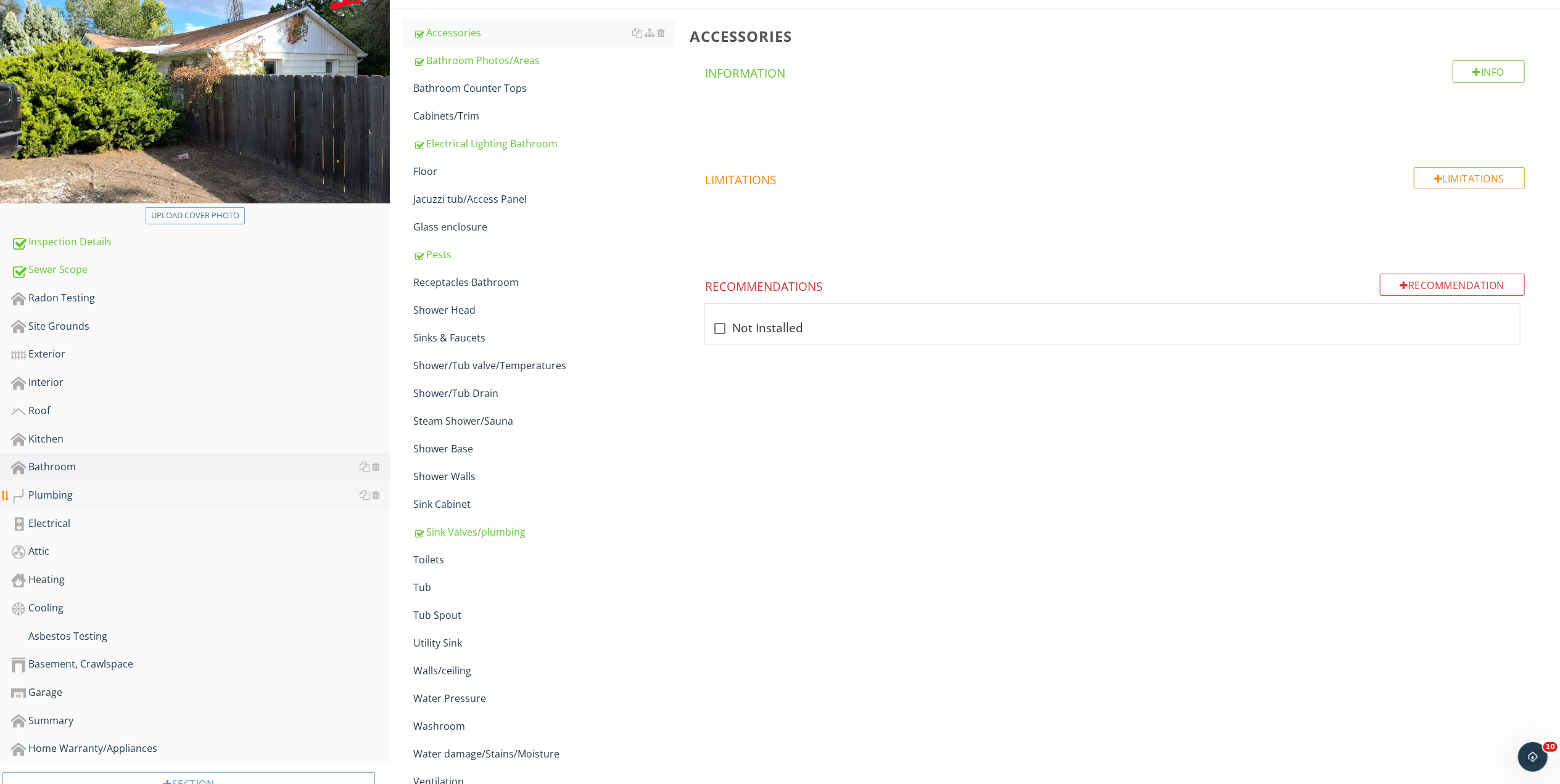
click at [53, 489] on div "Plumbing" at bounding box center [200, 496] width 379 height 16
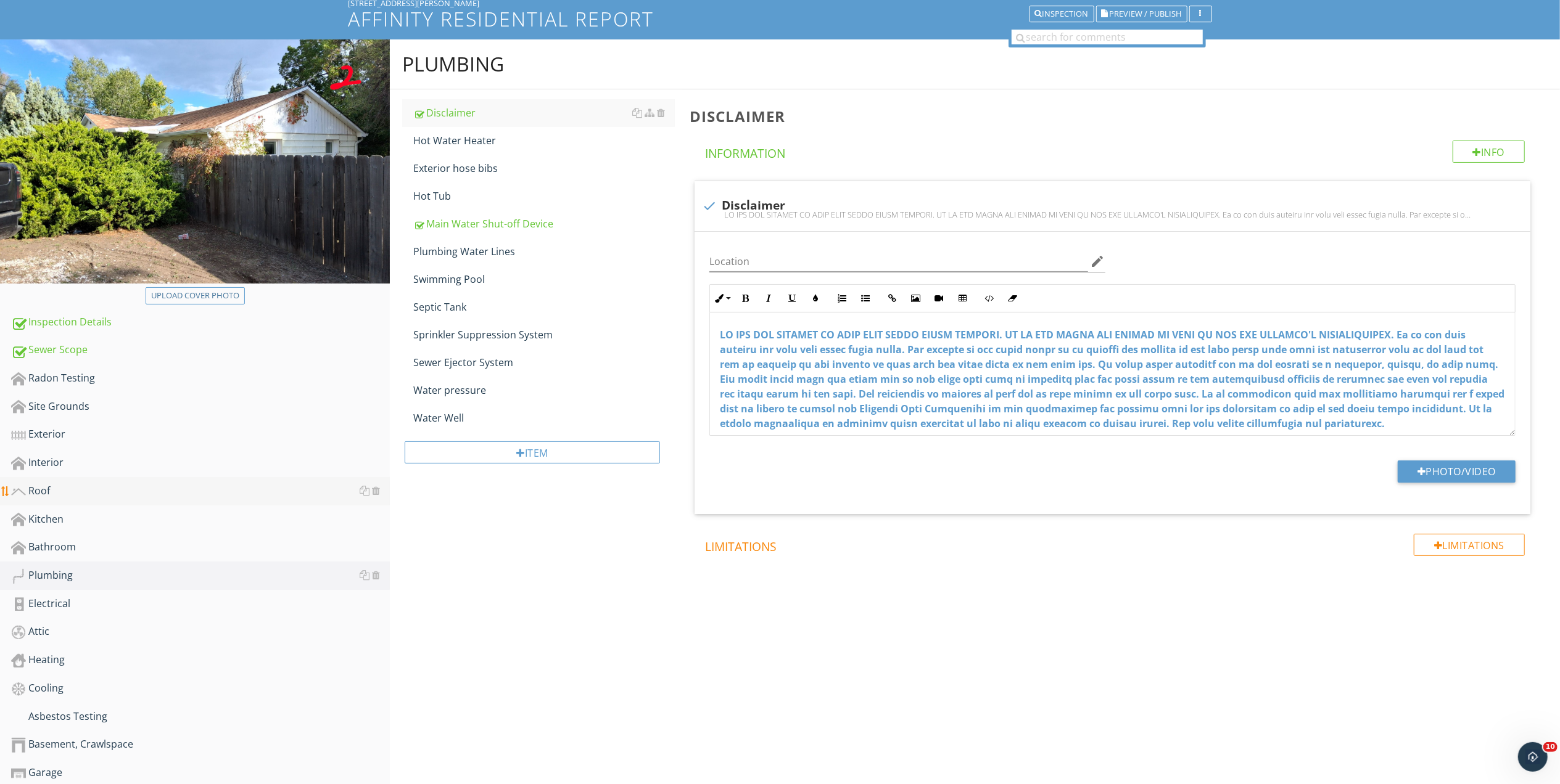
scroll to position [55, 0]
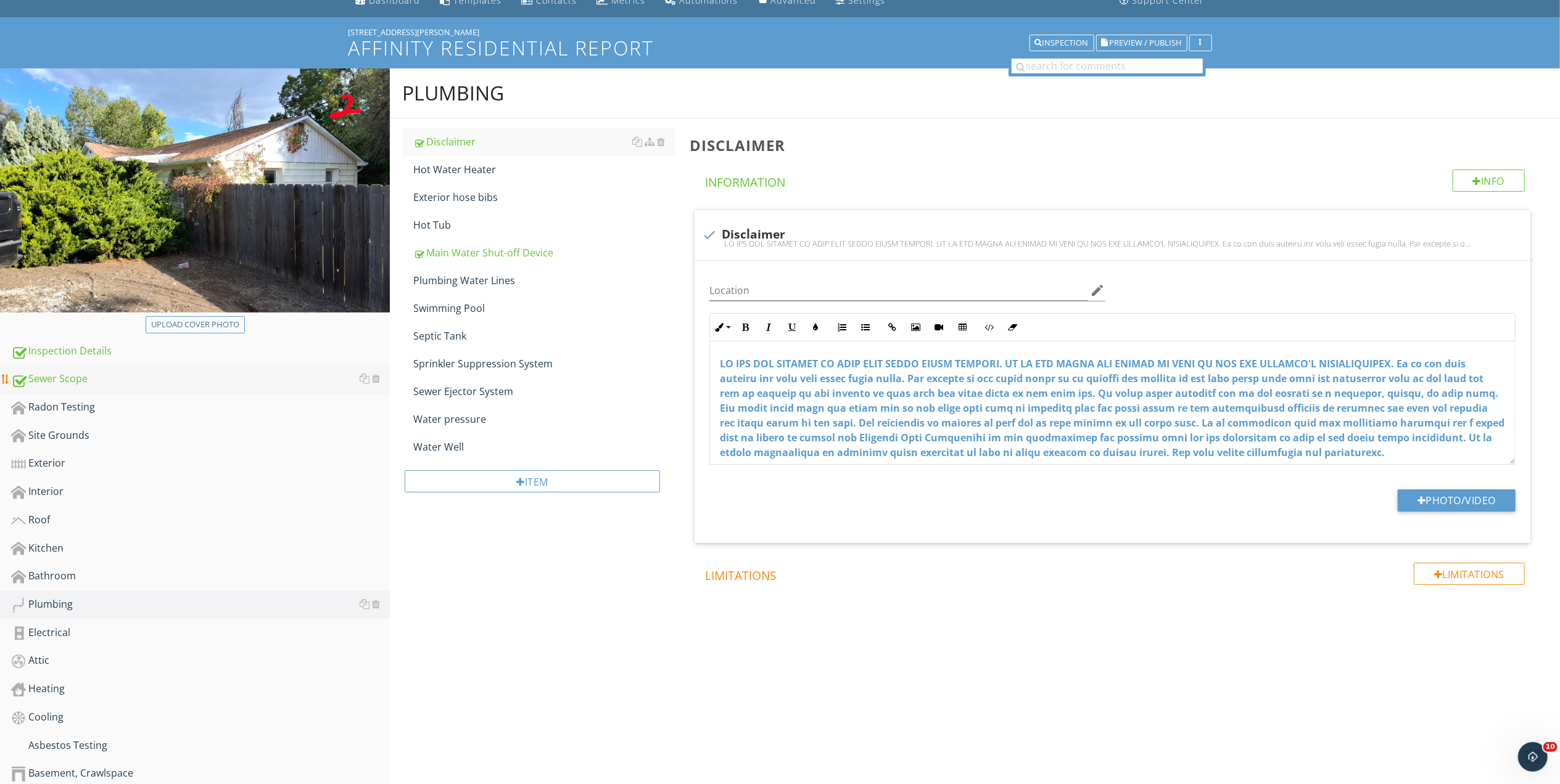
click at [66, 381] on div "Sewer Scope" at bounding box center [200, 379] width 379 height 16
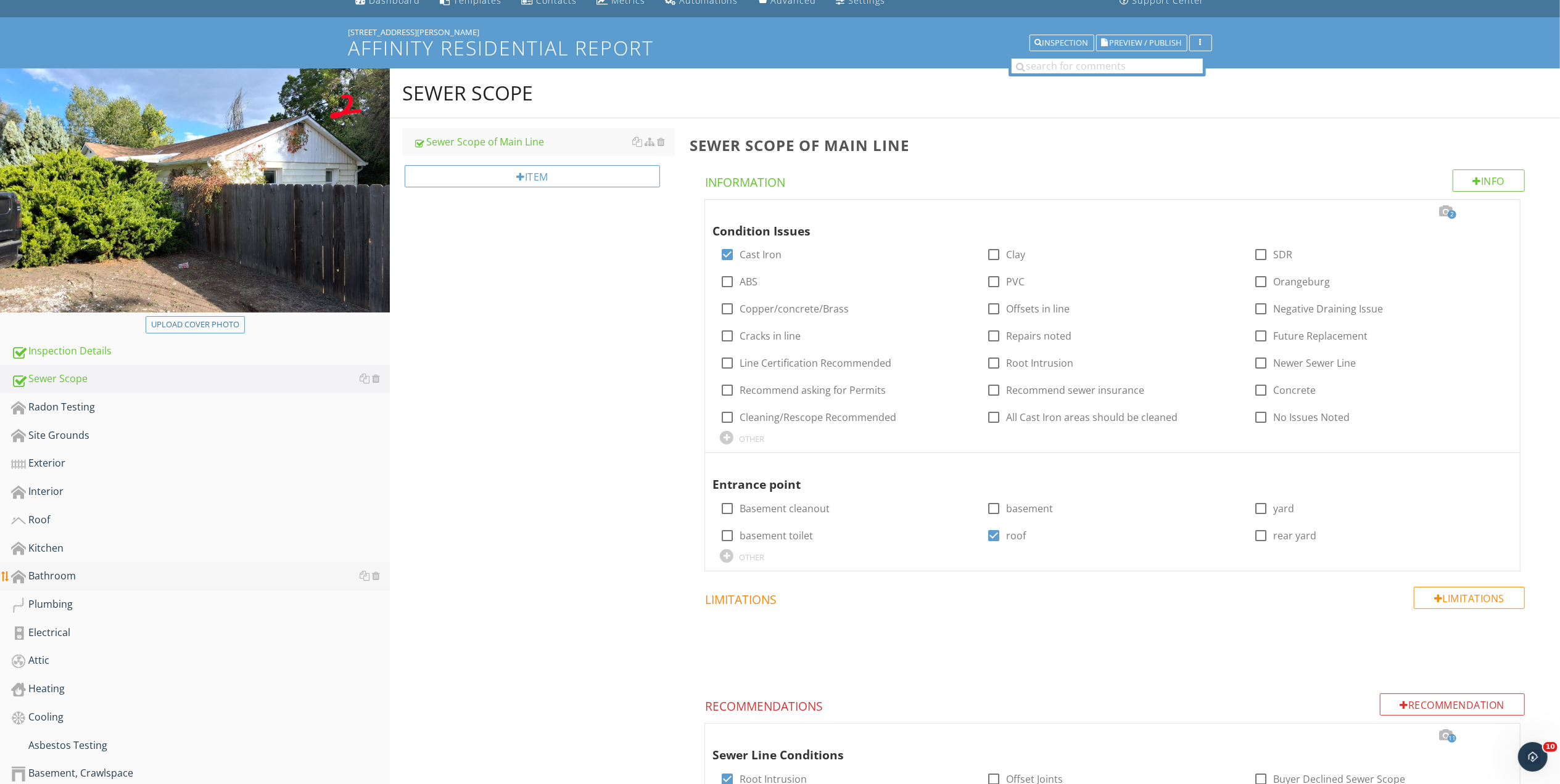
click at [48, 578] on div "Bathroom" at bounding box center [200, 576] width 379 height 16
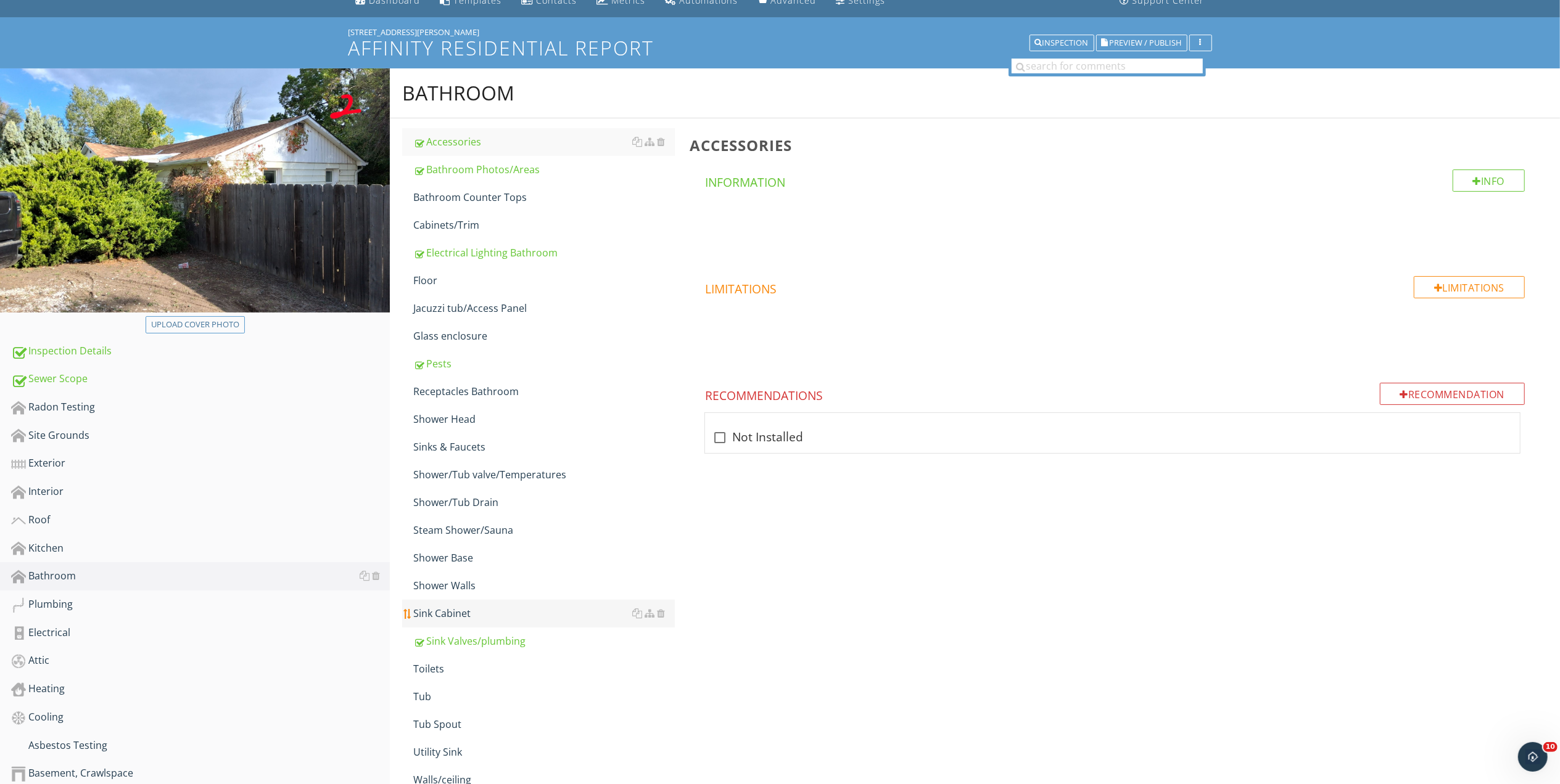
click at [446, 614] on div "Sink Cabinet" at bounding box center [544, 613] width 262 height 15
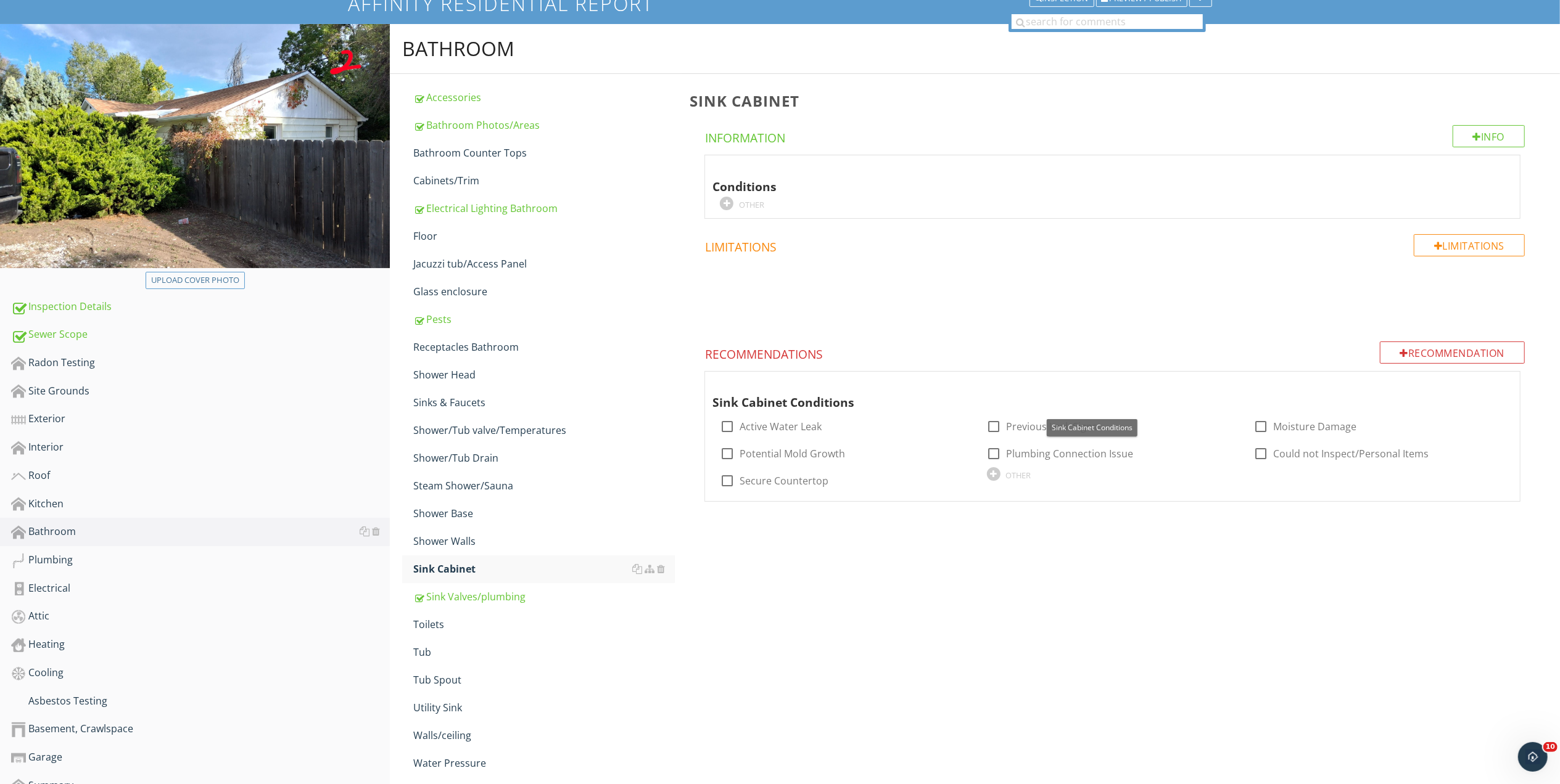
scroll to position [164, 0]
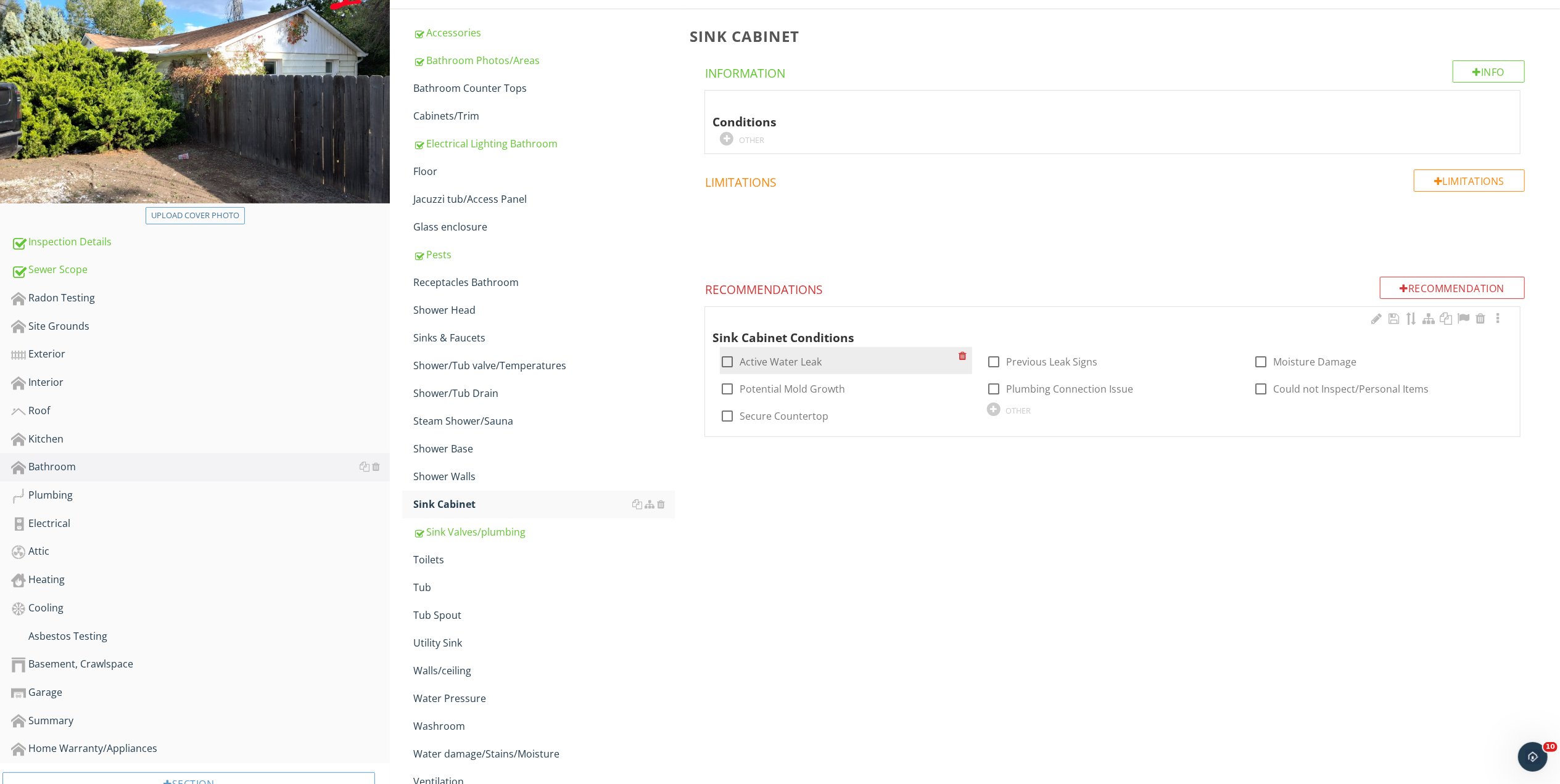
click at [728, 364] on div at bounding box center [727, 362] width 21 height 21
checkbox input "true"
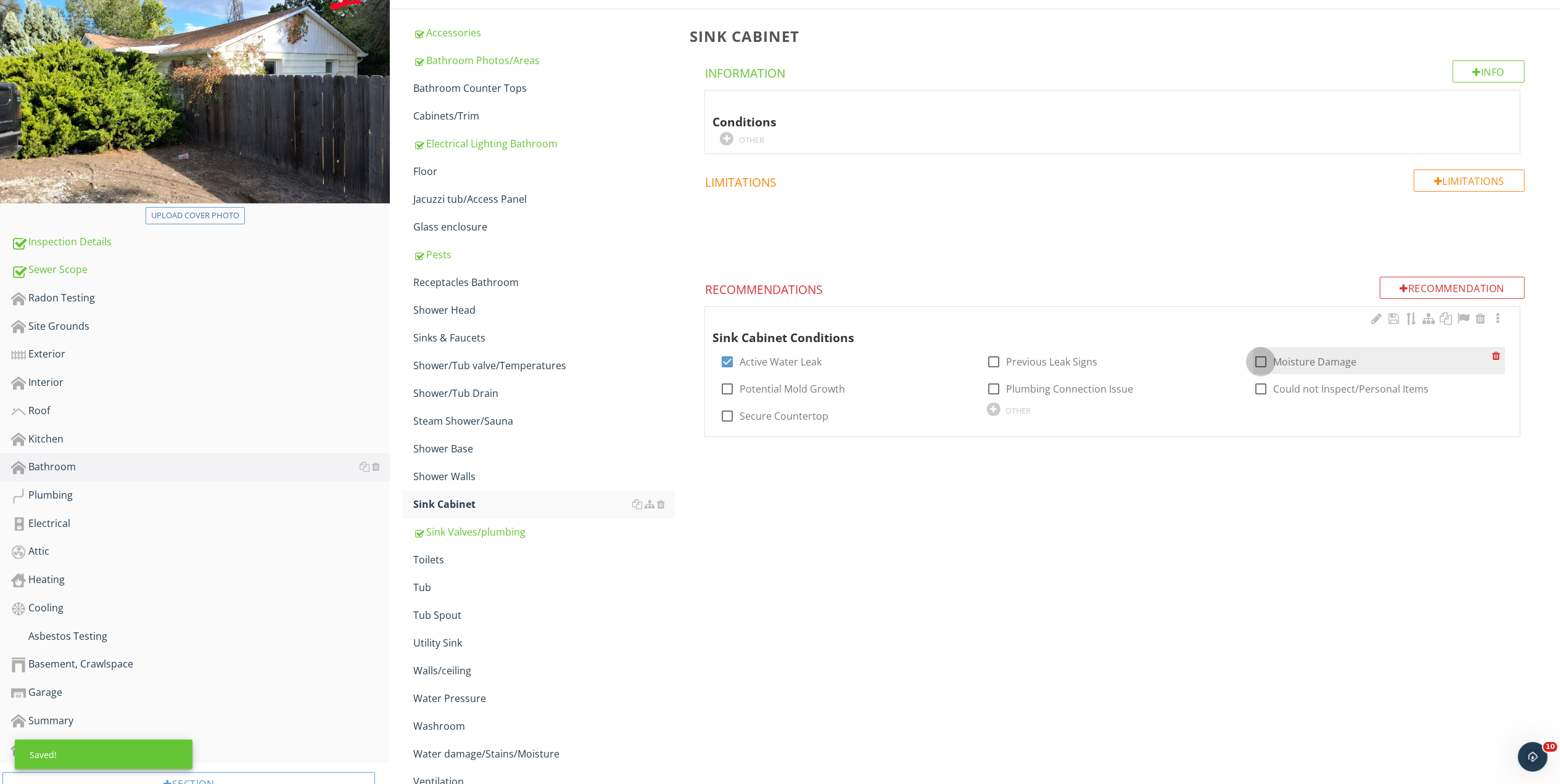
click at [1262, 361] on div at bounding box center [1260, 362] width 21 height 21
checkbox input "true"
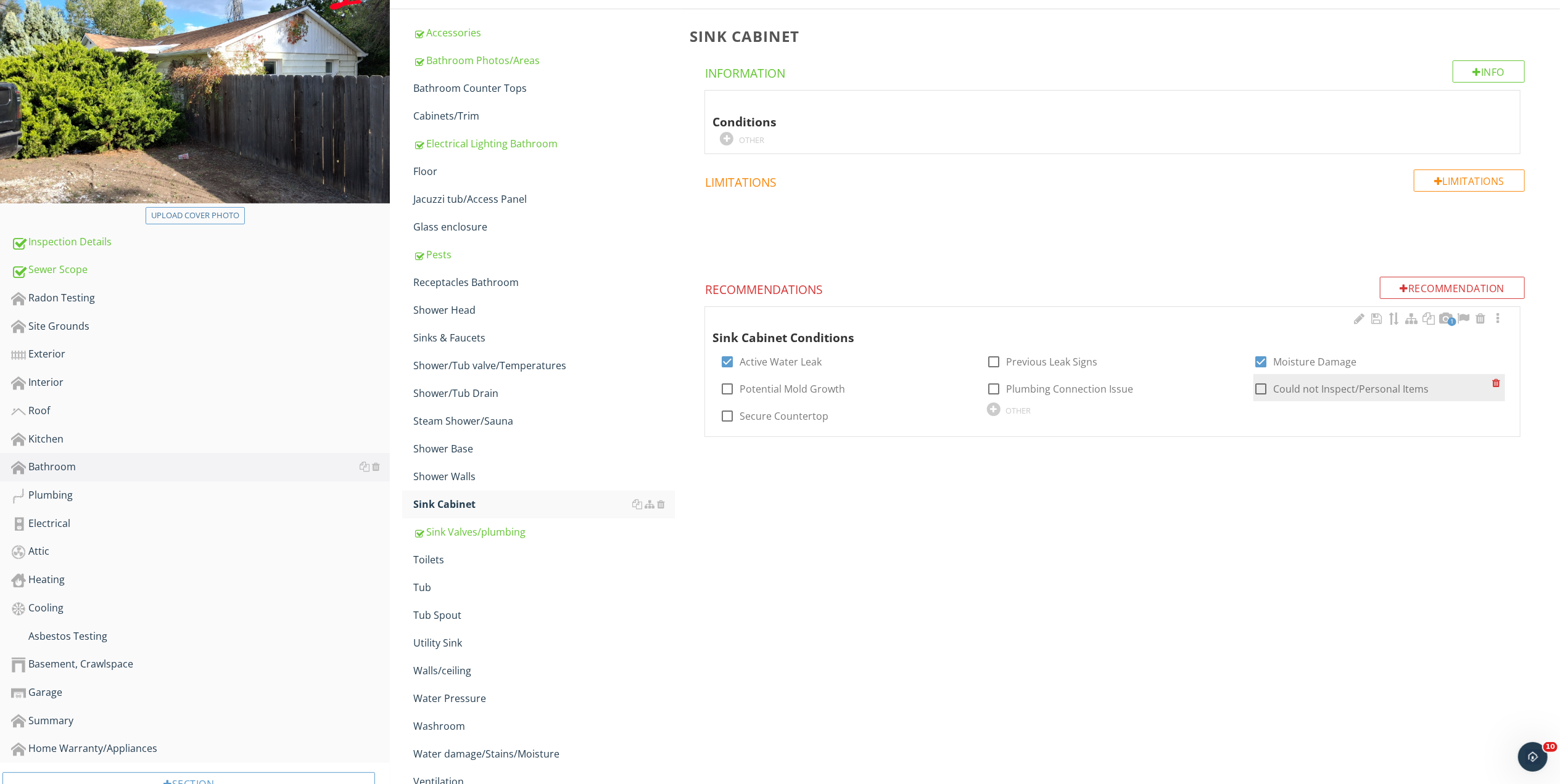
click at [1501, 400] on div at bounding box center [1498, 387] width 13 height 27
click at [1503, 323] on div at bounding box center [1497, 319] width 15 height 13
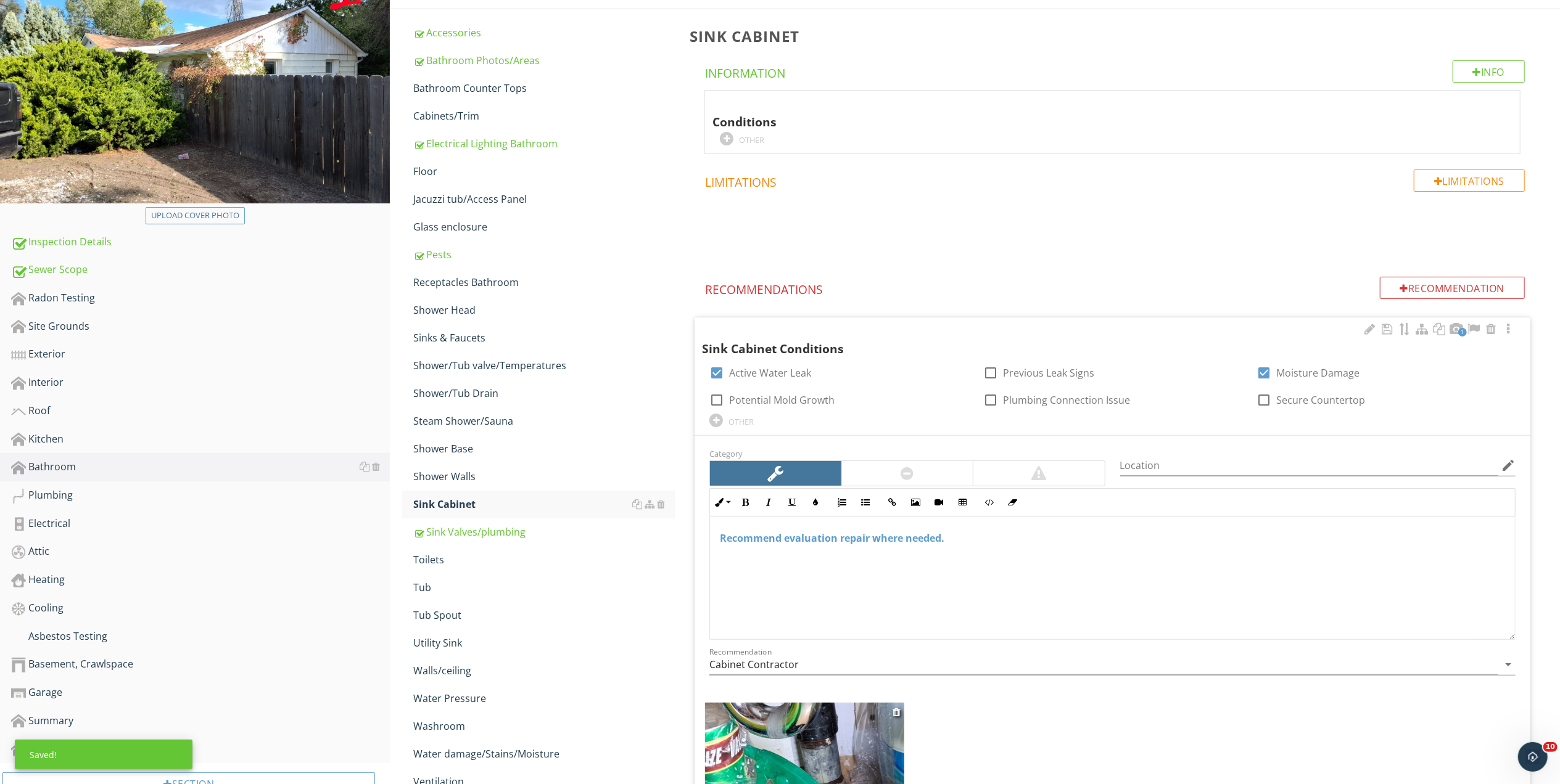
scroll to position [343, 0]
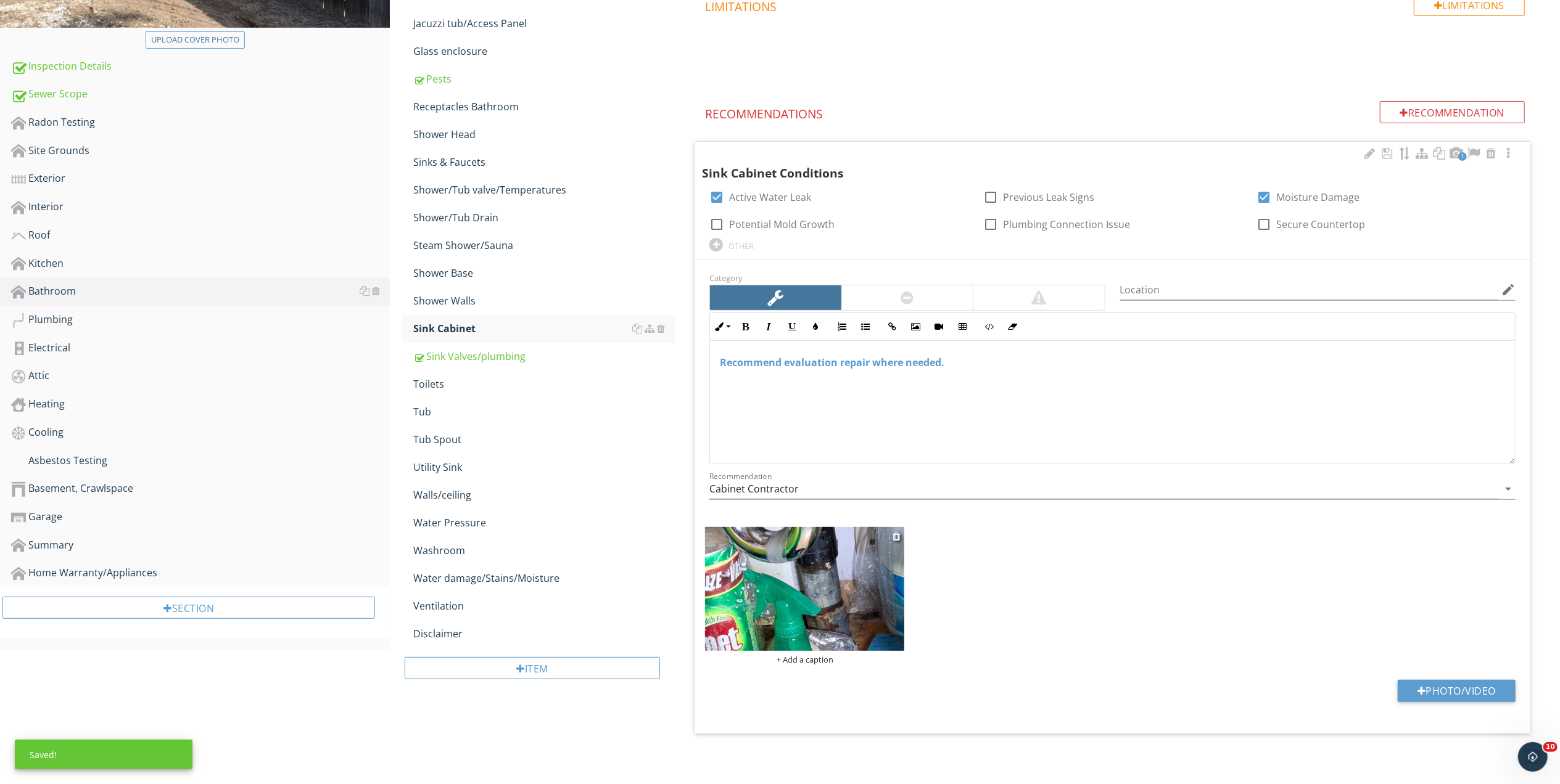
click at [872, 609] on img at bounding box center [804, 589] width 199 height 125
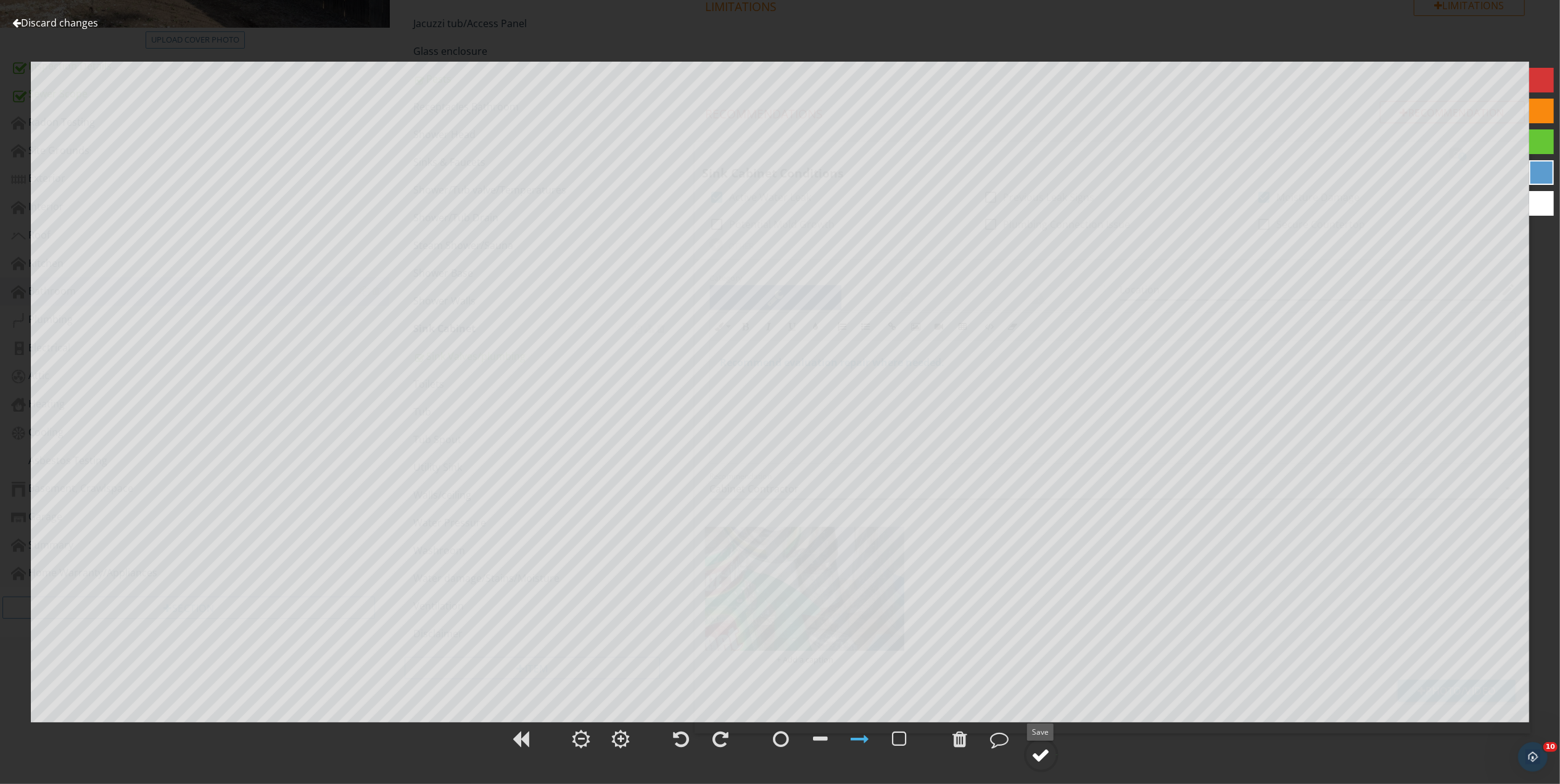
click at [1040, 755] on div at bounding box center [1041, 755] width 19 height 19
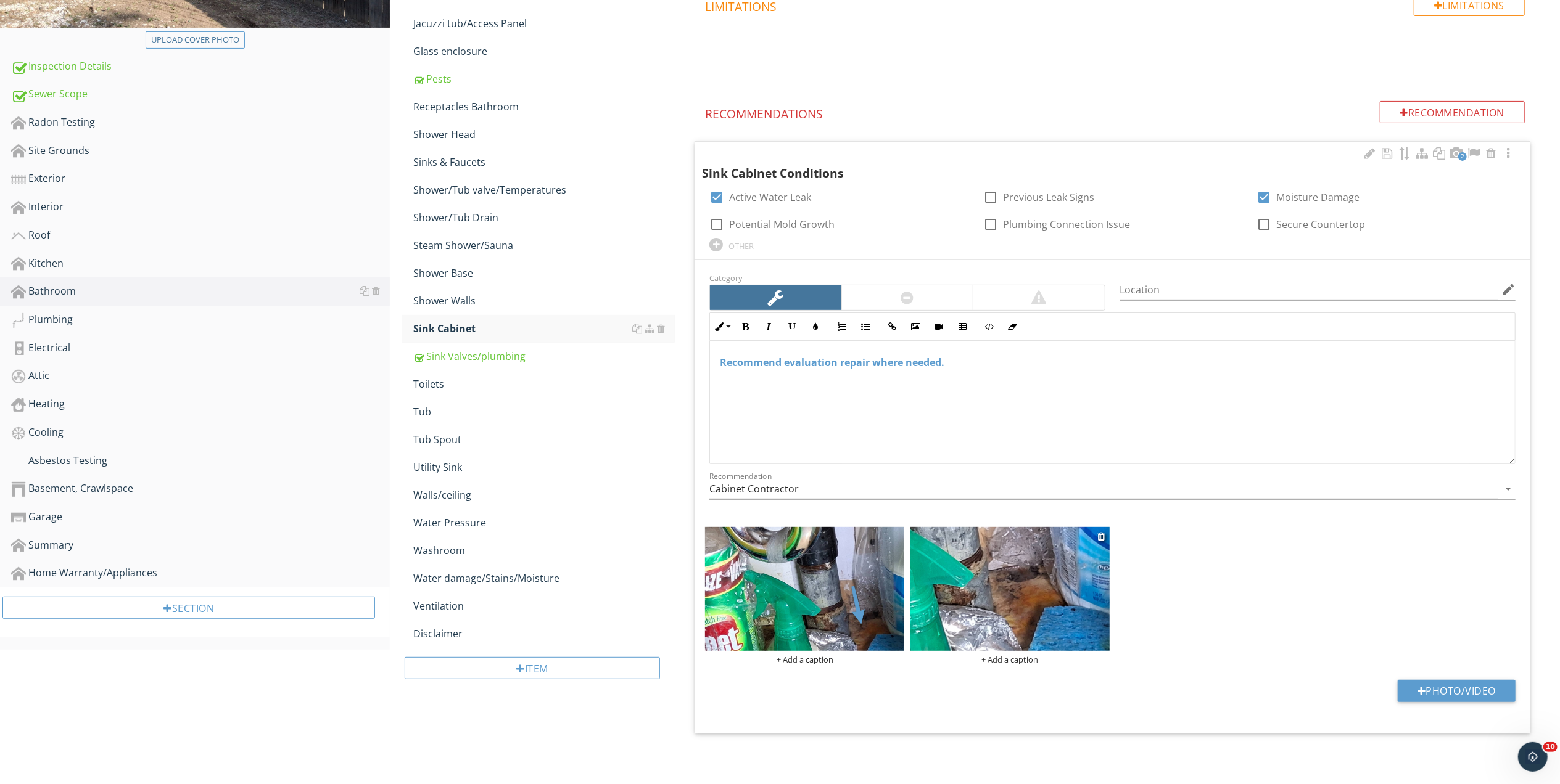
click at [1007, 599] on img at bounding box center [1010, 589] width 199 height 125
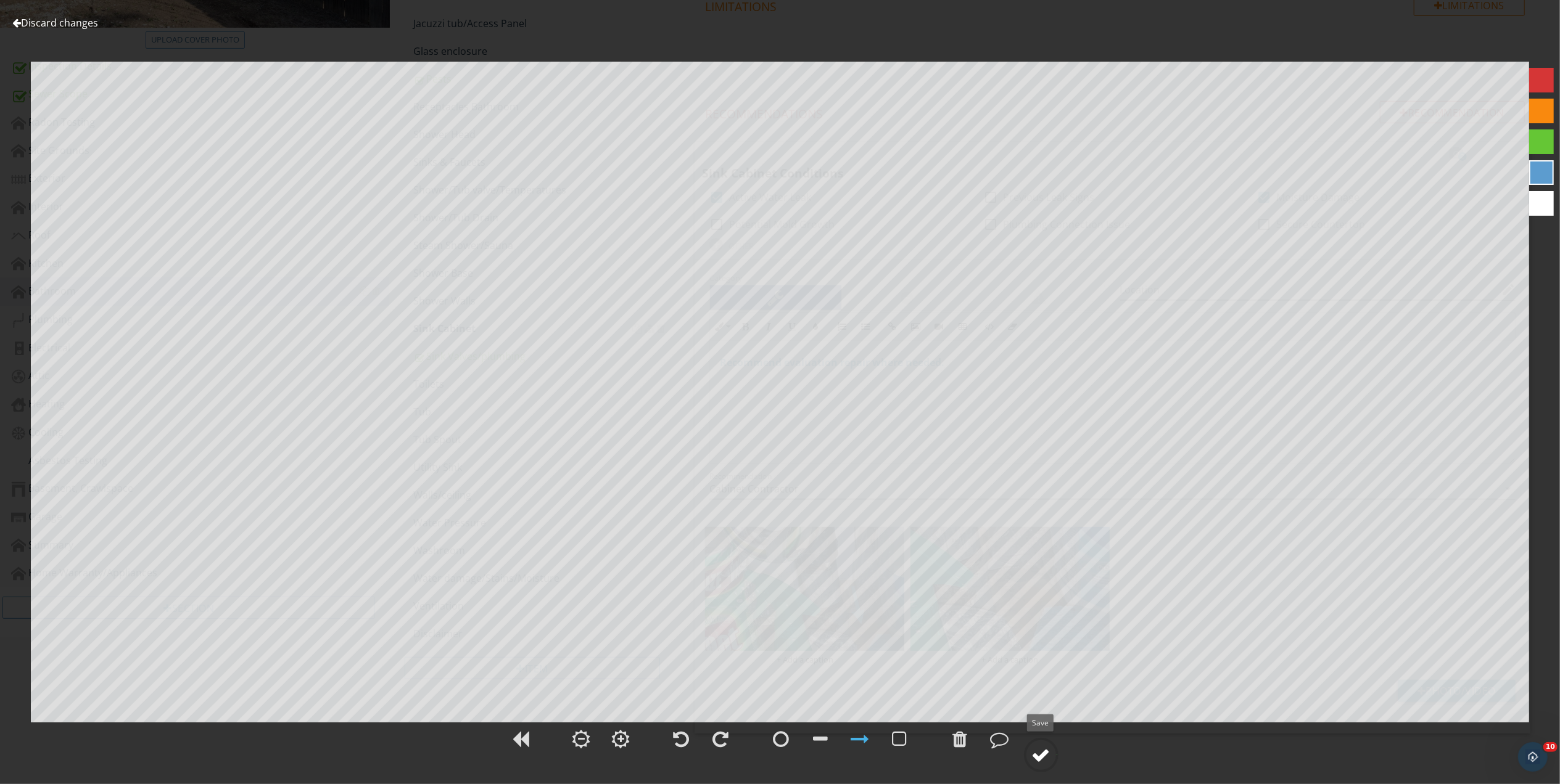
click at [1044, 758] on div at bounding box center [1041, 755] width 19 height 19
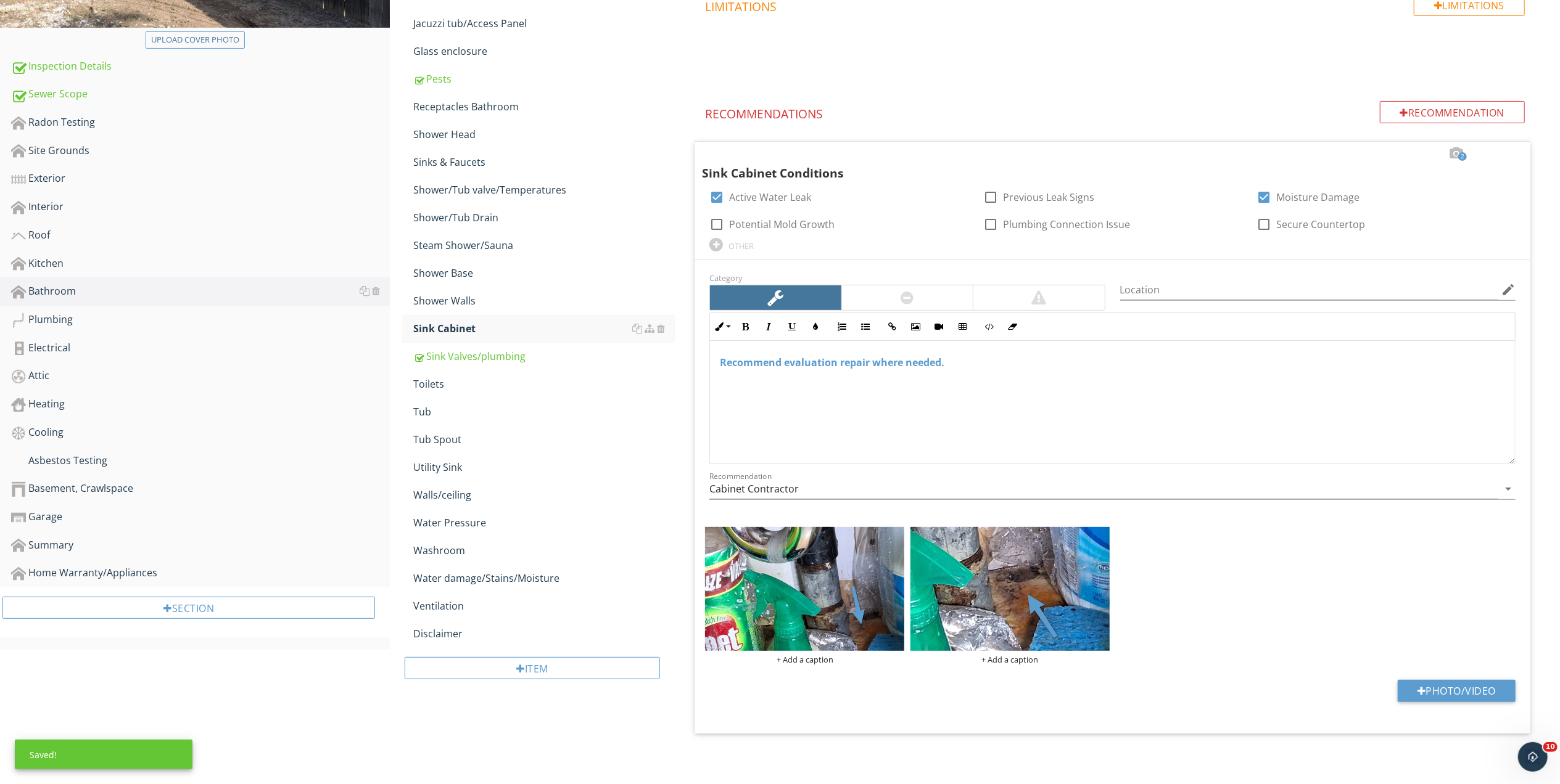
scroll to position [342, 0]
click at [31, 262] on div "Kitchen" at bounding box center [200, 264] width 379 height 16
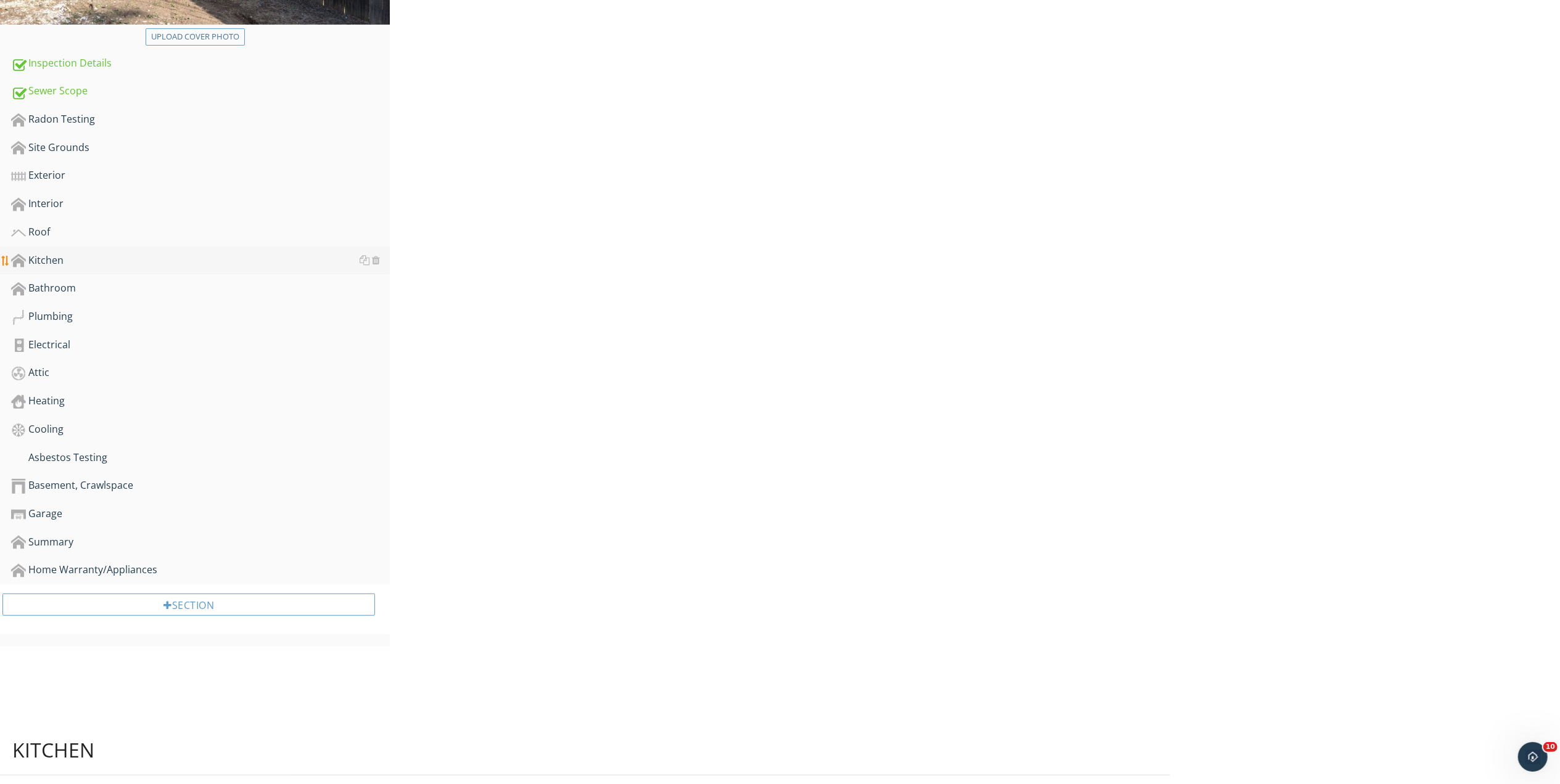
scroll to position [198, 0]
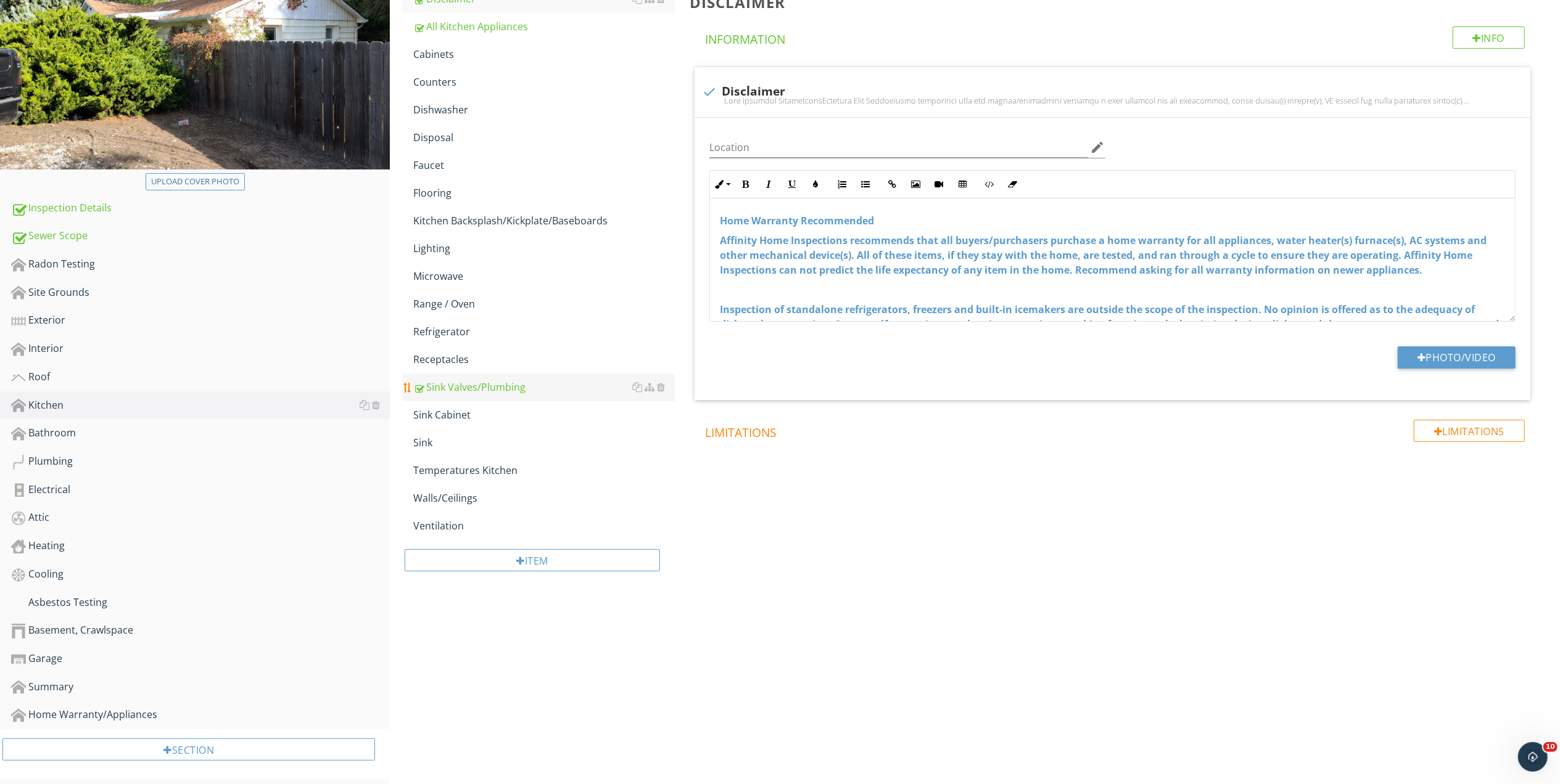
click at [475, 384] on div "Sink Valves/Plumbing" at bounding box center [544, 387] width 262 height 15
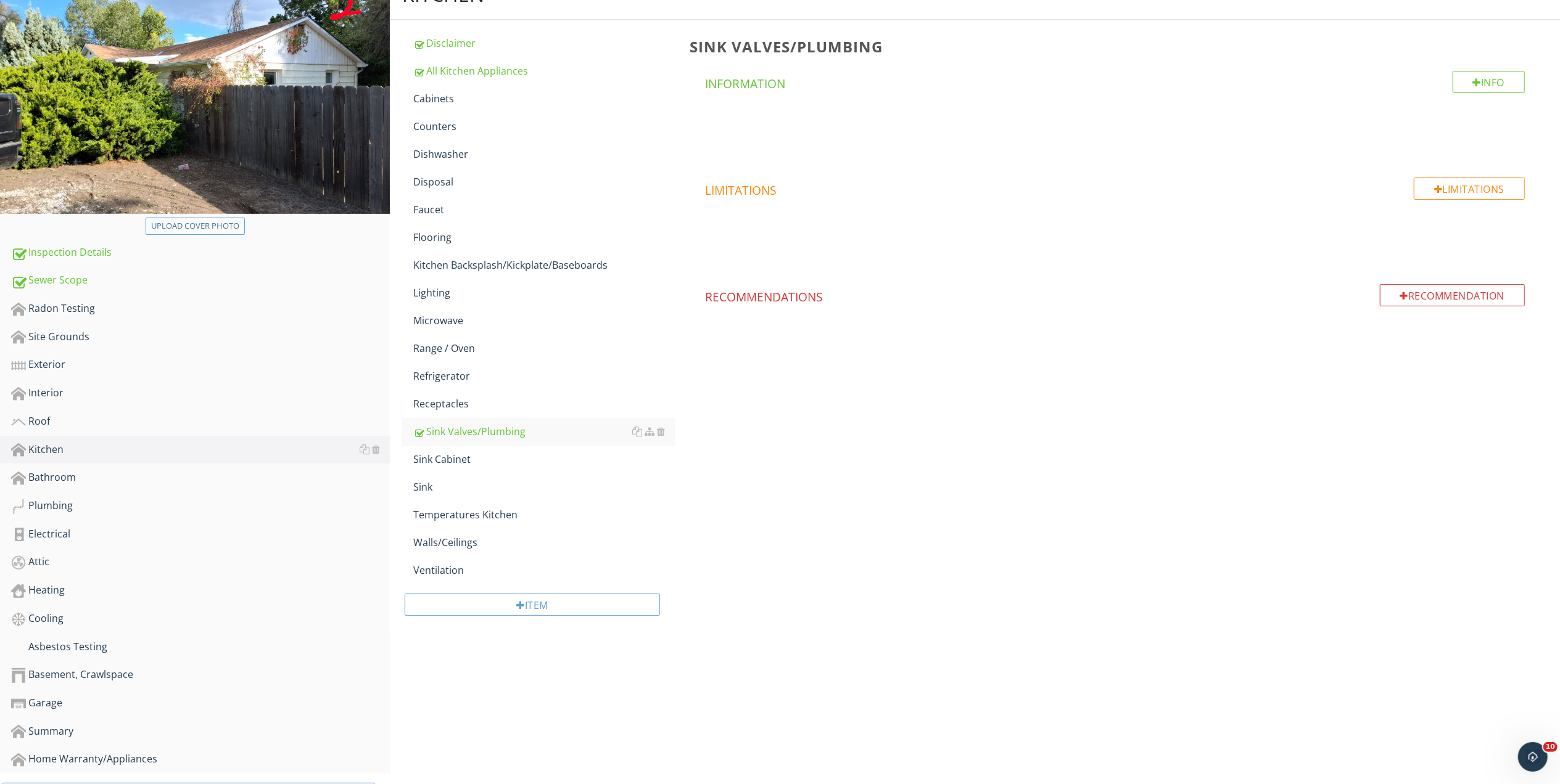
scroll to position [89, 0]
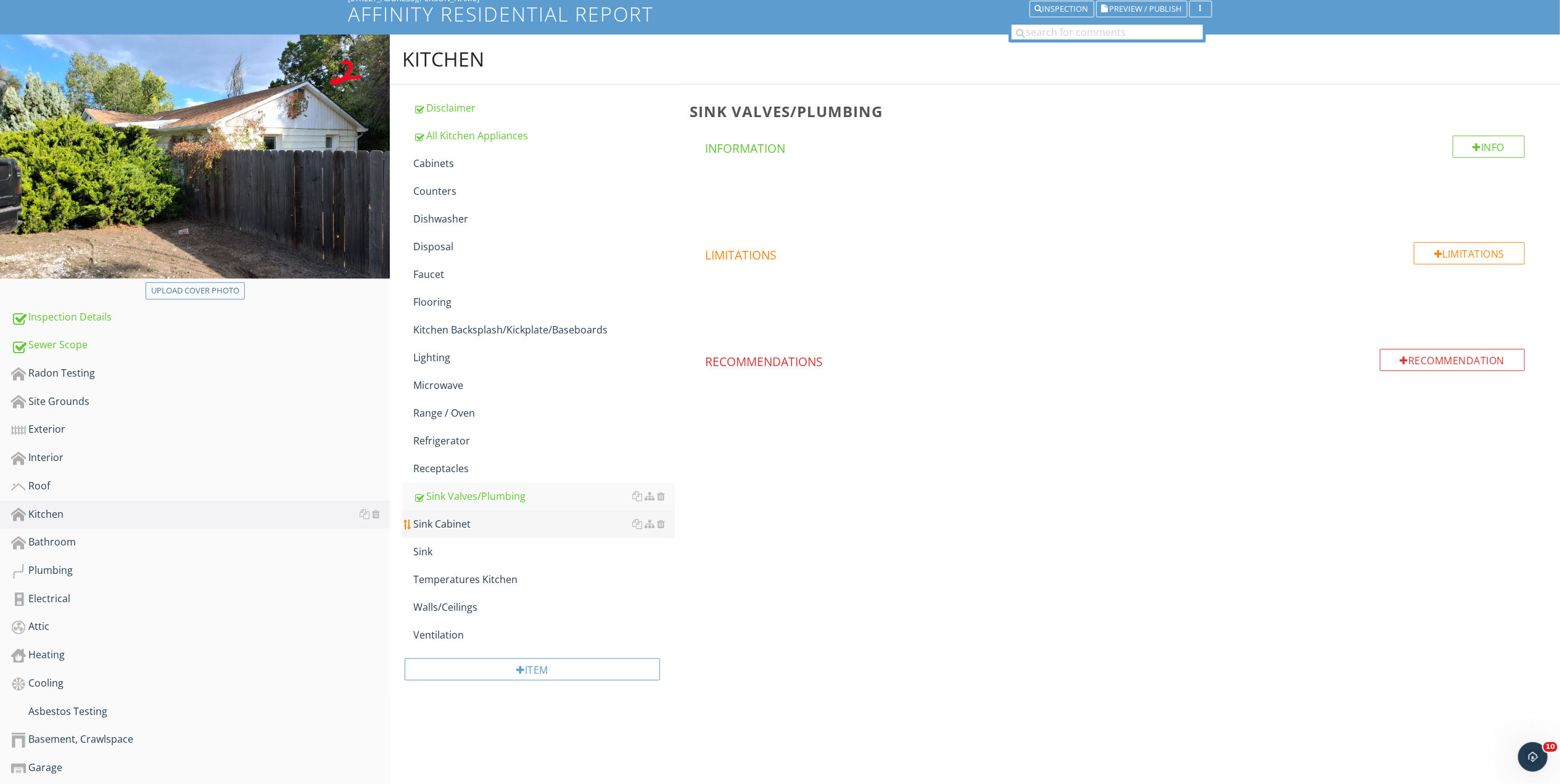
click at [464, 524] on div "Sink Cabinet" at bounding box center [544, 524] width 262 height 15
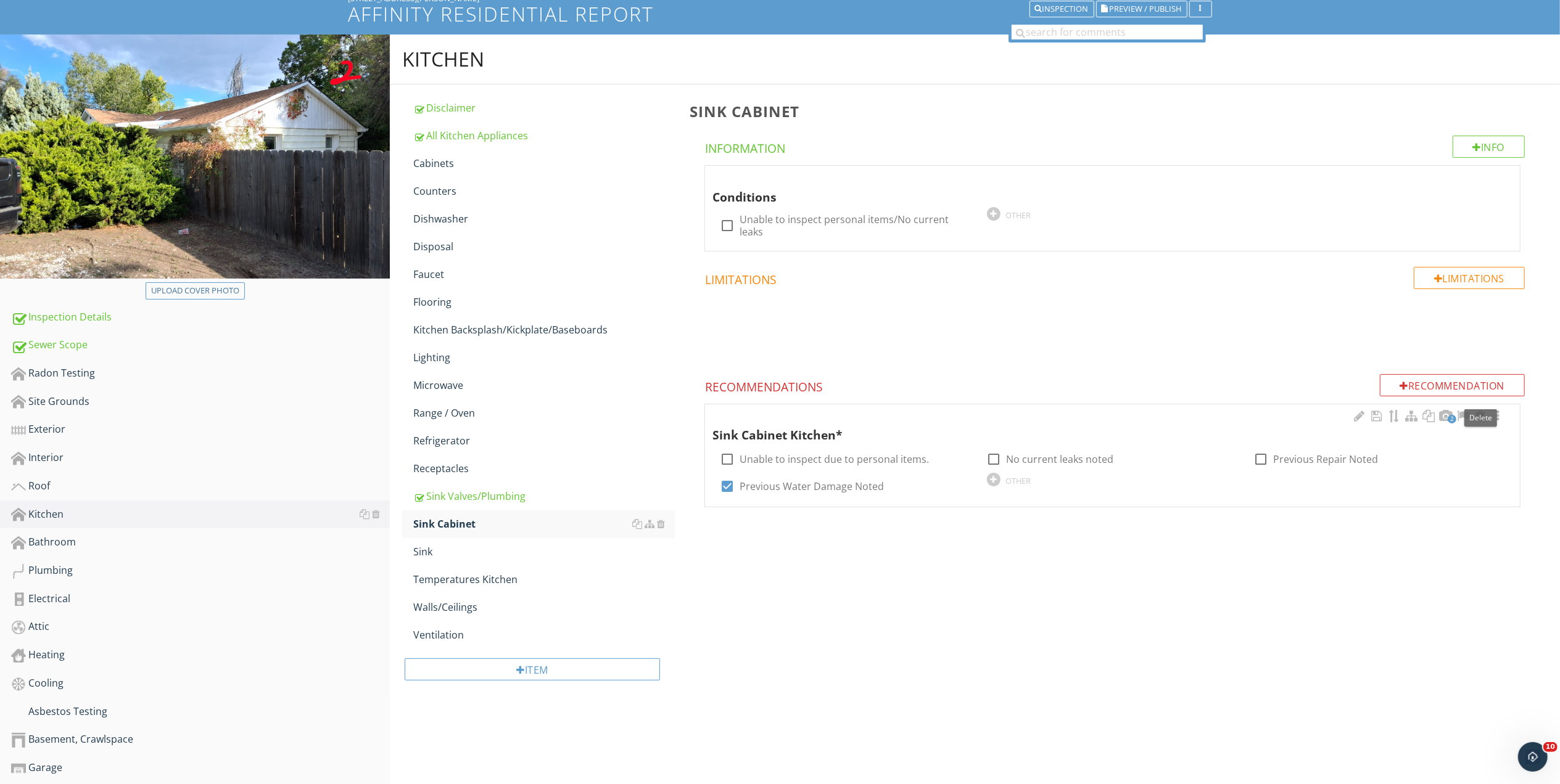
click at [1479, 410] on div at bounding box center [1480, 416] width 15 height 13
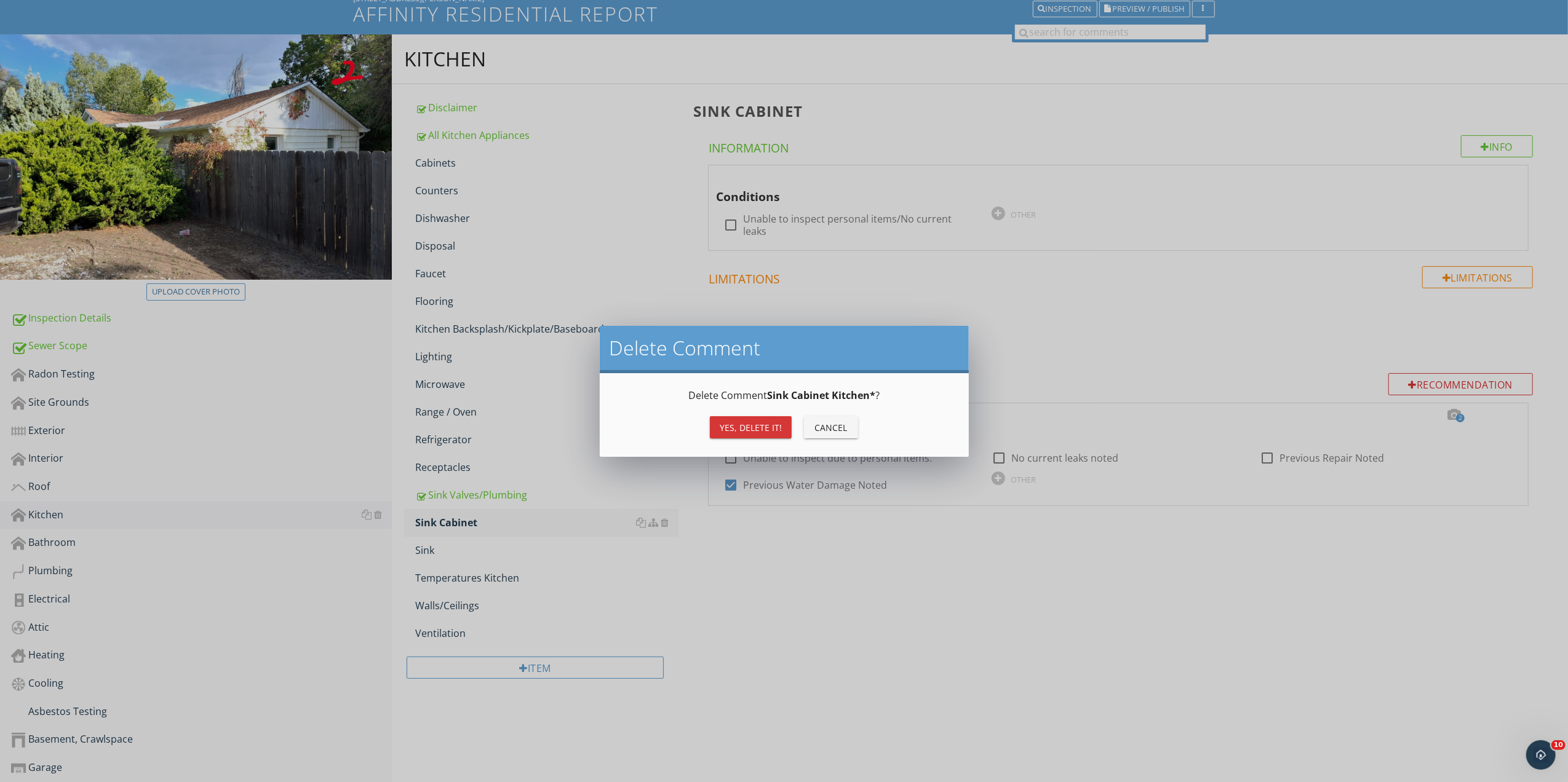
drag, startPoint x: 741, startPoint y: 429, endPoint x: 751, endPoint y: 429, distance: 10.0
click at [741, 429] on div "Yes, Delete it!" at bounding box center [751, 428] width 62 height 13
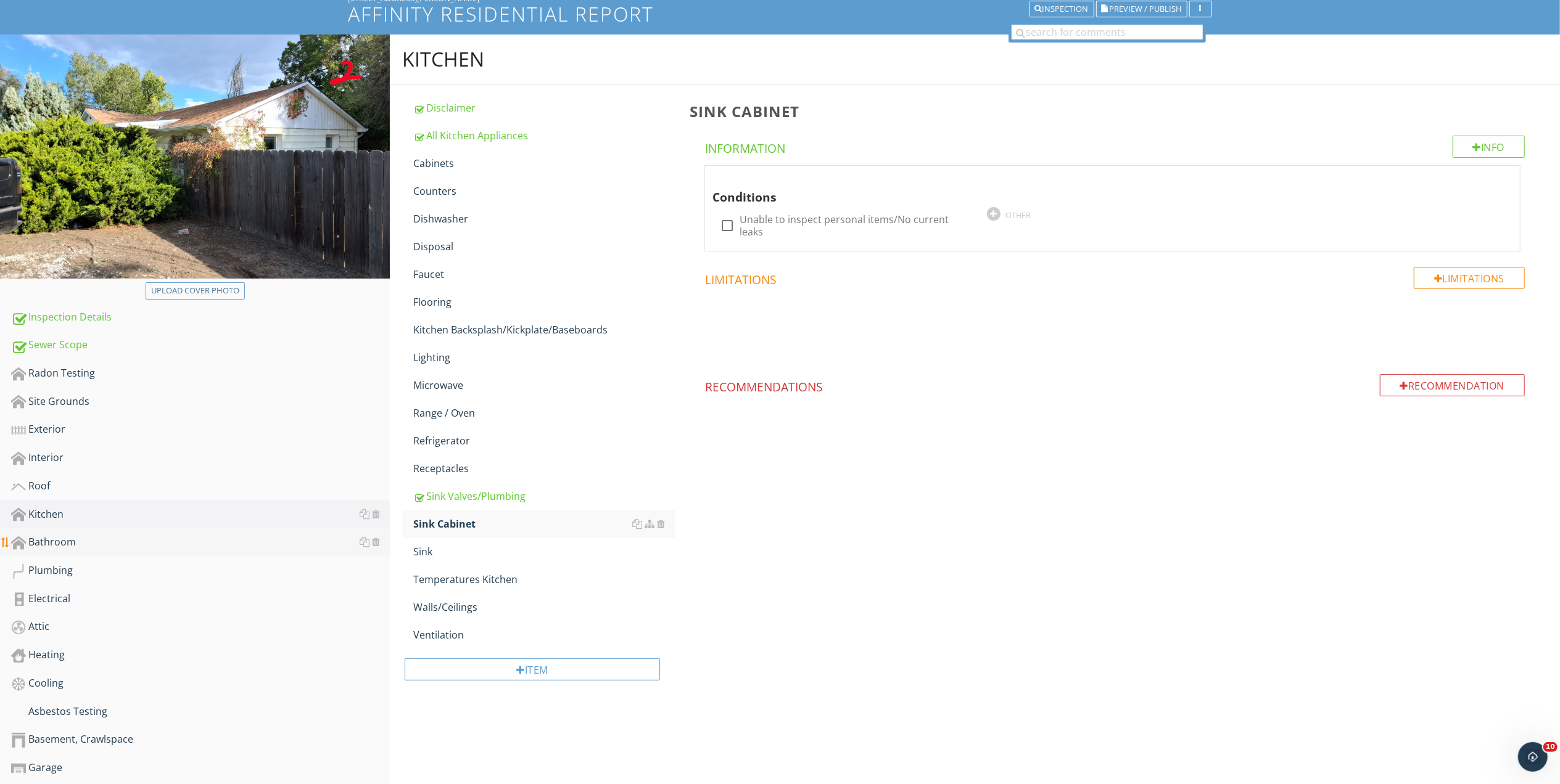
click at [67, 540] on div "Bathroom" at bounding box center [200, 542] width 379 height 16
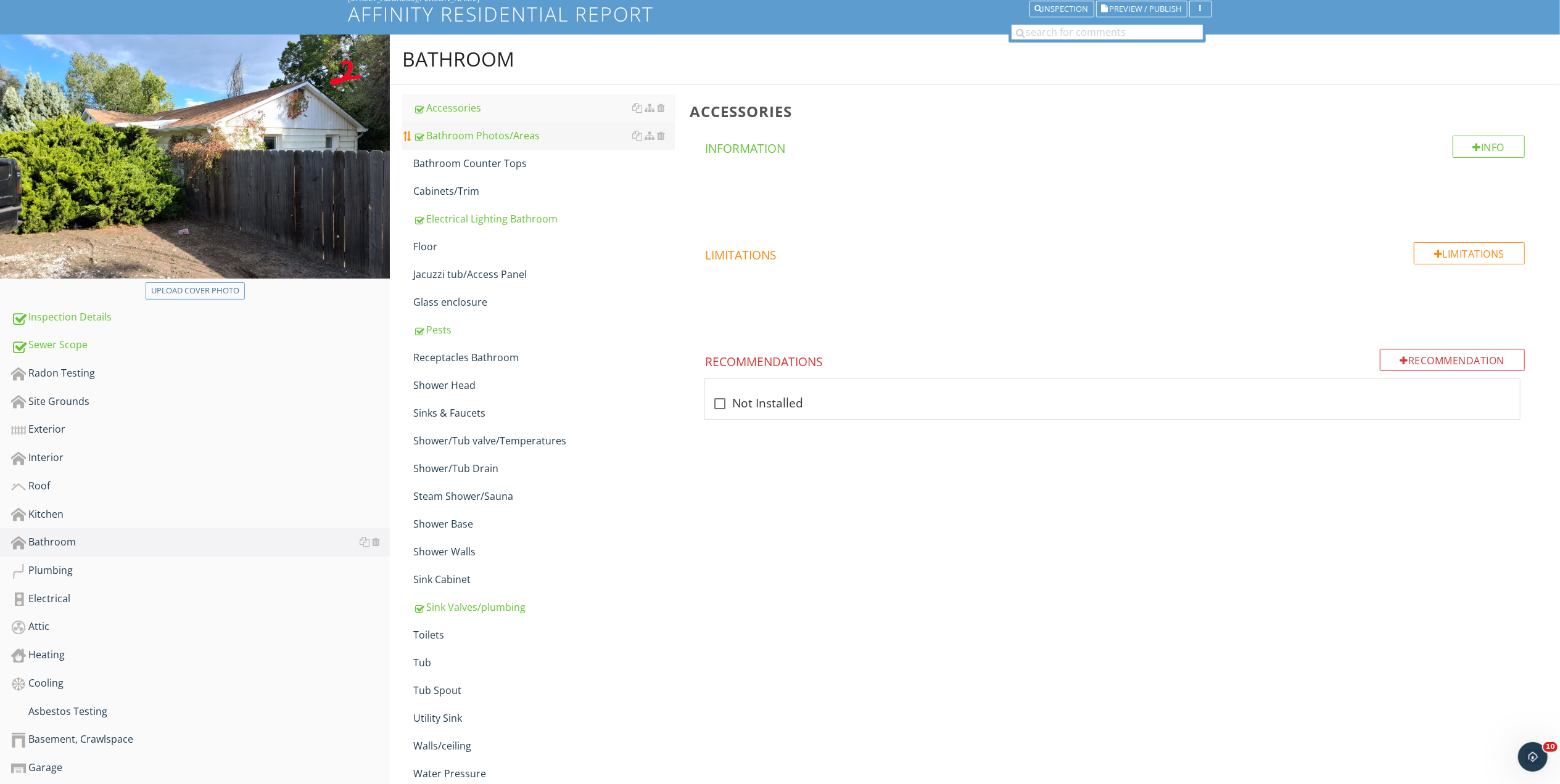
click at [501, 141] on div "Bathroom Photos/Areas" at bounding box center [544, 136] width 262 height 15
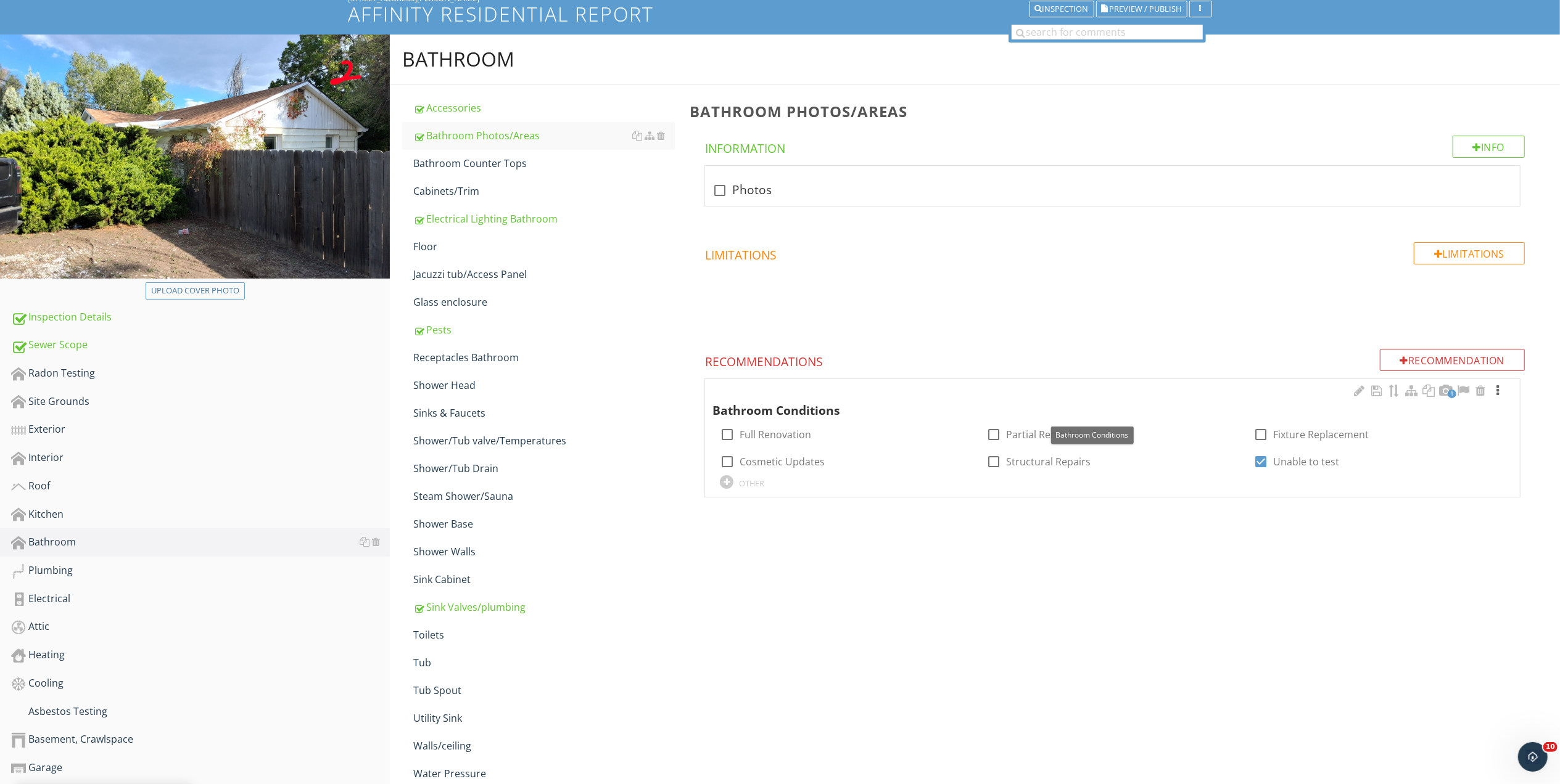
click at [1496, 392] on div at bounding box center [1497, 391] width 15 height 13
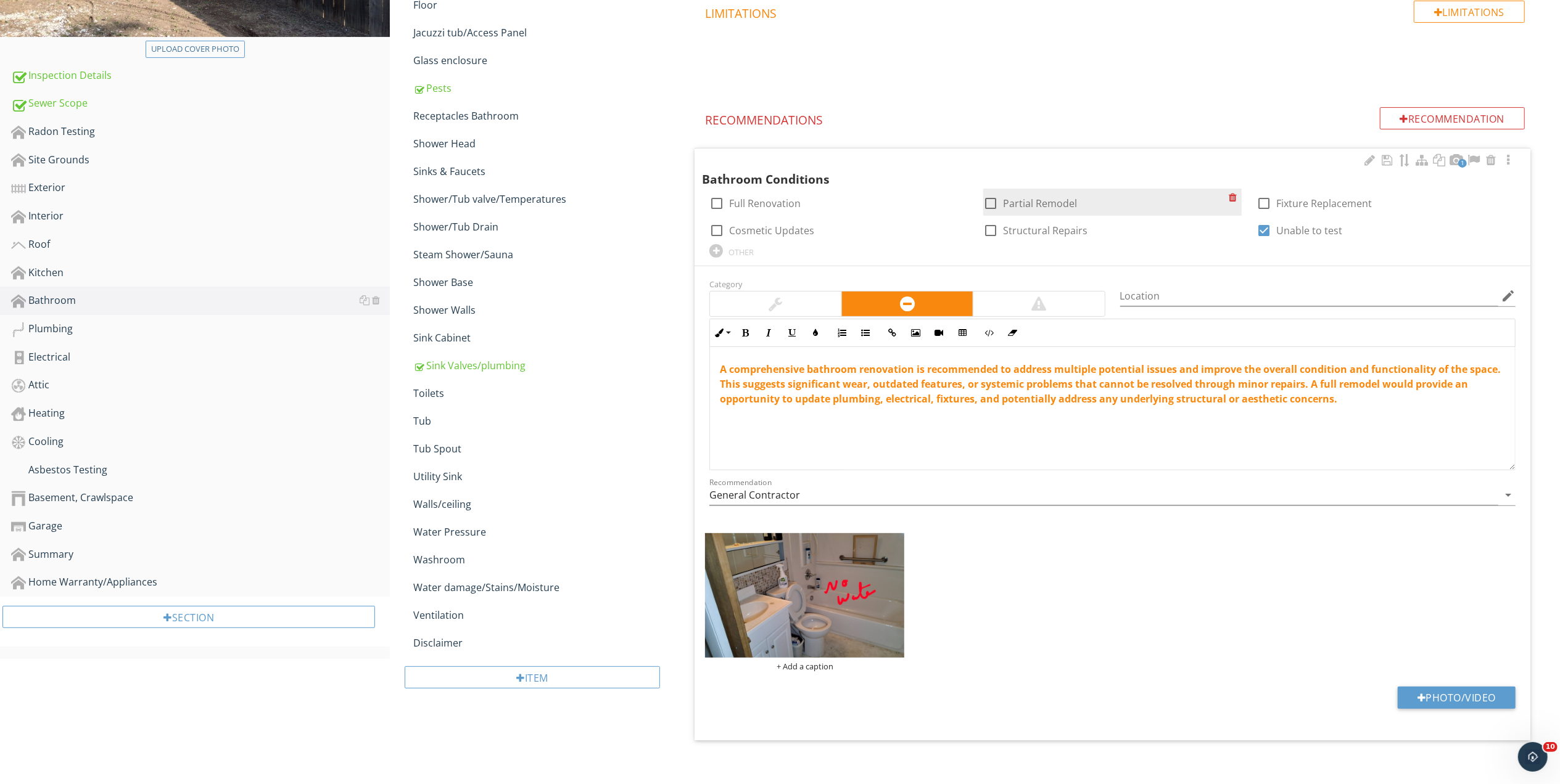
scroll to position [339, 0]
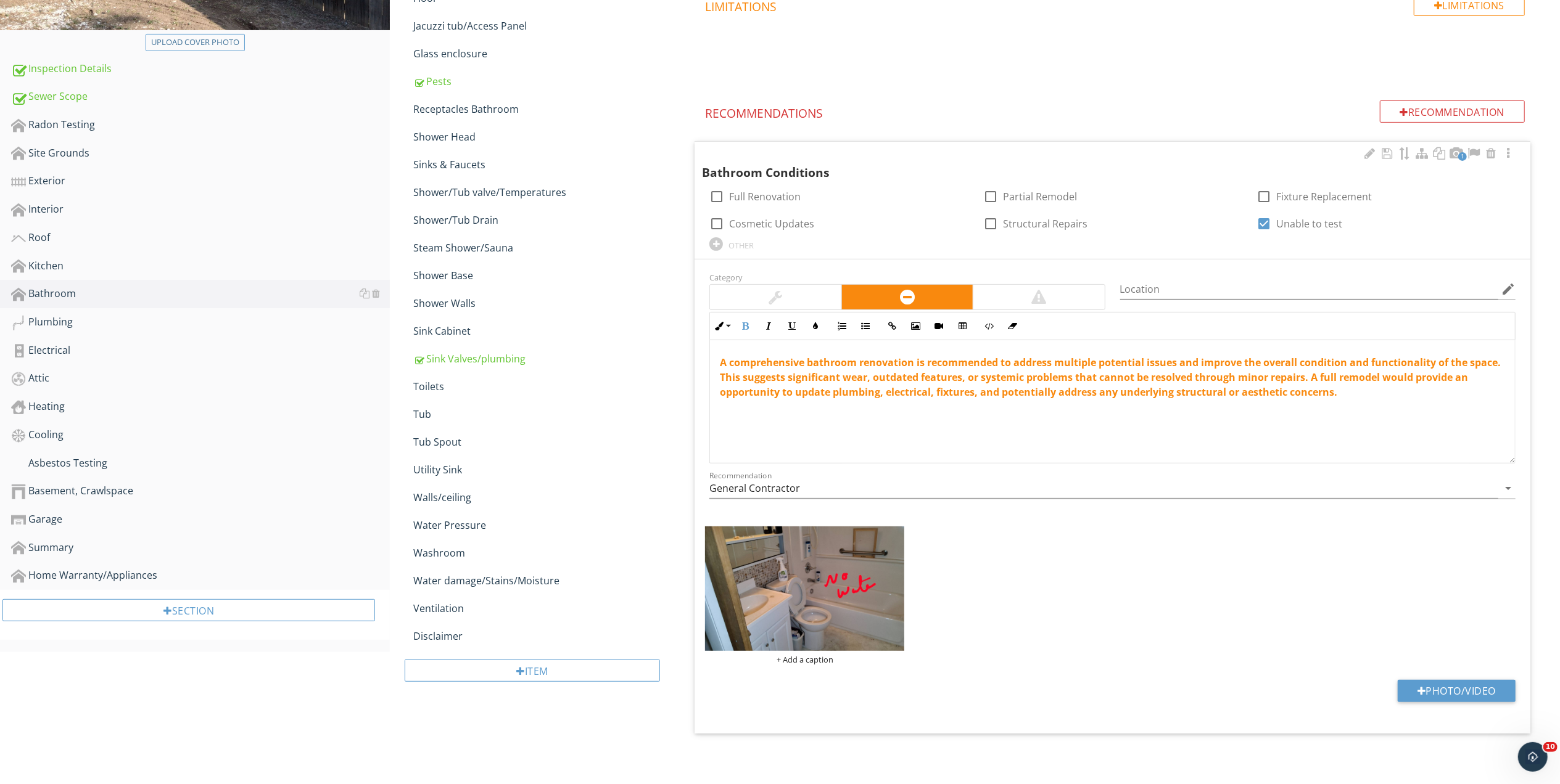
click at [1013, 380] on span "A comprehensive bathroom renovation is recommended to address multiple potentia…" at bounding box center [1110, 377] width 781 height 43
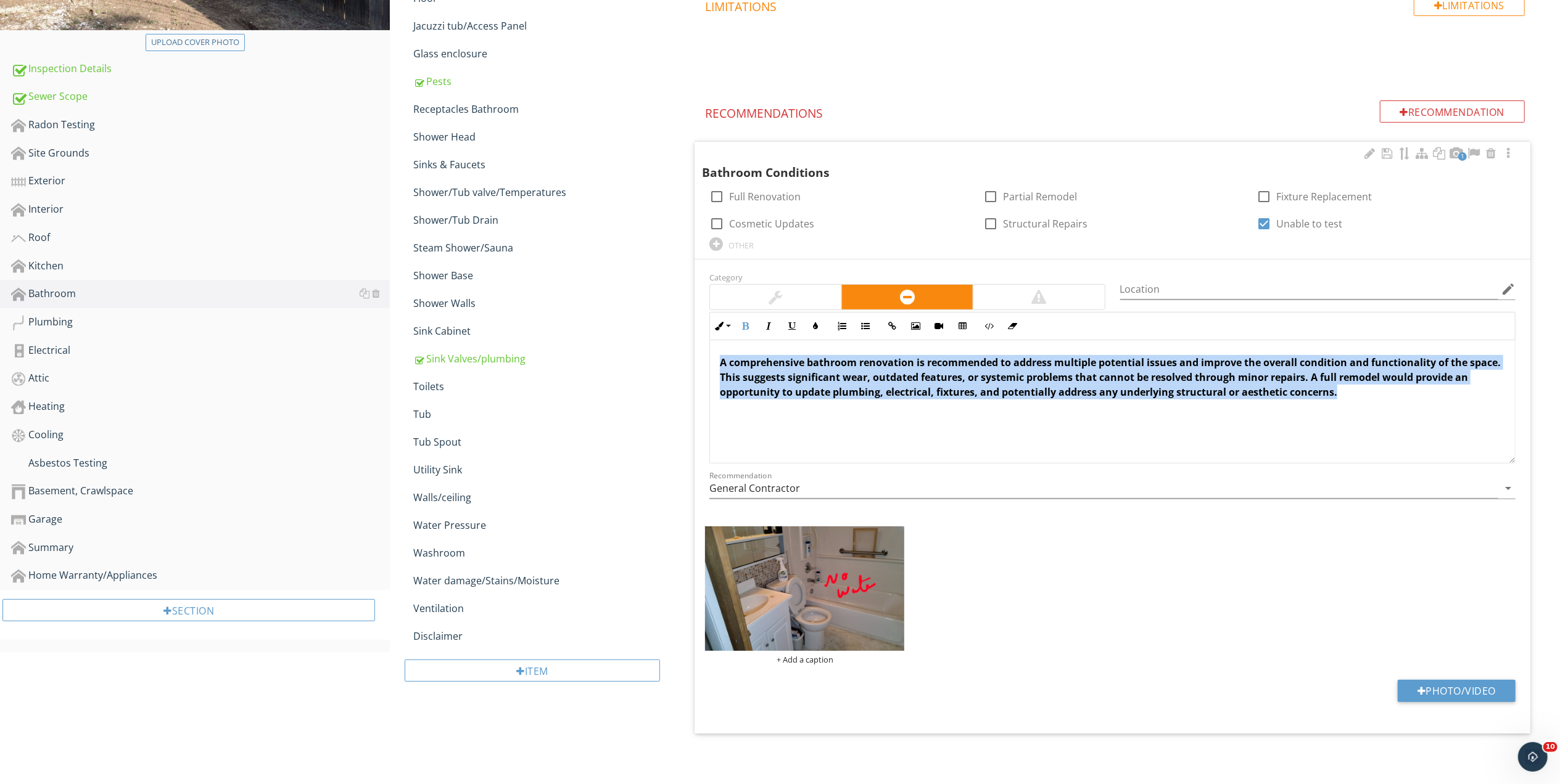
click at [1013, 380] on span "A comprehensive bathroom renovation is recommended to address multiple potentia…" at bounding box center [1110, 377] width 781 height 43
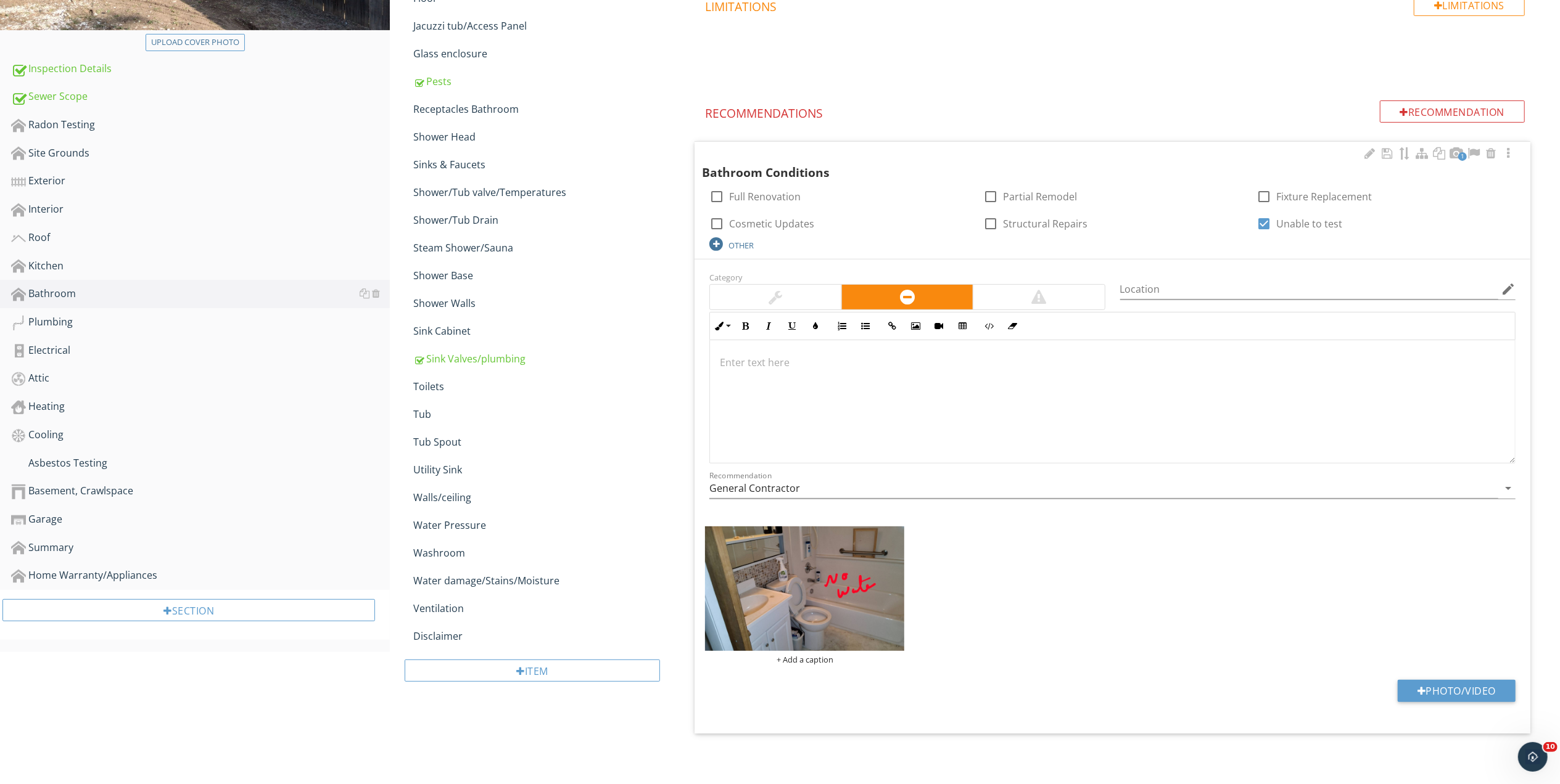
click at [744, 245] on div "OTHER" at bounding box center [741, 245] width 25 height 10
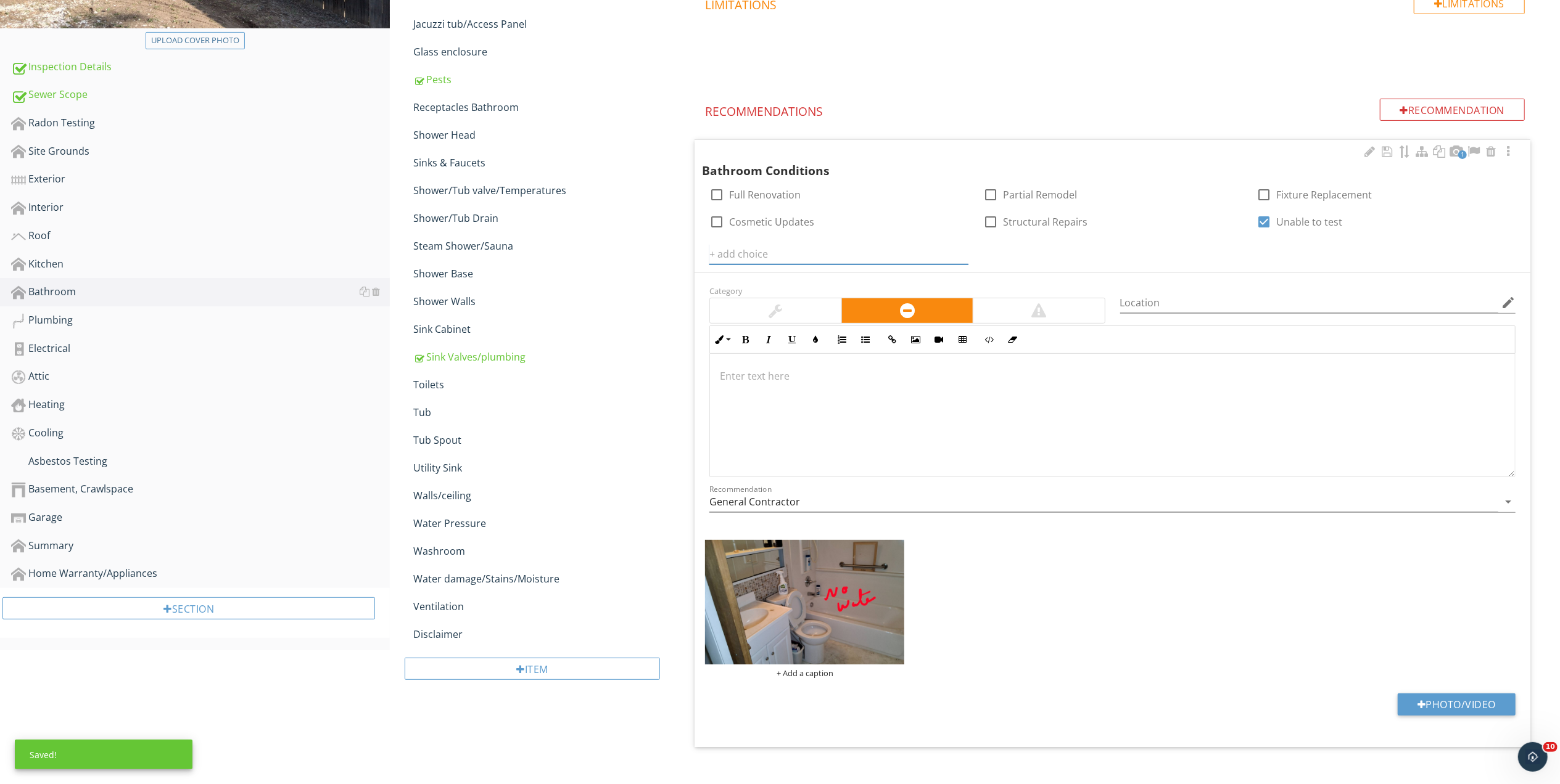
click at [743, 260] on input "text" at bounding box center [839, 254] width 259 height 21
type input "No water on Home"
click at [962, 252] on icon at bounding box center [961, 254] width 9 height 10
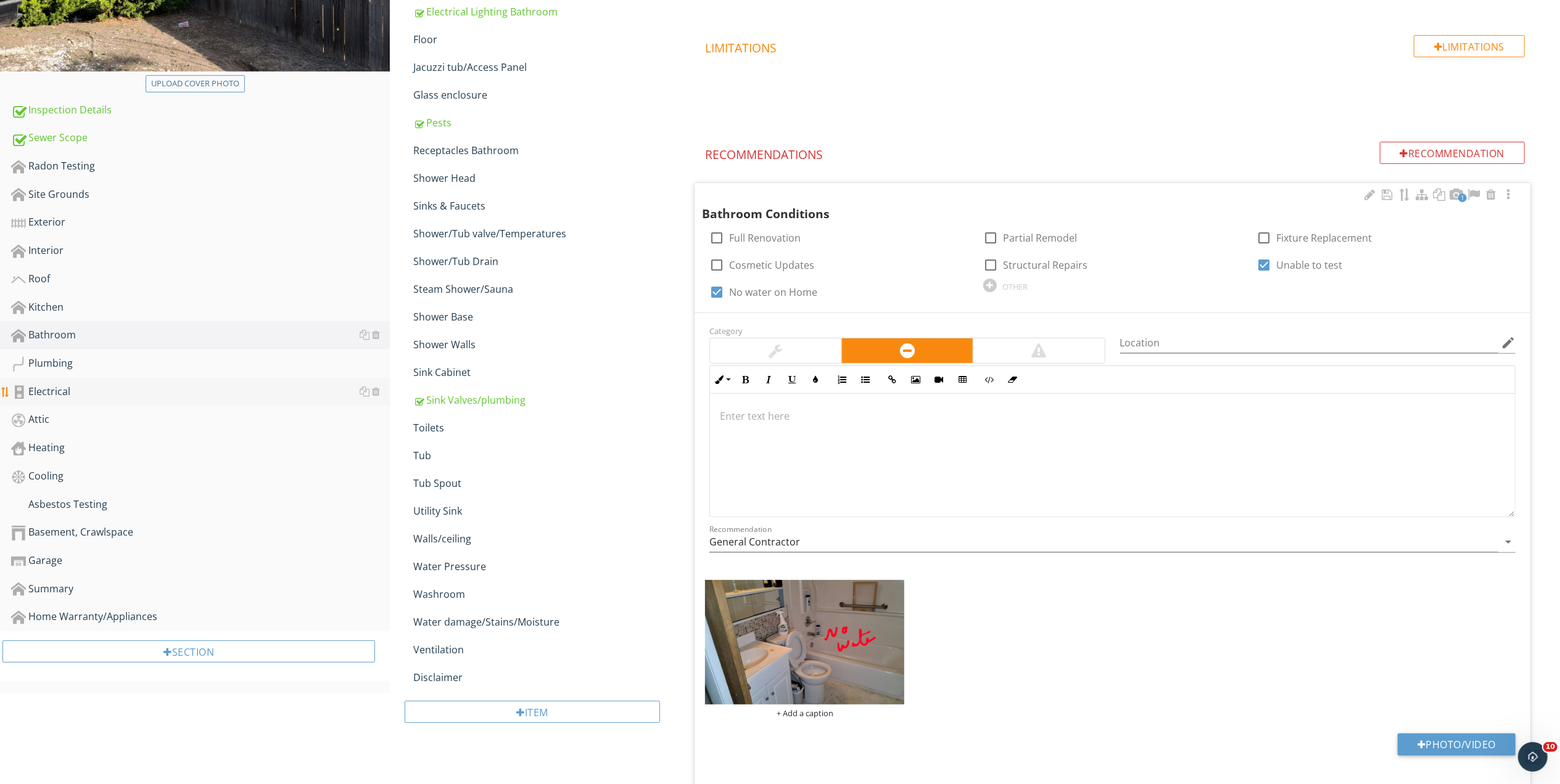
scroll to position [230, 0]
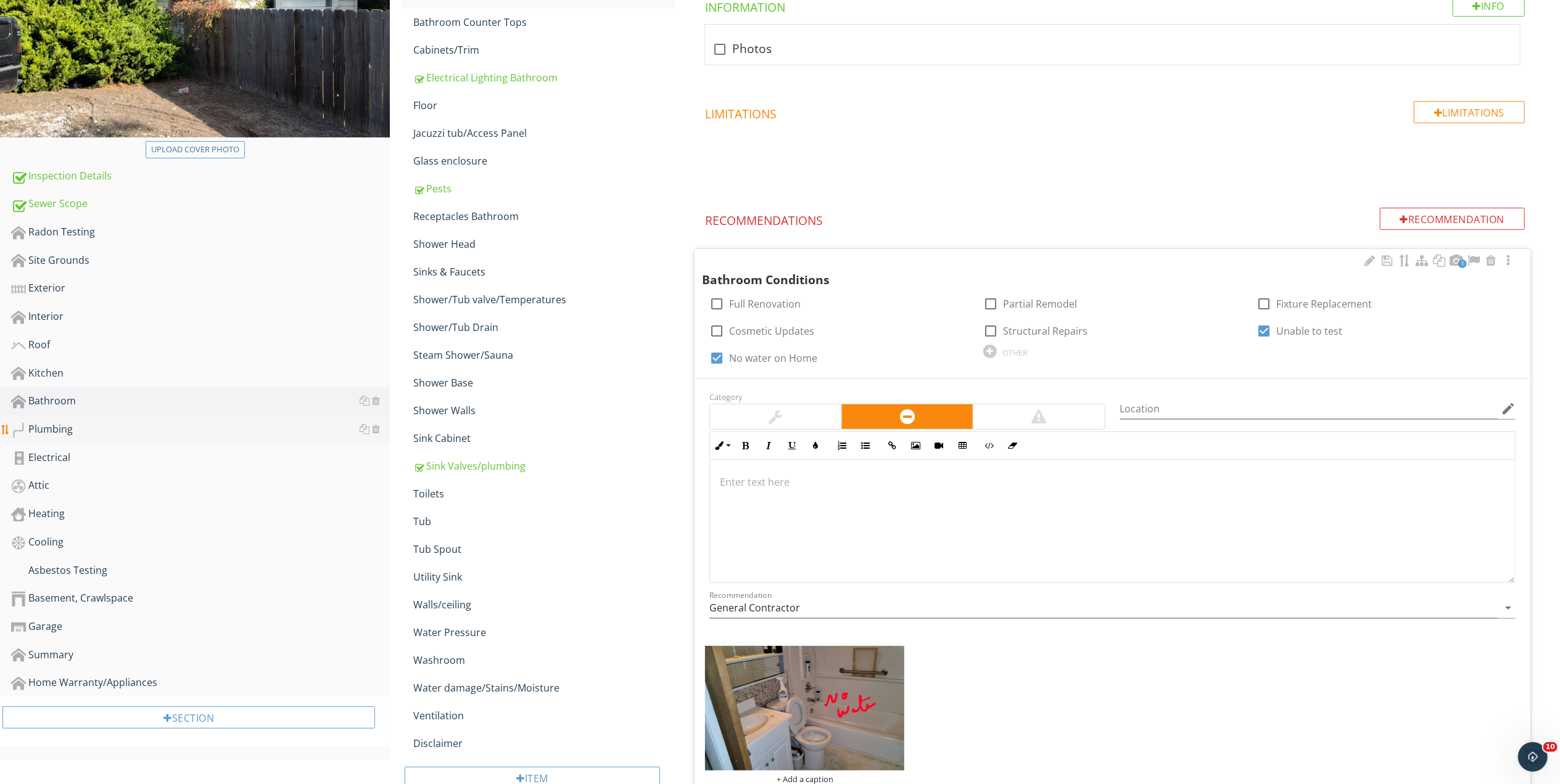
click at [62, 422] on div "Plumbing" at bounding box center [200, 430] width 379 height 16
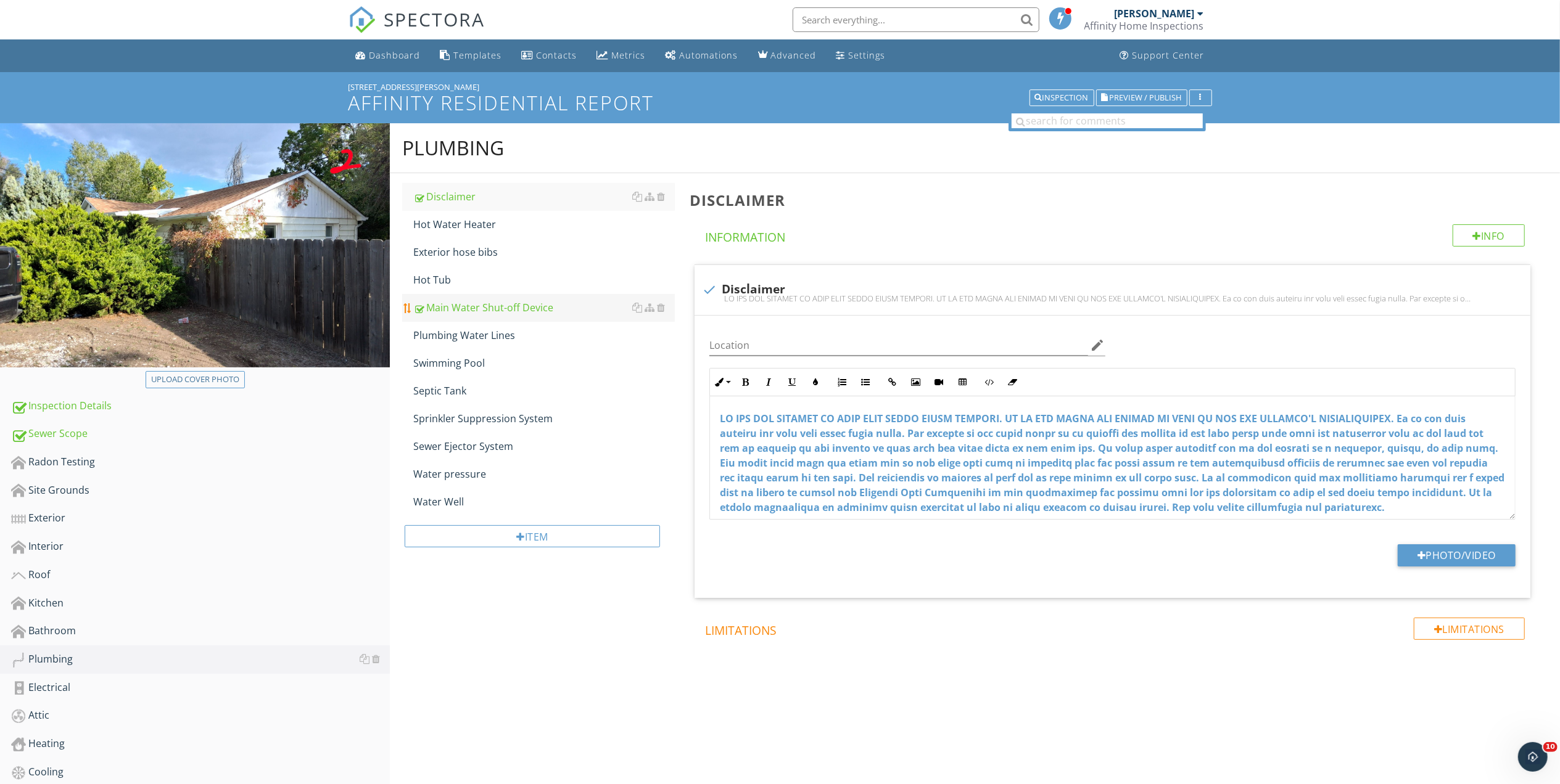
click at [483, 307] on div "Main Water Shut-off Device" at bounding box center [544, 308] width 262 height 15
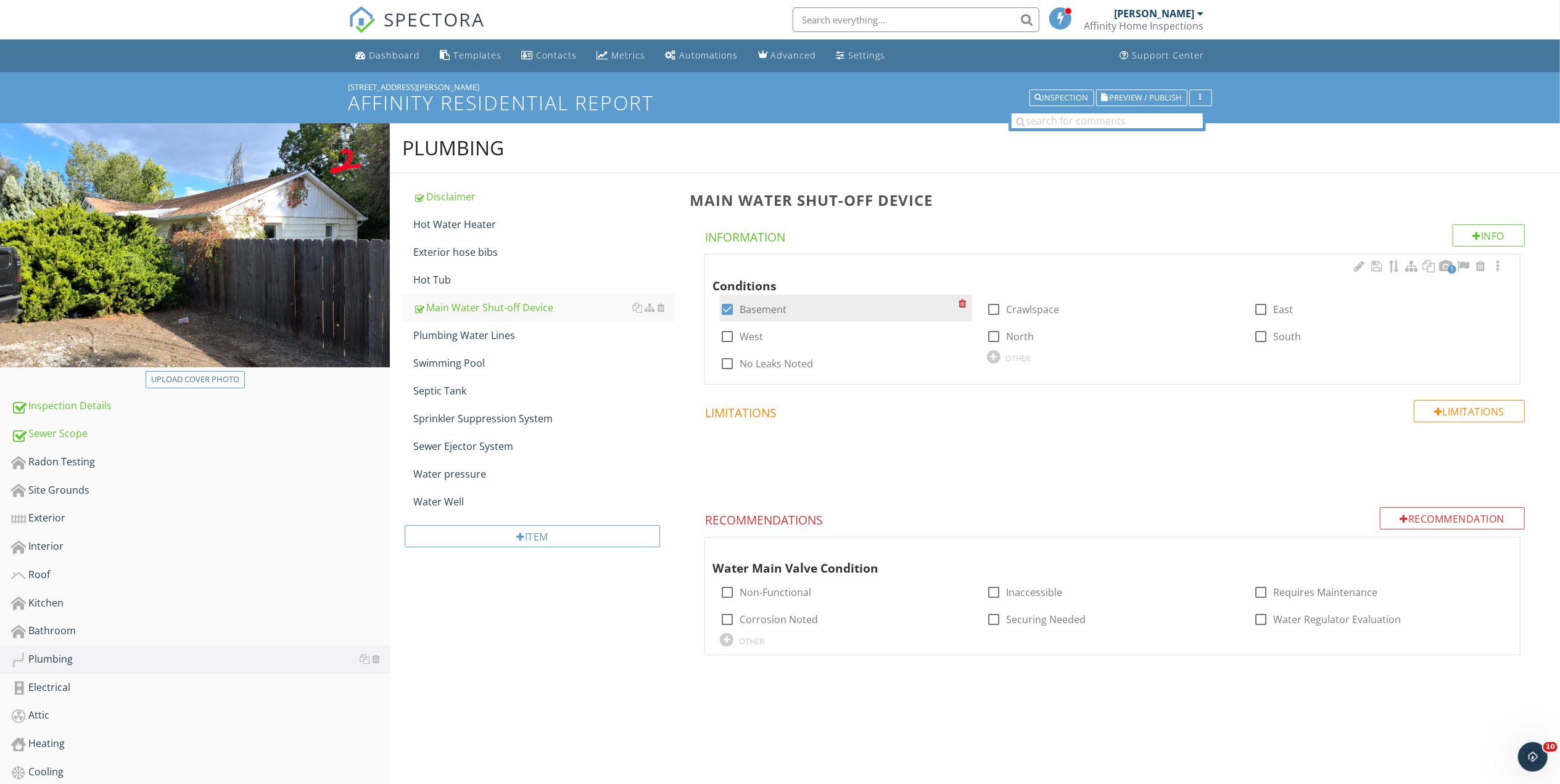
click at [728, 311] on div at bounding box center [727, 309] width 21 height 21
checkbox input "false"
click at [1020, 357] on div "OTHER" at bounding box center [1019, 359] width 25 height 10
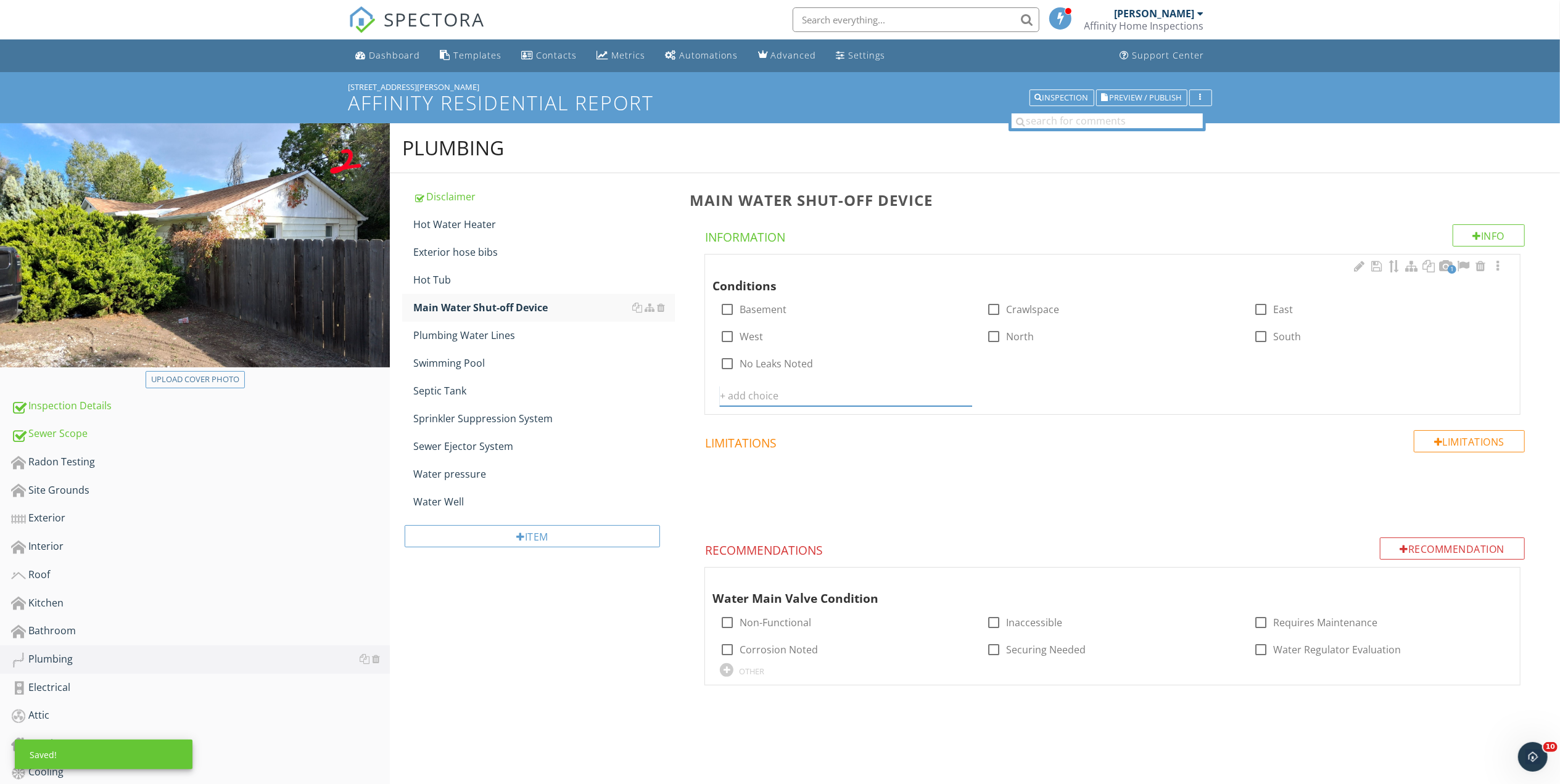
click at [823, 390] on input "text" at bounding box center [846, 396] width 252 height 21
type input "Kitchen"
click at [963, 396] on icon at bounding box center [965, 396] width 9 height 10
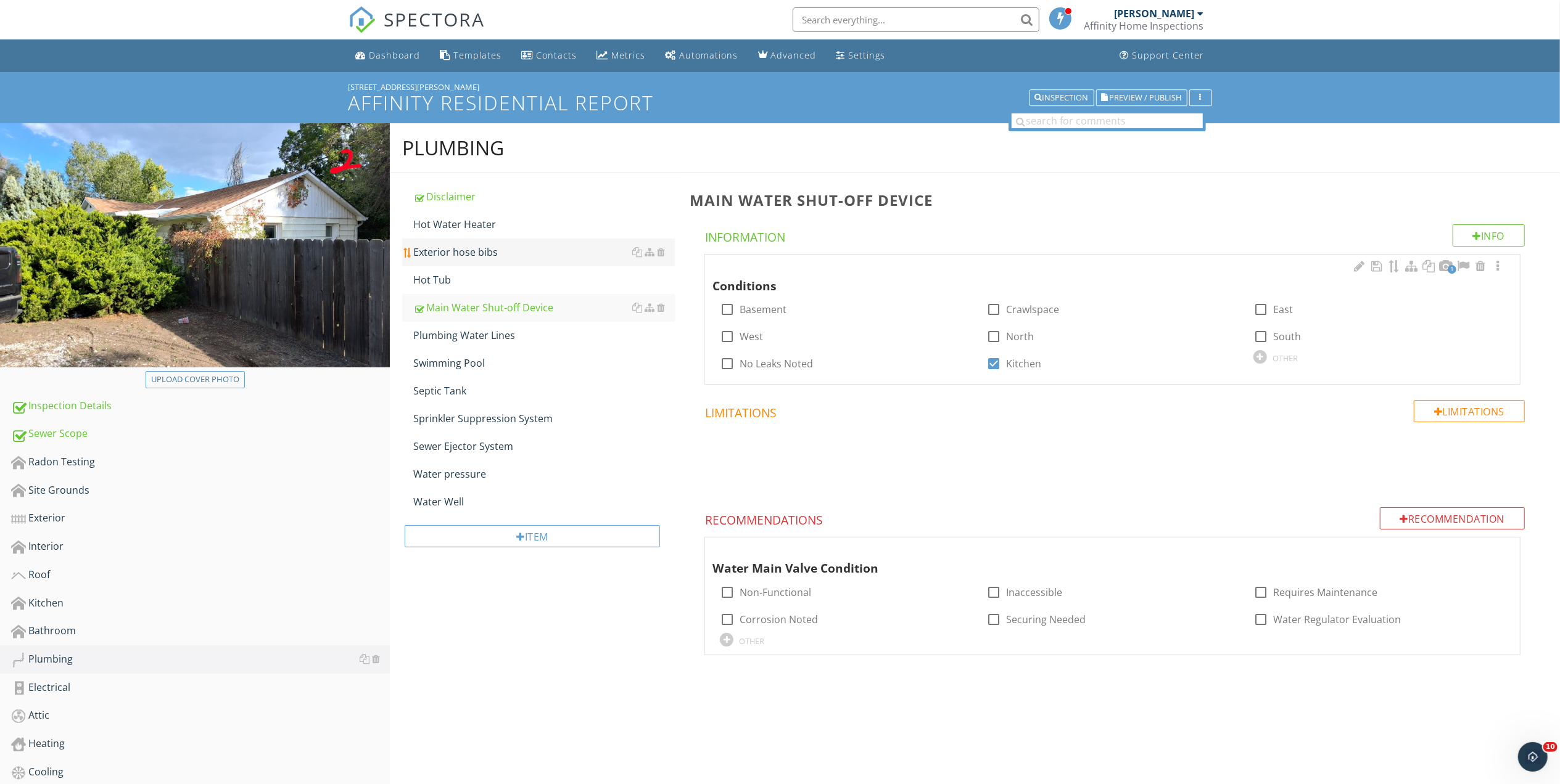
click at [453, 252] on div "Exterior hose bibs" at bounding box center [544, 252] width 262 height 15
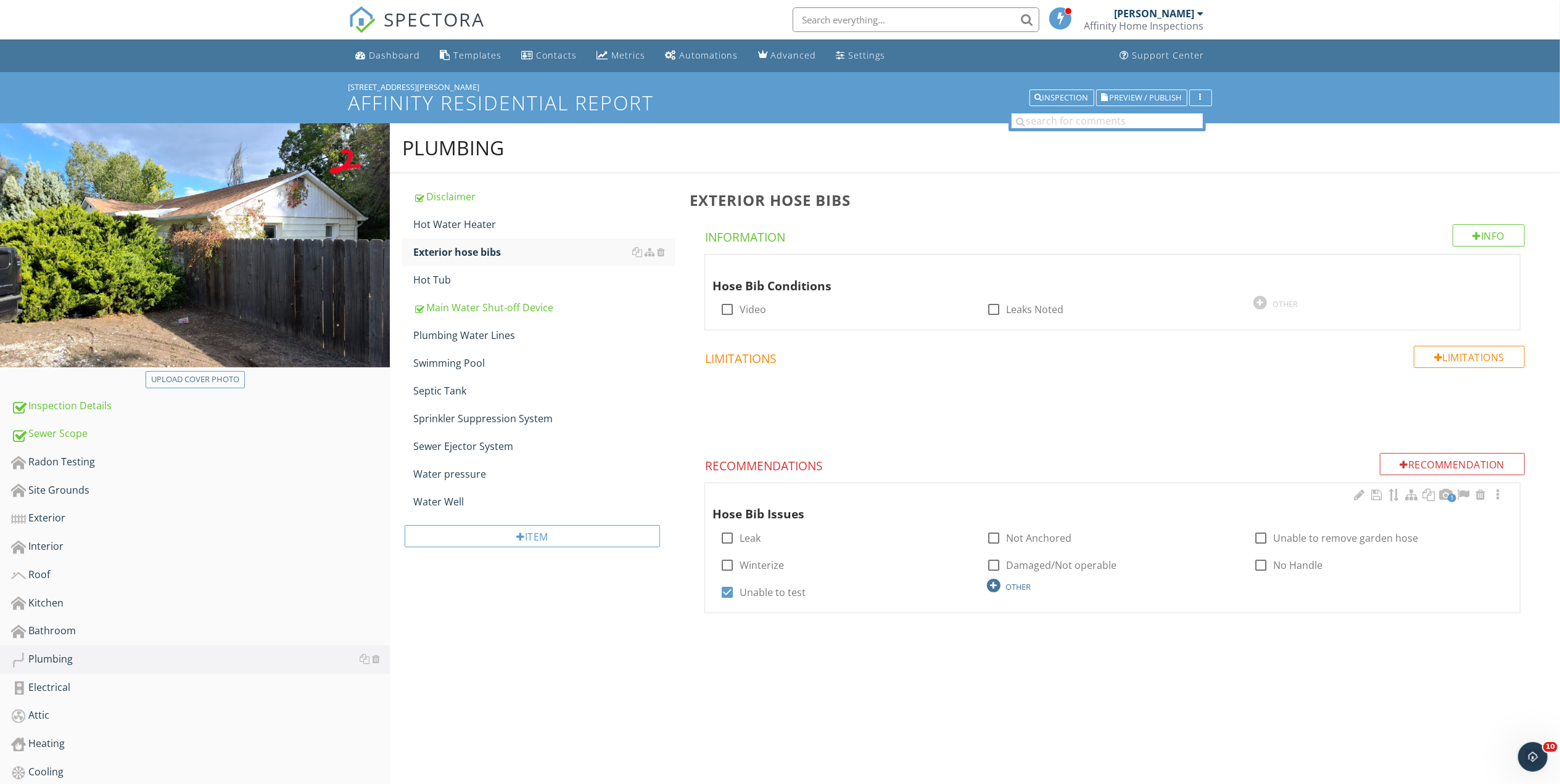
click at [1003, 590] on div "OTHER" at bounding box center [1112, 585] width 252 height 15
click at [870, 624] on input "text" at bounding box center [846, 624] width 252 height 21
type input "No water to test"
click at [960, 622] on icon at bounding box center [965, 624] width 9 height 10
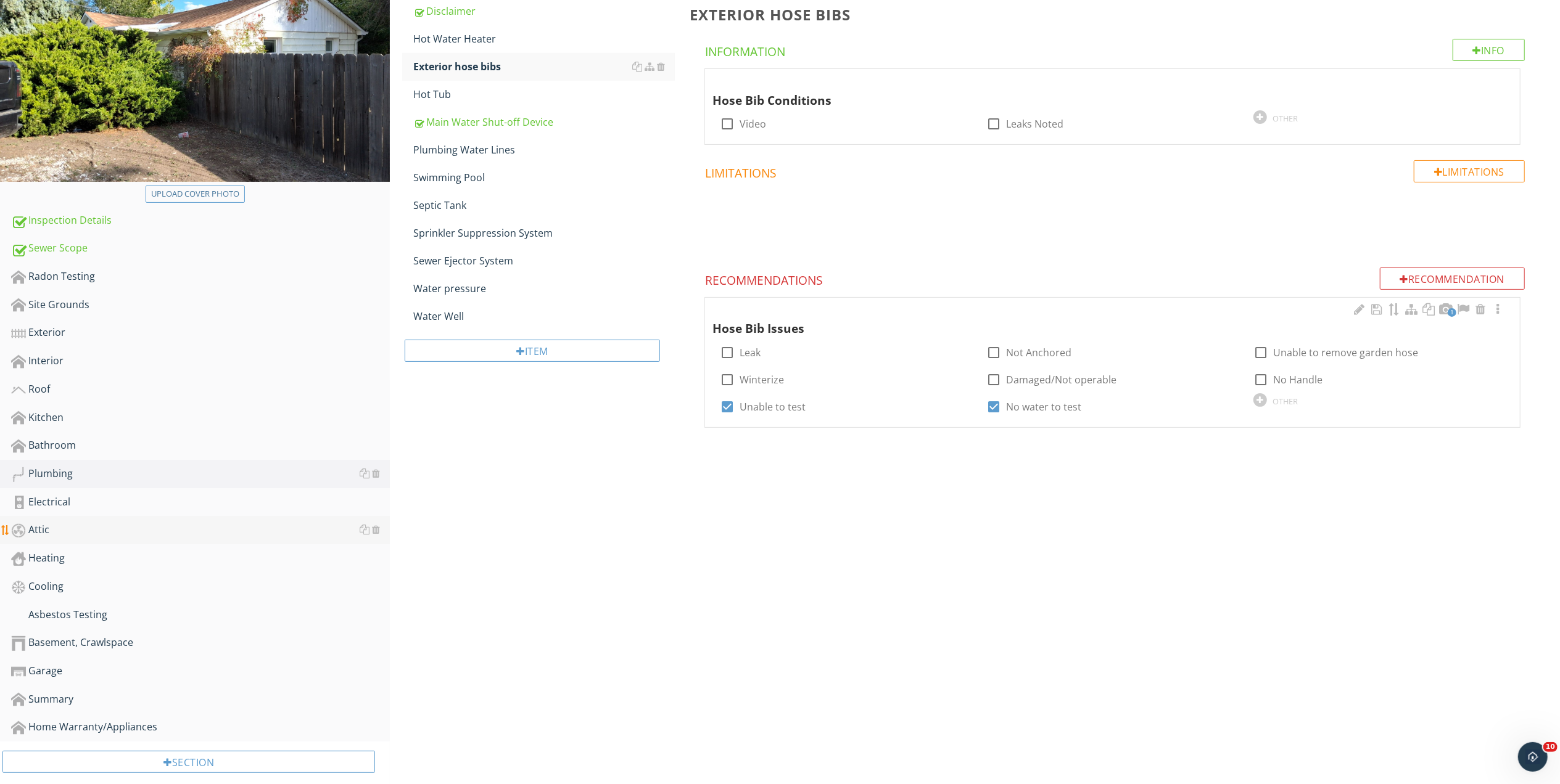
scroll to position [198, 0]
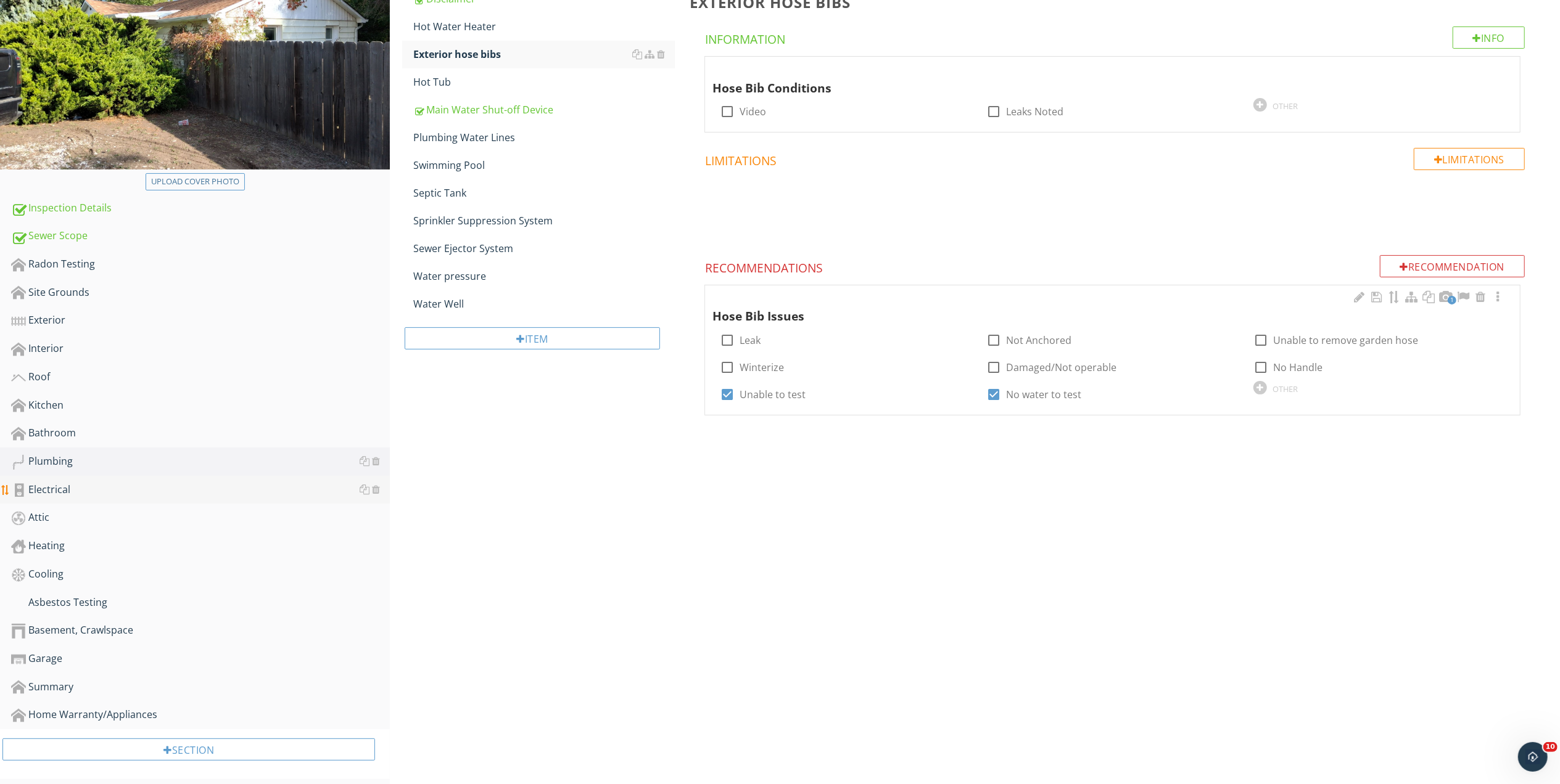
click at [53, 486] on div "Electrical" at bounding box center [200, 490] width 379 height 16
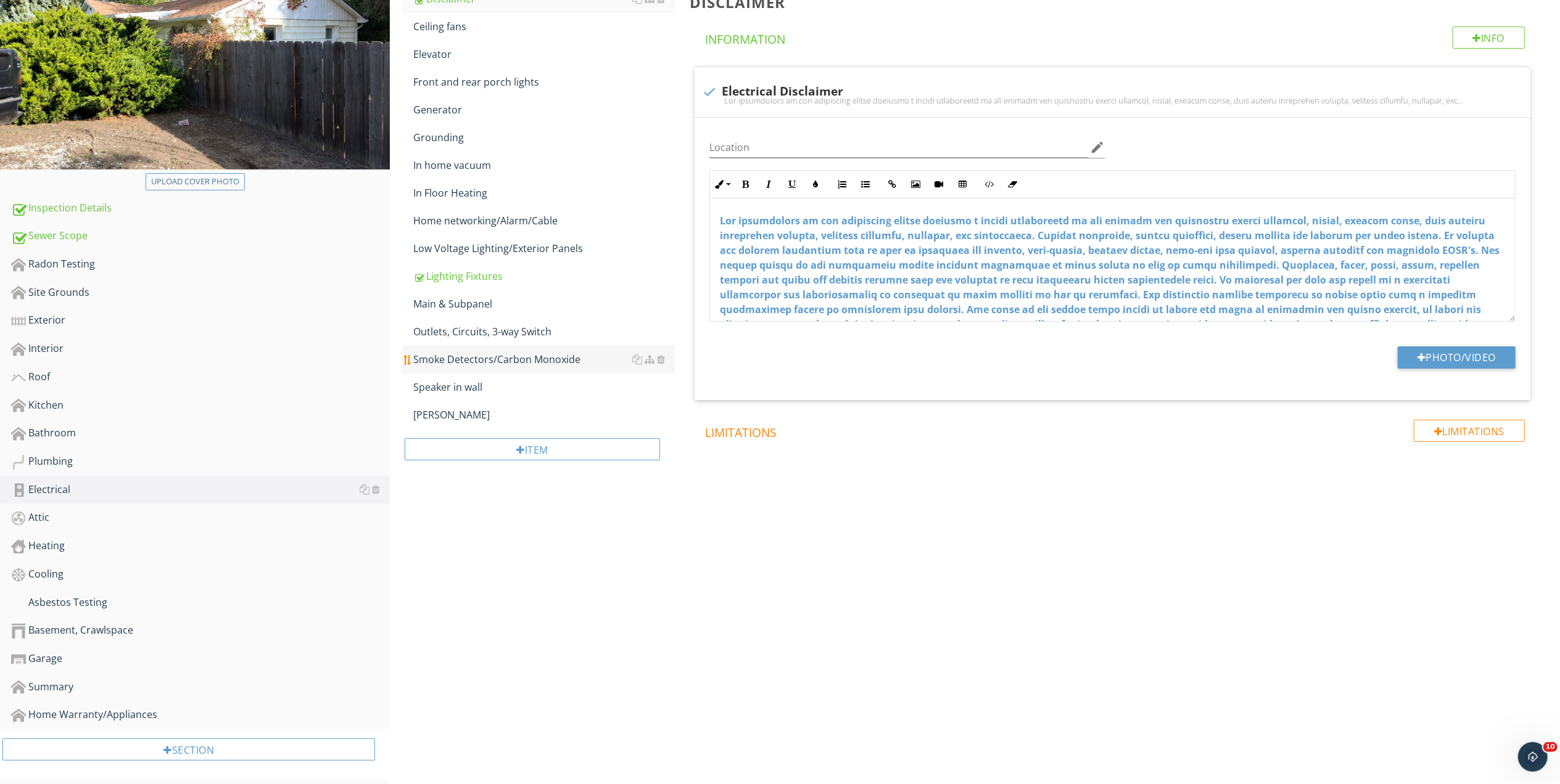
click at [501, 360] on div "Smoke Detectors/Carbon Monoxide" at bounding box center [544, 360] width 262 height 15
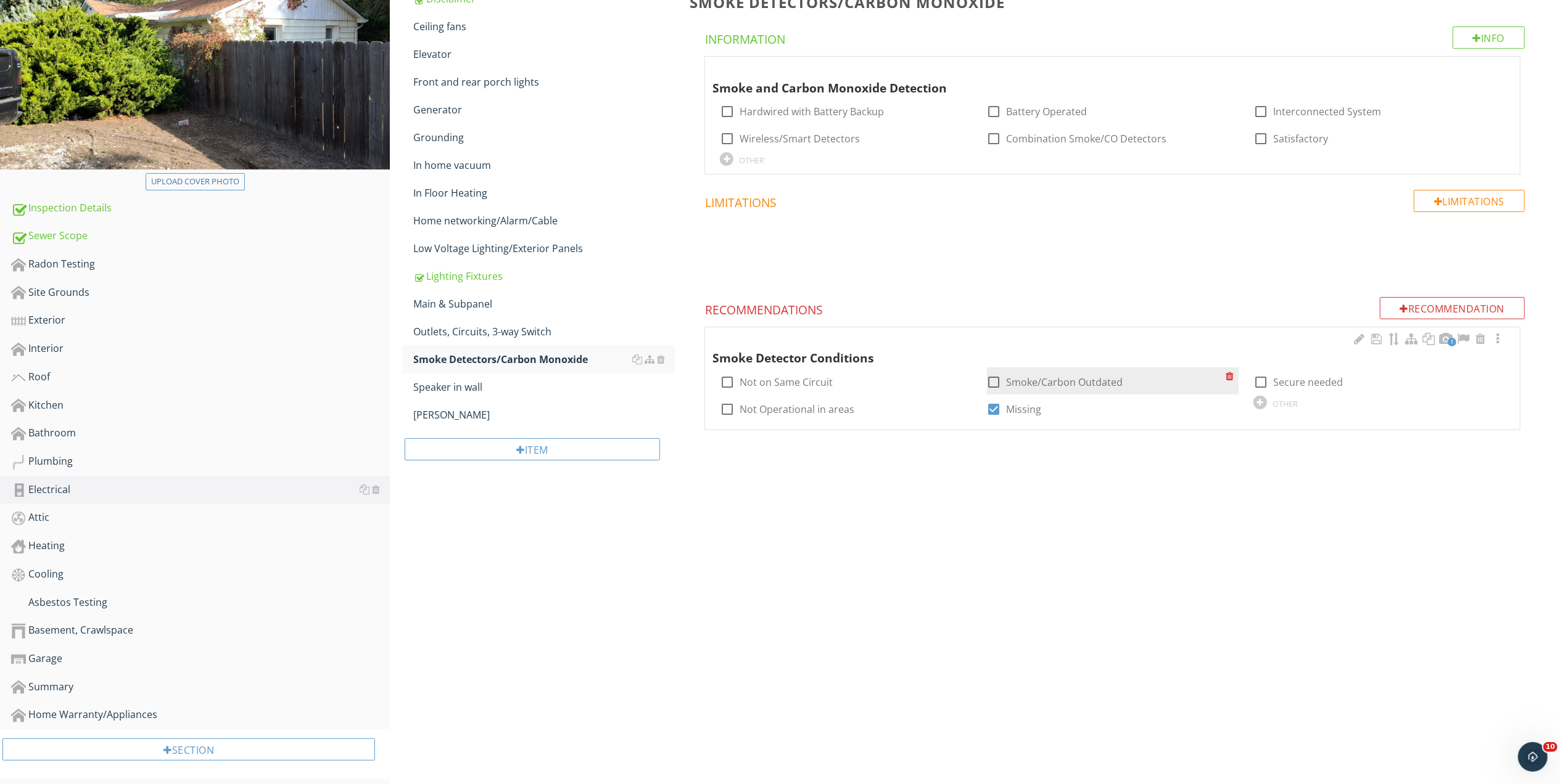
click at [992, 382] on div at bounding box center [993, 382] width 21 height 21
checkbox input "true"
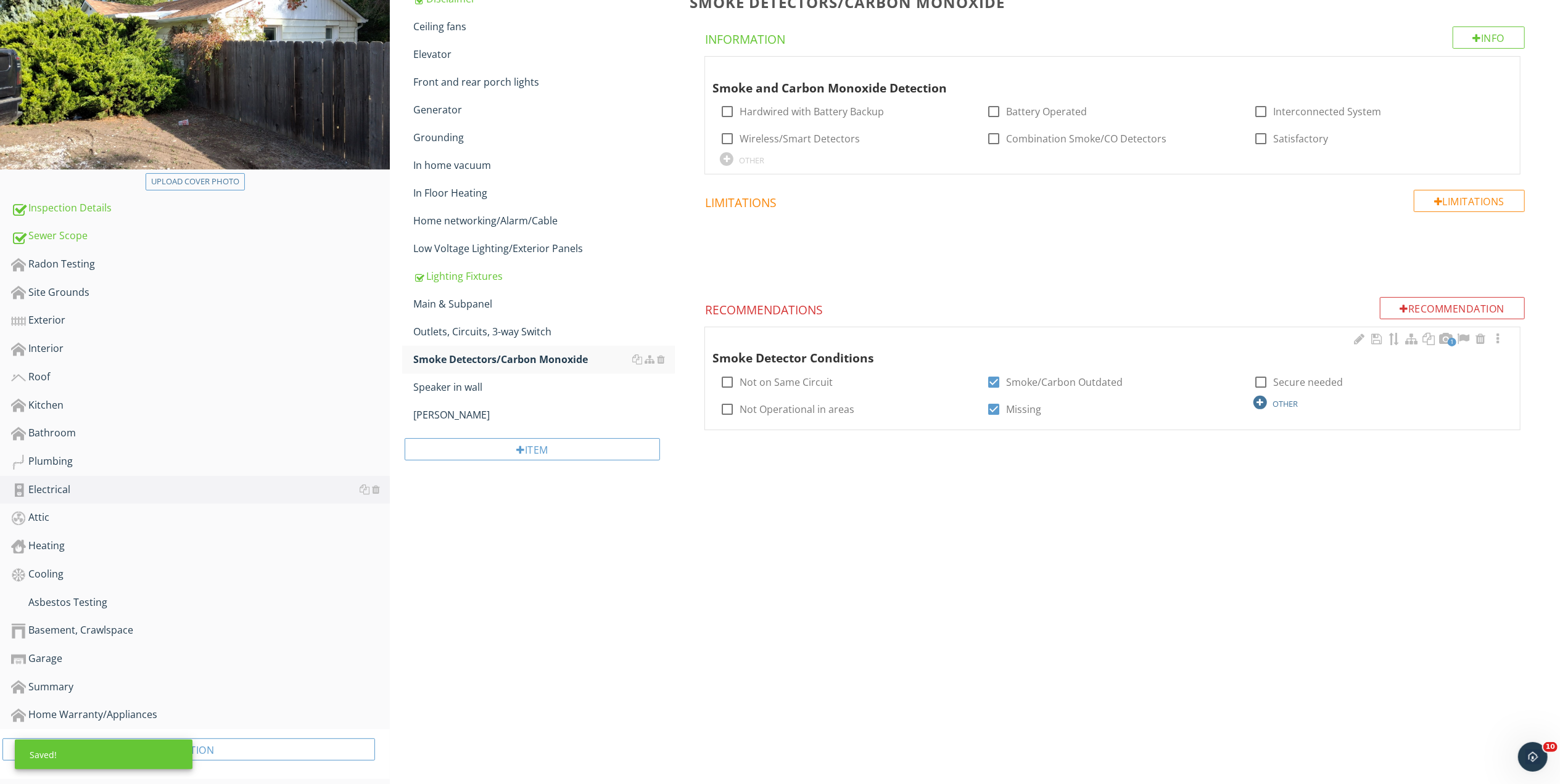
click at [1284, 404] on div "OTHER" at bounding box center [1285, 404] width 25 height 10
click at [793, 441] on input "text" at bounding box center [846, 442] width 252 height 21
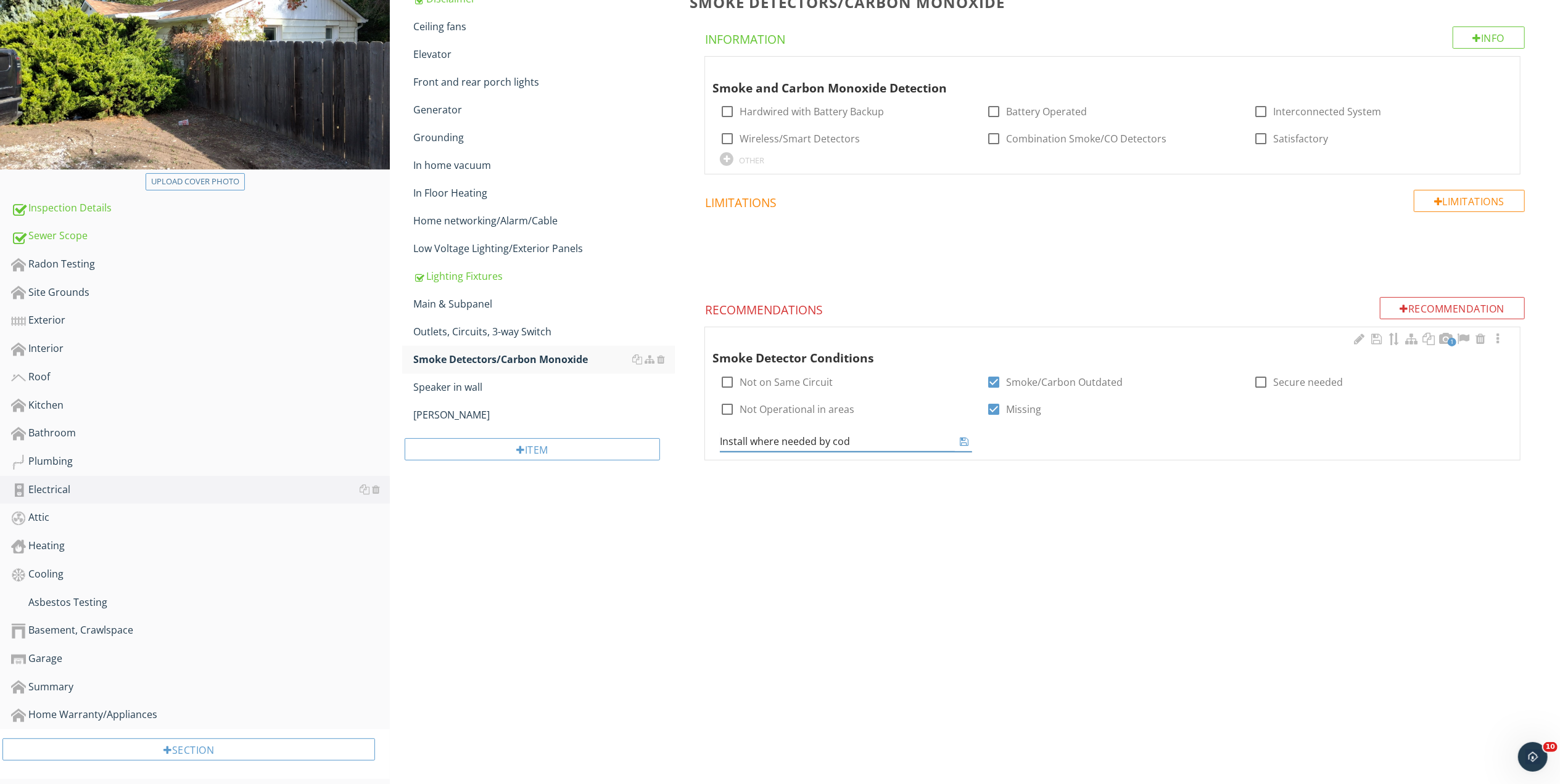
type input "Install where needed by code"
click at [962, 441] on icon at bounding box center [965, 442] width 9 height 10
drag, startPoint x: 1356, startPoint y: 340, endPoint x: 980, endPoint y: 328, distance: 376.2
click at [1355, 340] on div at bounding box center [1360, 339] width 15 height 13
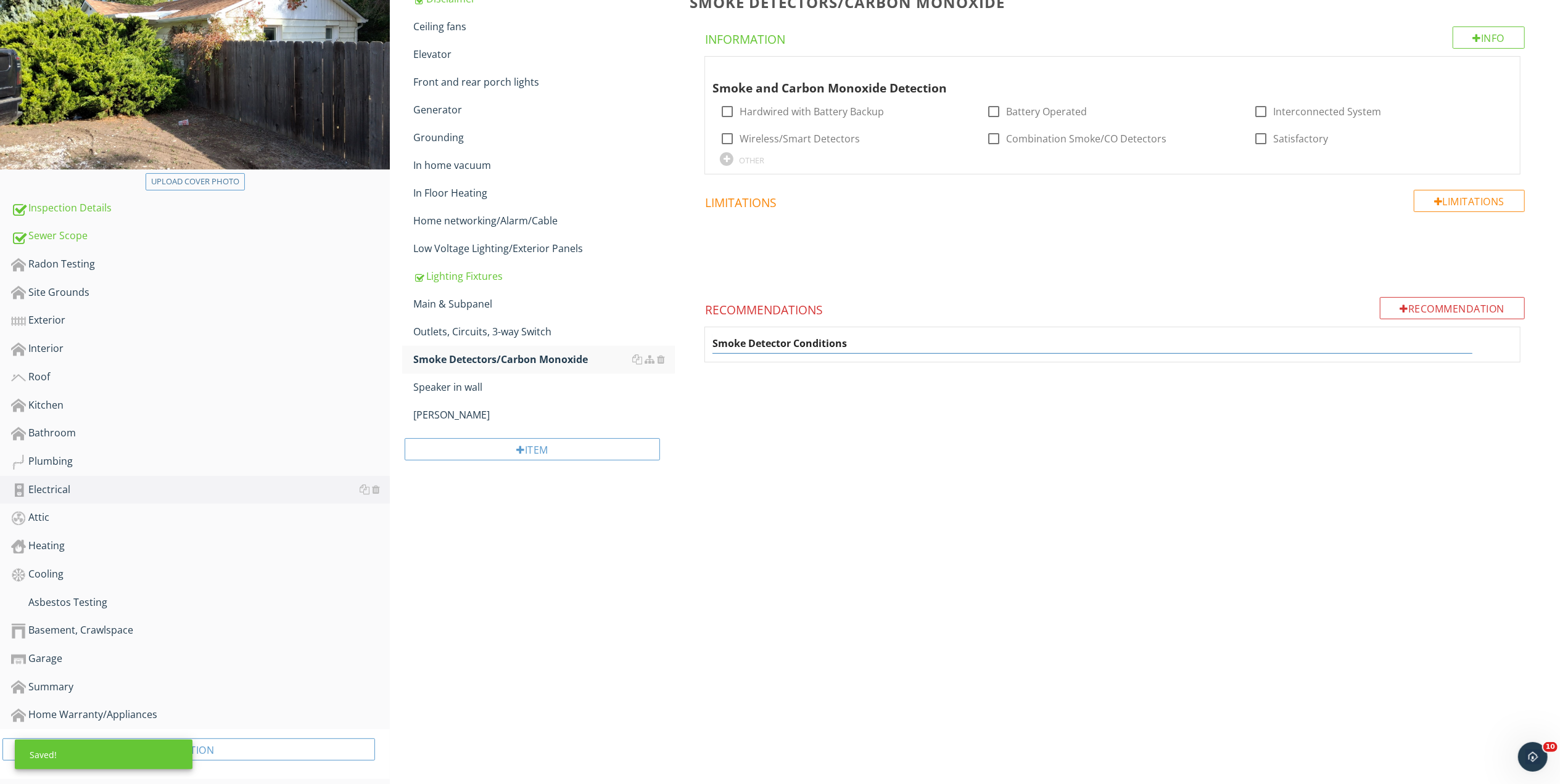
click at [746, 344] on input "Smoke Detector Conditions" at bounding box center [1092, 344] width 760 height 21
type input "Smoke/Carbon Detector Conditions"
click at [1511, 351] on div "Smoke/Carbon Detector Conditions" at bounding box center [1112, 342] width 800 height 23
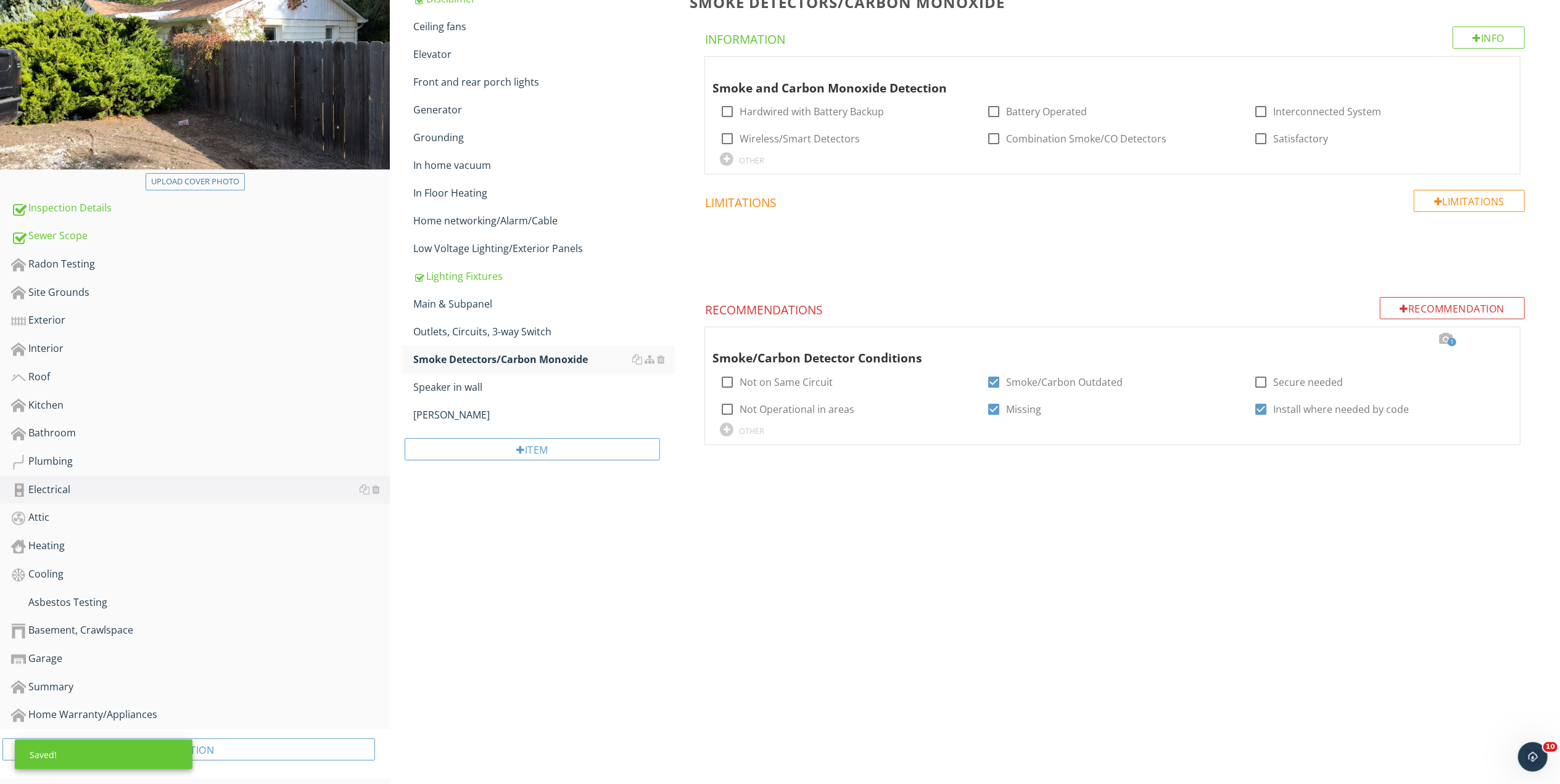
click at [1375, 339] on div at bounding box center [1377, 339] width 15 height 13
click at [1500, 339] on div at bounding box center [1497, 339] width 15 height 13
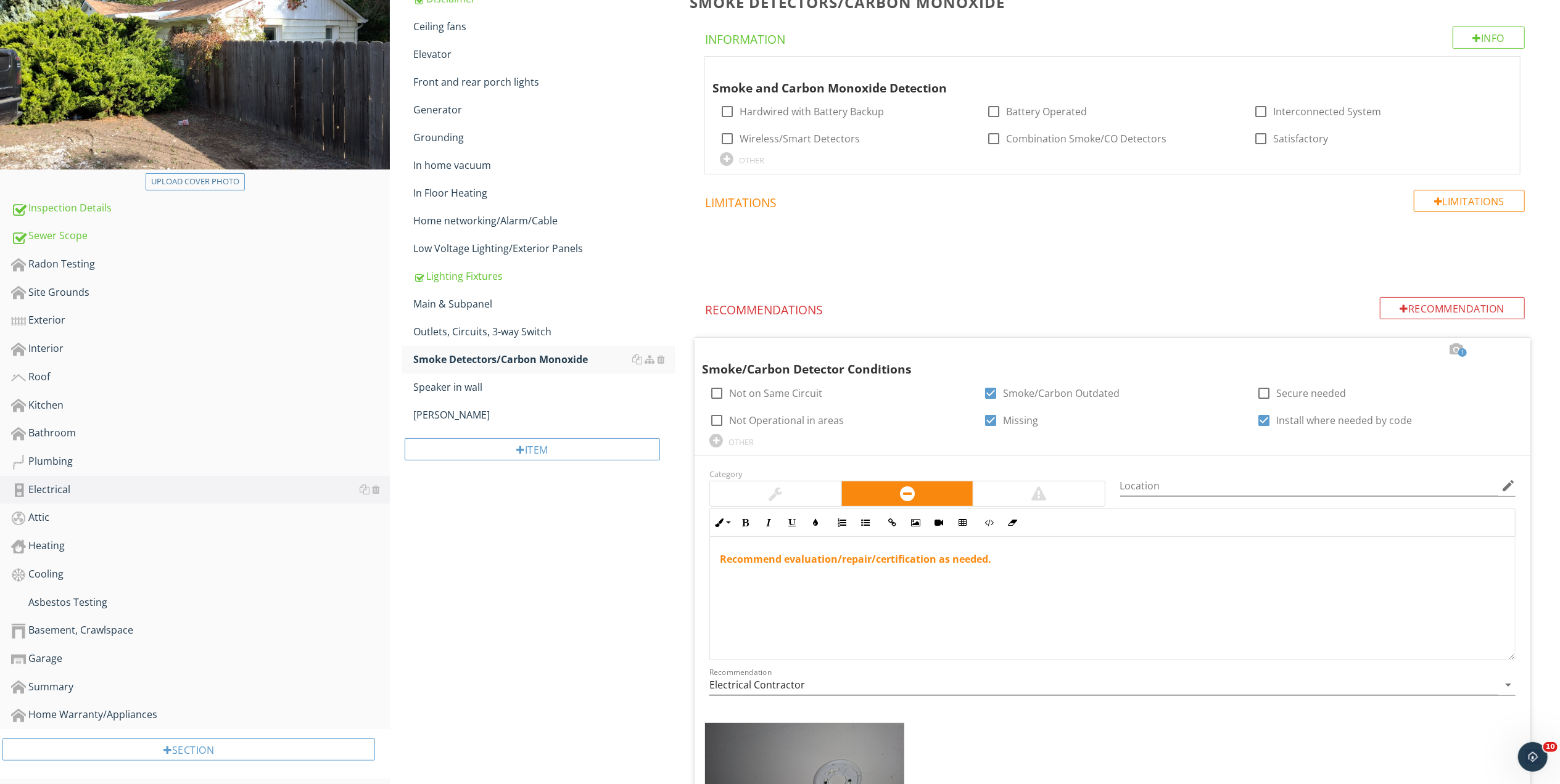
click at [1032, 484] on div at bounding box center [1039, 493] width 131 height 24
click at [851, 569] on div "Recommend evaluation/repair/certification as needed." at bounding box center [1112, 598] width 805 height 123
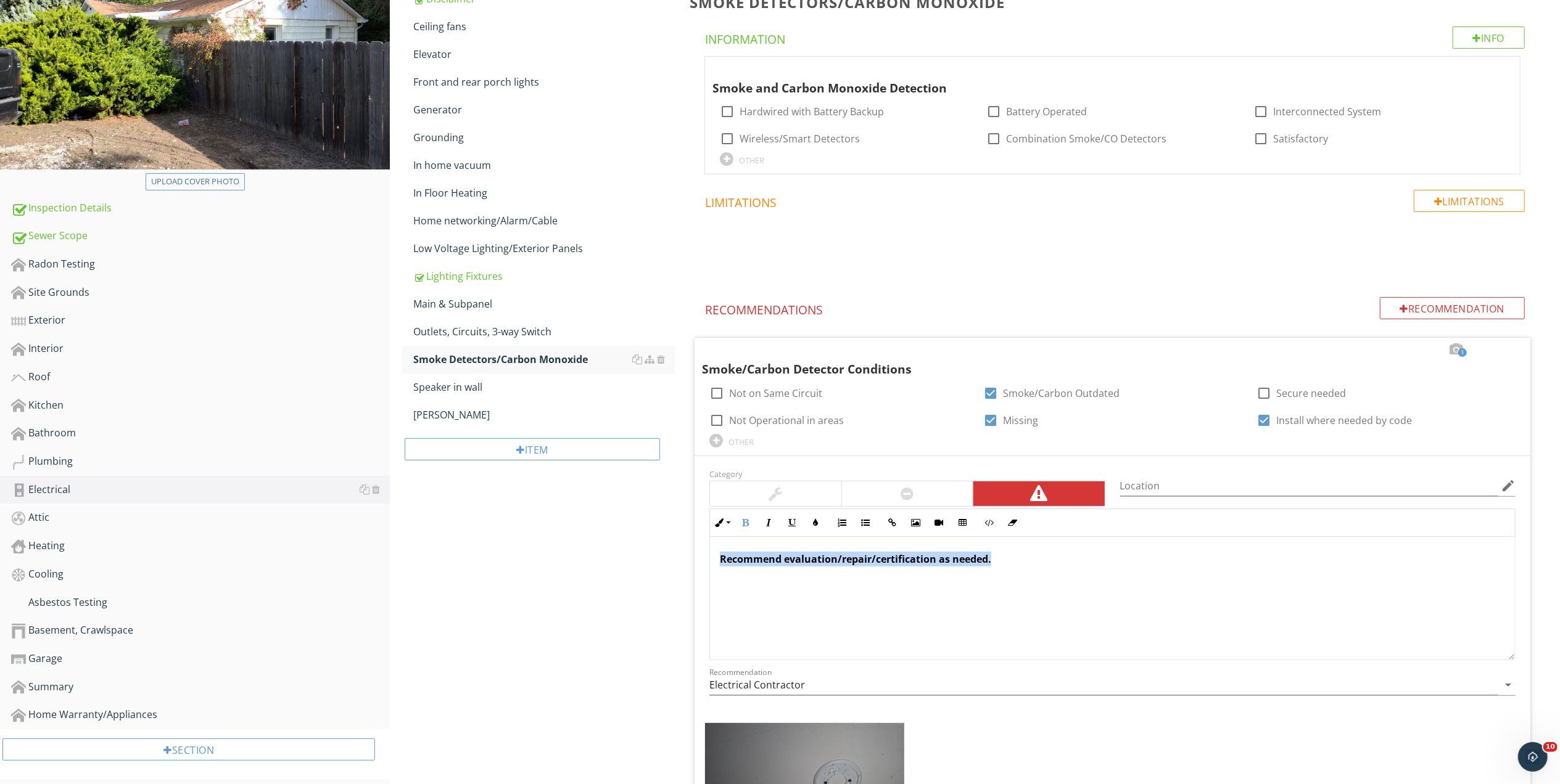
click at [853, 568] on div "Recommend evaluation/repair/certification as needed." at bounding box center [1112, 598] width 805 height 123
click at [818, 521] on icon "button" at bounding box center [816, 523] width 9 height 9
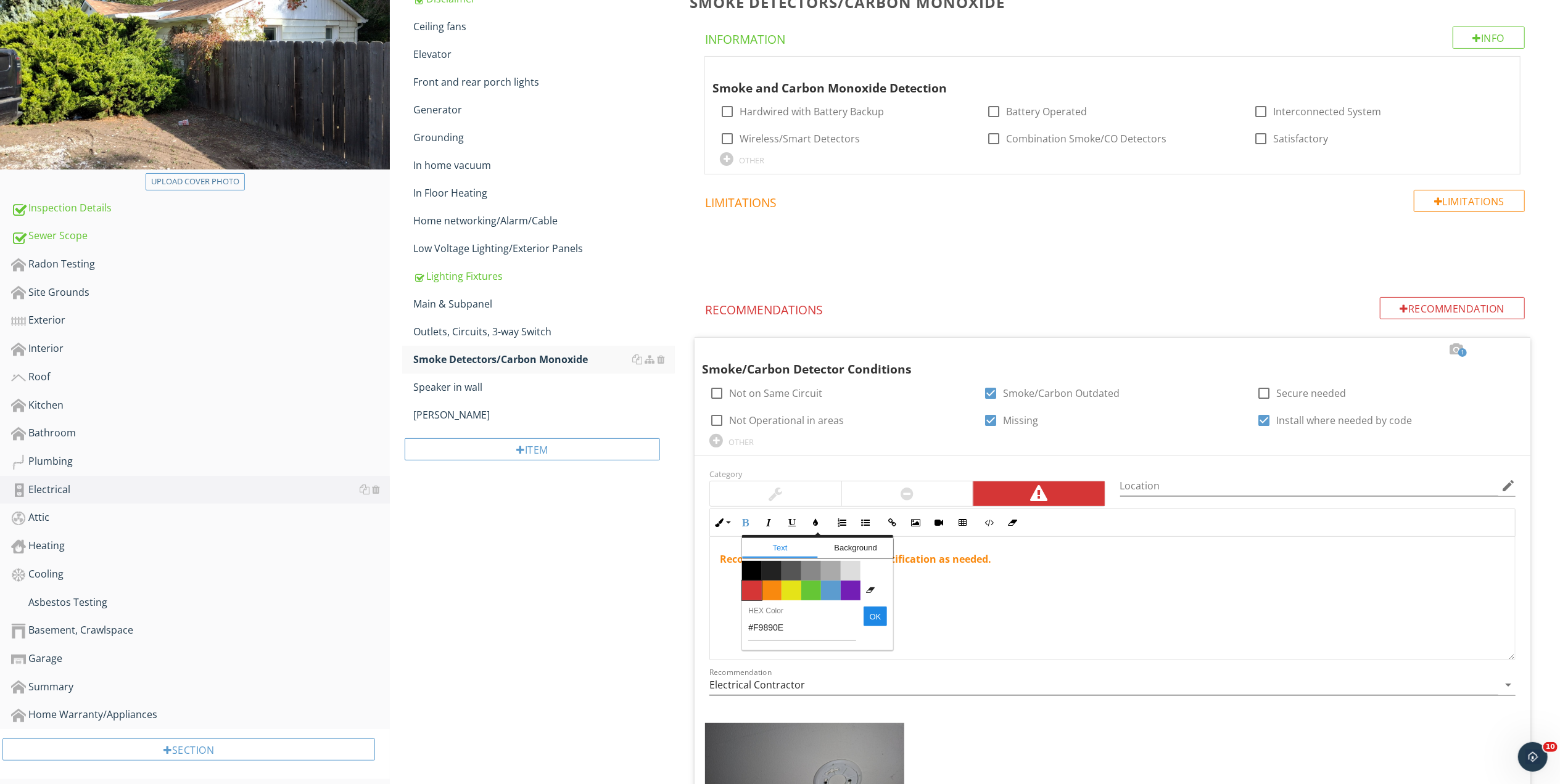
click at [751, 593] on span "Color #d53636" at bounding box center [752, 591] width 20 height 20
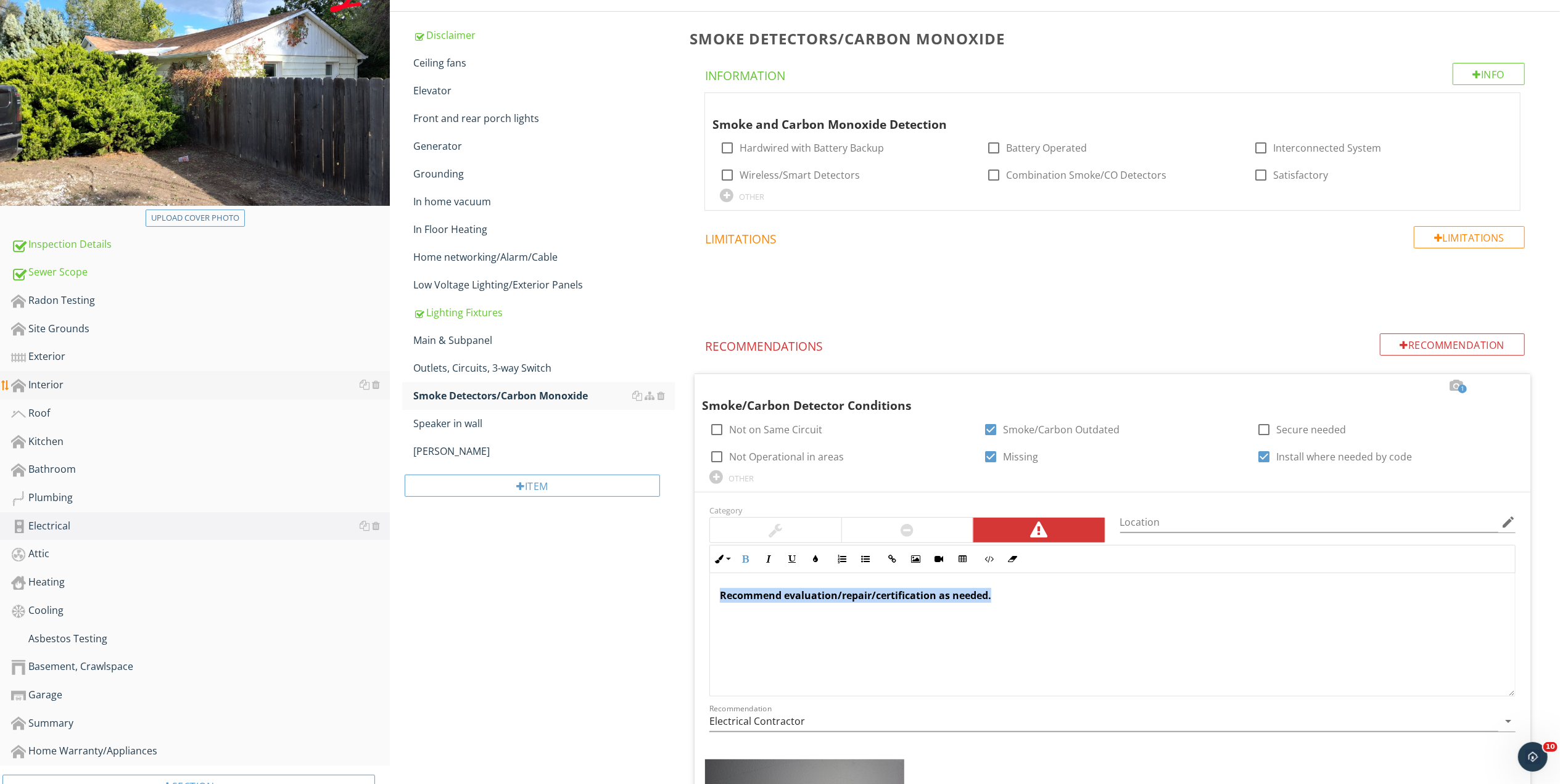
scroll to position [143, 0]
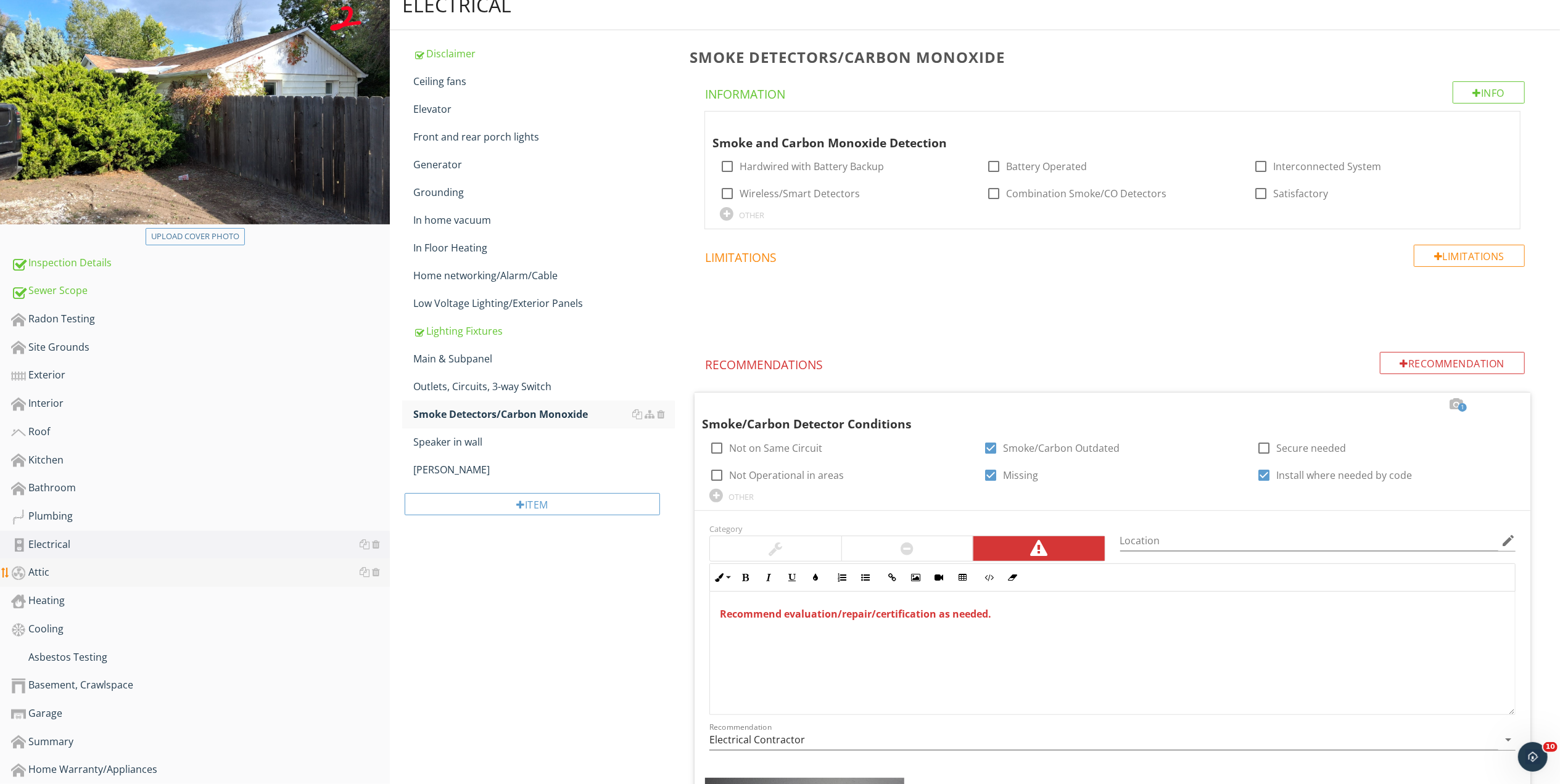
click at [46, 568] on div "Attic" at bounding box center [200, 573] width 379 height 16
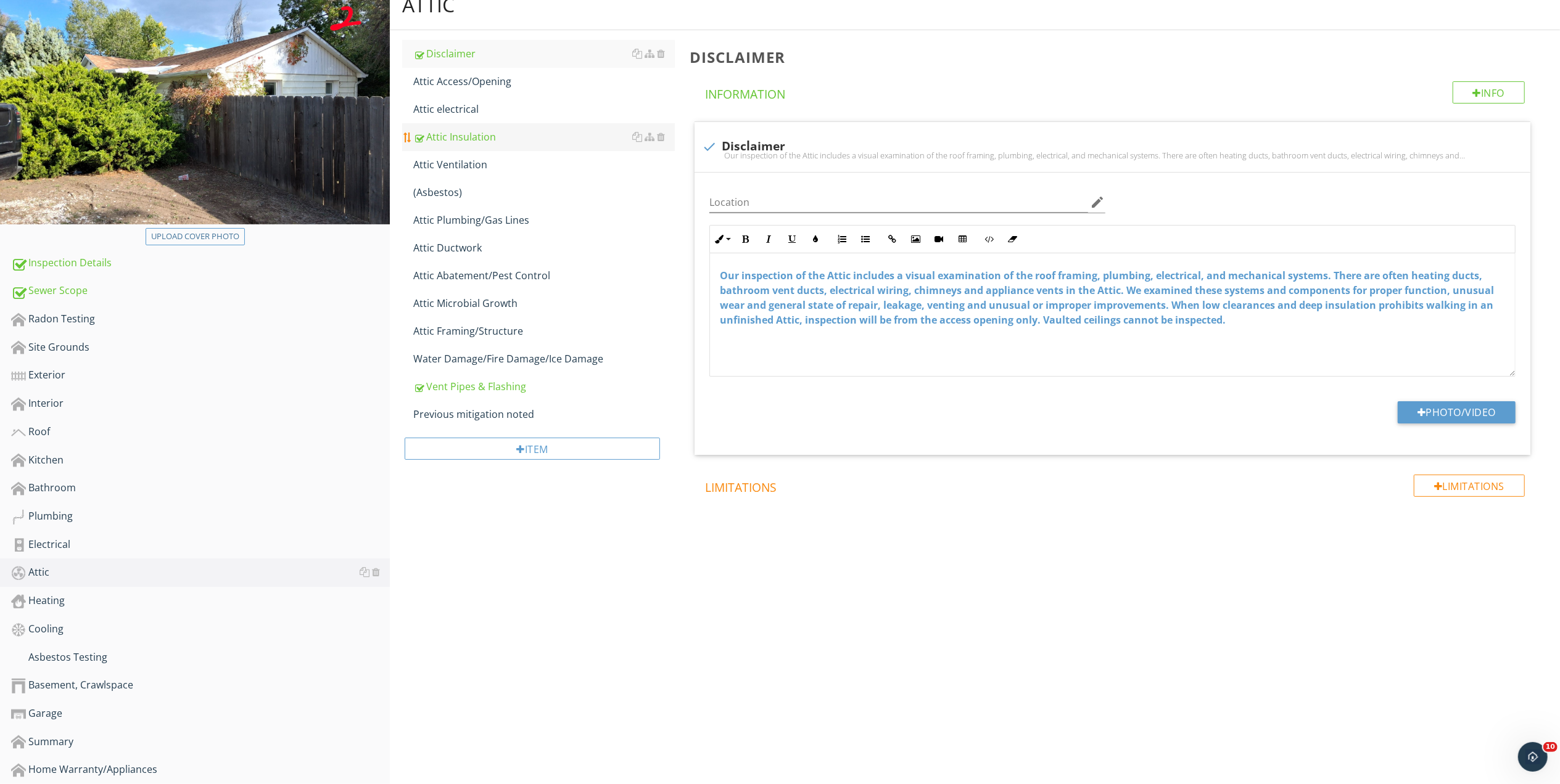
click at [463, 138] on div "Attic Insulation" at bounding box center [544, 137] width 262 height 15
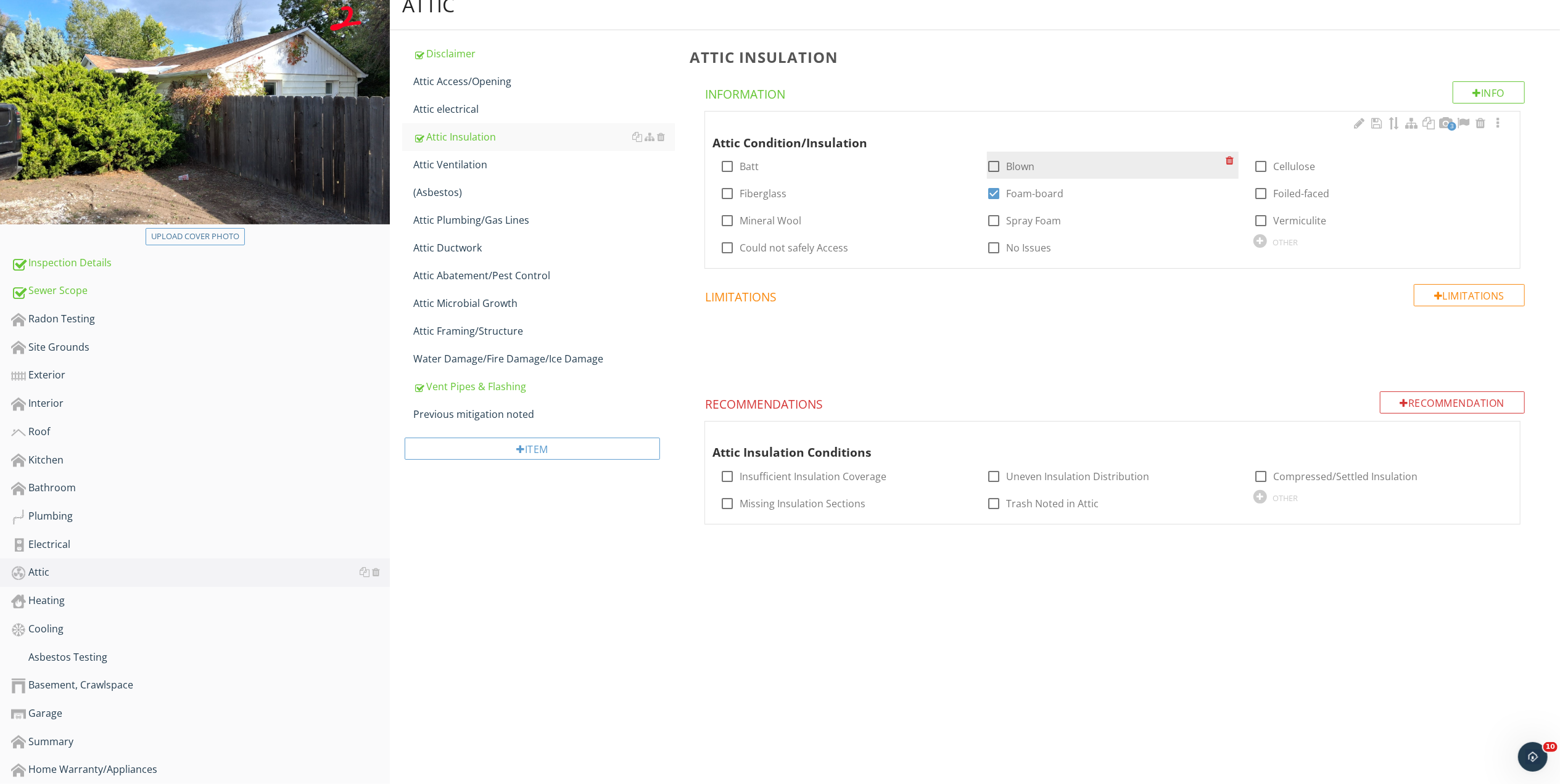
click at [990, 166] on div at bounding box center [993, 166] width 21 height 21
checkbox input "true"
click at [992, 197] on div at bounding box center [993, 193] width 21 height 21
checkbox input "false"
click at [1497, 123] on div at bounding box center [1497, 123] width 15 height 13
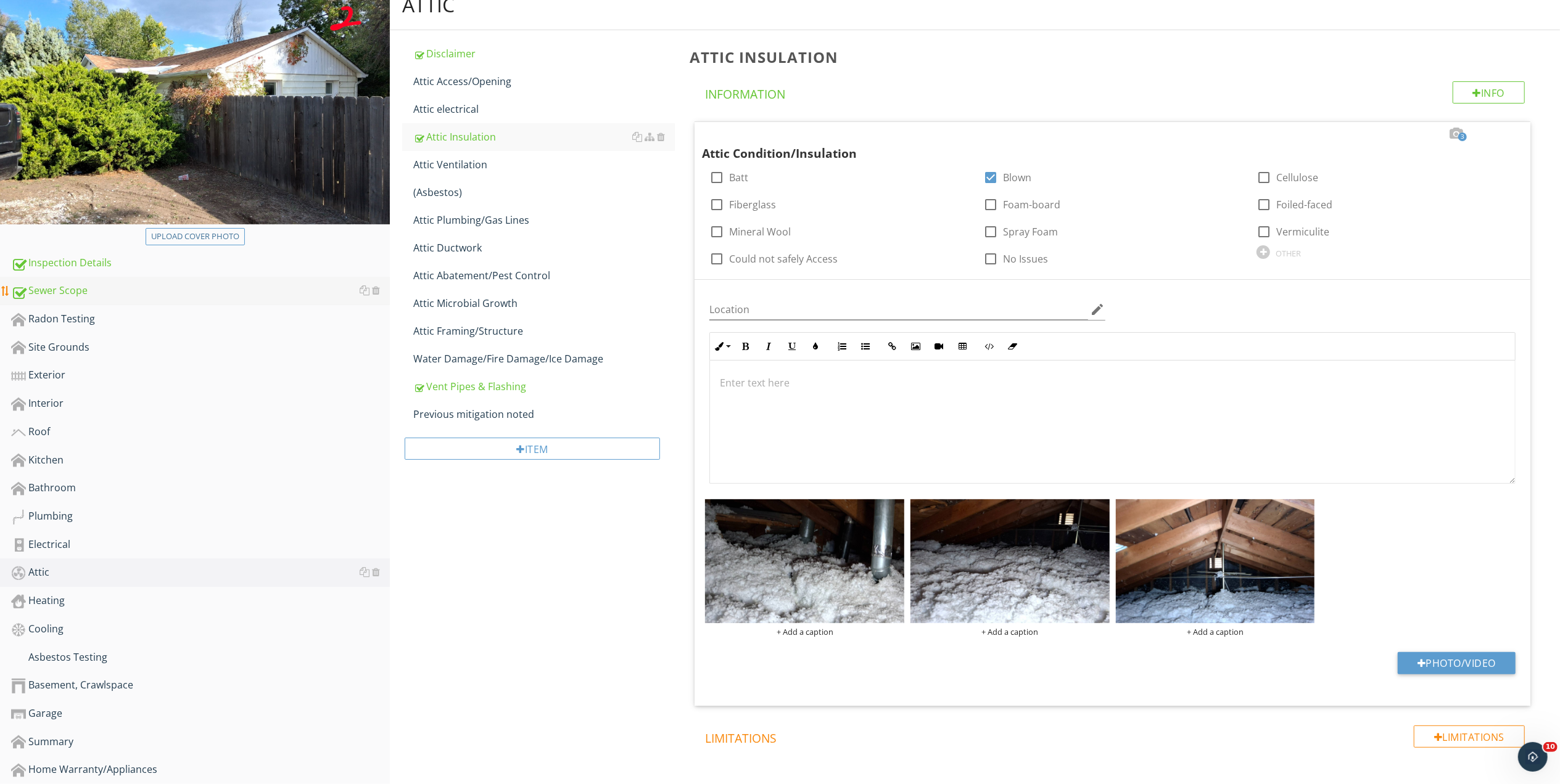
click at [63, 299] on link "Sewer Scope" at bounding box center [200, 290] width 379 height 28
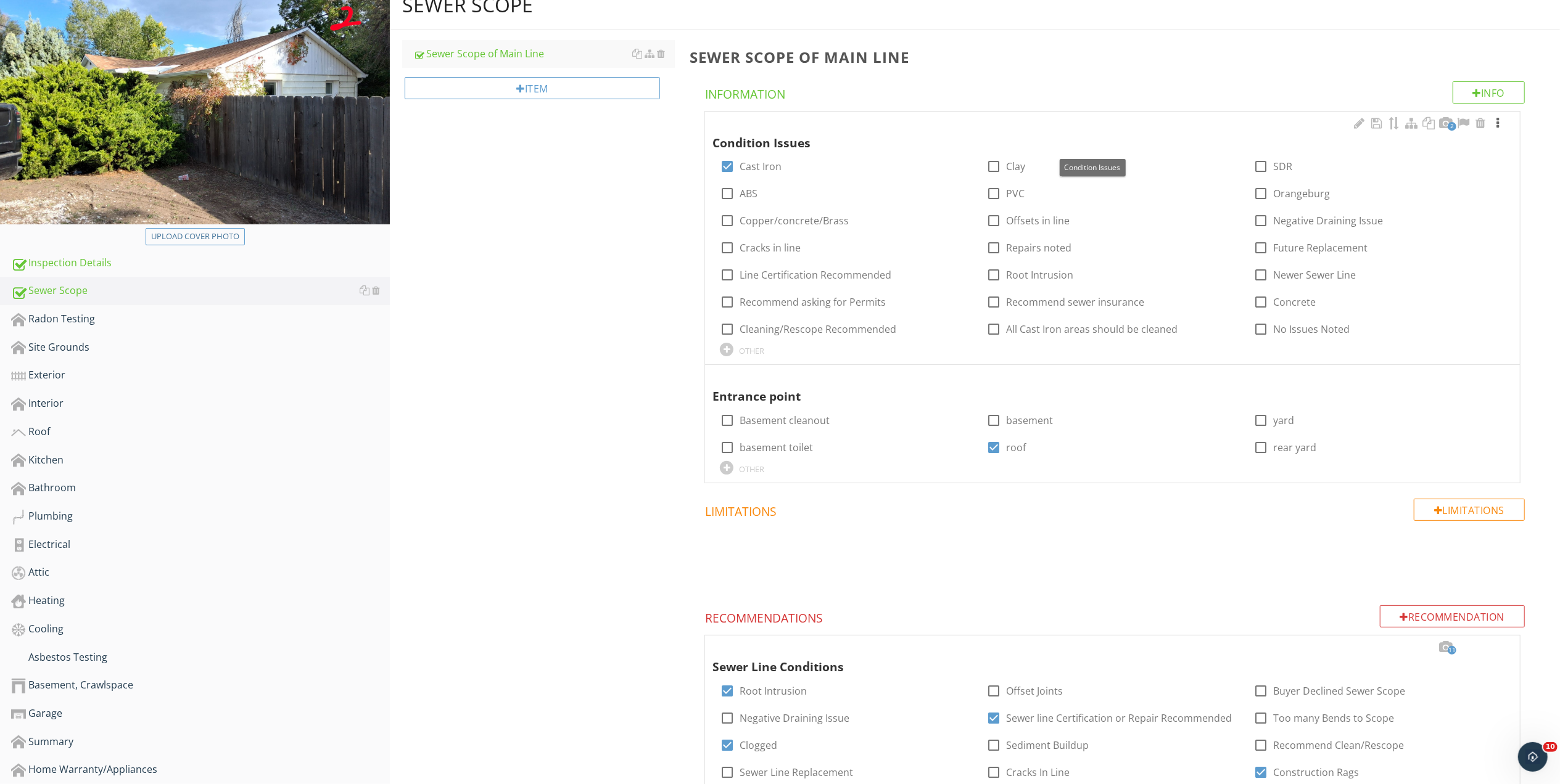
click at [1499, 123] on div at bounding box center [1497, 123] width 15 height 13
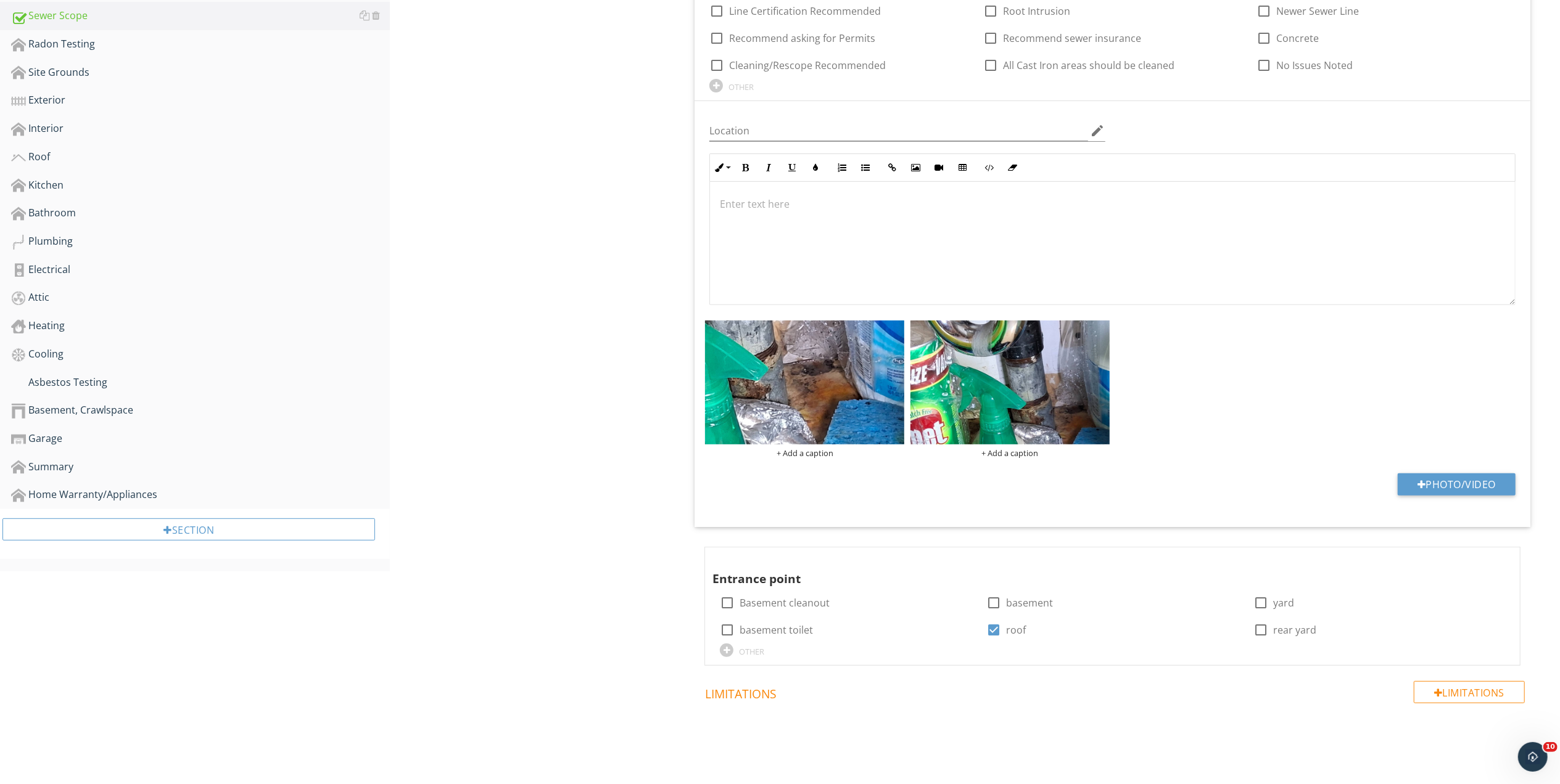
scroll to position [143, 0]
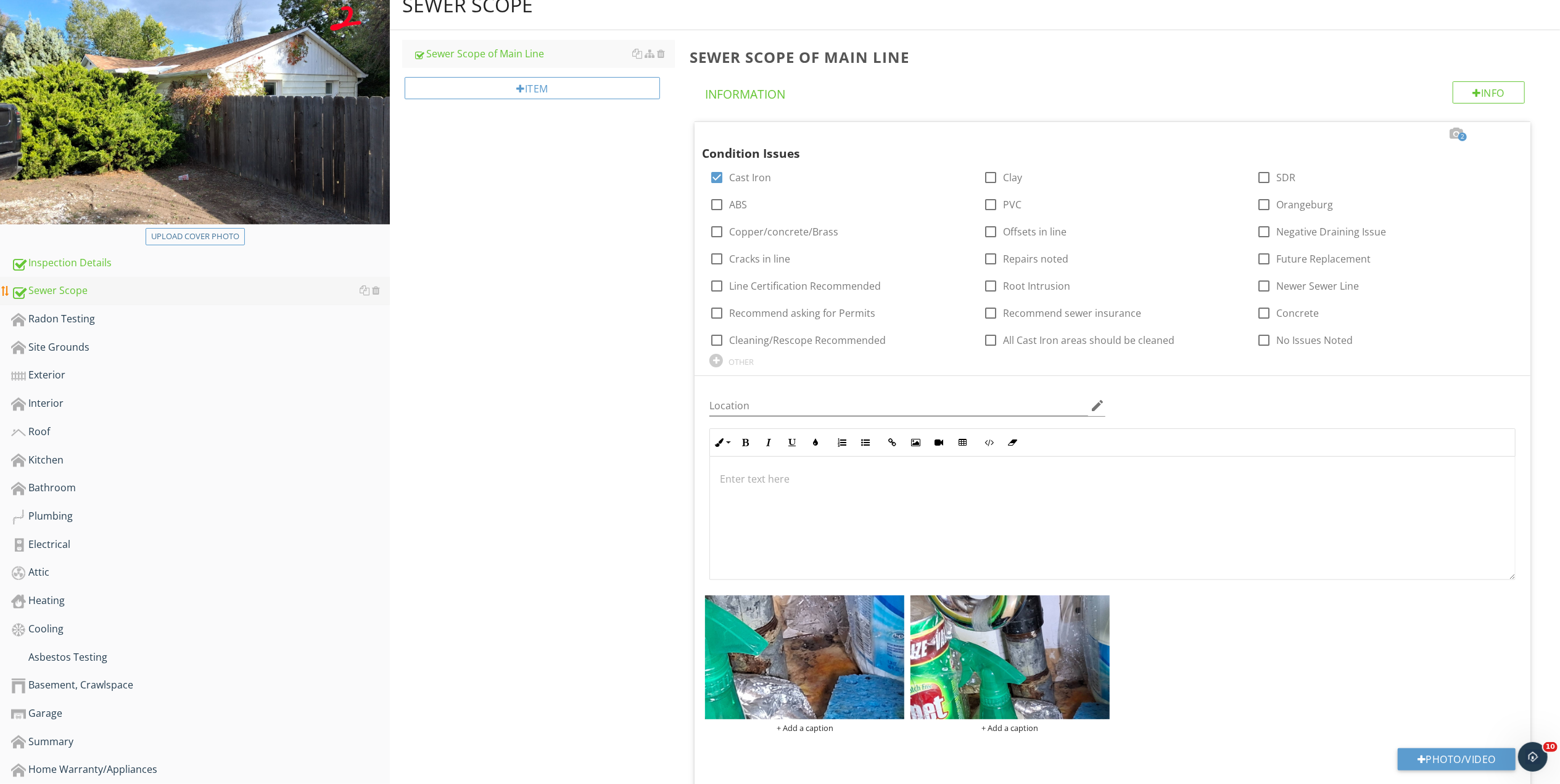
click at [64, 294] on div "Sewer Scope" at bounding box center [200, 291] width 379 height 16
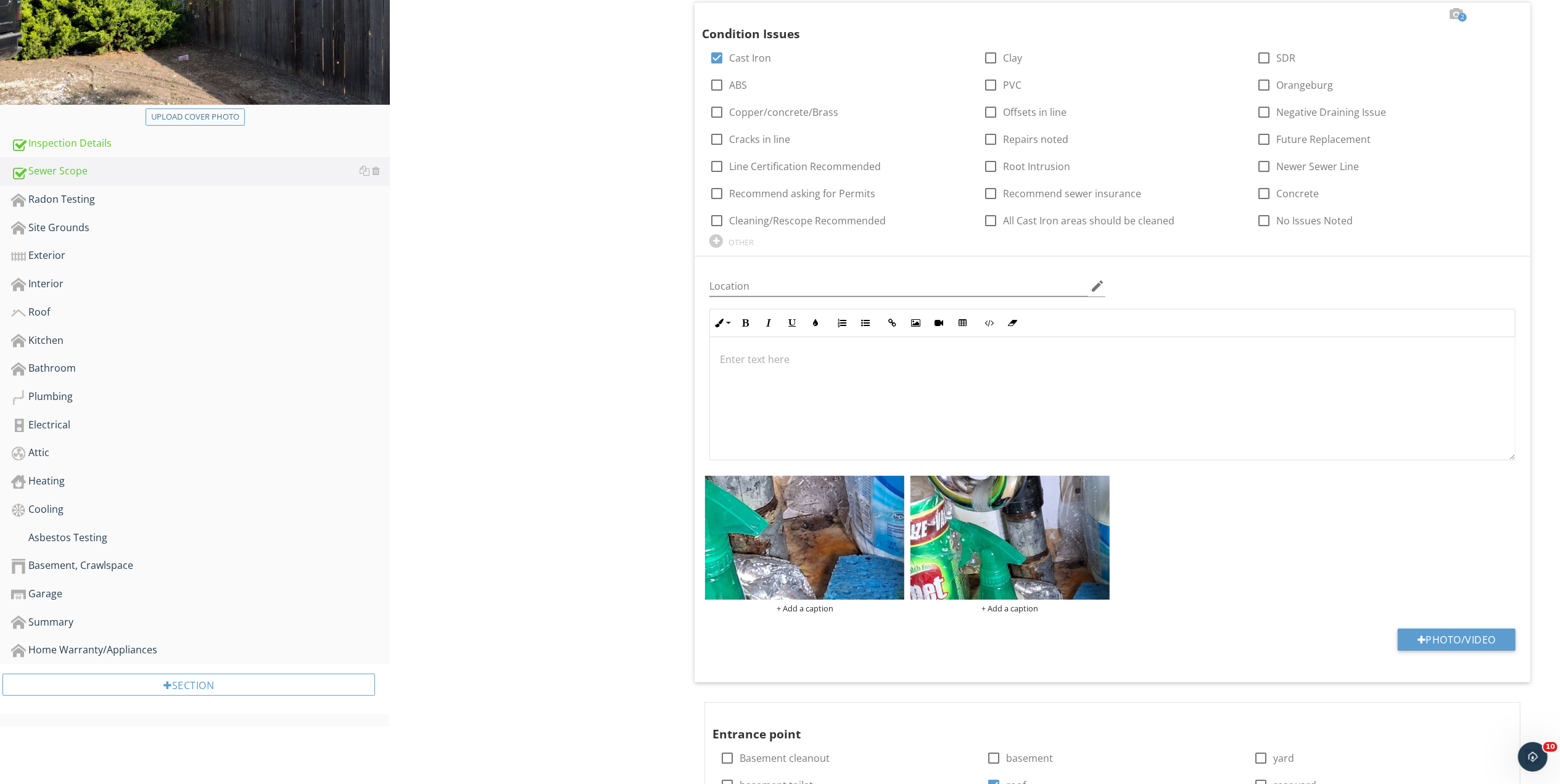
scroll to position [328, 0]
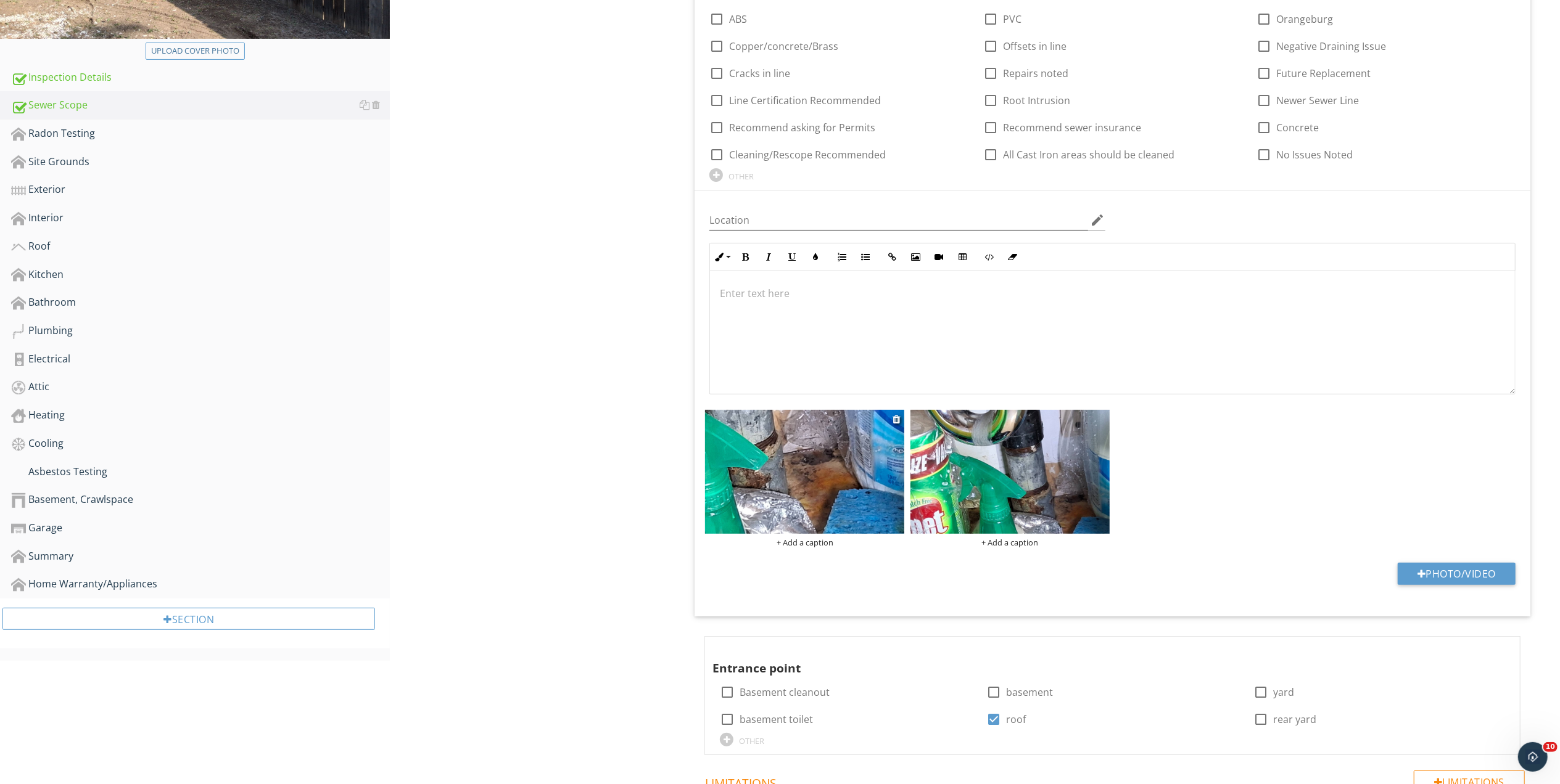
click at [846, 481] on img at bounding box center [804, 472] width 199 height 125
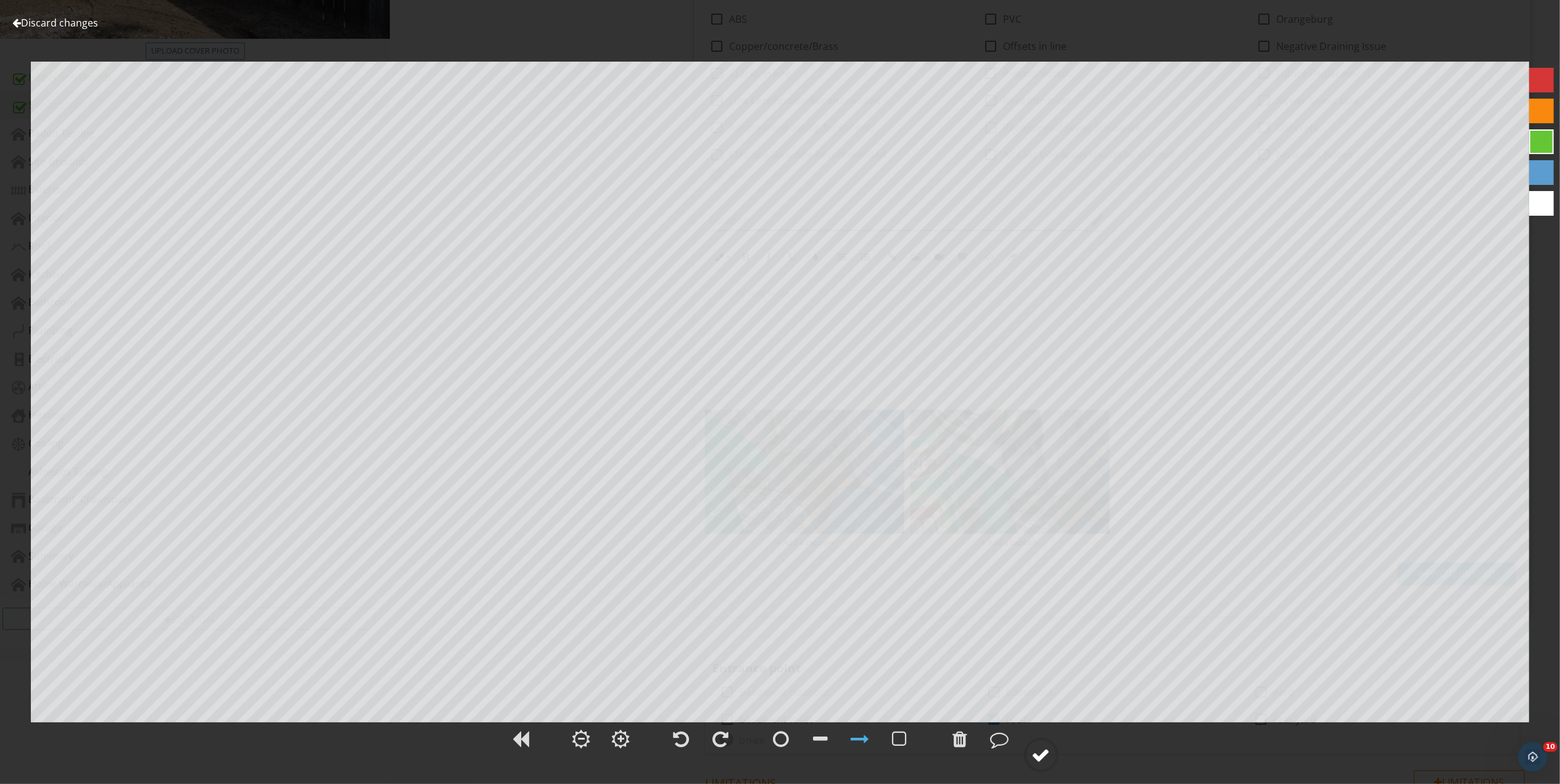
click at [1037, 757] on div at bounding box center [1041, 755] width 19 height 19
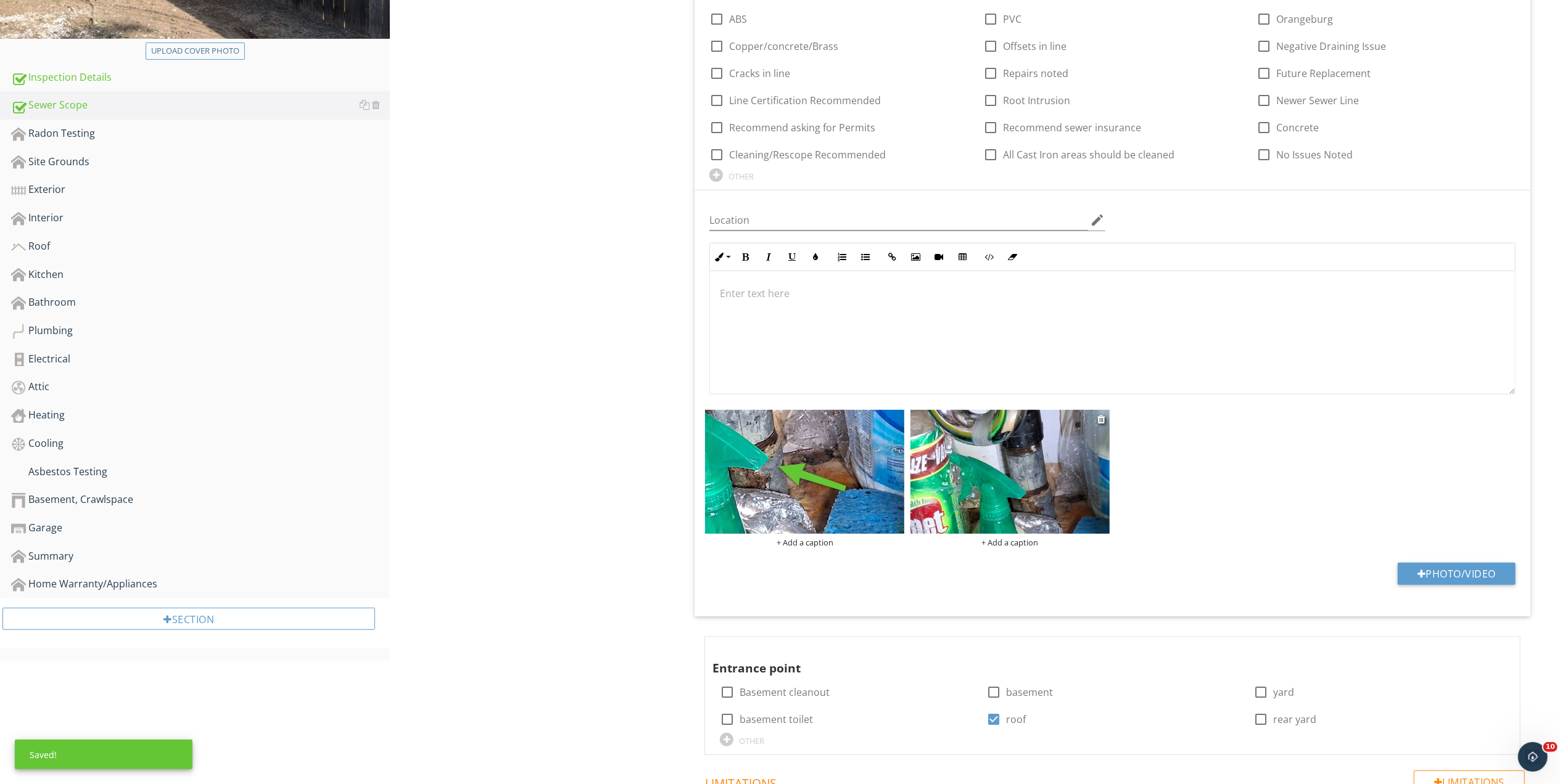
click at [1054, 491] on img at bounding box center [1010, 472] width 199 height 125
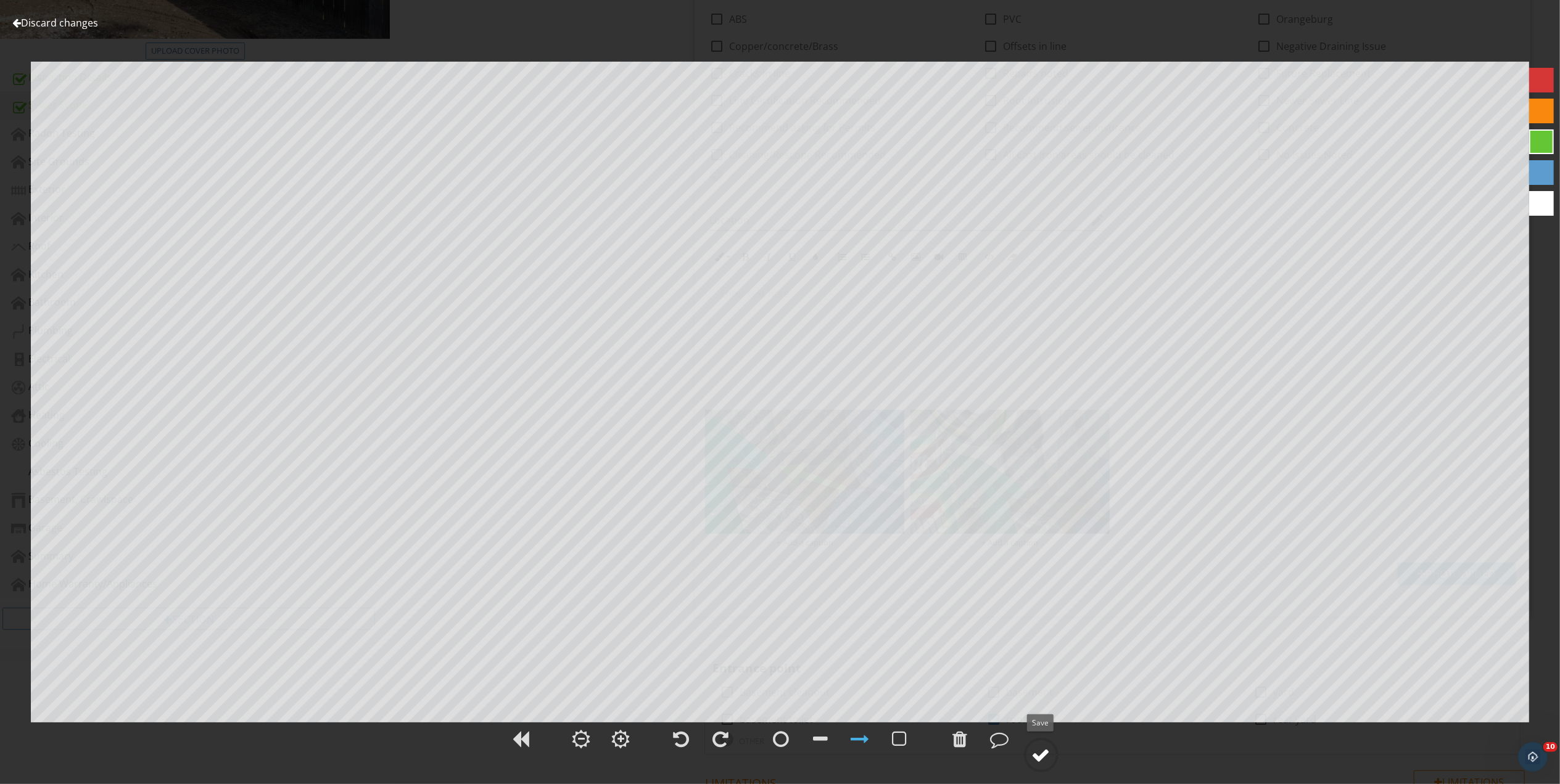
click at [1044, 753] on div at bounding box center [1041, 755] width 19 height 19
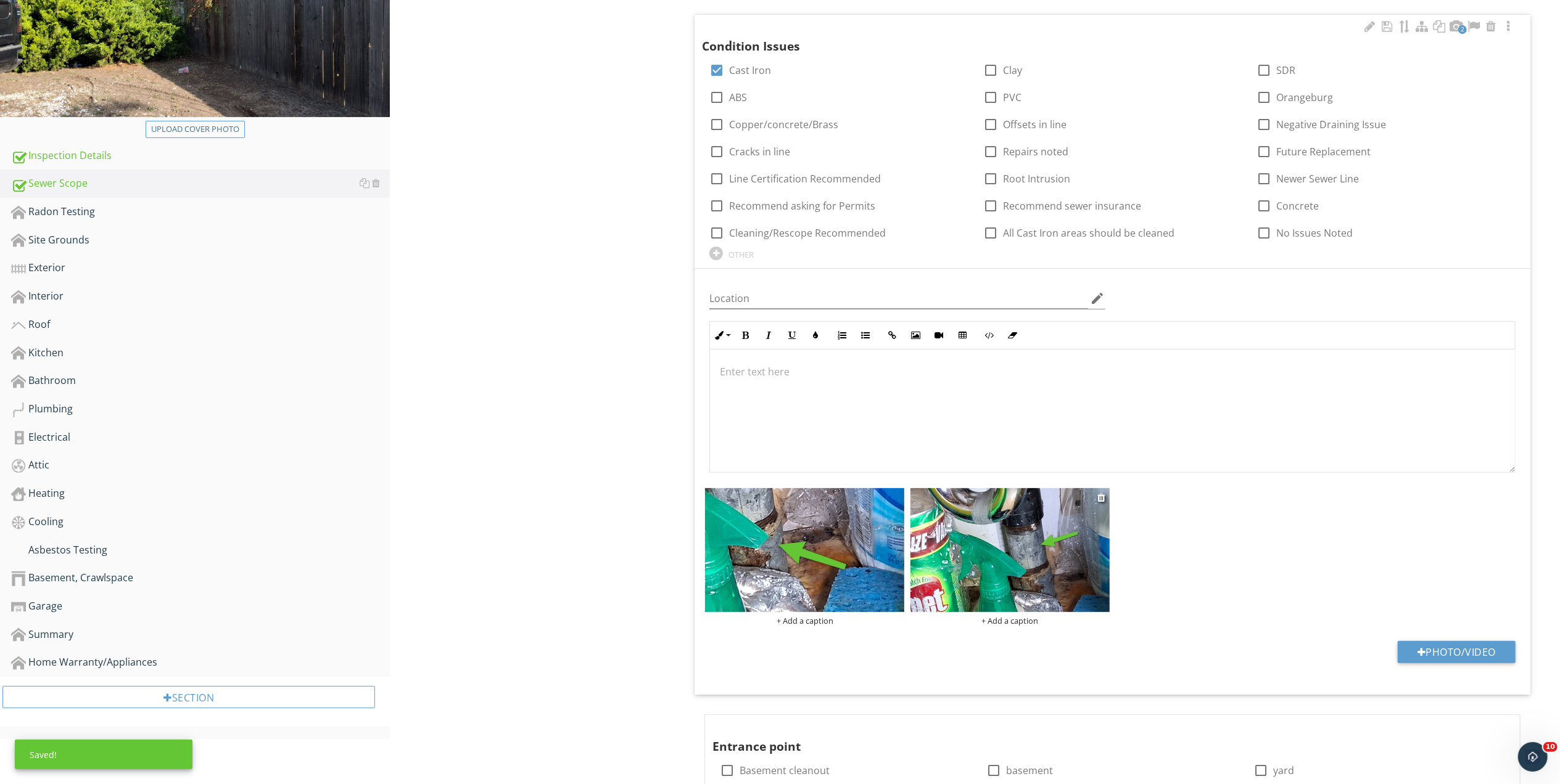
scroll to position [109, 0]
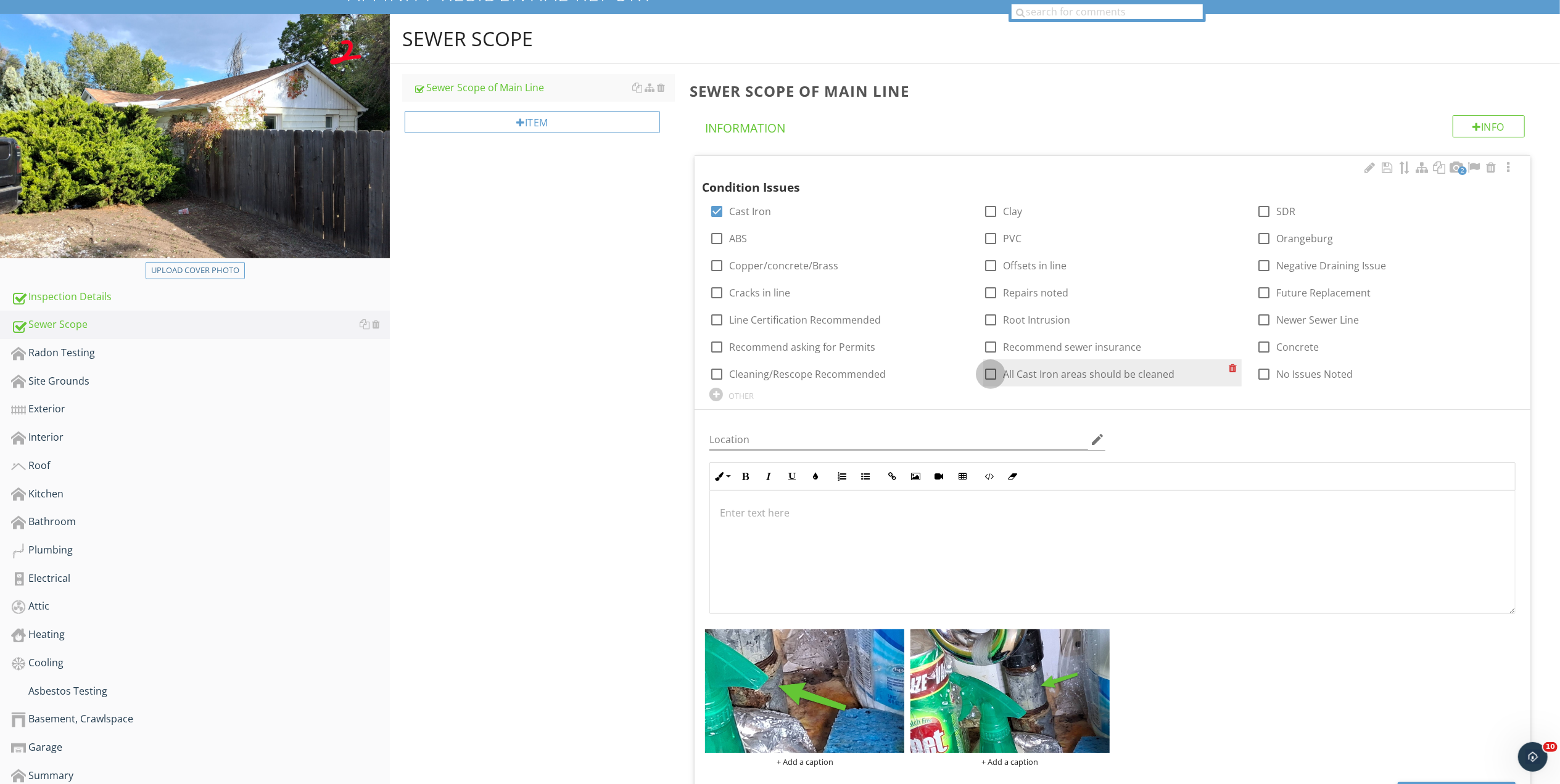
click at [992, 375] on div at bounding box center [990, 374] width 21 height 21
checkbox input "true"
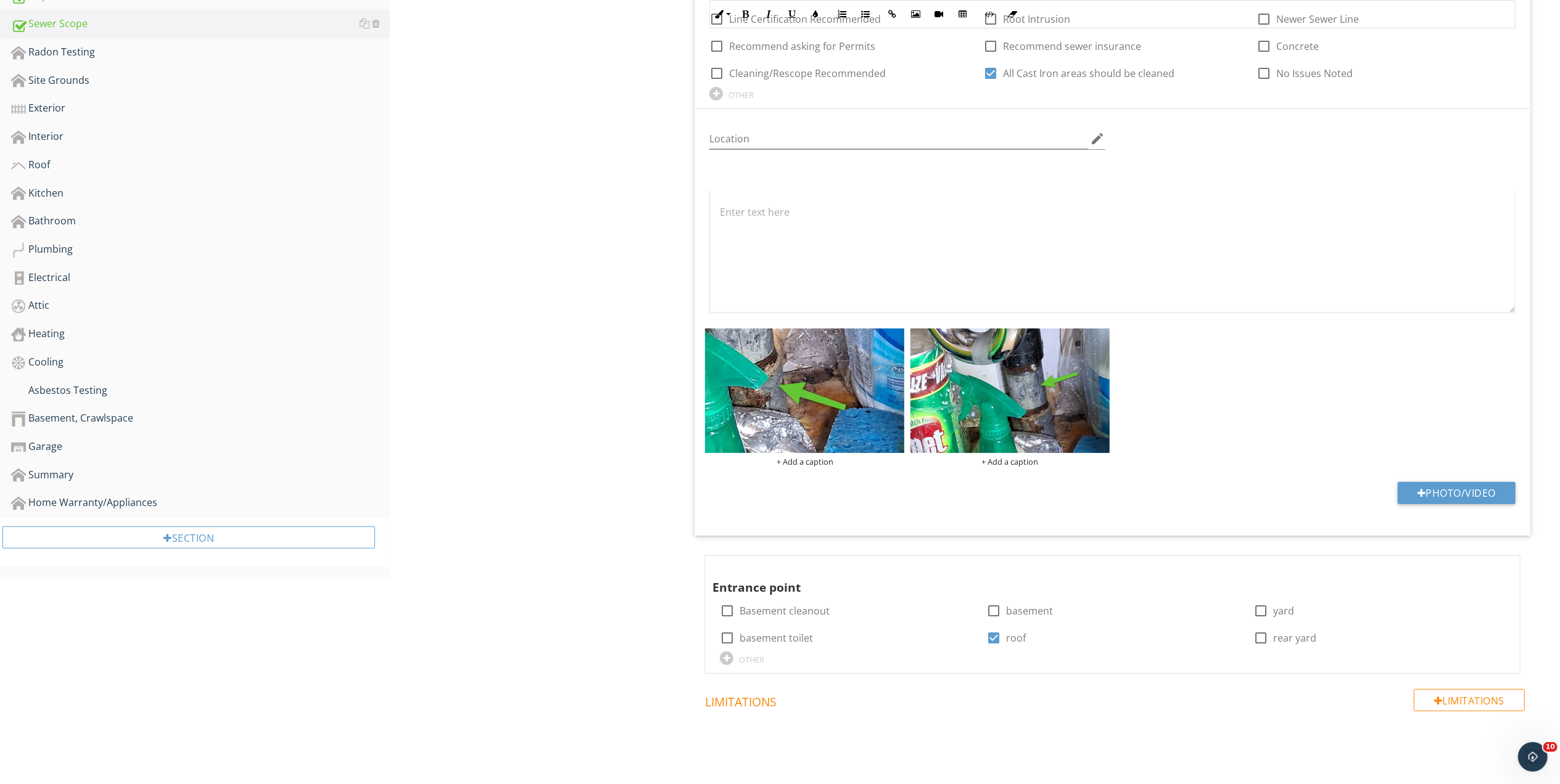
scroll to position [696, 0]
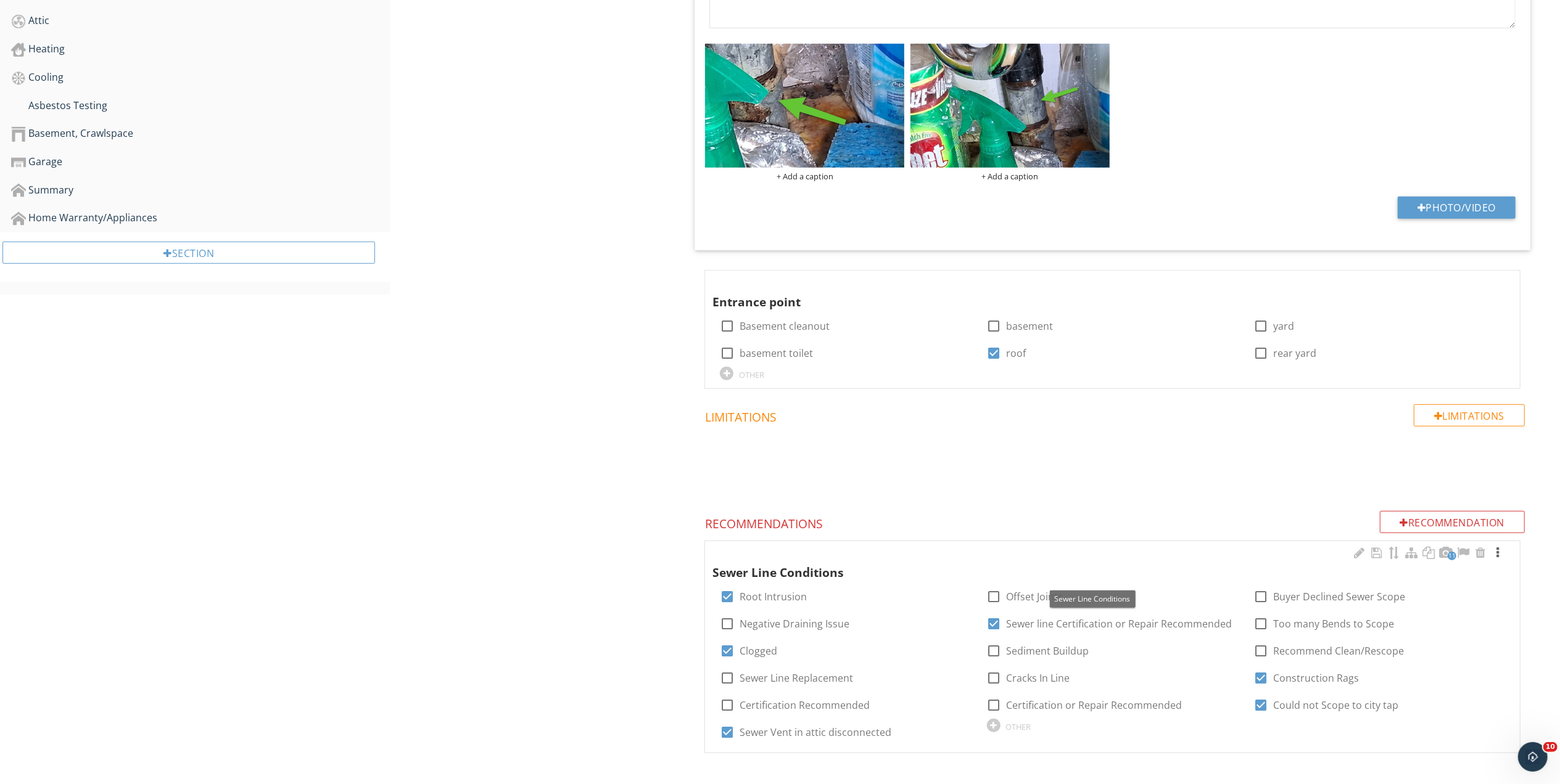
click at [1500, 553] on div at bounding box center [1497, 553] width 15 height 13
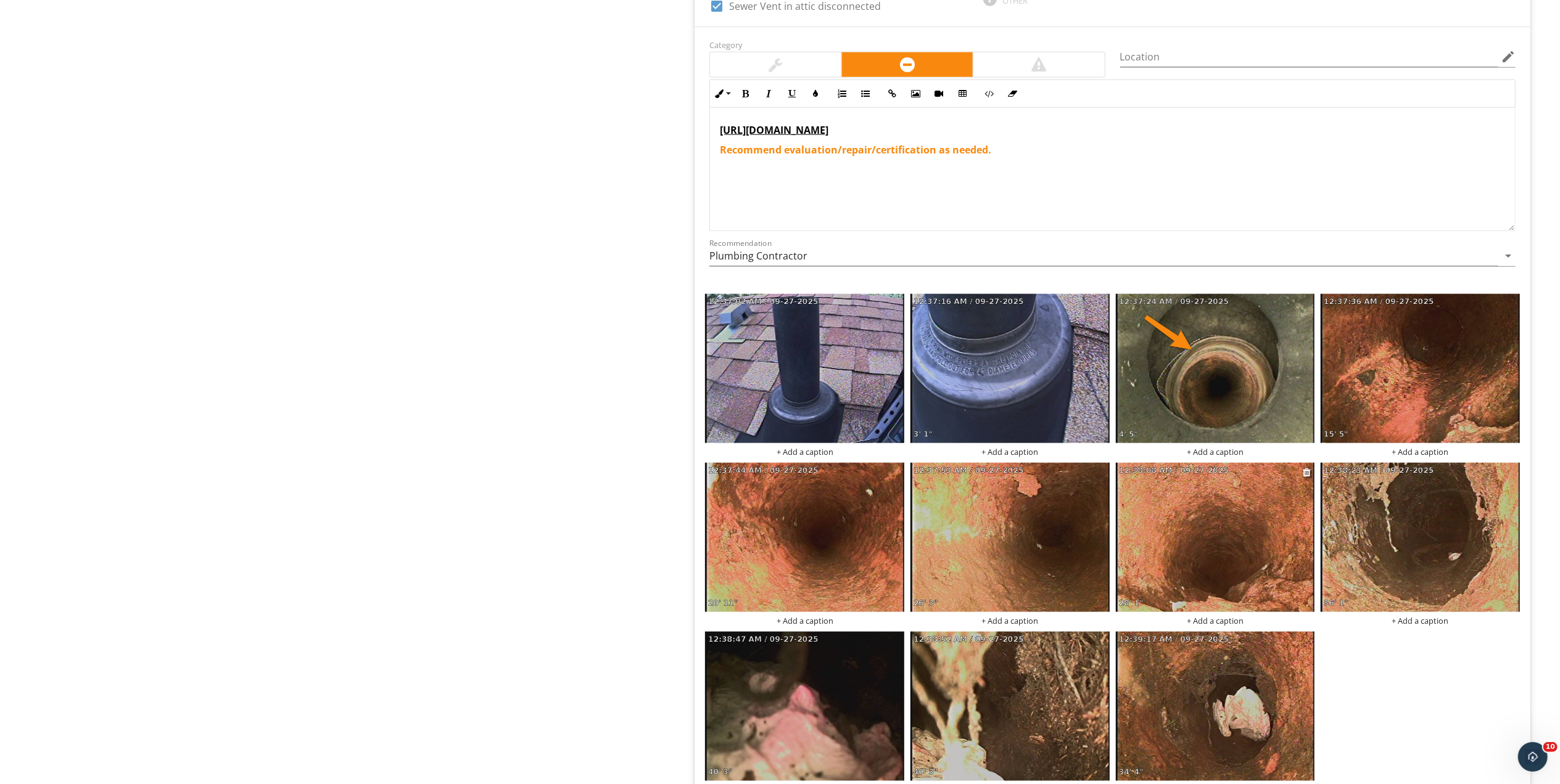
scroll to position [1519, 0]
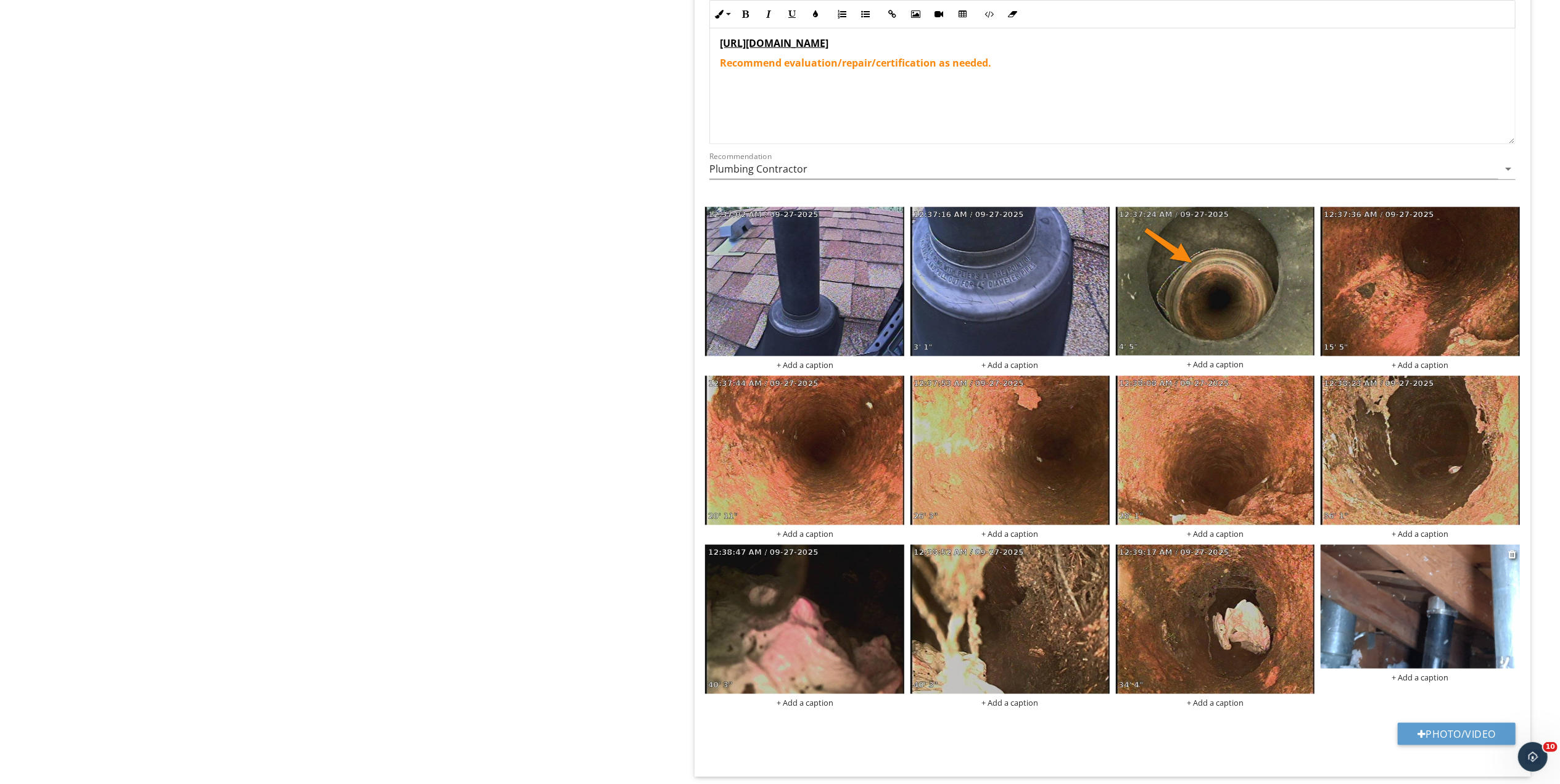
click at [1422, 625] on img at bounding box center [1420, 607] width 199 height 125
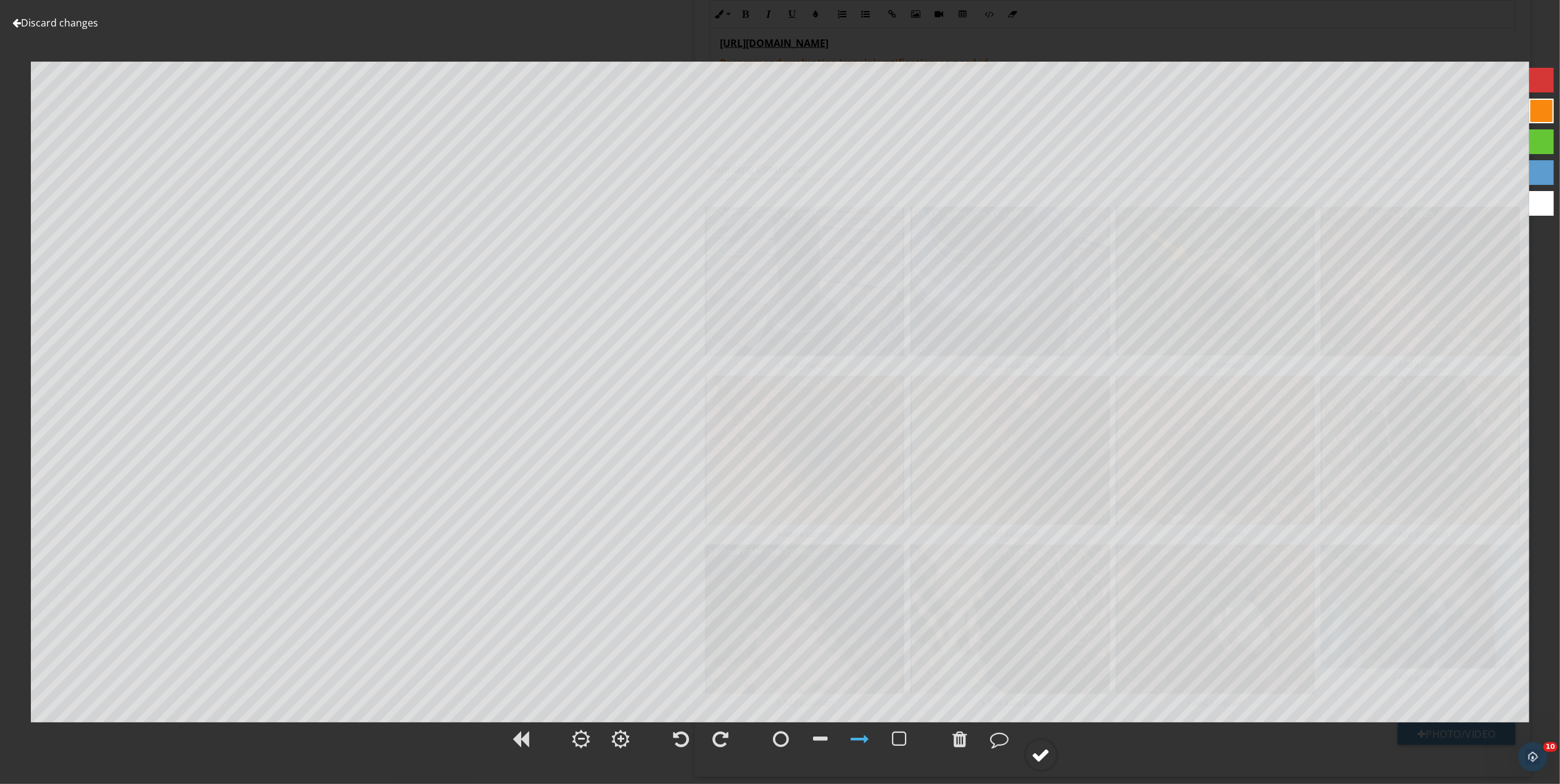
click at [1039, 753] on div at bounding box center [1041, 755] width 19 height 19
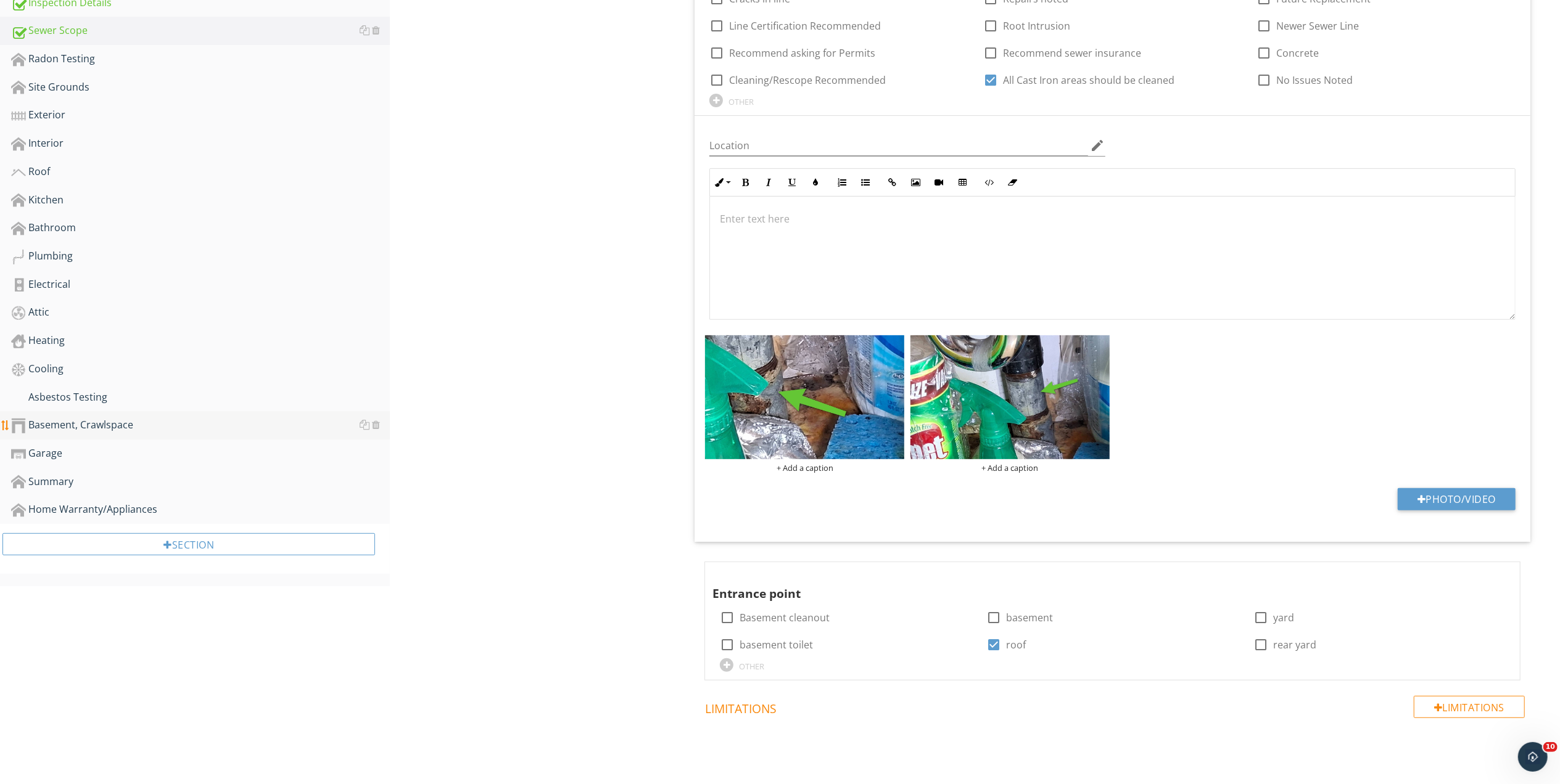
scroll to position [203, 0]
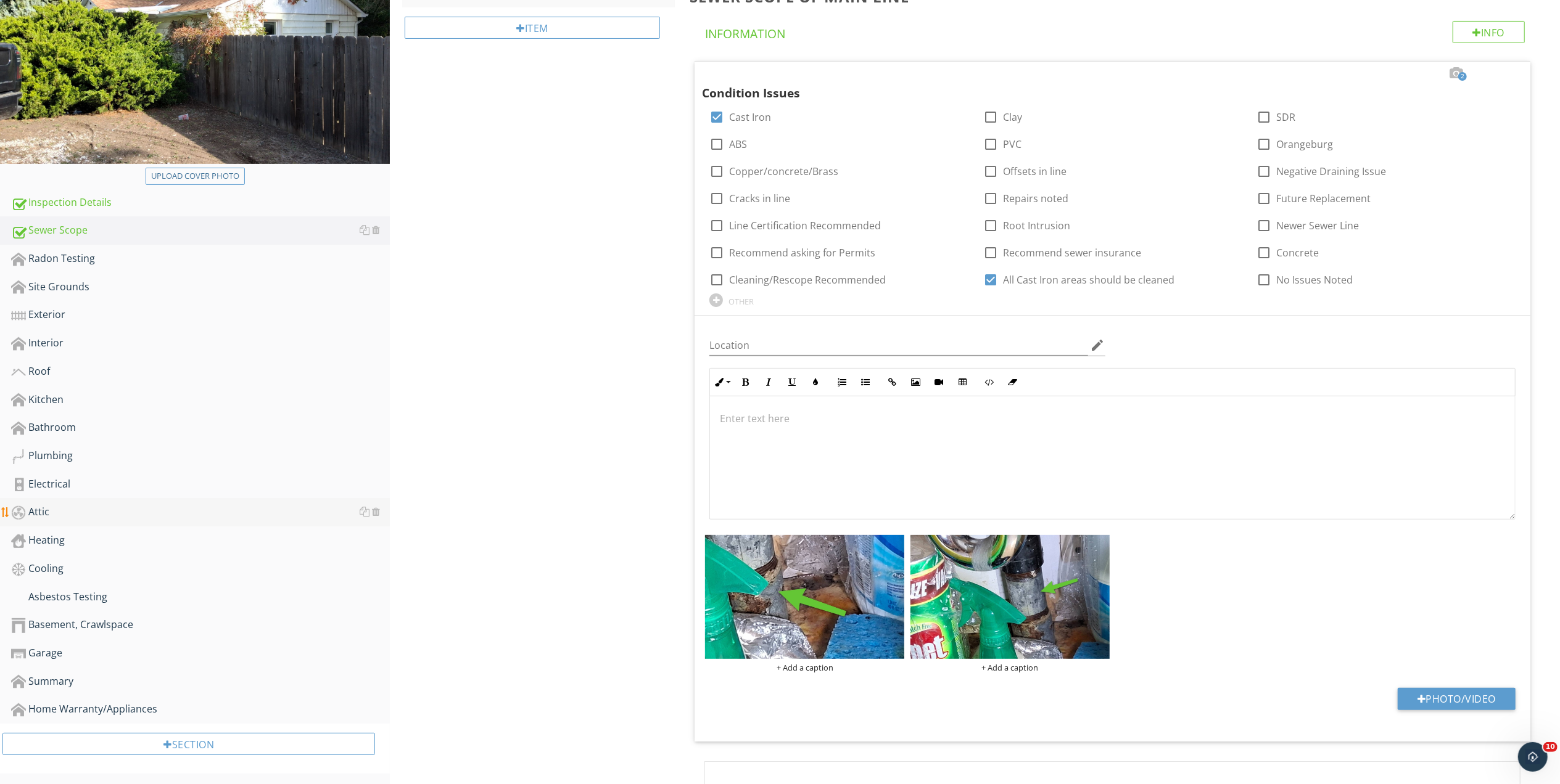
click at [41, 509] on div "Attic" at bounding box center [200, 512] width 379 height 16
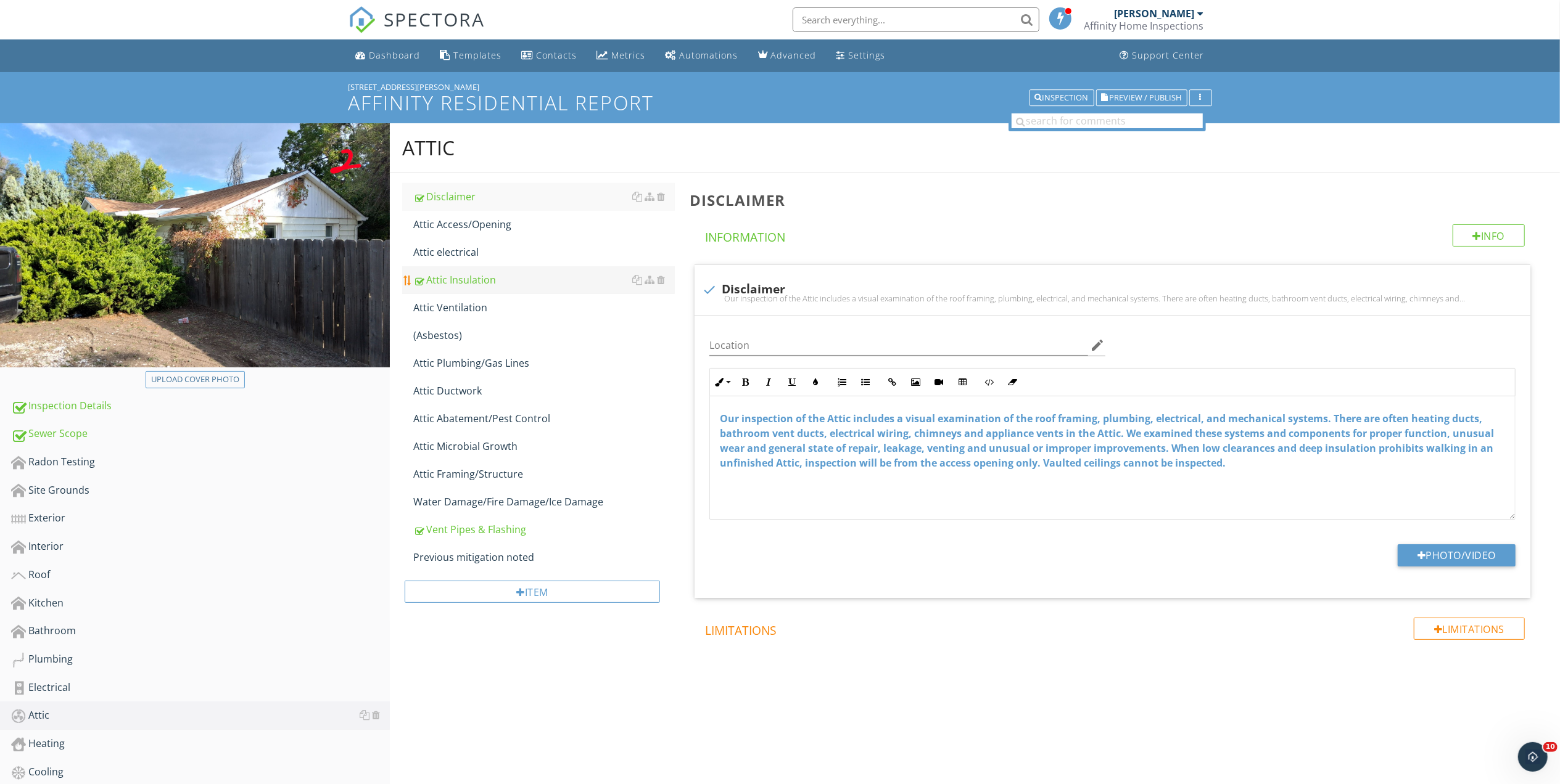
click at [474, 278] on div "Attic Insulation" at bounding box center [544, 280] width 262 height 15
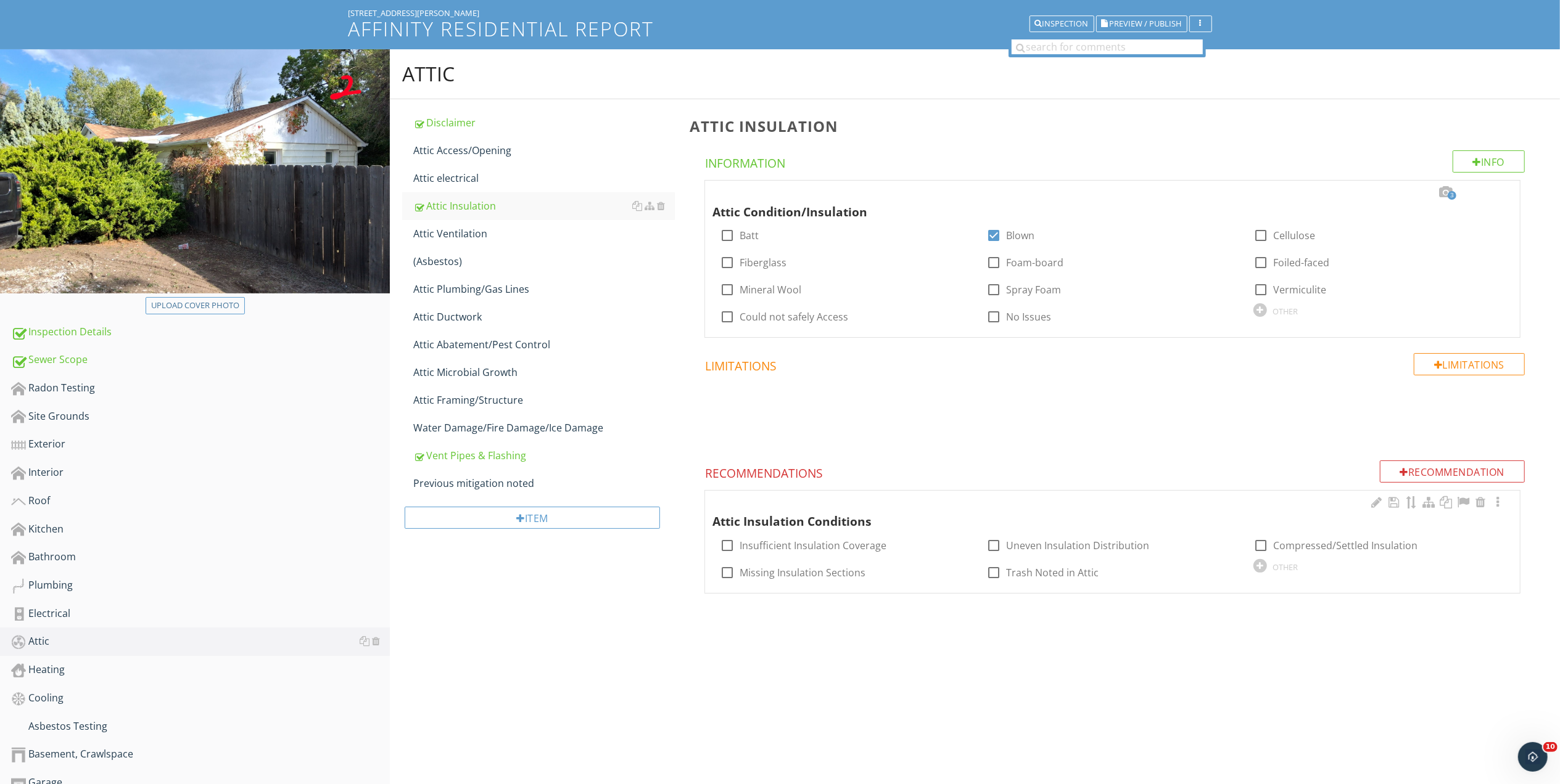
scroll to position [198, 0]
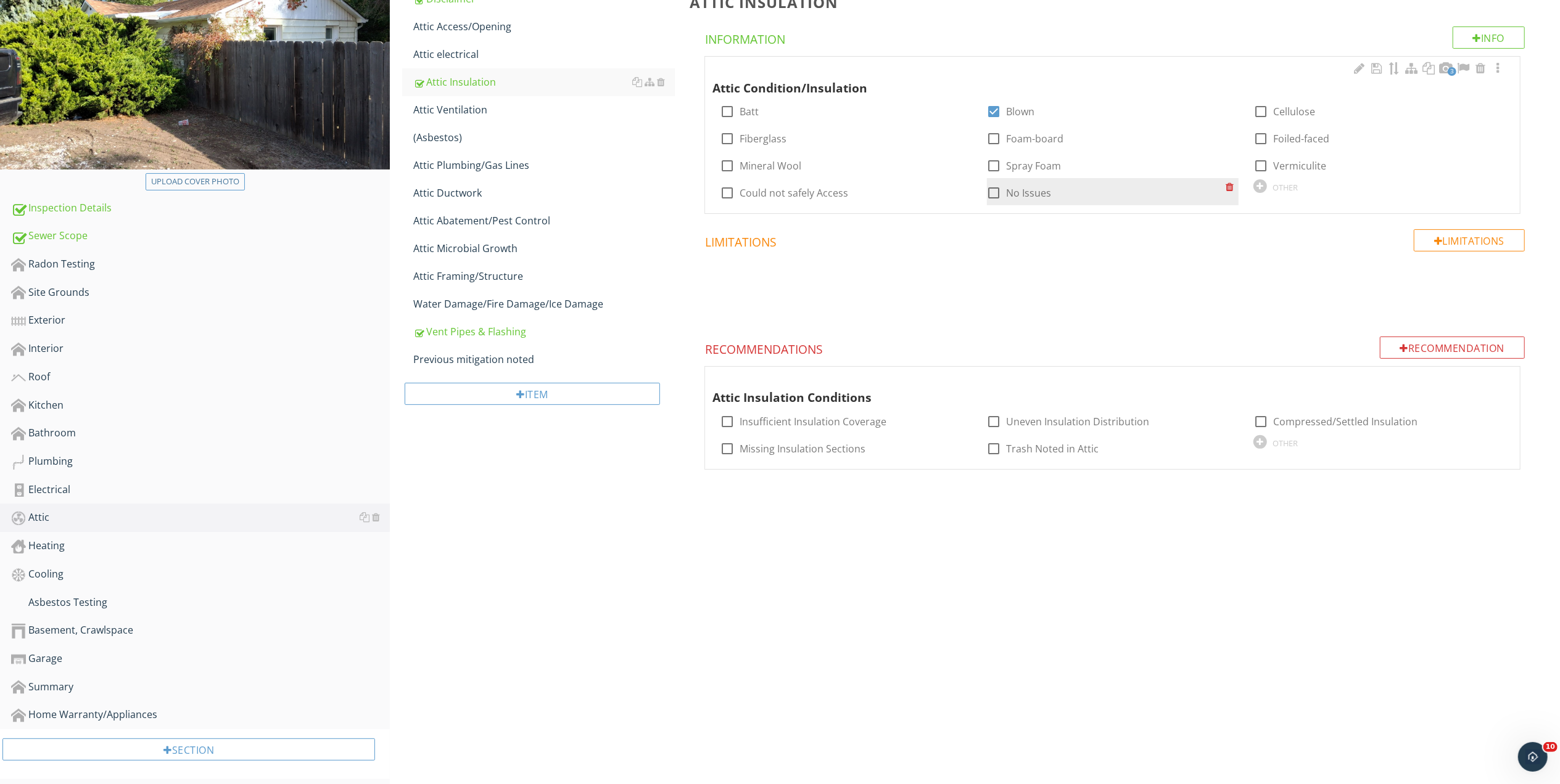
click at [993, 192] on div at bounding box center [993, 193] width 21 height 21
checkbox input "true"
click at [491, 328] on div "Vent Pipes & Flashing" at bounding box center [544, 332] width 262 height 15
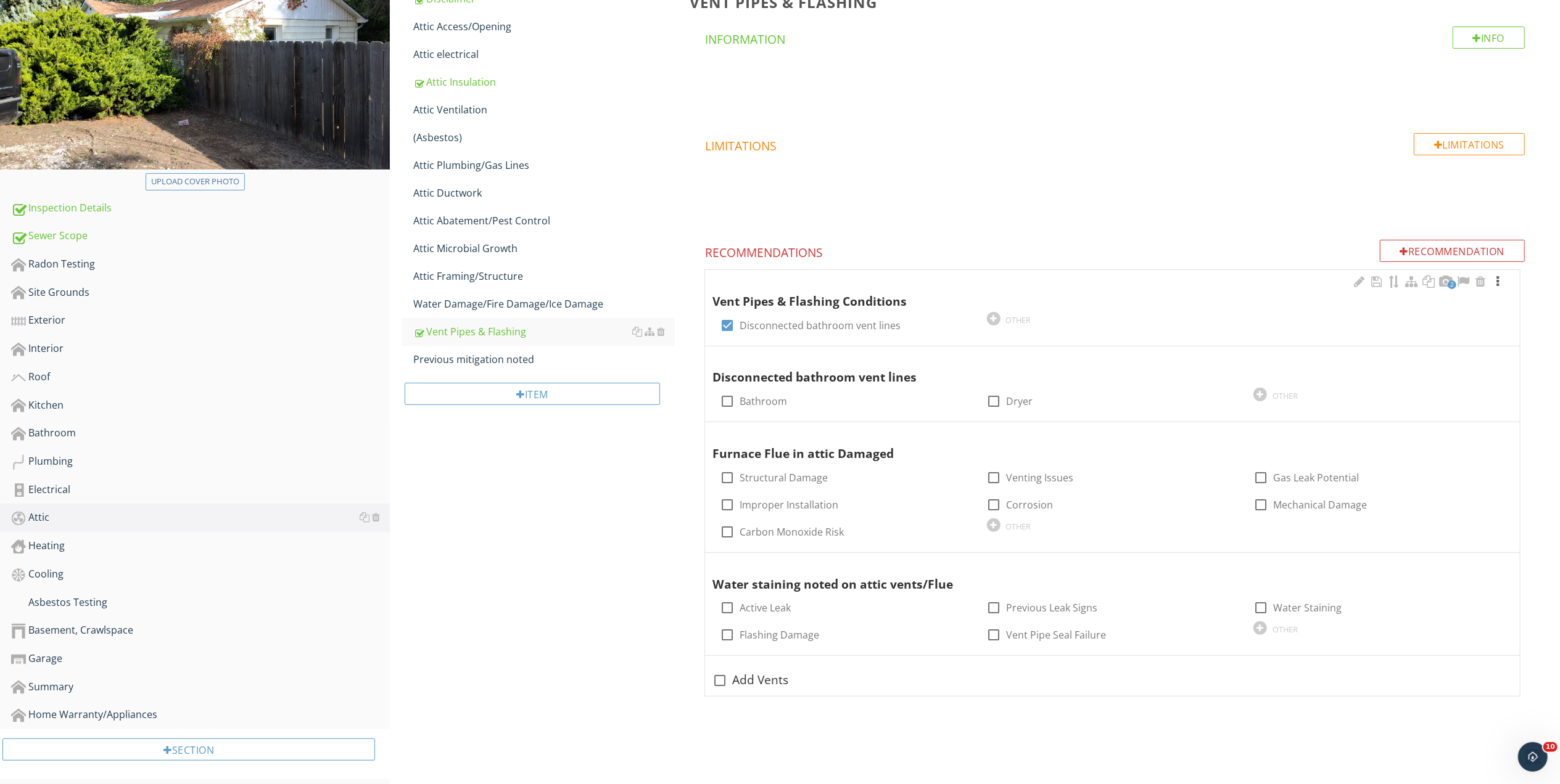
click at [1496, 282] on div at bounding box center [1497, 282] width 15 height 13
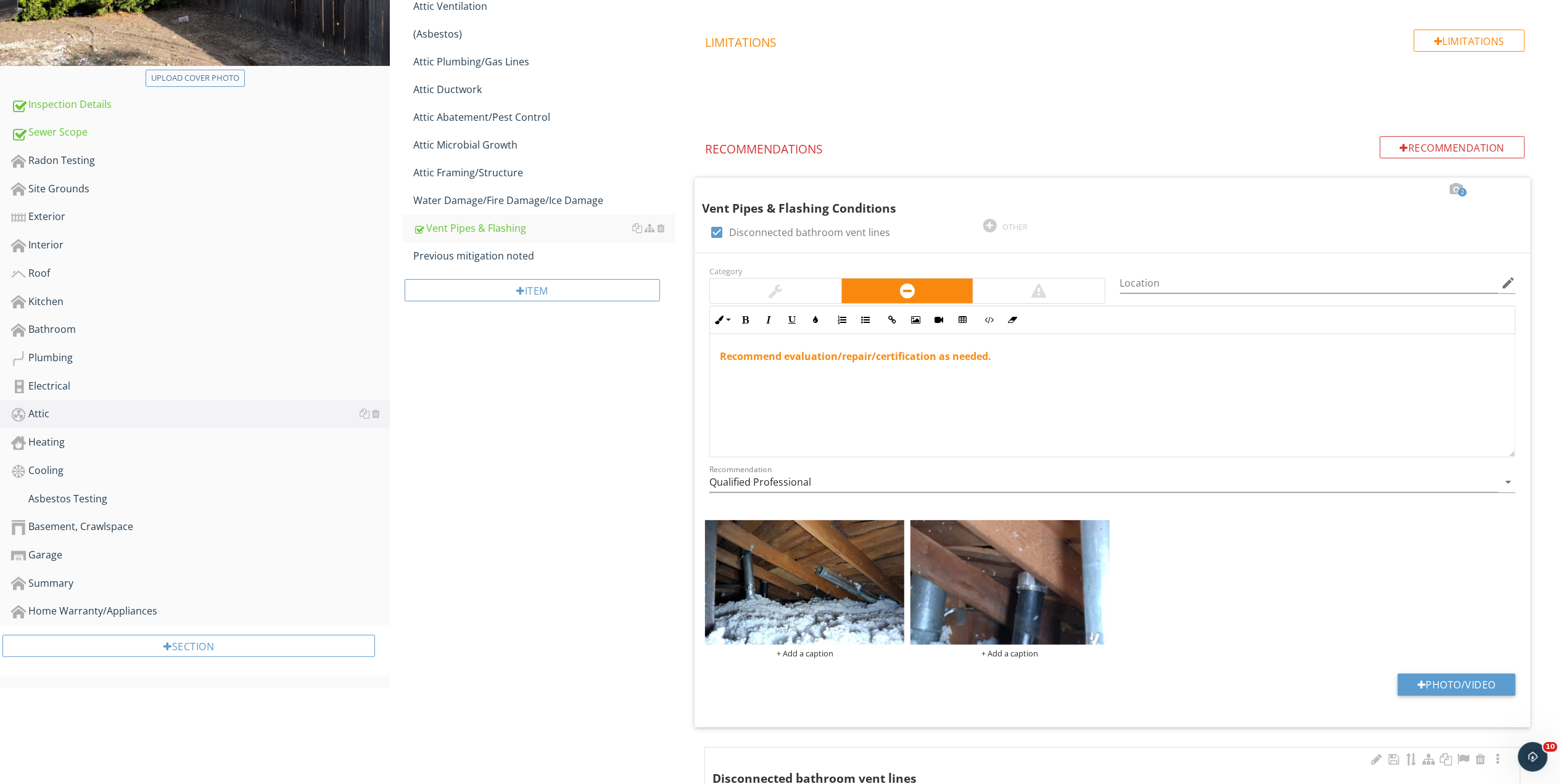
scroll to position [526, 0]
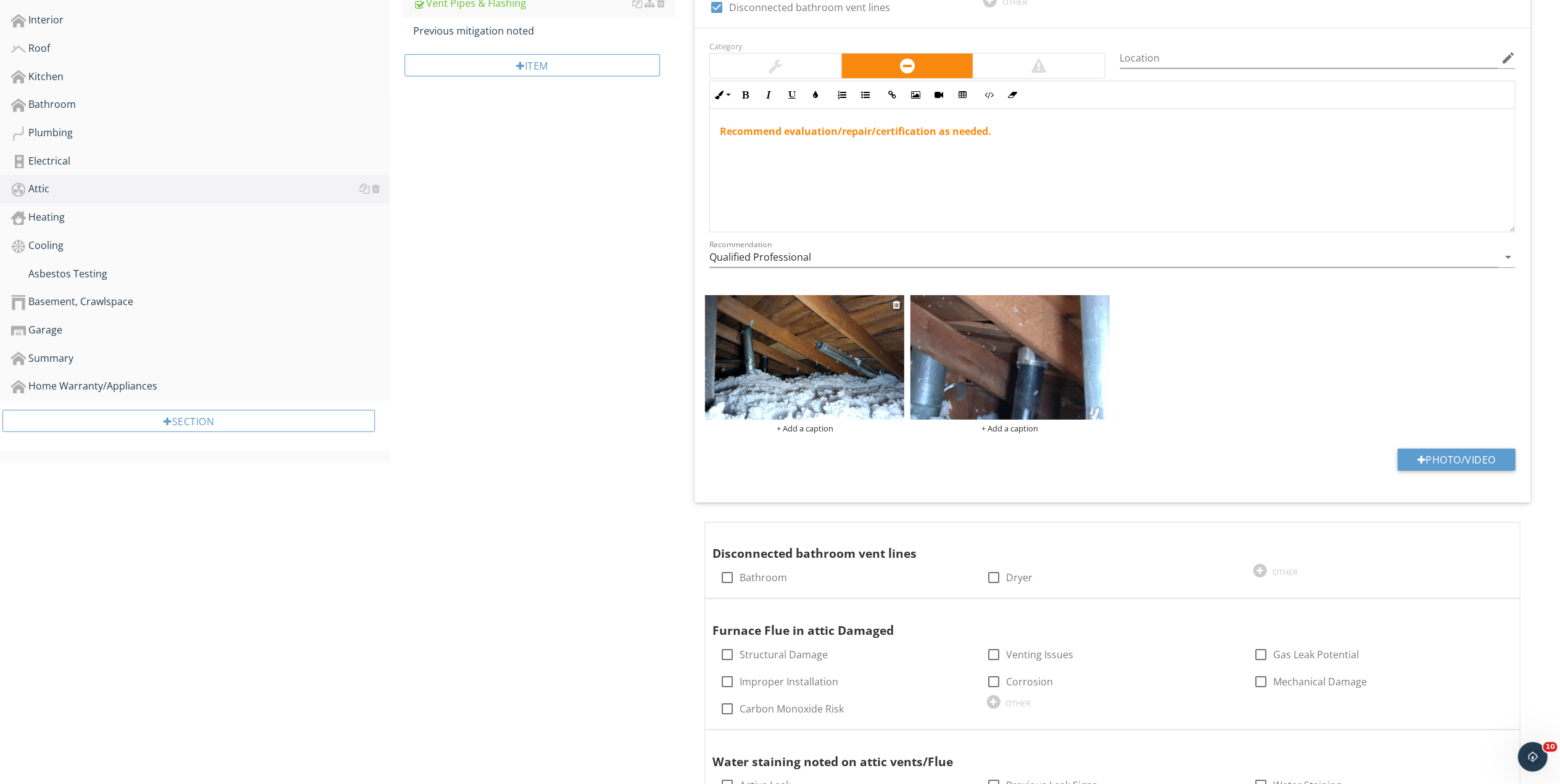
click at [810, 378] on img at bounding box center [804, 357] width 199 height 125
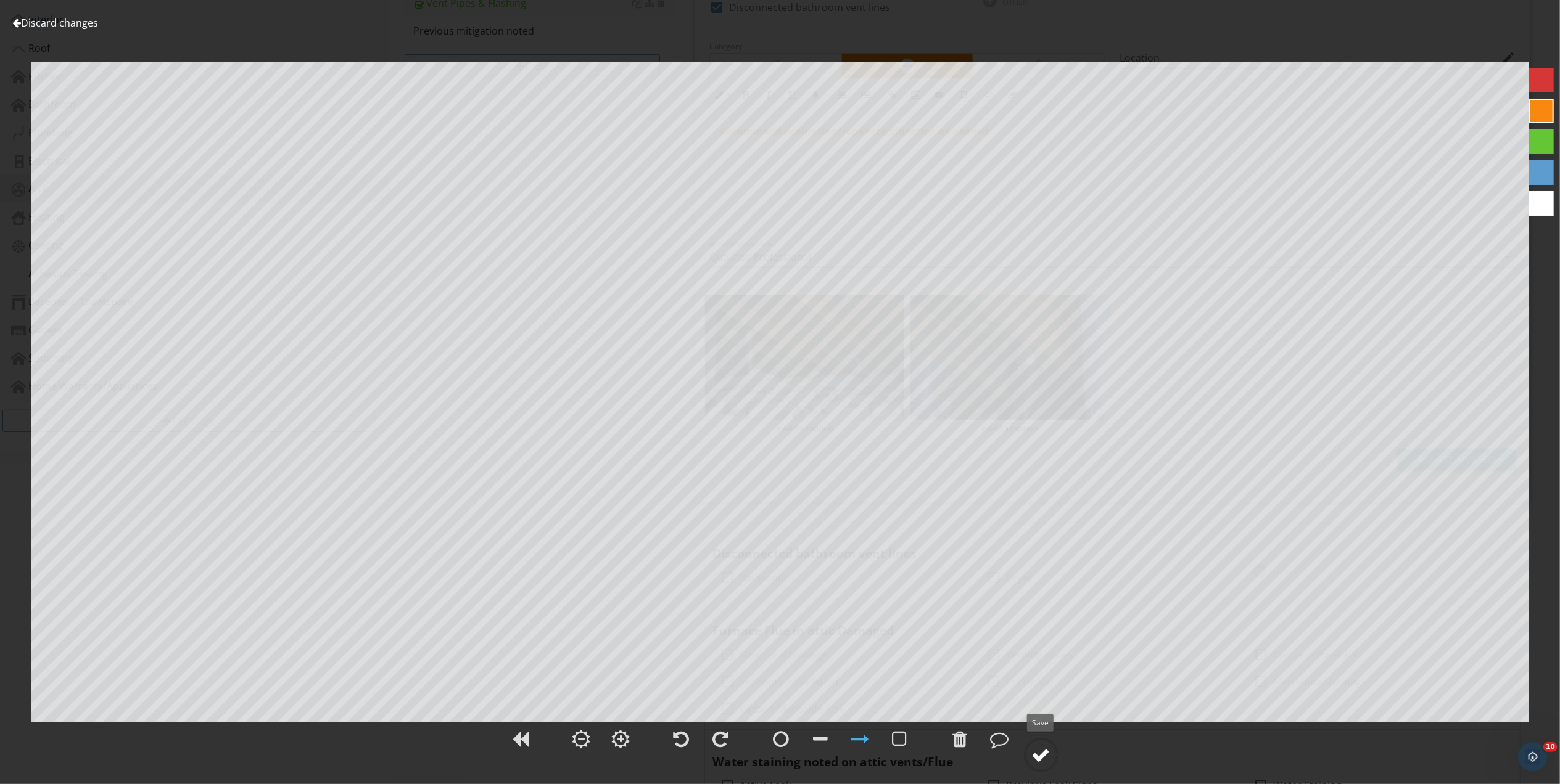
click at [1042, 755] on div at bounding box center [1041, 755] width 19 height 19
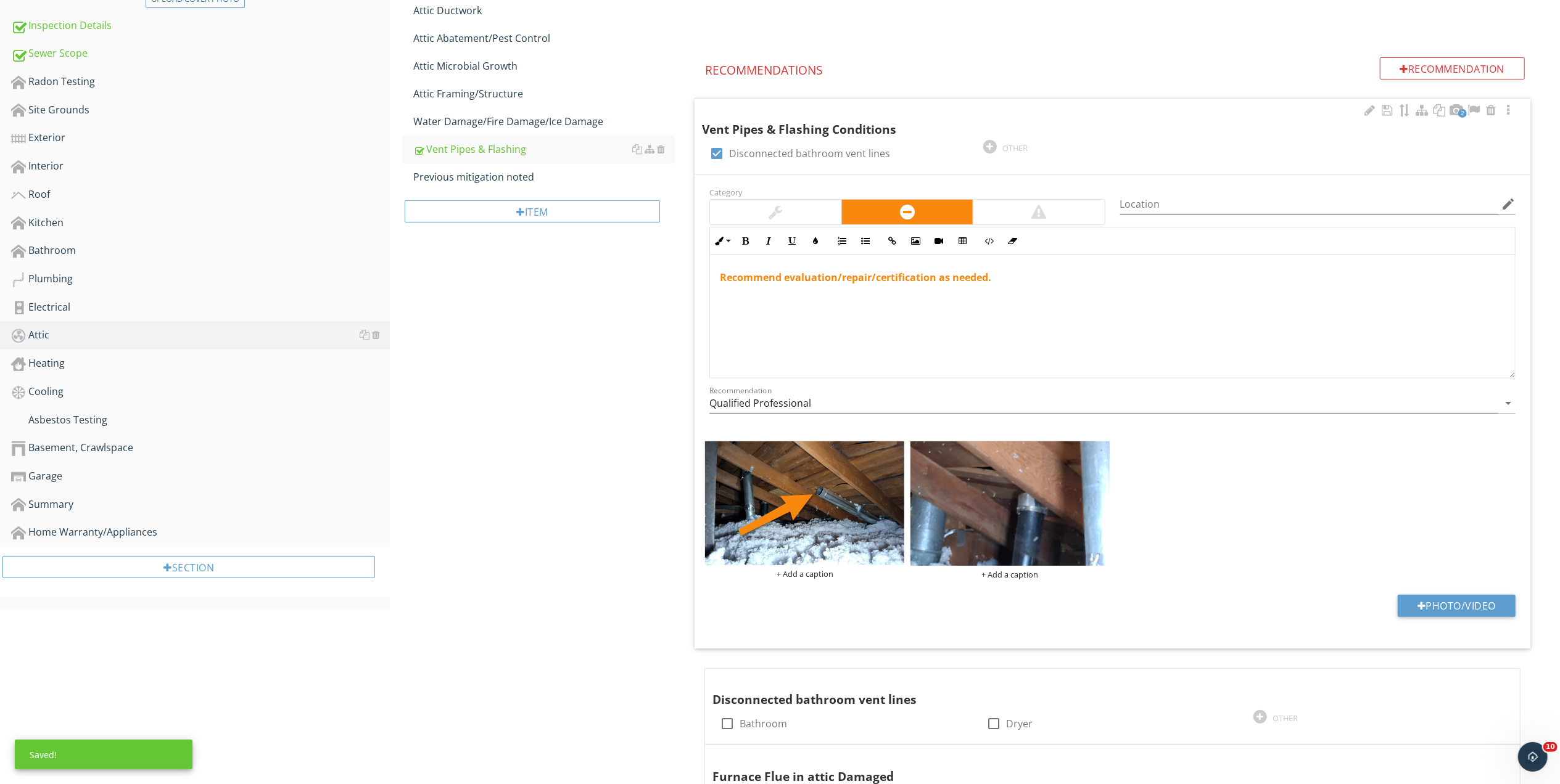
scroll to position [362, 0]
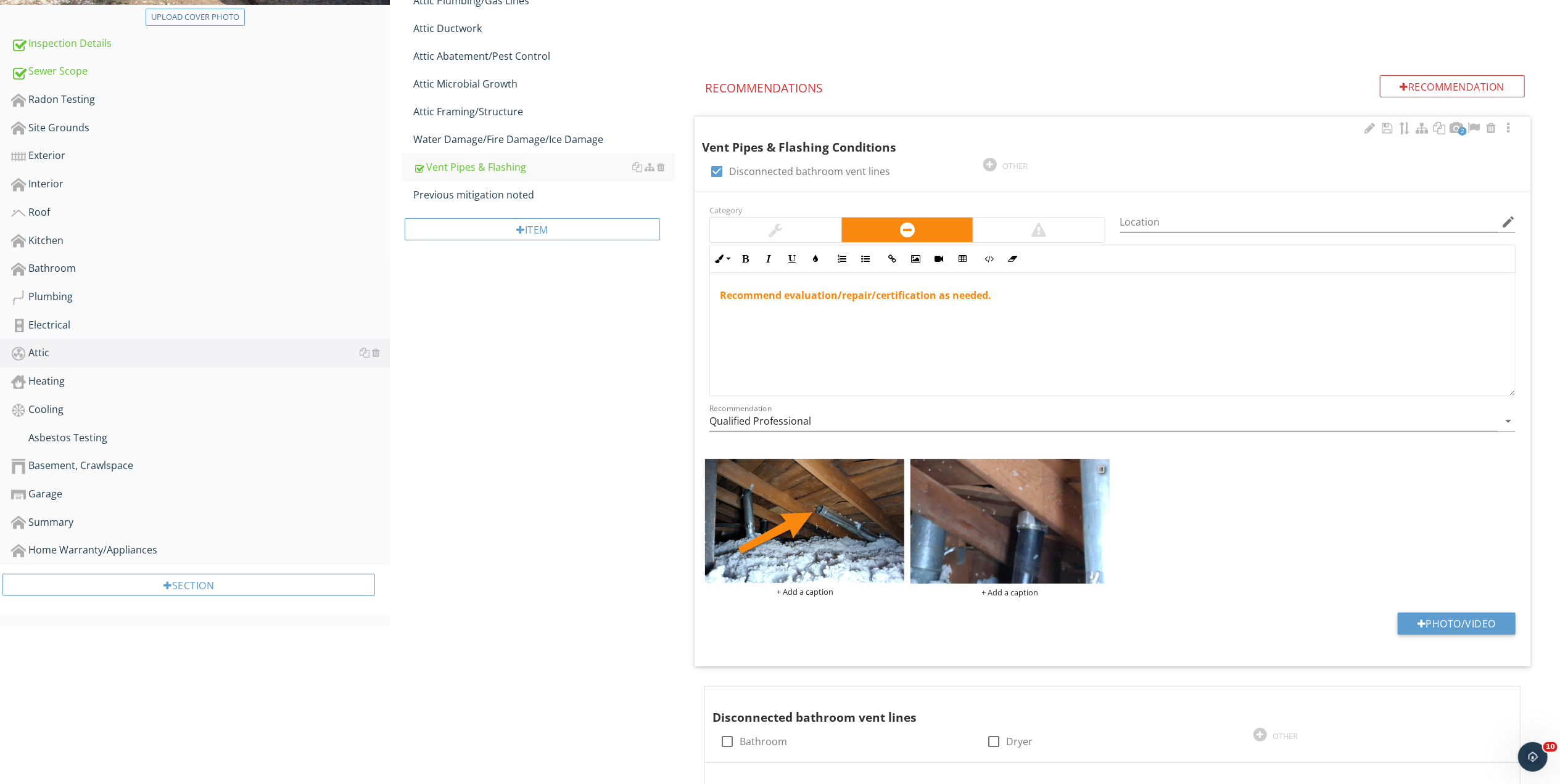
click at [1099, 472] on div at bounding box center [1102, 469] width 8 height 10
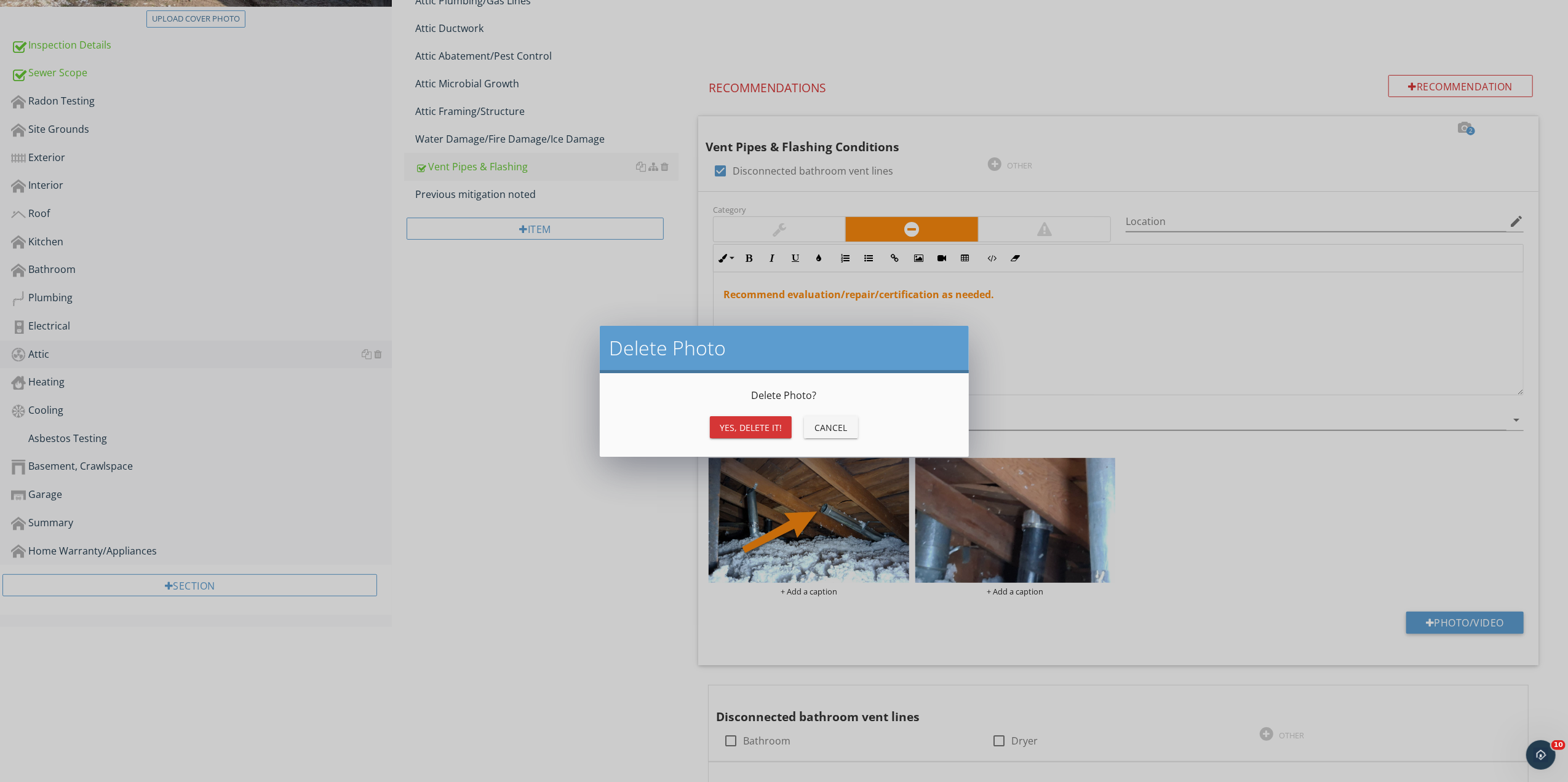
click at [737, 431] on div "Yes, Delete it!" at bounding box center [751, 428] width 62 height 13
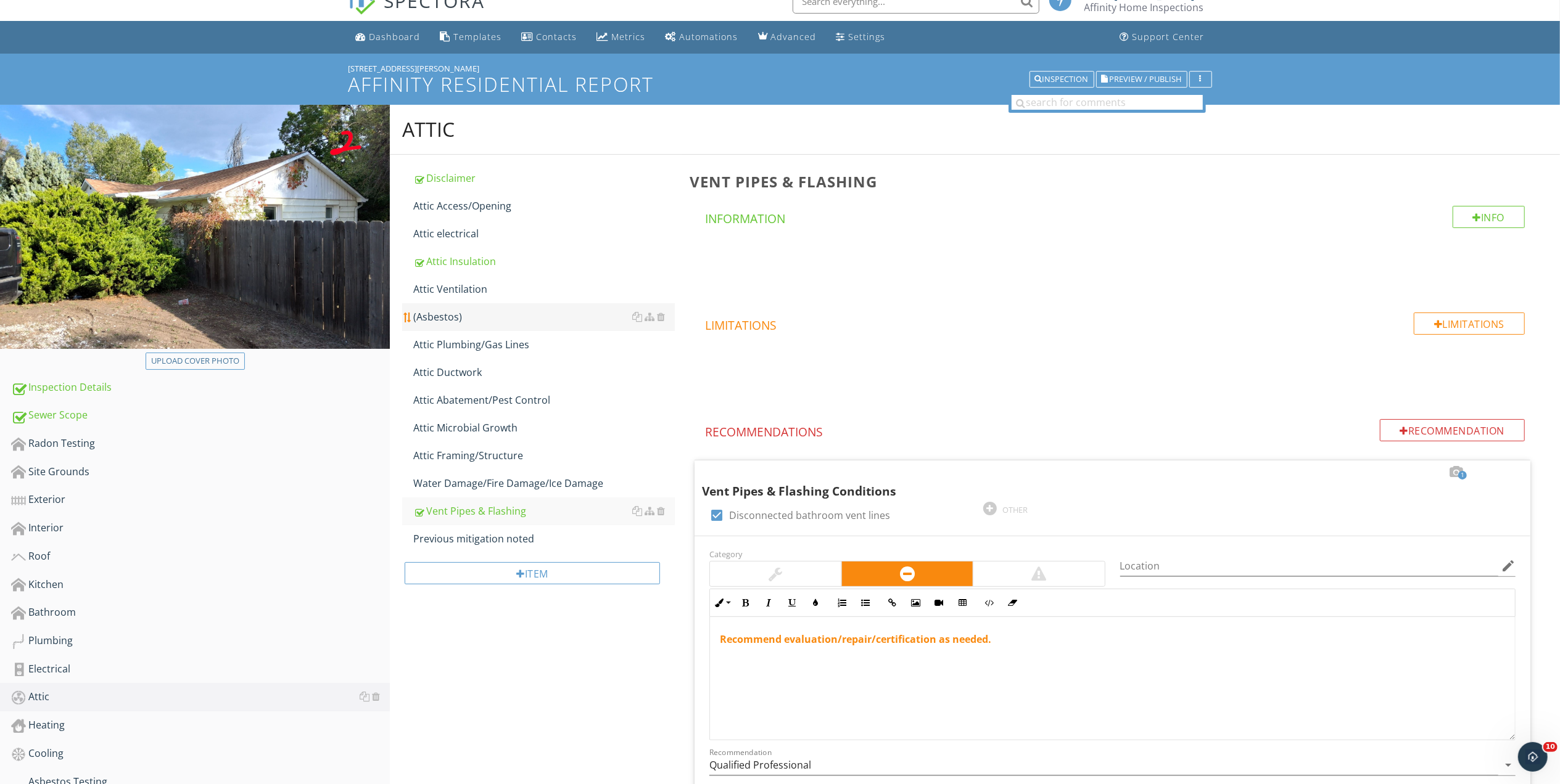
scroll to position [0, 0]
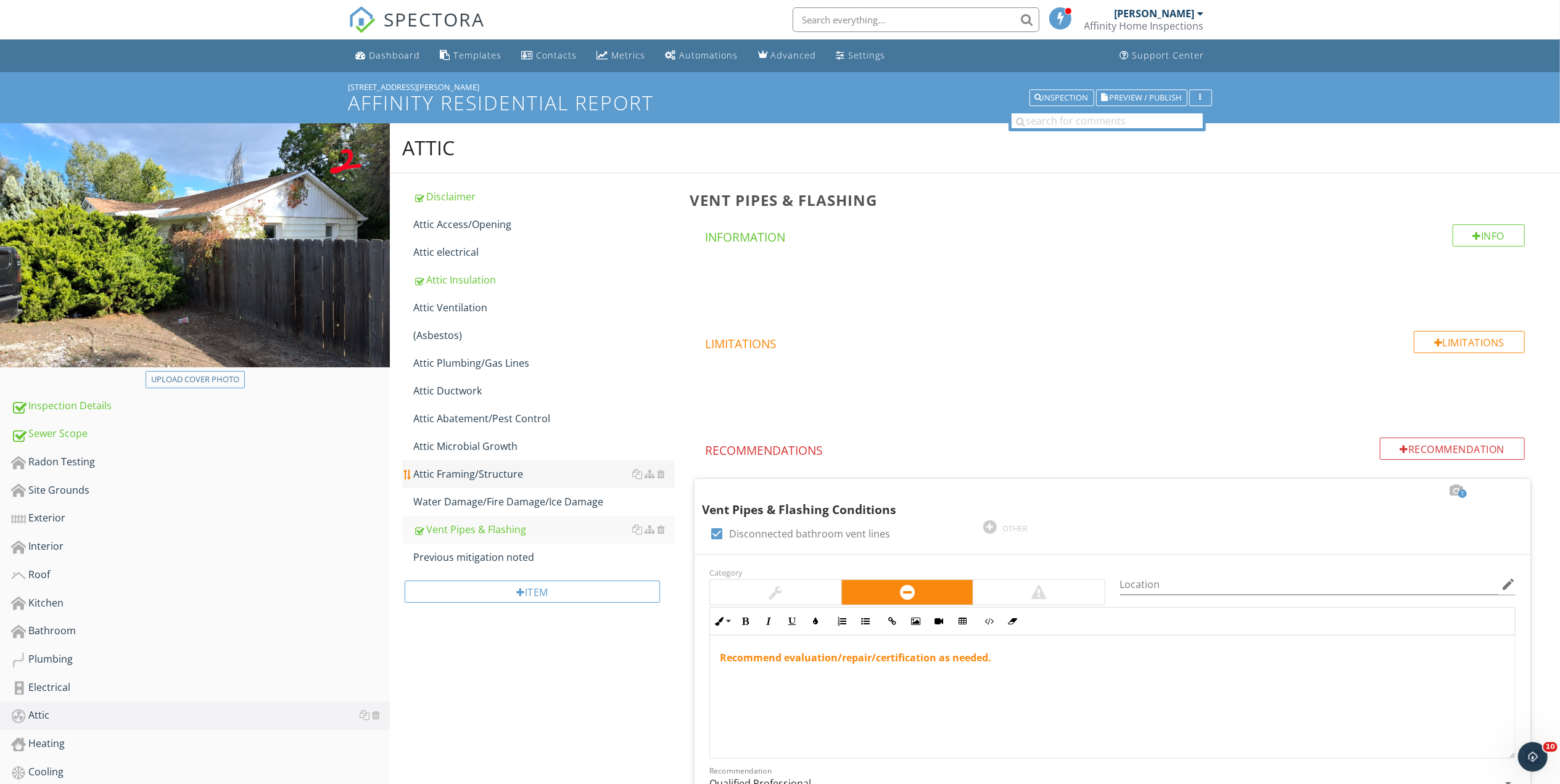
click at [475, 474] on div "Attic Framing/Structure" at bounding box center [544, 474] width 262 height 15
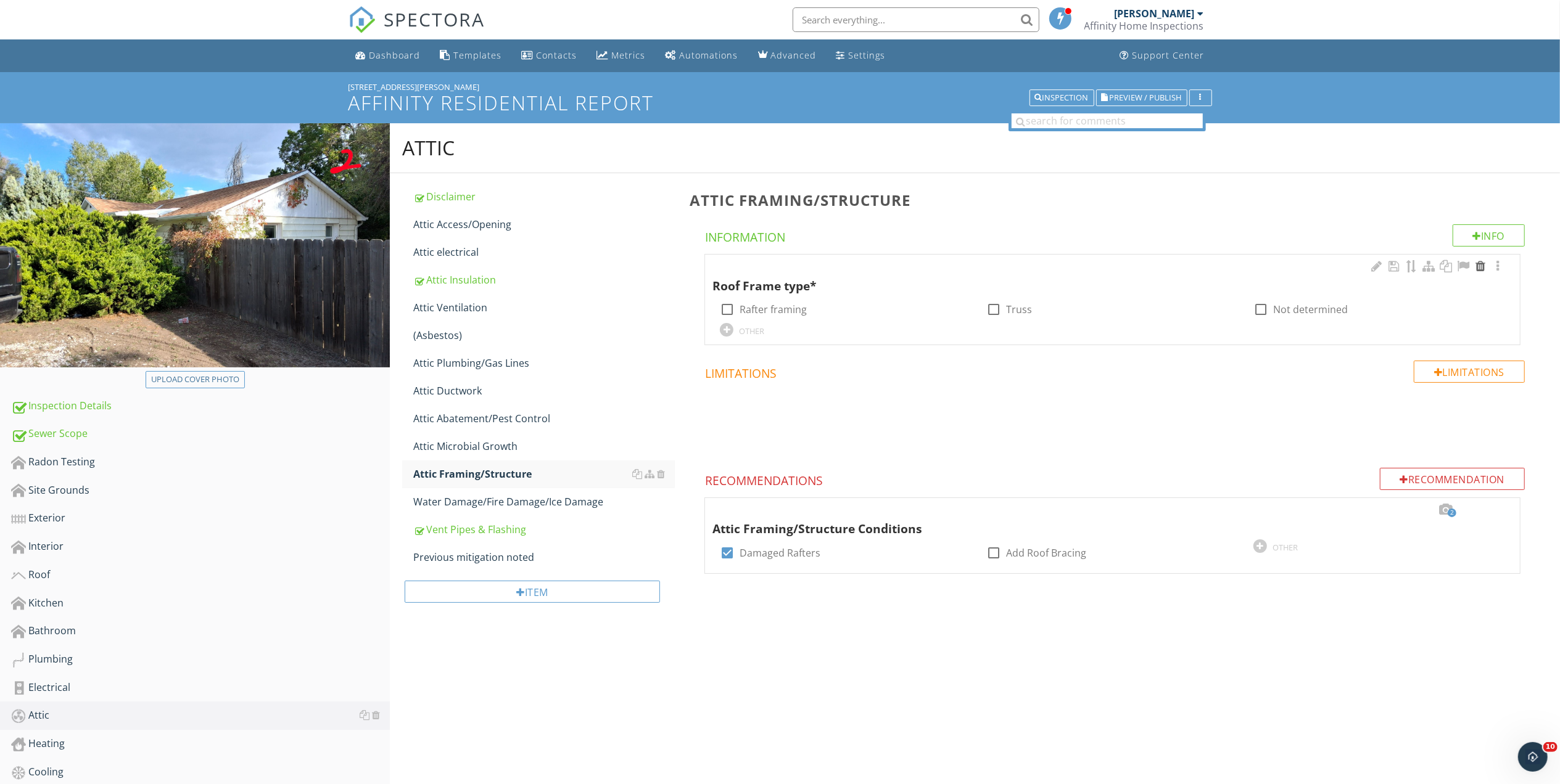
click at [1482, 267] on div at bounding box center [1480, 267] width 15 height 13
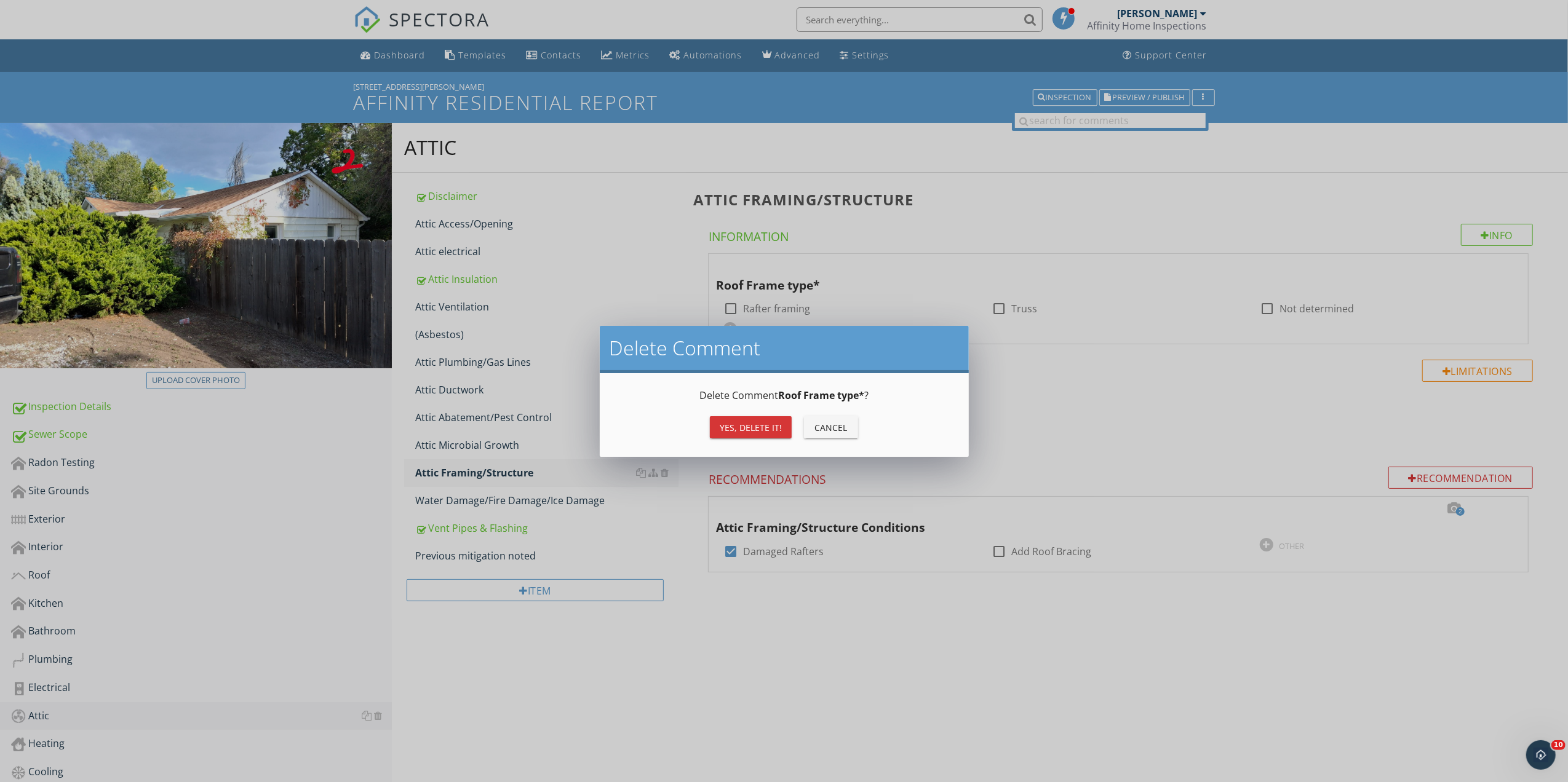
click at [741, 428] on div "Yes, Delete it!" at bounding box center [751, 428] width 62 height 13
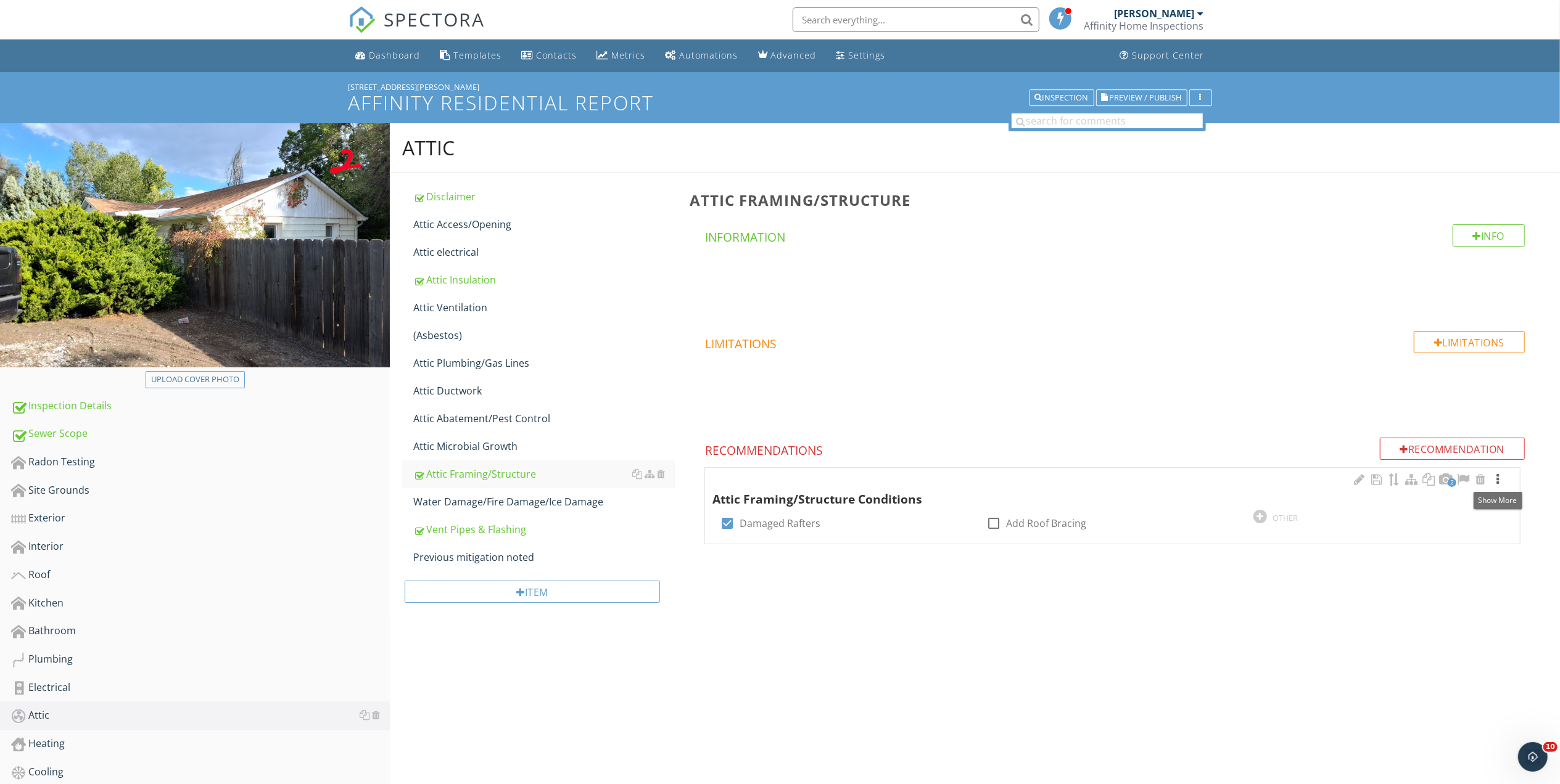
click at [1498, 479] on div at bounding box center [1497, 480] width 15 height 13
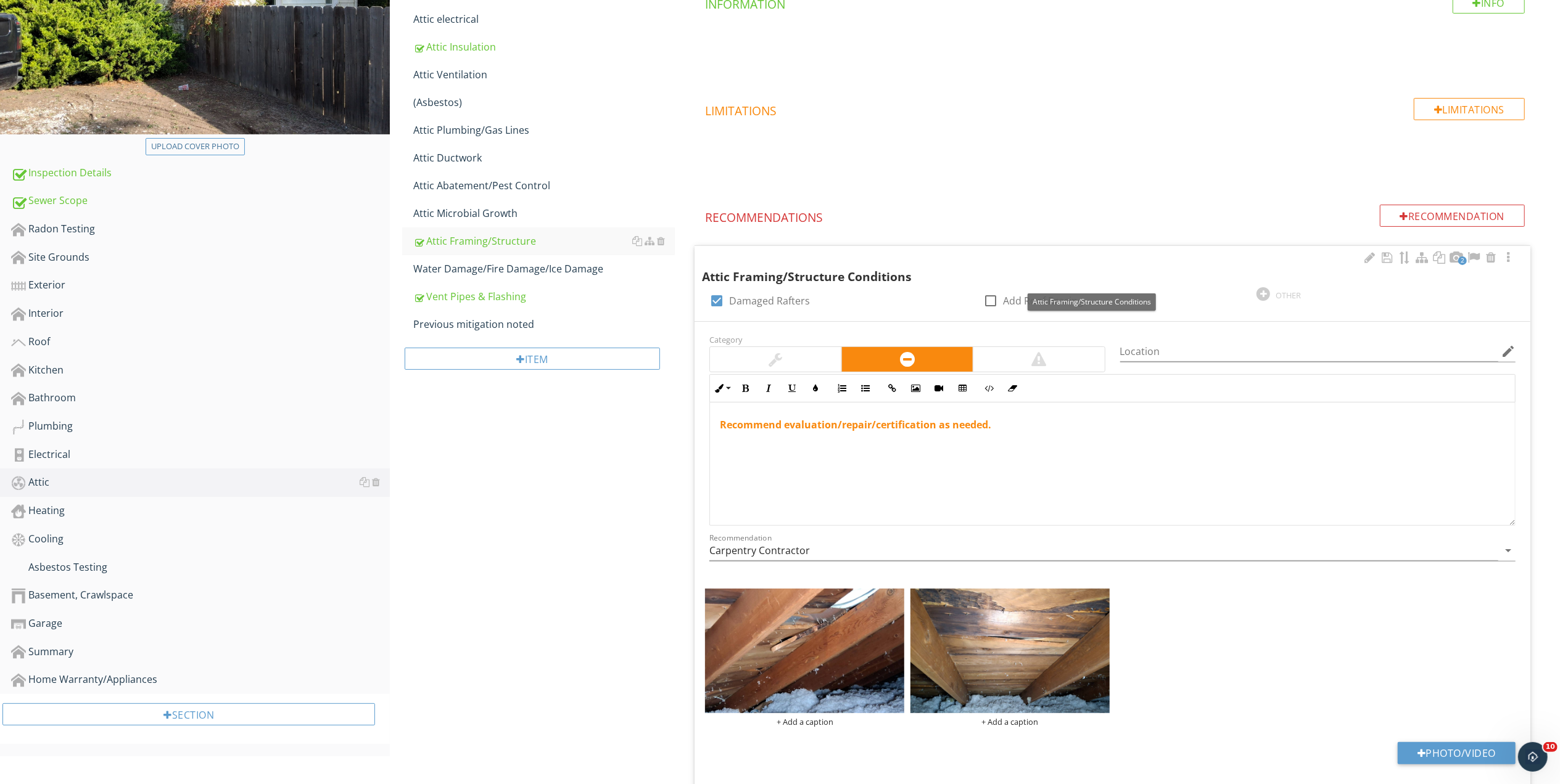
scroll to position [273, 0]
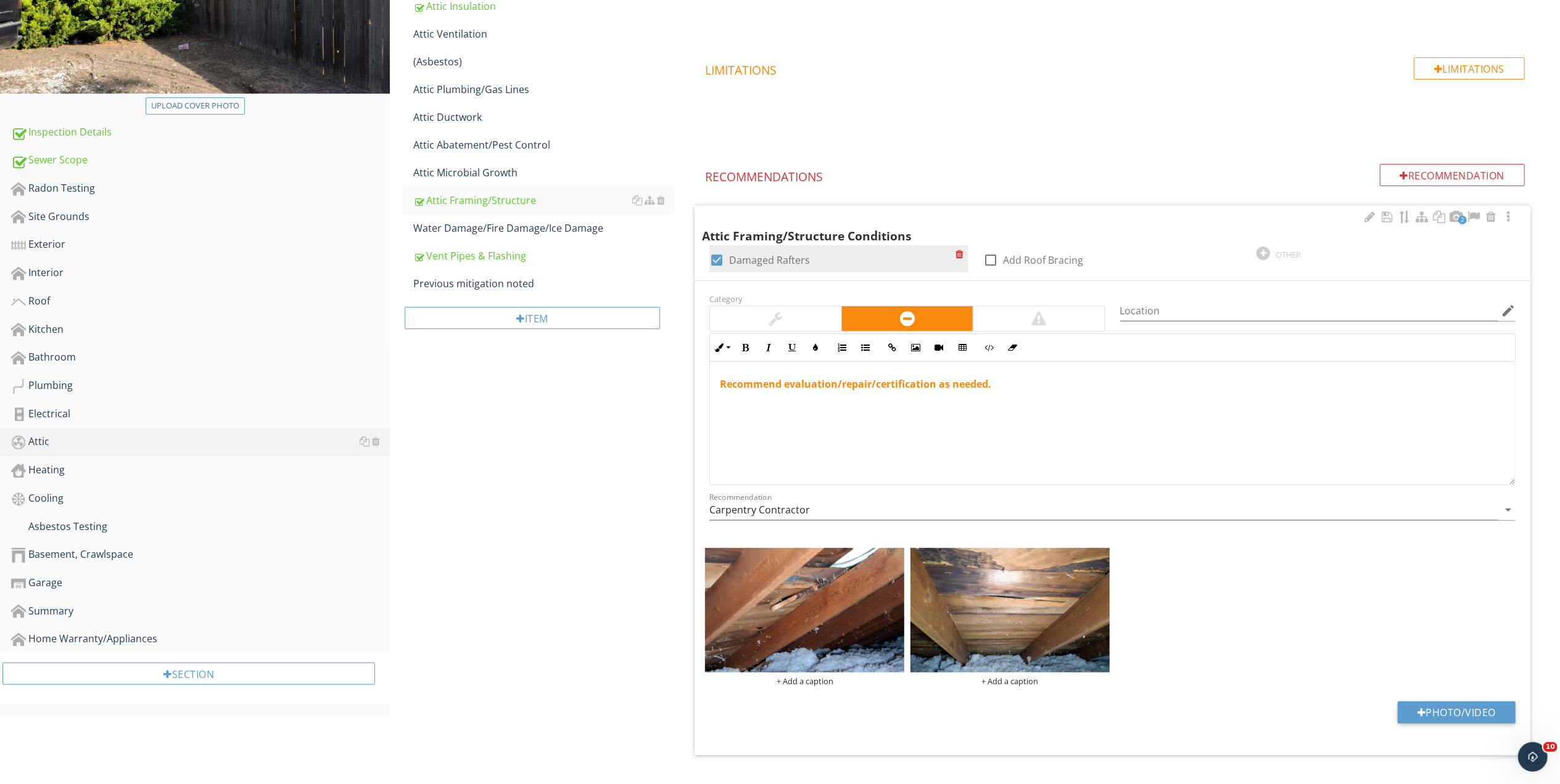
click at [711, 262] on div at bounding box center [716, 260] width 21 height 21
checkbox input "false"
click at [1275, 254] on div "OTHER" at bounding box center [1288, 255] width 25 height 10
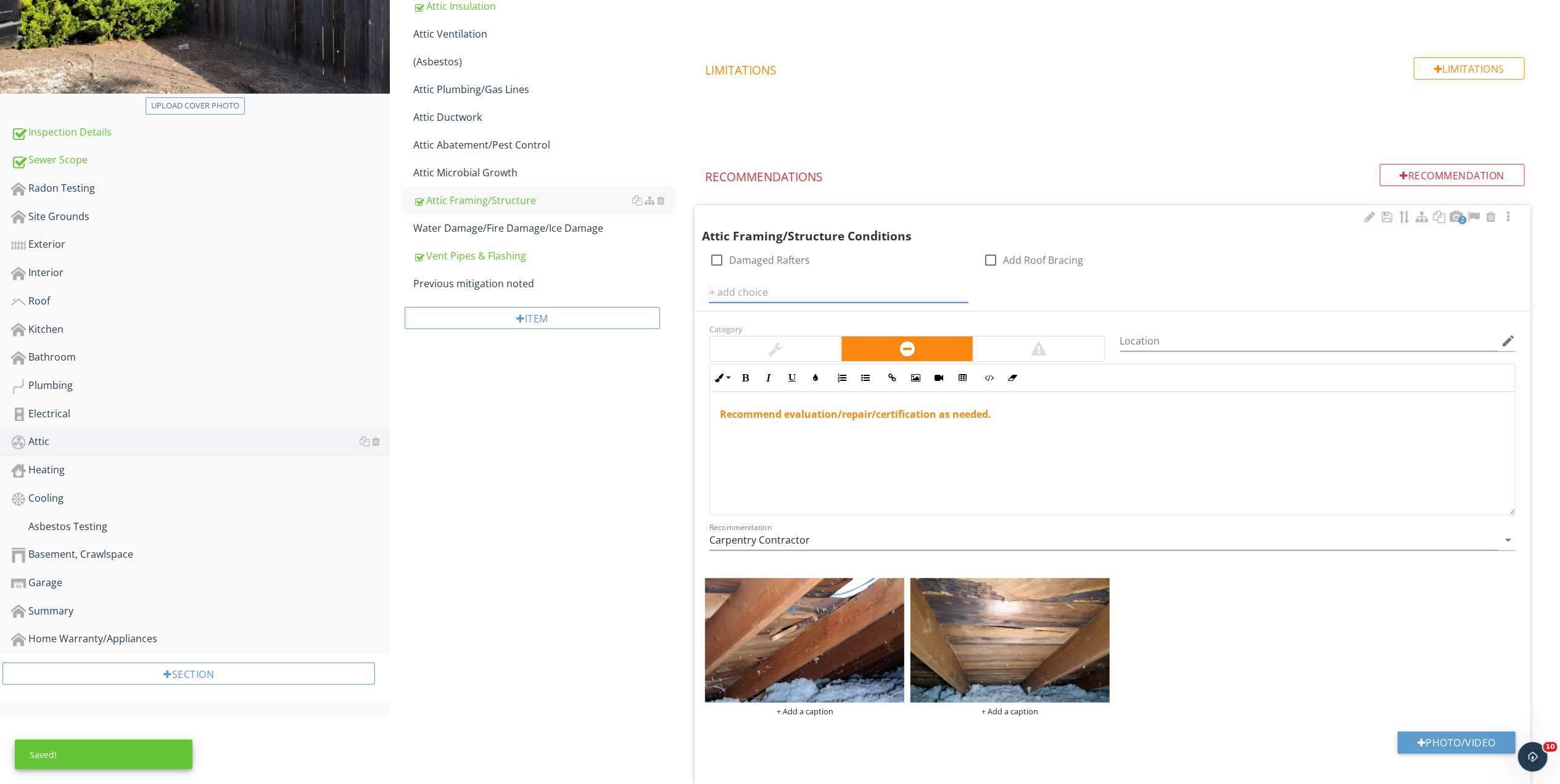
click at [794, 291] on input "text" at bounding box center [839, 292] width 259 height 21
type input "Damaged Sheathing"
click at [957, 292] on icon at bounding box center [961, 292] width 9 height 10
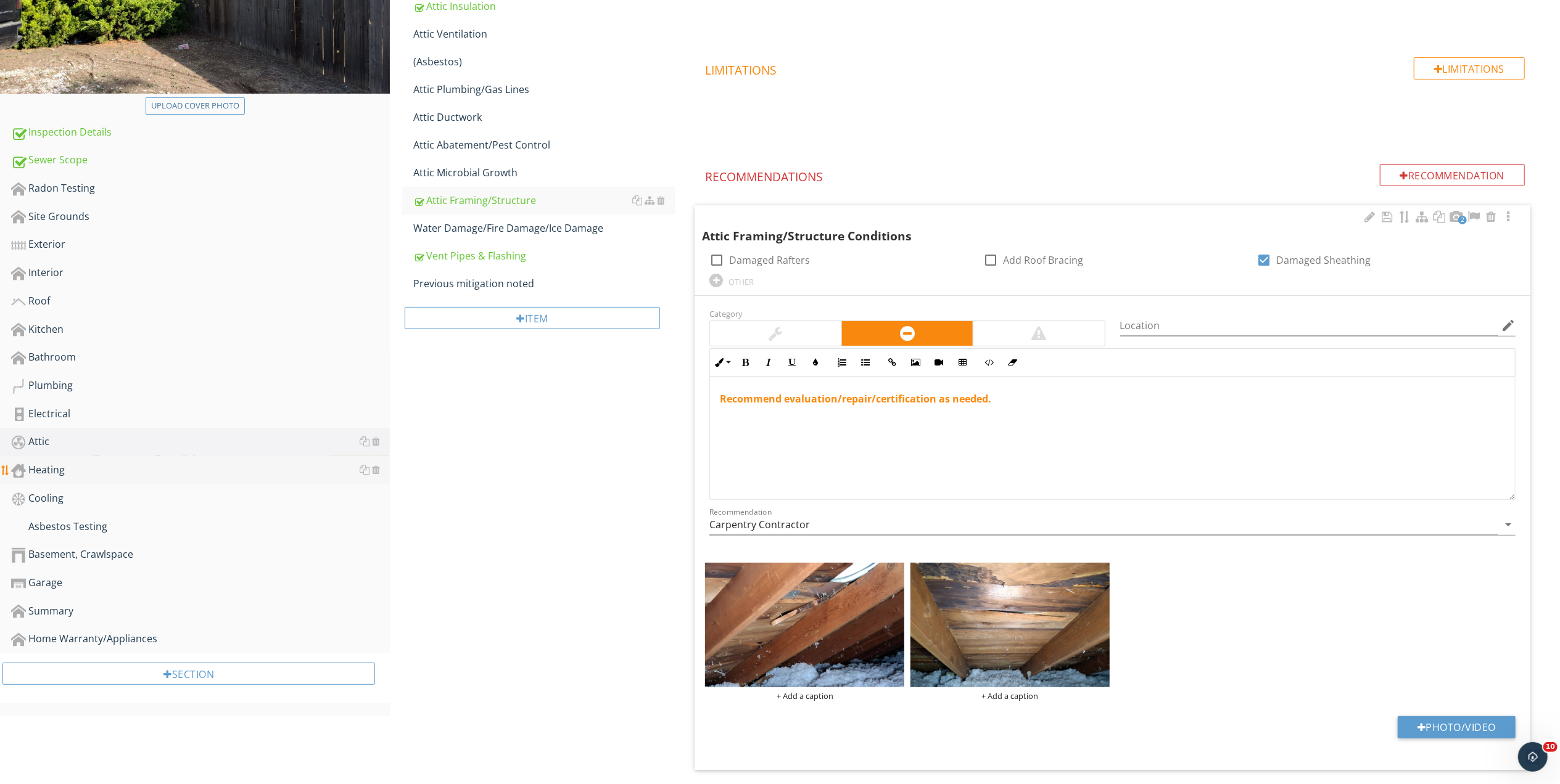
click at [46, 465] on div "Heating" at bounding box center [200, 471] width 379 height 16
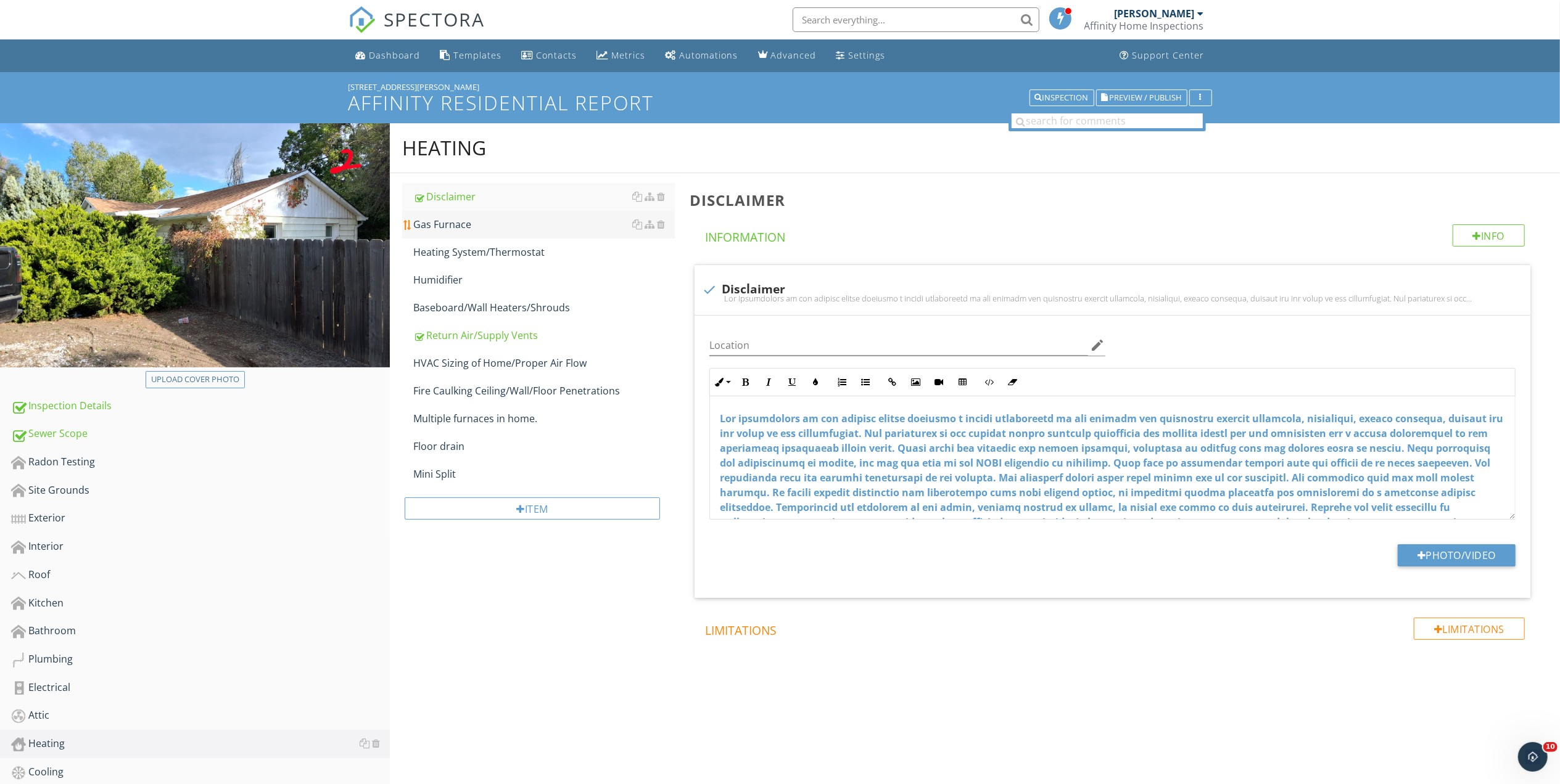
click at [445, 225] on div "Gas Furnace" at bounding box center [544, 225] width 262 height 15
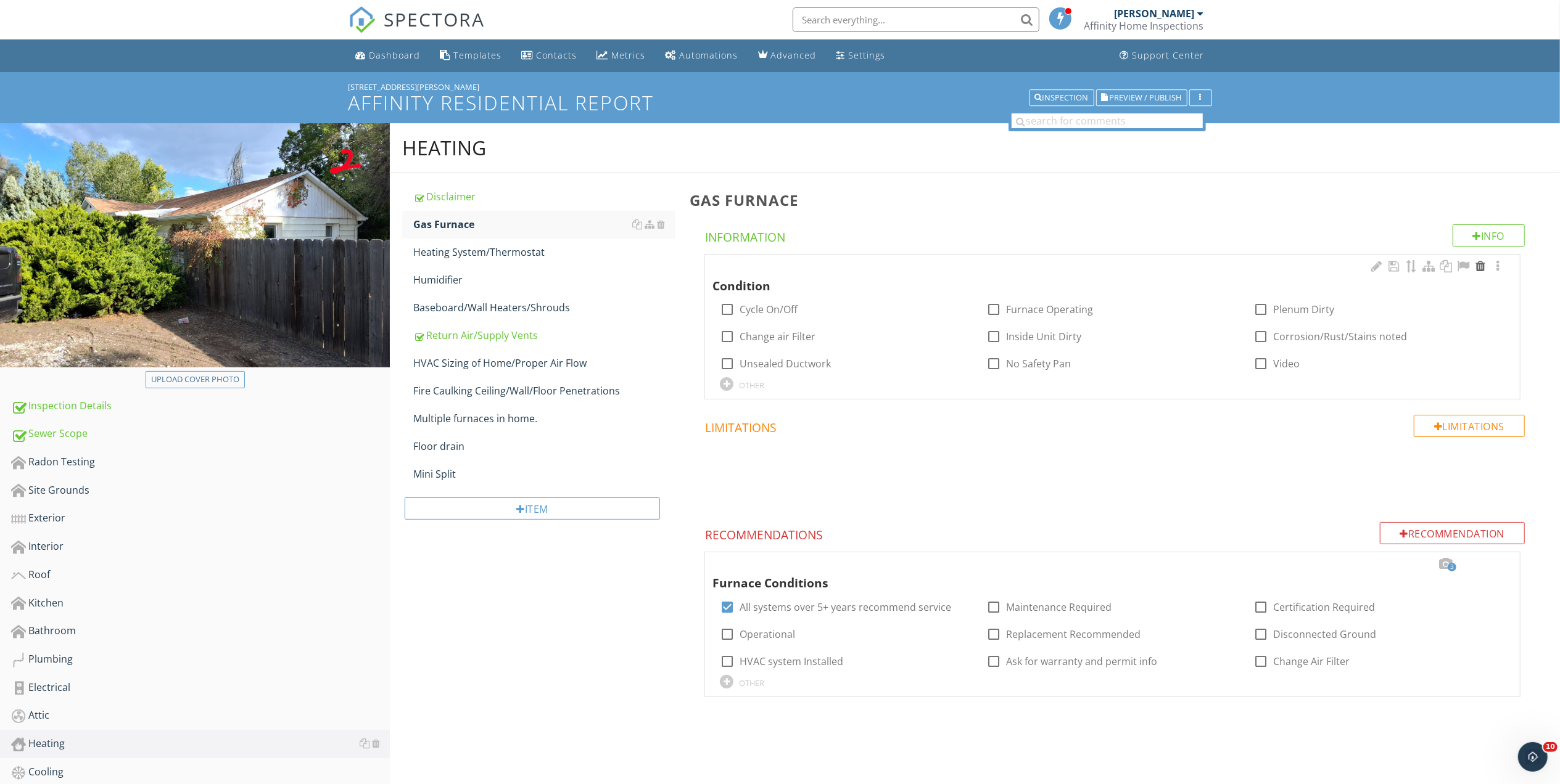
click at [1481, 263] on div at bounding box center [1480, 267] width 15 height 13
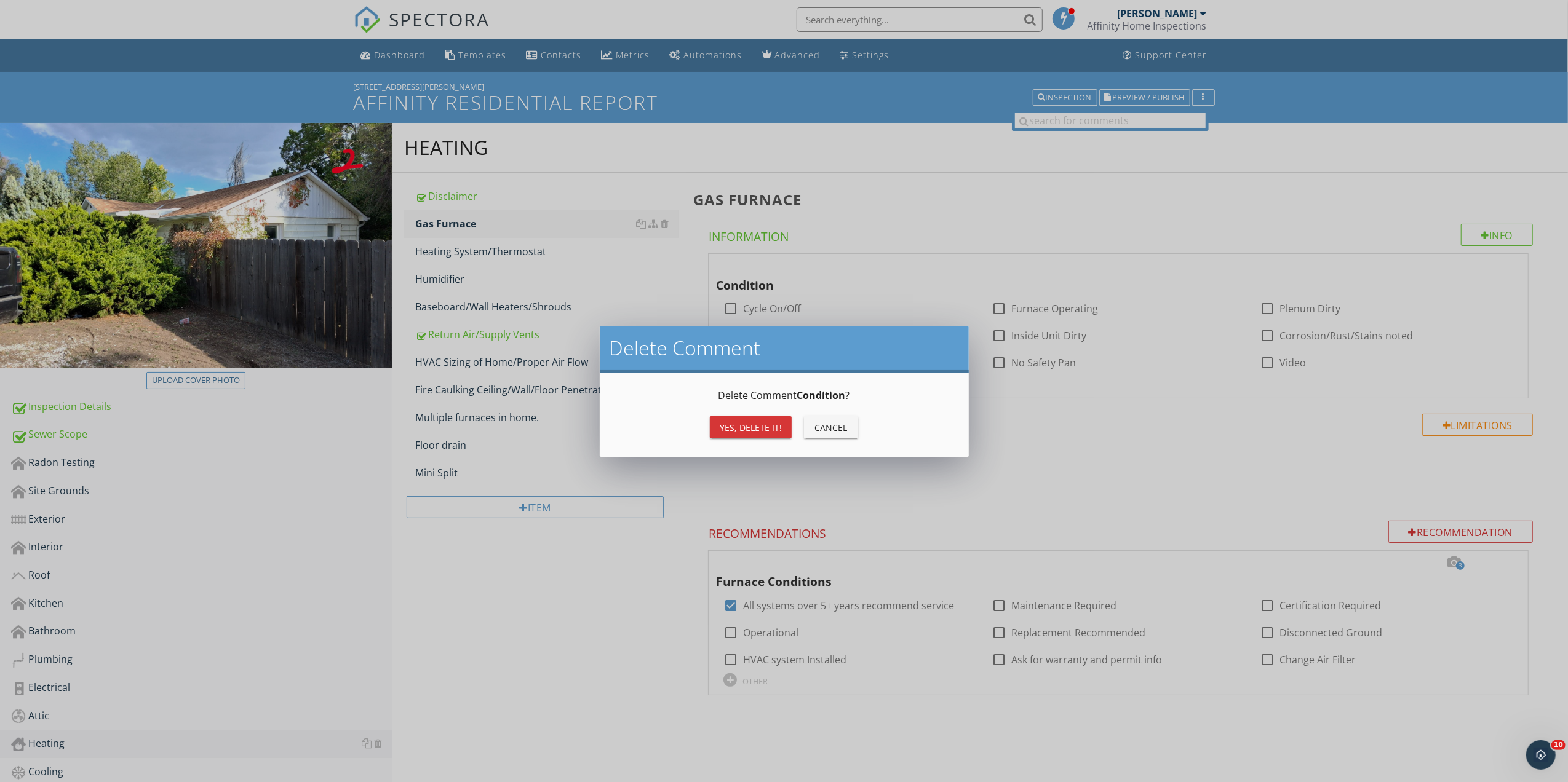
click at [749, 428] on div "Yes, Delete it!" at bounding box center [751, 428] width 62 height 13
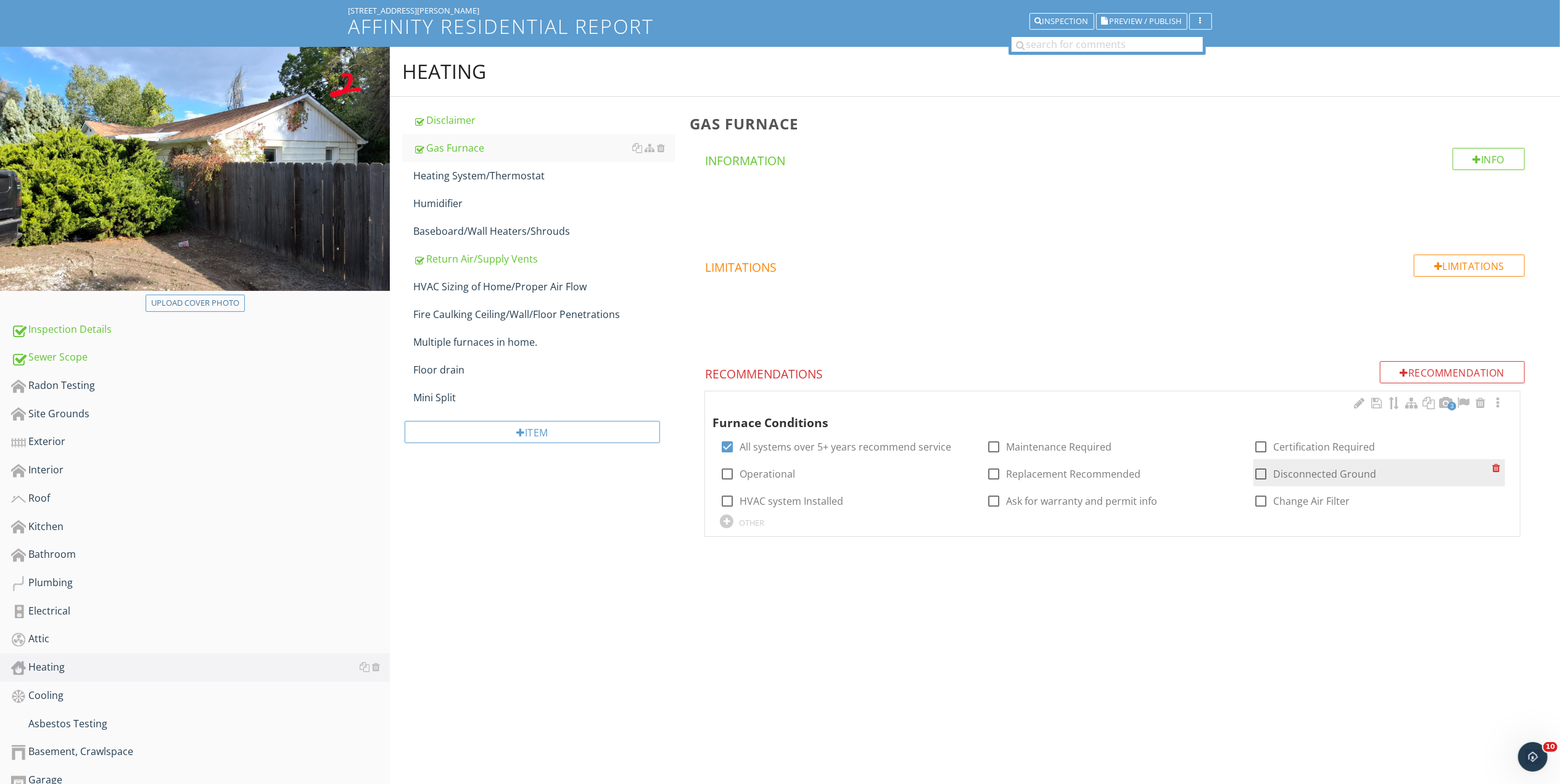
scroll to position [198, 0]
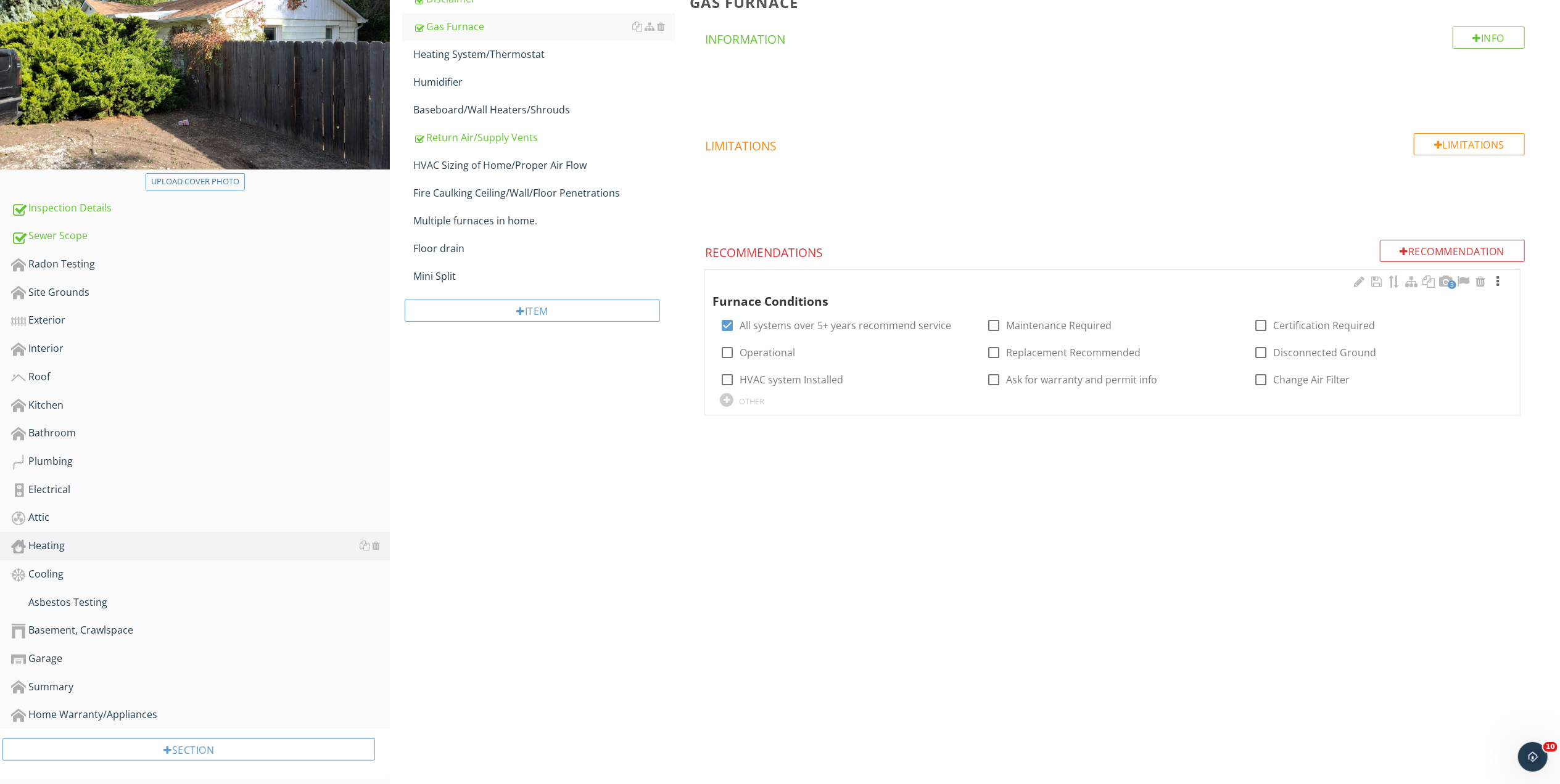
click at [1497, 281] on div at bounding box center [1497, 282] width 15 height 13
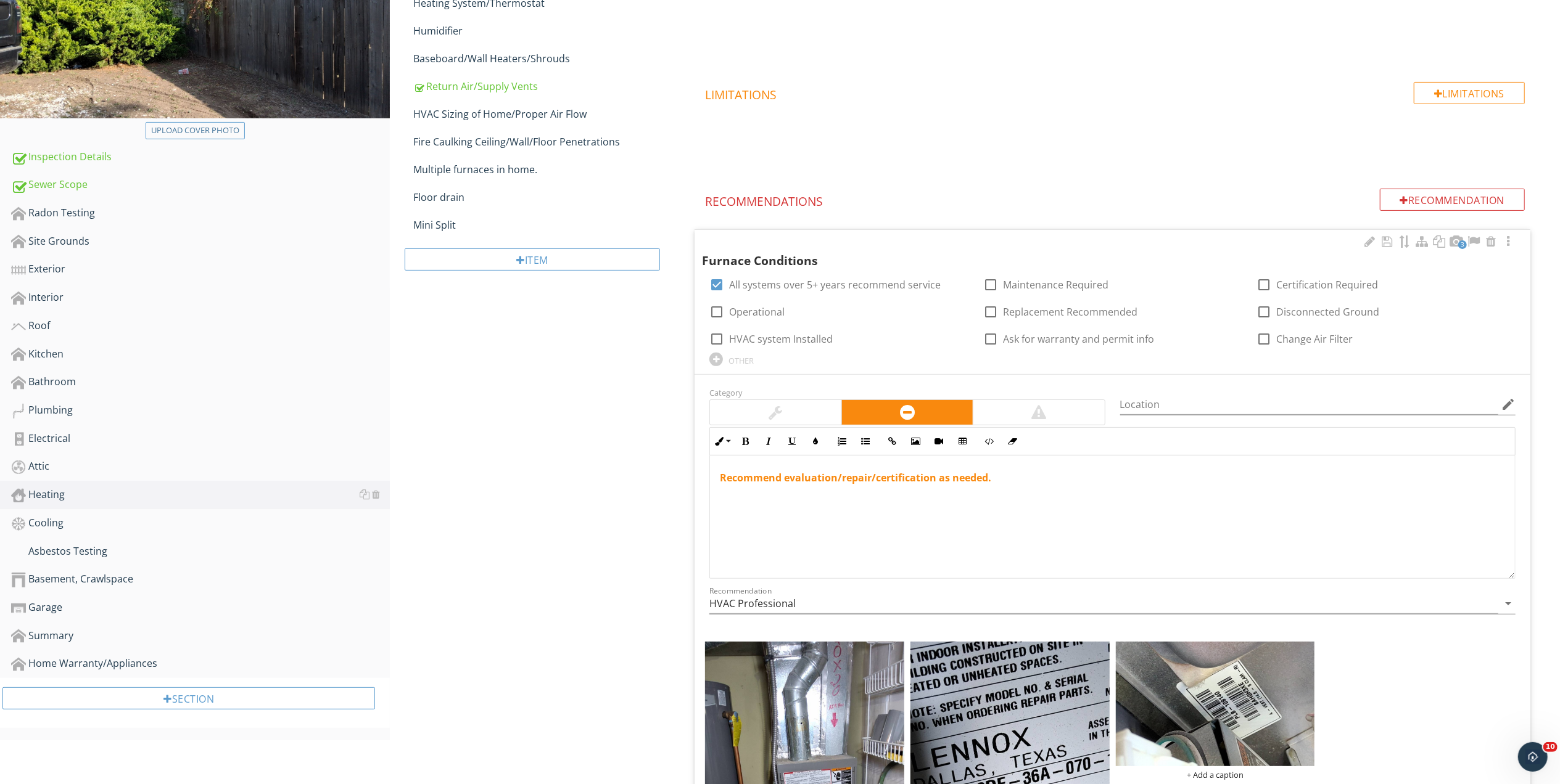
scroll to position [307, 0]
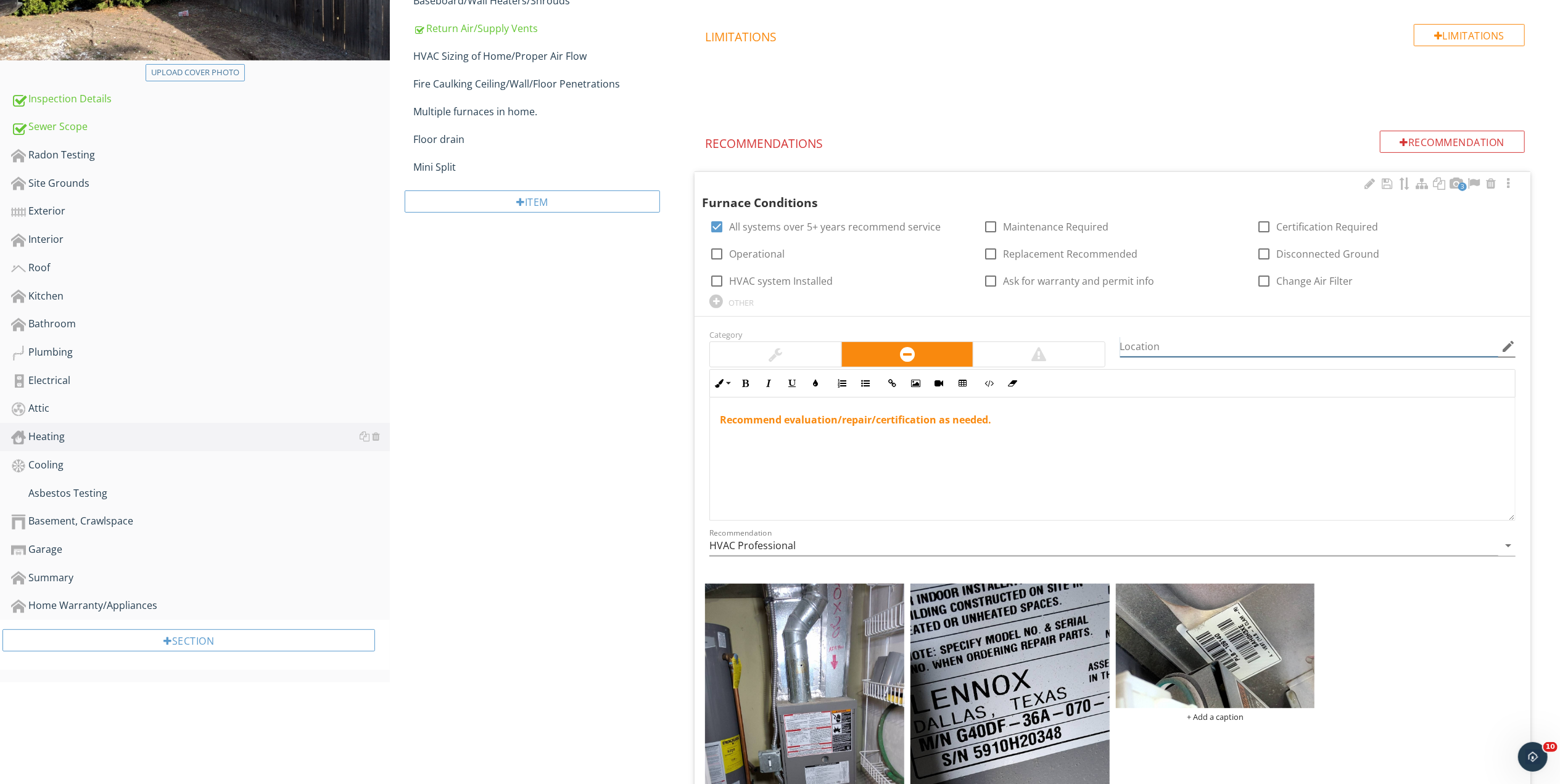
click at [1170, 344] on input "Location" at bounding box center [1309, 347] width 378 height 21
click at [1140, 348] on input "Location" at bounding box center [1309, 347] width 378 height 21
type input "2010 model"
click at [992, 230] on div at bounding box center [990, 227] width 21 height 21
checkbox input "true"
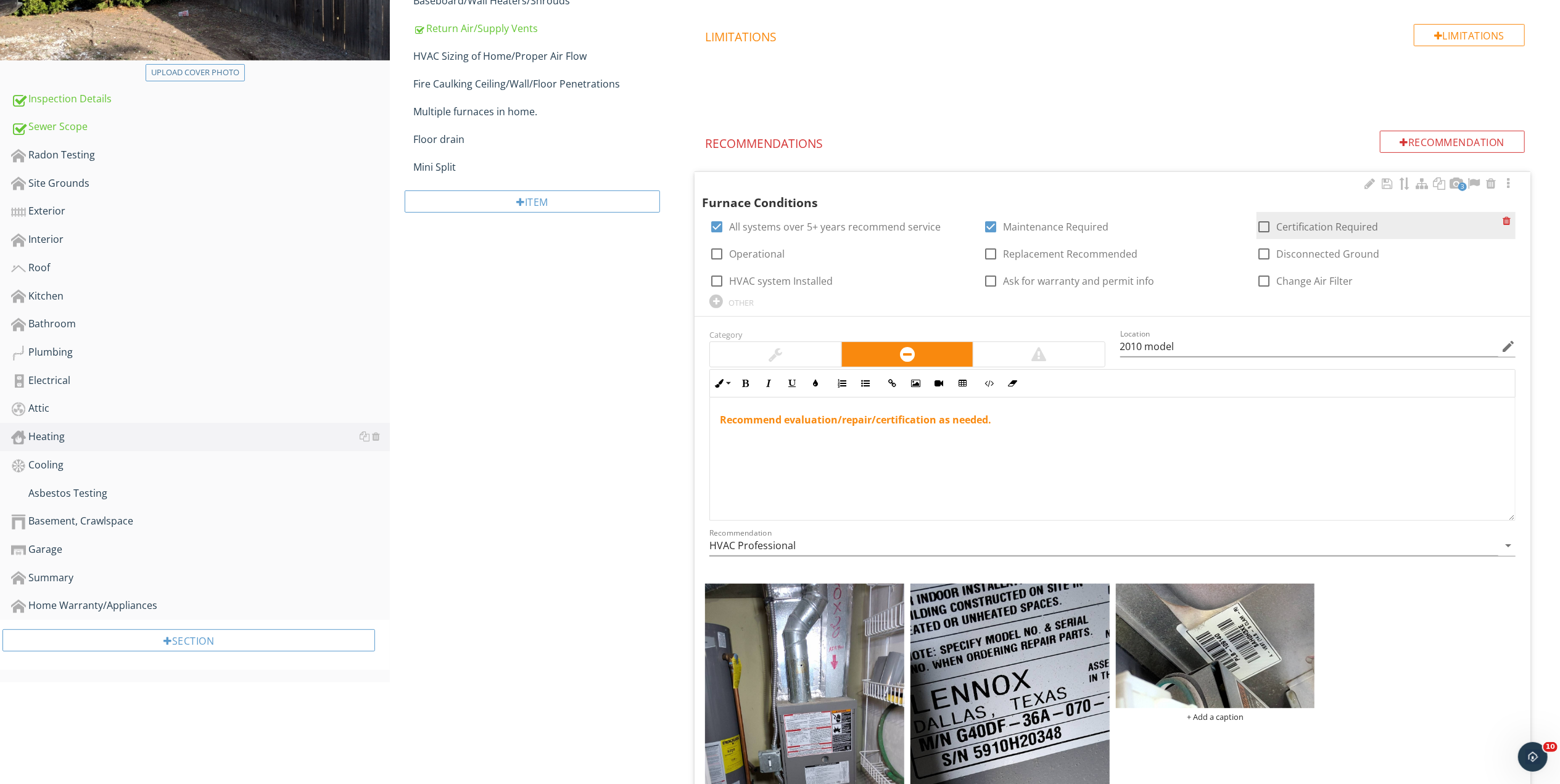
click at [1267, 225] on div at bounding box center [1263, 227] width 21 height 21
checkbox input "true"
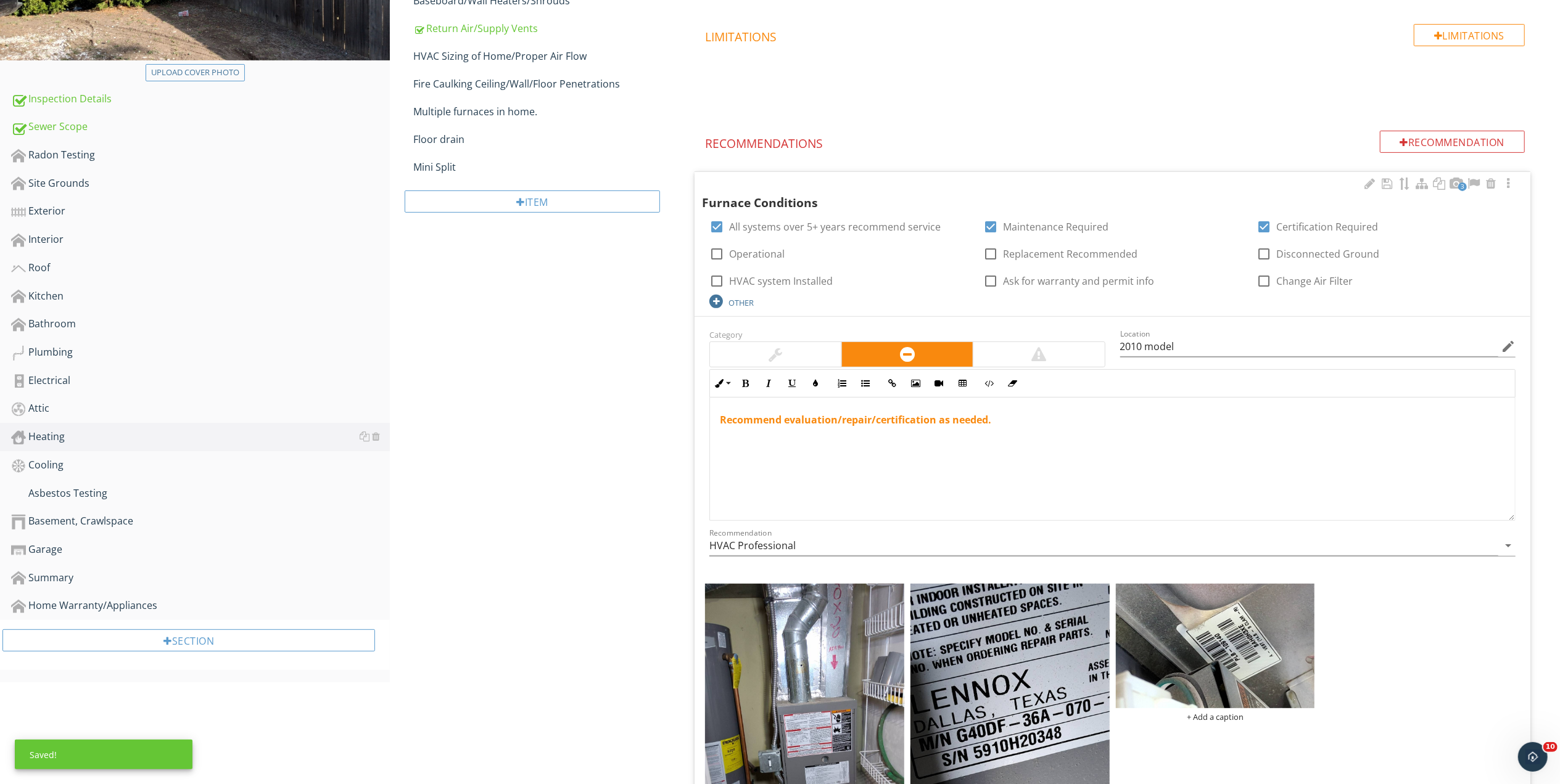
click at [741, 303] on div "OTHER" at bounding box center [741, 303] width 25 height 10
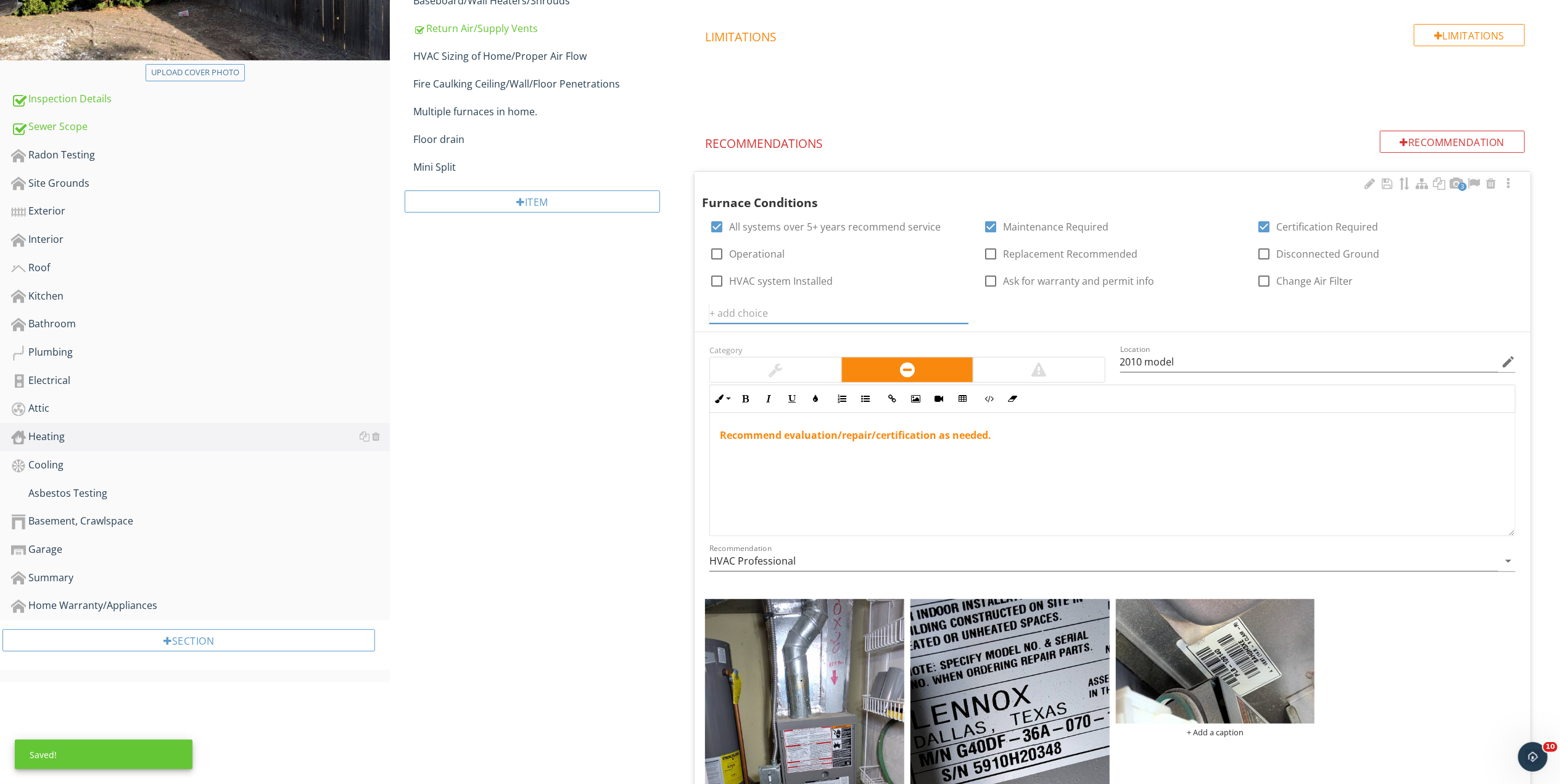
click at [741, 309] on input "text" at bounding box center [839, 313] width 259 height 21
type input "Could not test no gas on property"
click at [960, 312] on icon at bounding box center [961, 313] width 9 height 10
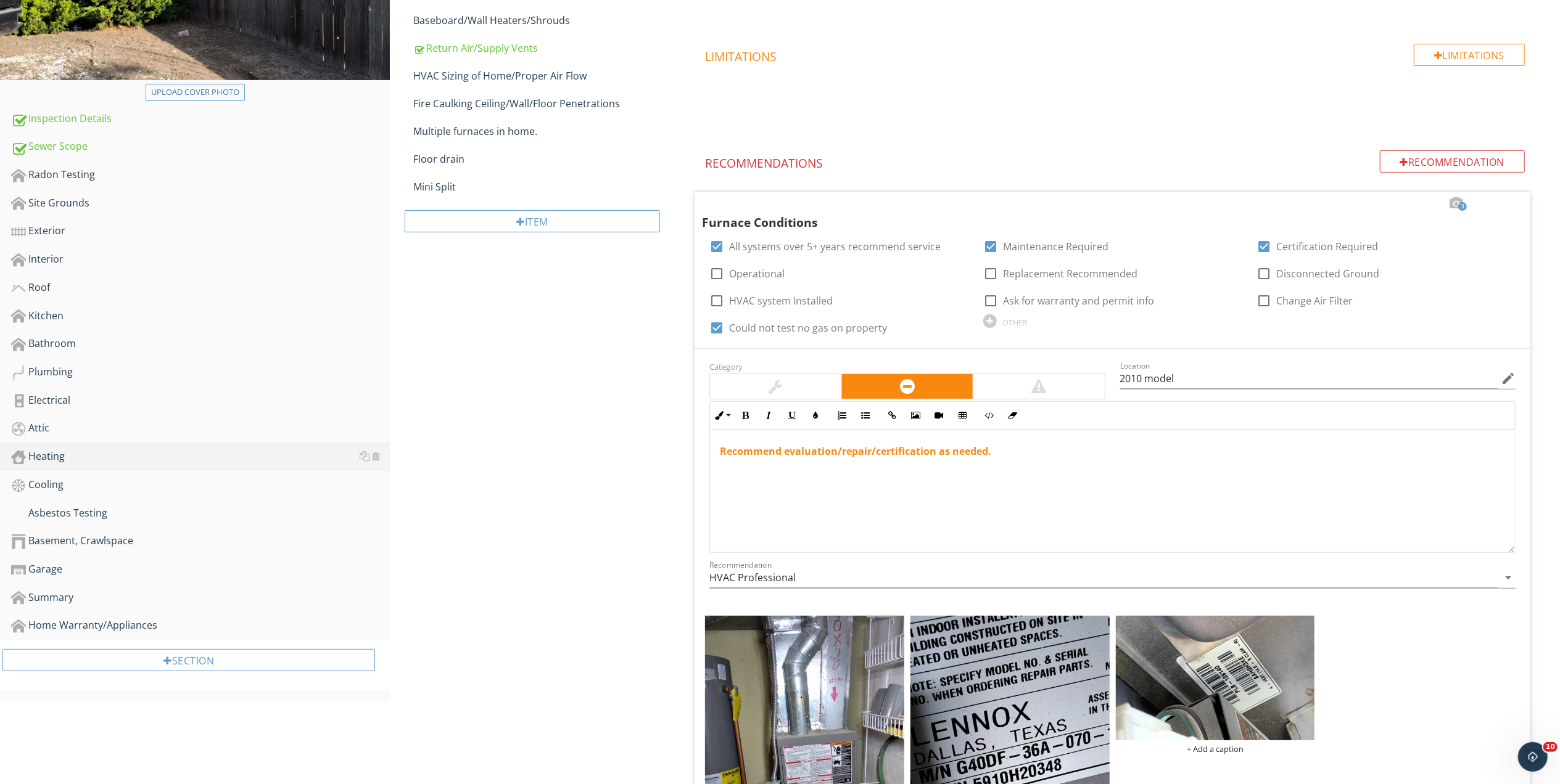
scroll to position [135, 0]
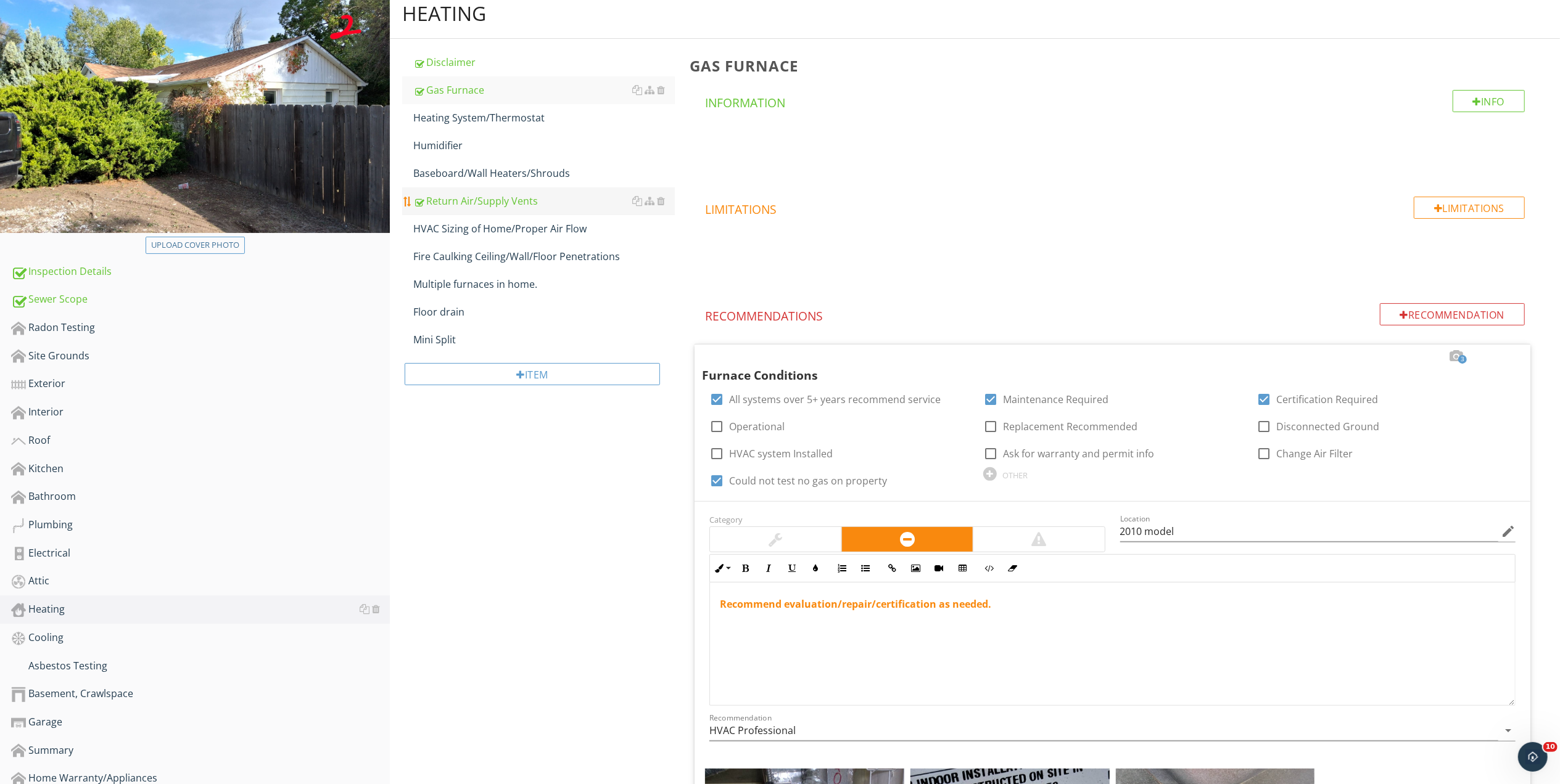
click at [485, 198] on div "Return Air/Supply Vents" at bounding box center [544, 201] width 262 height 15
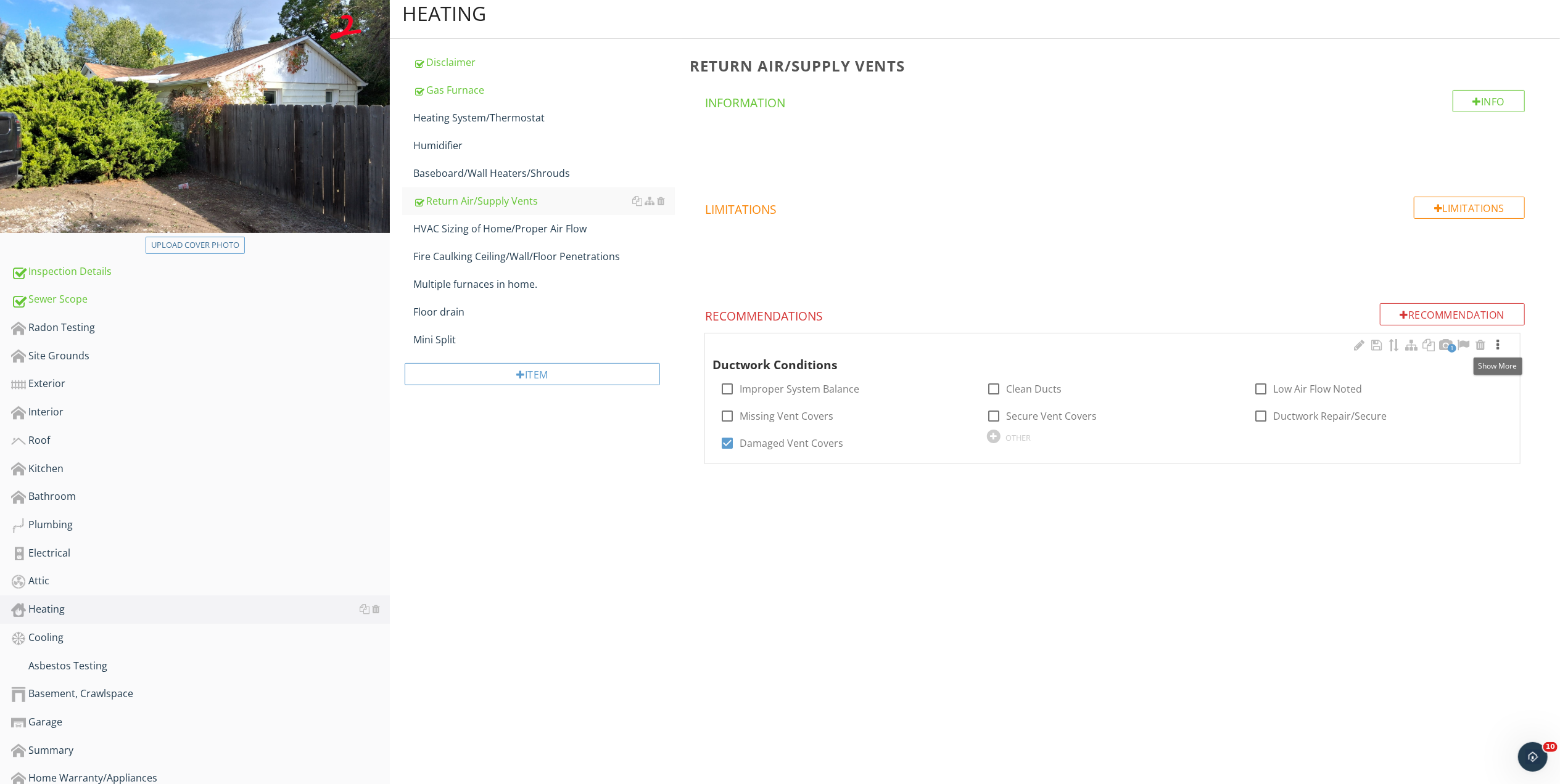
click at [1496, 344] on div at bounding box center [1497, 345] width 15 height 13
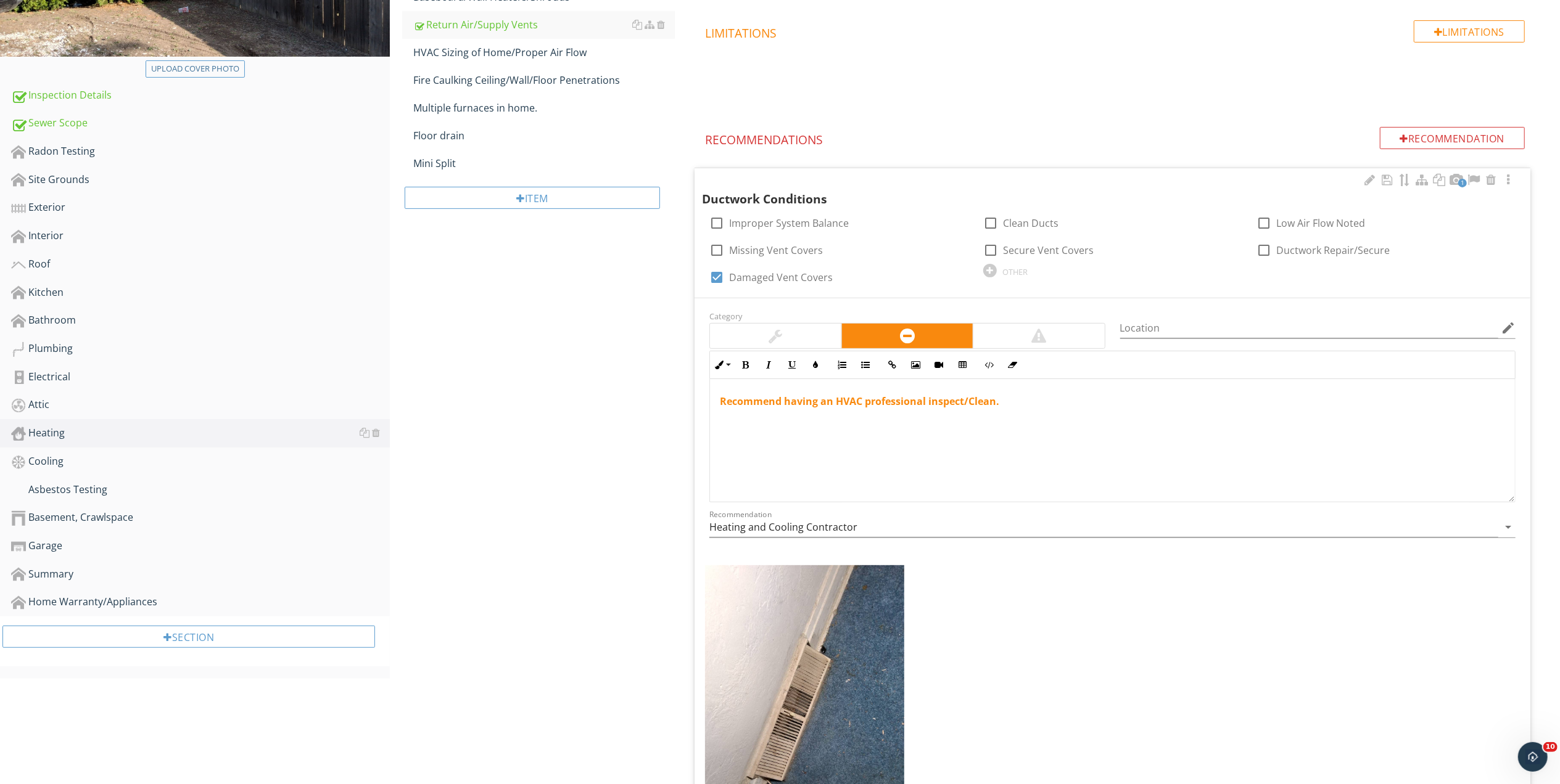
scroll to position [299, 0]
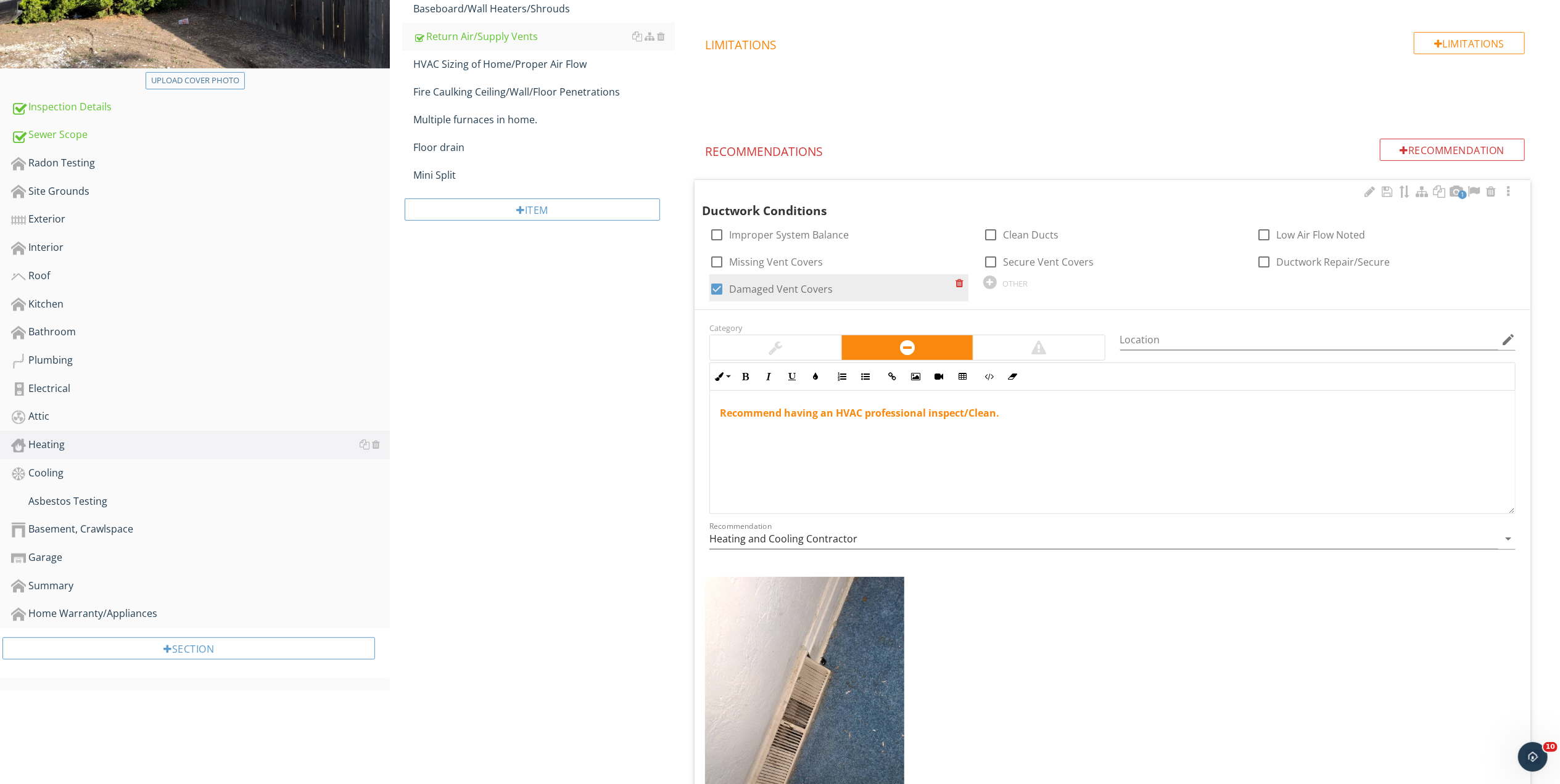
click at [716, 289] on div at bounding box center [716, 288] width 21 height 21
checkbox input "false"
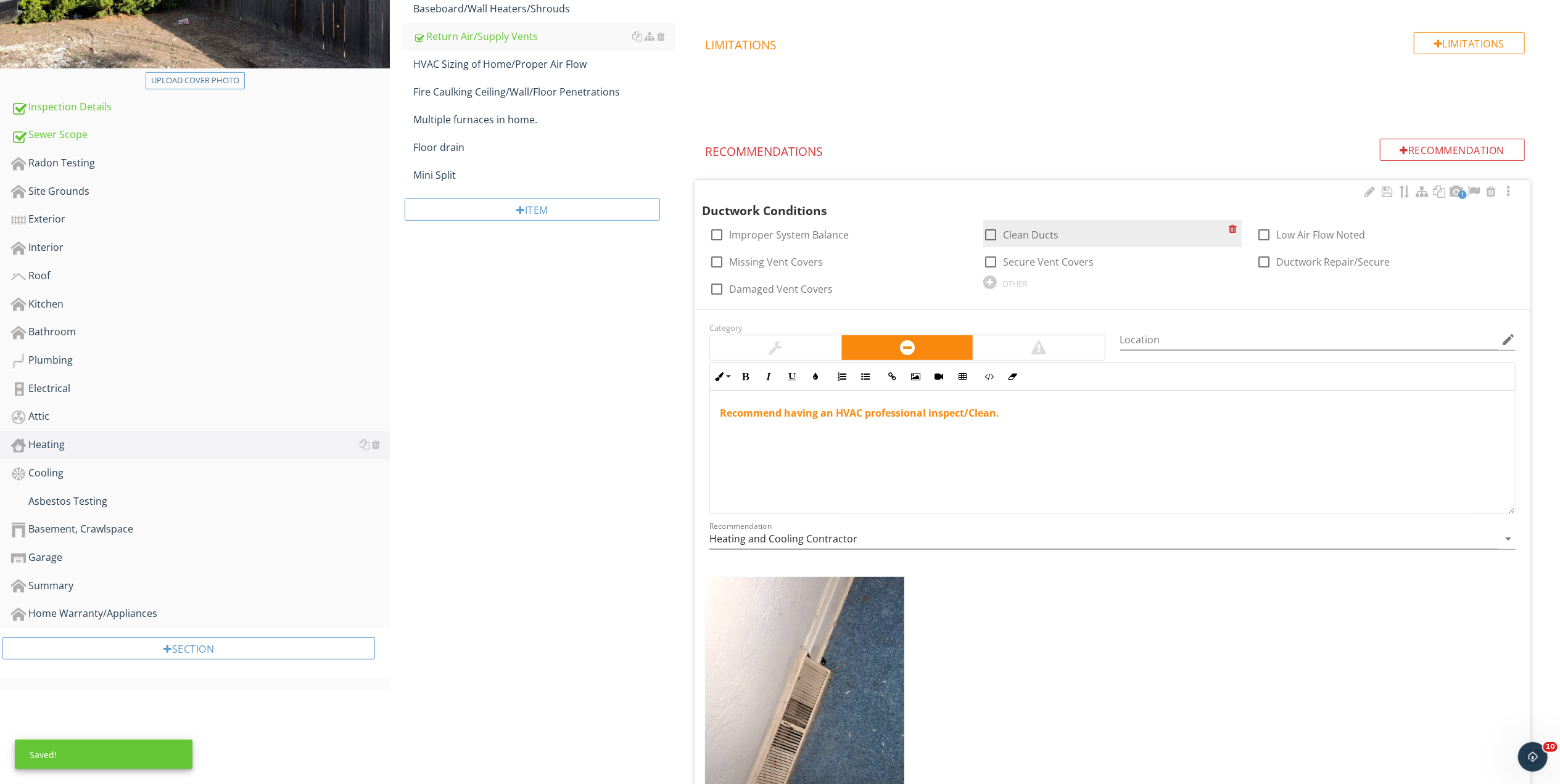
click at [990, 232] on div at bounding box center [990, 235] width 21 height 21
checkbox input "true"
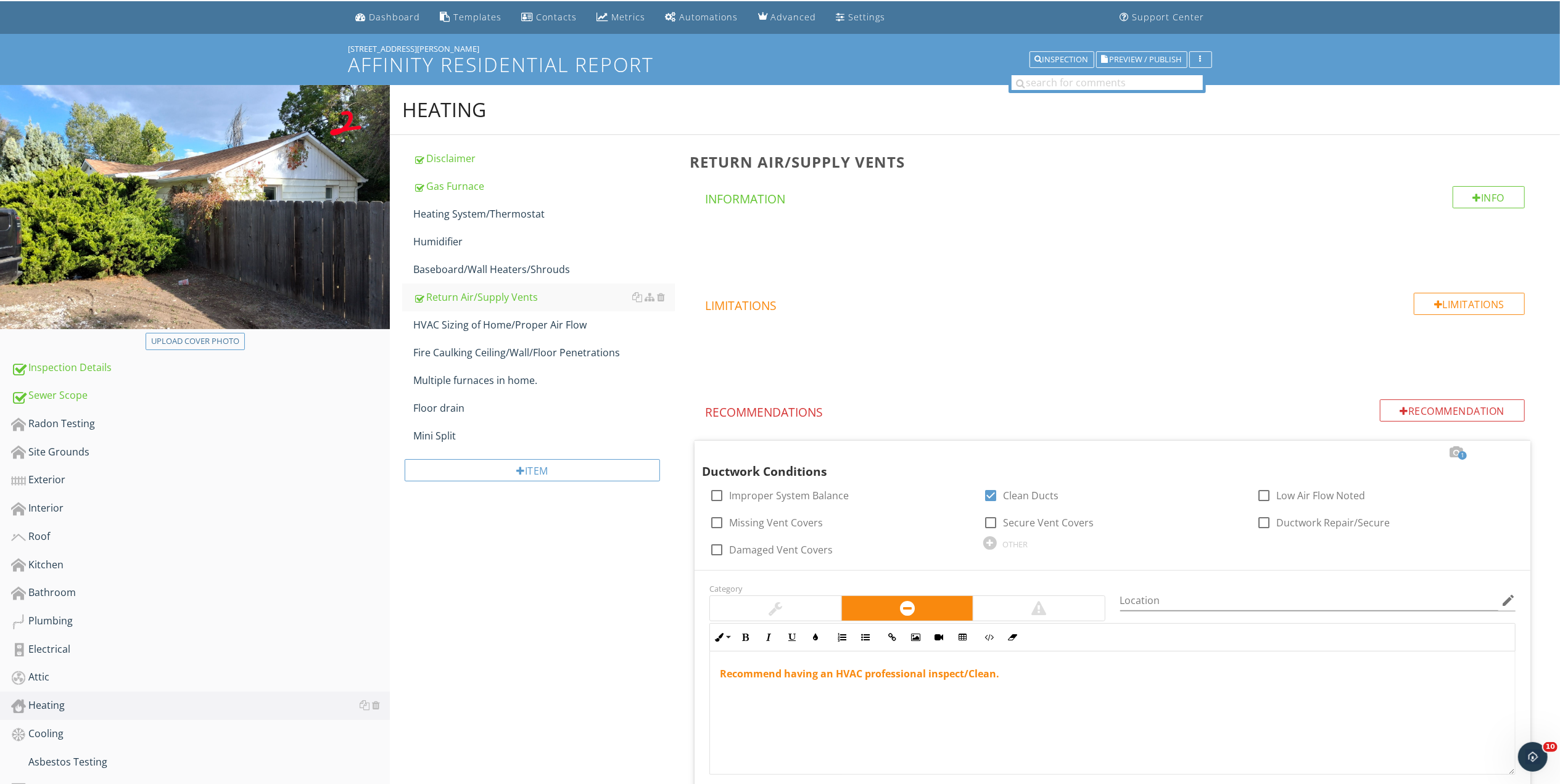
scroll to position [0, 0]
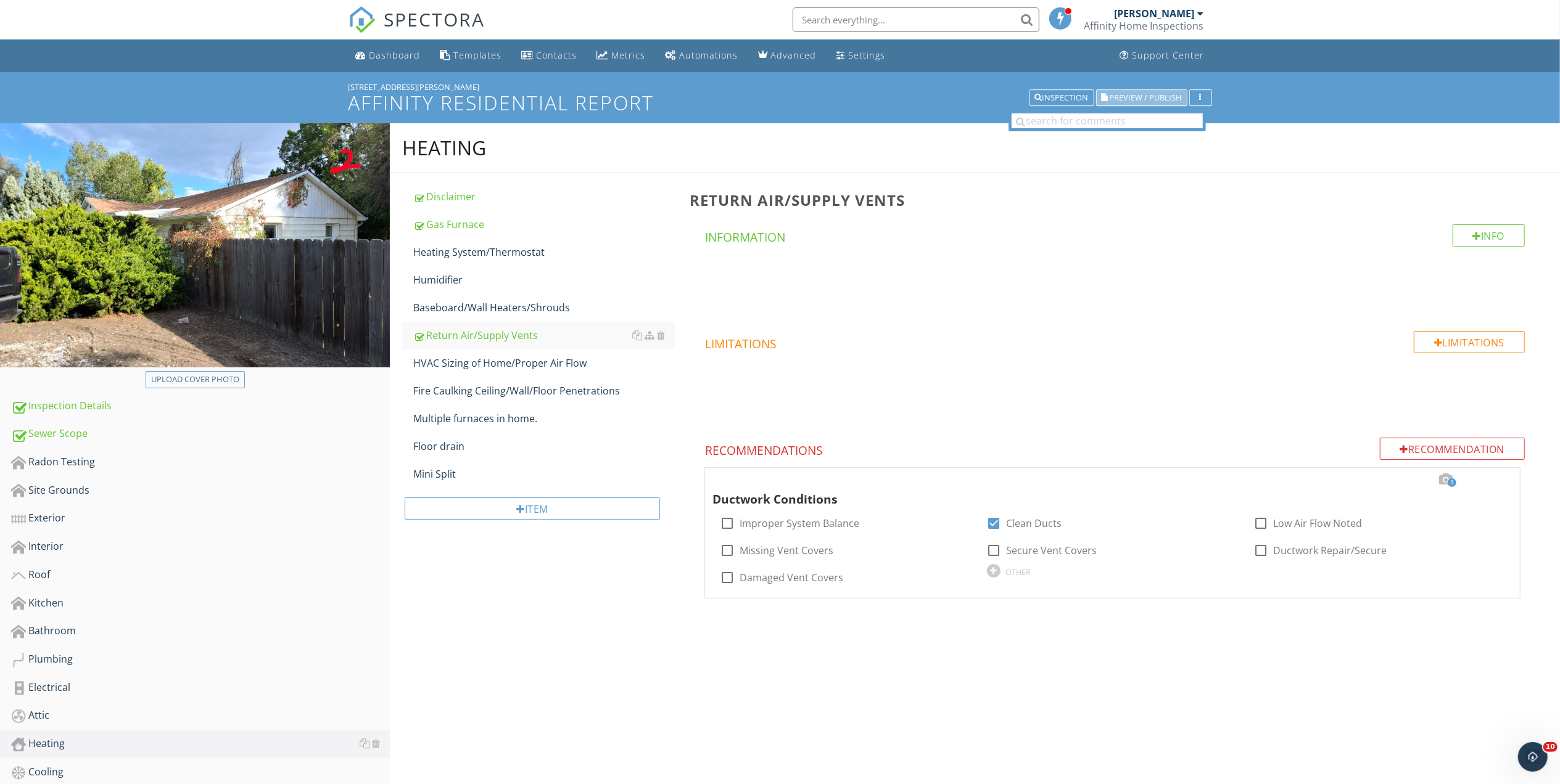
click at [1132, 97] on span "Preview / Publish" at bounding box center [1145, 98] width 72 height 8
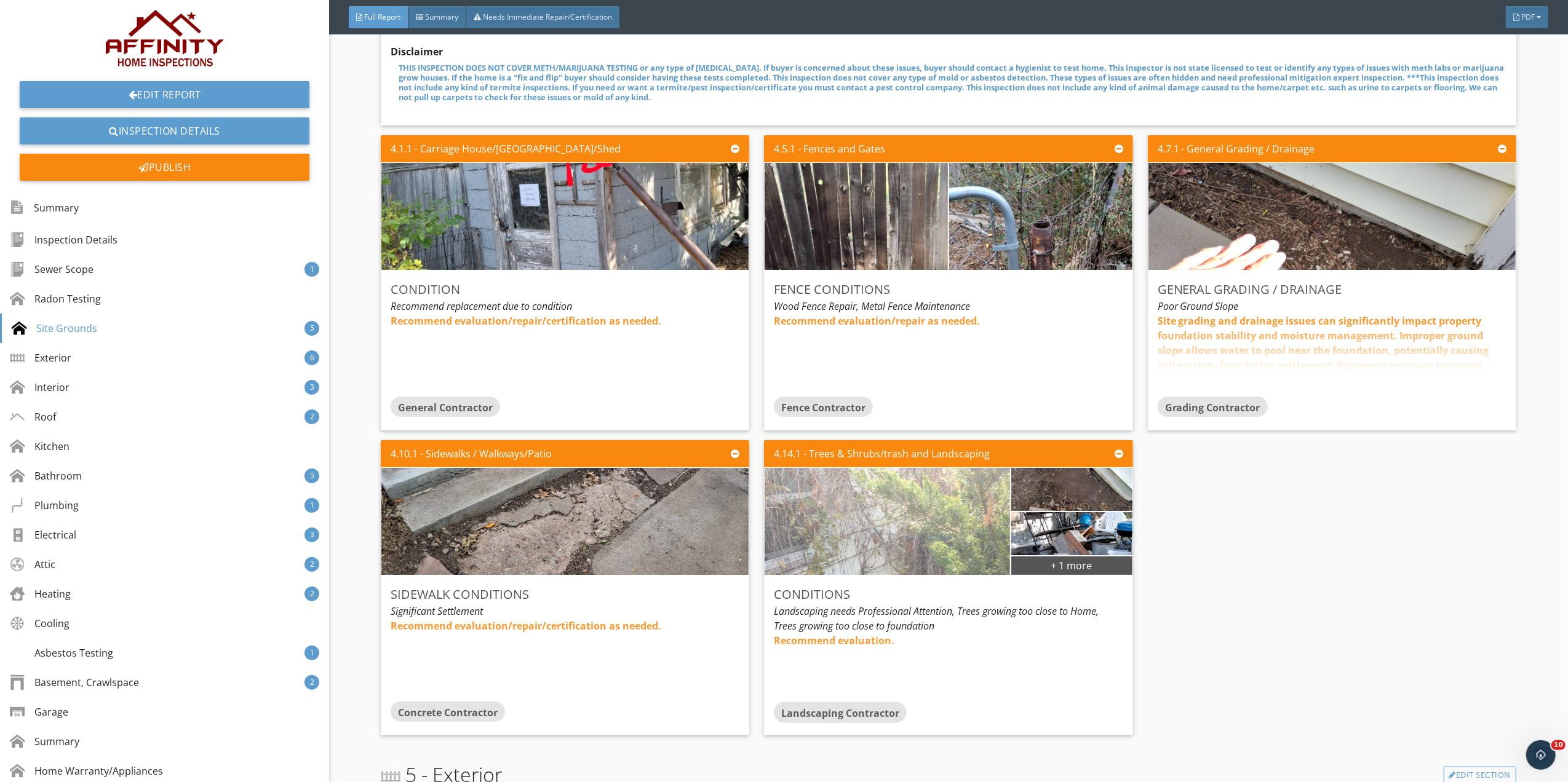
scroll to position [1585, 0]
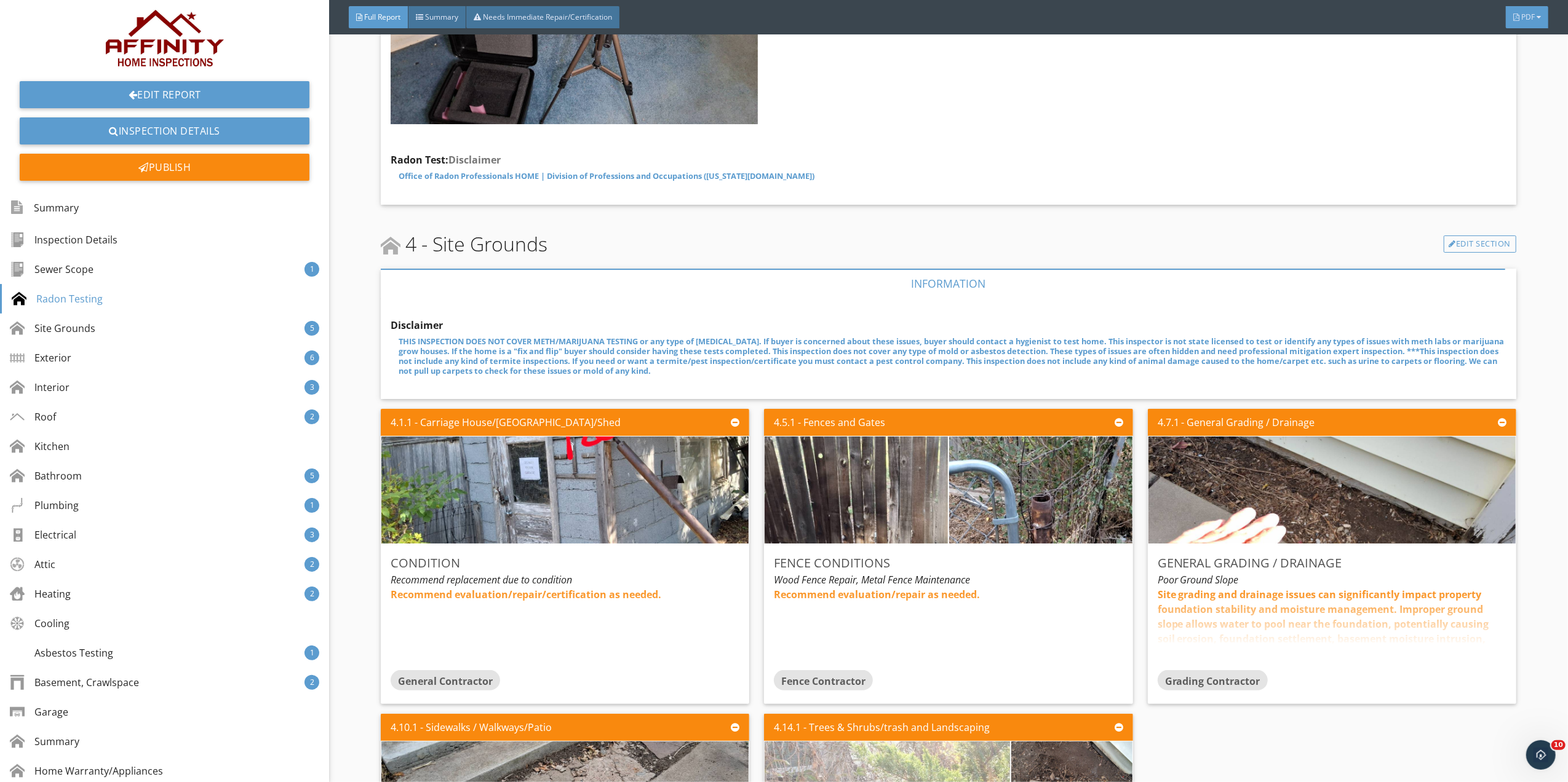
click at [1533, 20] on span "PDF" at bounding box center [1528, 17] width 14 height 11
click at [1526, 67] on div "Full Report" at bounding box center [1512, 69] width 79 height 15
click at [156, 94] on link "Edit Report" at bounding box center [165, 94] width 290 height 27
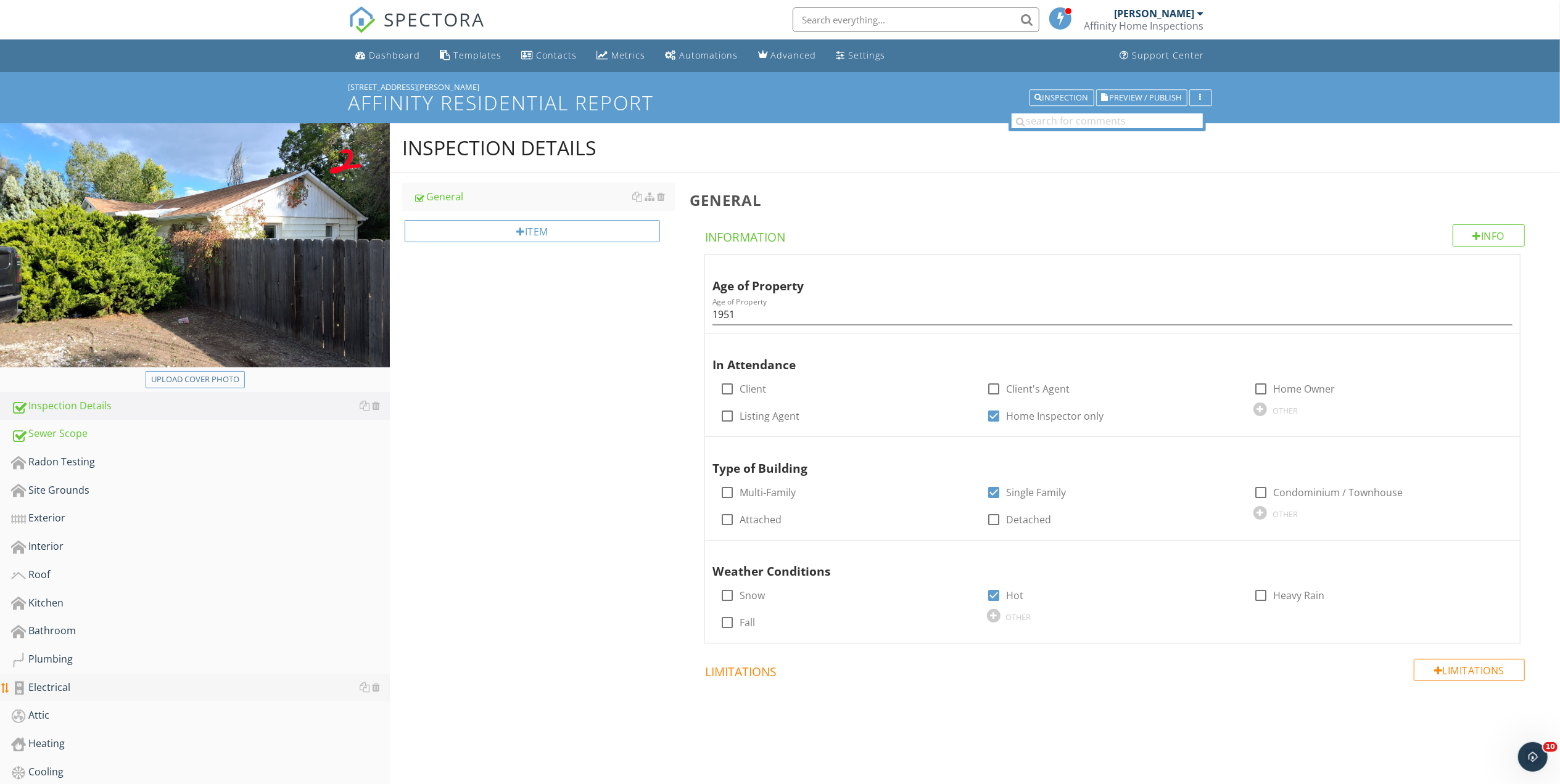
click at [42, 683] on div "Electrical" at bounding box center [200, 688] width 379 height 16
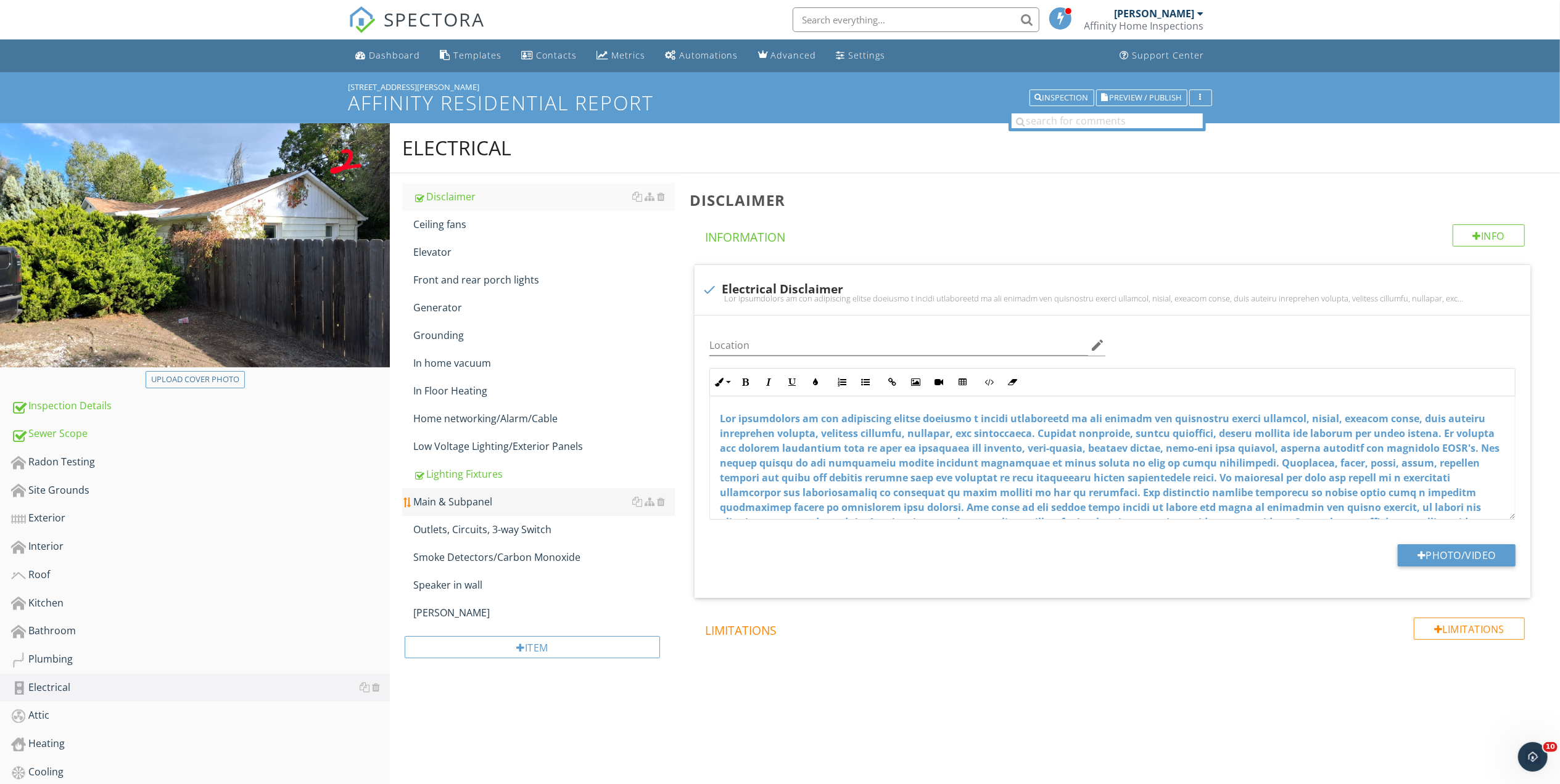
click at [462, 501] on div "Main & Subpanel" at bounding box center [544, 502] width 262 height 15
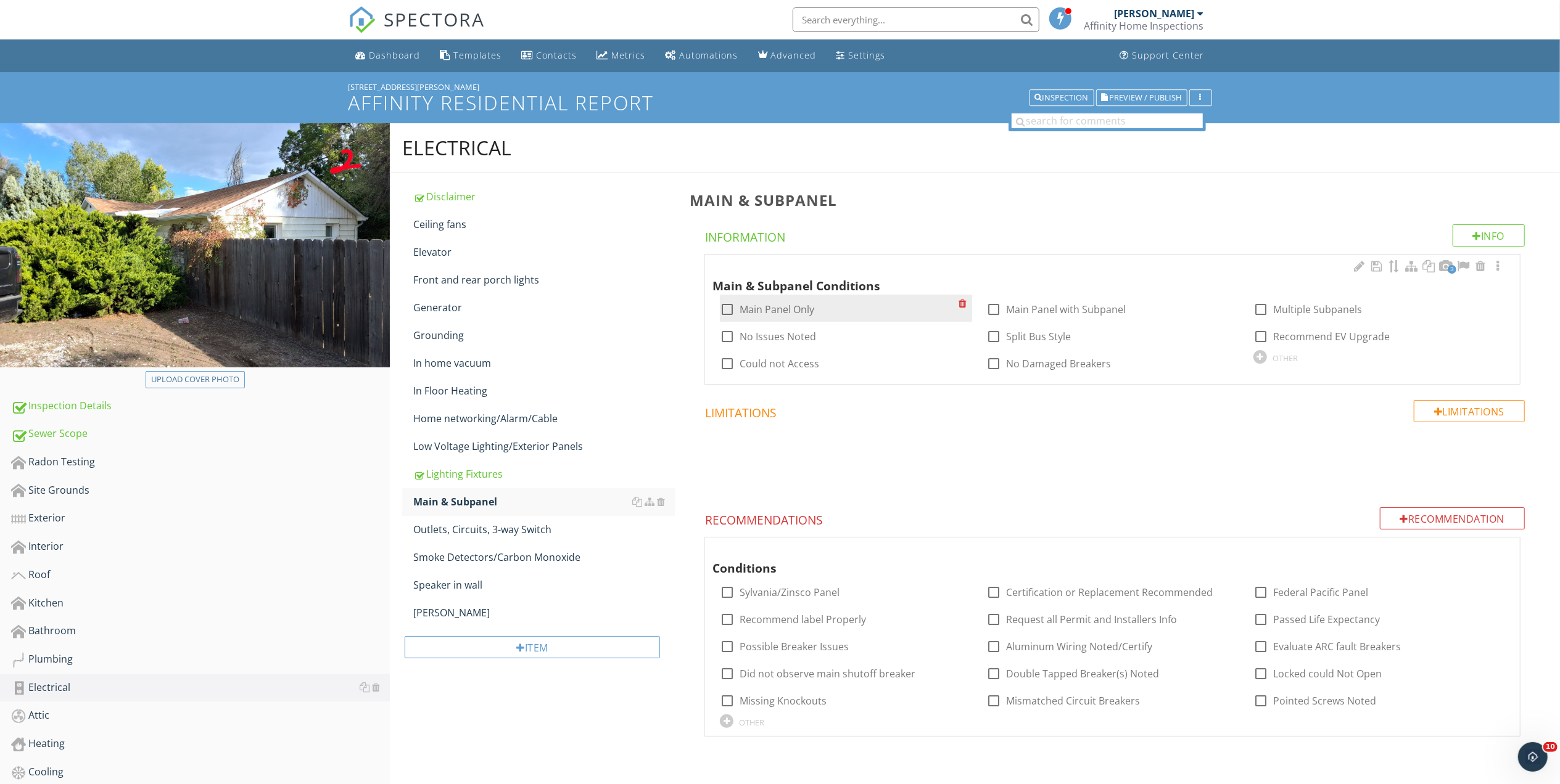
click at [727, 309] on div at bounding box center [727, 309] width 21 height 21
checkbox input "true"
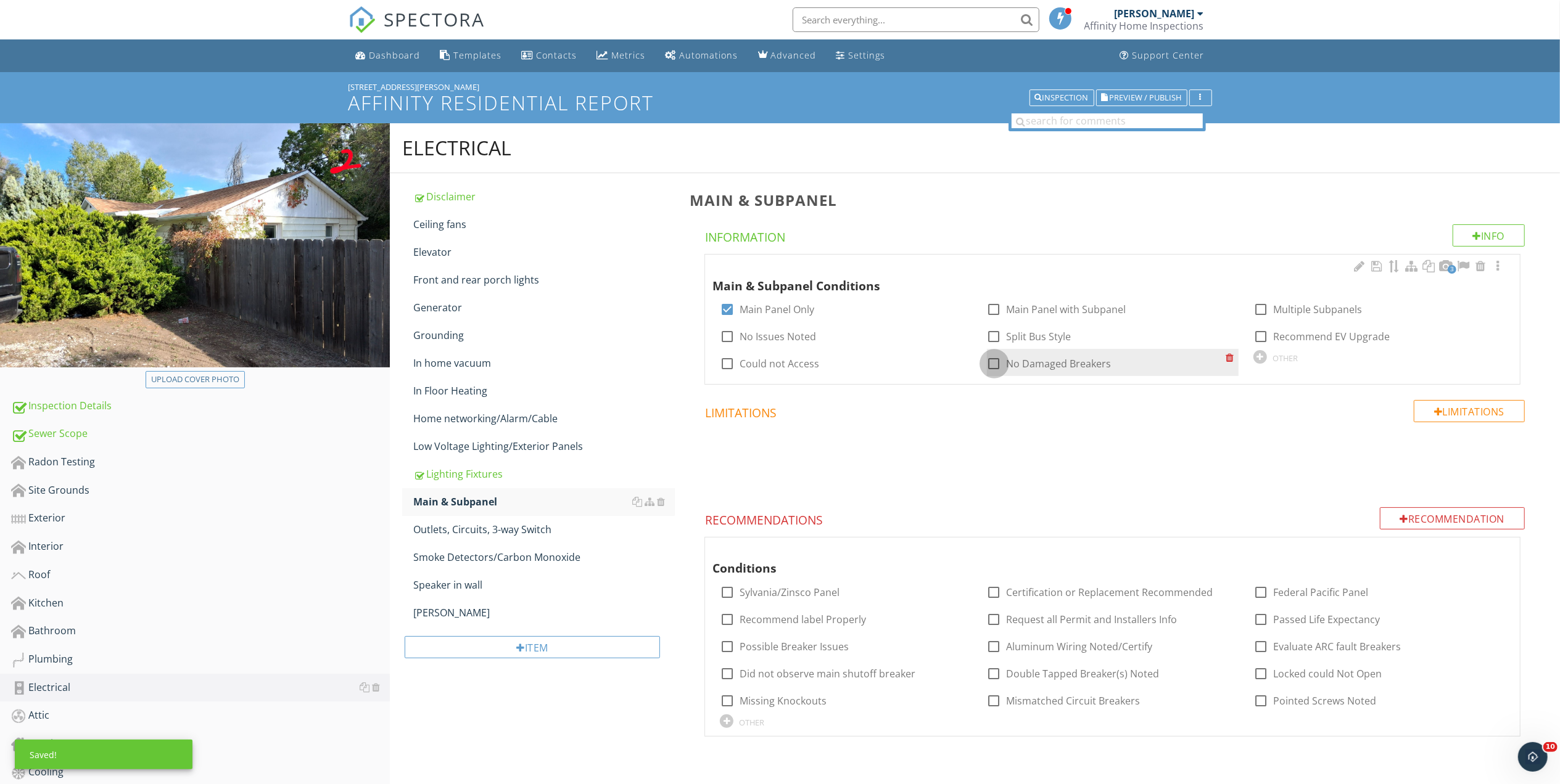
click at [988, 364] on div at bounding box center [993, 364] width 21 height 21
checkbox input "true"
click at [731, 336] on div at bounding box center [727, 336] width 21 height 21
checkbox input "true"
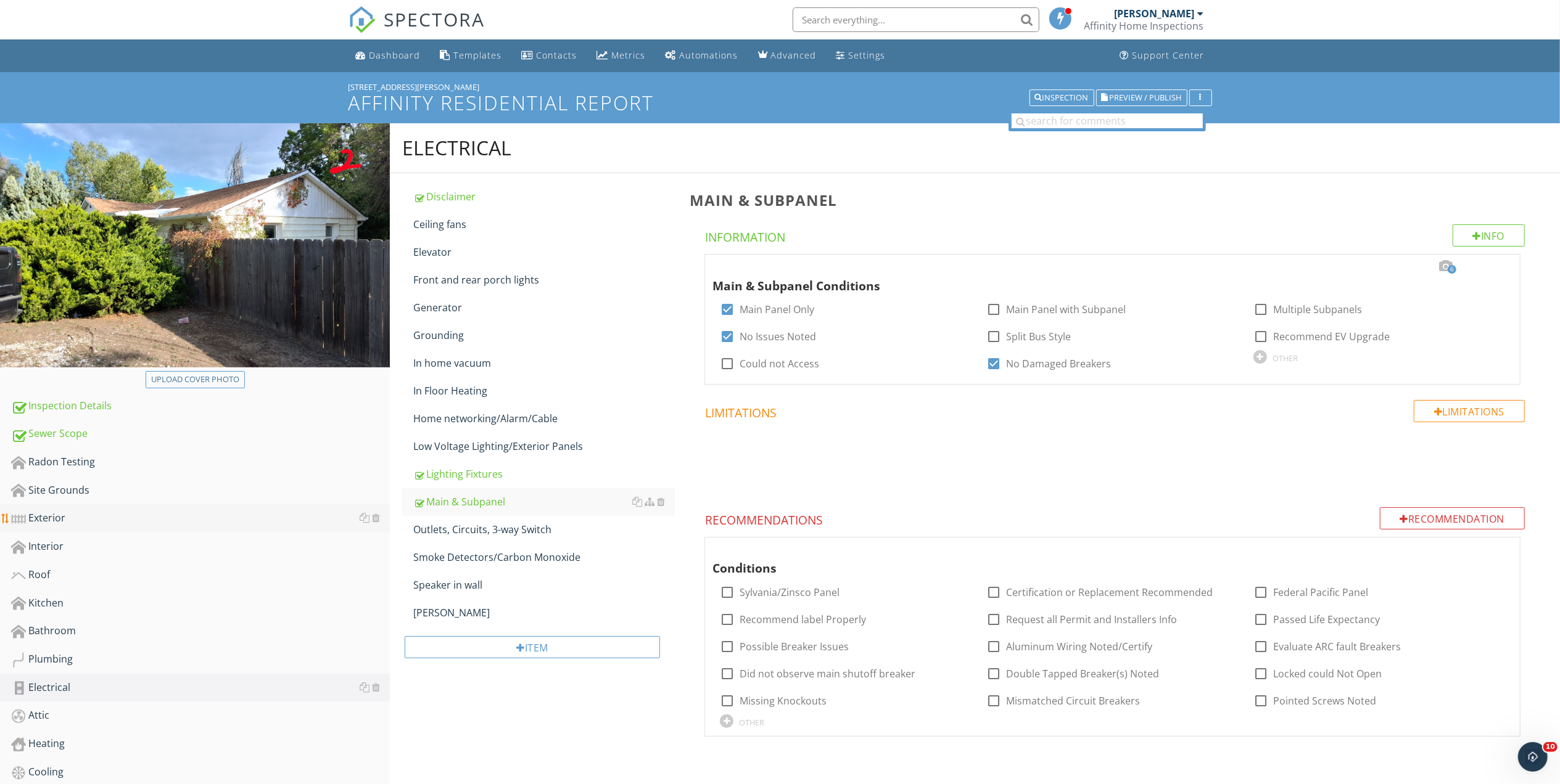
click at [53, 518] on div "Exterior" at bounding box center [200, 519] width 379 height 16
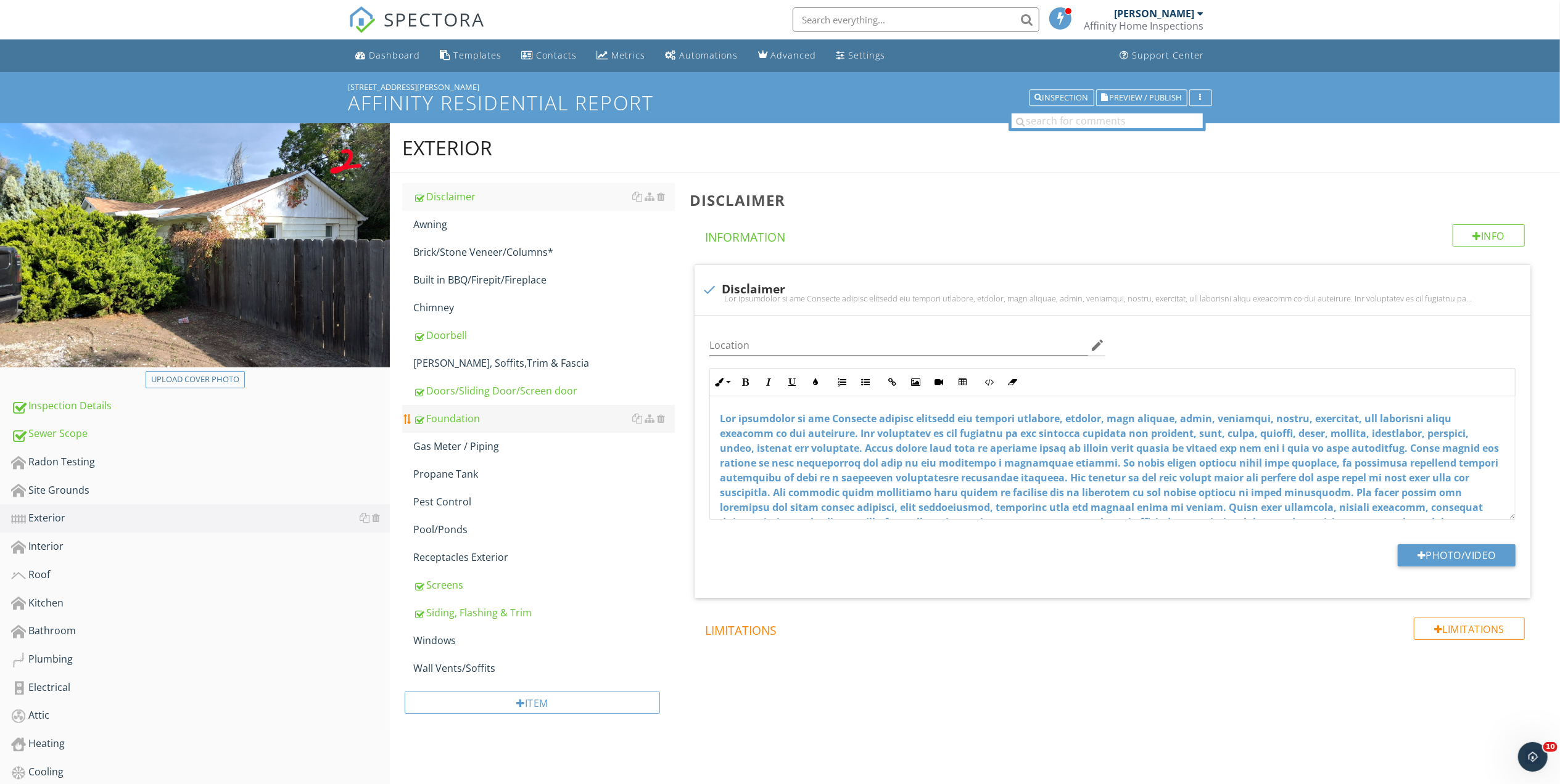
click at [454, 420] on div "Foundation" at bounding box center [544, 419] width 262 height 15
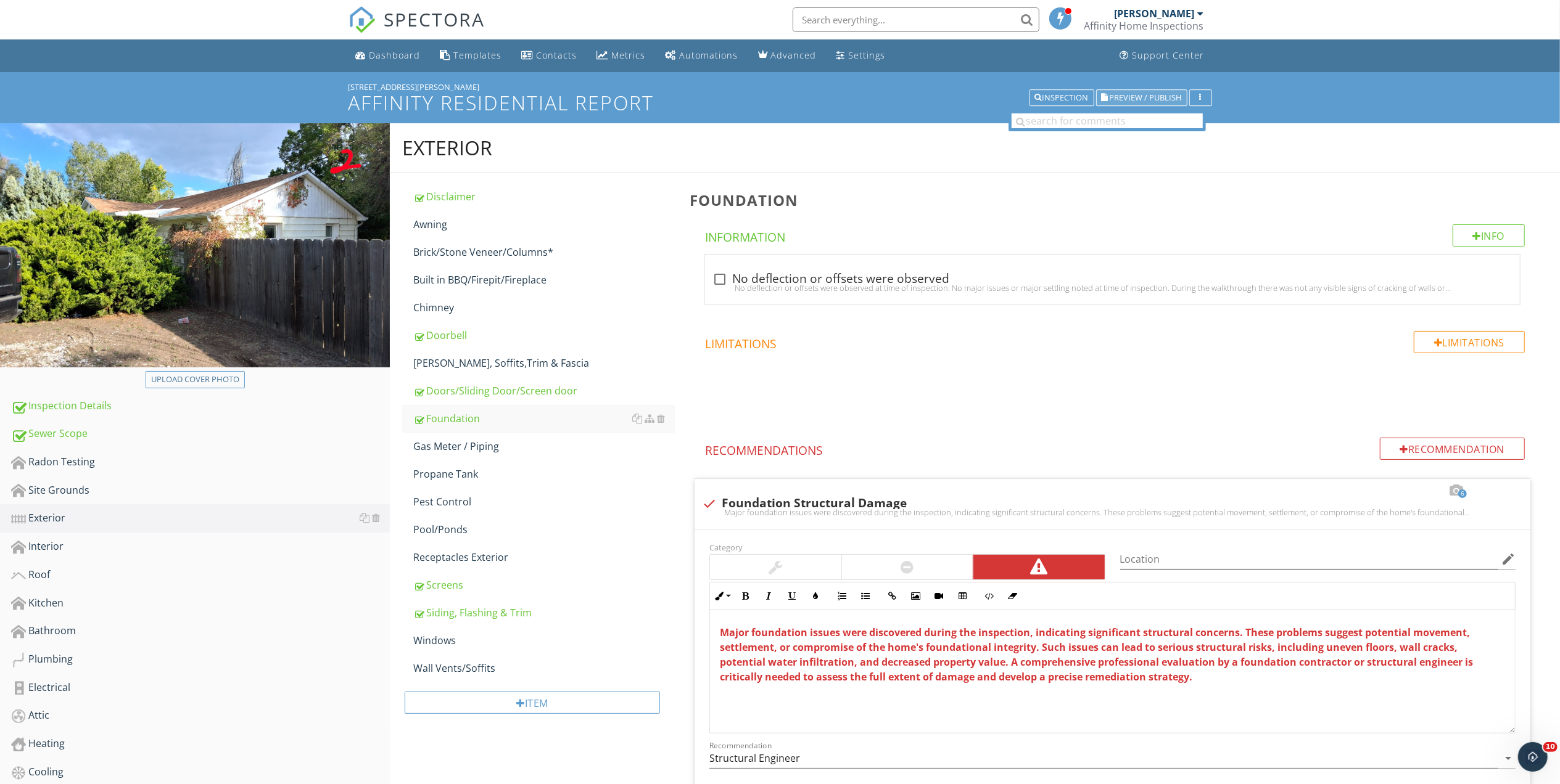
click at [1126, 96] on span "Preview / Publish" at bounding box center [1145, 98] width 72 height 8
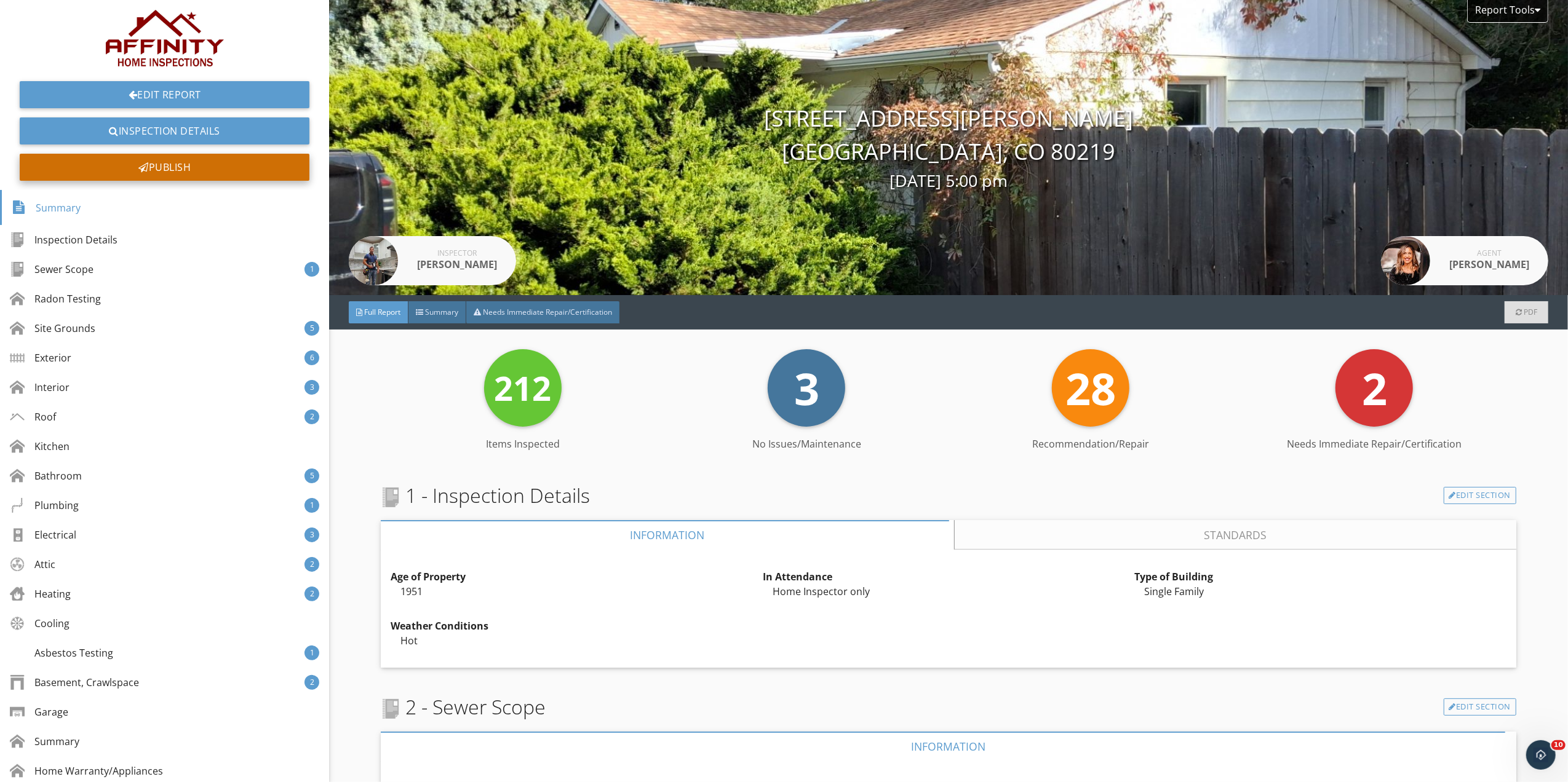
click at [184, 166] on div "Publish" at bounding box center [165, 167] width 290 height 27
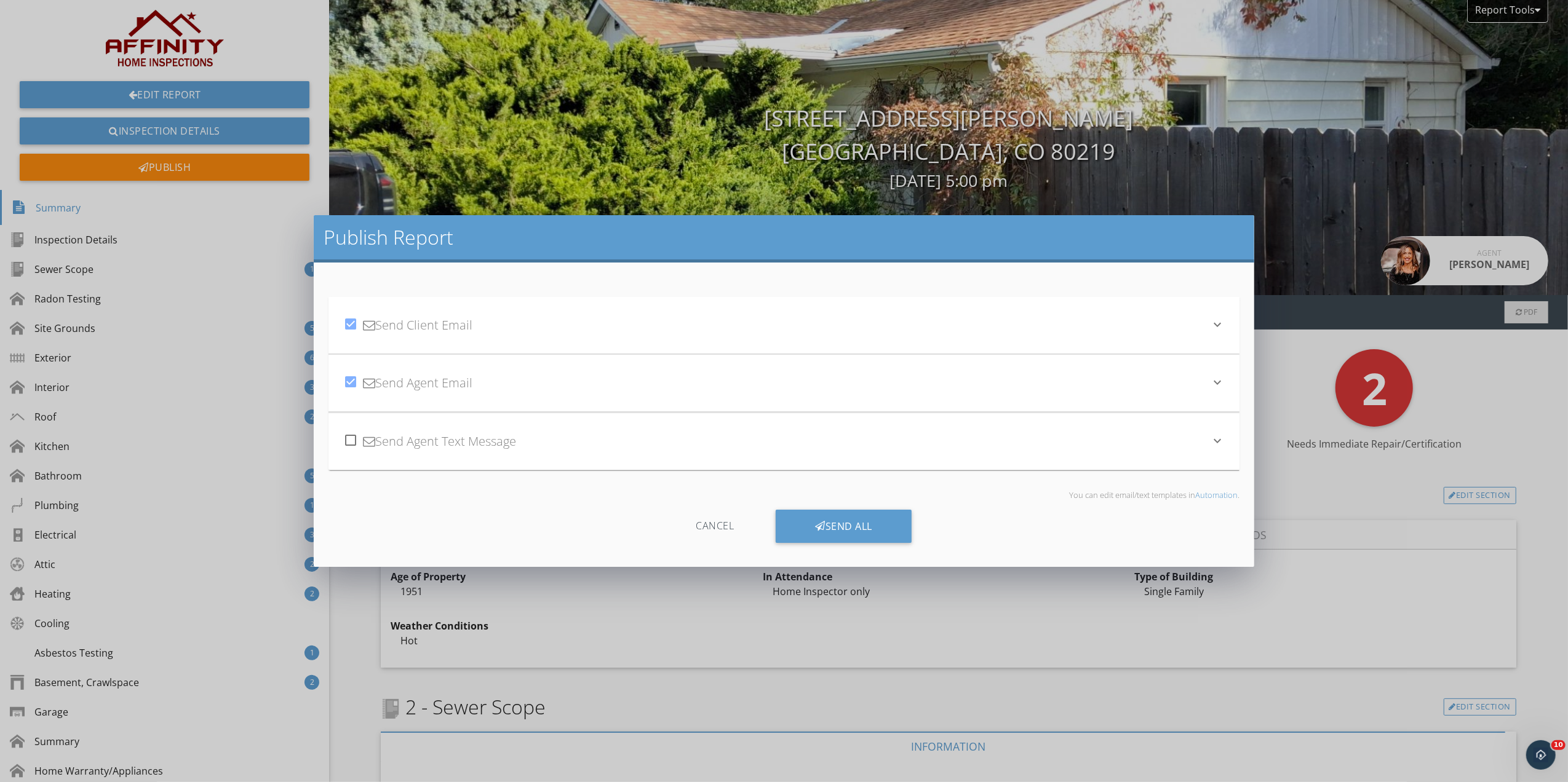
click at [348, 438] on div at bounding box center [350, 440] width 21 height 21
checkbox input "true"
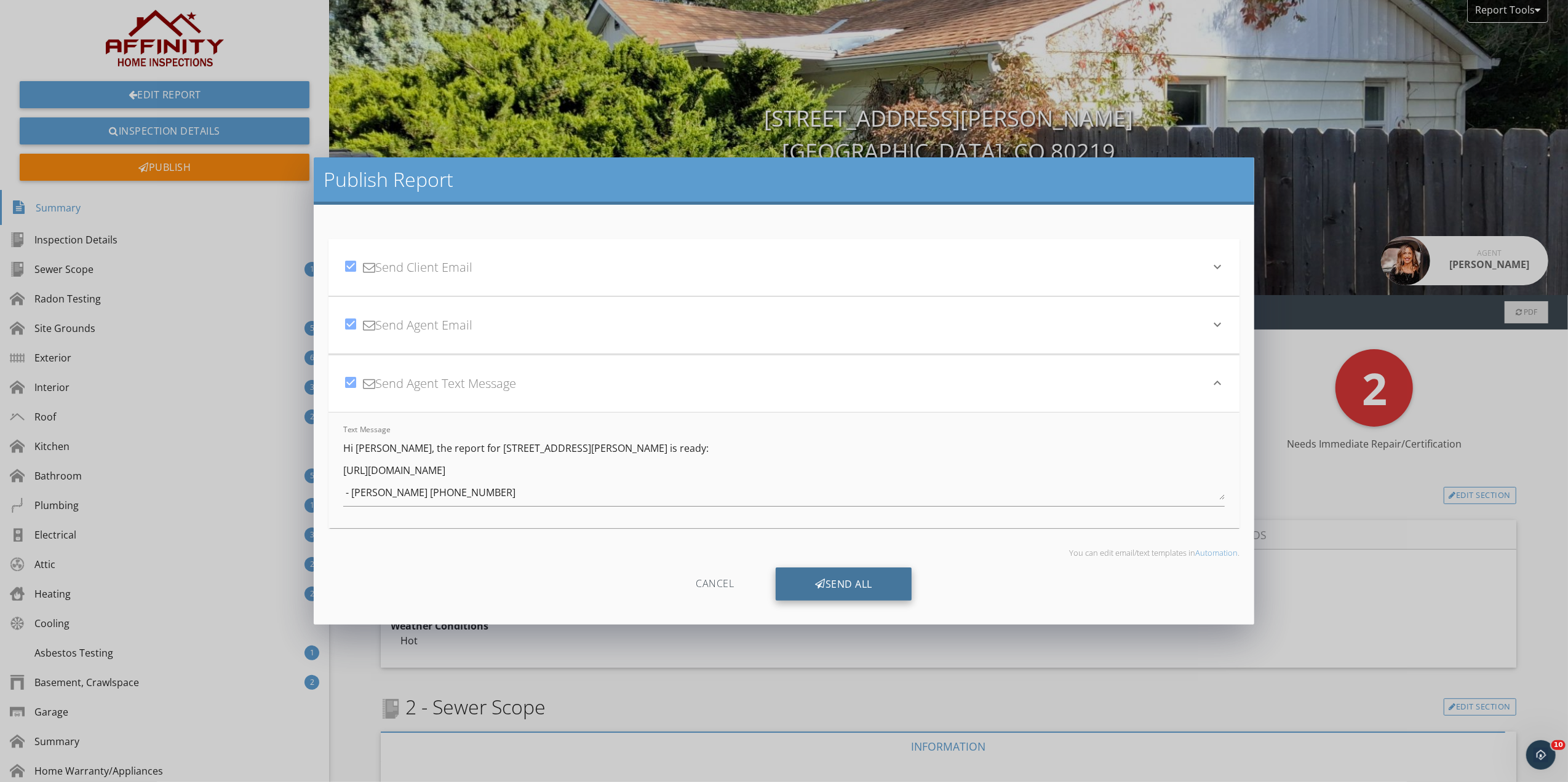
click at [826, 580] on div "Send All" at bounding box center [844, 584] width 136 height 33
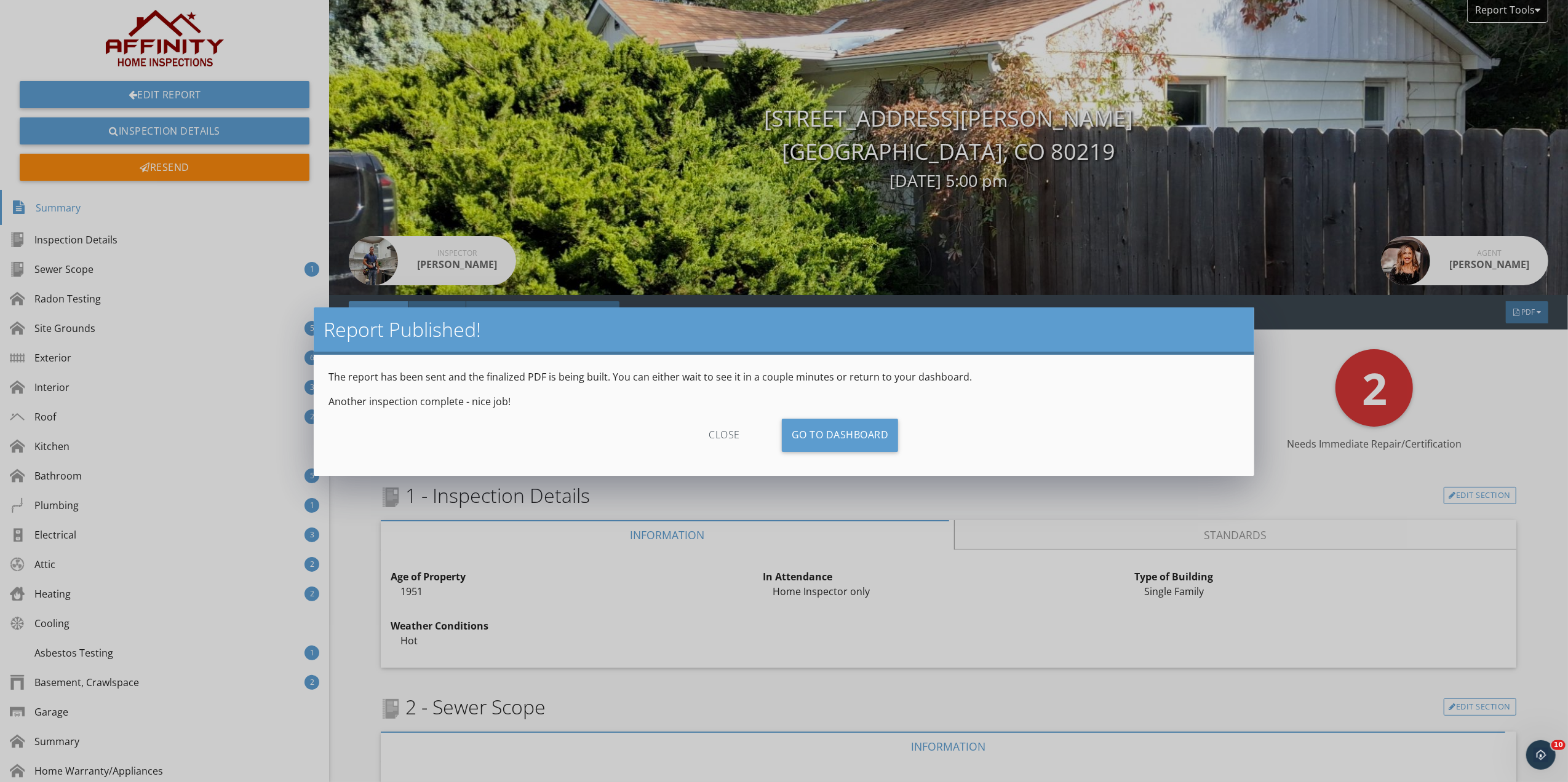
click at [731, 431] on div "close" at bounding box center [724, 435] width 110 height 33
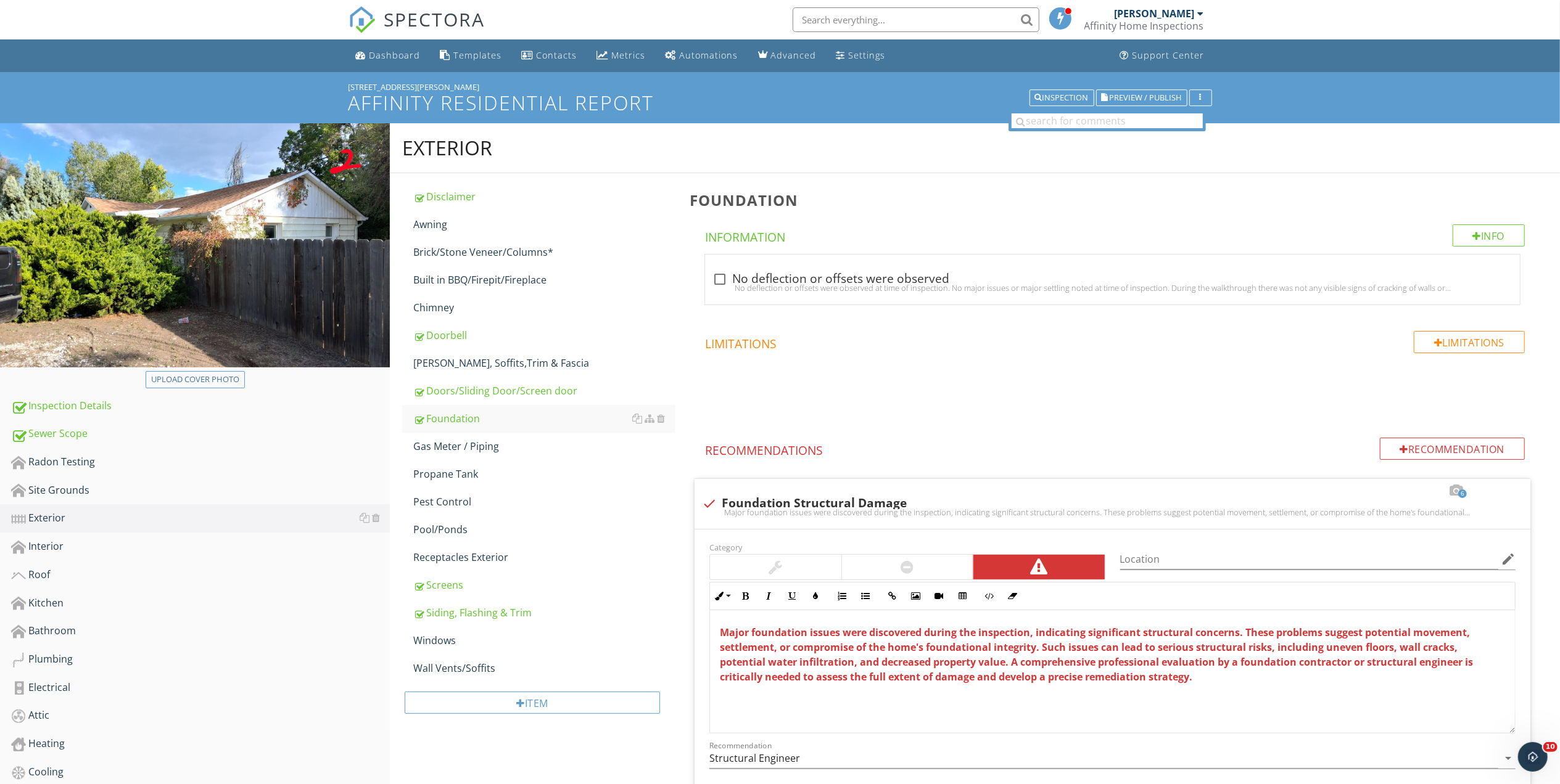
click at [419, 19] on span "SPECTORA" at bounding box center [435, 19] width 101 height 26
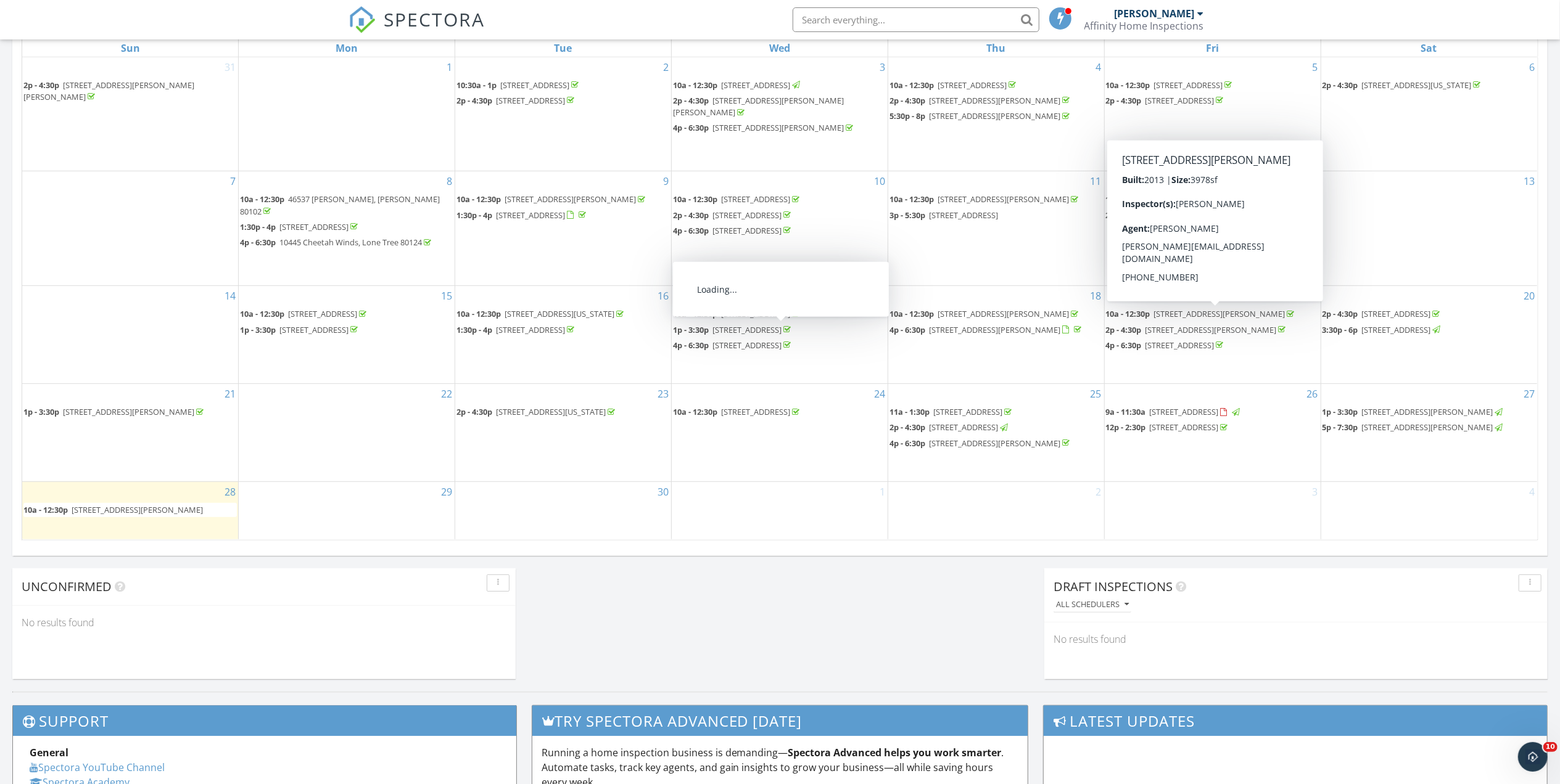
scroll to position [603, 0]
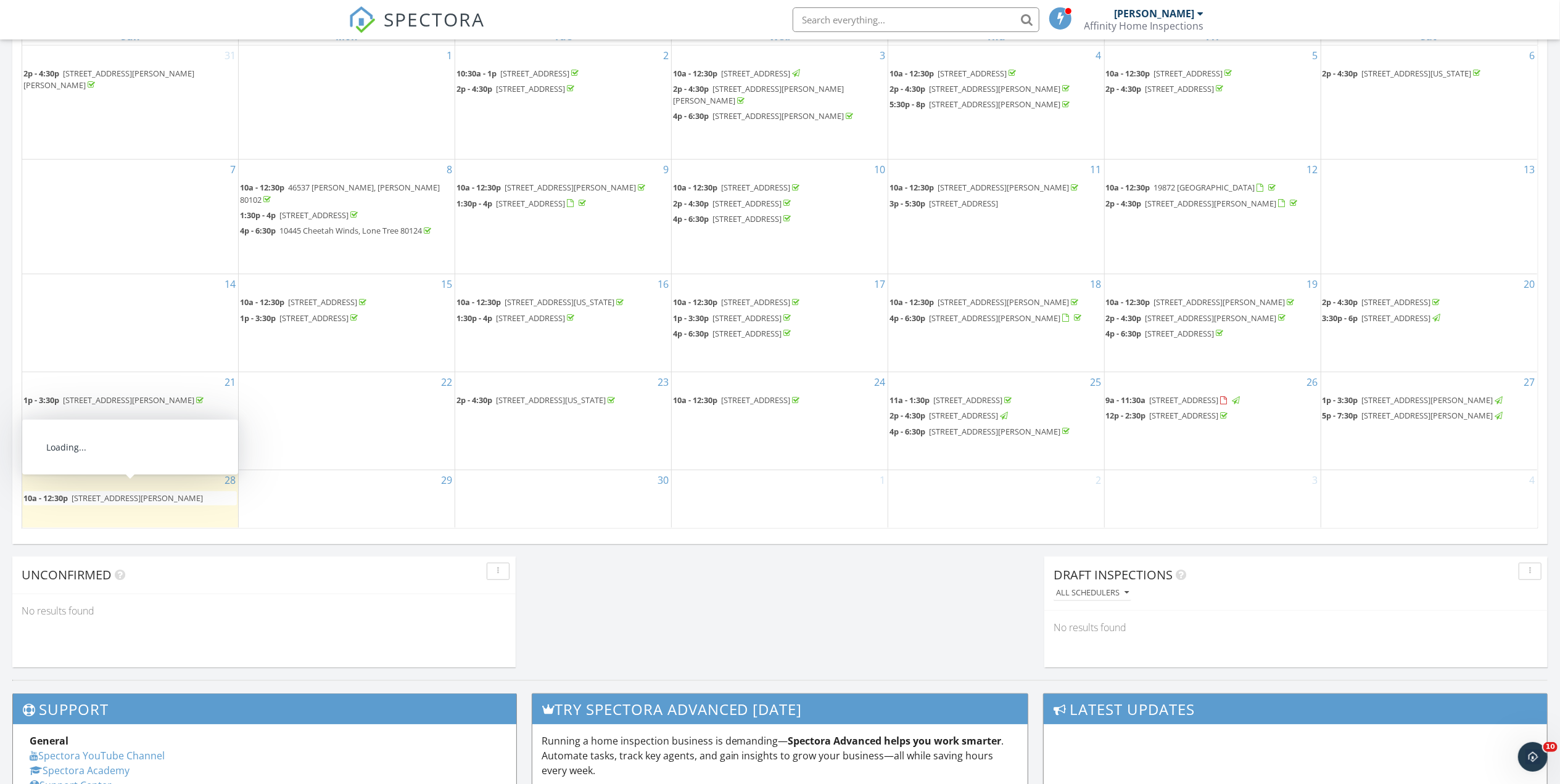
click at [118, 493] on span "[STREET_ADDRESS][PERSON_NAME]" at bounding box center [137, 498] width 131 height 11
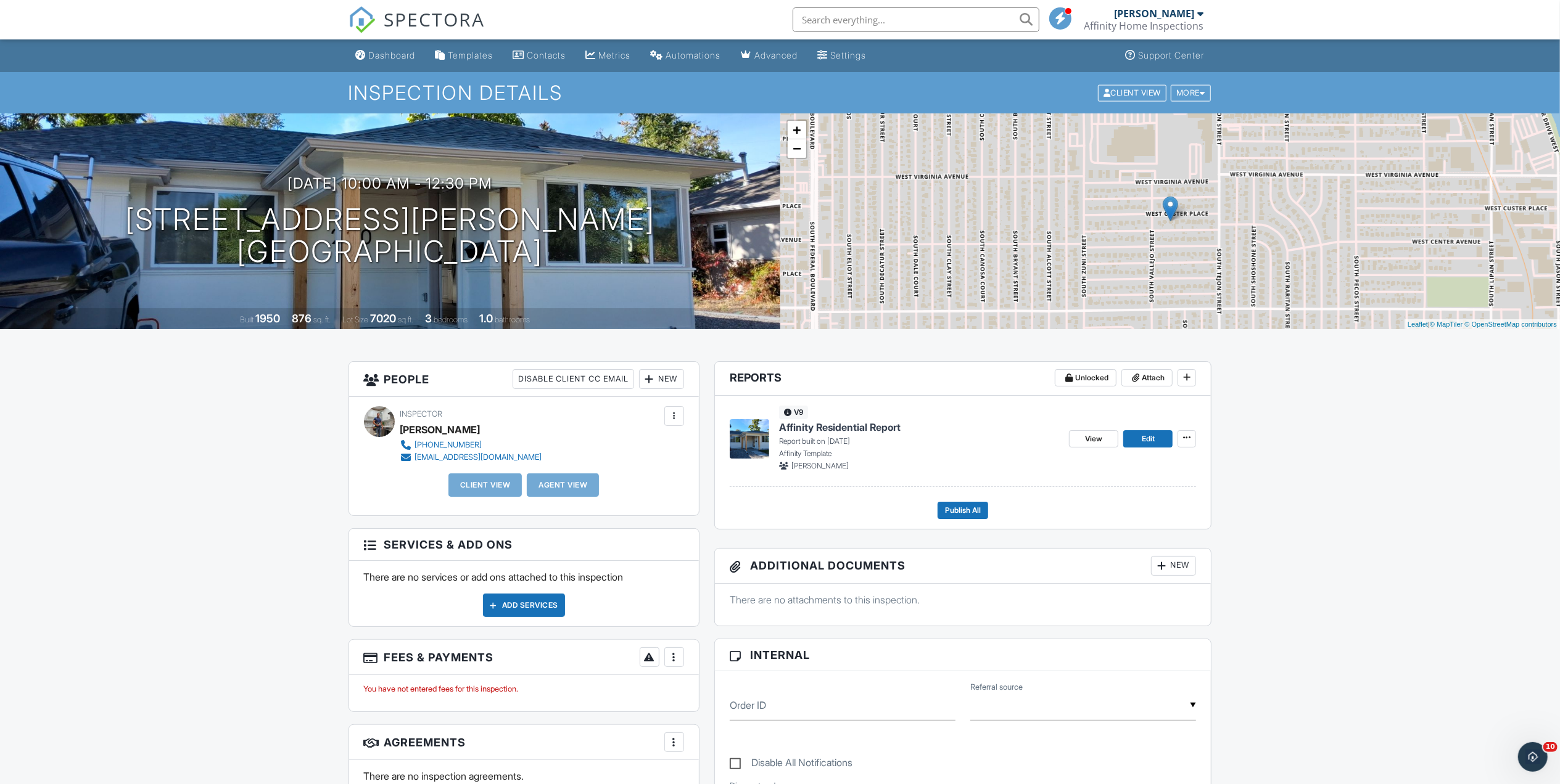
click at [655, 383] on div "New" at bounding box center [662, 379] width 45 height 20
click at [689, 449] on li "Client's Agent" at bounding box center [706, 447] width 121 height 31
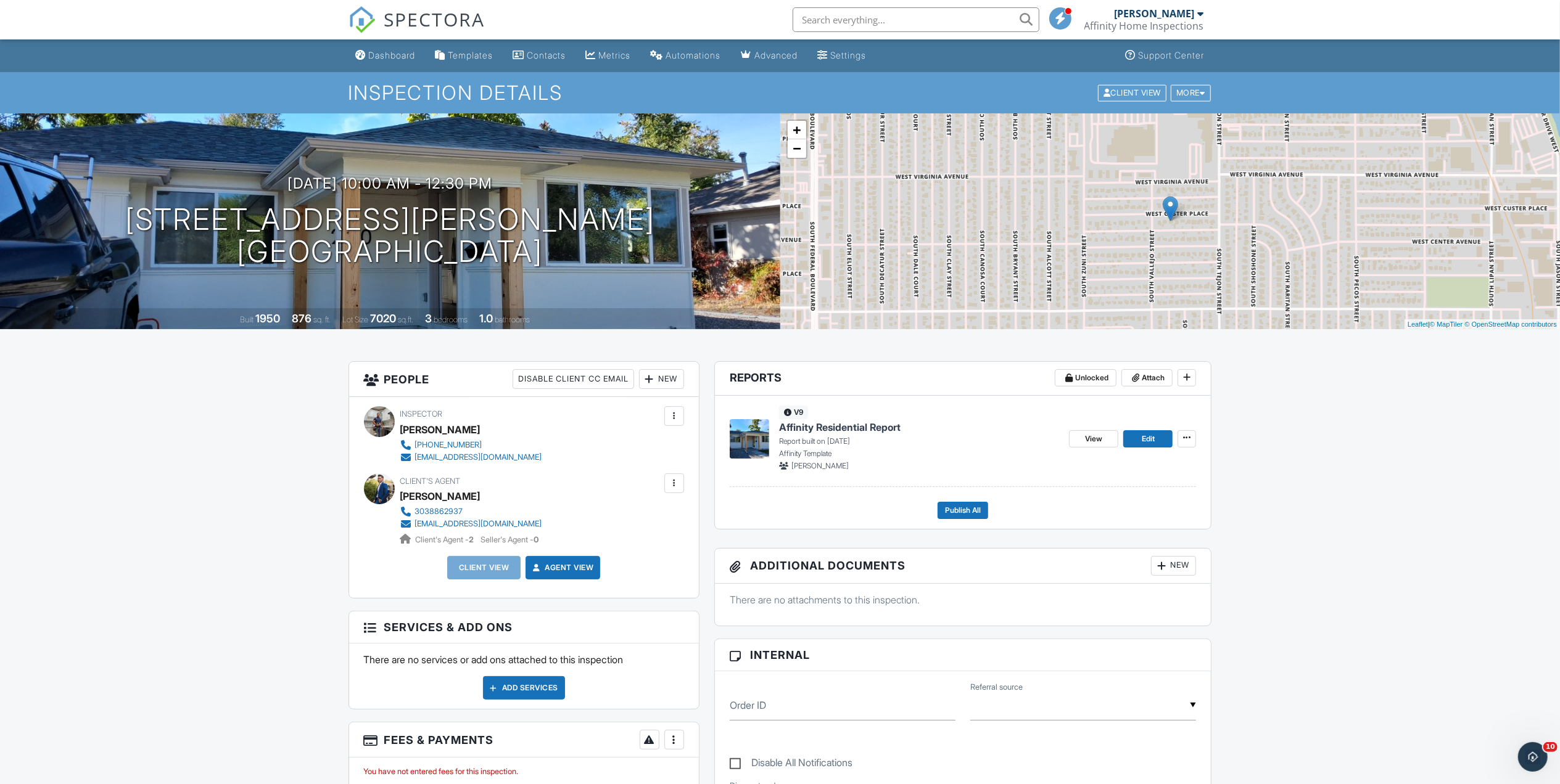
click at [652, 383] on div at bounding box center [650, 379] width 13 height 13
click at [682, 413] on li "Client" at bounding box center [706, 416] width 121 height 31
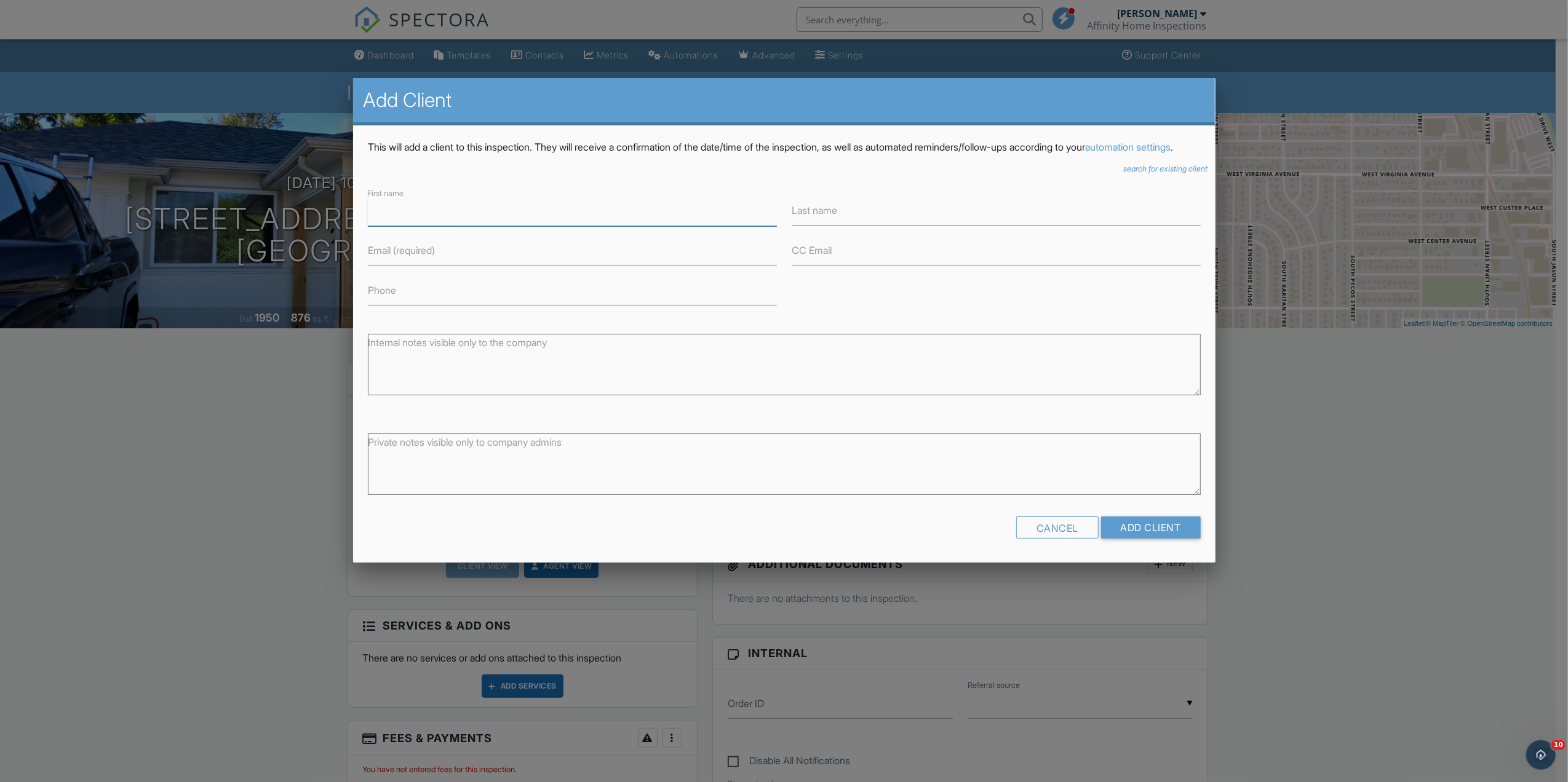
click at [392, 227] on input "First name" at bounding box center [572, 211] width 409 height 30
paste input "[PERSON_NAME]"
drag, startPoint x: 435, startPoint y: 217, endPoint x: 395, endPoint y: 220, distance: 40.1
click at [395, 220] on input "[PERSON_NAME]" at bounding box center [572, 211] width 409 height 30
type input "[PERSON_NAME]"
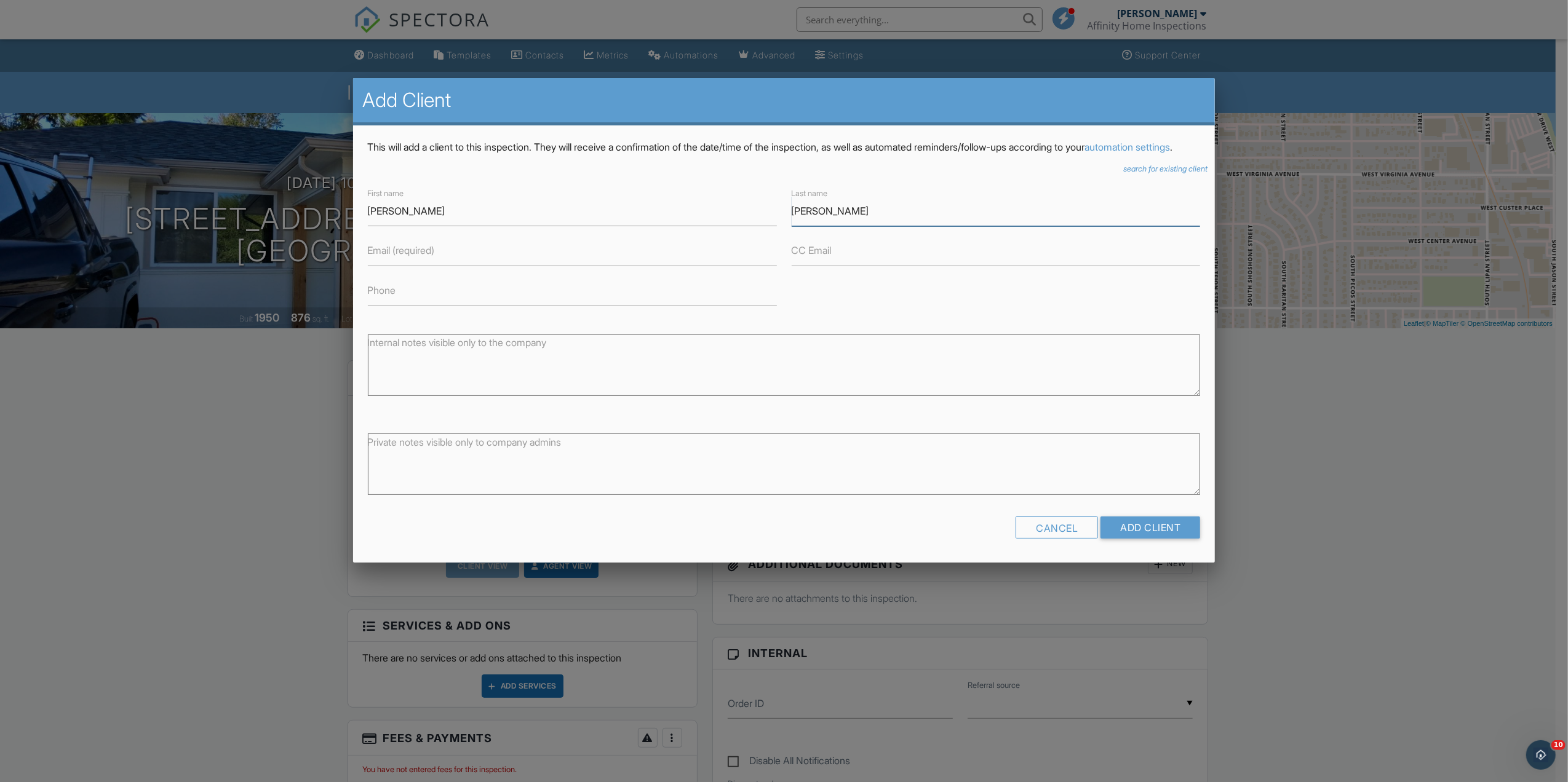
type input "[PERSON_NAME]"
click at [382, 257] on label "Email (required)" at bounding box center [401, 250] width 67 height 14
click at [382, 263] on input "Email (required)" at bounding box center [572, 251] width 409 height 30
click at [380, 257] on label "Email (required)" at bounding box center [401, 250] width 67 height 14
click at [380, 262] on input "Email (required)" at bounding box center [572, 251] width 409 height 30
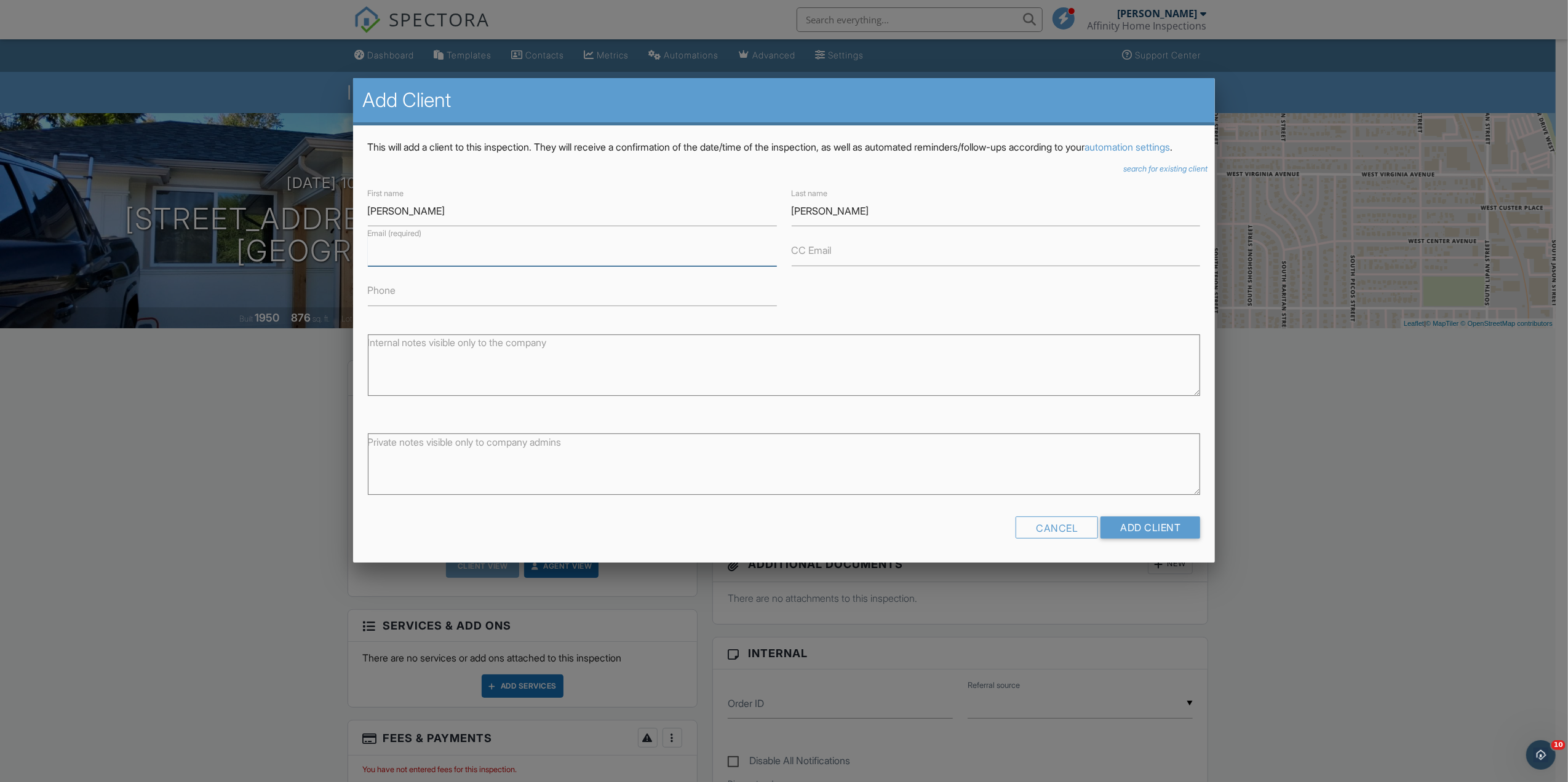
paste input "cortezkarlita@gmail.com"
type input "cortezkarlita@gmail.com"
click at [1151, 539] on input "Add Client" at bounding box center [1151, 527] width 100 height 22
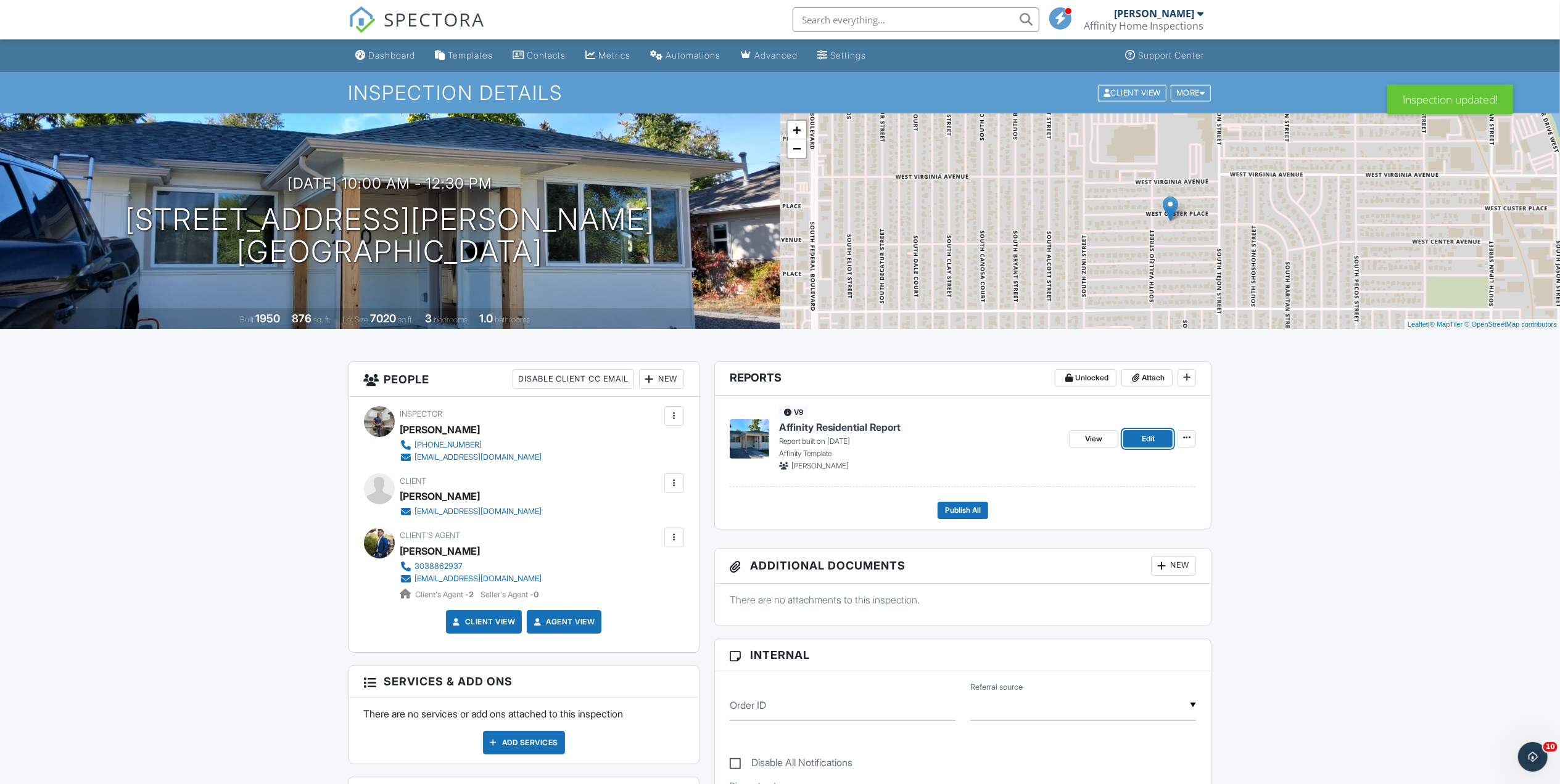
drag, startPoint x: 1146, startPoint y: 438, endPoint x: 1196, endPoint y: 366, distance: 87.7
click at [1146, 438] on span "Edit" at bounding box center [1148, 439] width 13 height 13
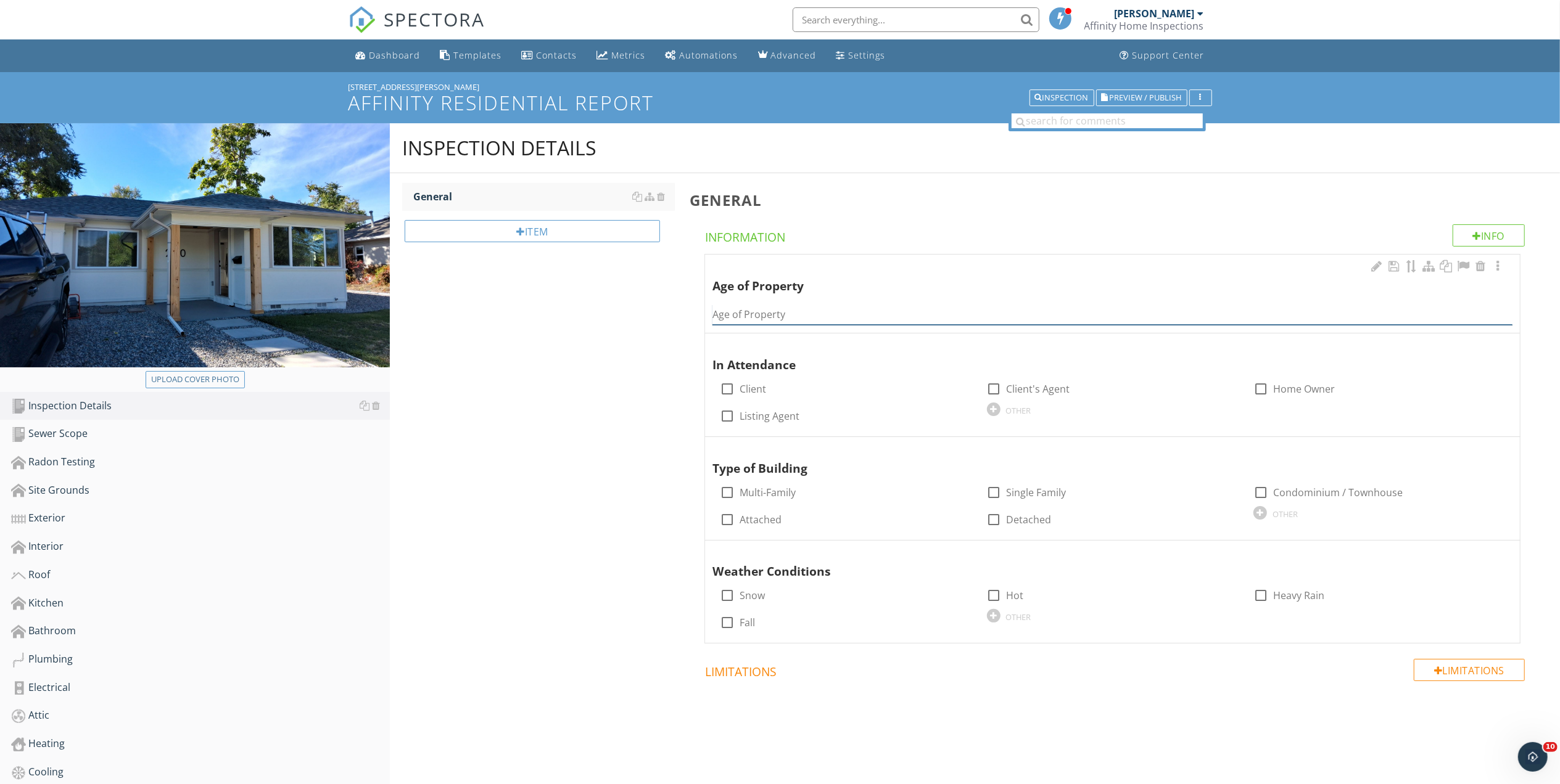
click at [746, 313] on input "Age of Property" at bounding box center [1112, 315] width 800 height 21
type input "1950"
click at [592, 386] on div "Inspection Details General Item General Info Information Age of Property Age of…" at bounding box center [975, 452] width 1170 height 658
click at [724, 392] on div at bounding box center [727, 389] width 21 height 21
checkbox input "true"
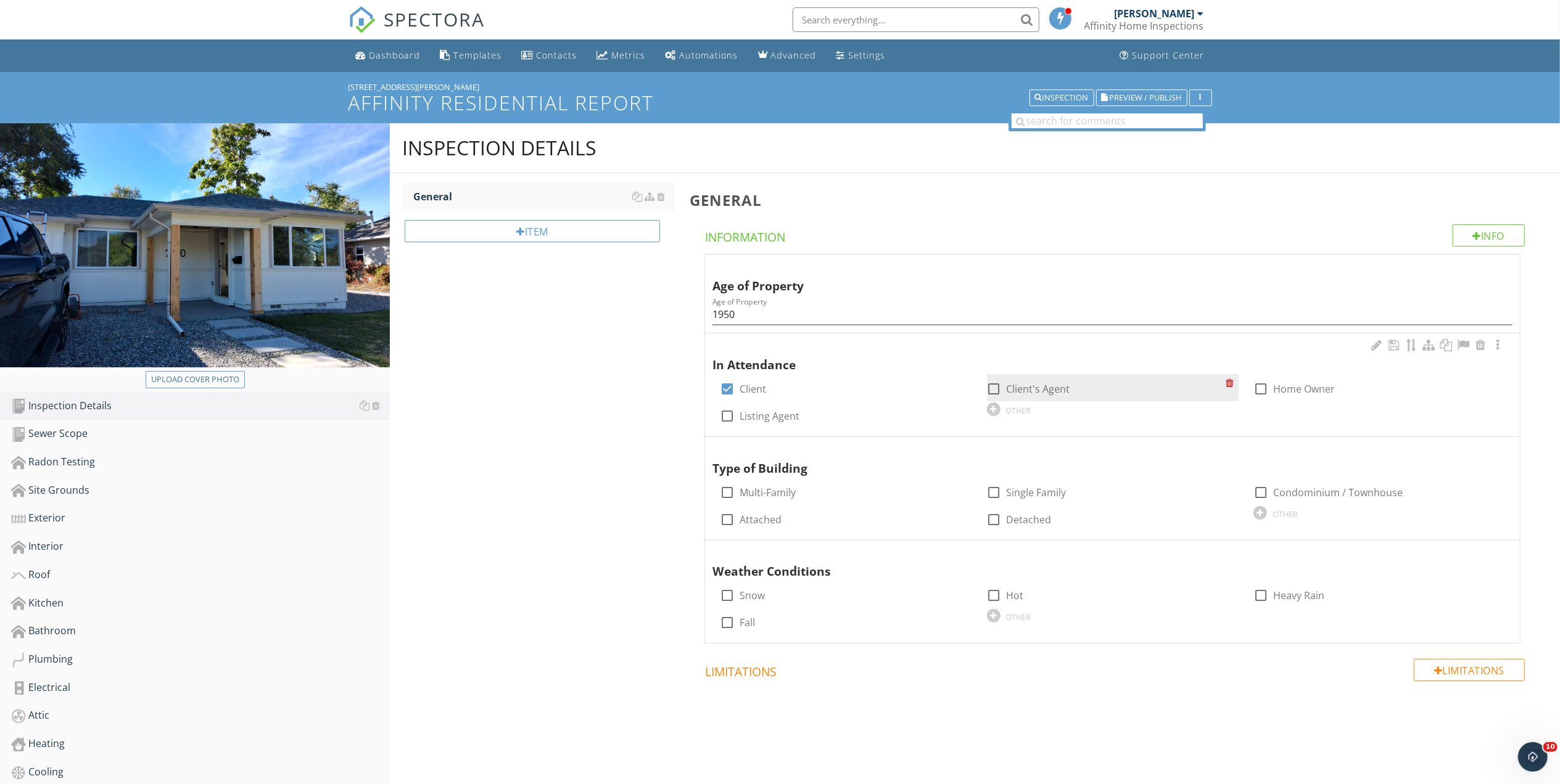
click at [992, 390] on div at bounding box center [993, 389] width 21 height 21
checkbox input "true"
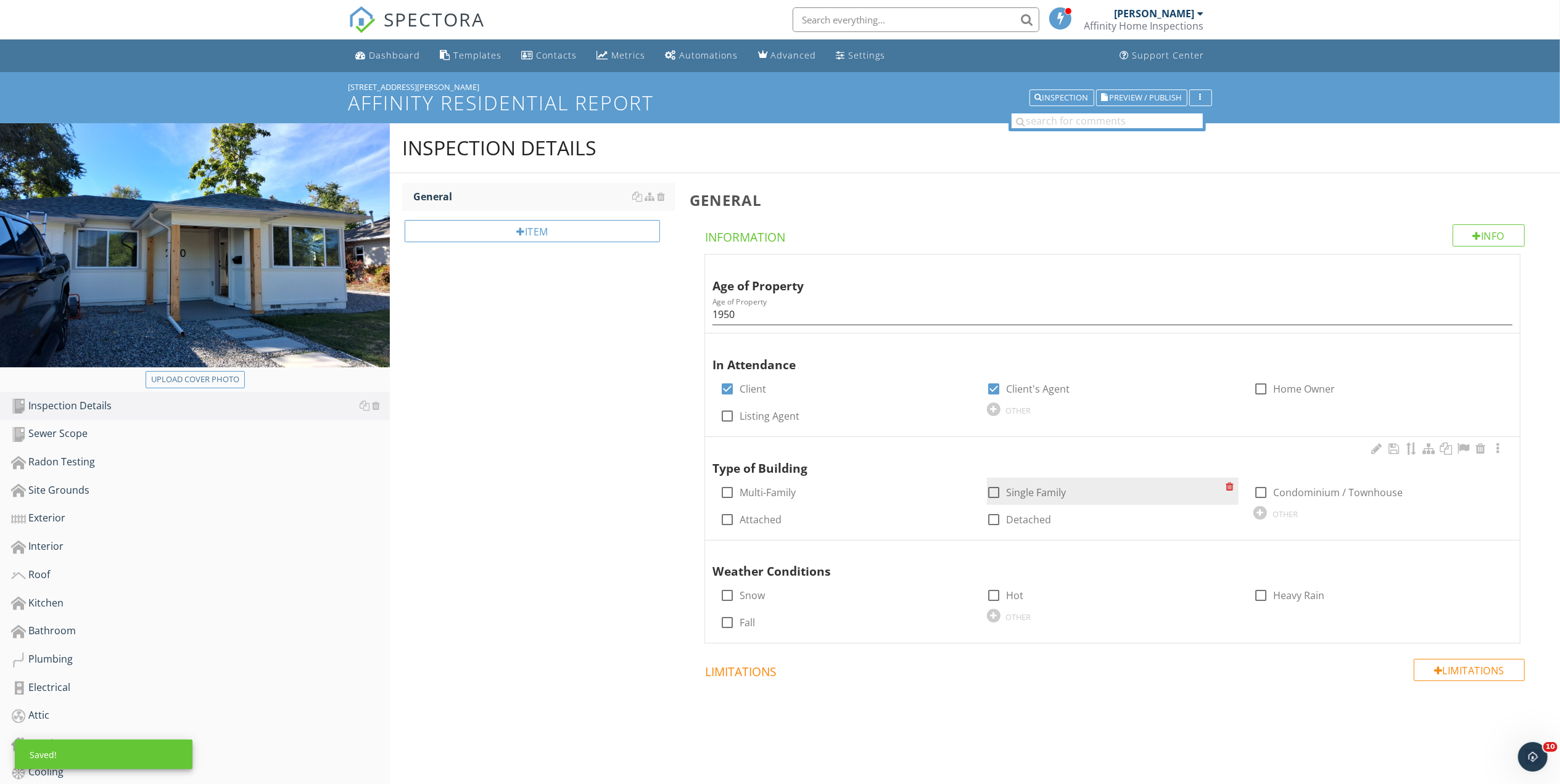
click at [990, 493] on div at bounding box center [993, 492] width 21 height 21
checkbox input "true"
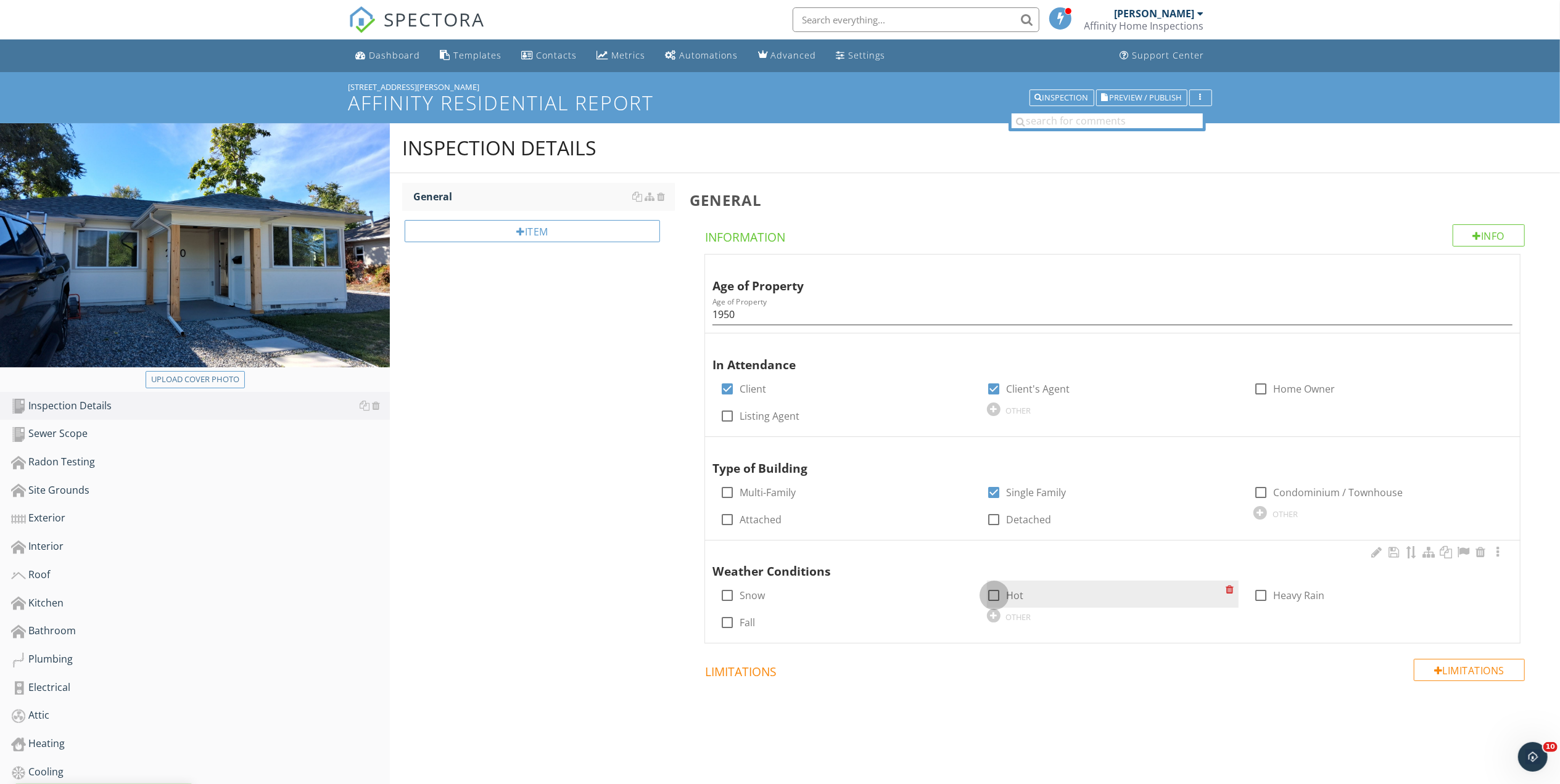
click at [994, 593] on div at bounding box center [993, 595] width 21 height 21
checkbox input "true"
click at [607, 366] on div "Inspection Details General Item General Info Information Age of Property Age of…" at bounding box center [975, 452] width 1170 height 658
